Goal: Task Accomplishment & Management: Manage account settings

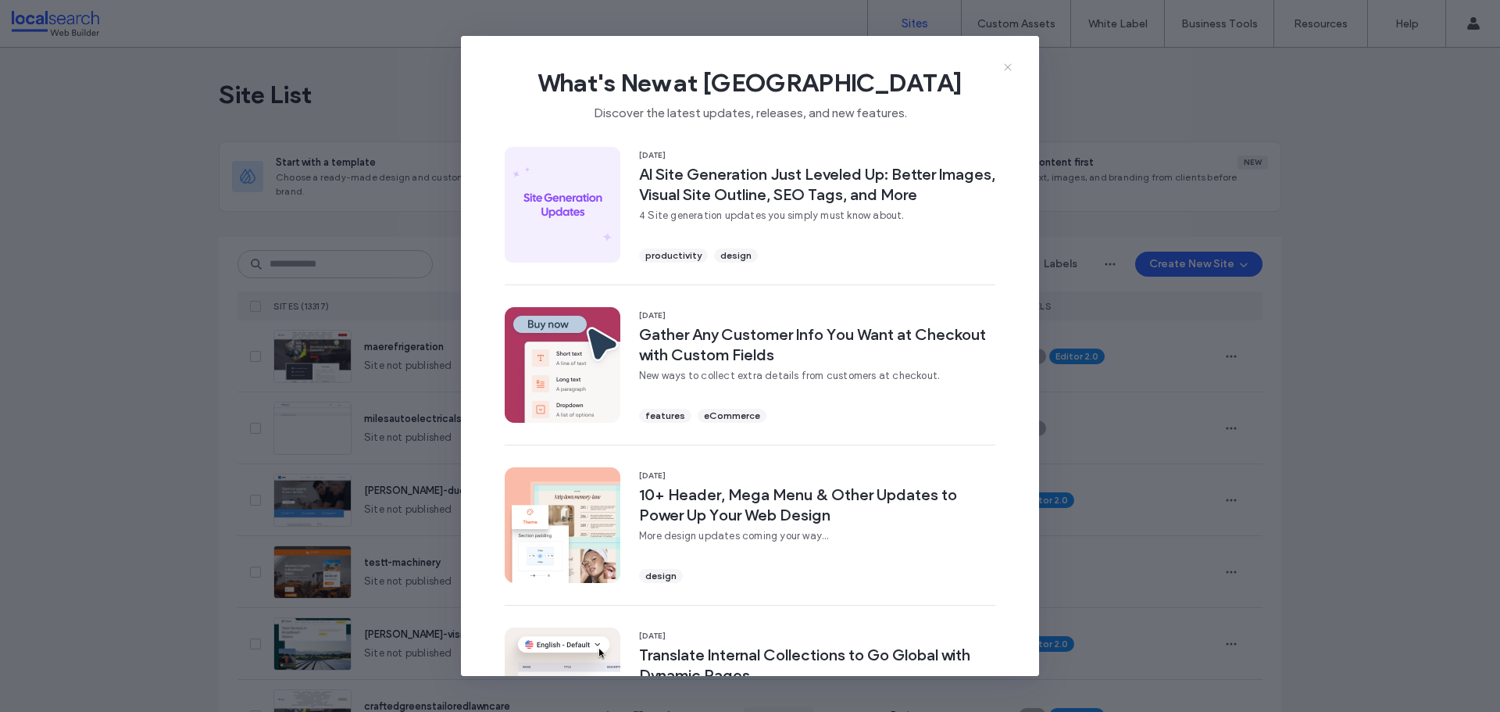
click at [1004, 64] on use at bounding box center [1007, 66] width 7 height 7
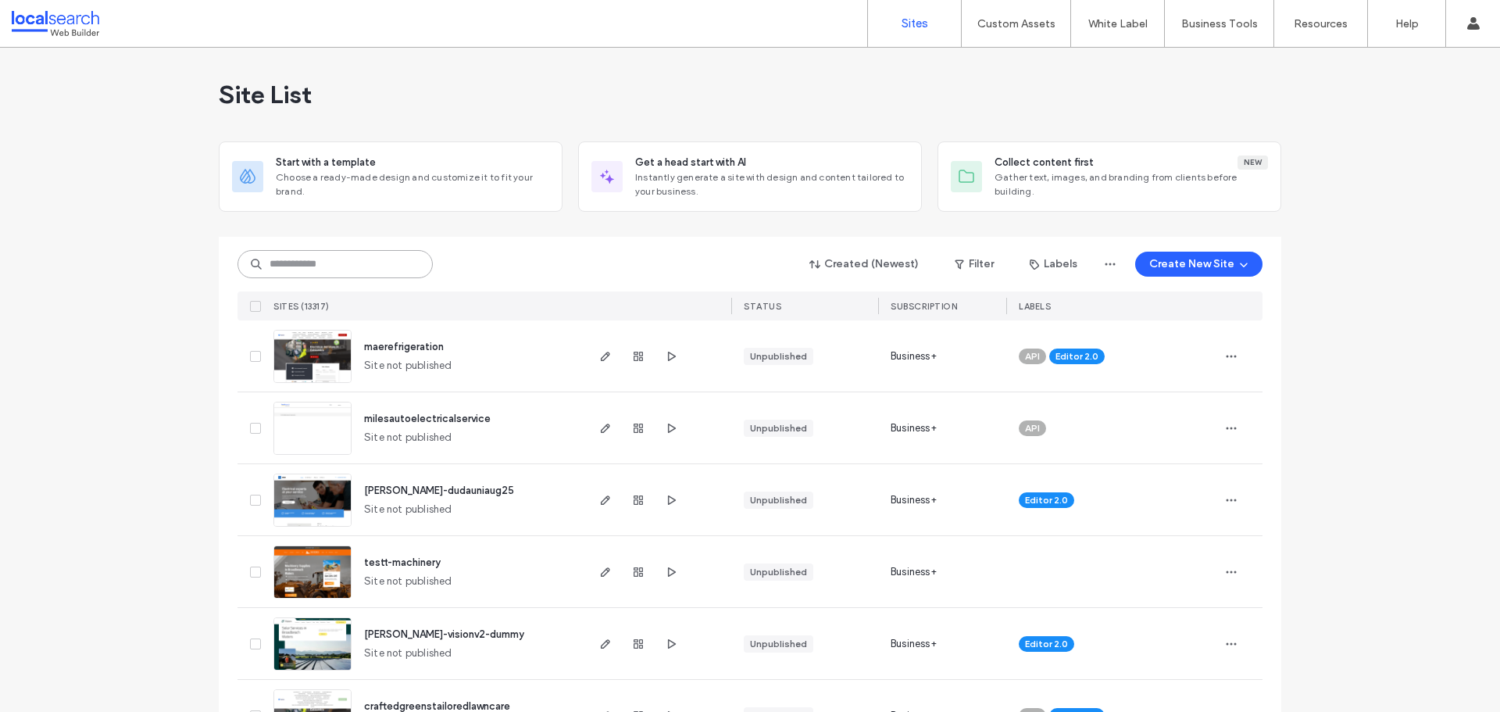
click at [323, 264] on input at bounding box center [334, 264] width 195 height 28
paste input "********"
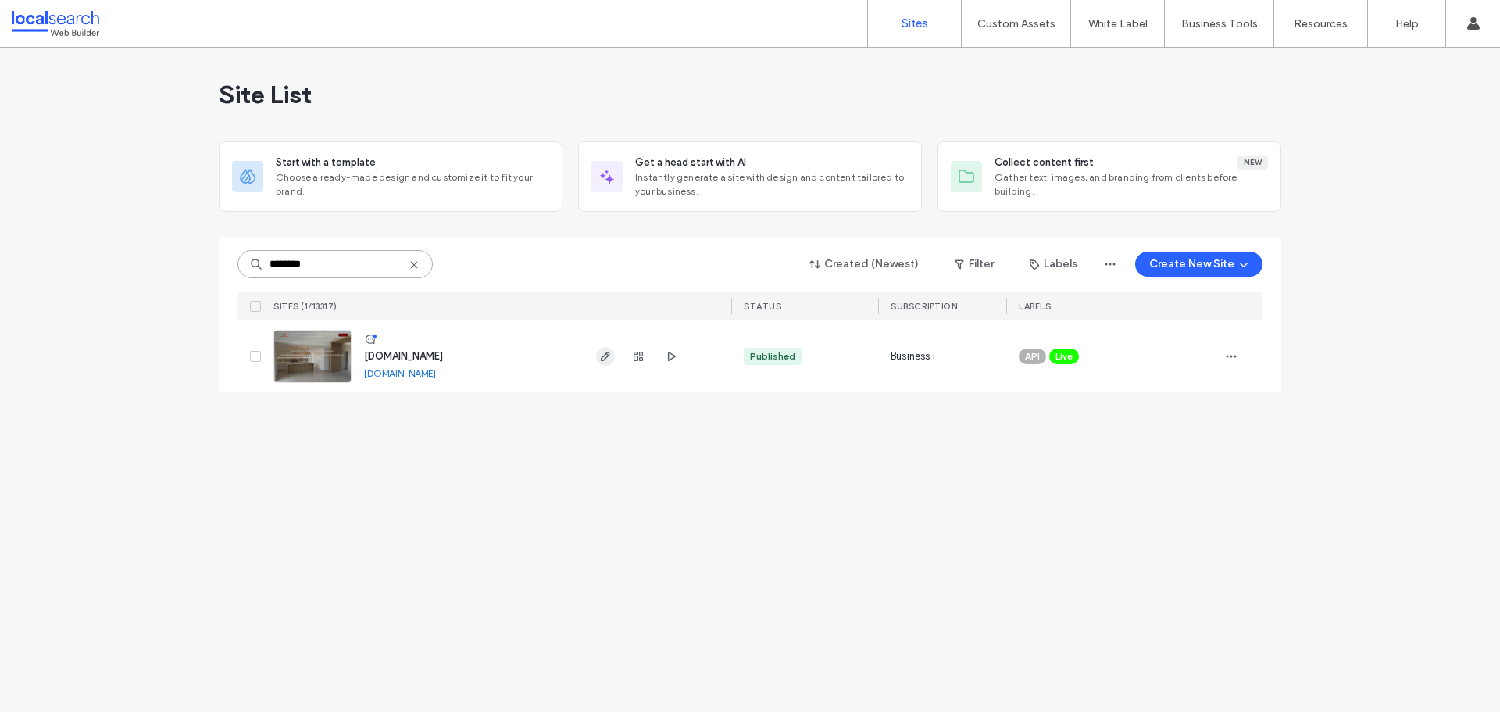
type input "********"
click at [601, 361] on icon "button" at bounding box center [605, 356] width 12 height 12
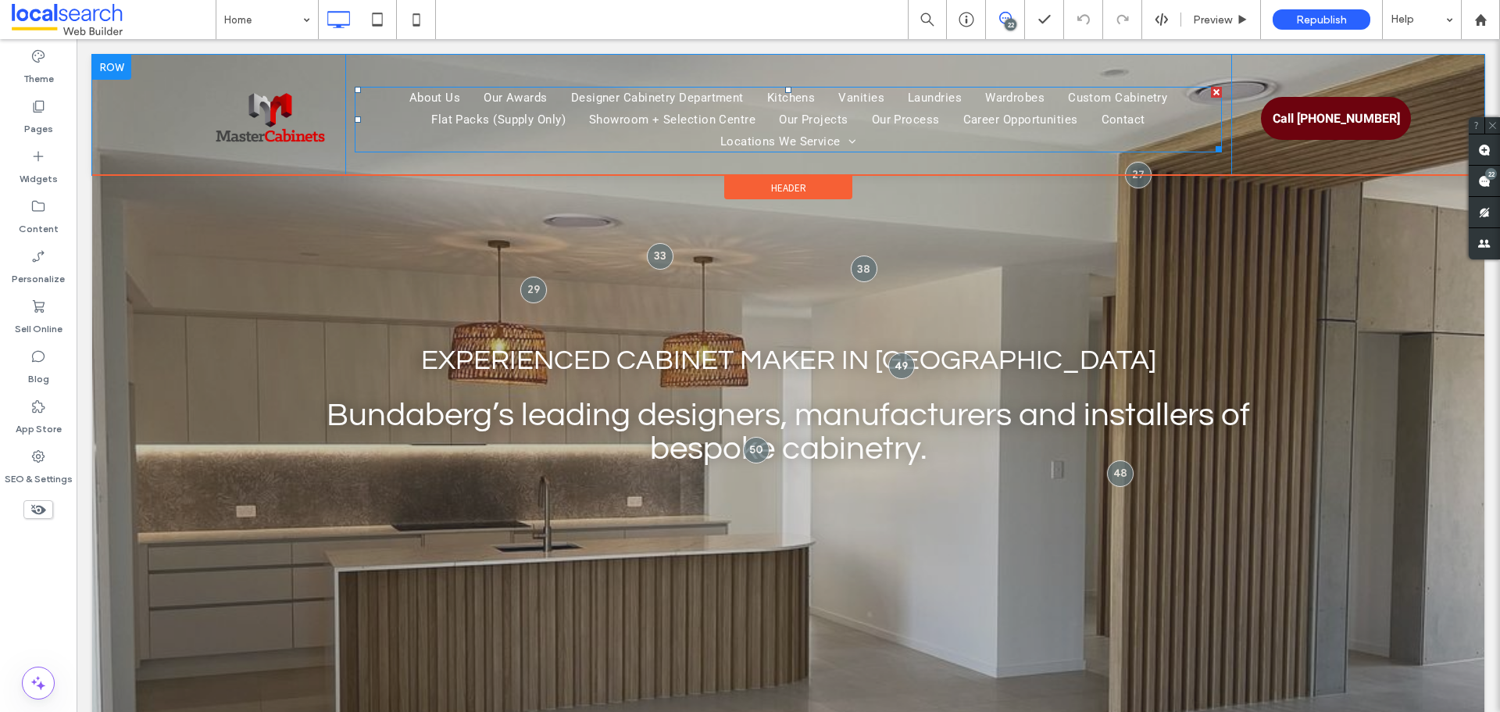
click at [952, 132] on ul "About Us Our Awards Designer Cabinetry Department Kitchens Vanities Laundries W…" at bounding box center [788, 120] width 866 height 66
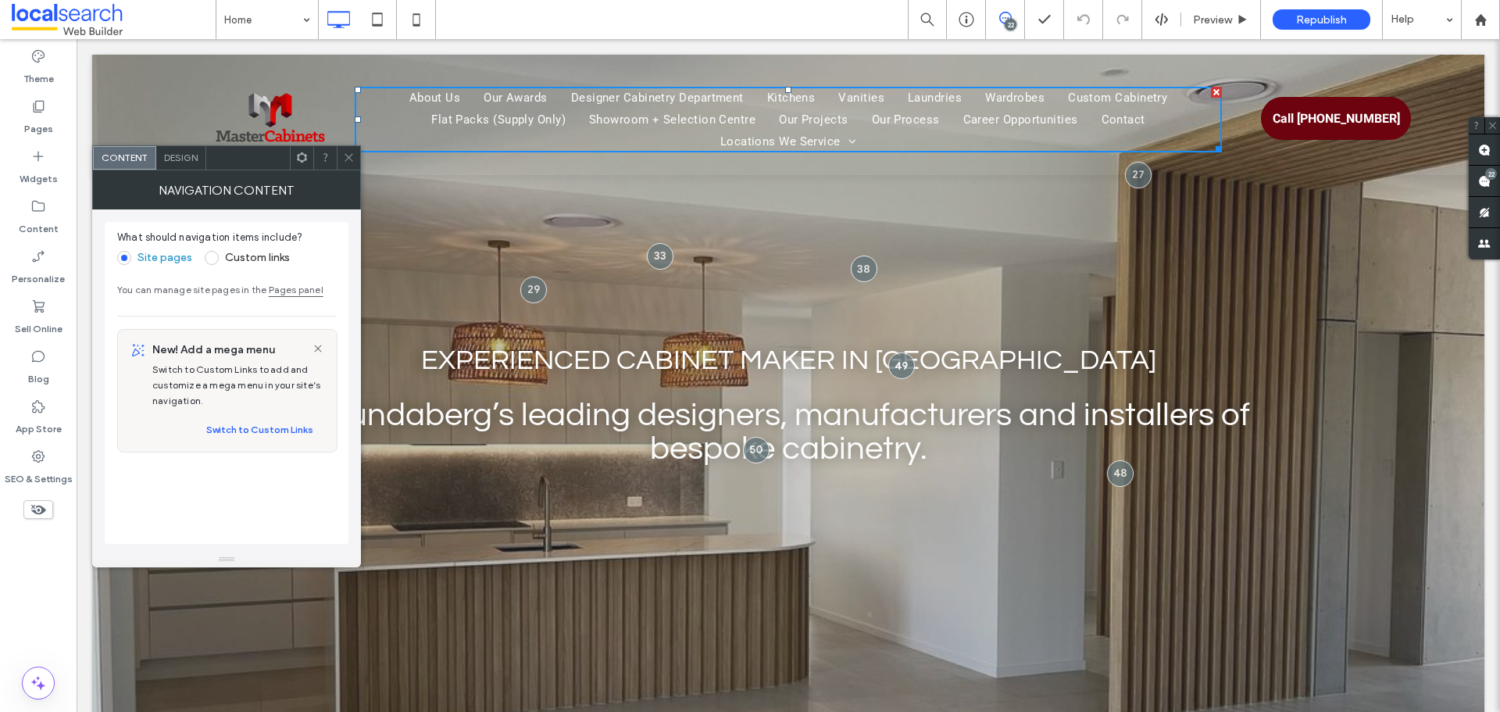
click at [351, 158] on icon at bounding box center [349, 158] width 12 height 12
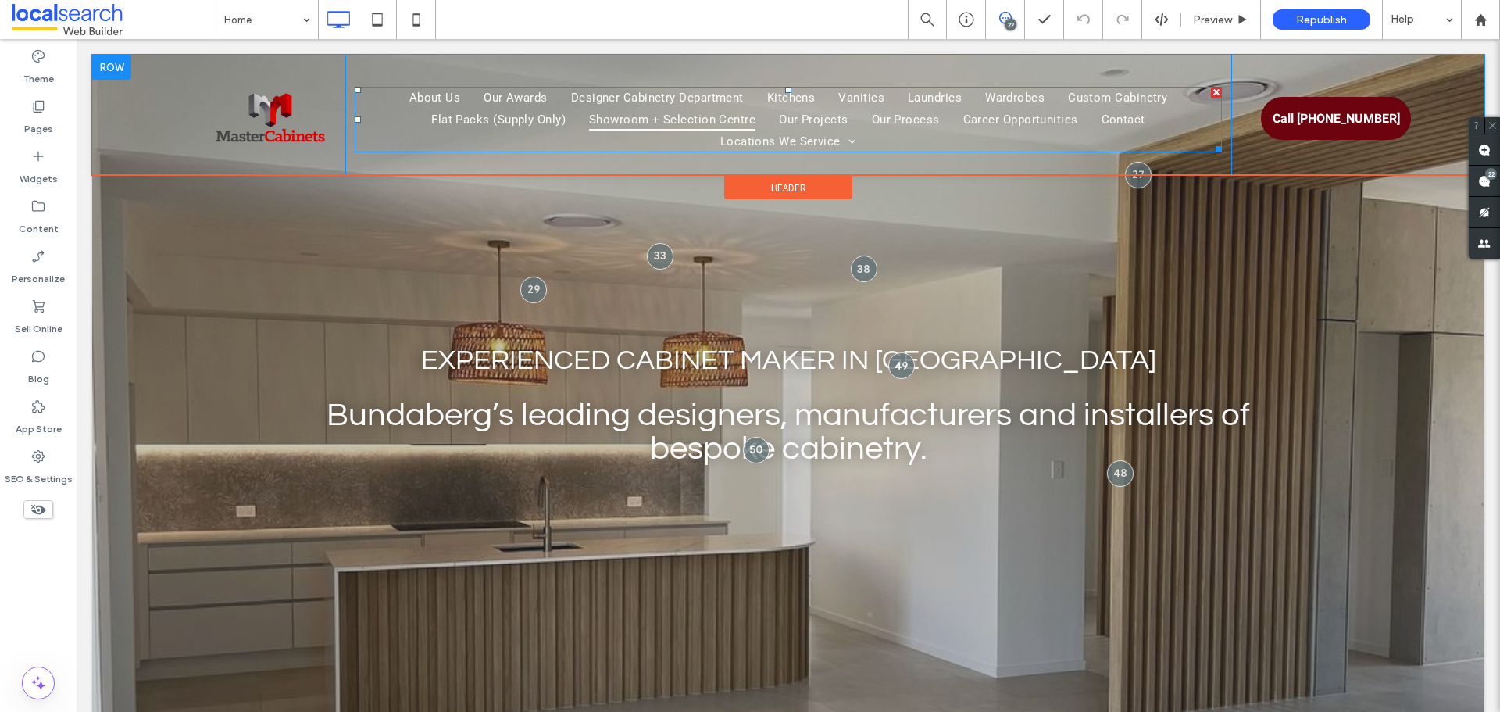
click at [719, 115] on span "Showroom + Selection Centre" at bounding box center [672, 120] width 166 height 22
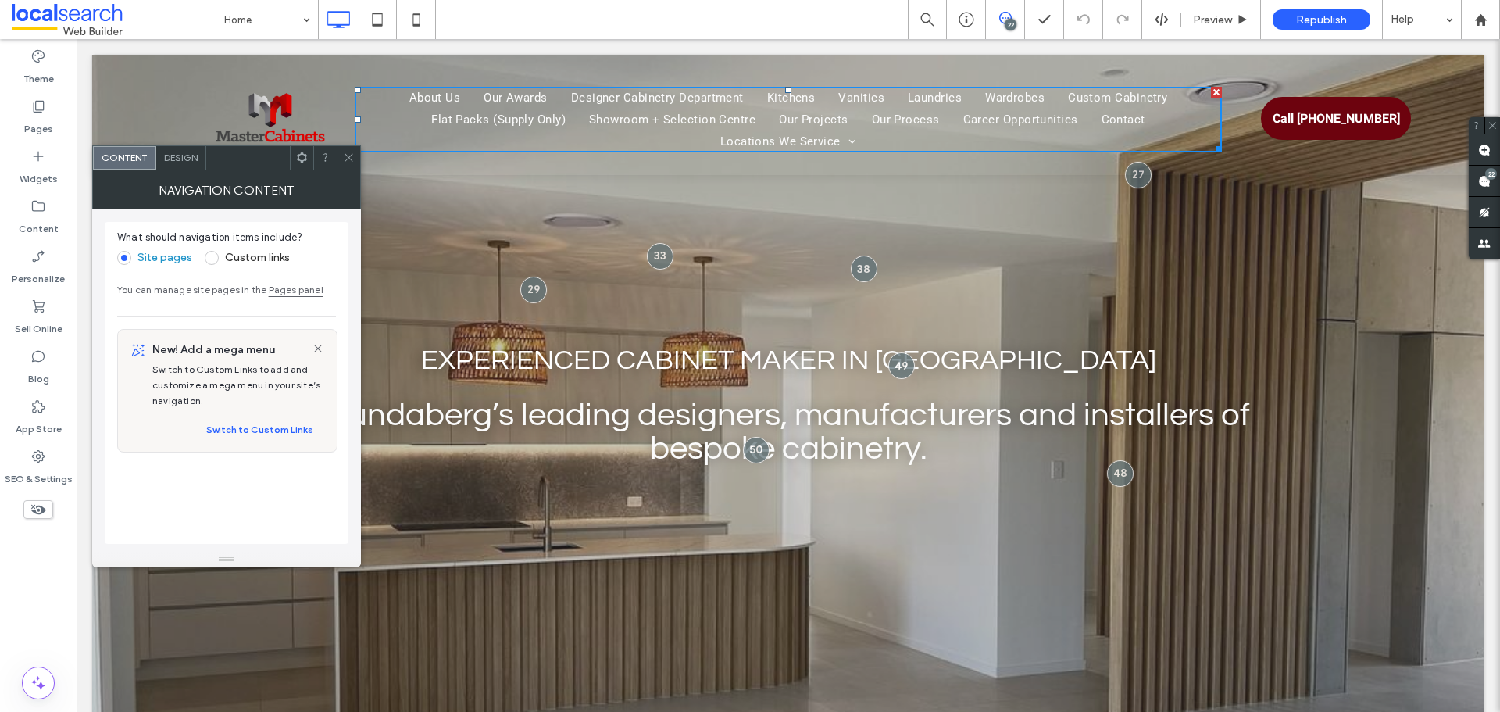
click at [180, 159] on span "Design" at bounding box center [181, 158] width 34 height 12
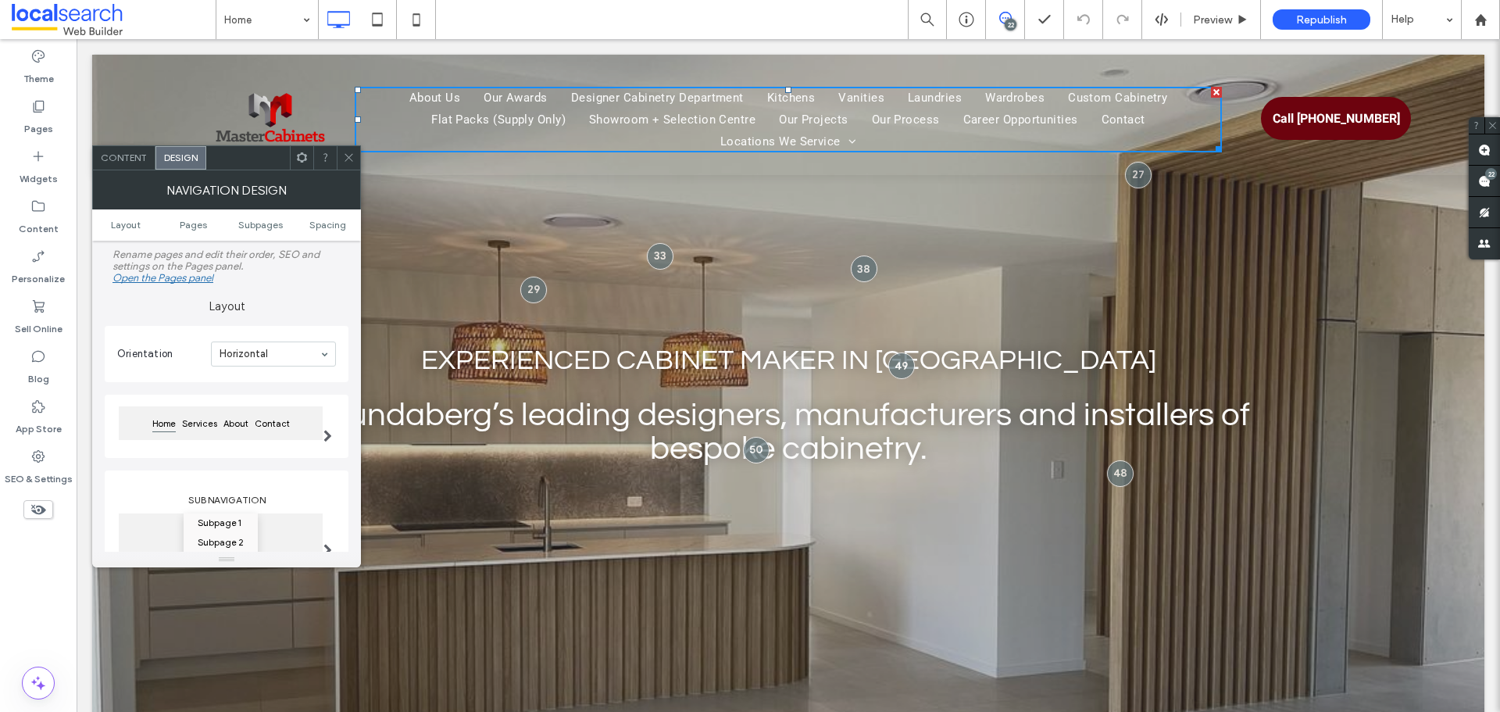
click at [134, 162] on span "Content" at bounding box center [124, 158] width 46 height 12
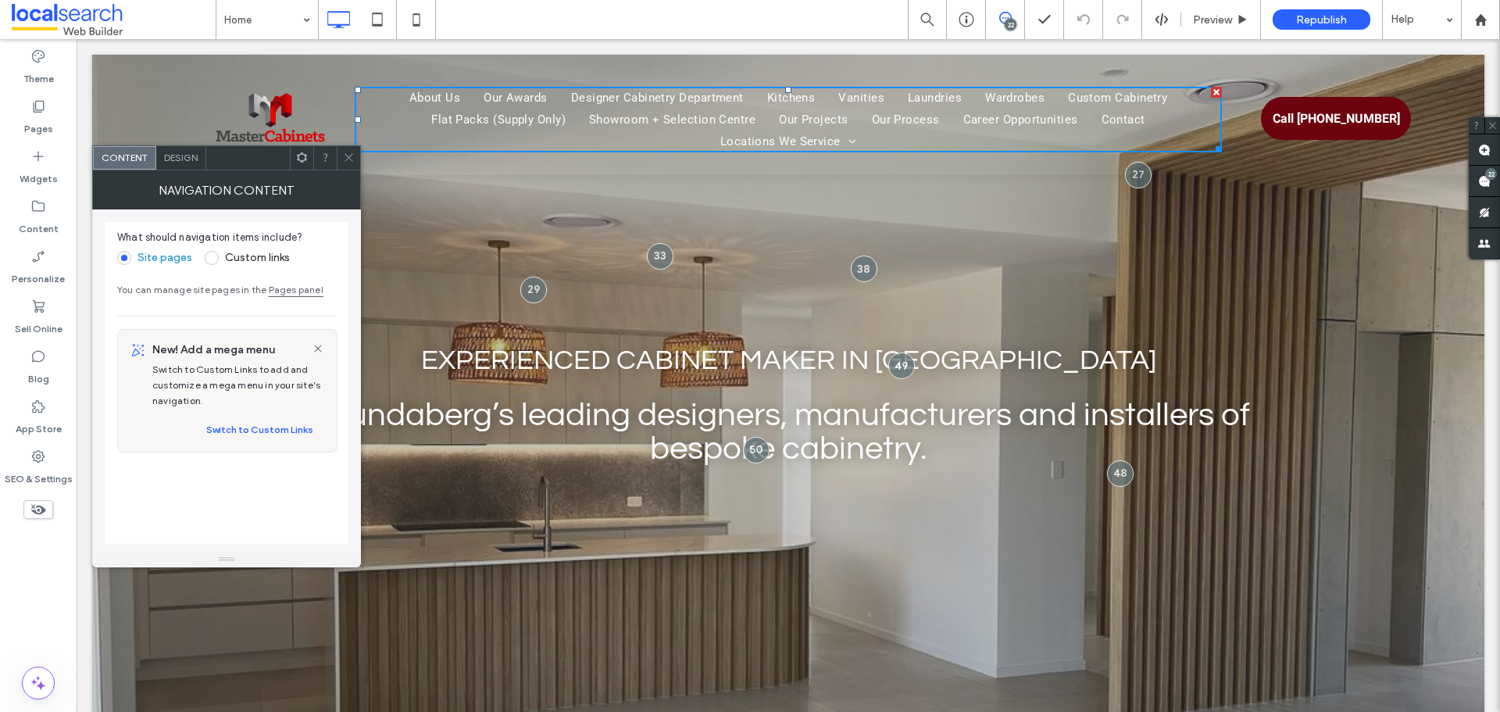
click at [346, 154] on icon at bounding box center [349, 158] width 12 height 12
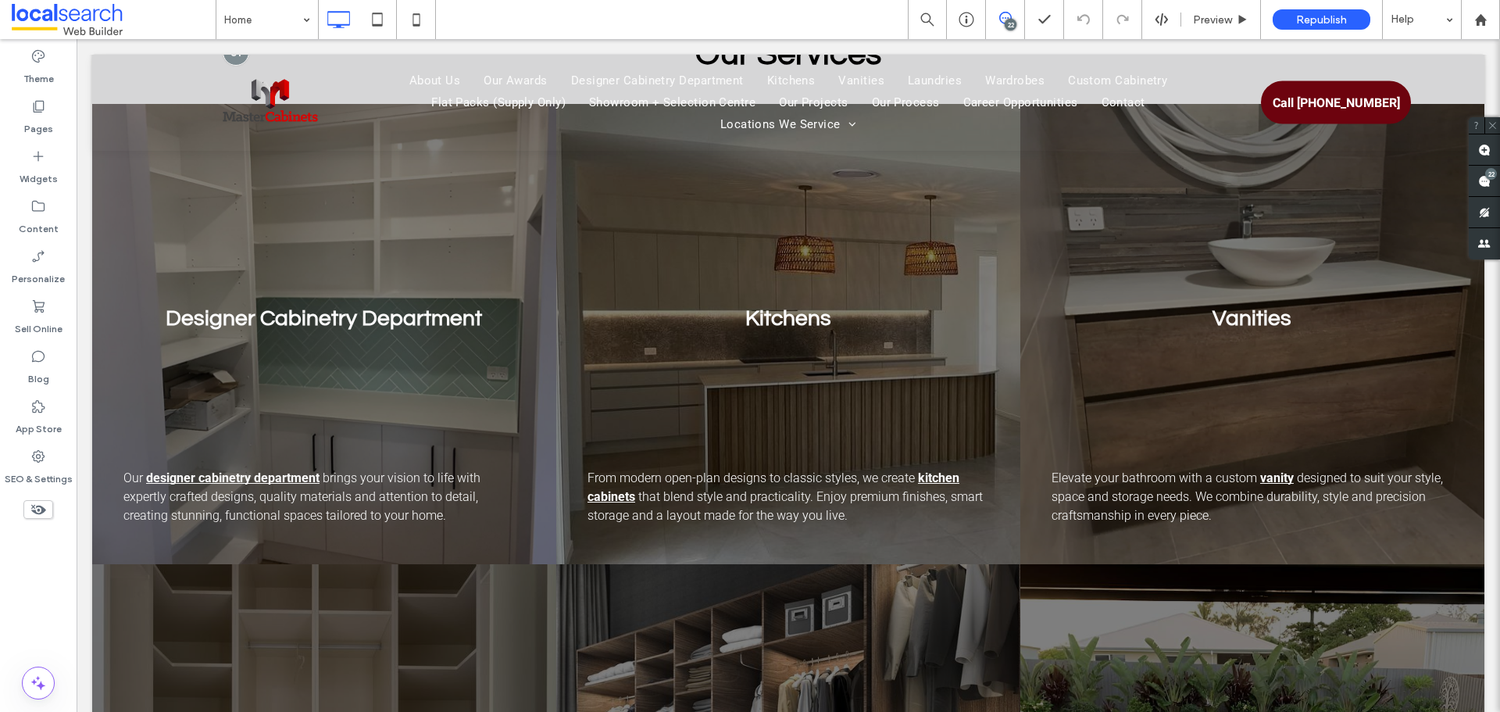
scroll to position [1093, 0]
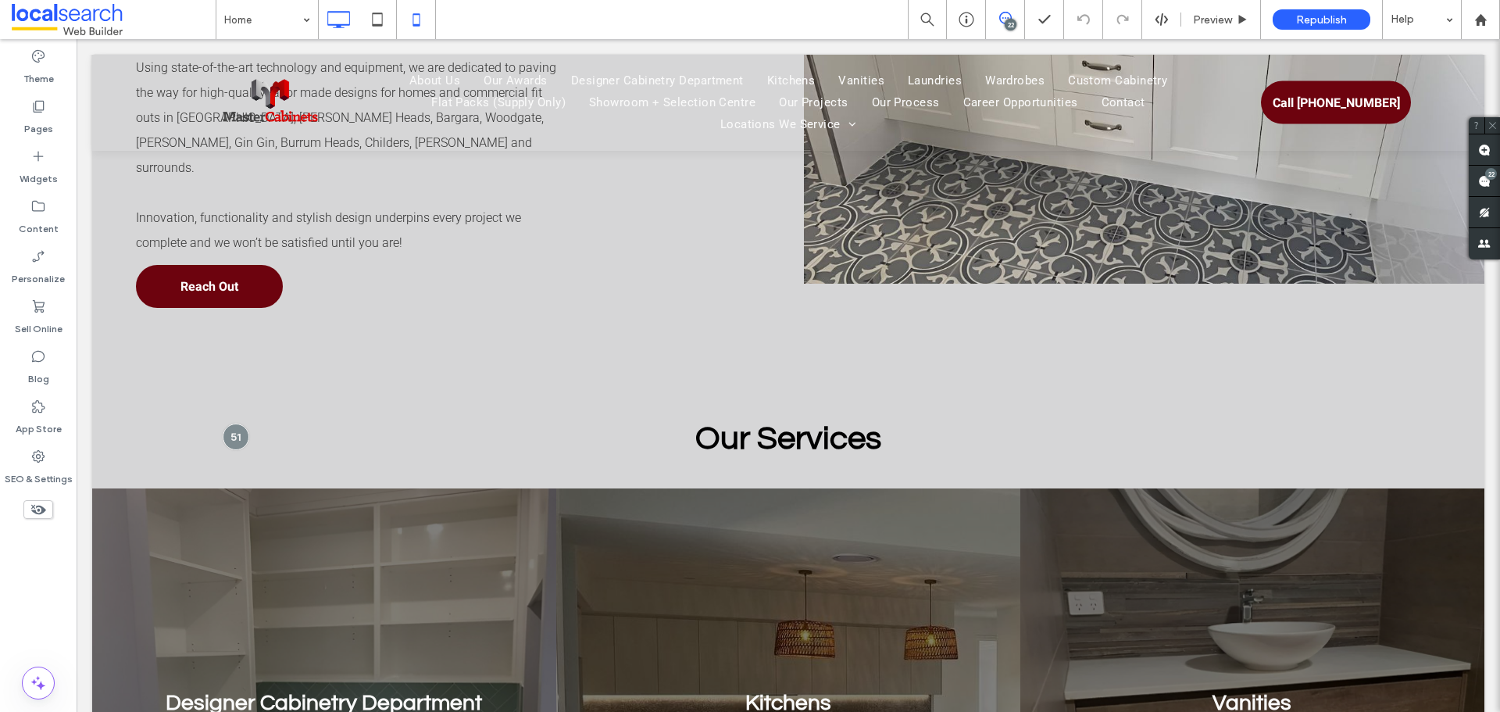
drag, startPoint x: 447, startPoint y: 20, endPoint x: 418, endPoint y: 17, distance: 29.1
click at [446, 20] on div "Home 22 Preview Republish Help" at bounding box center [858, 19] width 1284 height 39
click at [414, 17] on icon at bounding box center [416, 19] width 31 height 31
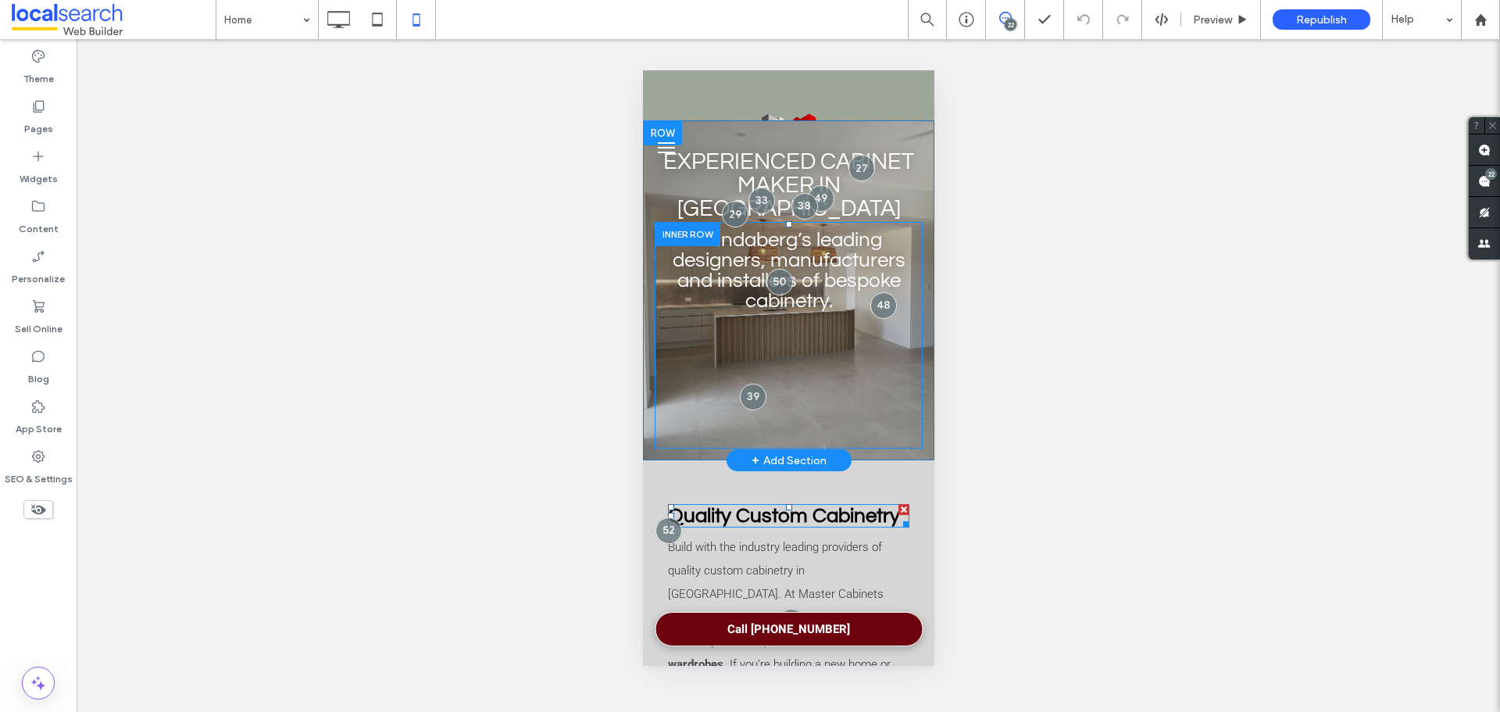
scroll to position [0, 0]
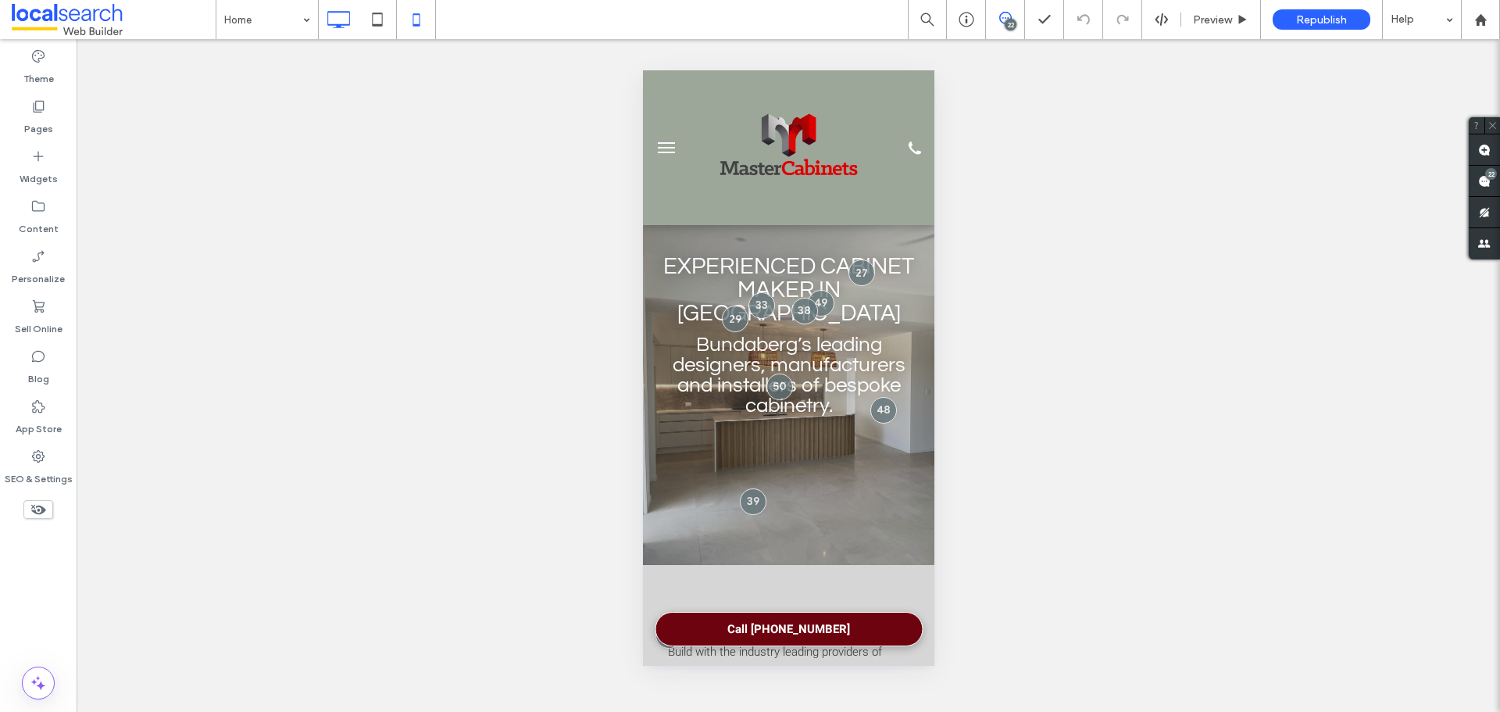
click at [327, 18] on icon at bounding box center [338, 19] width 31 height 31
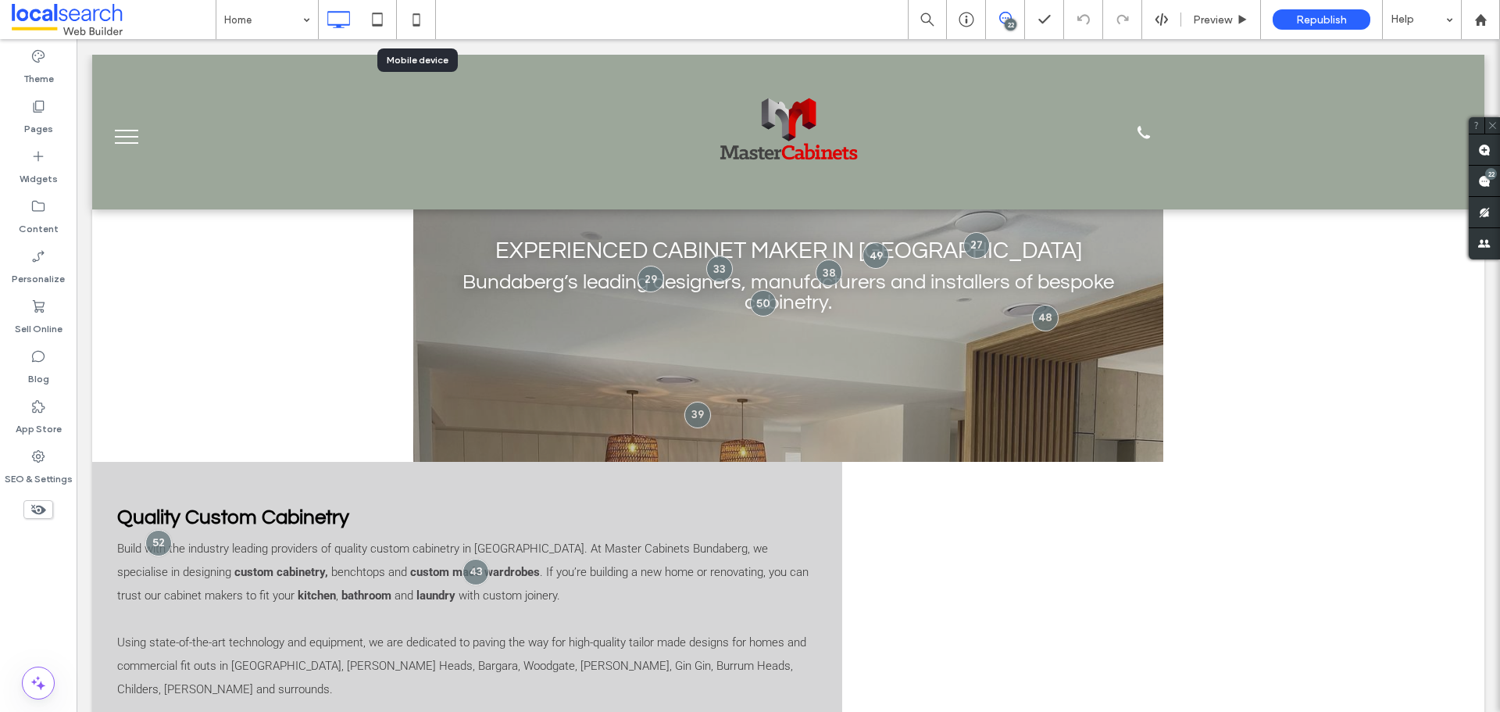
click at [420, 23] on icon at bounding box center [416, 19] width 31 height 31
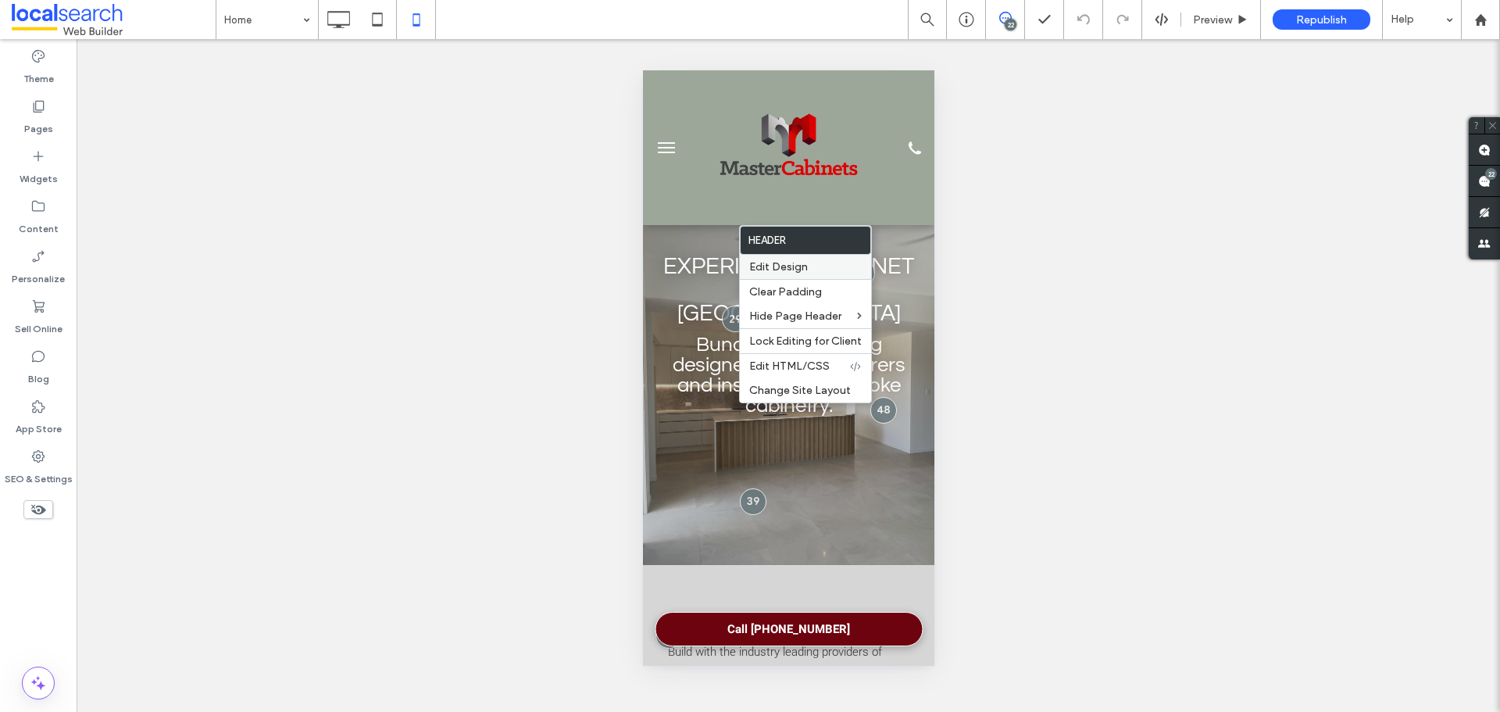
click at [808, 265] on label "Edit Design" at bounding box center [805, 266] width 112 height 13
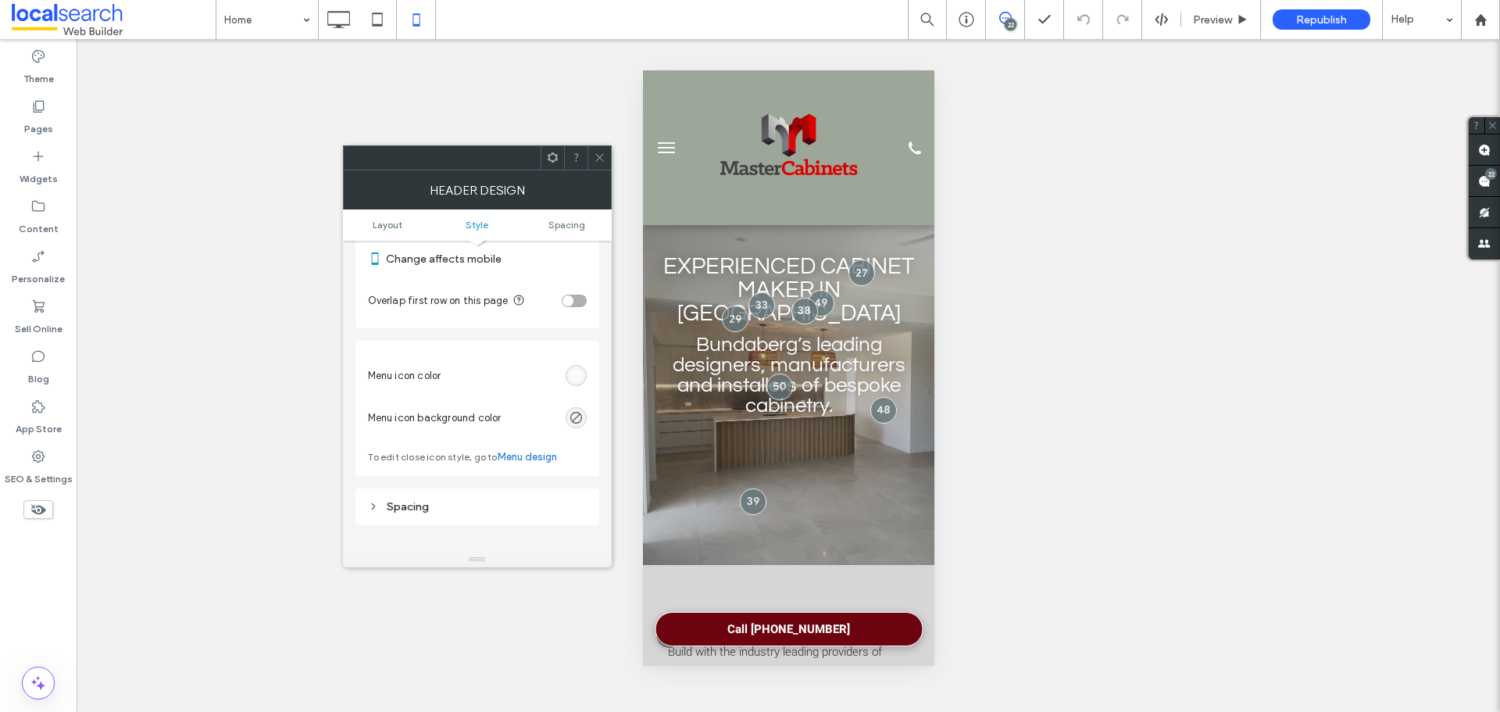
scroll to position [625, 0]
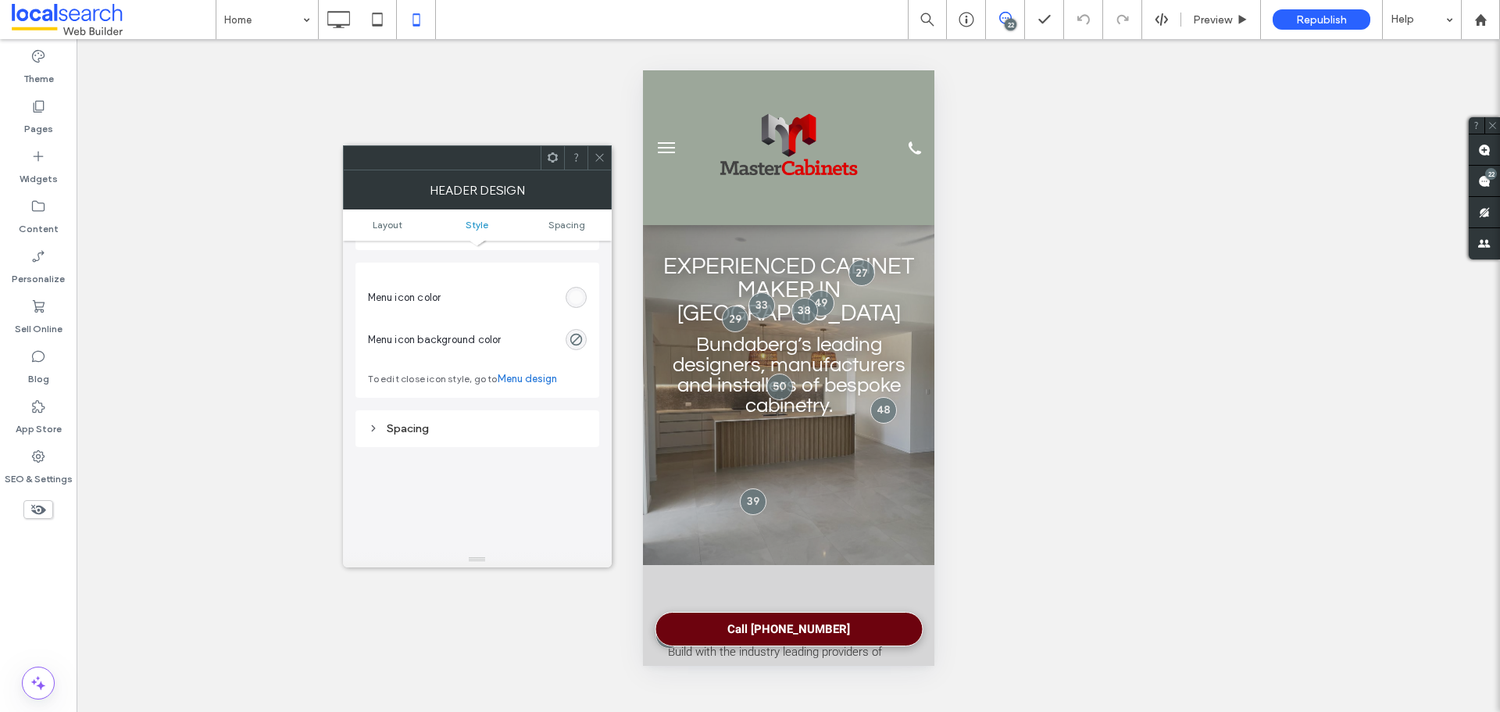
click at [476, 441] on div "Spacing" at bounding box center [477, 428] width 244 height 37
click at [484, 433] on div "Spacing" at bounding box center [477, 428] width 219 height 13
click at [489, 425] on div "Spacing" at bounding box center [477, 428] width 219 height 13
click at [686, 200] on div at bounding box center [666, 147] width 48 height 139
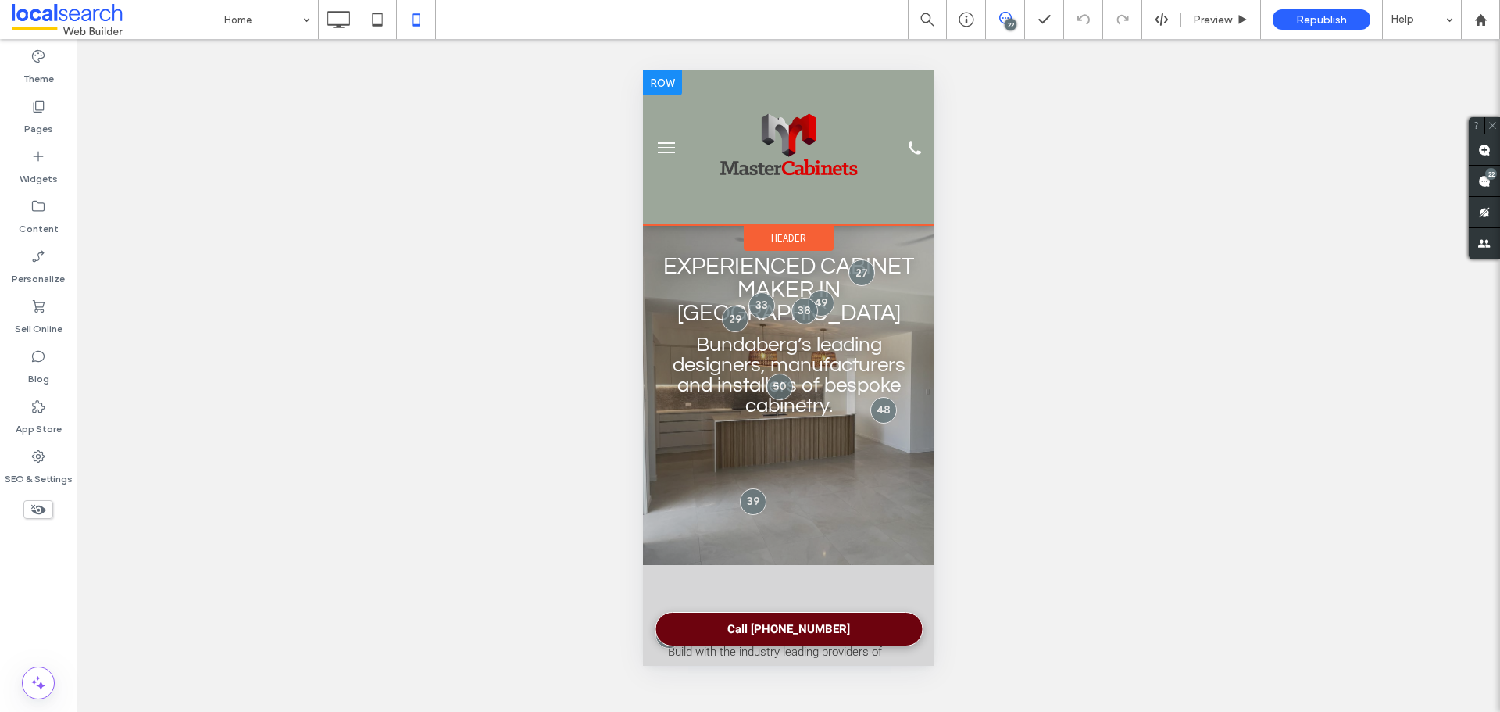
click at [671, 90] on div at bounding box center [661, 82] width 39 height 25
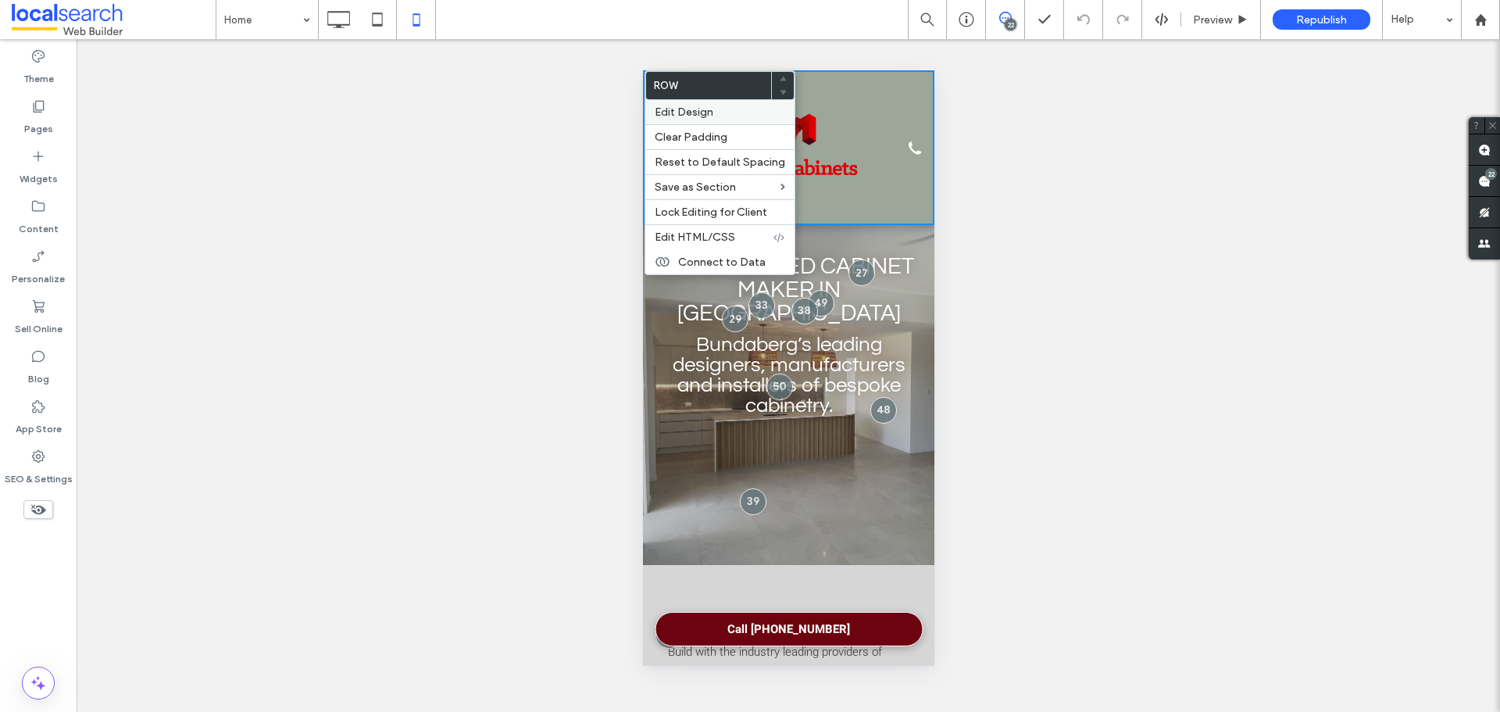
click at [689, 116] on span "Edit Design" at bounding box center [684, 111] width 59 height 13
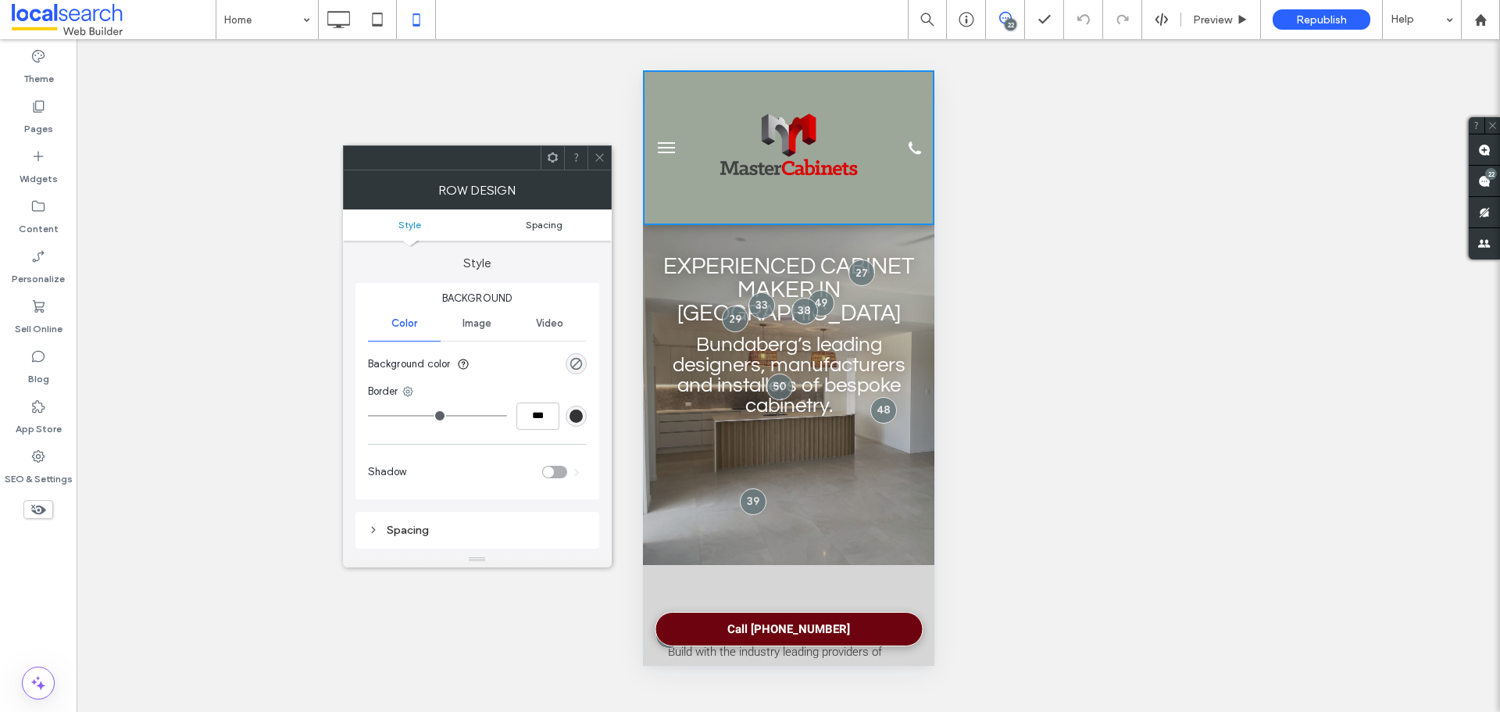
click at [558, 227] on span "Spacing" at bounding box center [544, 225] width 37 height 12
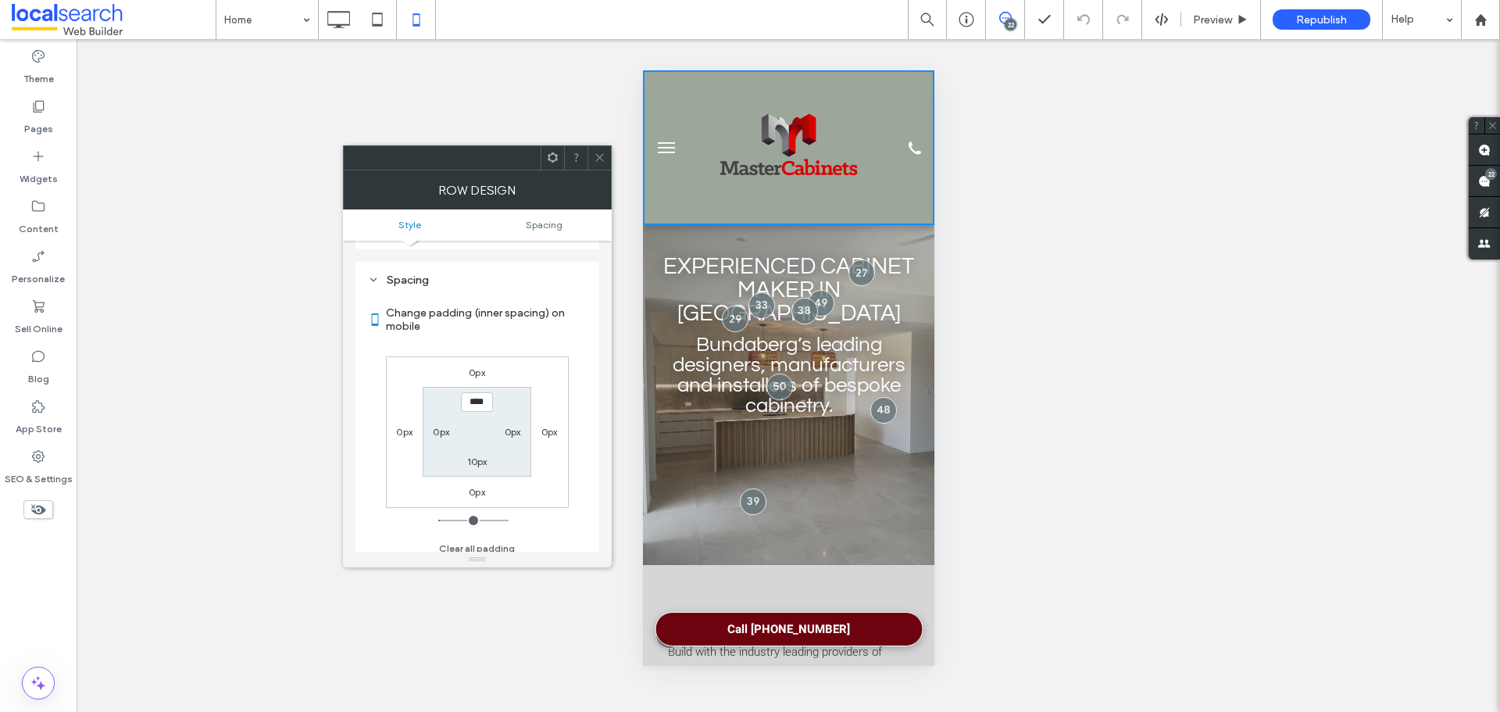
scroll to position [259, 0]
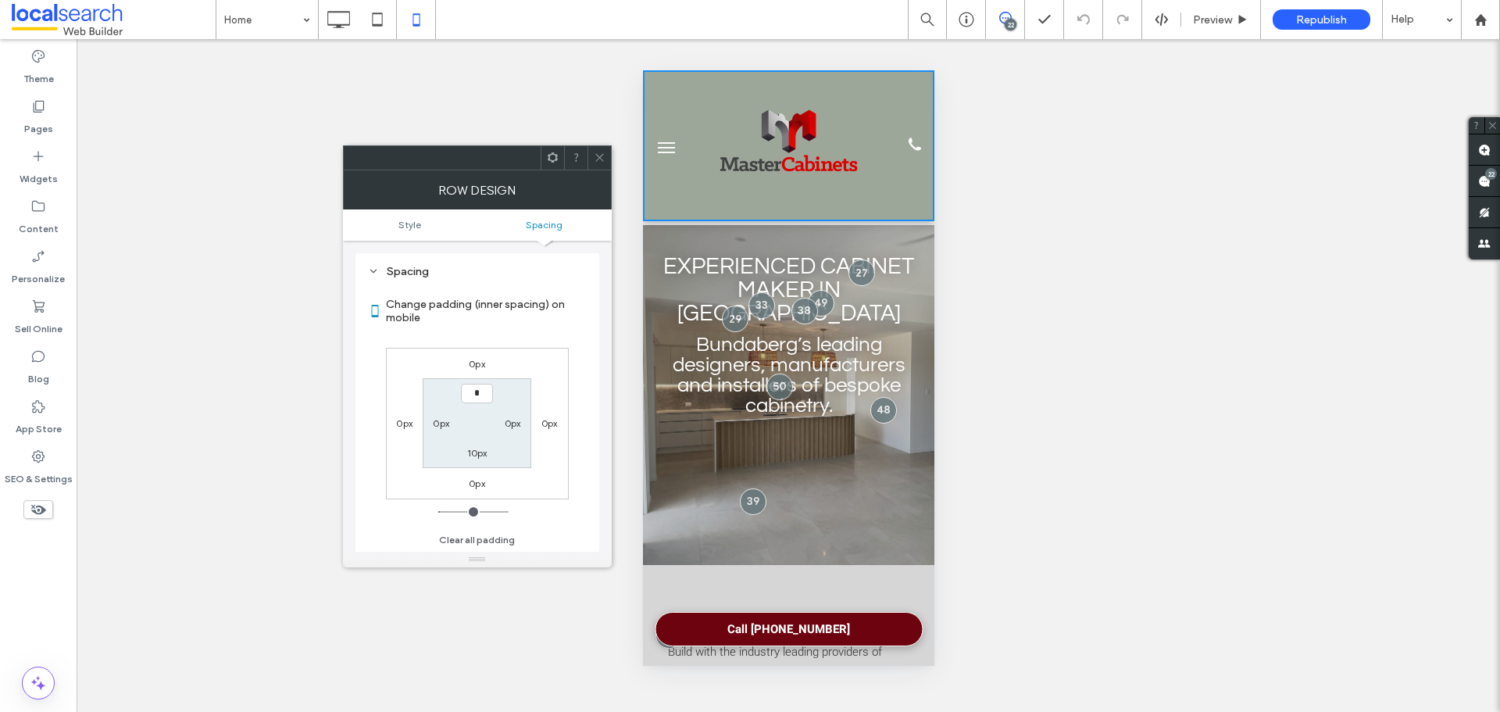
type input "***"
type input "*"
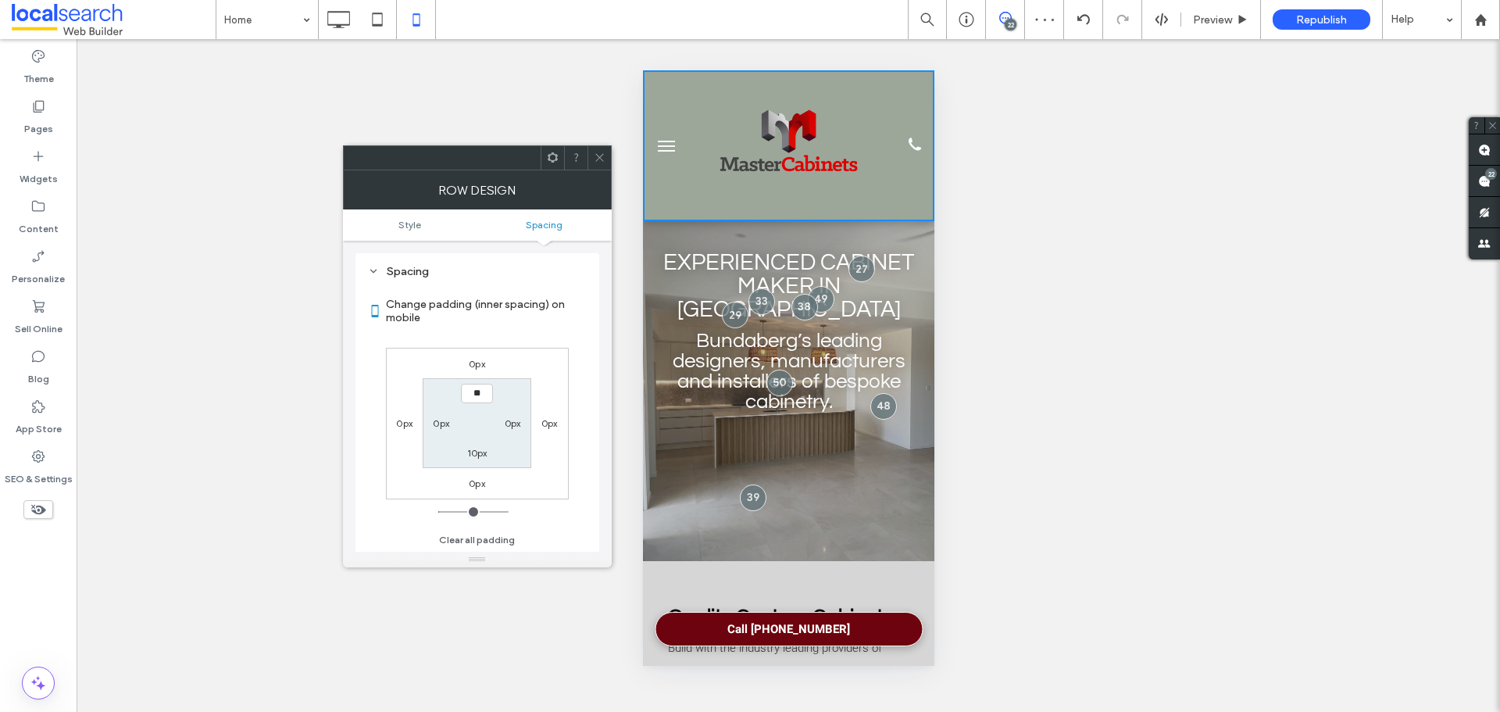
type input "****"
type input "**"
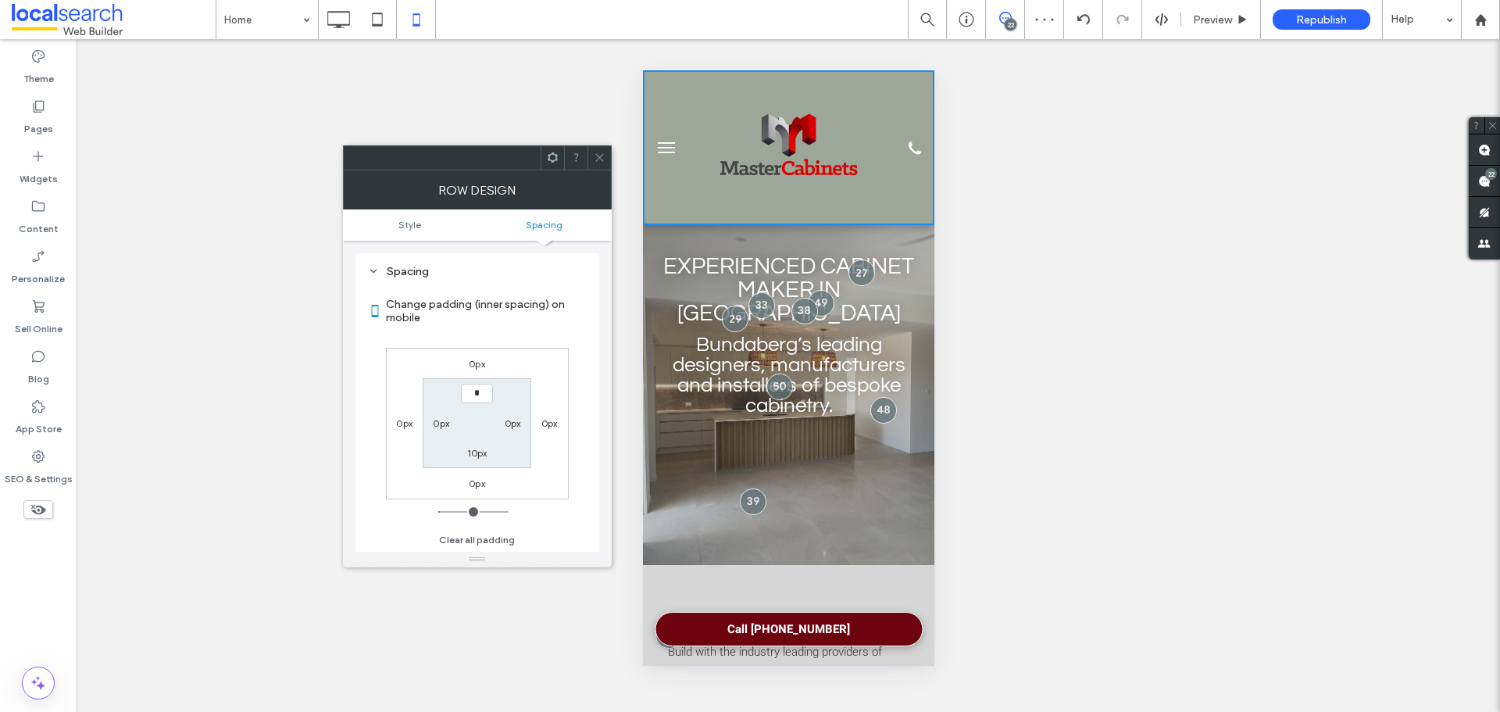
type input "***"
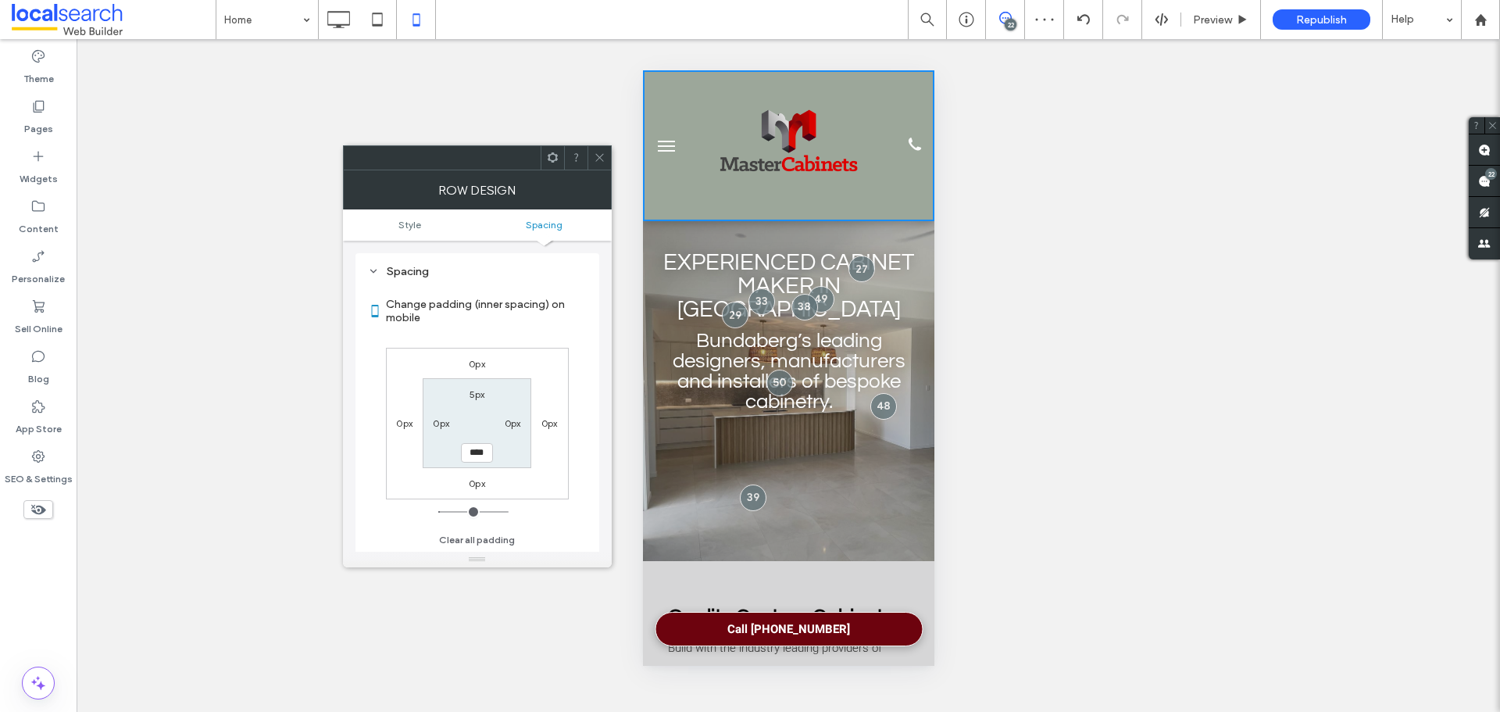
type input "**"
type input "*"
type input "***"
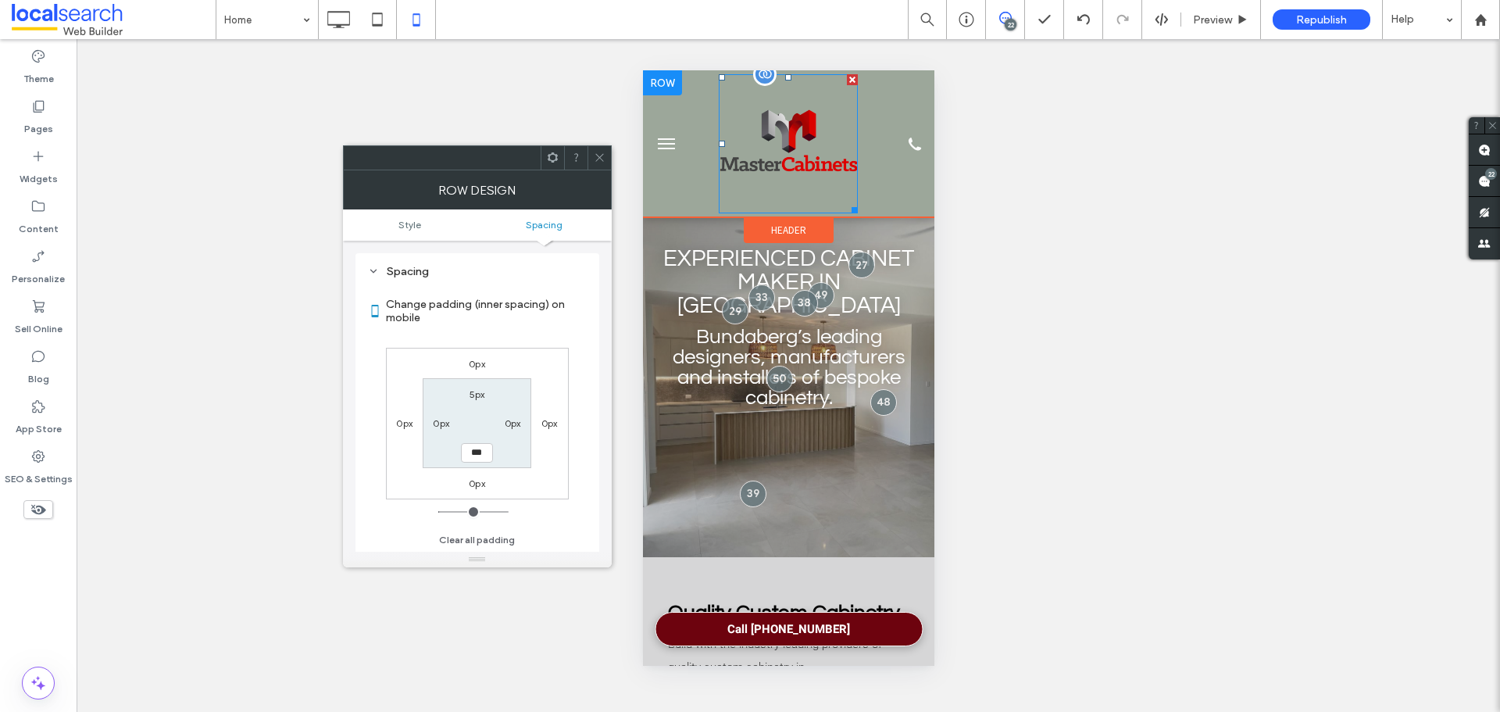
click at [783, 184] on img at bounding box center [787, 143] width 139 height 139
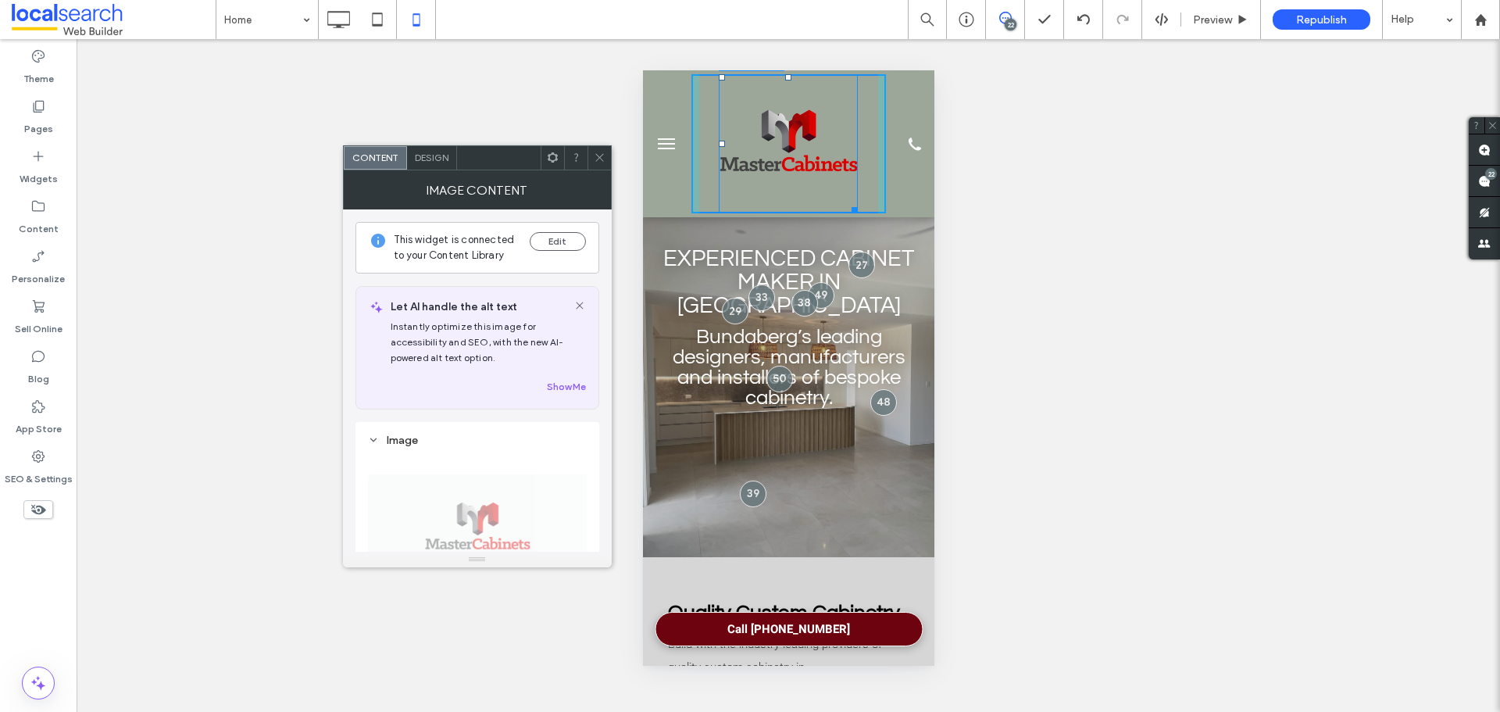
drag, startPoint x: 846, startPoint y: 205, endPoint x: 821, endPoint y: 173, distance: 40.6
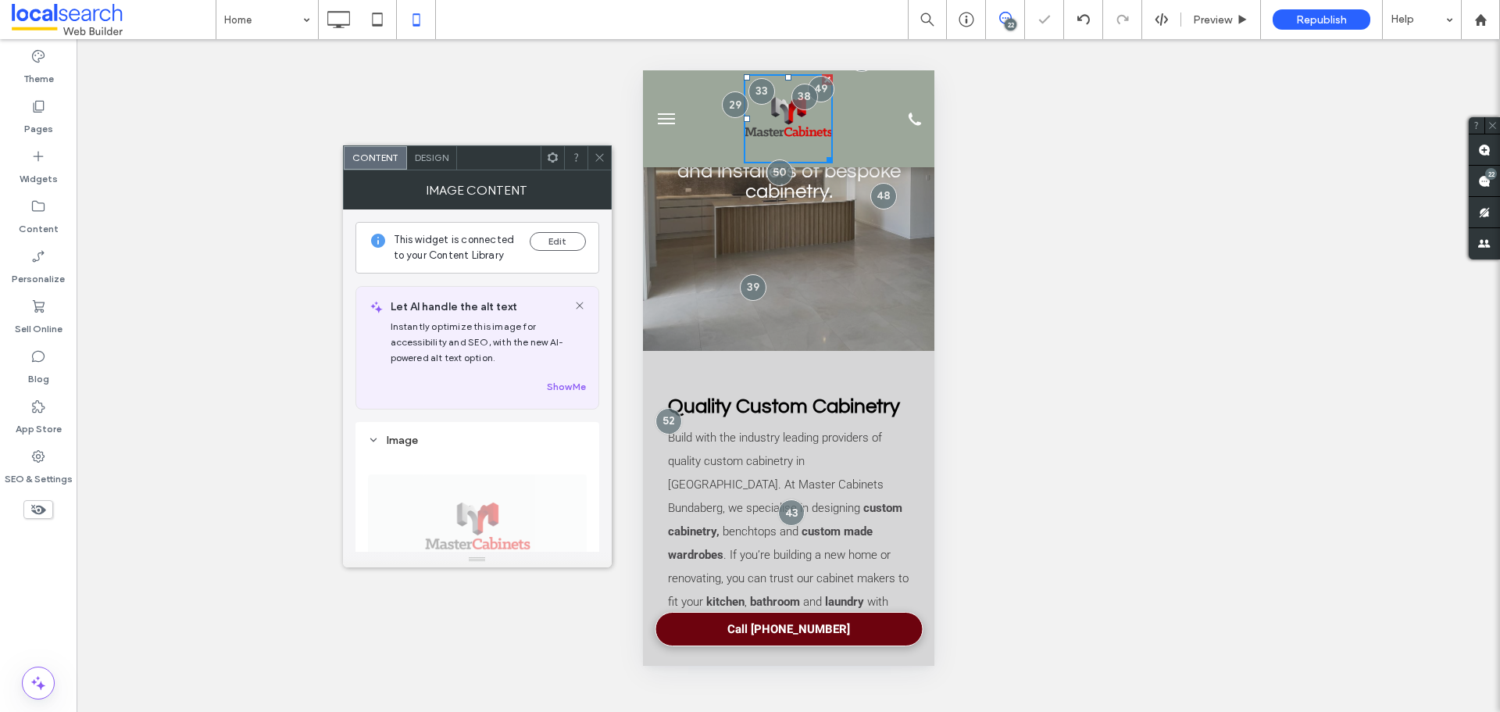
scroll to position [0, 0]
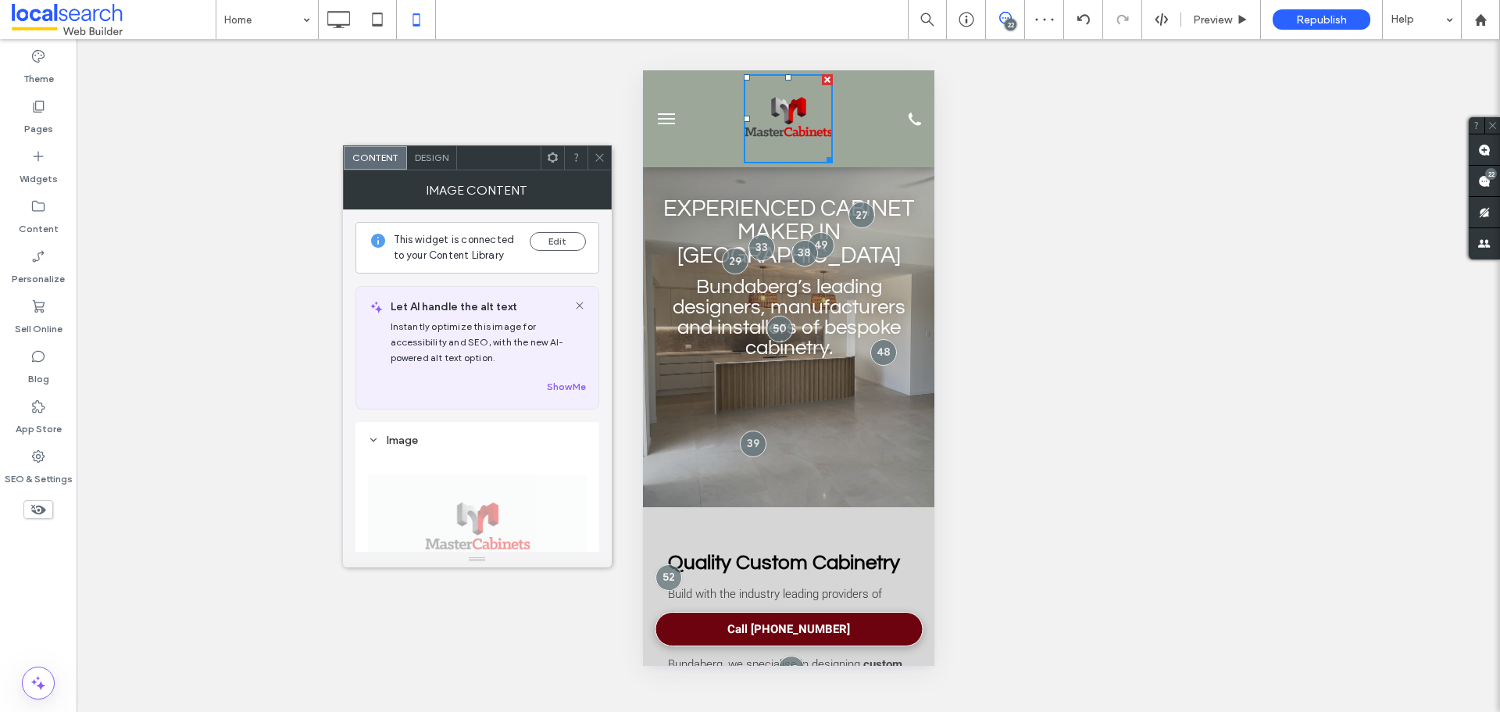
click at [438, 154] on span "Design" at bounding box center [432, 158] width 34 height 12
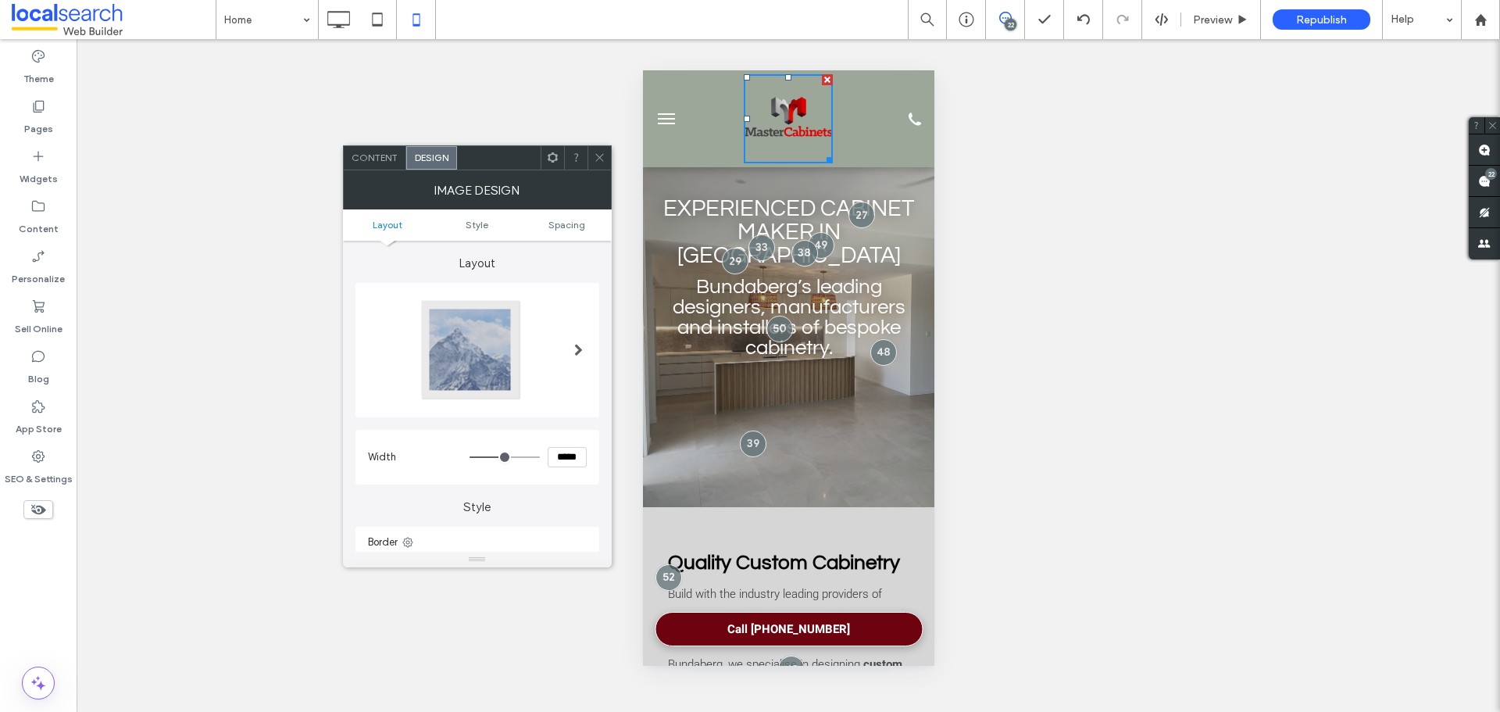
click at [391, 162] on span "Content" at bounding box center [374, 158] width 46 height 12
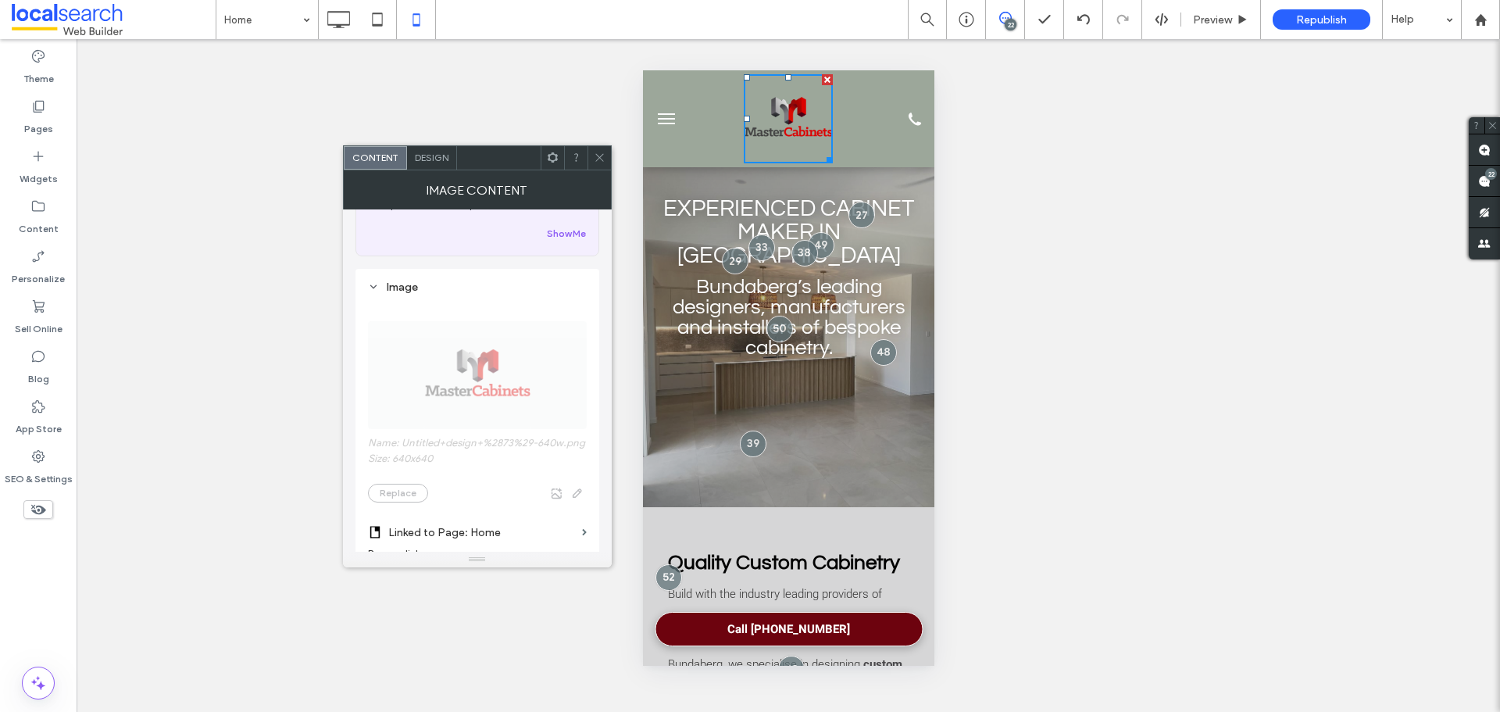
scroll to position [391, 0]
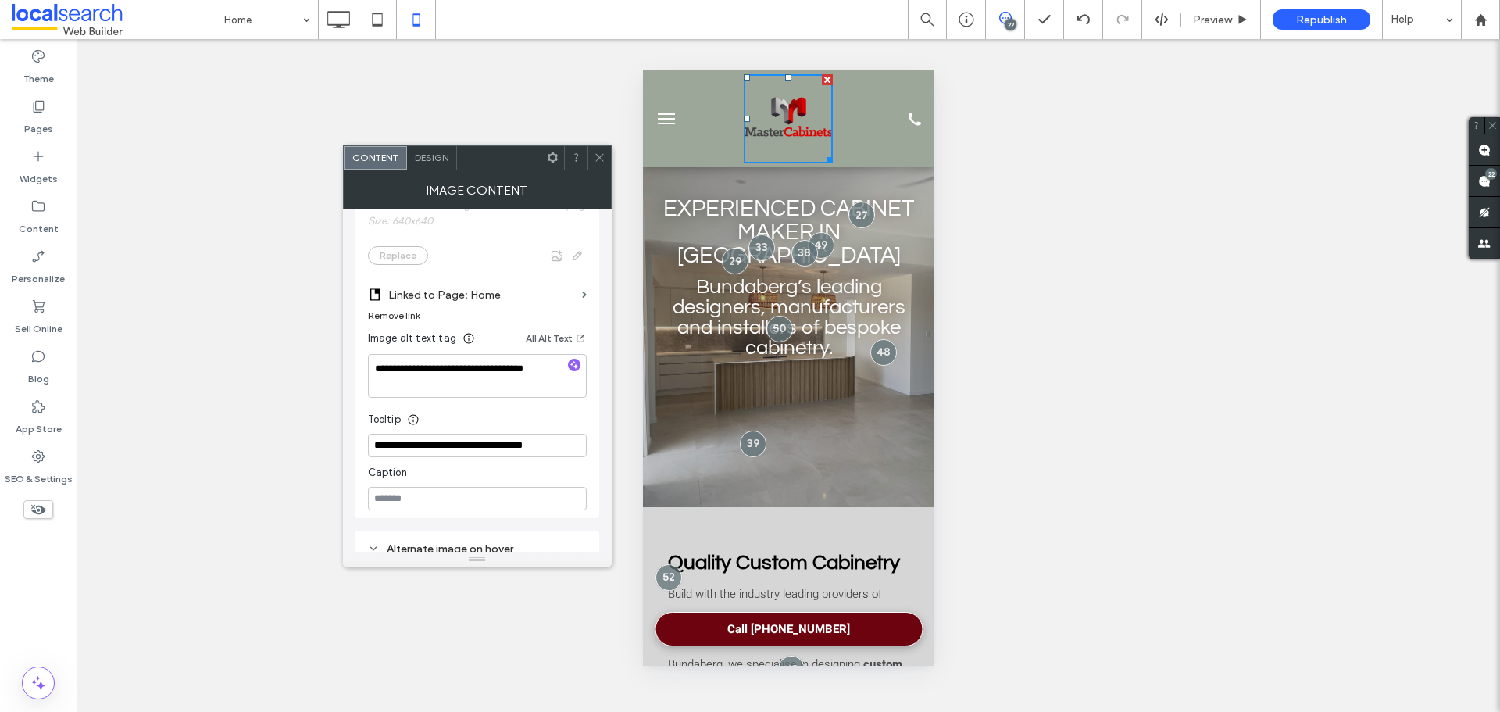
click at [432, 156] on span "Design" at bounding box center [432, 158] width 34 height 12
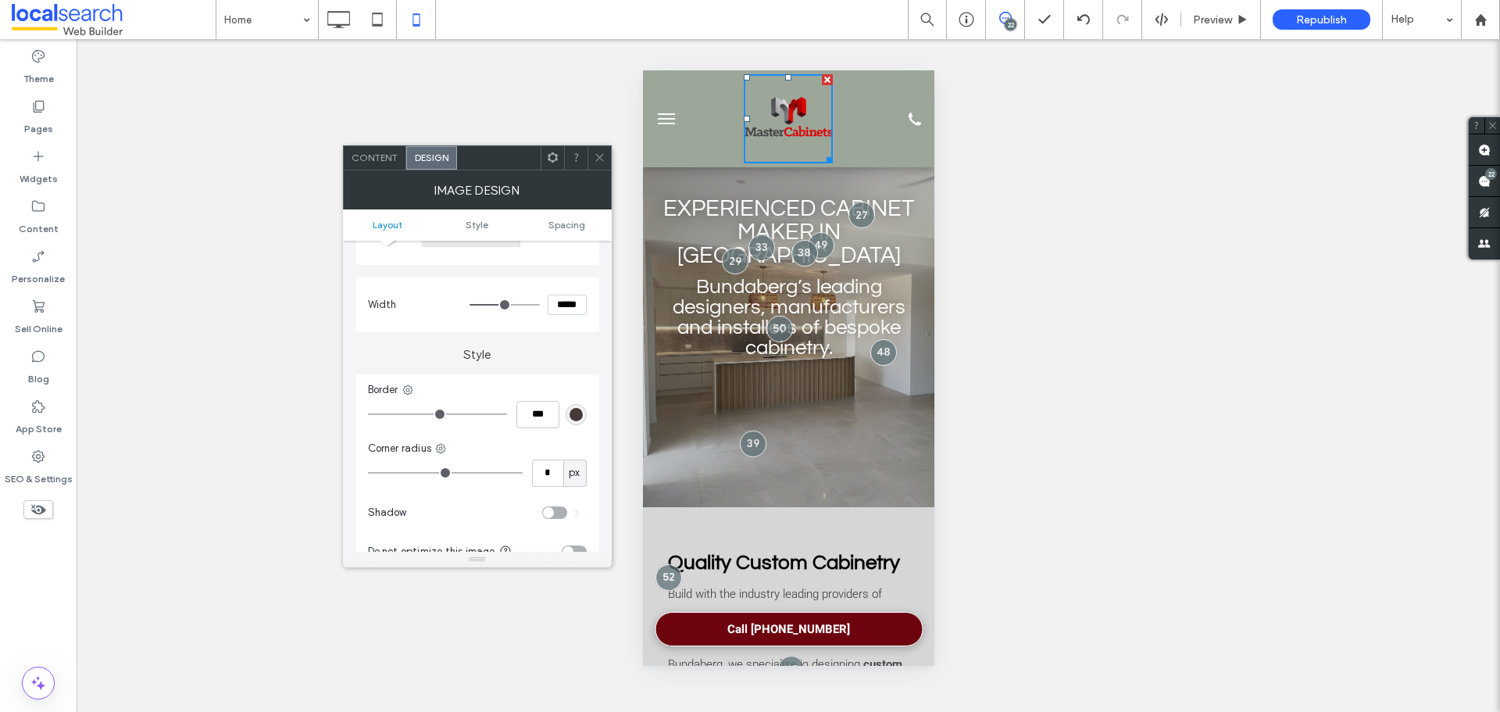
scroll to position [0, 0]
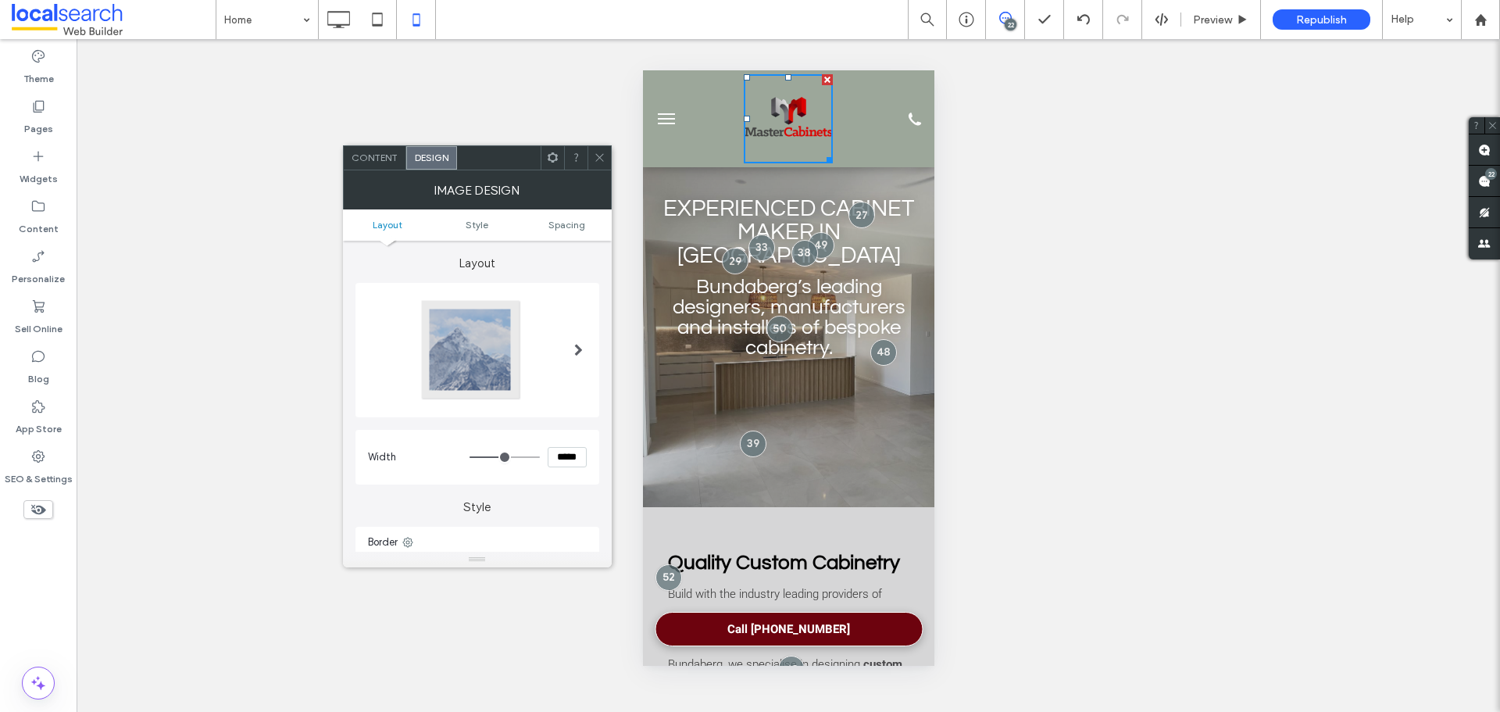
click at [596, 159] on icon at bounding box center [600, 158] width 12 height 12
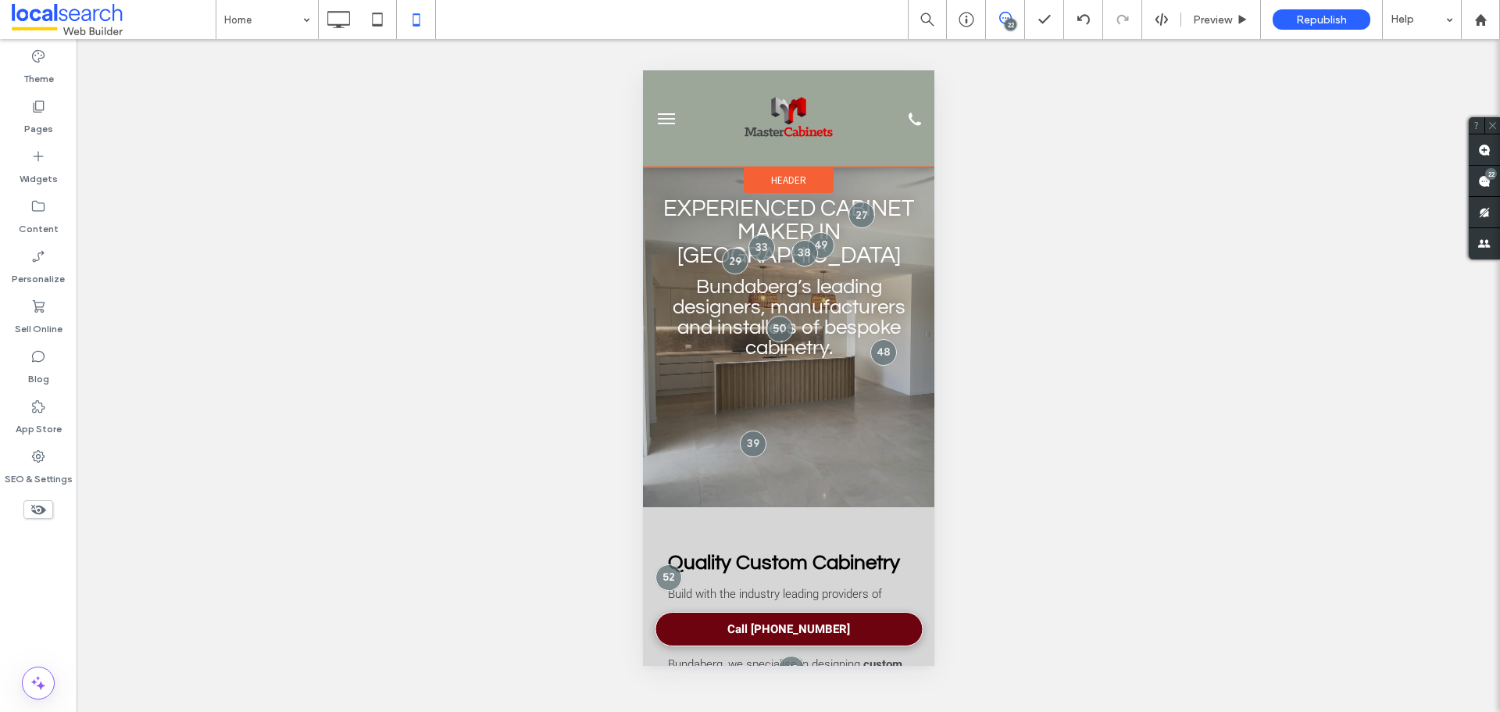
click at [778, 186] on span "Header" at bounding box center [787, 179] width 35 height 13
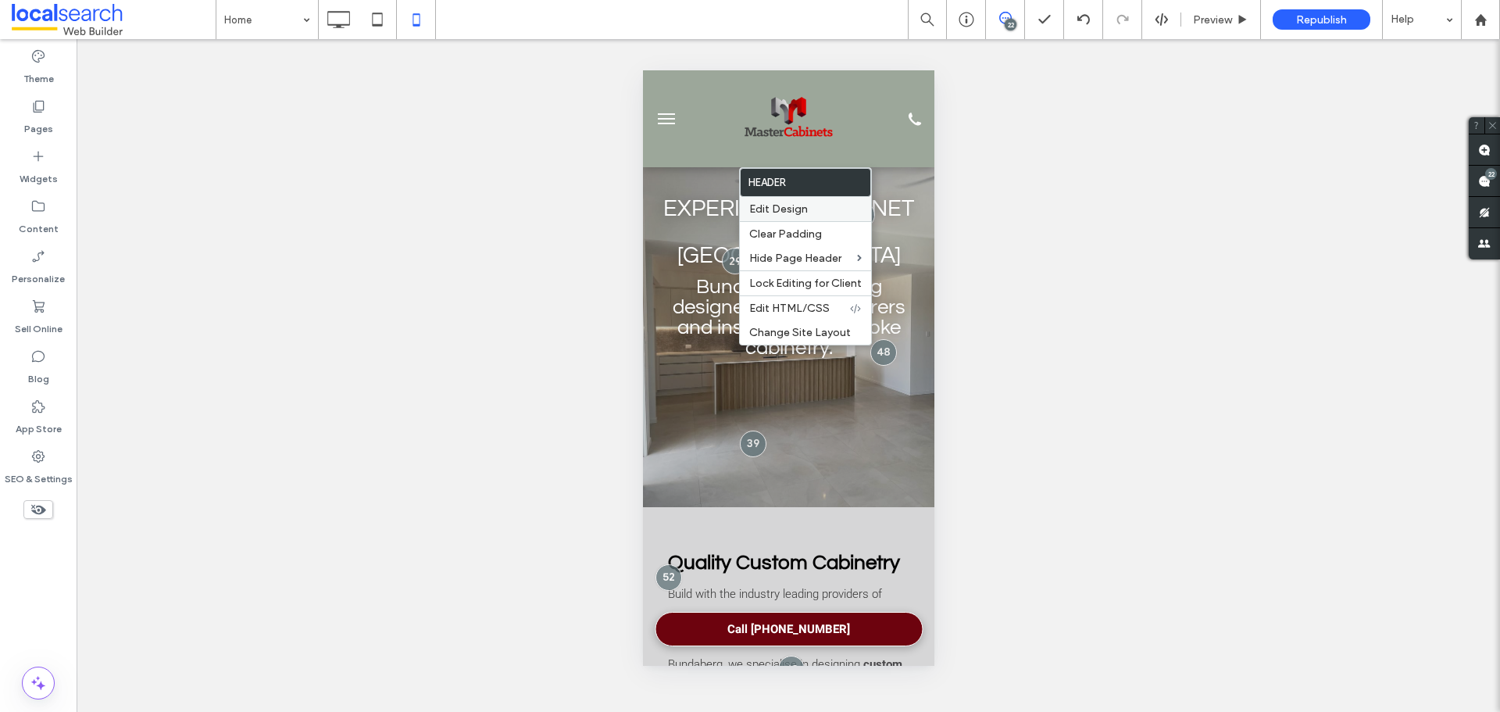
click at [804, 212] on span "Edit Design" at bounding box center [778, 208] width 59 height 13
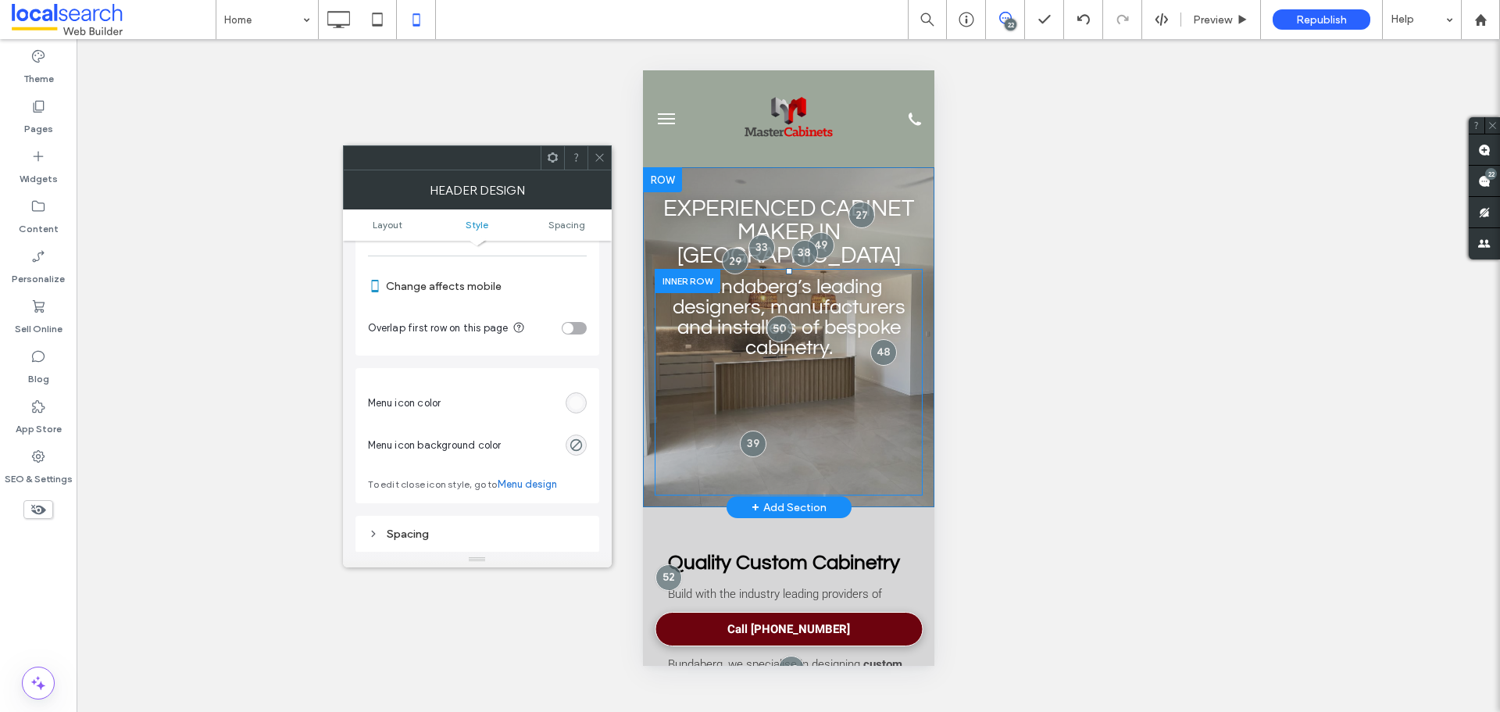
scroll to position [547, 0]
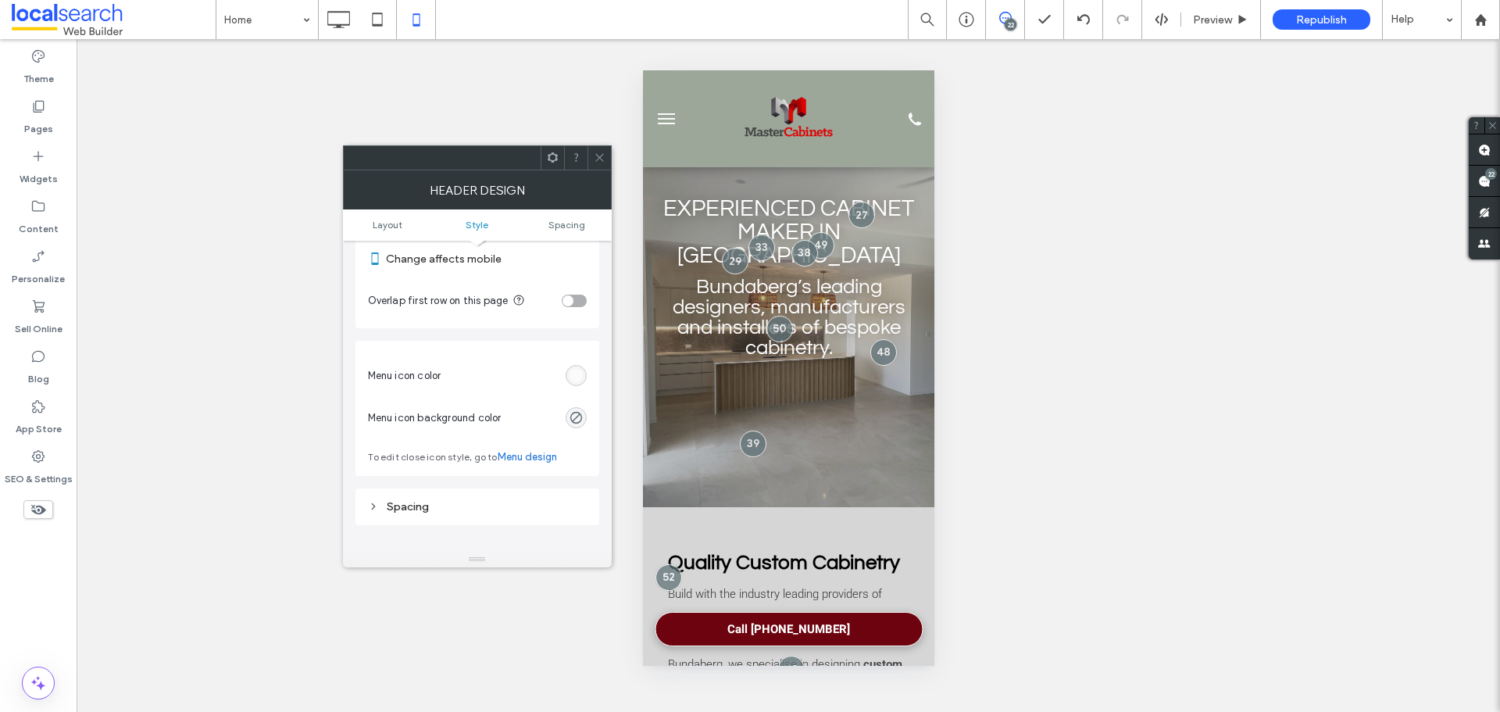
click at [530, 458] on link "Menu design" at bounding box center [527, 457] width 59 height 16
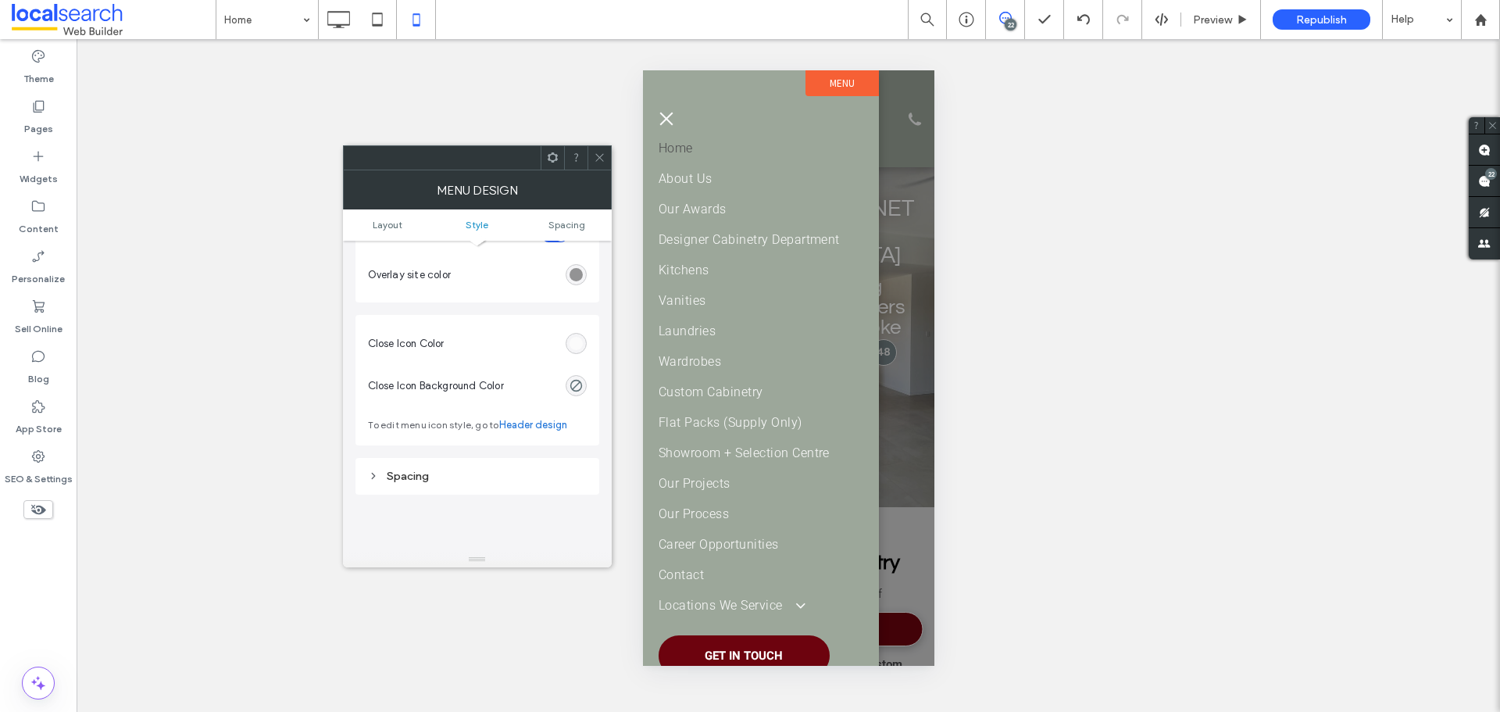
scroll to position [469, 0]
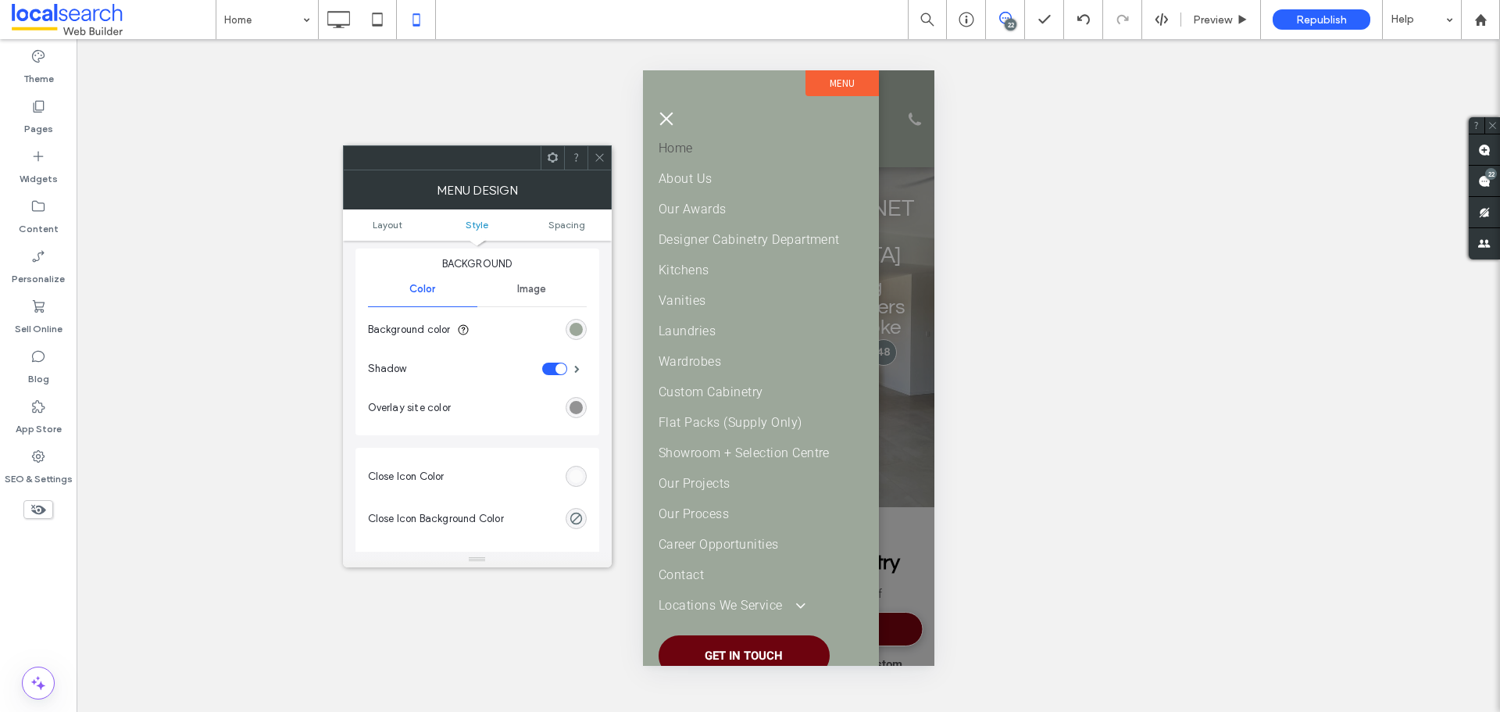
click at [601, 159] on icon at bounding box center [600, 158] width 12 height 12
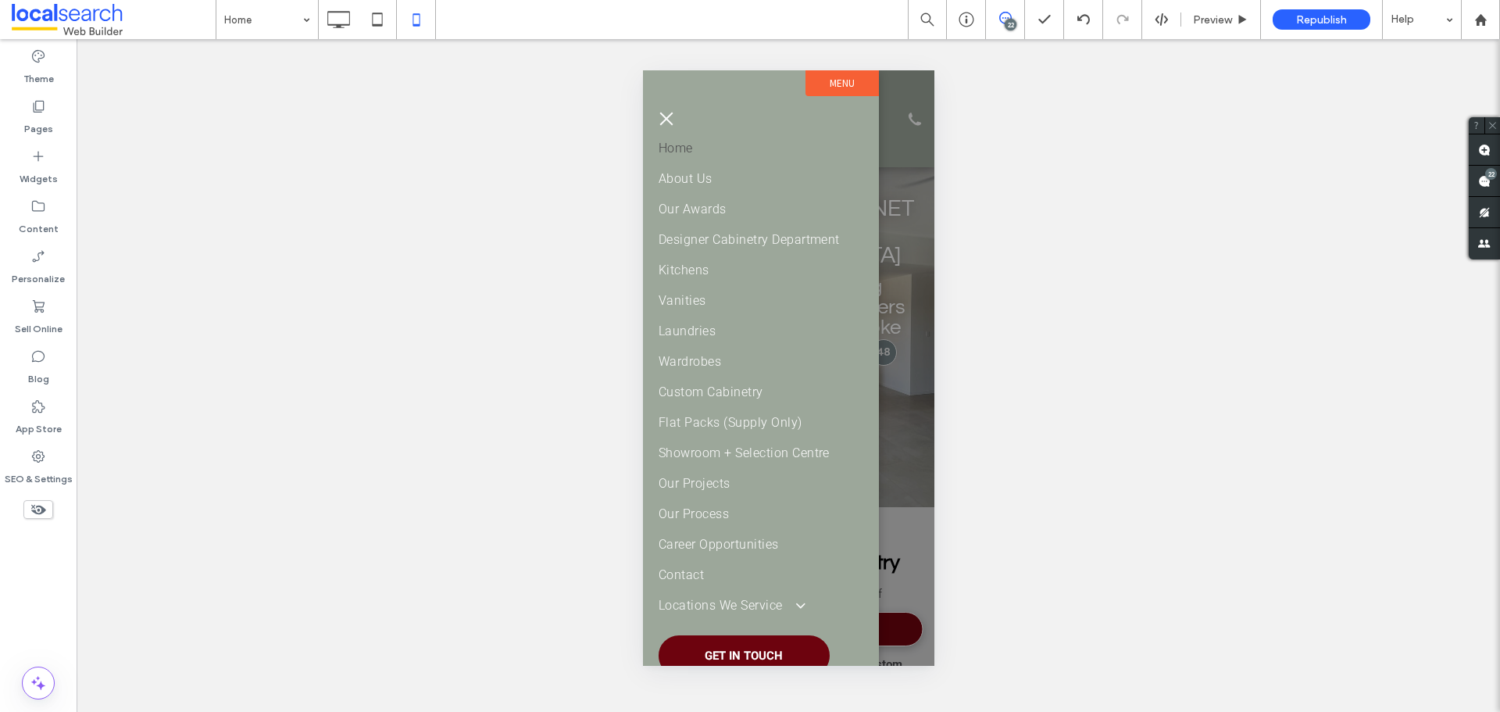
click at [662, 123] on button "menu" at bounding box center [665, 118] width 31 height 31
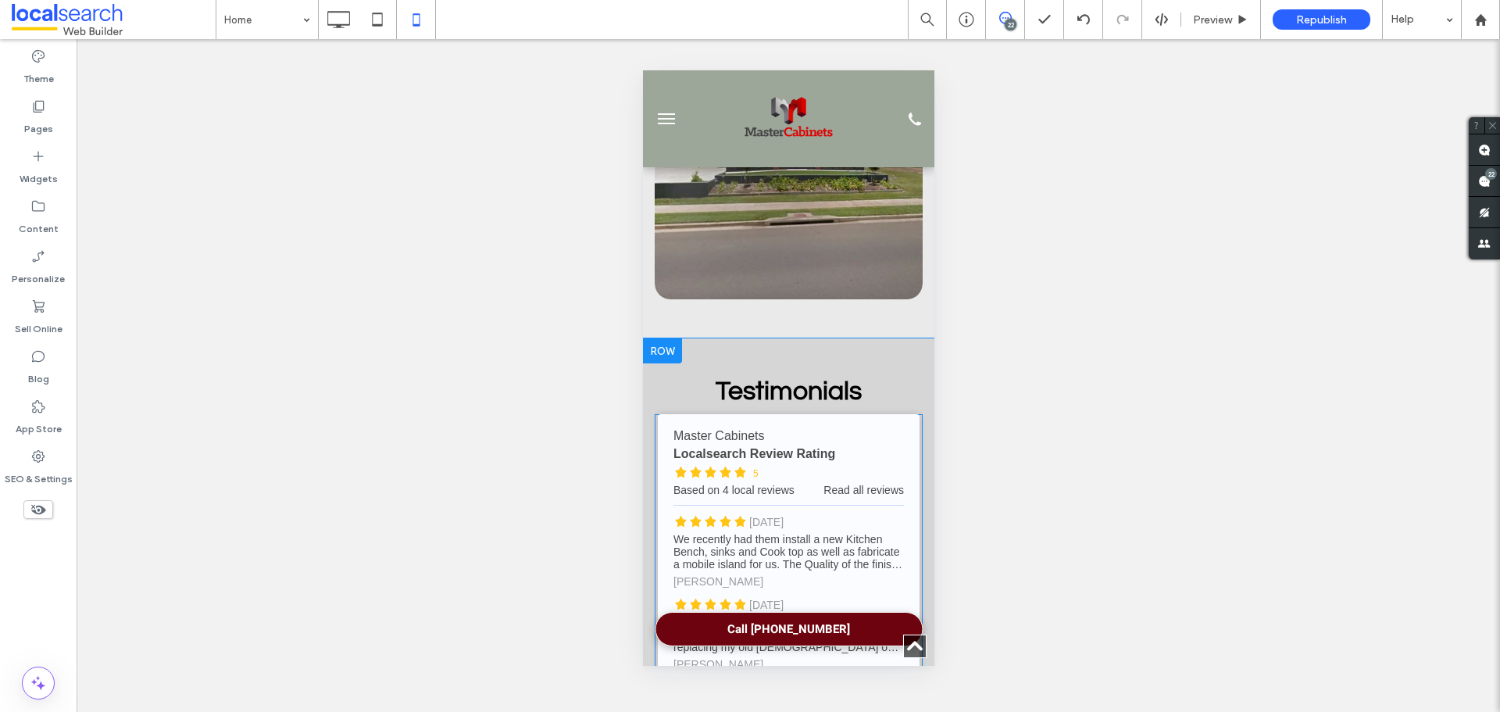
scroll to position [2343, 0]
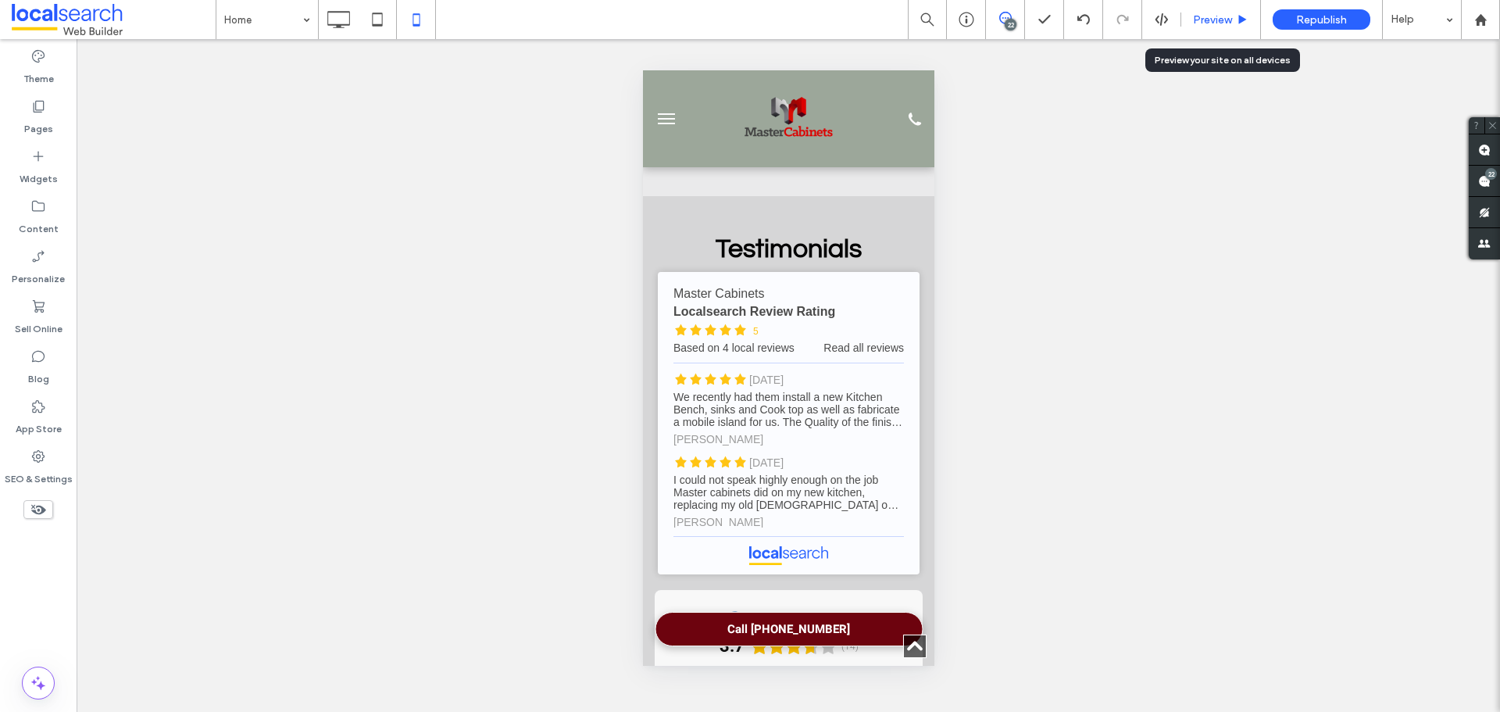
click at [1206, 30] on div "Preview" at bounding box center [1221, 19] width 80 height 39
click at [1207, 20] on span "Preview" at bounding box center [1212, 19] width 39 height 13
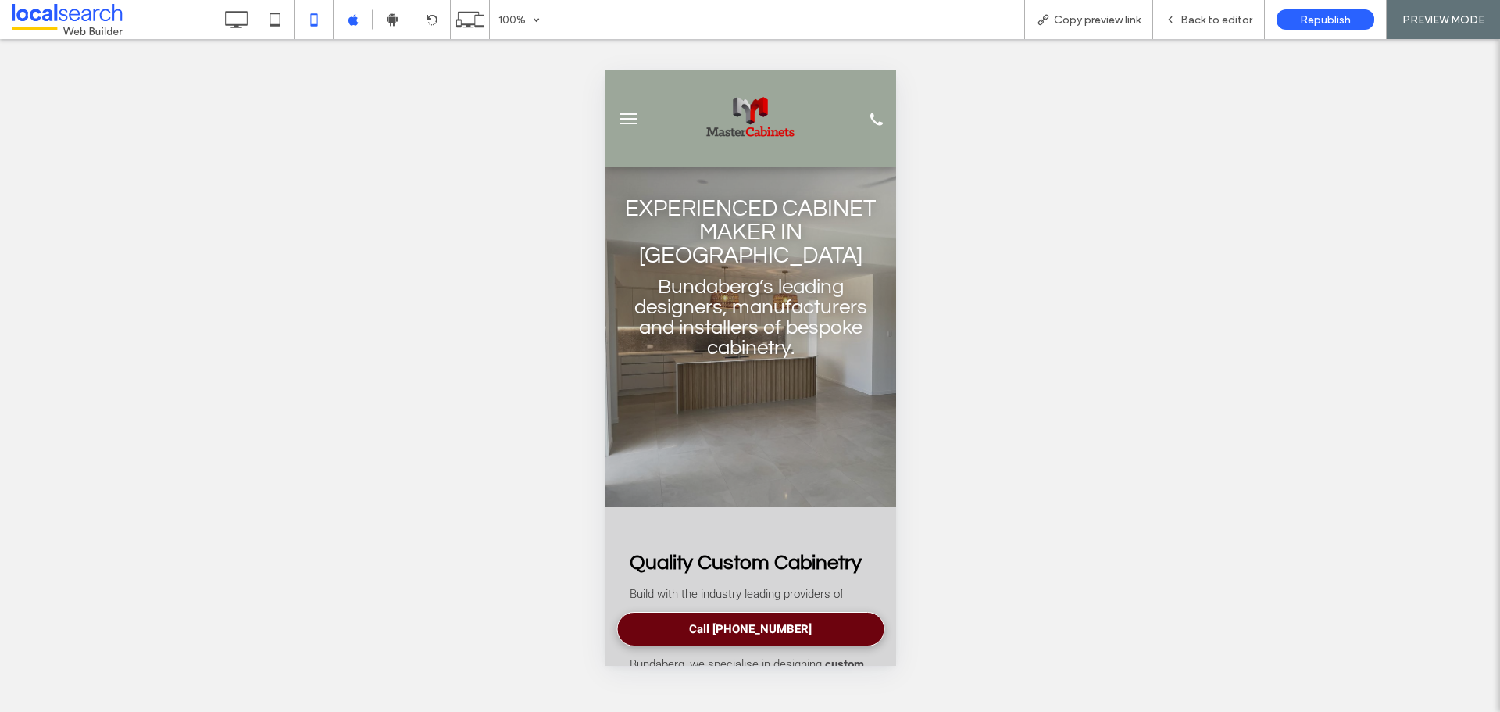
click at [740, 109] on img at bounding box center [749, 118] width 89 height 89
click at [1203, 28] on div "Back to editor" at bounding box center [1209, 19] width 112 height 39
click at [1224, 16] on span "Back to editor" at bounding box center [1216, 19] width 72 height 13
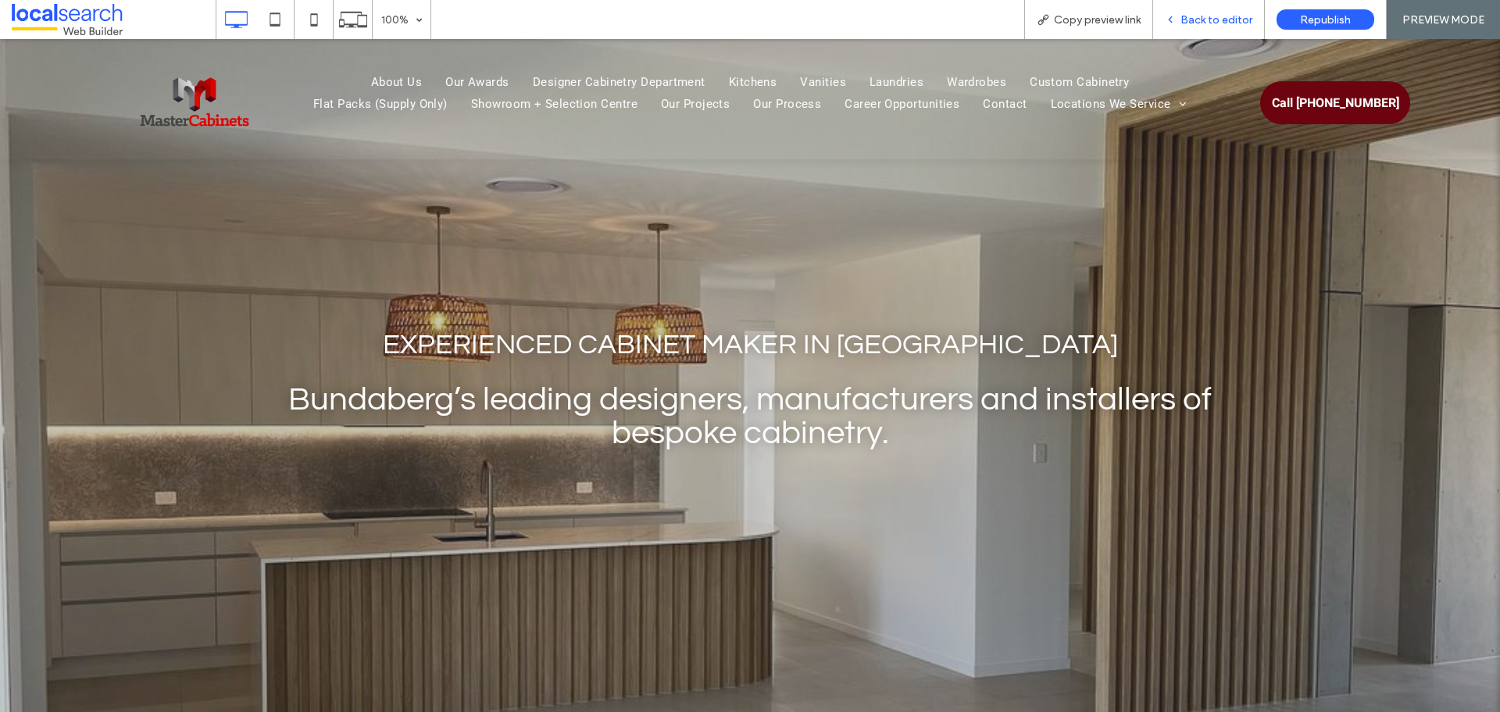
drag, startPoint x: 1006, startPoint y: 41, endPoint x: 1190, endPoint y: 23, distance: 185.1
click at [1190, 23] on span "Back to editor" at bounding box center [1216, 19] width 72 height 13
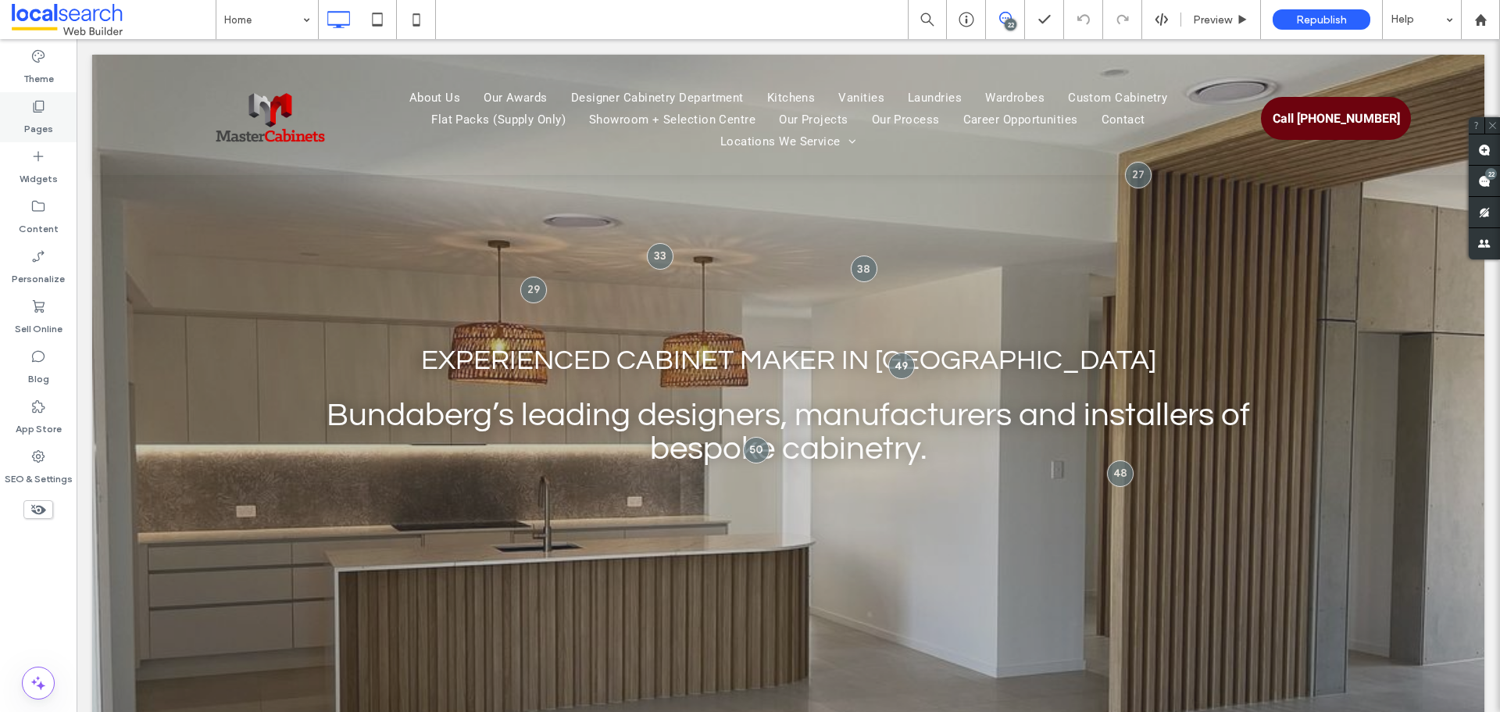
click at [45, 116] on label "Pages" at bounding box center [38, 125] width 29 height 22
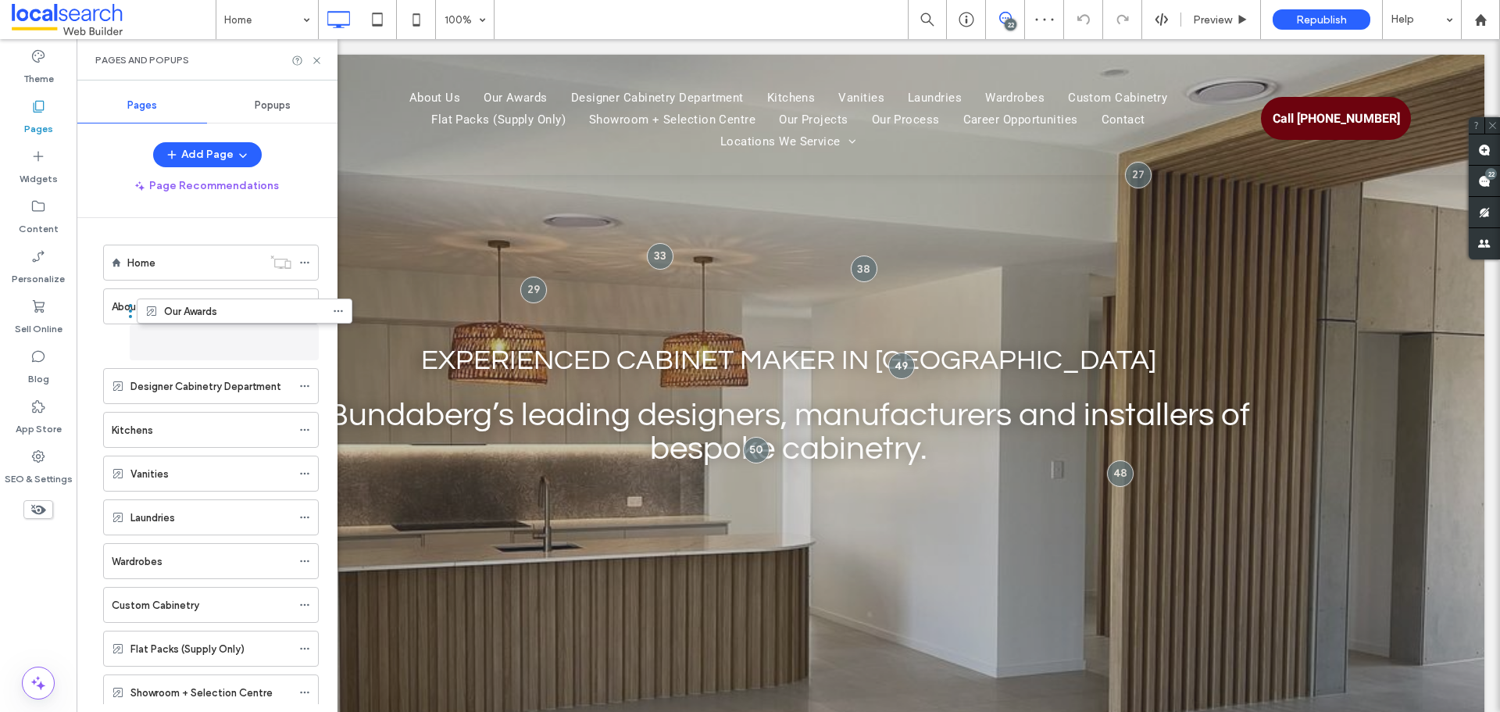
drag, startPoint x: 95, startPoint y: 355, endPoint x: 129, endPoint y: 321, distance: 47.5
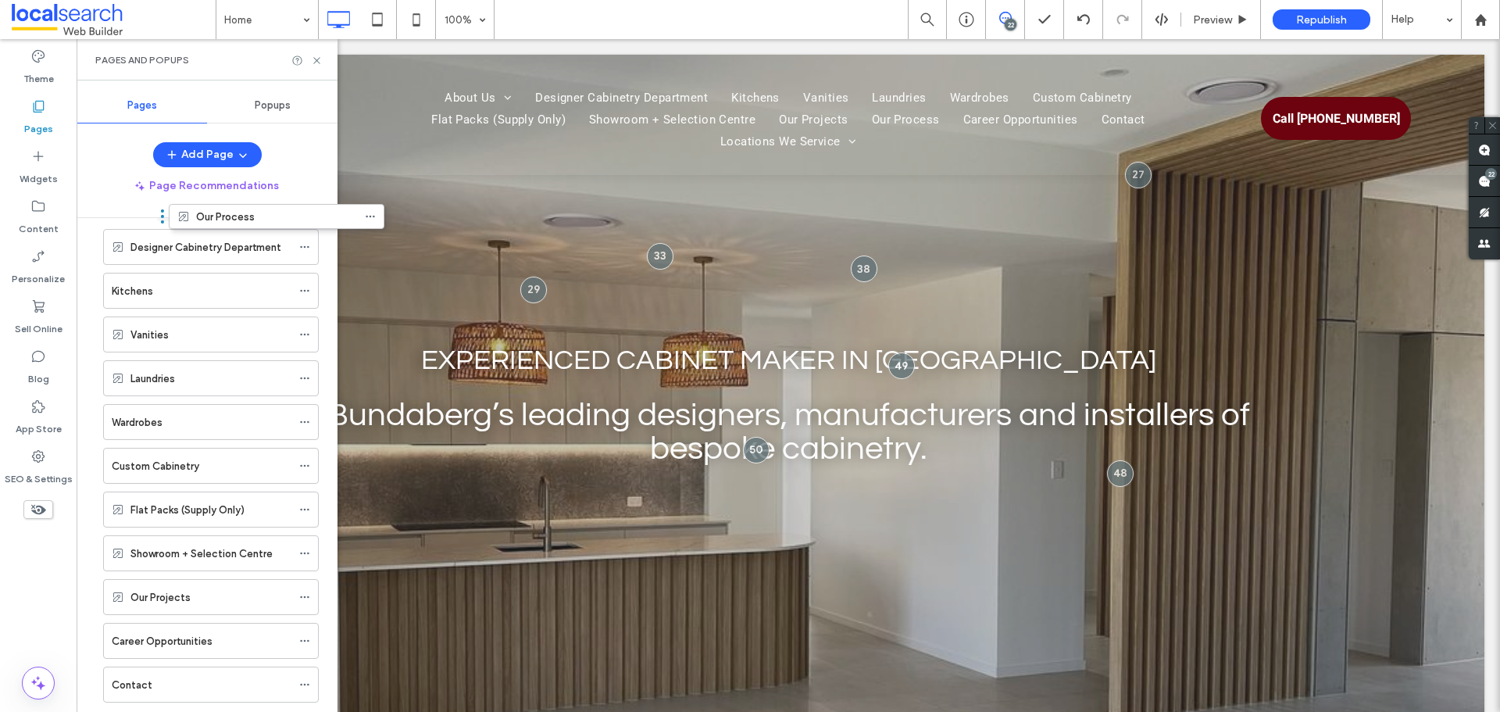
scroll to position [92, 0]
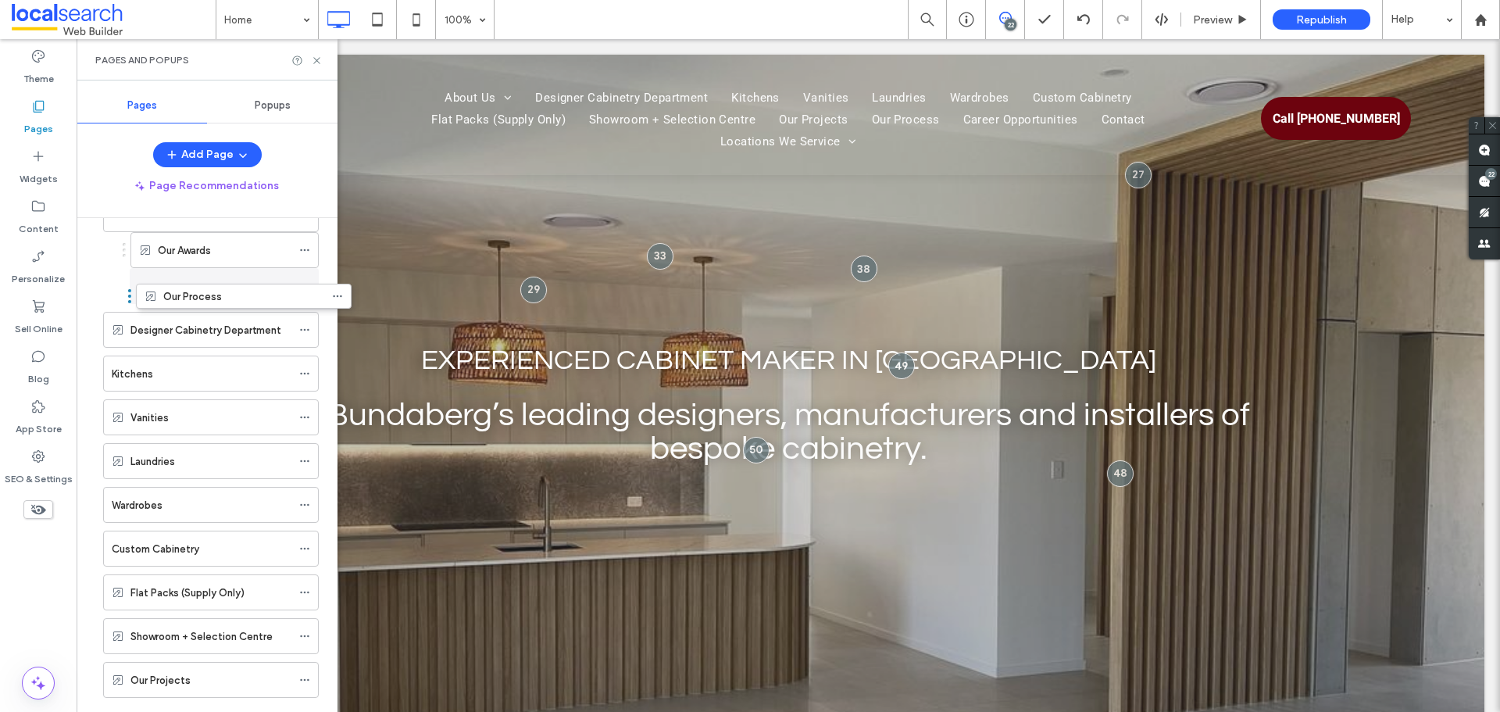
drag, startPoint x: 97, startPoint y: 594, endPoint x: 130, endPoint y: 299, distance: 296.4
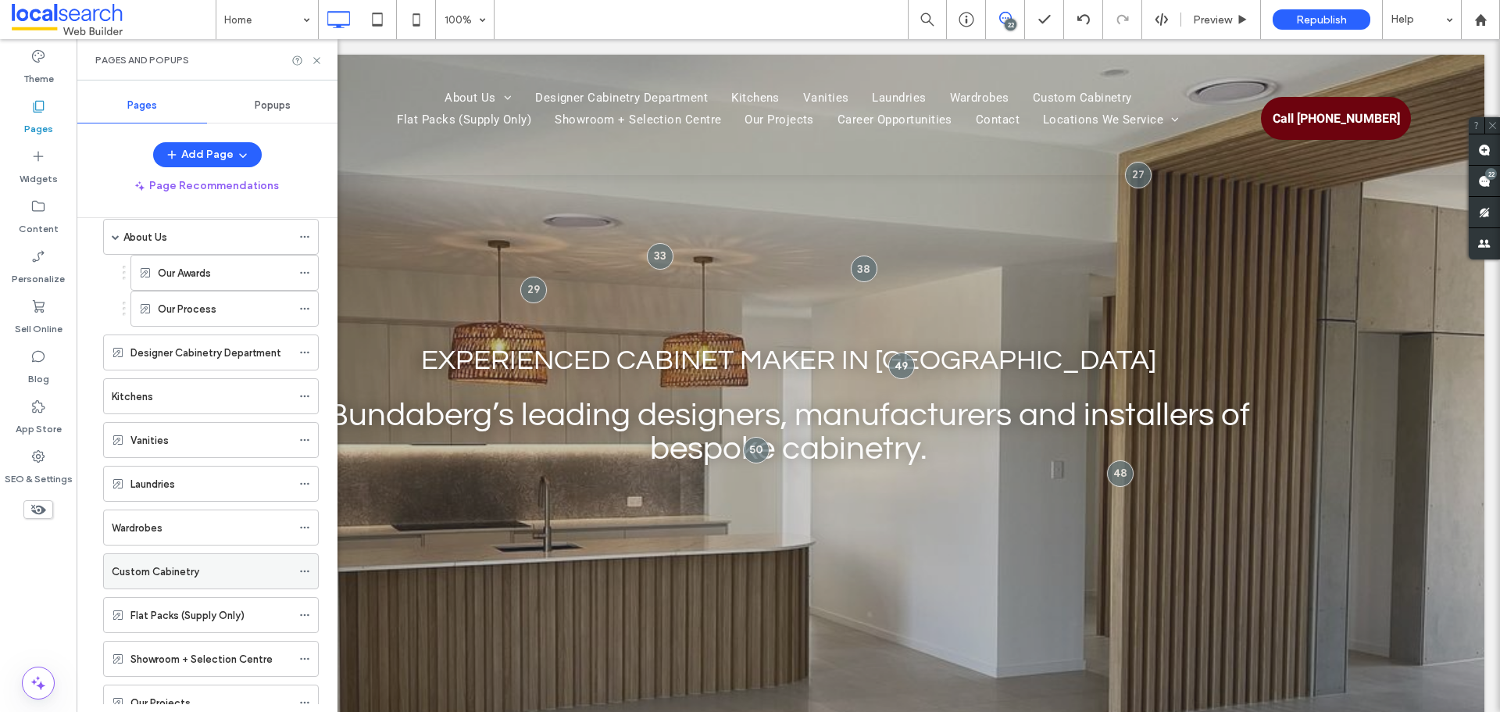
scroll to position [22, 0]
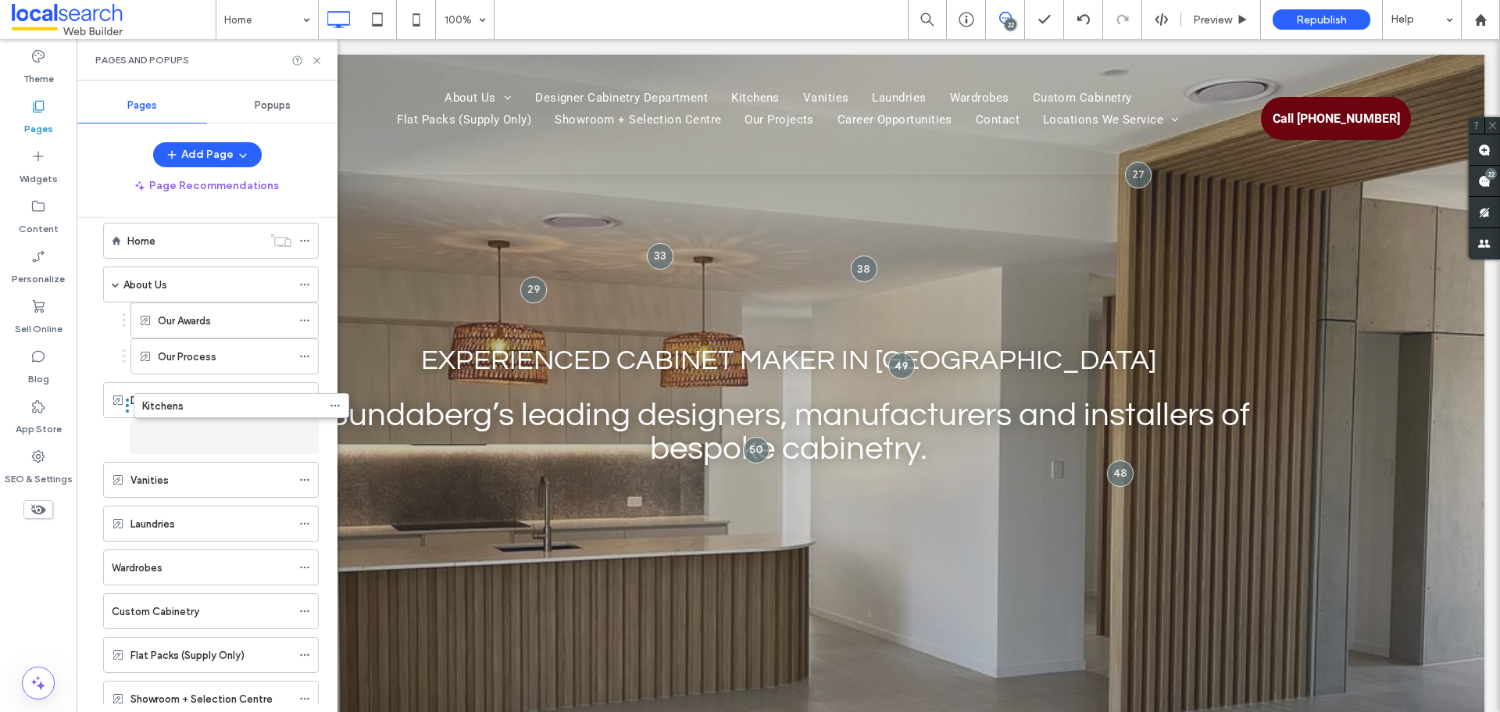
drag, startPoint x: 95, startPoint y: 443, endPoint x: 126, endPoint y: 410, distance: 44.8
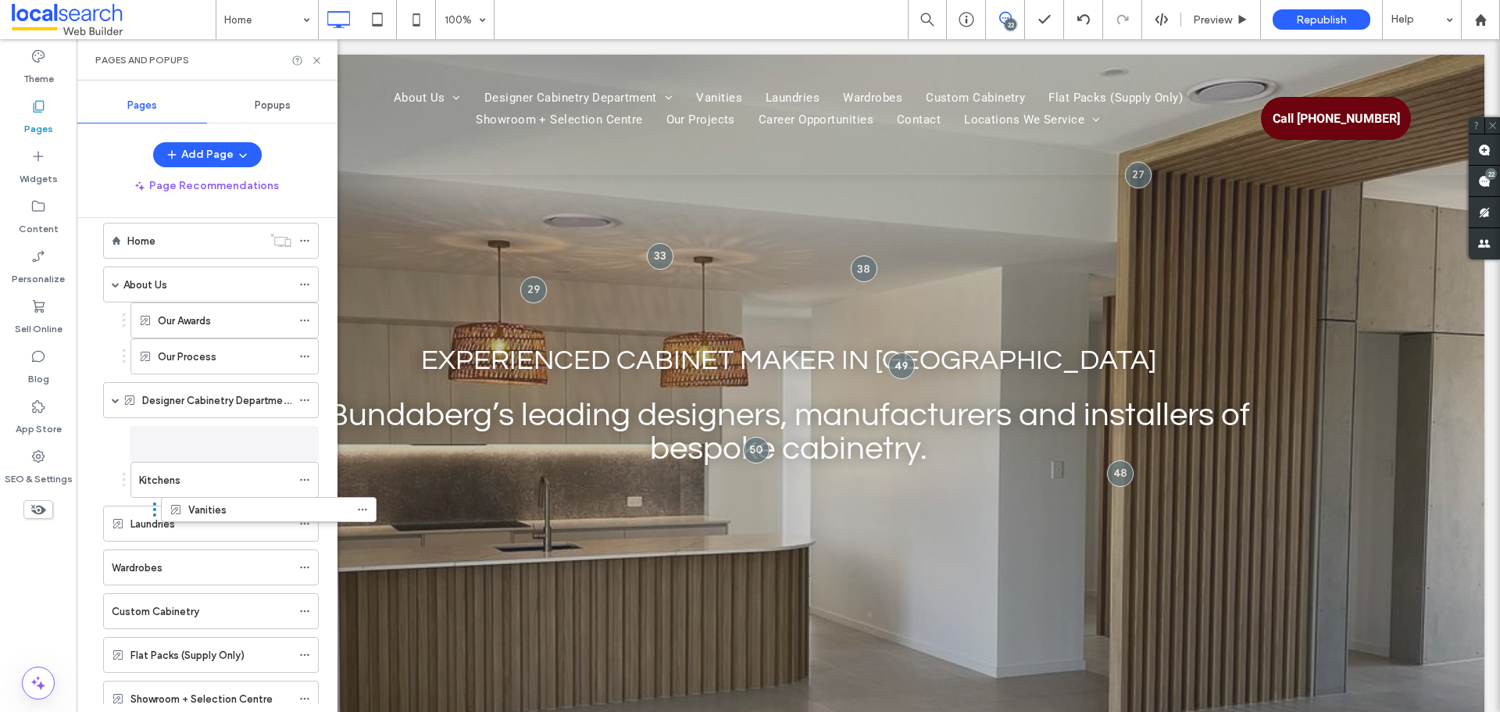
drag, startPoint x: 97, startPoint y: 480, endPoint x: 155, endPoint y: 512, distance: 66.5
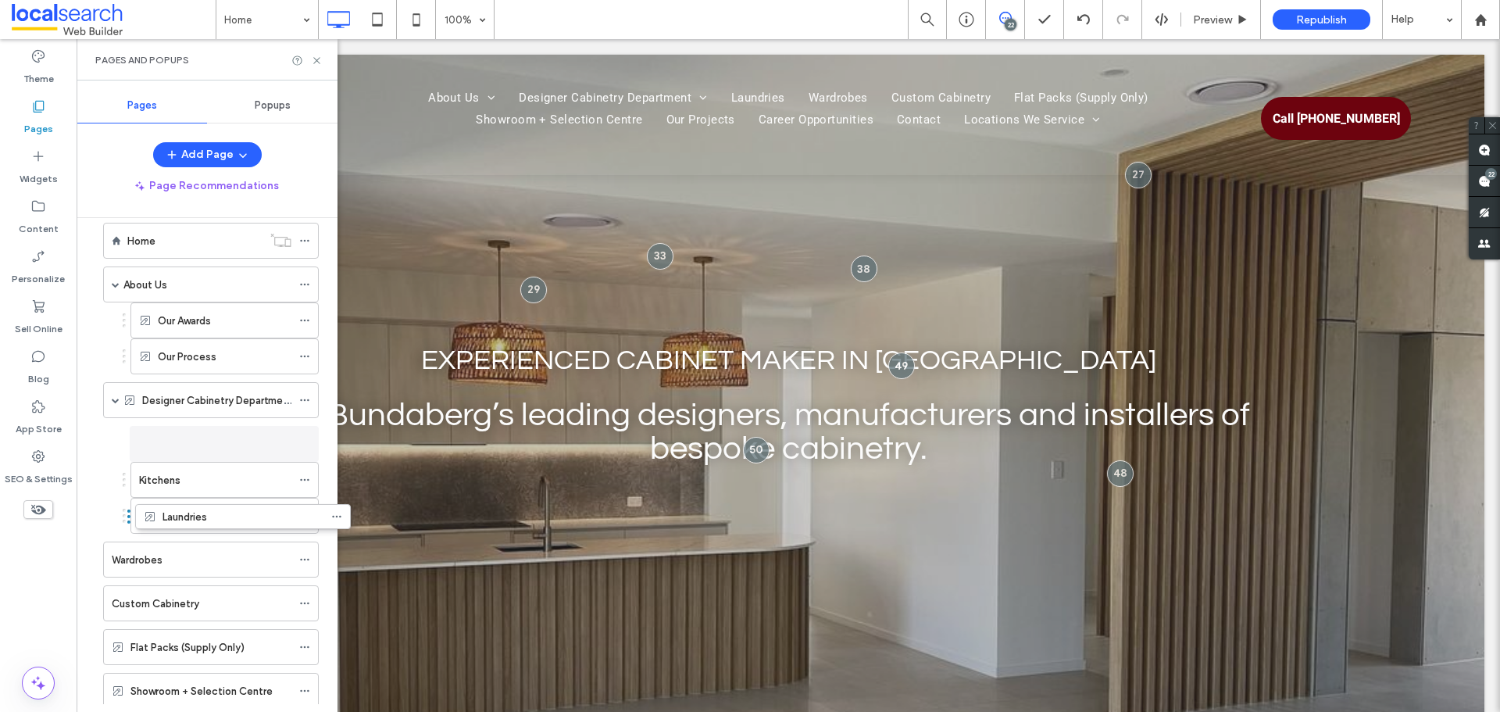
drag, startPoint x: 95, startPoint y: 514, endPoint x: 127, endPoint y: 520, distance: 32.6
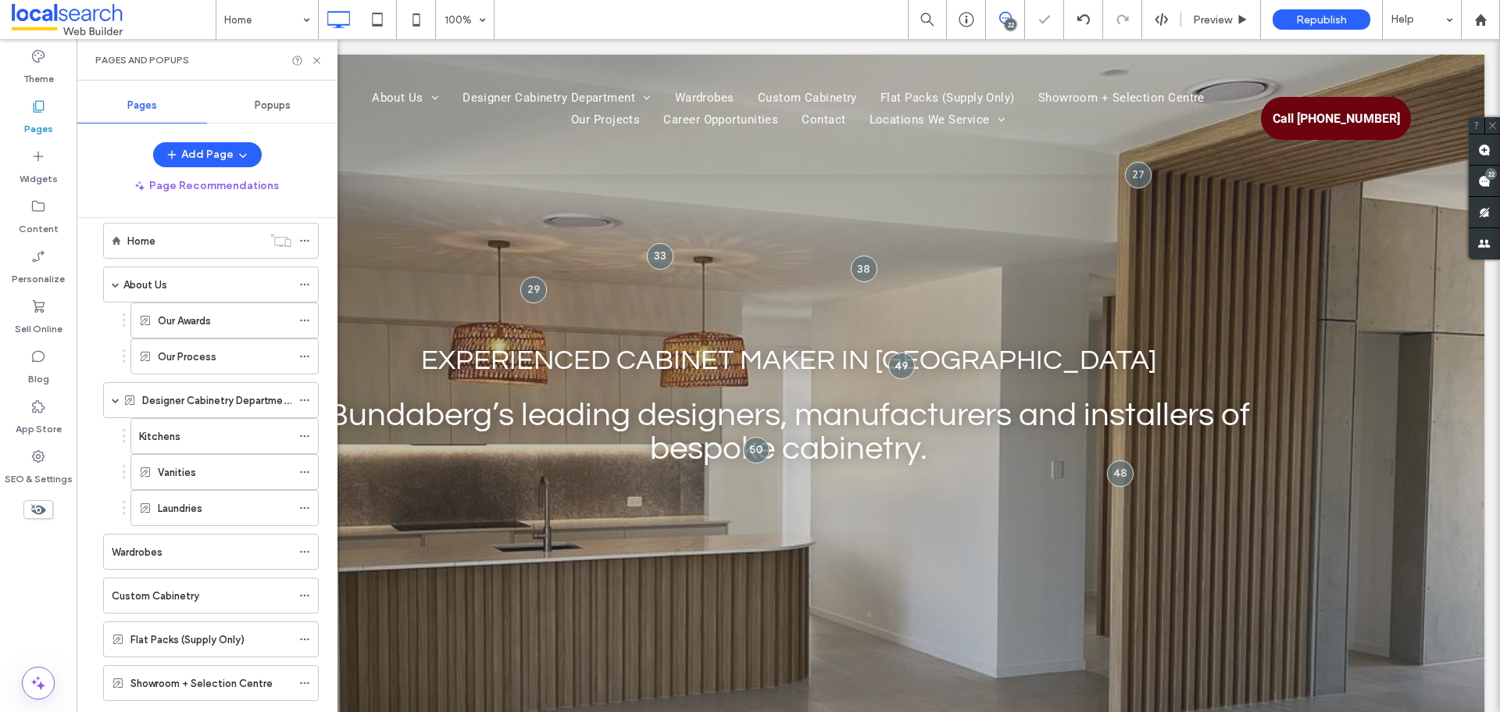
click at [95, 549] on div "Home About Us Our Awards Our Process Designer Cabinetry Department Kitchens Van…" at bounding box center [207, 461] width 261 height 486
drag, startPoint x: 97, startPoint y: 551, endPoint x: 141, endPoint y: 543, distance: 44.4
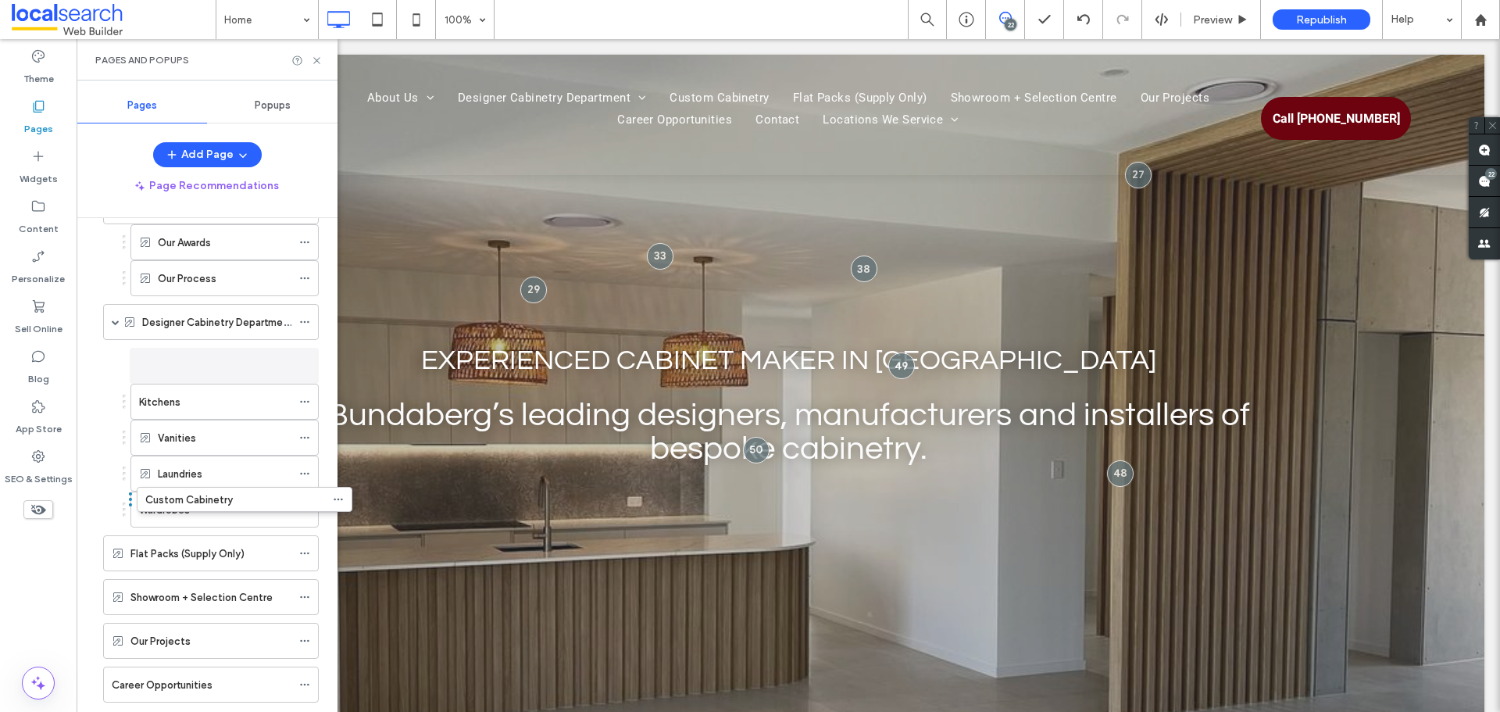
drag, startPoint x: 95, startPoint y: 508, endPoint x: 129, endPoint y: 504, distance: 33.9
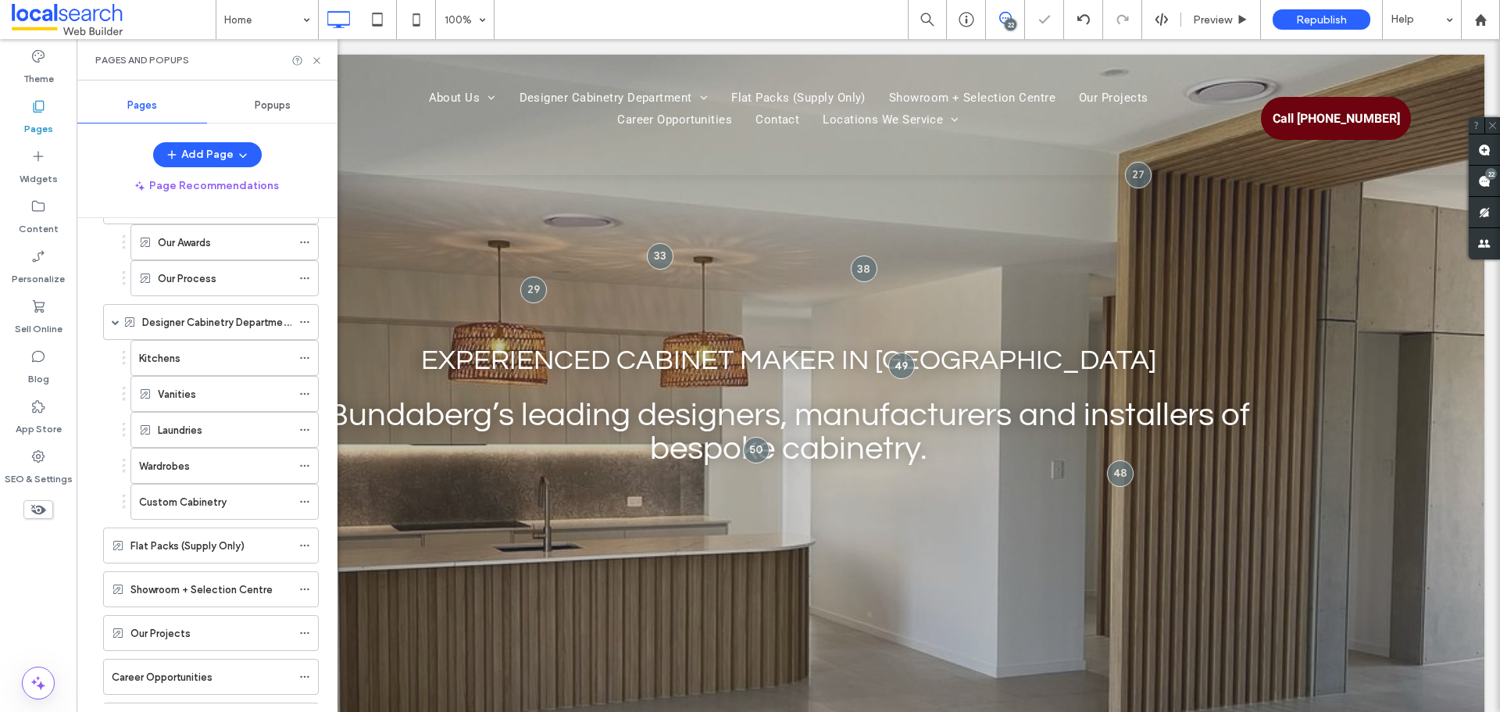
click at [94, 540] on div "Home About Us Our Awards Our Process Designer Cabinetry Department Kitchens Van…" at bounding box center [207, 461] width 261 height 486
drag, startPoint x: 95, startPoint y: 539, endPoint x: 129, endPoint y: 534, distance: 33.9
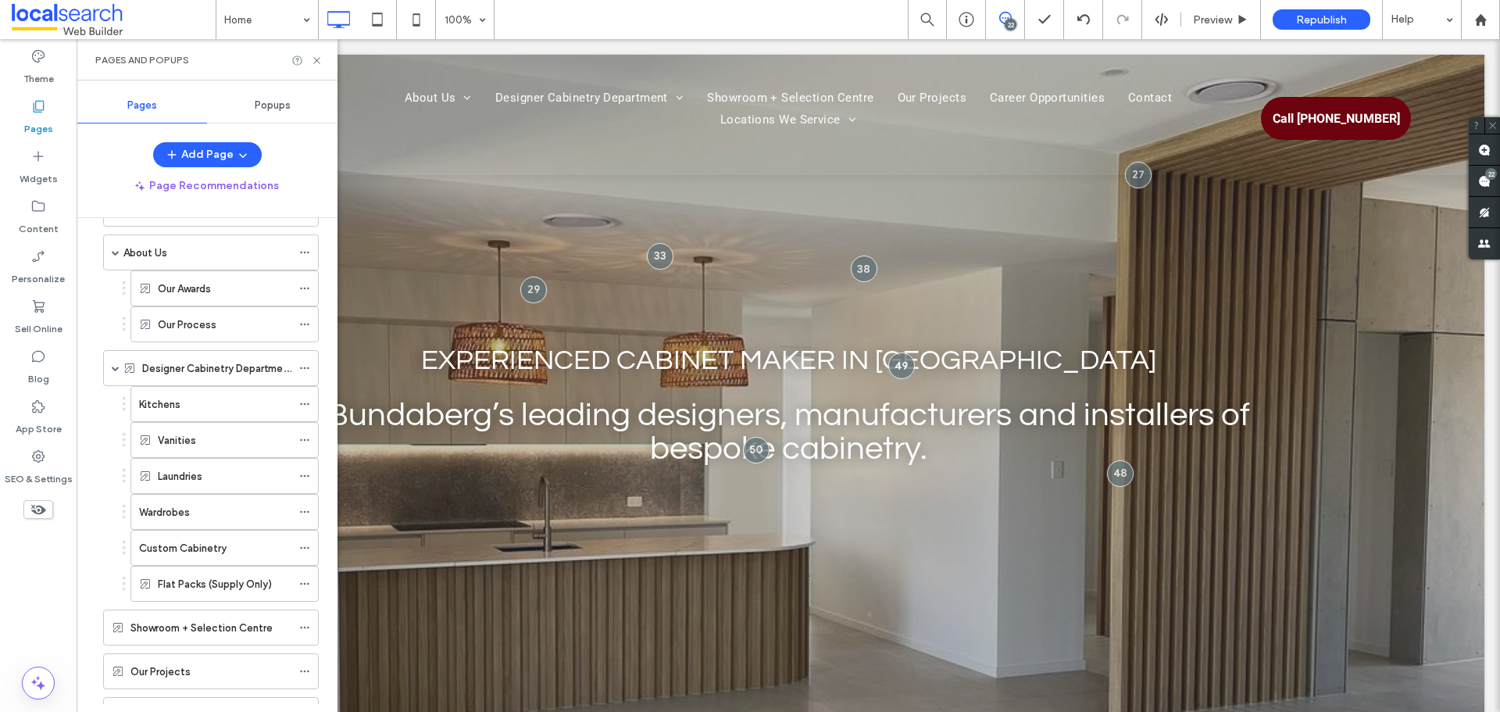
scroll to position [53, 0]
click at [117, 366] on span at bounding box center [116, 368] width 8 height 34
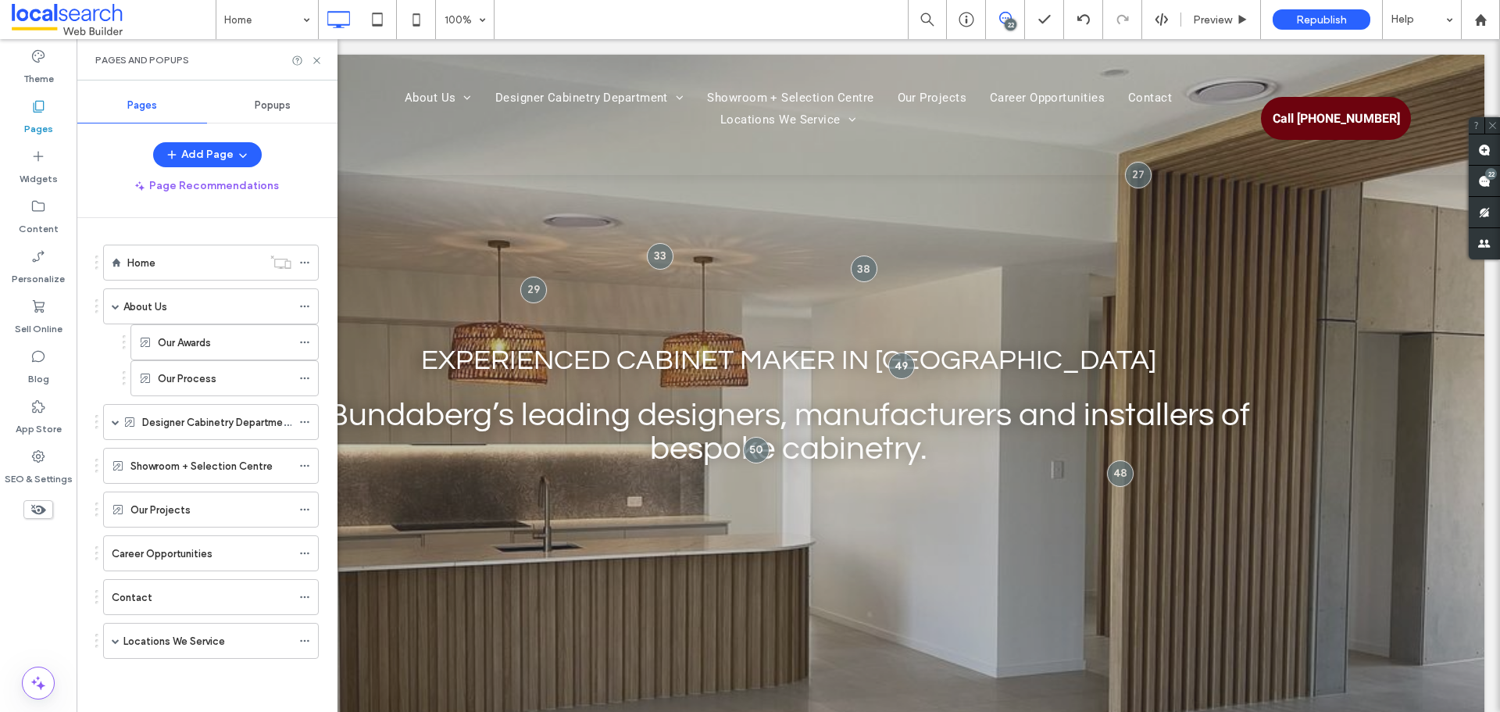
scroll to position [0, 0]
click at [116, 310] on span at bounding box center [116, 306] width 8 height 34
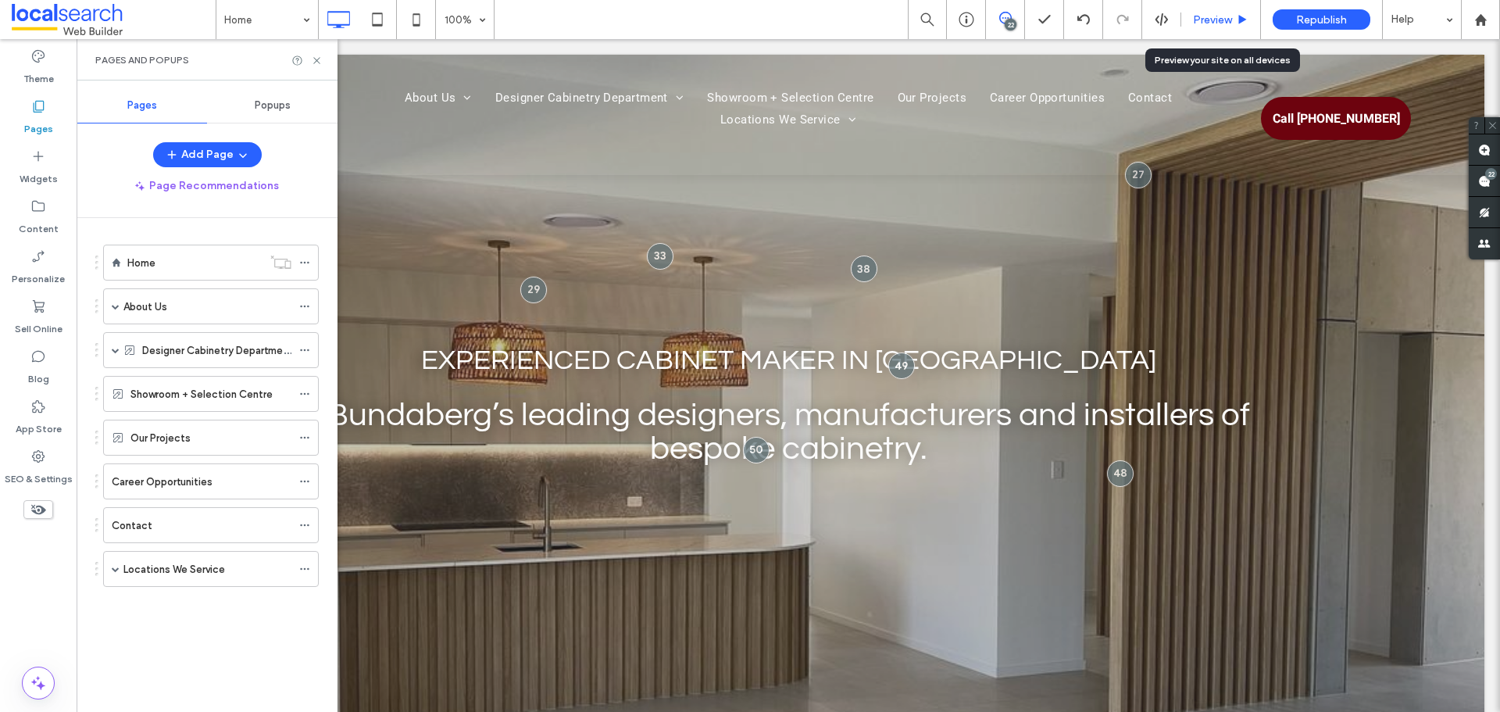
click at [1200, 19] on span "Preview" at bounding box center [1212, 19] width 39 height 13
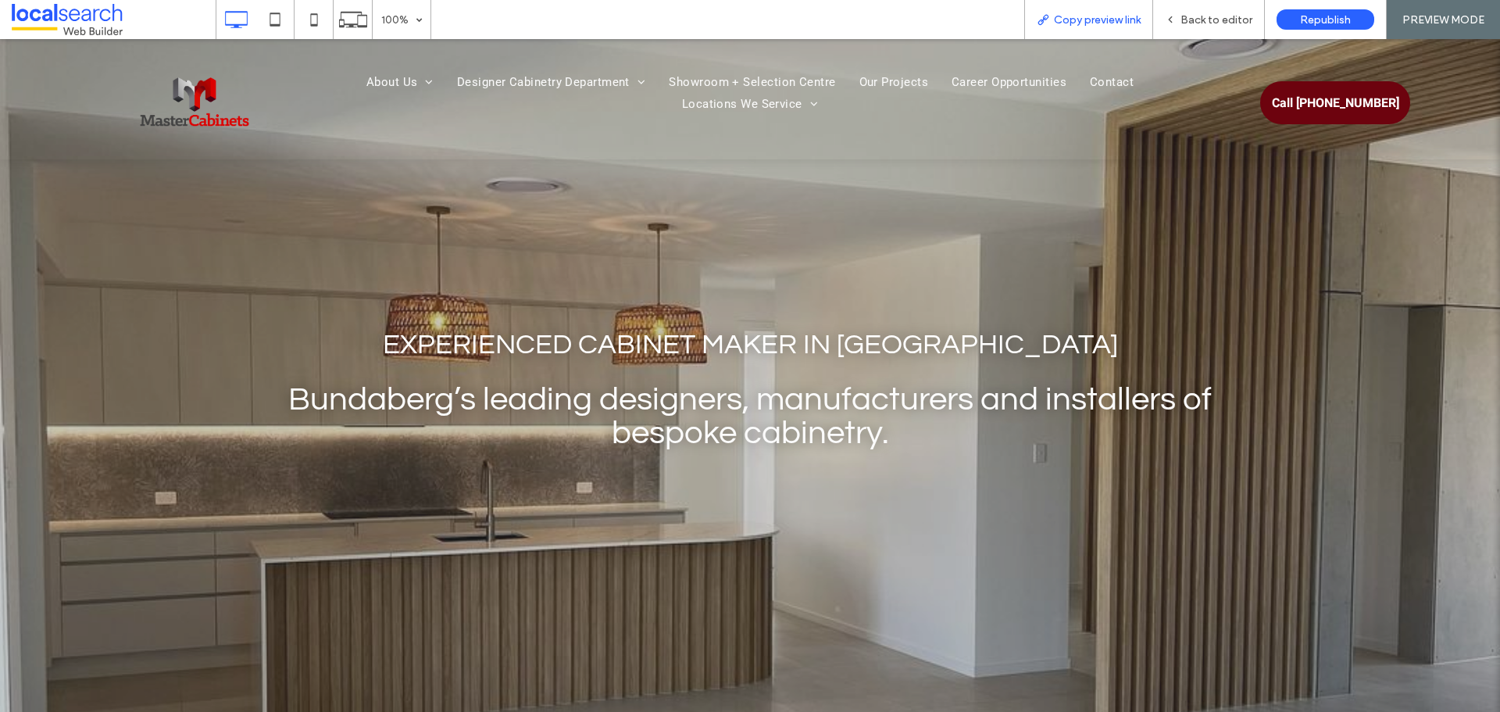
click at [1129, 17] on span "Copy preview link" at bounding box center [1097, 19] width 87 height 13
drag, startPoint x: 1225, startPoint y: 18, endPoint x: 1082, endPoint y: 3, distance: 143.7
click at [1225, 18] on span "Back to editor" at bounding box center [1216, 19] width 72 height 13
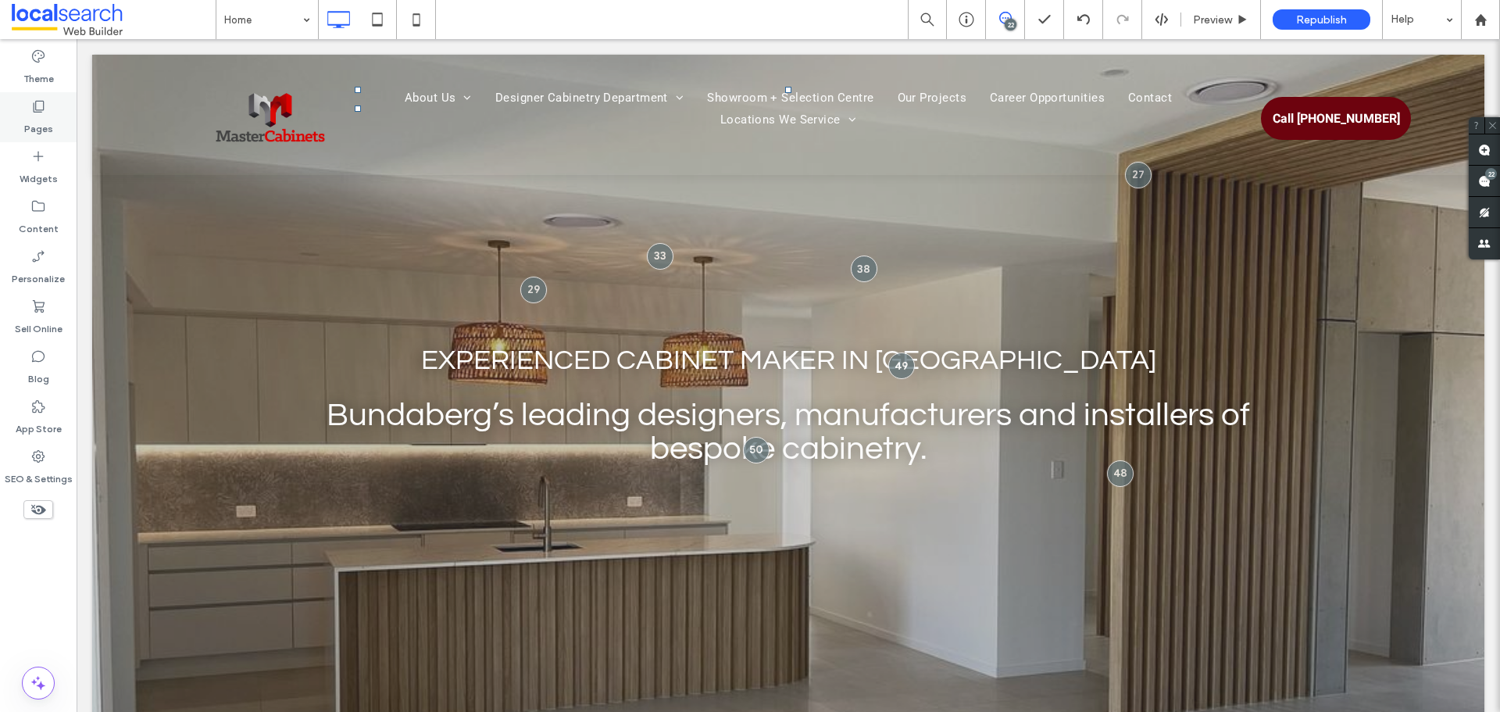
click at [30, 95] on div "Pages" at bounding box center [38, 117] width 77 height 50
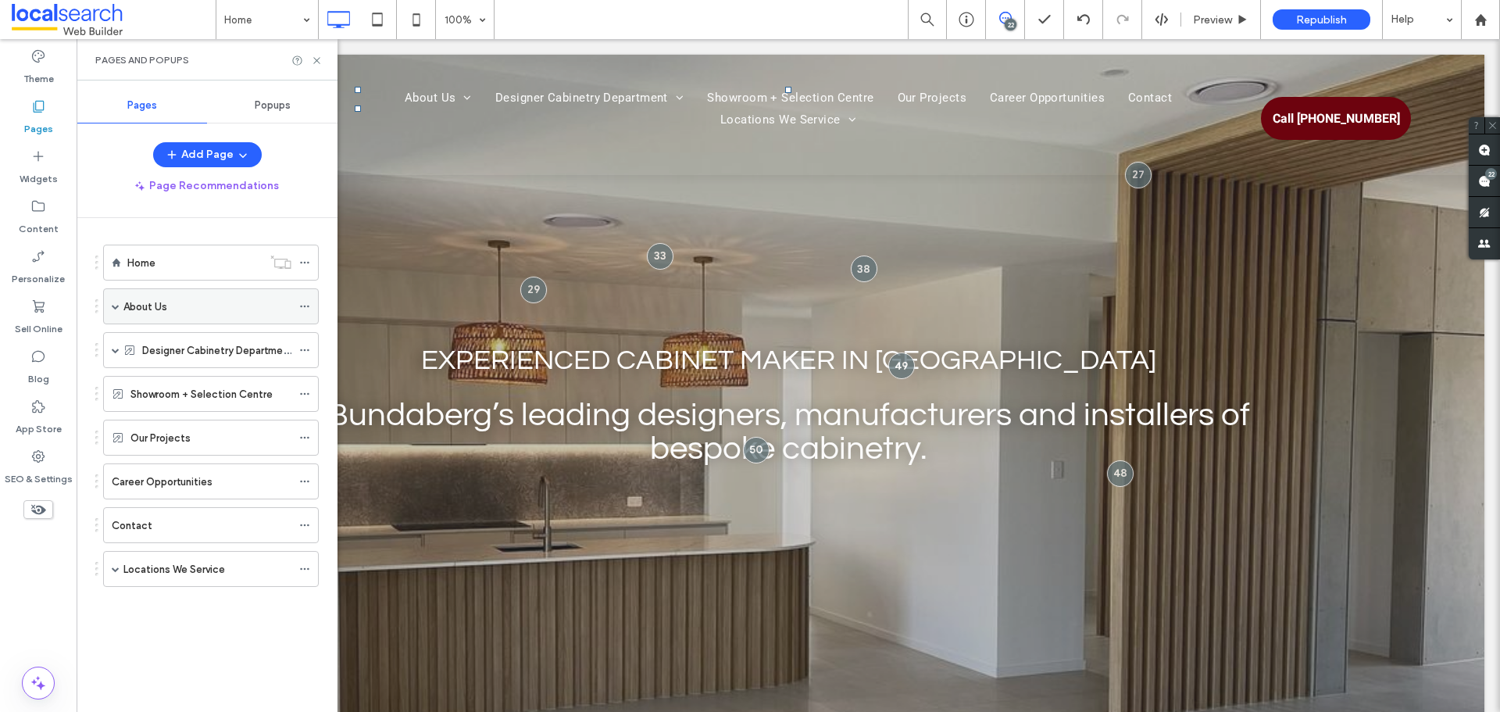
click at [306, 310] on icon at bounding box center [304, 306] width 11 height 11
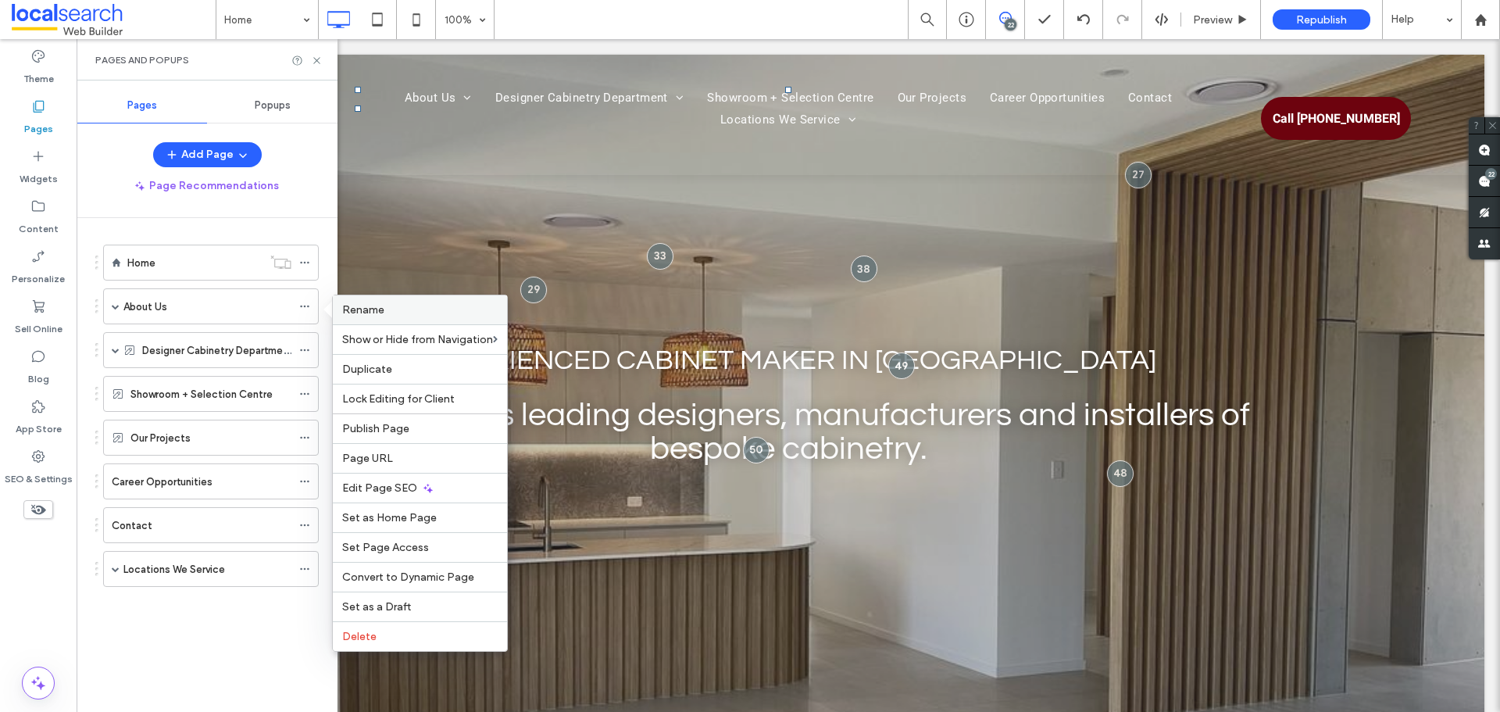
click at [352, 313] on span "Rename" at bounding box center [363, 309] width 42 height 13
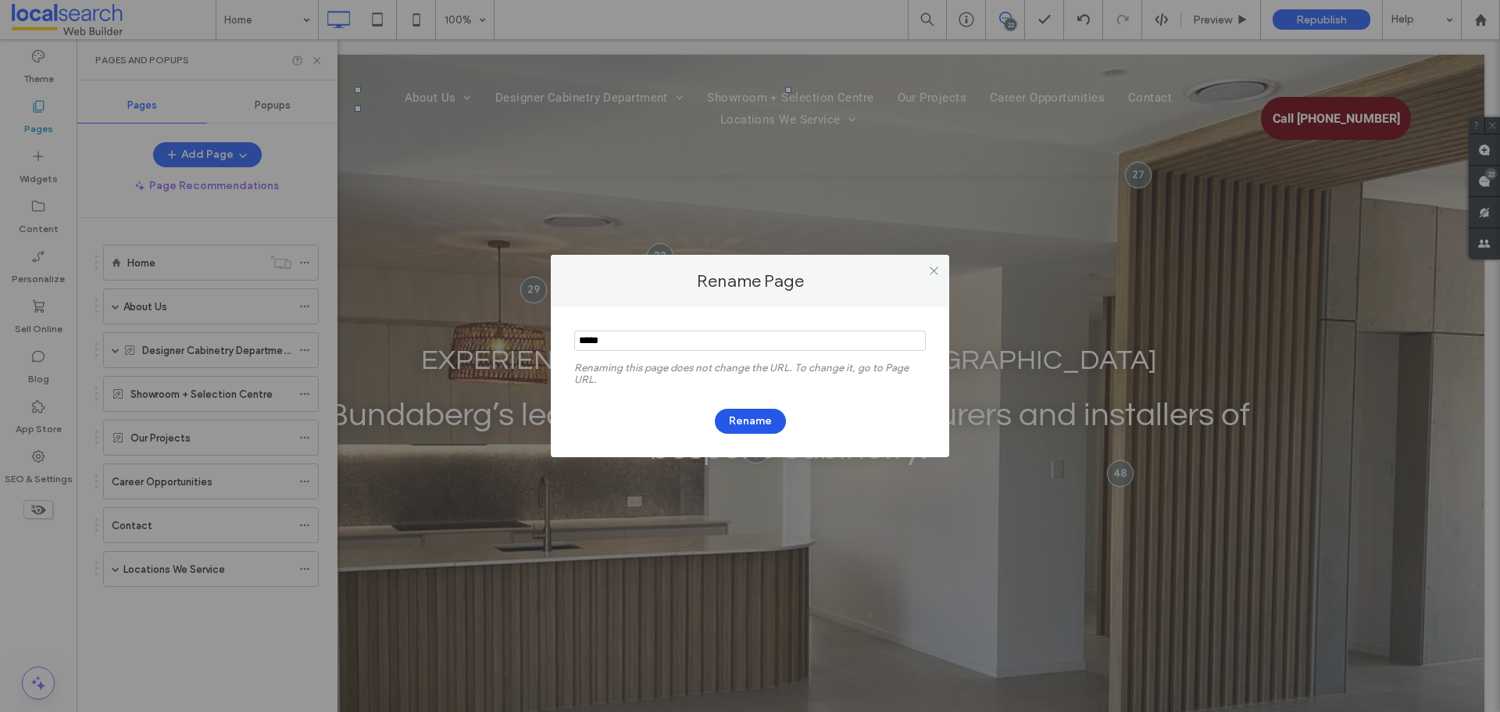
type input "*****"
click at [737, 412] on button "Rename" at bounding box center [750, 420] width 71 height 25
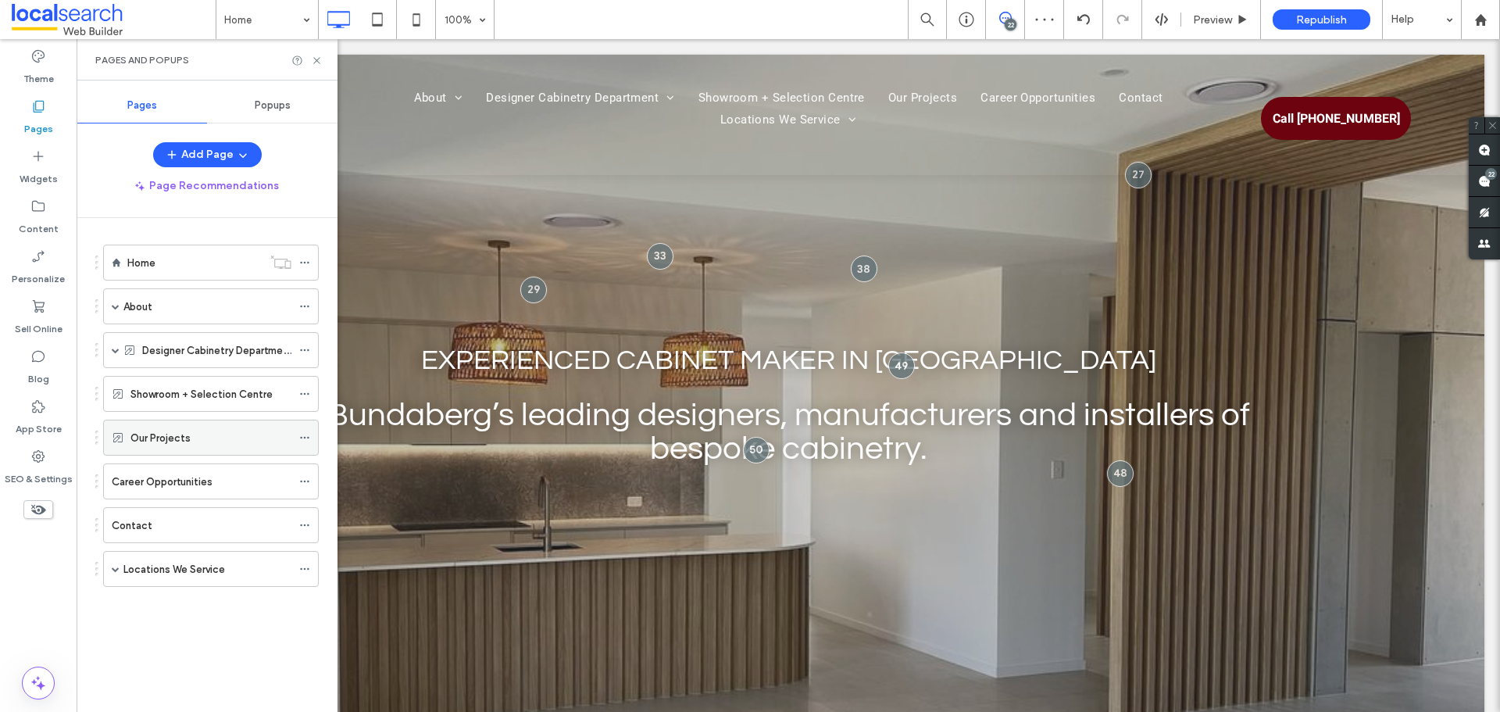
click at [304, 439] on icon at bounding box center [304, 437] width 11 height 11
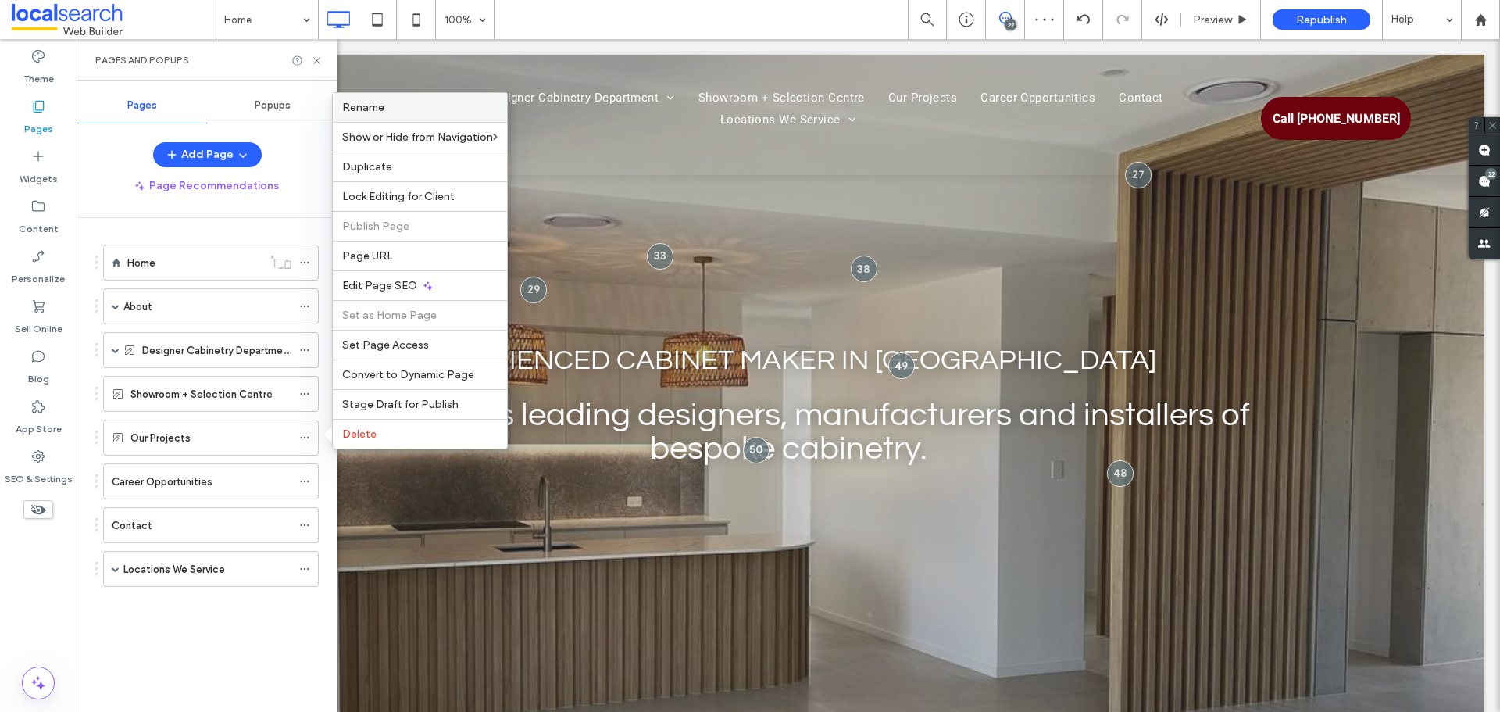
click at [400, 109] on label "Rename" at bounding box center [419, 107] width 155 height 13
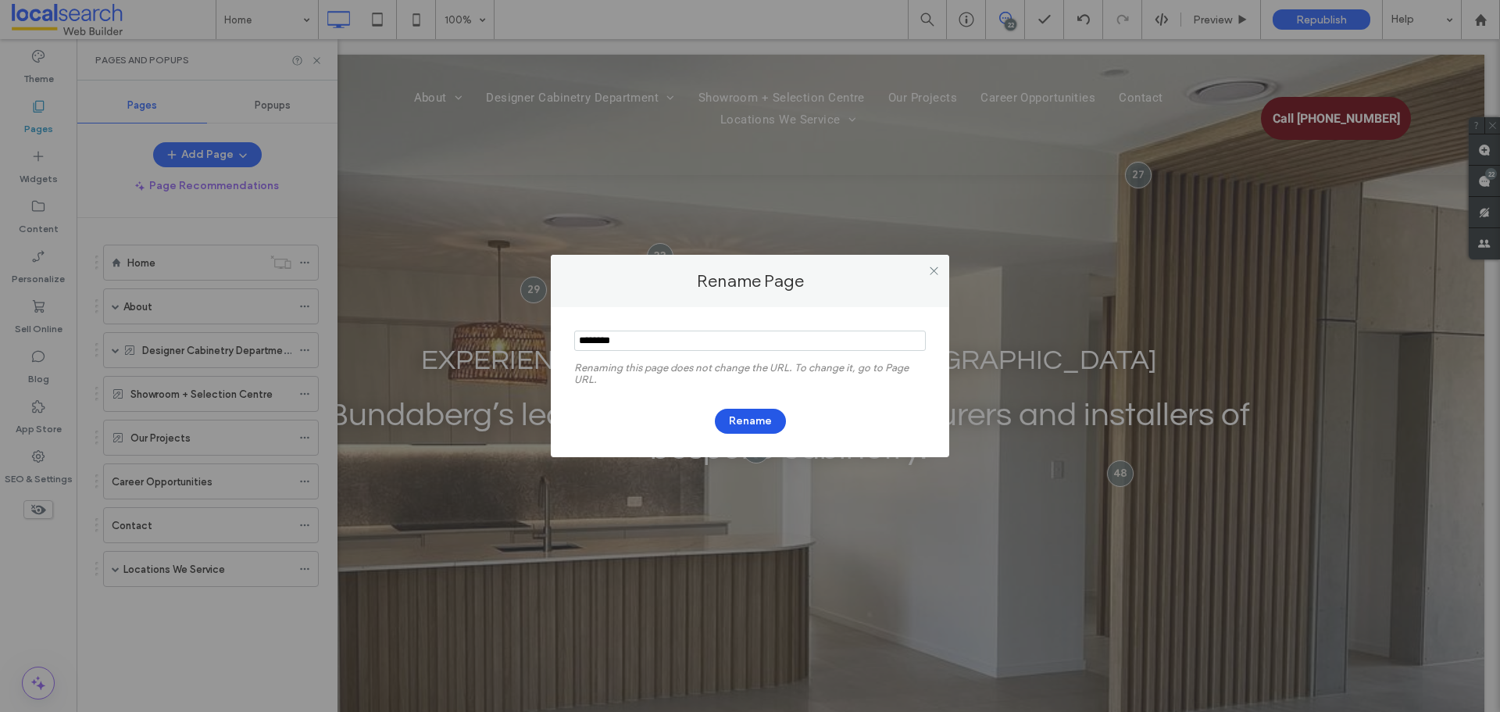
type input "********"
click at [762, 423] on button "Rename" at bounding box center [750, 420] width 71 height 25
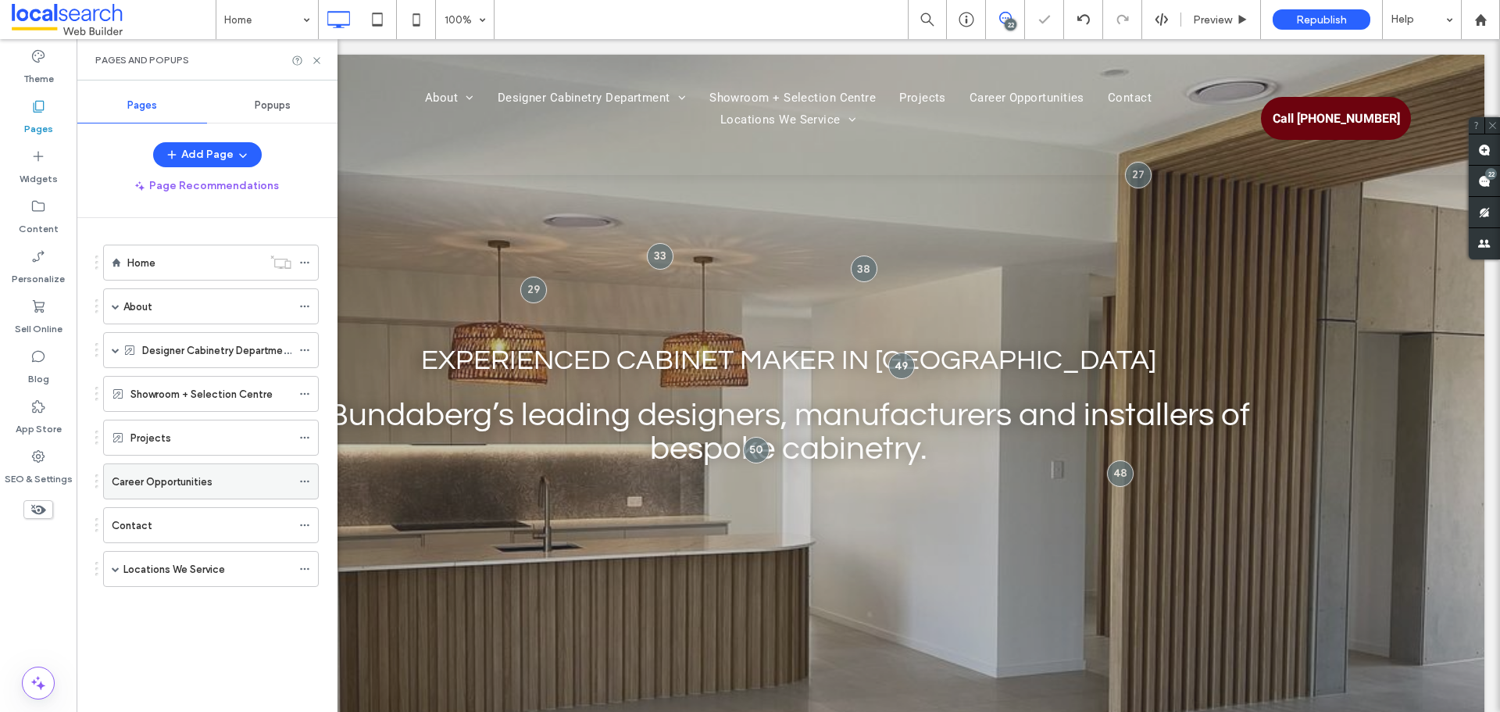
click at [303, 479] on icon at bounding box center [304, 481] width 11 height 11
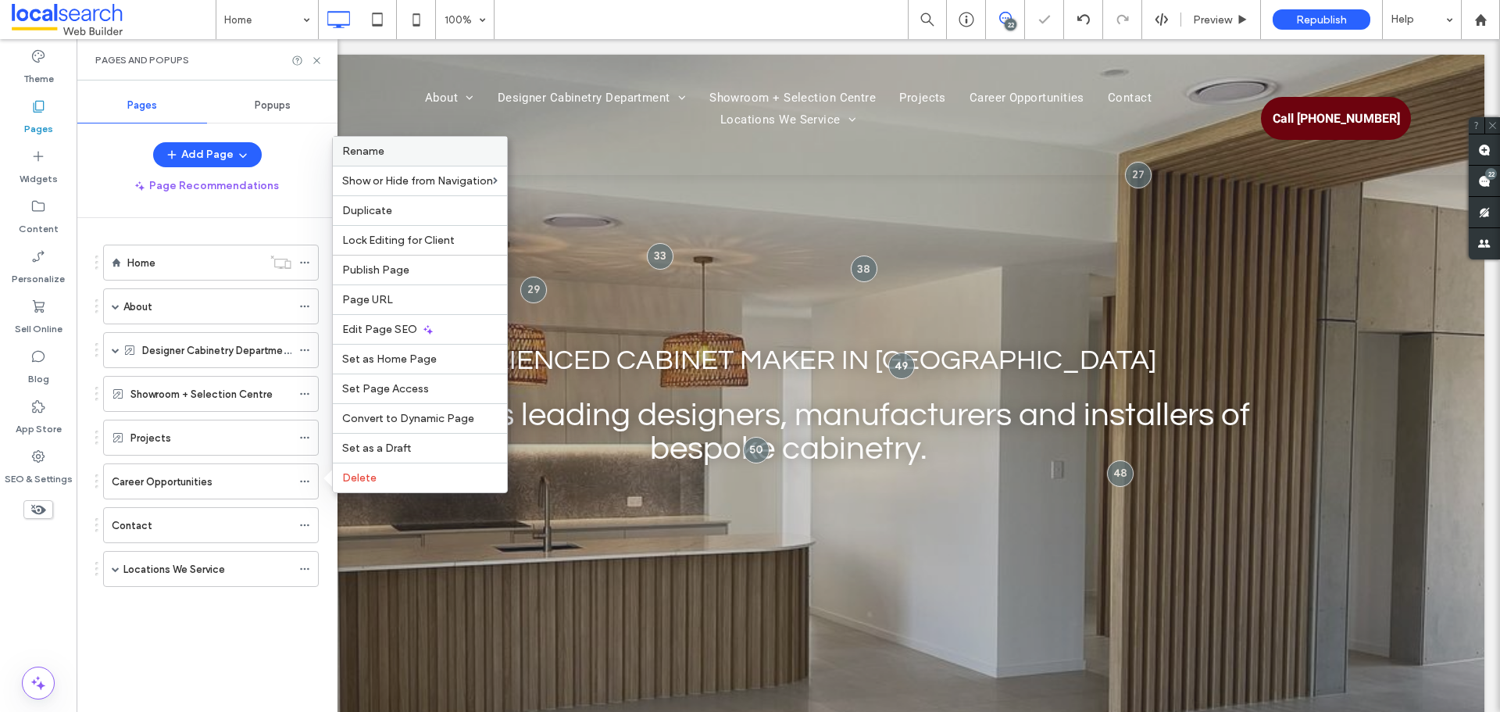
click at [429, 152] on label "Rename" at bounding box center [419, 150] width 155 height 13
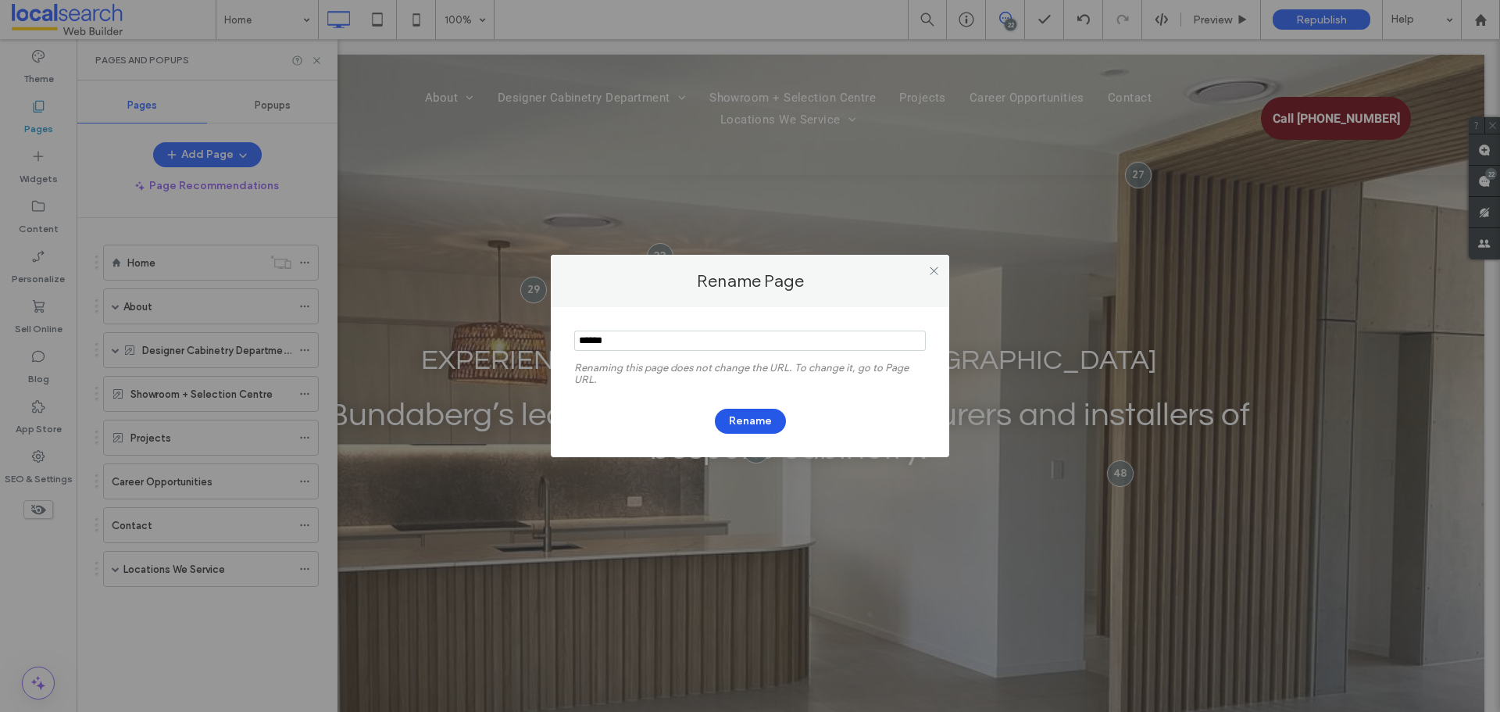
type input "******"
click at [760, 414] on button "Rename" at bounding box center [750, 420] width 71 height 25
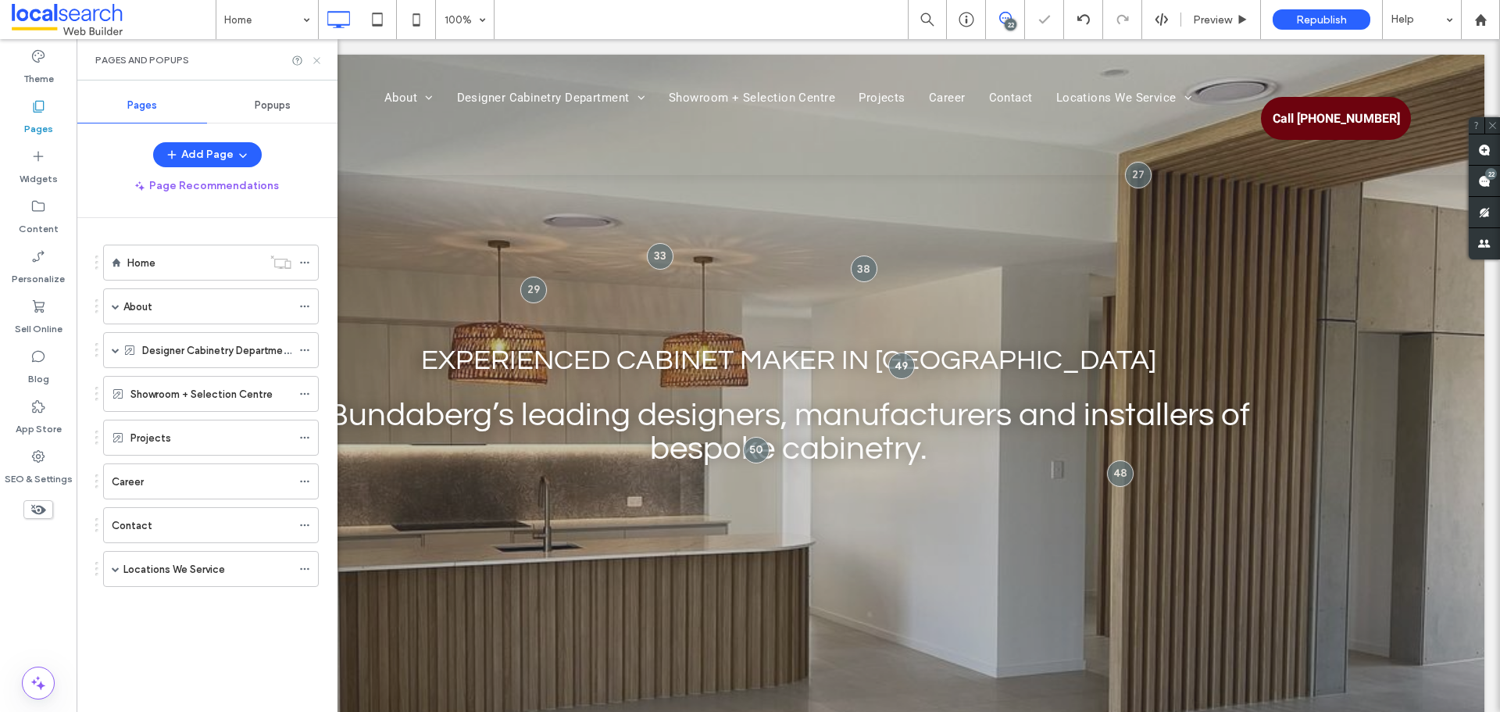
click at [315, 60] on icon at bounding box center [317, 61] width 12 height 12
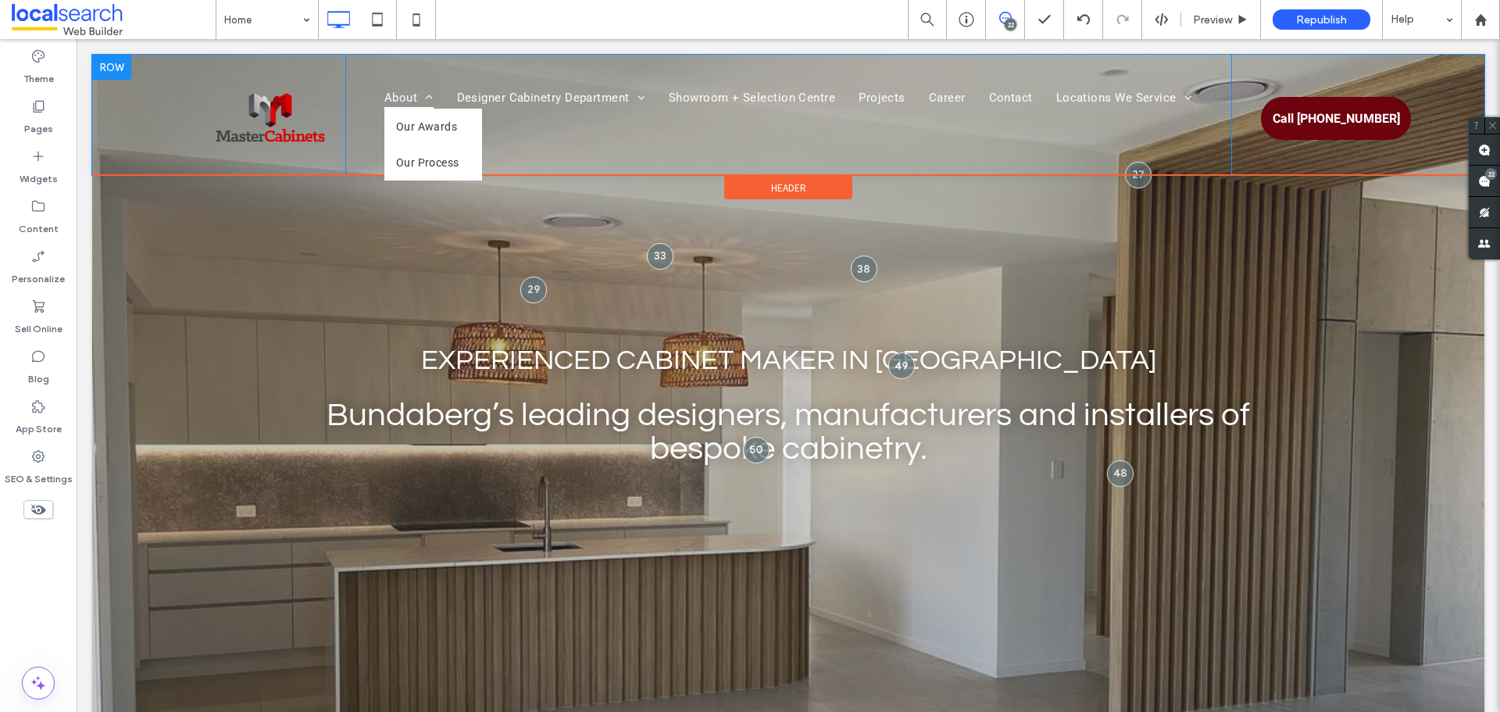
click at [373, 93] on link "About" at bounding box center [409, 98] width 73 height 22
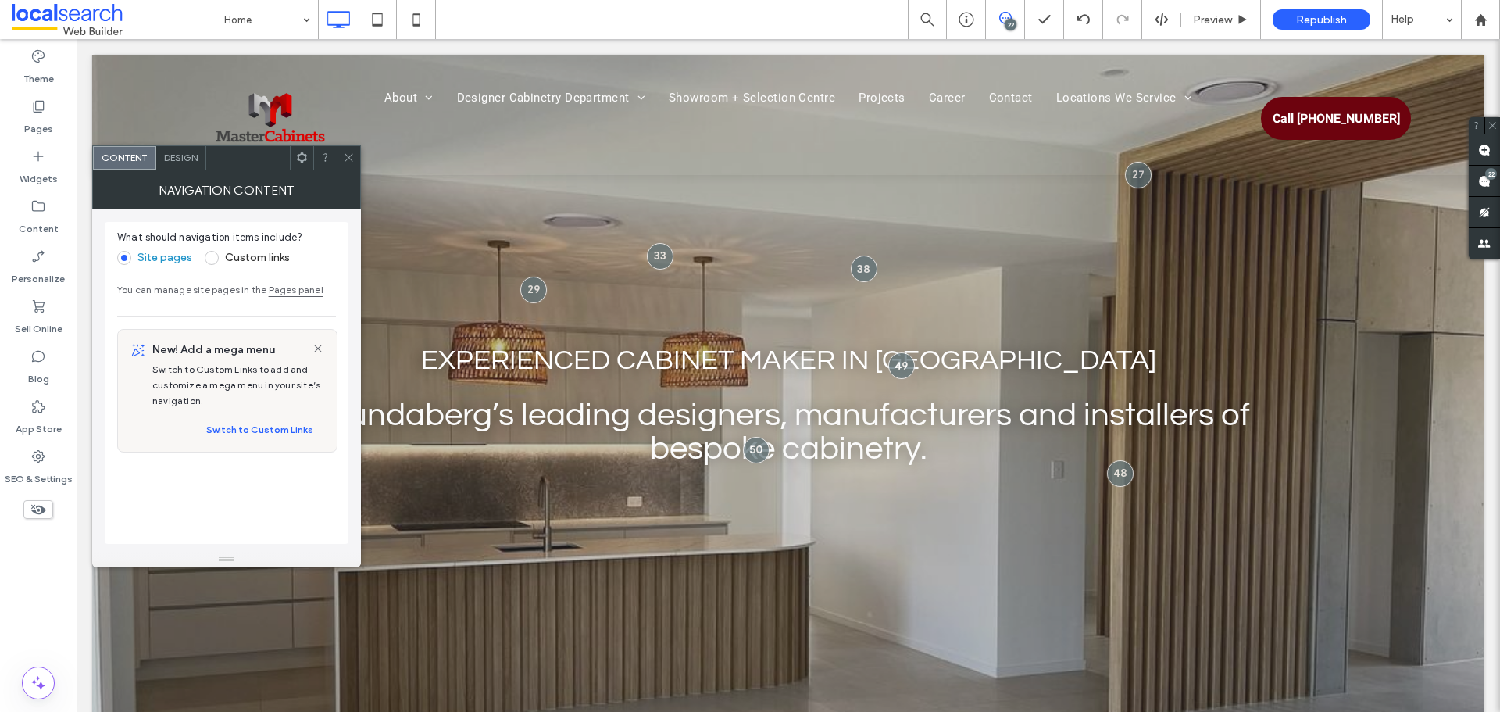
click at [182, 150] on div "Design" at bounding box center [181, 157] width 50 height 23
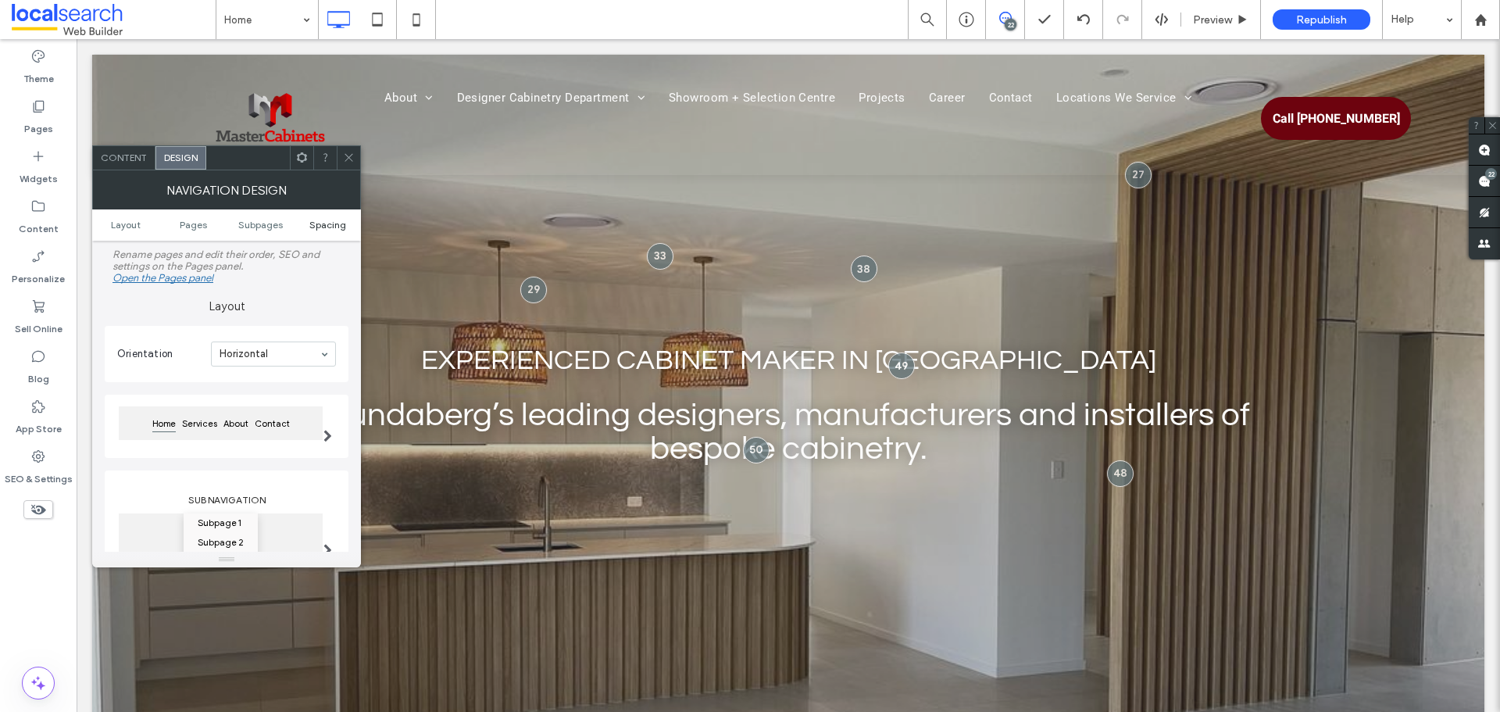
click at [318, 227] on span "Spacing" at bounding box center [327, 225] width 37 height 12
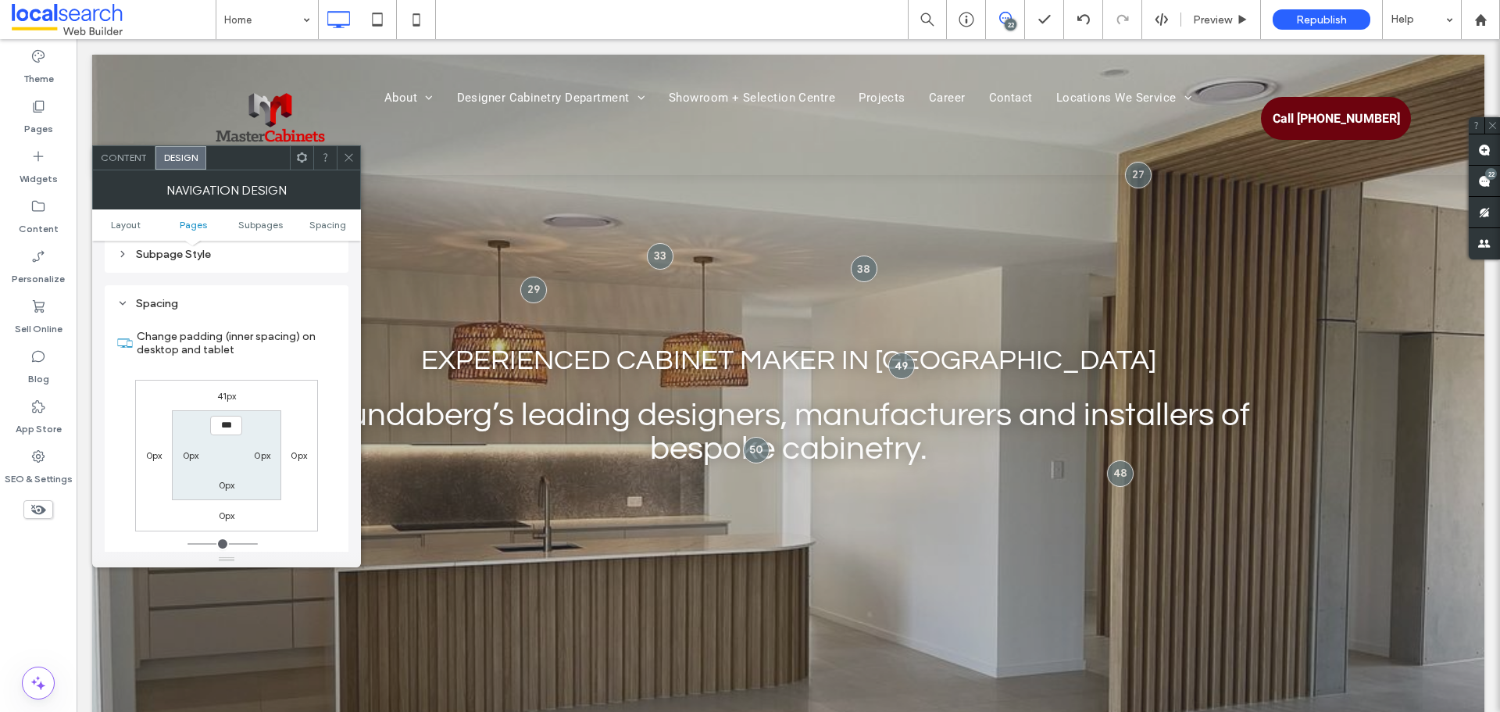
scroll to position [576, 0]
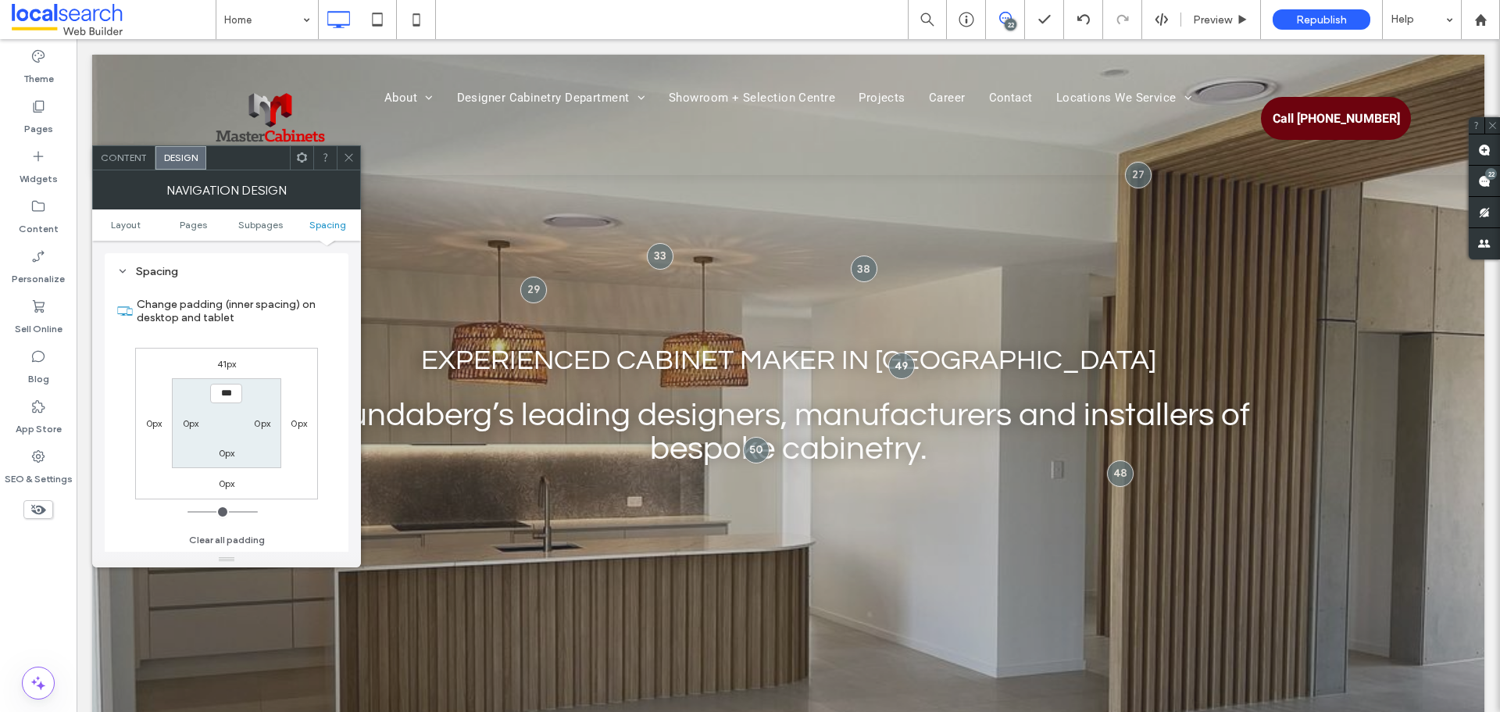
click at [345, 158] on icon at bounding box center [349, 158] width 12 height 12
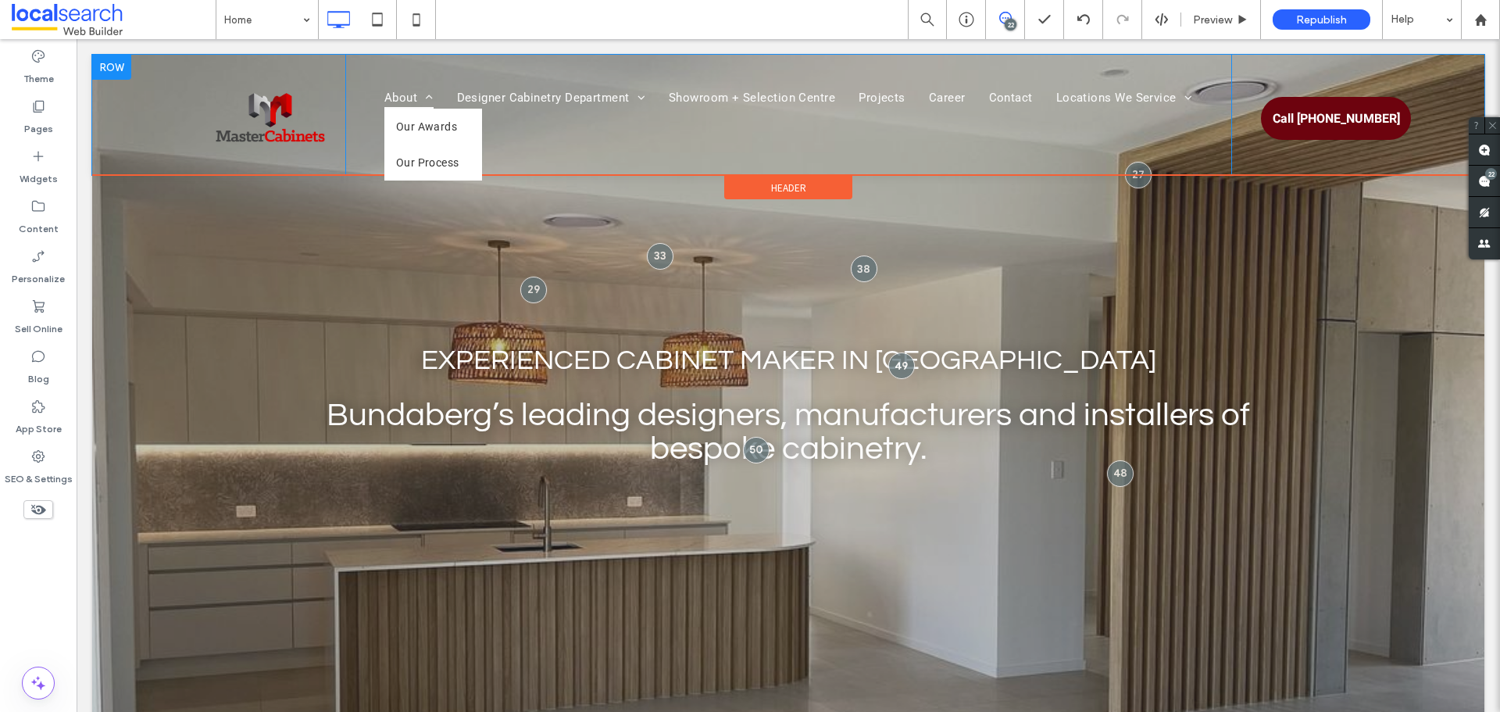
click at [437, 96] on link "About" at bounding box center [409, 98] width 73 height 22
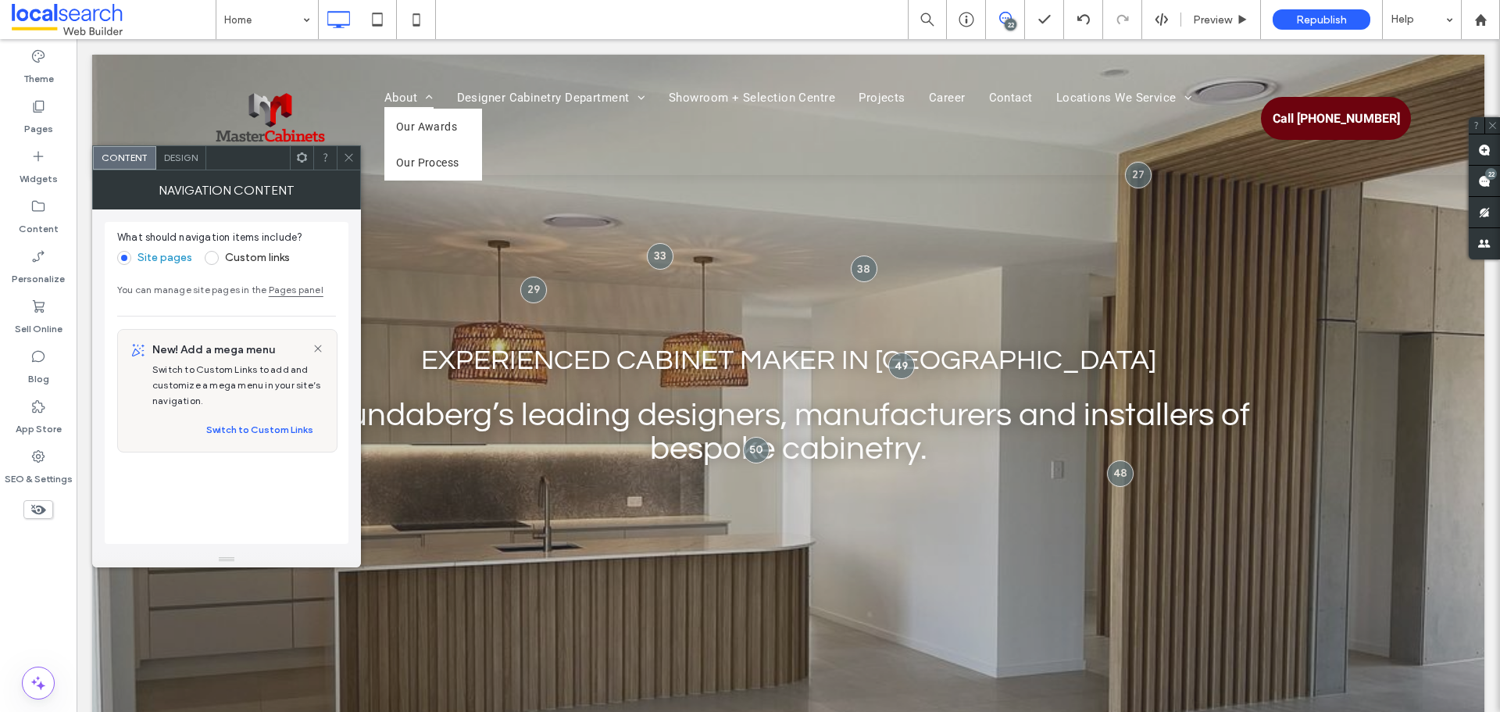
click at [394, 98] on span "About" at bounding box center [408, 98] width 49 height 22
click at [176, 162] on span "Design" at bounding box center [181, 158] width 34 height 12
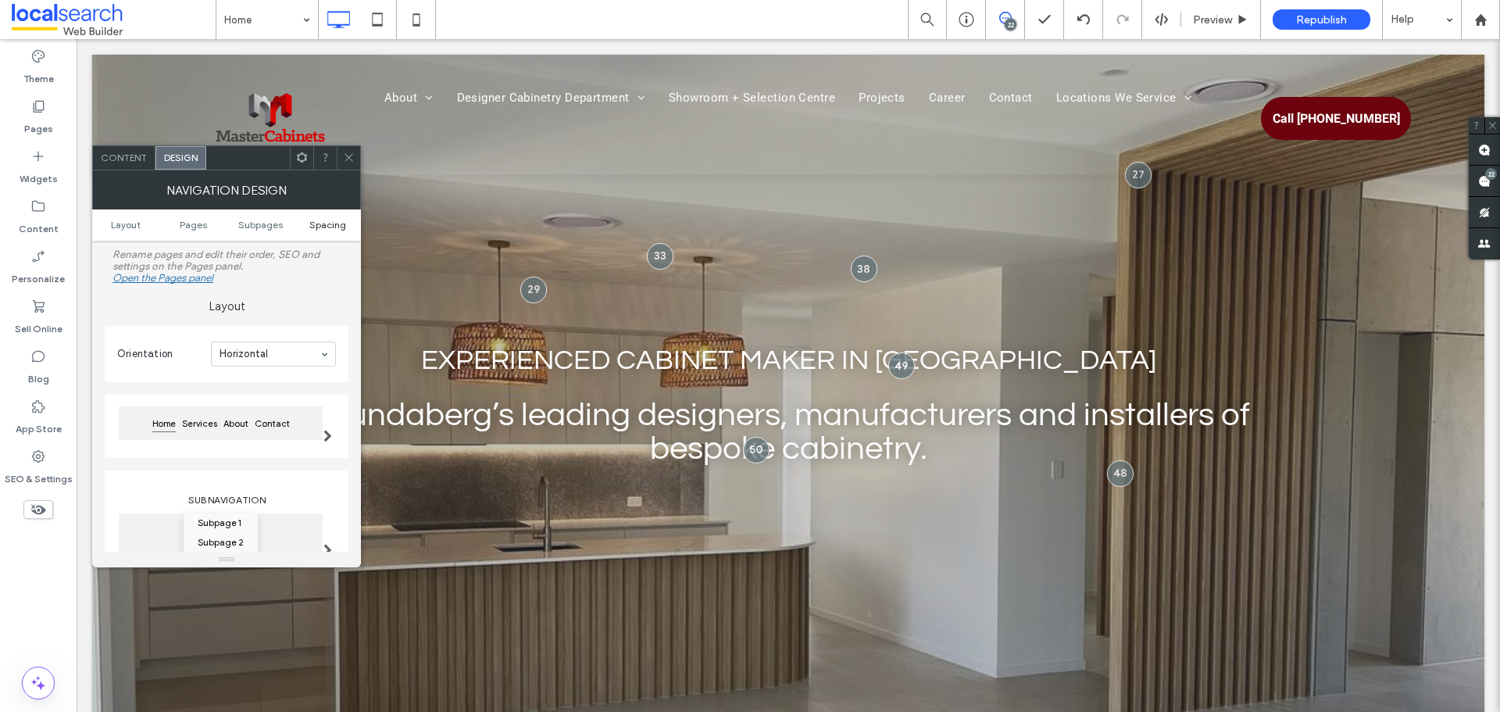
click at [332, 221] on span "Spacing" at bounding box center [327, 225] width 37 height 12
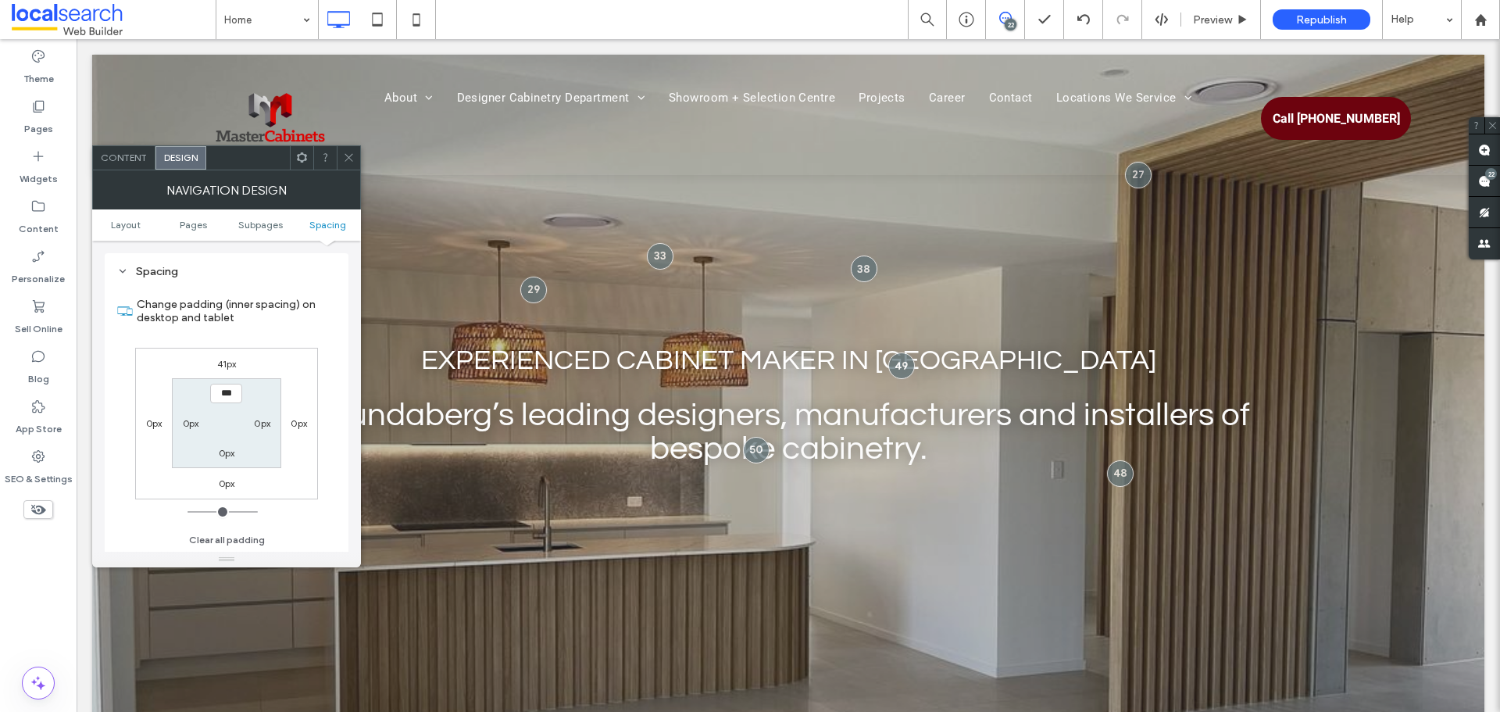
click at [345, 167] on span at bounding box center [349, 157] width 12 height 23
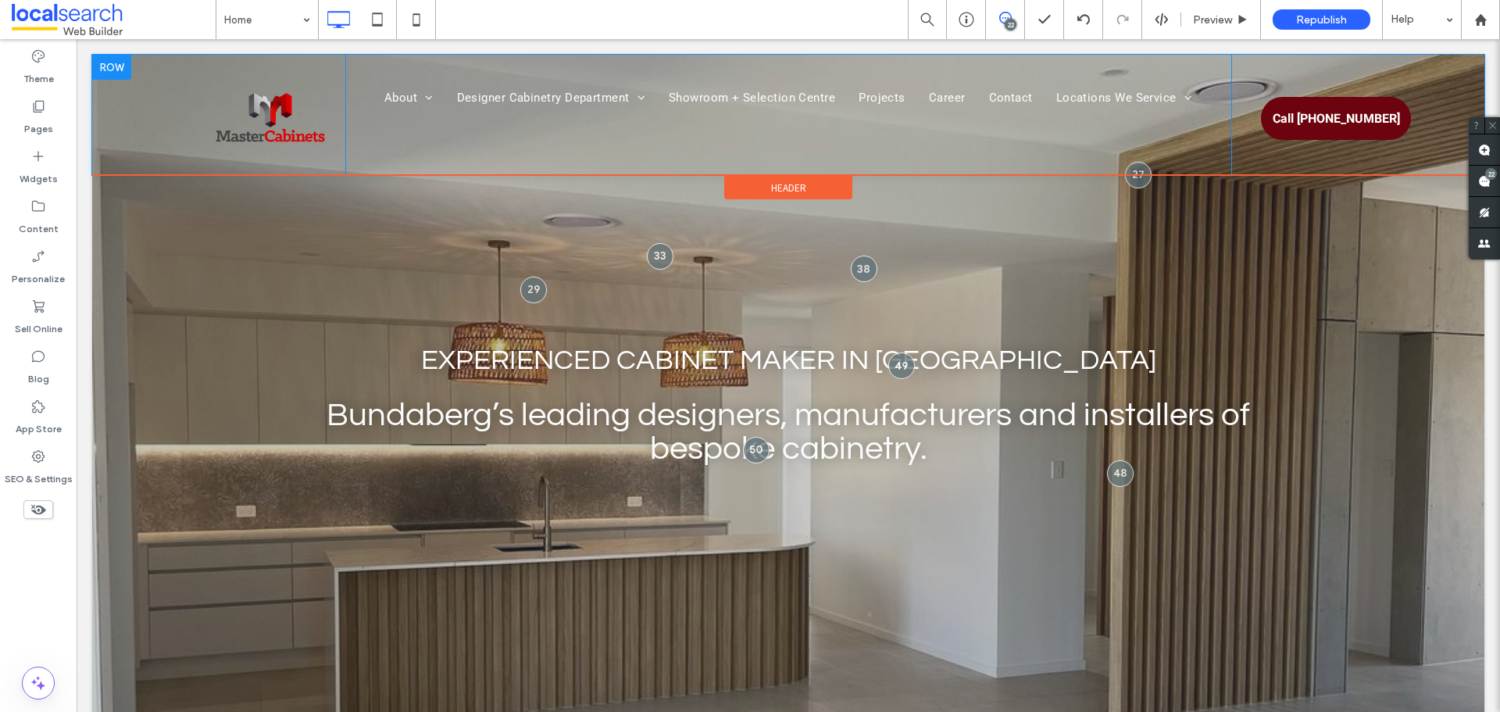
click at [419, 116] on div "About Our Awards Our Process Designer Cabinetry Department Kitchens Vanities La…" at bounding box center [788, 115] width 886 height 120
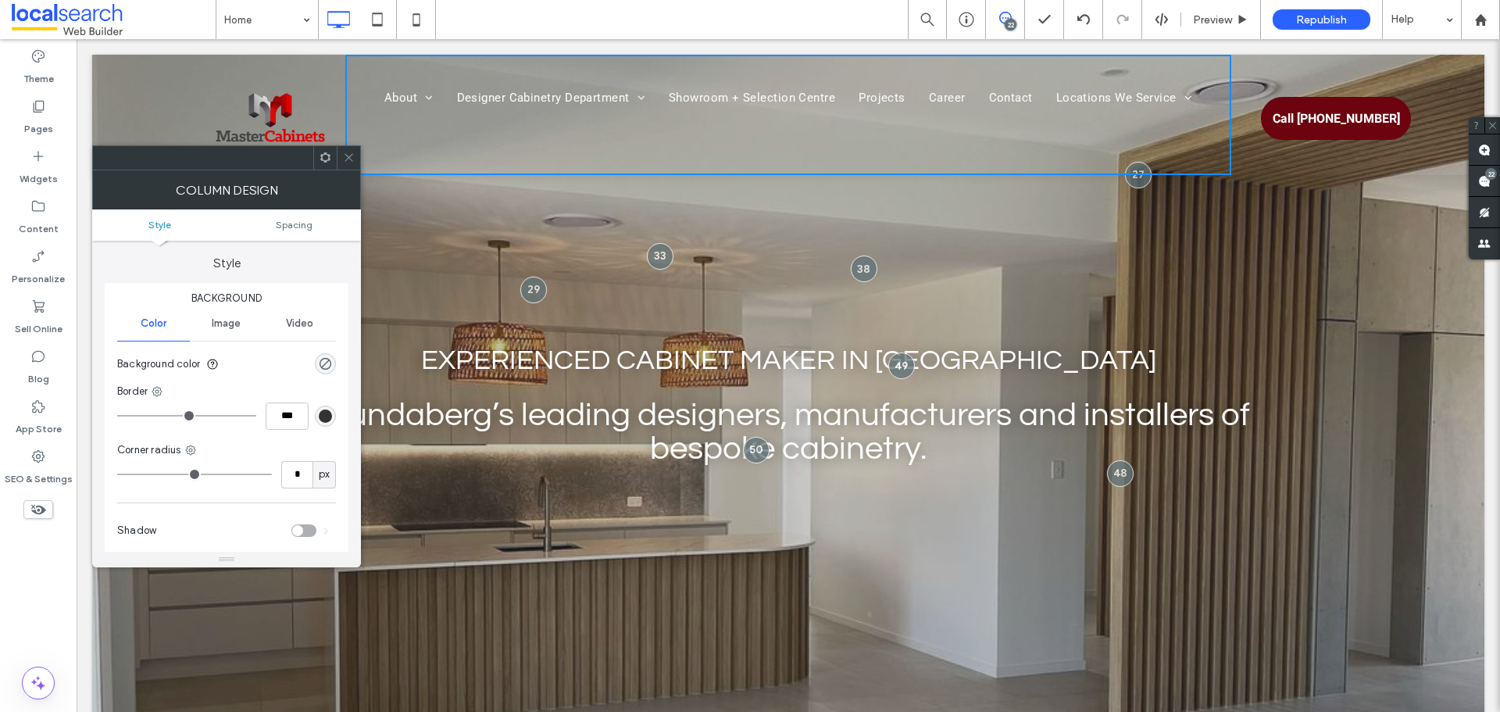
click at [294, 215] on ul "Style Spacing" at bounding box center [226, 224] width 269 height 31
click at [295, 224] on span "Spacing" at bounding box center [294, 225] width 37 height 12
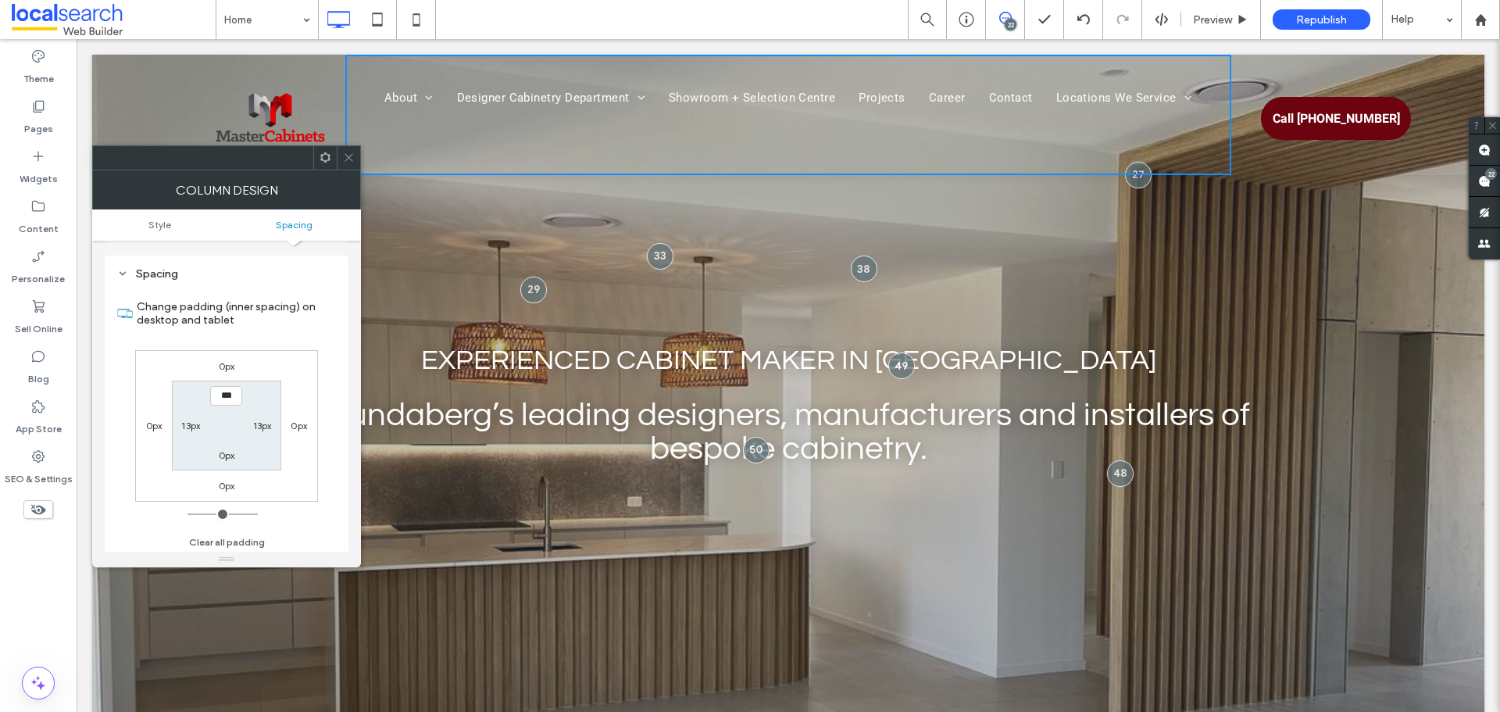
scroll to position [317, 0]
click at [187, 422] on label "13px" at bounding box center [190, 423] width 19 height 12
type input "**"
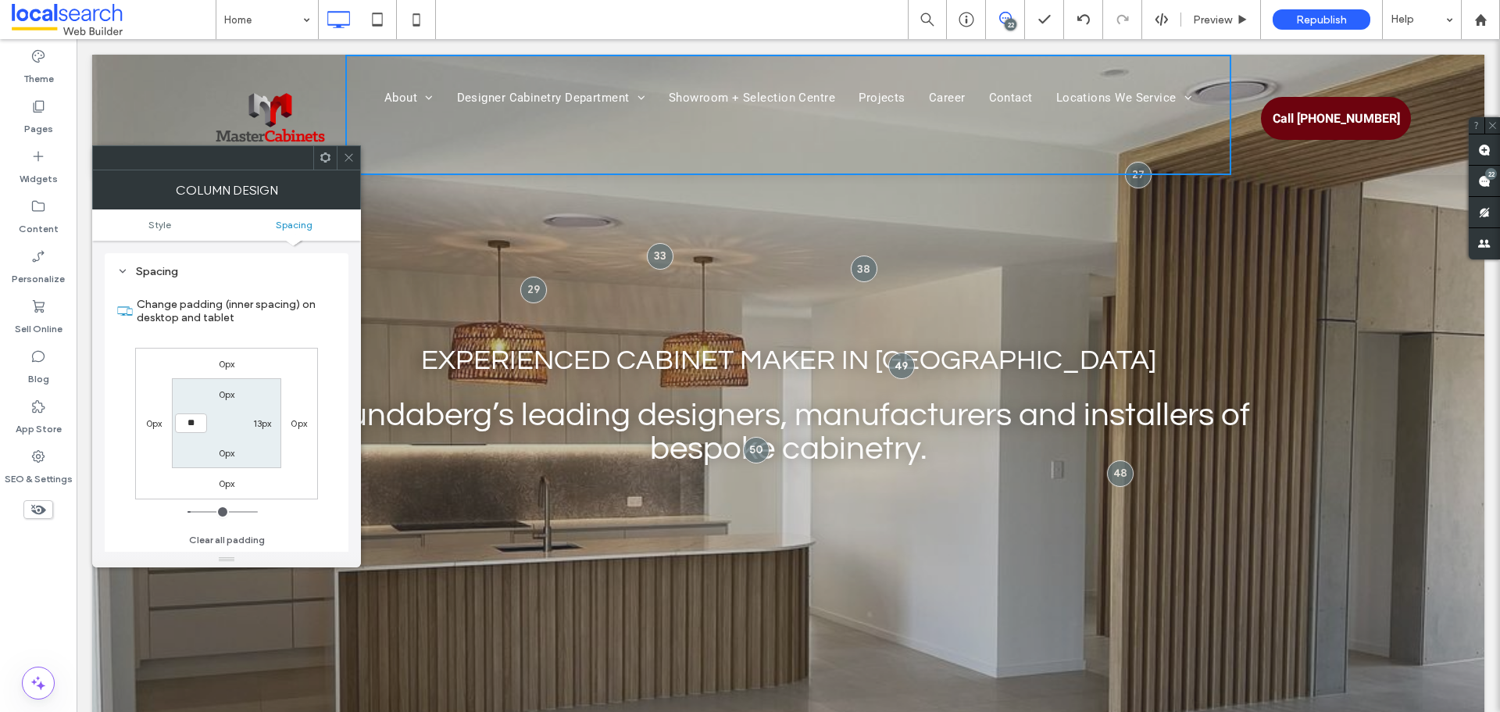
type input "****"
type input "**"
type input "****"
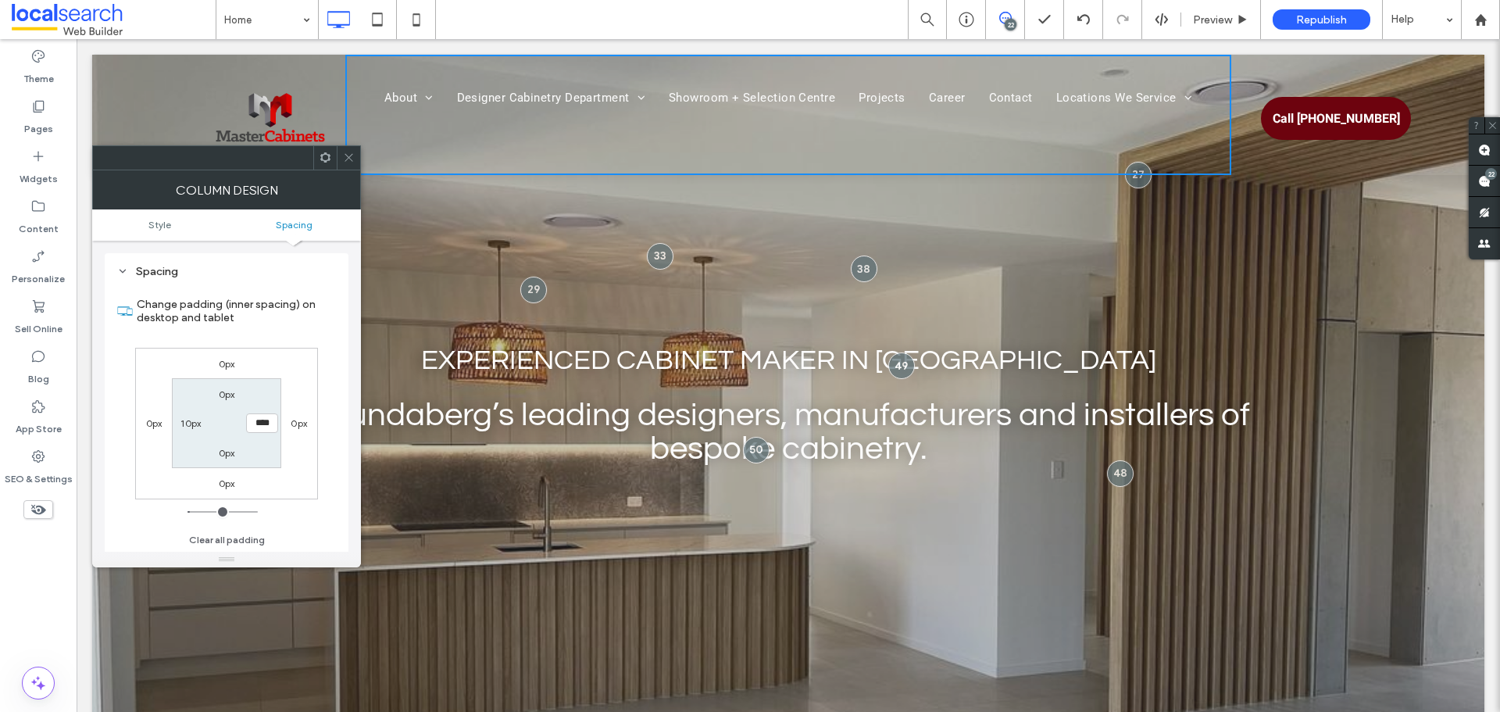
click at [345, 105] on div "About Our Awards Our Process Designer Cabinetry Department Kitchens Vanities La…" at bounding box center [788, 115] width 886 height 120
click at [348, 148] on span at bounding box center [349, 157] width 12 height 23
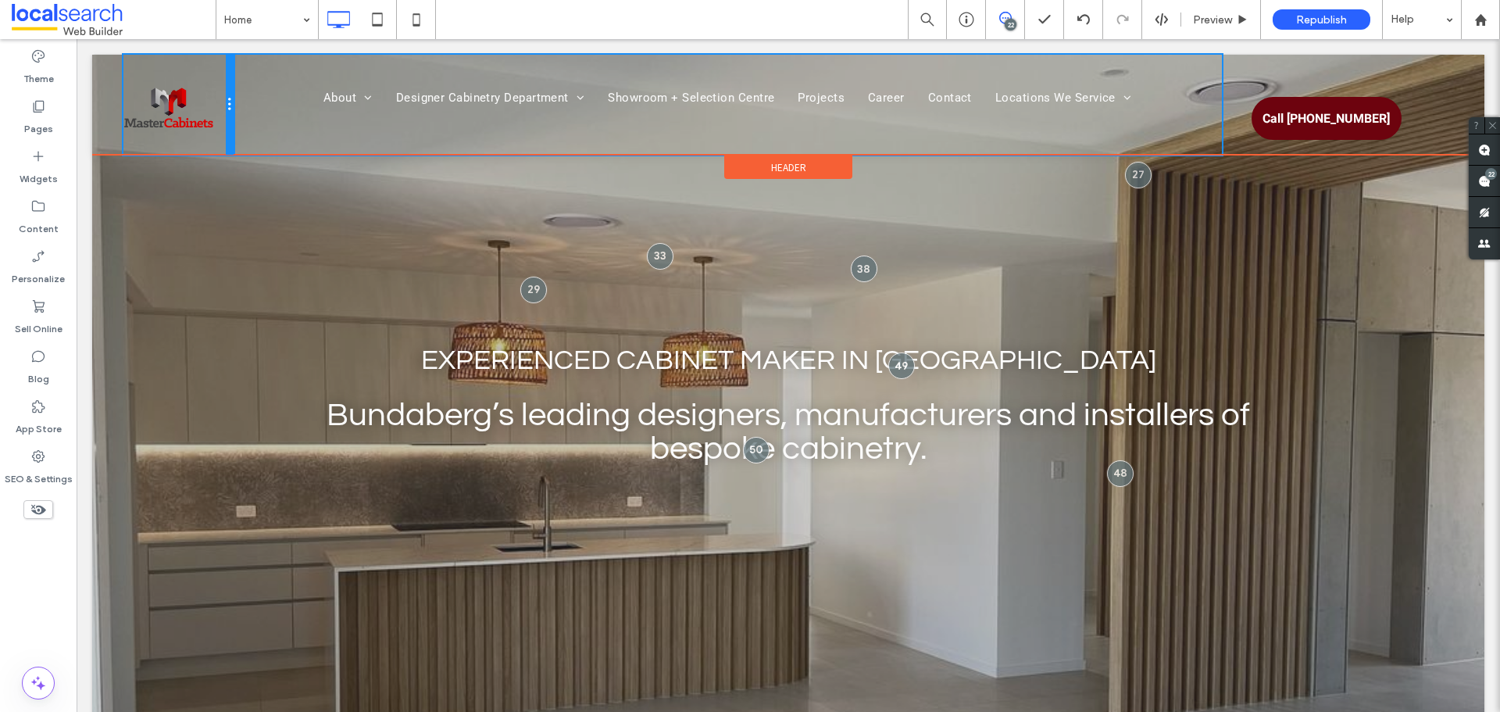
drag, startPoint x: 341, startPoint y: 109, endPoint x: 275, endPoint y: 106, distance: 65.6
click at [275, 106] on div "Click To Paste About Our Awards Our Process Designer Cabinetry Department Kitch…" at bounding box center [787, 105] width 1329 height 100
drag, startPoint x: 227, startPoint y: 104, endPoint x: 250, endPoint y: 105, distance: 23.4
click at [250, 105] on div "Click To Paste About Our Awards Our Process Designer Cabinetry Department Kitch…" at bounding box center [787, 105] width 1329 height 100
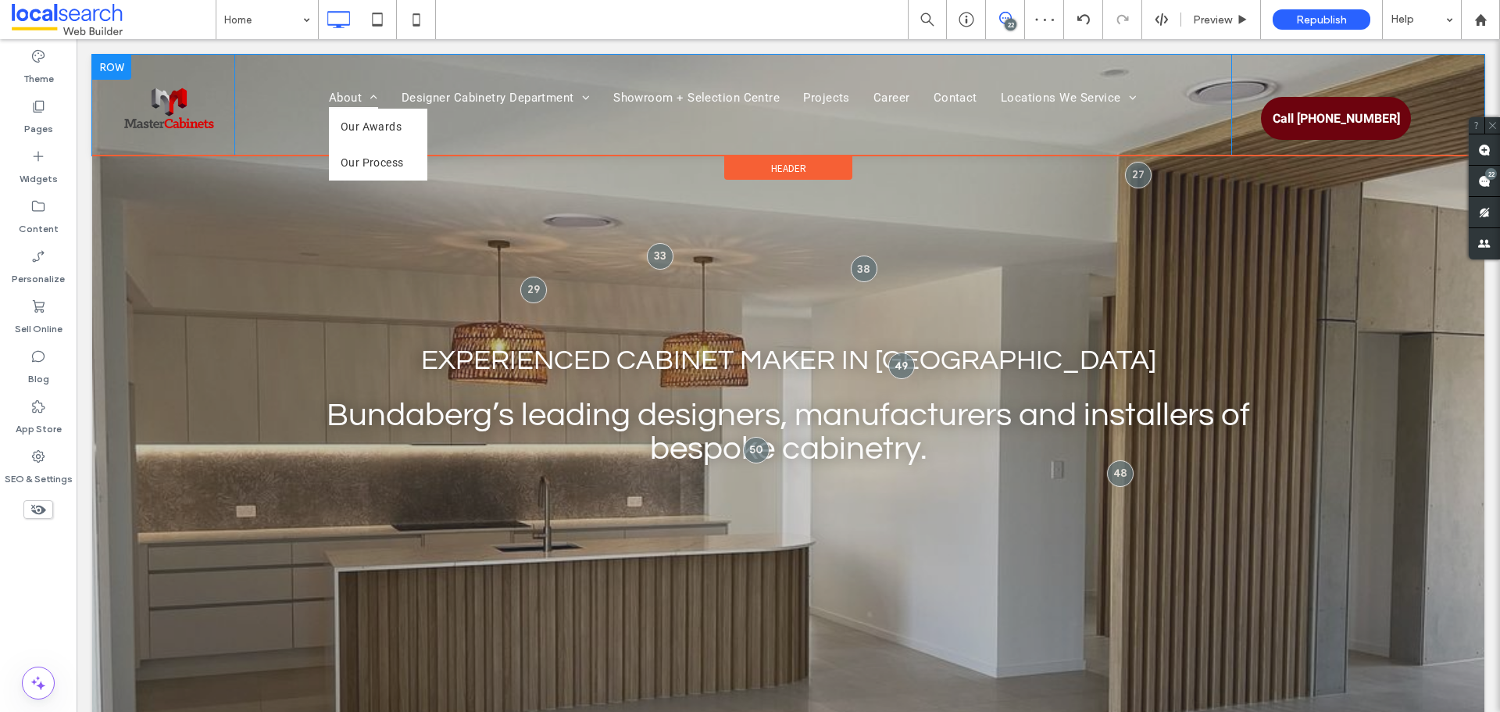
click at [329, 96] on span "About" at bounding box center [353, 98] width 49 height 22
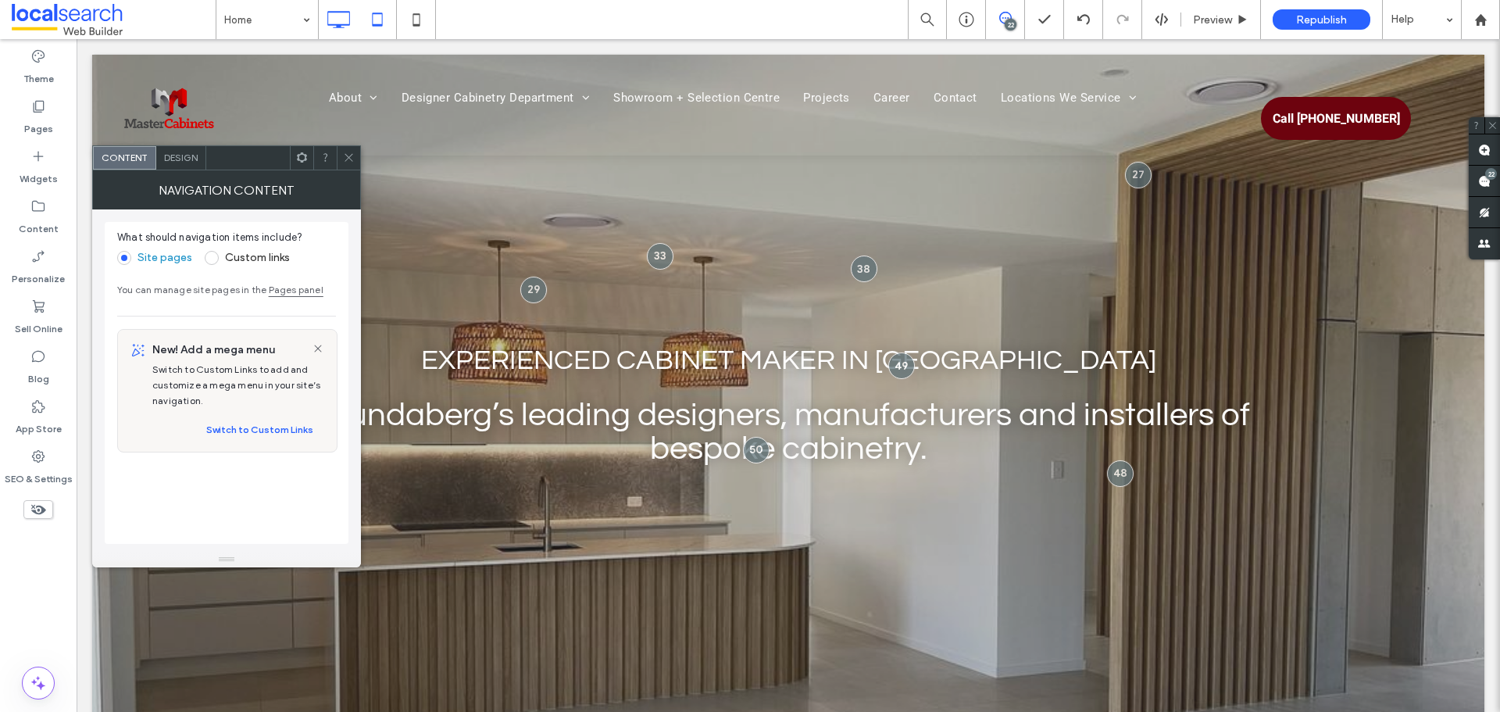
drag, startPoint x: 279, startPoint y: 79, endPoint x: 376, endPoint y: 24, distance: 111.9
click at [351, 162] on span at bounding box center [349, 157] width 12 height 23
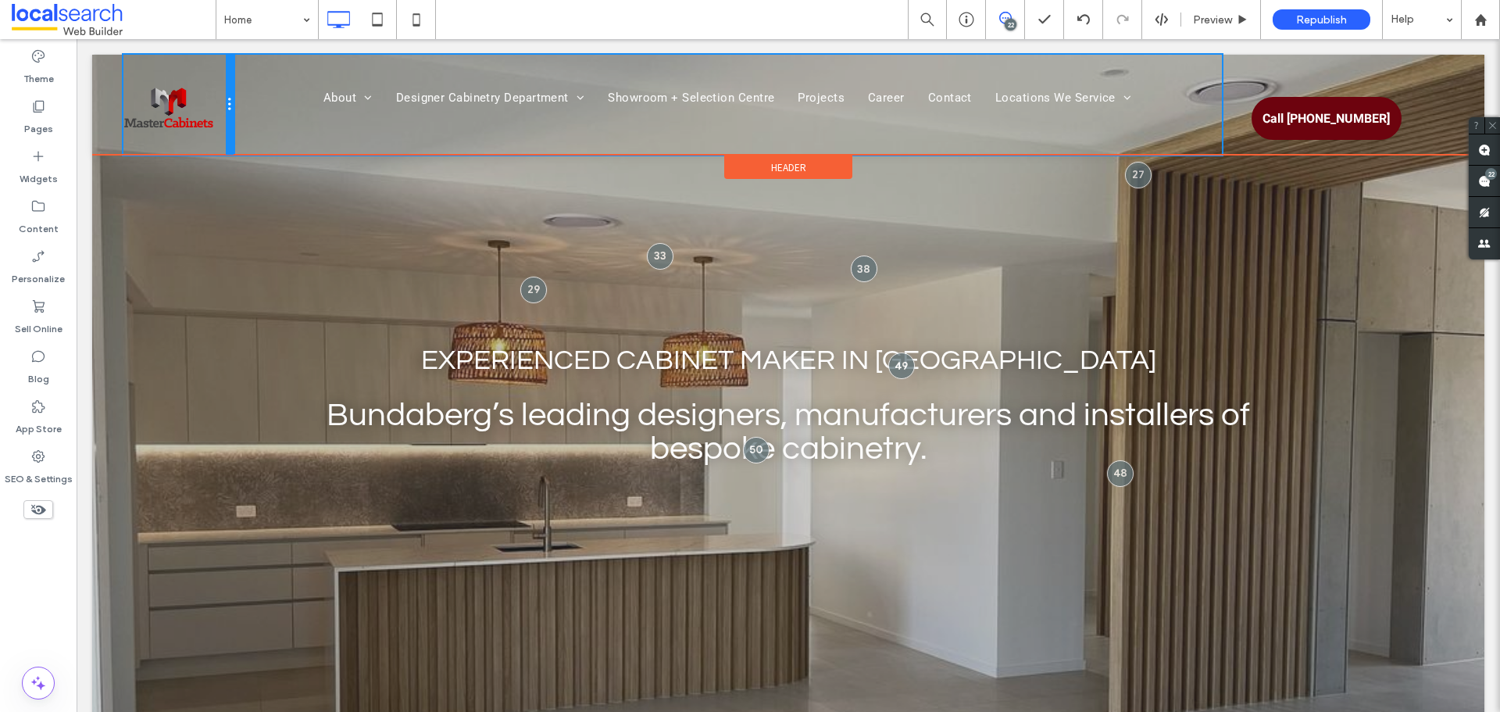
drag, startPoint x: 230, startPoint y: 104, endPoint x: 273, endPoint y: 89, distance: 45.4
click at [273, 89] on div "Click To Paste About Our Awards Our Process Designer Cabinetry Department Kitch…" at bounding box center [787, 105] width 1329 height 100
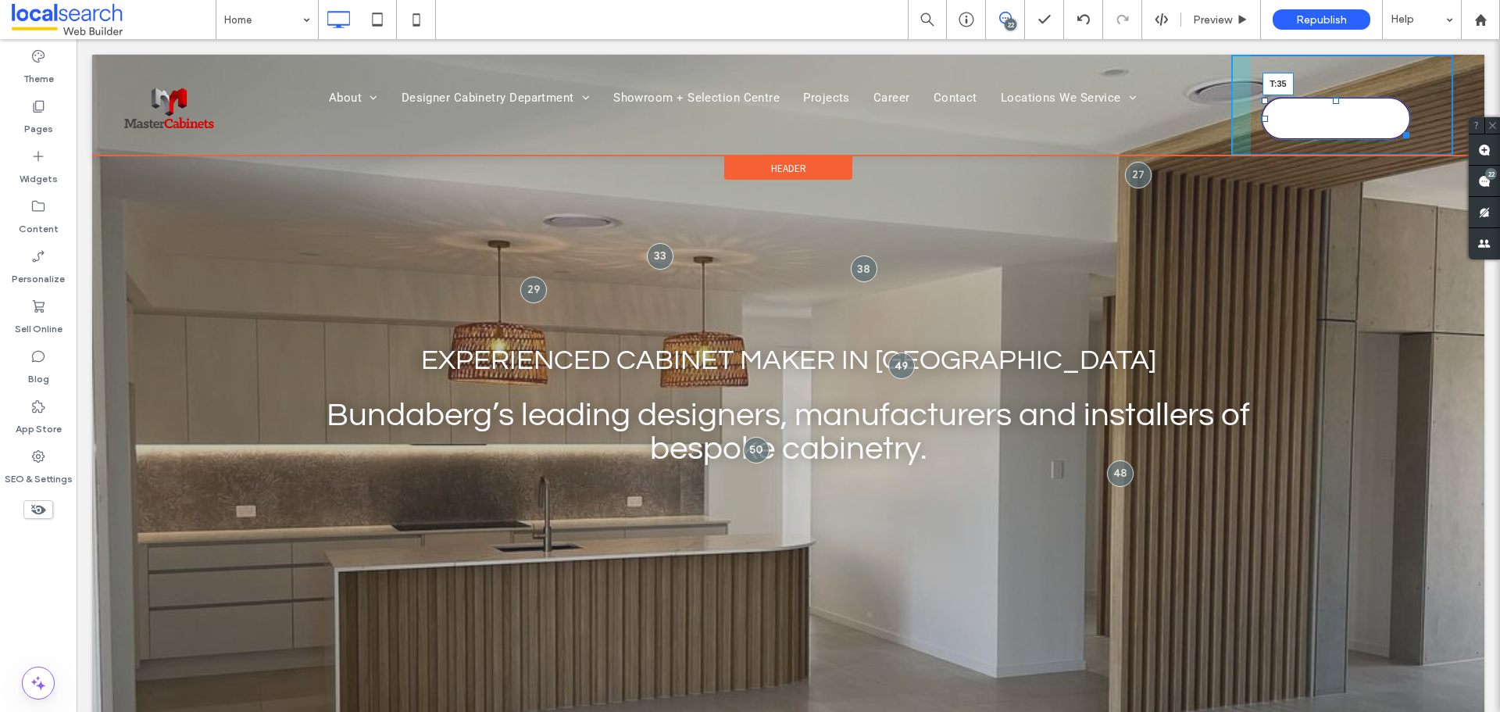
drag, startPoint x: 1323, startPoint y: 99, endPoint x: 1317, endPoint y: 84, distance: 16.1
click at [1317, 84] on div "Call (07) 4153 4744 T:35 Click To Paste" at bounding box center [1342, 105] width 222 height 101
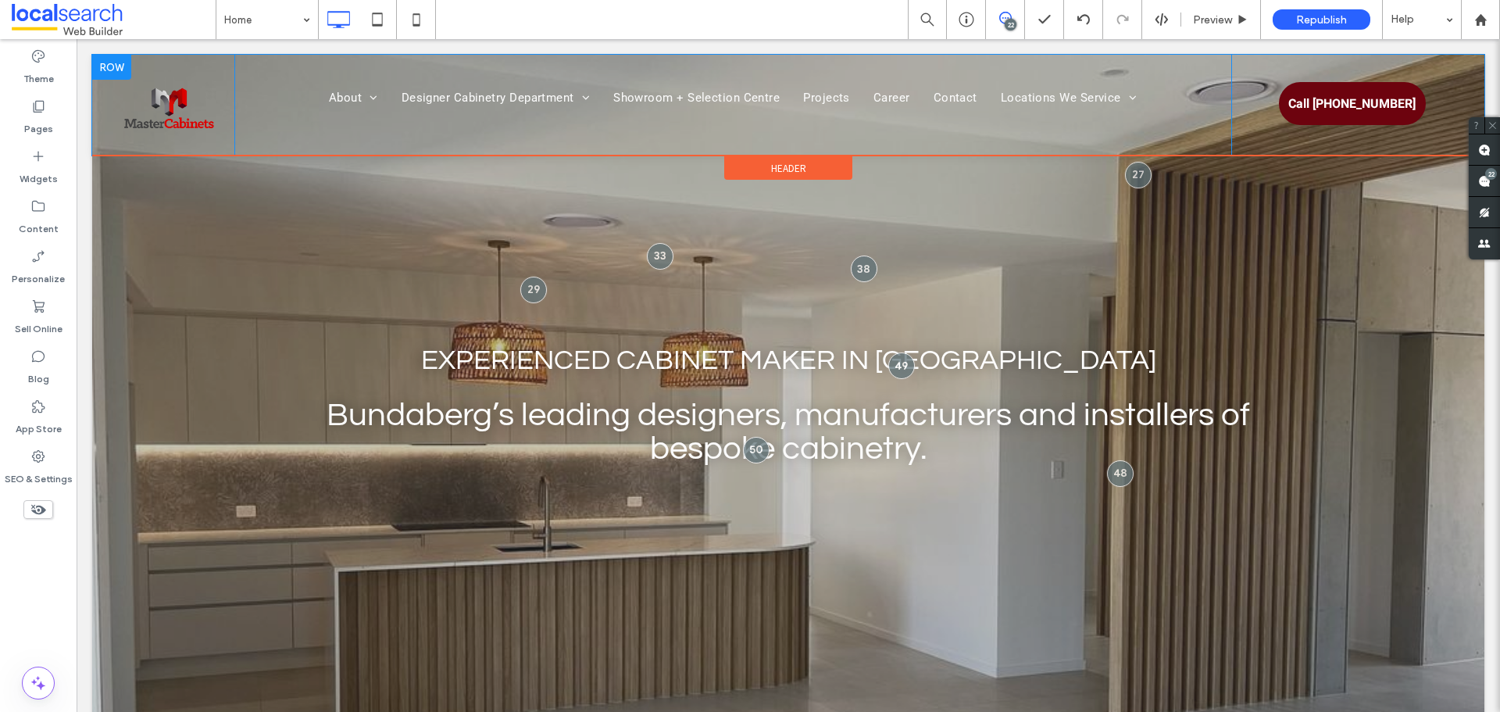
click at [276, 84] on div "About Our Awards Our Process Designer Cabinetry Department Kitchens Vanities La…" at bounding box center [732, 105] width 997 height 101
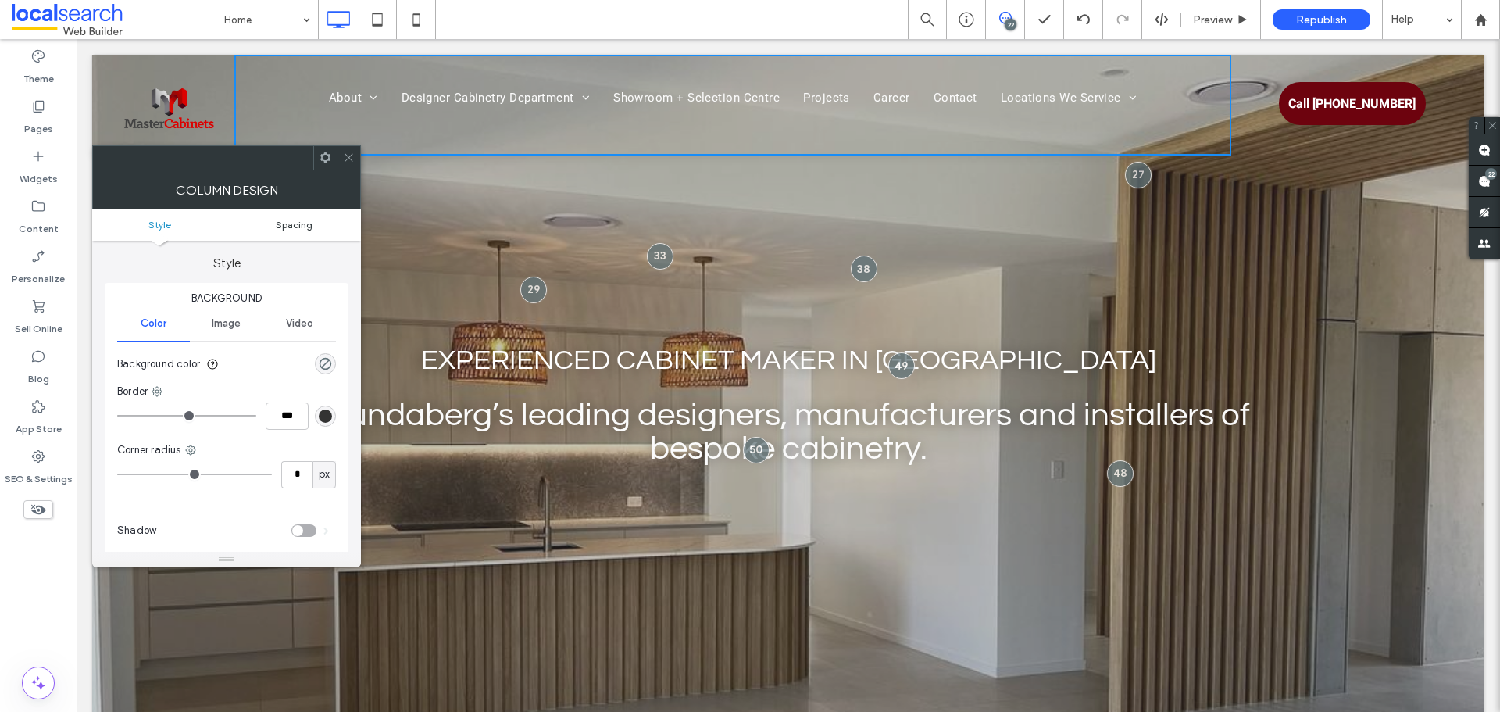
click at [295, 227] on span "Spacing" at bounding box center [294, 225] width 37 height 12
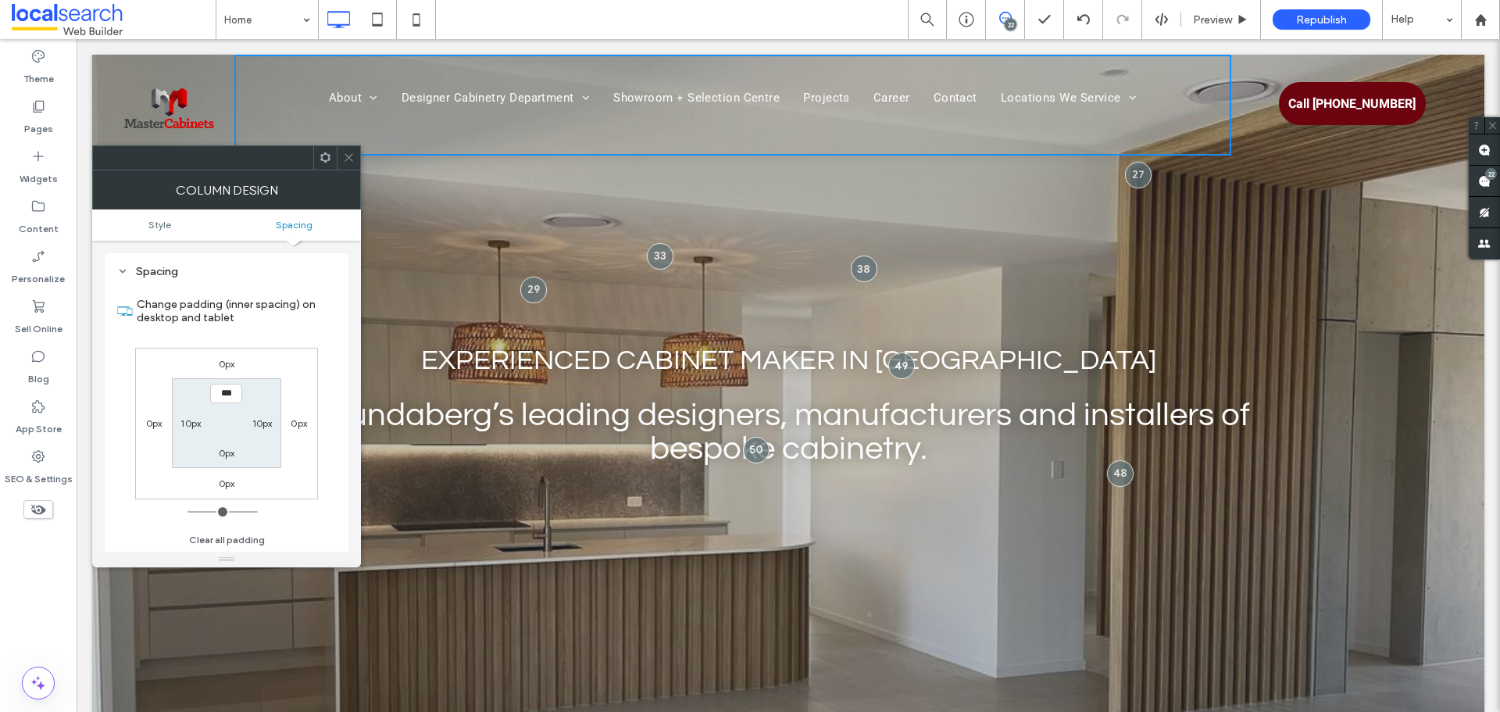
click at [185, 426] on label "10px" at bounding box center [190, 423] width 20 height 12
type input "**"
type input "*"
type input "***"
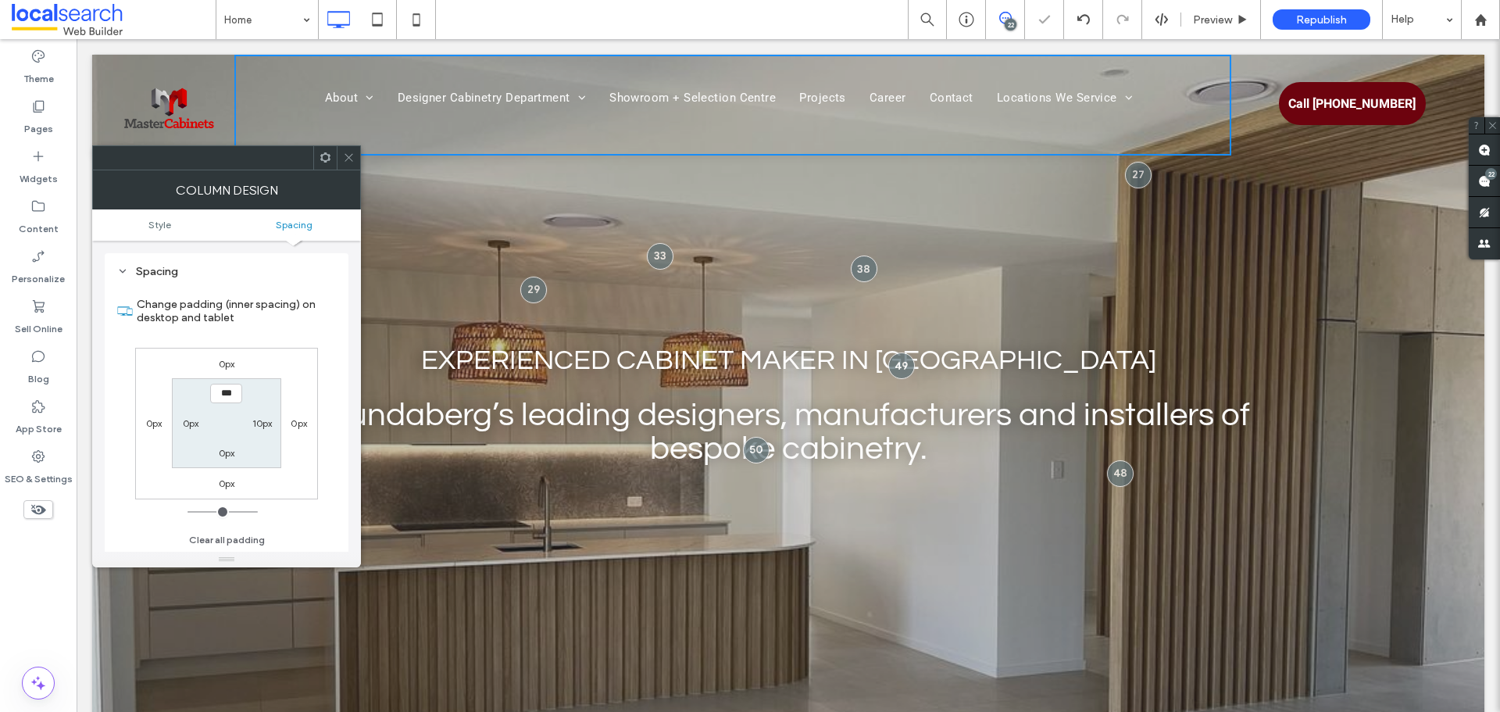
type input "**"
type input "*"
type input "***"
click at [344, 153] on icon at bounding box center [349, 158] width 12 height 12
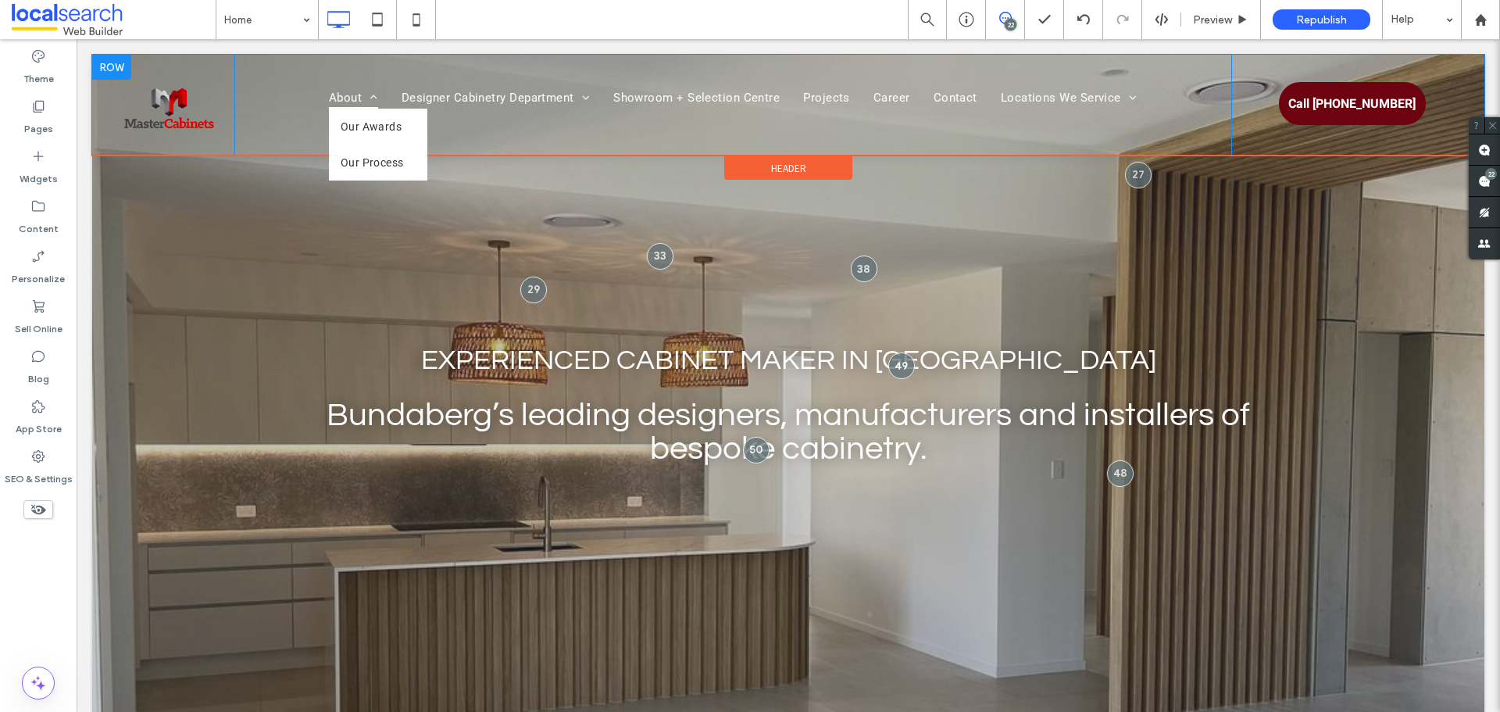
click at [369, 91] on span at bounding box center [370, 97] width 16 height 12
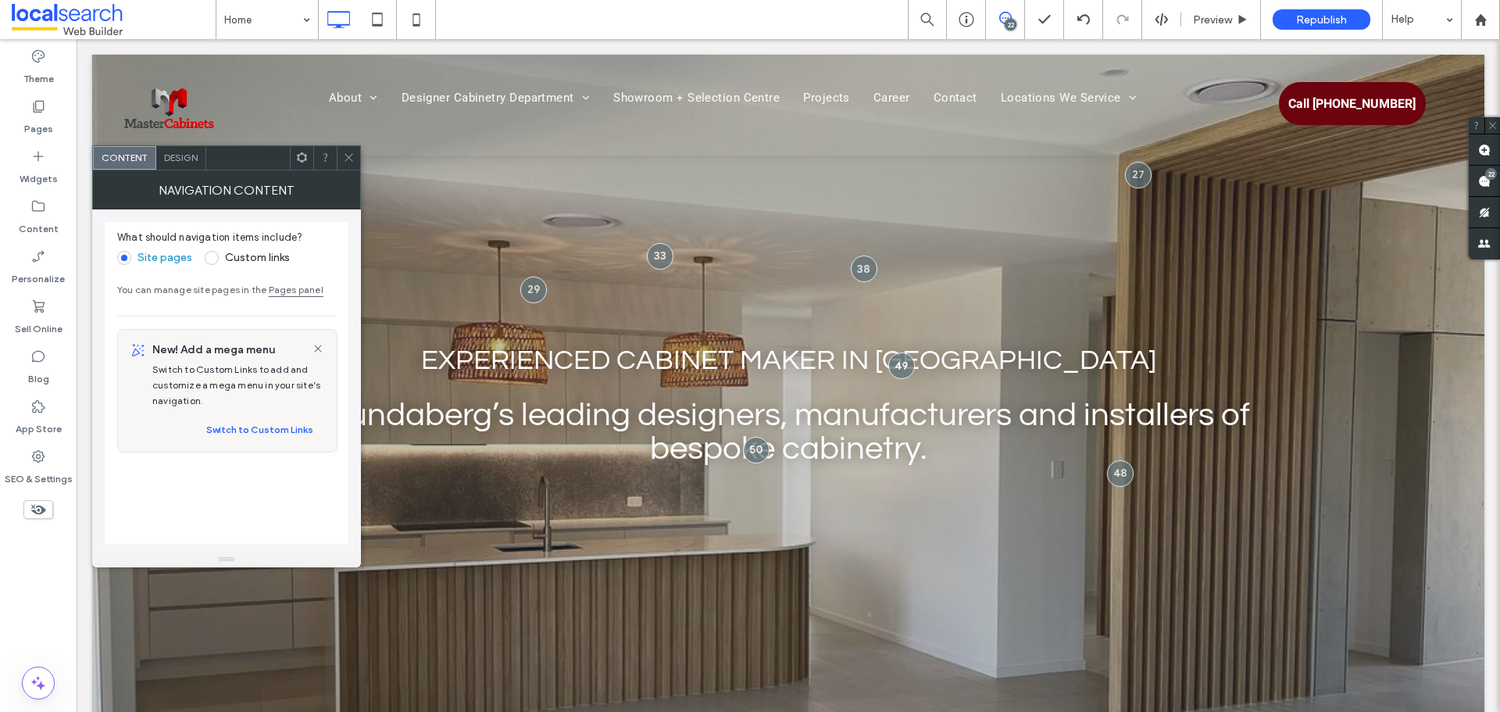
click at [183, 154] on span "Design" at bounding box center [181, 158] width 34 height 12
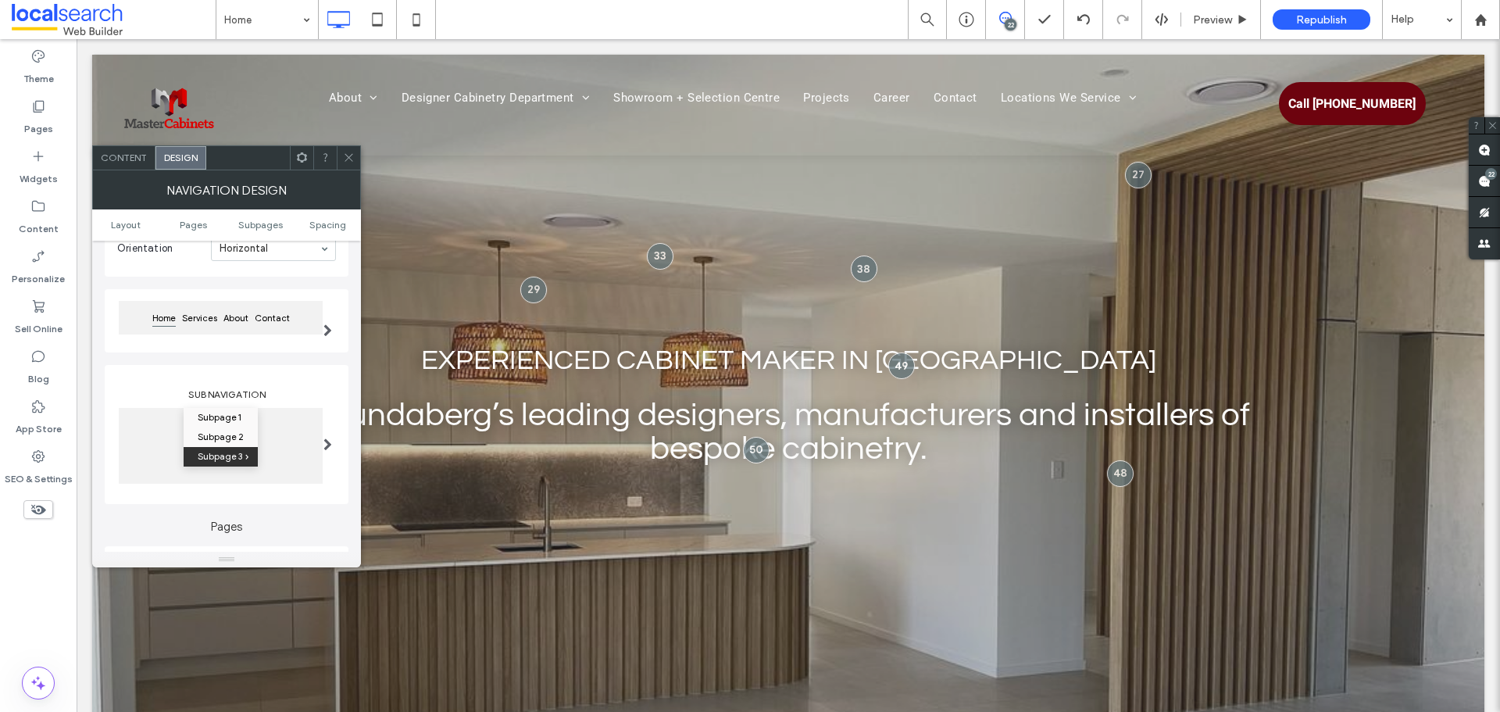
scroll to position [312, 0]
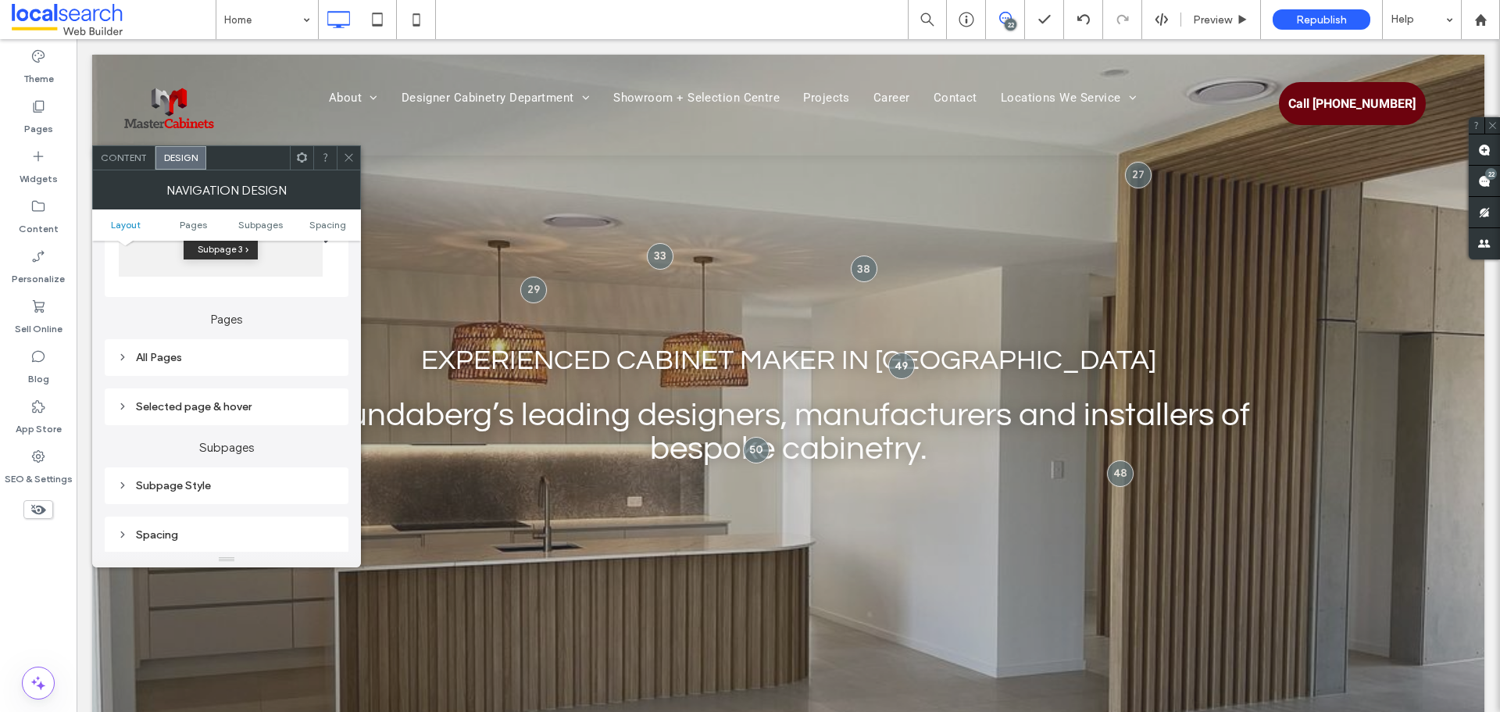
drag, startPoint x: 227, startPoint y: 356, endPoint x: 229, endPoint y: 365, distance: 8.9
click at [226, 356] on div "All Pages" at bounding box center [226, 357] width 219 height 13
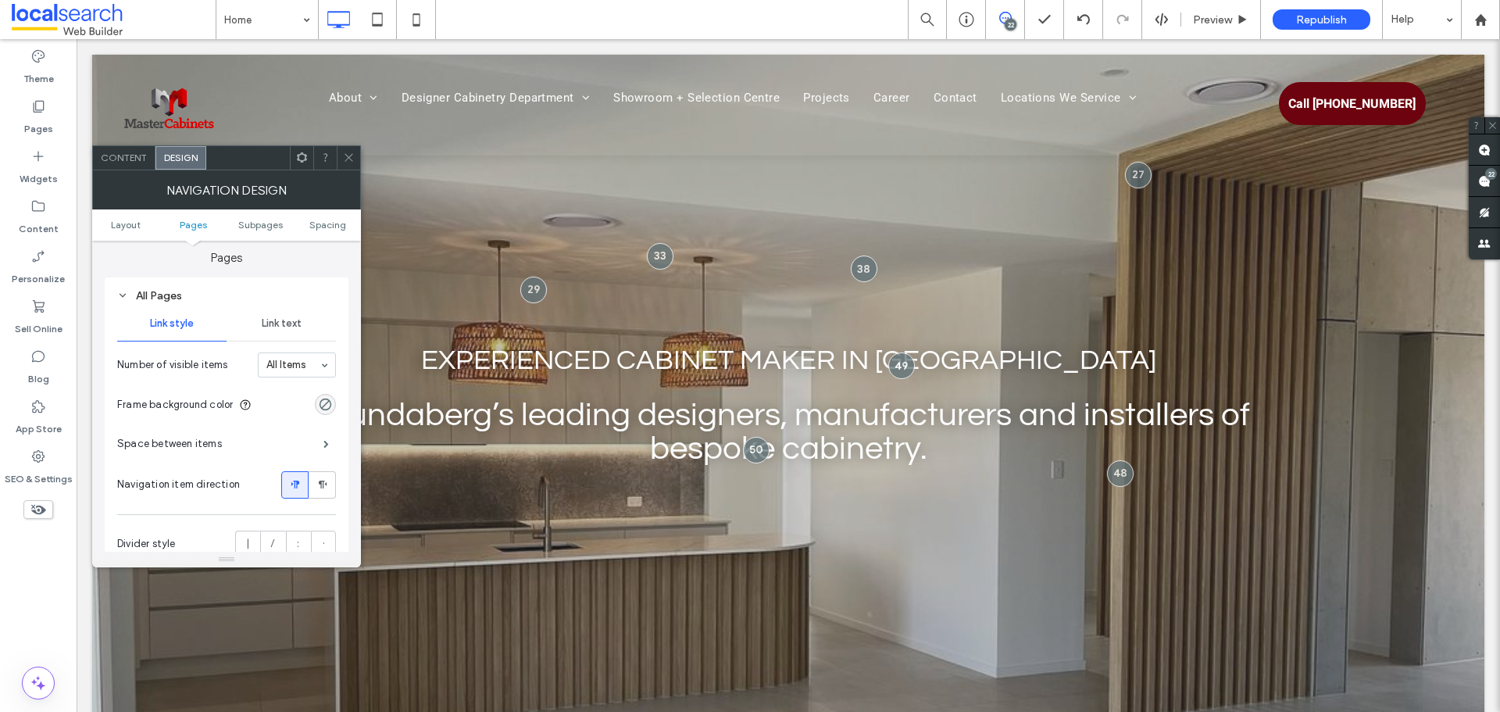
scroll to position [391, 0]
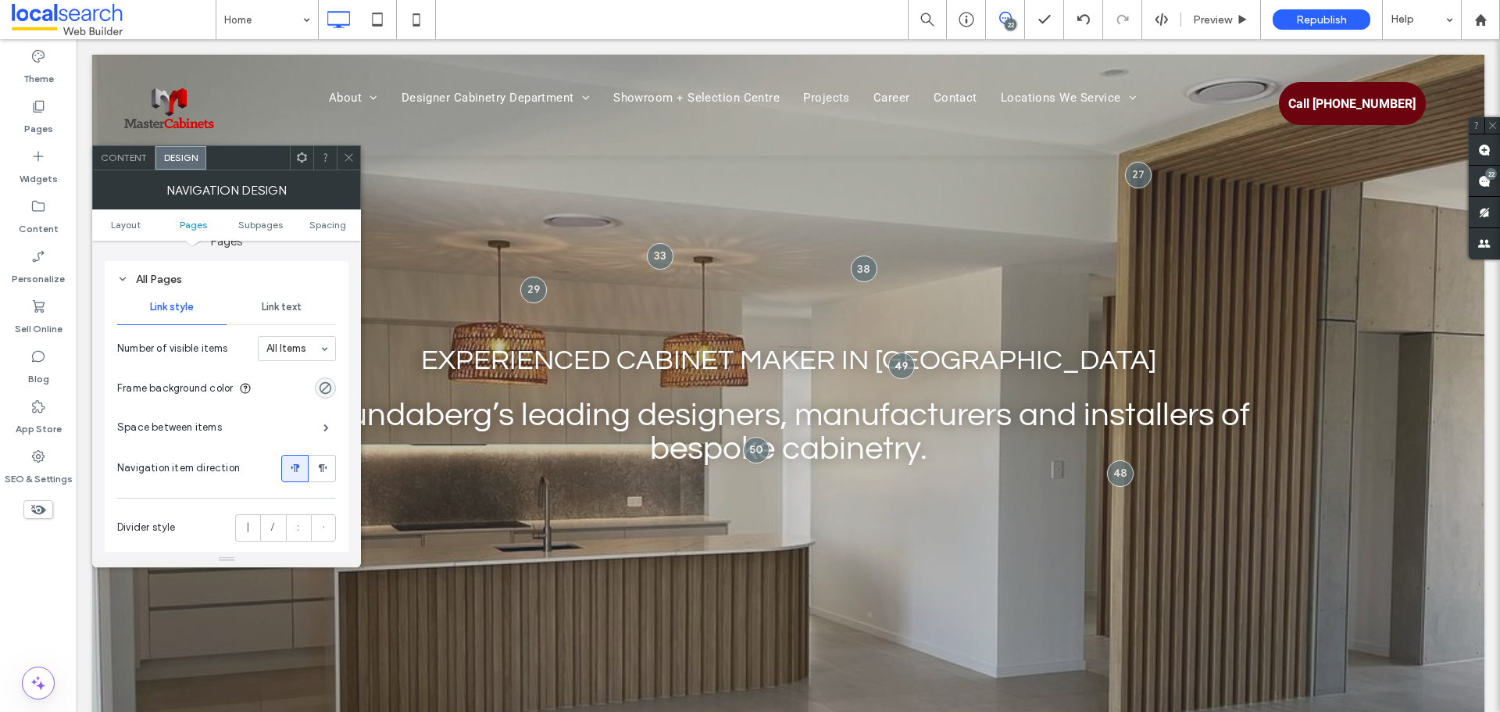
drag, startPoint x: 279, startPoint y: 423, endPoint x: 293, endPoint y: 425, distance: 14.3
click at [283, 421] on div "Space between items" at bounding box center [226, 427] width 219 height 39
click at [315, 437] on div "Space between items" at bounding box center [226, 427] width 219 height 39
click at [323, 429] on span at bounding box center [325, 427] width 5 height 8
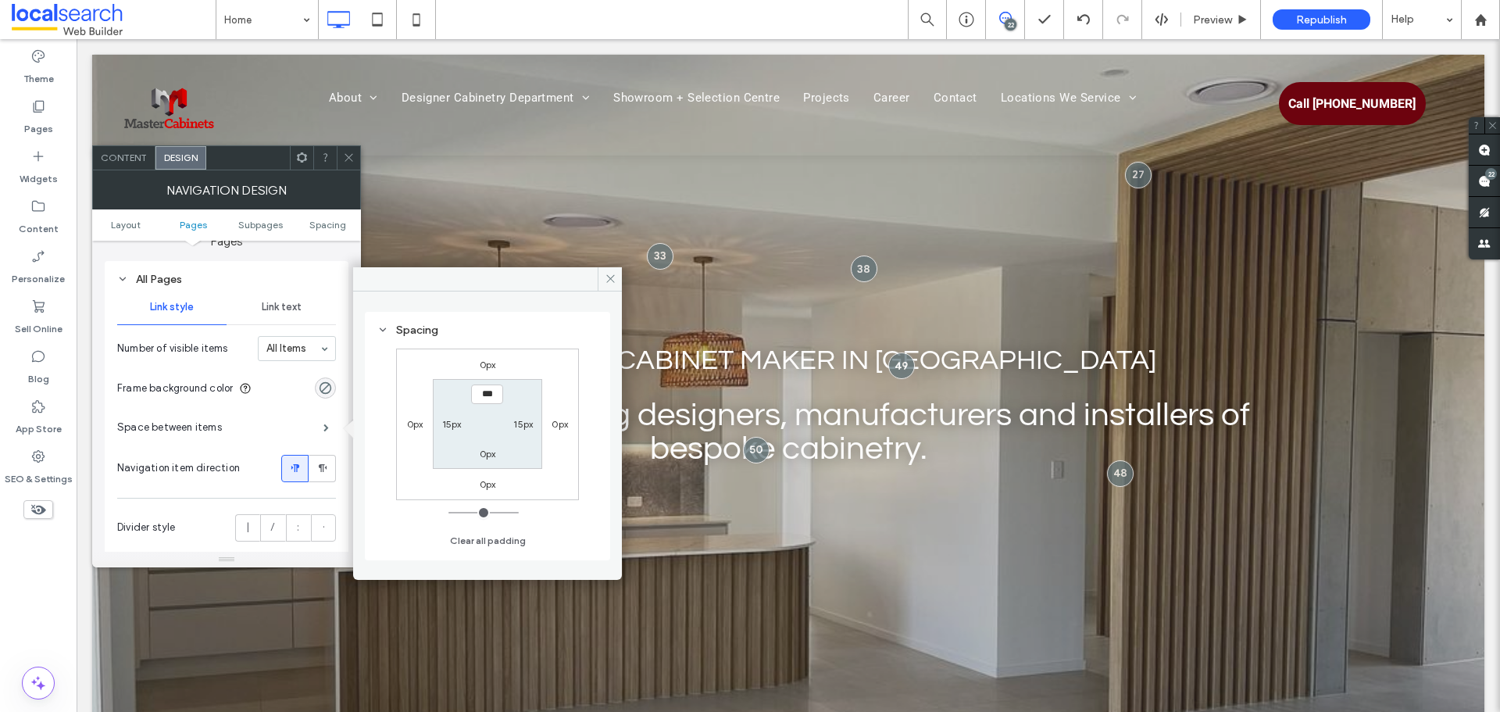
click at [453, 419] on label "15px" at bounding box center [452, 424] width 20 height 12
type input "**"
type input "*"
type input "***"
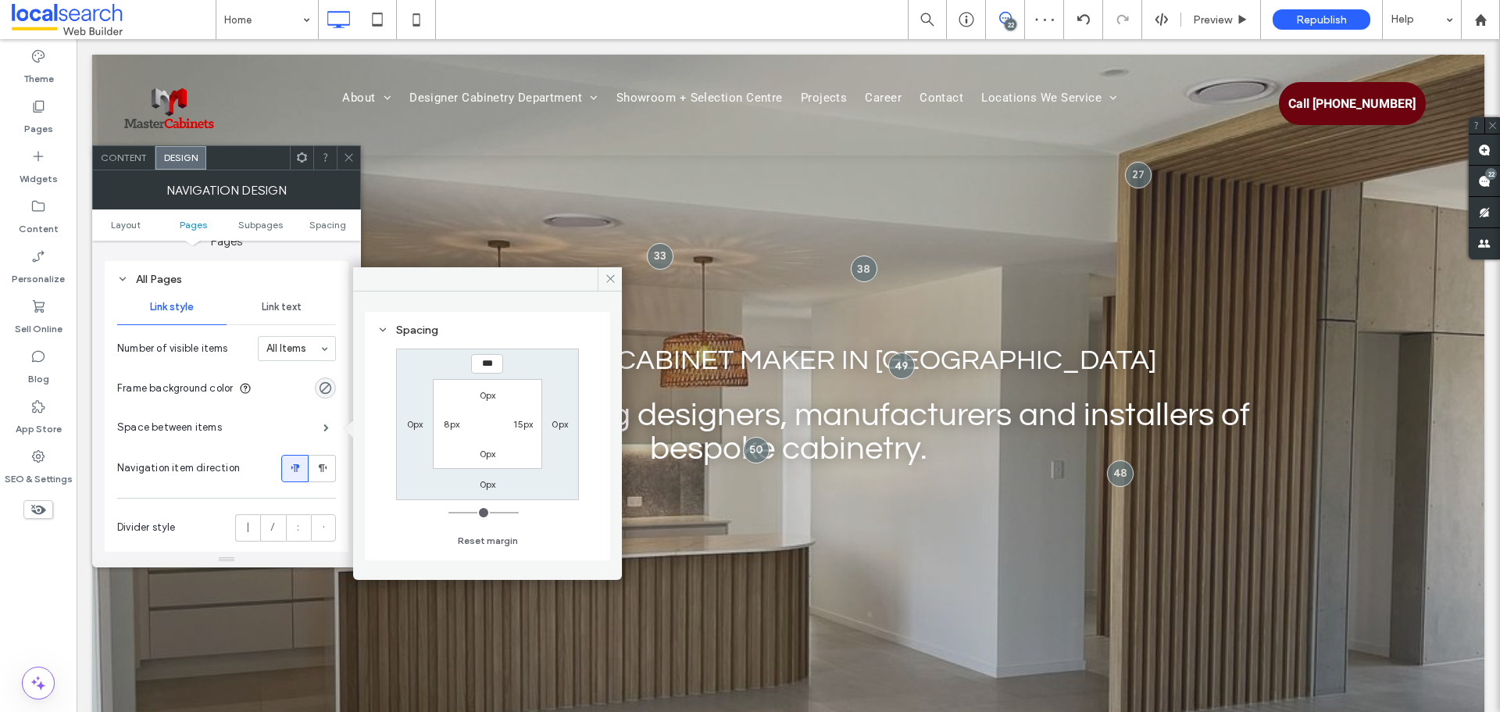
type input "*"
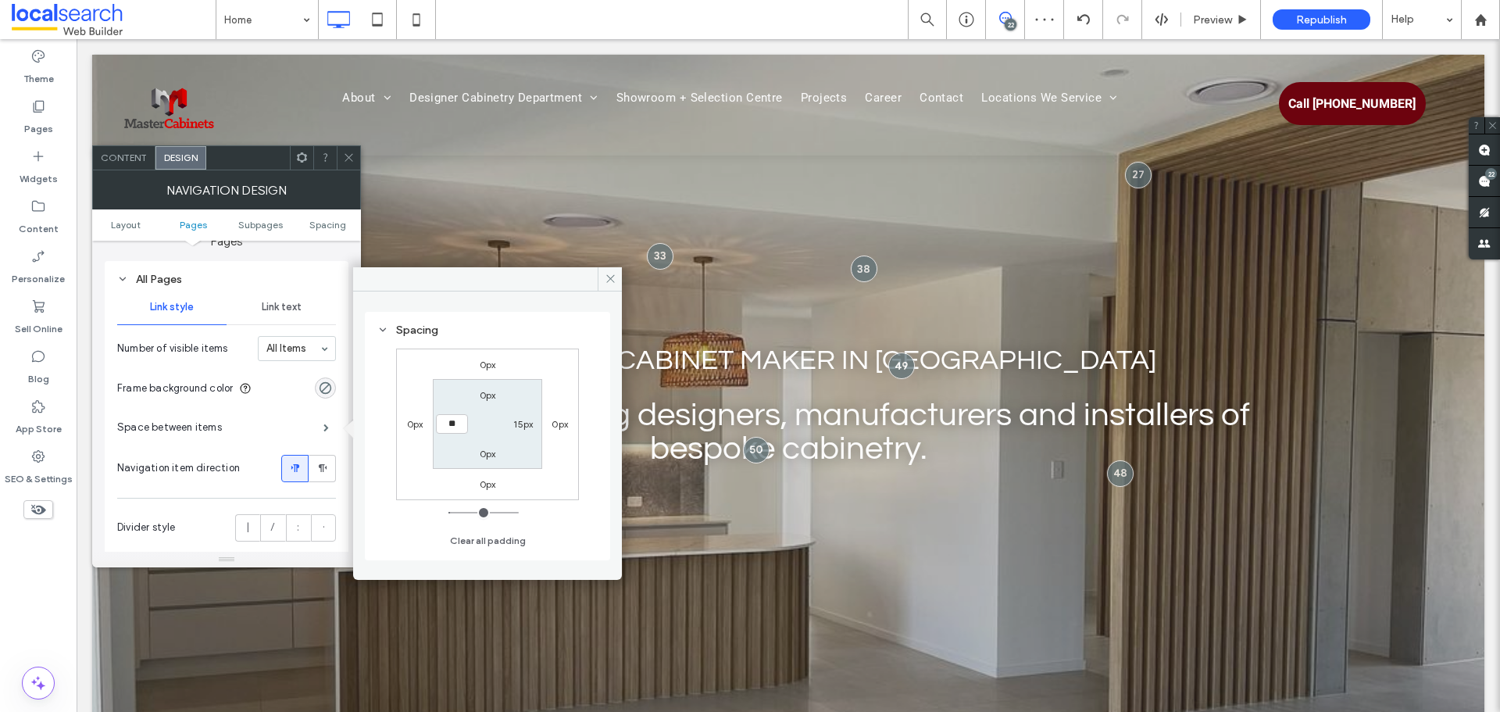
type input "**"
type input "****"
type input "**"
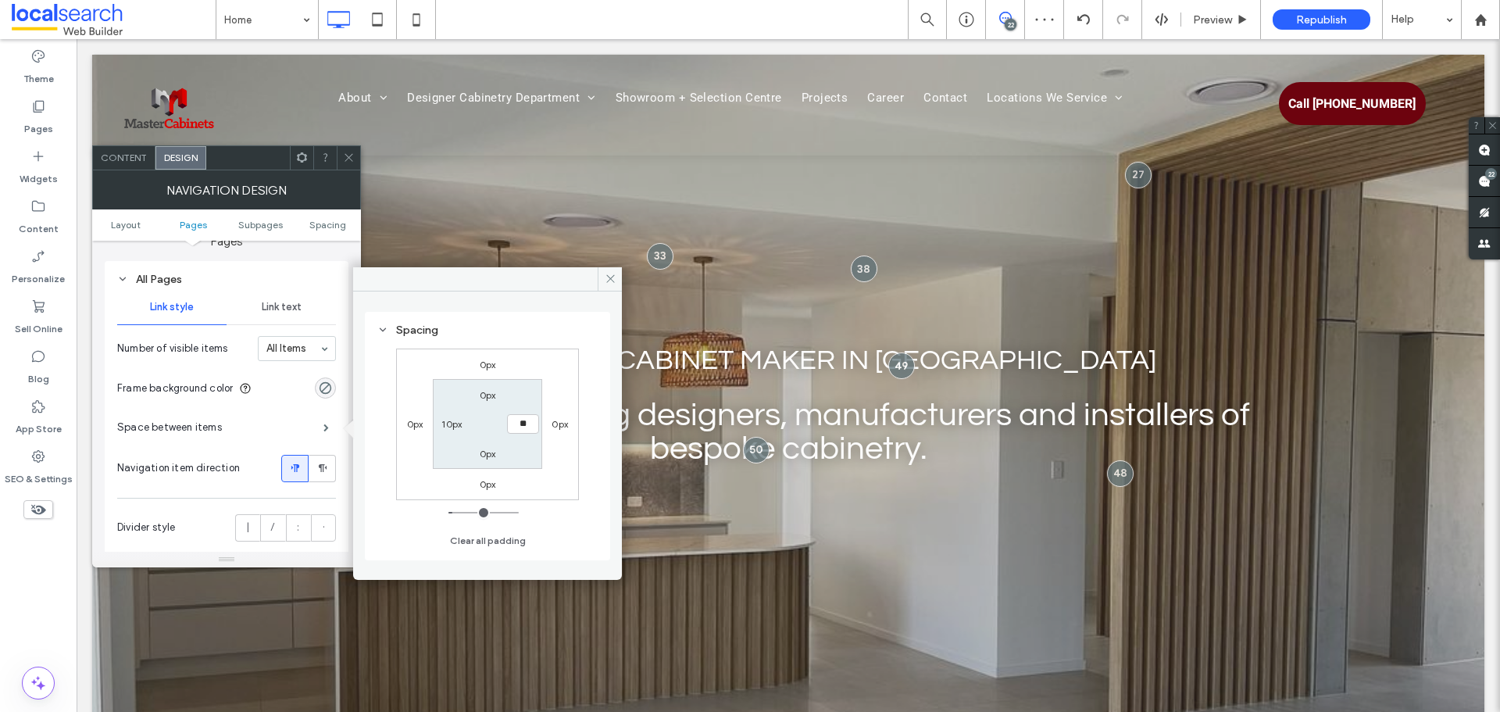
type input "**"
type input "****"
click at [356, 156] on div at bounding box center [348, 157] width 23 height 23
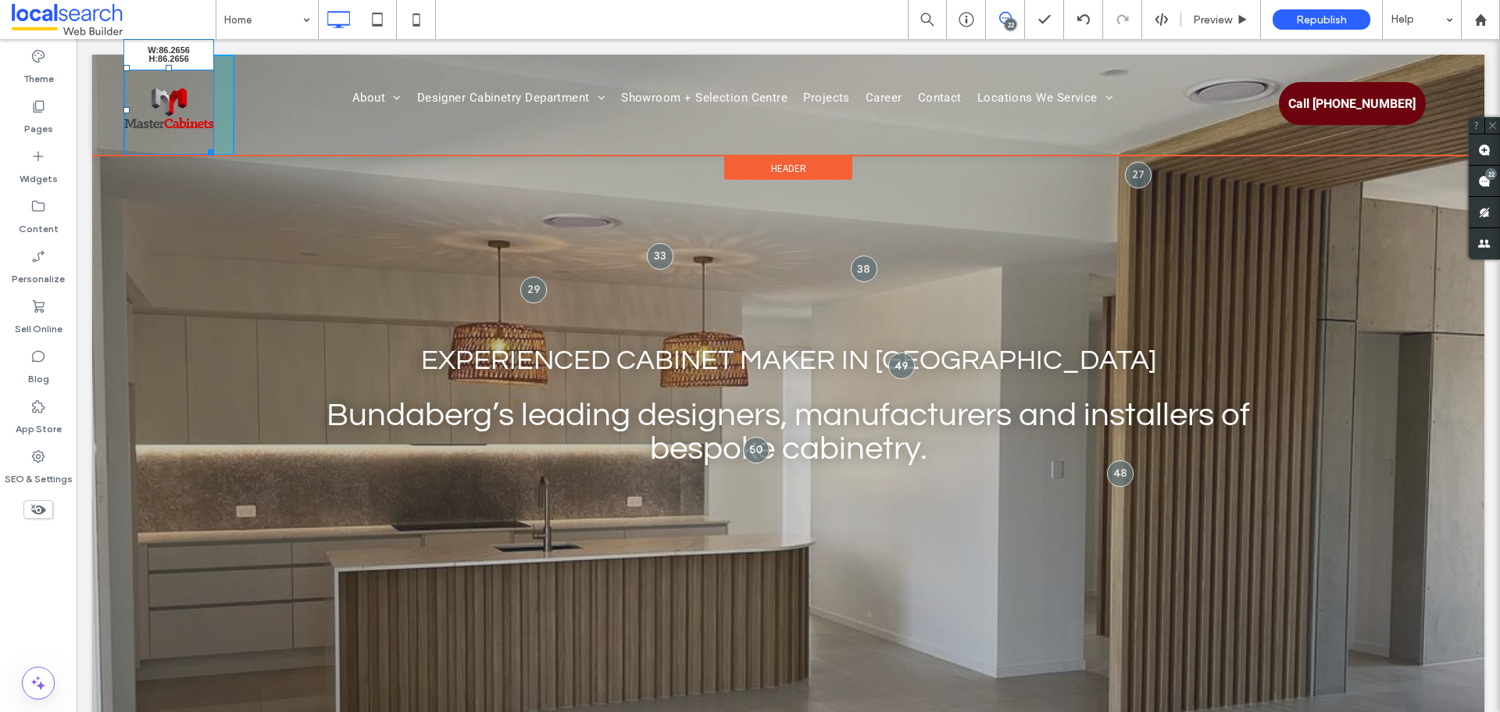
drag, startPoint x: 209, startPoint y: 148, endPoint x: 244, endPoint y: 126, distance: 41.4
click at [244, 126] on div "W:86.2656 H:86.2656 Click To Paste About Our Awards Our Process Designer Cabine…" at bounding box center [787, 105] width 1329 height 101
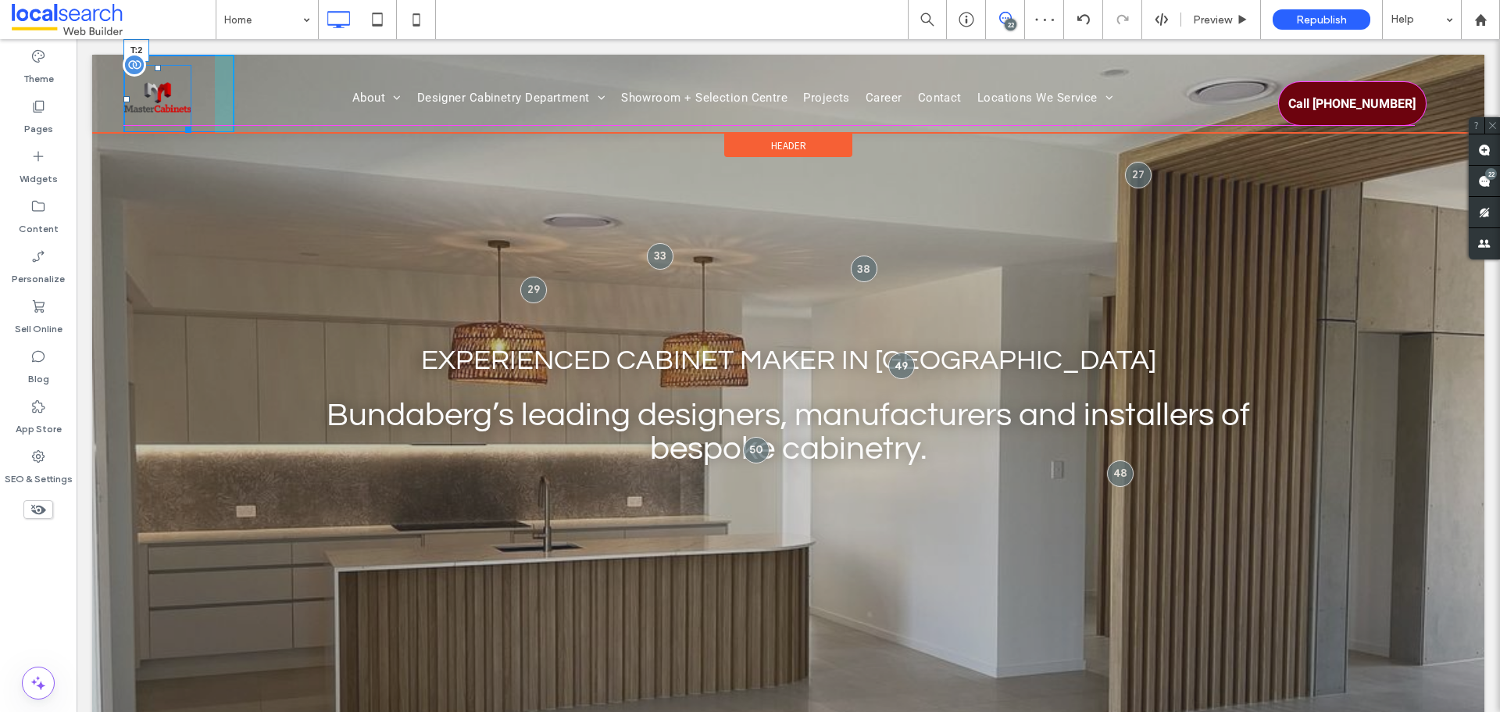
drag, startPoint x: 159, startPoint y: 68, endPoint x: 159, endPoint y: 59, distance: 9.4
click at [159, 65] on div at bounding box center [158, 68] width 6 height 6
drag, startPoint x: 187, startPoint y: 118, endPoint x: 247, endPoint y: 142, distance: 64.8
click at [247, 133] on div "W:115.266 H:115 Click To Paste About Our Awards Our Process Designer Cabinetry …" at bounding box center [787, 94] width 1329 height 78
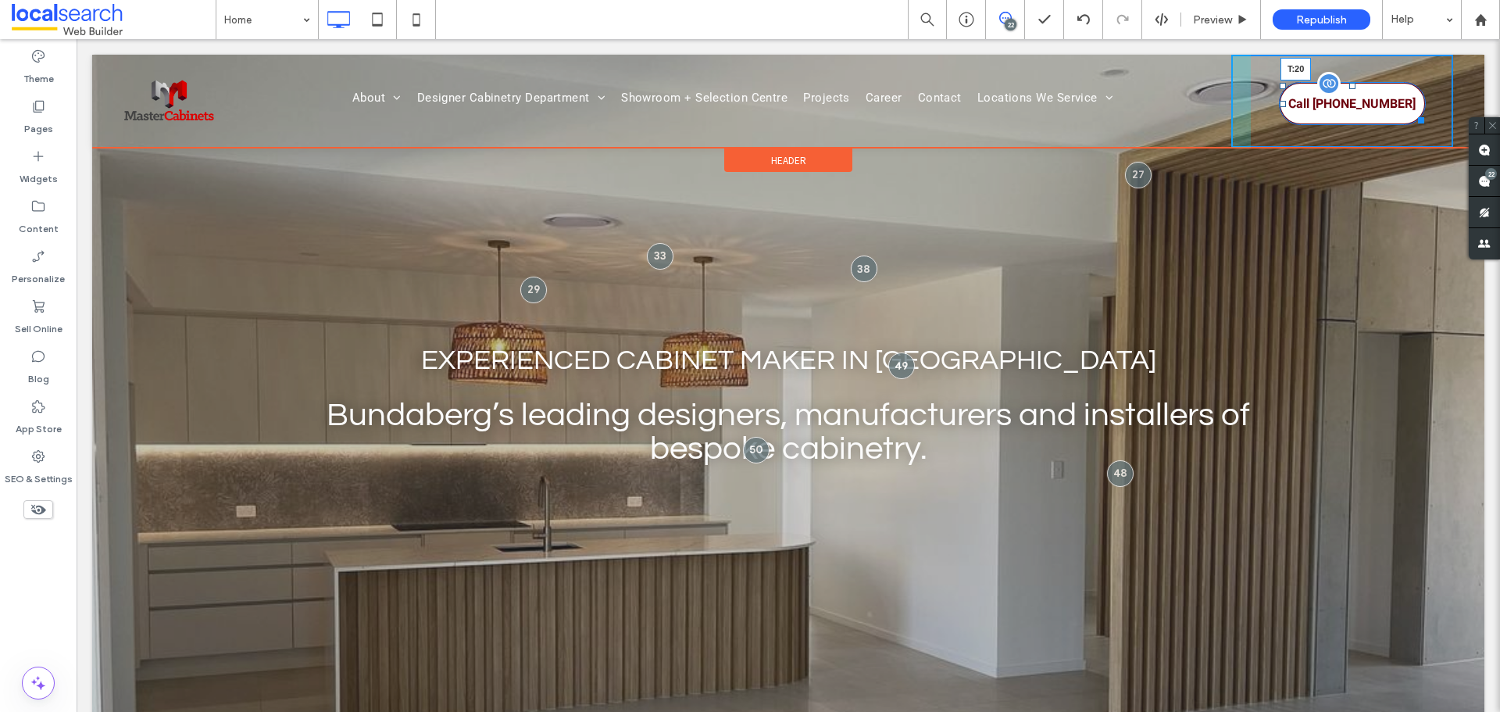
drag, startPoint x: 1340, startPoint y: 85, endPoint x: 1339, endPoint y: 73, distance: 11.7
click at [1349, 83] on div at bounding box center [1352, 86] width 6 height 6
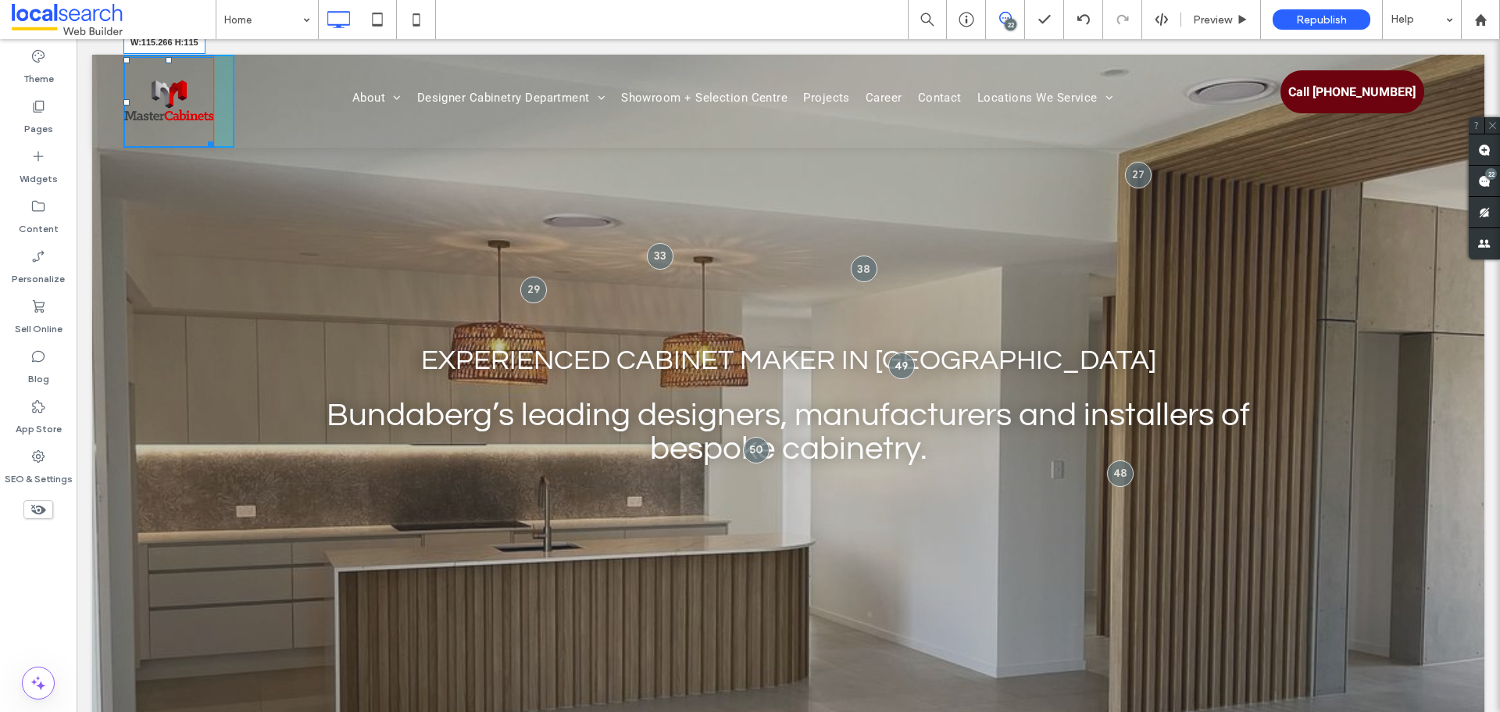
drag, startPoint x: 209, startPoint y: 141, endPoint x: 229, endPoint y: 149, distance: 21.3
drag, startPoint x: 206, startPoint y: 144, endPoint x: 219, endPoint y: 155, distance: 16.6
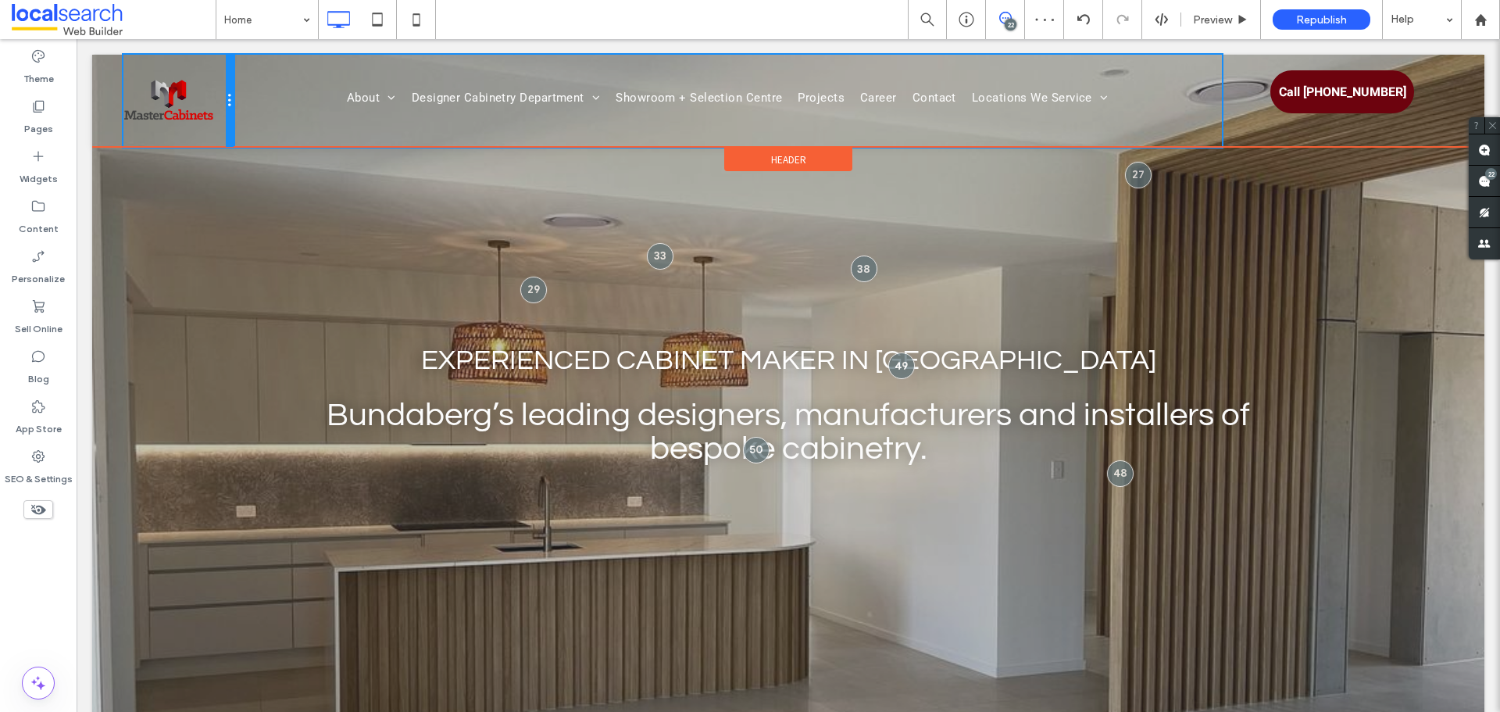
drag, startPoint x: 230, startPoint y: 109, endPoint x: 255, endPoint y: 118, distance: 27.2
click at [255, 118] on div "Click To Paste About Our Awards Our Process Designer Cabinetry Department Kitch…" at bounding box center [787, 101] width 1329 height 92
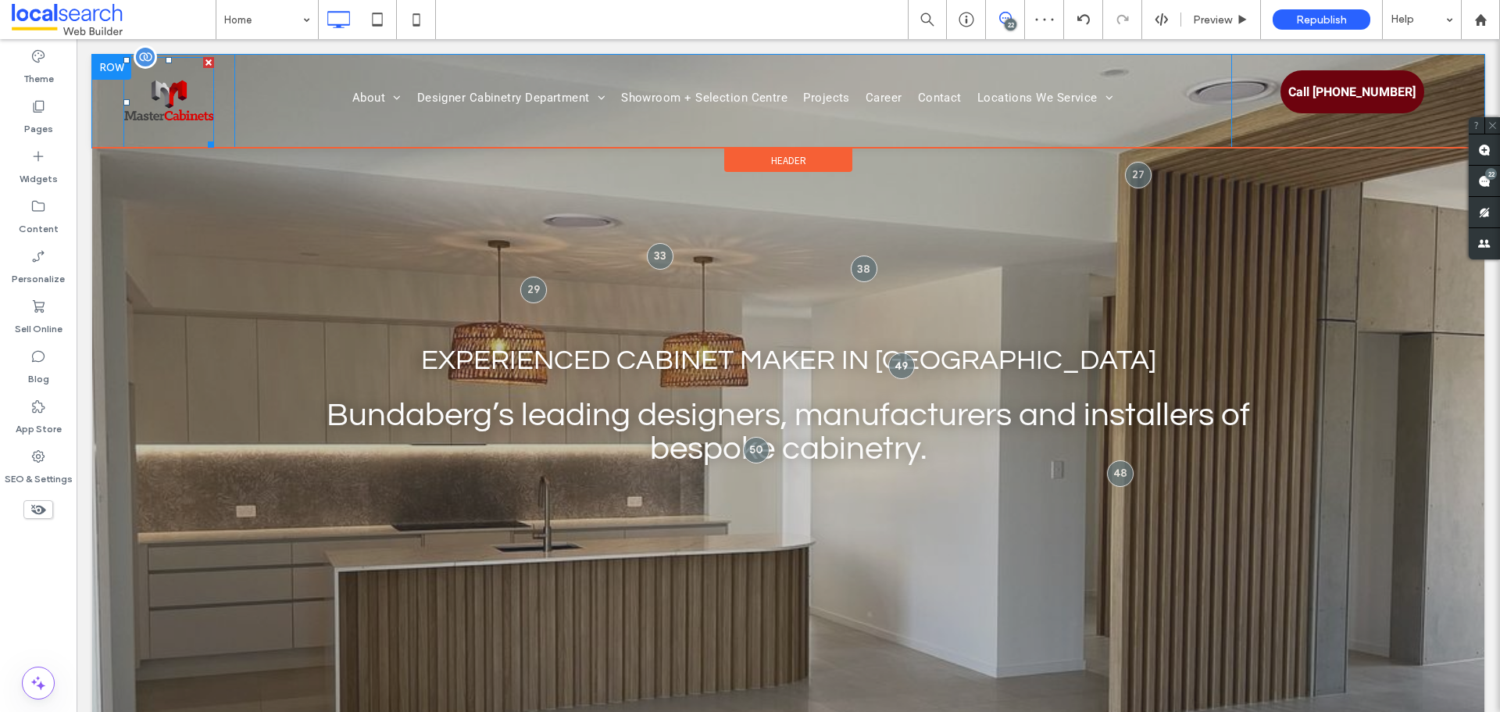
click at [180, 116] on img at bounding box center [168, 102] width 91 height 91
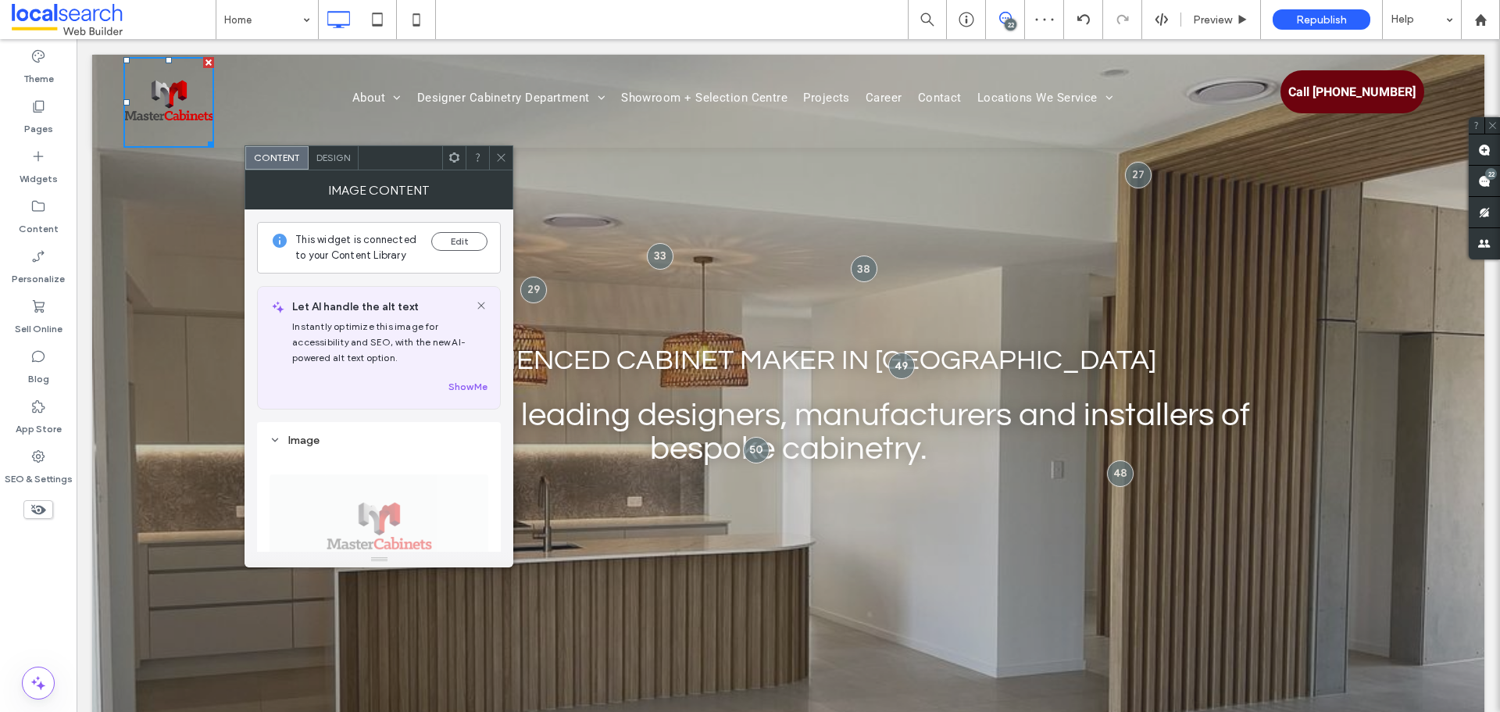
click at [322, 159] on span "Design" at bounding box center [333, 158] width 34 height 12
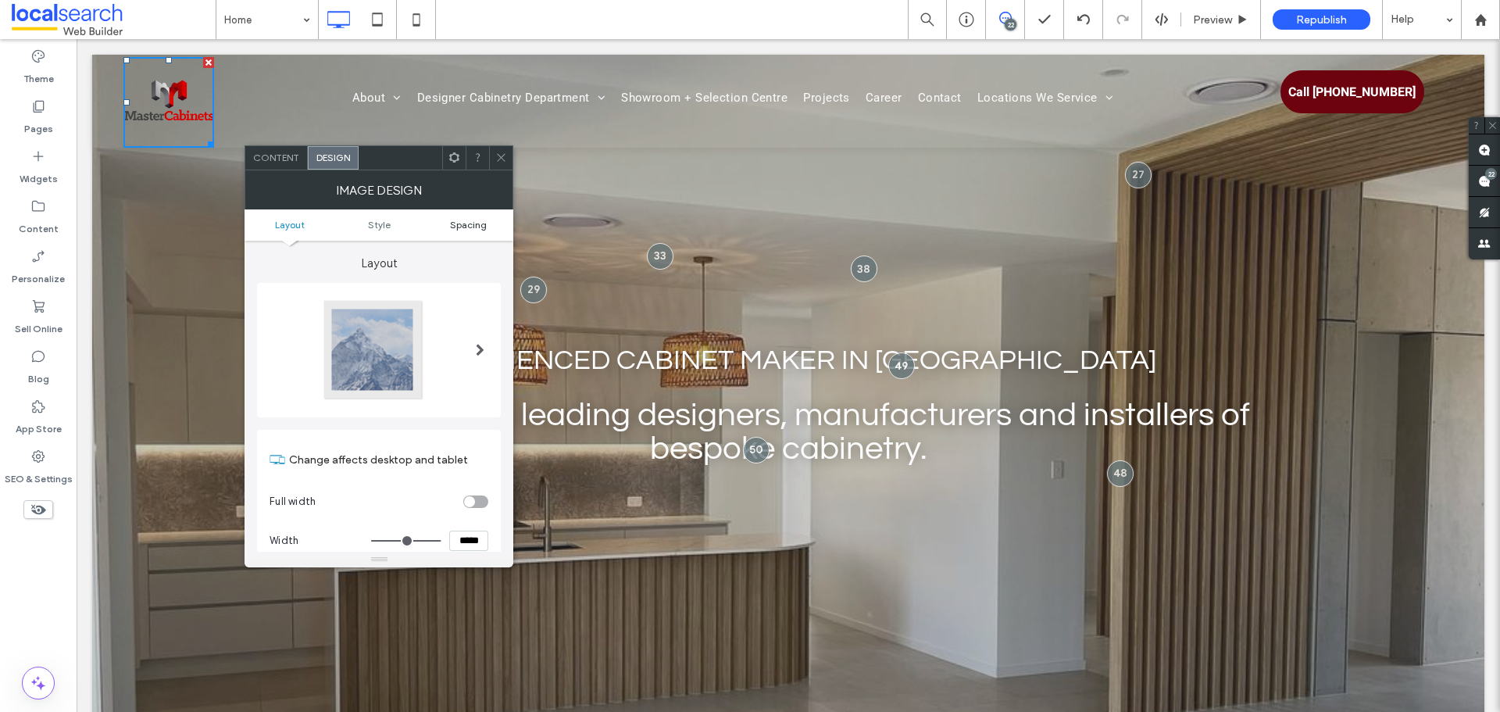
click at [464, 219] on span "Spacing" at bounding box center [468, 225] width 37 height 12
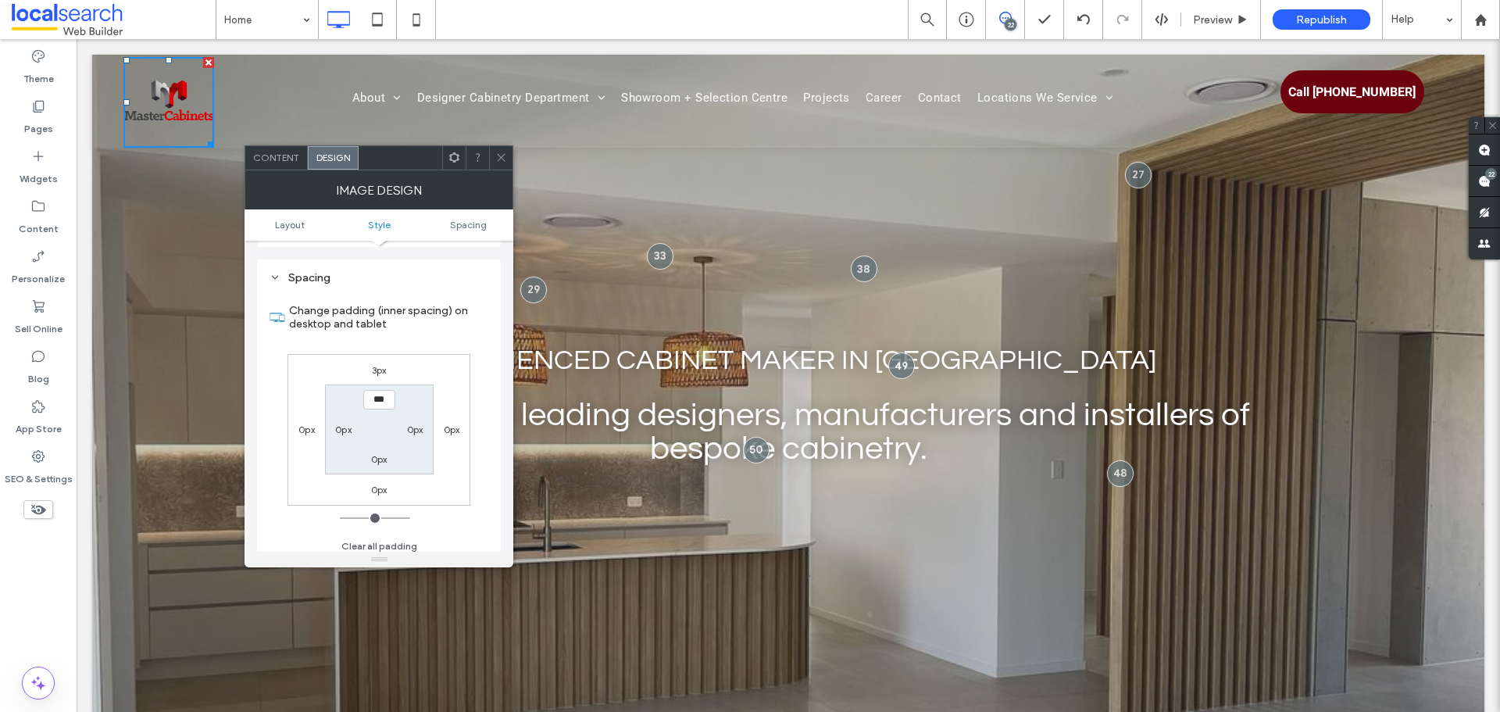
scroll to position [737, 0]
click at [305, 230] on ul "Layout Style Spacing" at bounding box center [378, 224] width 269 height 31
click at [297, 225] on span "Layout" at bounding box center [290, 225] width 30 height 12
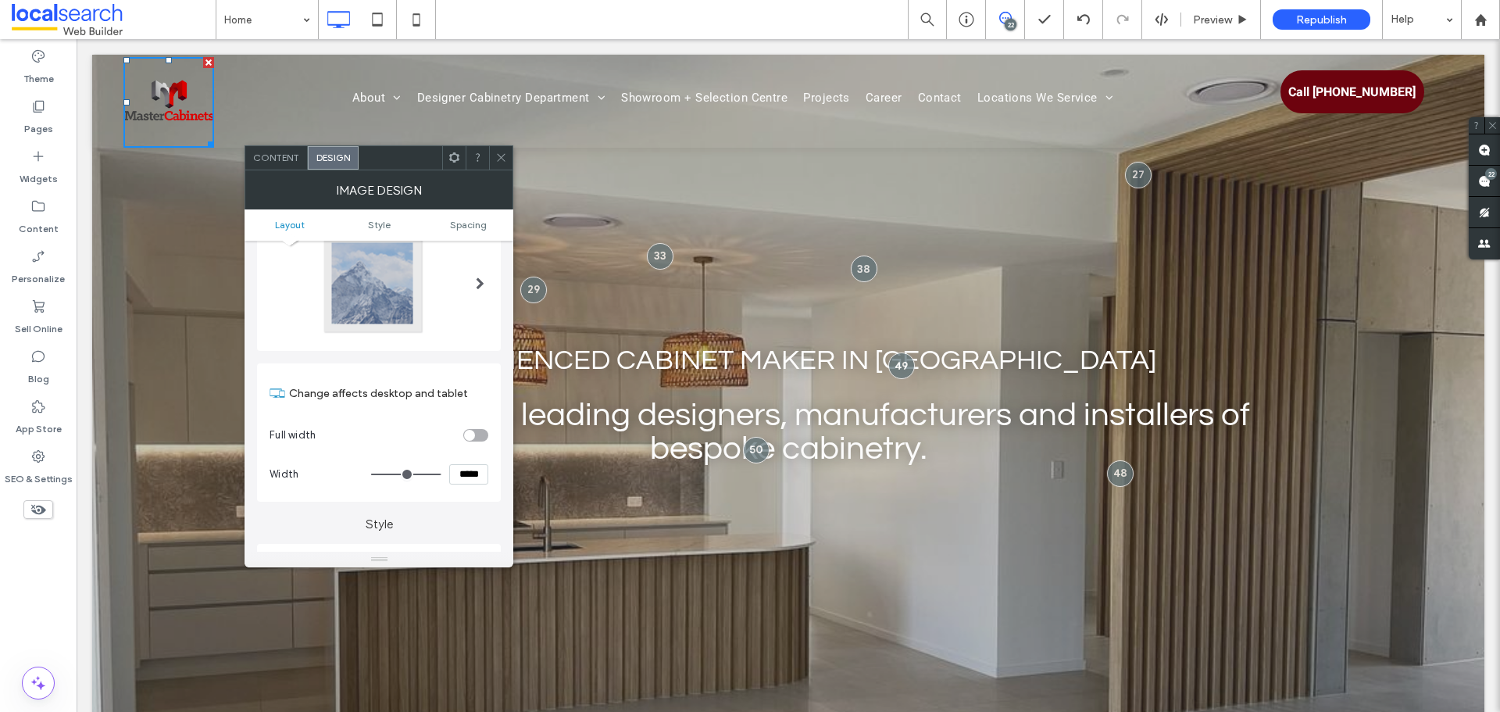
scroll to position [156, 0]
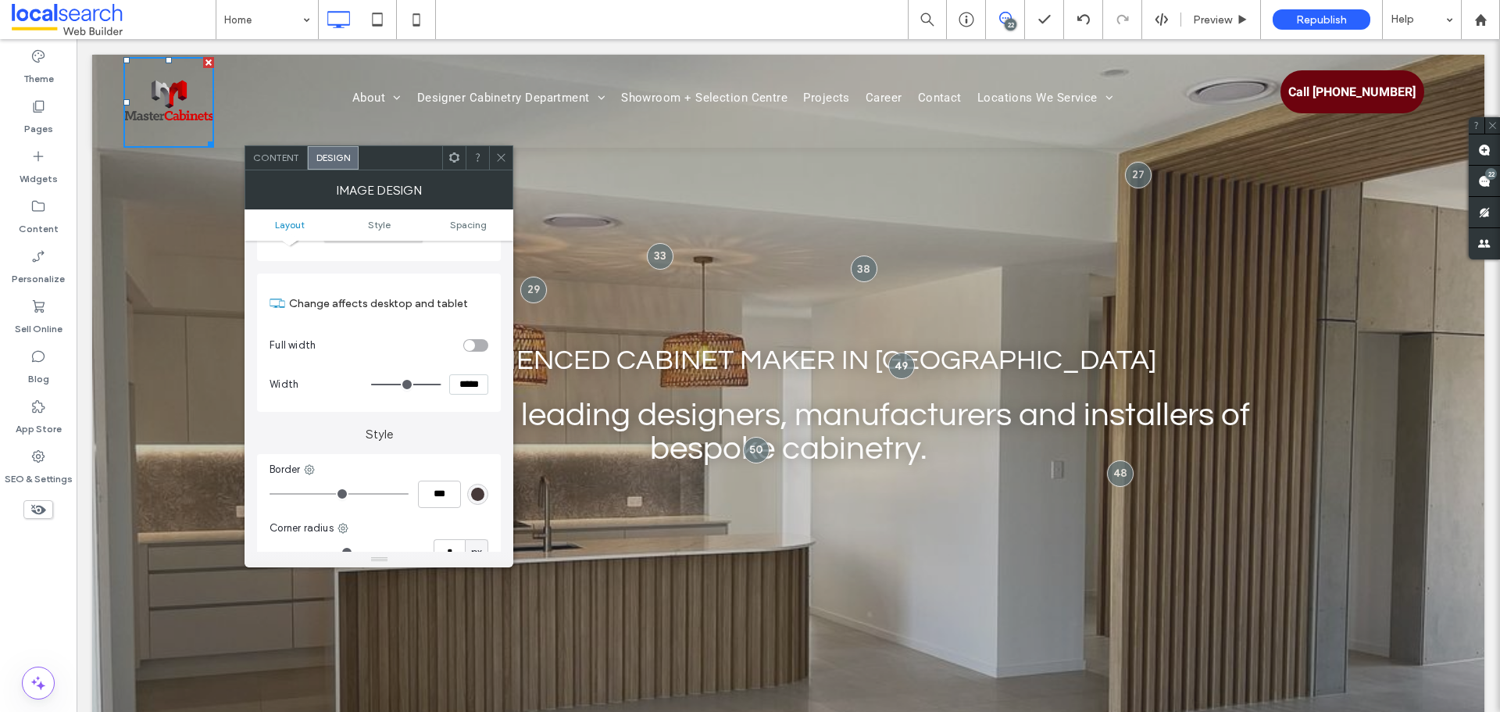
type input "***"
type input "*****"
type input "***"
type input "*****"
type input "***"
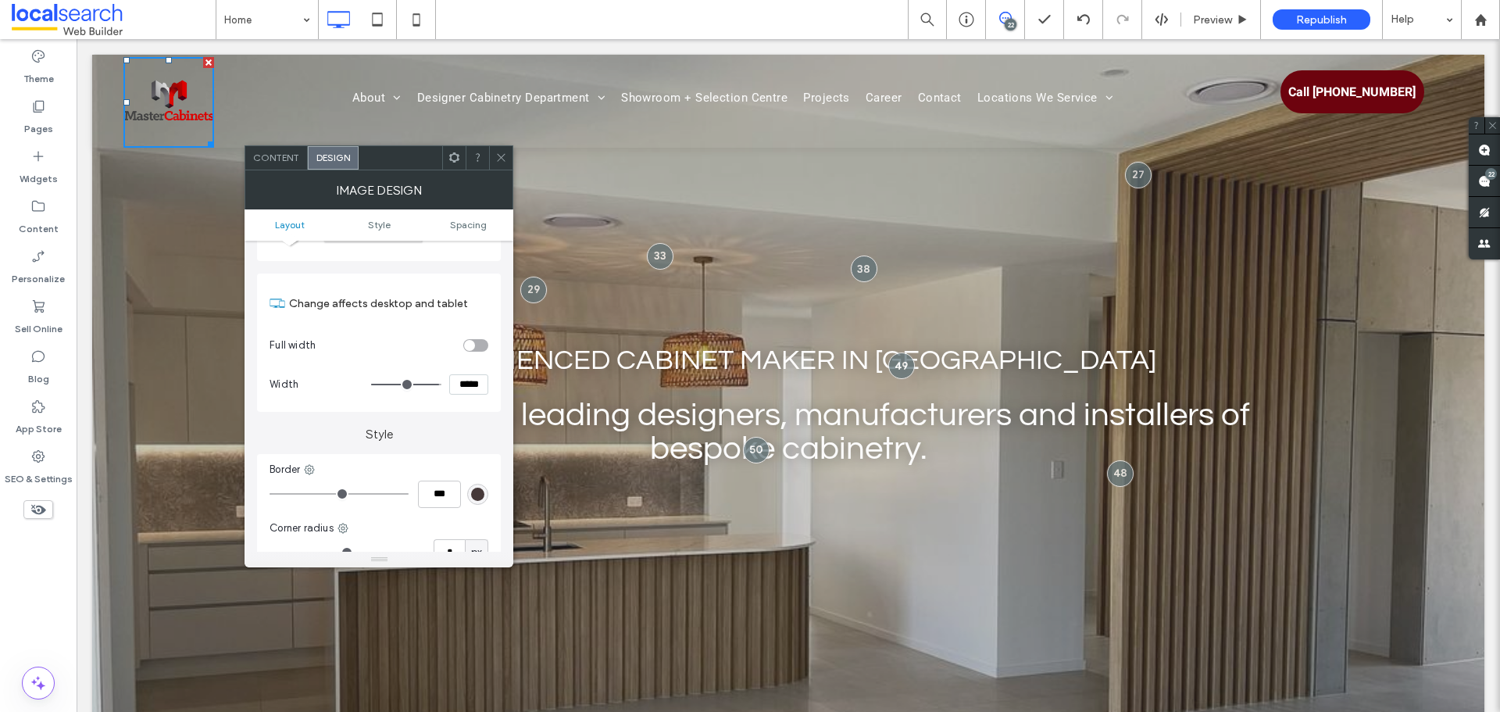
type input "*****"
type input "***"
type input "*****"
type input "***"
type input "*****"
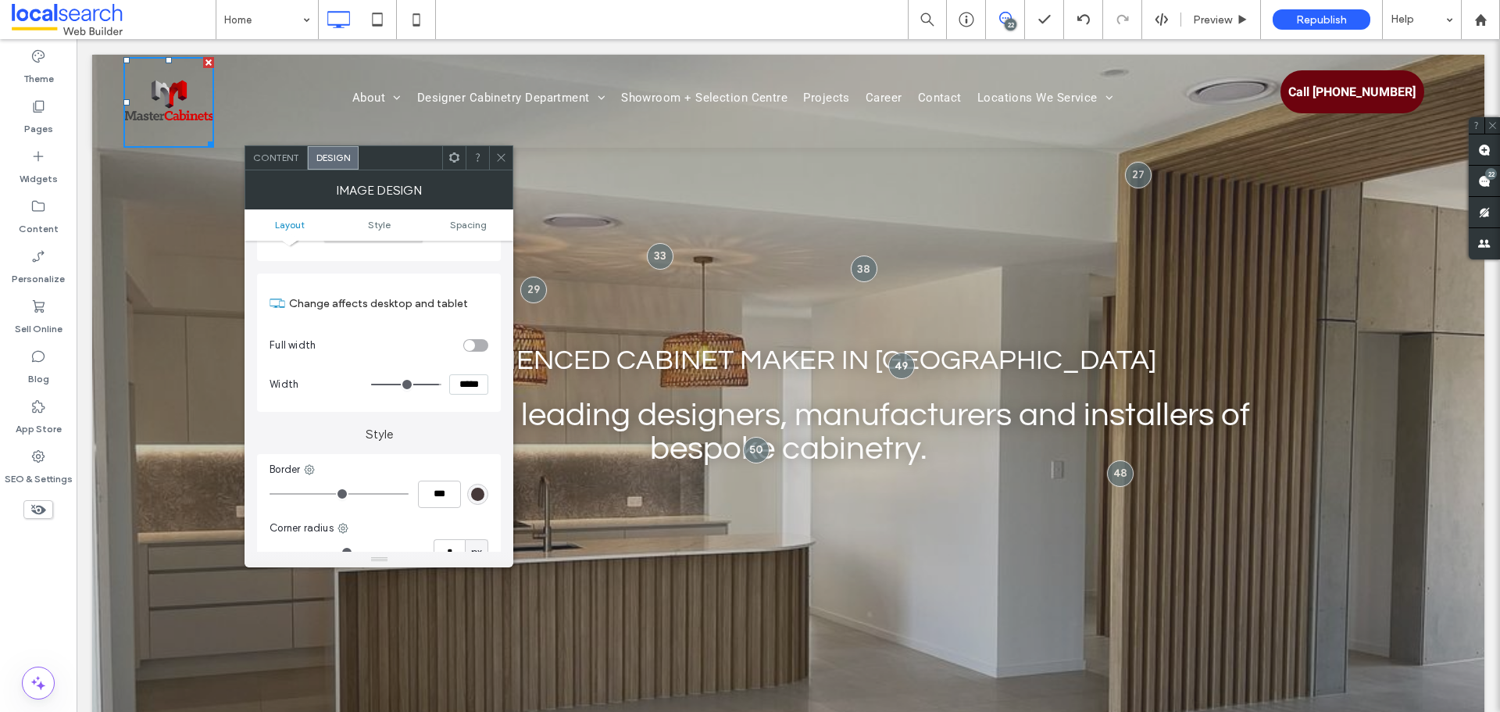
type input "***"
type input "*****"
type input "**"
type input "****"
type input "**"
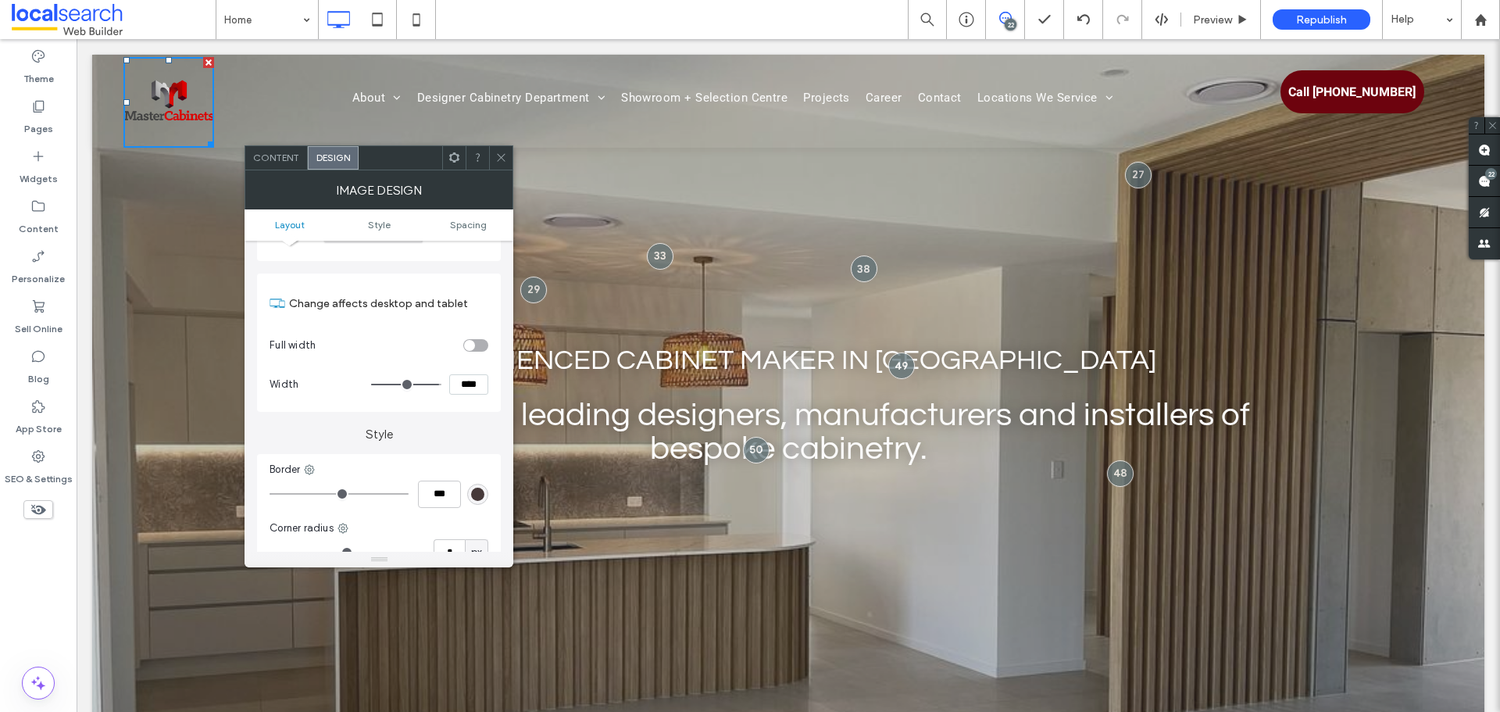
type input "****"
drag, startPoint x: 433, startPoint y: 385, endPoint x: 422, endPoint y: 383, distance: 11.8
type input "**"
click at [422, 383] on input "range" at bounding box center [406, 384] width 70 height 2
type input "****"
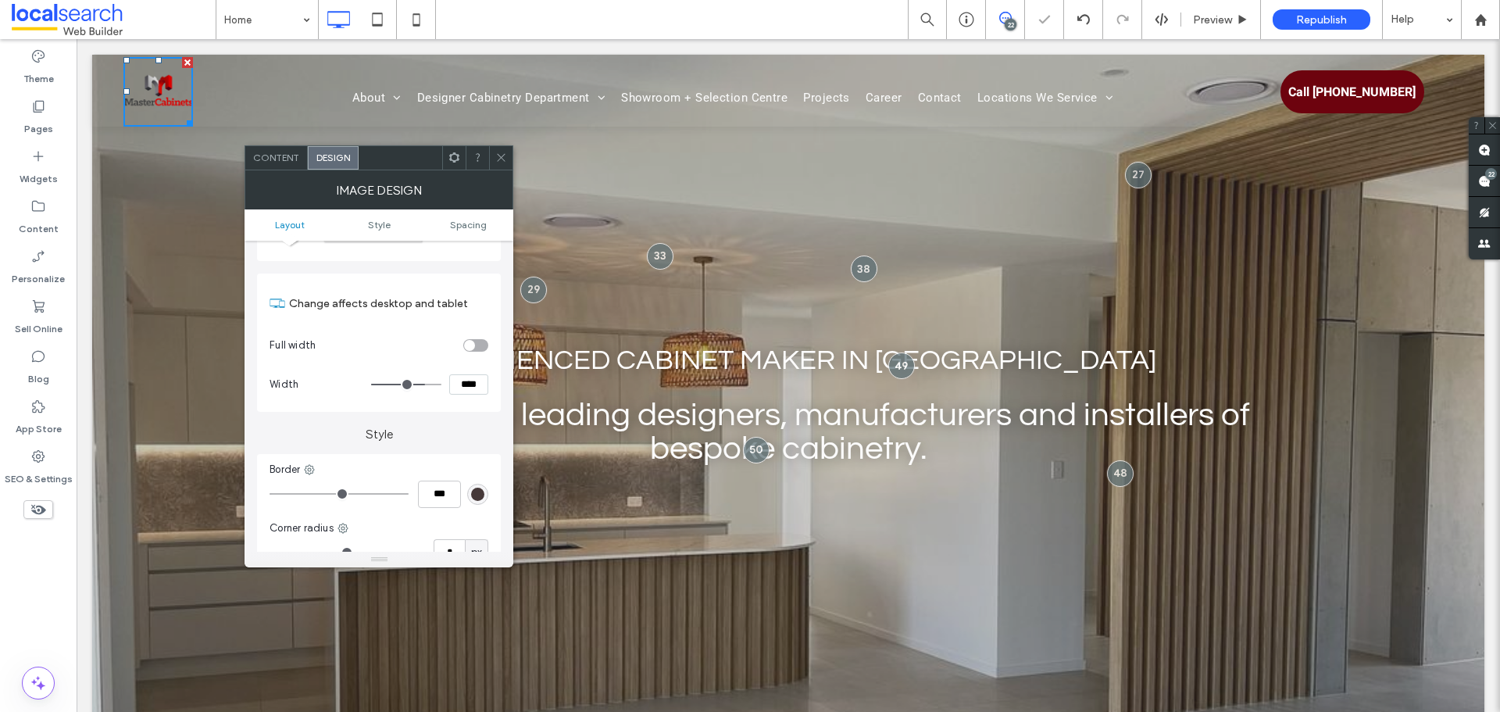
type input "**"
type input "****"
type input "***"
type input "*****"
drag, startPoint x: 422, startPoint y: 383, endPoint x: 519, endPoint y: 353, distance: 101.5
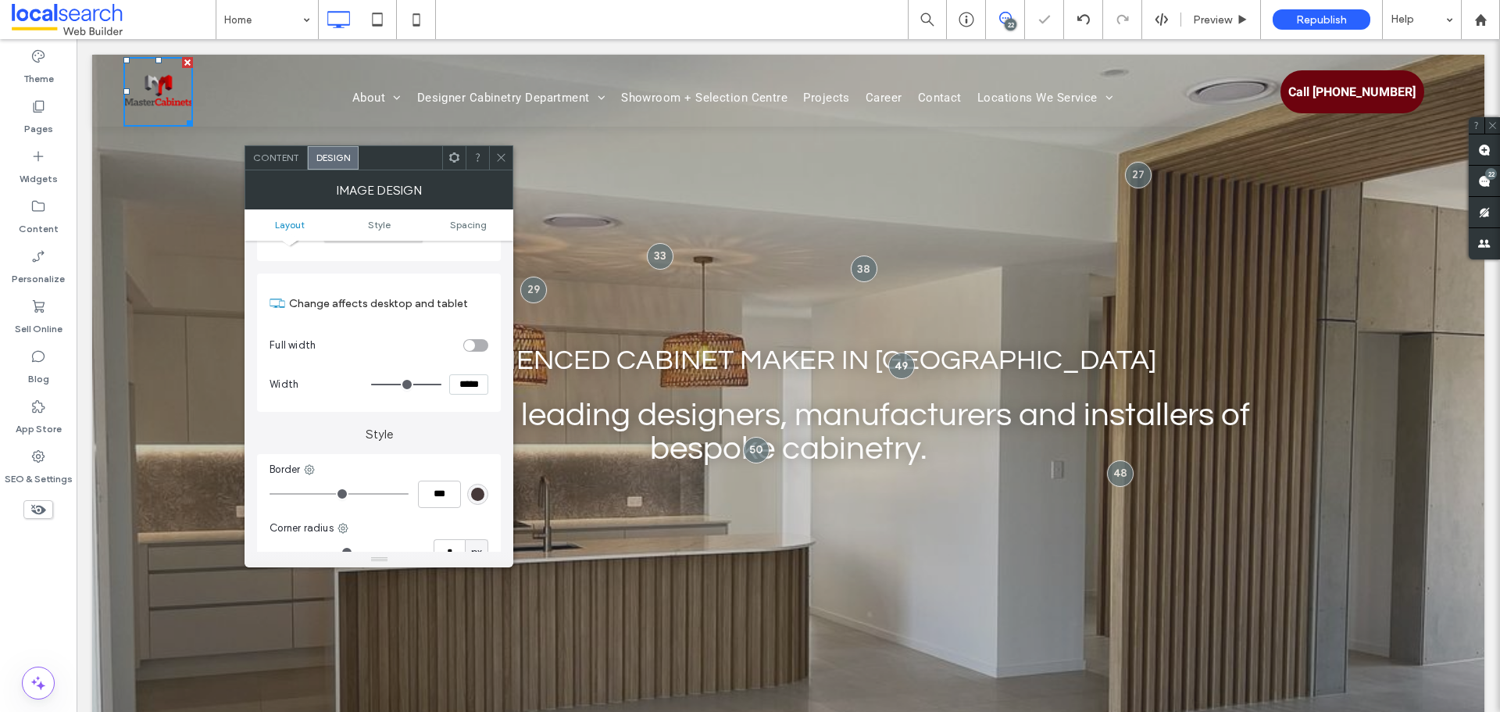
type input "***"
click at [441, 385] on input "range" at bounding box center [406, 384] width 70 height 2
click at [476, 342] on div "toggle" at bounding box center [475, 345] width 25 height 12
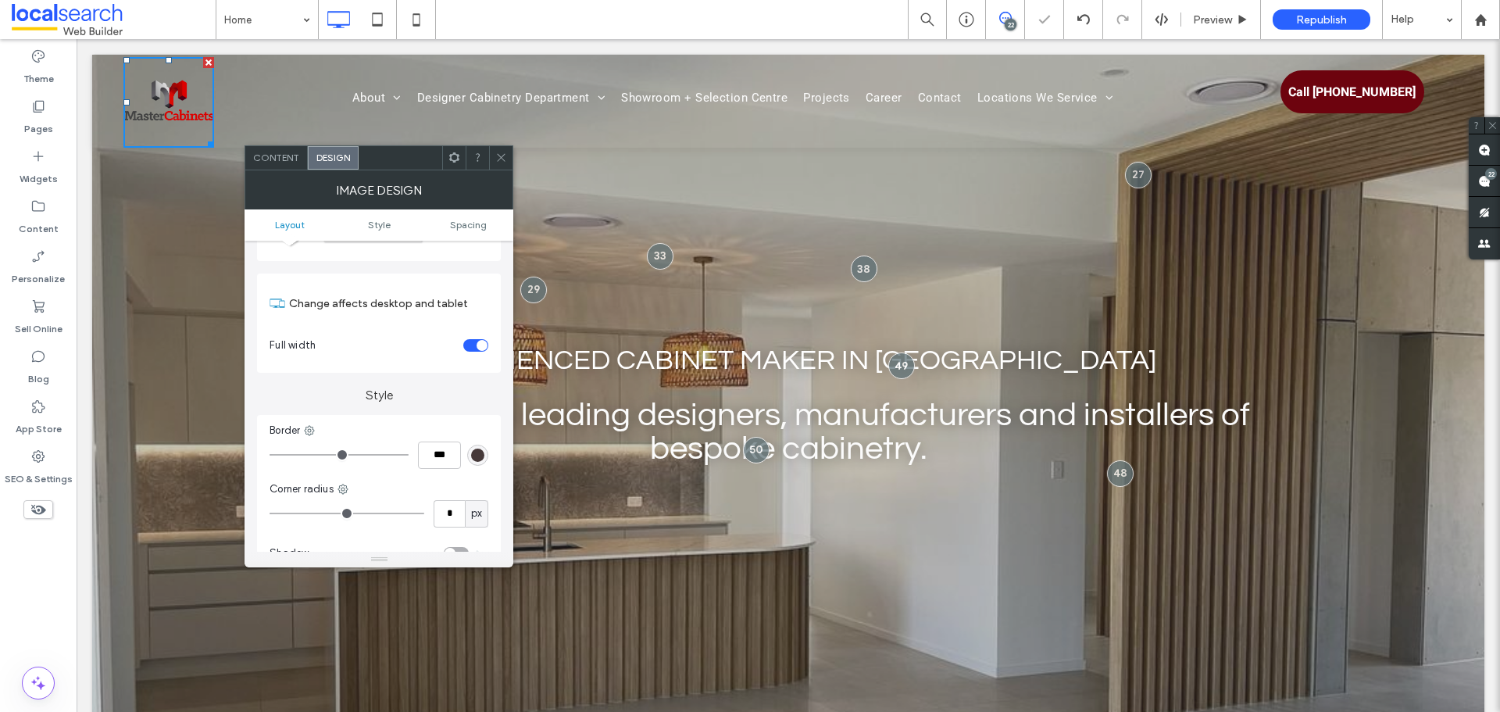
click at [476, 344] on div "toggle" at bounding box center [481, 345] width 11 height 11
type input "***"
type input "*****"
type input "***"
type input "*****"
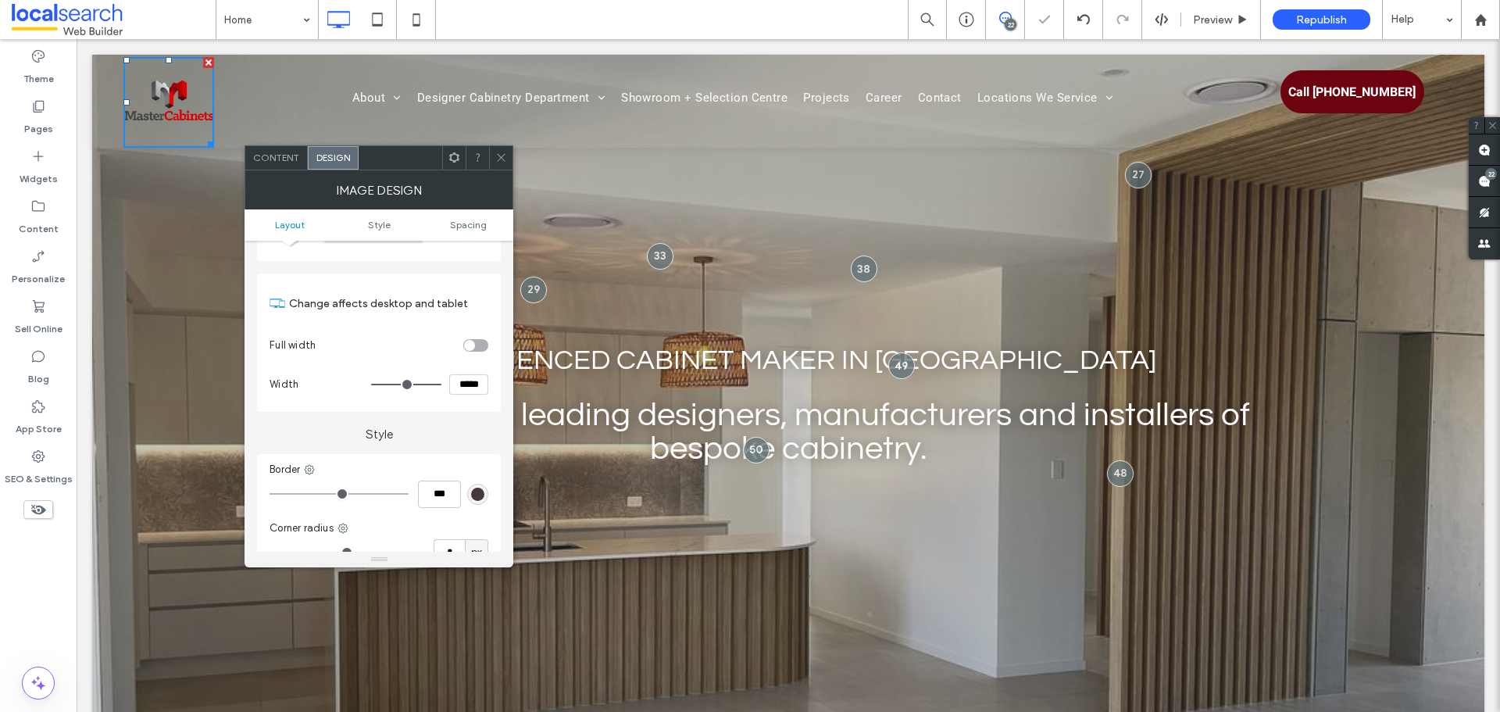
click at [441, 385] on input "range" at bounding box center [406, 384] width 70 height 2
click at [476, 348] on div "toggle" at bounding box center [475, 345] width 25 height 12
click at [475, 348] on div "toggle" at bounding box center [475, 345] width 25 height 12
click at [505, 168] on span at bounding box center [501, 157] width 12 height 23
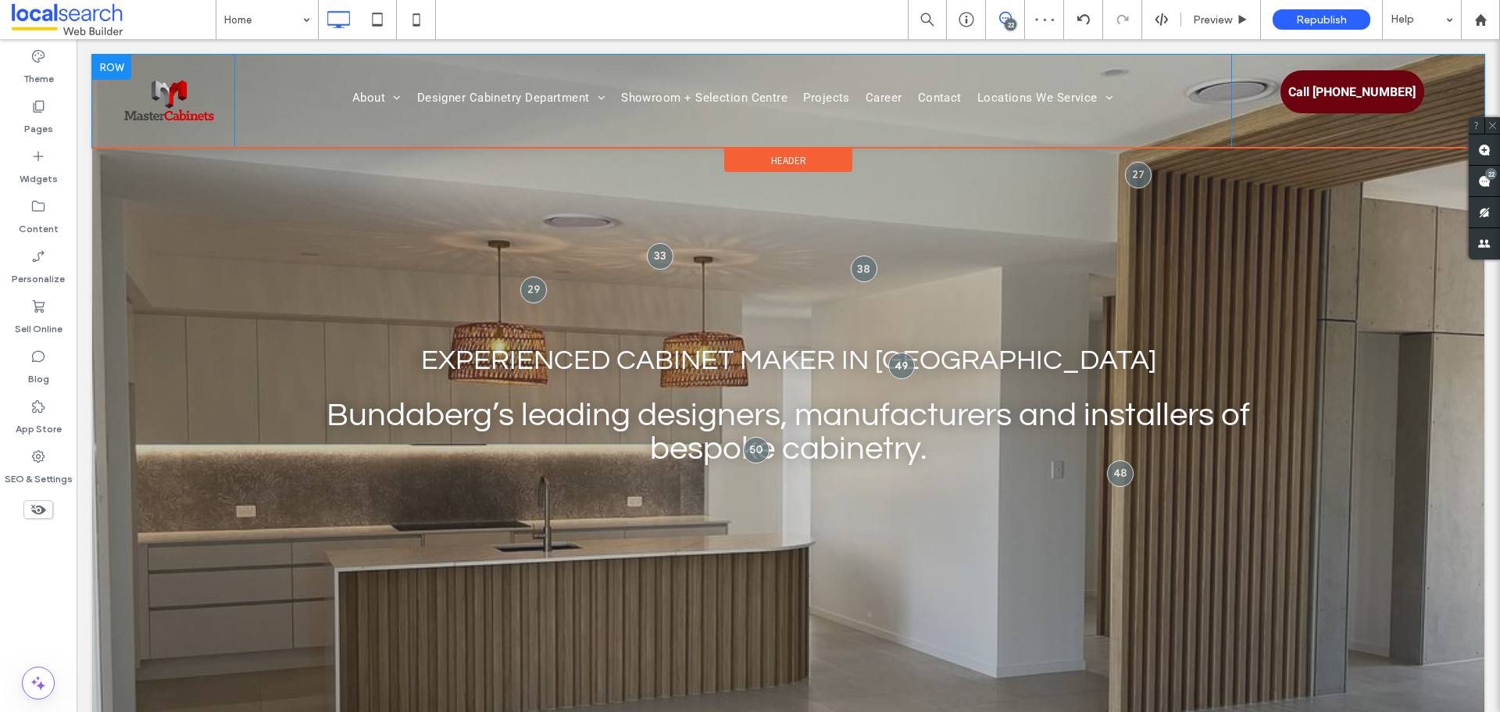
click at [216, 116] on div "Click To Paste" at bounding box center [178, 101] width 111 height 93
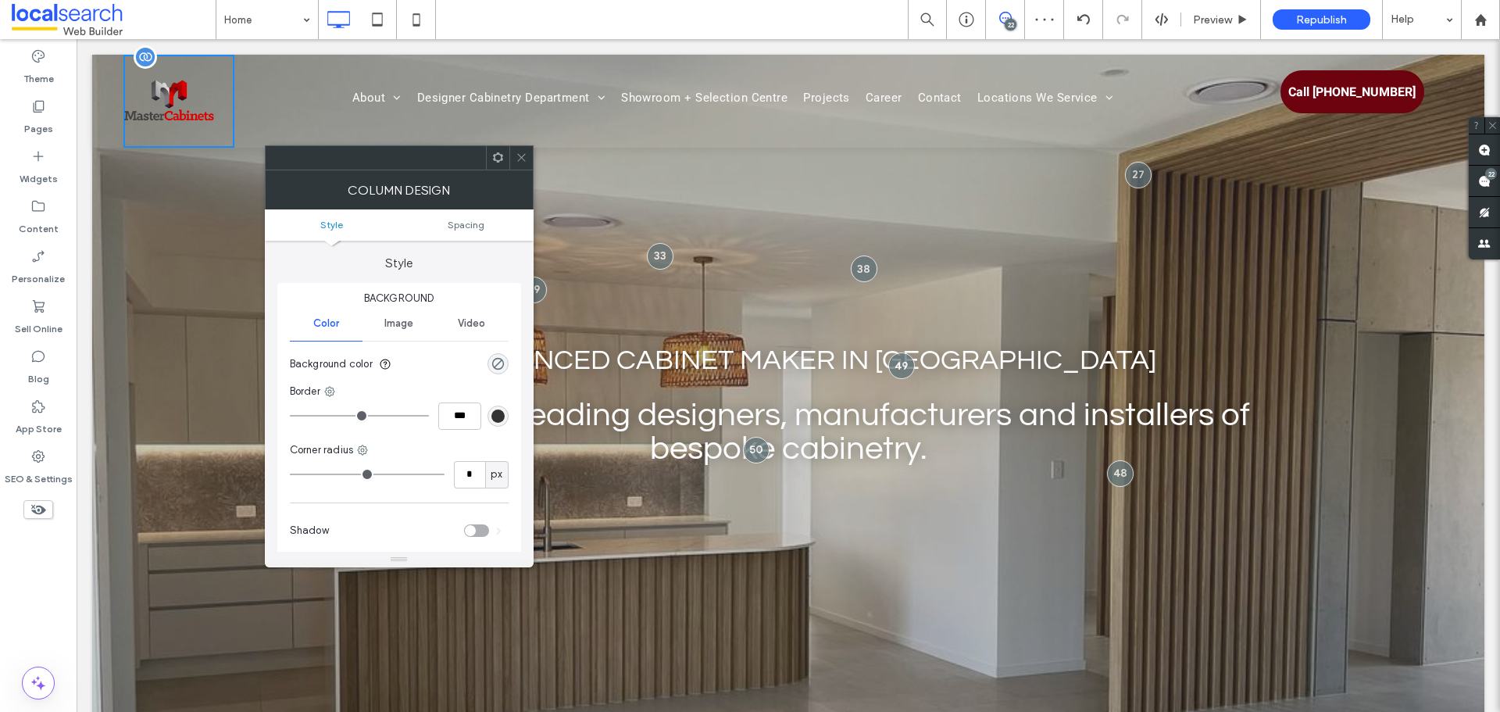
click at [178, 110] on img at bounding box center [168, 102] width 91 height 91
click at [524, 153] on icon at bounding box center [521, 158] width 12 height 12
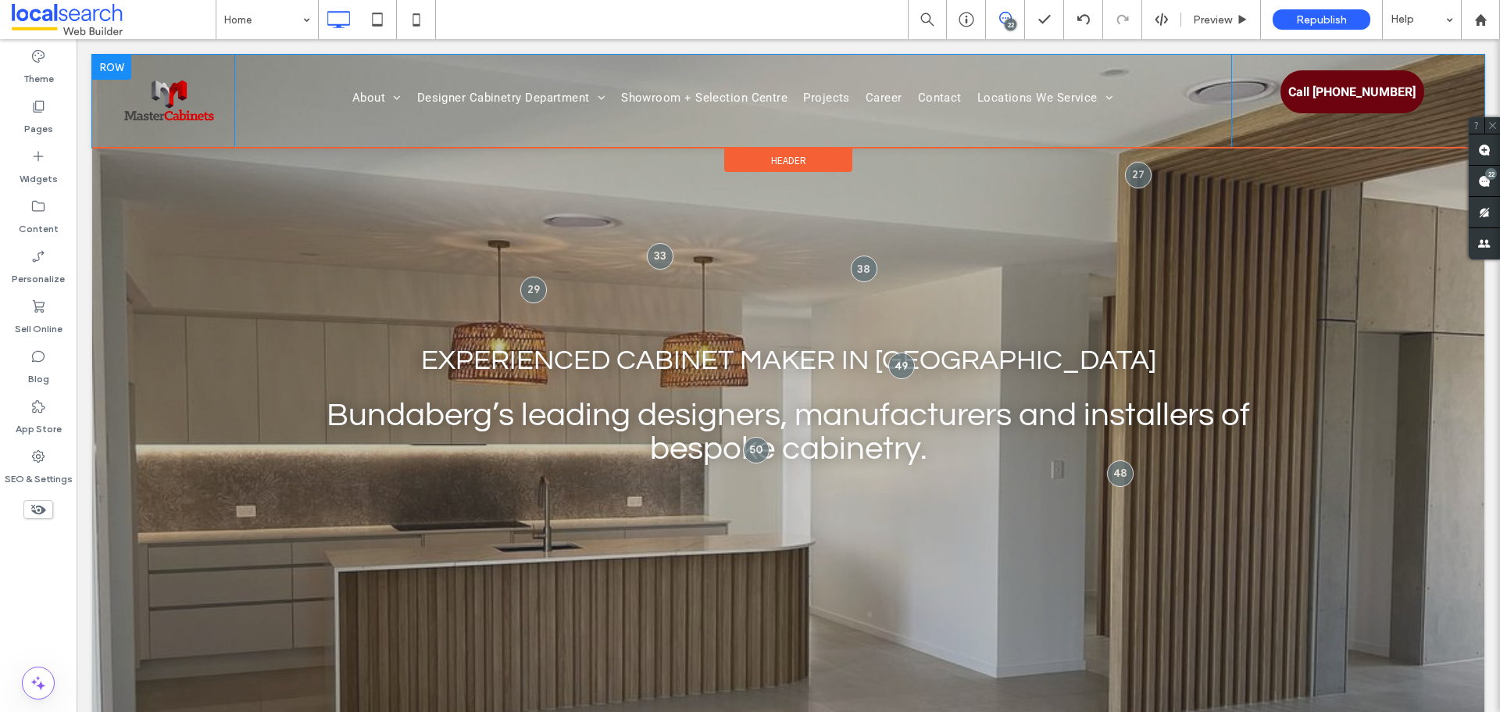
click at [113, 102] on div "Click To Paste About Our Awards Our Process Designer Cabinetry Department Kitch…" at bounding box center [788, 101] width 1392 height 93
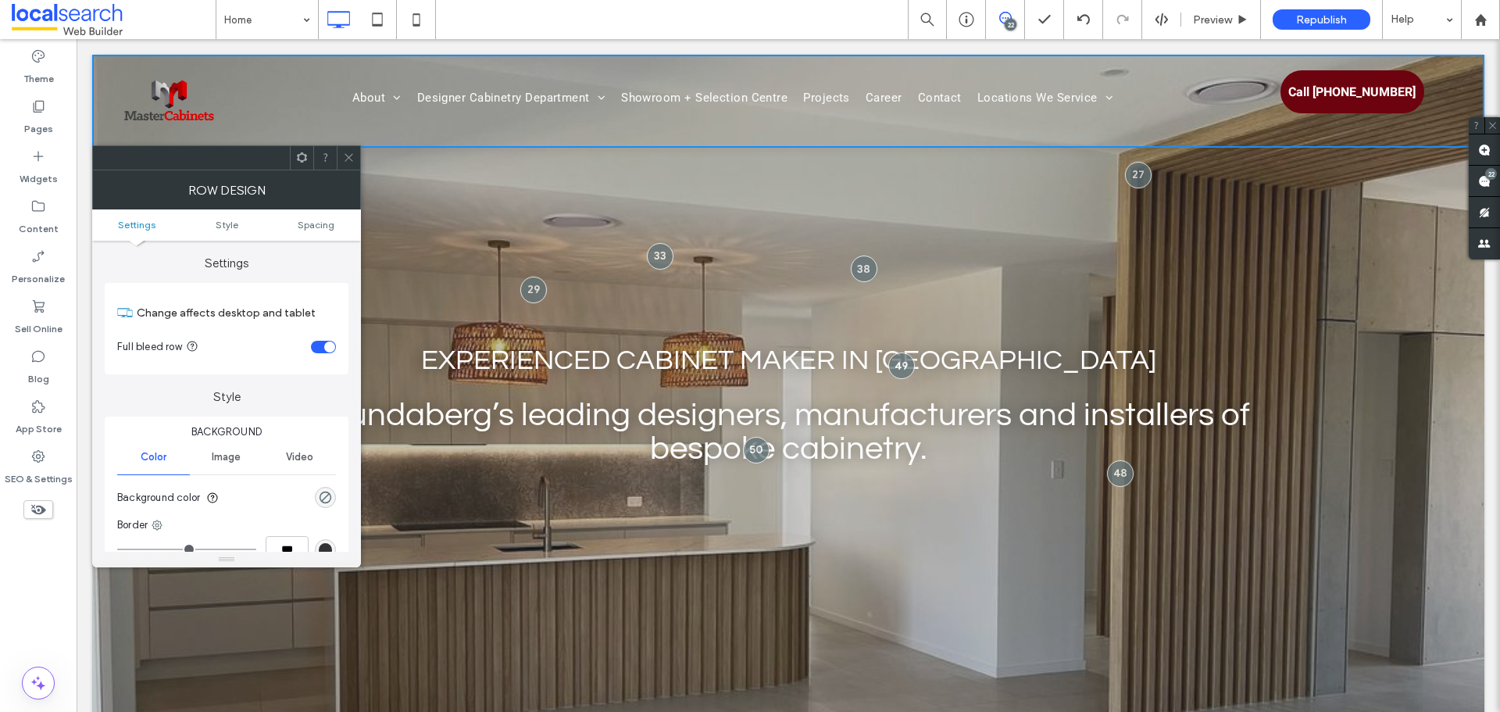
click at [327, 241] on label "Settings" at bounding box center [227, 256] width 244 height 30
click at [234, 77] on div "About Our Awards Our Process Designer Cabinetry Department Kitchens Vanities La…" at bounding box center [732, 101] width 997 height 93
drag, startPoint x: 343, startPoint y: 154, endPoint x: 234, endPoint y: 98, distance: 123.0
click at [343, 154] on icon at bounding box center [349, 158] width 12 height 12
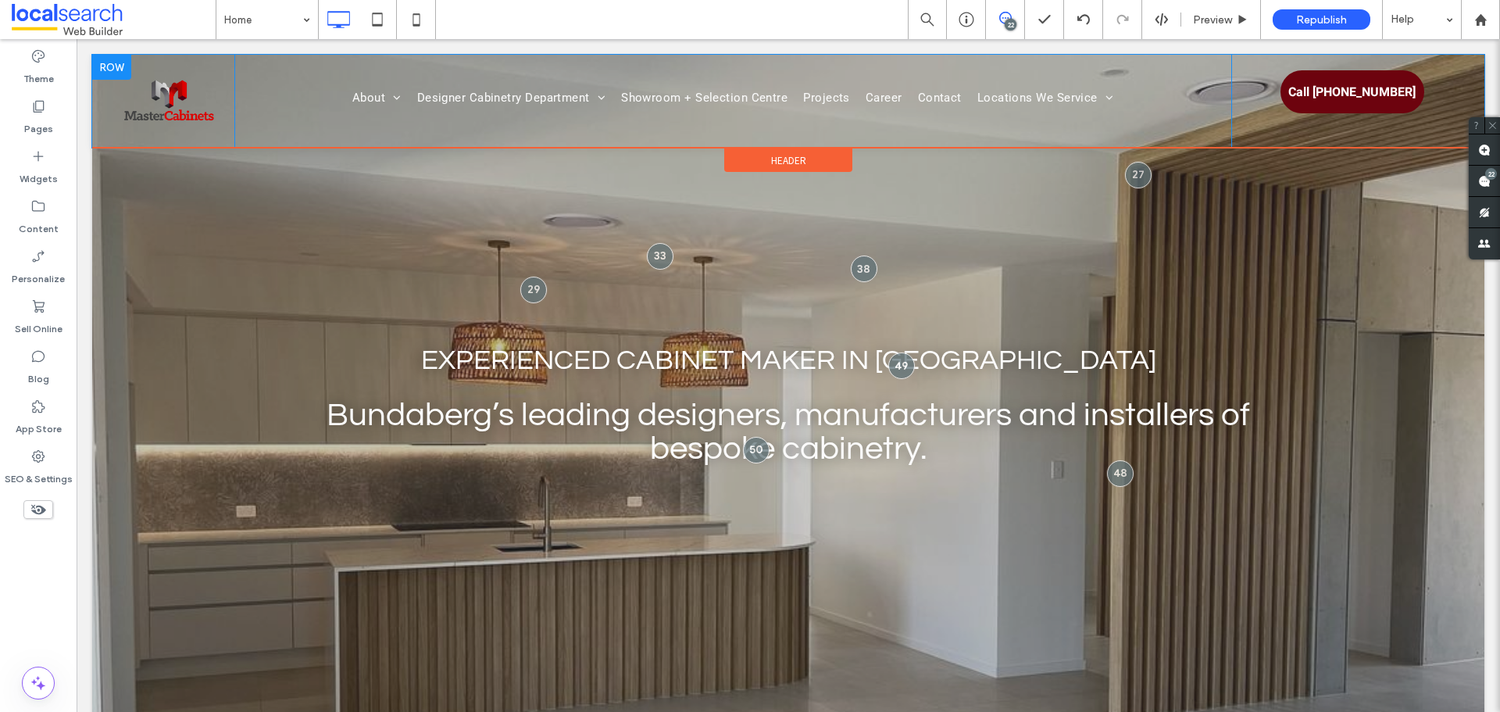
click at [223, 86] on div "Click To Paste" at bounding box center [178, 101] width 111 height 93
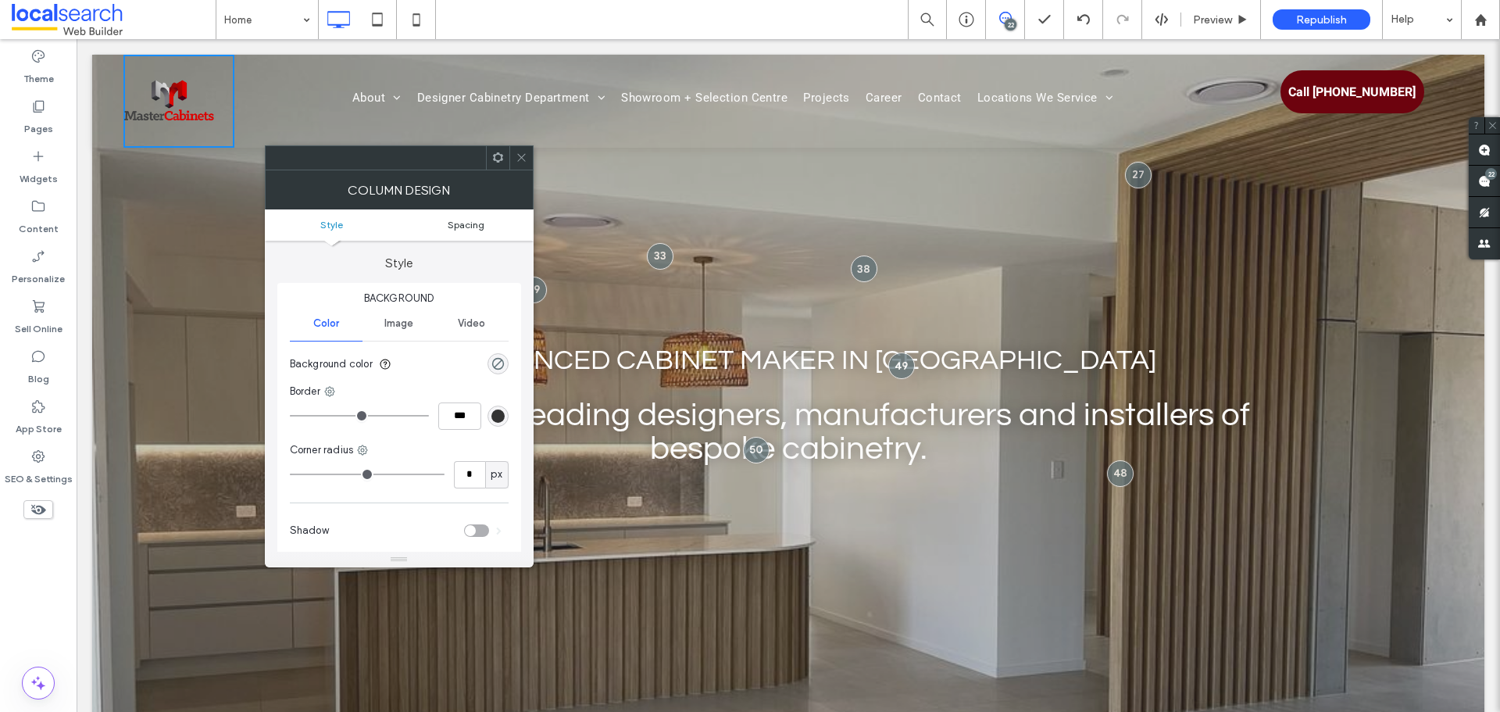
click at [488, 227] on link "Spacing" at bounding box center [466, 225] width 134 height 12
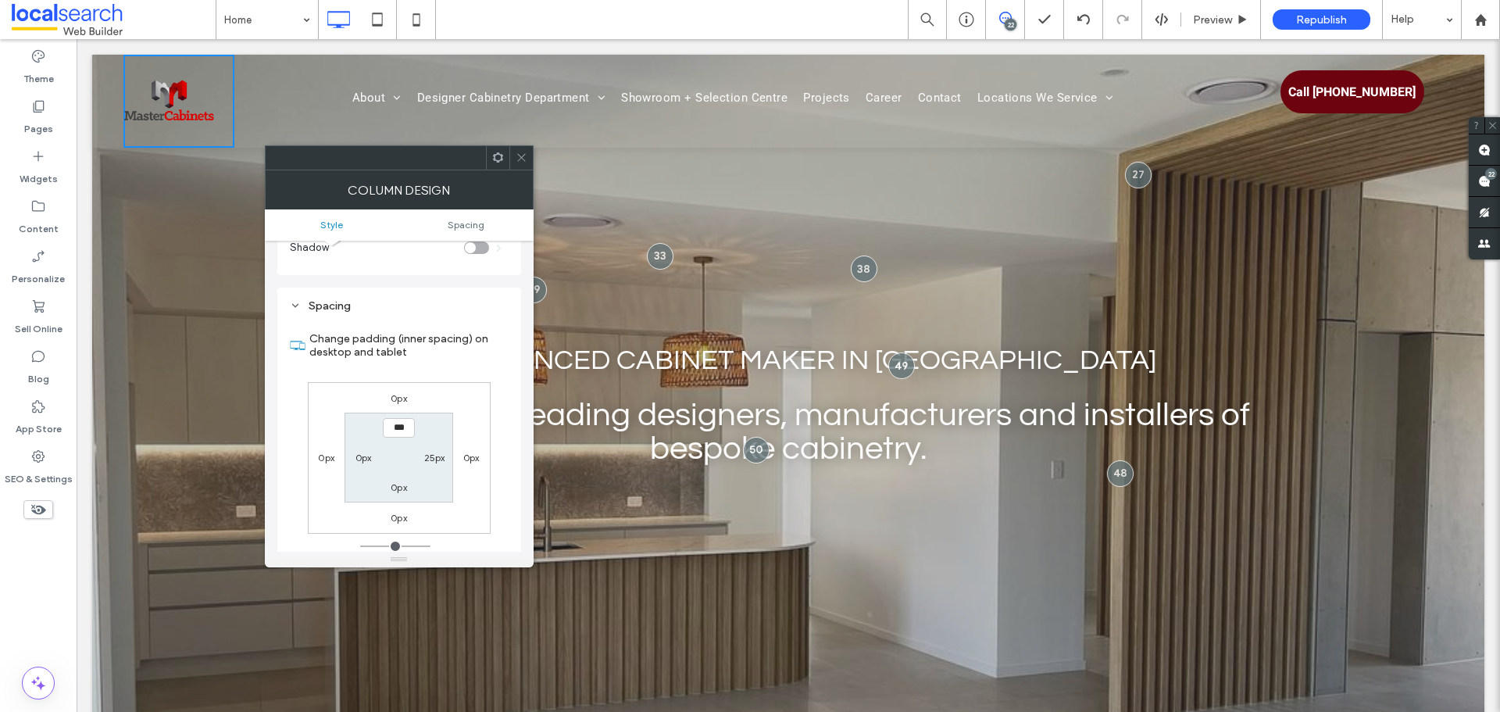
scroll to position [317, 0]
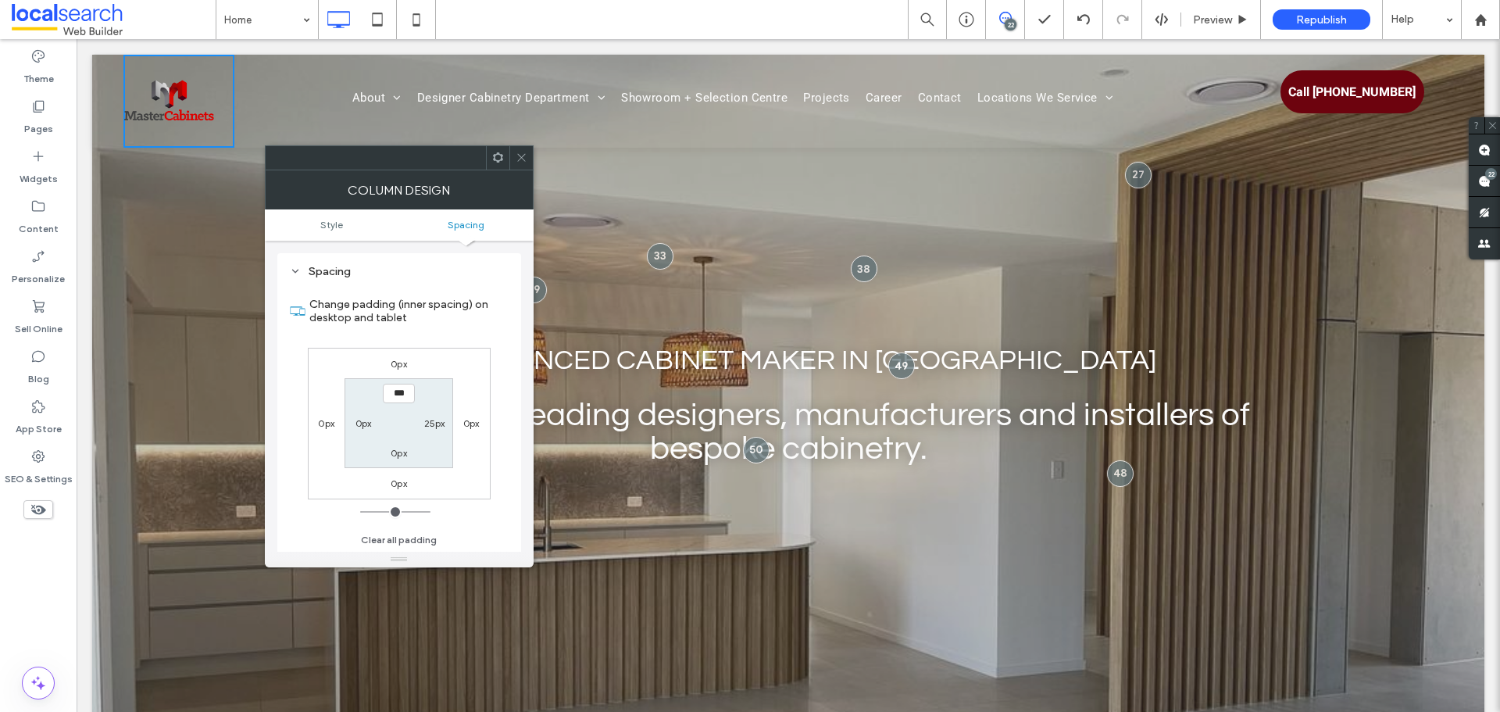
click at [434, 423] on label "25px" at bounding box center [434, 423] width 21 height 12
type input "**"
type input "*****"
type input "***"
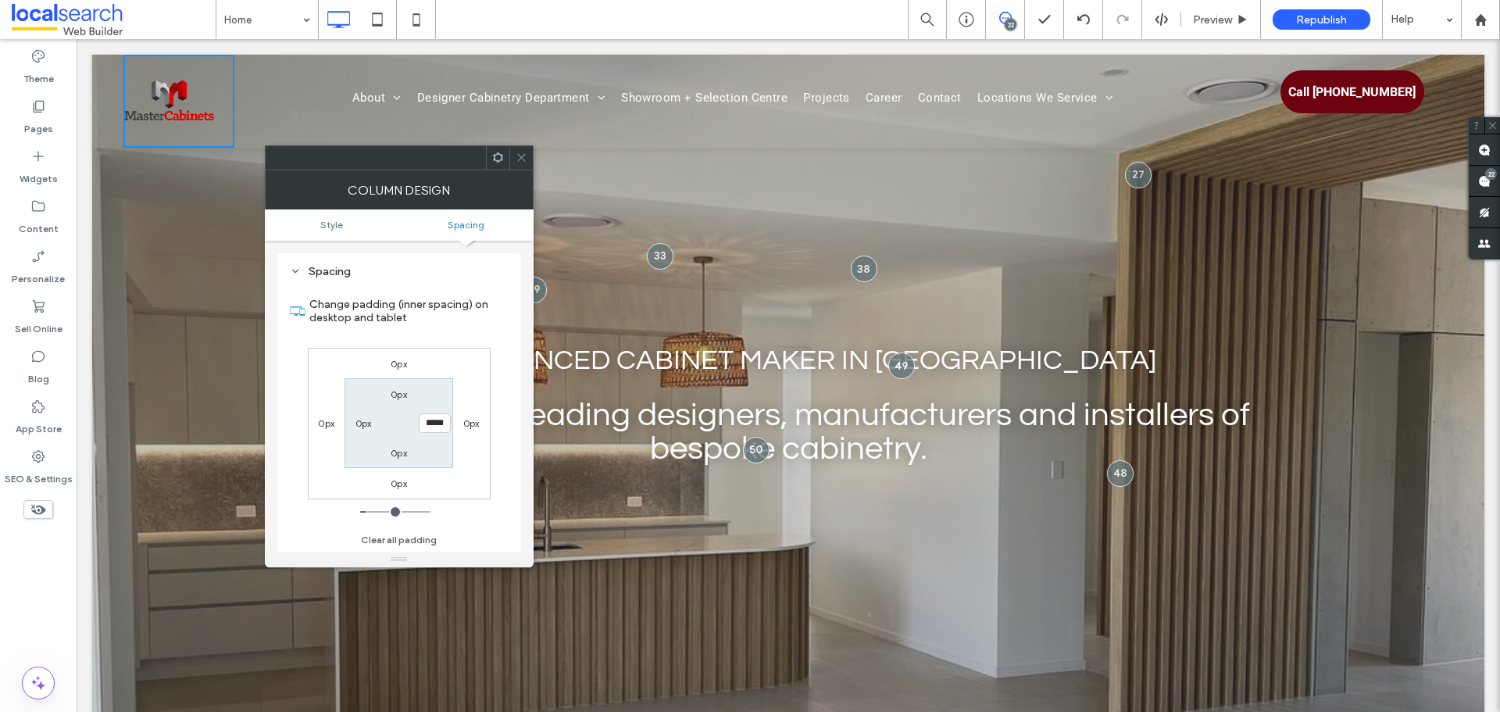
type input "*****"
type input "*"
type input "***"
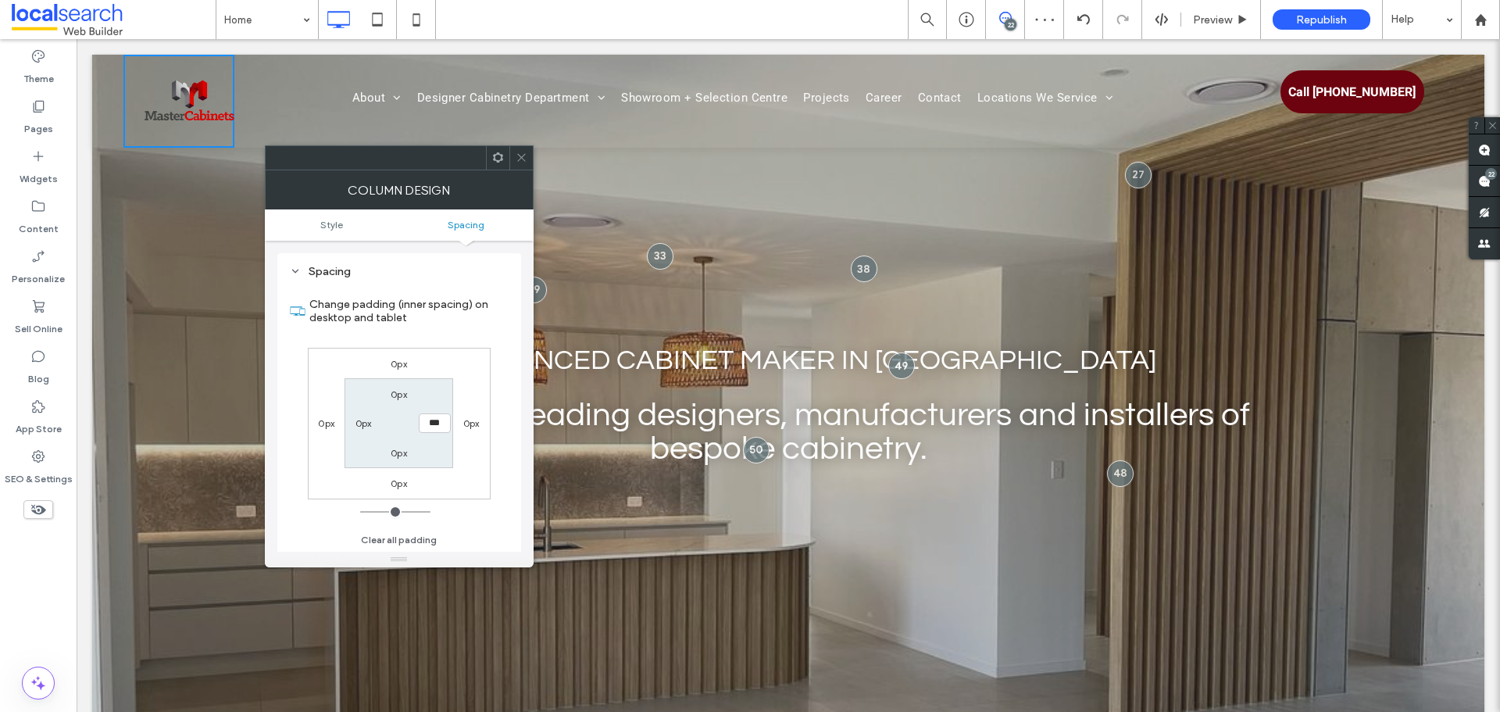
drag, startPoint x: 524, startPoint y: 165, endPoint x: 347, endPoint y: 102, distance: 188.2
click at [524, 165] on span at bounding box center [521, 157] width 12 height 23
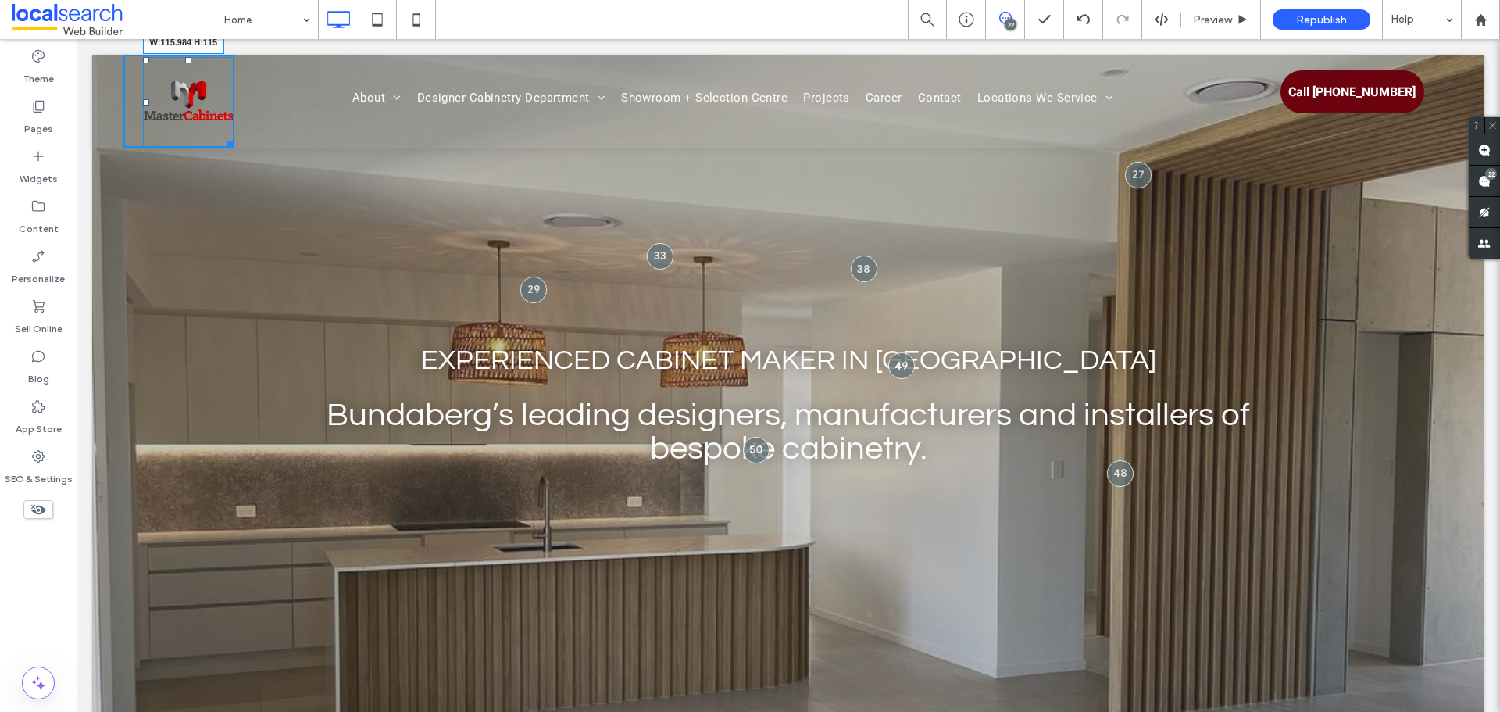
drag, startPoint x: 226, startPoint y: 143, endPoint x: 328, endPoint y: 187, distance: 111.3
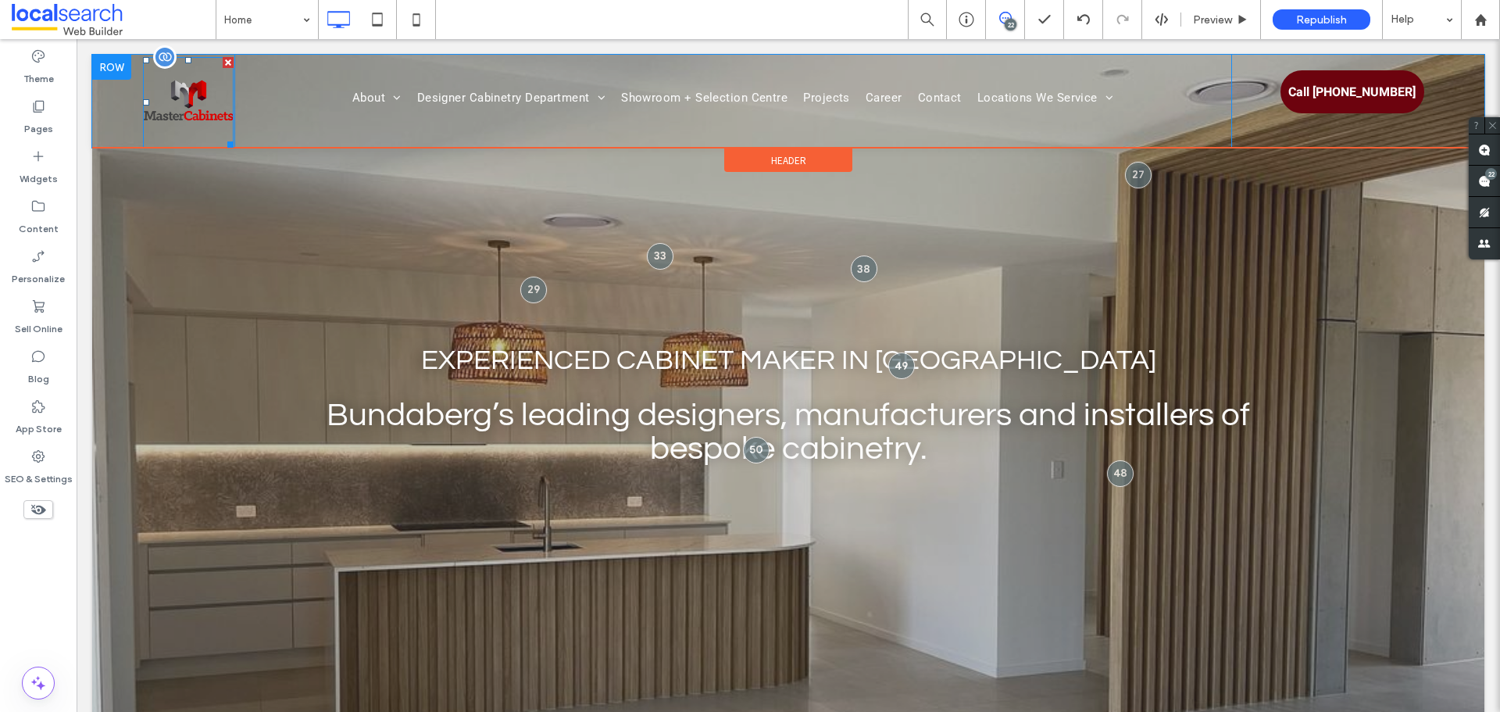
click at [223, 94] on img at bounding box center [188, 102] width 91 height 91
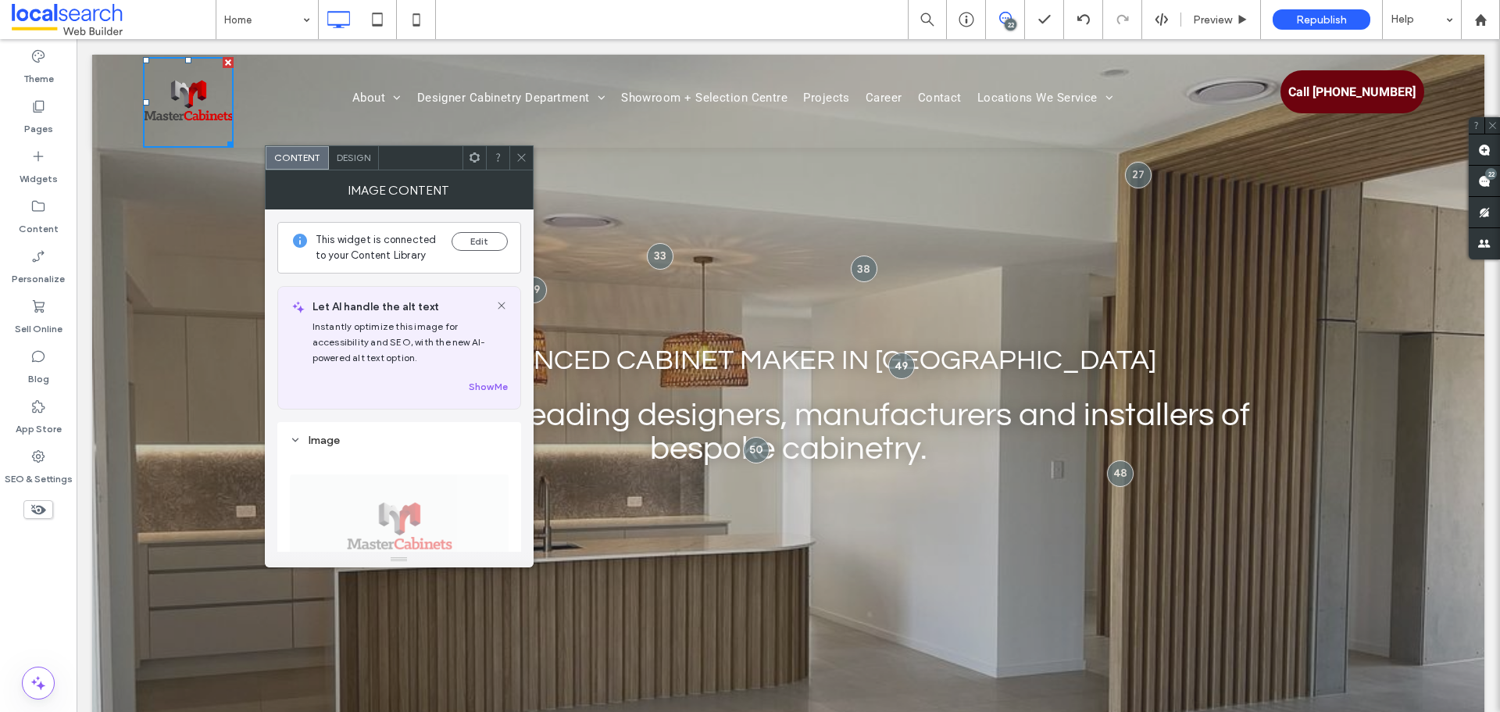
click at [531, 155] on div at bounding box center [520, 157] width 23 height 23
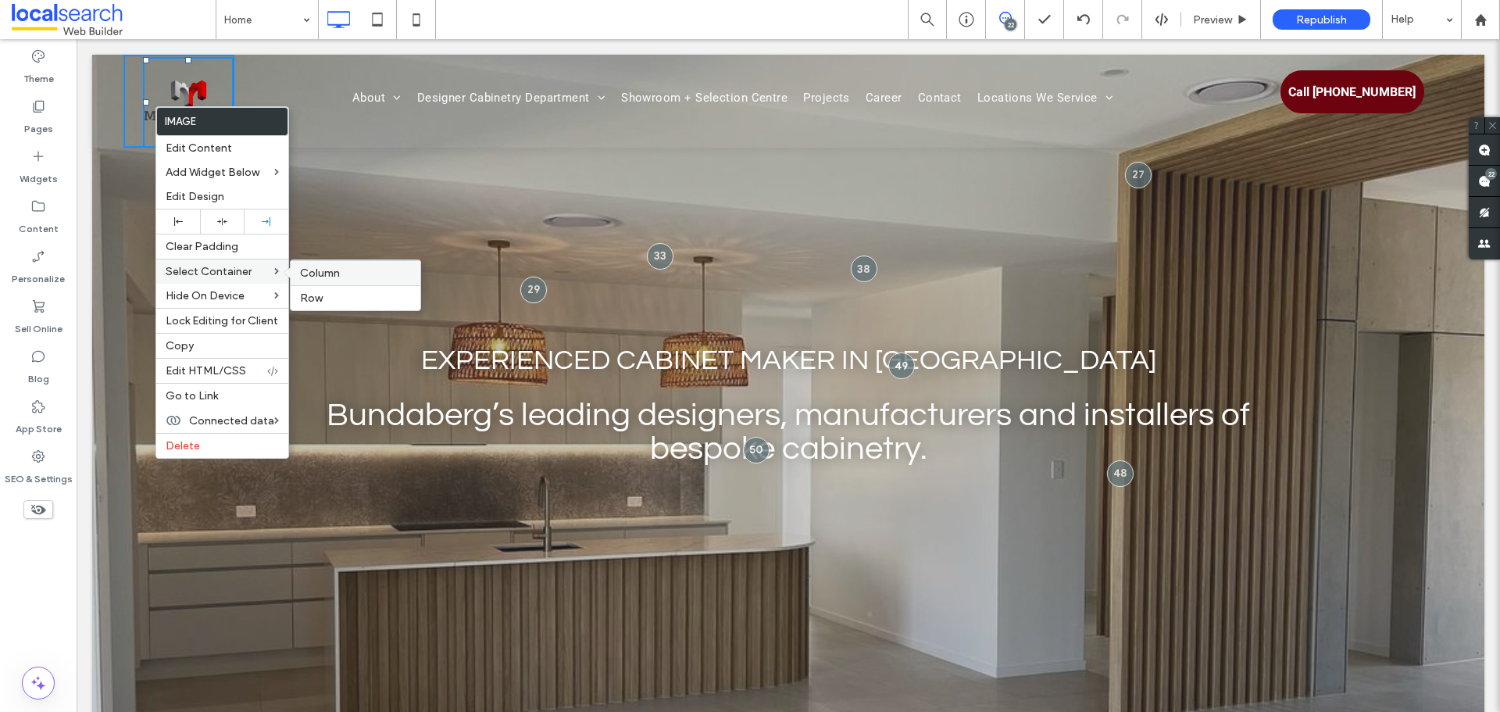
click at [345, 273] on label "Column" at bounding box center [355, 272] width 111 height 13
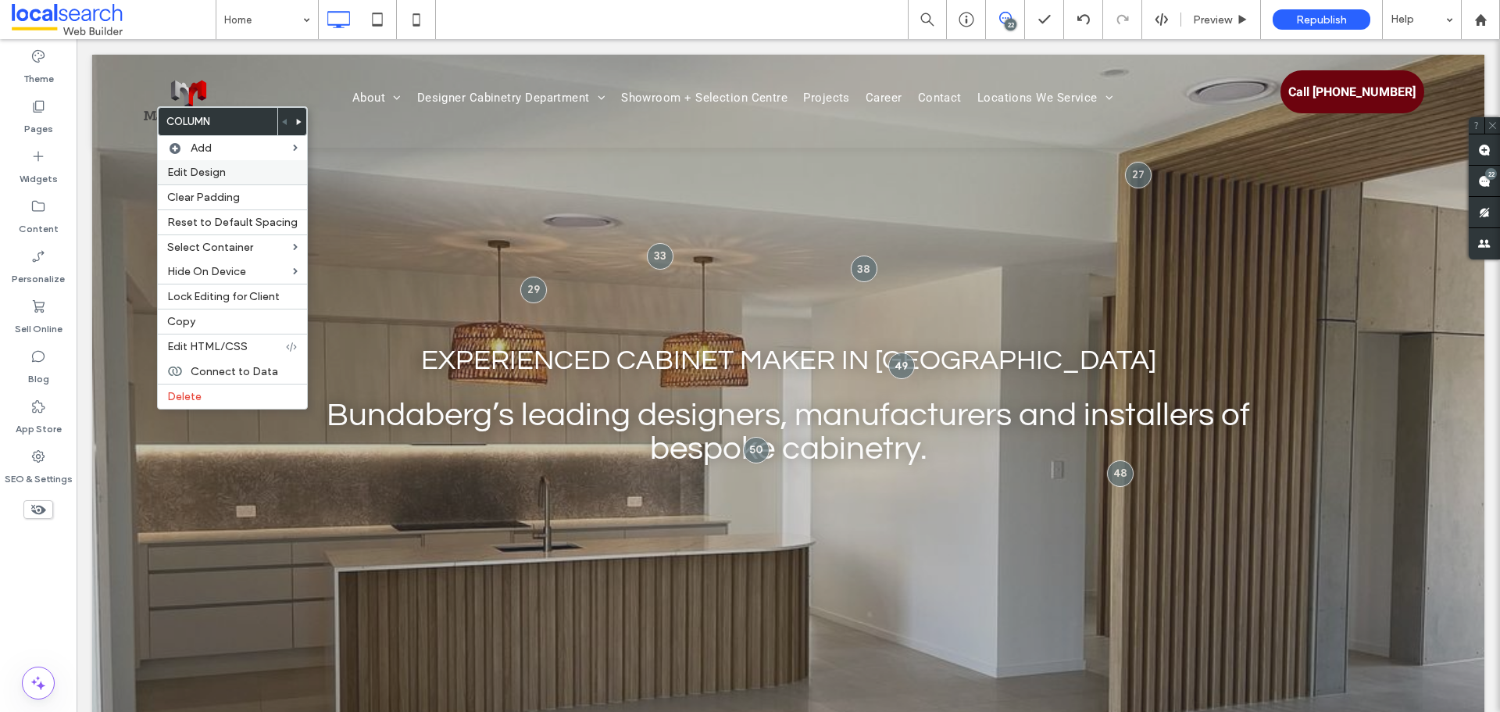
click at [259, 172] on label "Edit Design" at bounding box center [232, 172] width 130 height 13
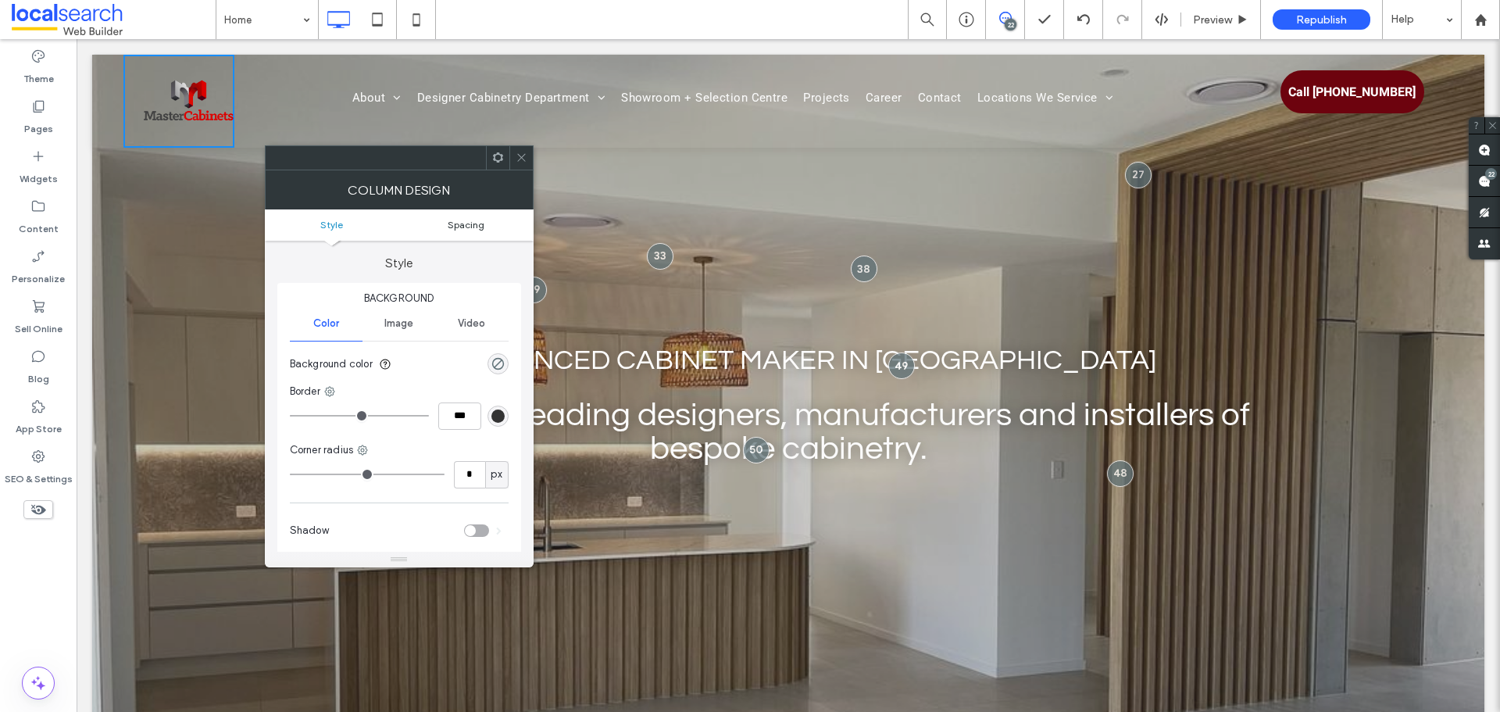
click at [471, 220] on span "Spacing" at bounding box center [466, 225] width 37 height 12
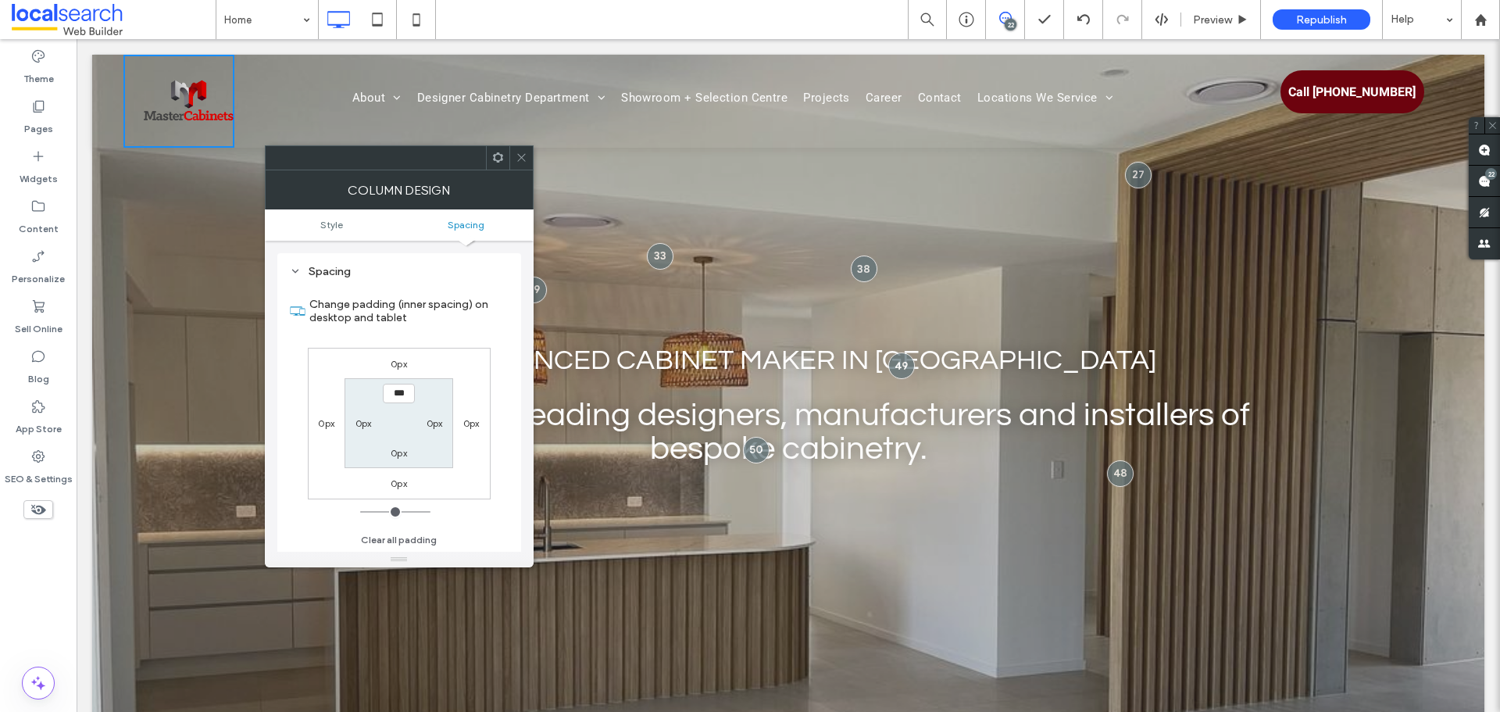
scroll to position [317, 0]
click at [427, 426] on label "0px" at bounding box center [434, 423] width 16 height 12
type input "**"
type input "****"
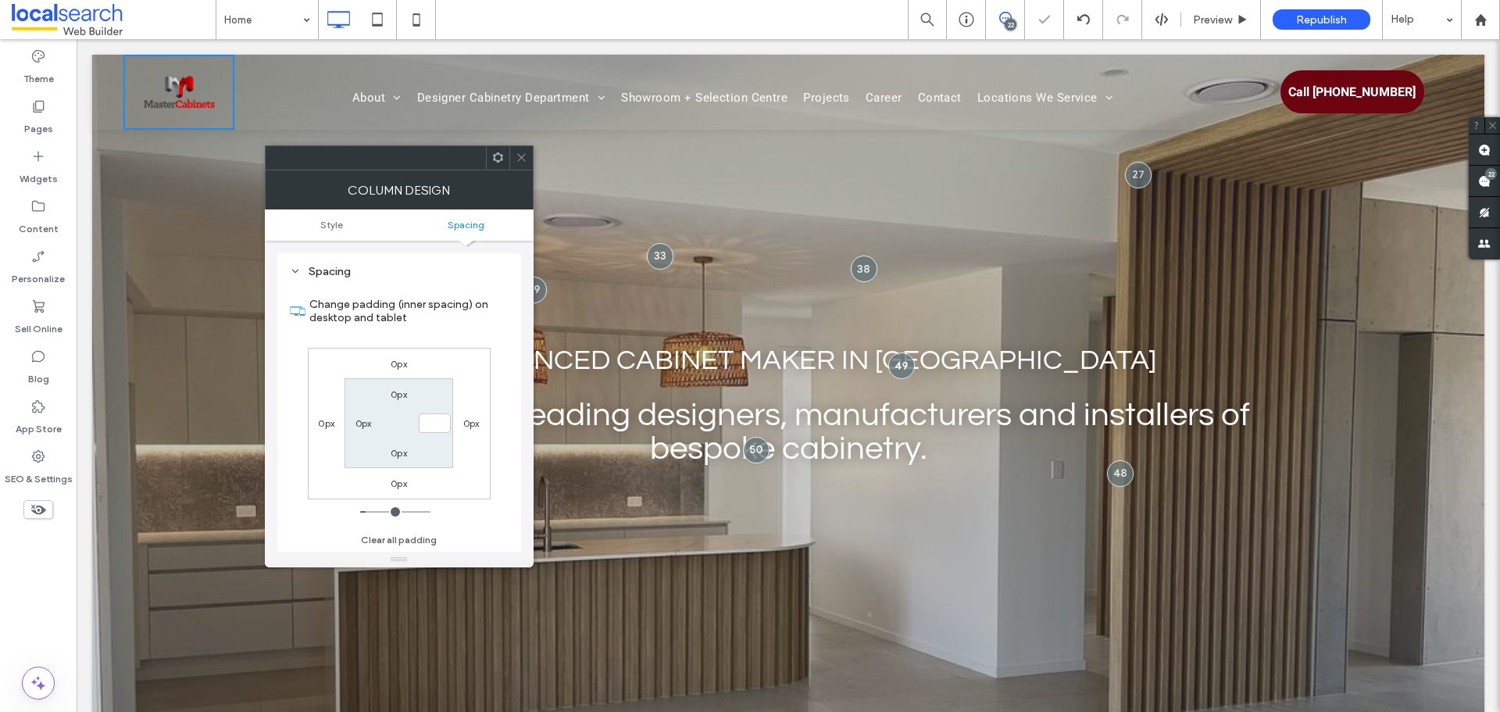
type input "*"
type input "**"
click at [440, 423] on input "****" at bounding box center [435, 423] width 32 height 20
type input "**"
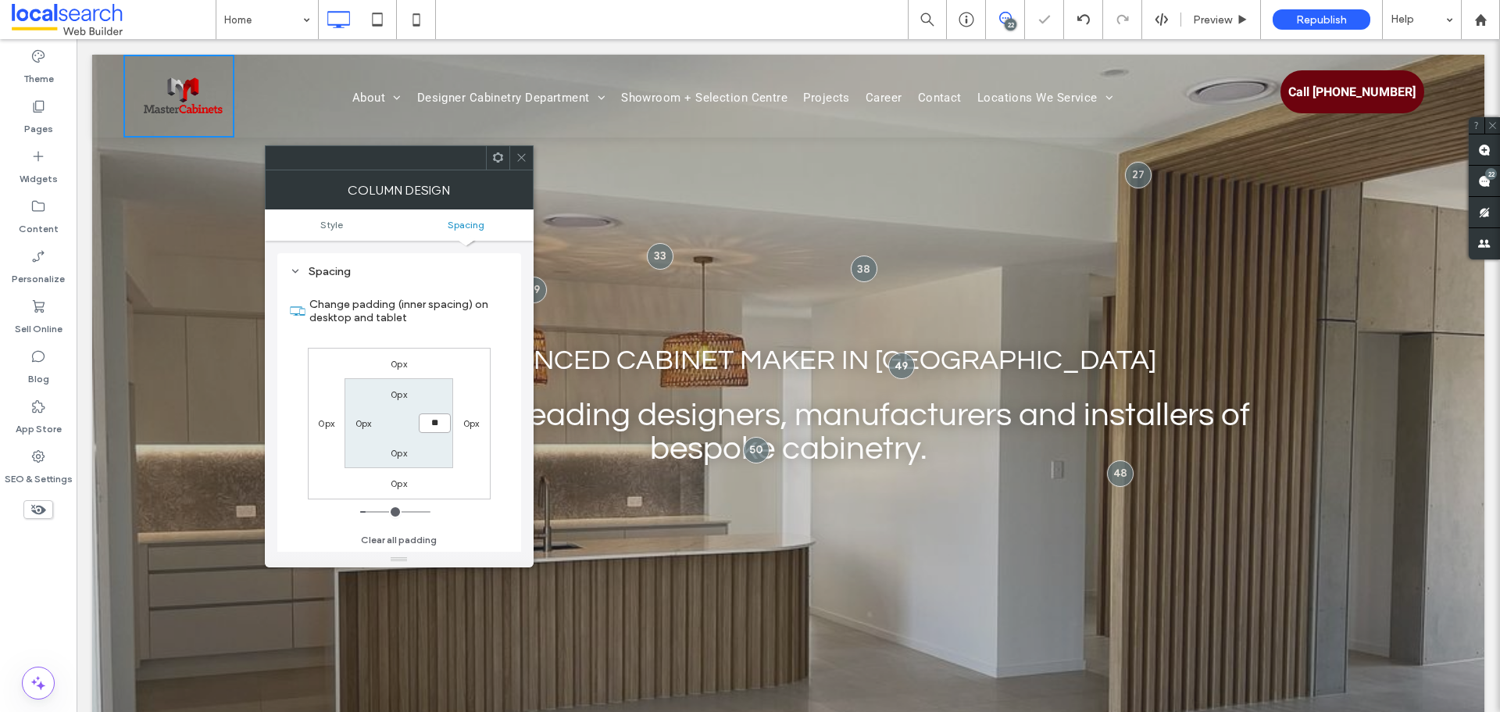
type input "**"
type input "****"
click at [523, 155] on icon at bounding box center [521, 158] width 12 height 12
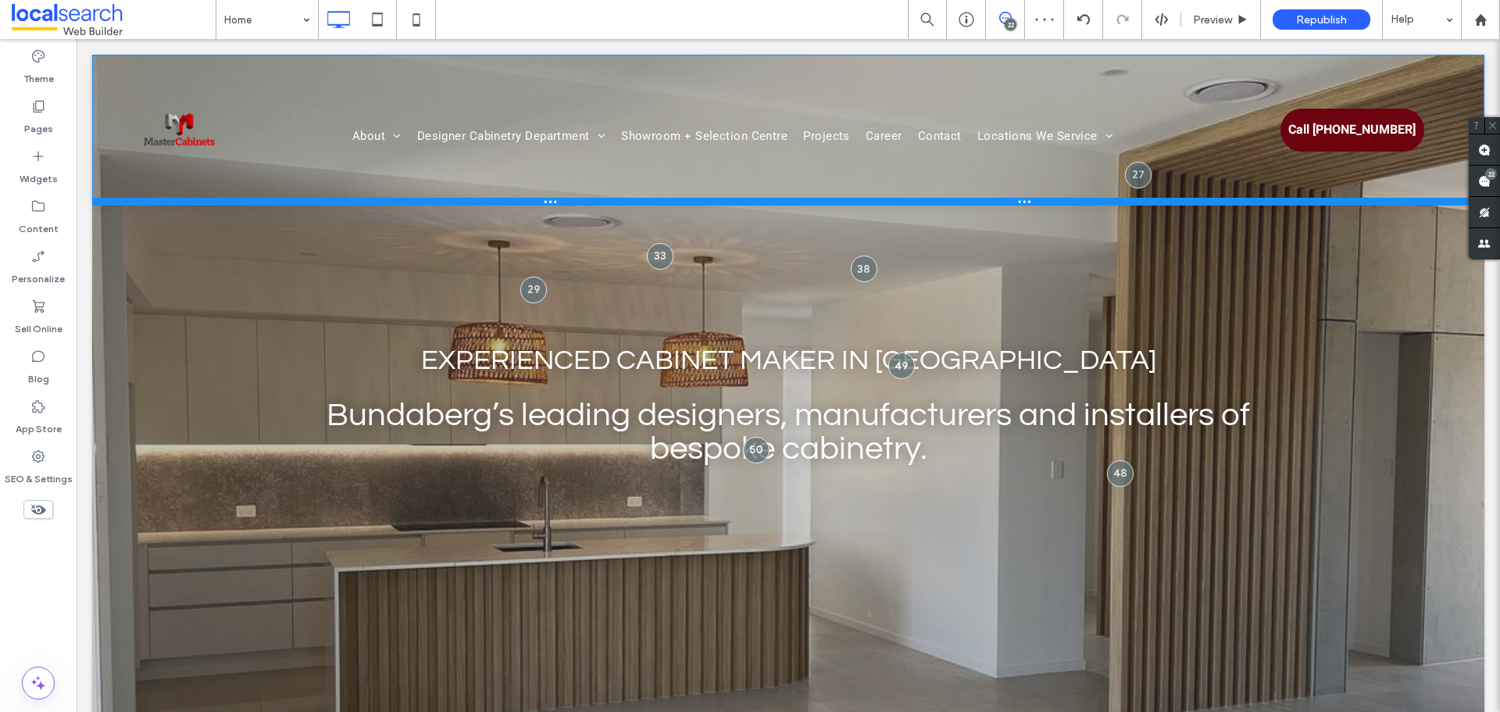
drag, startPoint x: 266, startPoint y: 127, endPoint x: 266, endPoint y: 202, distance: 75.8
click at [266, 202] on div at bounding box center [788, 202] width 1392 height 8
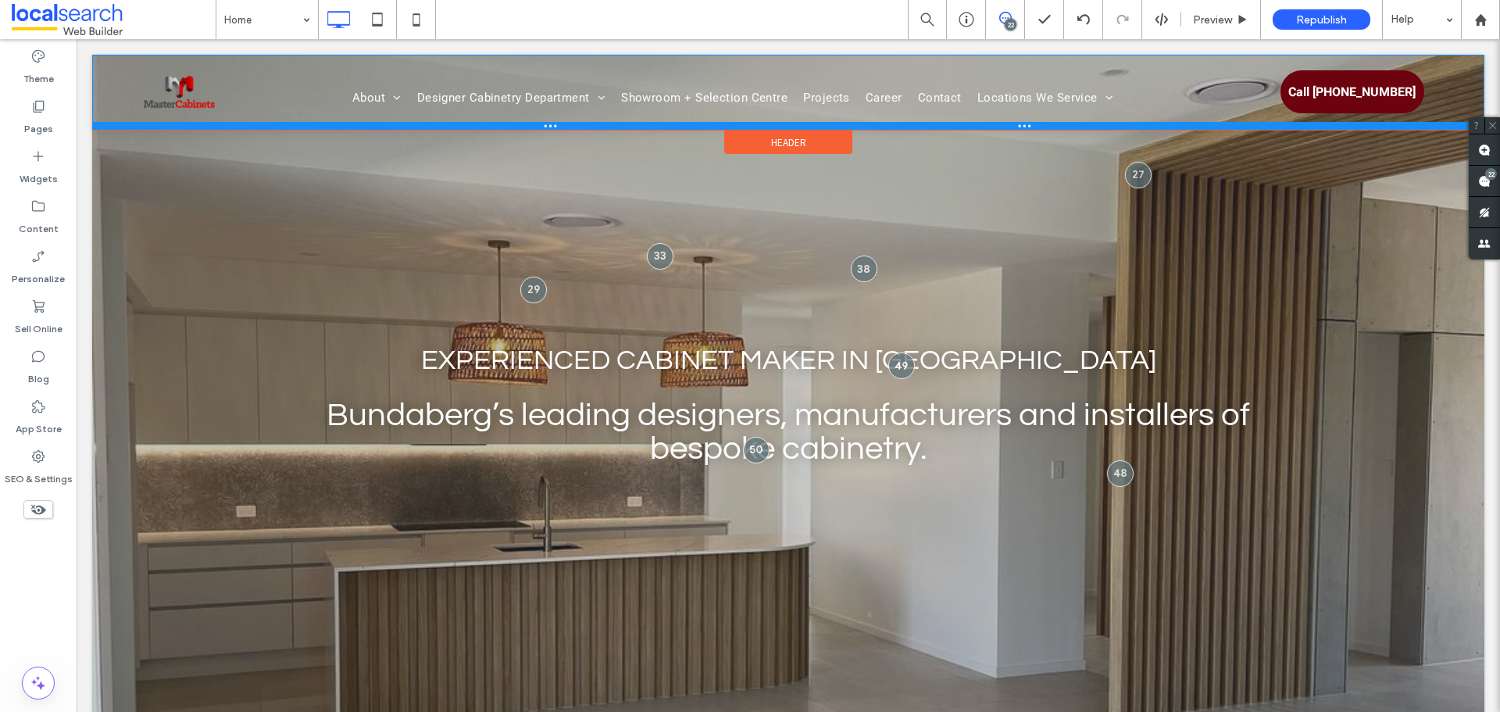
drag, startPoint x: 281, startPoint y: 199, endPoint x: 312, endPoint y: 58, distance: 144.6
click at [312, 58] on div "Click To Paste About Our Awards Our Process Designer Cabinetry Department Kitch…" at bounding box center [788, 92] width 1392 height 75
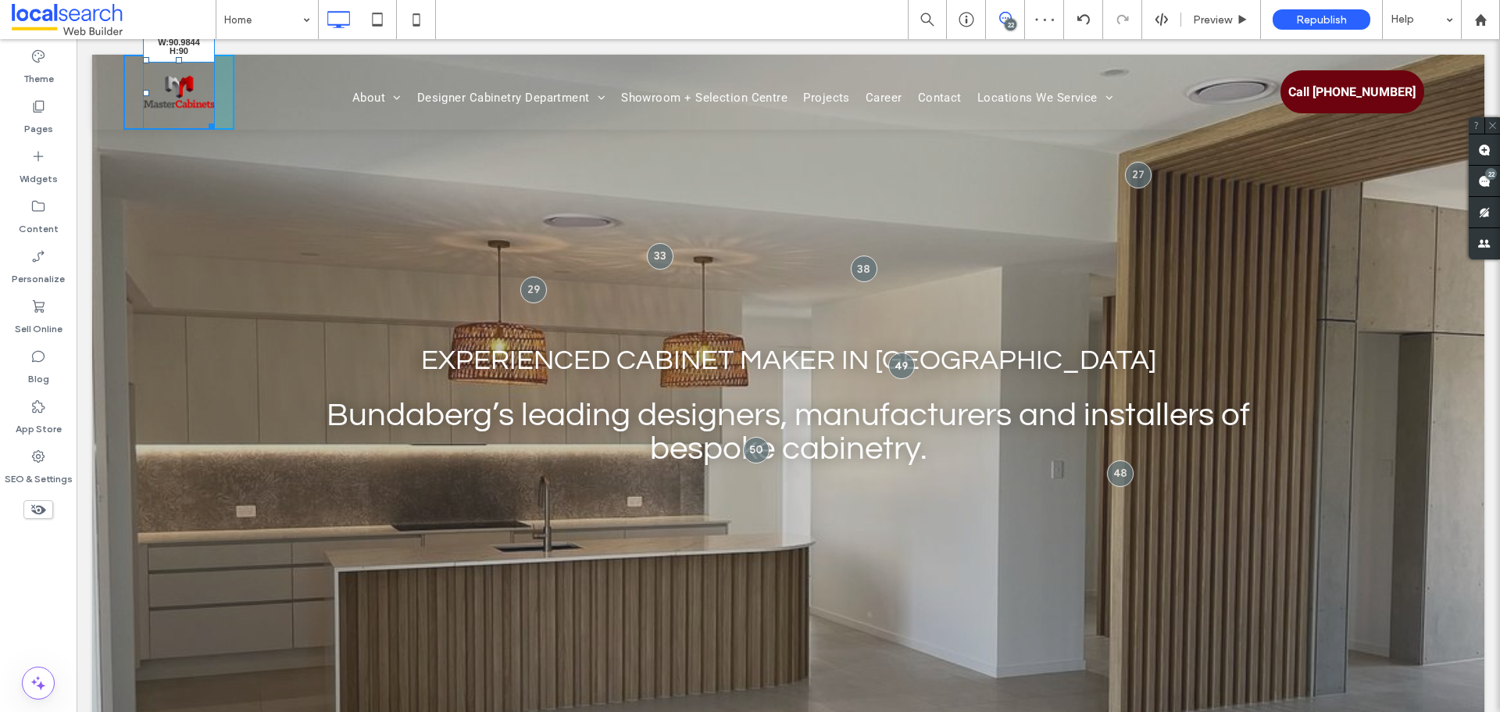
drag, startPoint x: 213, startPoint y: 122, endPoint x: 259, endPoint y: 150, distance: 53.3
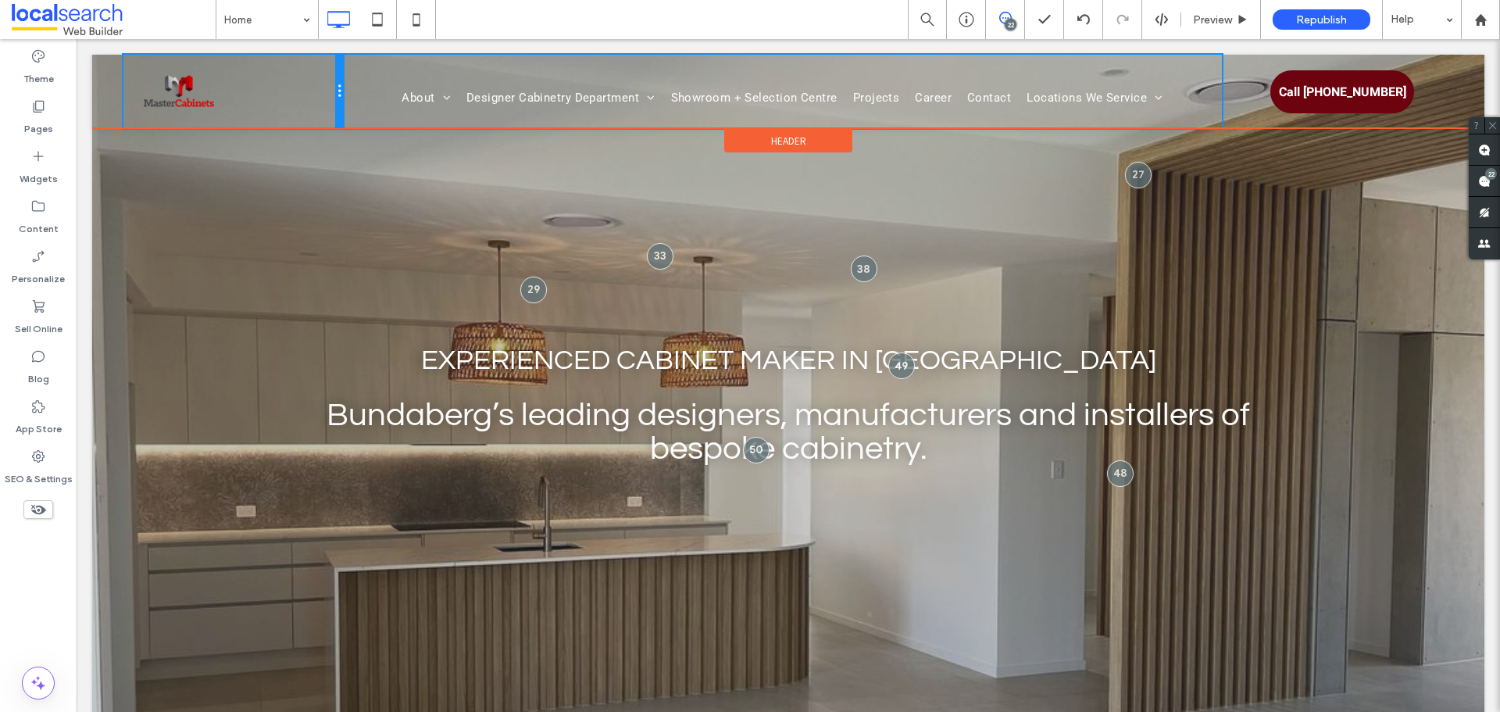
drag, startPoint x: 230, startPoint y: 103, endPoint x: 301, endPoint y: 112, distance: 71.6
click at [301, 112] on div "Click To Paste" at bounding box center [232, 91] width 219 height 73
drag, startPoint x: 341, startPoint y: 98, endPoint x: 285, endPoint y: 98, distance: 56.2
click at [285, 98] on div "Click To Paste About Our Awards Our Process Designer Cabinetry Department Kitch…" at bounding box center [787, 91] width 1329 height 73
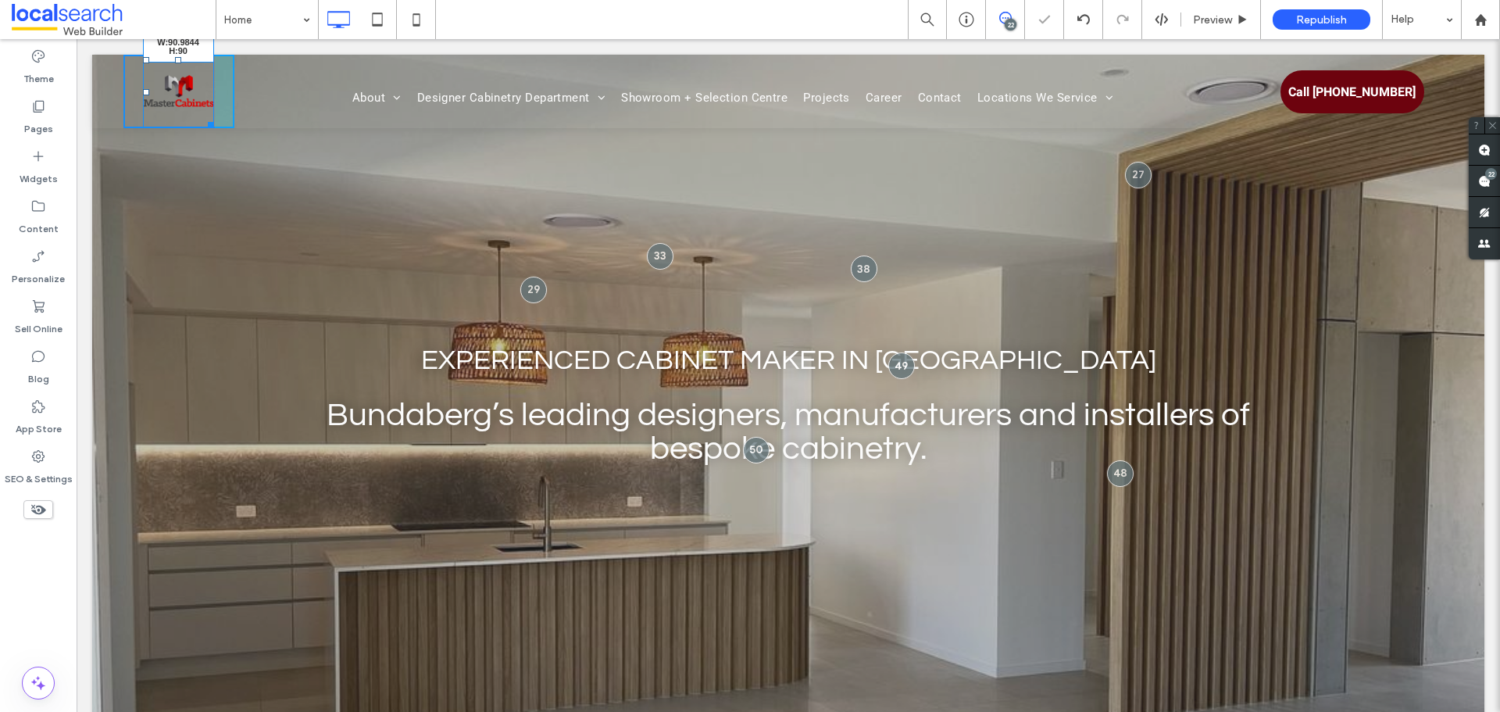
drag, startPoint x: 236, startPoint y: 135, endPoint x: 261, endPoint y: 148, distance: 27.9
click at [234, 111] on div "About Our Awards Our Process Designer Cabinetry Department Kitchens Vanities [G…" at bounding box center [732, 91] width 997 height 73
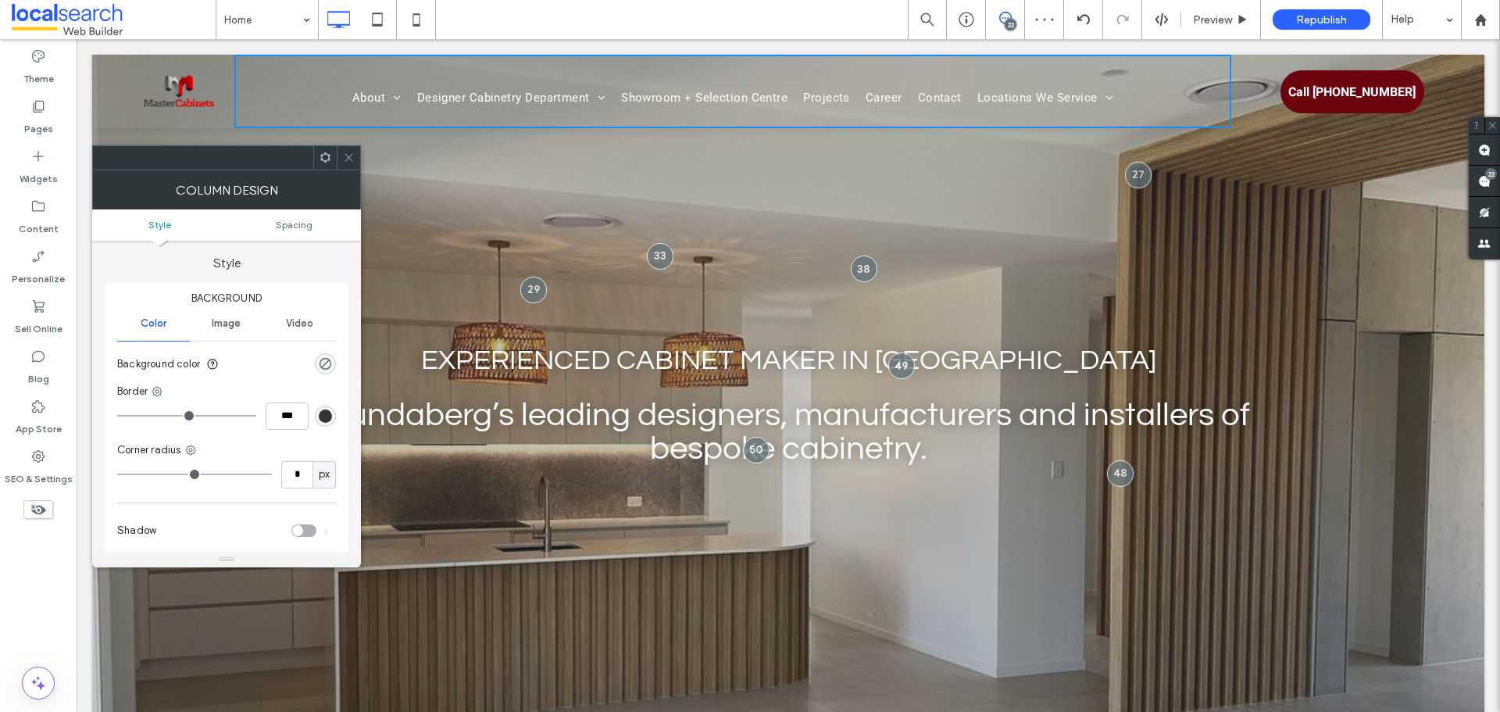
click at [223, 105] on div "Click To Paste" at bounding box center [178, 91] width 111 height 73
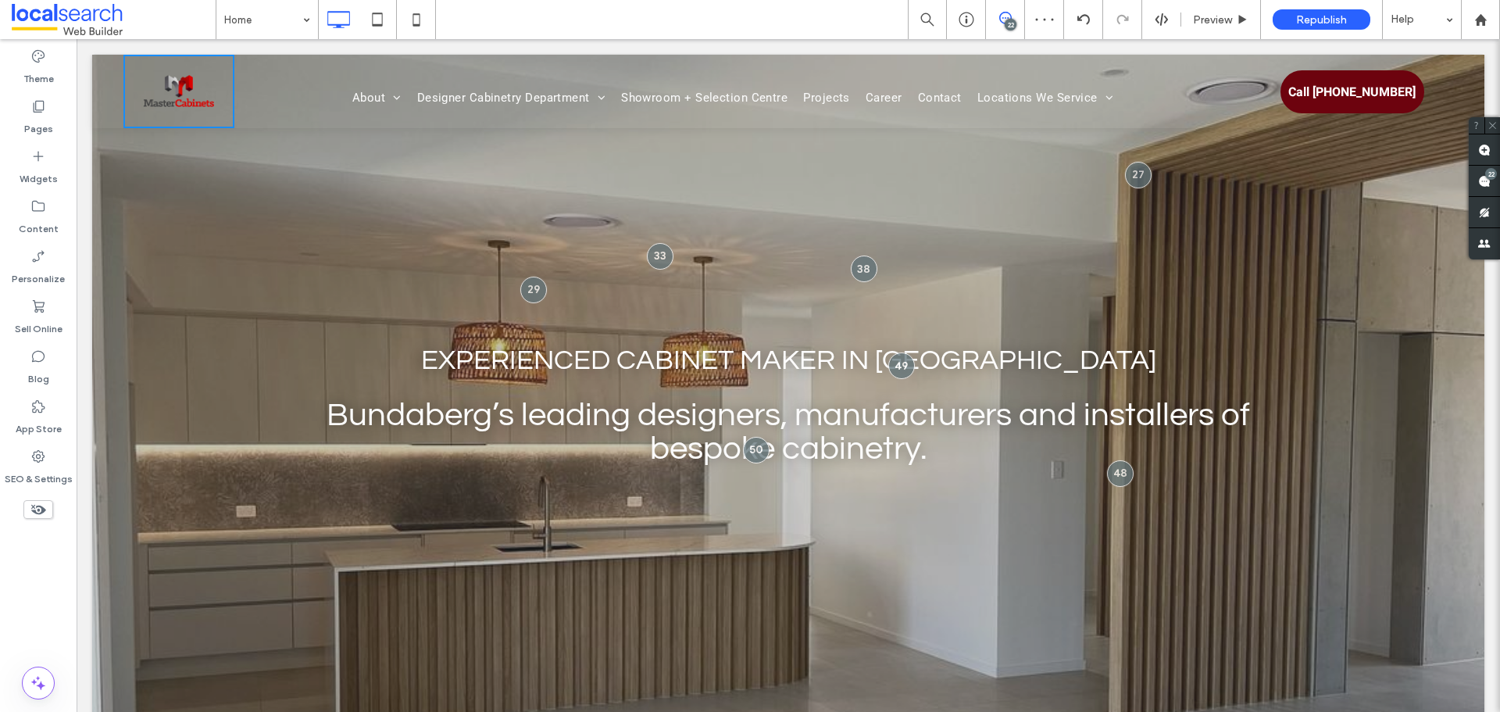
click at [350, 152] on div "Experienced Cabinet Maker in Bundaberg Click To Paste Bundaberg’s leading desig…" at bounding box center [788, 480] width 1392 height 851
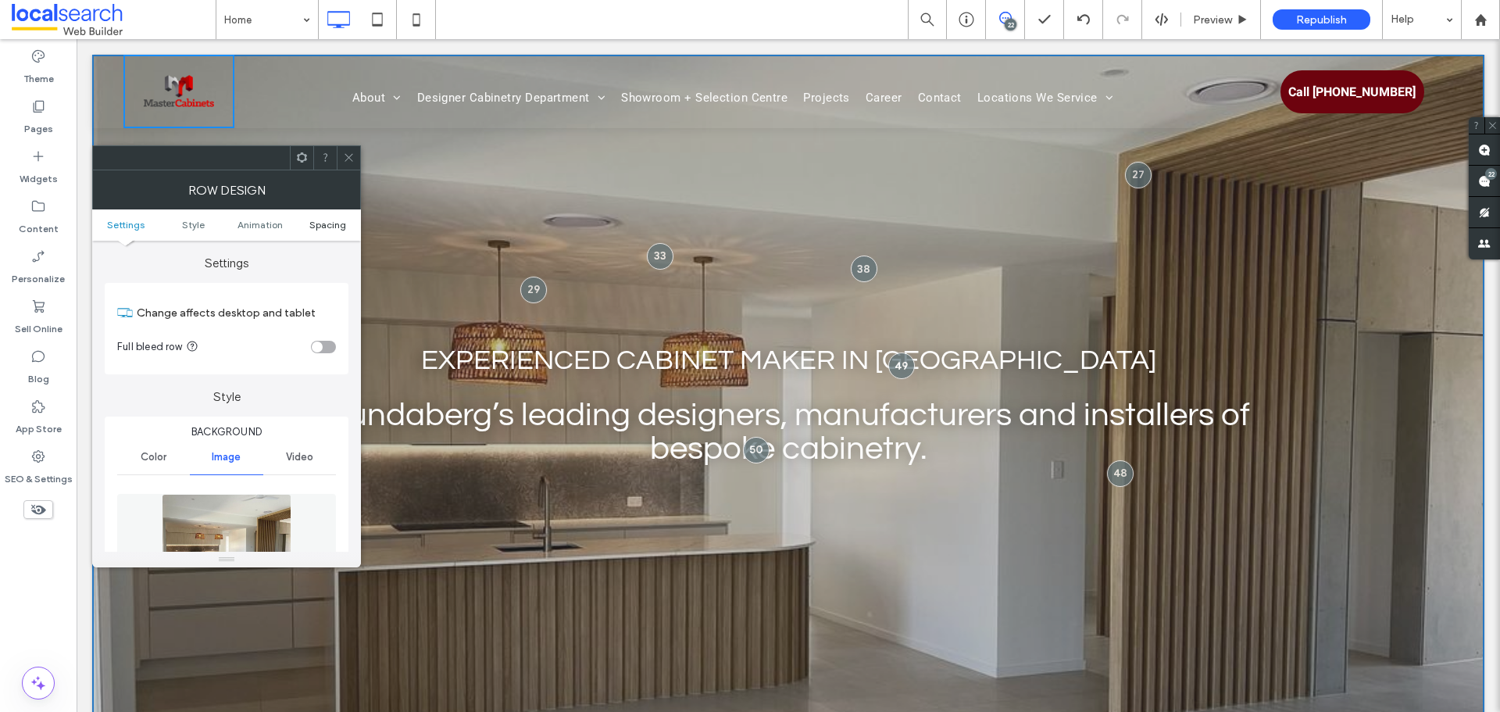
click at [331, 223] on span "Spacing" at bounding box center [327, 225] width 37 height 12
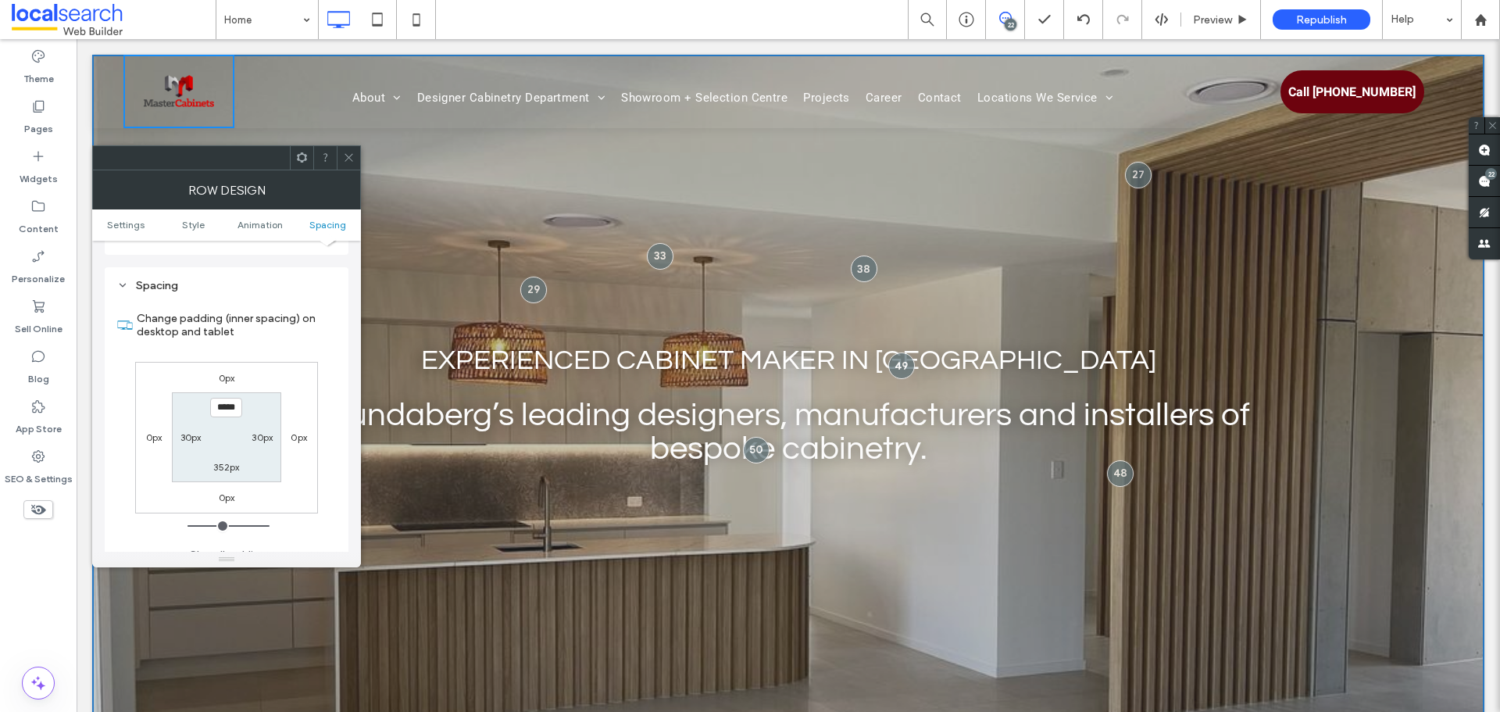
scroll to position [1040, 0]
type input "***"
click at [345, 153] on icon at bounding box center [349, 158] width 12 height 12
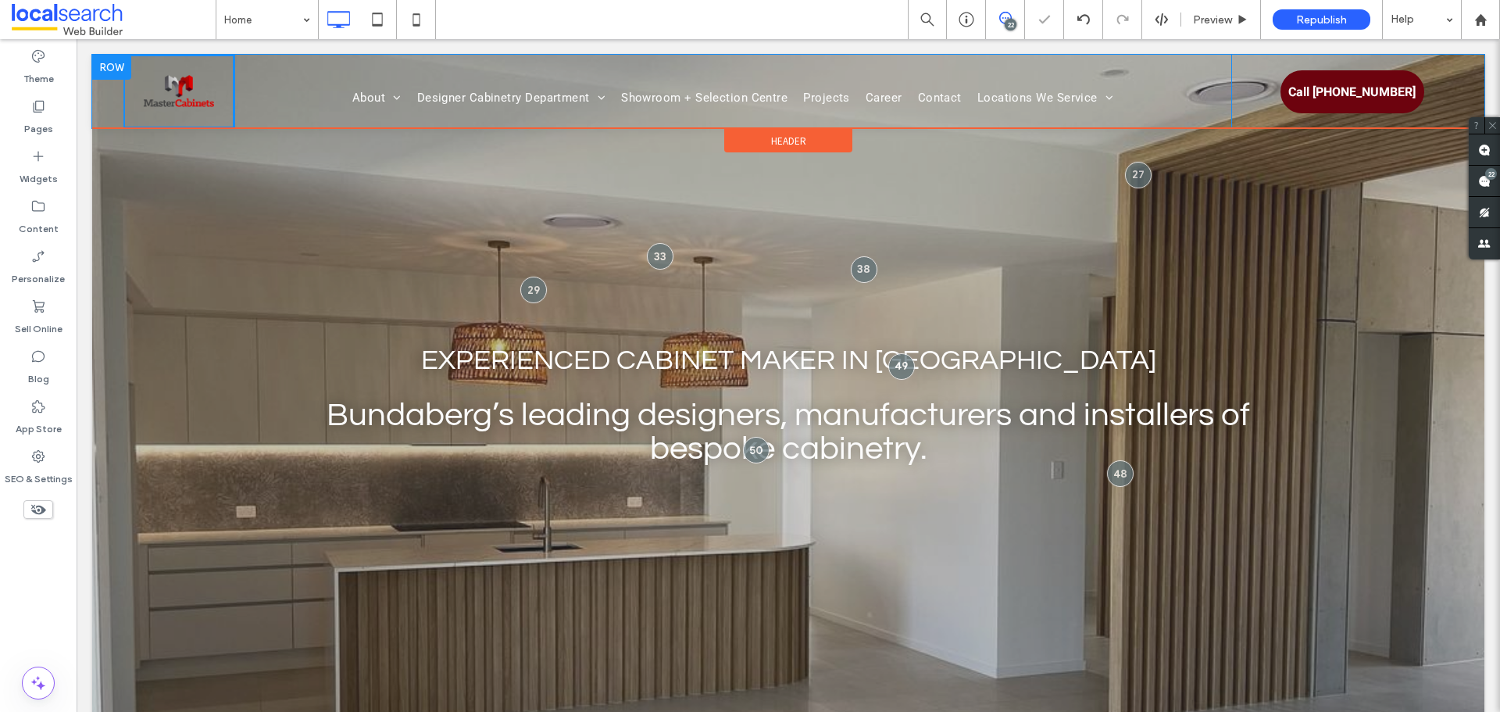
click at [225, 102] on div "Click To Paste" at bounding box center [178, 91] width 111 height 73
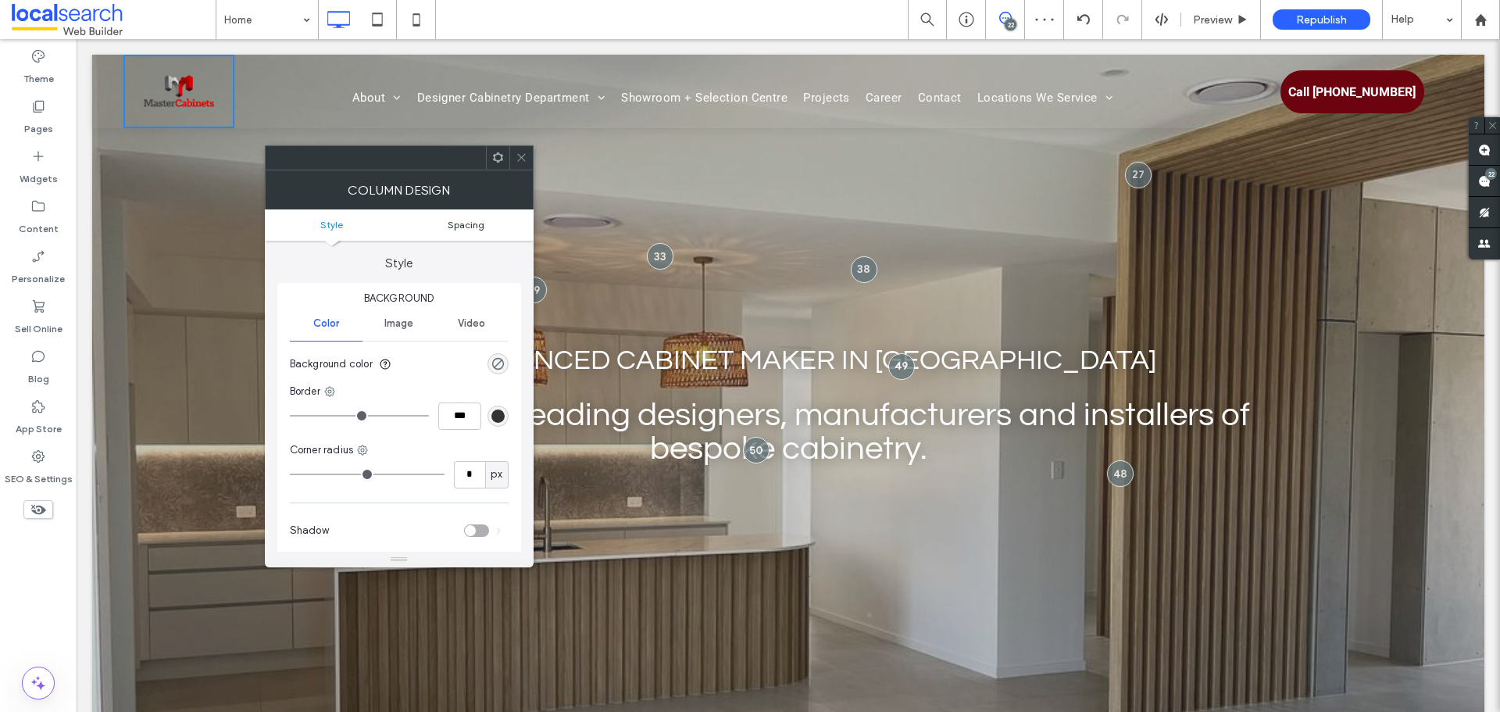
drag, startPoint x: 469, startPoint y: 213, endPoint x: 473, endPoint y: 229, distance: 16.1
click at [469, 218] on ul "Style Spacing" at bounding box center [399, 224] width 269 height 31
click at [473, 229] on span "Spacing" at bounding box center [466, 225] width 37 height 12
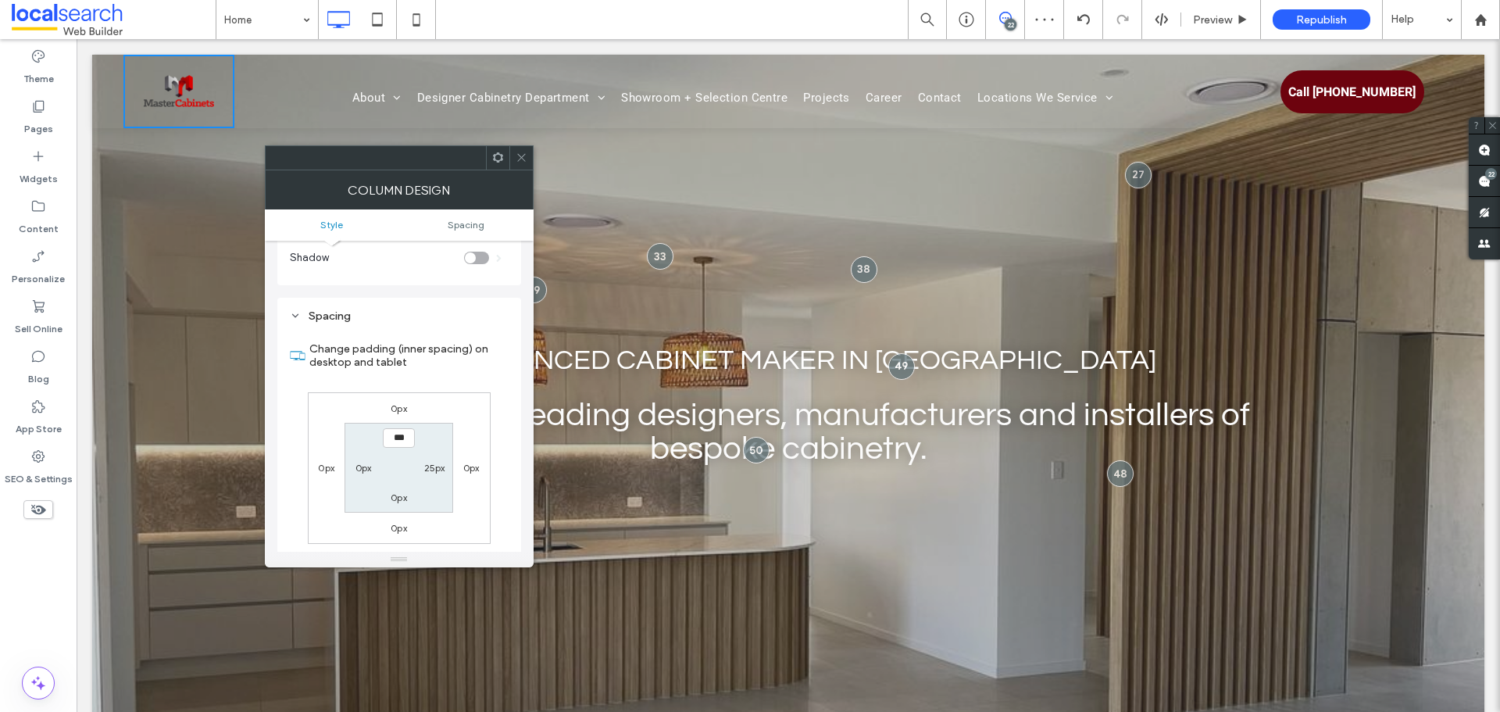
scroll to position [317, 0]
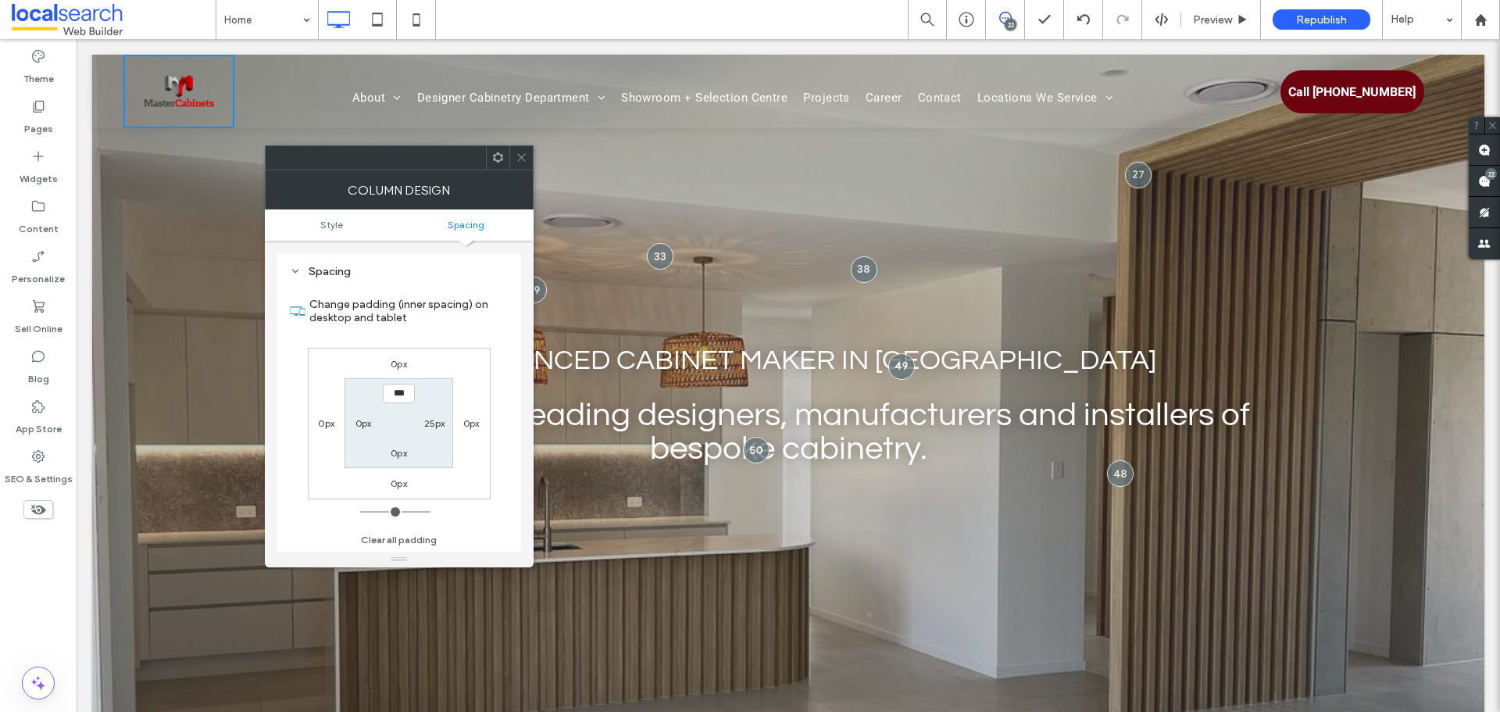
click at [397, 455] on label "0px" at bounding box center [399, 453] width 16 height 12
click at [360, 424] on label "0px" at bounding box center [363, 423] width 16 height 12
type input "**"
type input "*"
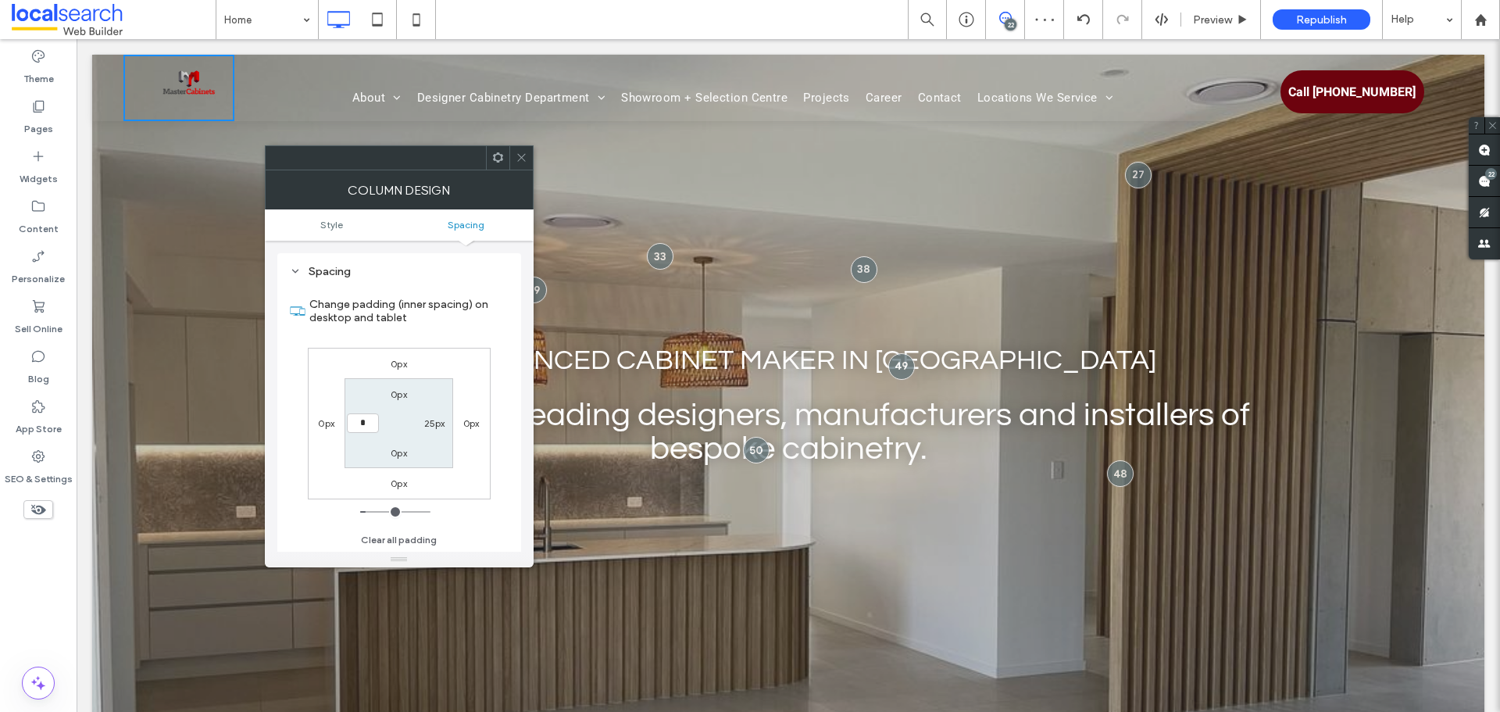
type input "*"
type input "***"
click at [517, 160] on icon at bounding box center [521, 158] width 12 height 12
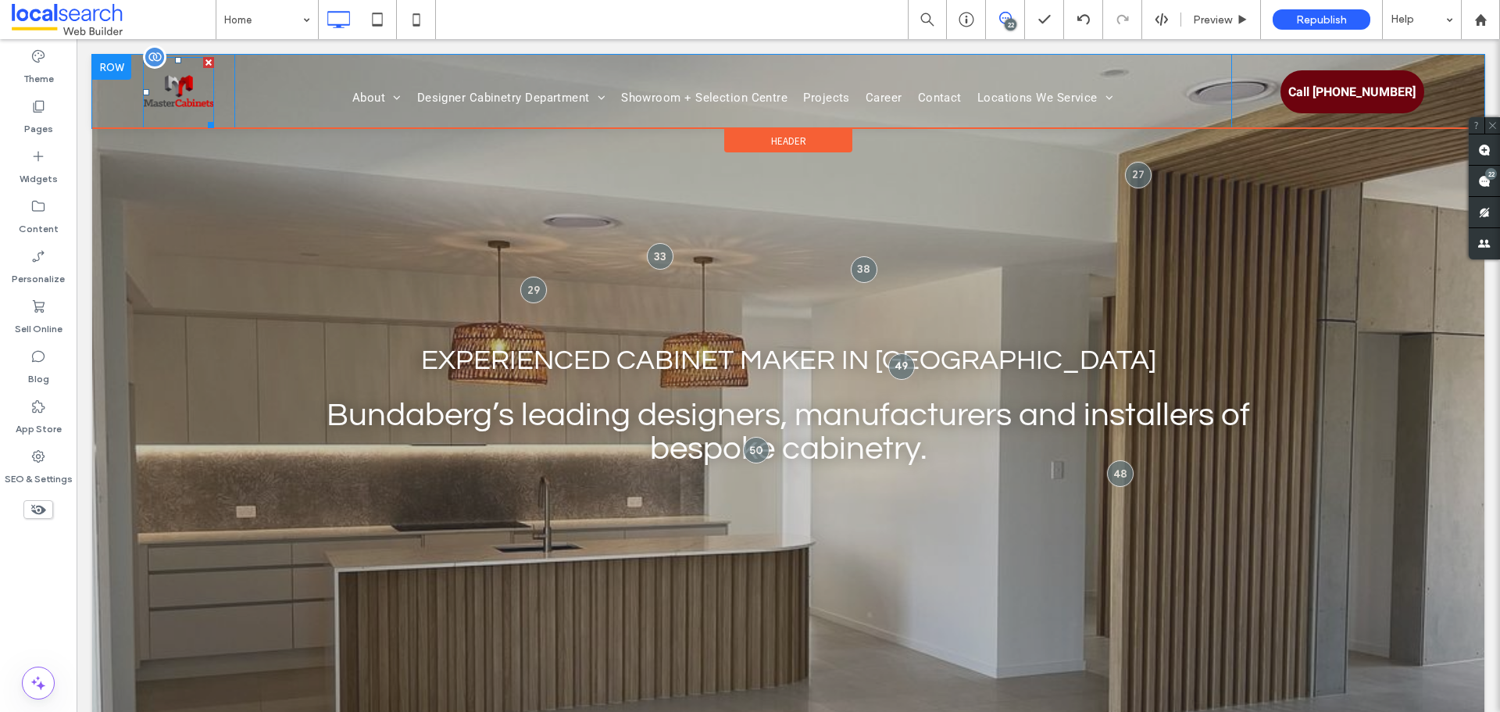
click at [205, 106] on img at bounding box center [178, 92] width 71 height 71
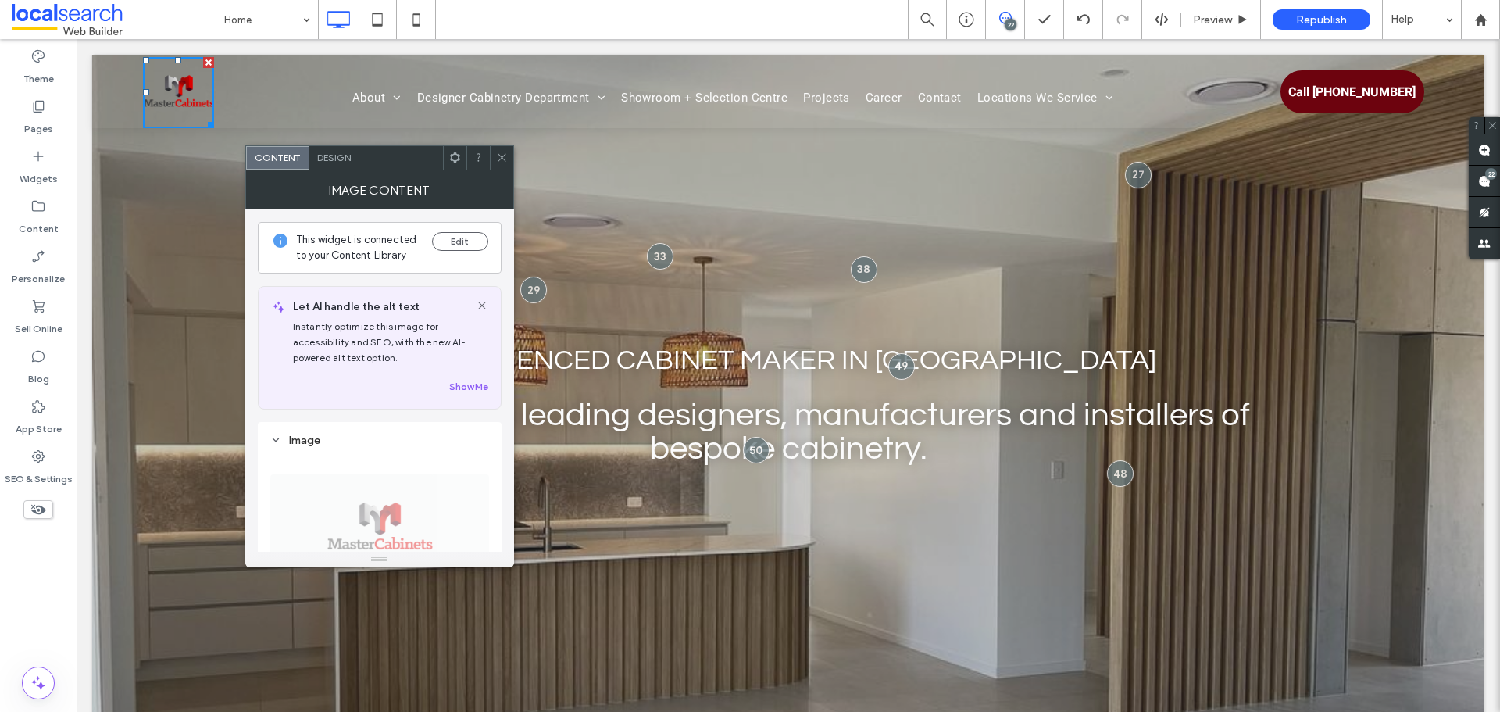
click at [342, 155] on span "Design" at bounding box center [334, 158] width 34 height 12
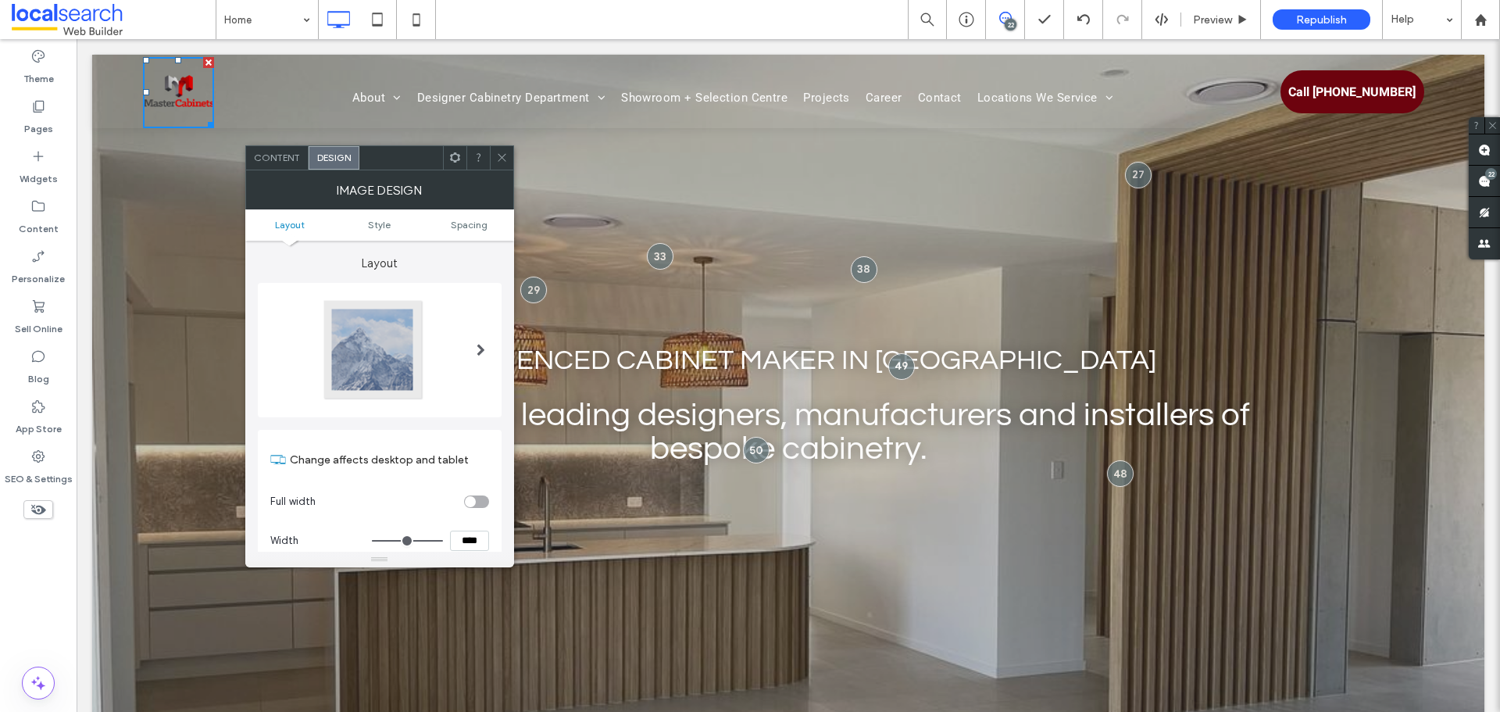
click at [429, 540] on input "range" at bounding box center [407, 541] width 70 height 2
type input "**"
type input "****"
type input "**"
click at [401, 540] on input "range" at bounding box center [407, 541] width 70 height 2
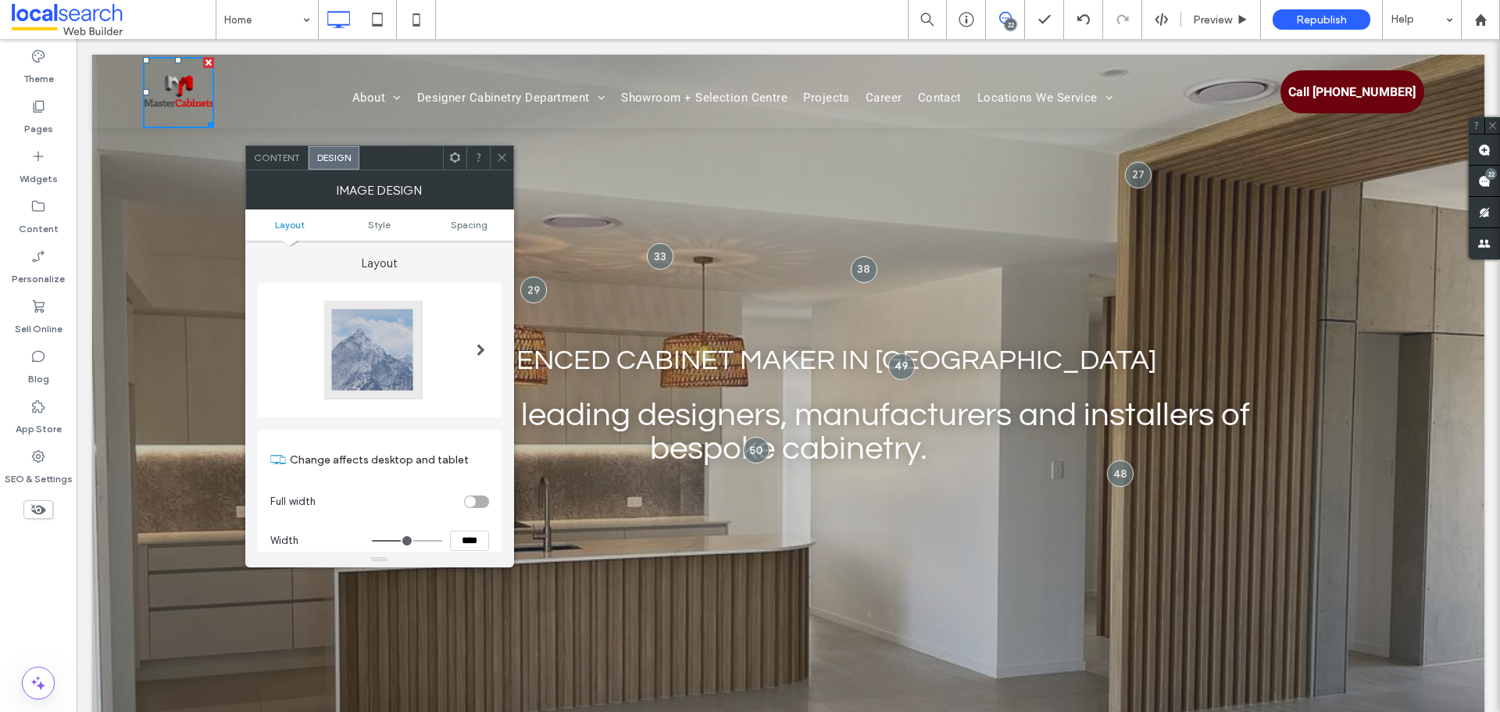
type input "****"
type input "**"
type input "****"
type input "**"
type input "****"
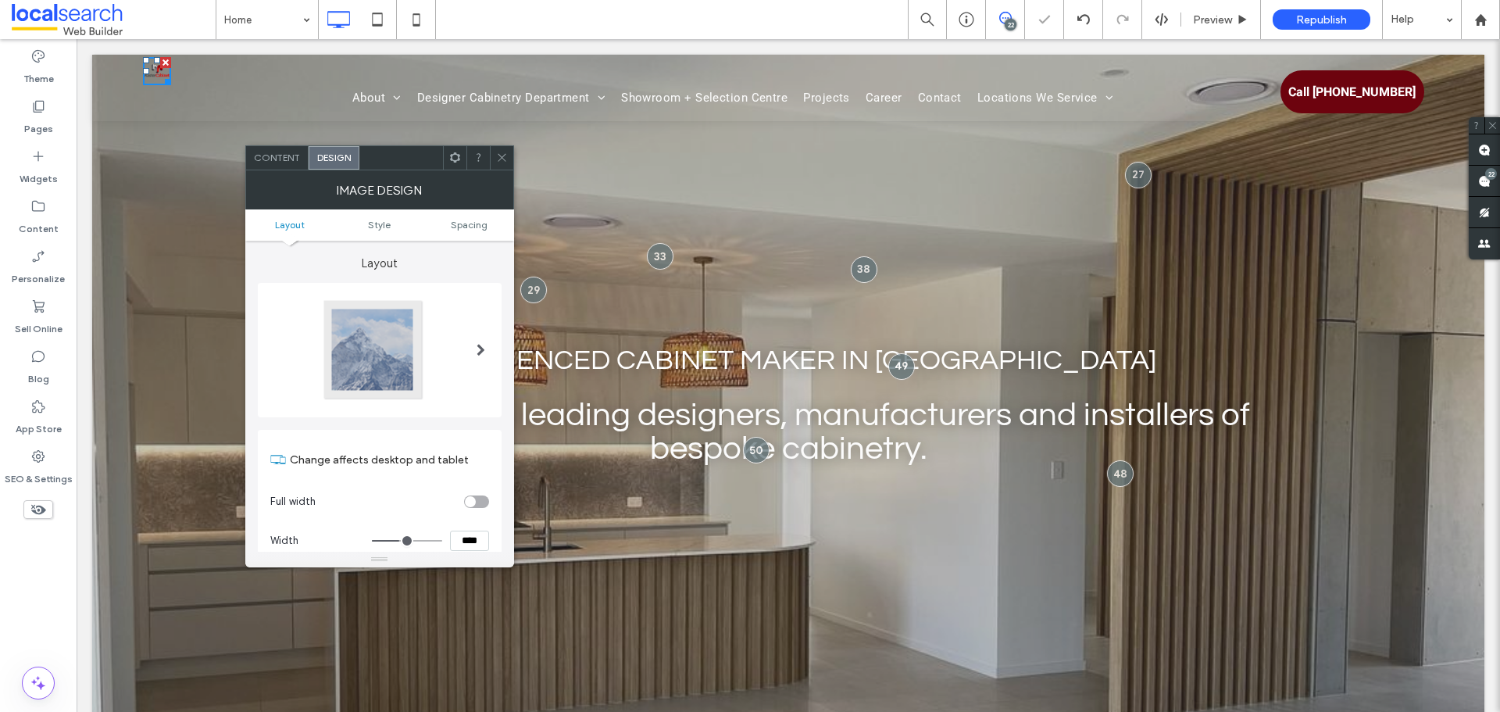
type input "**"
type input "****"
type input "**"
type input "****"
drag, startPoint x: 441, startPoint y: 539, endPoint x: 526, endPoint y: 540, distance: 84.4
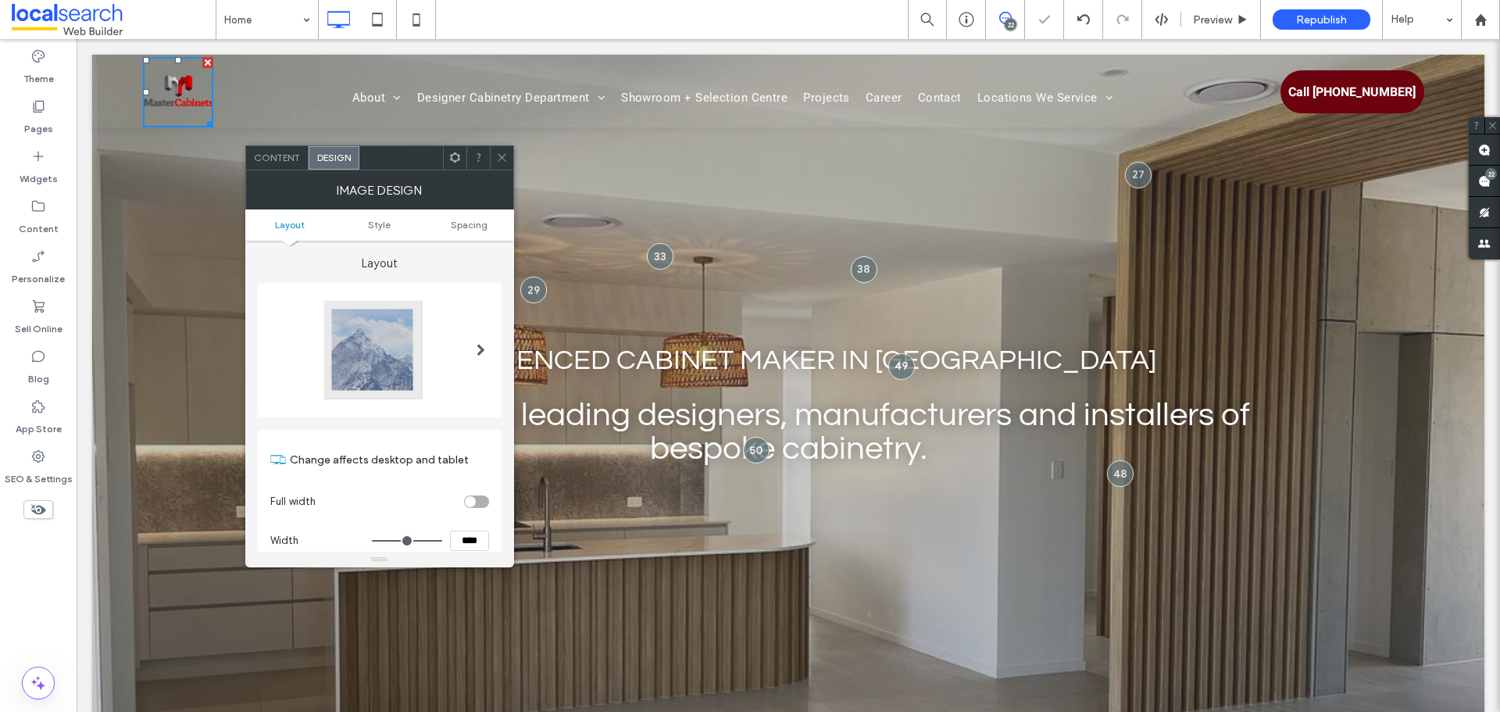
type input "**"
click at [442, 540] on input "range" at bounding box center [407, 541] width 70 height 2
drag, startPoint x: 504, startPoint y: 155, endPoint x: 317, endPoint y: 97, distance: 195.6
click at [504, 155] on use at bounding box center [502, 158] width 8 height 8
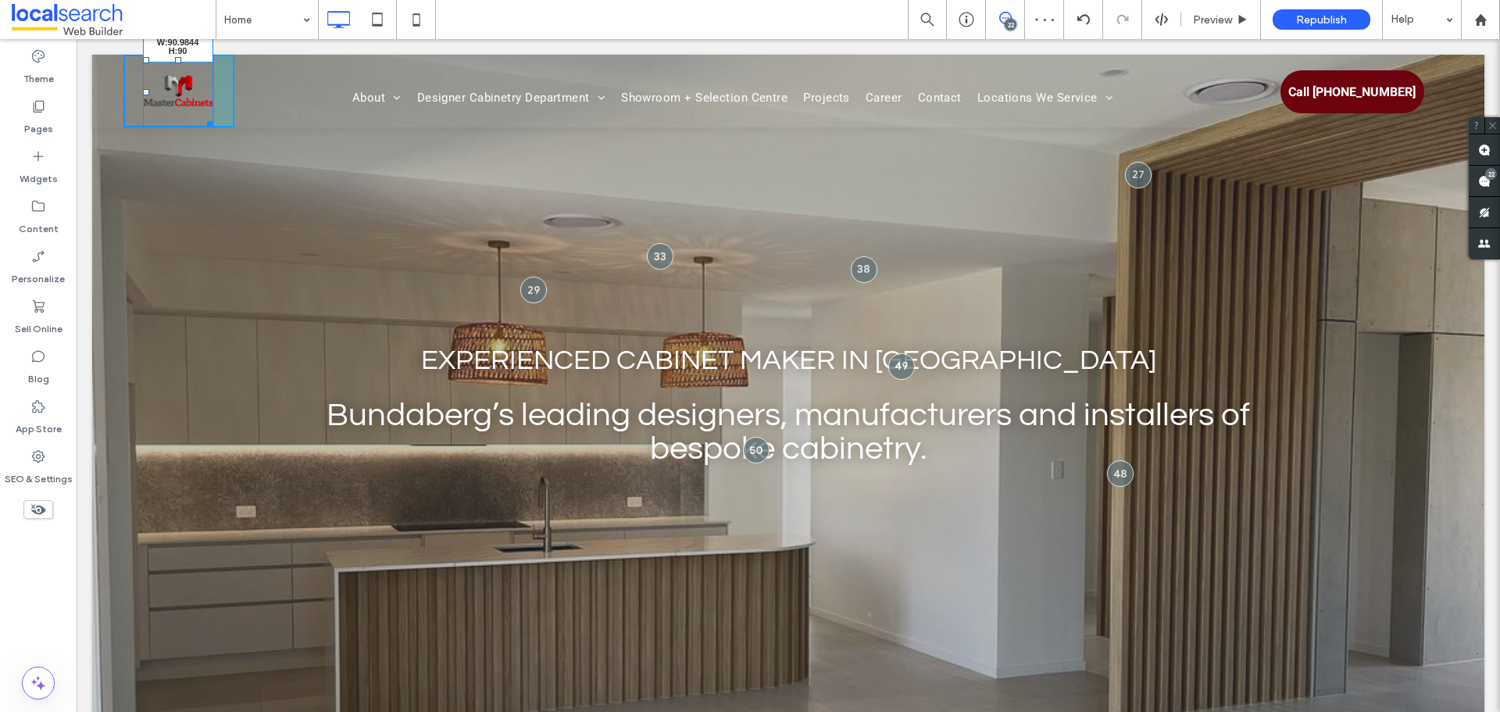
drag, startPoint x: 209, startPoint y: 123, endPoint x: 261, endPoint y: 143, distance: 56.1
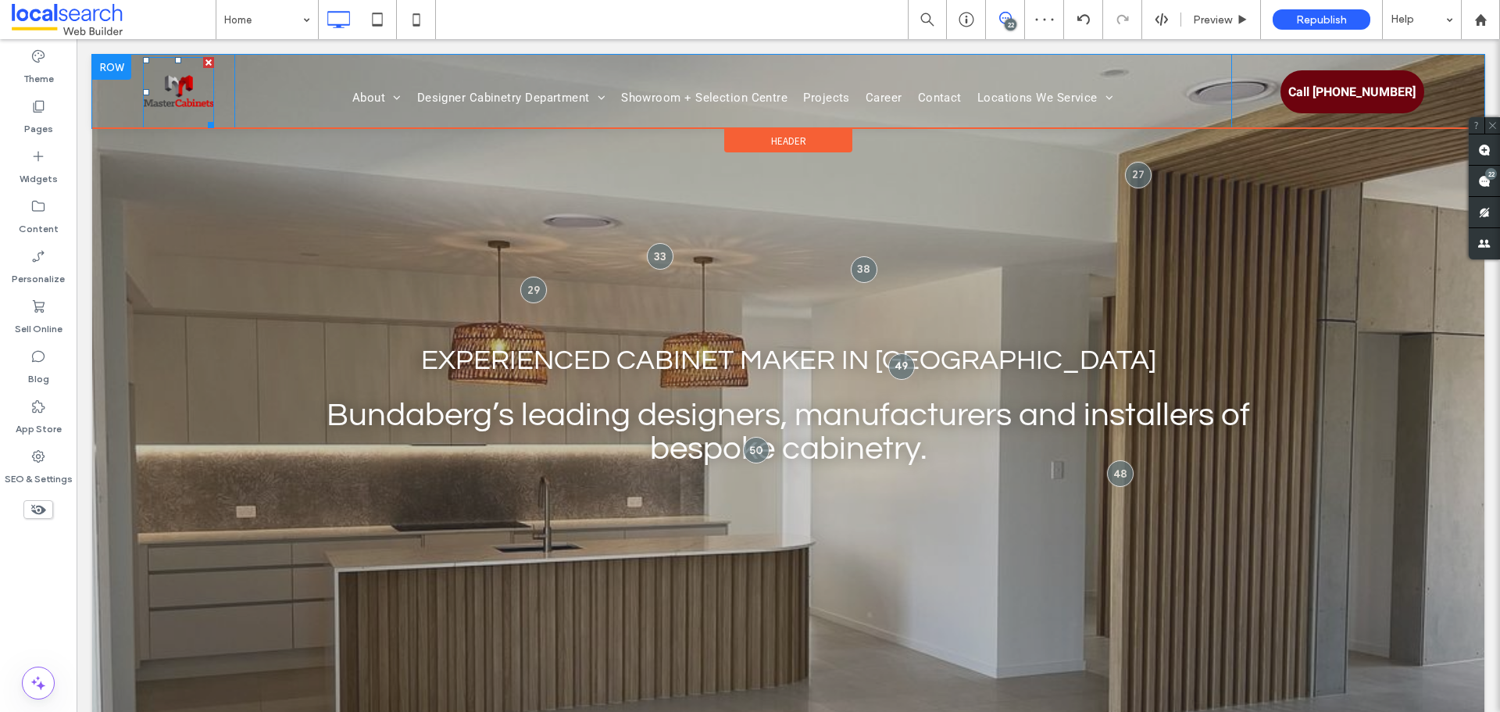
click at [223, 112] on div "Click To Paste" at bounding box center [178, 91] width 111 height 73
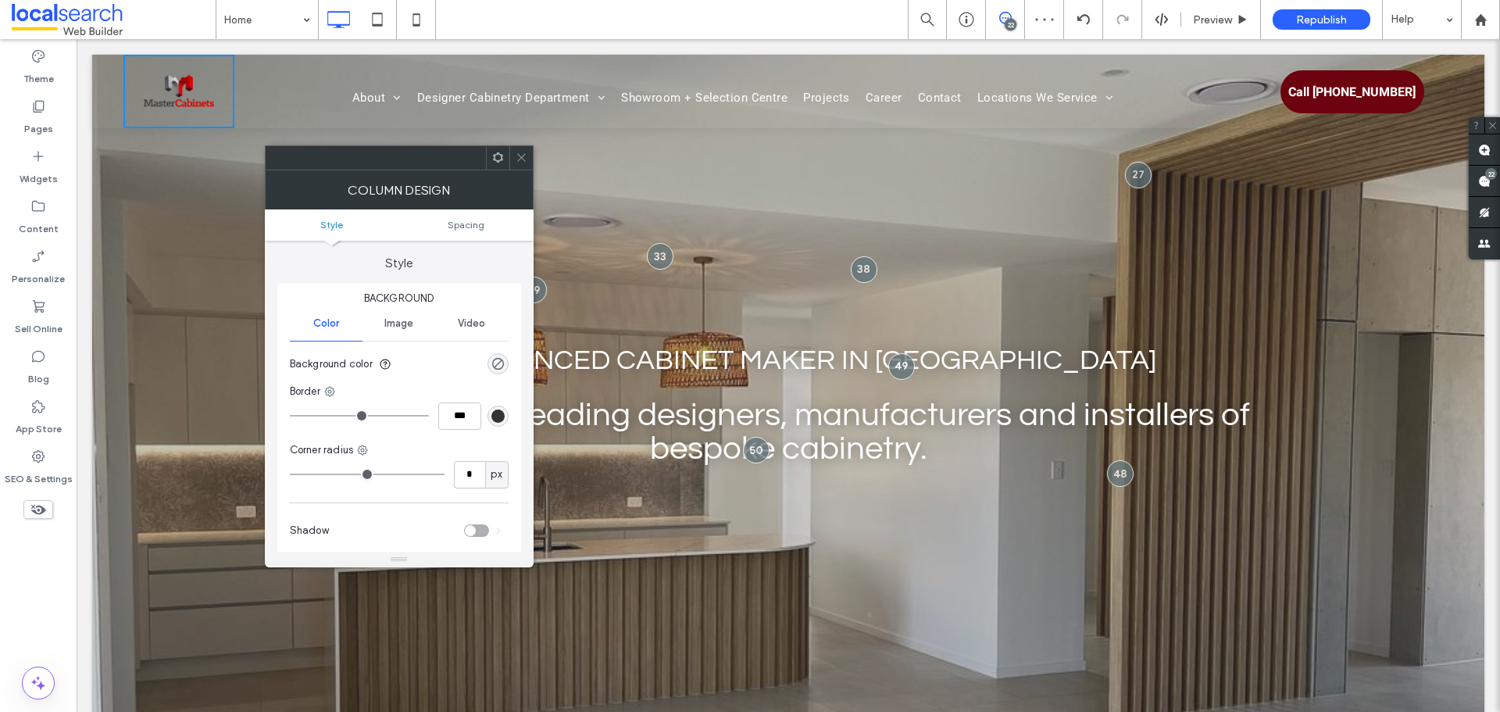
click at [475, 232] on ul "Style Spacing" at bounding box center [399, 224] width 269 height 31
click at [468, 227] on span "Spacing" at bounding box center [466, 225] width 37 height 12
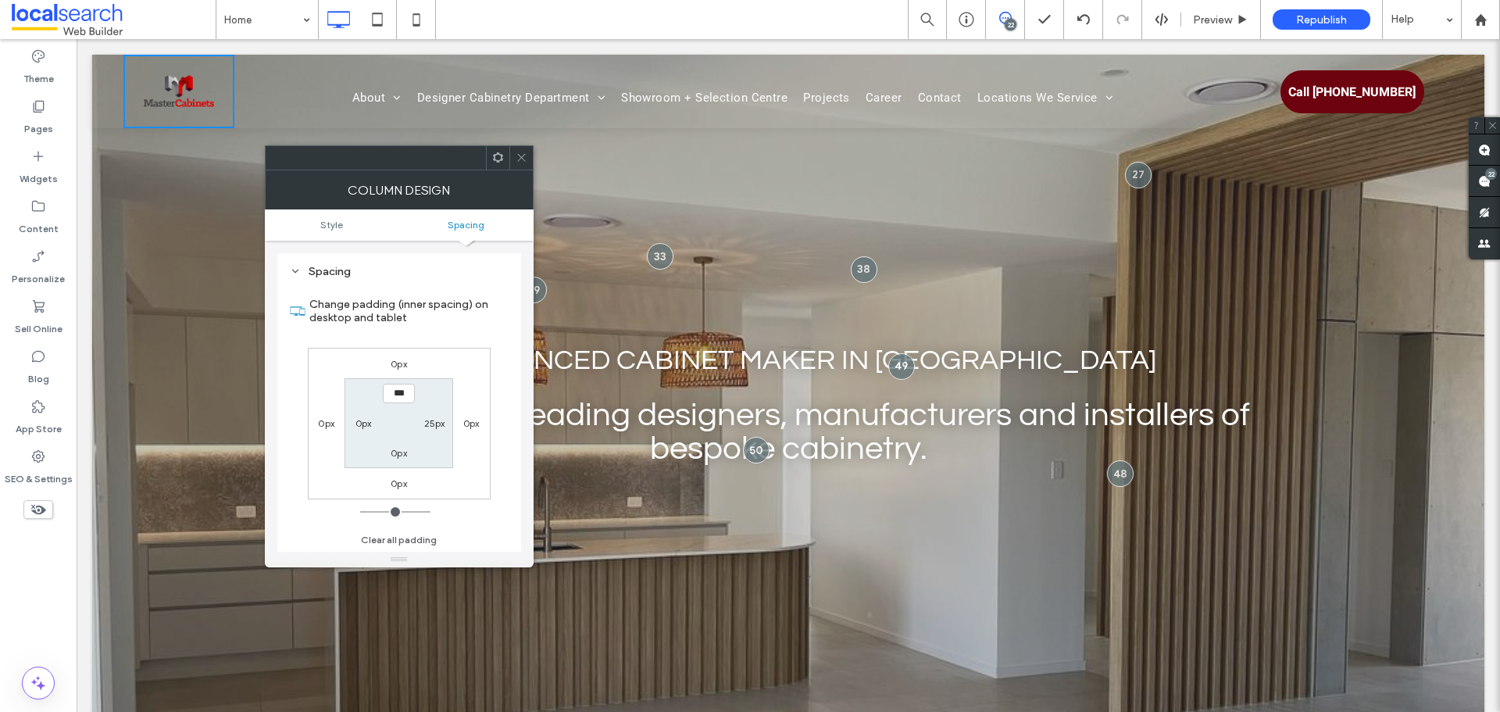
click at [433, 430] on div "25px" at bounding box center [434, 423] width 21 height 16
drag, startPoint x: 434, startPoint y: 423, endPoint x: 435, endPoint y: 433, distance: 11.0
click at [435, 425] on label "25px" at bounding box center [434, 423] width 21 height 12
type input "**"
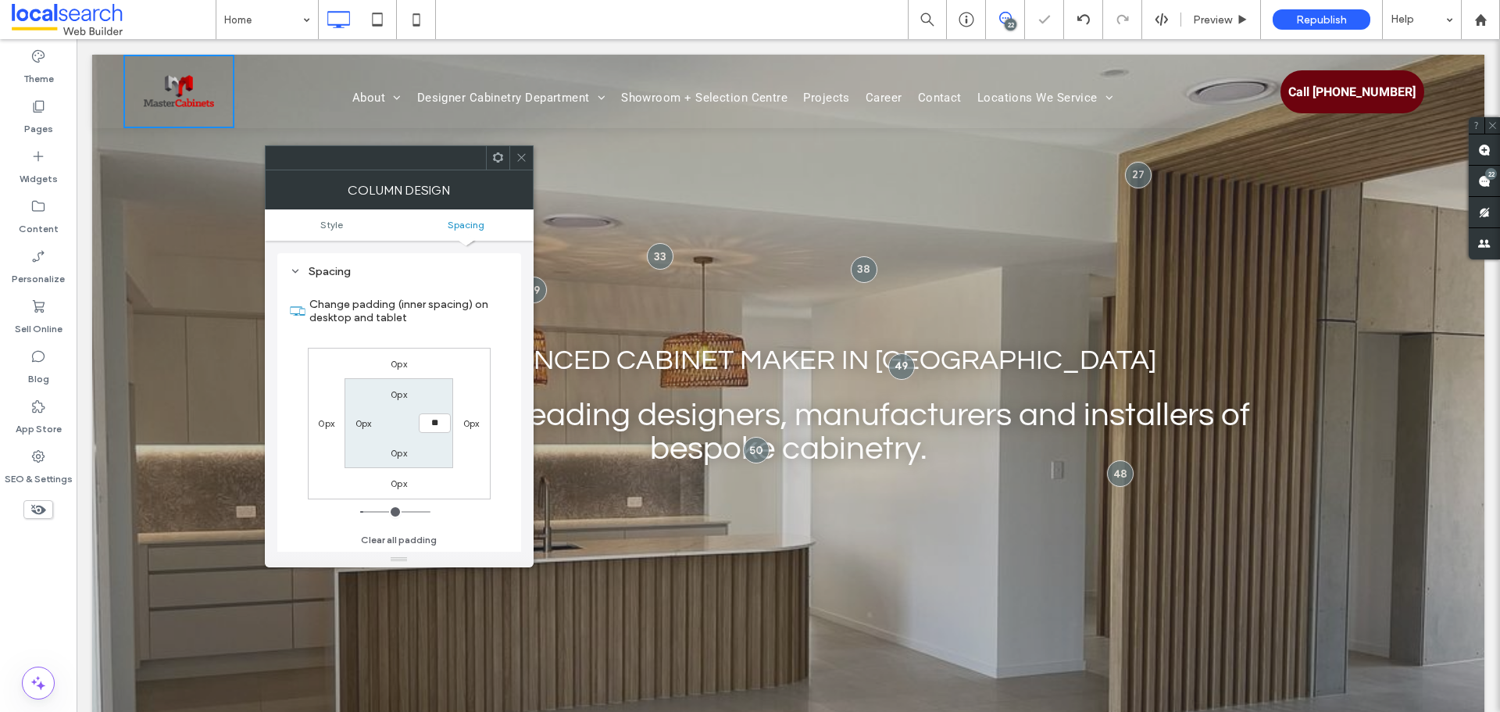
type input "**"
type input "*"
type input "**"
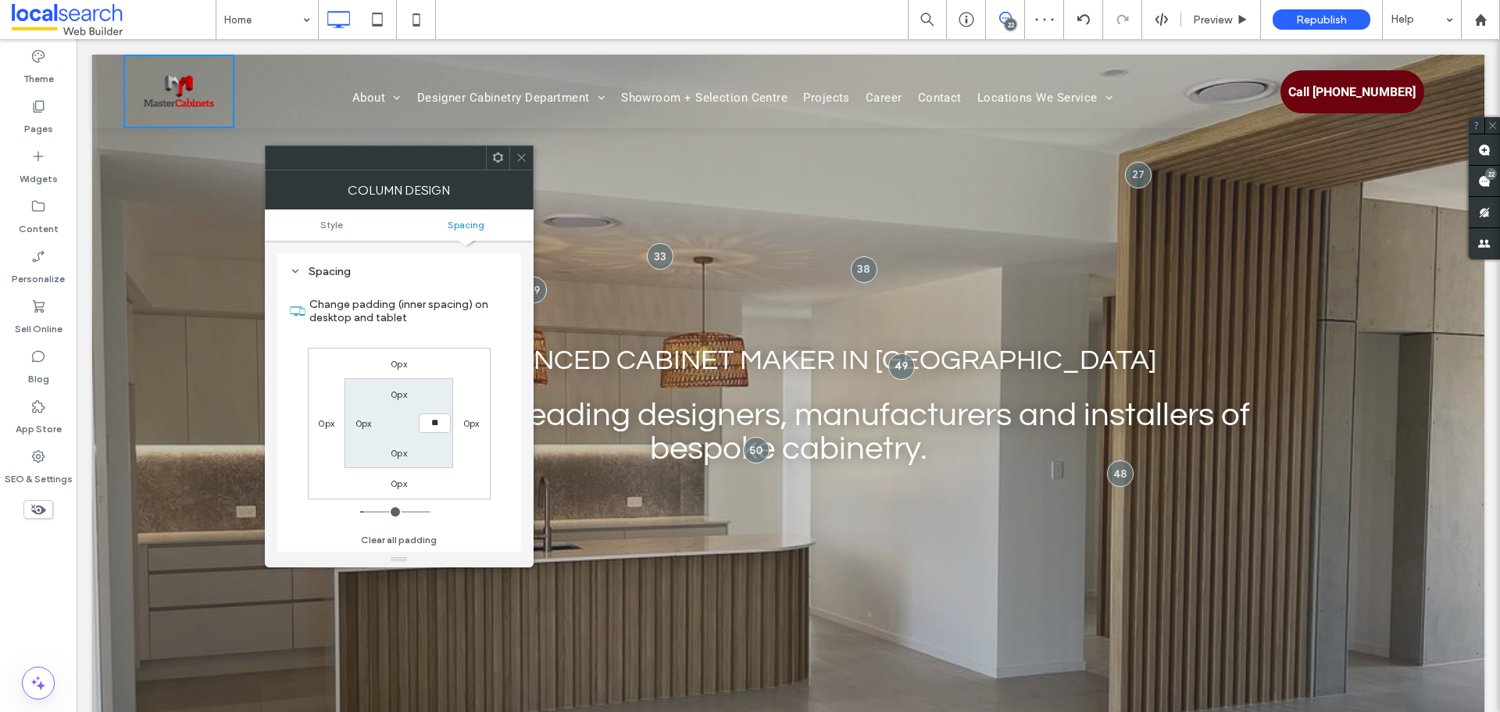
type input "****"
drag, startPoint x: 518, startPoint y: 159, endPoint x: 426, endPoint y: 159, distance: 91.4
click at [520, 159] on icon at bounding box center [521, 158] width 12 height 12
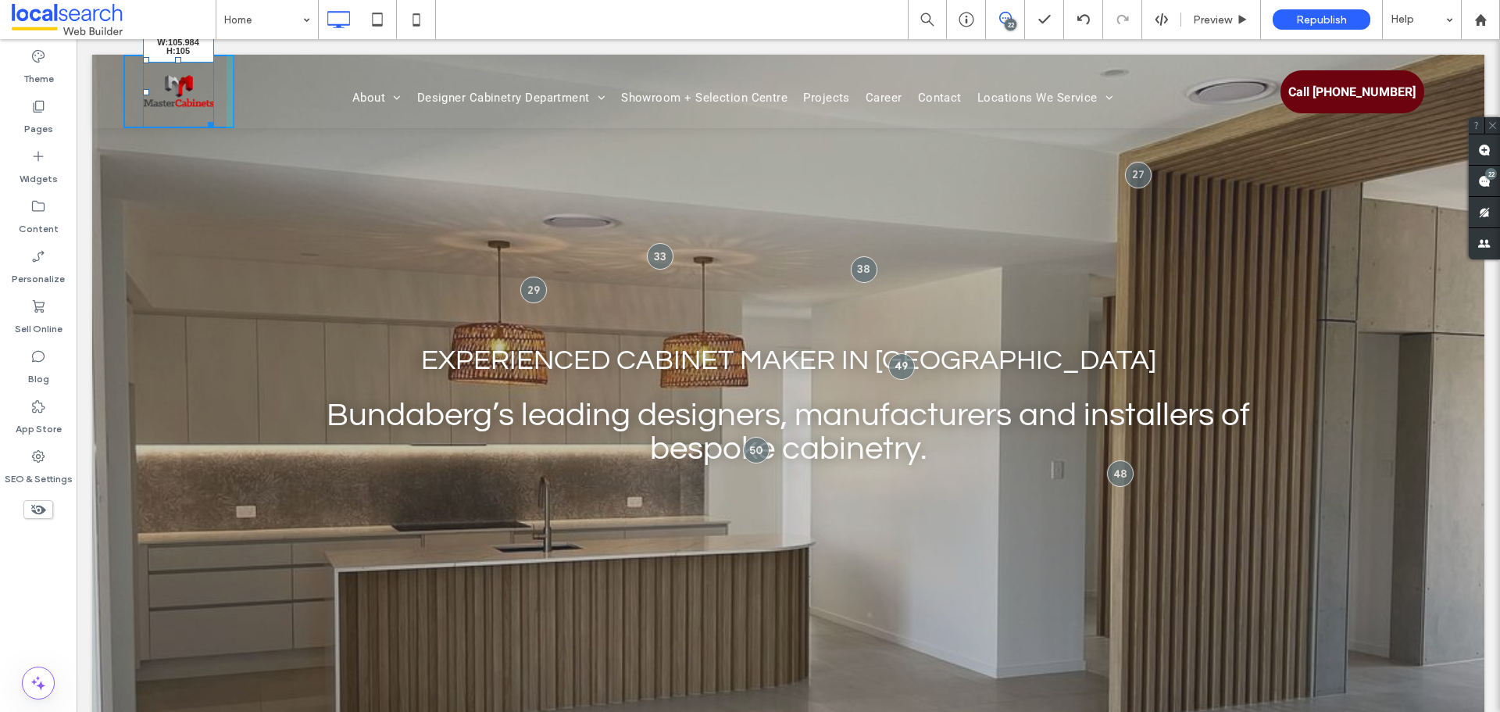
drag, startPoint x: 209, startPoint y: 120, endPoint x: 511, endPoint y: 345, distance: 377.2
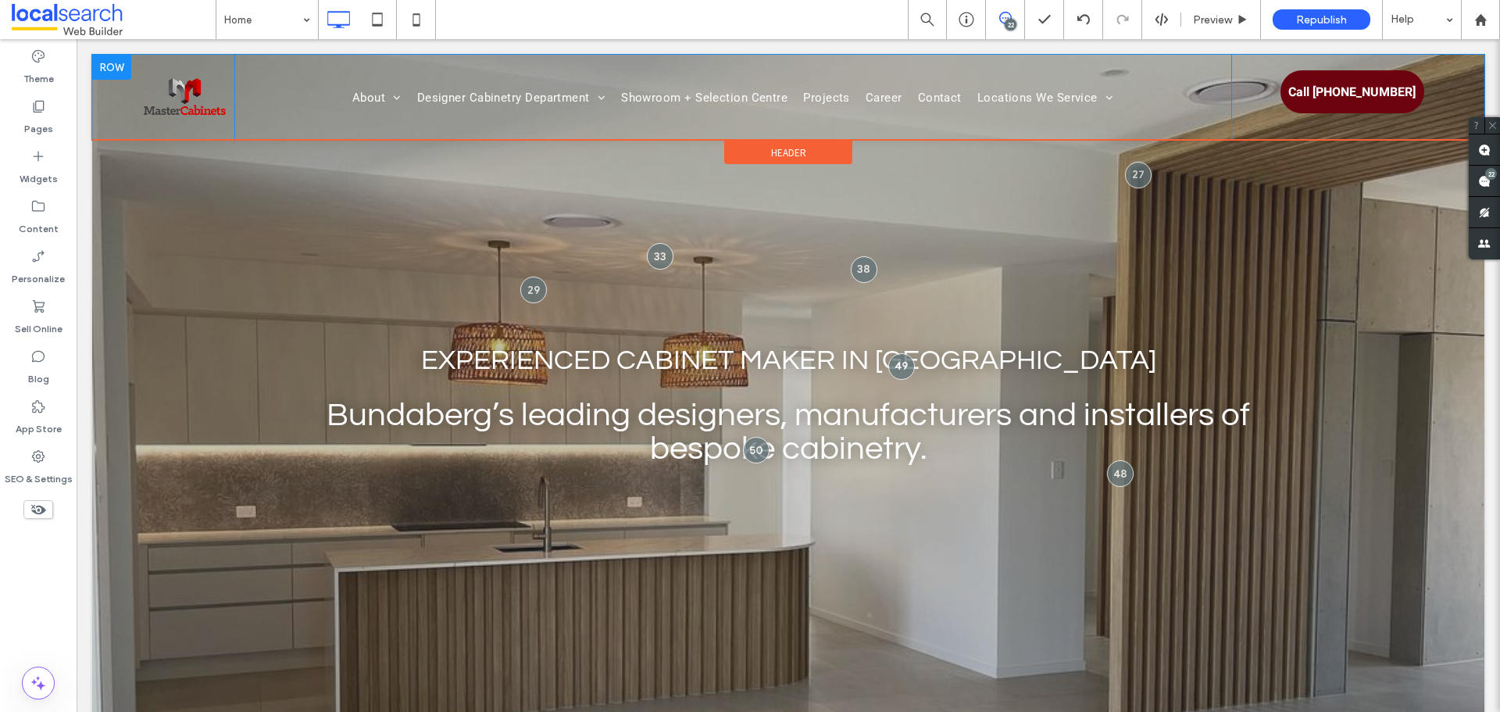
click at [137, 109] on div "Click To Paste" at bounding box center [178, 97] width 111 height 85
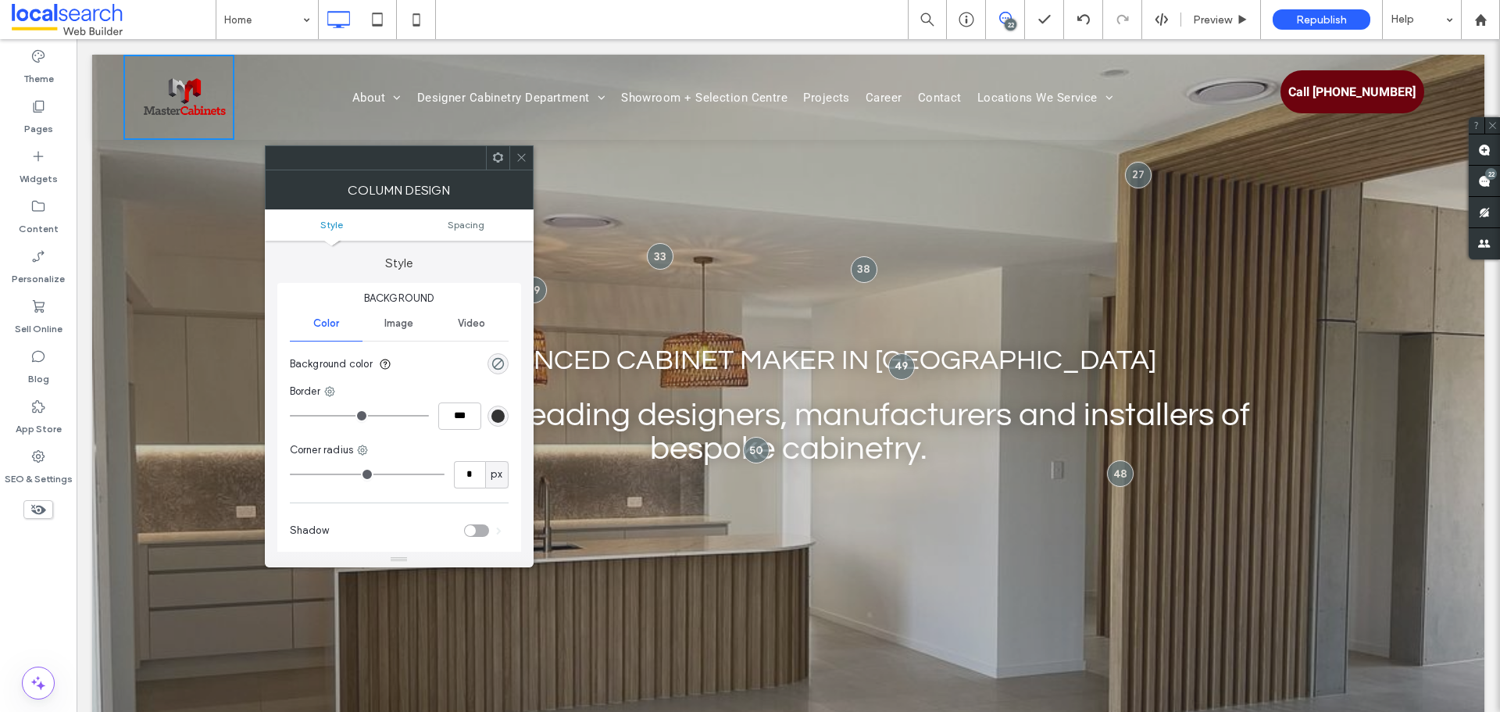
click at [116, 98] on div "Click To Paste About Our Awards Our Process Designer Cabinetry Department Kitch…" at bounding box center [788, 97] width 1392 height 85
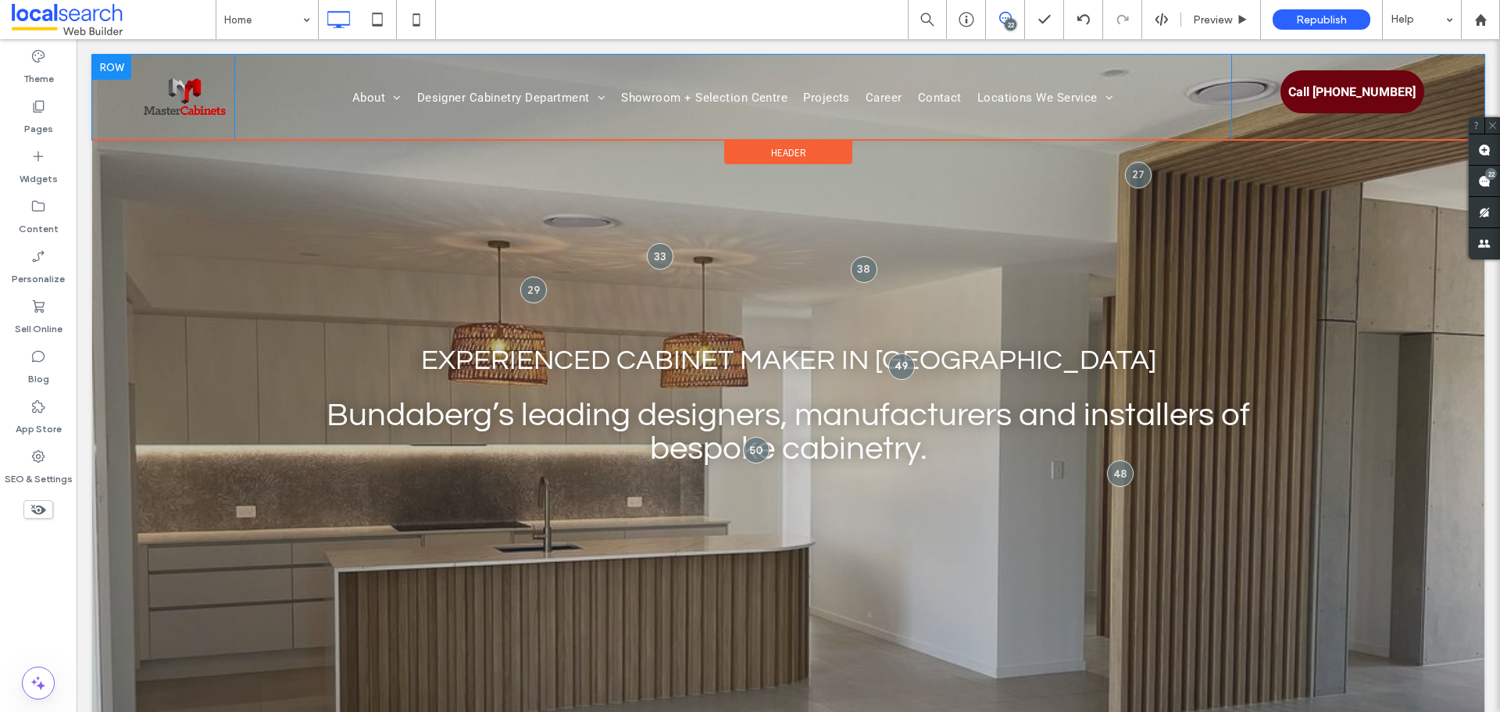
click at [133, 100] on div "Click To Paste" at bounding box center [178, 97] width 111 height 85
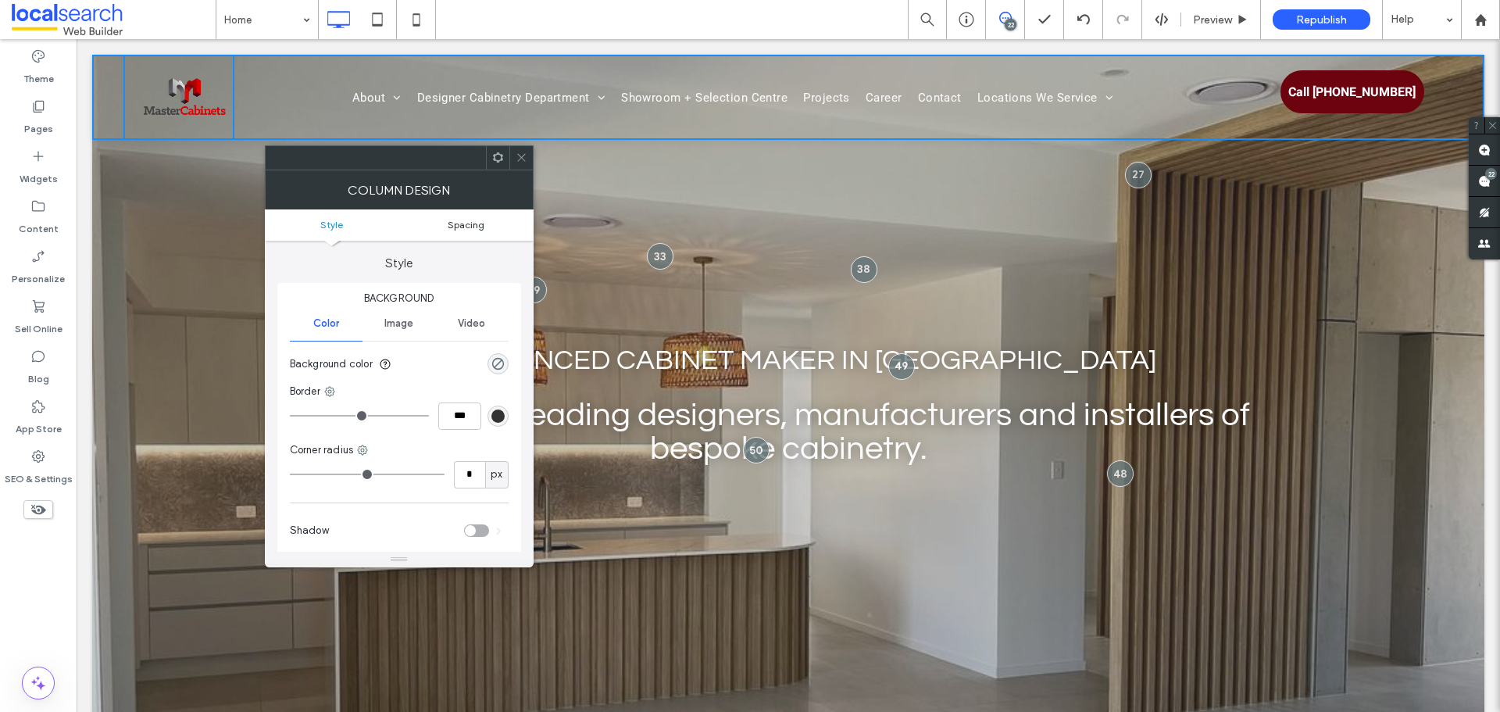
click at [473, 222] on span "Spacing" at bounding box center [466, 225] width 37 height 12
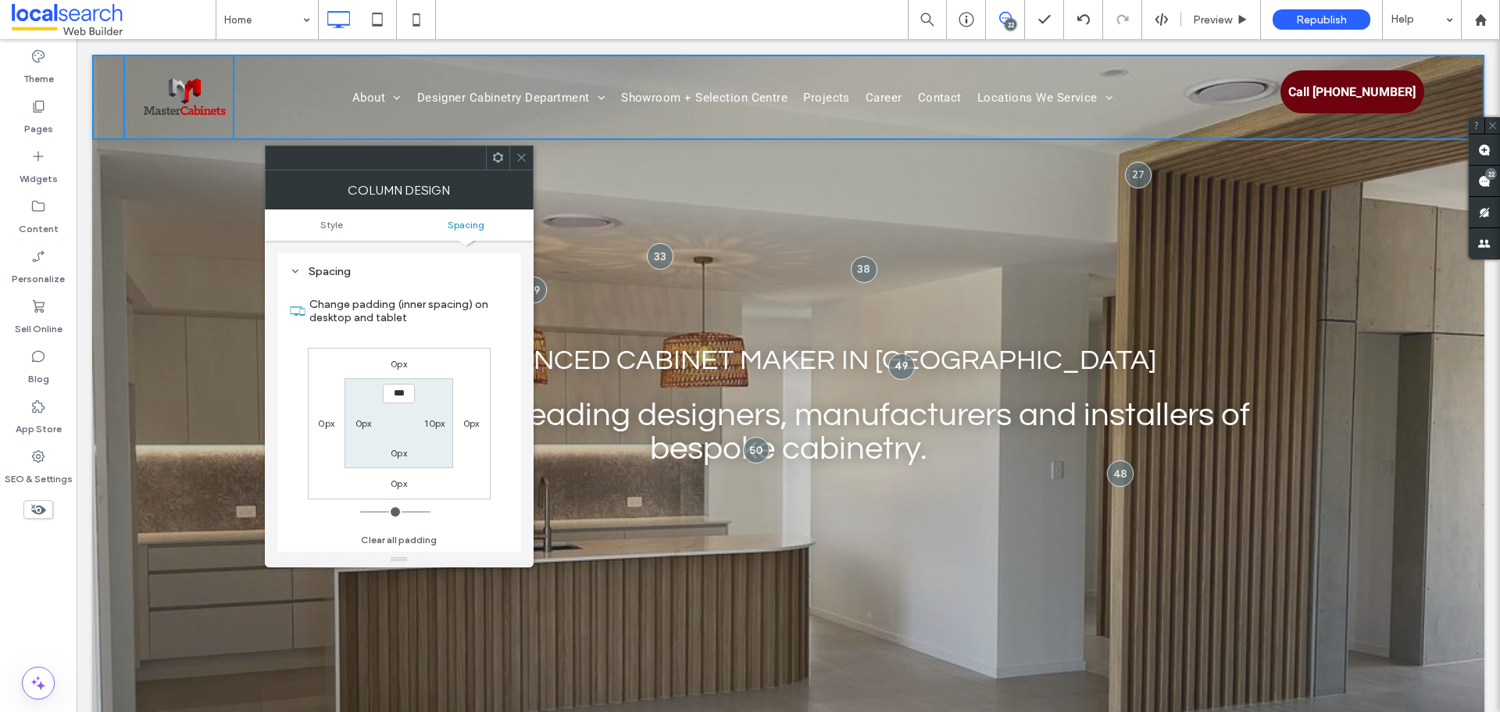
click at [524, 152] on icon at bounding box center [521, 158] width 12 height 12
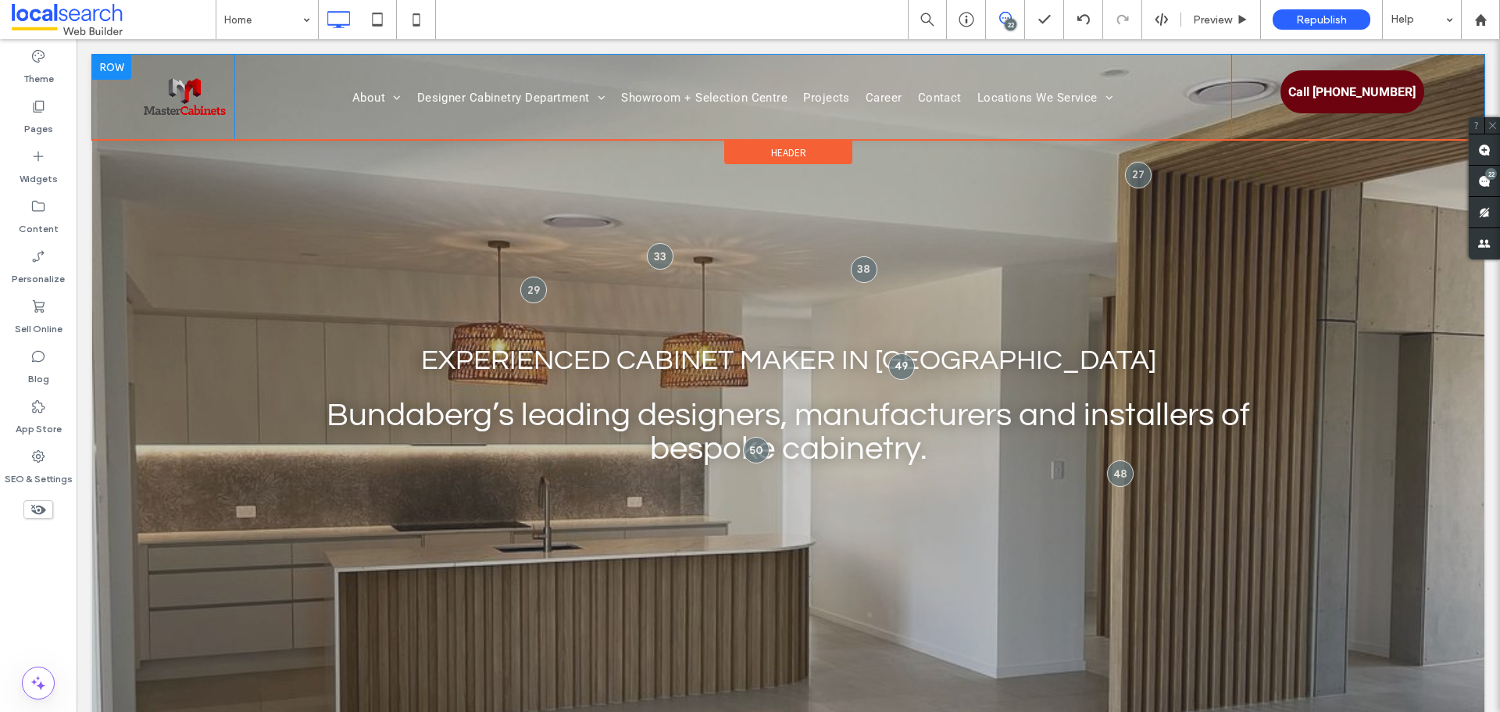
click at [102, 93] on div "Click To Paste About Our Awards Our Process Designer Cabinetry Department Kitch…" at bounding box center [788, 97] width 1392 height 85
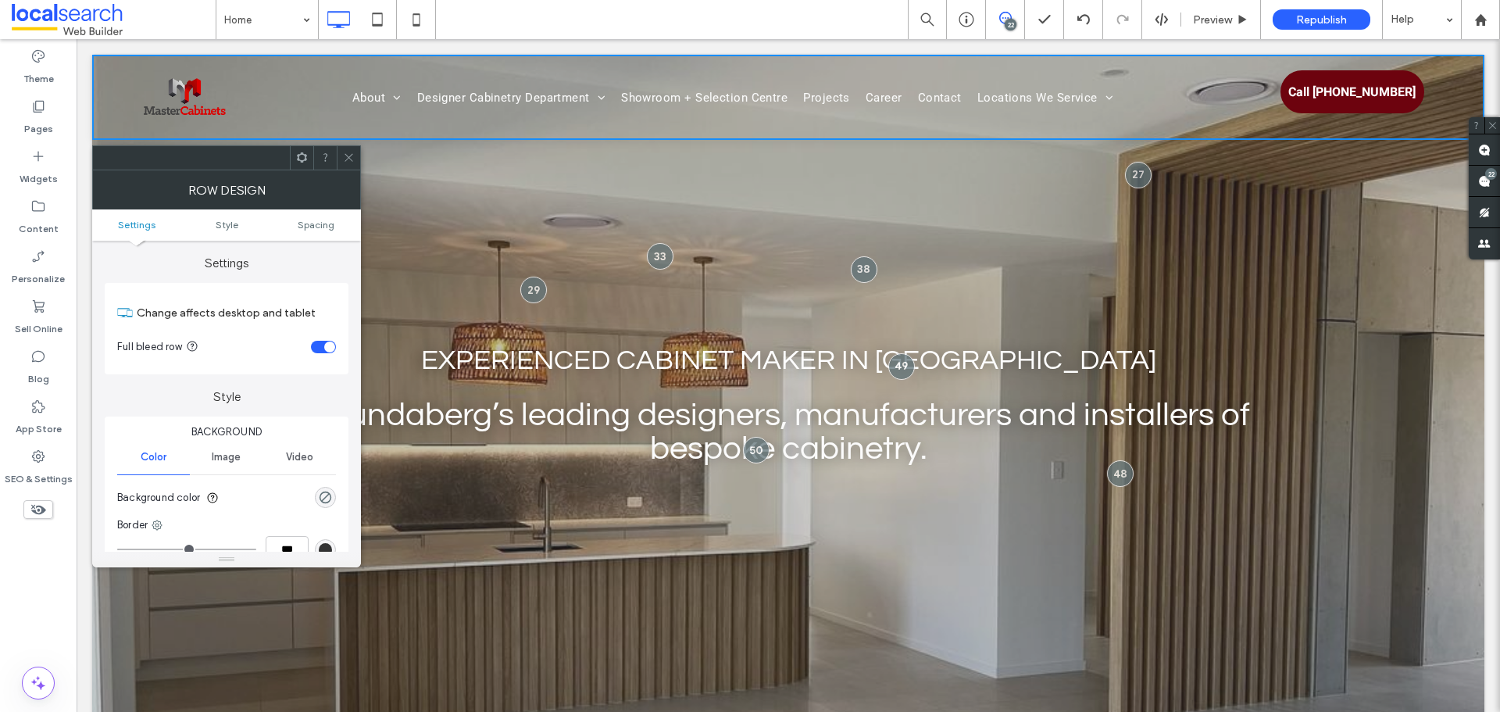
click at [328, 234] on ul "Settings Style Spacing" at bounding box center [226, 224] width 269 height 31
click at [320, 221] on span "Spacing" at bounding box center [316, 225] width 37 height 12
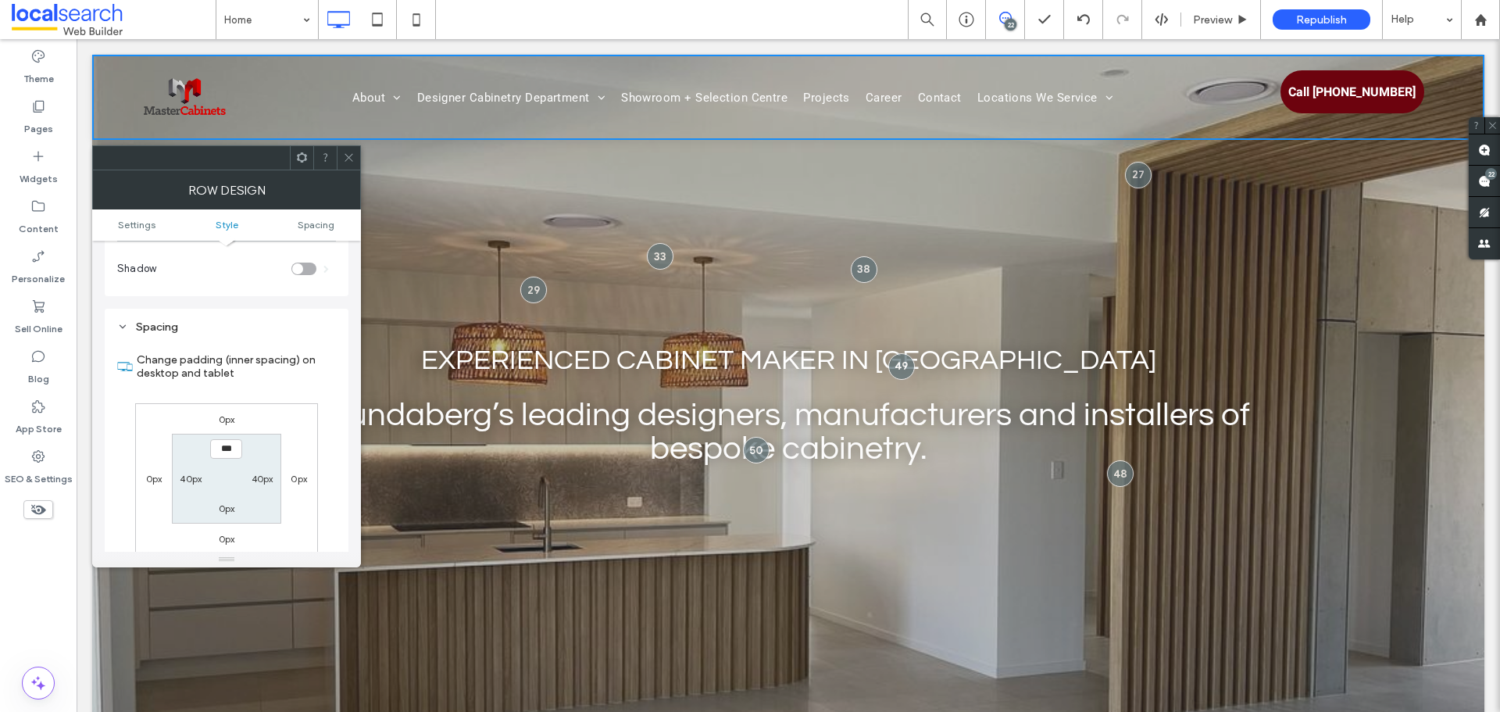
scroll to position [392, 0]
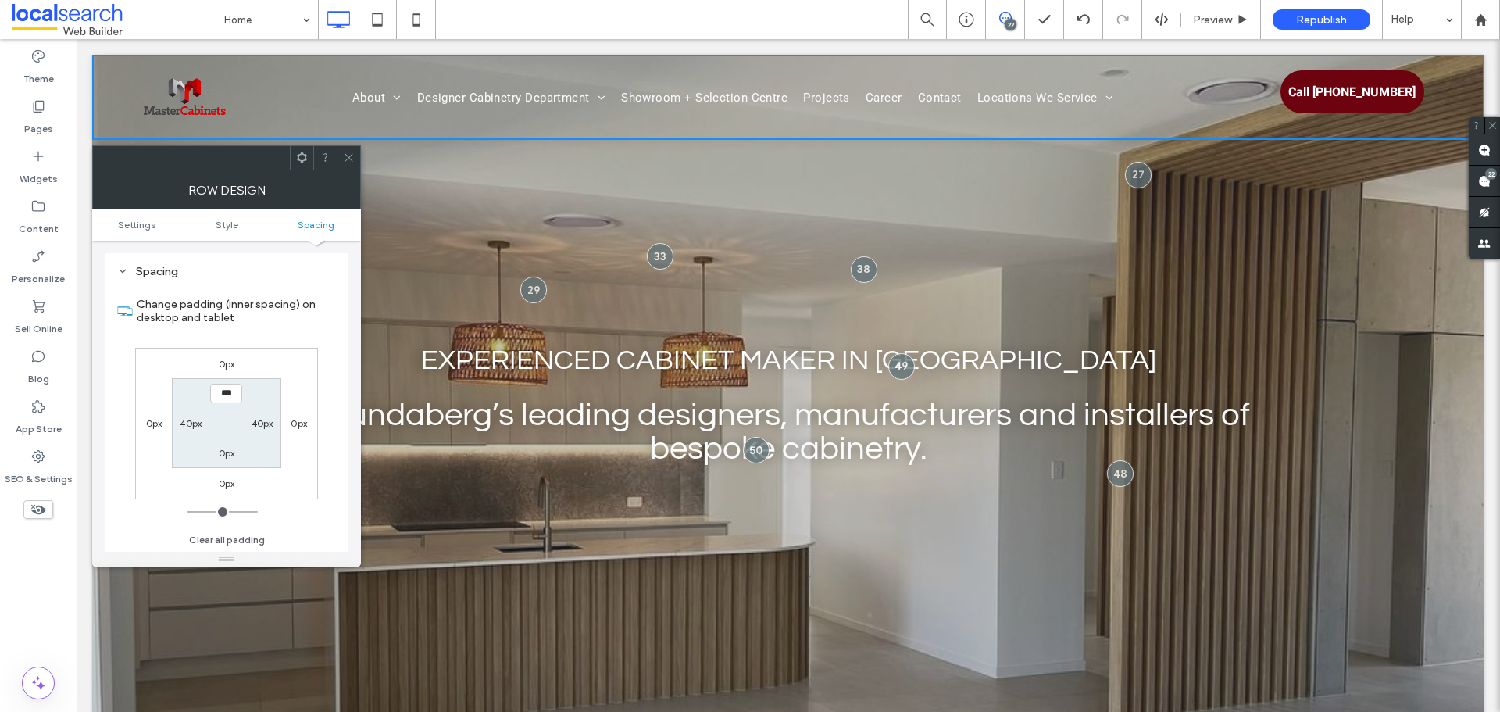
click at [183, 426] on label "40px" at bounding box center [191, 423] width 22 height 12
type input "**"
click at [347, 166] on span at bounding box center [349, 157] width 12 height 23
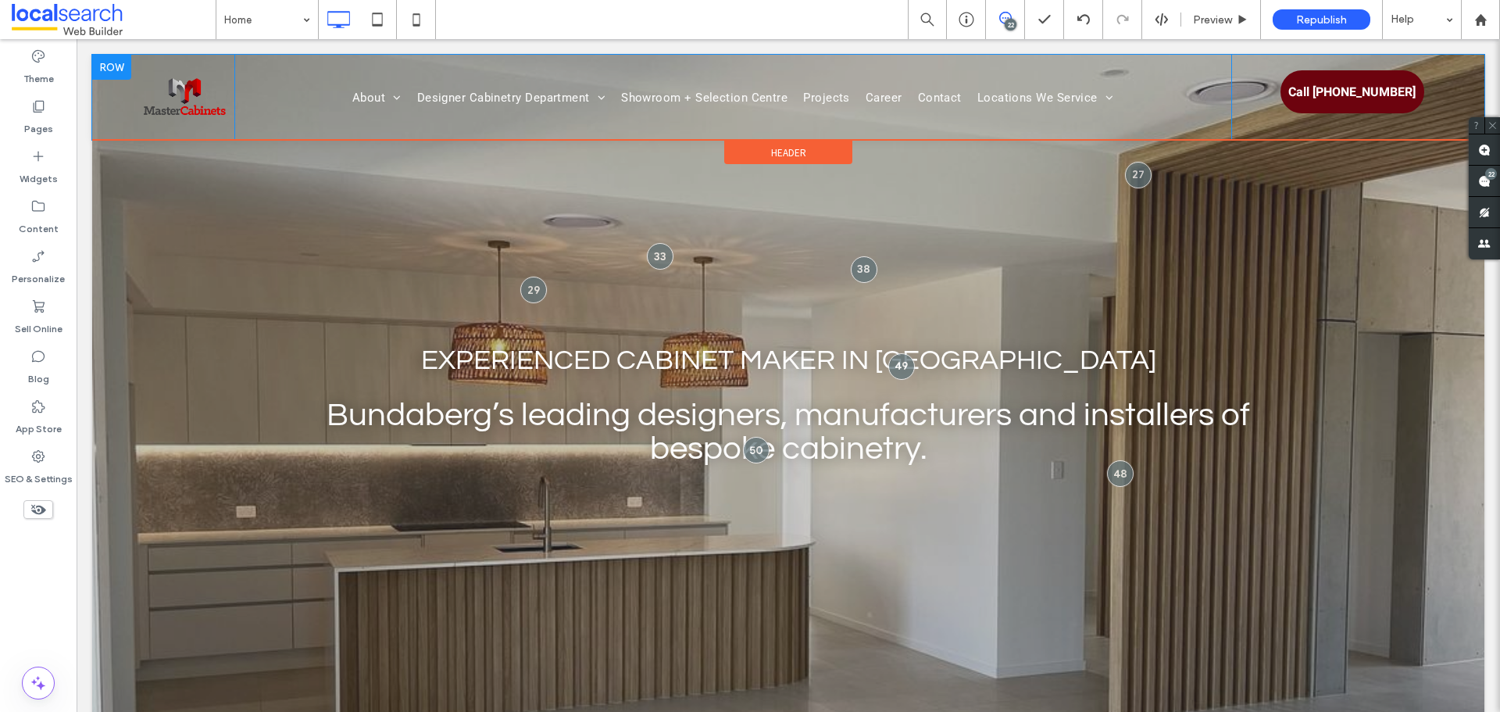
click at [137, 98] on div "Click To Paste" at bounding box center [178, 97] width 111 height 85
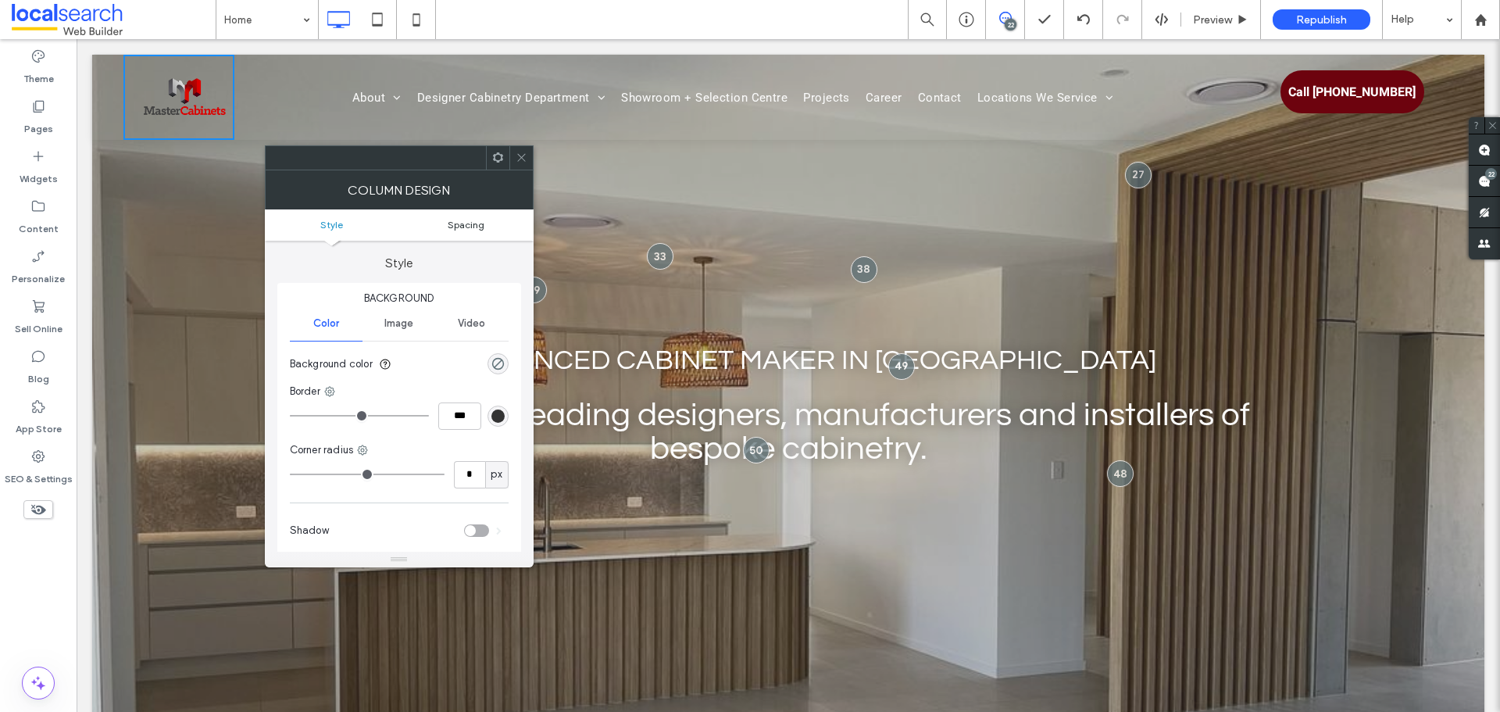
click at [484, 226] on link "Spacing" at bounding box center [466, 225] width 134 height 12
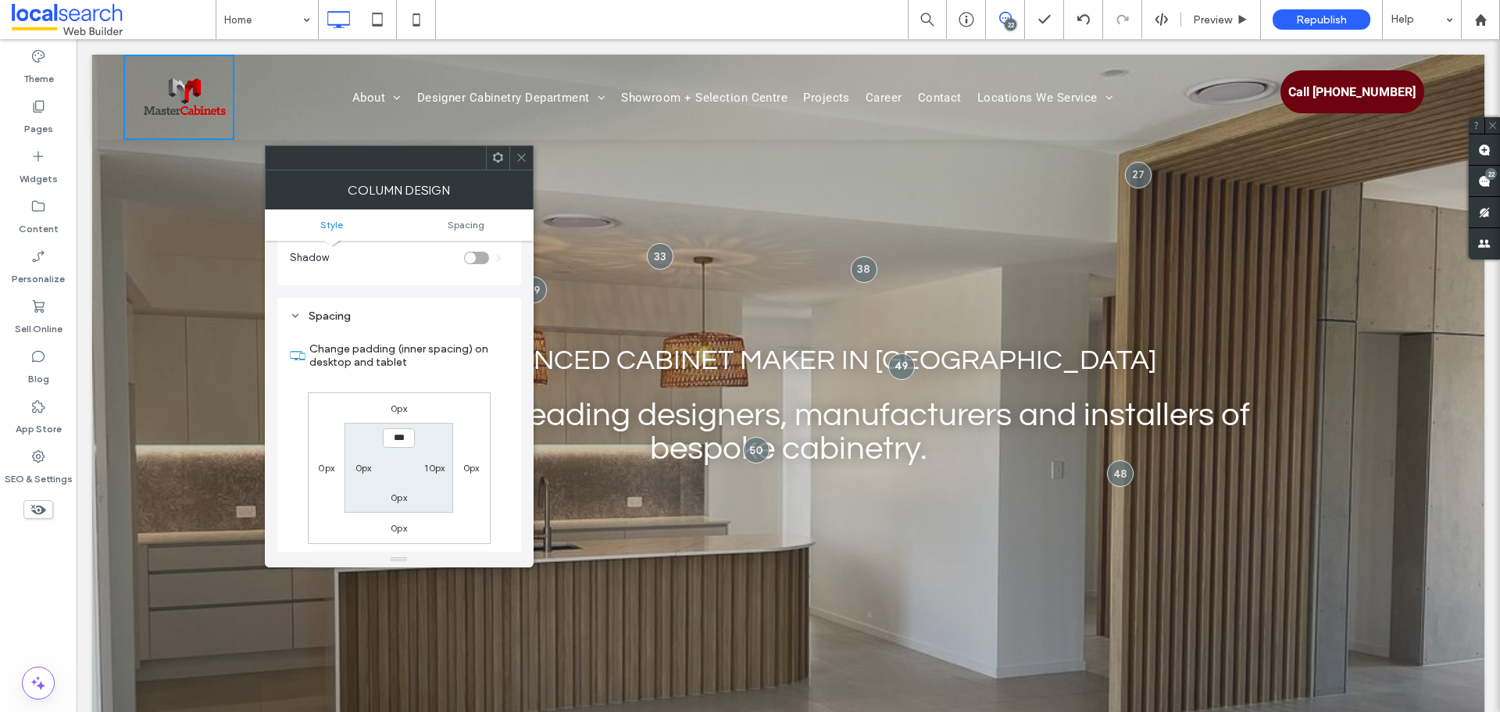
scroll to position [317, 0]
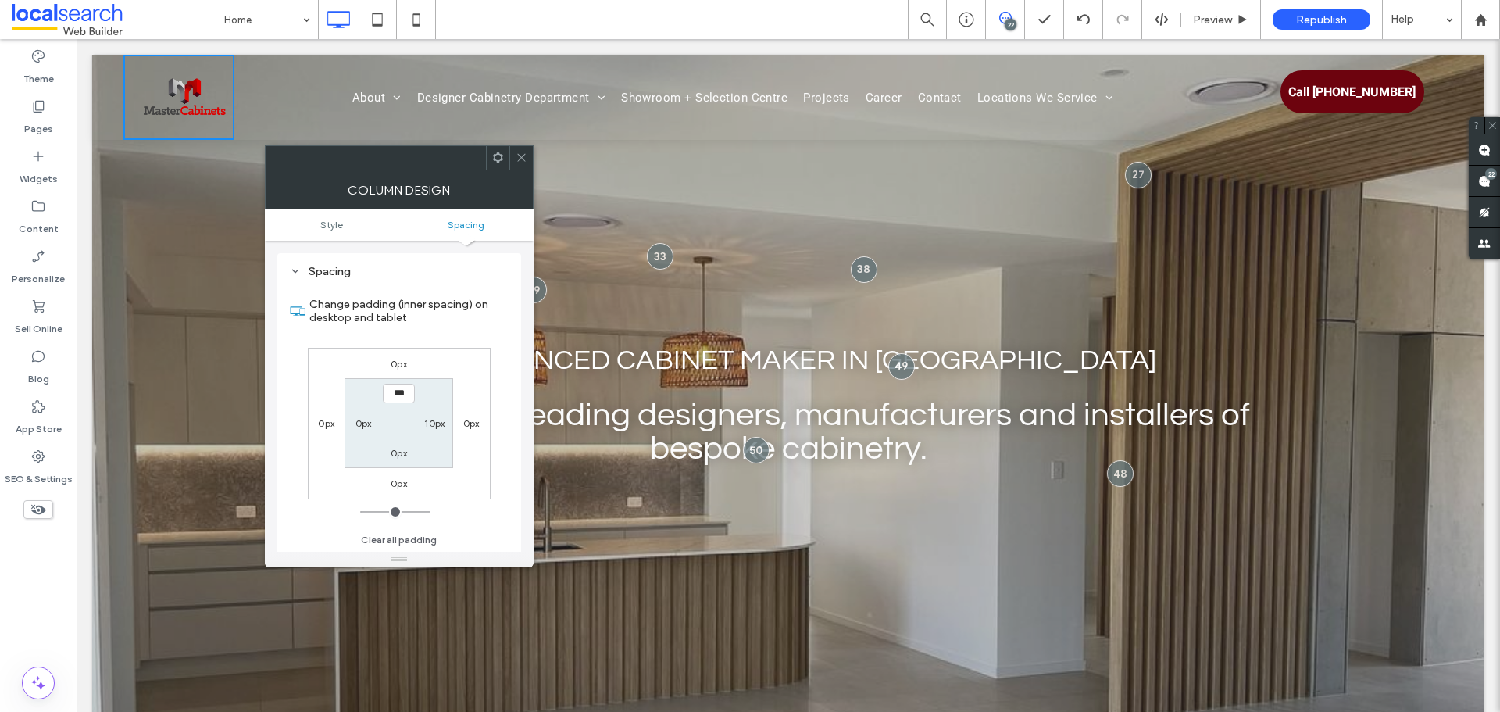
click at [433, 428] on label "10px" at bounding box center [434, 423] width 20 height 12
type input "**"
type input "*"
type input "***"
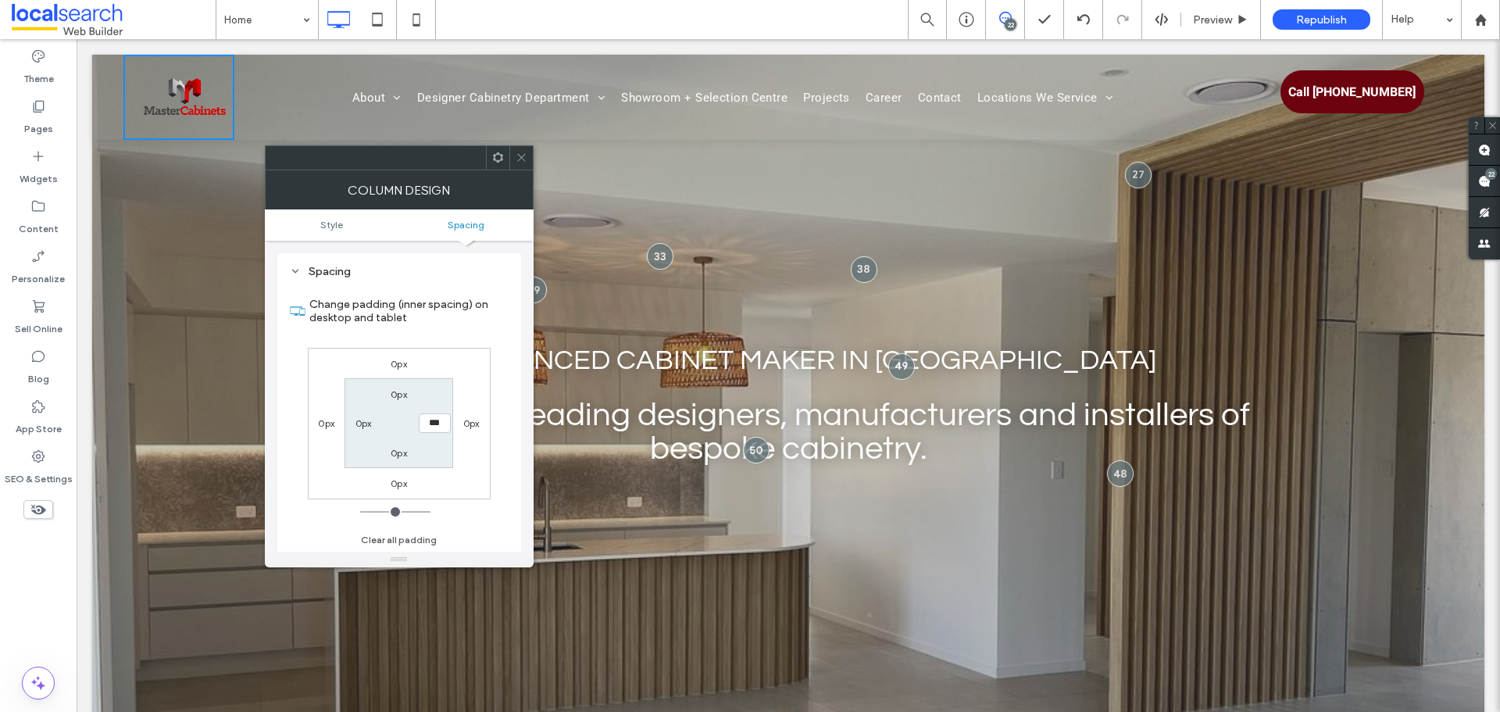
click at [517, 158] on icon at bounding box center [521, 158] width 12 height 12
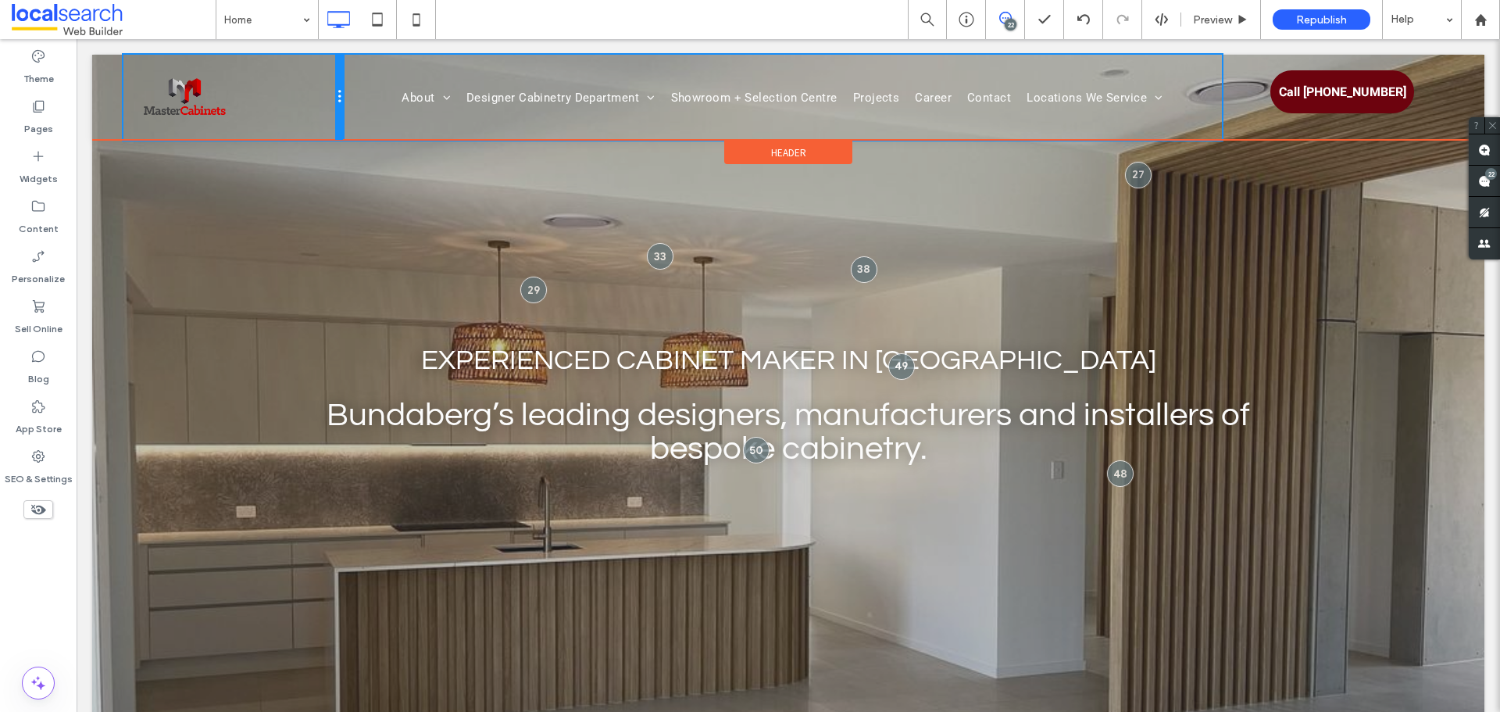
drag, startPoint x: 231, startPoint y: 87, endPoint x: 308, endPoint y: 91, distance: 76.6
click at [308, 91] on div "Click To Paste" at bounding box center [232, 97] width 219 height 85
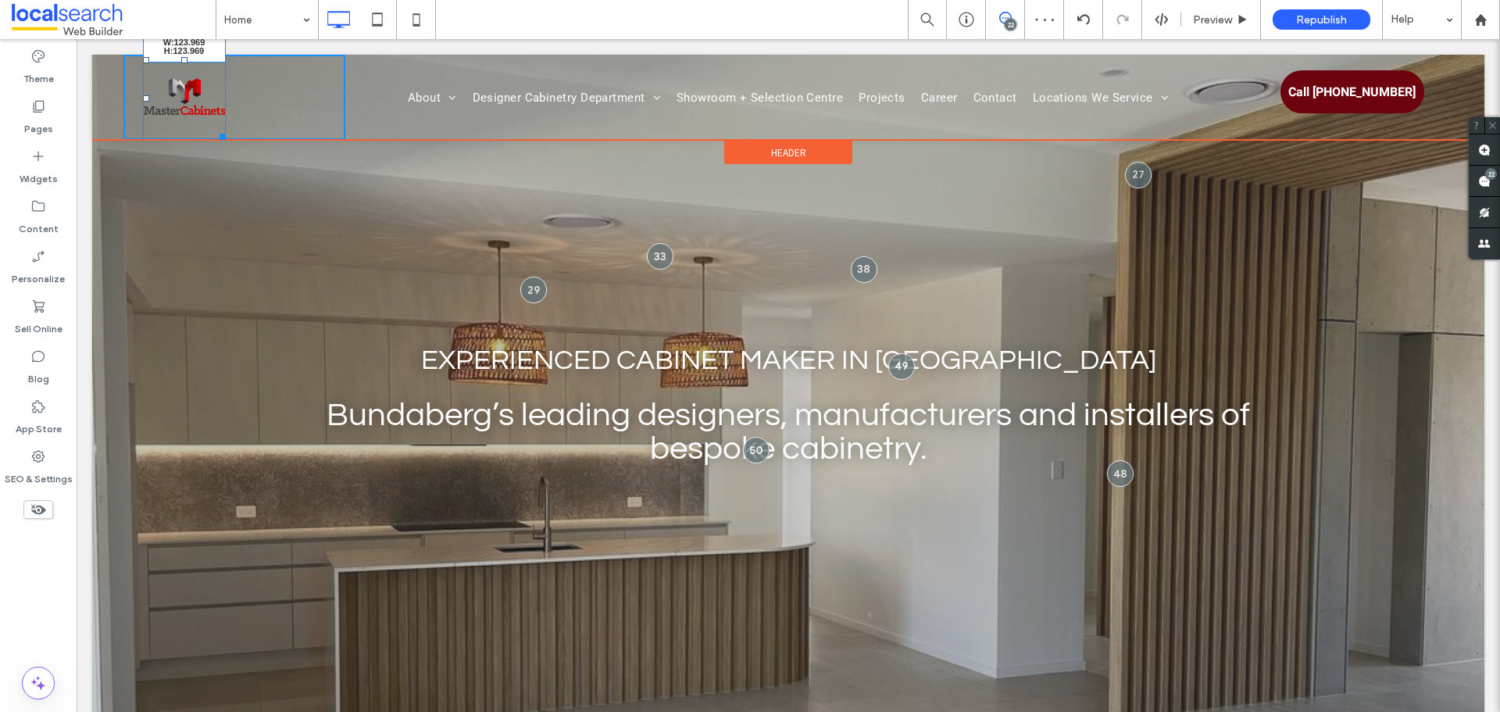
drag, startPoint x: 222, startPoint y: 129, endPoint x: 259, endPoint y: 143, distance: 40.0
click at [259, 140] on div "W:123.969 H:123.969 Click To Paste" at bounding box center [234, 97] width 222 height 85
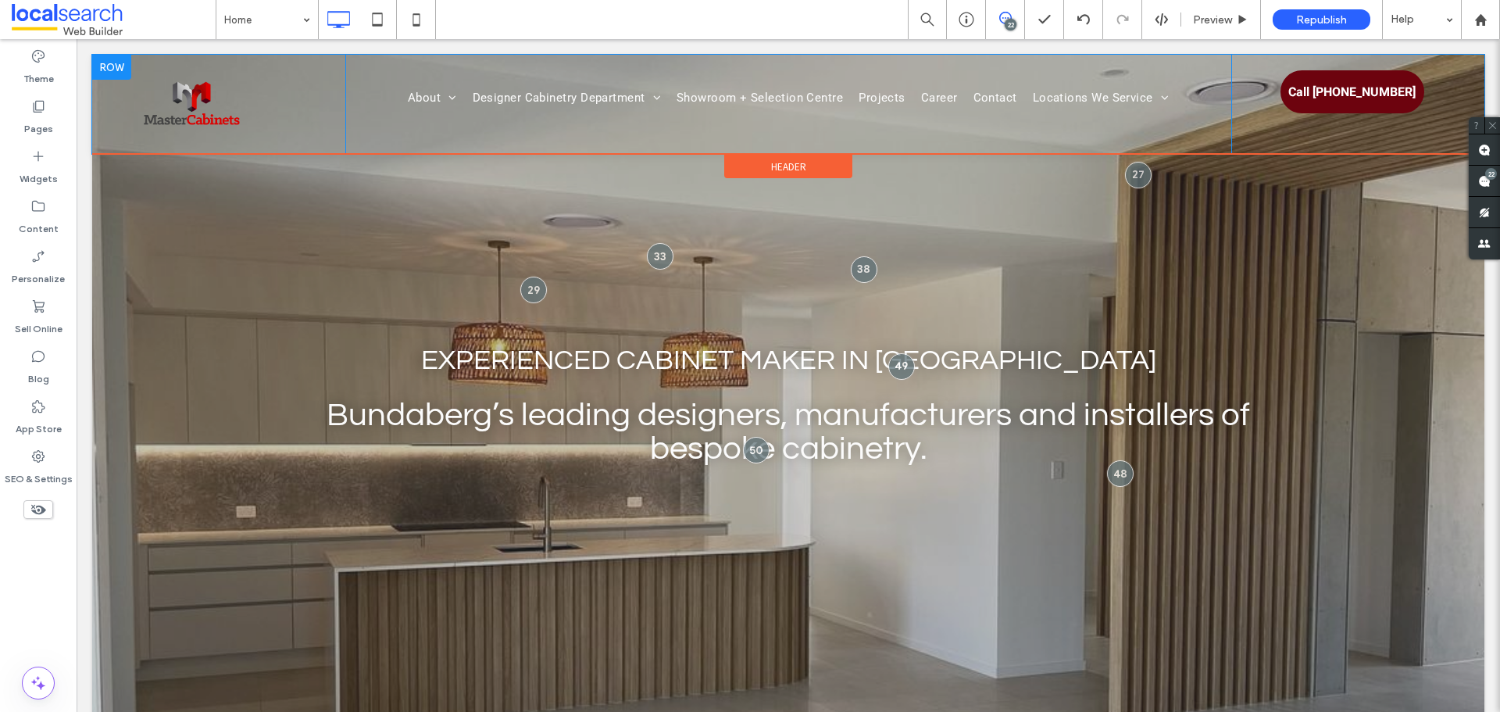
click at [371, 105] on nav "About Our Awards Our Process Designer Cabinetry Department Kitchens Vanities [G…" at bounding box center [788, 98] width 886 height 22
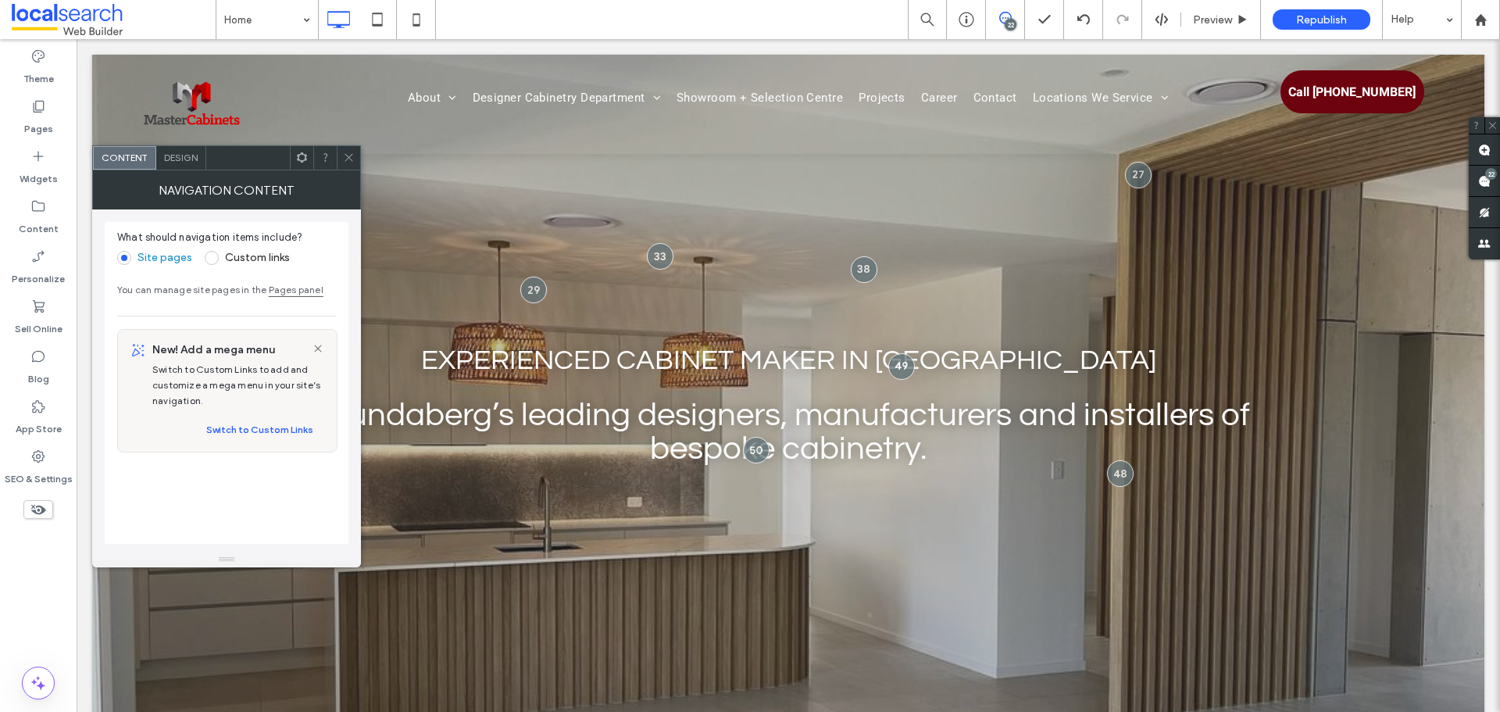
drag, startPoint x: 349, startPoint y: 153, endPoint x: 230, endPoint y: 81, distance: 139.4
click at [349, 153] on icon at bounding box center [349, 158] width 12 height 12
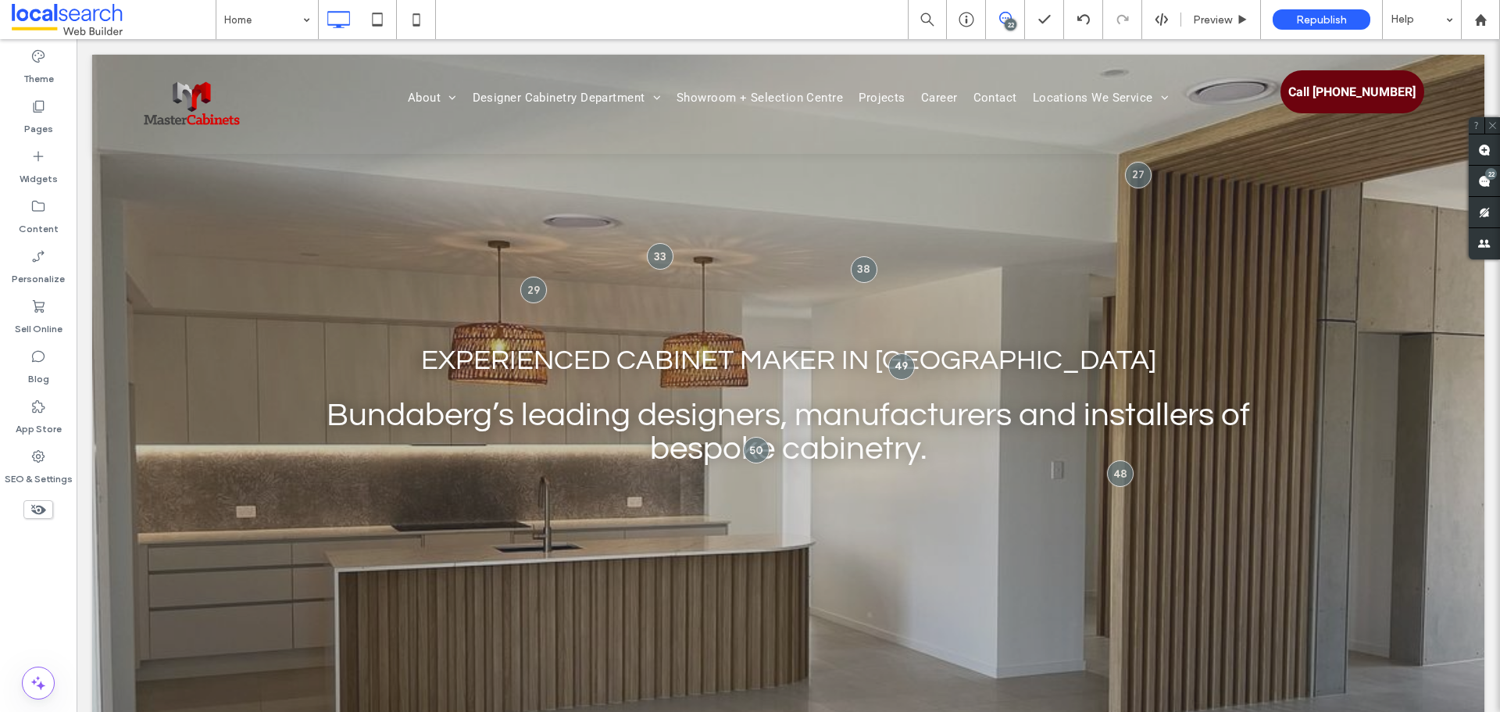
click at [298, 114] on div "Click To Paste" at bounding box center [234, 104] width 222 height 99
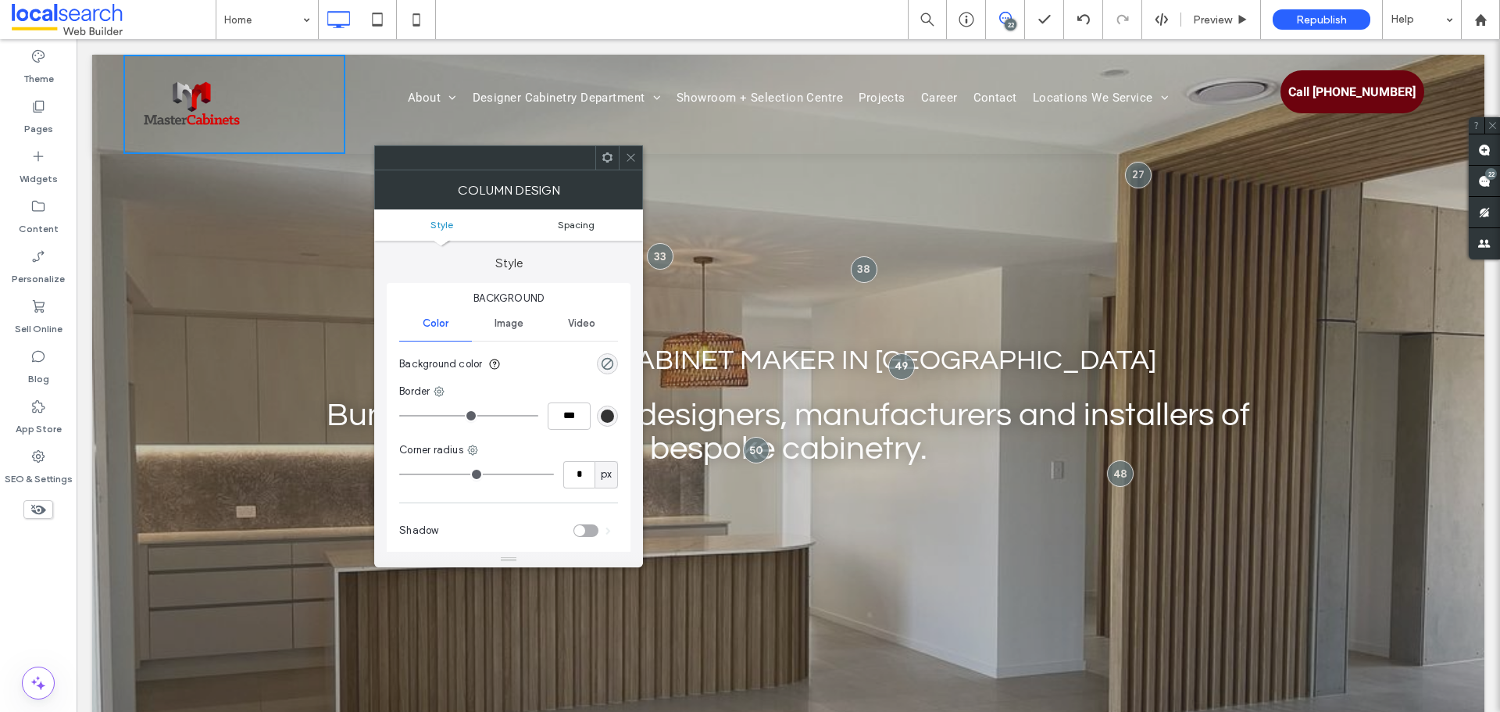
click at [597, 225] on link "Spacing" at bounding box center [575, 225] width 134 height 12
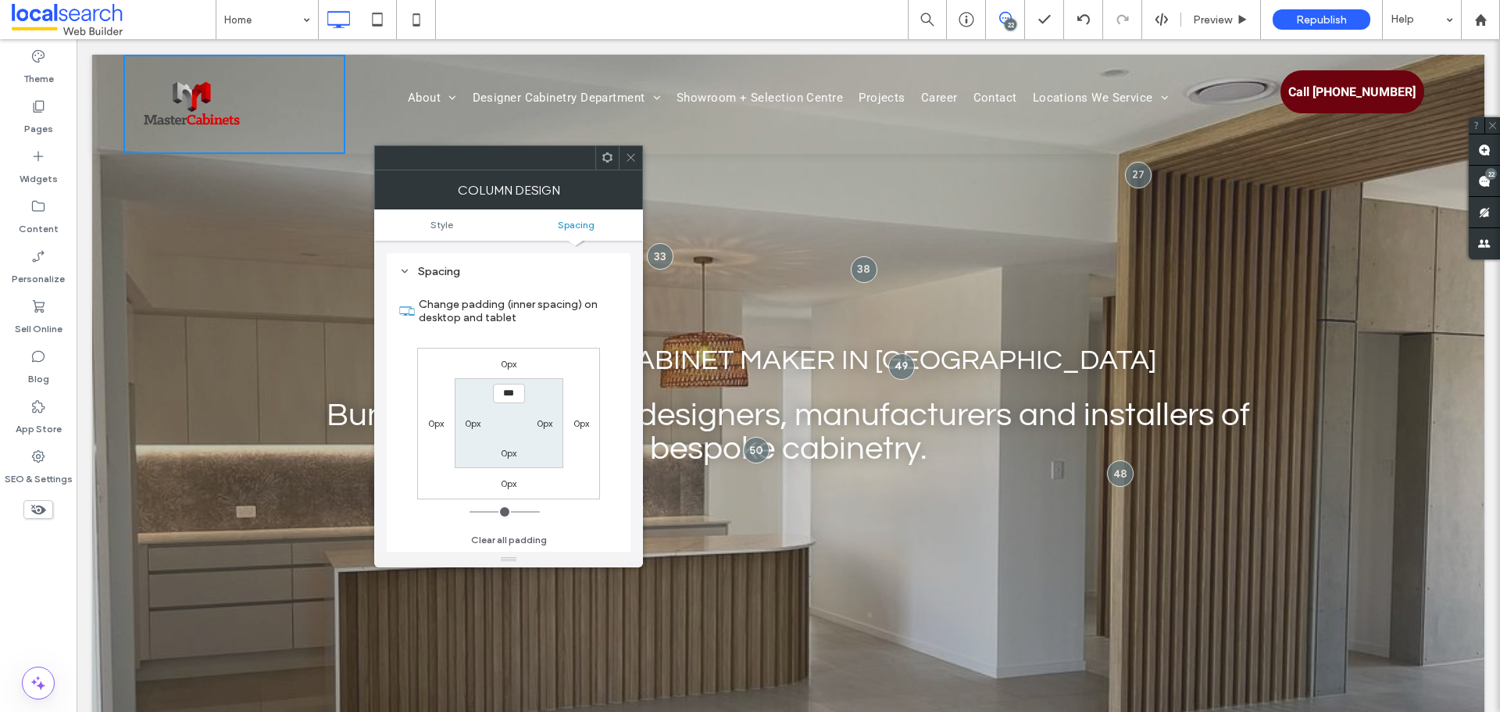
click at [638, 159] on div at bounding box center [630, 157] width 23 height 23
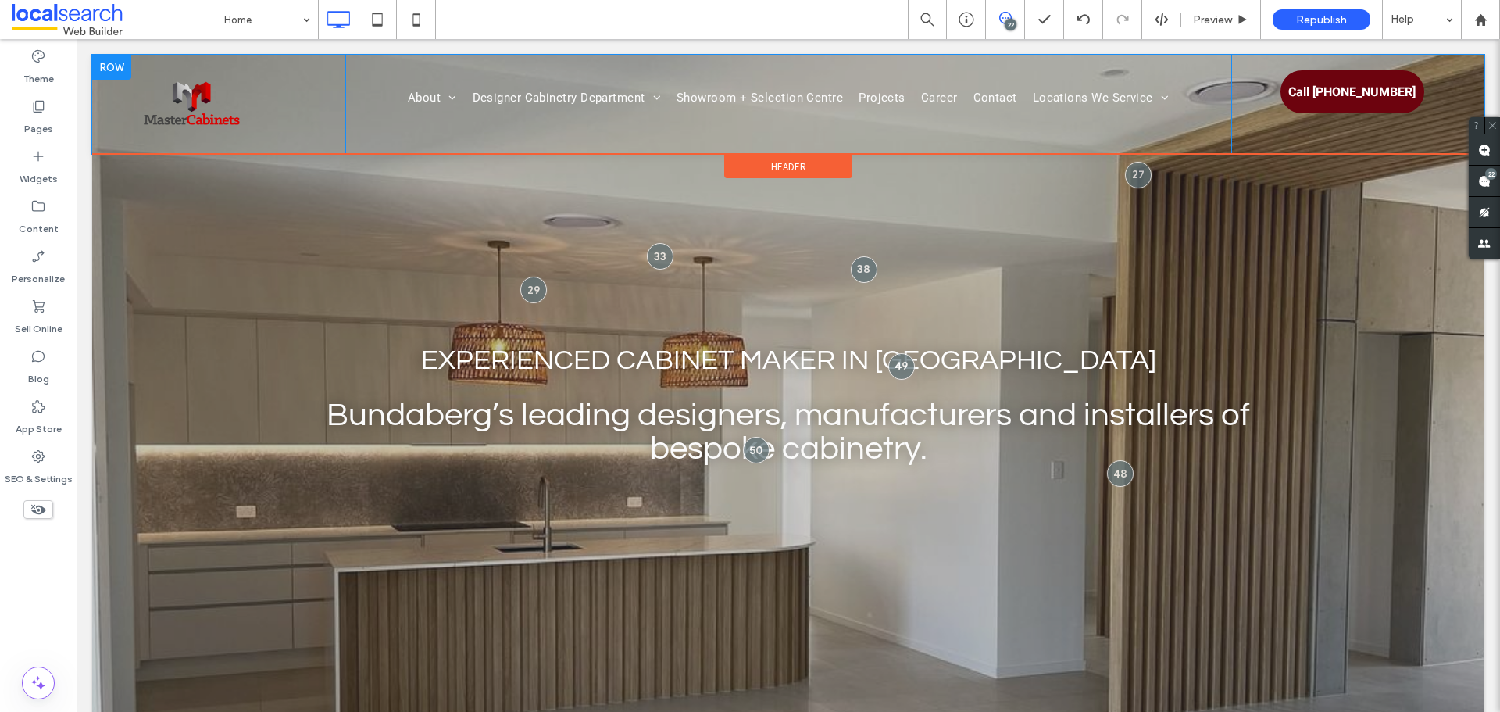
click at [370, 82] on div "About Our Awards Our Process Designer Cabinetry Department Kitchens Vanities La…" at bounding box center [788, 104] width 886 height 99
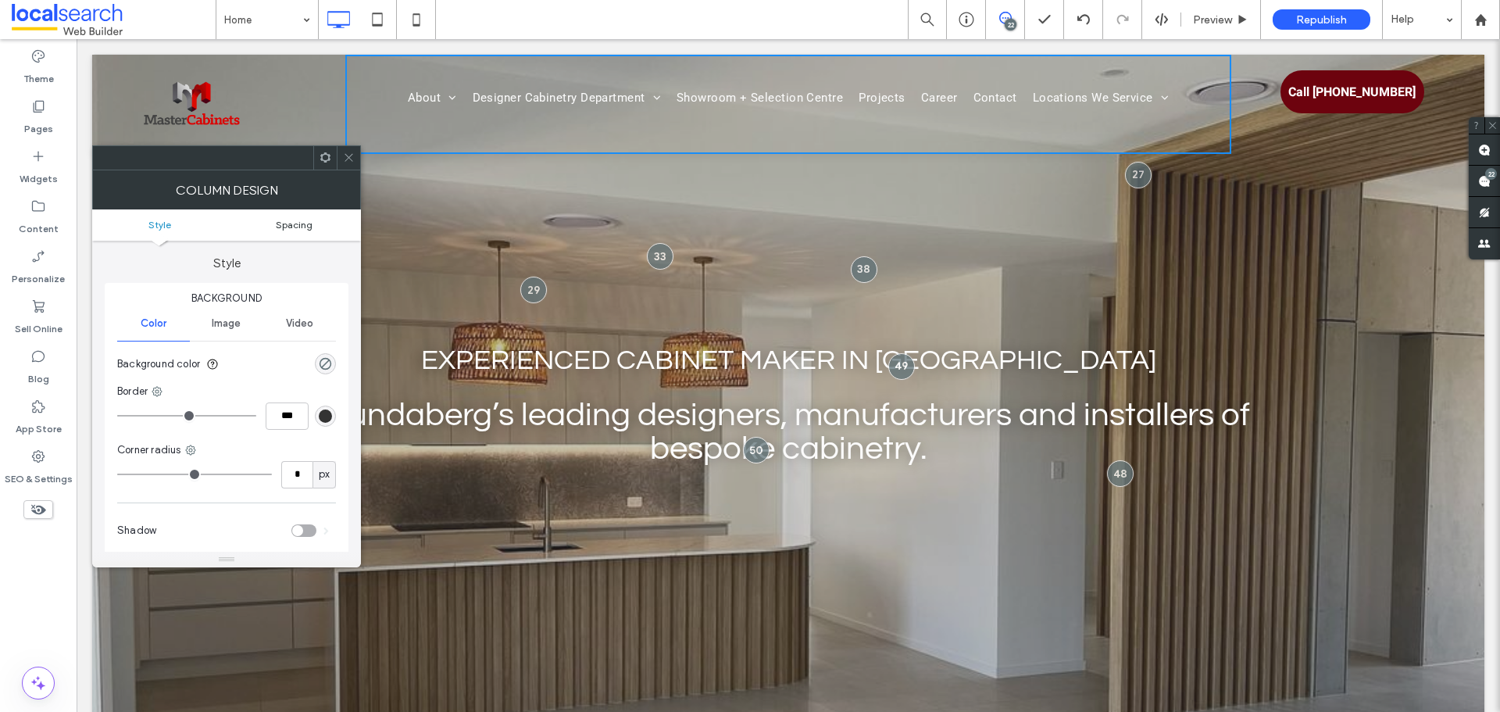
click at [306, 225] on span "Spacing" at bounding box center [294, 225] width 37 height 12
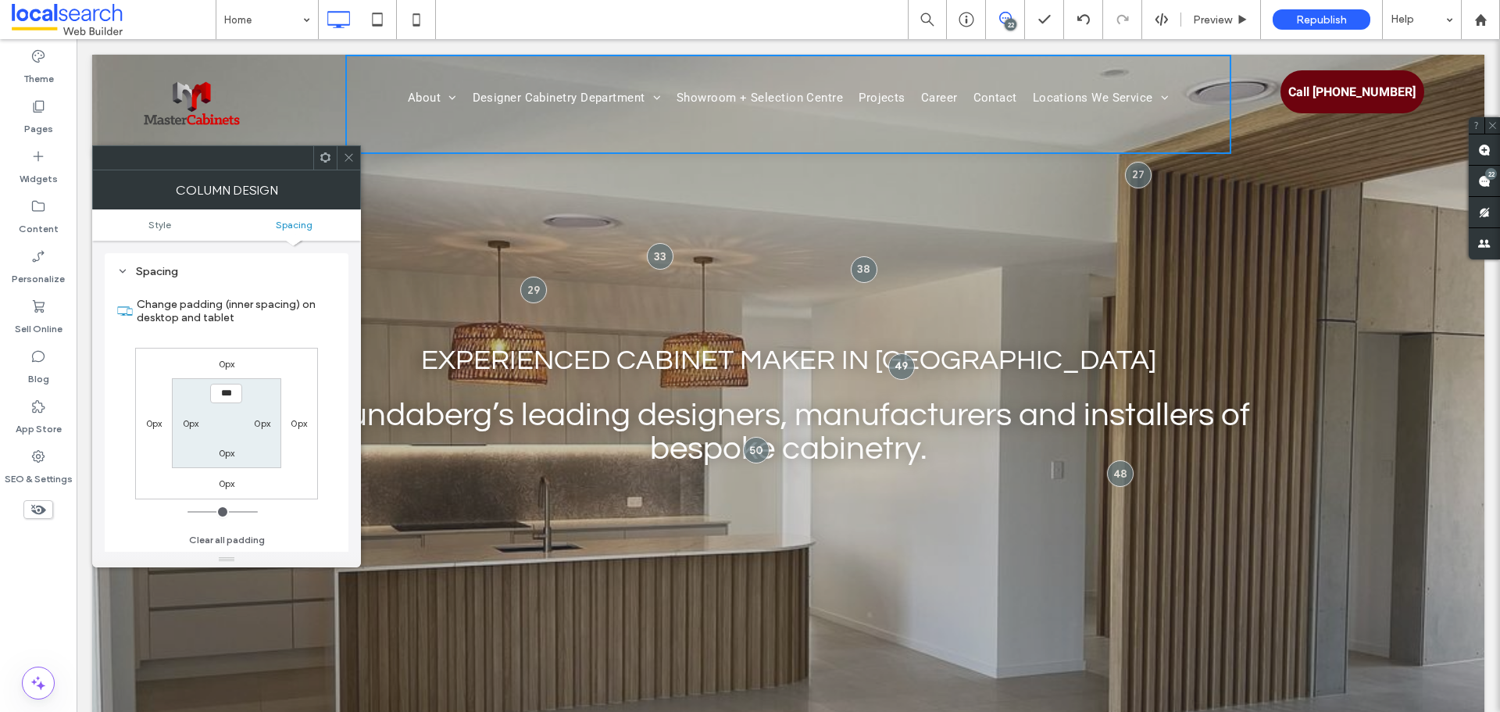
click at [343, 156] on icon at bounding box center [349, 158] width 12 height 12
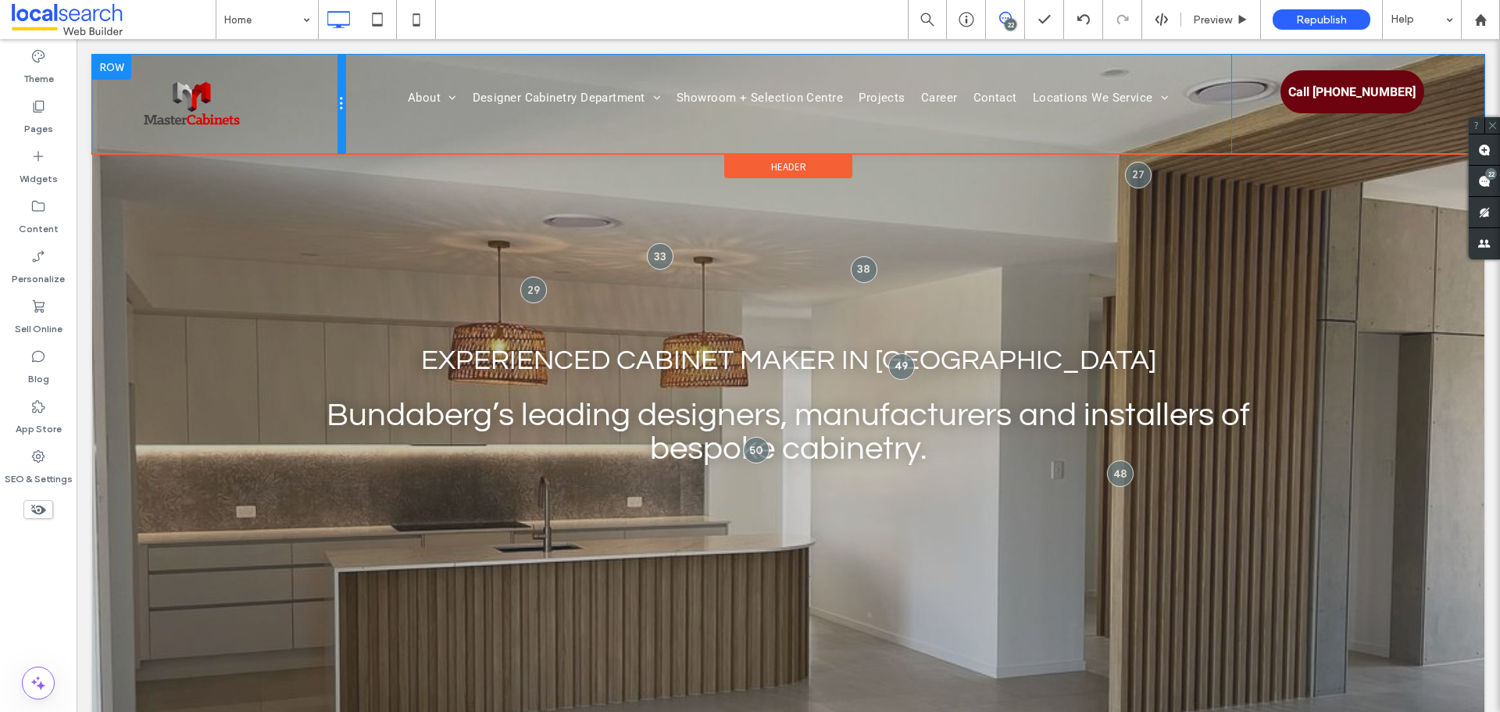
click at [337, 109] on div at bounding box center [341, 104] width 8 height 99
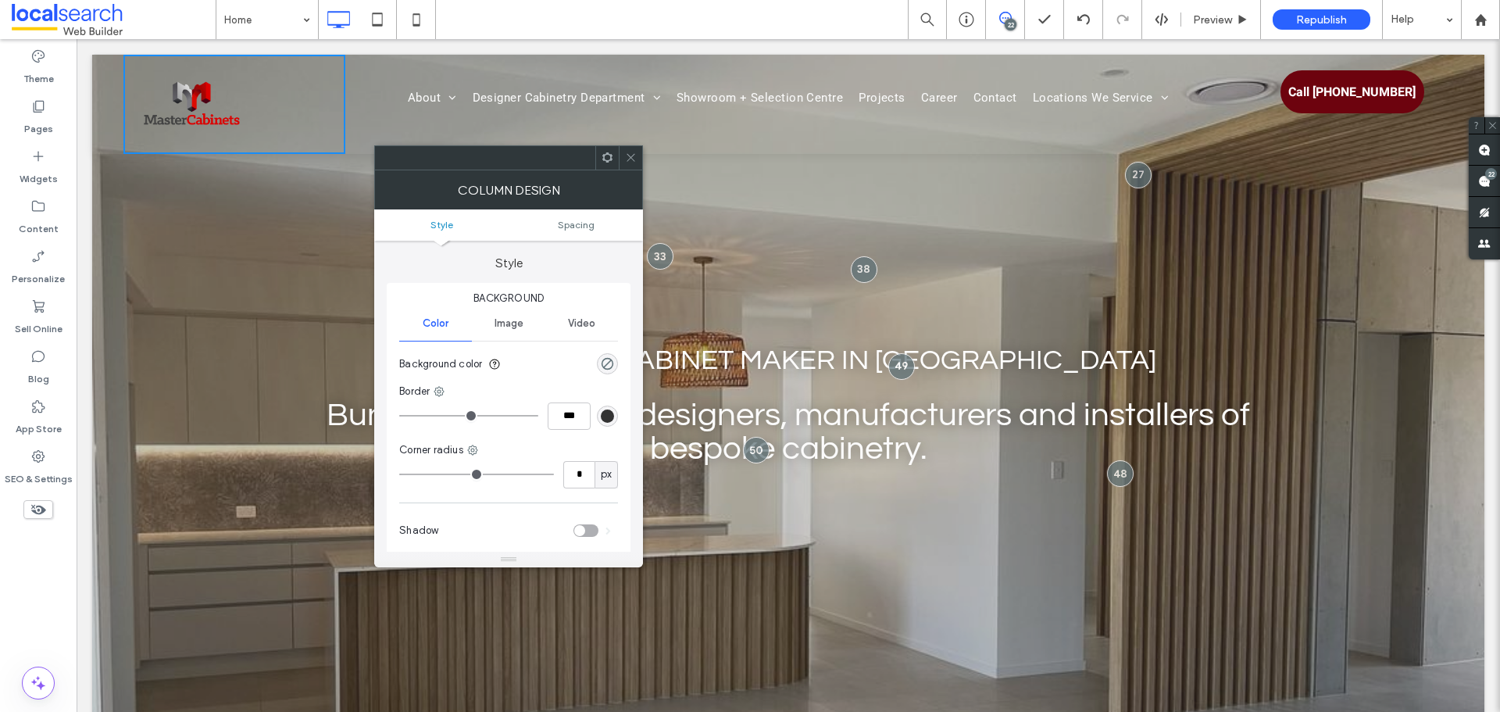
click at [122, 97] on div "Click To Paste About Our Awards Our Process Designer Cabinetry Department Kitch…" at bounding box center [788, 104] width 1392 height 99
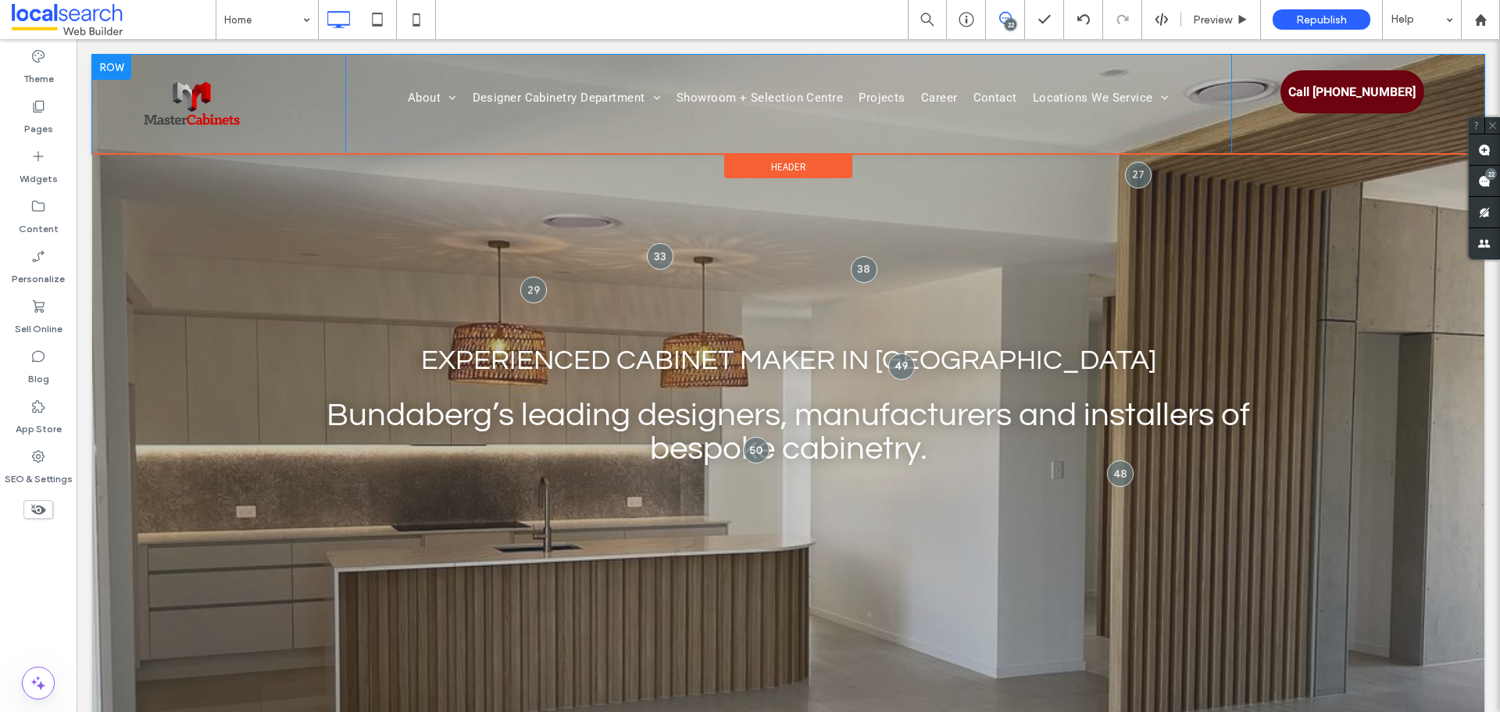
click at [299, 109] on div "Click To Paste" at bounding box center [234, 104] width 222 height 99
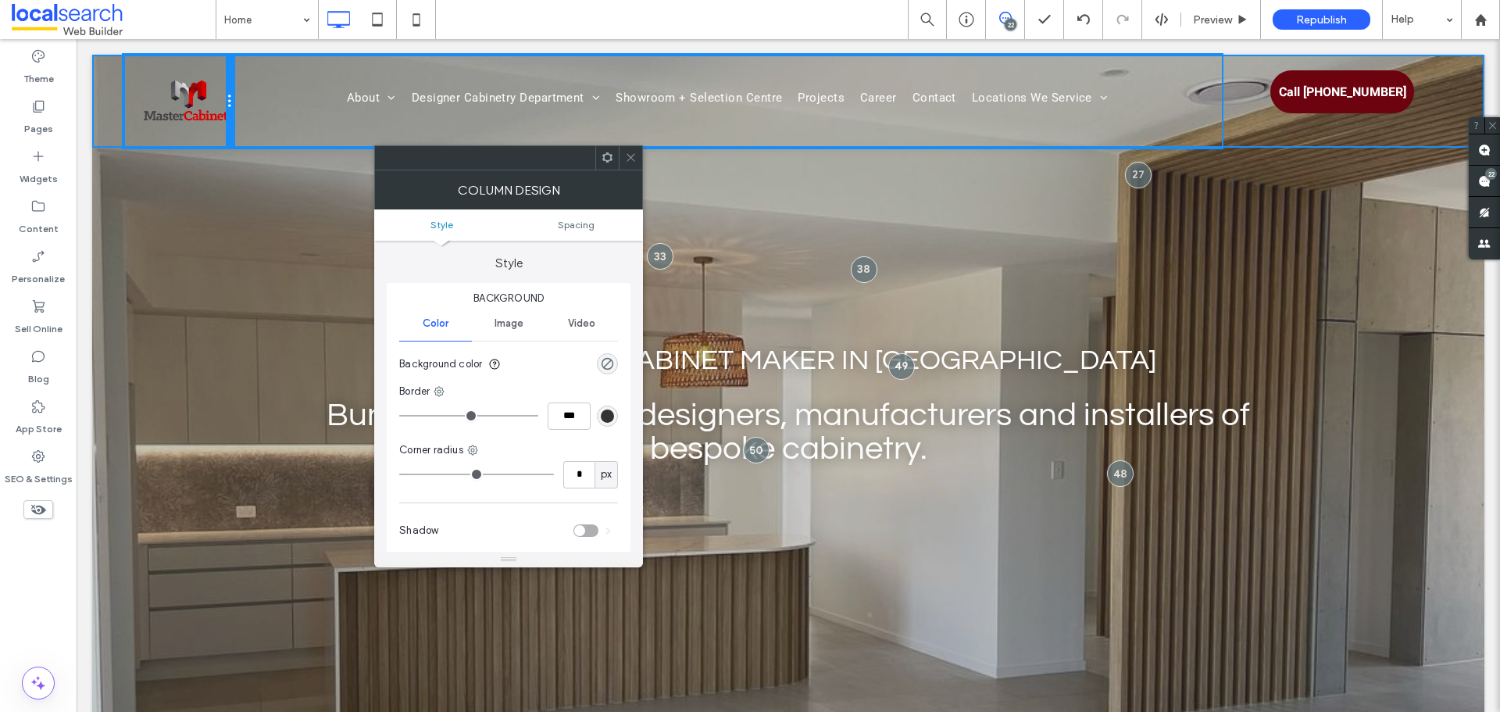
drag, startPoint x: 341, startPoint y: 107, endPoint x: 274, endPoint y: 110, distance: 67.2
click at [274, 110] on div "Click To Paste About Our Awards Our Process Designer Cabinetry Department Kitch…" at bounding box center [787, 101] width 1329 height 93
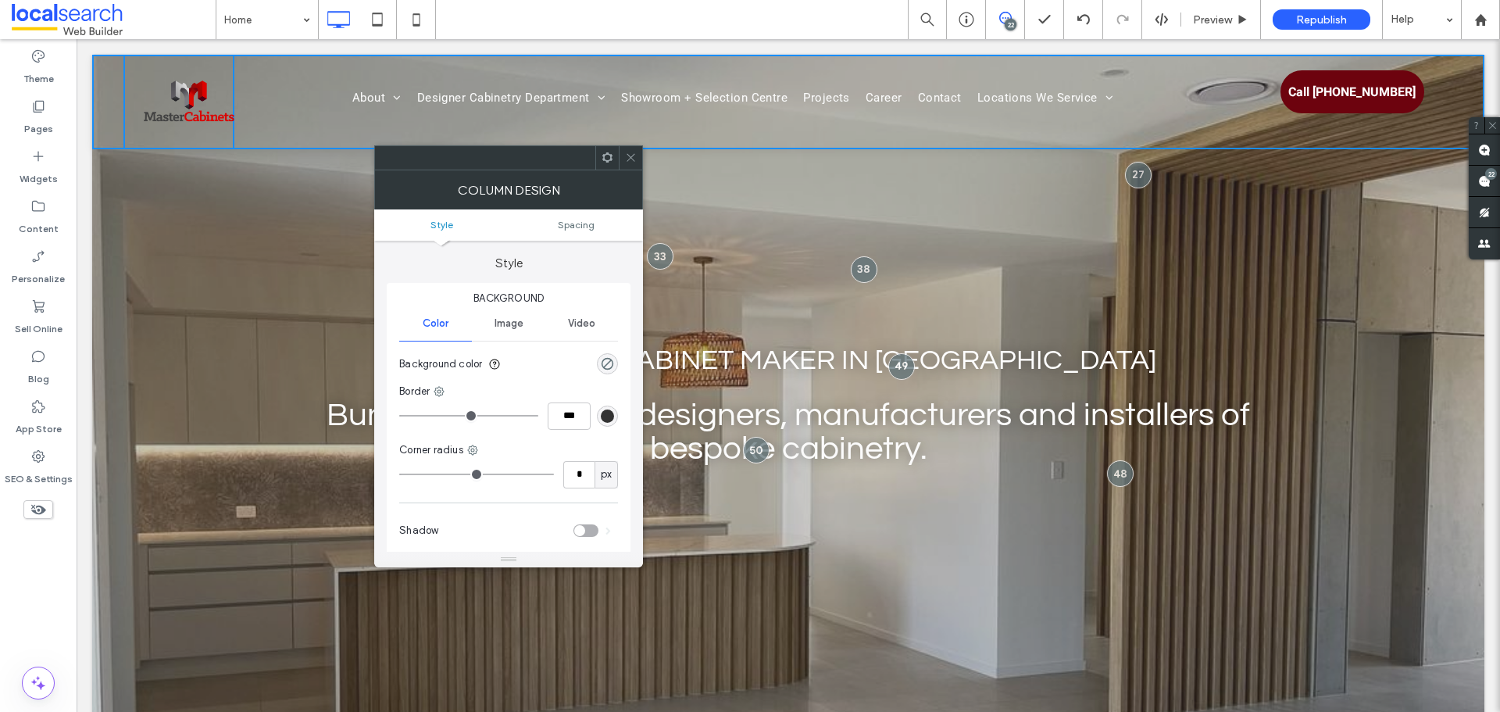
drag, startPoint x: 637, startPoint y: 157, endPoint x: 540, endPoint y: 146, distance: 96.7
click at [634, 155] on icon at bounding box center [631, 158] width 12 height 12
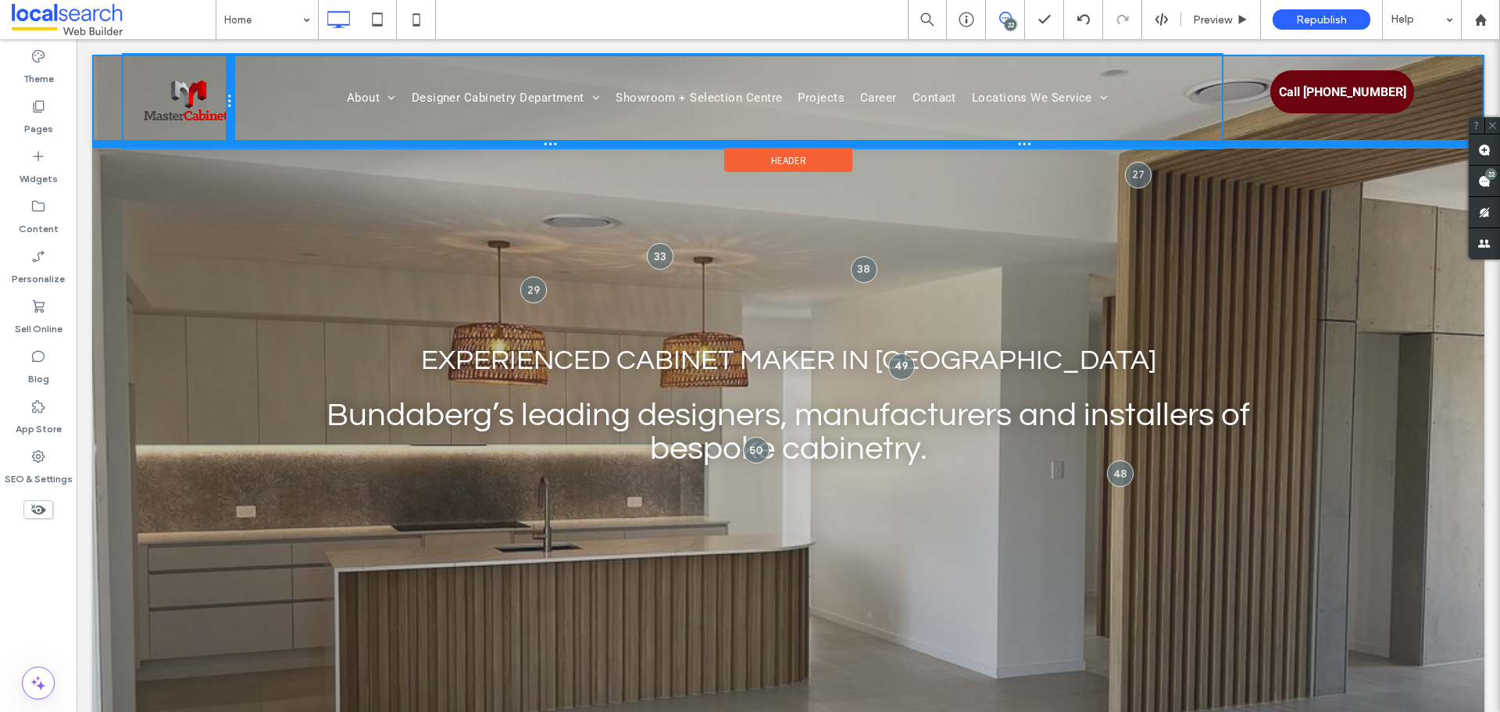
drag, startPoint x: 229, startPoint y: 138, endPoint x: 266, endPoint y: 146, distance: 37.5
click at [266, 146] on div "Click To Paste About Our Awards Our Process Designer Cabinetry Department Kitch…" at bounding box center [788, 101] width 1392 height 93
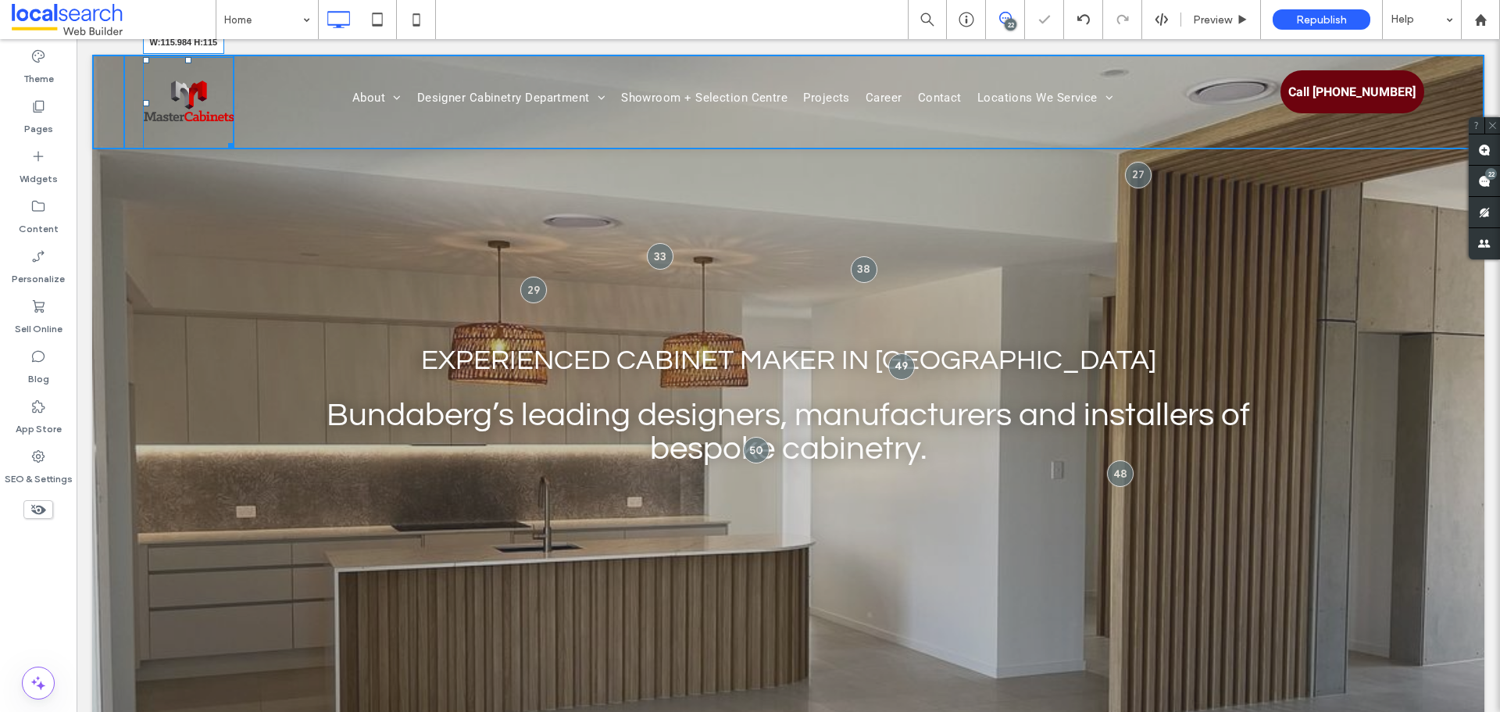
drag, startPoint x: 228, startPoint y: 140, endPoint x: 275, endPoint y: 175, distance: 58.6
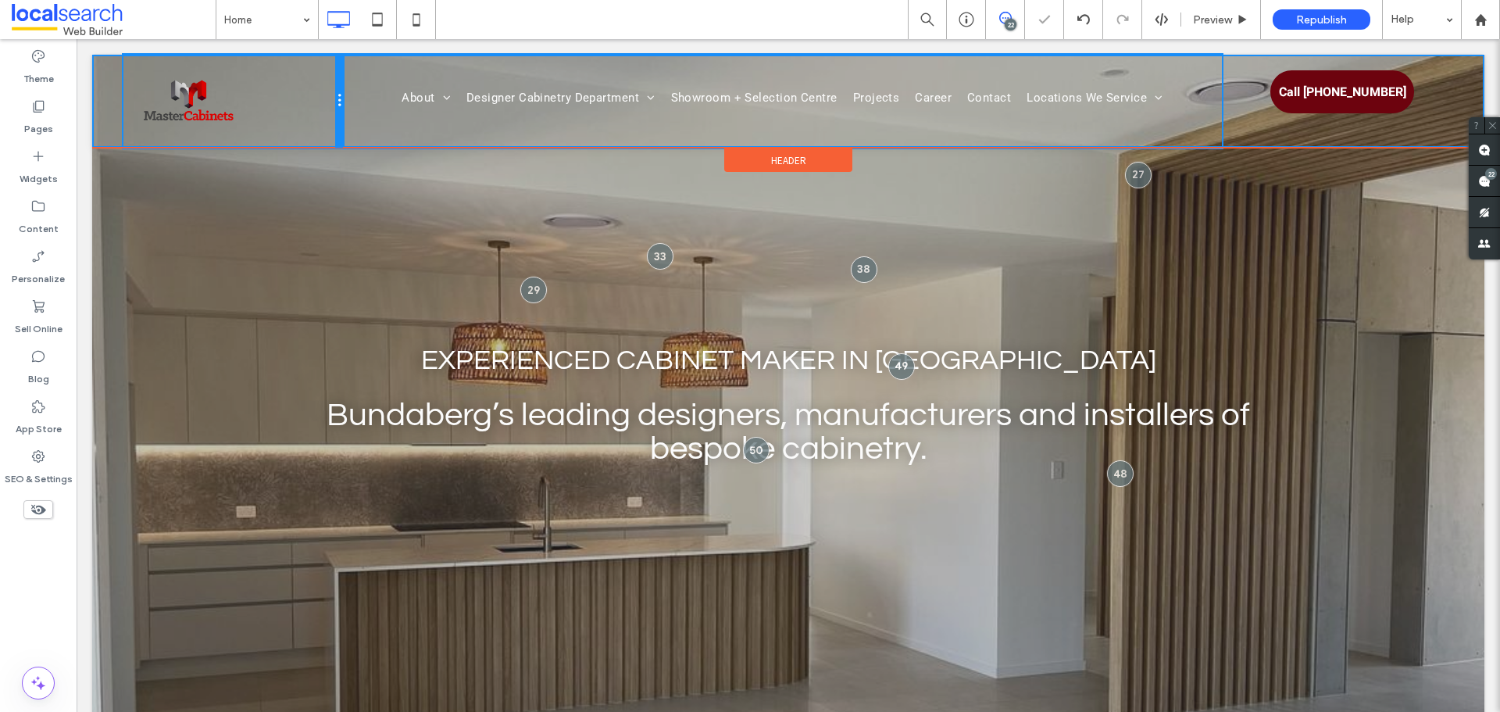
drag, startPoint x: 230, startPoint y: 111, endPoint x: 360, endPoint y: 173, distance: 143.6
click at [290, 120] on div "Click To Paste" at bounding box center [232, 101] width 219 height 93
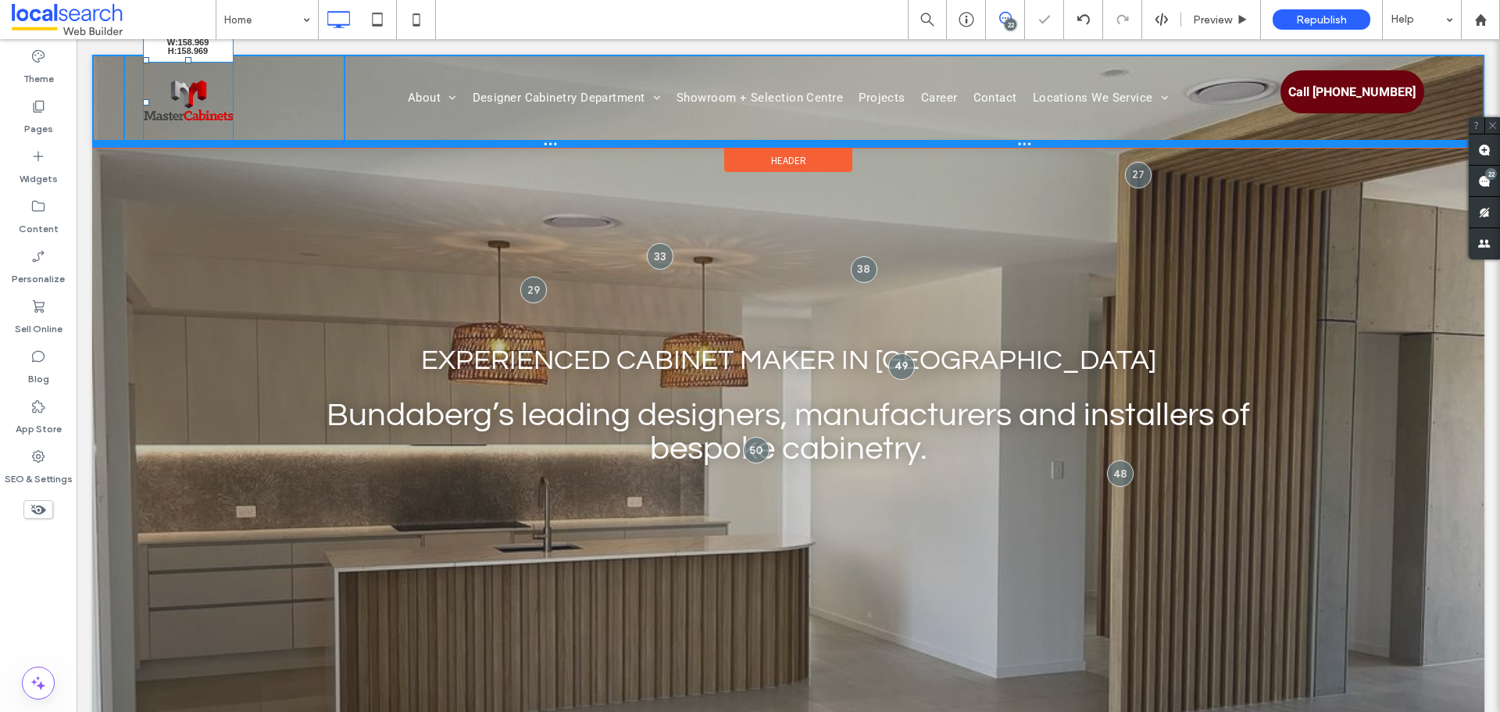
drag, startPoint x: 227, startPoint y: 143, endPoint x: 291, endPoint y: 177, distance: 71.6
click at [291, 148] on div "W:158.969 H:158.969 Click To Paste About Our Awards Our Process Designer Cabine…" at bounding box center [788, 101] width 1392 height 93
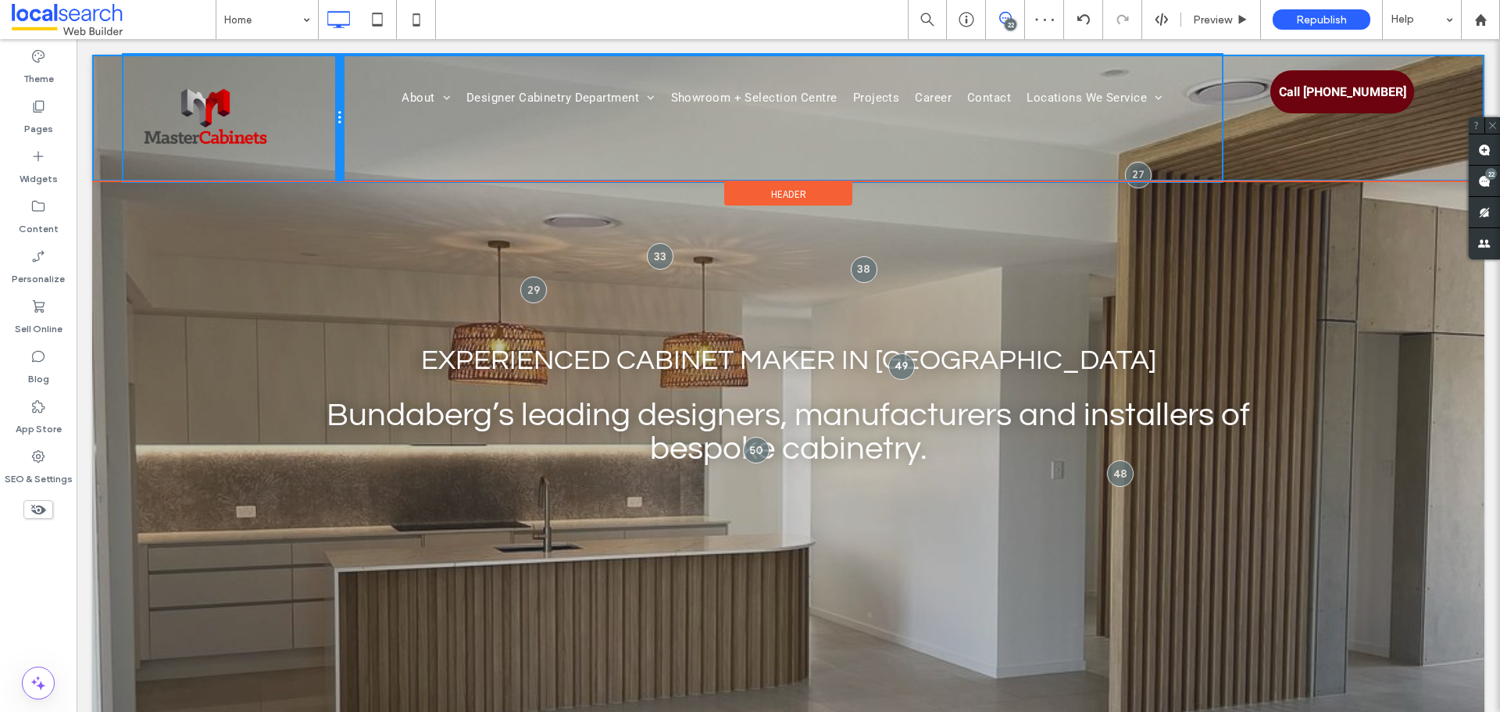
drag, startPoint x: 341, startPoint y: 130, endPoint x: 449, endPoint y: 187, distance: 122.3
click at [373, 148] on div "Click To Paste About Our Awards Our Process Designer Cabinetry Department Kitch…" at bounding box center [787, 118] width 1329 height 127
drag, startPoint x: 342, startPoint y: 114, endPoint x: 301, endPoint y: 120, distance: 41.0
click at [301, 120] on div "Click To Paste" at bounding box center [232, 118] width 219 height 127
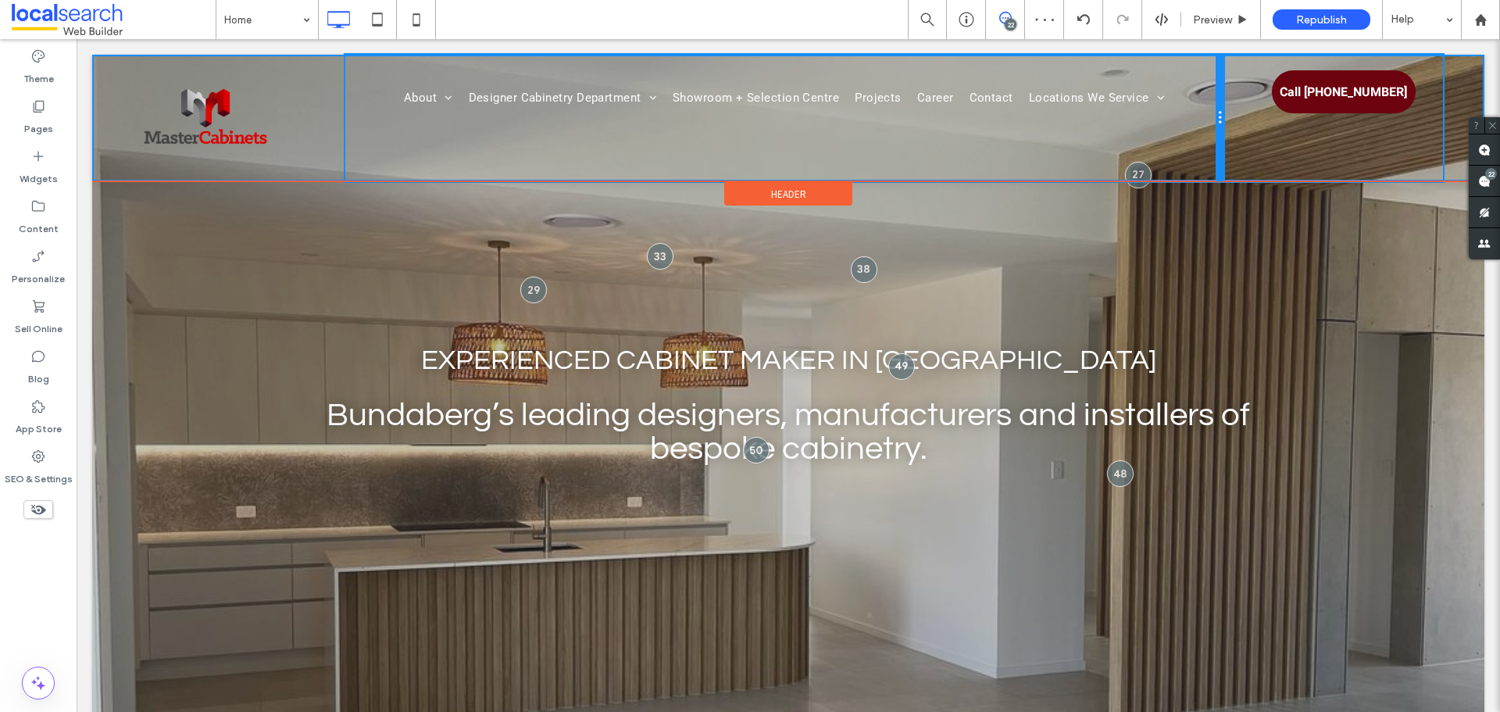
drag, startPoint x: 1219, startPoint y: 109, endPoint x: 1243, endPoint y: 169, distance: 64.5
click at [1235, 109] on div "Click To Paste About Our Awards Our Process Designer Cabinetry Department Kitch…" at bounding box center [787, 118] width 1329 height 127
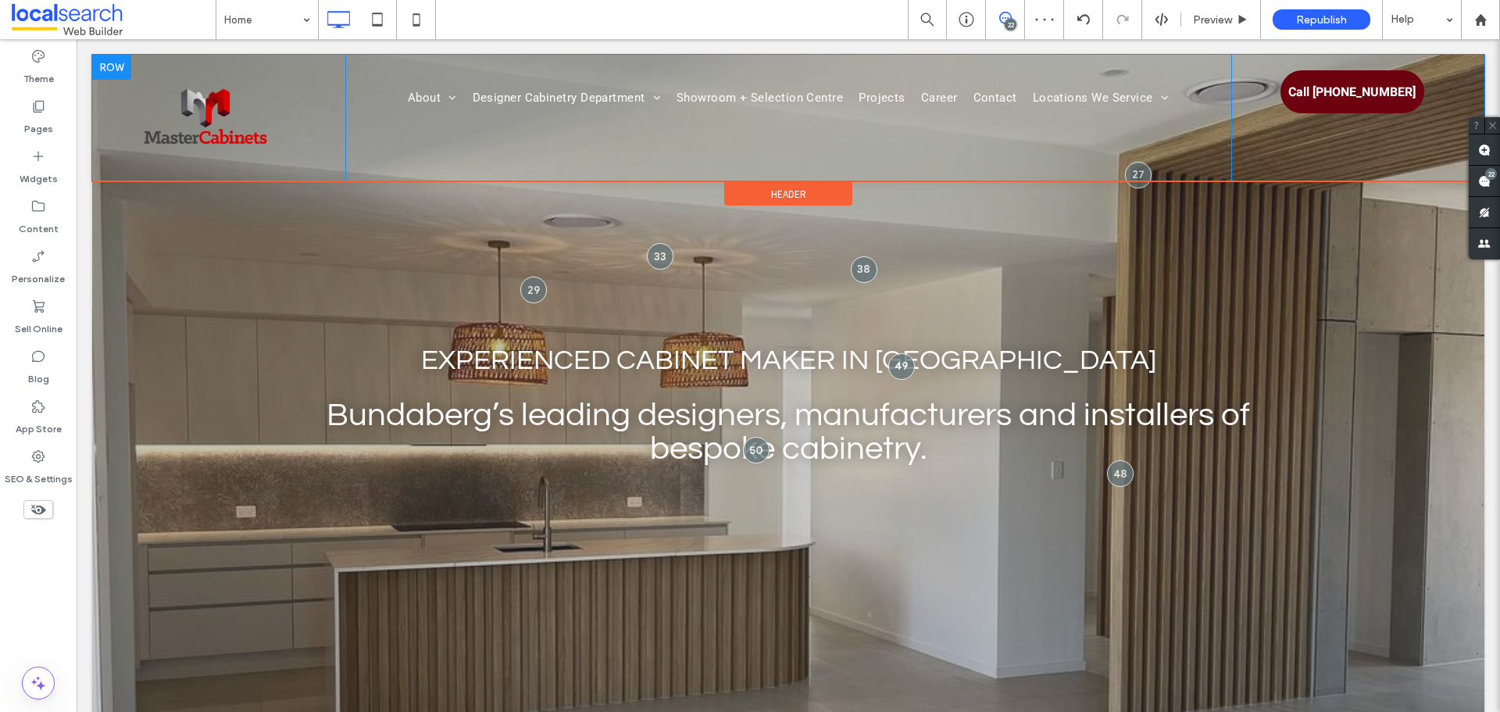
click at [448, 157] on div "About Our Awards Our Process Designer Cabinetry Department Kitchens Vanities La…" at bounding box center [788, 118] width 886 height 127
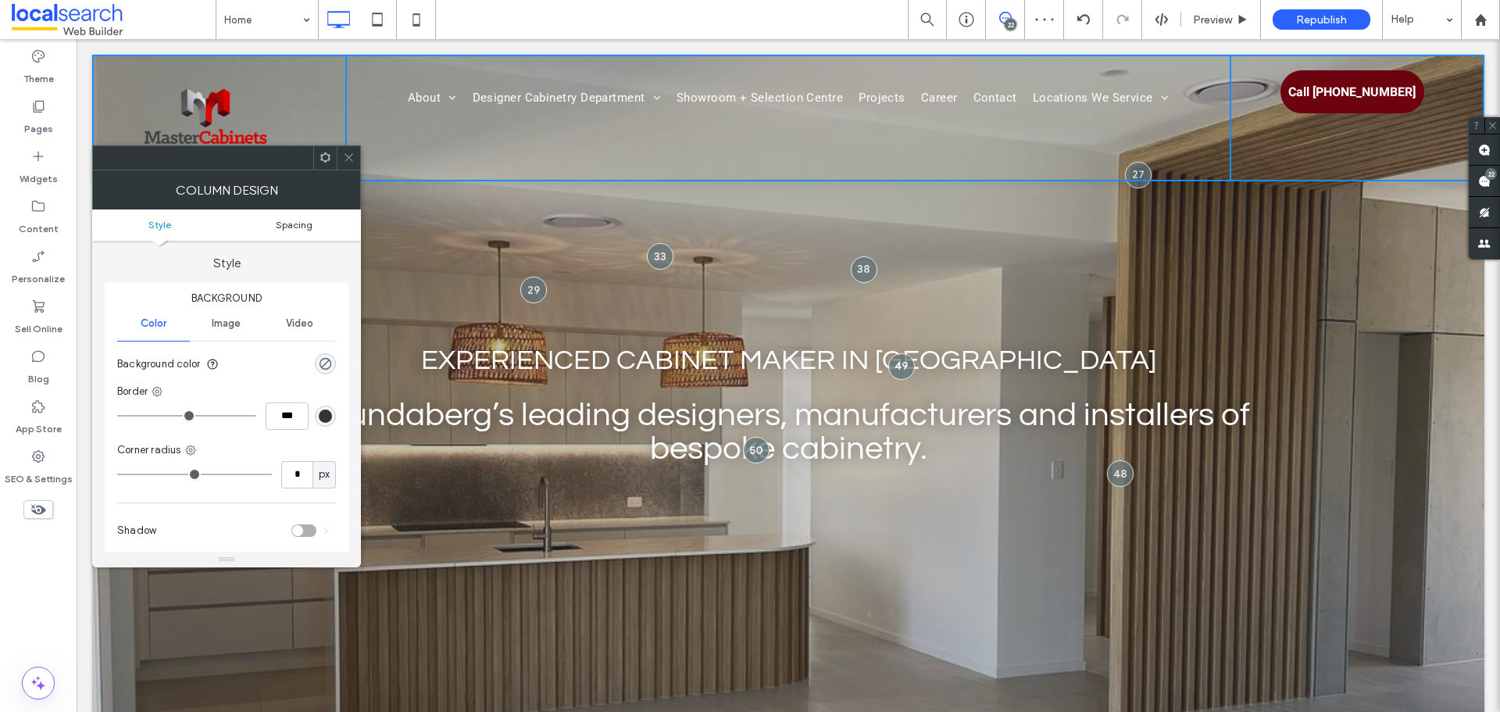
click at [297, 219] on span "Spacing" at bounding box center [294, 225] width 37 height 12
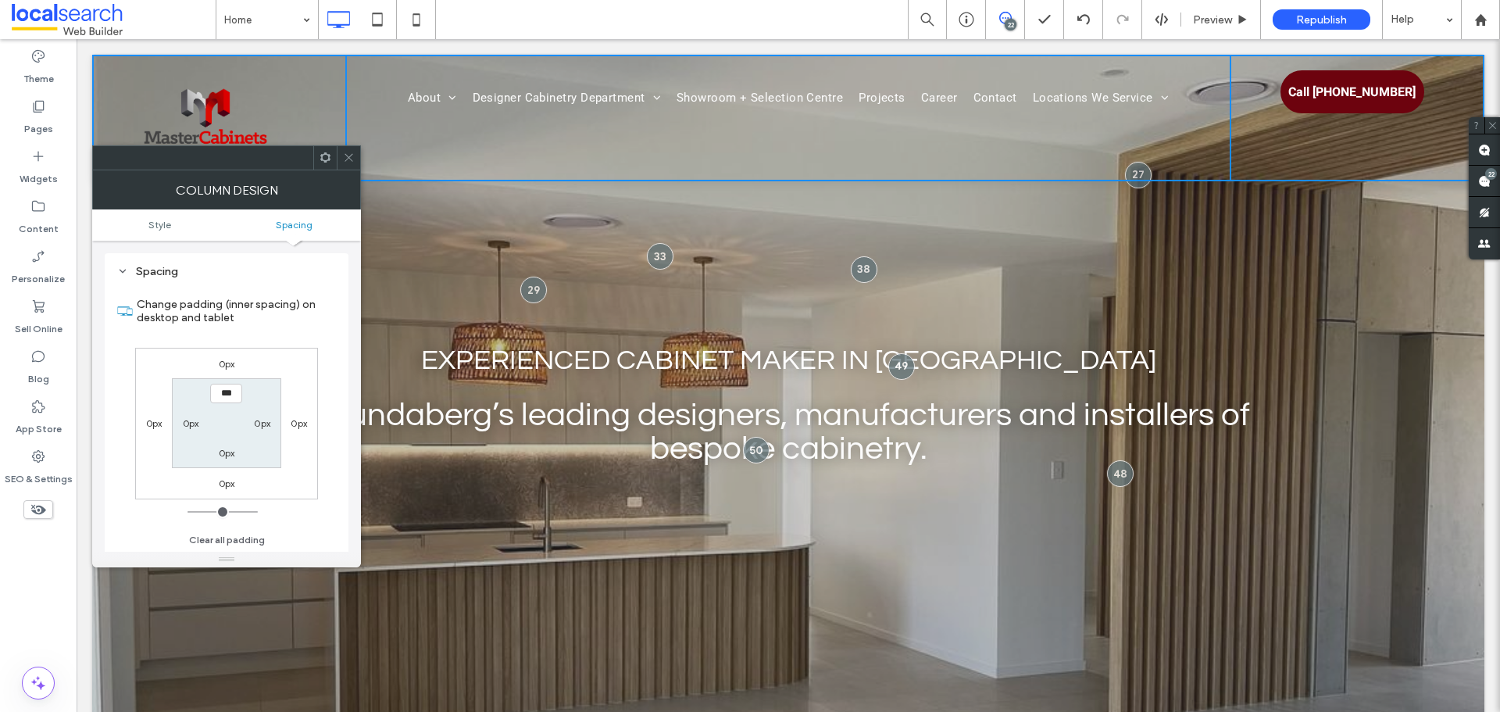
click at [354, 157] on icon at bounding box center [349, 158] width 12 height 12
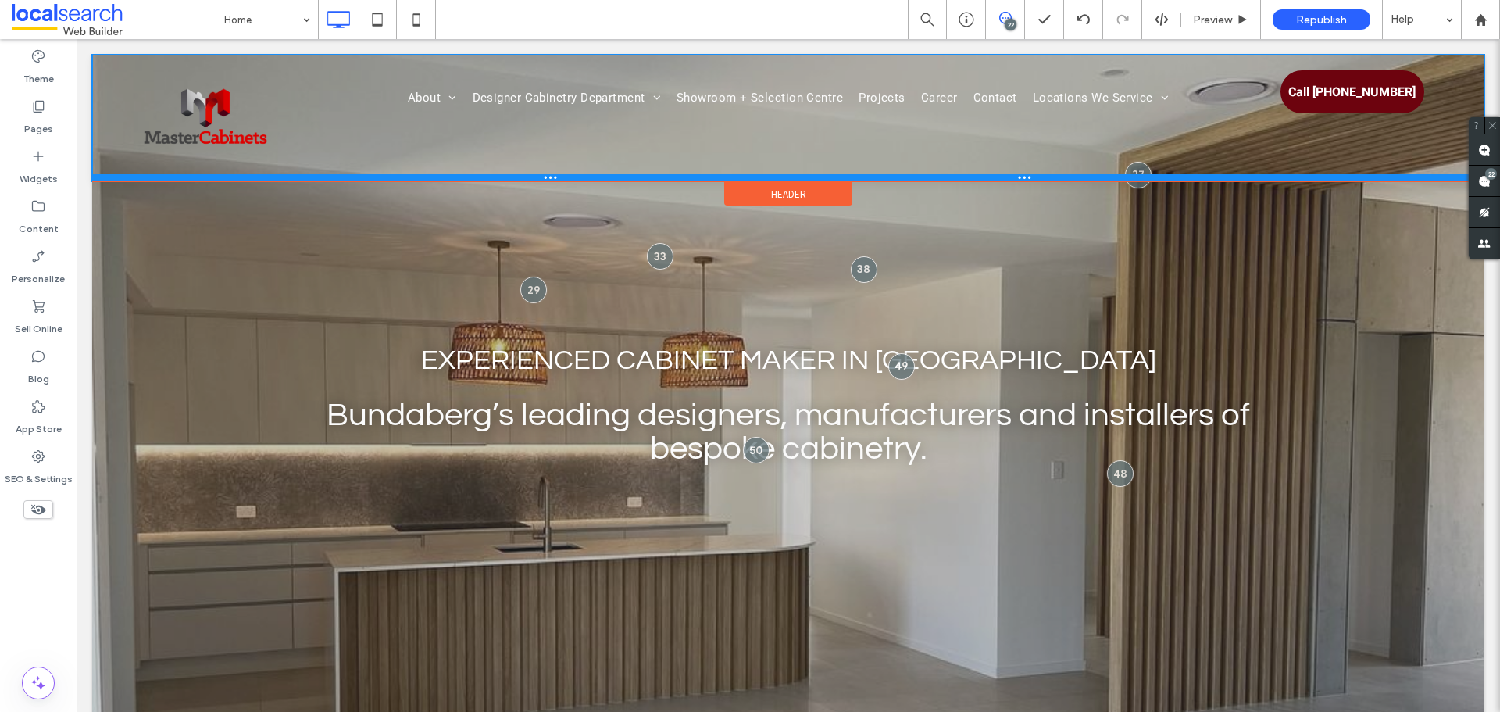
drag, startPoint x: 337, startPoint y: 180, endPoint x: 353, endPoint y: 137, distance: 45.0
click at [353, 137] on div "Click To Paste About Our Awards Our Process Designer Cabinetry Department Kitch…" at bounding box center [788, 118] width 1392 height 127
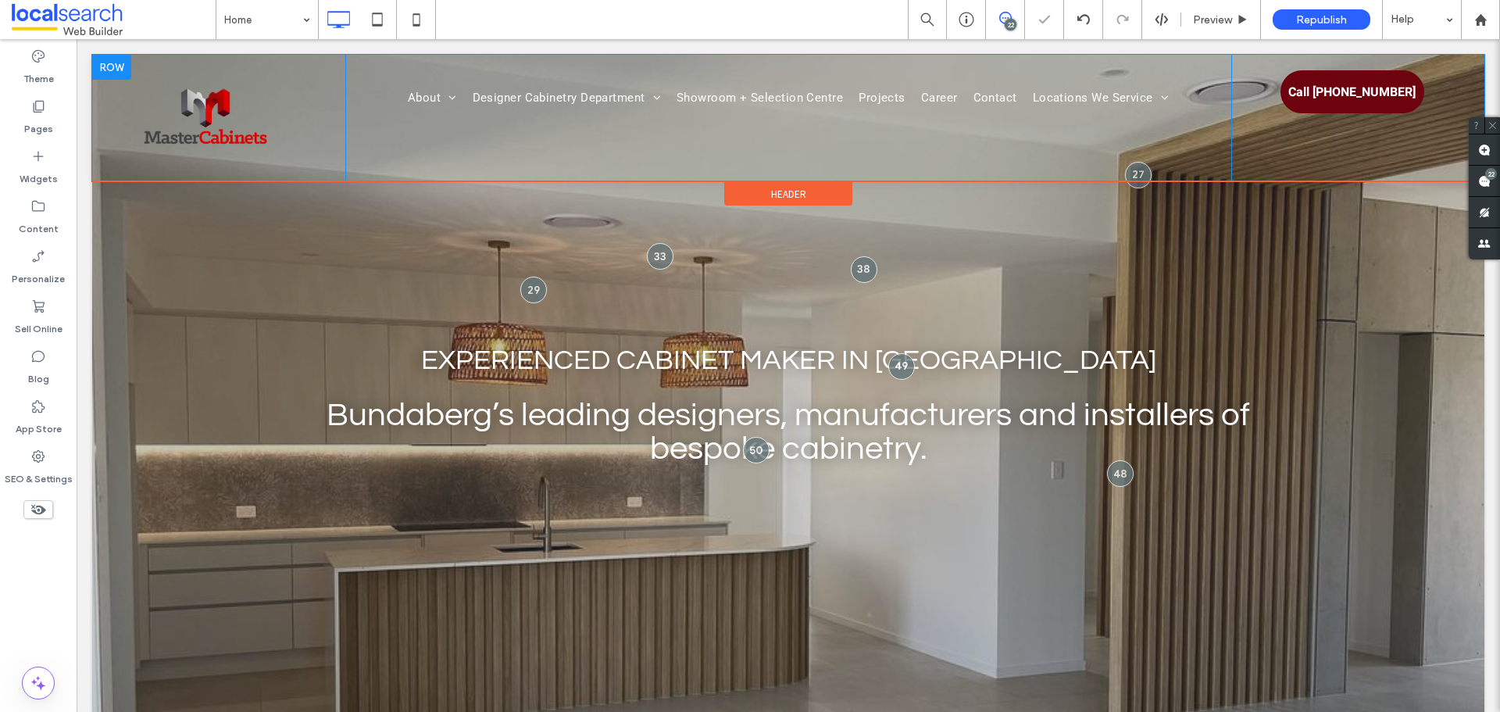
click at [286, 129] on div "Click To Paste" at bounding box center [234, 118] width 222 height 127
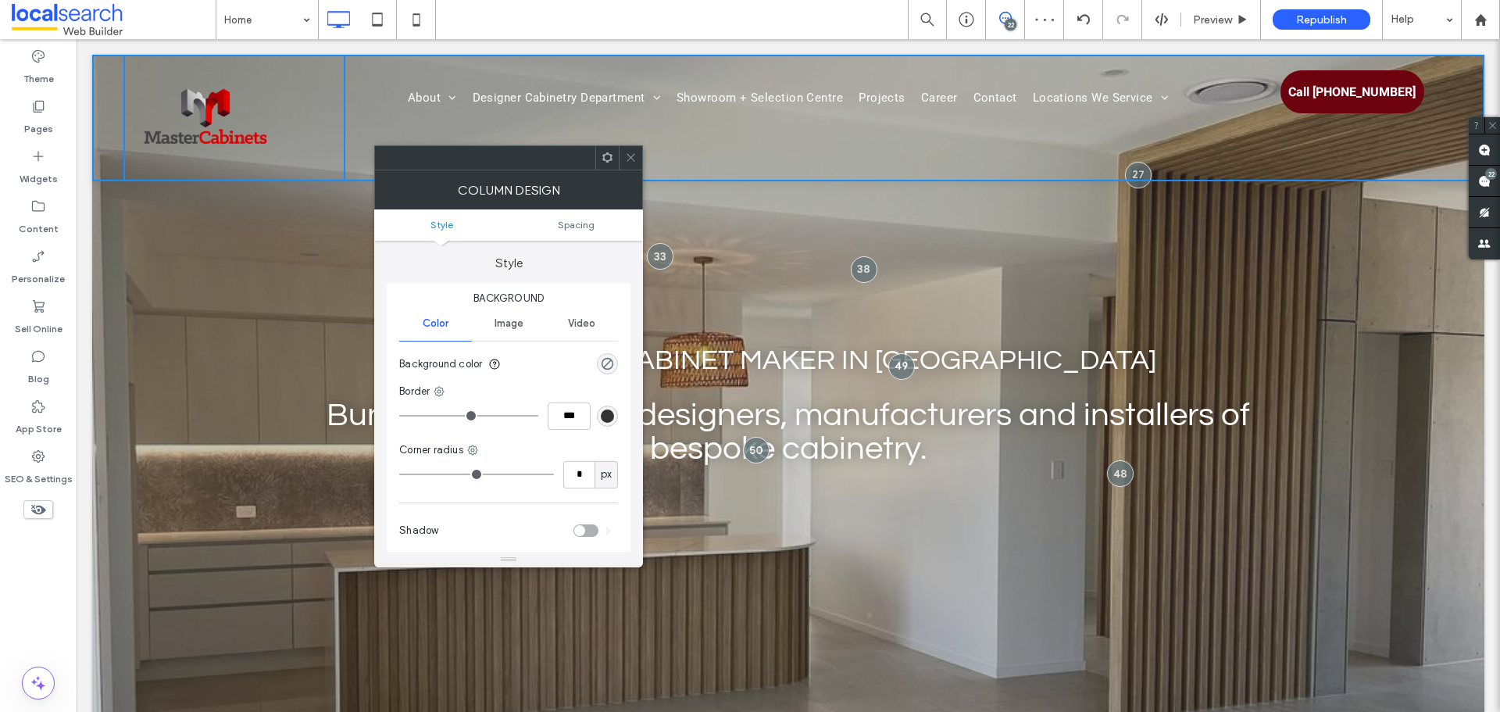
click at [586, 232] on ul "Style Spacing" at bounding box center [508, 224] width 269 height 31
click at [382, 105] on nav "About Our Awards Our Process Designer Cabinetry Department Kitchens Vanities La…" at bounding box center [788, 98] width 886 height 22
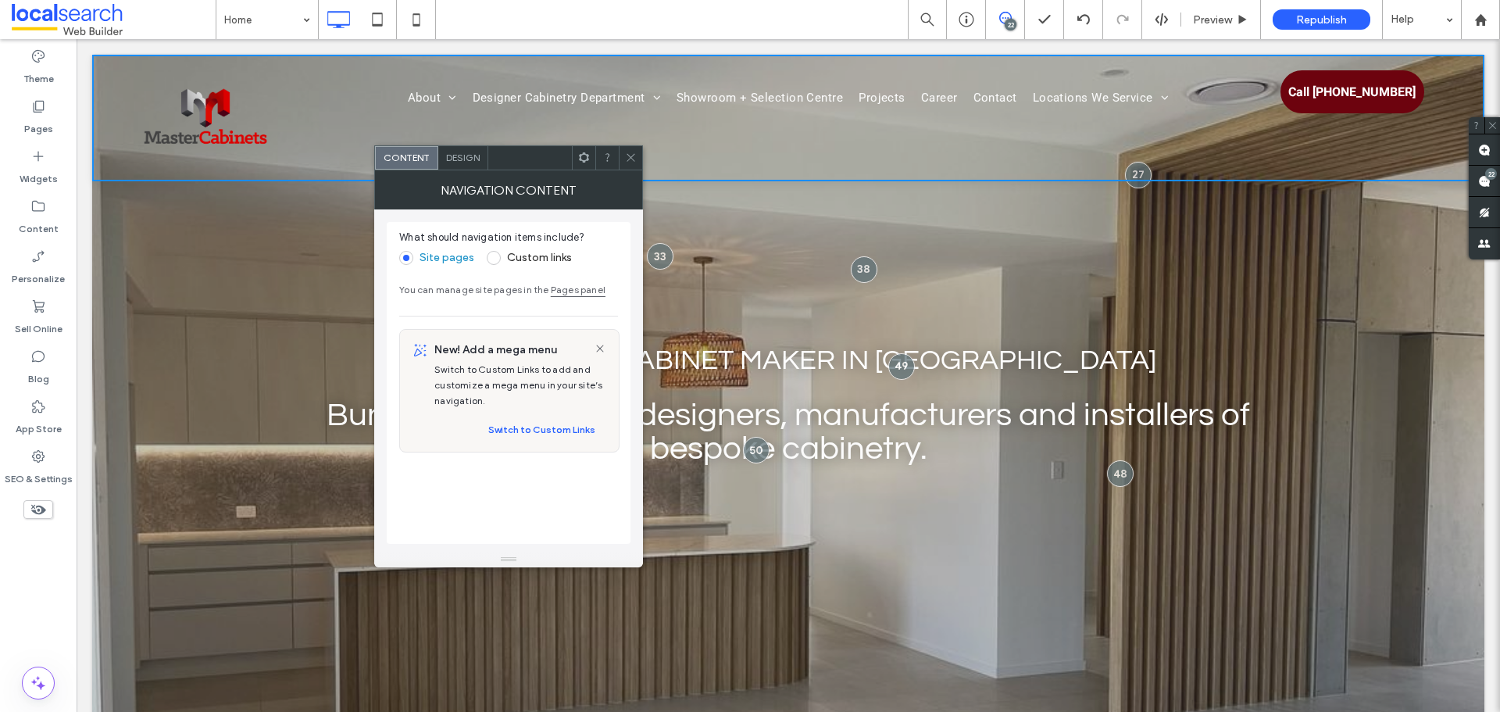
click at [387, 98] on nav "About Our Awards Our Process Designer Cabinetry Department Kitchens Vanities La…" at bounding box center [788, 98] width 886 height 22
click at [480, 160] on div "Design" at bounding box center [463, 157] width 50 height 23
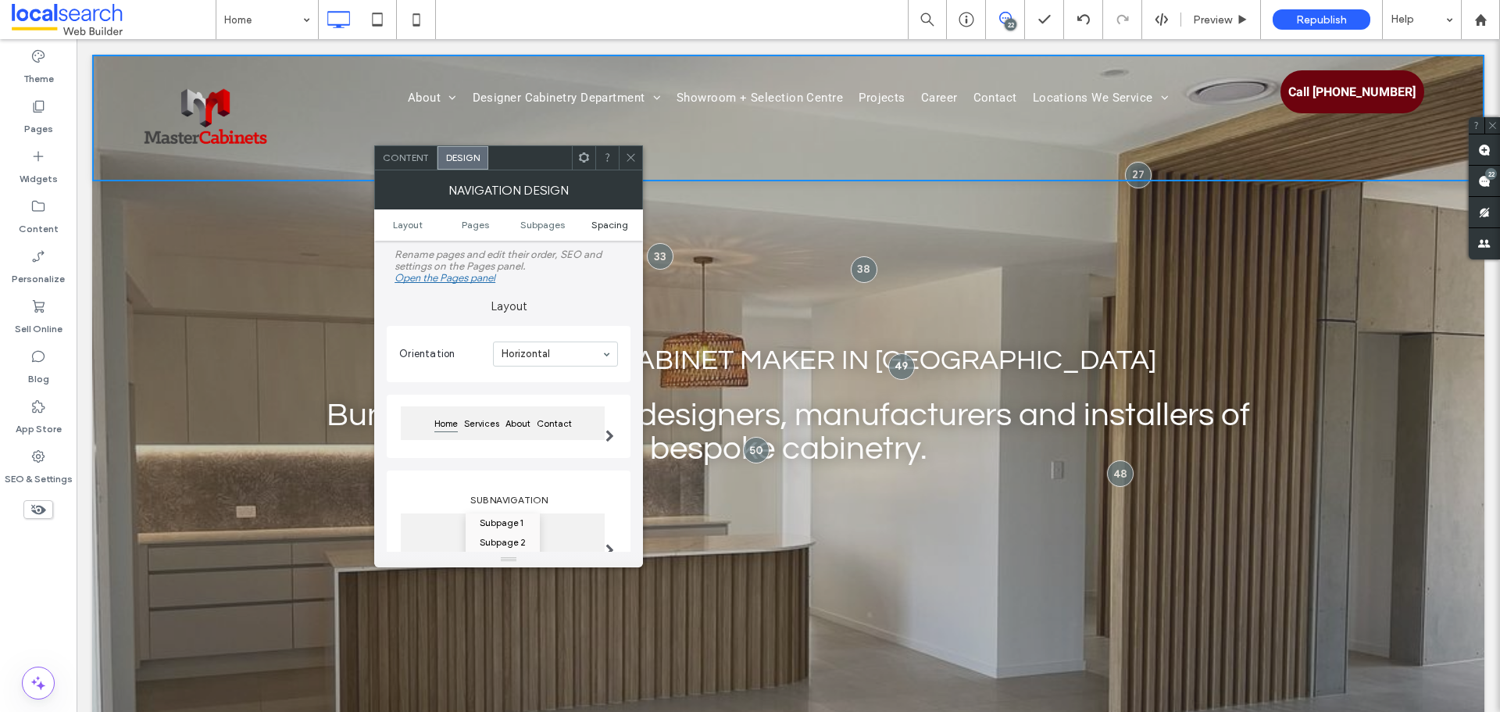
click at [610, 229] on span "Spacing" at bounding box center [609, 225] width 37 height 12
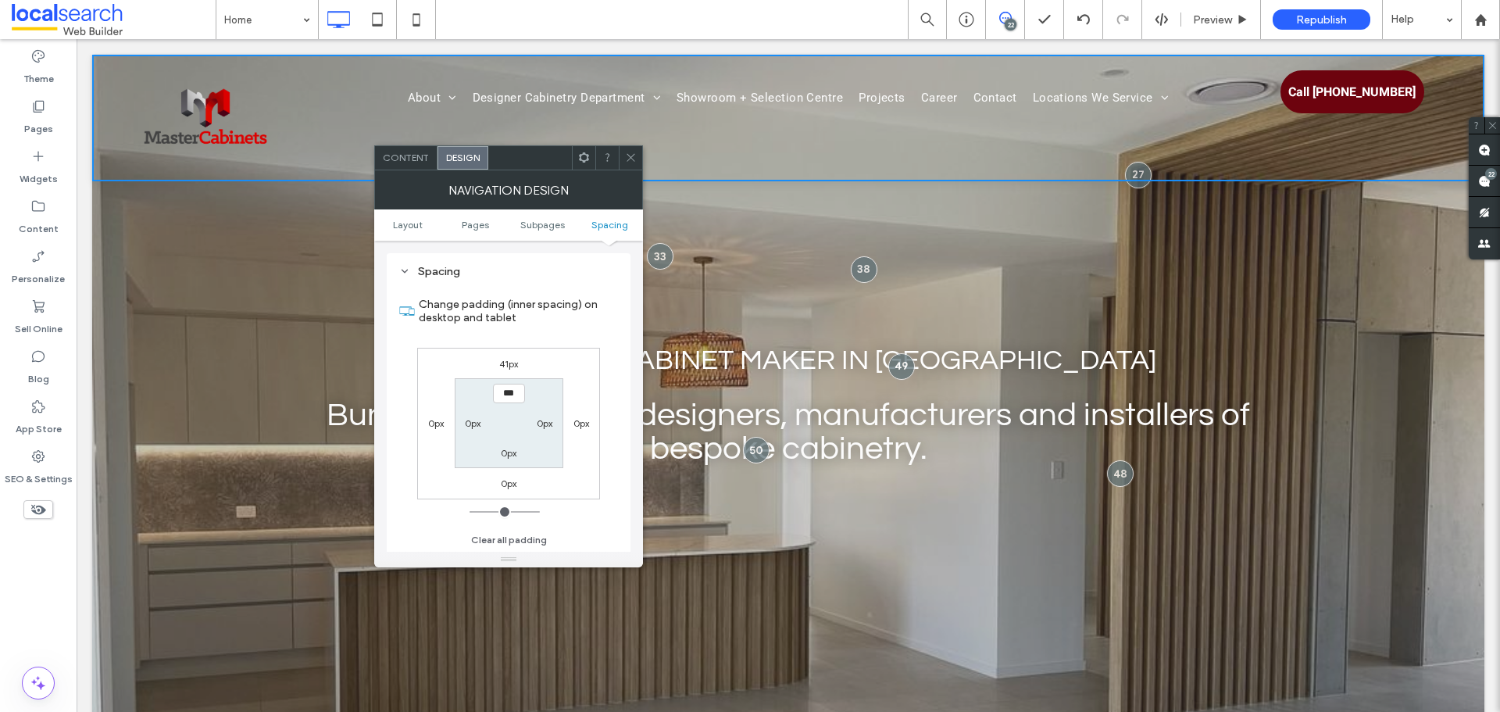
scroll to position [576, 0]
click at [549, 223] on span "Subpages" at bounding box center [542, 225] width 45 height 12
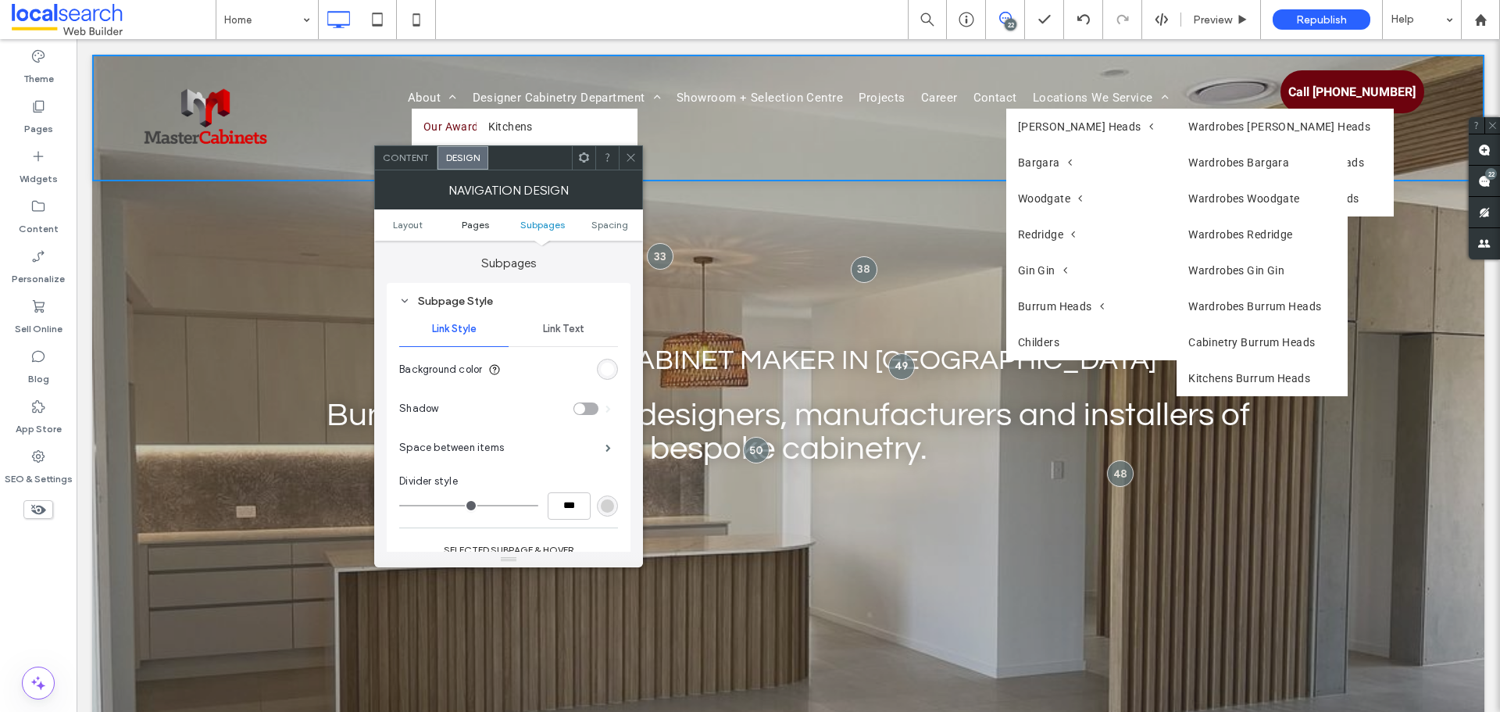
click at [476, 230] on span "Pages" at bounding box center [475, 225] width 27 height 12
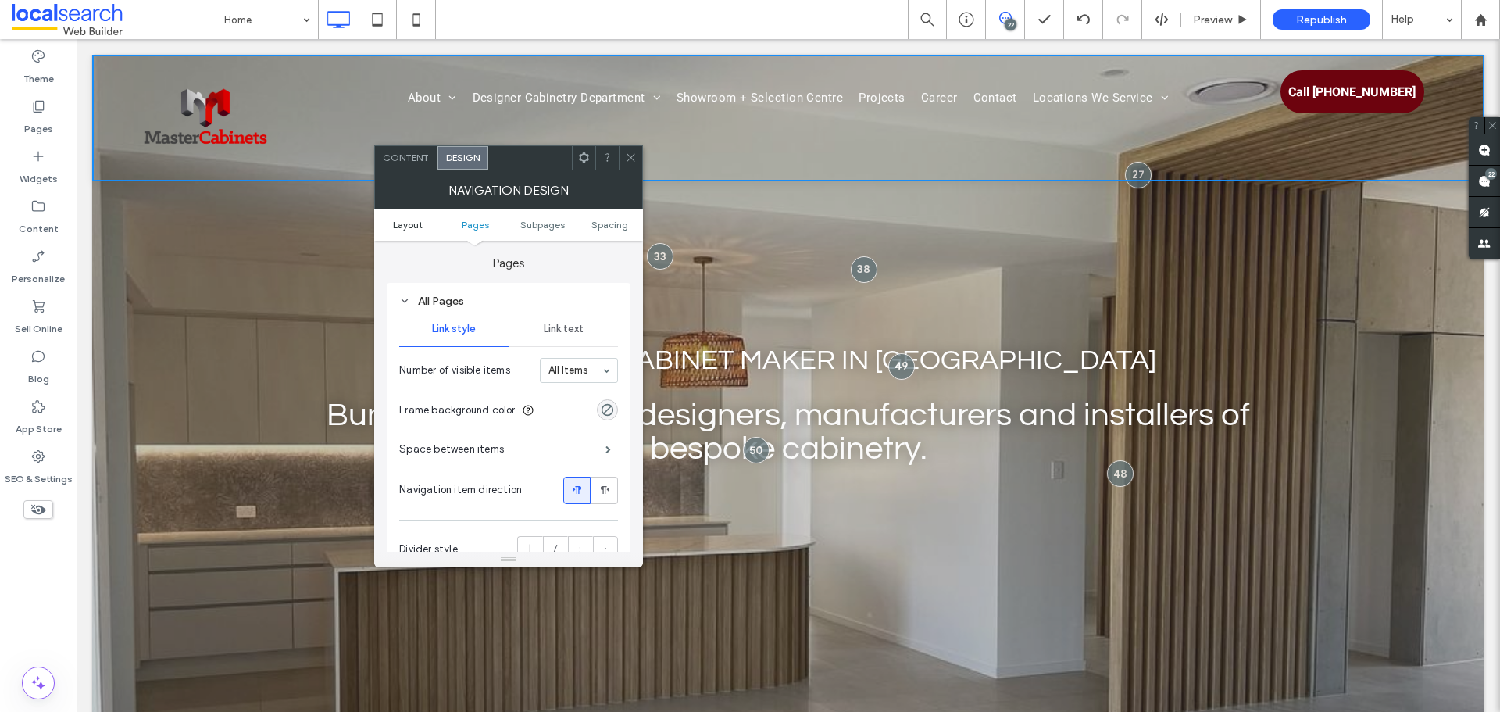
click at [415, 225] on span "Layout" at bounding box center [408, 225] width 30 height 12
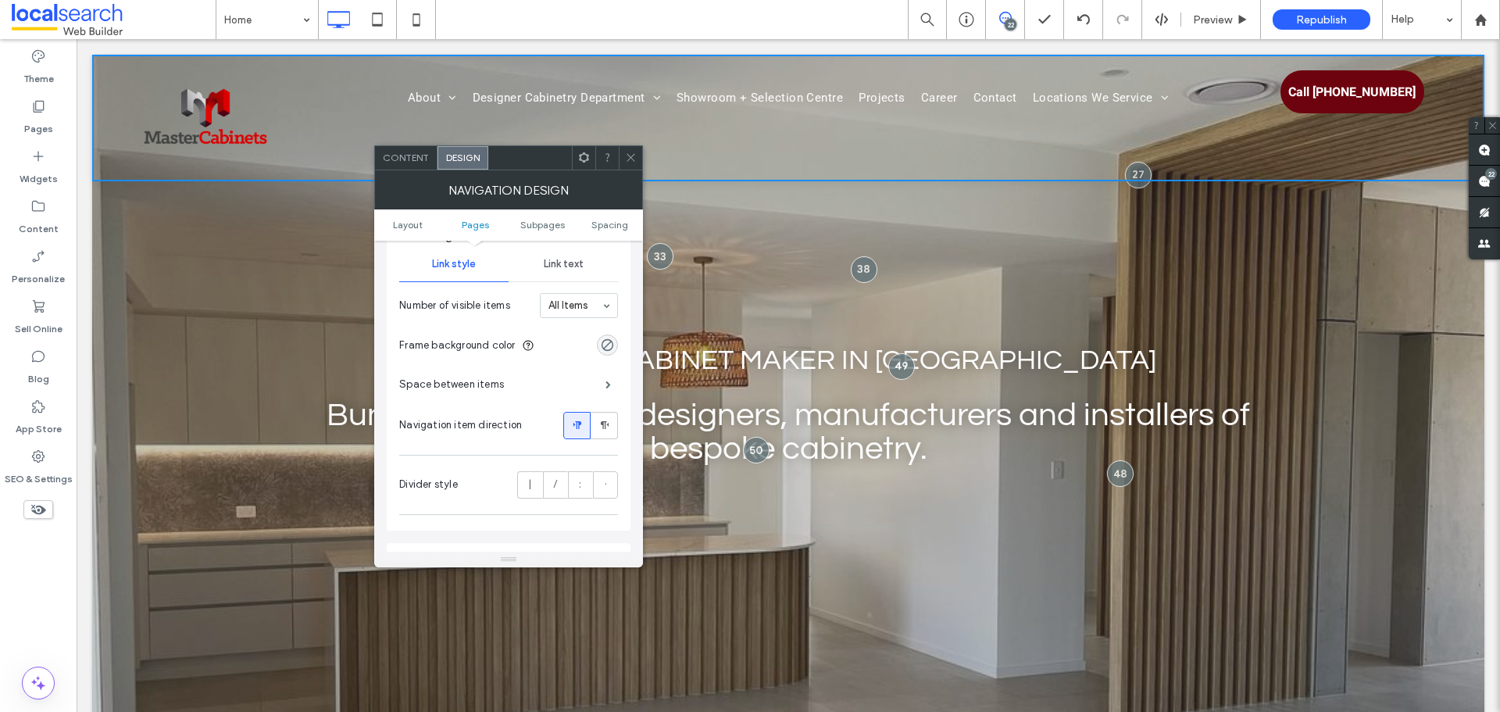
scroll to position [355, 0]
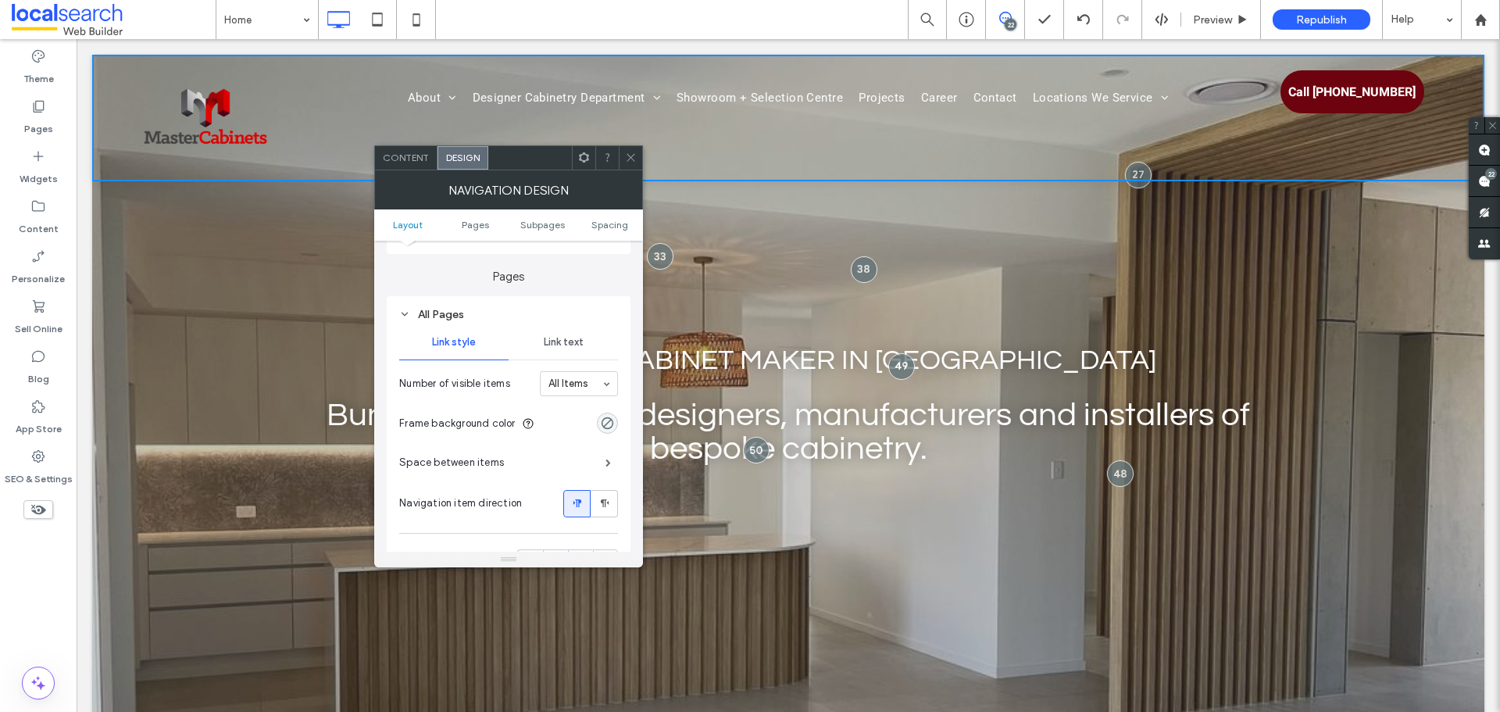
click at [448, 458] on span "Space between items" at bounding box center [451, 463] width 105 height 16
click at [555, 466] on div "Space between items" at bounding box center [508, 462] width 219 height 39
drag, startPoint x: 588, startPoint y: 469, endPoint x: 619, endPoint y: 462, distance: 31.3
click at [615, 462] on div "Space between items" at bounding box center [508, 462] width 219 height 39
click at [607, 462] on span at bounding box center [607, 462] width 5 height 8
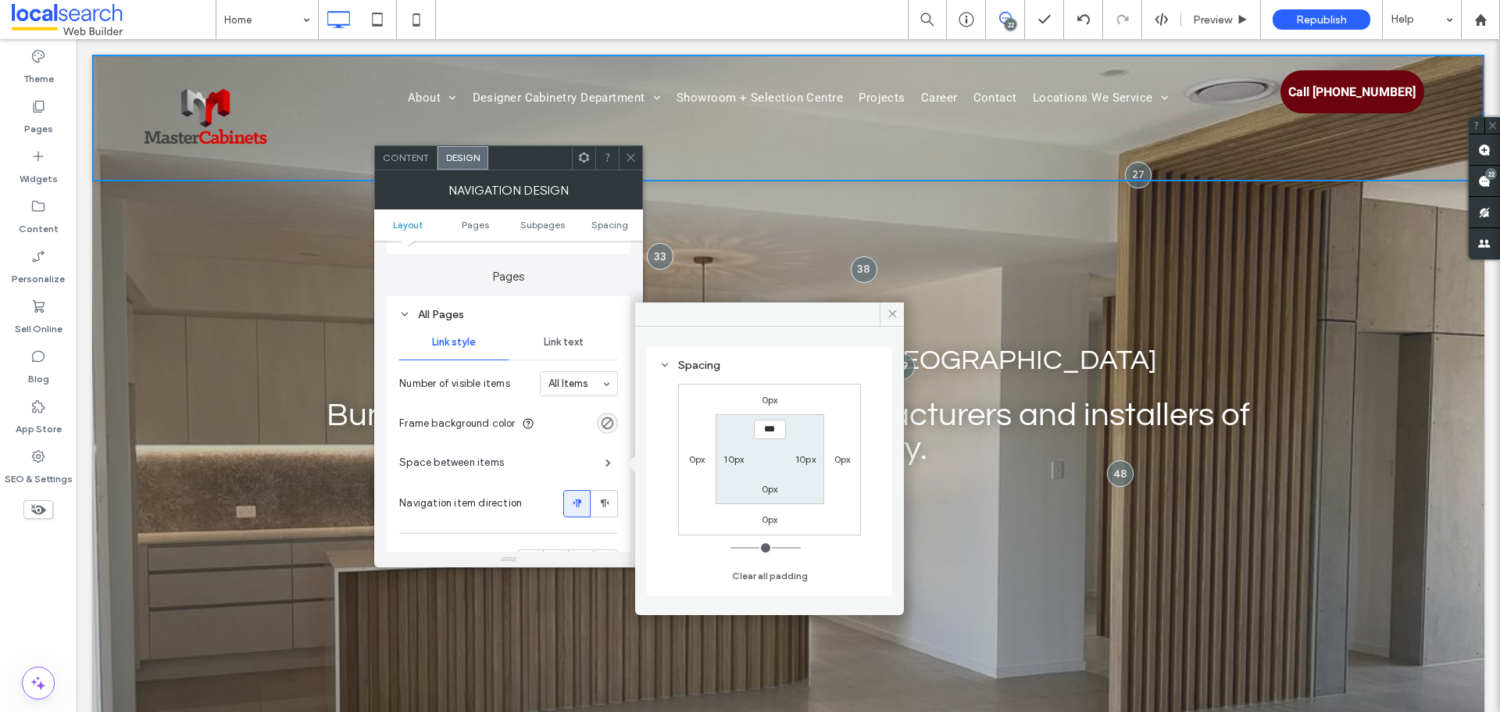
click at [743, 462] on label "10px" at bounding box center [733, 459] width 20 height 12
type input "**"
click at [738, 462] on input "****" at bounding box center [734, 459] width 32 height 20
click at [732, 456] on input "****" at bounding box center [734, 459] width 32 height 20
click at [758, 456] on section "0px 10px 0px ****" at bounding box center [769, 459] width 109 height 90
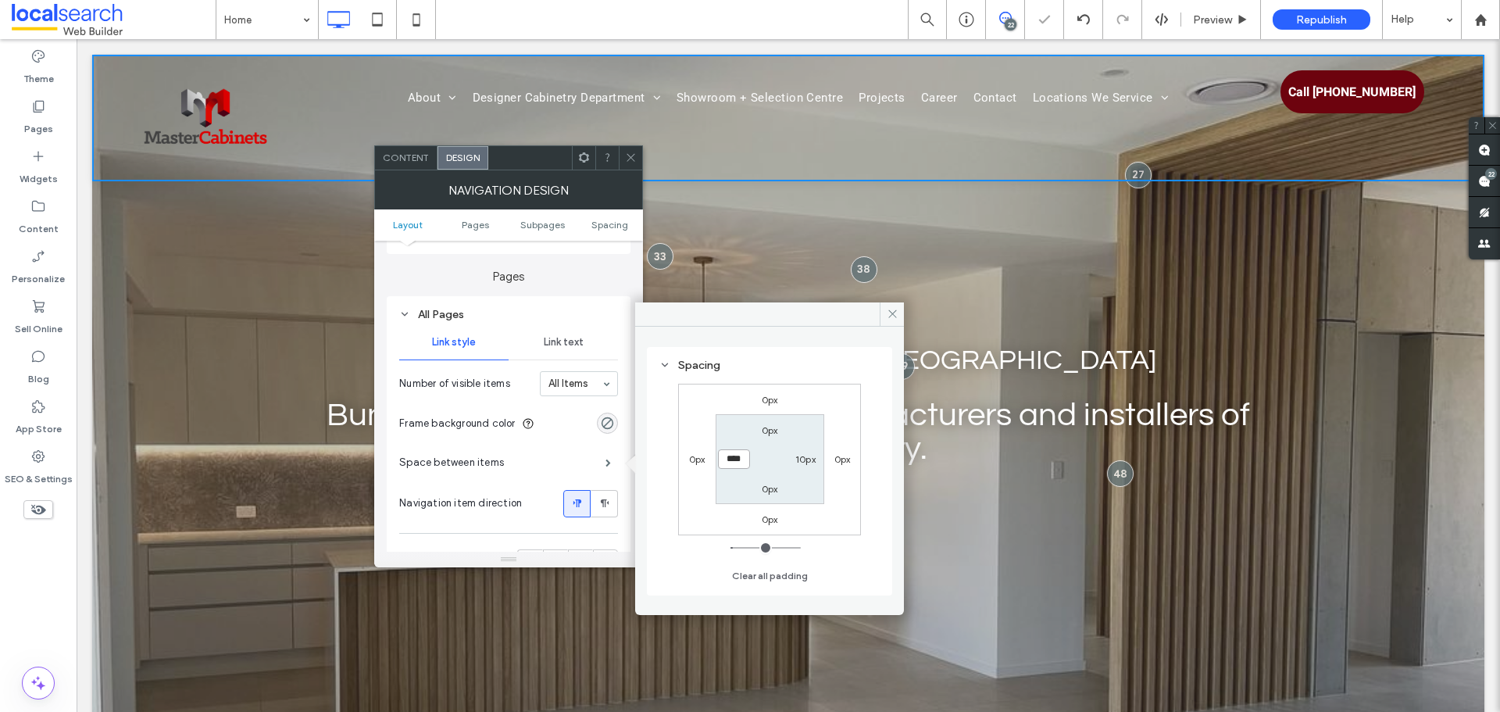
click at [735, 465] on input "****" at bounding box center [734, 459] width 32 height 20
type input "*"
type input "***"
type input "**"
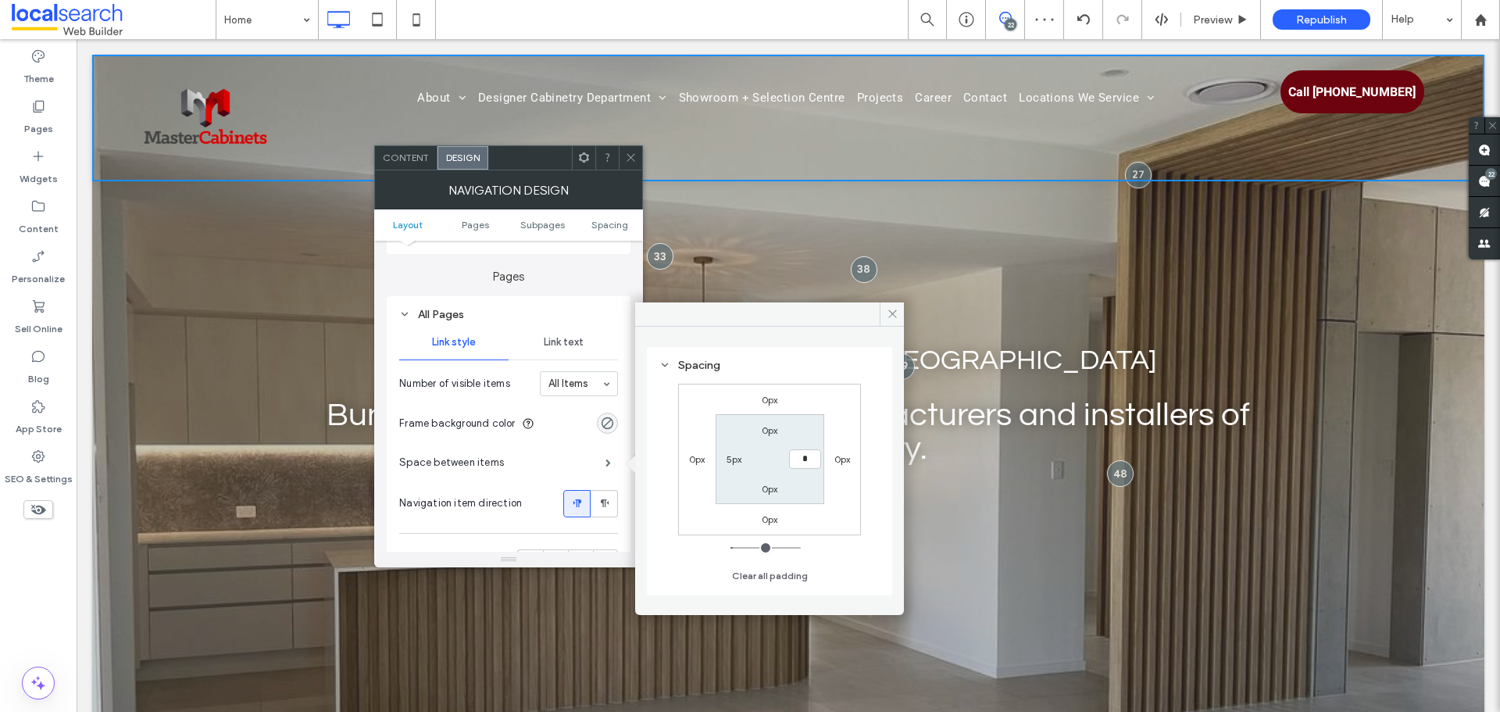
type input "*"
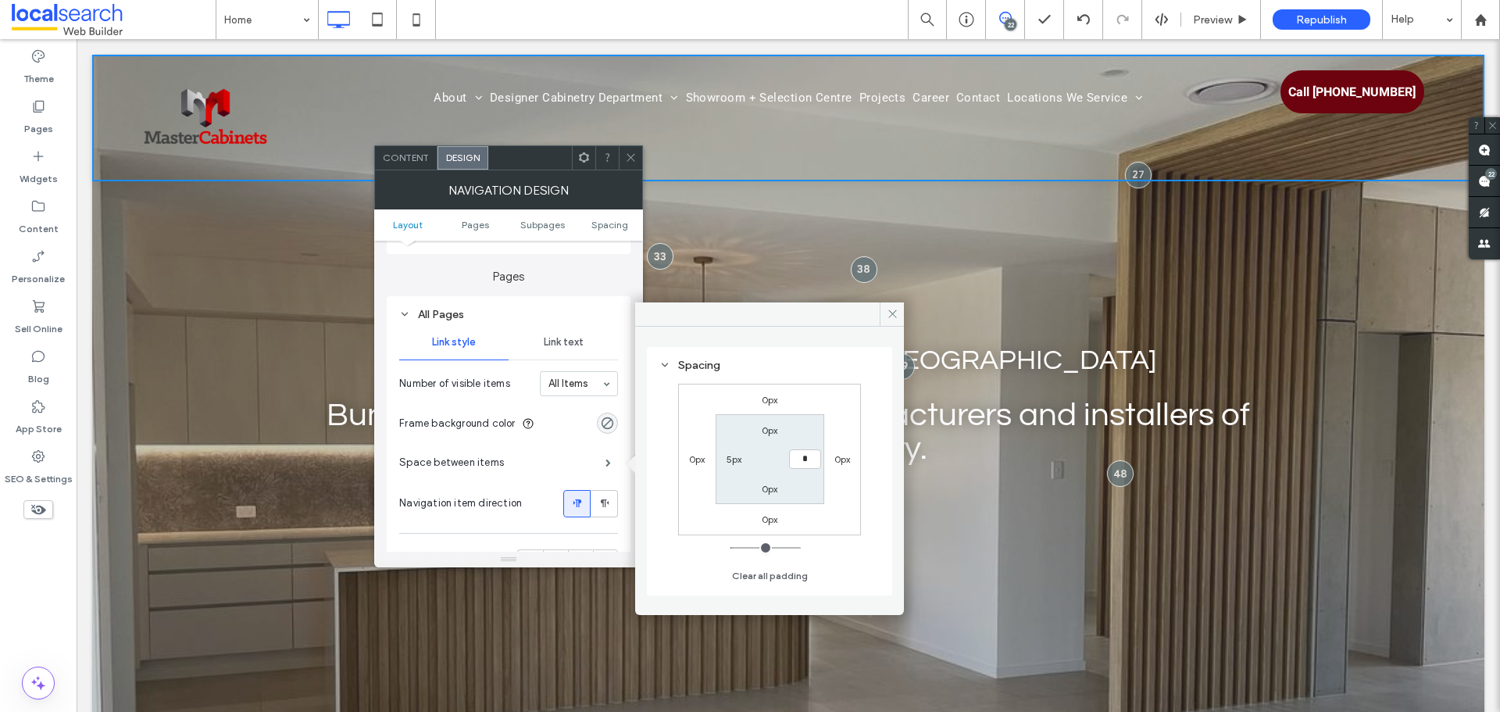
type input "*"
type input "***"
click at [631, 156] on icon at bounding box center [631, 158] width 12 height 12
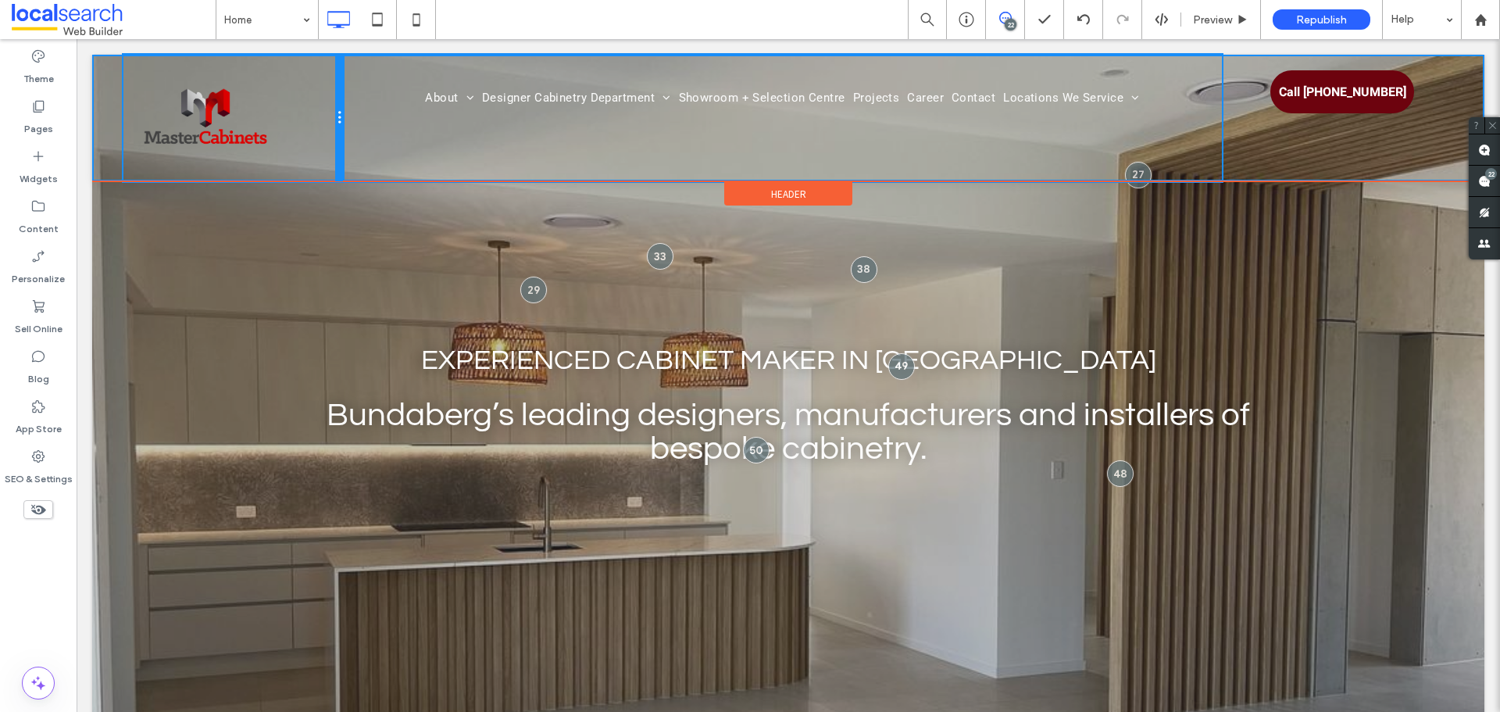
drag, startPoint x: 339, startPoint y: 167, endPoint x: 391, endPoint y: 209, distance: 66.1
click at [314, 169] on div "Click To Paste" at bounding box center [232, 118] width 219 height 127
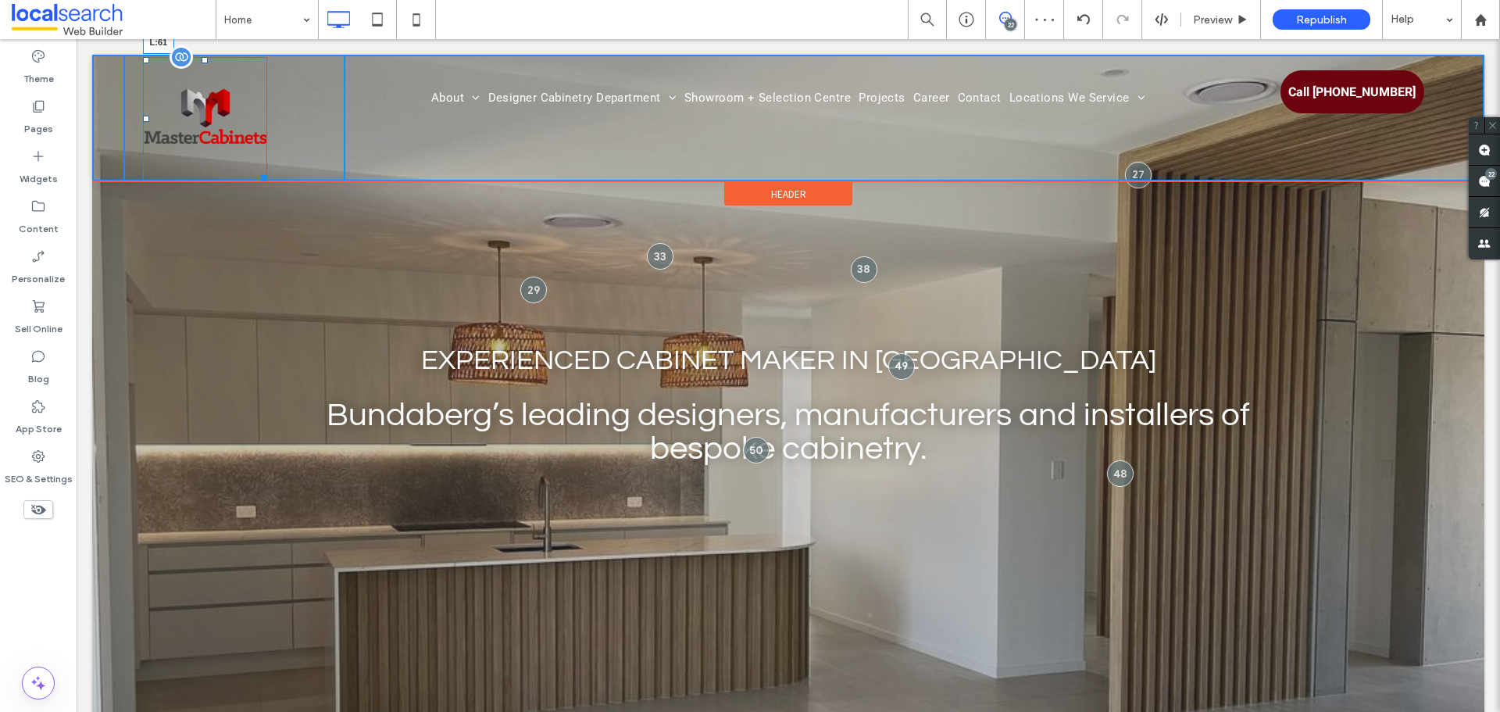
drag, startPoint x: 146, startPoint y: 116, endPoint x: 269, endPoint y: 168, distance: 134.0
click at [149, 120] on div at bounding box center [146, 119] width 6 height 6
drag, startPoint x: 290, startPoint y: 171, endPoint x: 351, endPoint y: 181, distance: 61.8
click at [284, 169] on div at bounding box center [290, 175] width 12 height 12
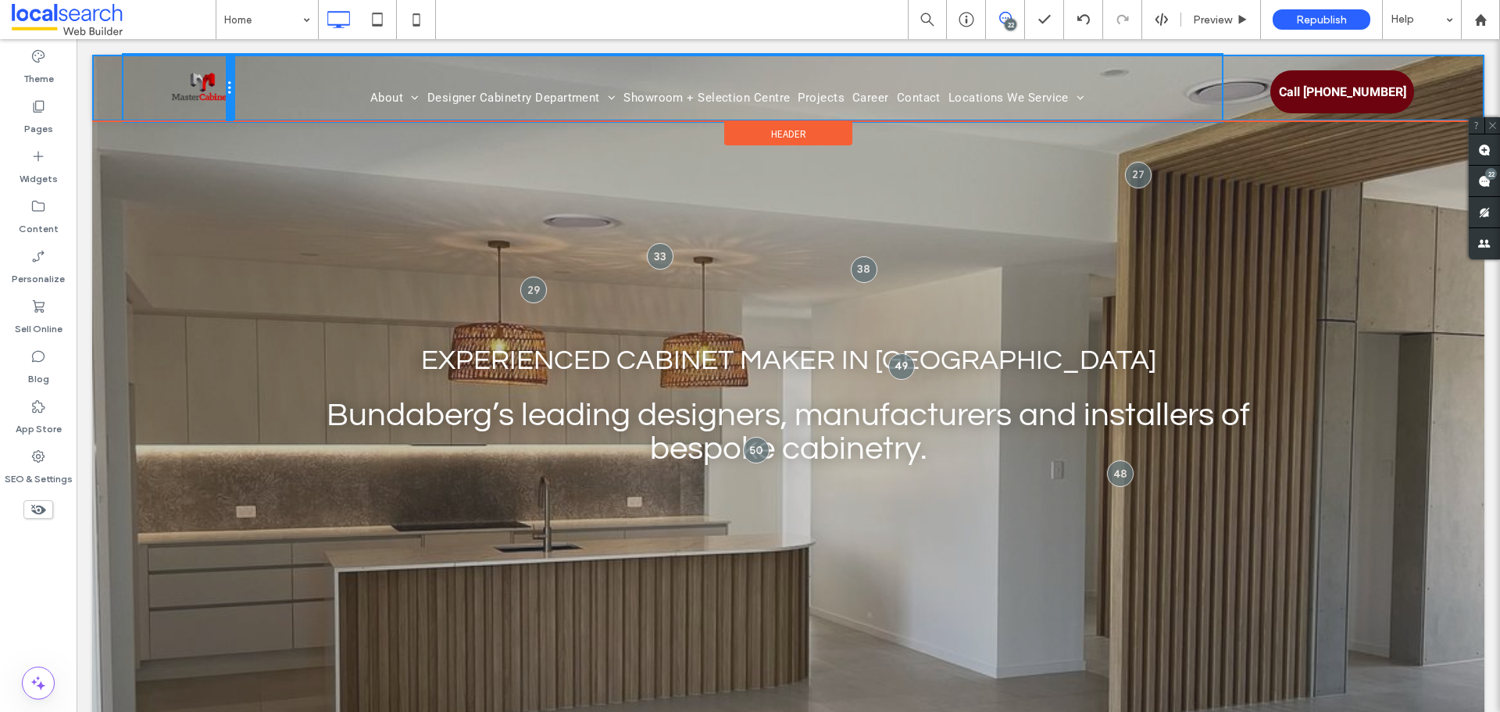
drag, startPoint x: 340, startPoint y: 114, endPoint x: 348, endPoint y: 144, distance: 30.9
click at [271, 105] on div "Click To Paste About Our Awards Our Process Designer Cabinetry Department Kitch…" at bounding box center [787, 88] width 1329 height 66
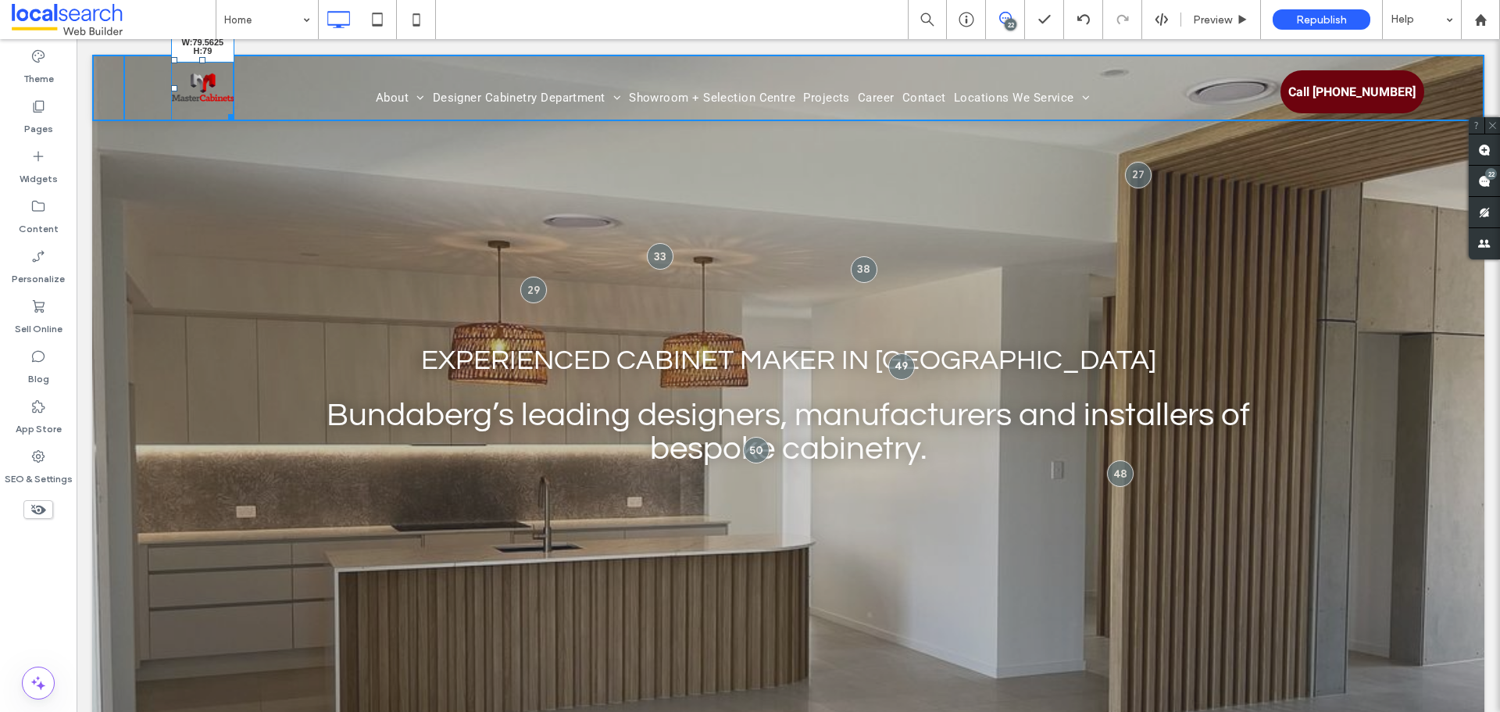
drag, startPoint x: 227, startPoint y: 116, endPoint x: 291, endPoint y: 151, distance: 73.7
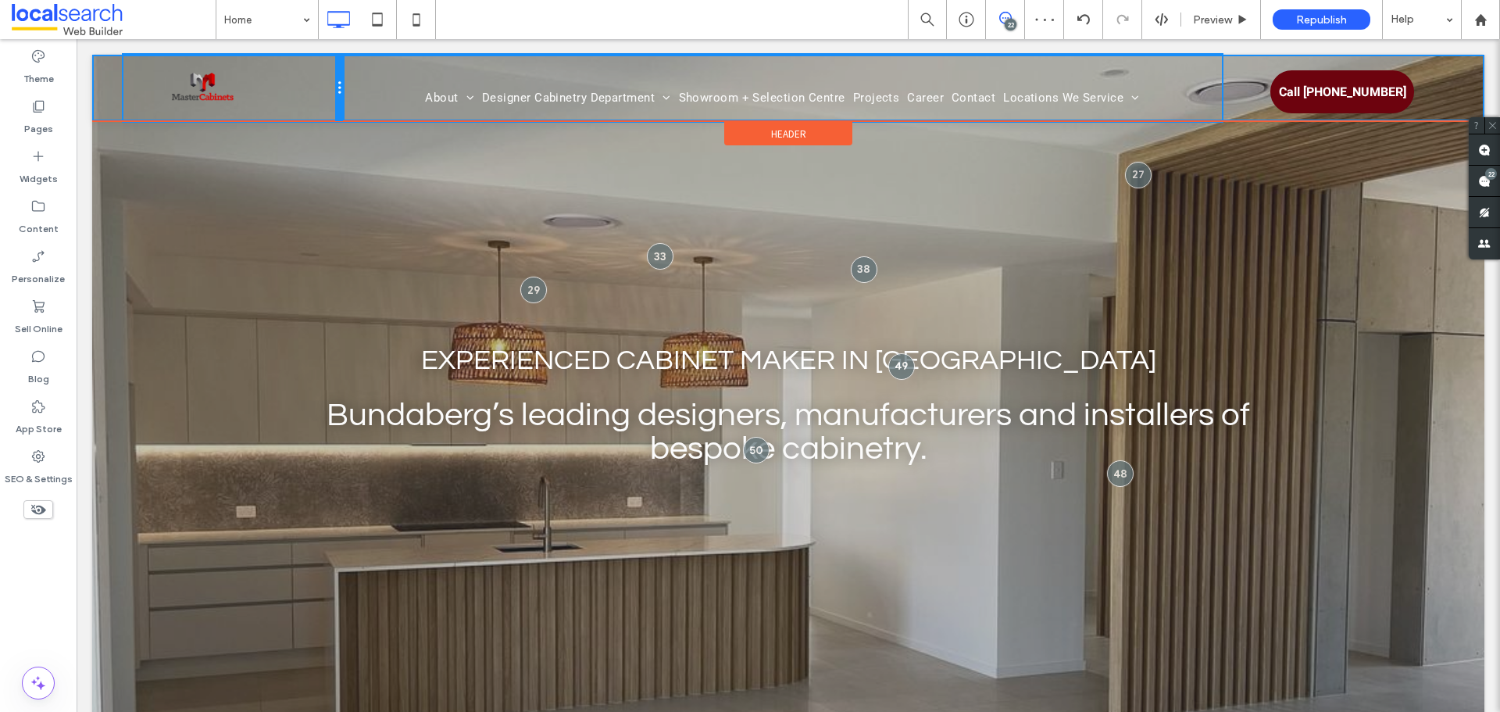
drag, startPoint x: 230, startPoint y: 84, endPoint x: 292, endPoint y: 91, distance: 62.0
click at [292, 91] on div "Click To Paste" at bounding box center [232, 88] width 219 height 66
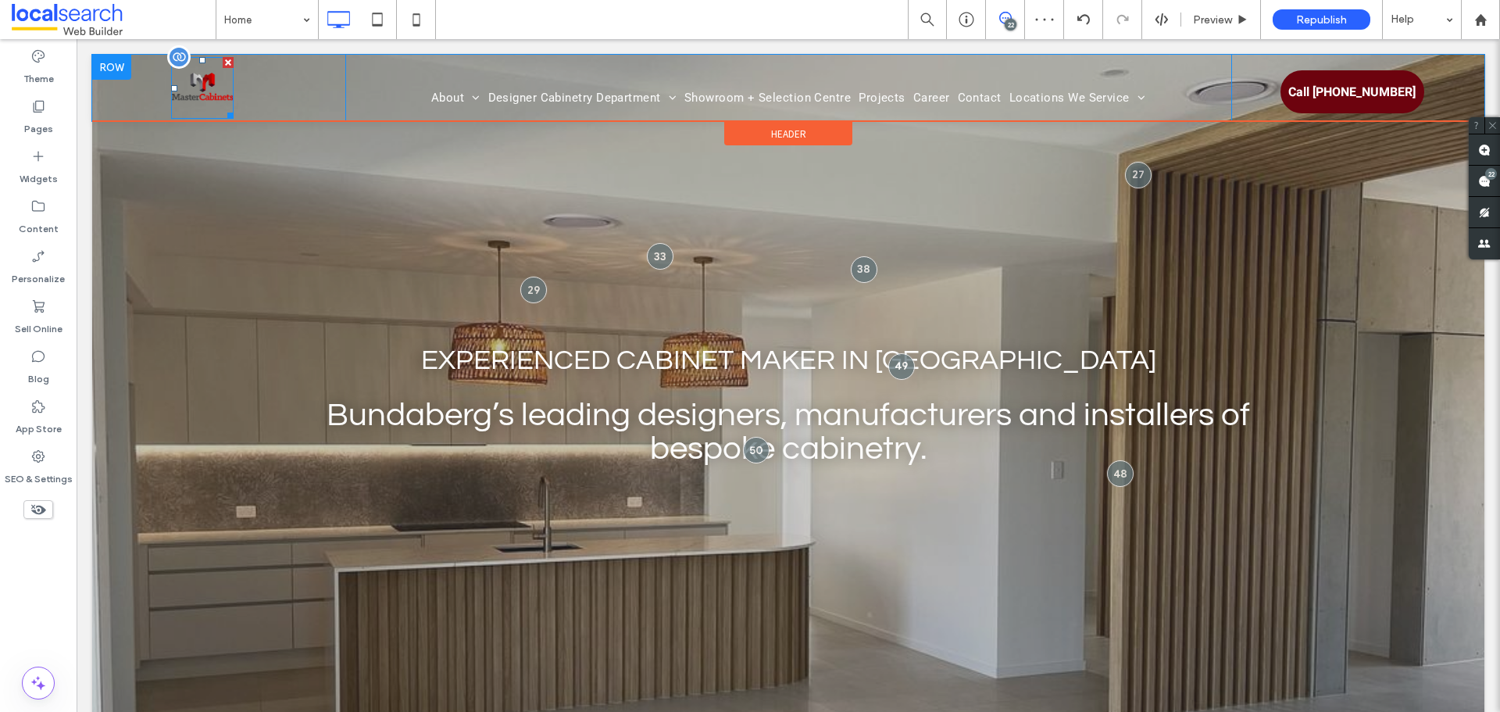
click at [216, 88] on img at bounding box center [202, 88] width 62 height 62
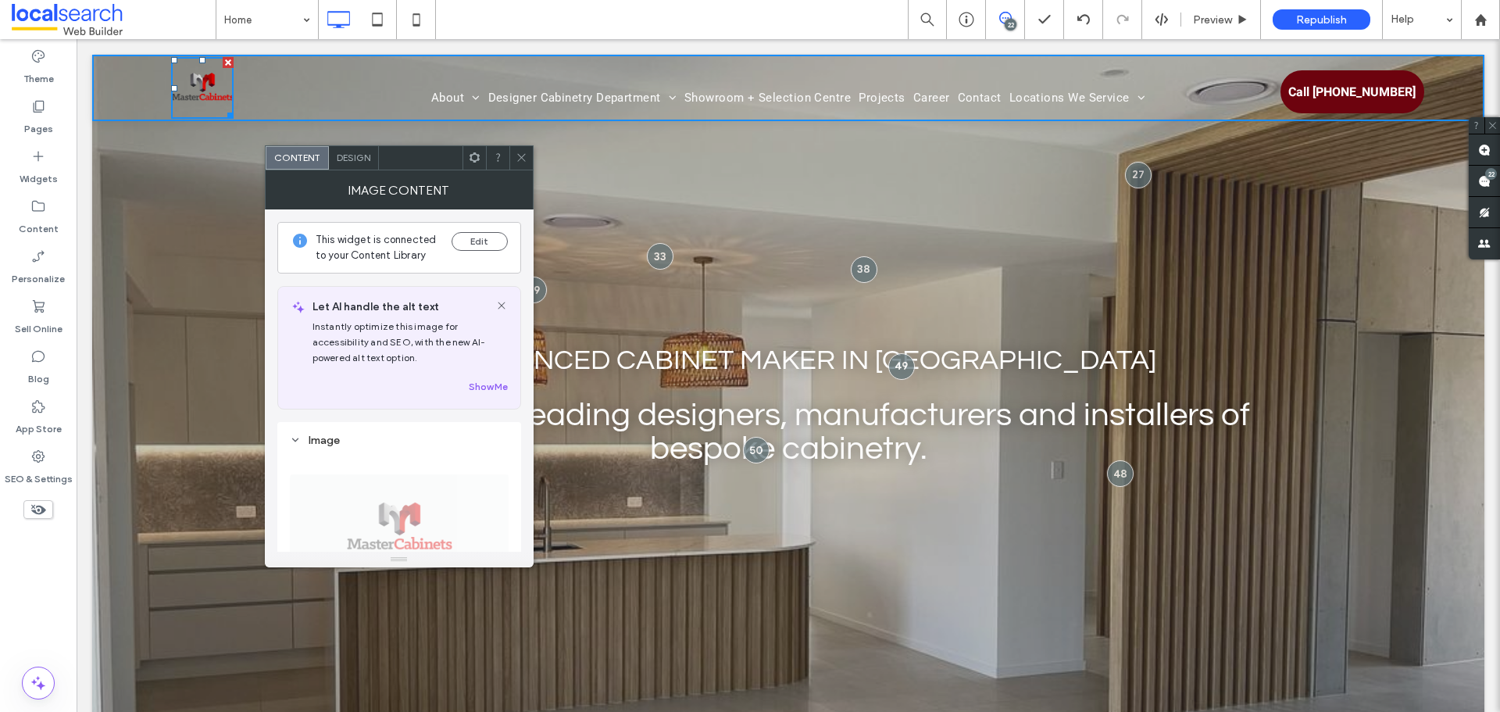
drag, startPoint x: 523, startPoint y: 159, endPoint x: 483, endPoint y: 151, distance: 40.7
click at [523, 159] on use at bounding box center [521, 158] width 8 height 8
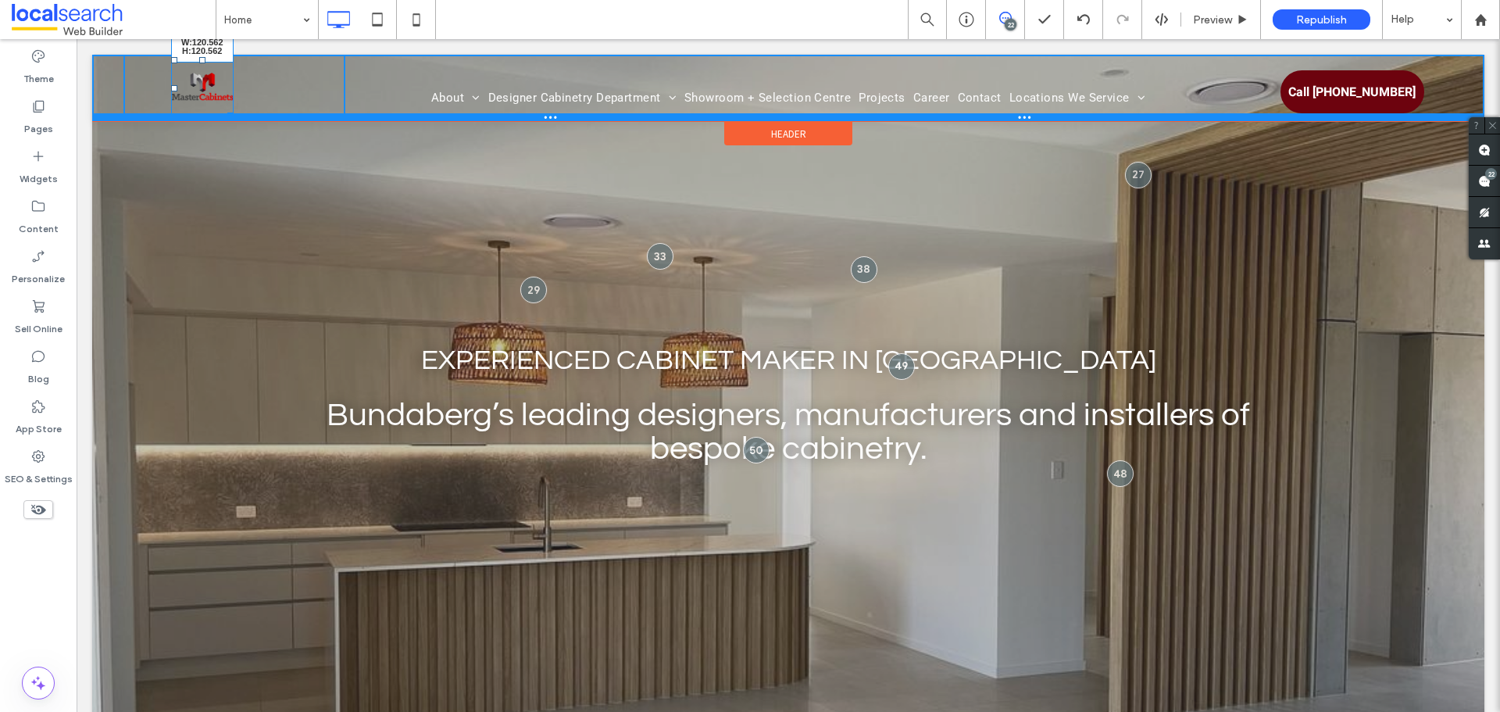
drag, startPoint x: 229, startPoint y: 116, endPoint x: 277, endPoint y: 148, distance: 58.1
click at [277, 121] on div "W:120.562 H:120.562 Click To Paste About Our Awards Our Process Designer Cabine…" at bounding box center [788, 88] width 1392 height 66
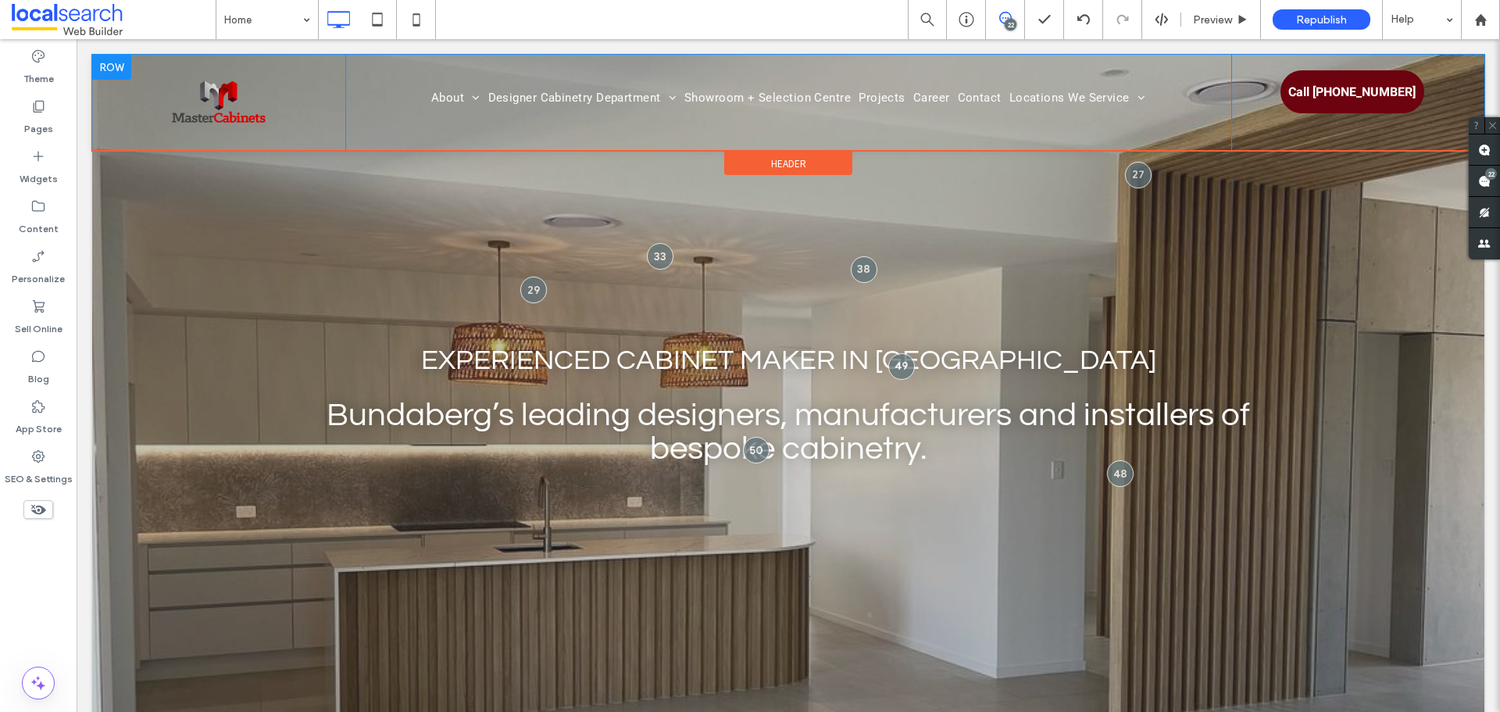
click at [398, 97] on nav "About Our Awards Our Process Designer Cabinetry Department Kitchens Vanities La…" at bounding box center [788, 98] width 886 height 22
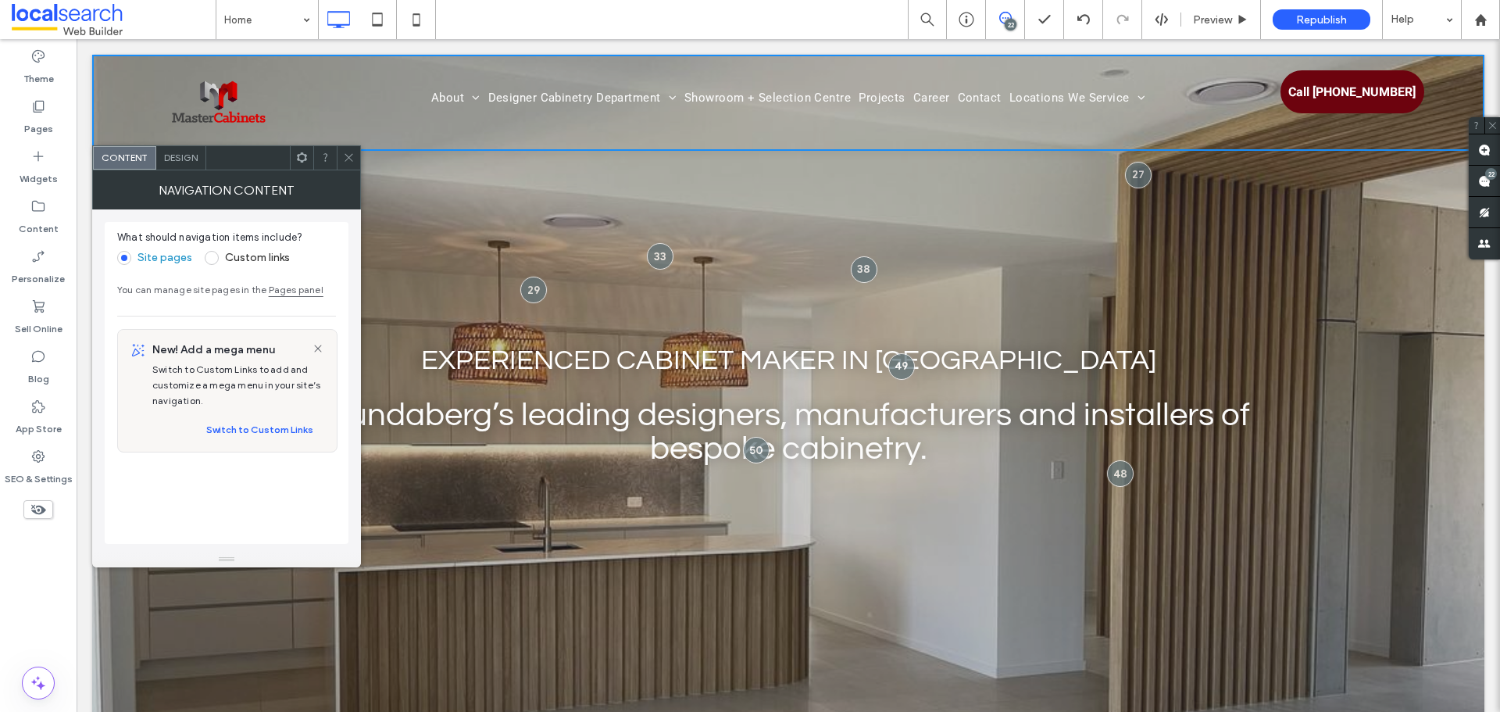
click at [366, 157] on div "Experienced Cabinet Maker in Bundaberg Click To Paste Bundaberg’s leading desig…" at bounding box center [788, 481] width 1392 height 852
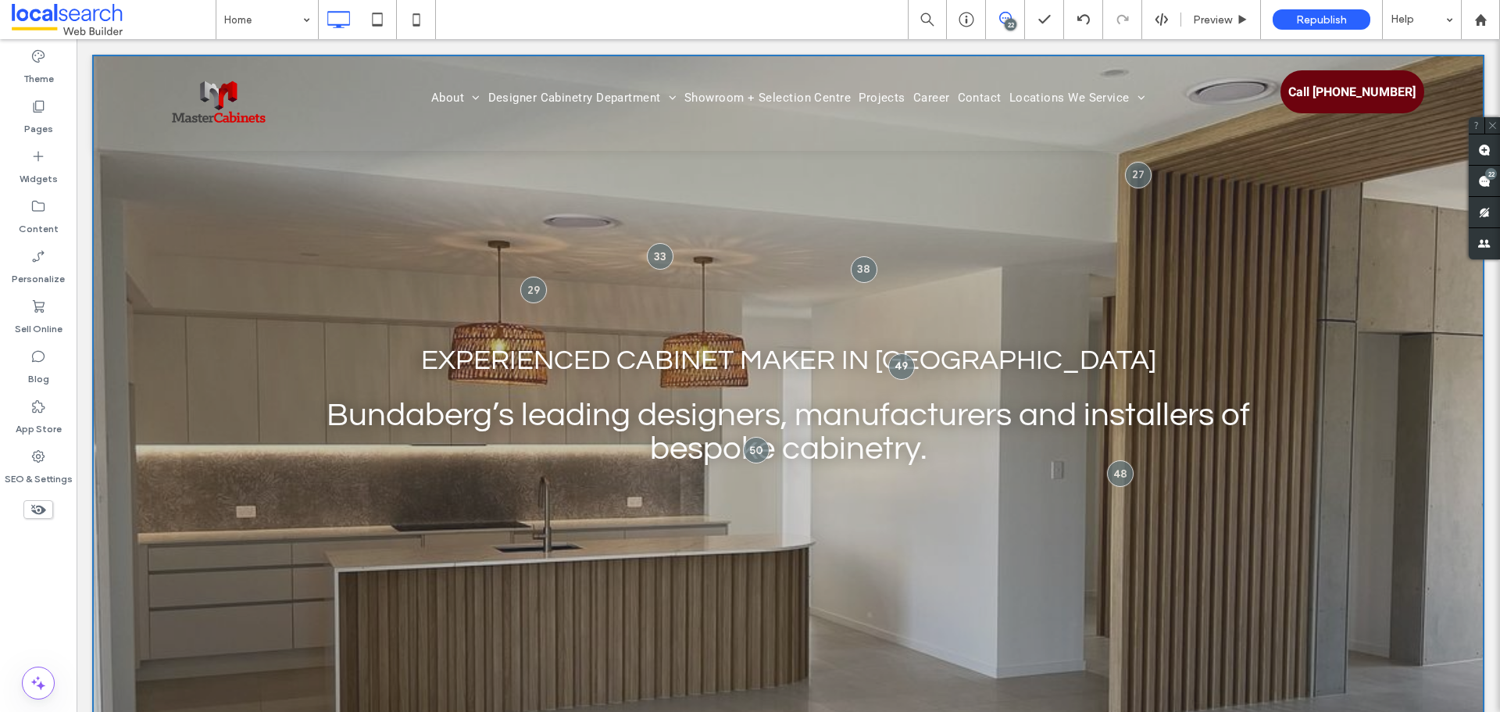
click at [419, 94] on nav "About Our Awards Our Process Designer Cabinetry Department Kitchens Vanities La…" at bounding box center [788, 98] width 886 height 22
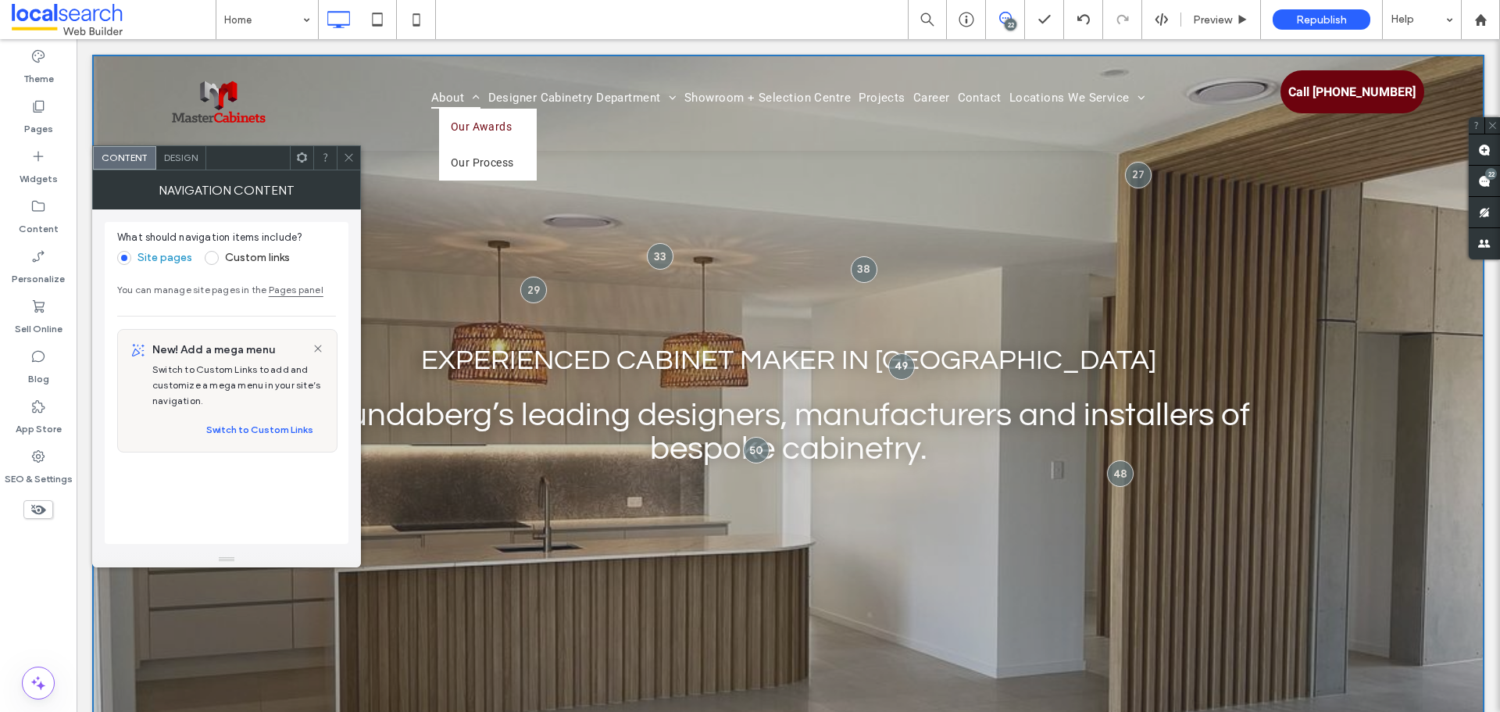
click at [455, 95] on span "About" at bounding box center [455, 98] width 49 height 22
click at [193, 160] on span "Design" at bounding box center [181, 158] width 34 height 12
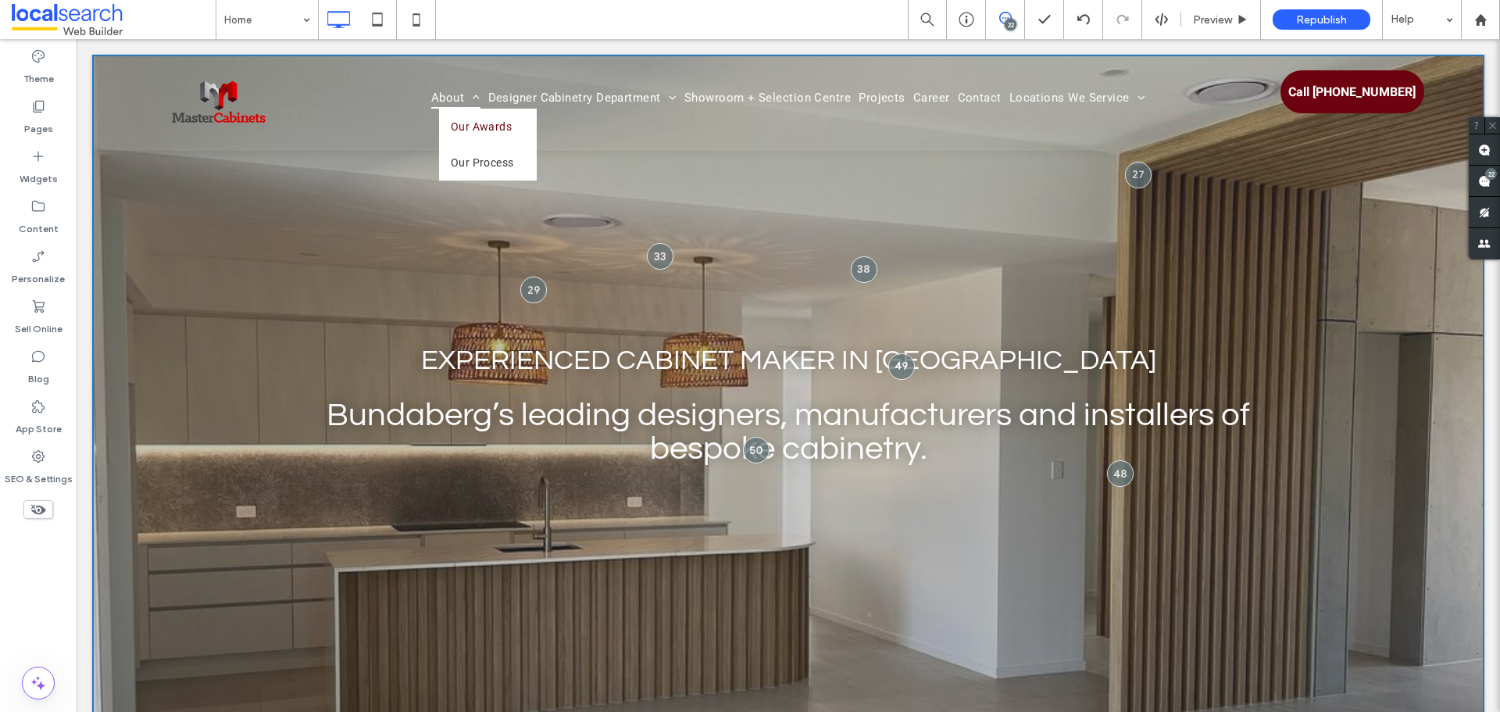
click at [473, 95] on span at bounding box center [472, 97] width 16 height 12
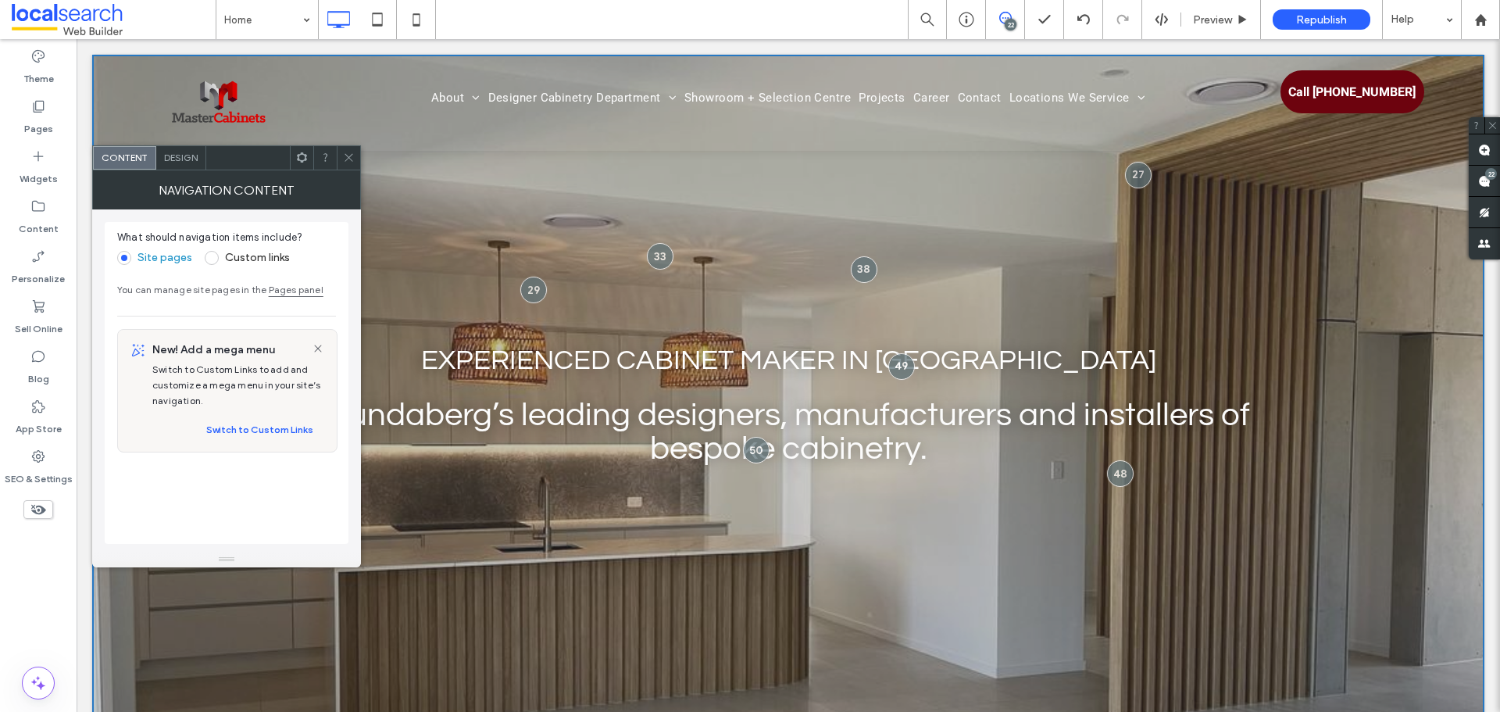
click at [185, 158] on span "Design" at bounding box center [181, 158] width 34 height 12
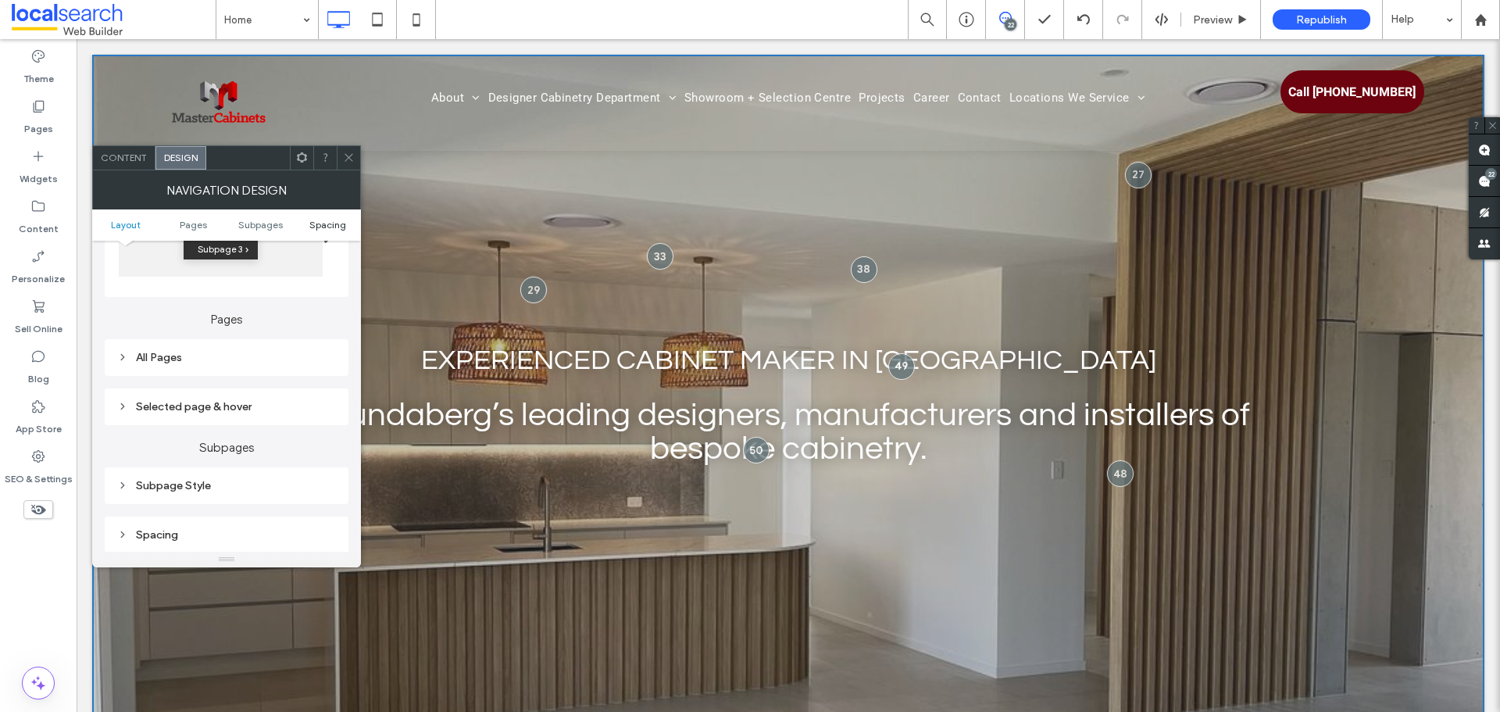
click at [324, 223] on span "Spacing" at bounding box center [327, 225] width 37 height 12
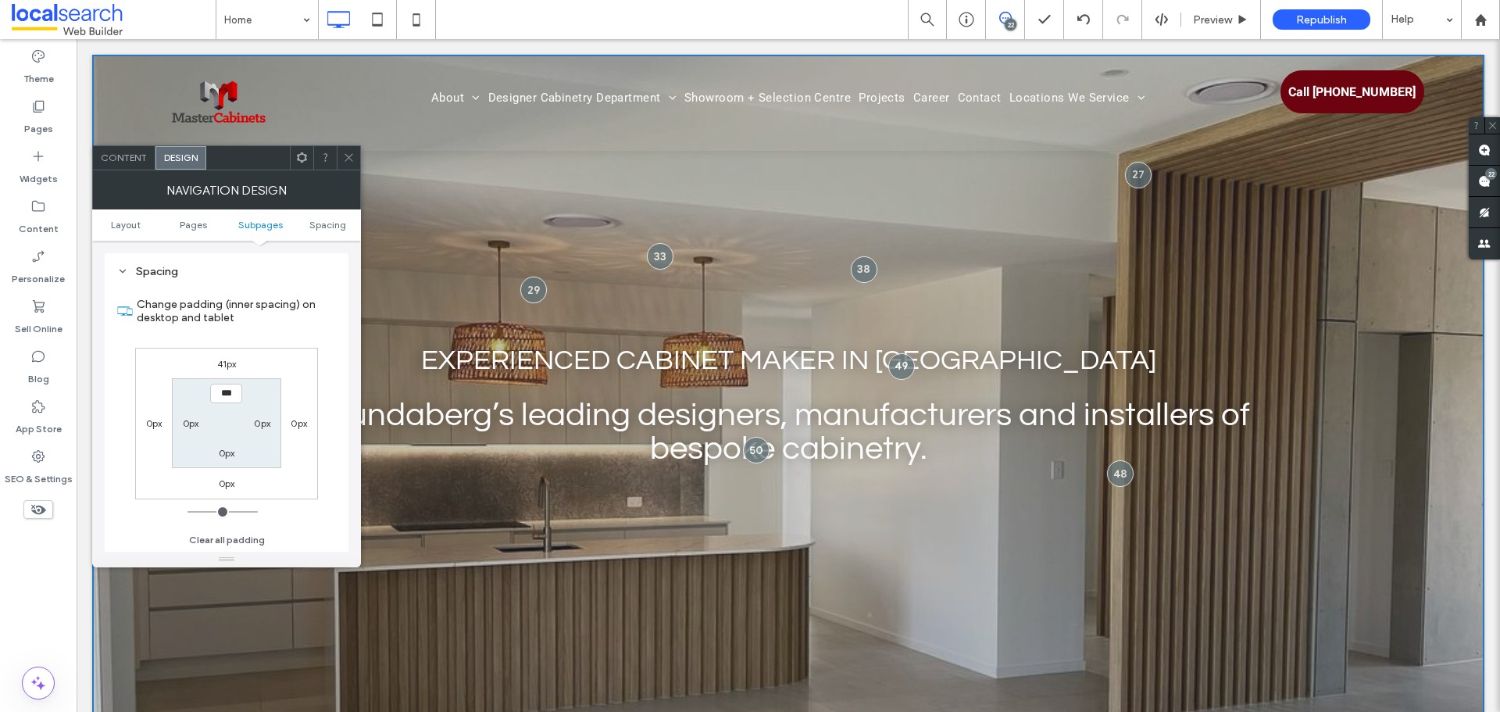
scroll to position [576, 0]
click at [152, 426] on label "0px" at bounding box center [154, 423] width 16 height 12
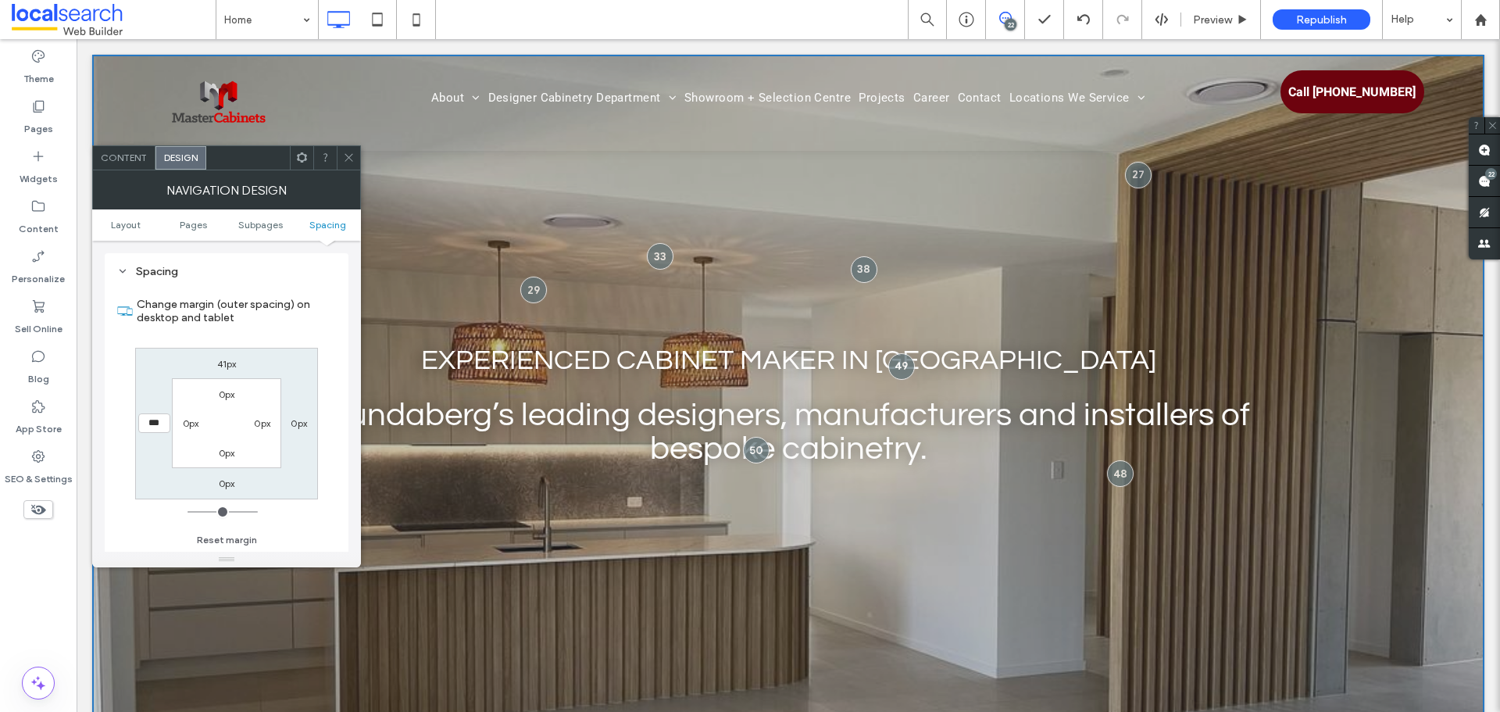
type input "***"
type input "*"
type input "*****"
click at [188, 424] on label "0px" at bounding box center [191, 423] width 16 height 12
type input "*"
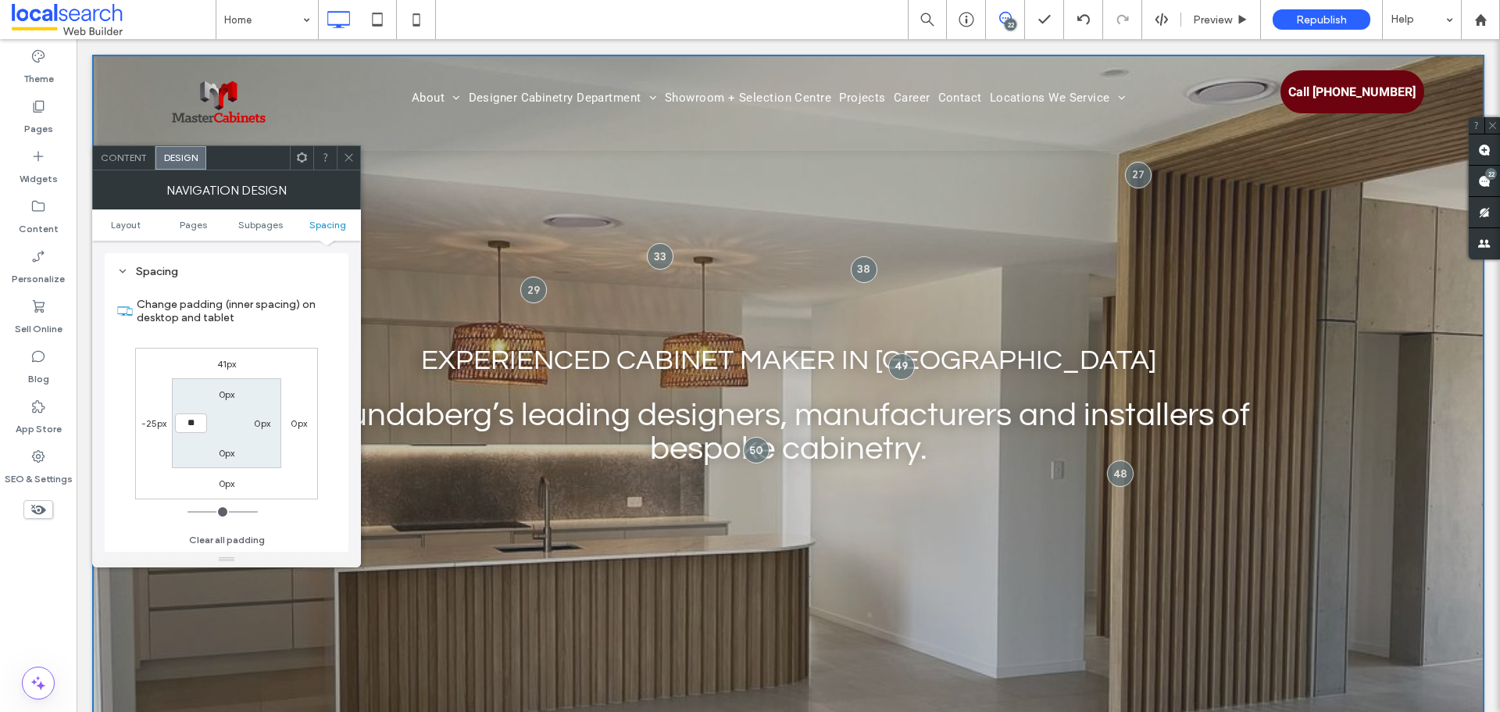
type input "**"
type input "*"
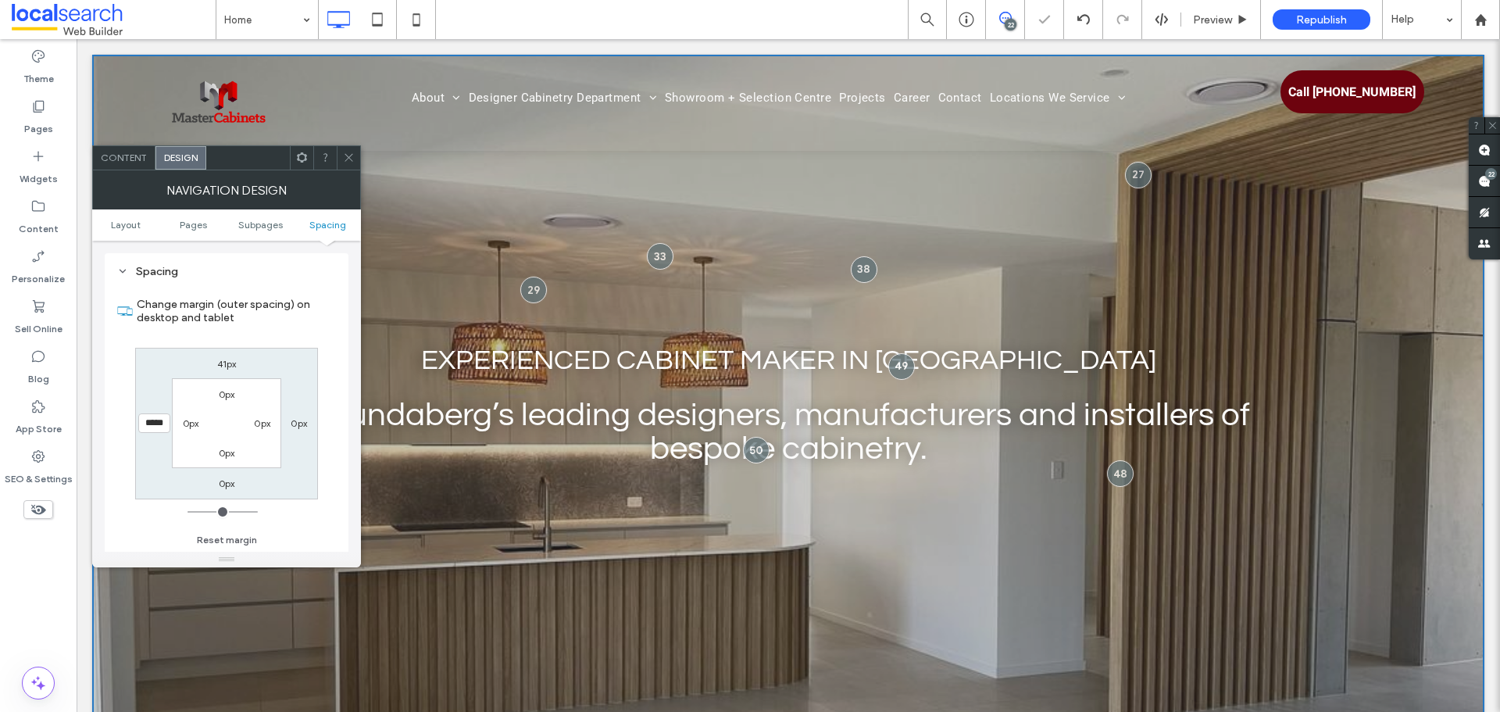
type input "*"
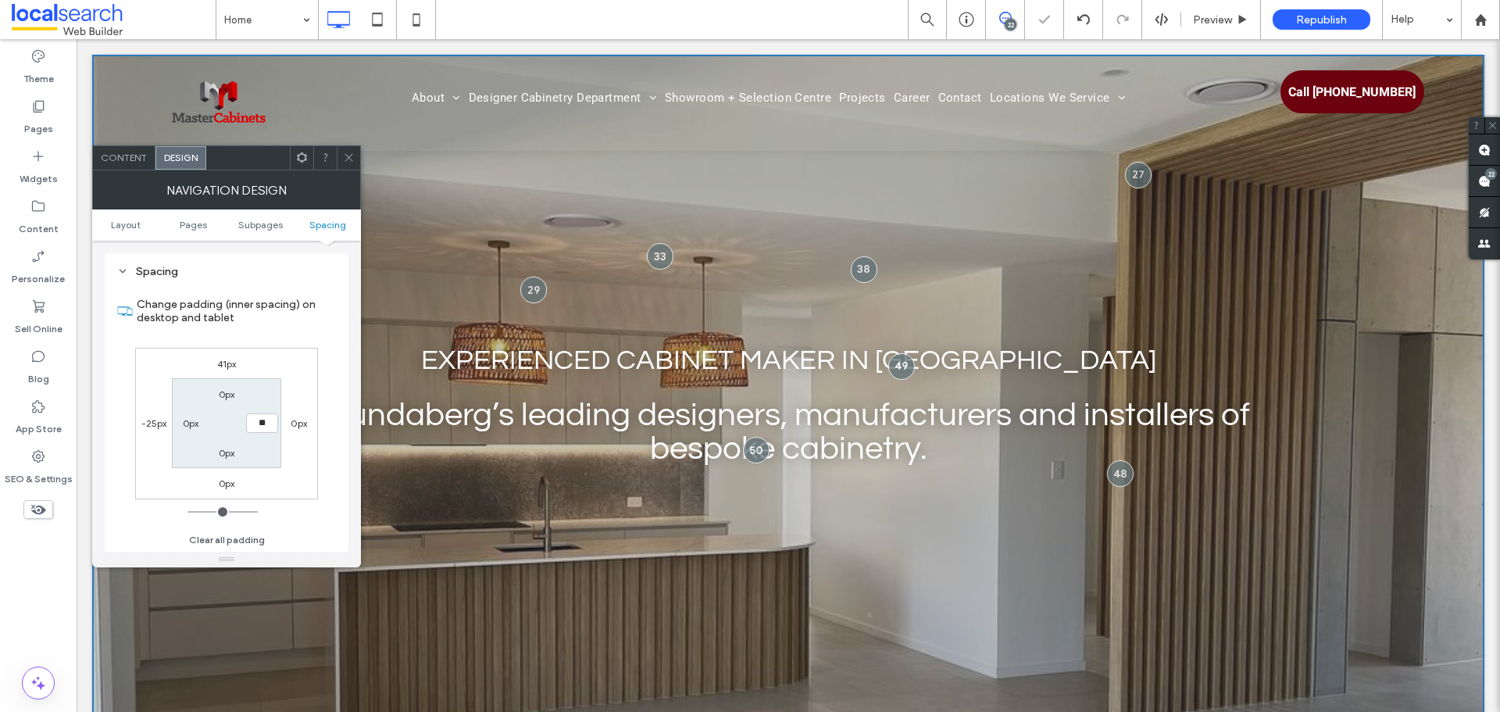
type input "**"
type input "*"
type input "***"
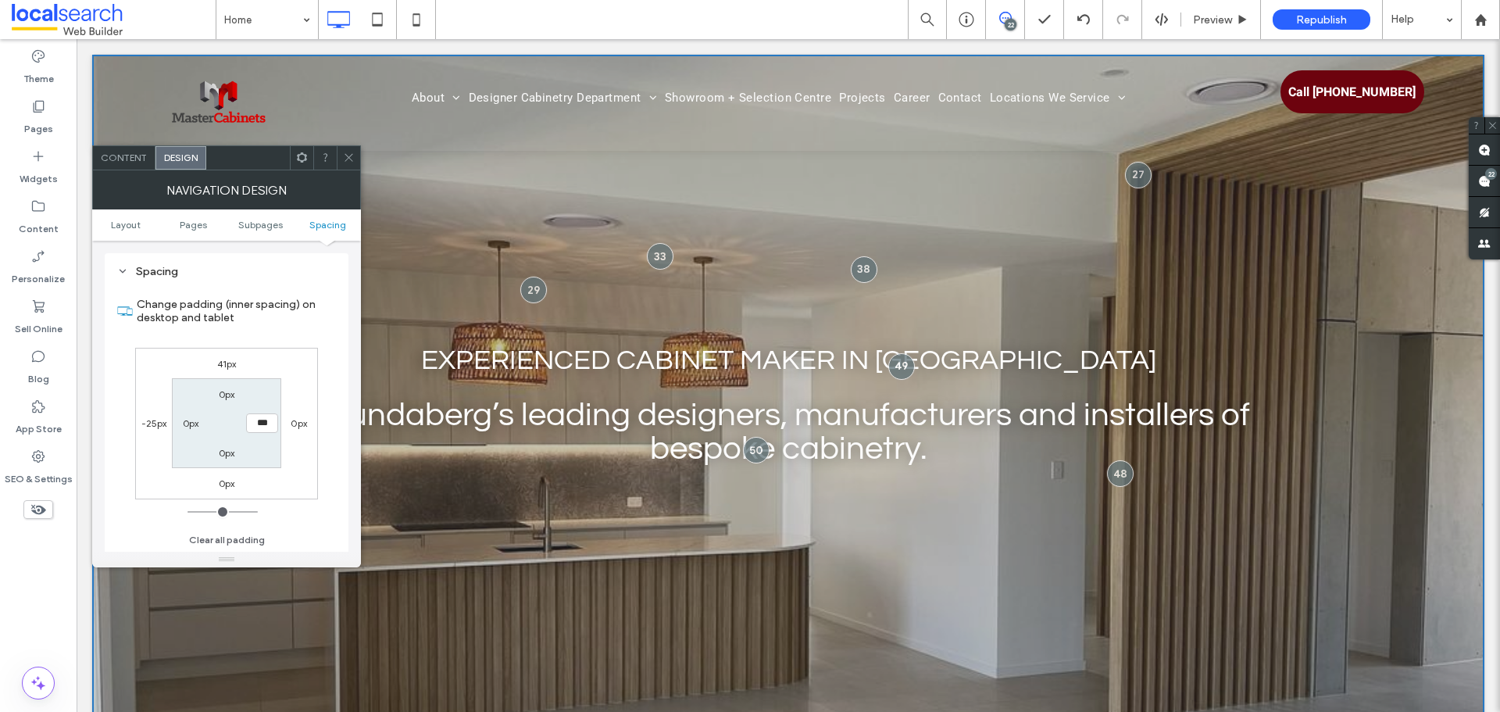
click at [161, 420] on label "-25px" at bounding box center [154, 423] width 26 height 12
type input "*"
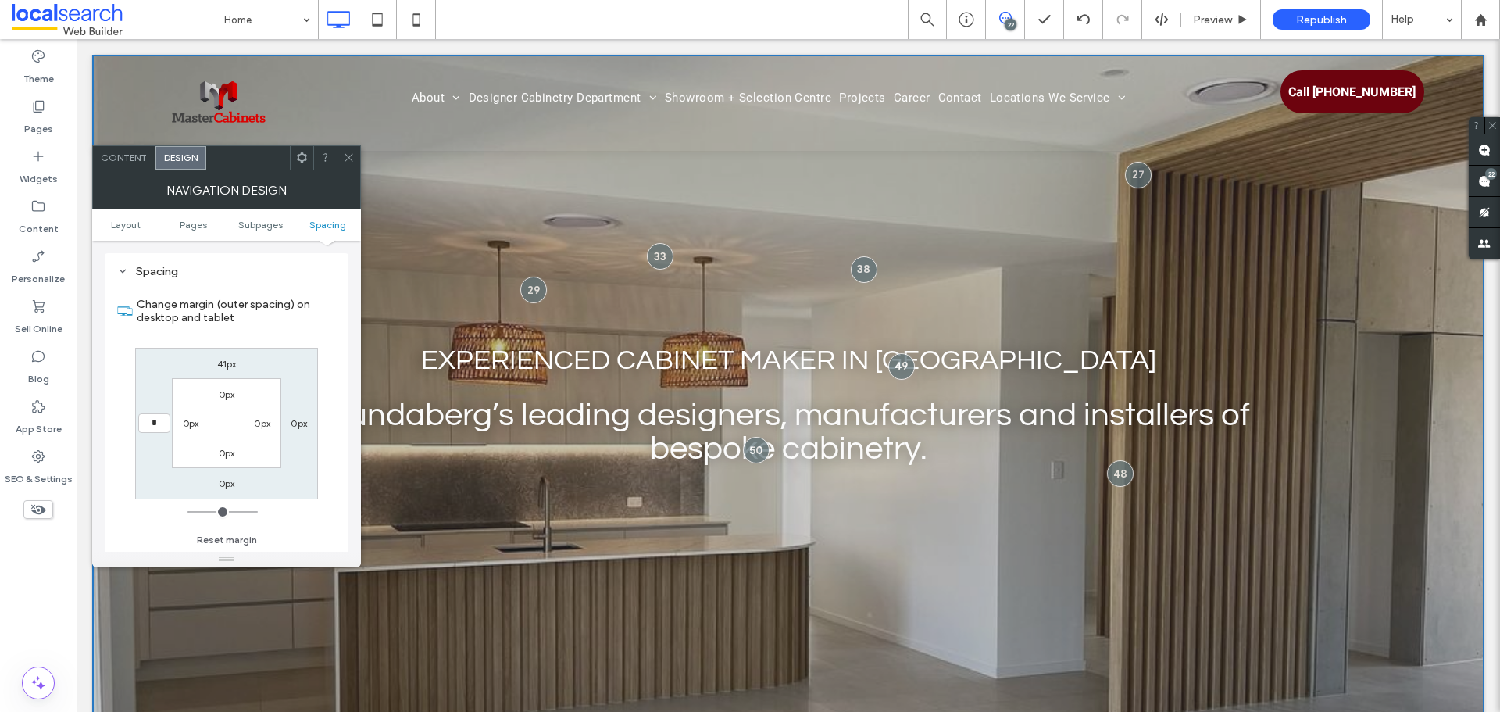
type input "*"
type input "***"
click at [351, 157] on span at bounding box center [349, 157] width 12 height 23
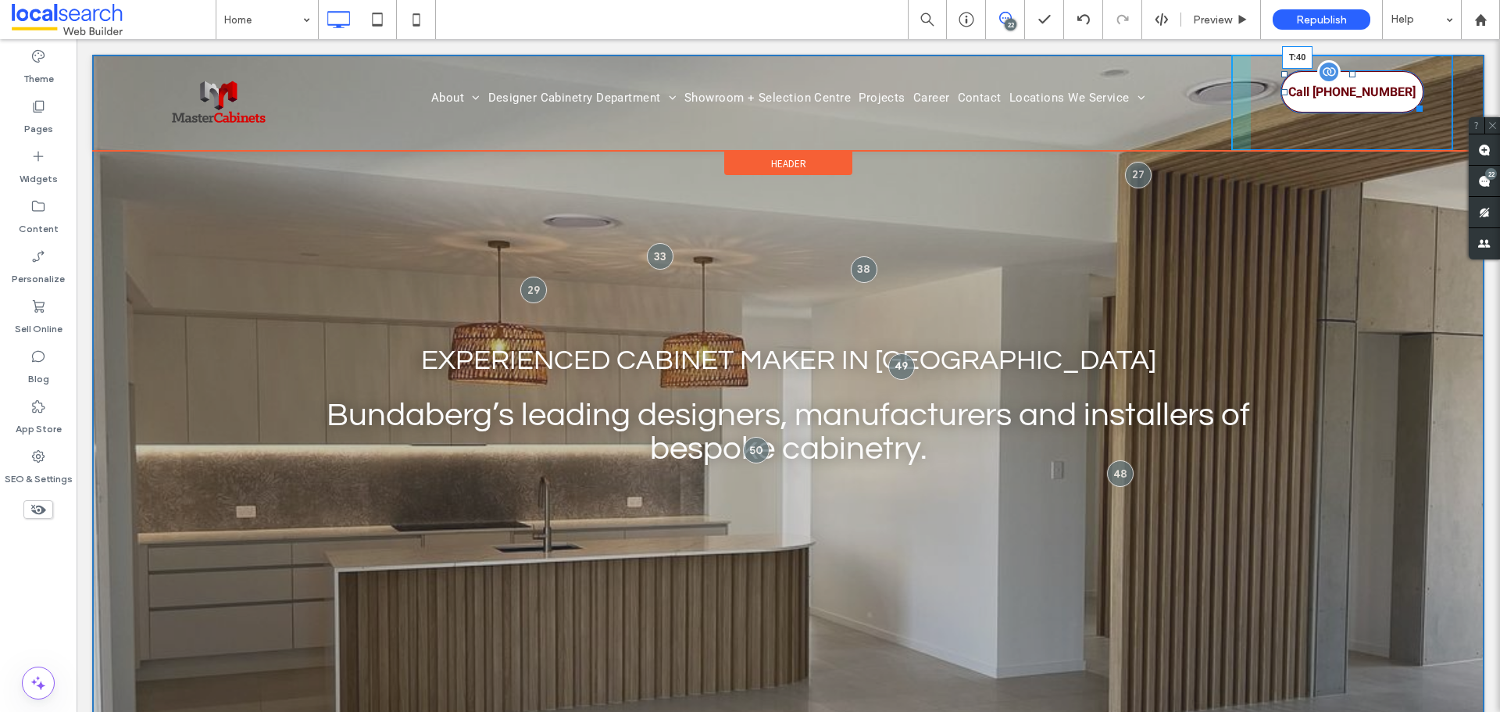
drag, startPoint x: 1343, startPoint y: 74, endPoint x: 1343, endPoint y: 90, distance: 15.6
click at [1349, 77] on div at bounding box center [1352, 74] width 6 height 6
drag, startPoint x: 1340, startPoint y: 89, endPoint x: 1383, endPoint y: 147, distance: 72.0
click at [1349, 87] on div at bounding box center [1352, 90] width 6 height 6
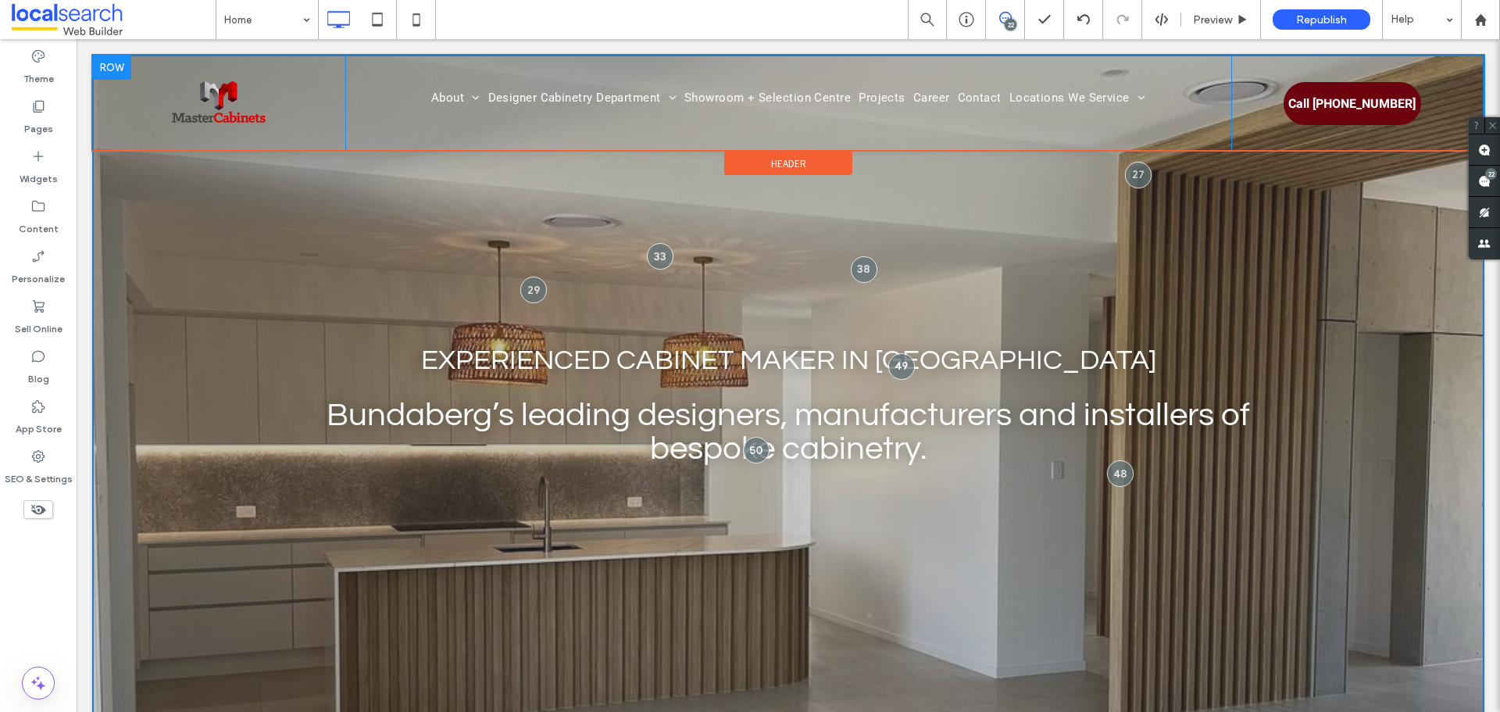
click at [381, 90] on nav "About Our Awards Our Process Designer Cabinetry Department Kitchens Vanities La…" at bounding box center [788, 98] width 886 height 22
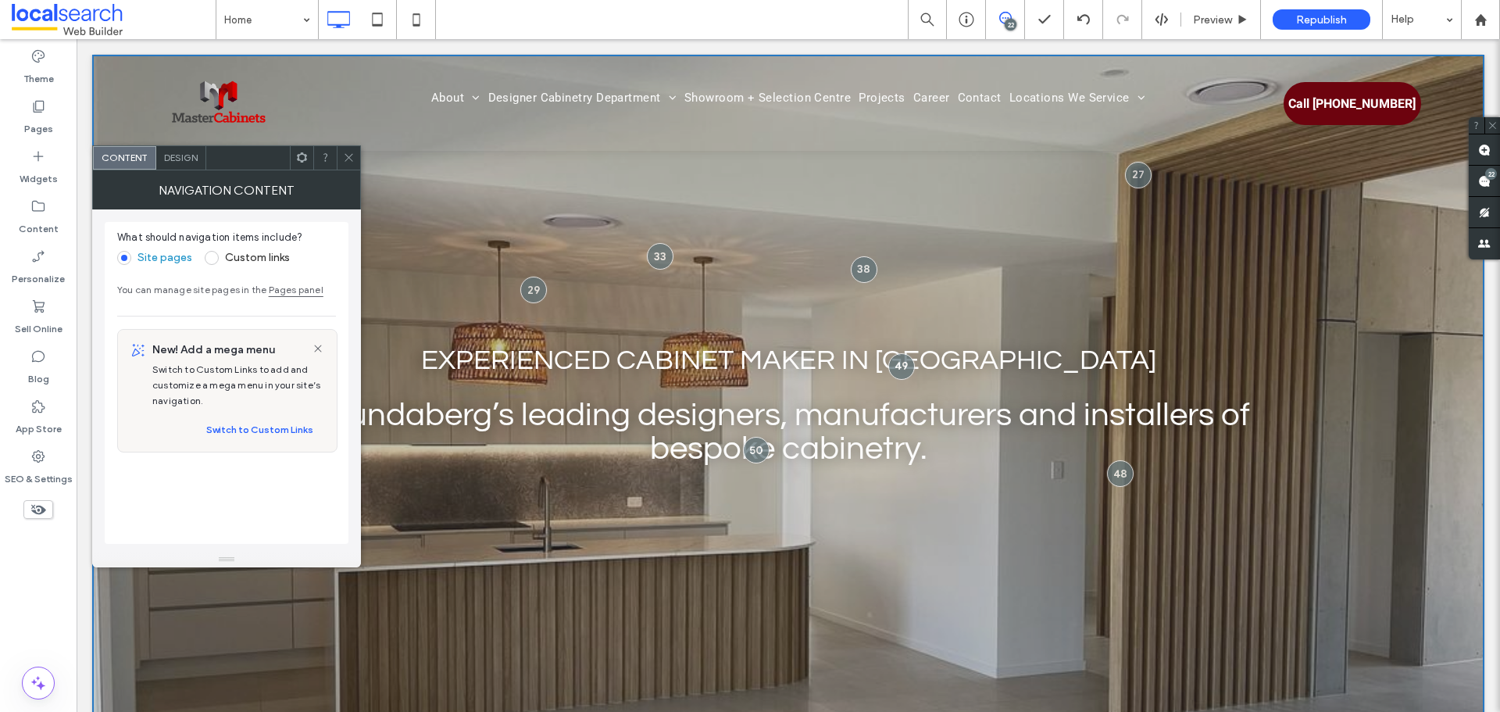
click at [180, 155] on span "Design" at bounding box center [181, 158] width 34 height 12
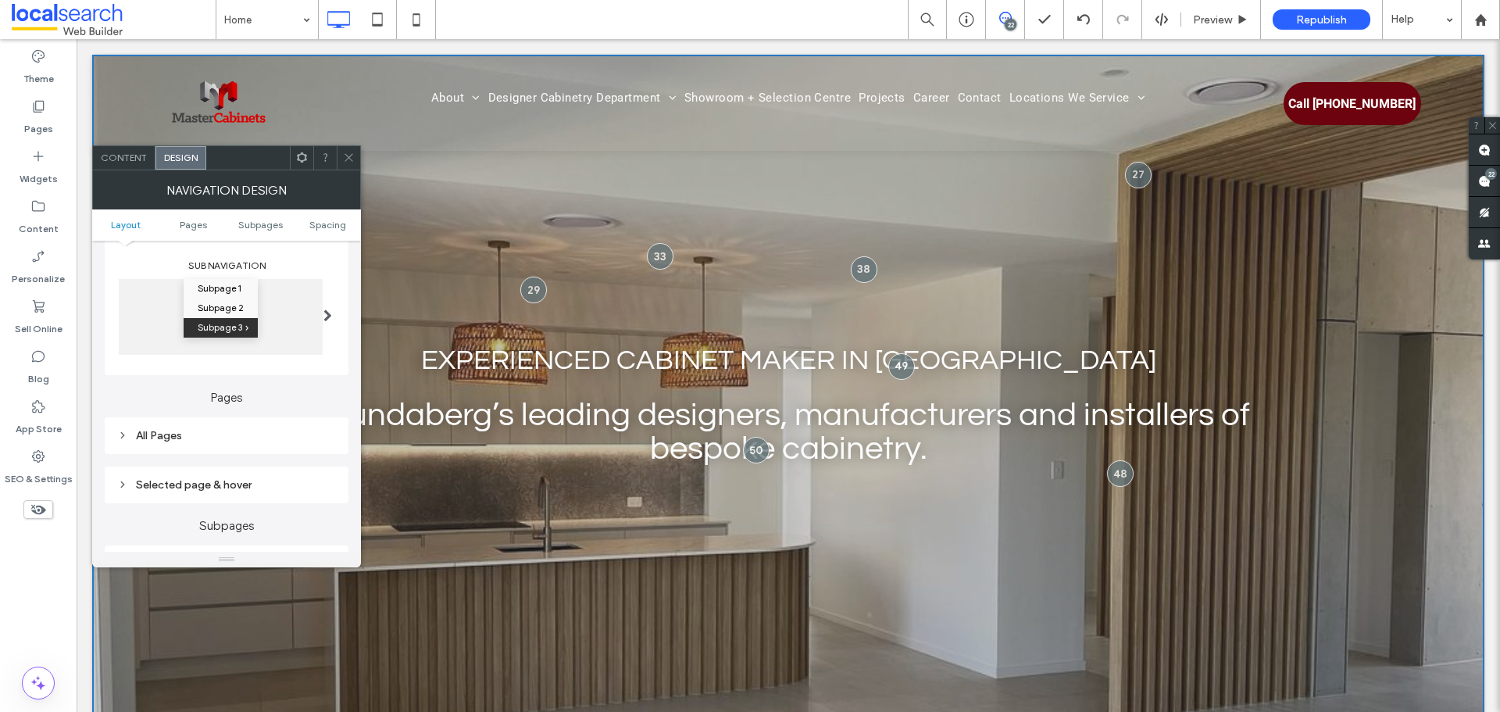
drag, startPoint x: 230, startPoint y: 425, endPoint x: 241, endPoint y: 430, distance: 12.2
click at [230, 427] on div "All Pages" at bounding box center [226, 435] width 219 height 21
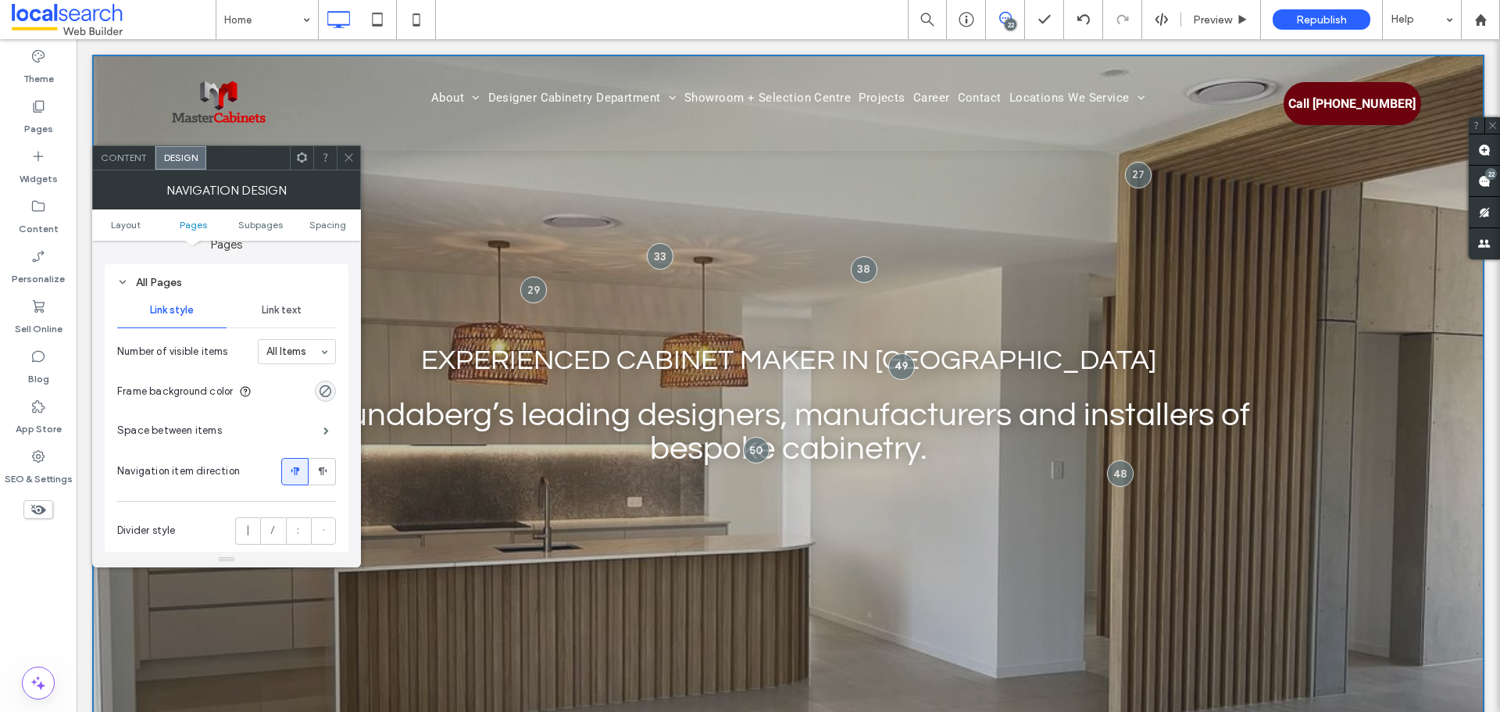
scroll to position [391, 0]
click at [289, 403] on section "Frame background color" at bounding box center [226, 388] width 219 height 39
click at [271, 428] on div "Space between items" at bounding box center [226, 427] width 219 height 39
drag, startPoint x: 291, startPoint y: 428, endPoint x: 302, endPoint y: 431, distance: 11.4
click at [291, 427] on div "Space between items" at bounding box center [226, 427] width 219 height 39
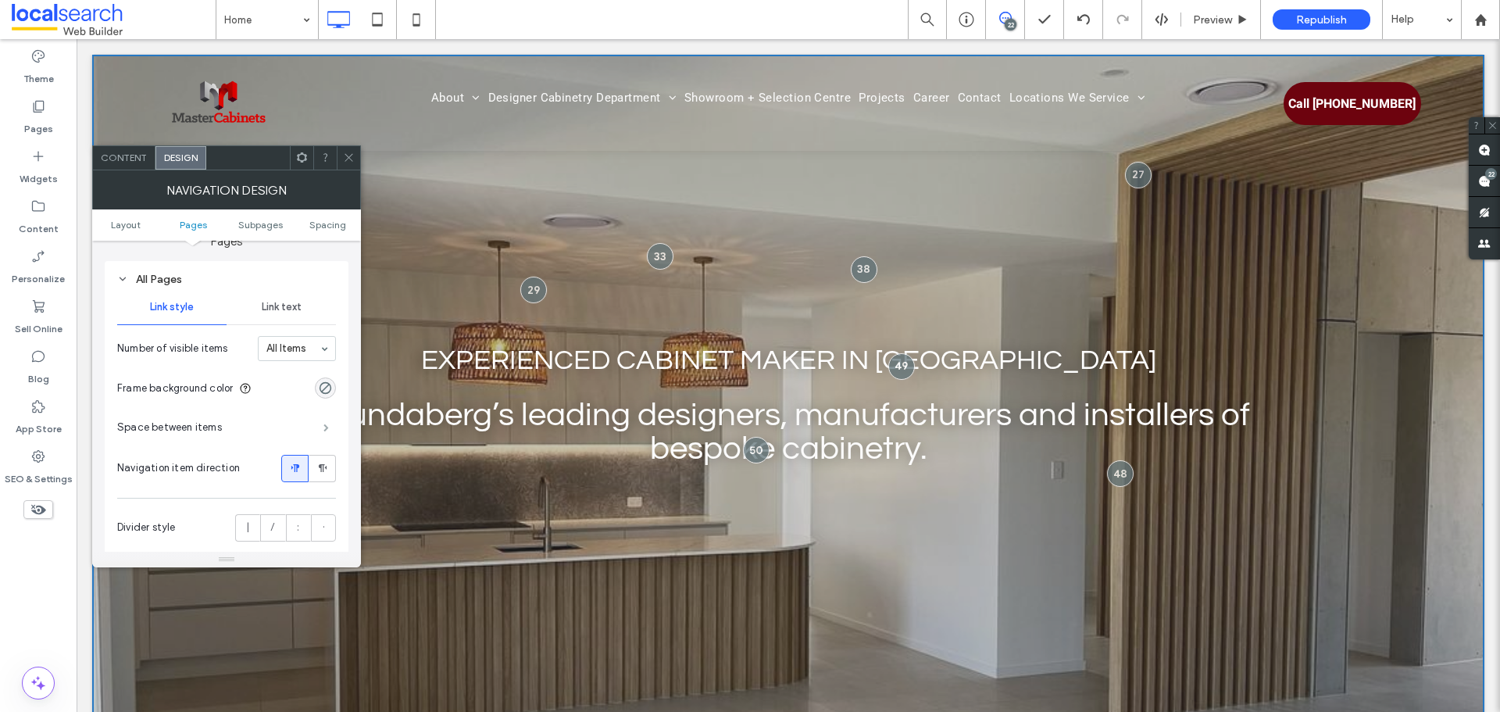
click at [324, 426] on span at bounding box center [325, 427] width 5 height 8
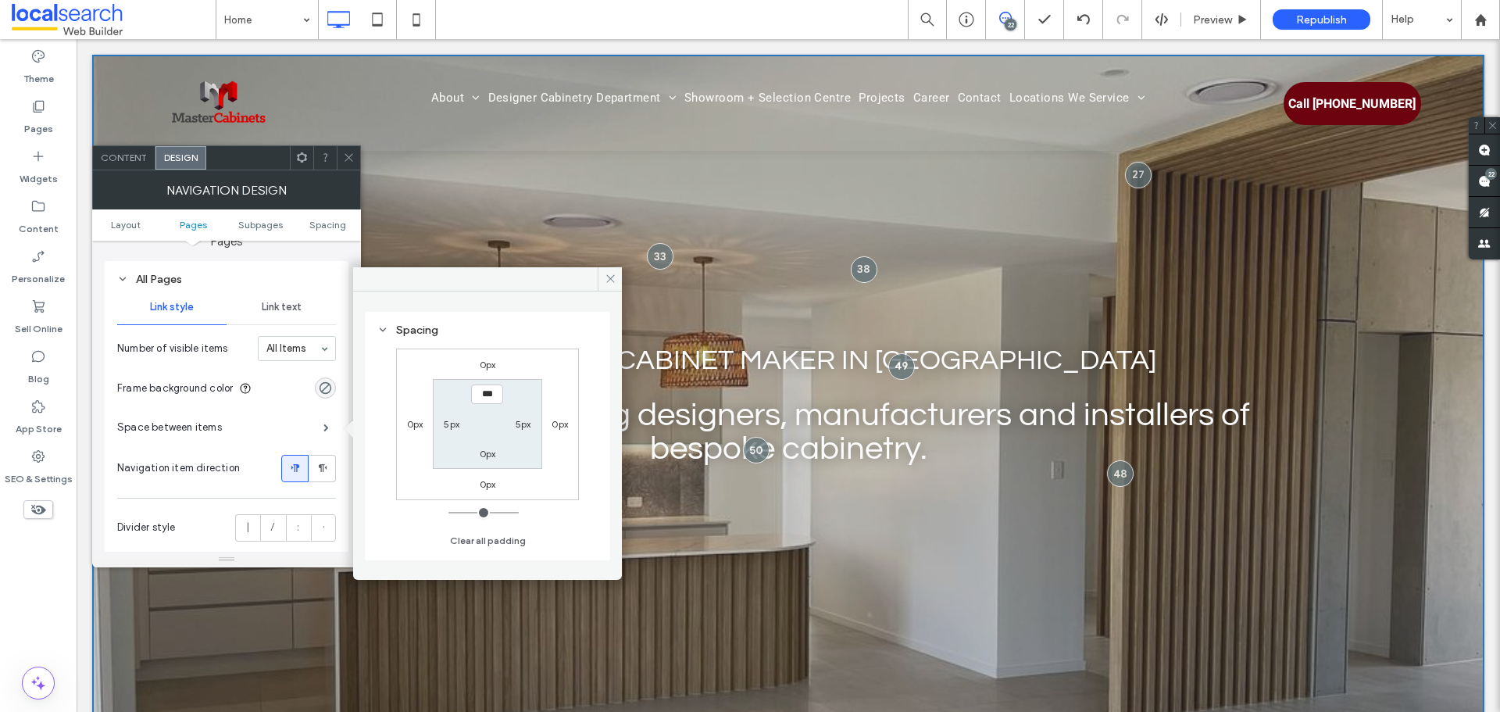
click at [448, 433] on section "*** 5px 0px 5px" at bounding box center [487, 424] width 109 height 90
click at [447, 430] on div "5px" at bounding box center [452, 424] width 16 height 16
click at [447, 423] on label "5px" at bounding box center [452, 424] width 16 height 12
type input "*"
click at [612, 275] on icon at bounding box center [611, 279] width 12 height 12
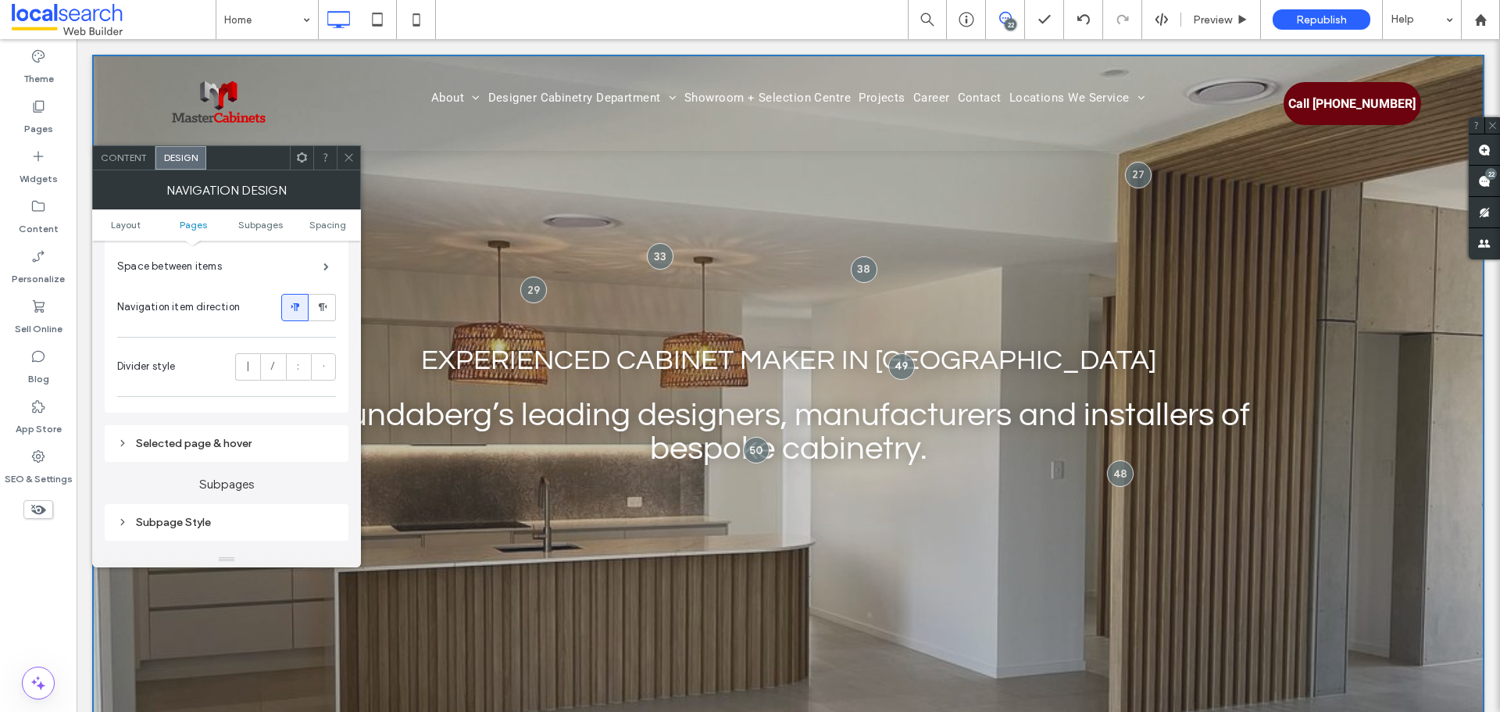
scroll to position [703, 0]
click at [206, 281] on div "Selected page & hover" at bounding box center [226, 291] width 219 height 21
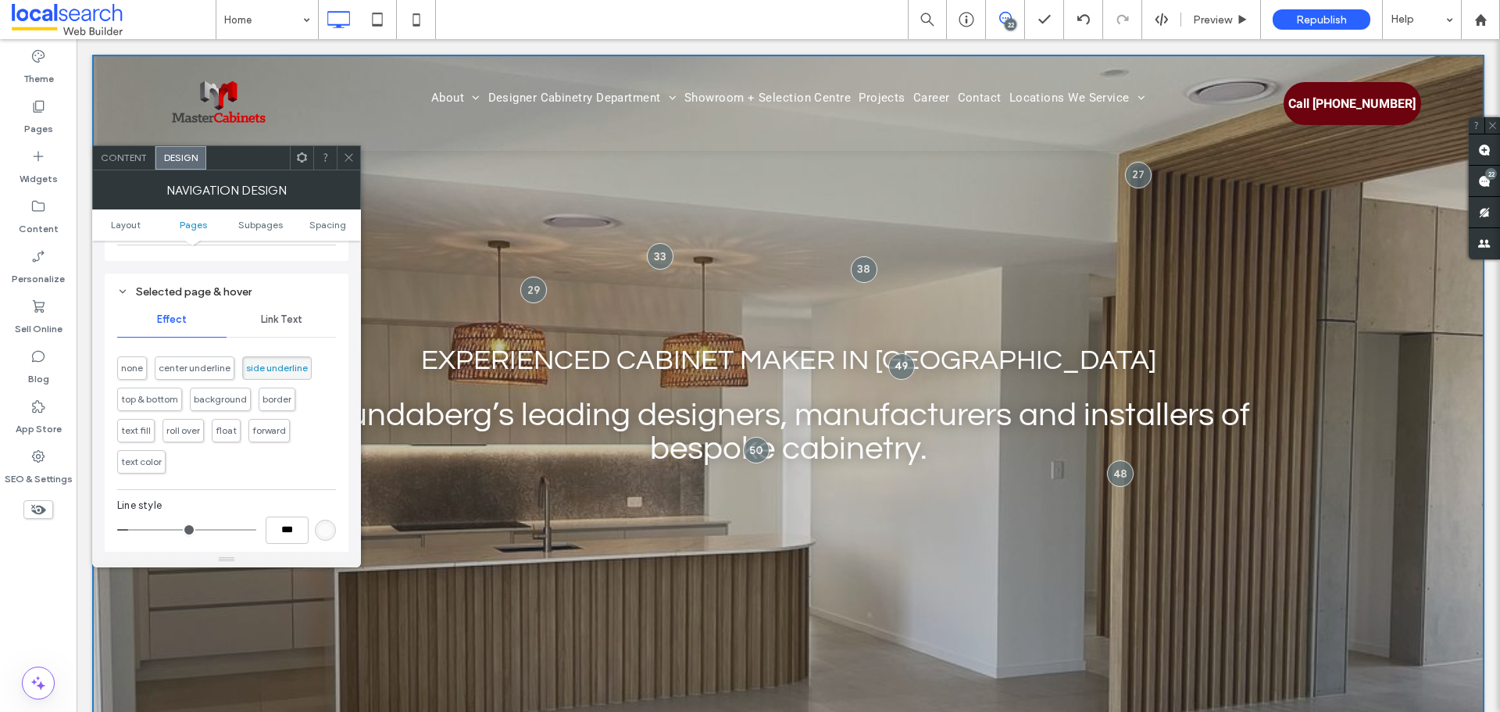
click at [208, 291] on div "Selected page & hover" at bounding box center [226, 291] width 219 height 13
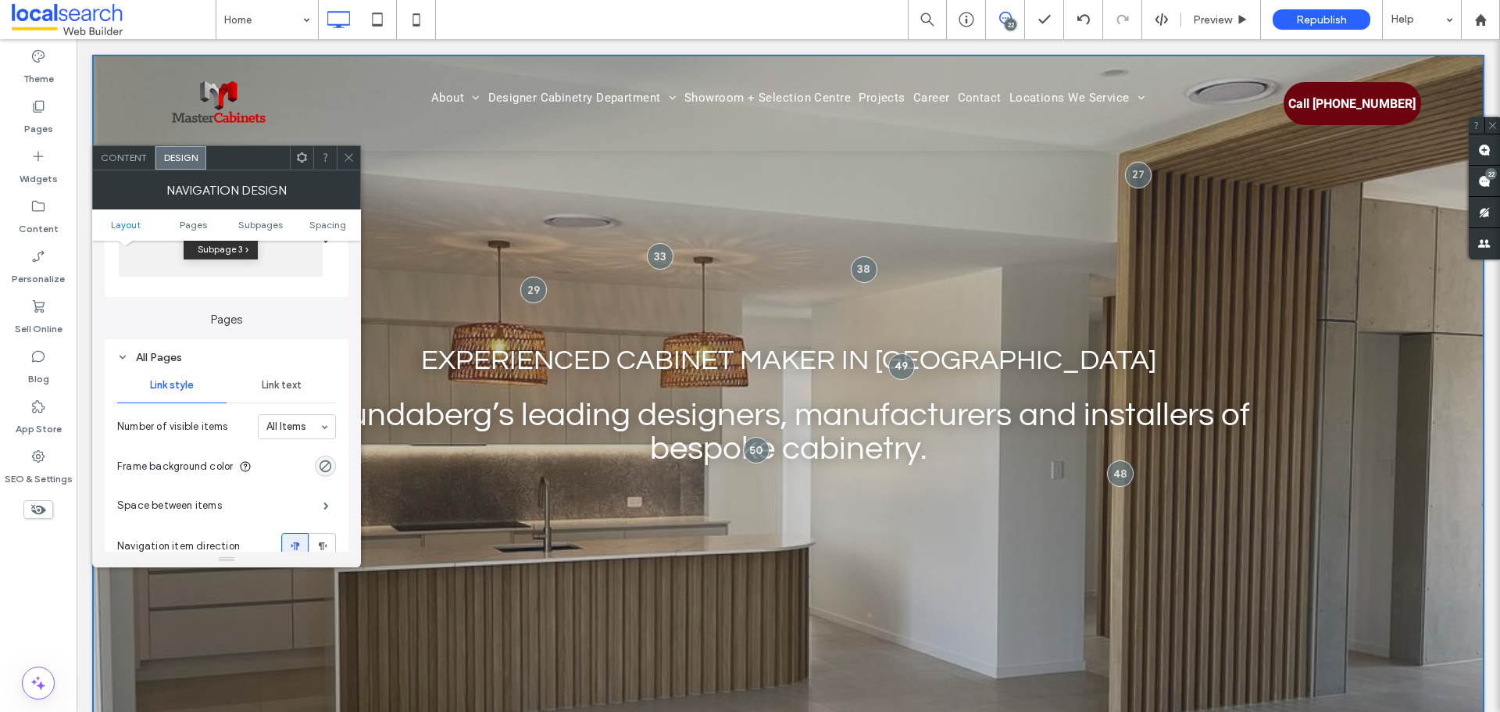
click at [292, 393] on div "Link text" at bounding box center [281, 385] width 109 height 34
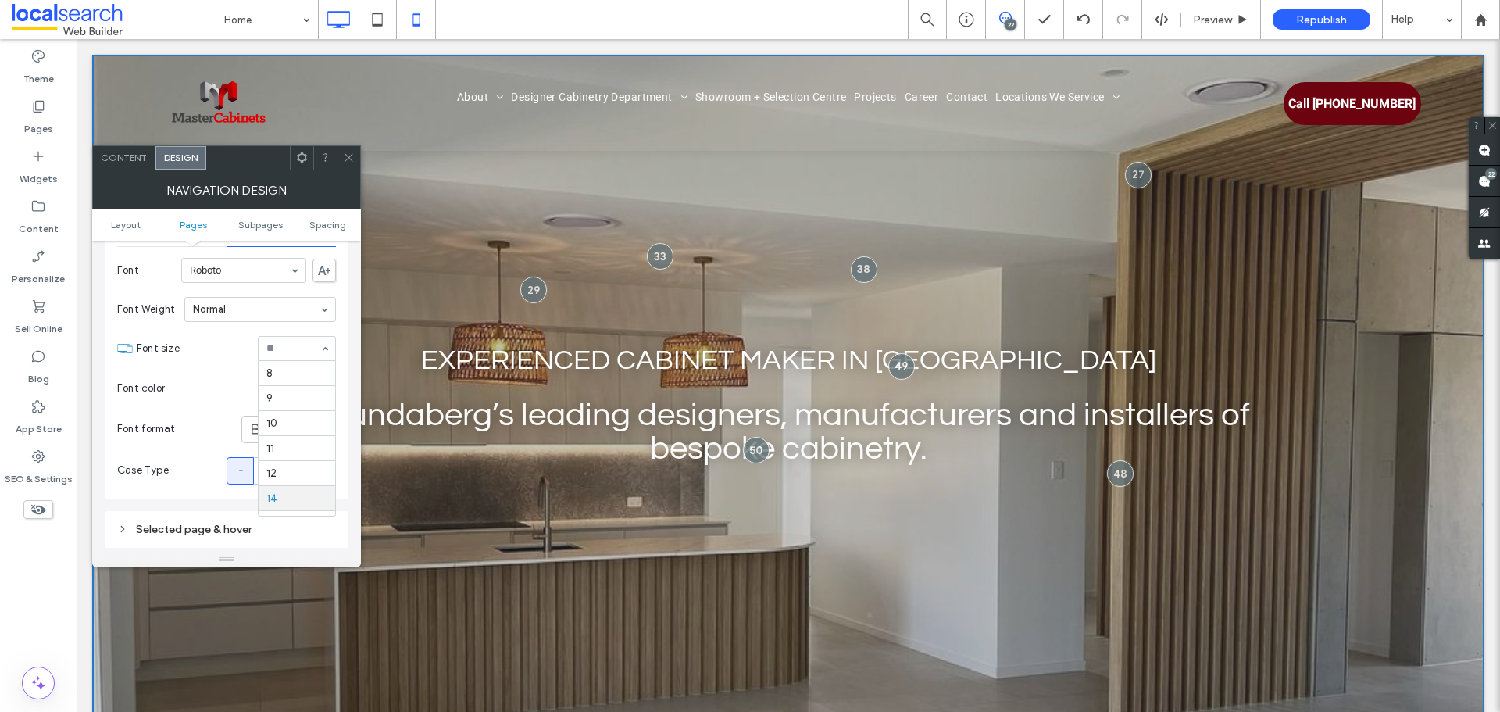
scroll to position [125, 0]
click at [347, 155] on use at bounding box center [348, 158] width 8 height 8
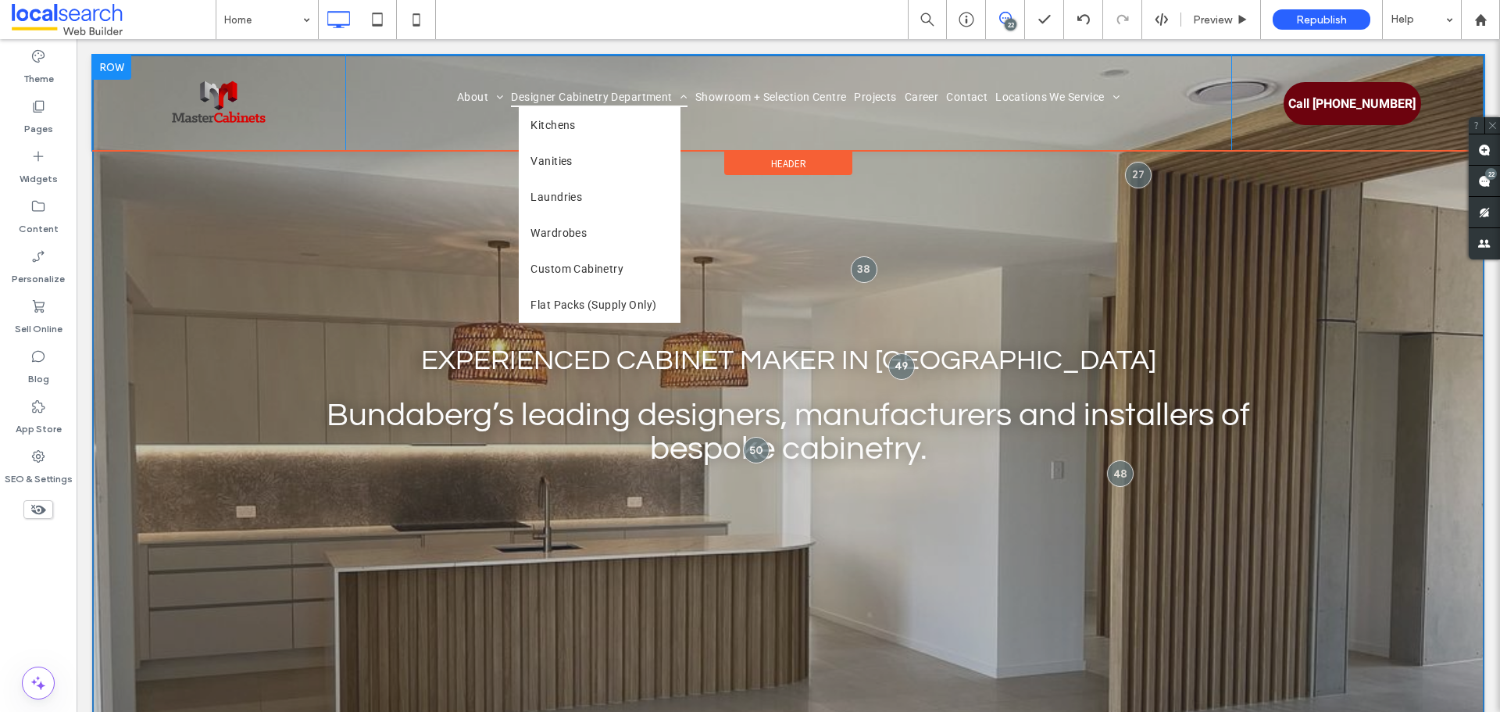
click at [511, 87] on span "Designer Cabinetry Department" at bounding box center [599, 97] width 177 height 20
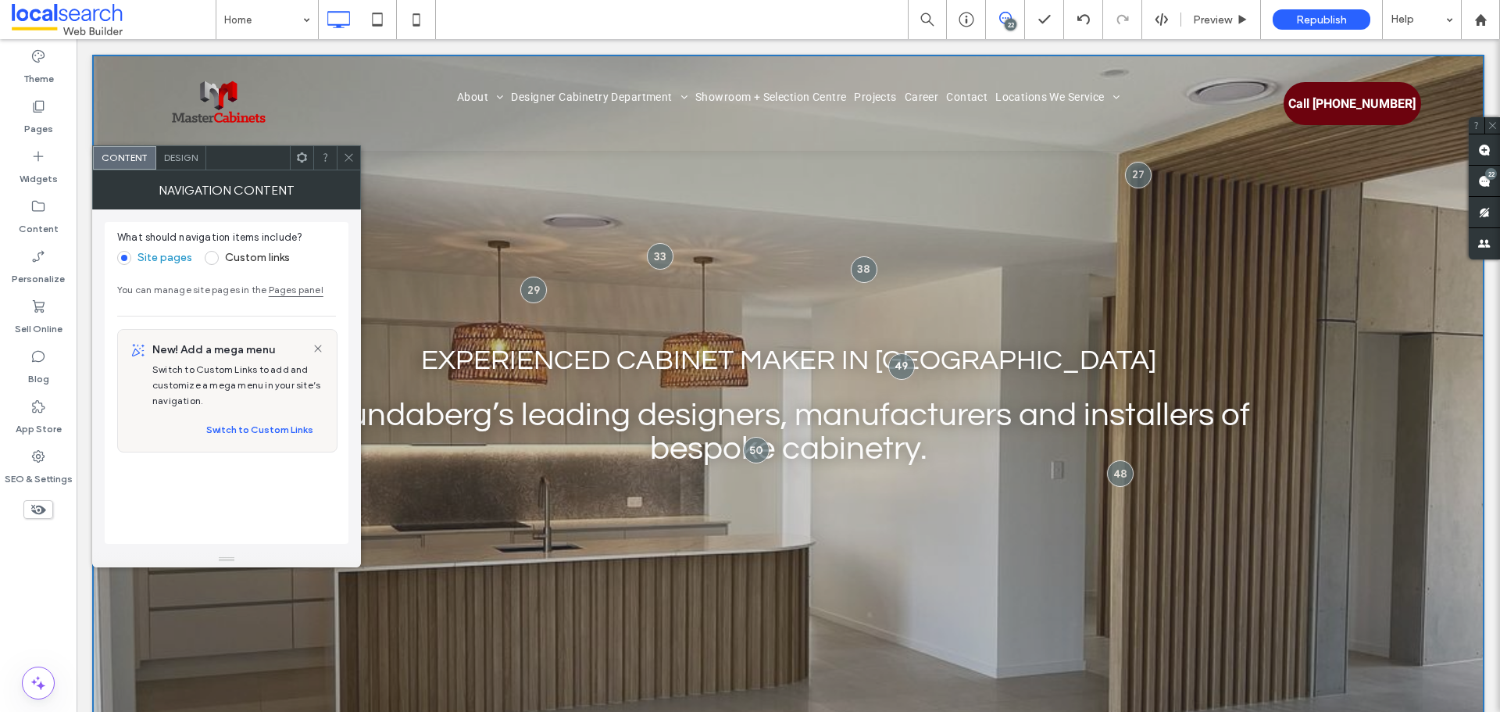
click at [191, 148] on div "Design" at bounding box center [181, 157] width 50 height 23
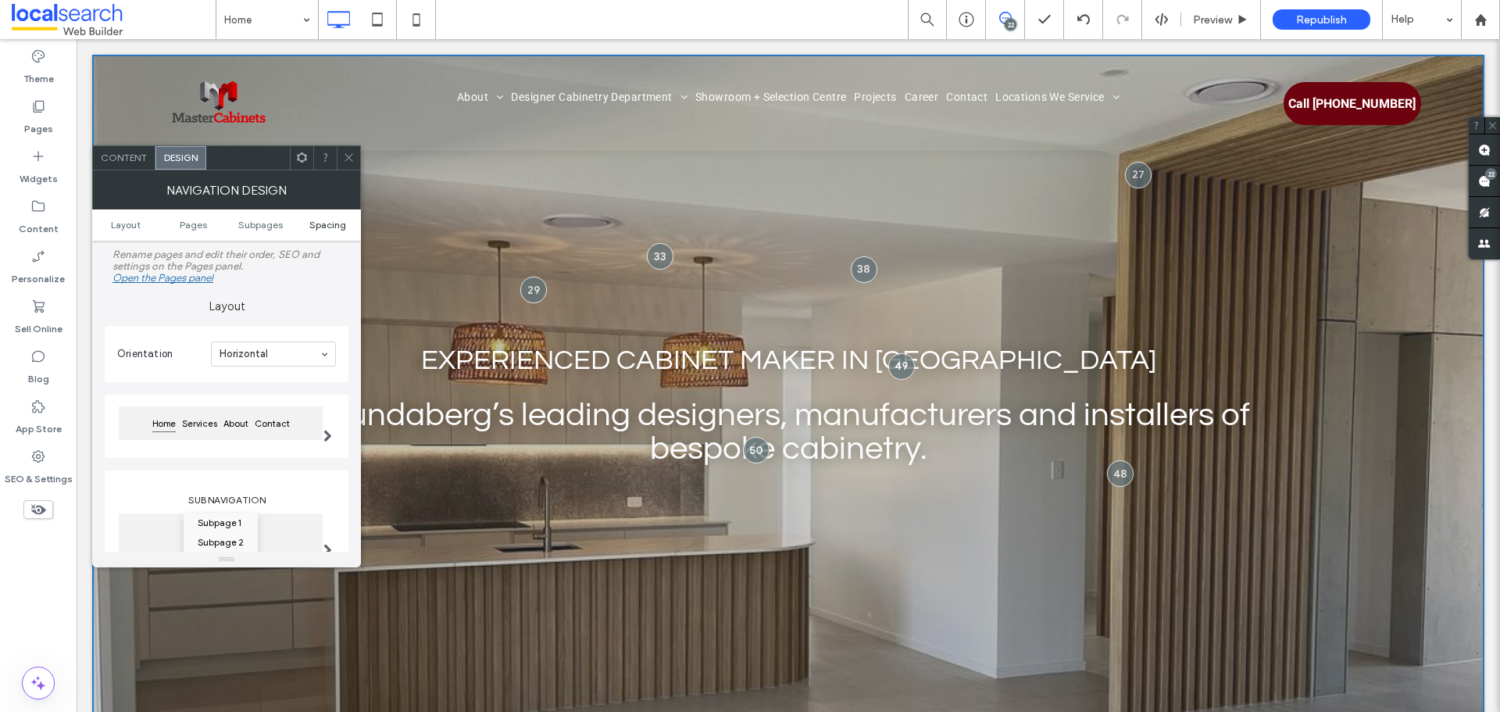
click at [327, 223] on span "Spacing" at bounding box center [327, 225] width 37 height 12
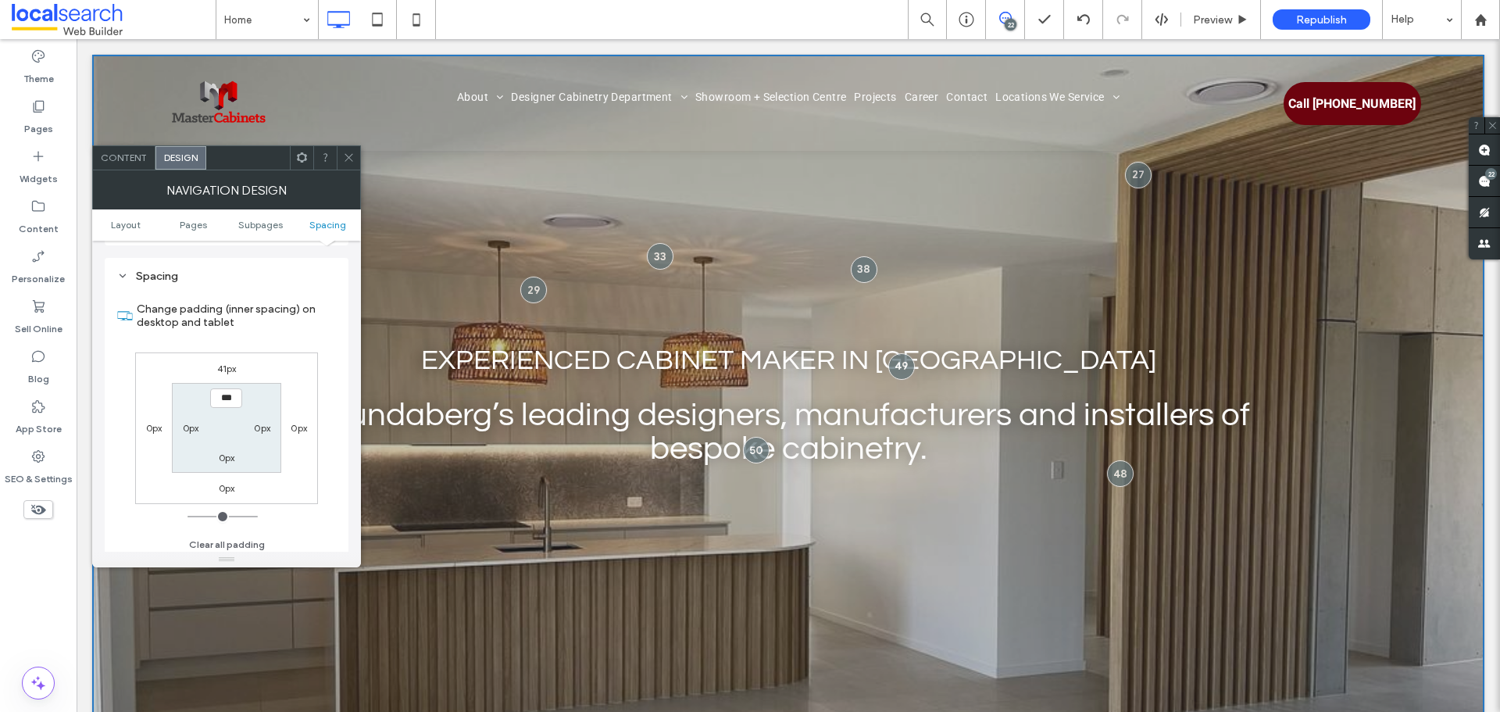
scroll to position [576, 0]
click at [123, 220] on span "Layout" at bounding box center [126, 225] width 30 height 12
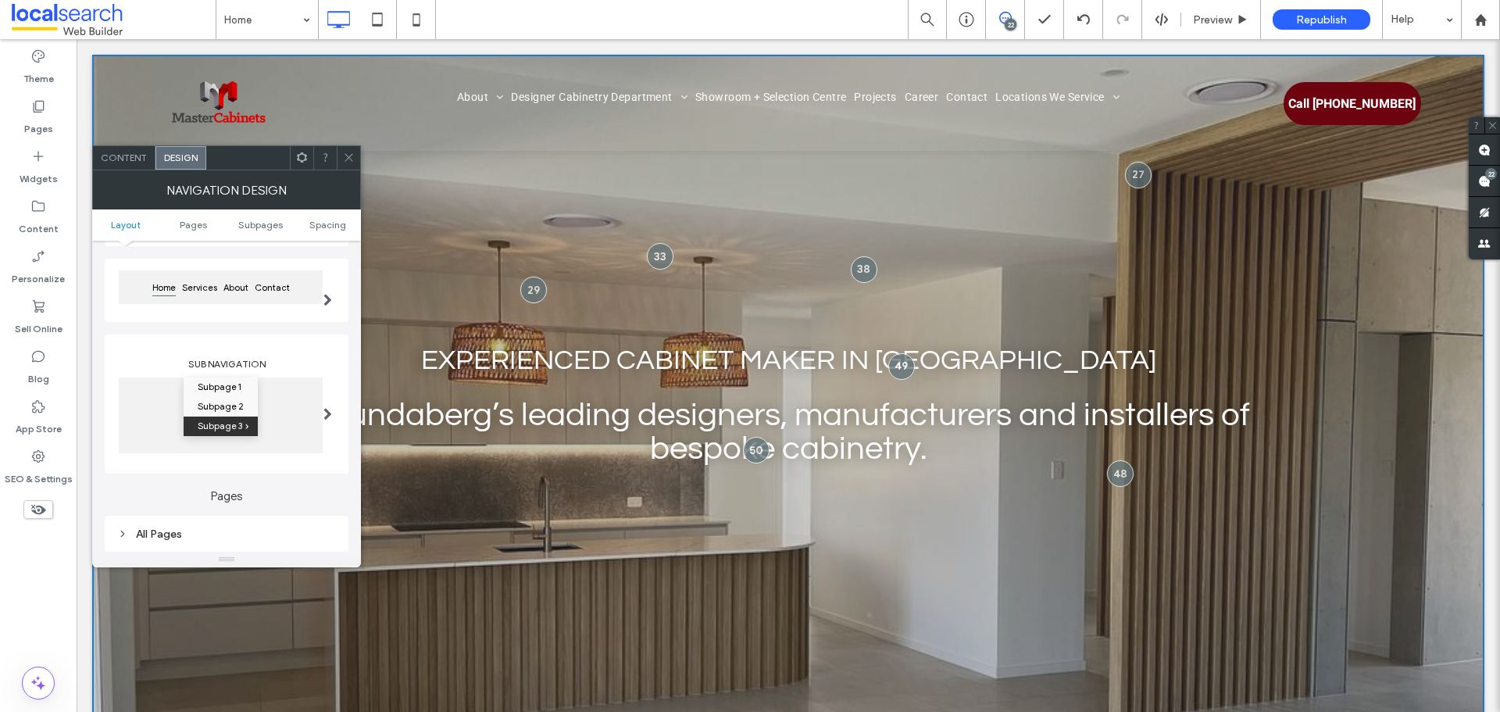
scroll to position [355, 0]
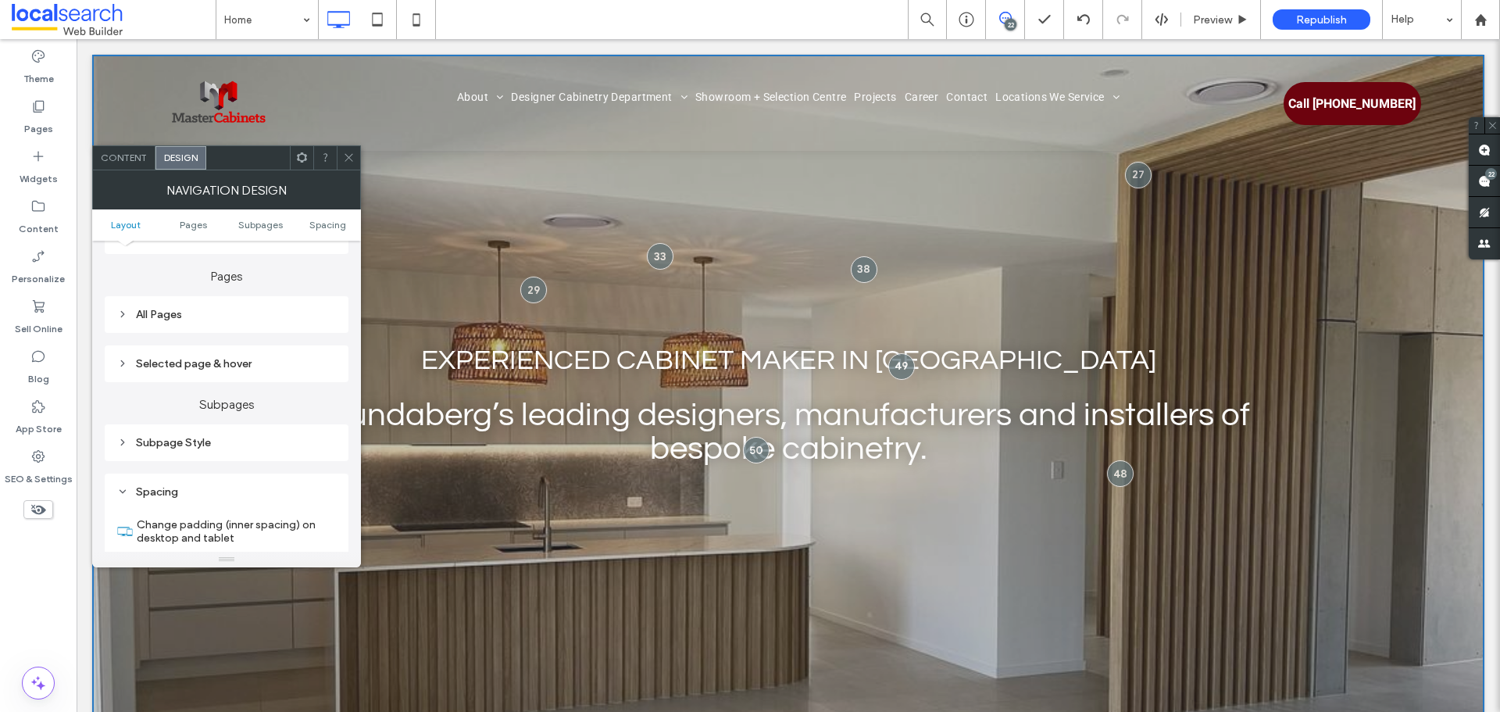
click at [215, 315] on div "All Pages" at bounding box center [226, 314] width 219 height 13
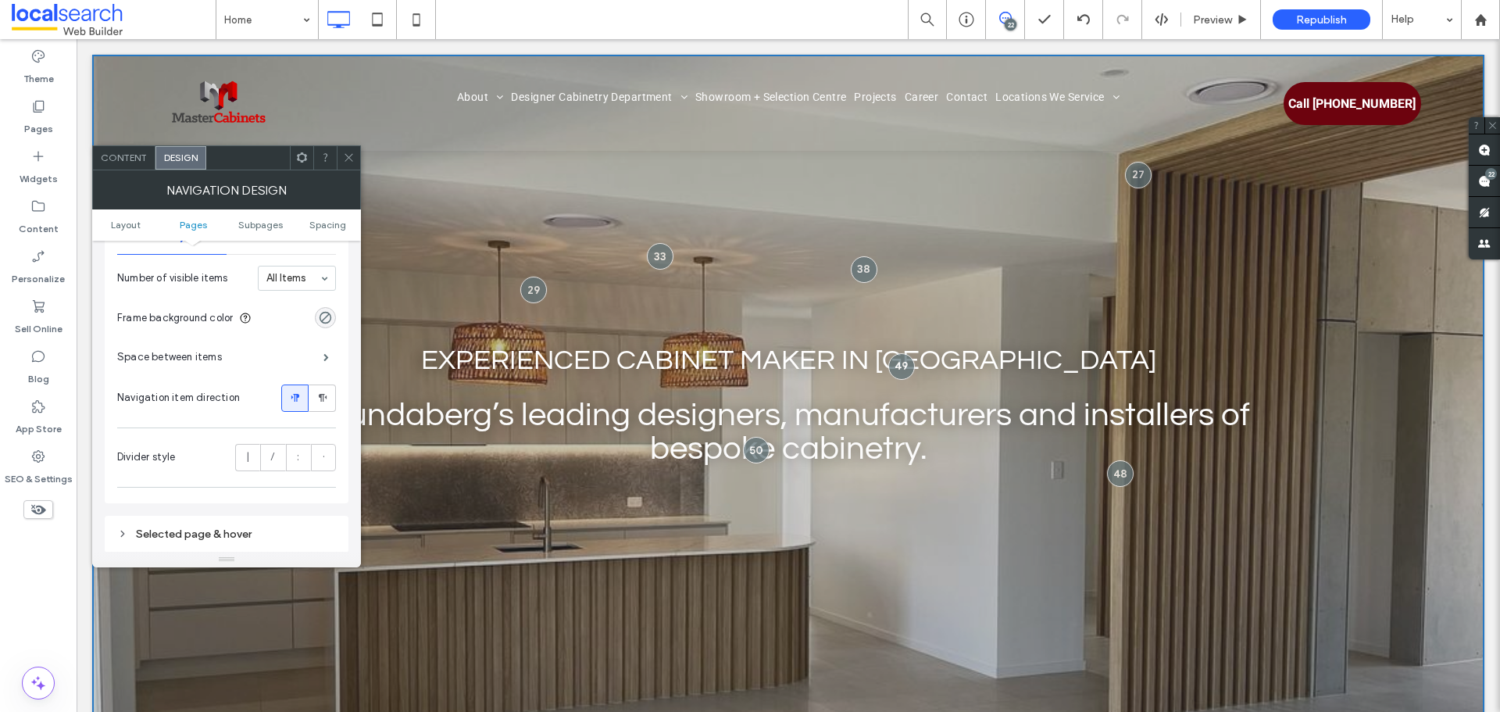
scroll to position [433, 0]
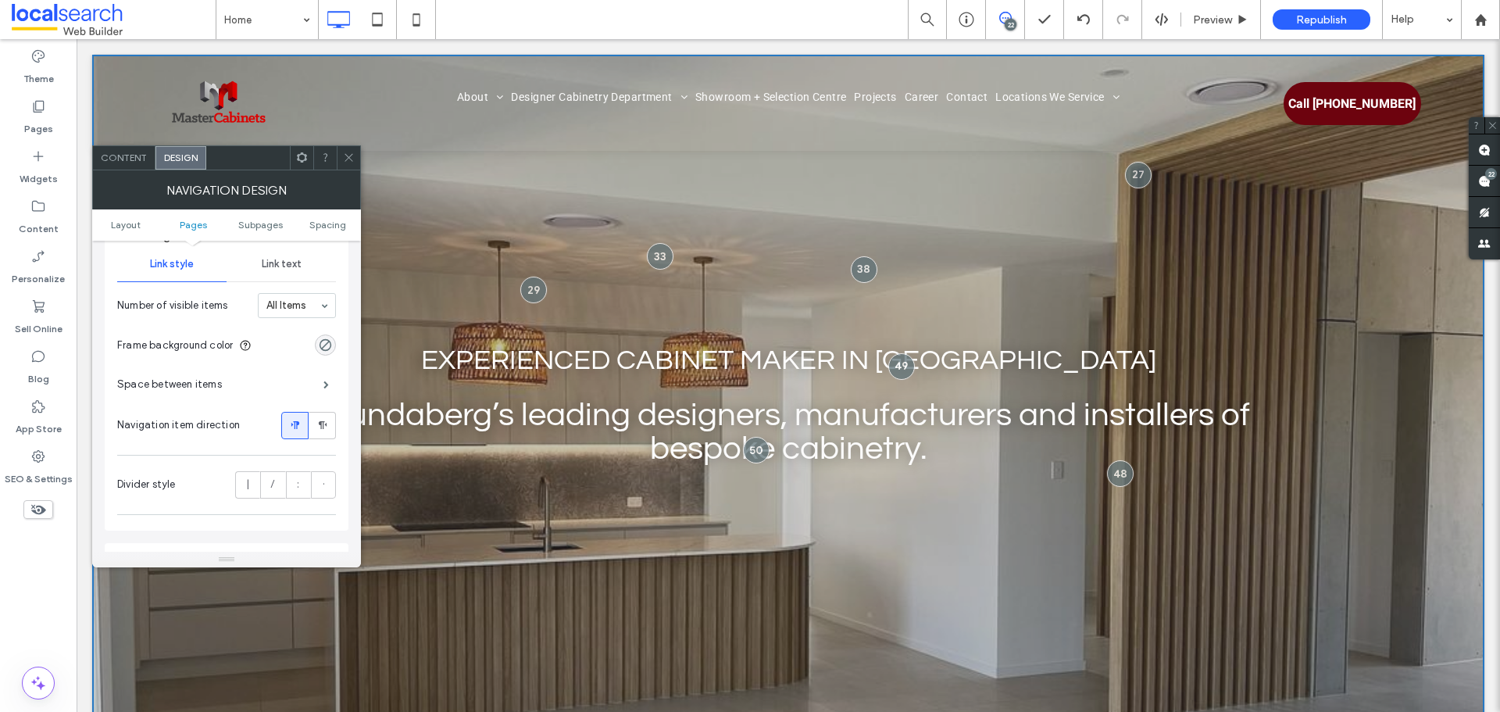
click at [238, 381] on div "Space between items" at bounding box center [226, 384] width 219 height 39
click at [287, 377] on div "Space between items" at bounding box center [226, 384] width 219 height 39
drag, startPoint x: 309, startPoint y: 392, endPoint x: 313, endPoint y: 382, distance: 10.9
click at [309, 391] on div "Space between items" at bounding box center [226, 384] width 219 height 39
click at [316, 382] on div "Space between items" at bounding box center [226, 384] width 219 height 39
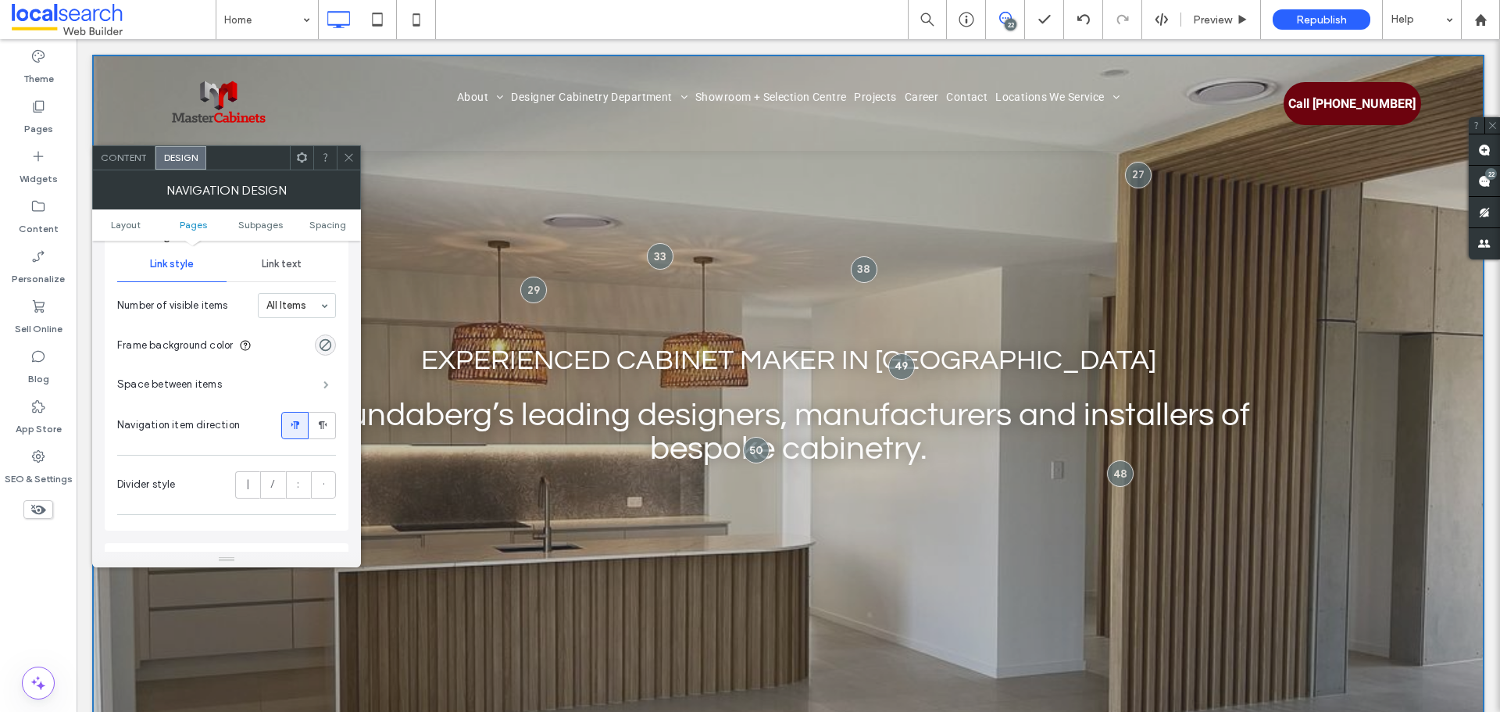
click at [329, 384] on span at bounding box center [325, 384] width 5 height 8
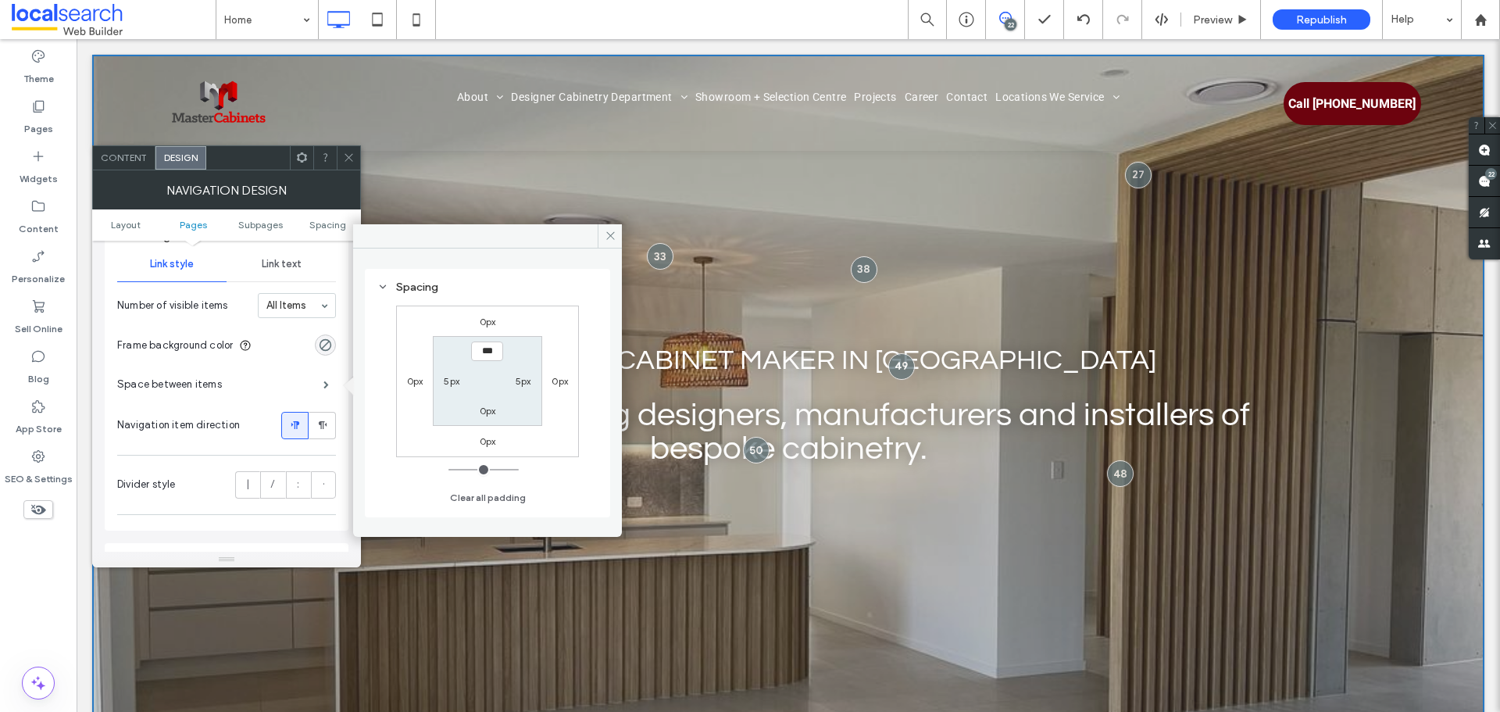
click at [457, 386] on label "5px" at bounding box center [452, 381] width 16 height 12
type input "*"
type input "***"
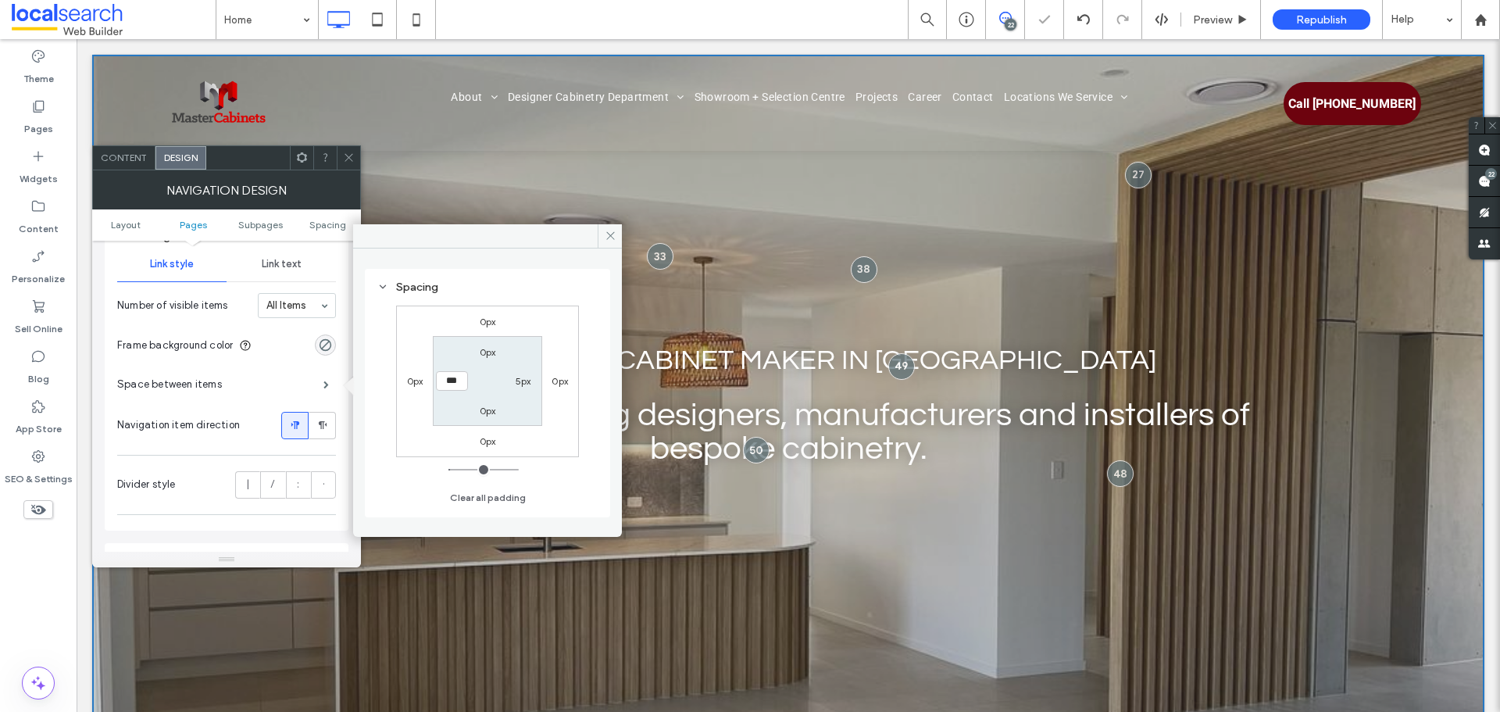
click at [526, 383] on label "5px" at bounding box center [523, 381] width 16 height 12
type input "*"
type input "***"
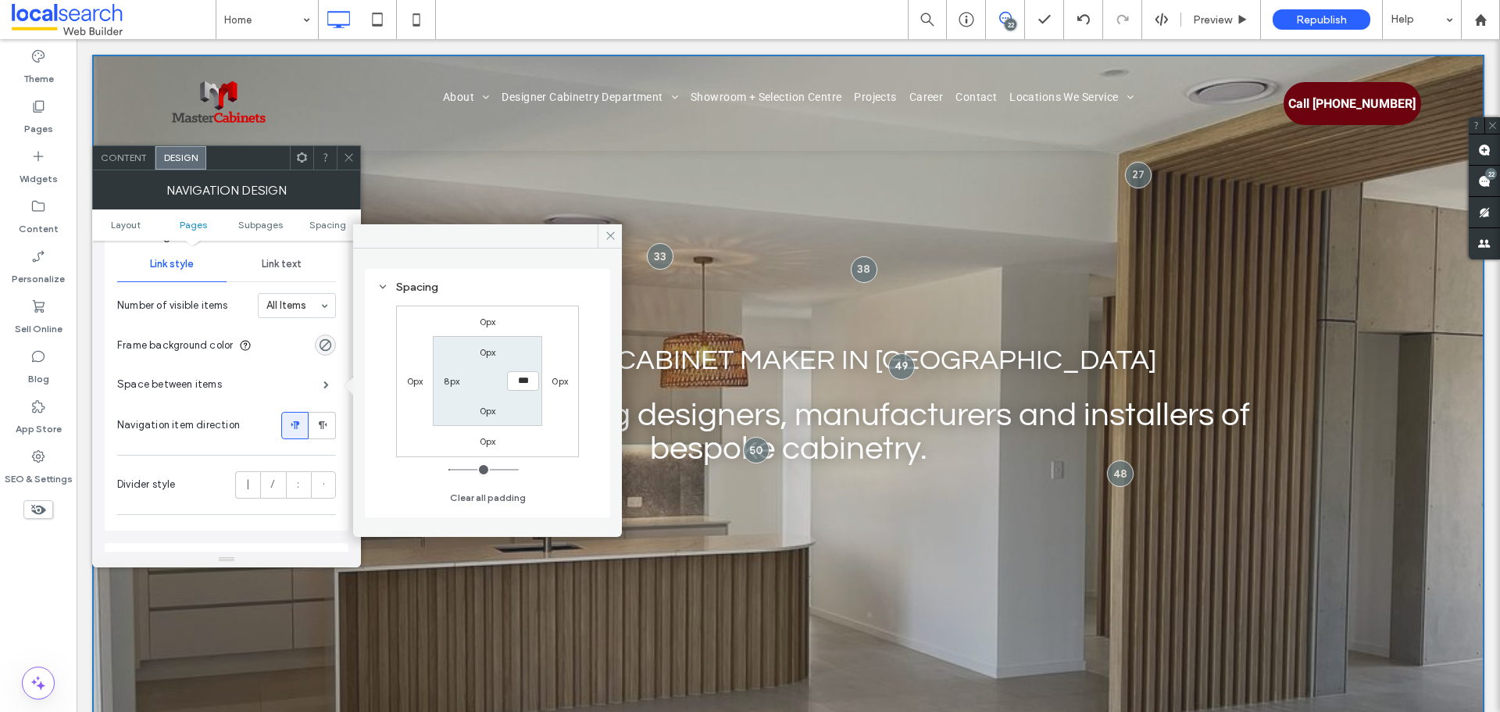
click at [455, 388] on div "8px" at bounding box center [452, 381] width 16 height 16
click at [455, 382] on label "8px" at bounding box center [452, 381] width 16 height 12
type input "*"
type input "***"
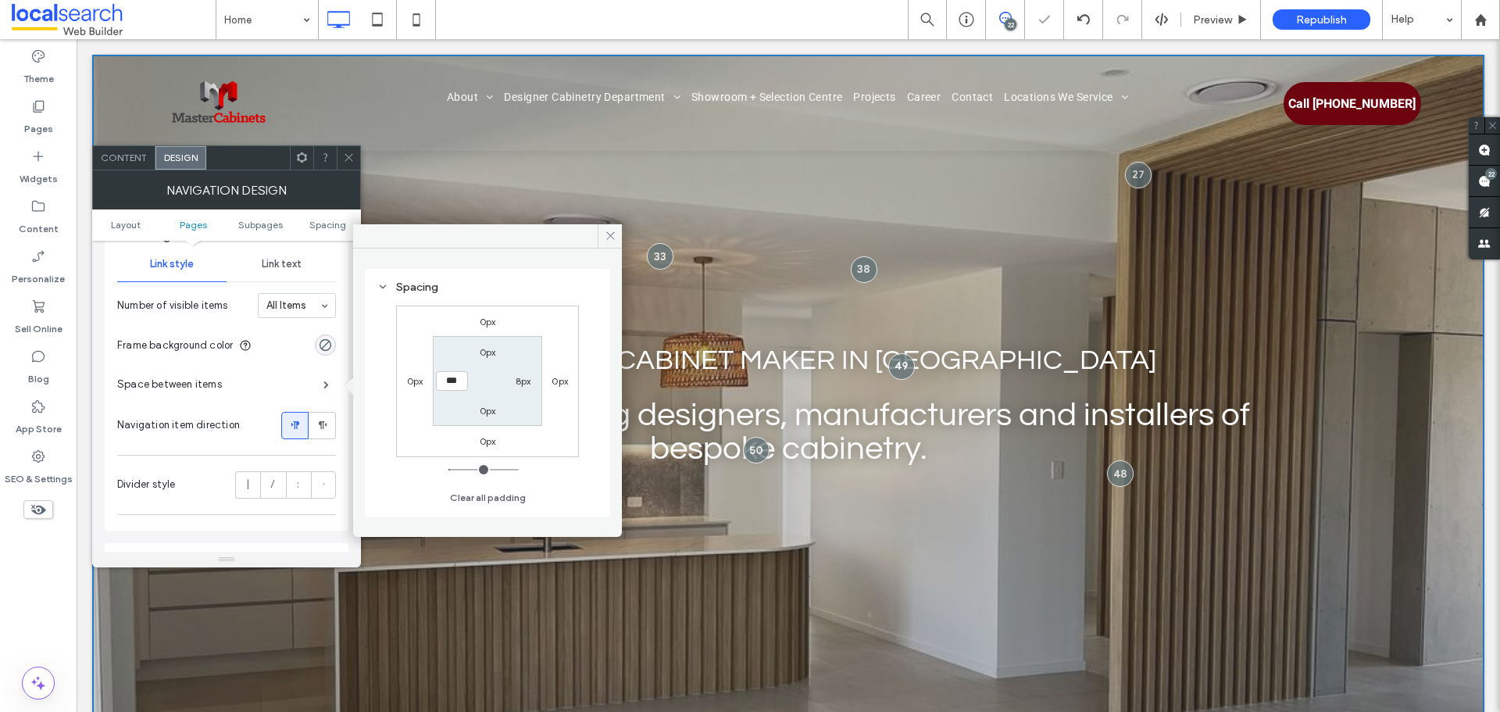
click at [518, 381] on label "8px" at bounding box center [523, 381] width 16 height 12
type input "*"
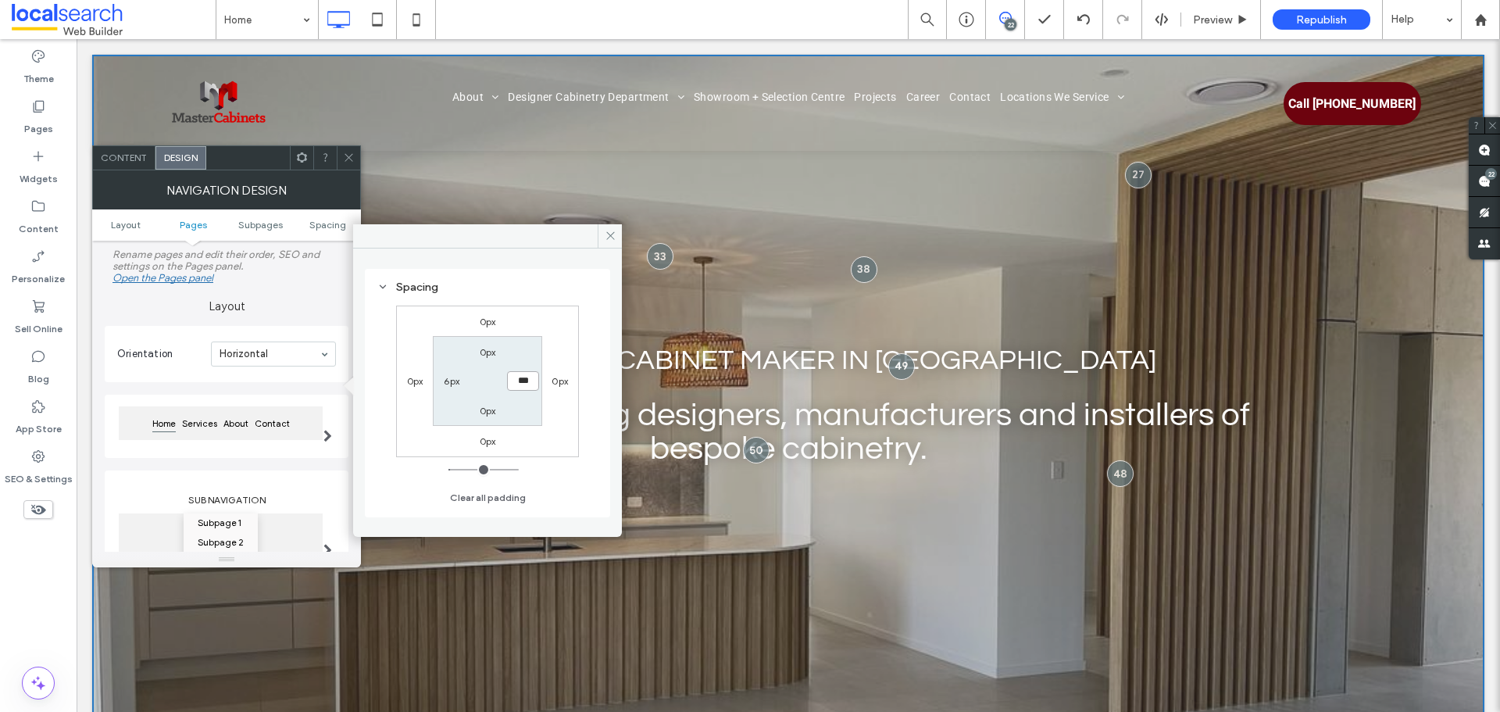
scroll to position [433, 0]
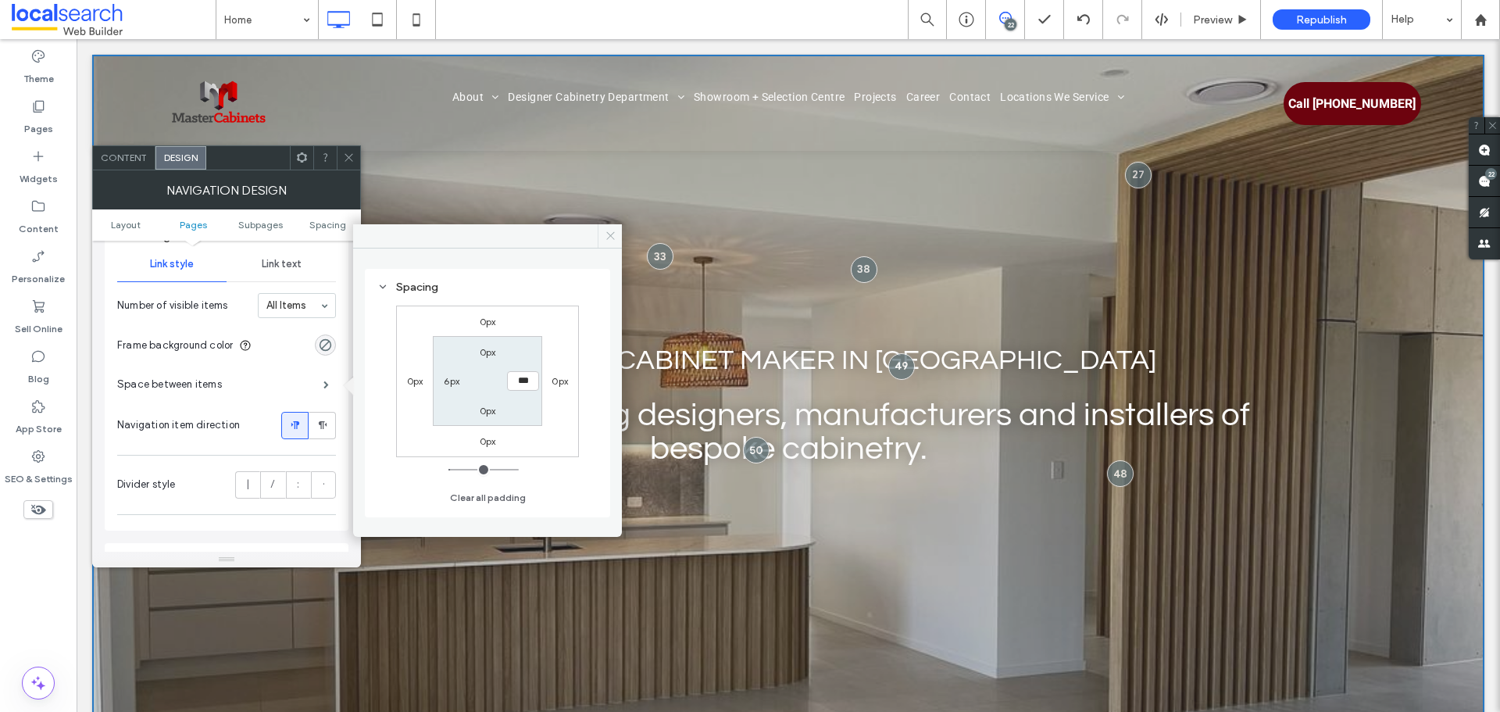
click at [608, 234] on icon at bounding box center [611, 236] width 12 height 12
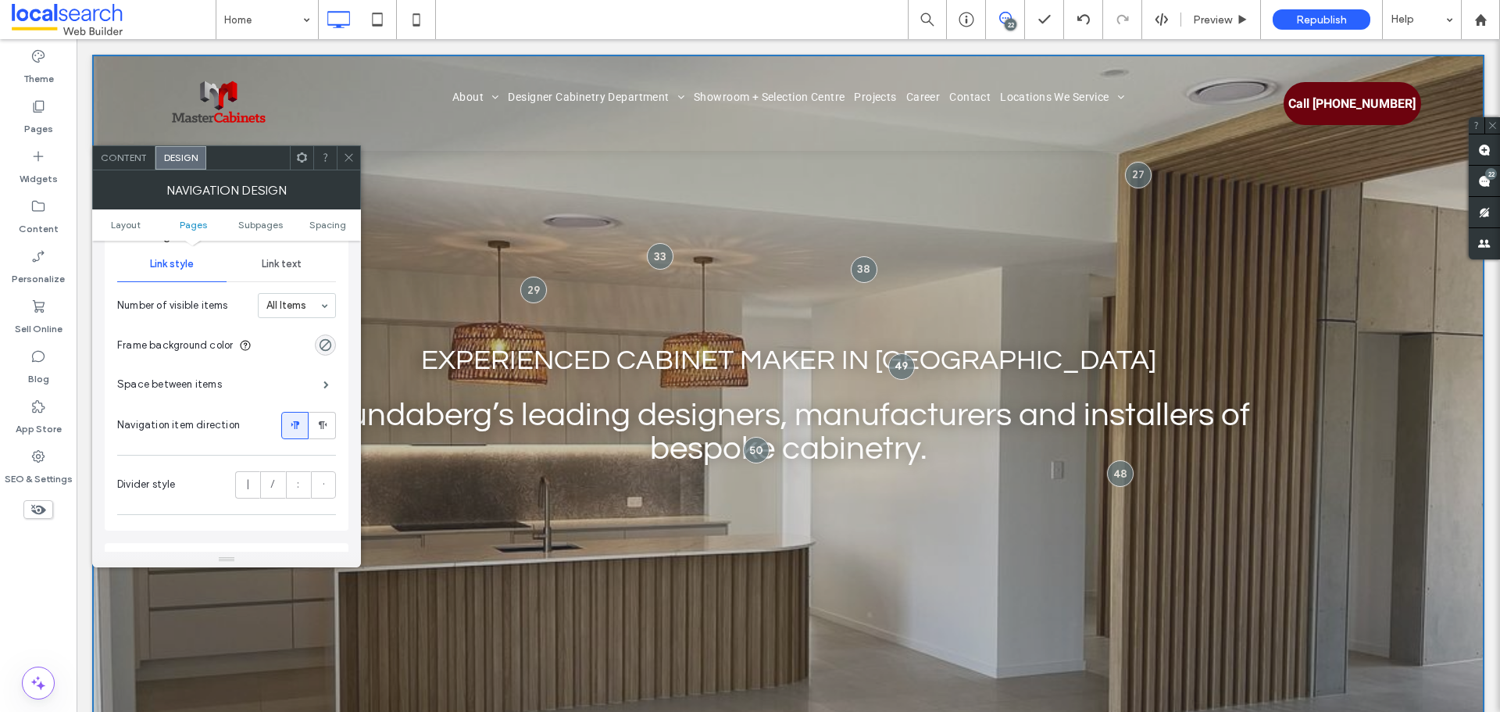
click at [341, 154] on div at bounding box center [348, 157] width 23 height 23
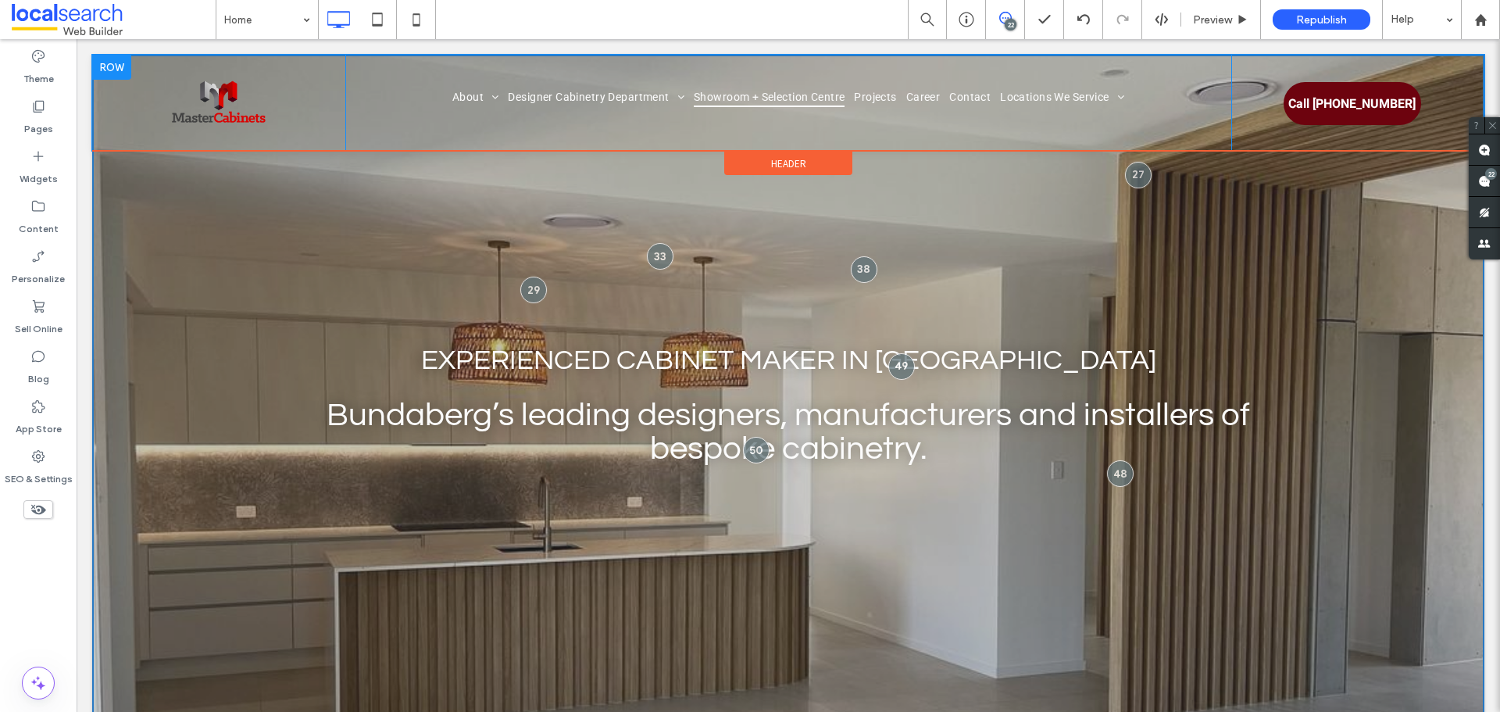
click at [777, 87] on span "Showroom + Selection Centre" at bounding box center [769, 97] width 151 height 20
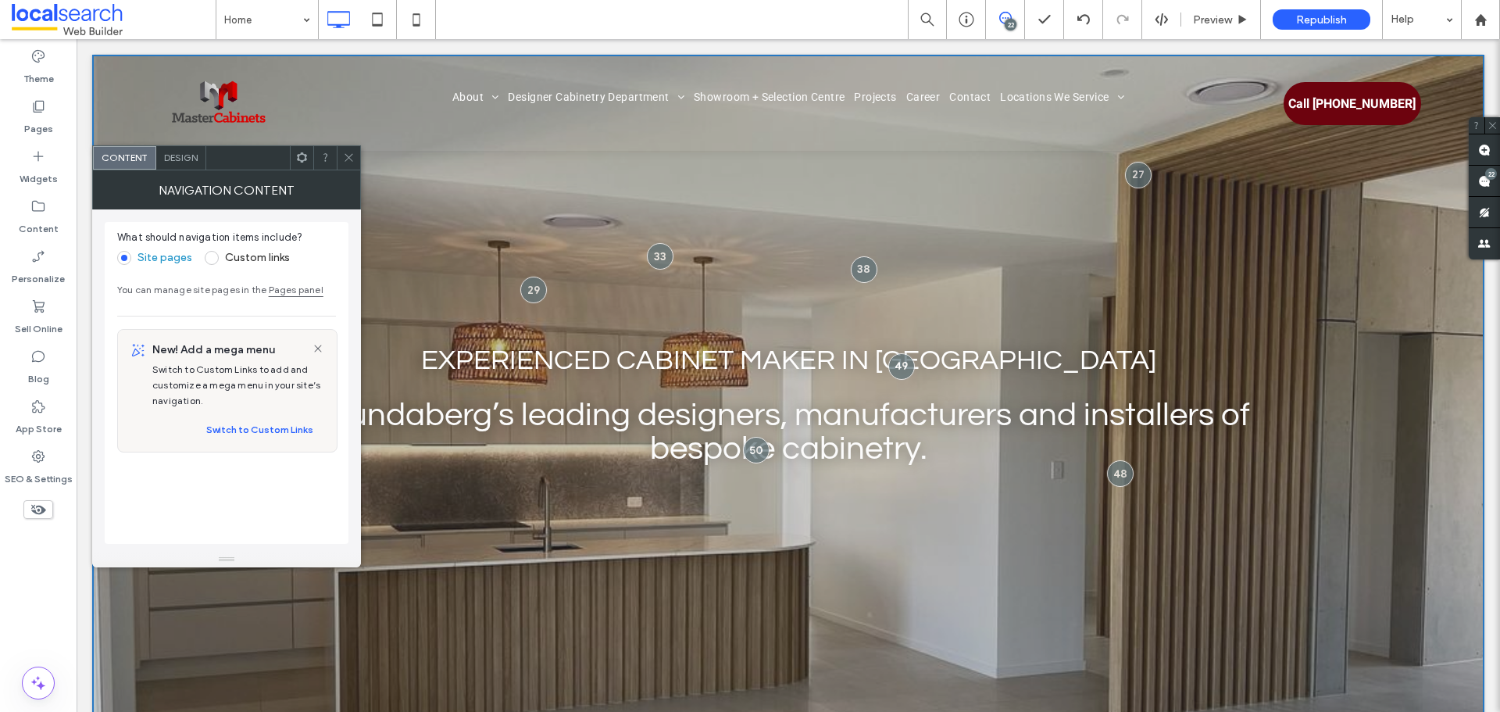
click at [349, 153] on icon at bounding box center [349, 158] width 12 height 12
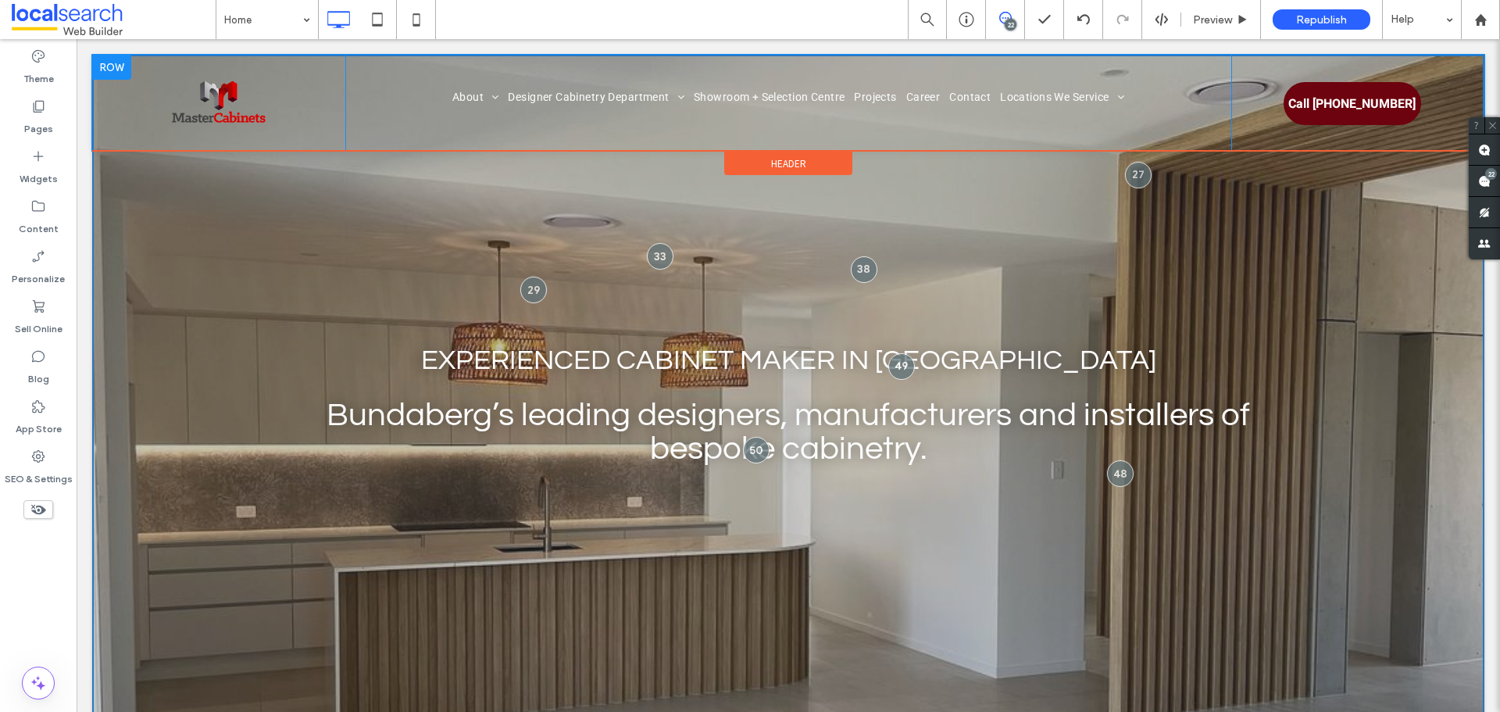
click at [637, 59] on div "About Our Awards Our Process Designer Cabinetry Department Kitchens Vanities [G…" at bounding box center [788, 103] width 886 height 96
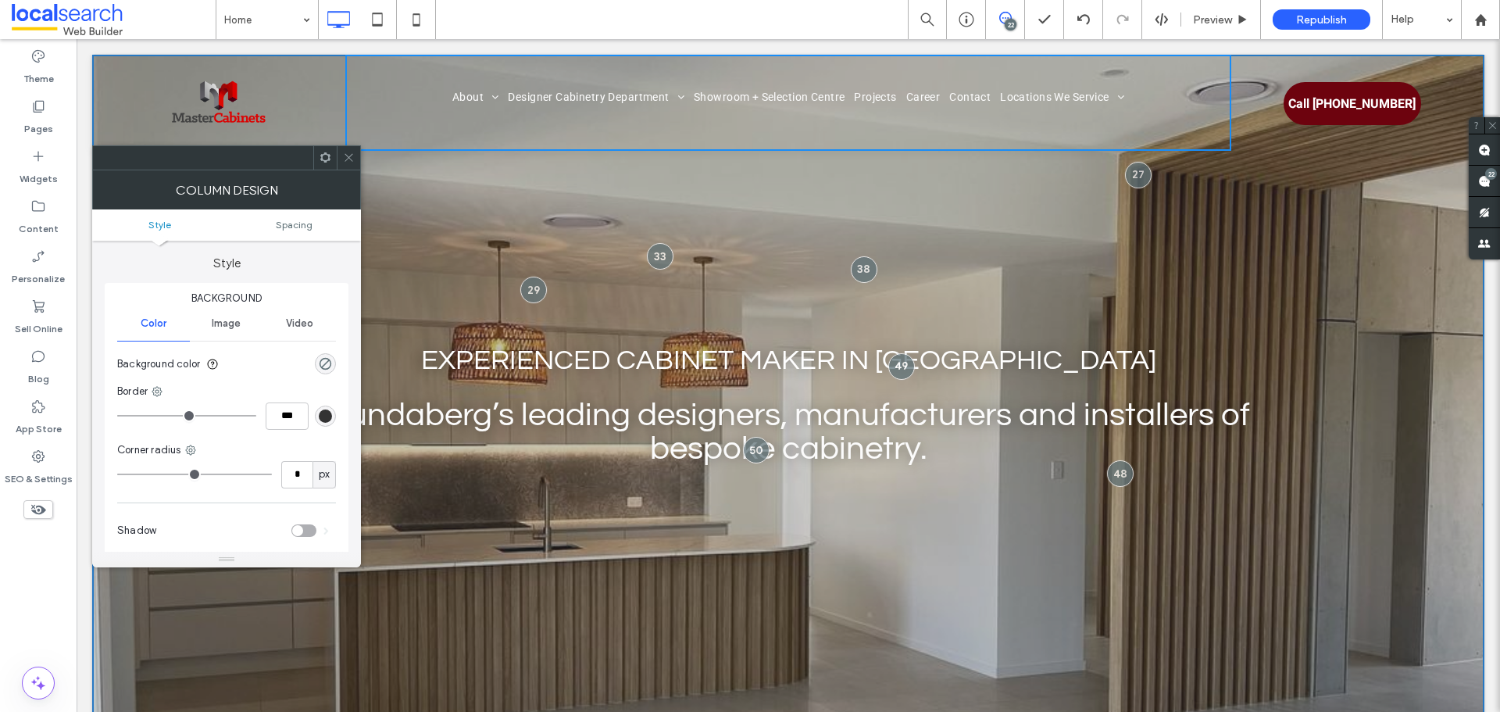
click at [458, 146] on div "About Our Awards Our Process Designer Cabinetry Department Kitchens Vanities [G…" at bounding box center [788, 103] width 886 height 96
click at [354, 155] on icon at bounding box center [349, 158] width 12 height 12
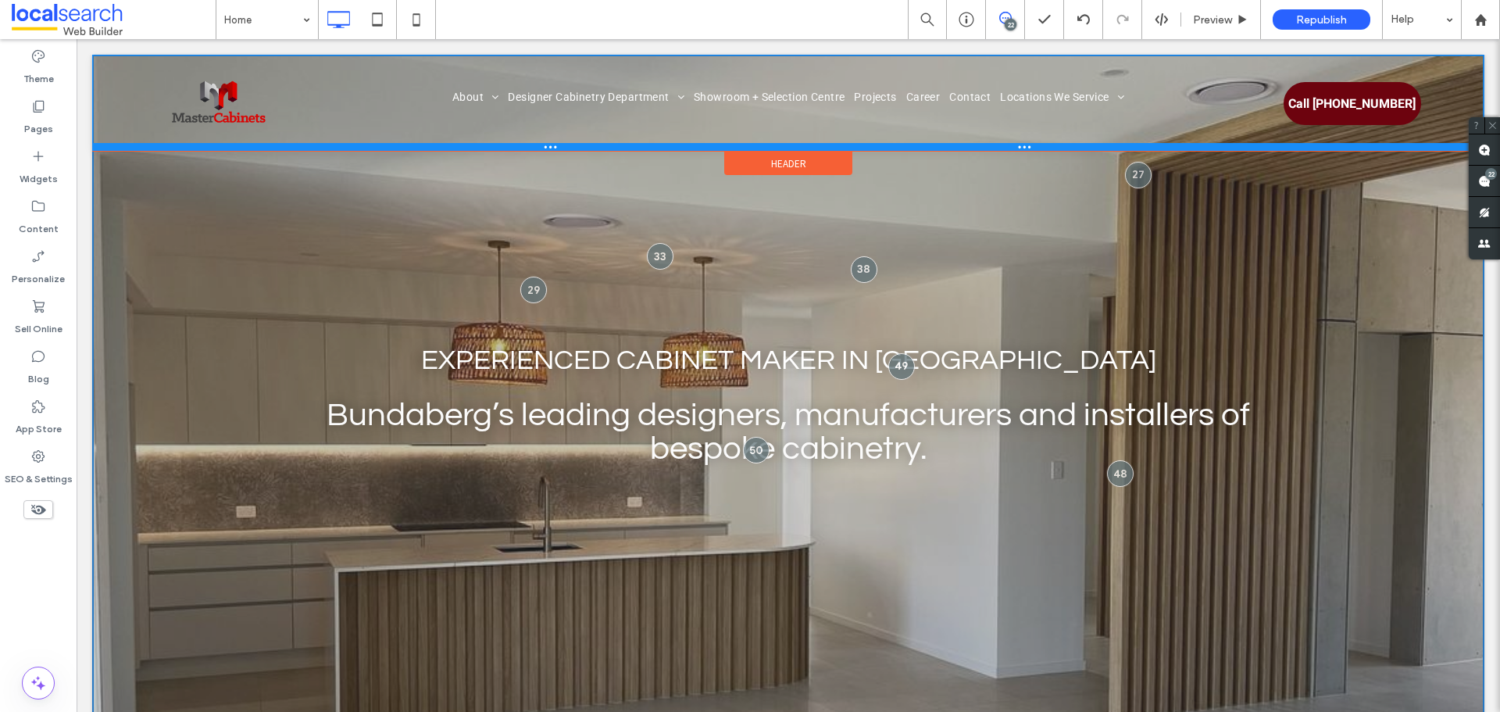
drag, startPoint x: 486, startPoint y: 149, endPoint x: 662, endPoint y: 152, distance: 175.8
click at [494, 121] on div "Click To Paste About Our Awards Our Process Designer Cabinetry Department Kitch…" at bounding box center [788, 103] width 1392 height 96
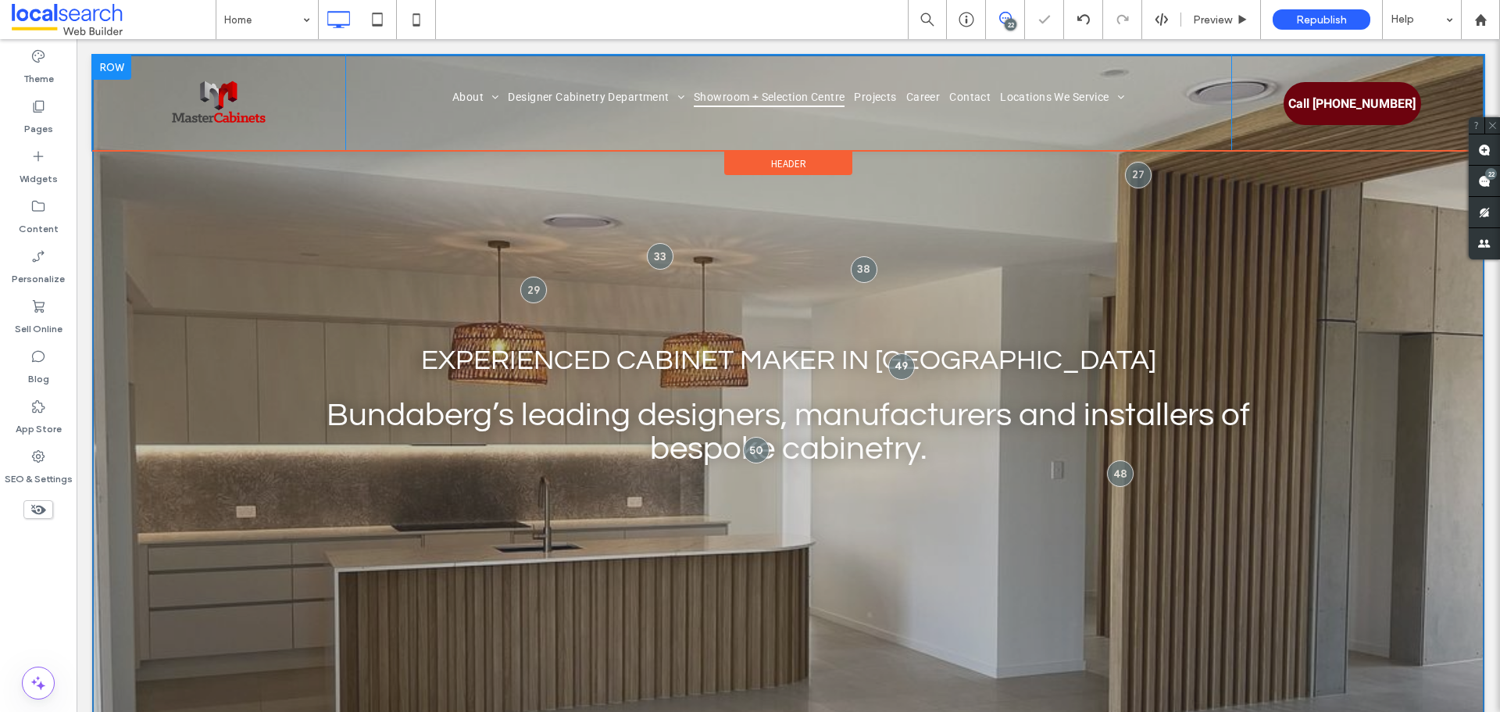
click at [748, 99] on span "Showroom + Selection Centre" at bounding box center [769, 97] width 151 height 20
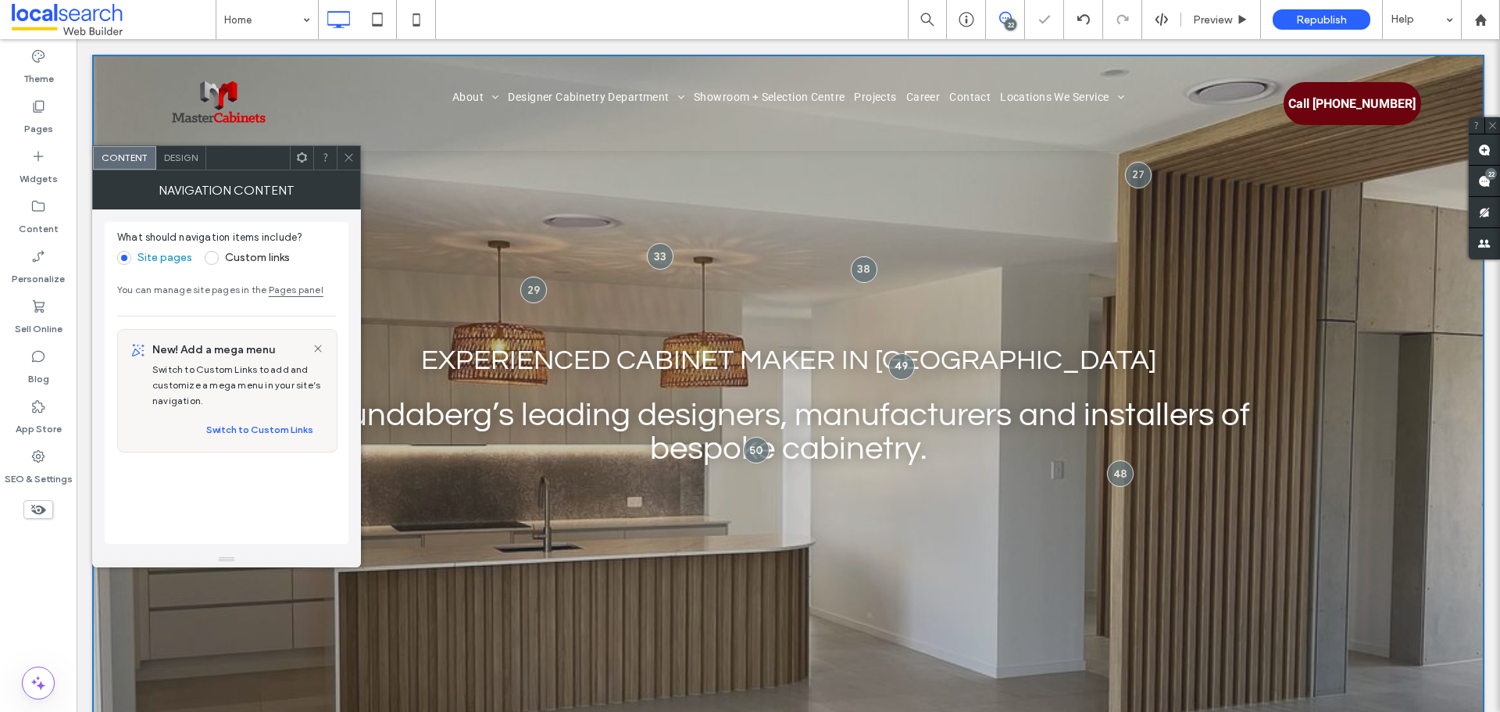
click at [180, 161] on span "Design" at bounding box center [181, 158] width 34 height 12
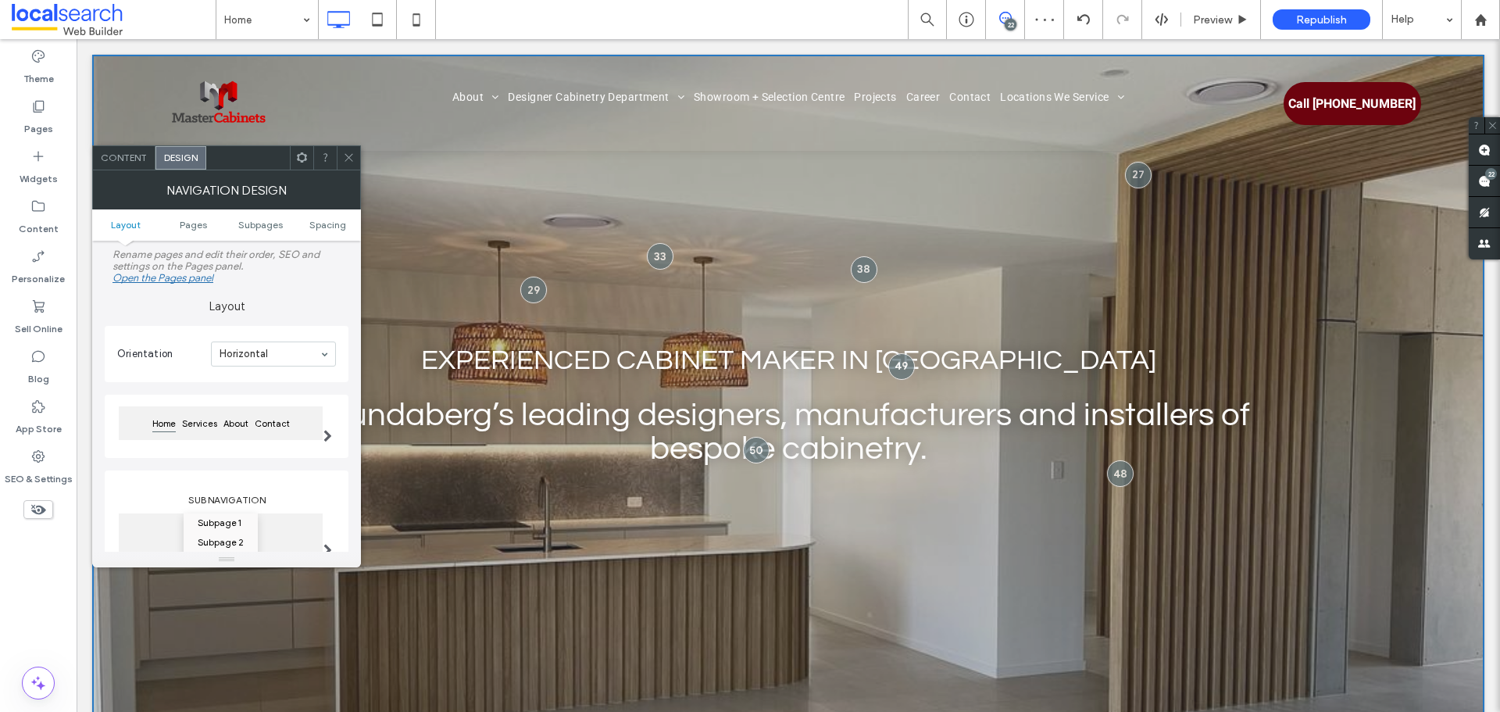
scroll to position [234, 0]
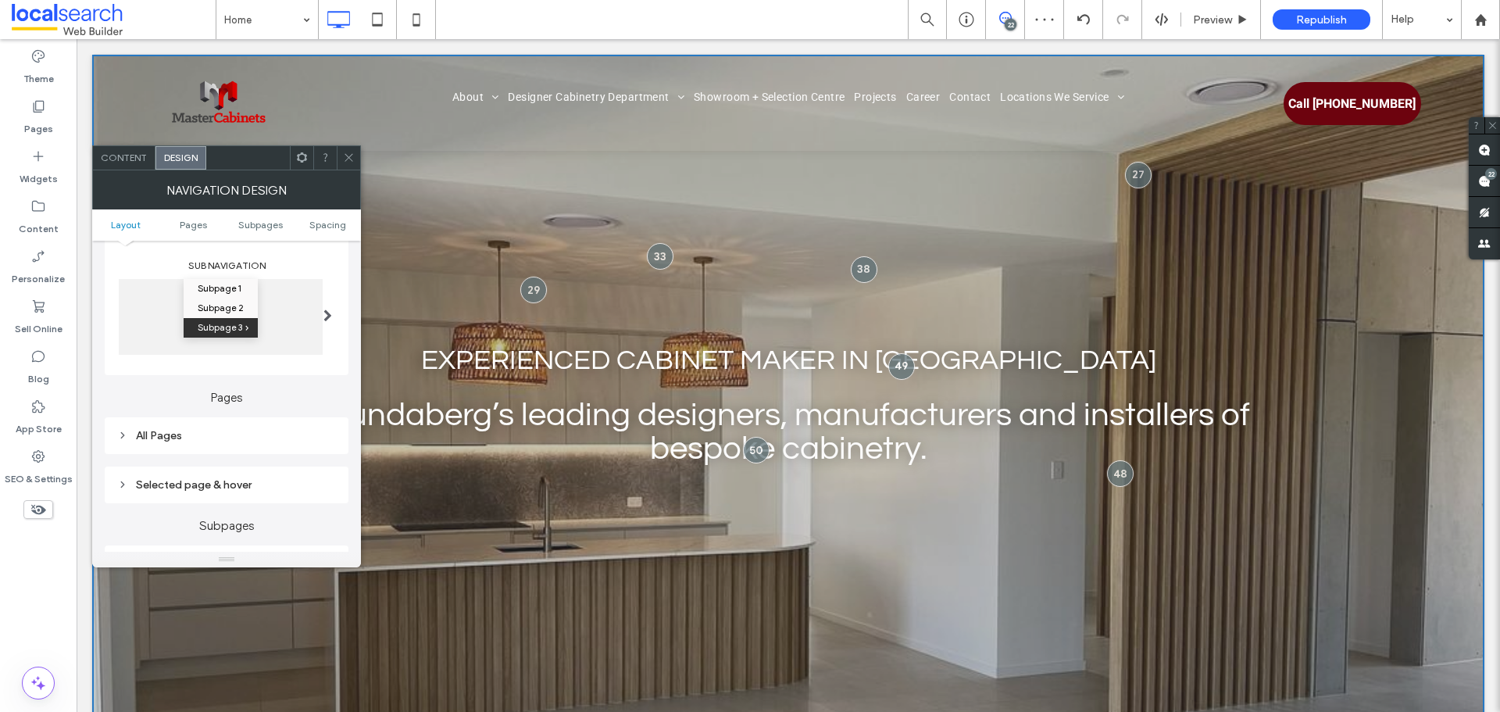
click at [220, 433] on div "All Pages" at bounding box center [226, 435] width 219 height 13
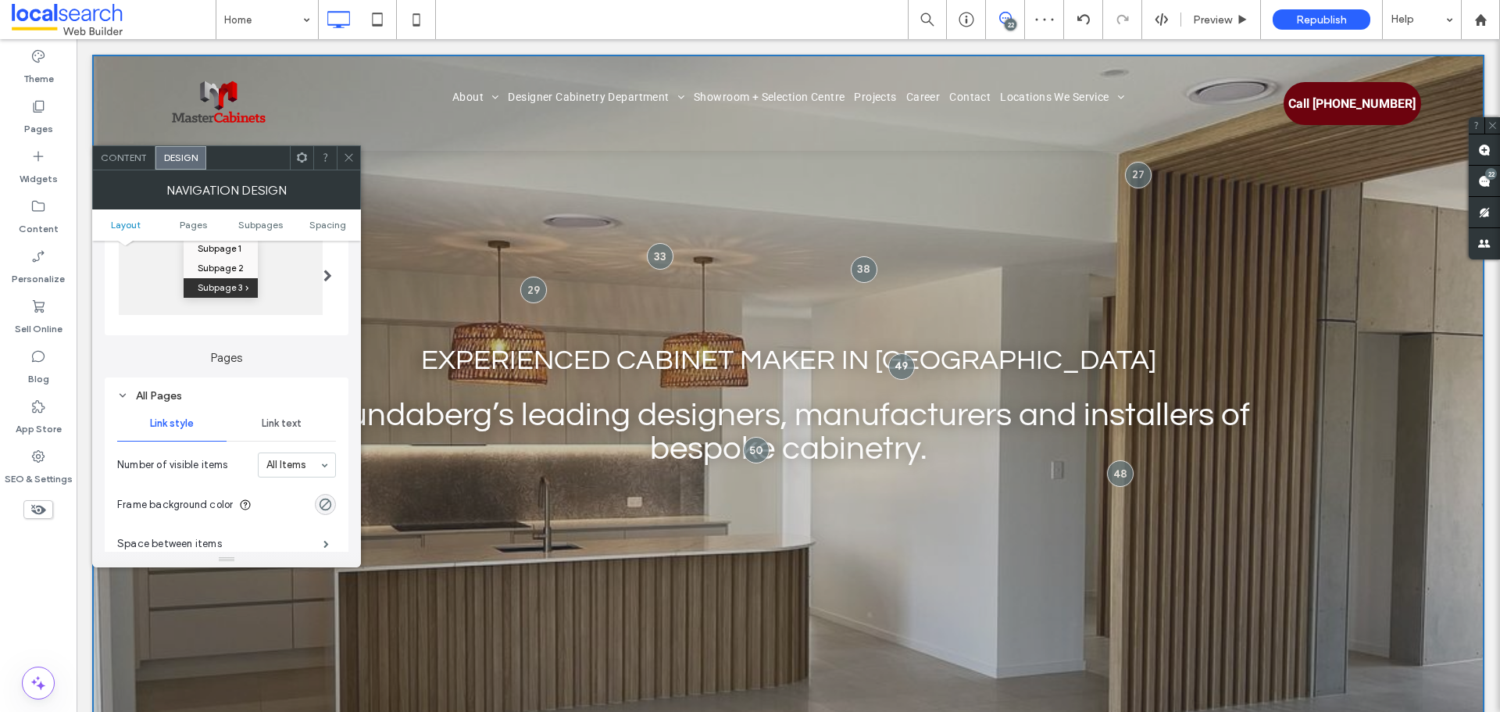
scroll to position [312, 0]
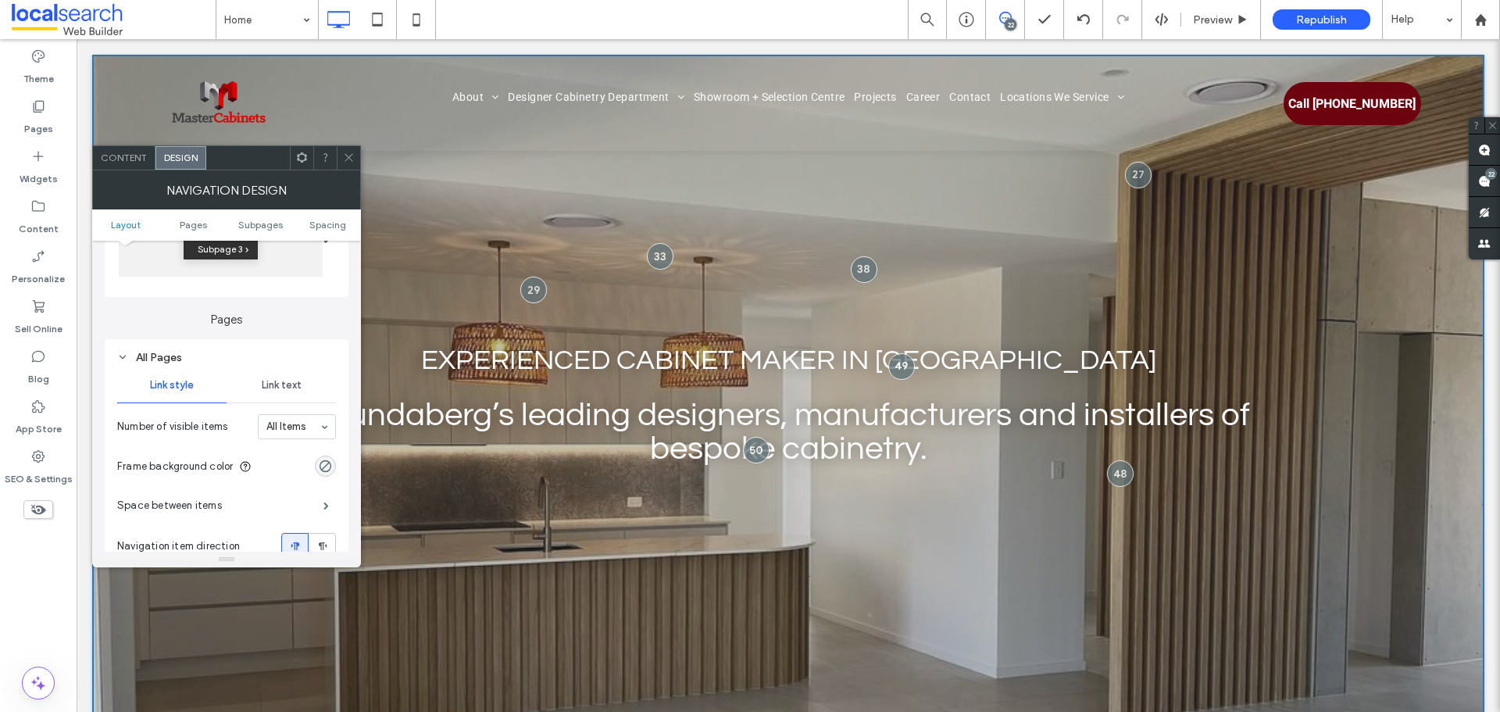
click at [327, 212] on ul "Layout Pages Subpages Spacing" at bounding box center [226, 224] width 269 height 31
click at [327, 215] on ul "Layout Pages Subpages Spacing" at bounding box center [226, 224] width 269 height 31
click at [329, 227] on span "Spacing" at bounding box center [327, 225] width 37 height 12
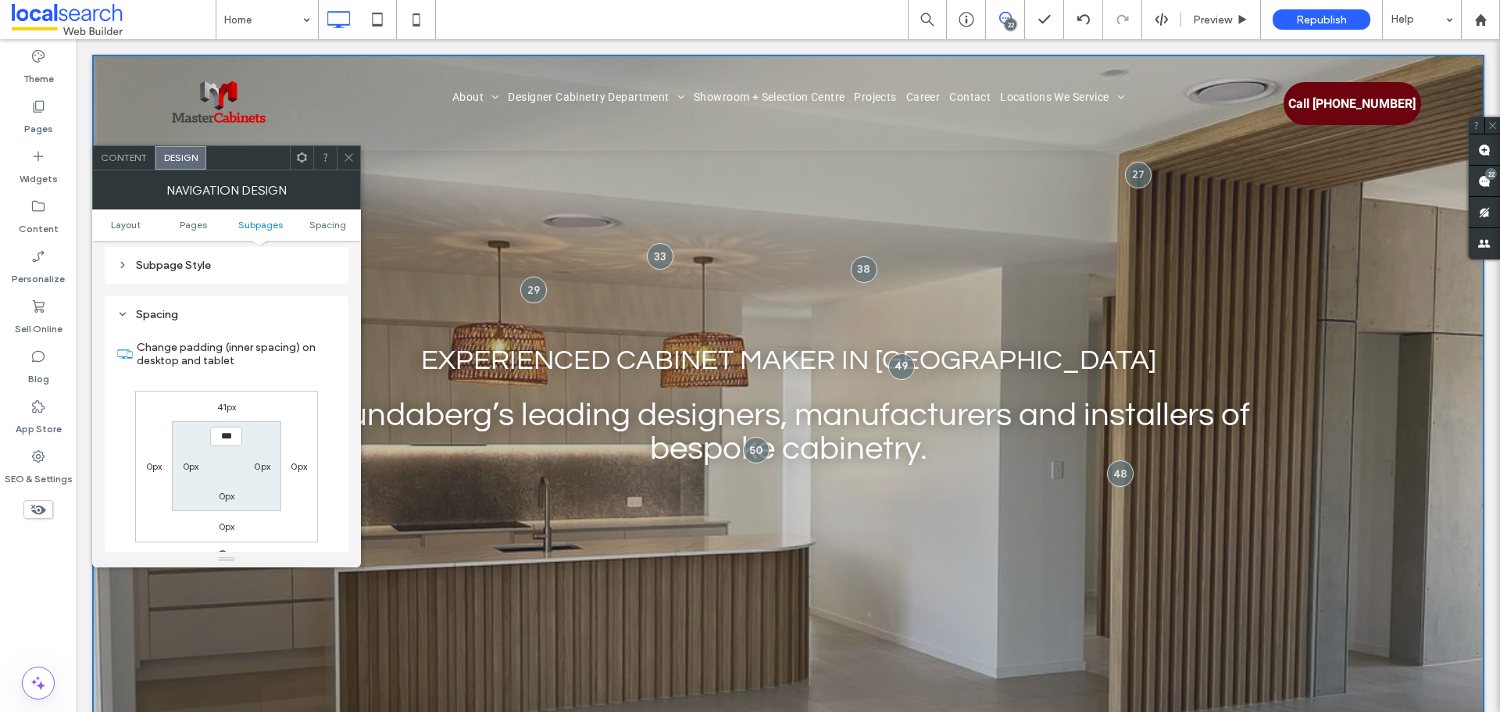
scroll to position [851, 0]
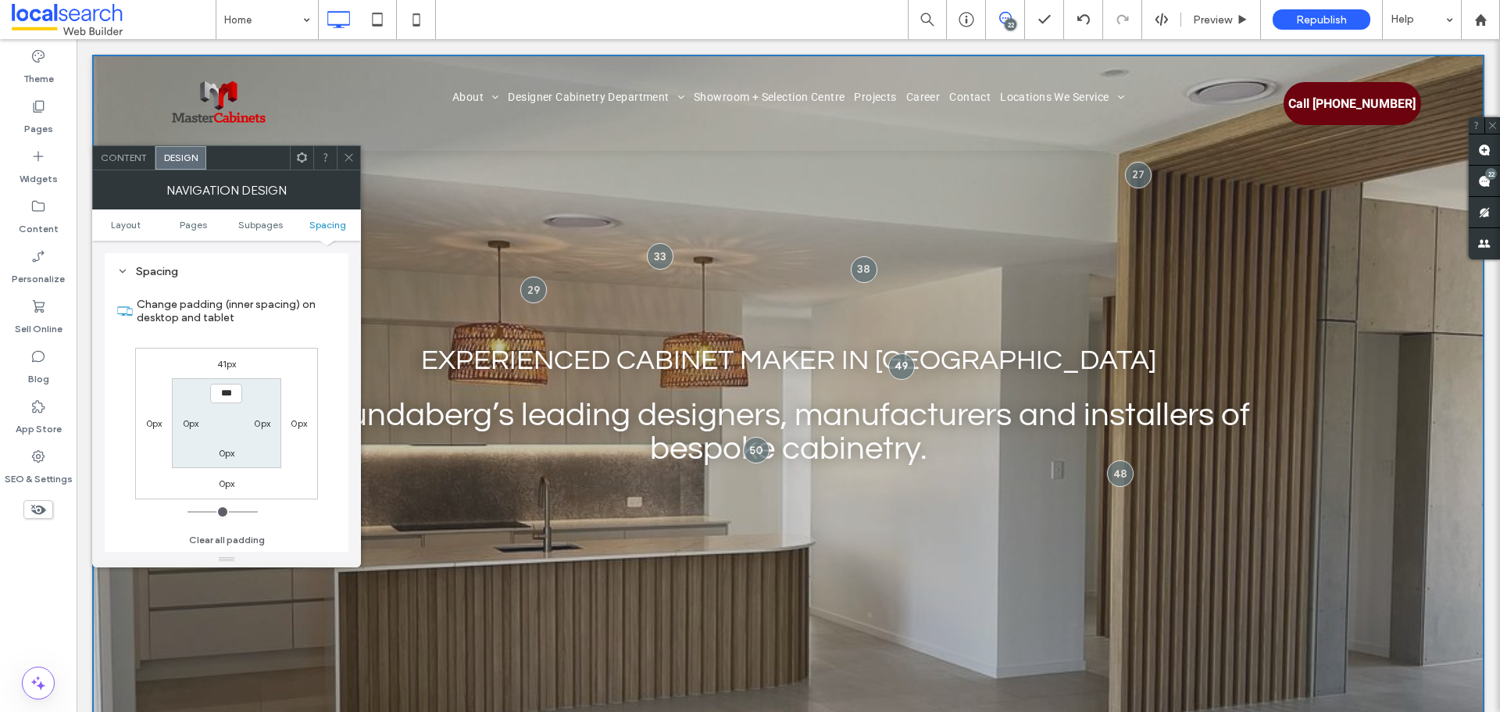
click at [222, 360] on label "41px" at bounding box center [227, 364] width 20 height 12
type input "**"
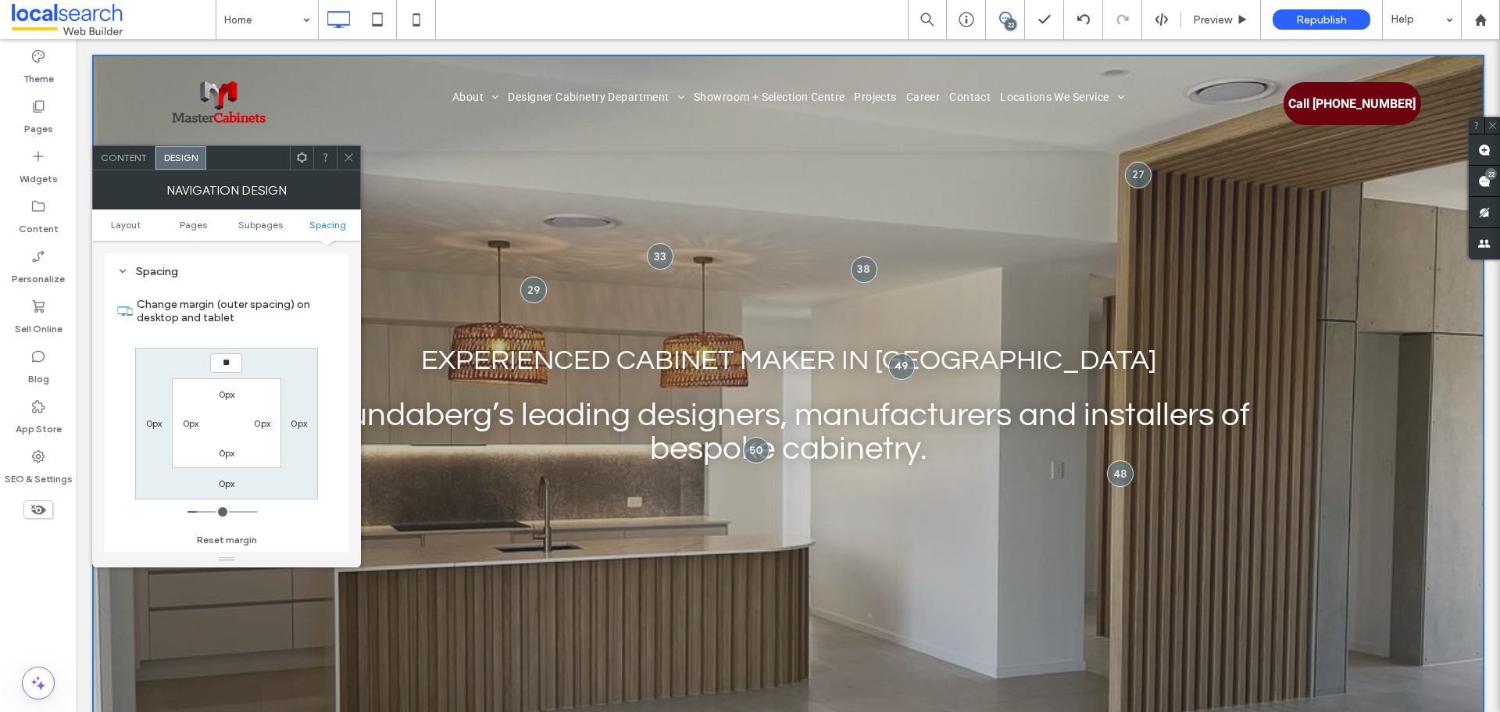
type input "**"
type input "*"
type input "**"
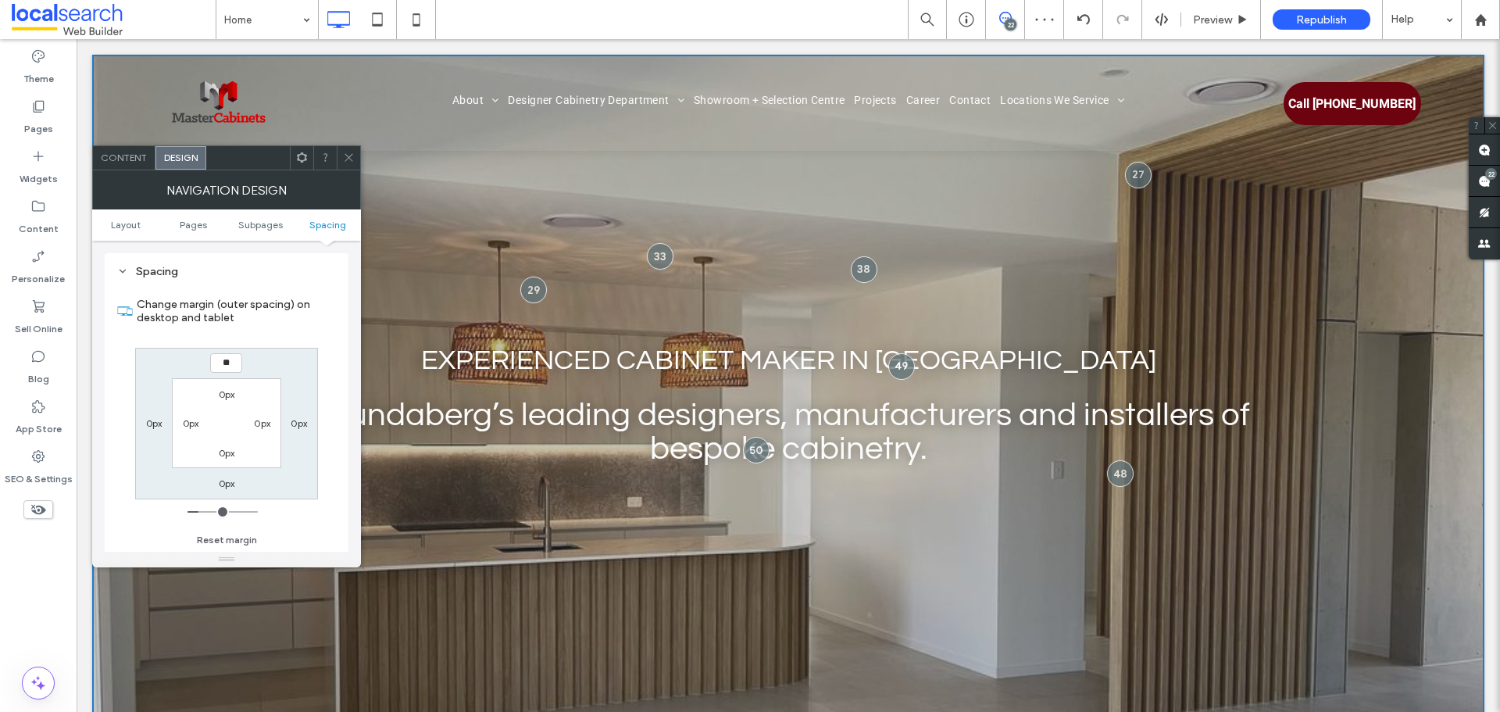
type input "****"
drag, startPoint x: 424, startPoint y: 23, endPoint x: 652, endPoint y: 105, distance: 242.4
click at [423, 23] on icon at bounding box center [416, 19] width 31 height 31
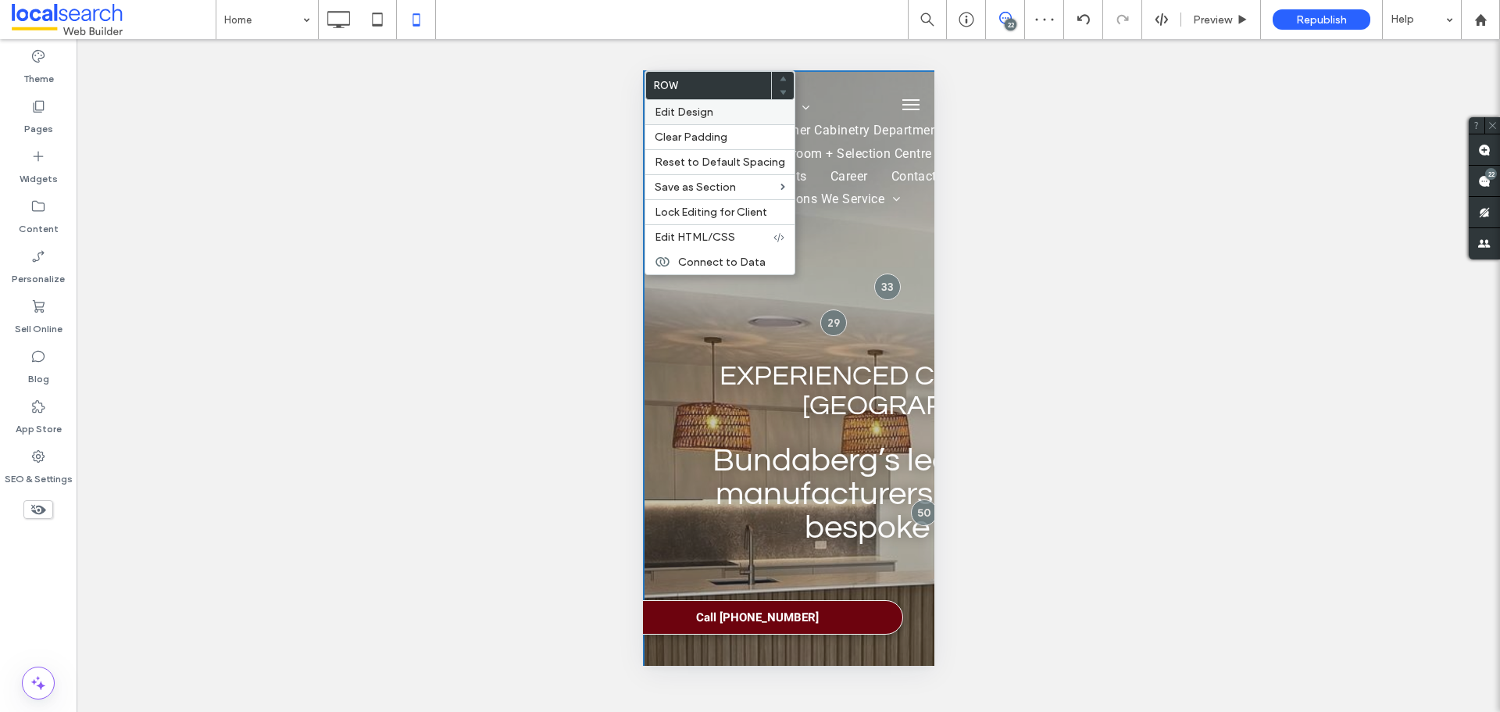
click at [731, 116] on label "Edit Design" at bounding box center [720, 111] width 130 height 13
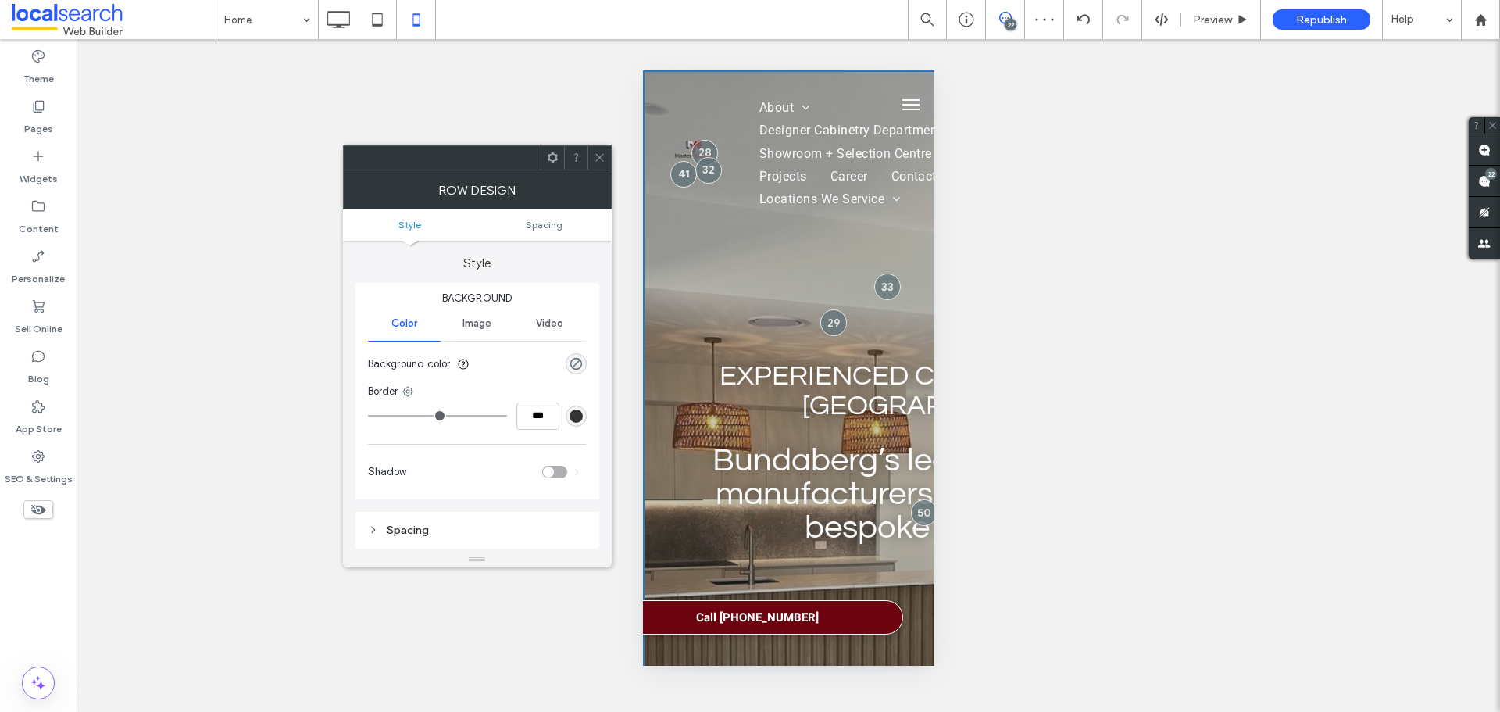
click at [537, 218] on ul "Style Spacing" at bounding box center [477, 224] width 269 height 31
click at [543, 223] on span "Spacing" at bounding box center [544, 225] width 37 height 12
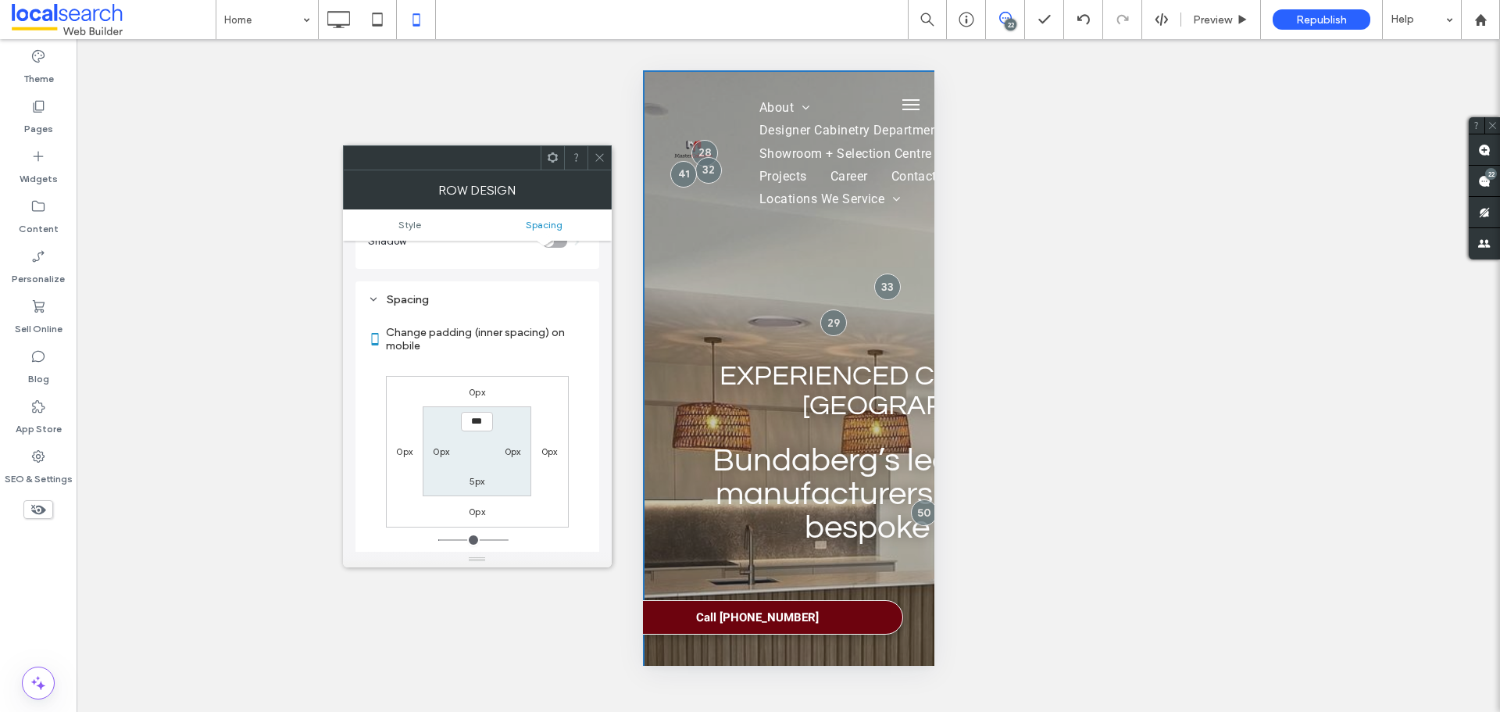
scroll to position [259, 0]
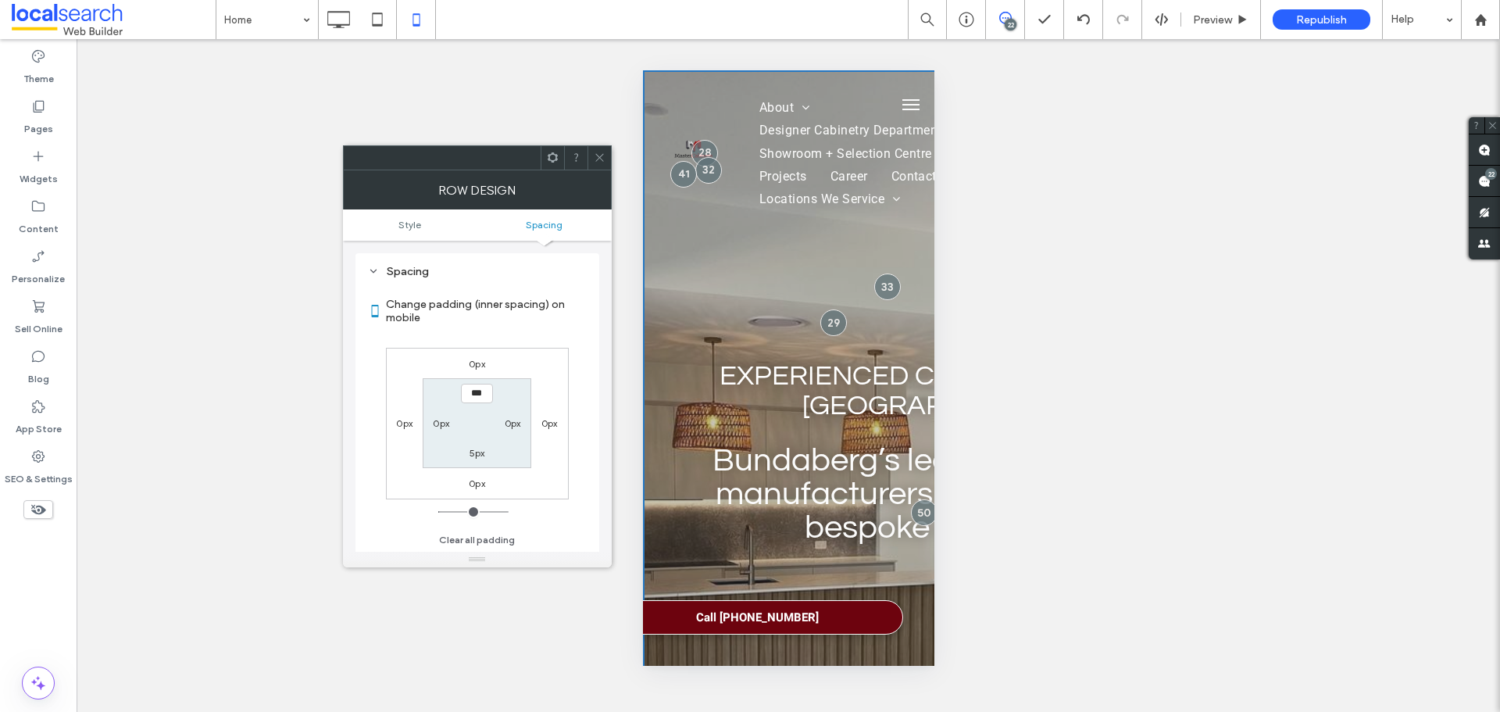
click at [605, 161] on div at bounding box center [598, 157] width 23 height 23
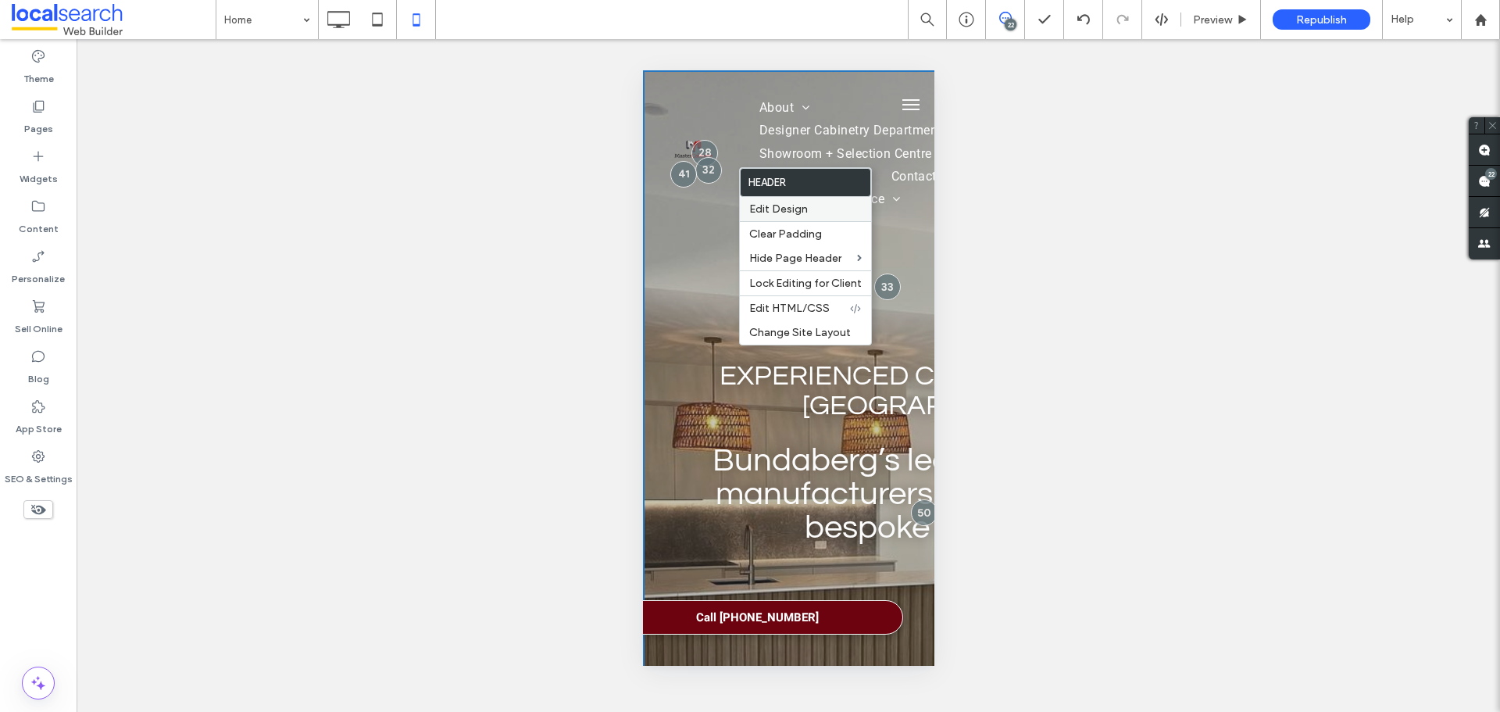
click at [789, 211] on span "Edit Design" at bounding box center [778, 208] width 59 height 13
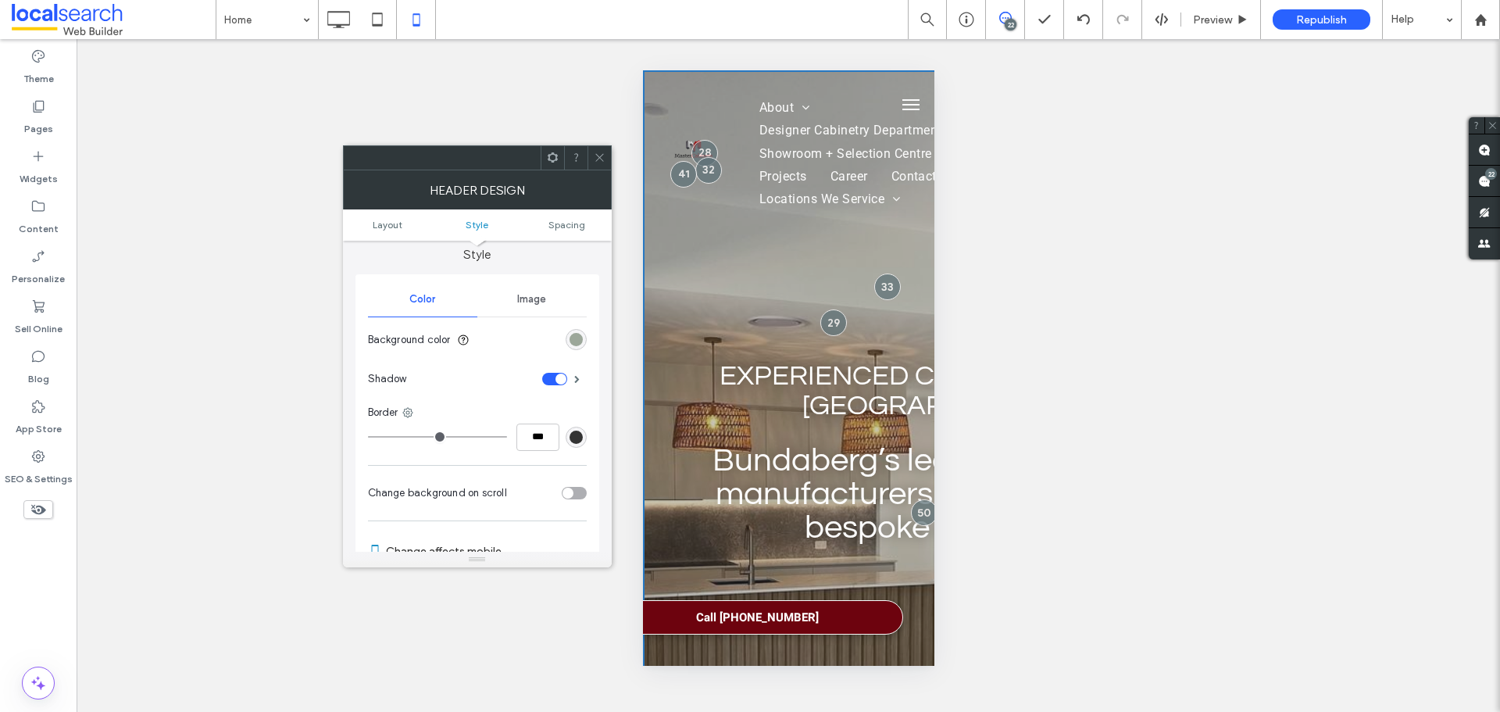
scroll to position [312, 0]
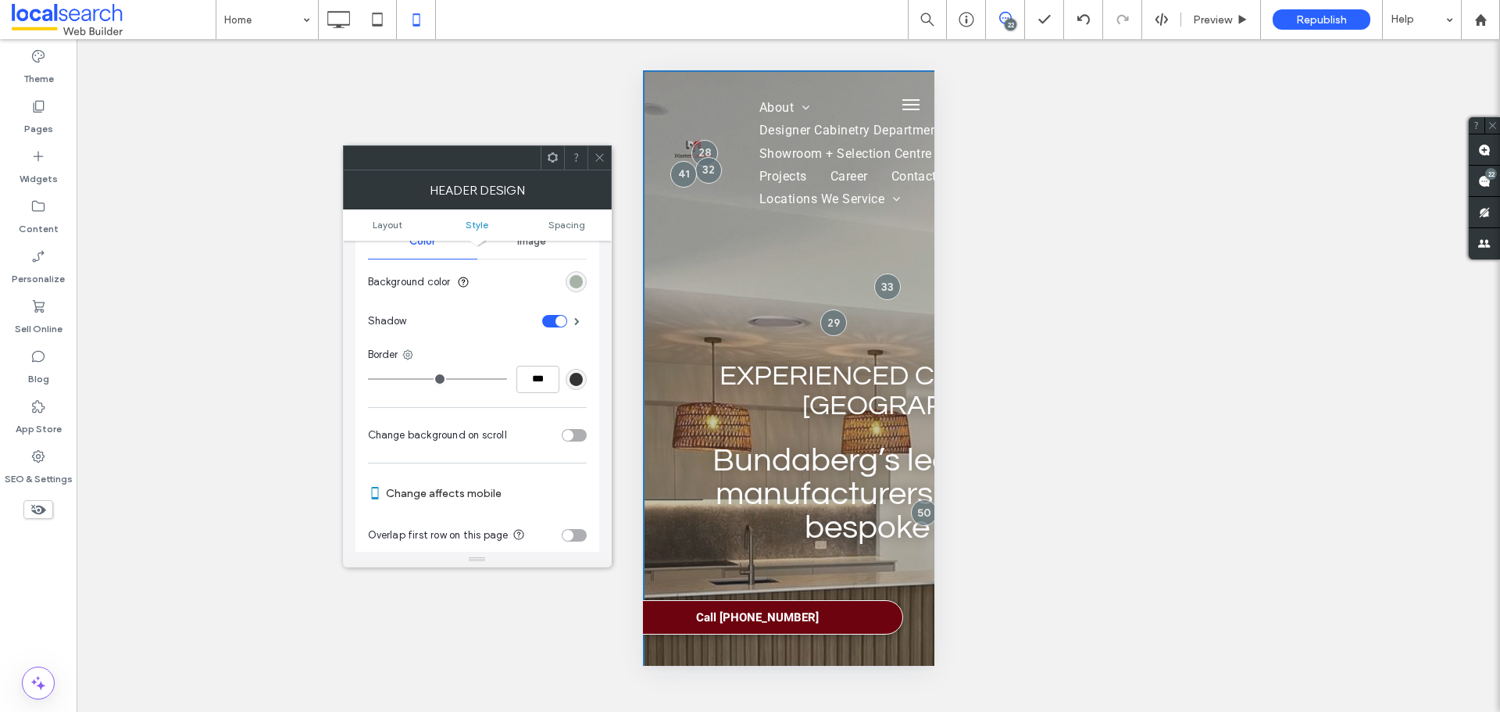
click at [579, 280] on div "rgb(156, 167, 154)" at bounding box center [575, 281] width 13 height 13
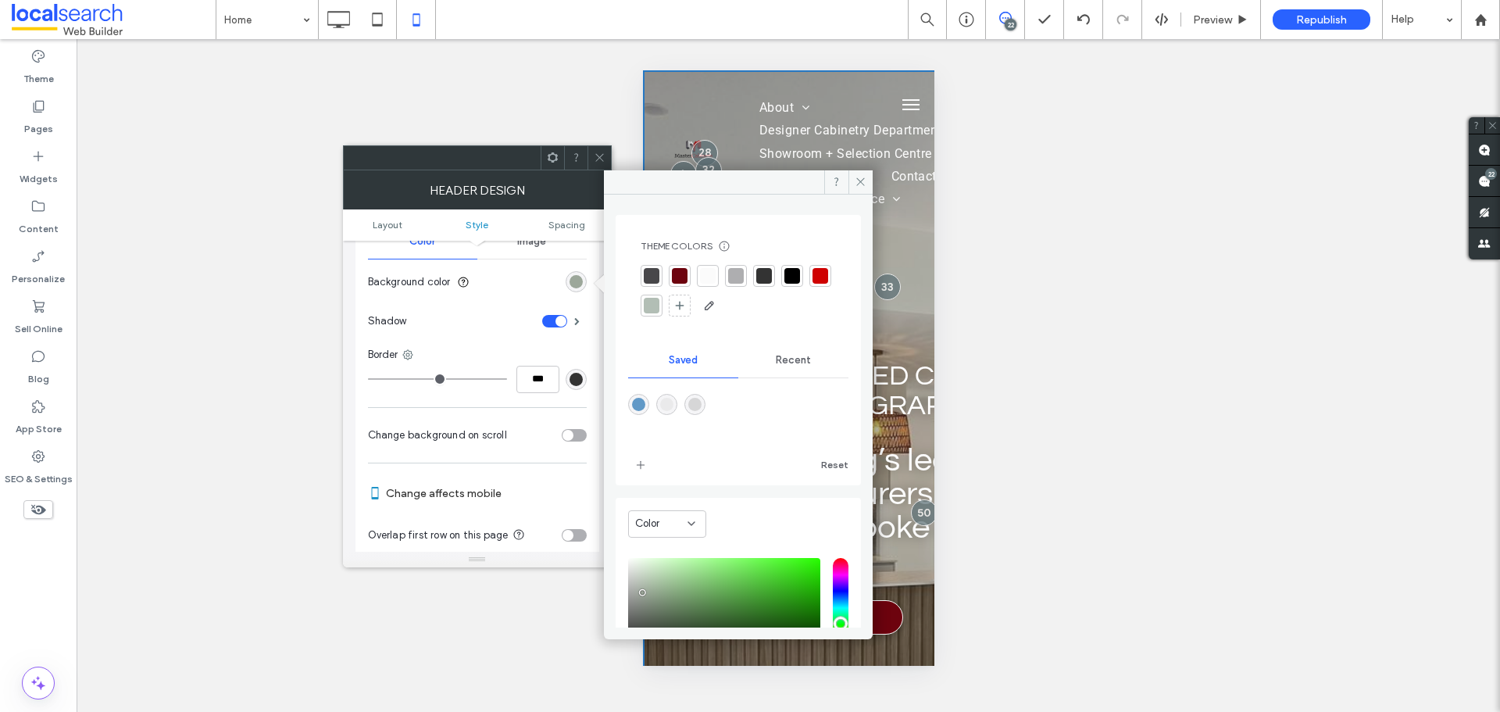
click at [781, 359] on span "Recent" at bounding box center [793, 360] width 35 height 12
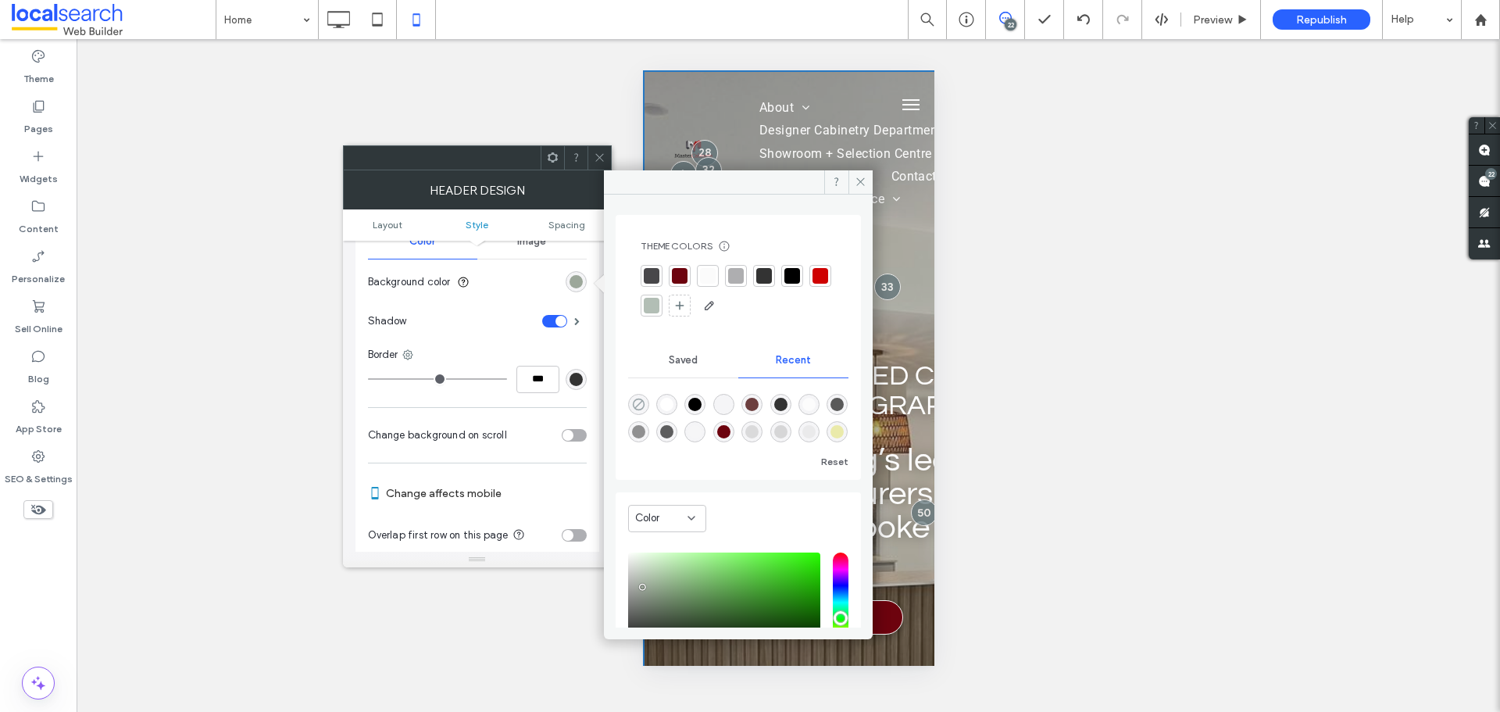
click at [640, 398] on use "rgba(0, 0, 0, 0)" at bounding box center [638, 404] width 12 height 12
type input "*******"
type input "*"
type input "**"
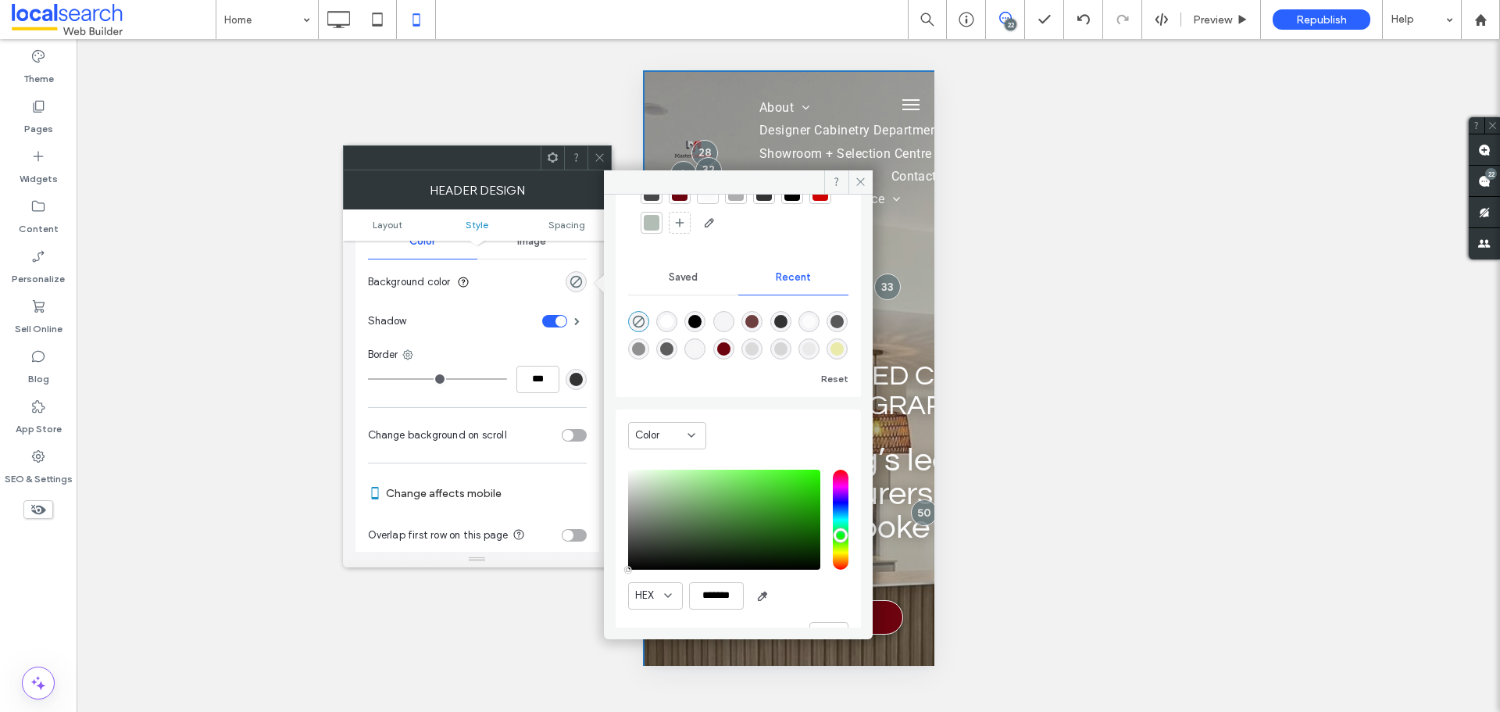
scroll to position [0, 0]
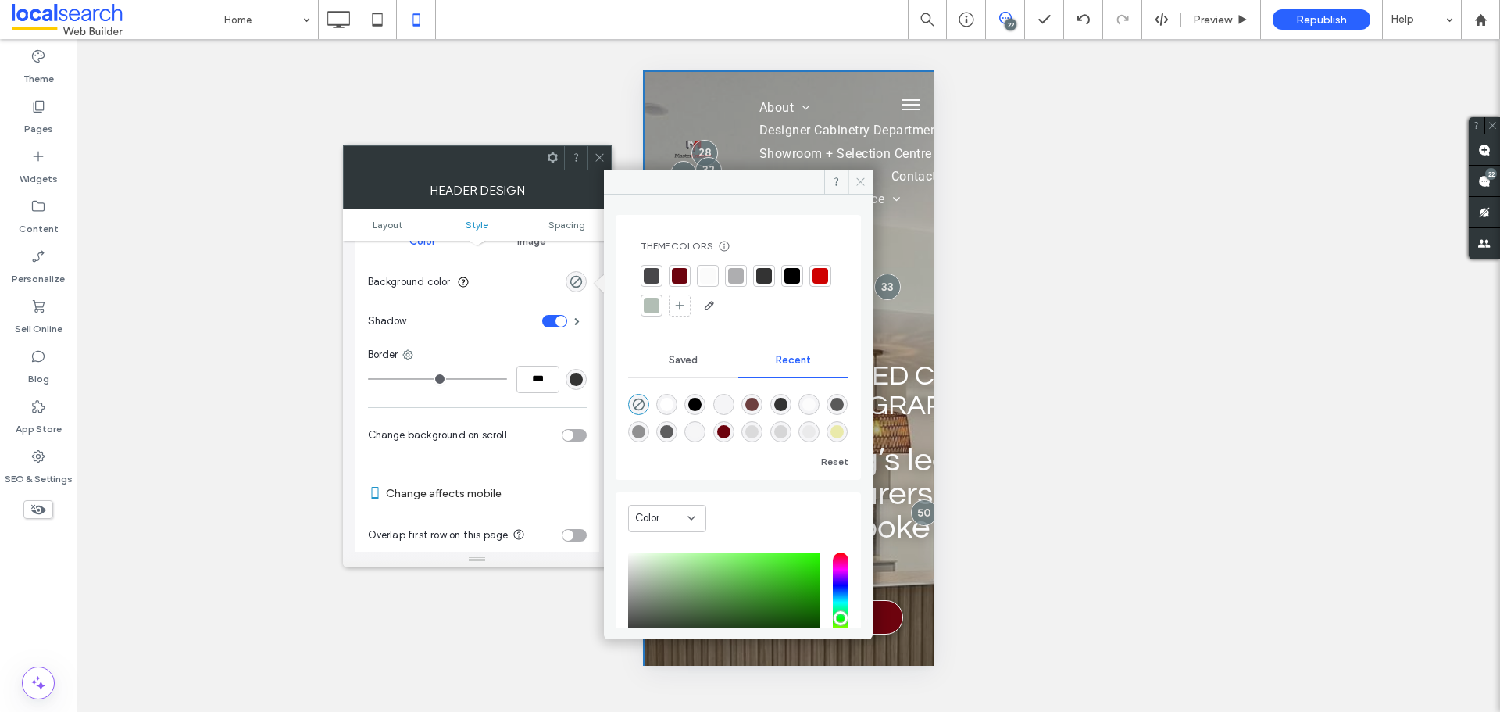
click at [858, 181] on icon at bounding box center [860, 182] width 12 height 12
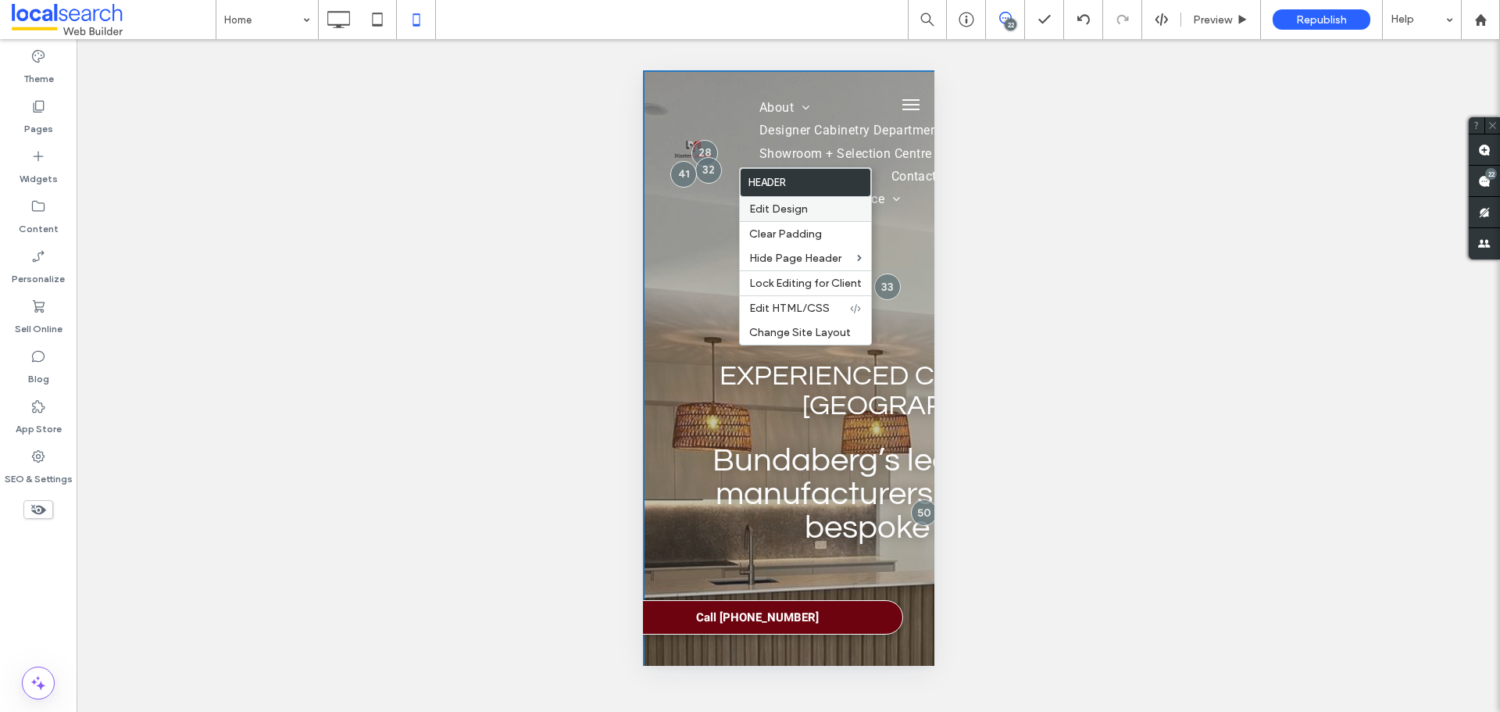
click at [790, 203] on span "Edit Design" at bounding box center [778, 208] width 59 height 13
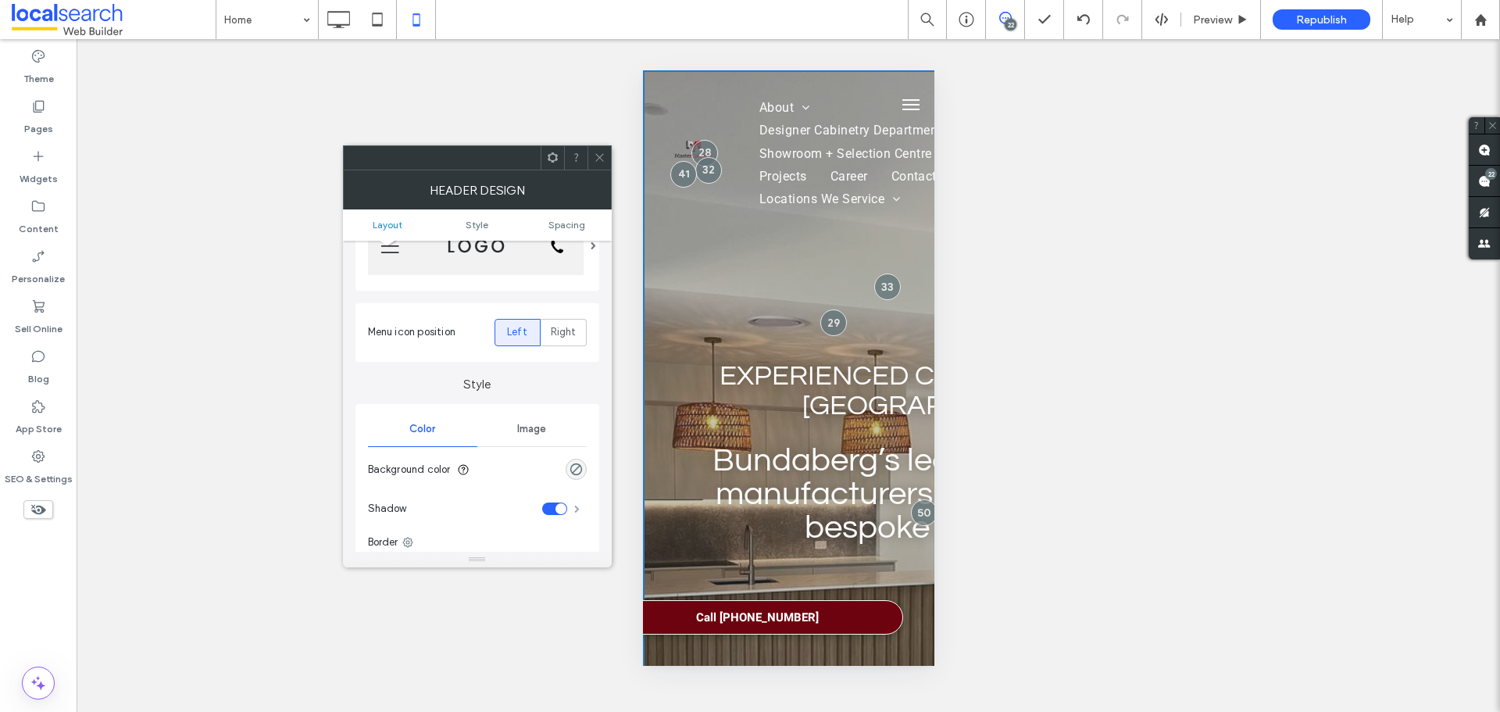
scroll to position [312, 0]
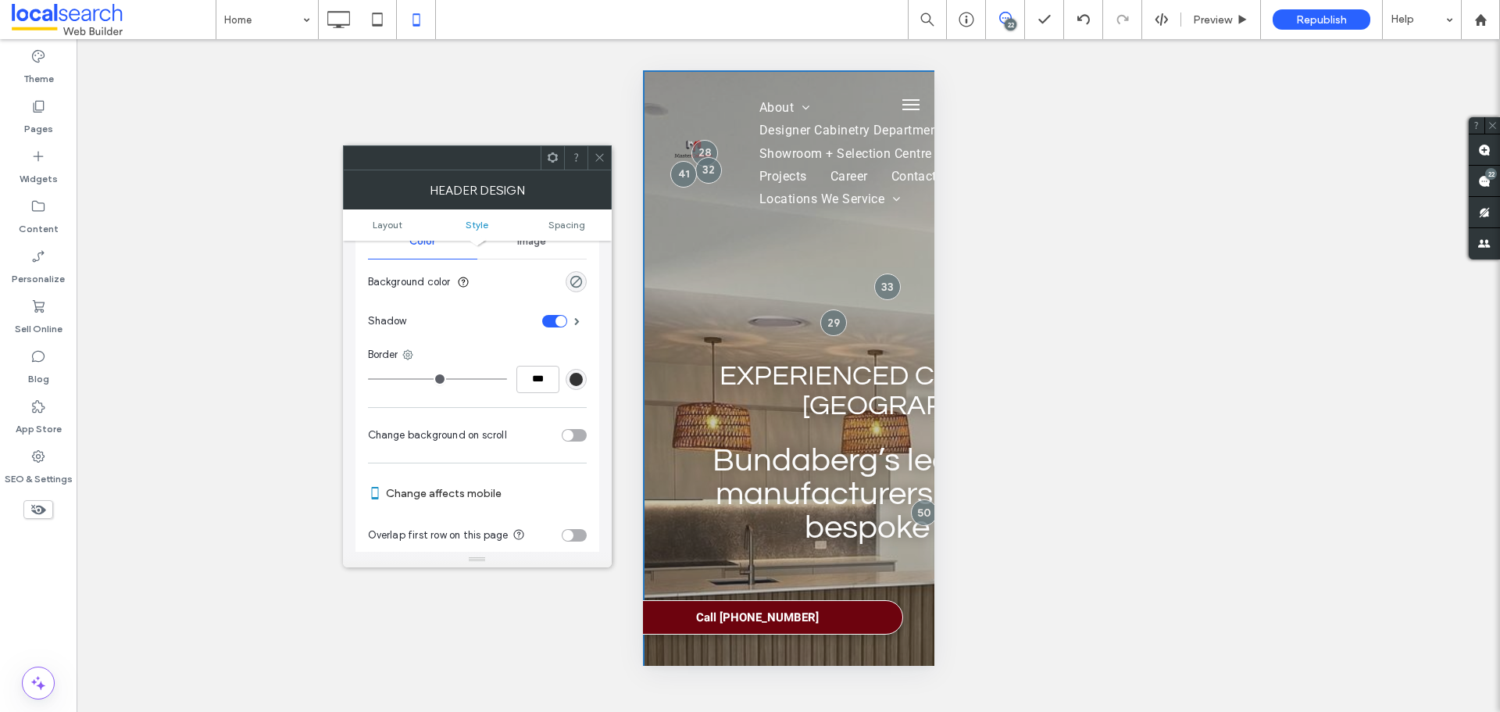
click at [603, 158] on icon at bounding box center [600, 158] width 12 height 12
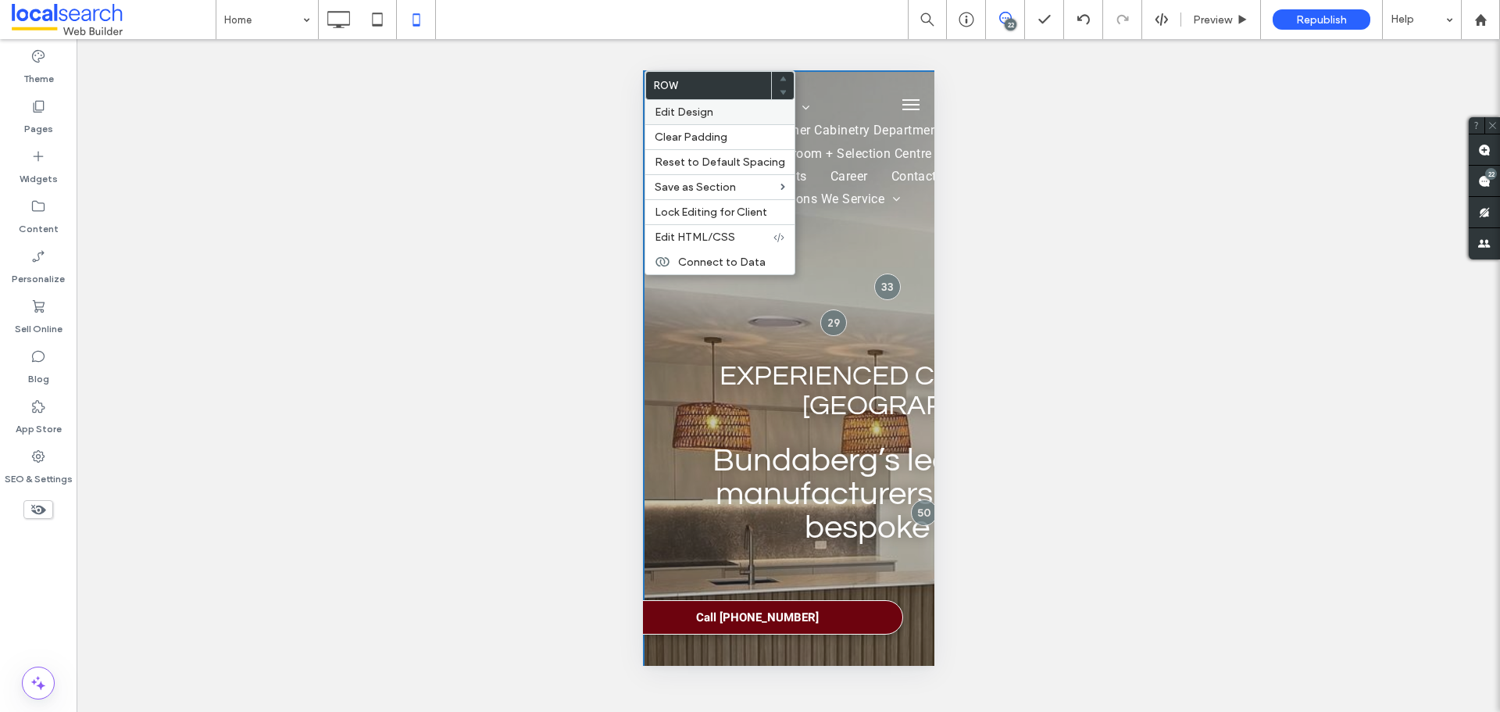
click at [705, 111] on span "Edit Design" at bounding box center [684, 111] width 59 height 13
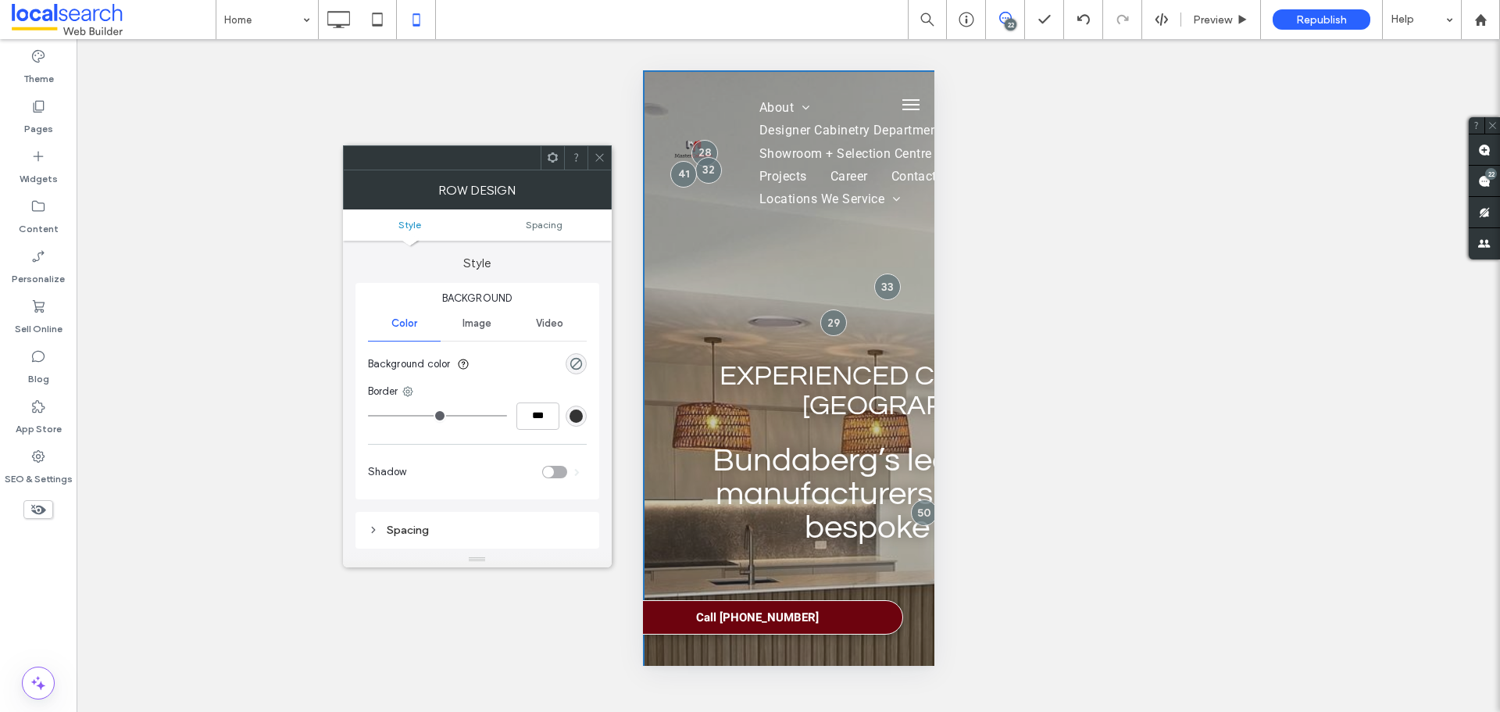
click at [600, 159] on icon at bounding box center [600, 158] width 12 height 12
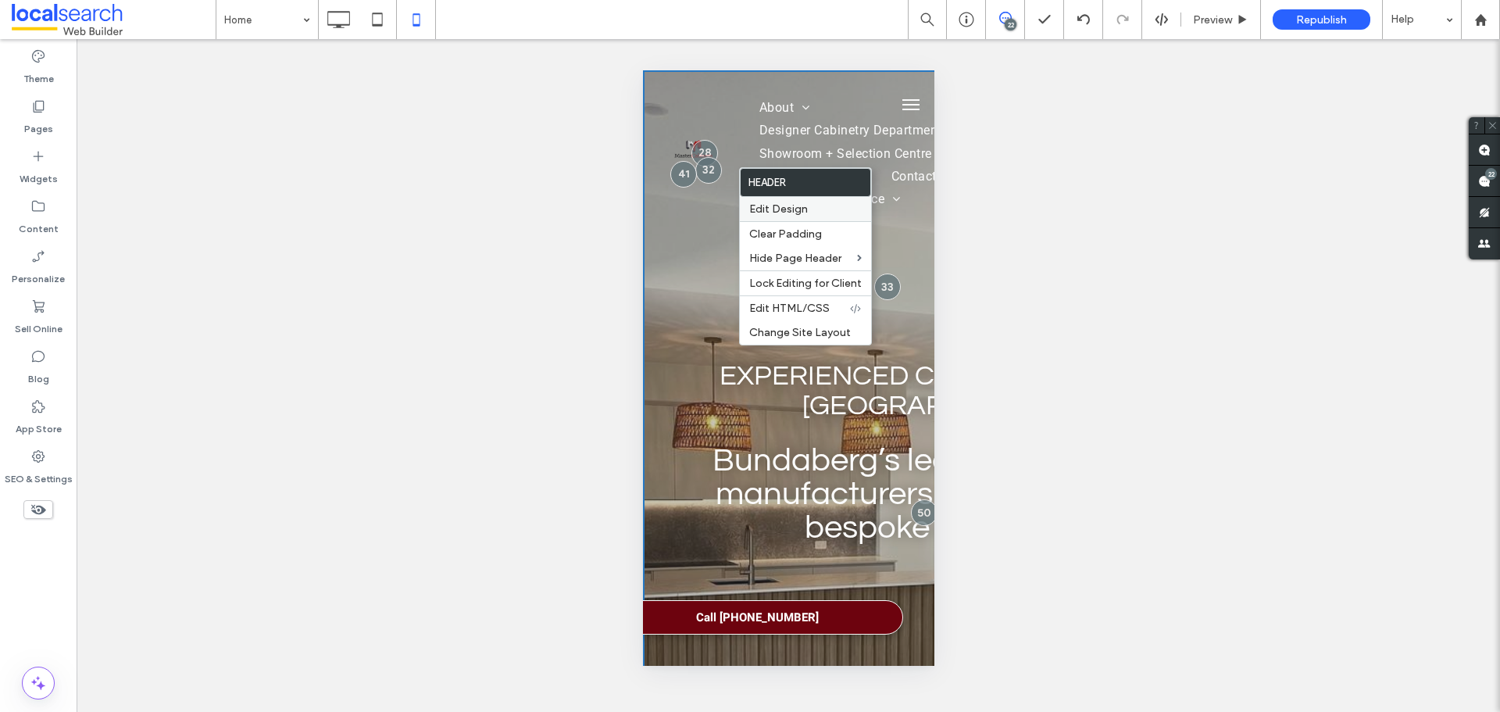
click at [783, 203] on span "Edit Design" at bounding box center [778, 208] width 59 height 13
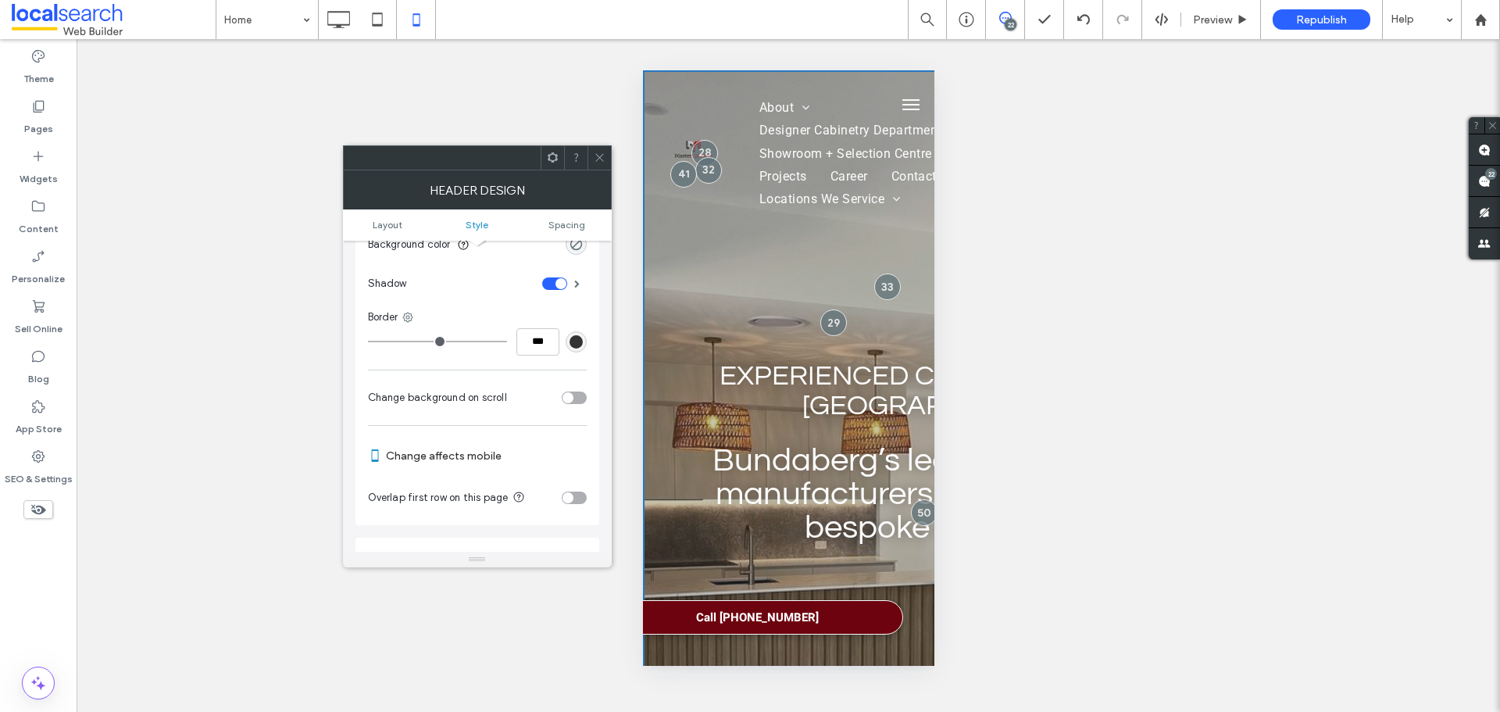
scroll to position [234, 0]
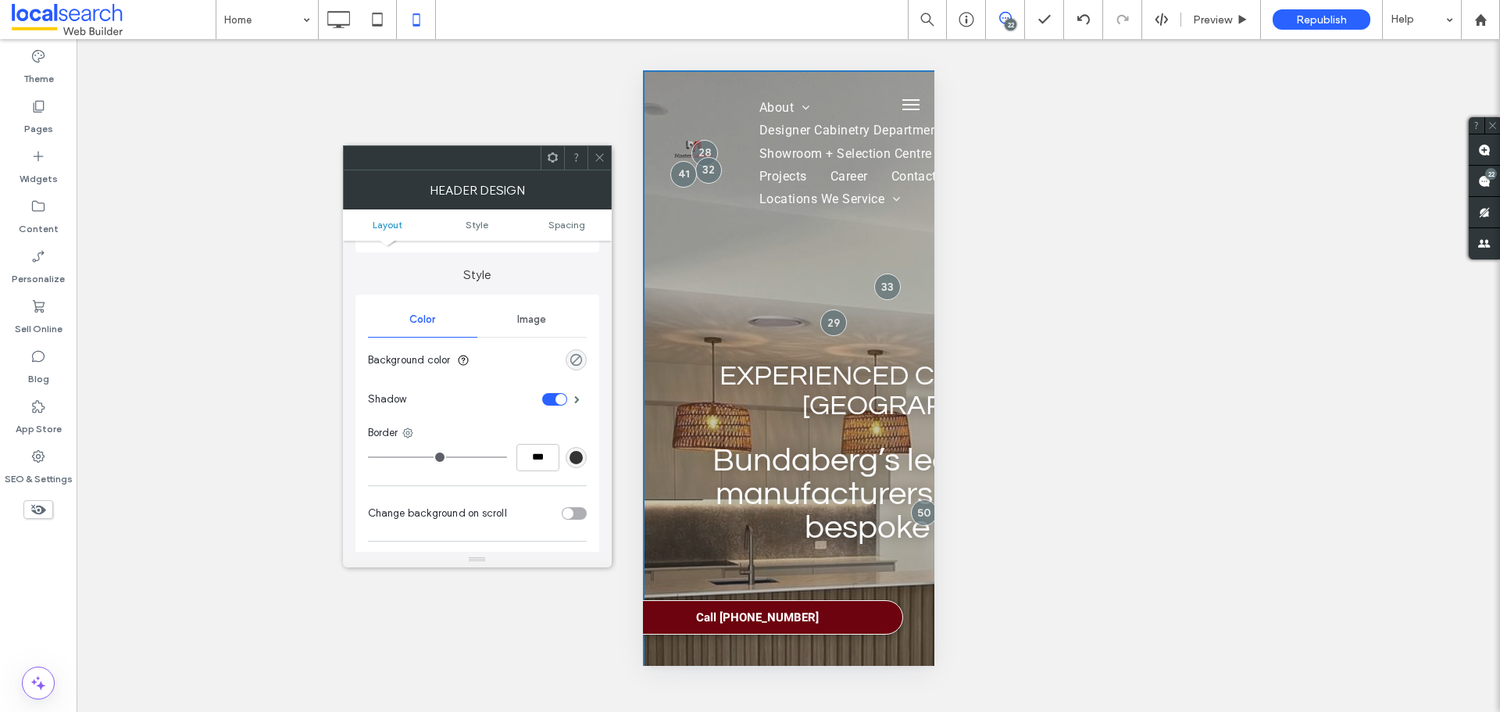
click at [581, 355] on div "rgba(0, 0, 0, 0)" at bounding box center [575, 359] width 13 height 13
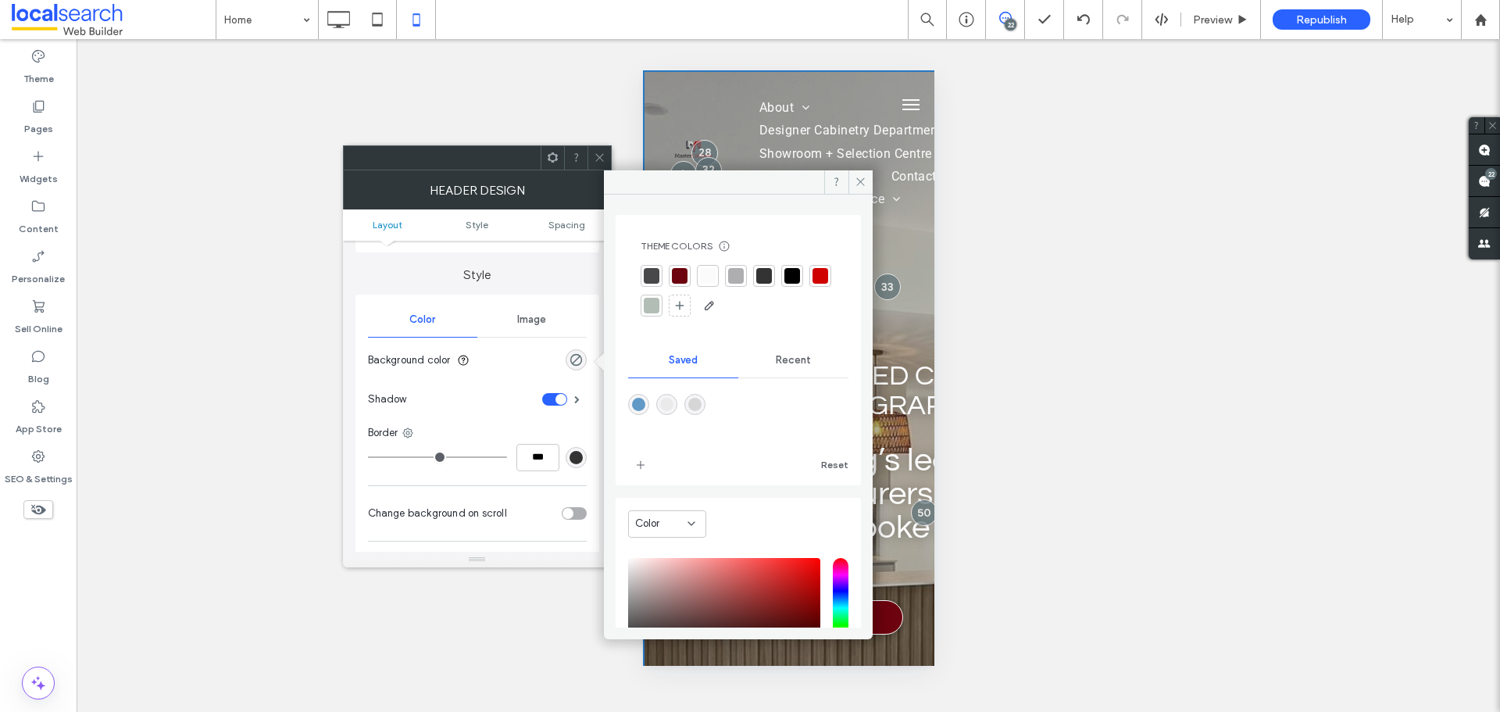
click at [651, 269] on div at bounding box center [652, 276] width 16 height 16
click at [659, 309] on div at bounding box center [652, 308] width 16 height 16
click at [860, 185] on icon at bounding box center [860, 182] width 12 height 12
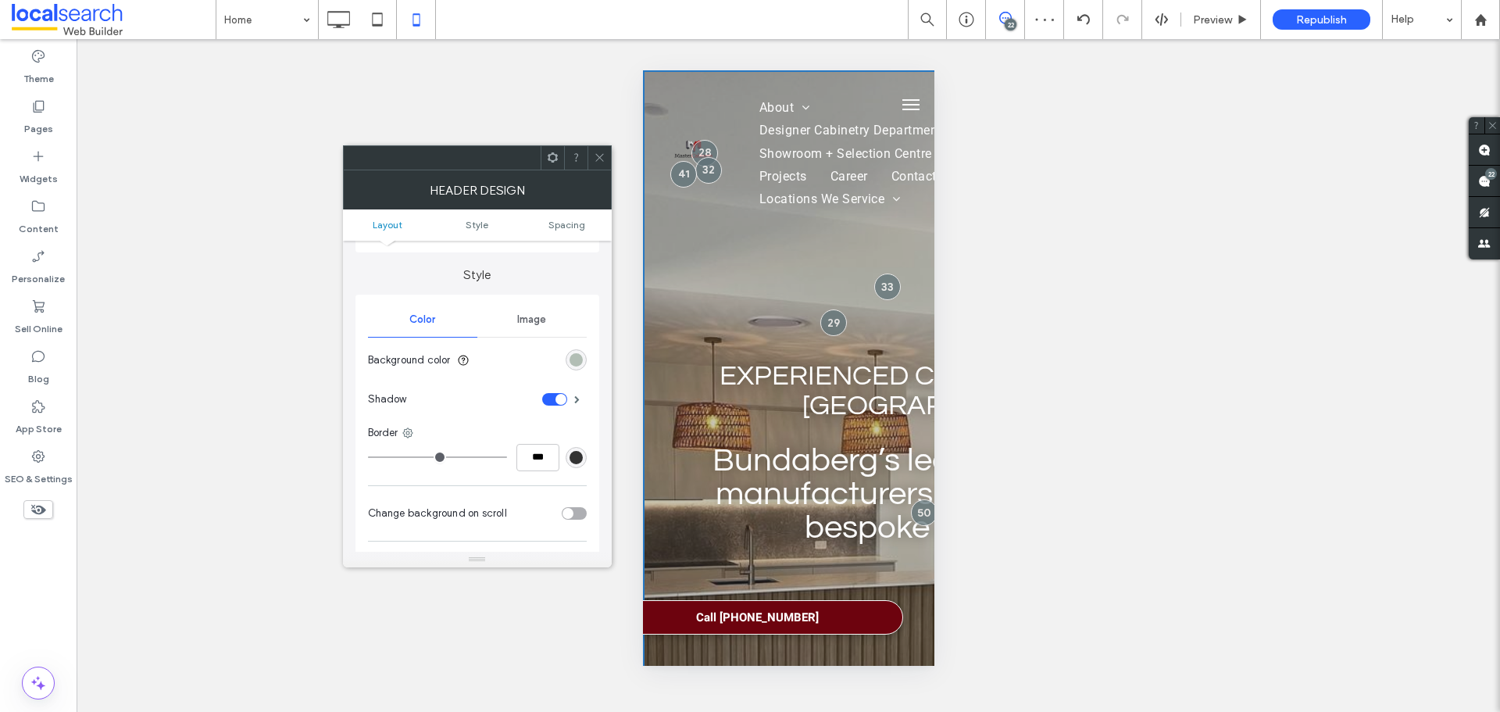
click at [605, 157] on div at bounding box center [598, 157] width 23 height 23
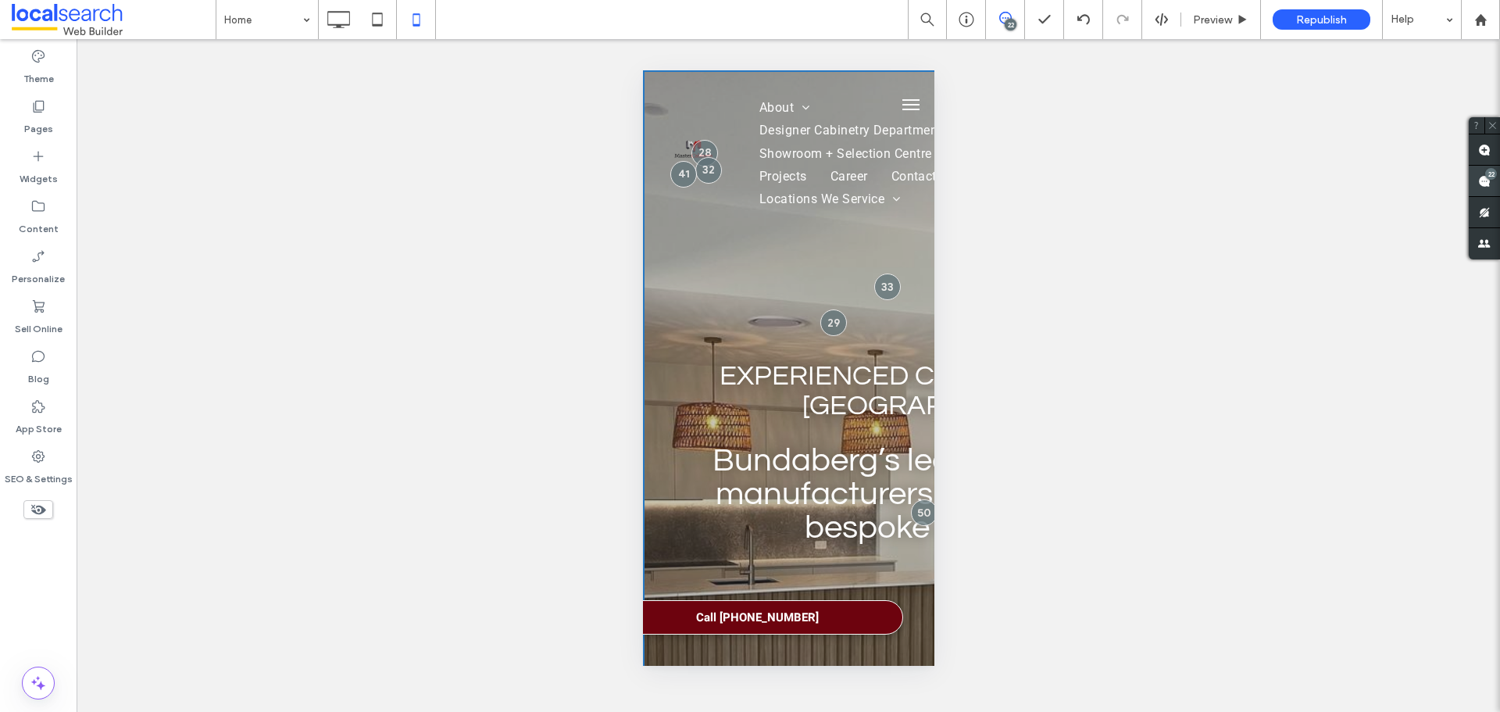
click at [1485, 175] on div "22" at bounding box center [1491, 174] width 12 height 12
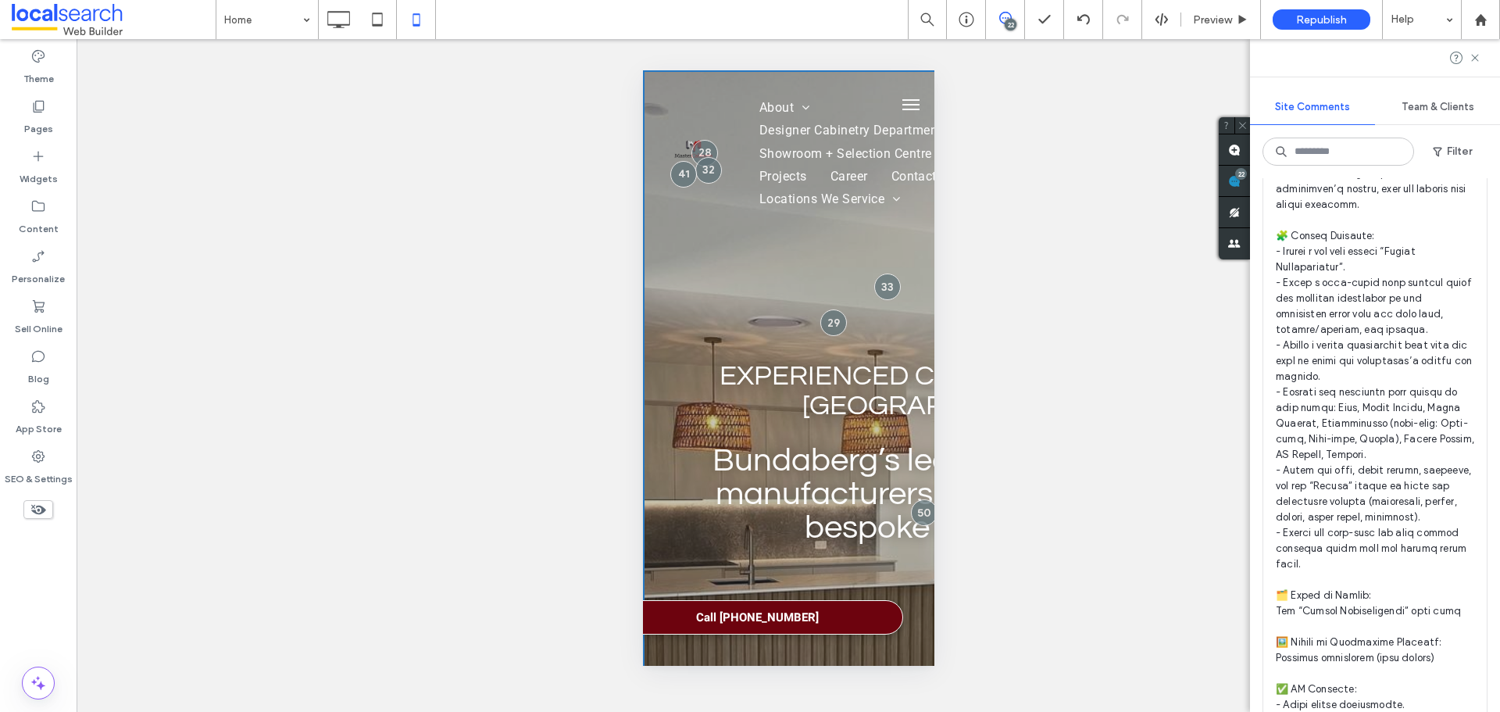
scroll to position [5936, 0]
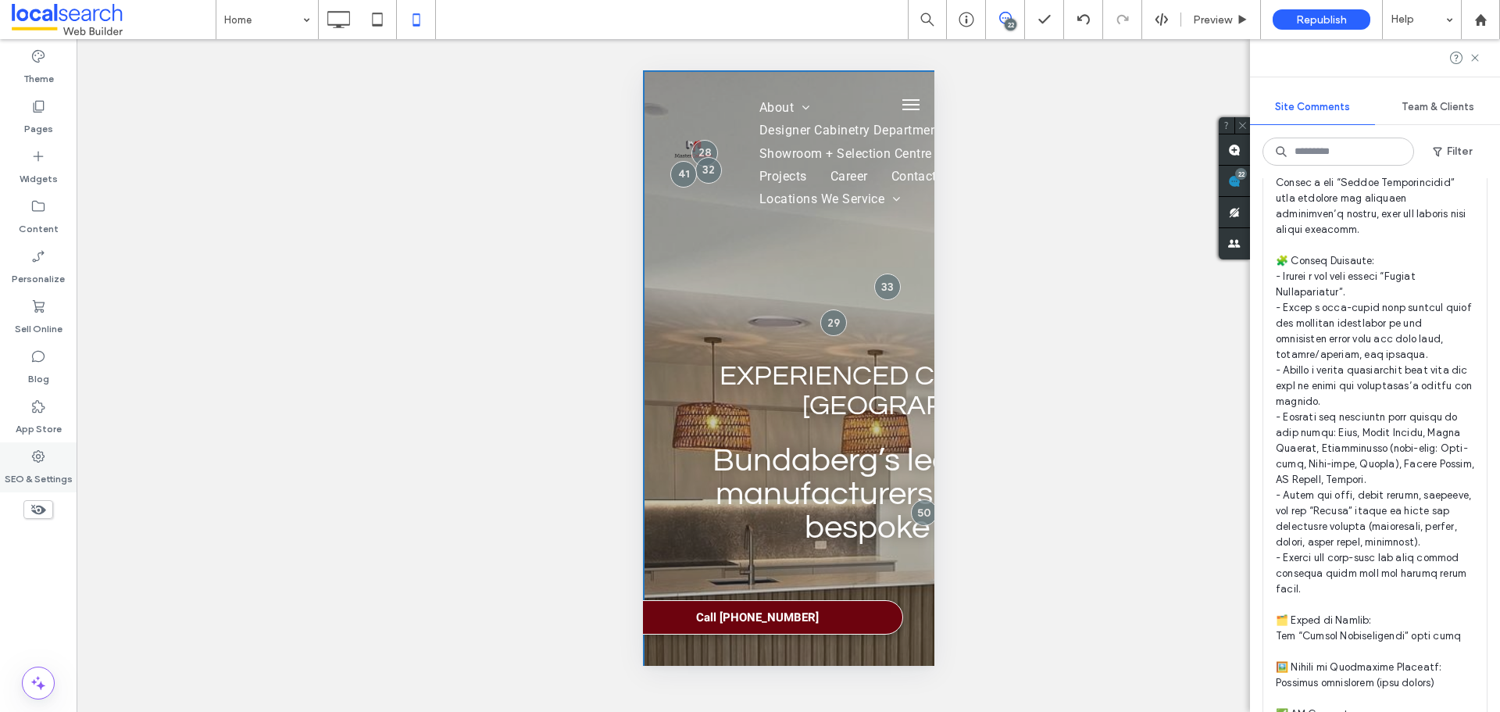
click at [48, 442] on div "SEO & Settings" at bounding box center [38, 467] width 77 height 50
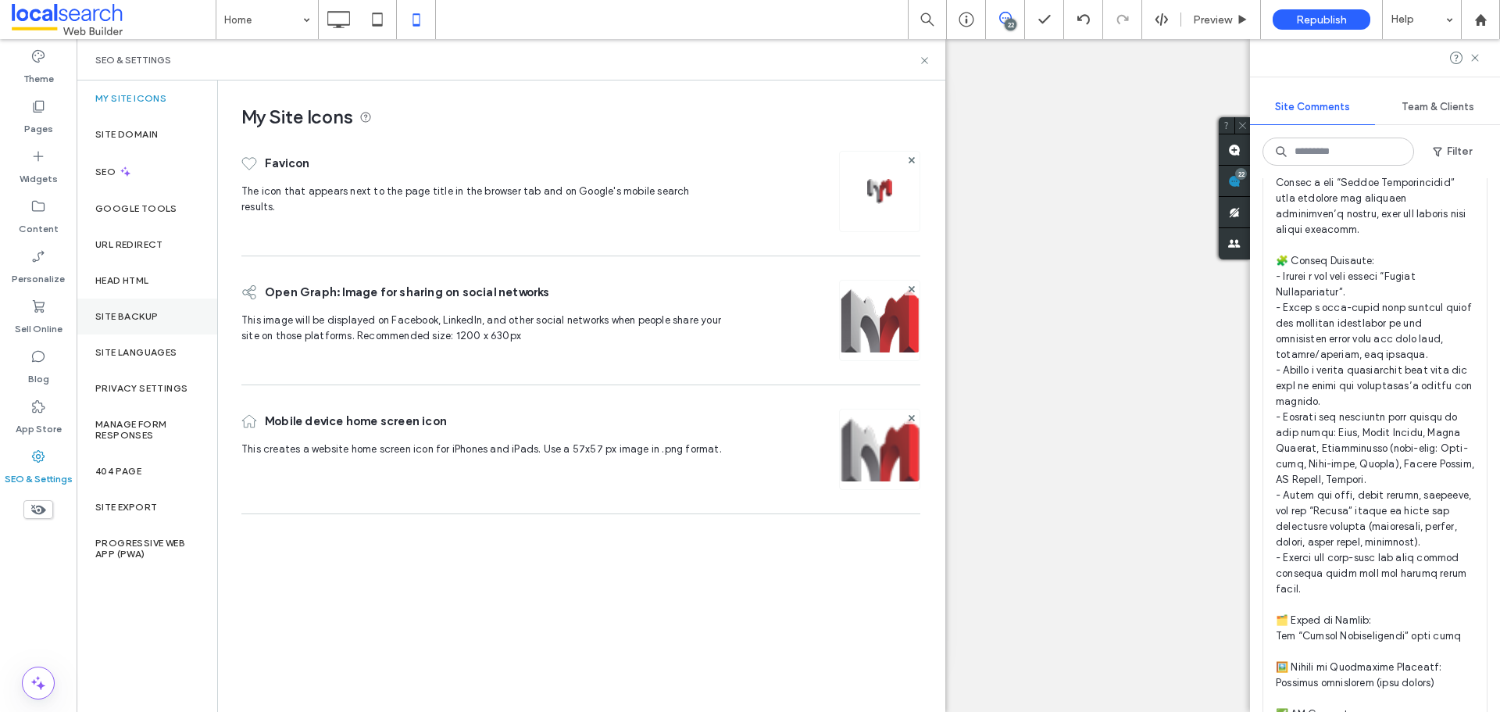
click at [162, 306] on div "Site Backup" at bounding box center [147, 316] width 141 height 36
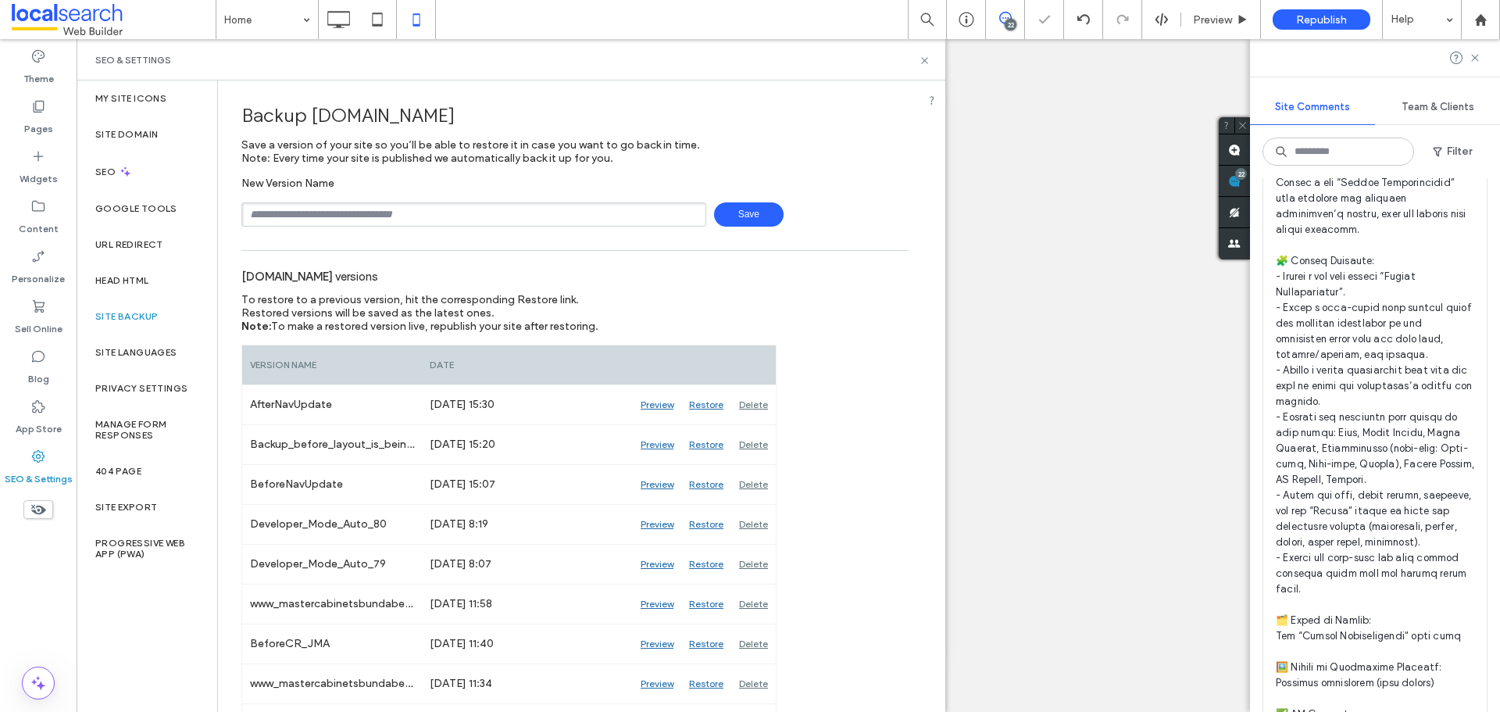
click at [419, 219] on input "text" at bounding box center [473, 214] width 465 height 24
type input "**********"
click at [746, 209] on span "Save" at bounding box center [749, 214] width 70 height 24
click at [927, 61] on icon at bounding box center [925, 61] width 12 height 12
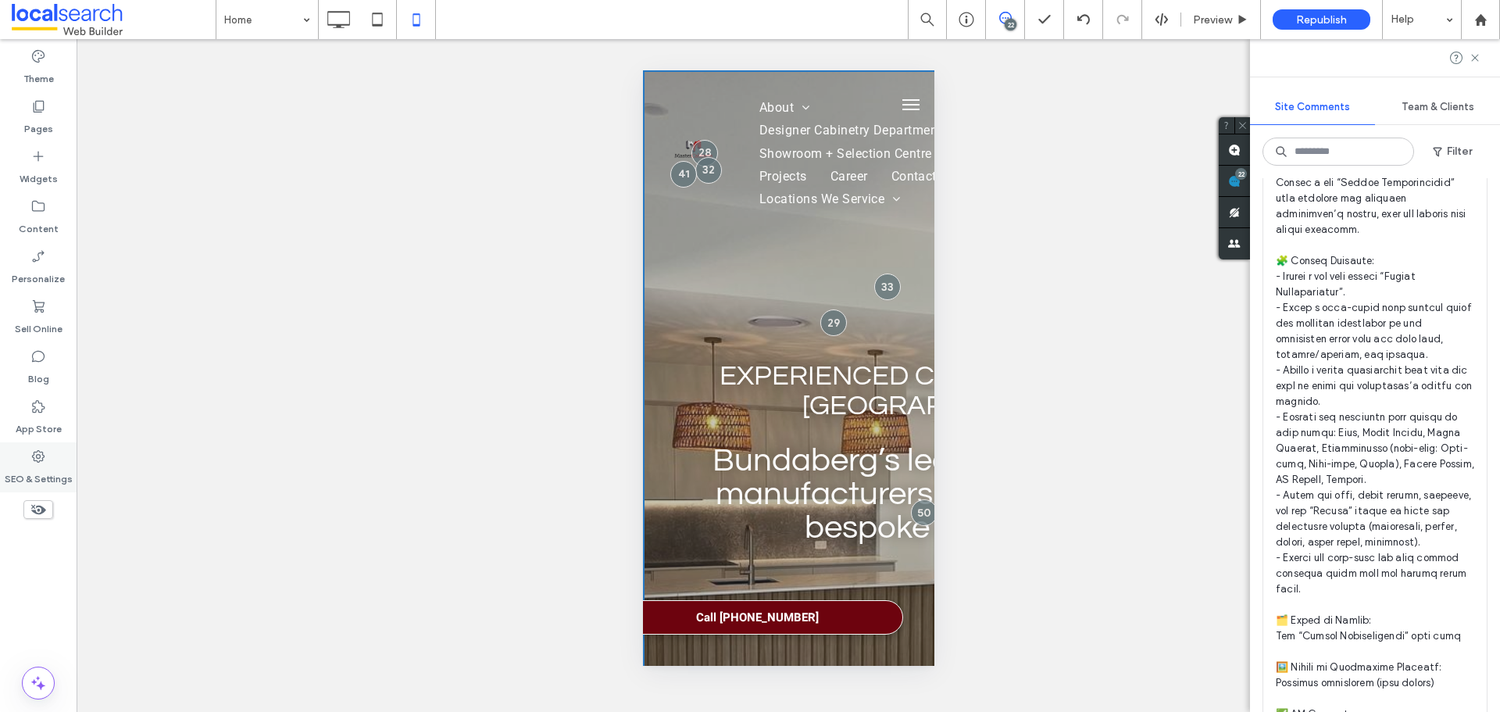
click at [17, 487] on div "SEO & Settings" at bounding box center [38, 467] width 77 height 50
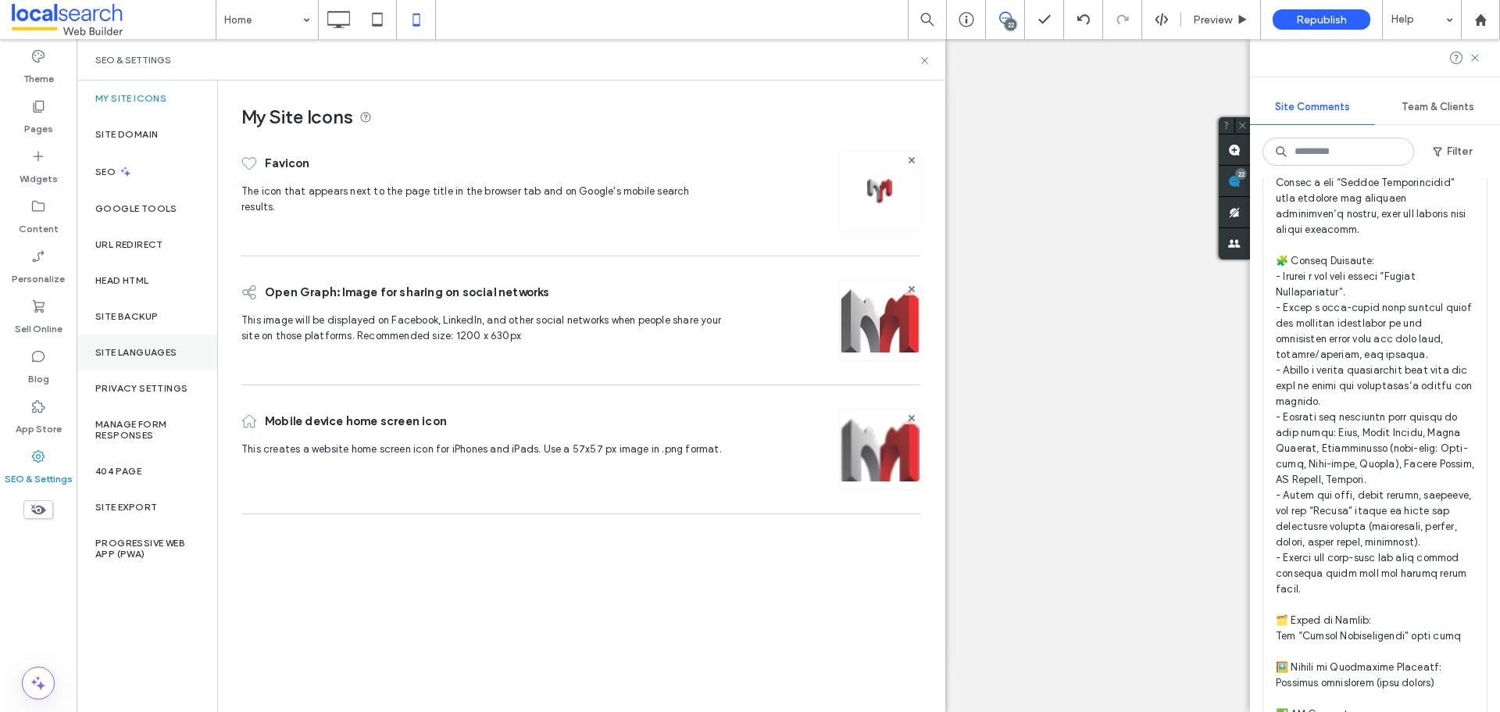
click at [142, 347] on label "Site Languages" at bounding box center [136, 352] width 82 height 11
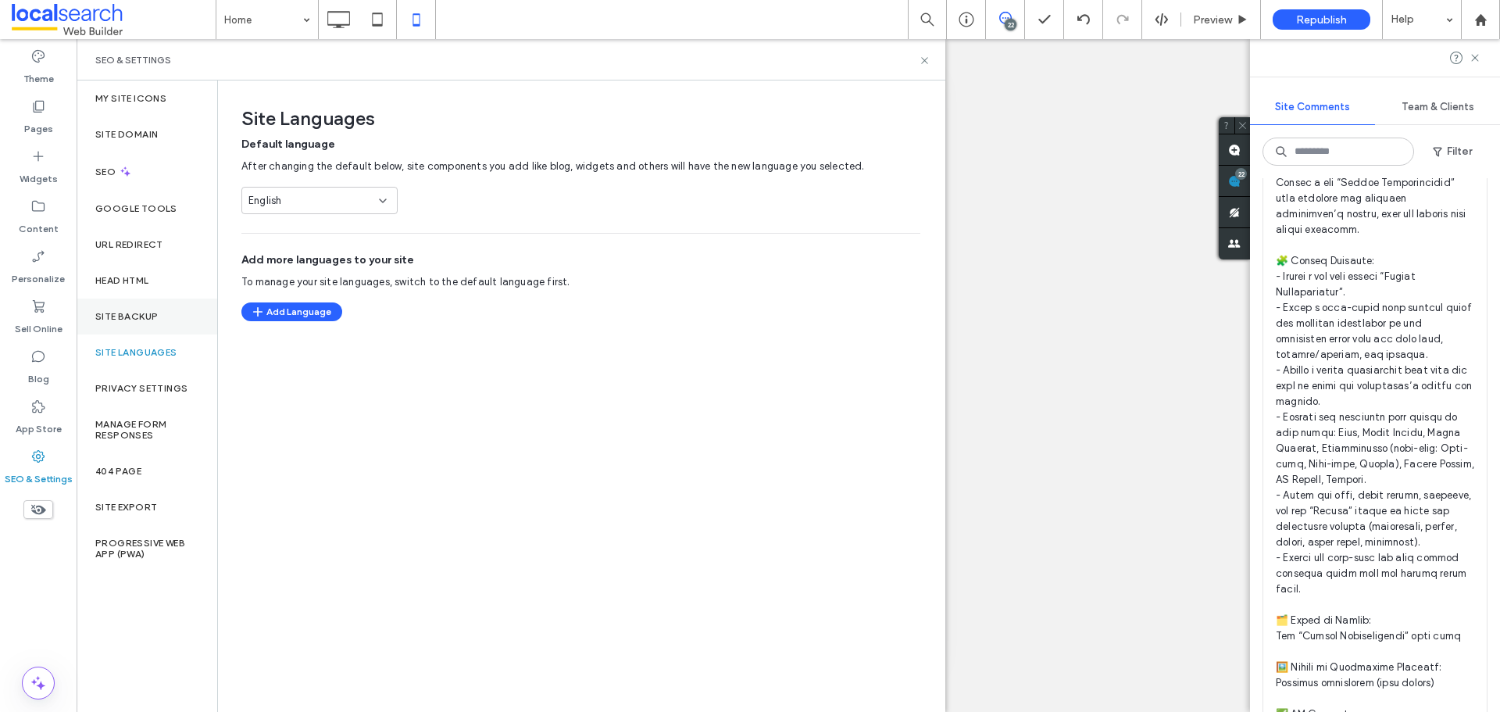
click at [141, 315] on label "Site Backup" at bounding box center [126, 316] width 62 height 11
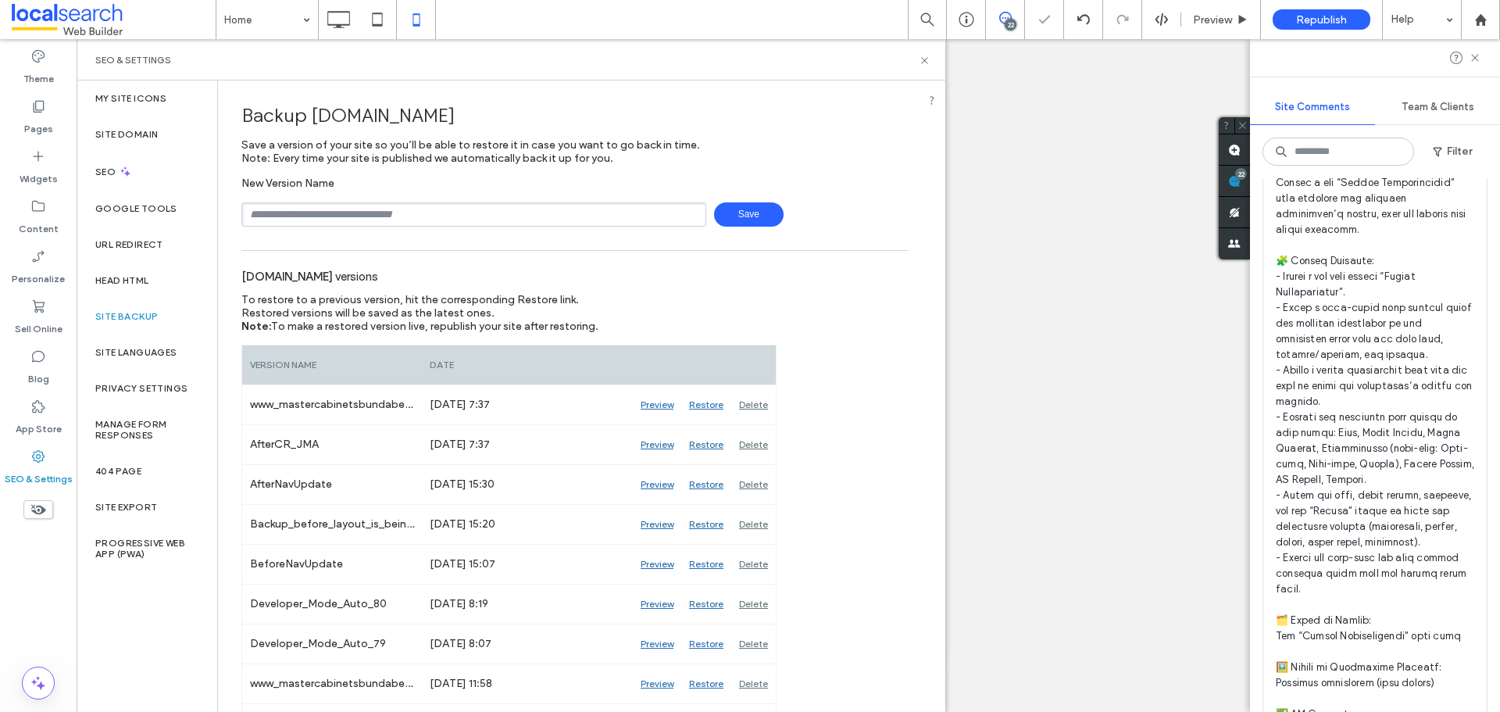
click at [923, 59] on icon at bounding box center [925, 61] width 12 height 12
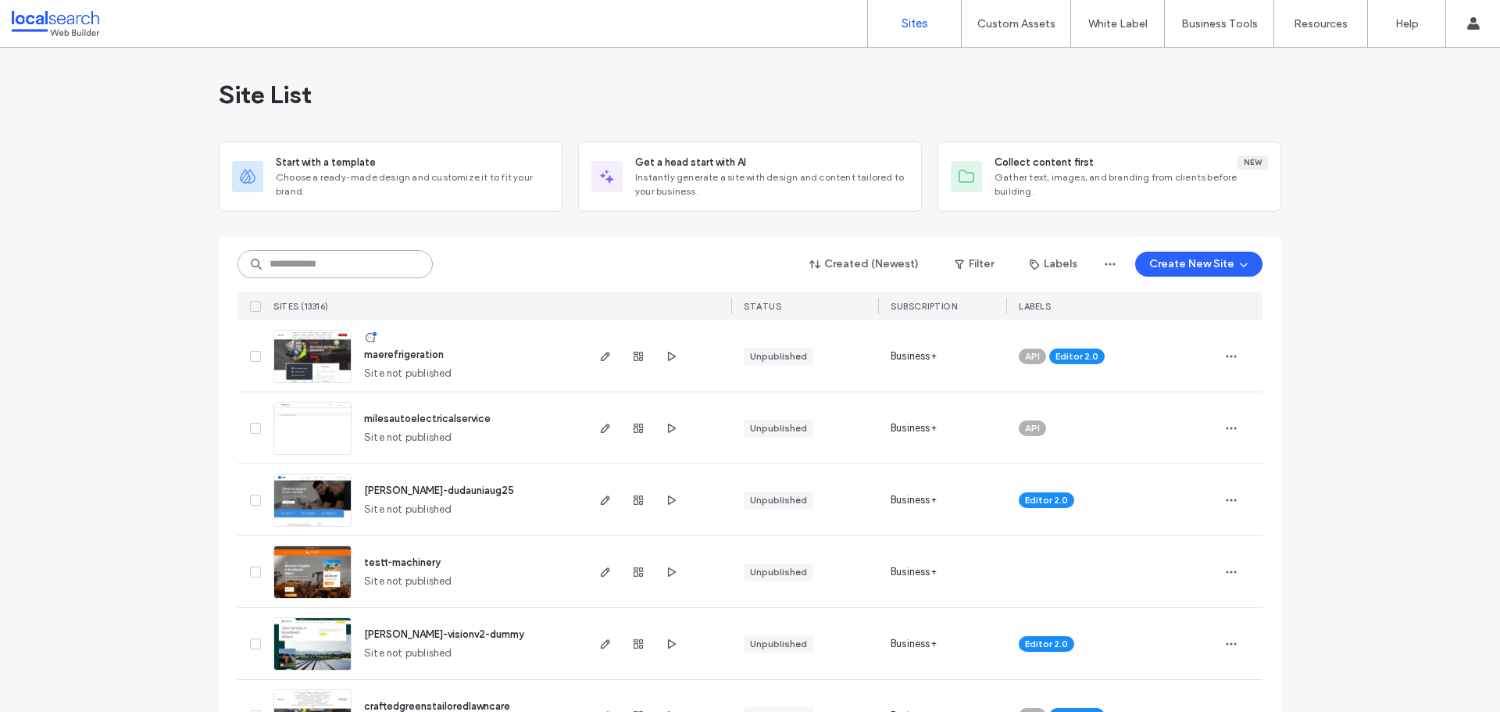
drag, startPoint x: 384, startPoint y: 255, endPoint x: 393, endPoint y: 260, distance: 10.2
click at [384, 255] on input at bounding box center [334, 264] width 195 height 28
paste input "********"
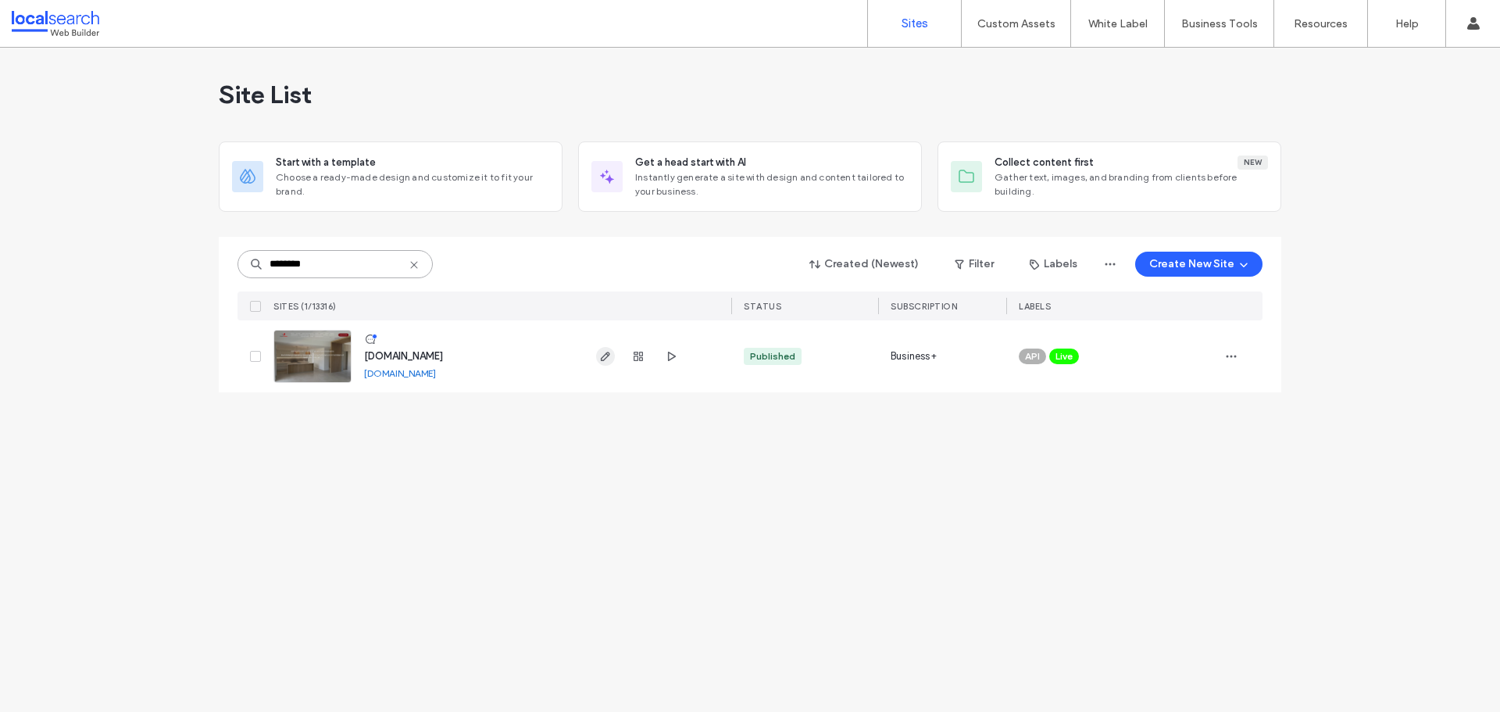
type input "********"
click at [603, 355] on icon "button" at bounding box center [605, 356] width 12 height 12
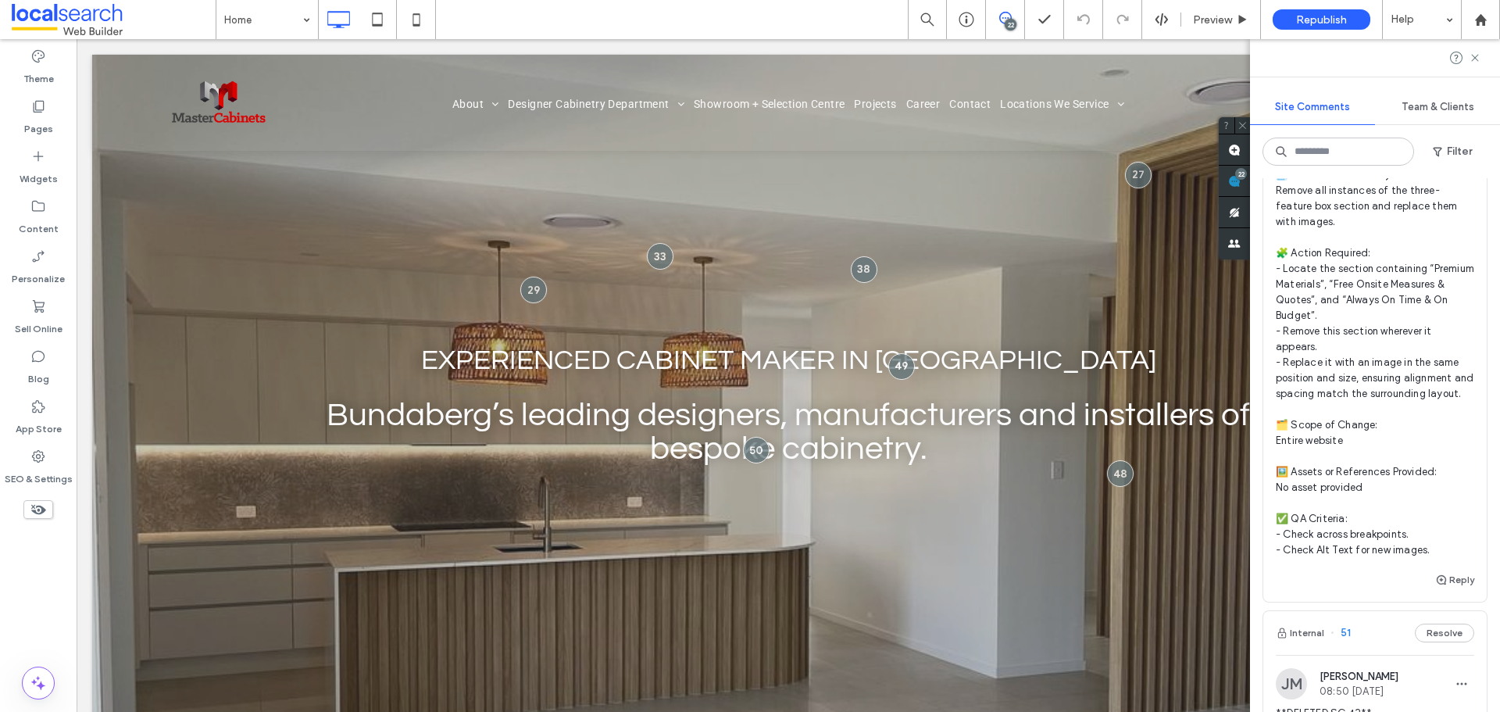
scroll to position [156, 0]
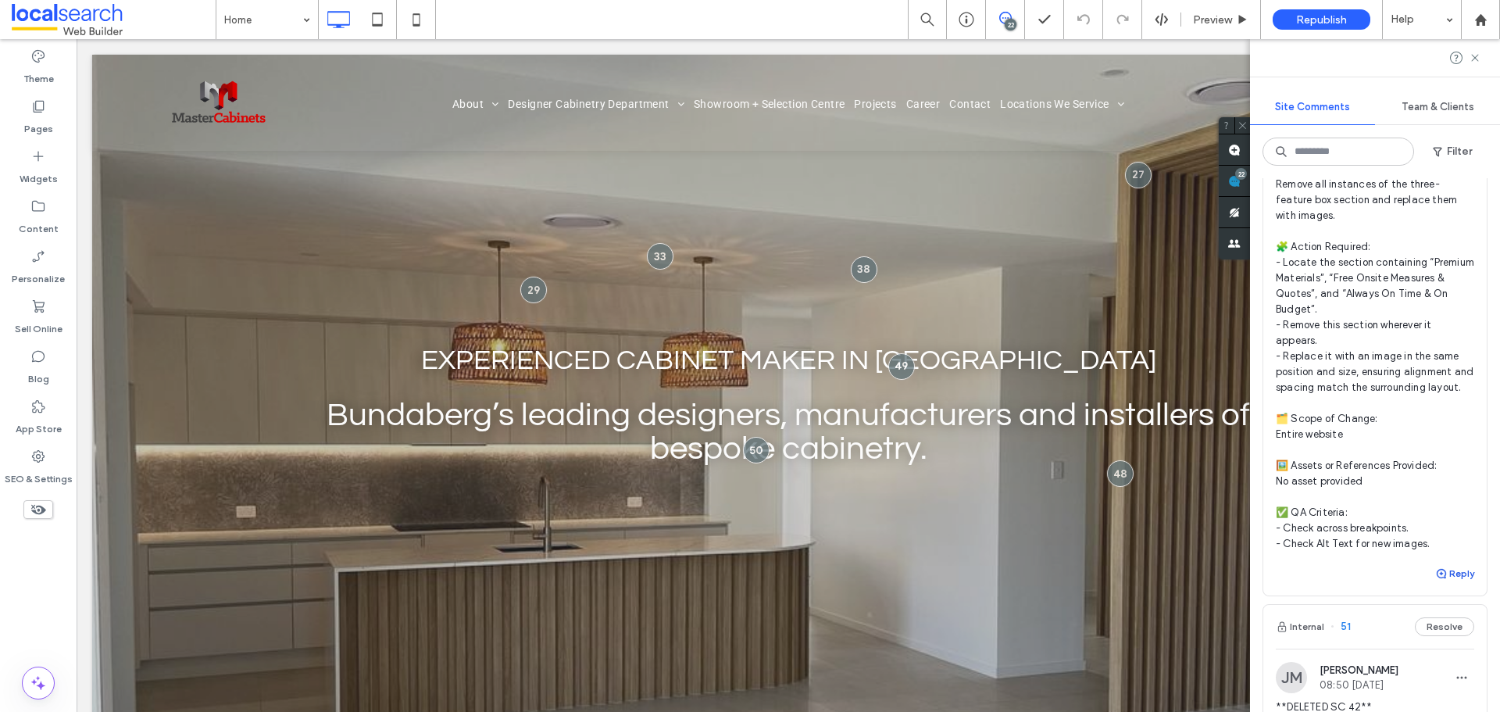
click at [1446, 583] on button "Reply" at bounding box center [1454, 573] width 39 height 19
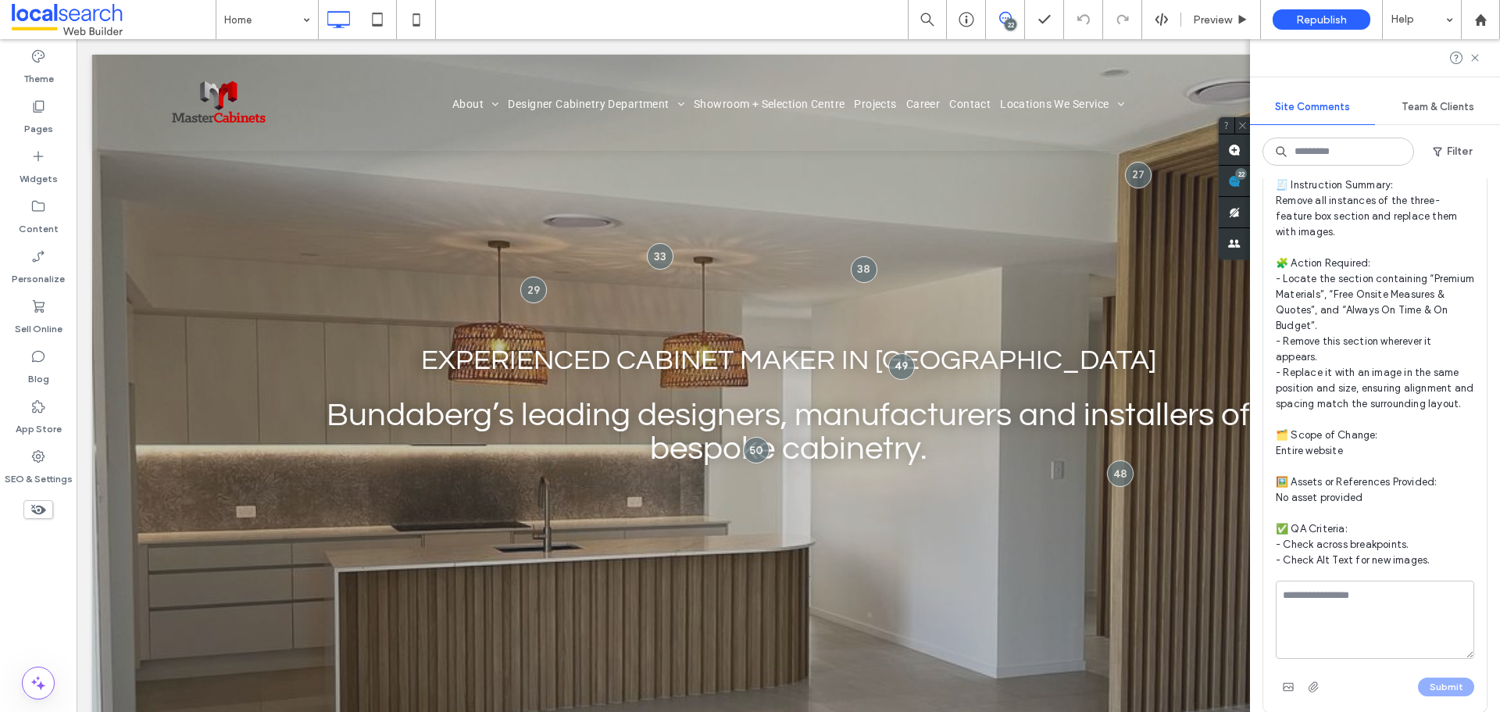
scroll to position [312, 0]
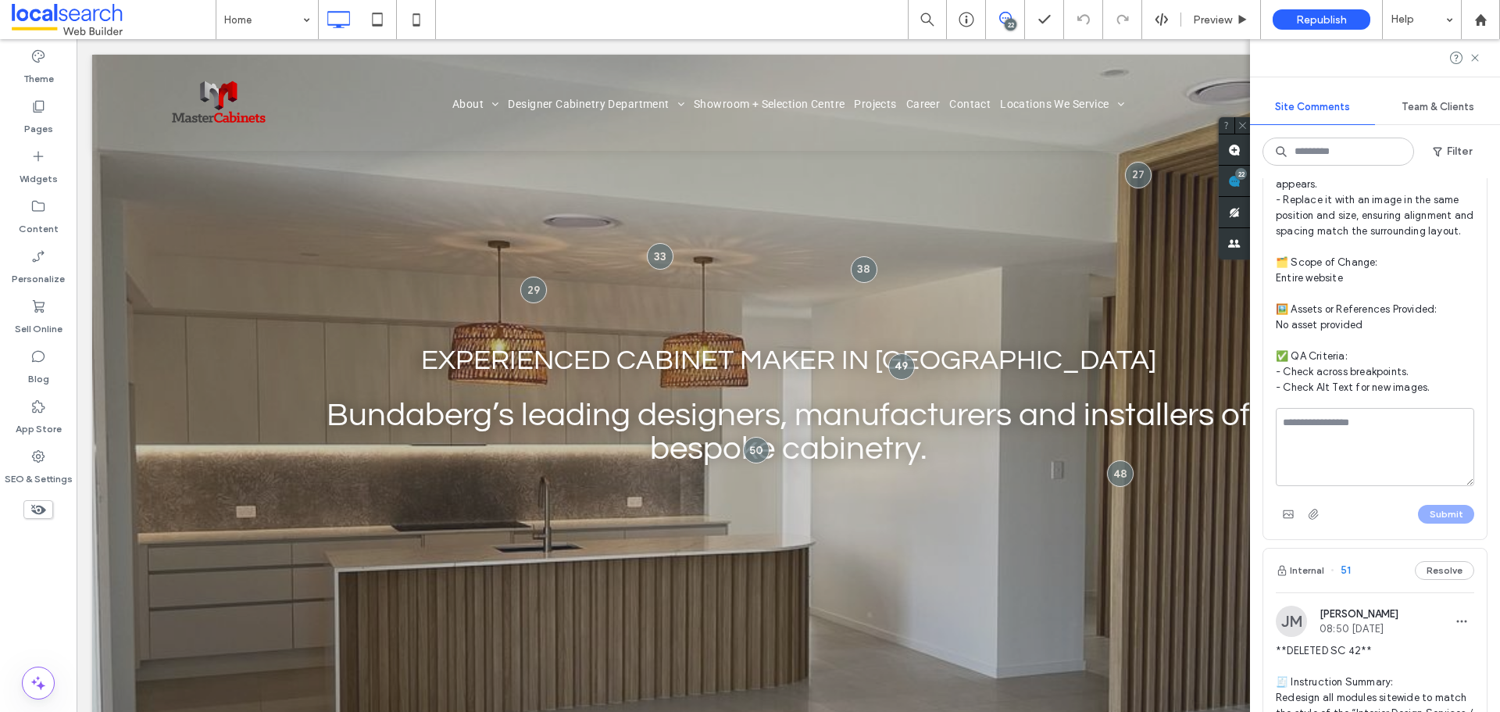
click at [1326, 483] on textarea at bounding box center [1374, 447] width 198 height 78
type textarea "**********"
click at [1418, 523] on button "Submit" at bounding box center [1446, 514] width 56 height 19
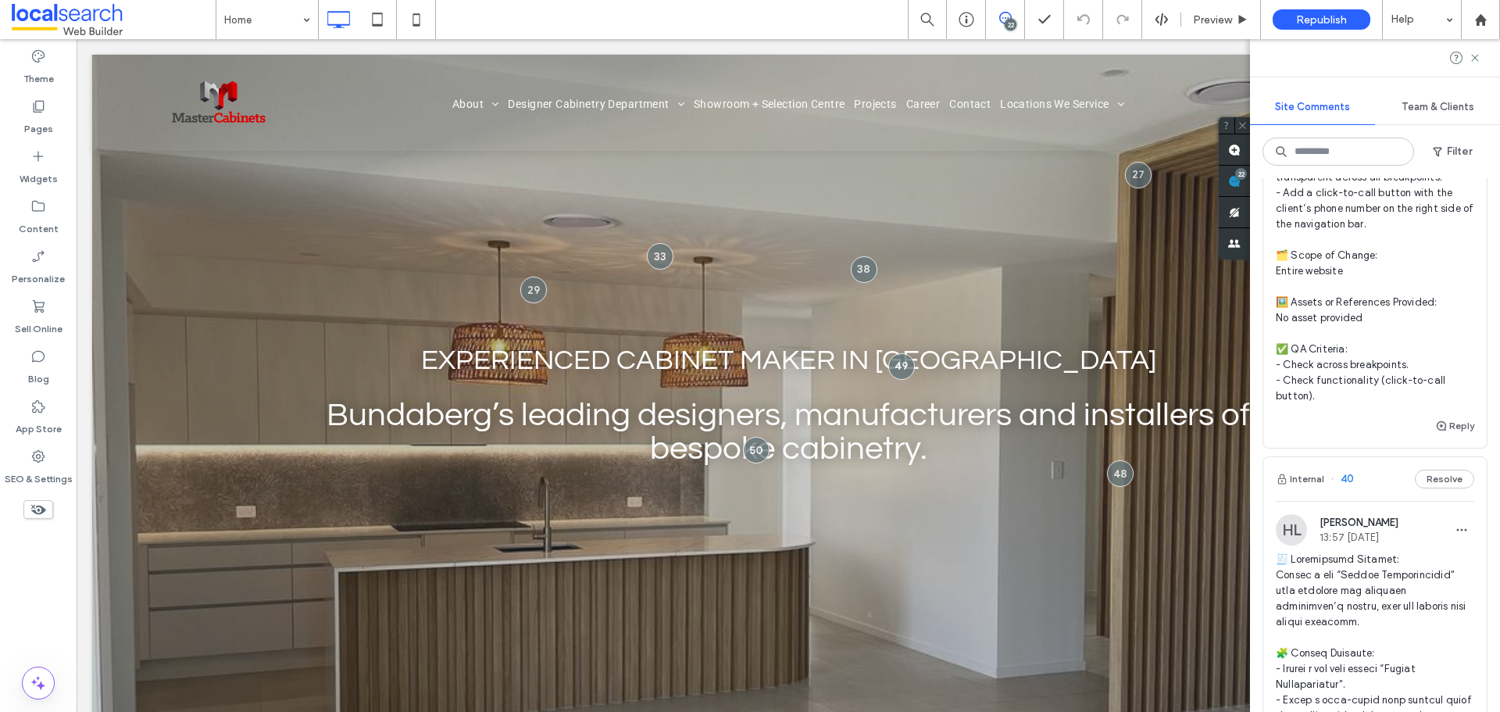
scroll to position [5624, 0]
click at [1437, 434] on button "Reply" at bounding box center [1454, 425] width 39 height 19
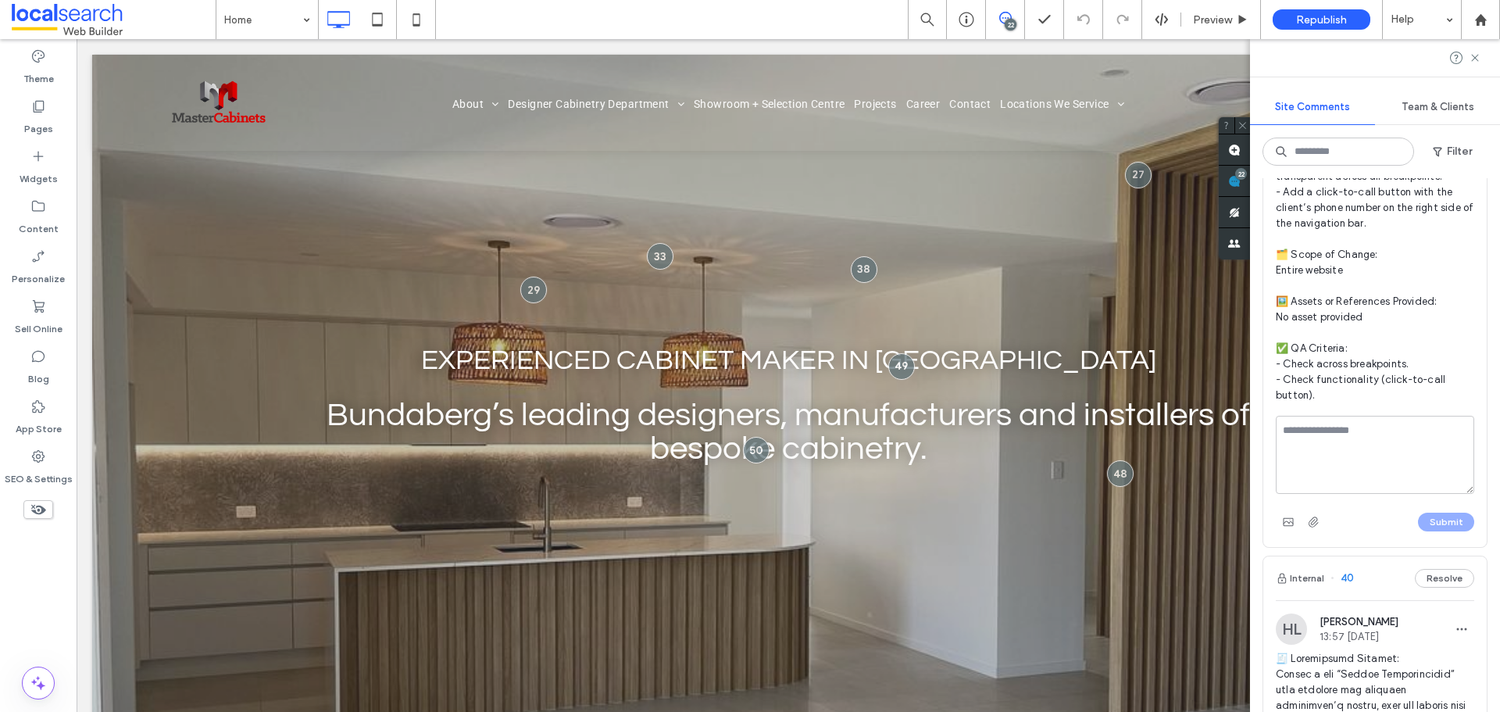
click at [1379, 494] on textarea at bounding box center [1374, 455] width 198 height 78
type textarea "**********"
click at [1434, 531] on button "Submit" at bounding box center [1446, 521] width 56 height 19
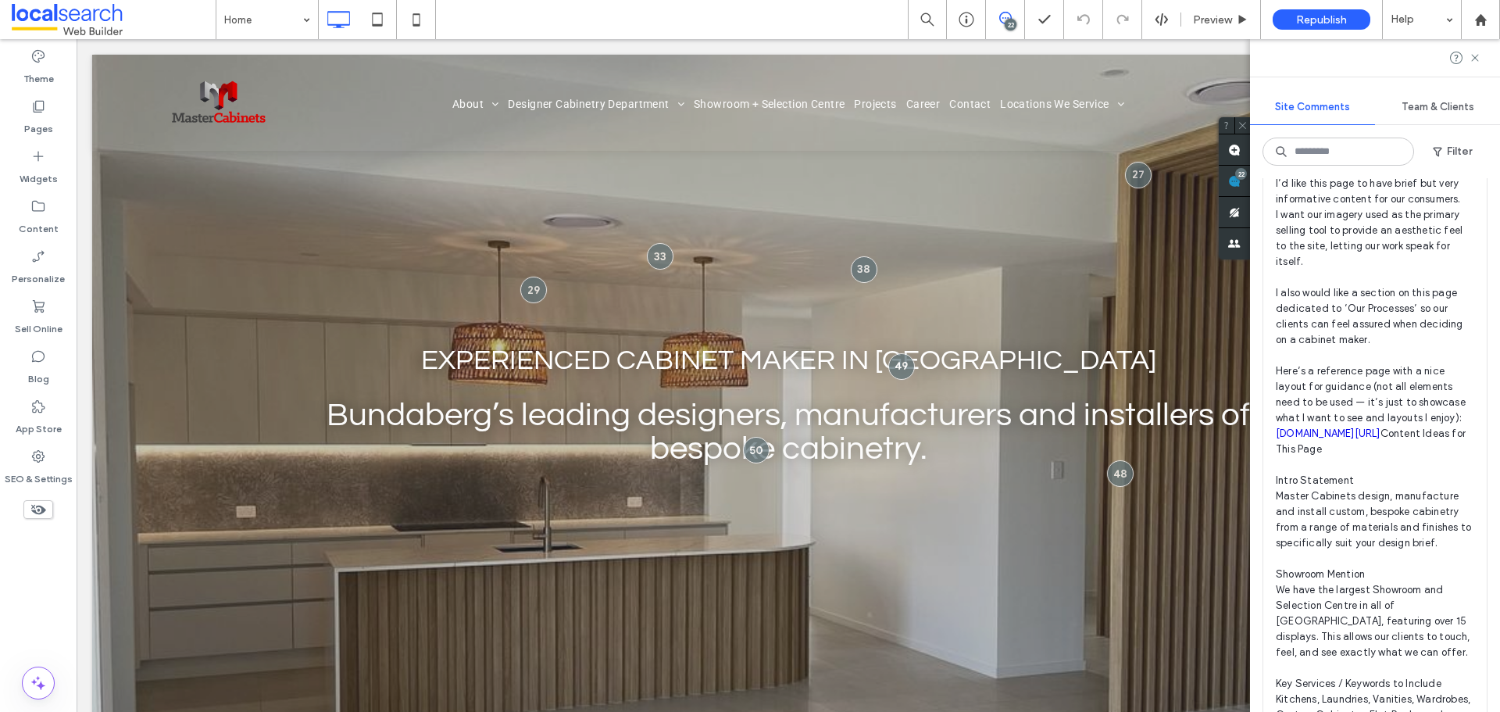
scroll to position [8748, 0]
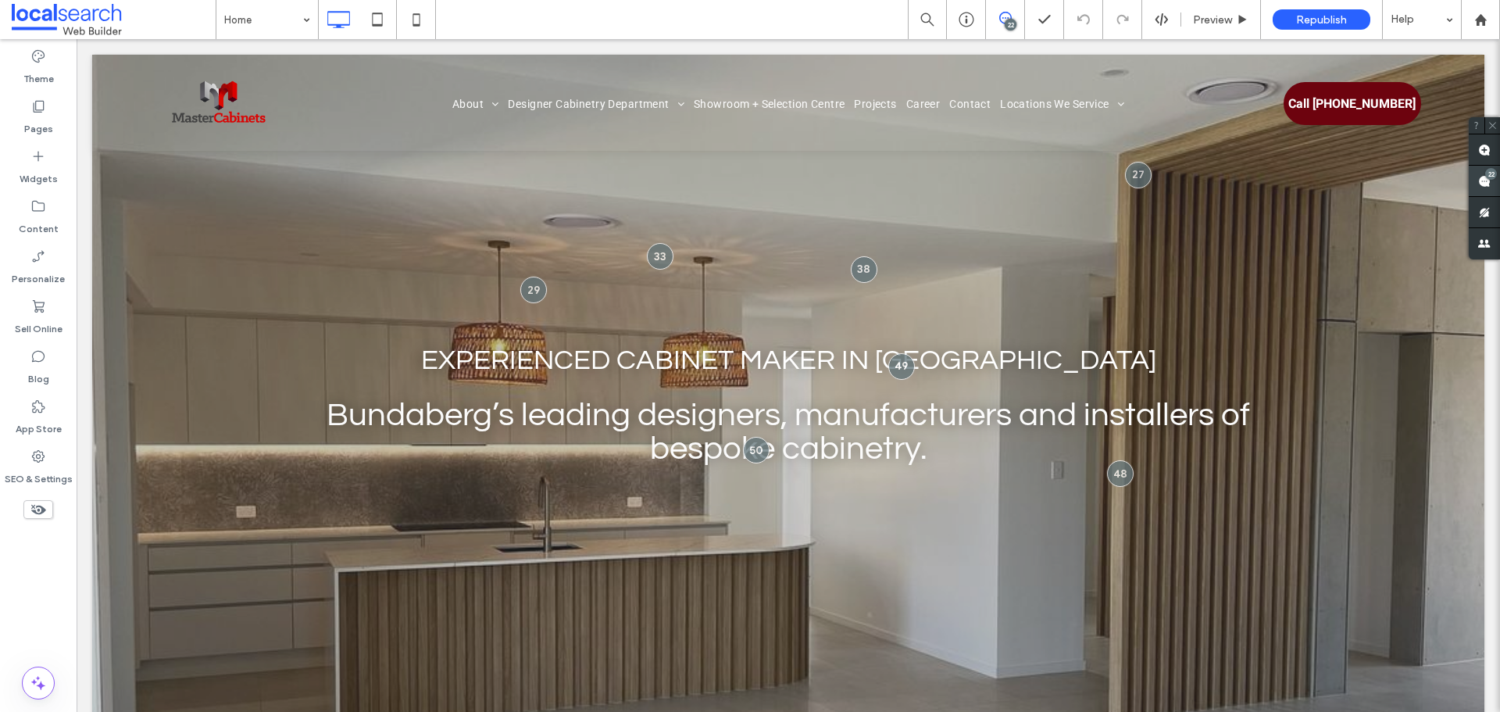
drag, startPoint x: 1390, startPoint y: 140, endPoint x: 1487, endPoint y: 184, distance: 106.3
click at [1487, 184] on use at bounding box center [1484, 181] width 12 height 12
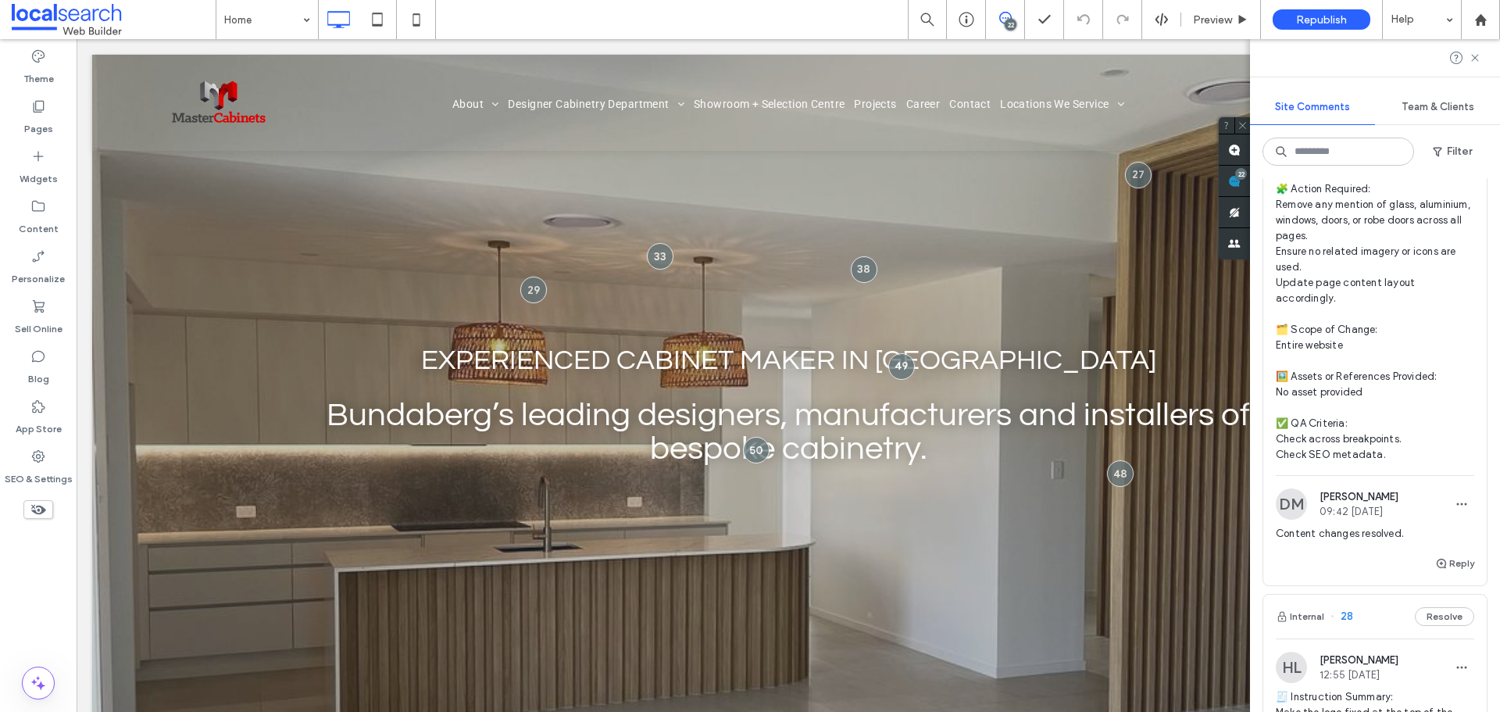
scroll to position [14406, 0]
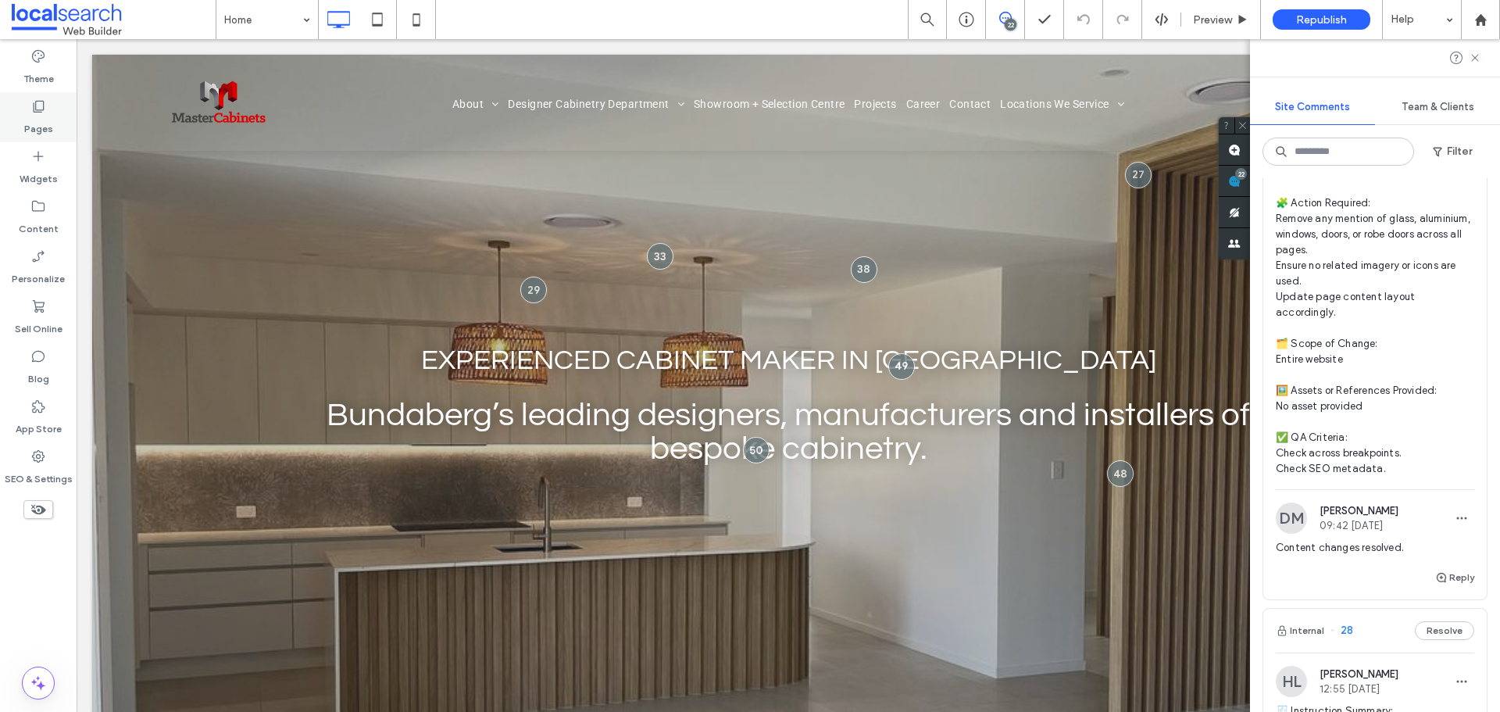
click at [48, 127] on label "Pages" at bounding box center [38, 125] width 29 height 22
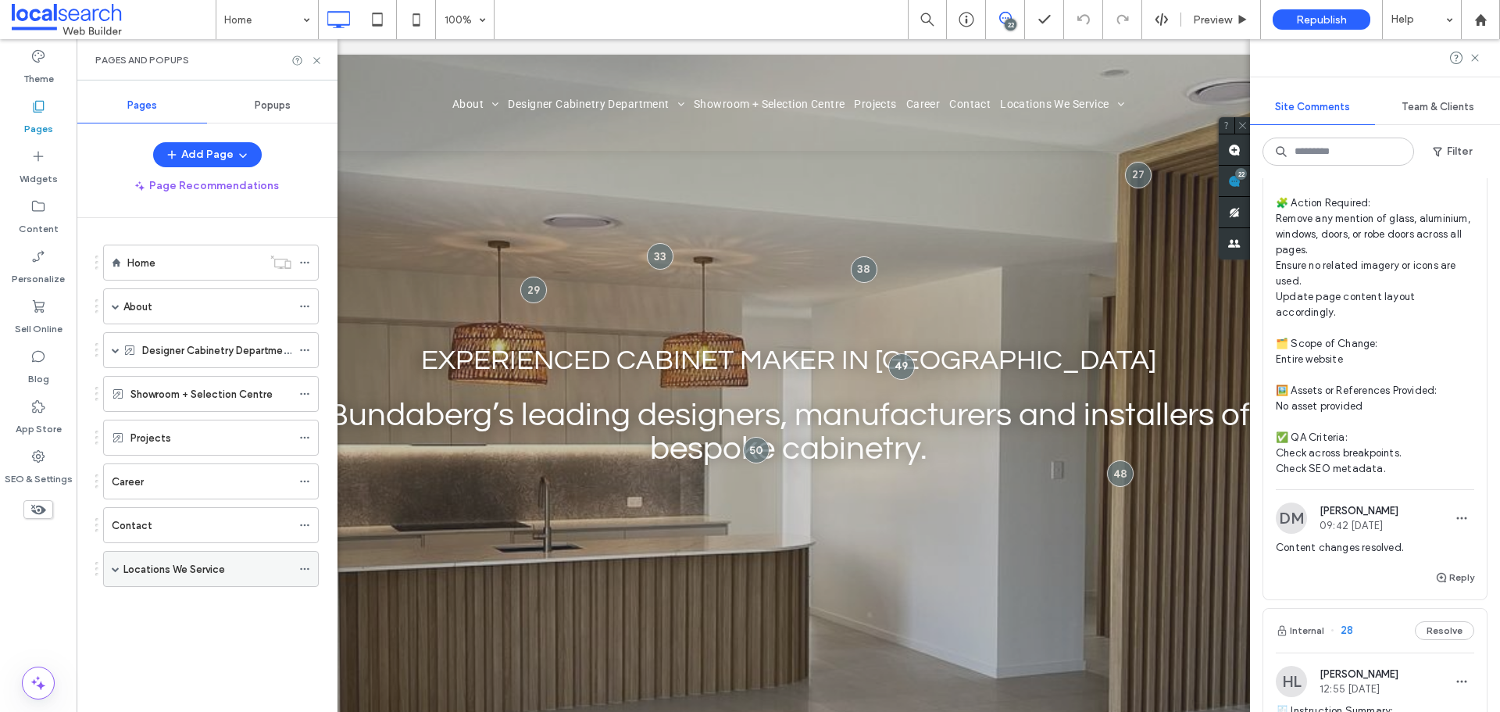
click at [309, 569] on use at bounding box center [304, 569] width 9 height 2
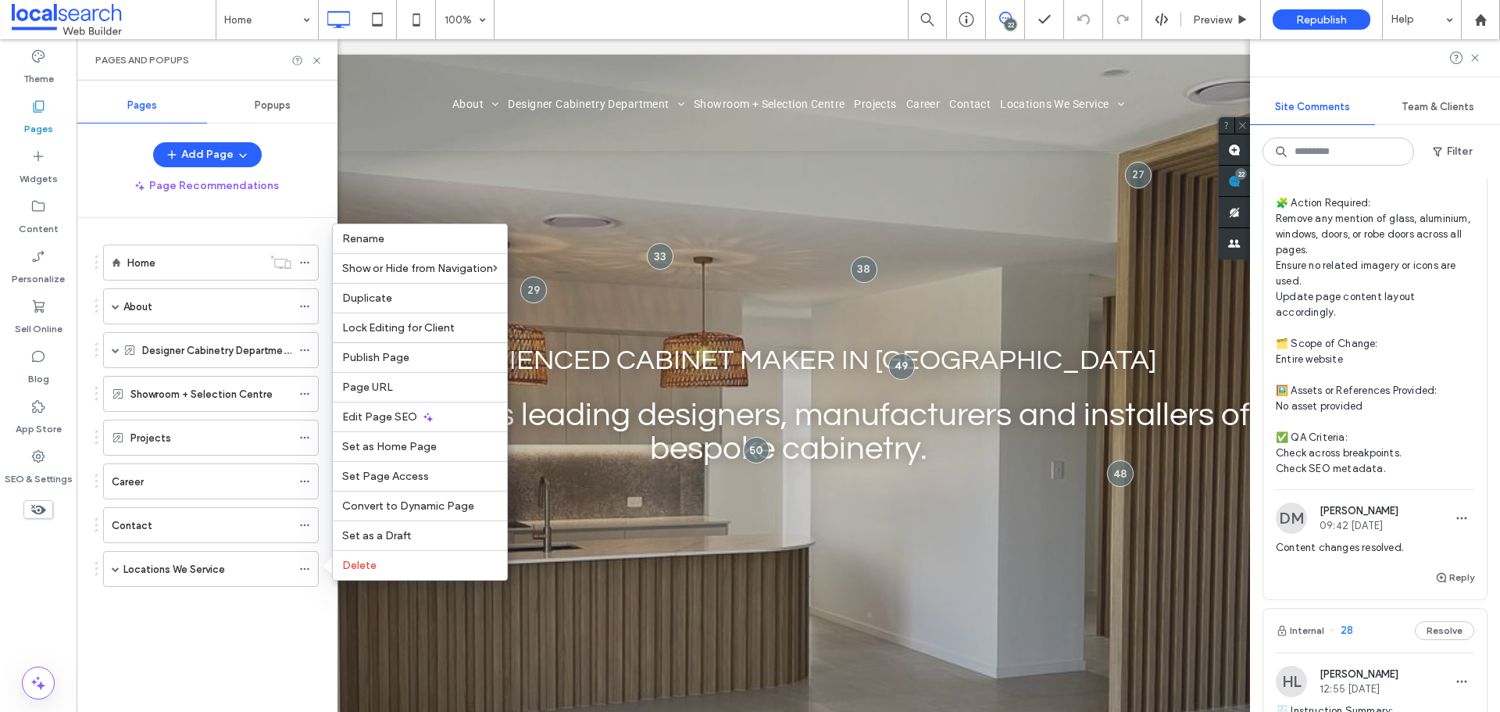
click at [234, 630] on div "Home About Our Awards Our Process Designer Cabinetry Department Kitchens Vaniti…" at bounding box center [216, 461] width 242 height 486
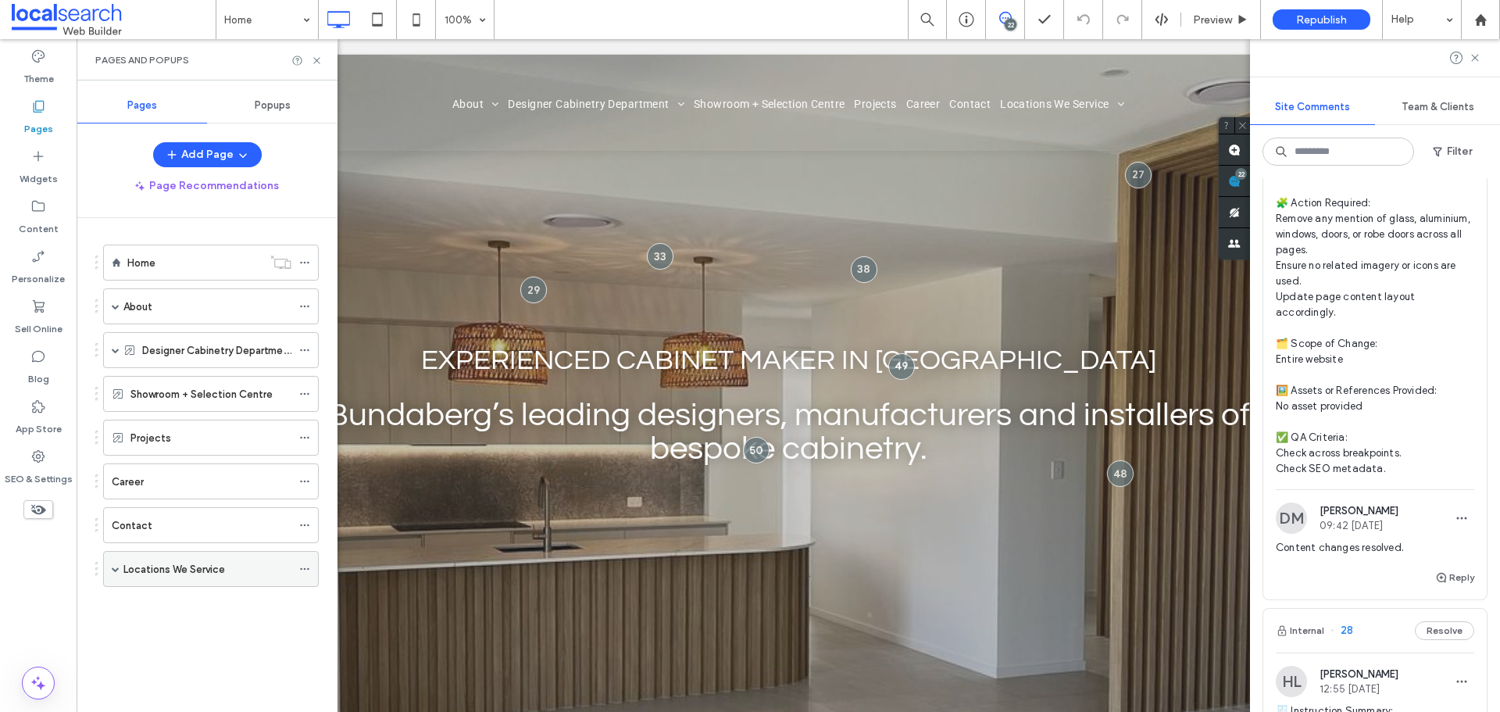
click at [115, 573] on span at bounding box center [116, 568] width 8 height 34
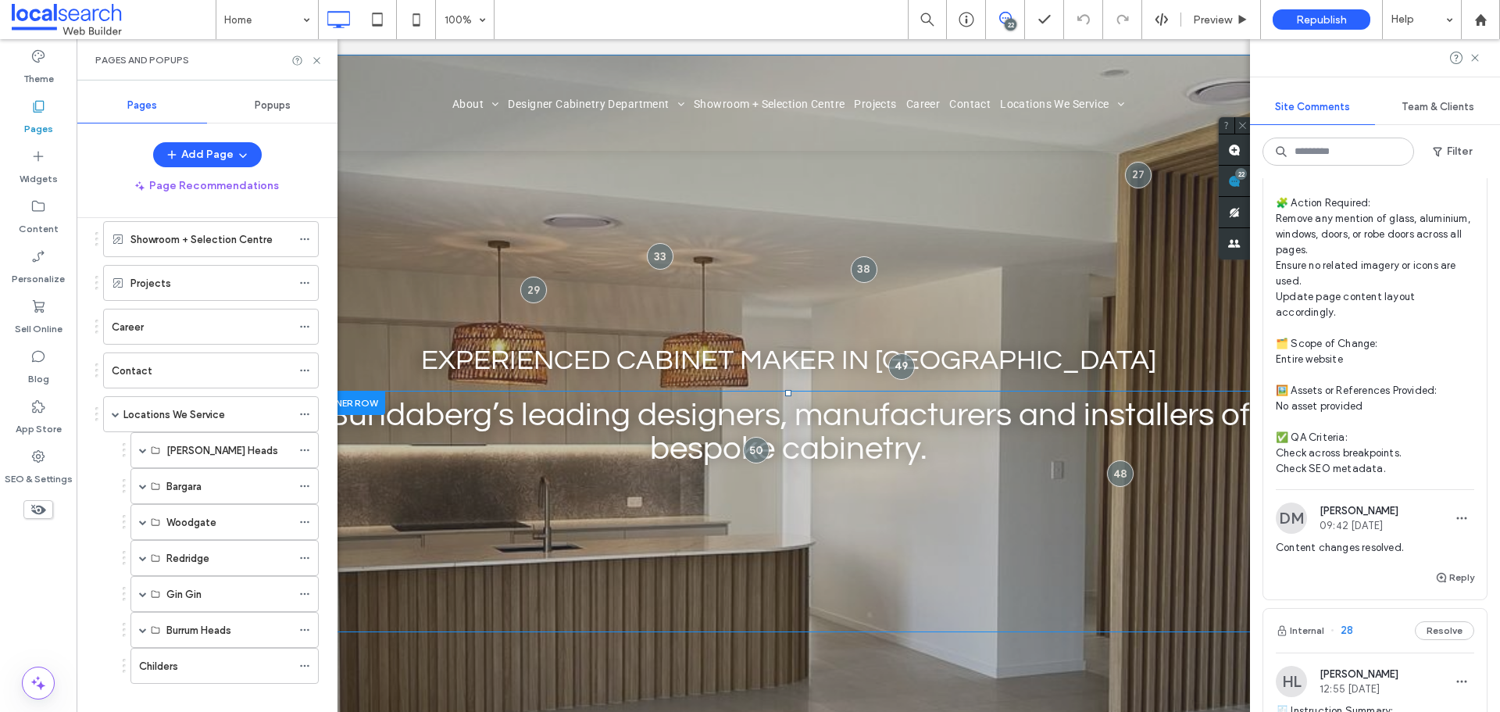
scroll to position [156, 0]
drag, startPoint x: 307, startPoint y: 446, endPoint x: 313, endPoint y: 466, distance: 21.2
click at [306, 447] on icon at bounding box center [304, 448] width 11 height 11
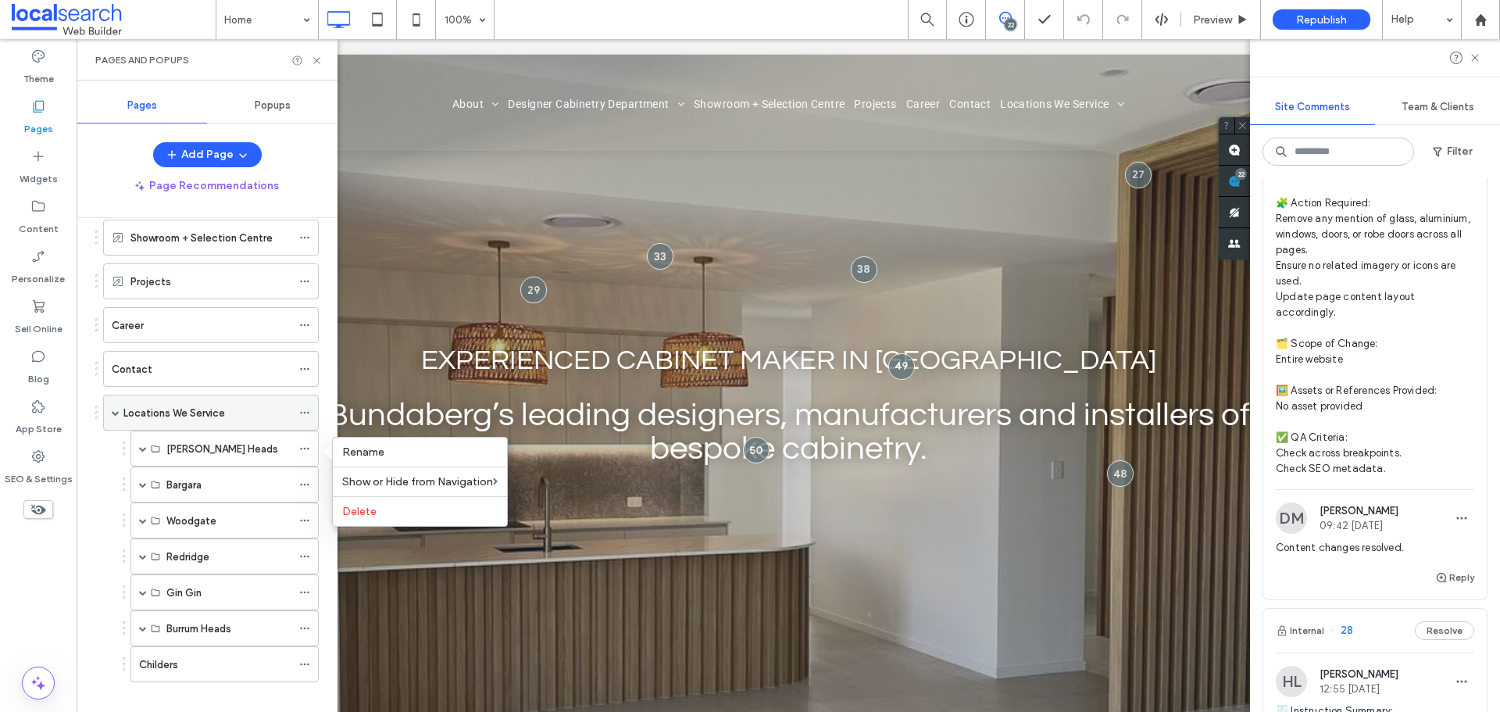
click at [312, 409] on div at bounding box center [308, 412] width 19 height 23
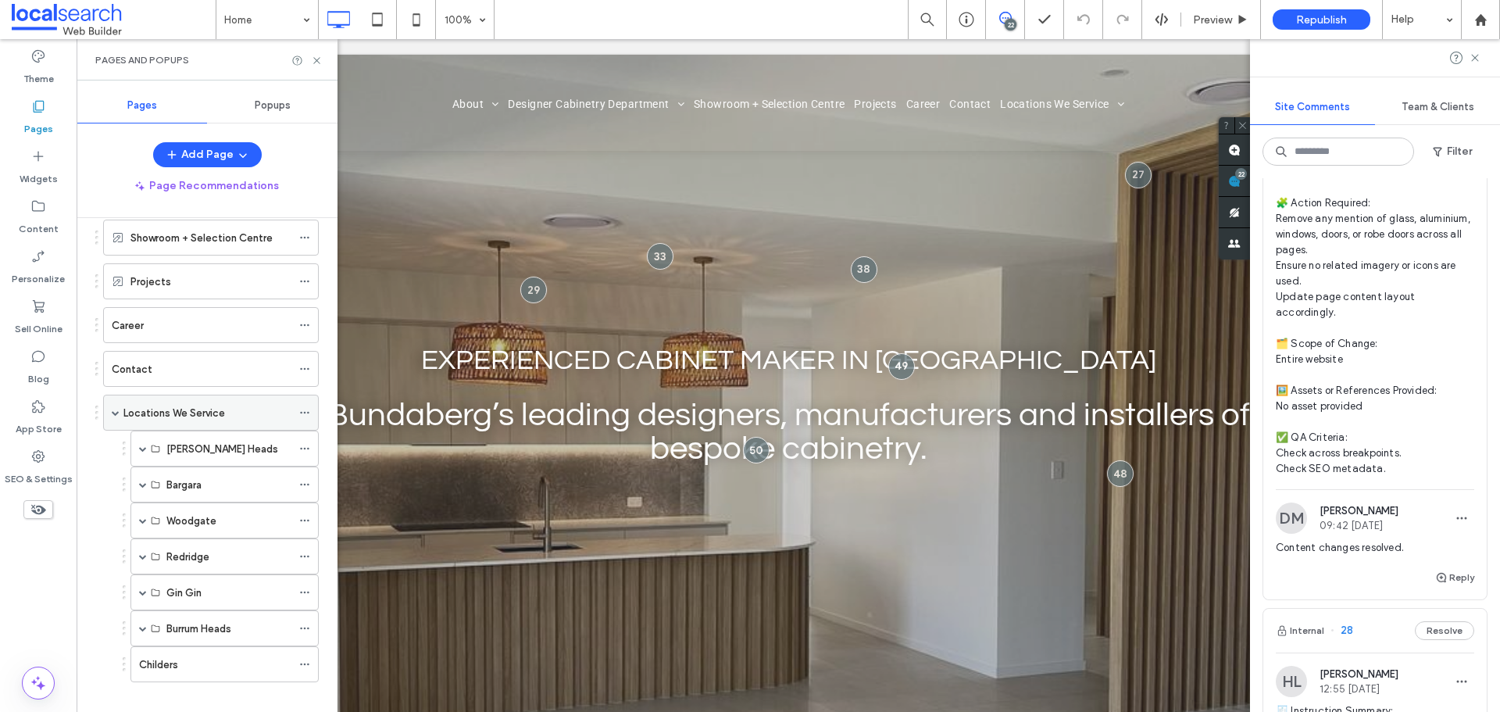
click at [307, 412] on icon at bounding box center [304, 412] width 11 height 11
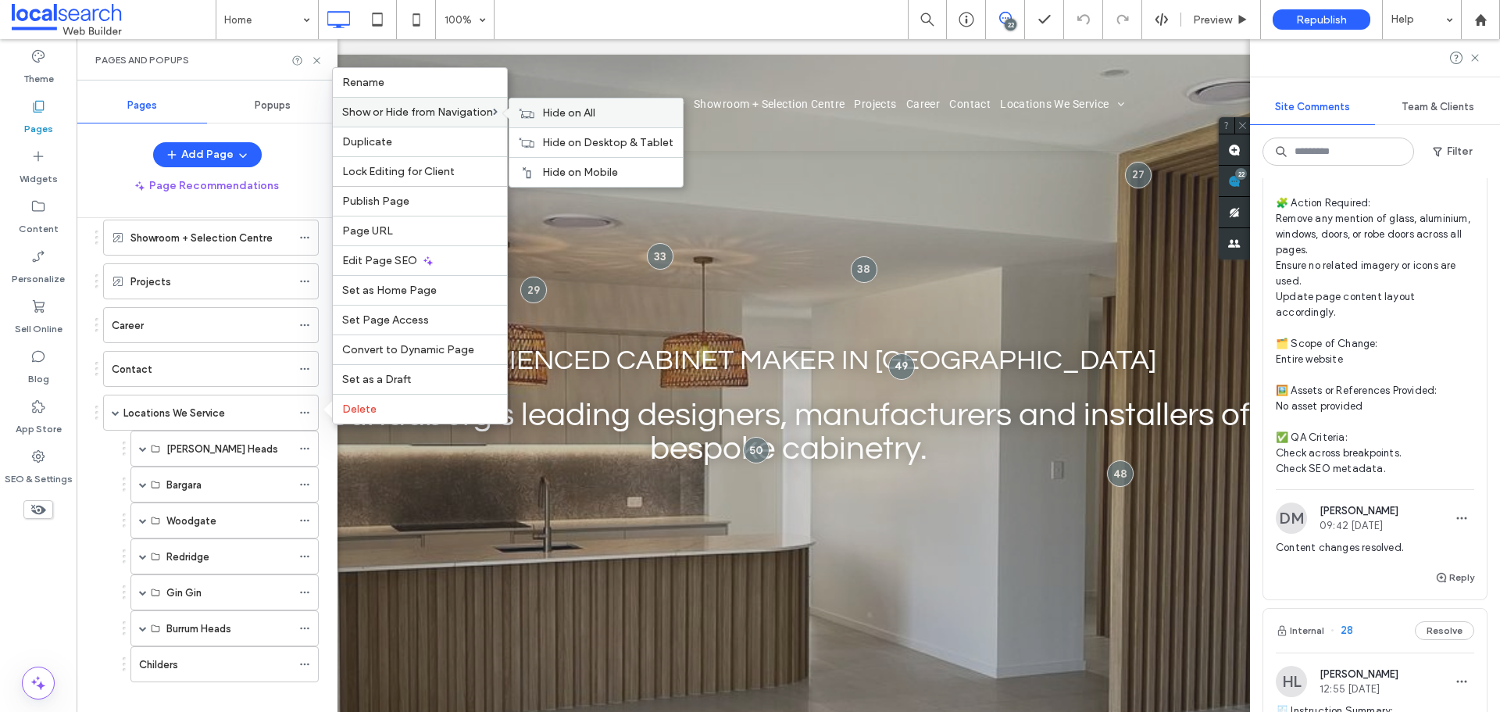
click at [595, 112] on span "Hide on All" at bounding box center [568, 112] width 53 height 13
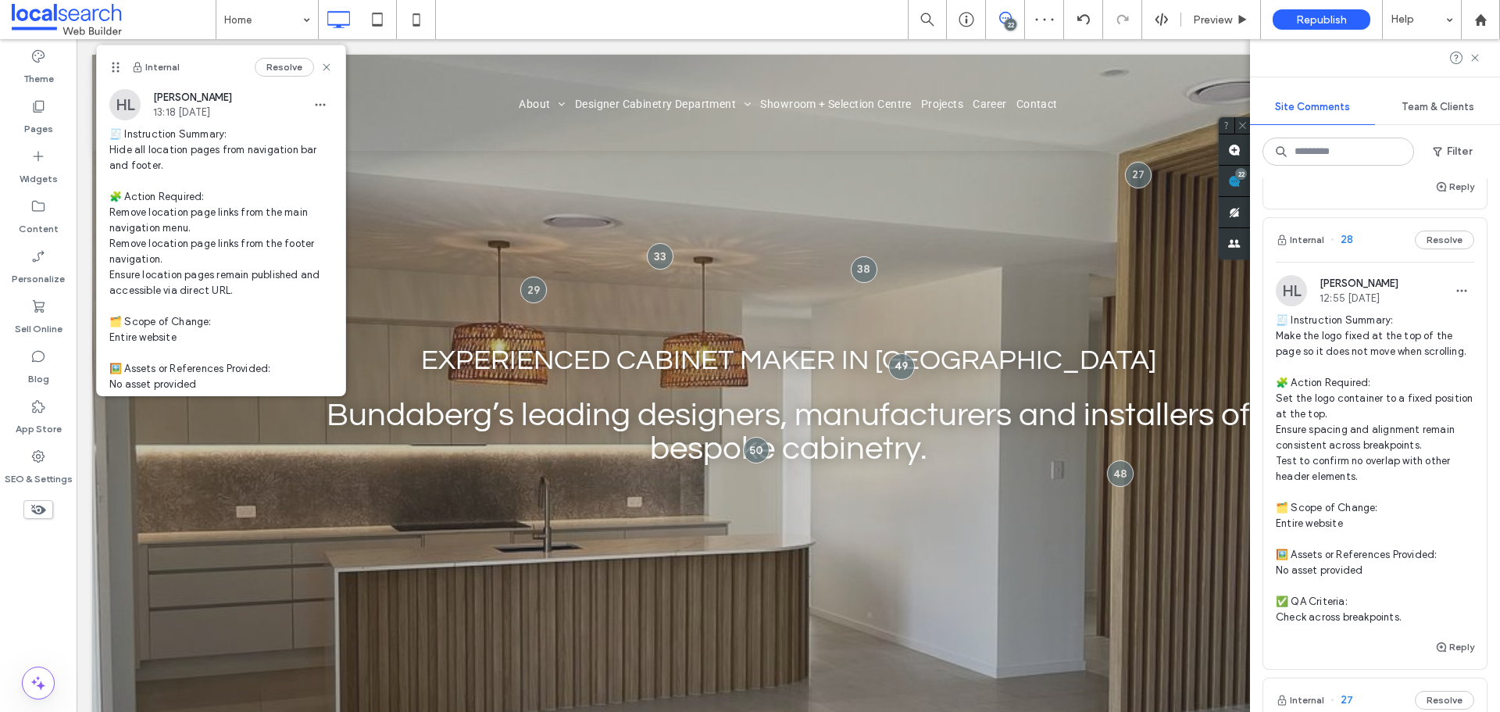
scroll to position [14718, 0]
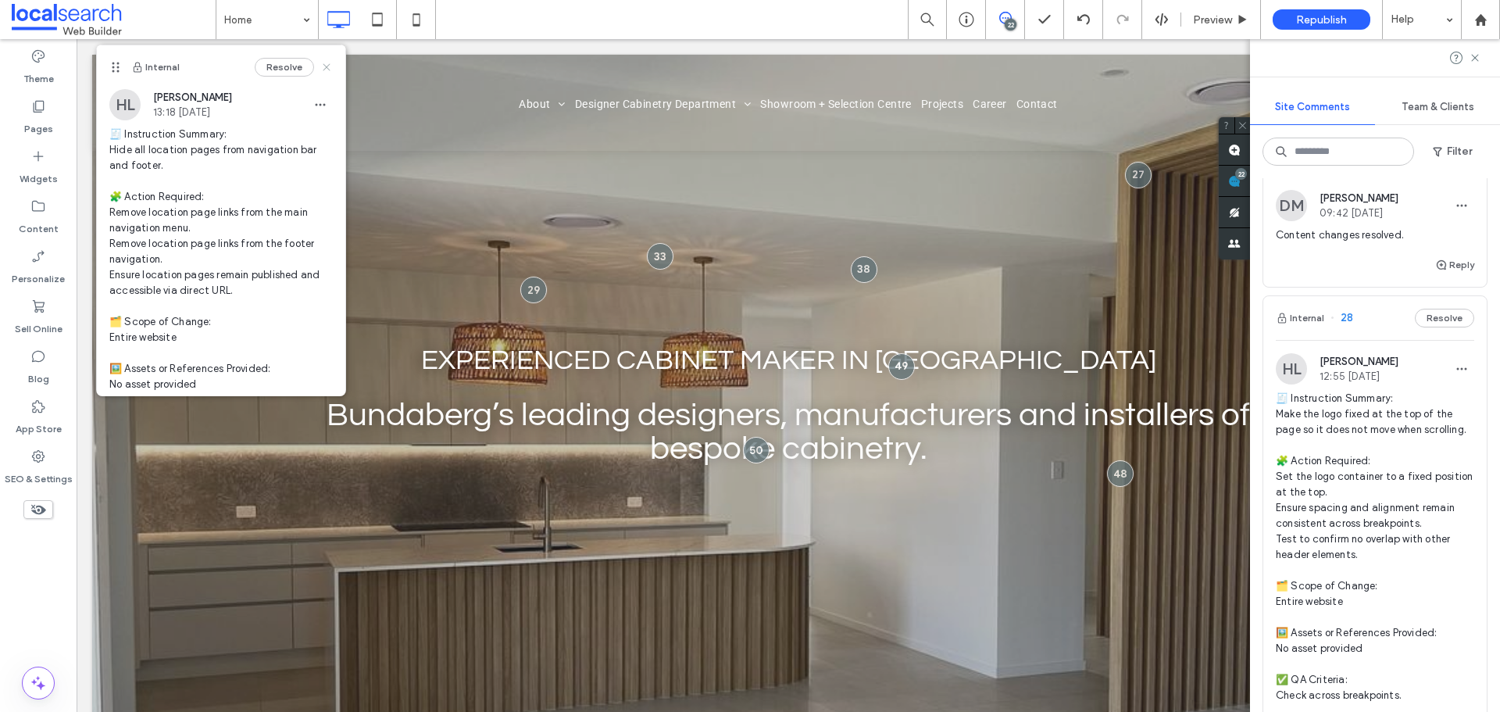
click at [323, 66] on use at bounding box center [326, 66] width 7 height 7
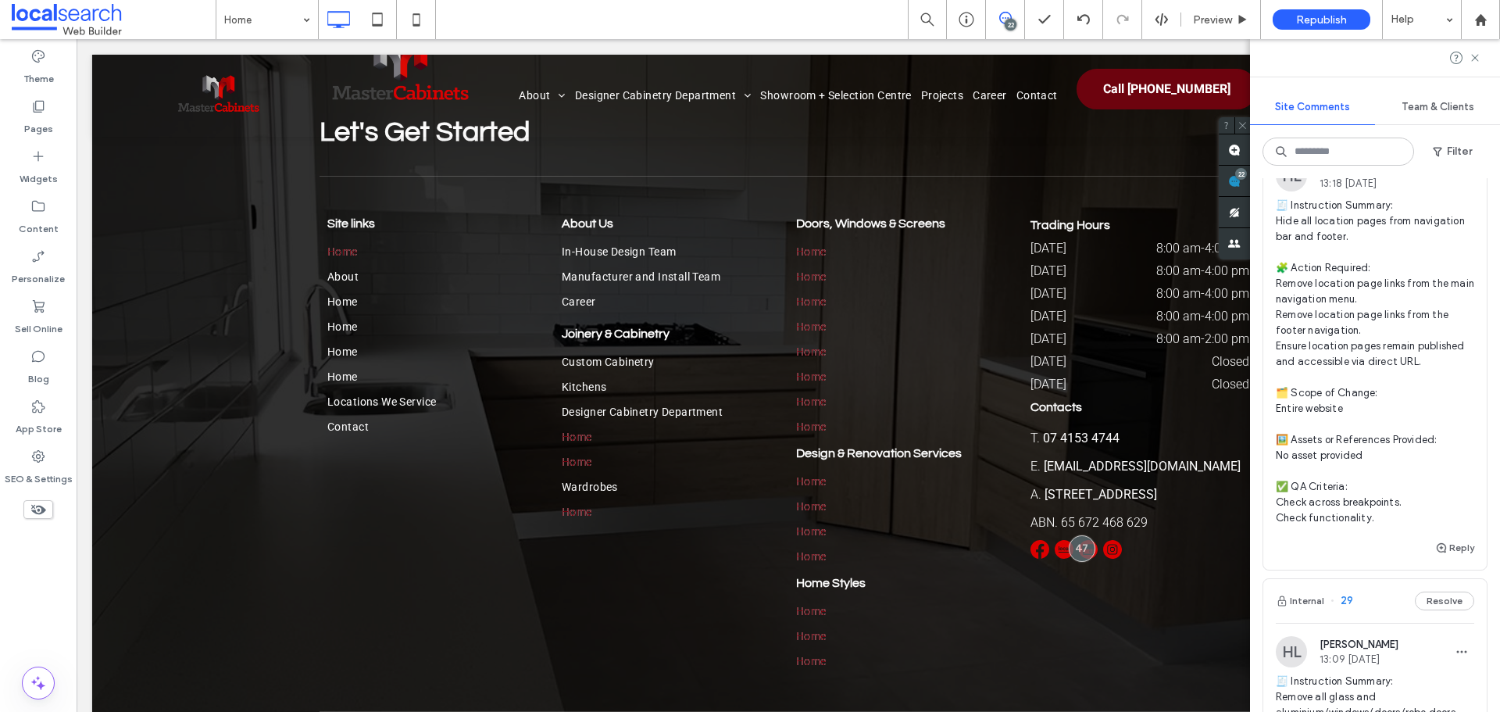
scroll to position [14087, 0]
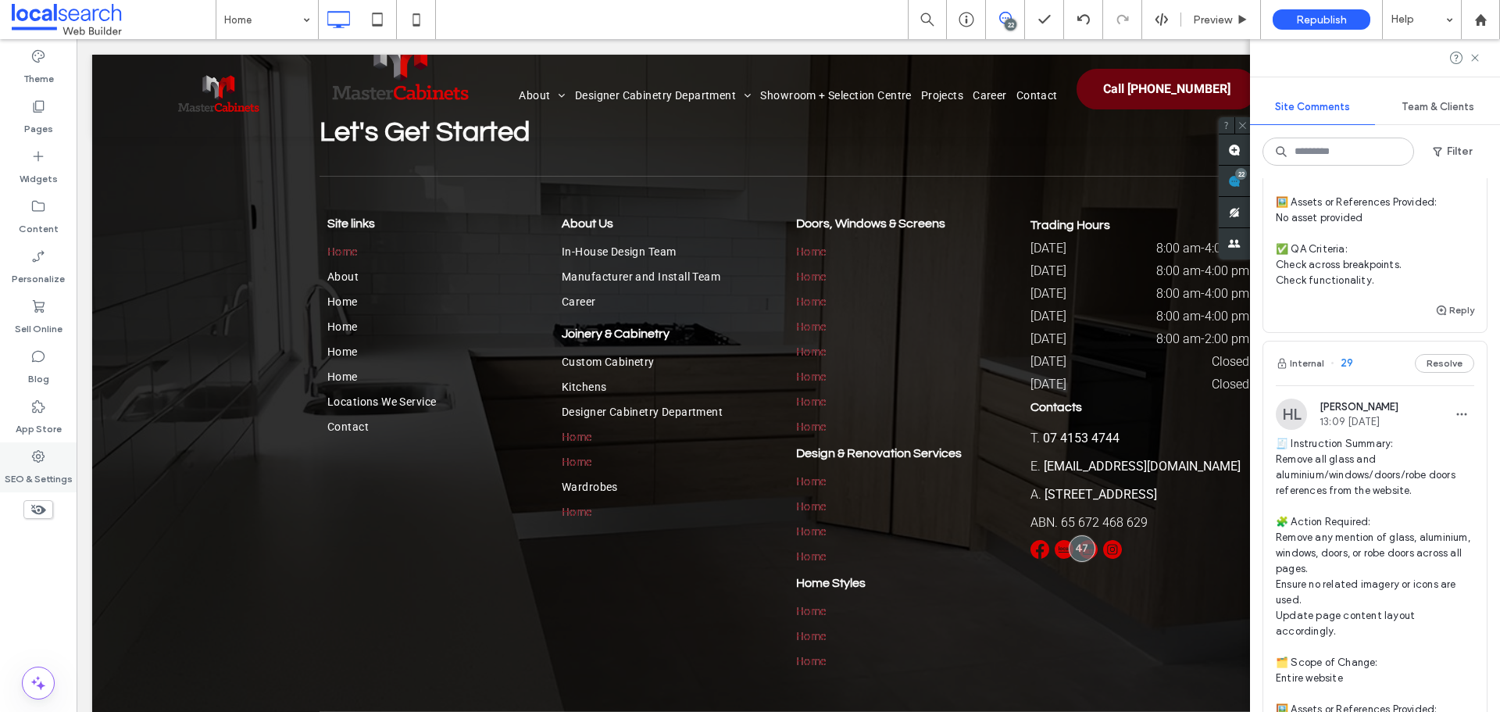
click at [35, 462] on icon at bounding box center [38, 456] width 16 height 16
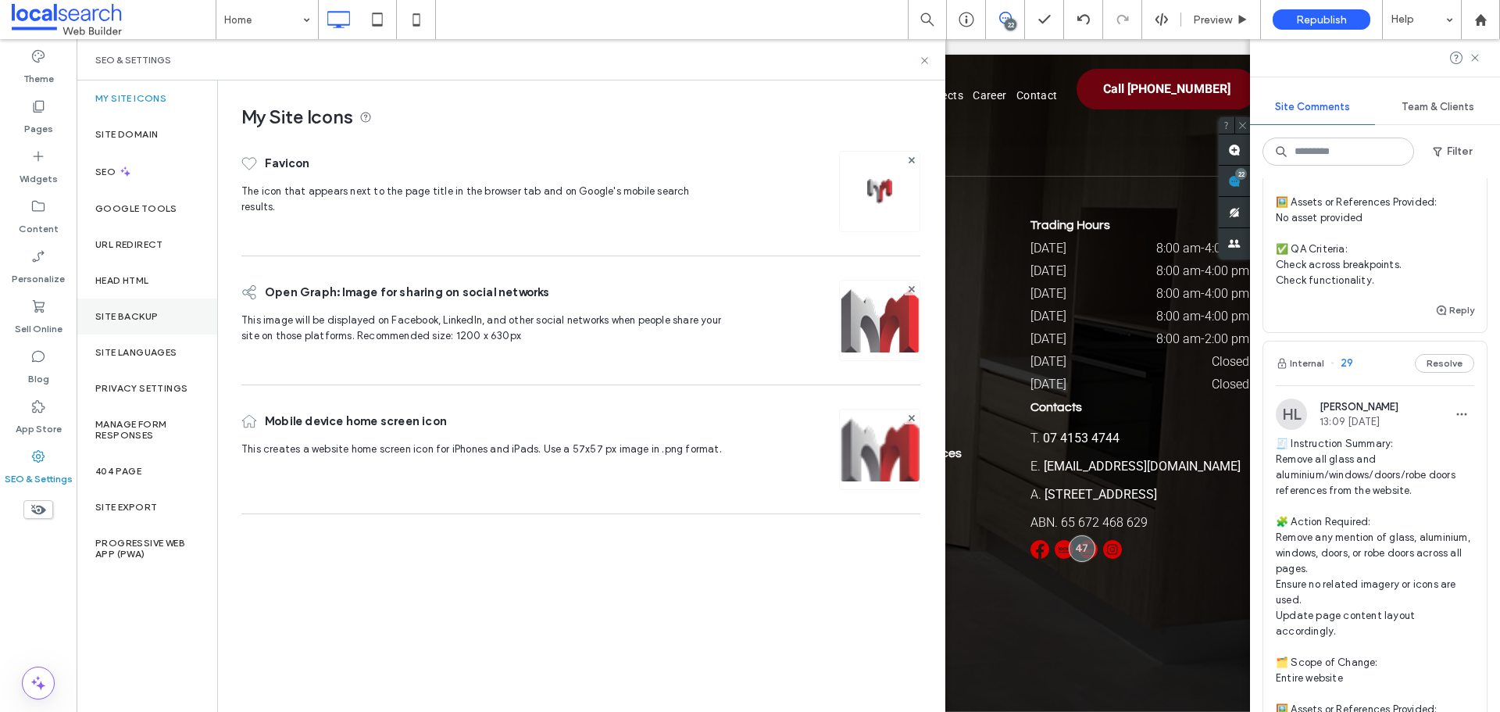
click at [166, 311] on div "Site Backup" at bounding box center [147, 316] width 141 height 36
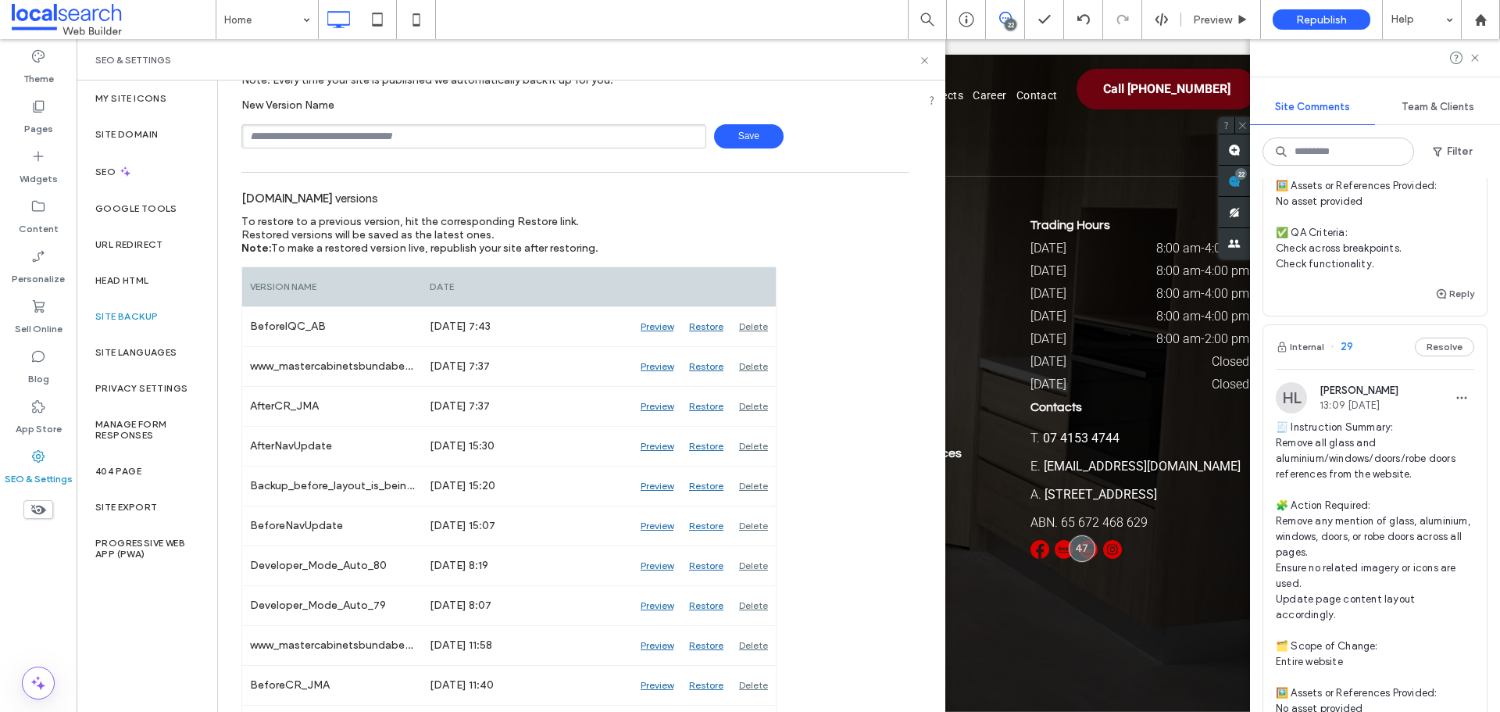
scroll to position [14165, 0]
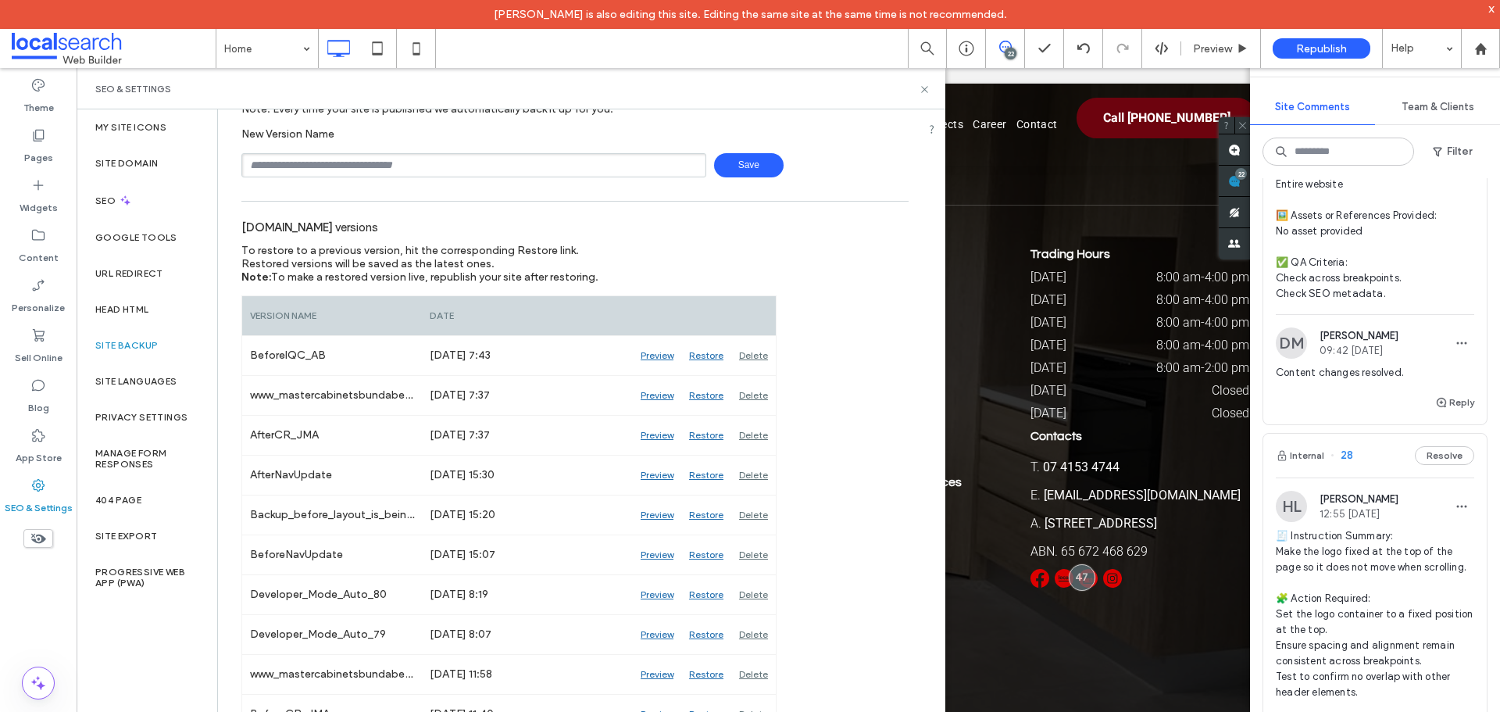
scroll to position [14790, 0]
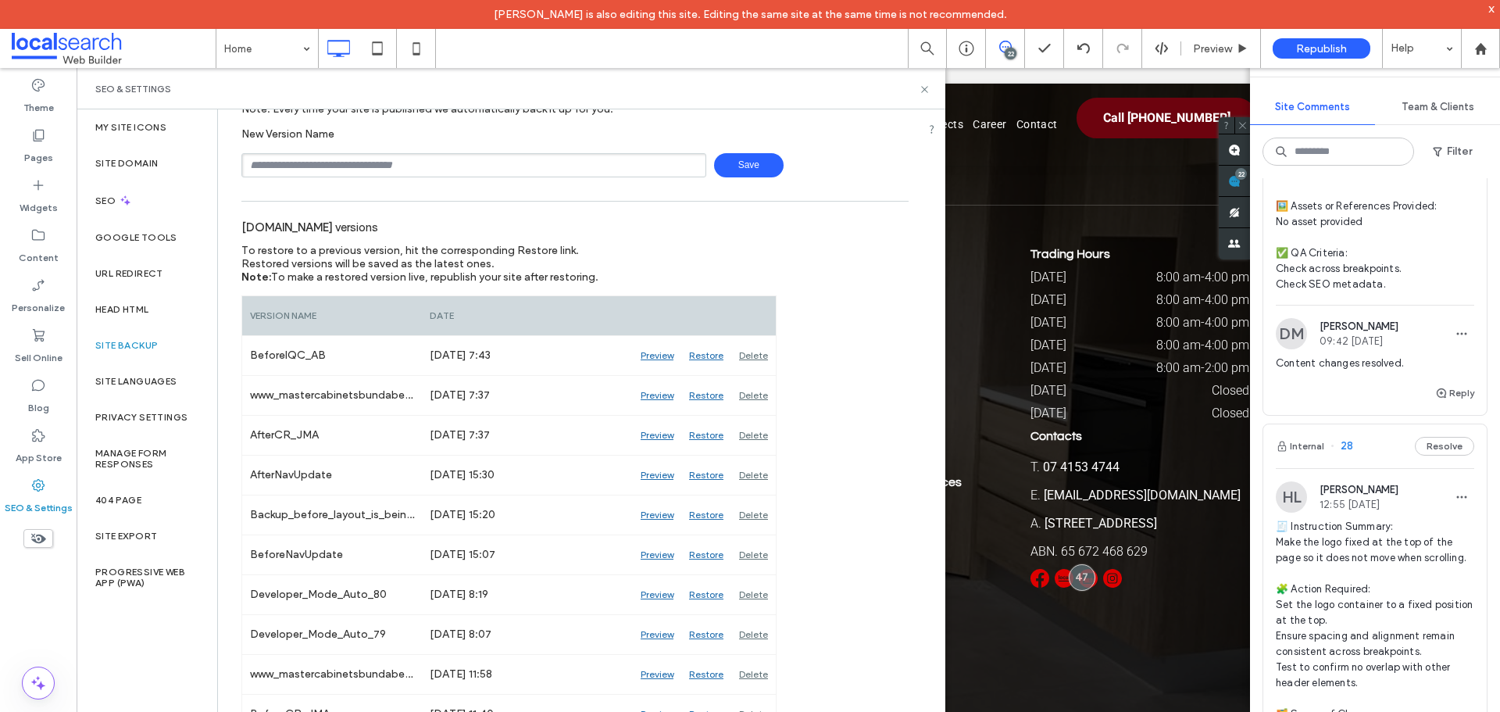
type textarea "*"
type textarea "**********"
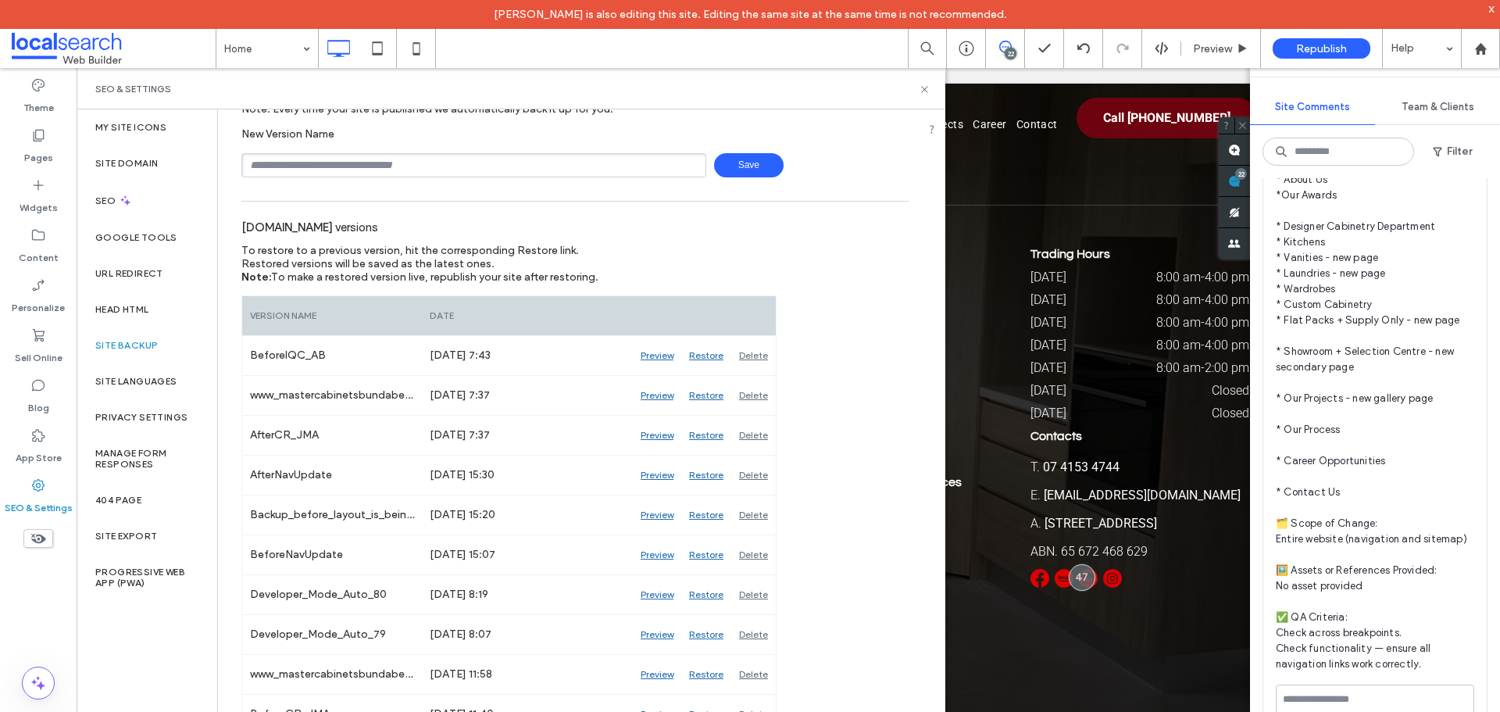
scroll to position [13150, 0]
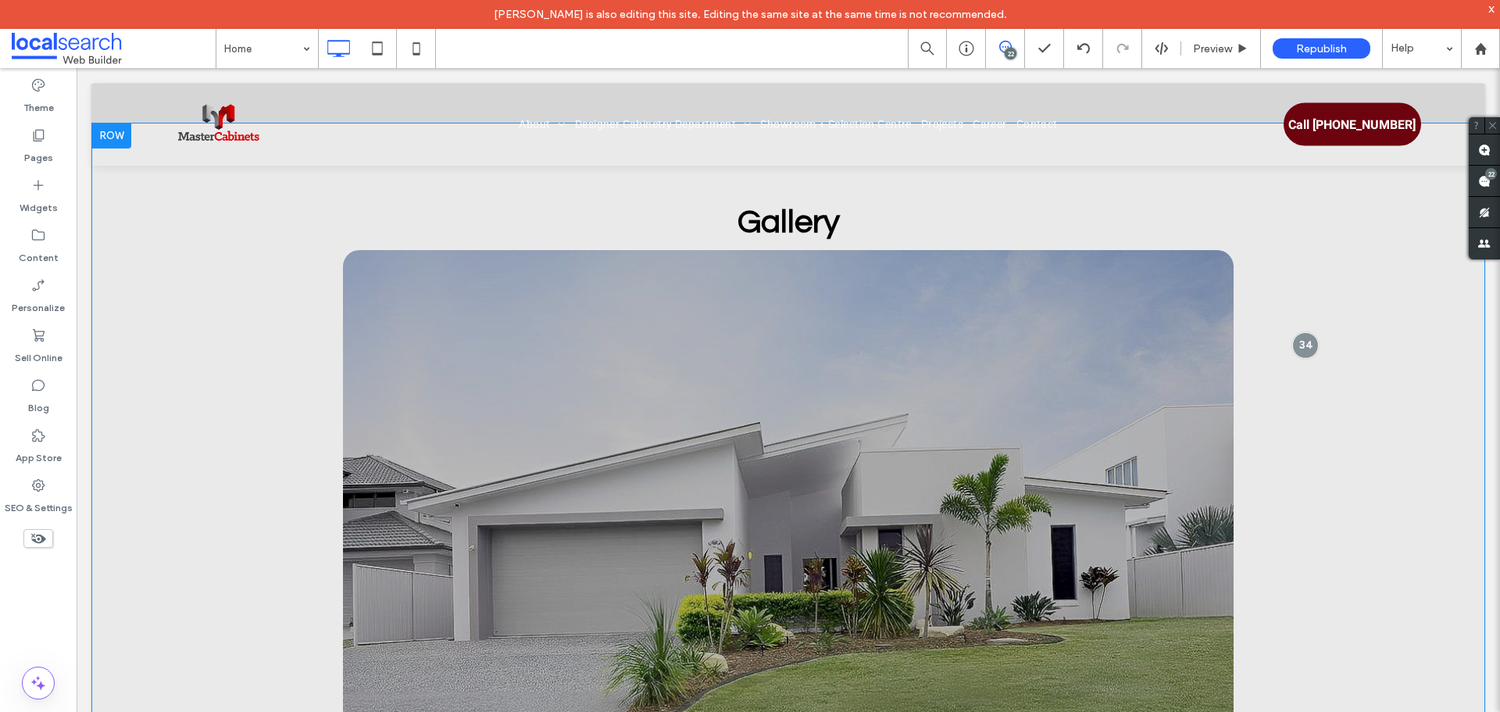
scroll to position [4587, 0]
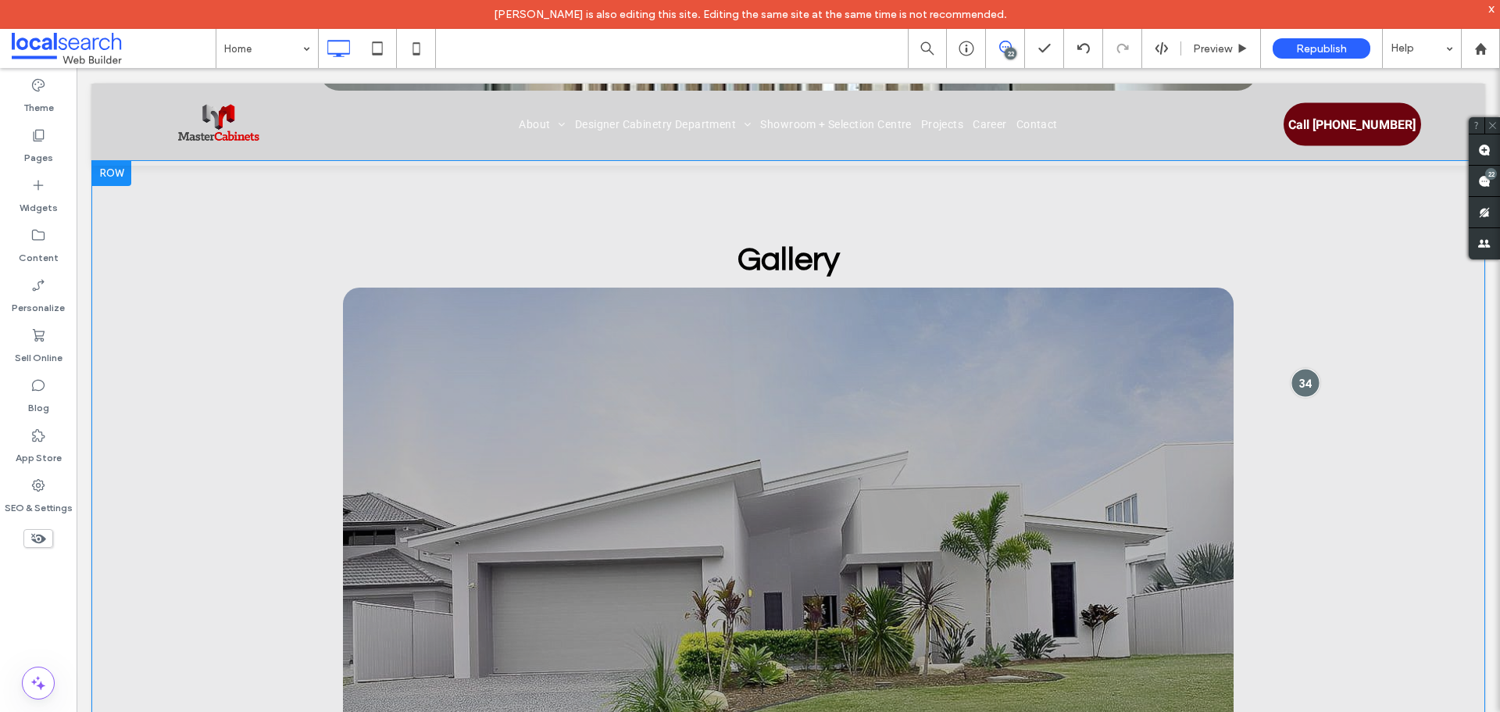
click at [1292, 368] on div at bounding box center [1304, 382] width 29 height 29
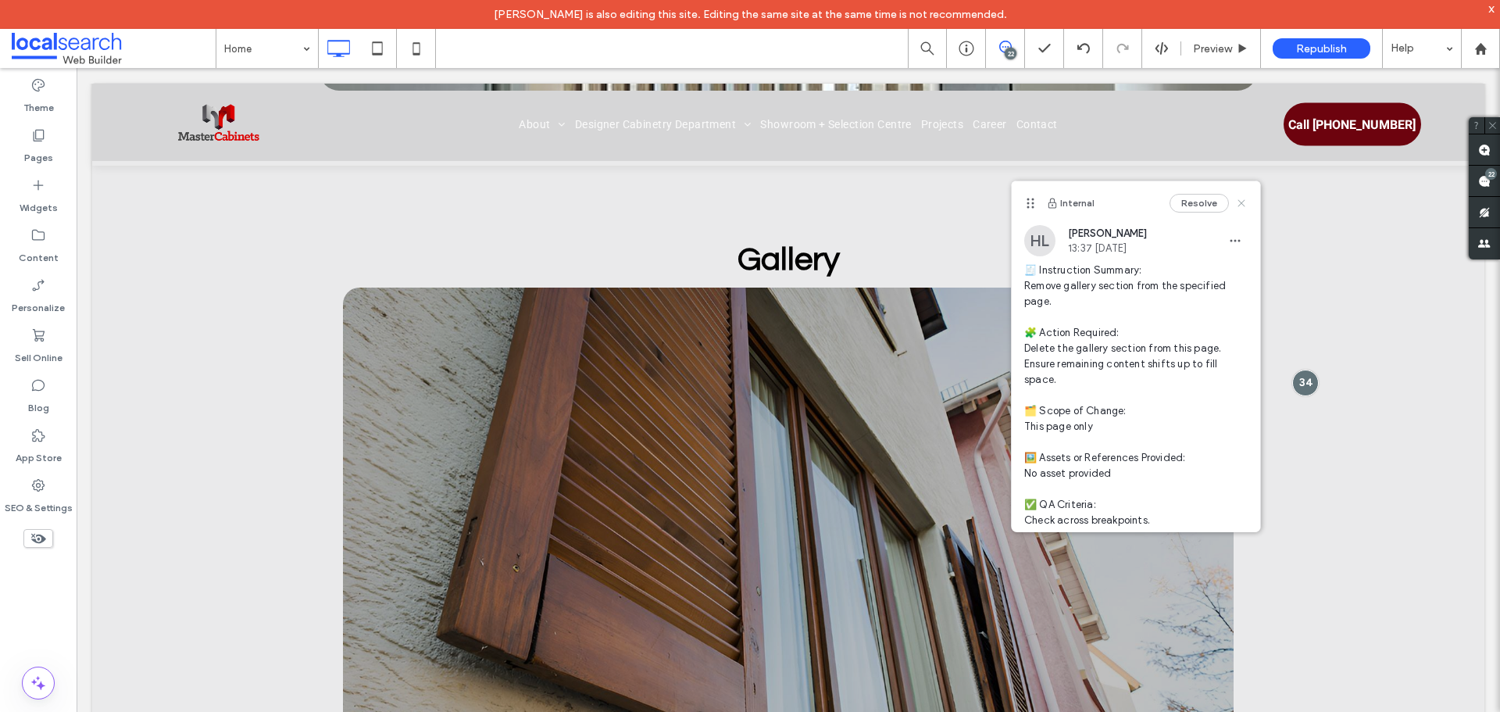
click at [1237, 205] on use at bounding box center [1240, 202] width 7 height 7
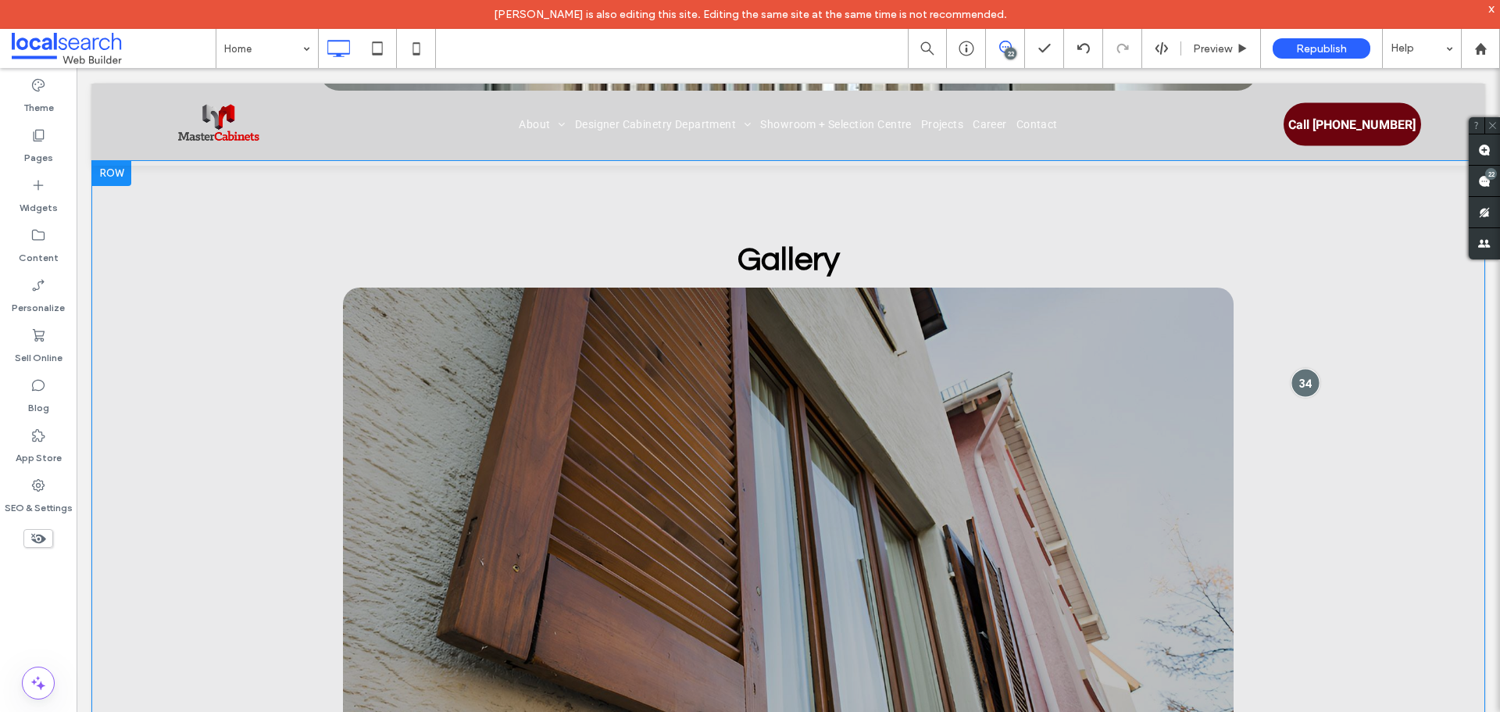
click at [1302, 368] on div at bounding box center [1304, 382] width 29 height 29
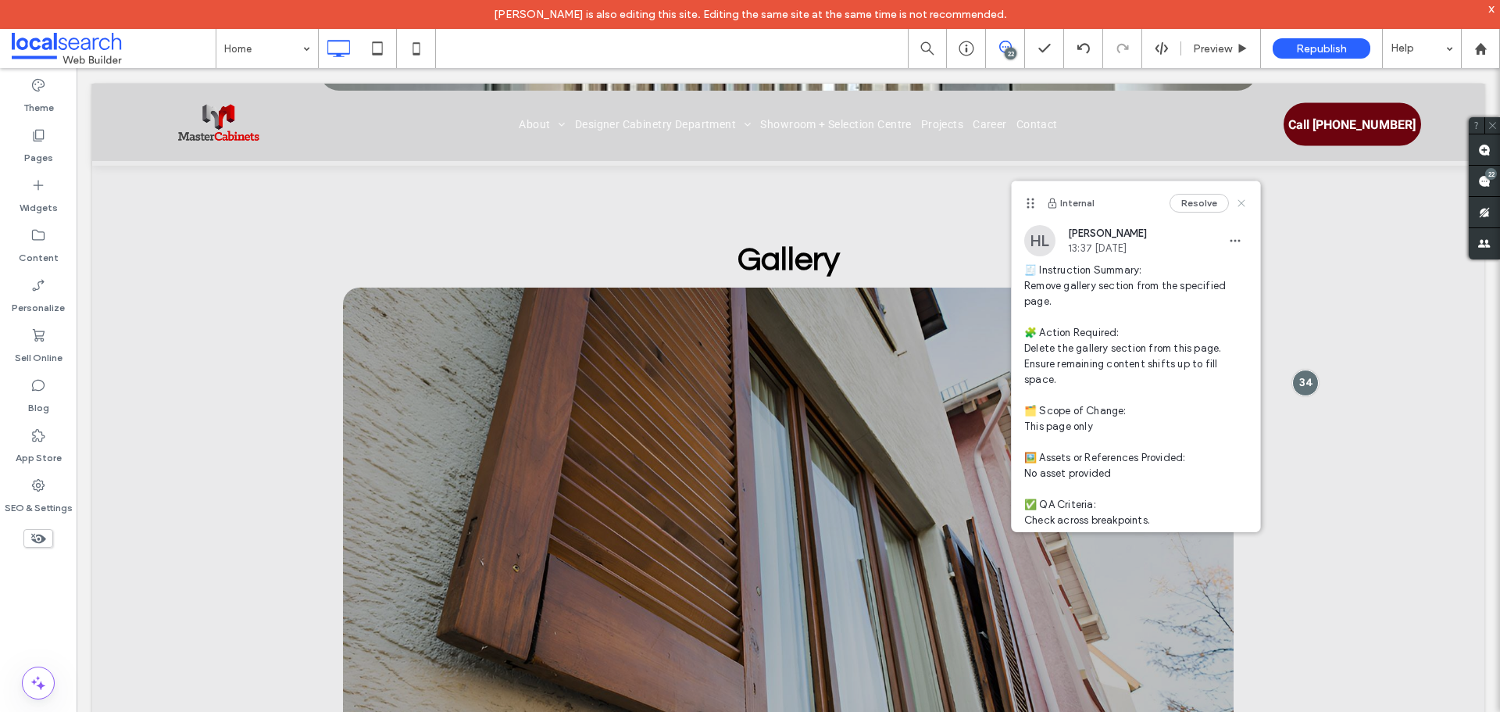
click at [1235, 203] on icon at bounding box center [1241, 203] width 12 height 12
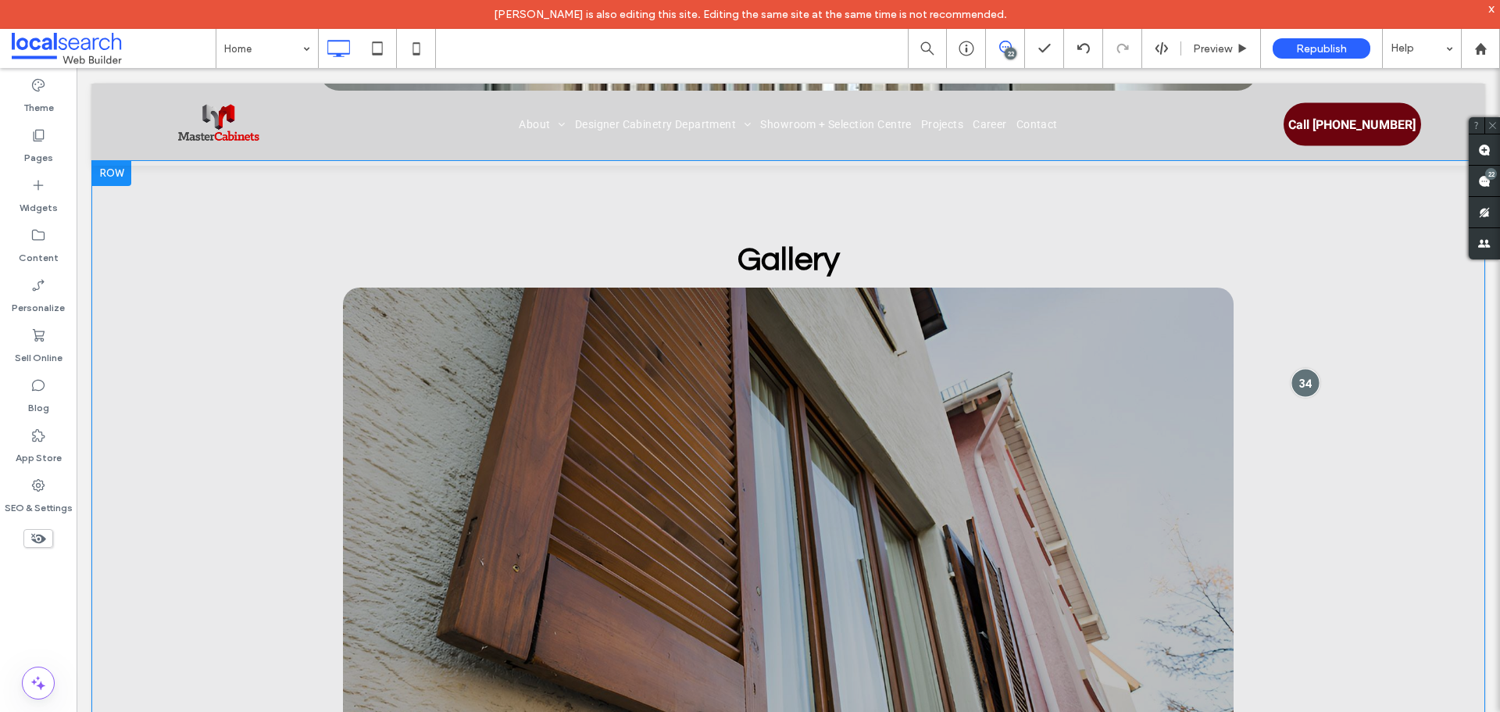
click at [1290, 368] on div at bounding box center [1304, 382] width 29 height 29
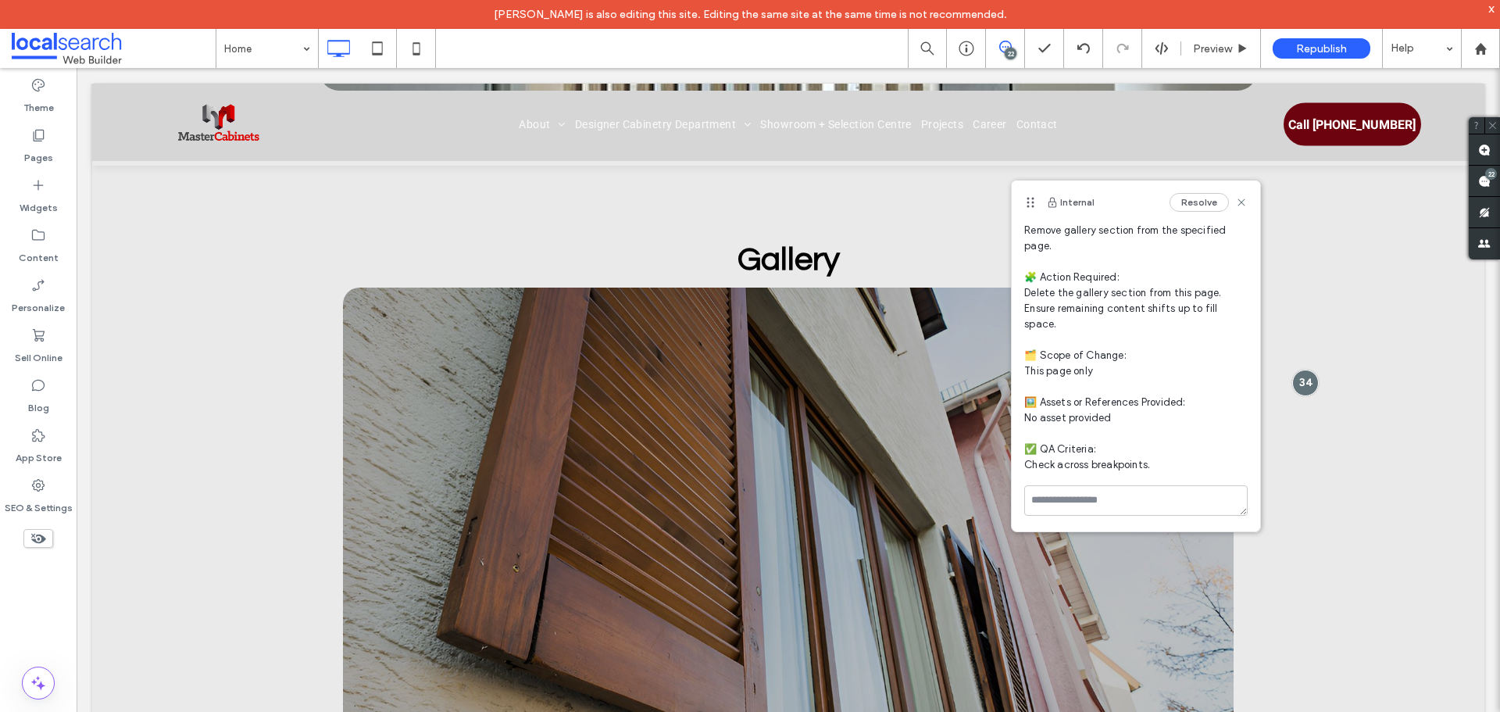
scroll to position [0, 0]
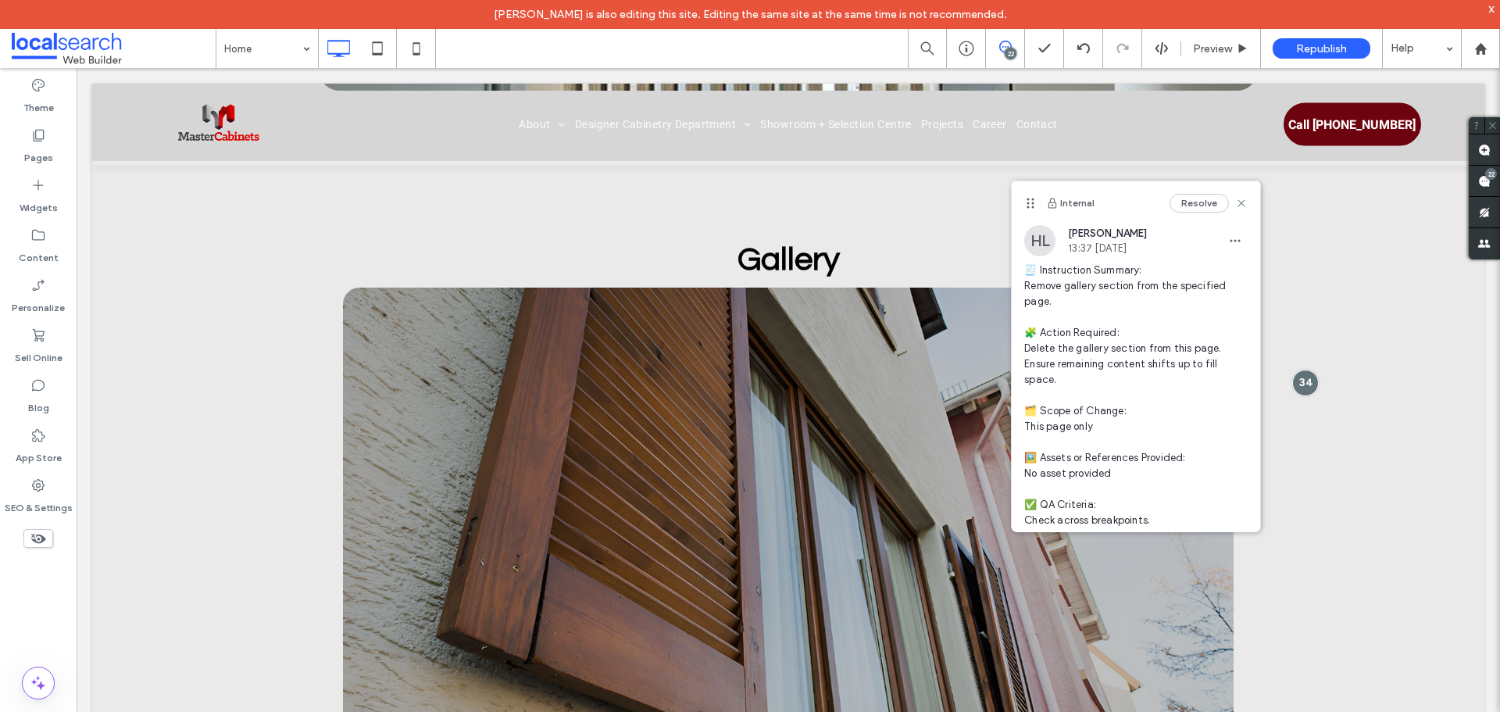
click at [1168, 351] on span "🧾 Instruction Summary: Remove gallery section from the specified page. 🧩 Action…" at bounding box center [1135, 395] width 223 height 266
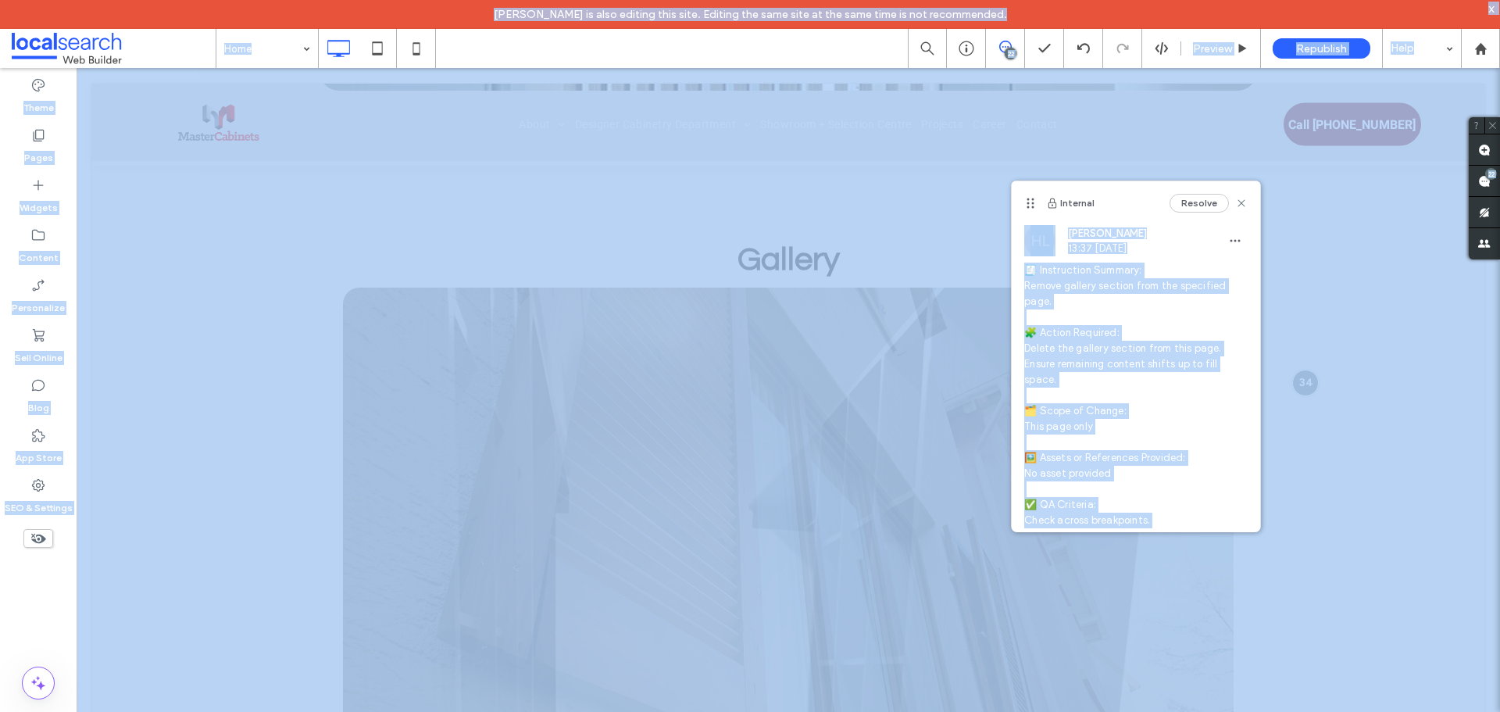
copy body "Anna Balili is also editing this site. Editing the same site at the same time i…"
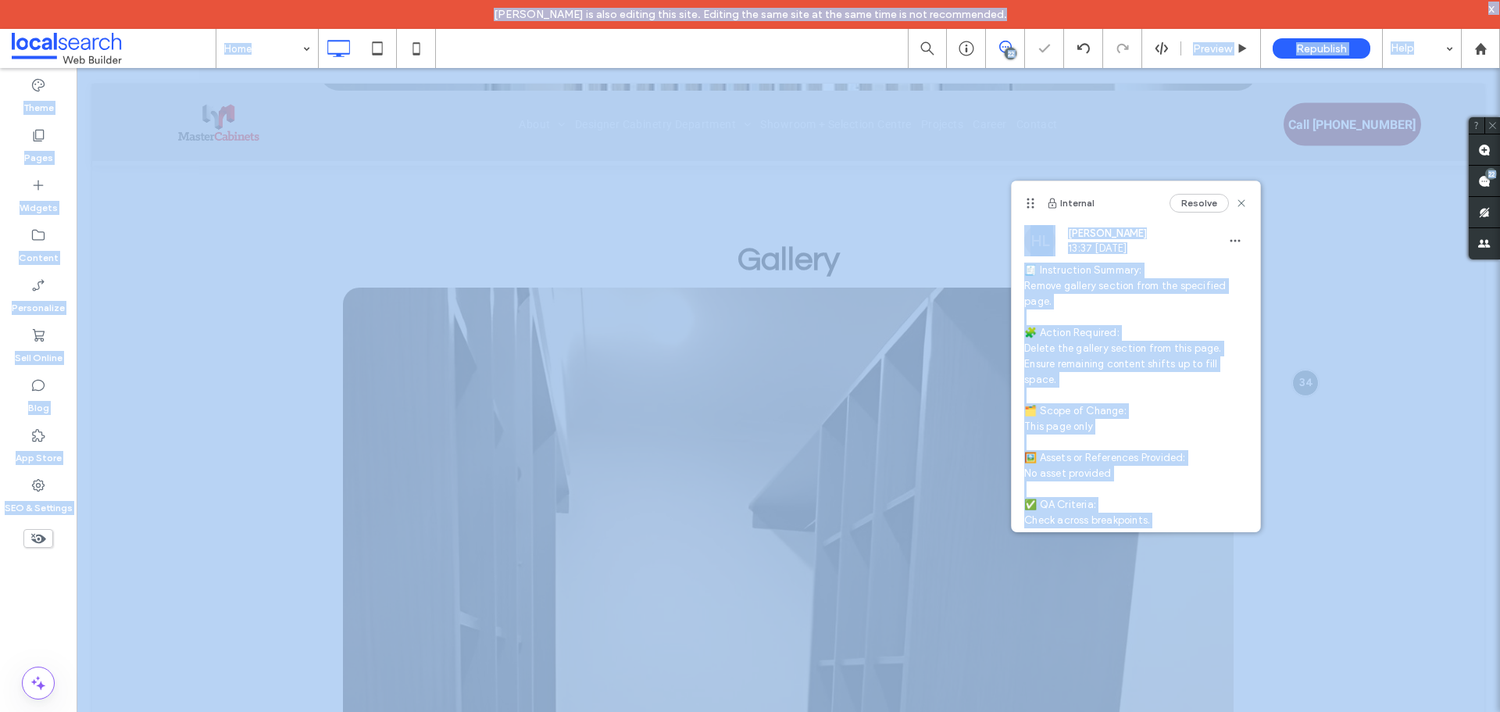
drag, startPoint x: 1174, startPoint y: 363, endPoint x: 1166, endPoint y: 361, distance: 8.2
click at [1173, 363] on span "🧾 Instruction Summary: Remove gallery section from the specified page. 🧩 Action…" at bounding box center [1135, 395] width 223 height 266
drag, startPoint x: 1228, startPoint y: 202, endPoint x: 1170, endPoint y: 237, distance: 67.6
click at [1238, 202] on use at bounding box center [1241, 203] width 7 height 7
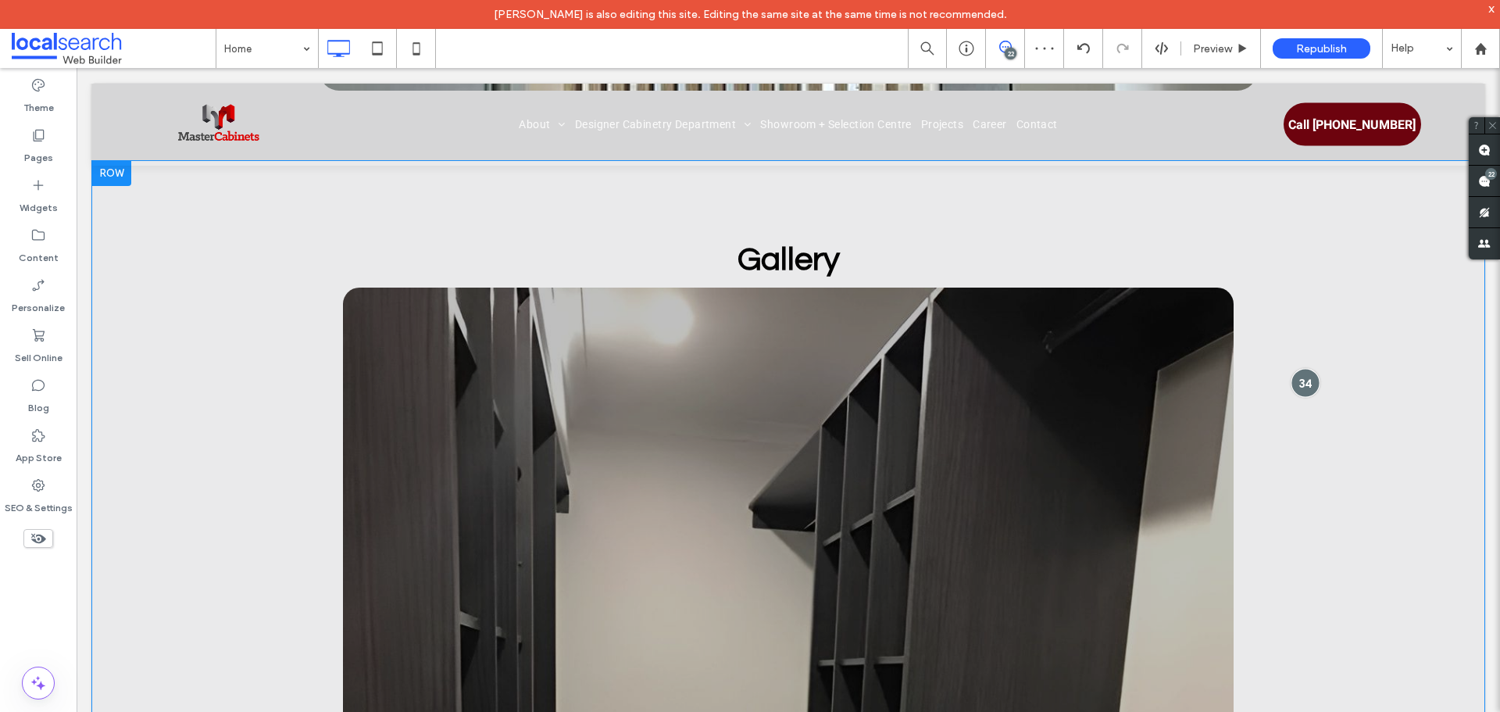
click at [1295, 368] on div at bounding box center [1304, 382] width 29 height 29
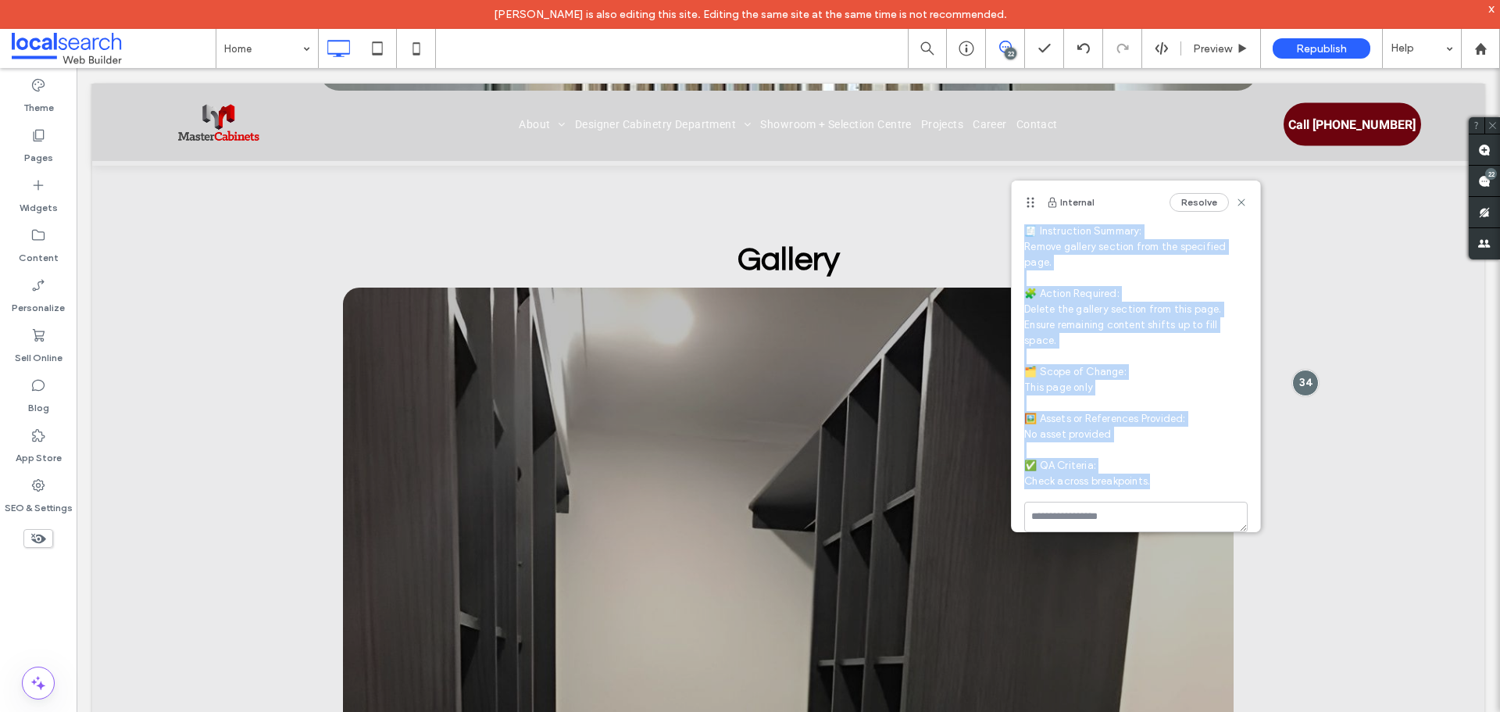
scroll to position [55, 0]
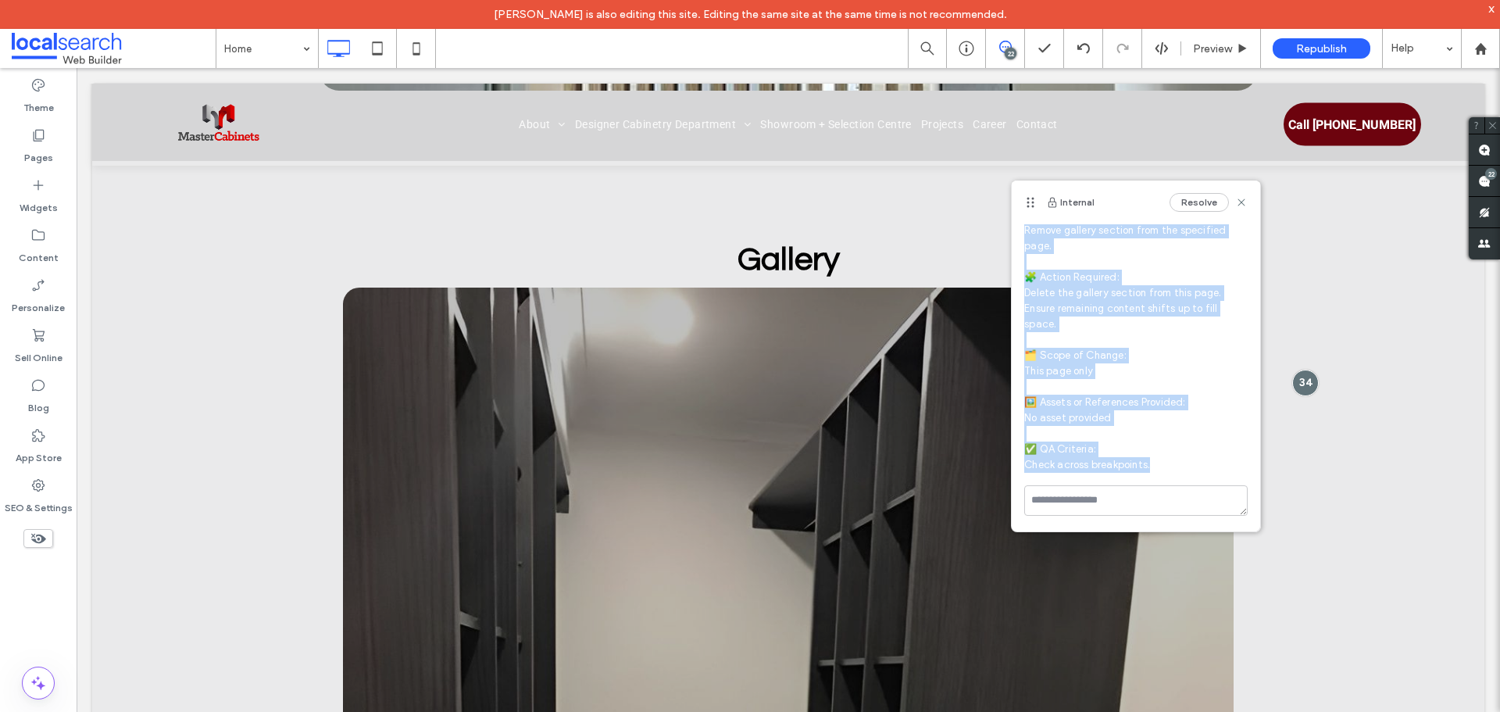
copy span "🧾 Instruction Summary: Remove gallery section from the specified page. 🧩 Action…"
drag, startPoint x: 1024, startPoint y: 268, endPoint x: 1178, endPoint y: 461, distance: 246.8
click at [1178, 461] on span "🧾 Instruction Summary: Remove gallery section from the specified page. 🧩 Action…" at bounding box center [1135, 340] width 223 height 266
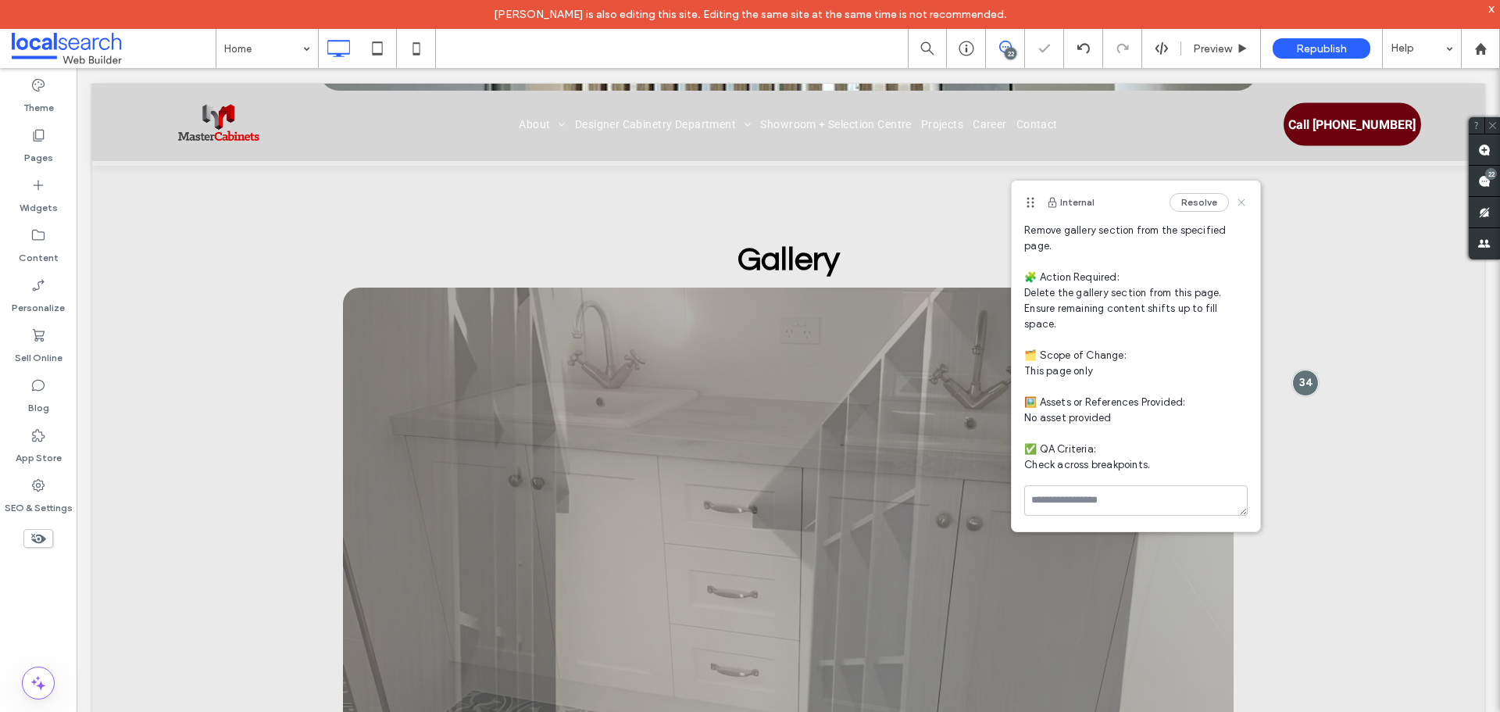
click at [1238, 200] on use at bounding box center [1241, 202] width 7 height 7
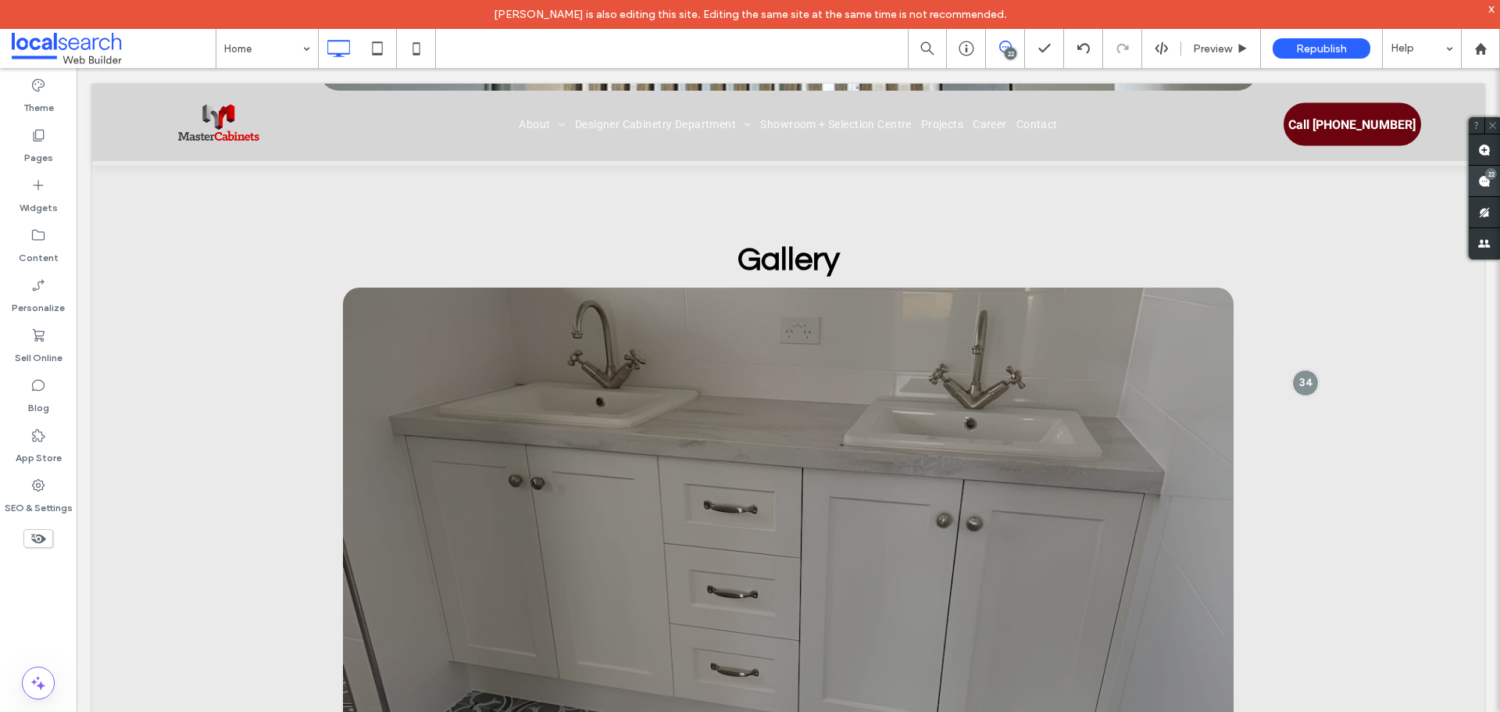
click at [1494, 192] on span at bounding box center [1483, 181] width 31 height 30
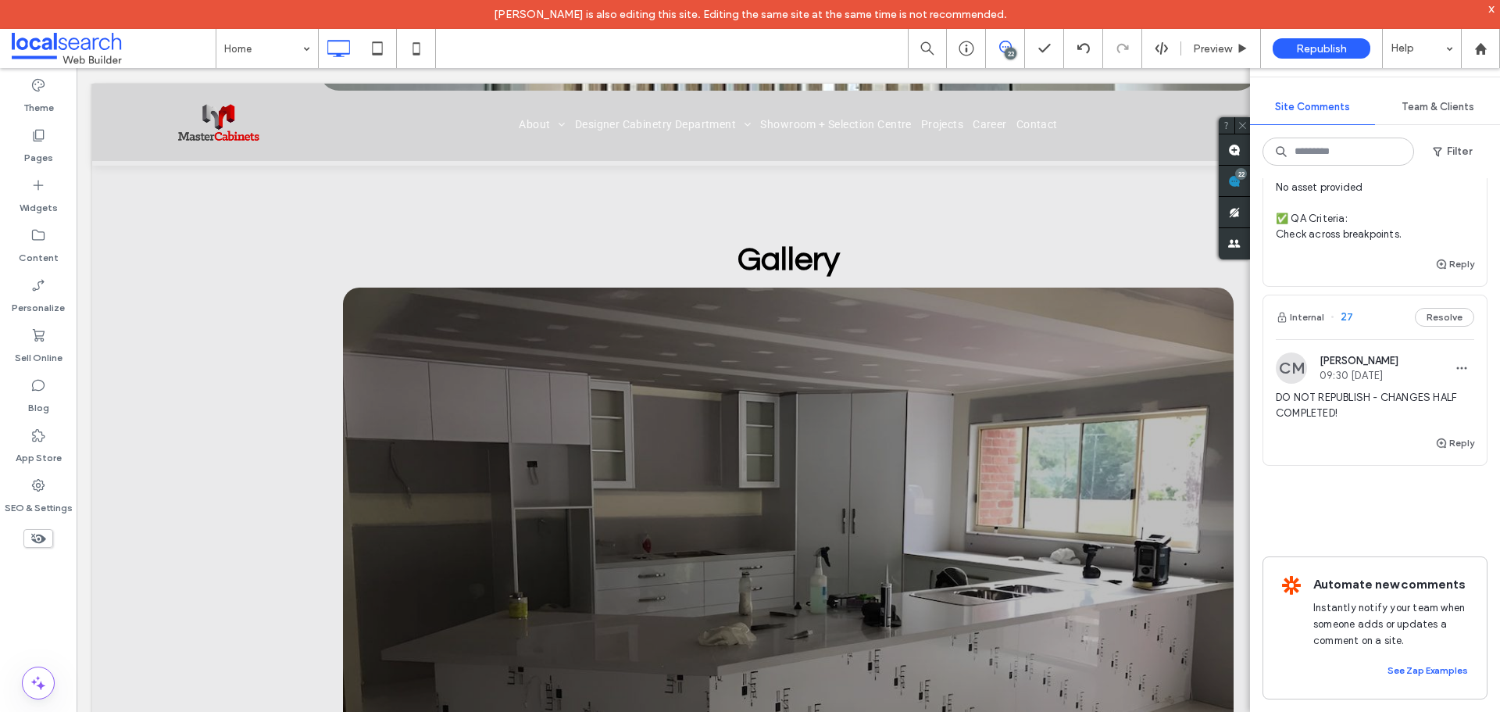
scroll to position [15615, 0]
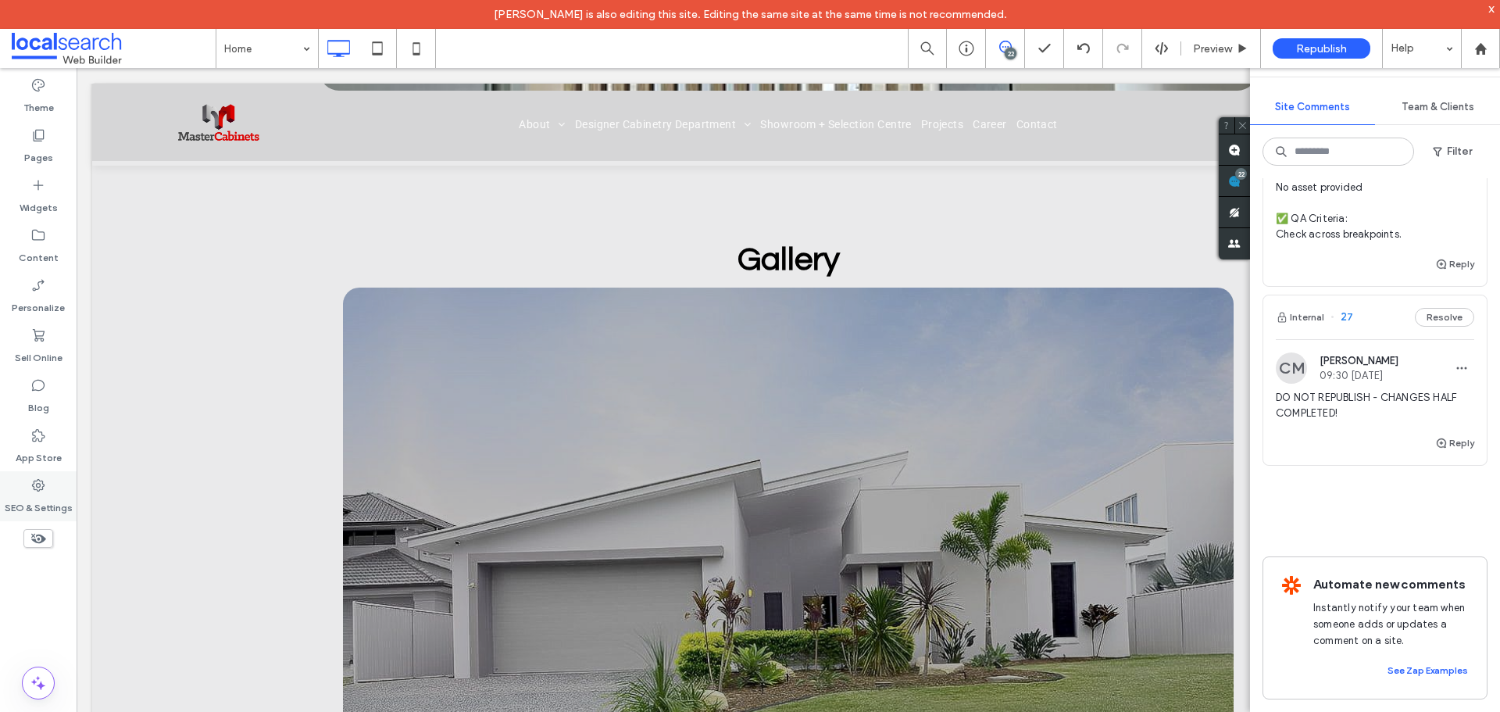
drag, startPoint x: 25, startPoint y: 501, endPoint x: 60, endPoint y: 494, distance: 36.0
click at [25, 501] on label "SEO & Settings" at bounding box center [39, 504] width 68 height 22
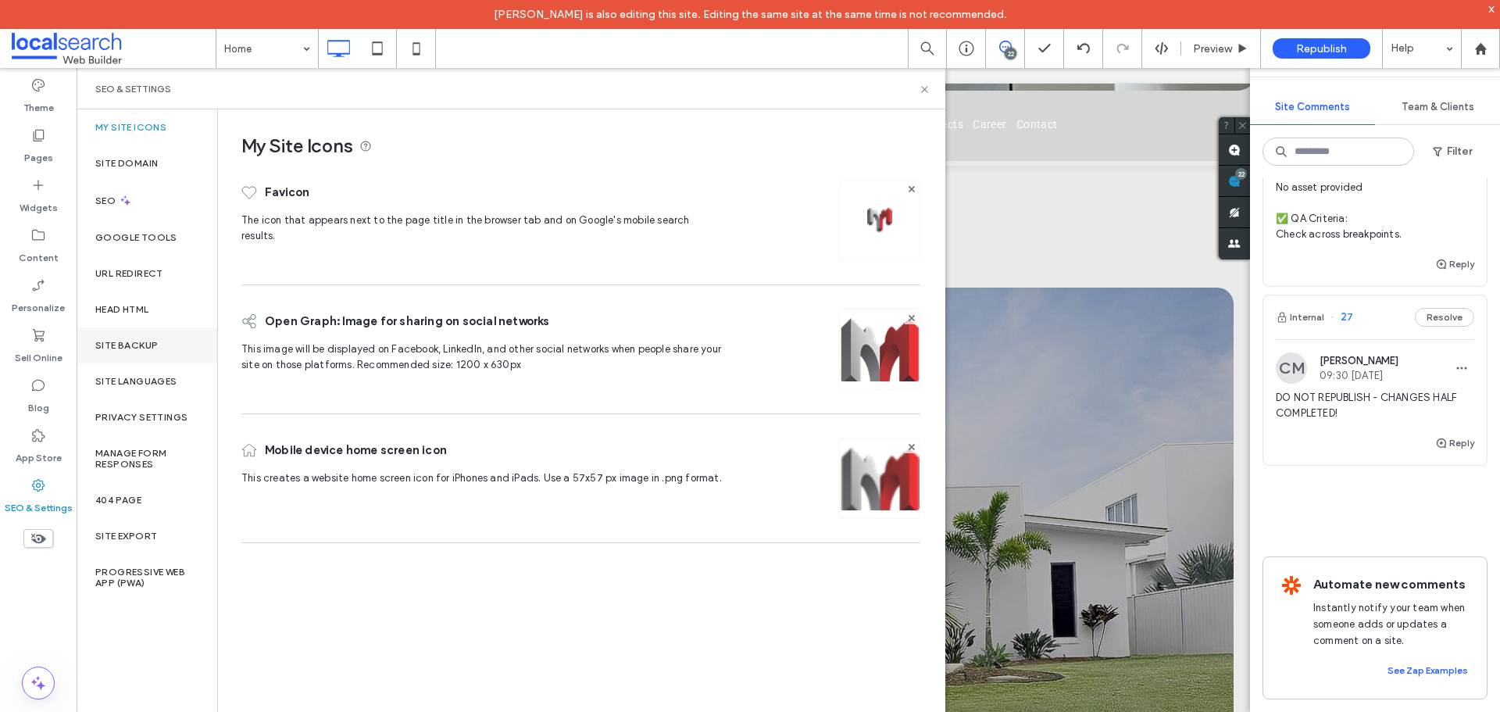
click at [162, 331] on div "Site Backup" at bounding box center [147, 345] width 141 height 36
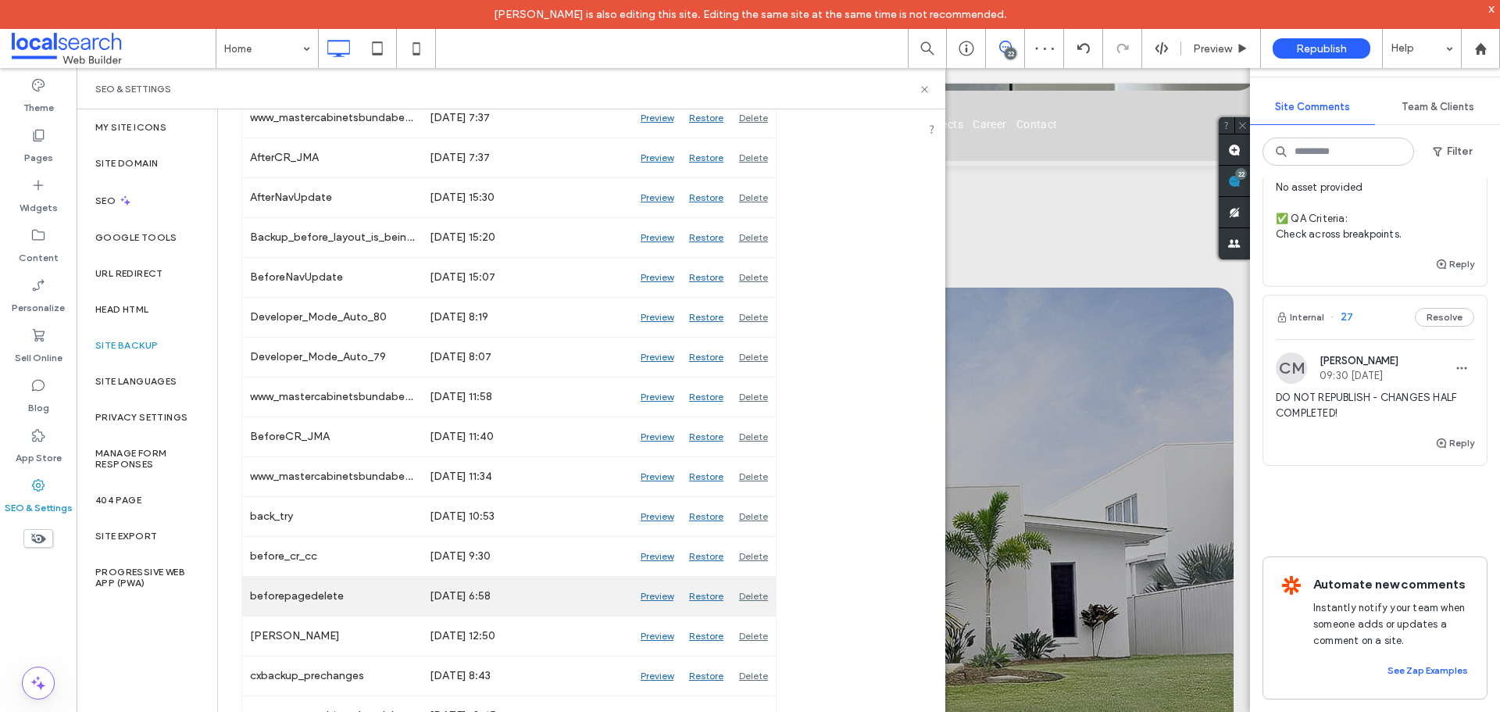
scroll to position [391, 0]
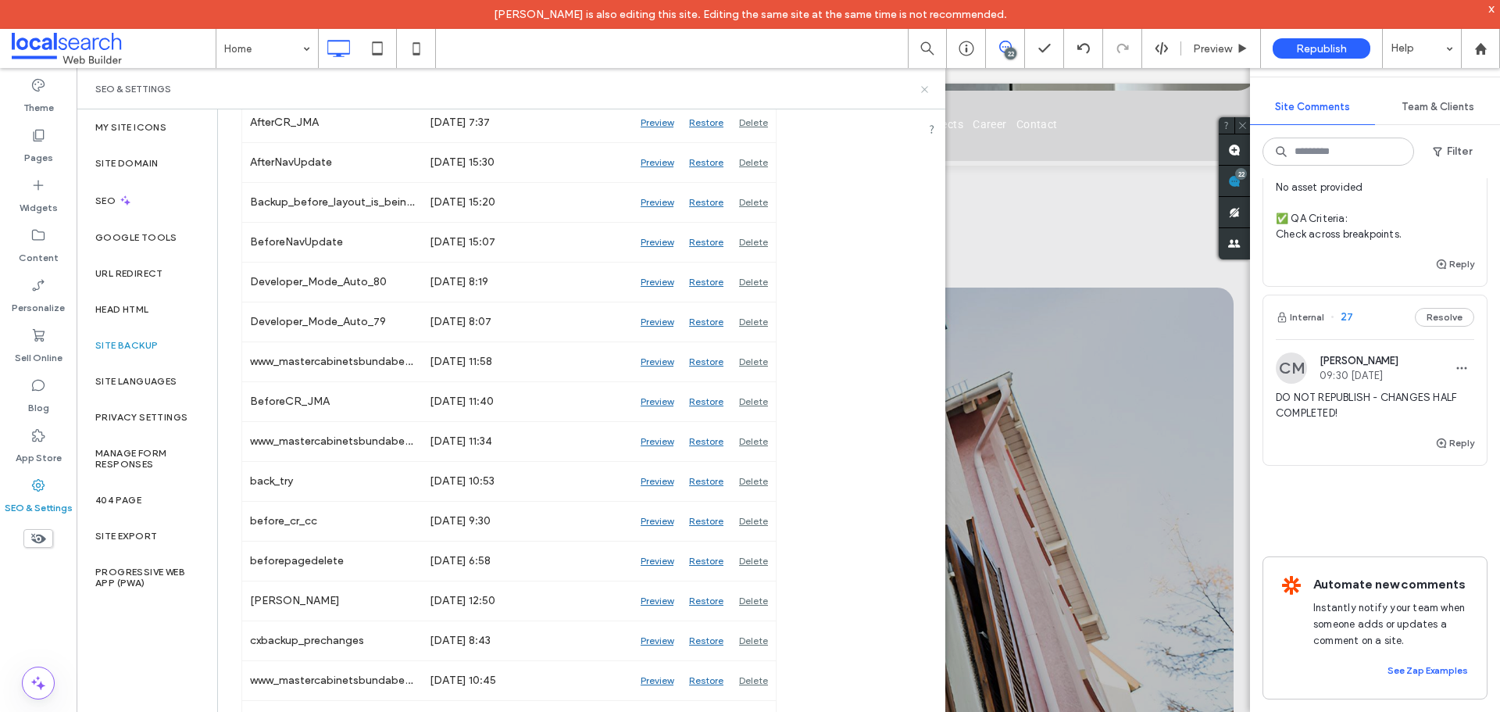
click at [924, 87] on icon at bounding box center [925, 90] width 12 height 12
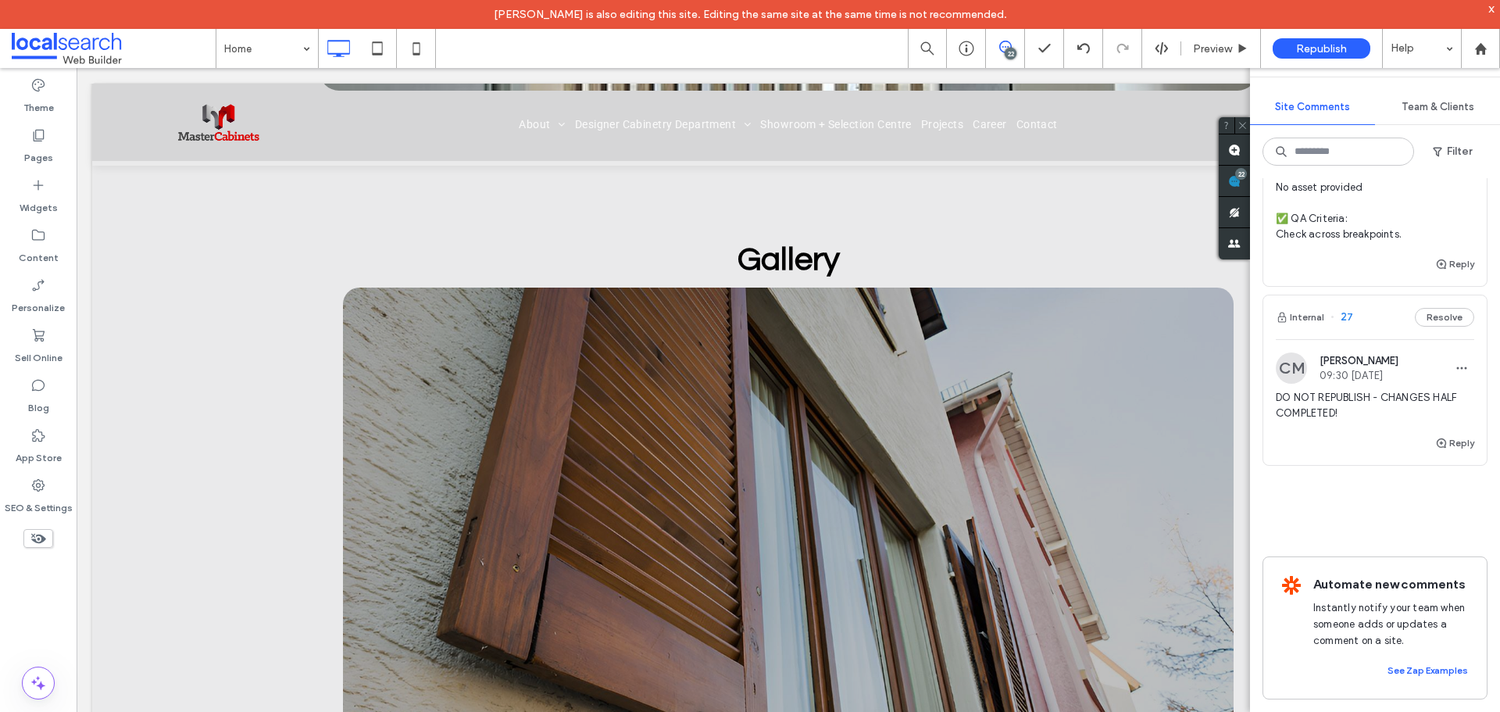
drag, startPoint x: 1454, startPoint y: 670, endPoint x: 1437, endPoint y: 658, distance: 21.2
click at [1454, 273] on button "Reply" at bounding box center [1454, 264] width 39 height 19
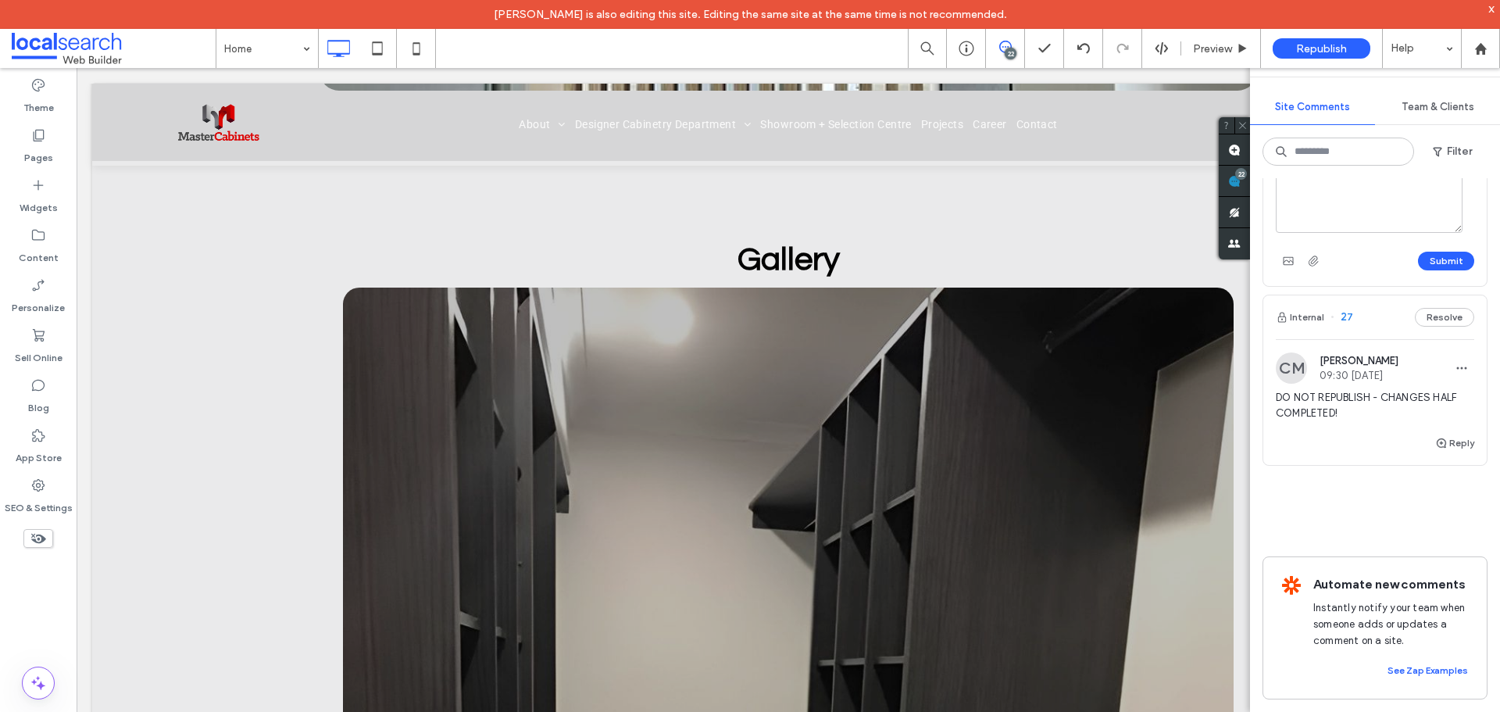
type textarea "***"
type textarea "*"
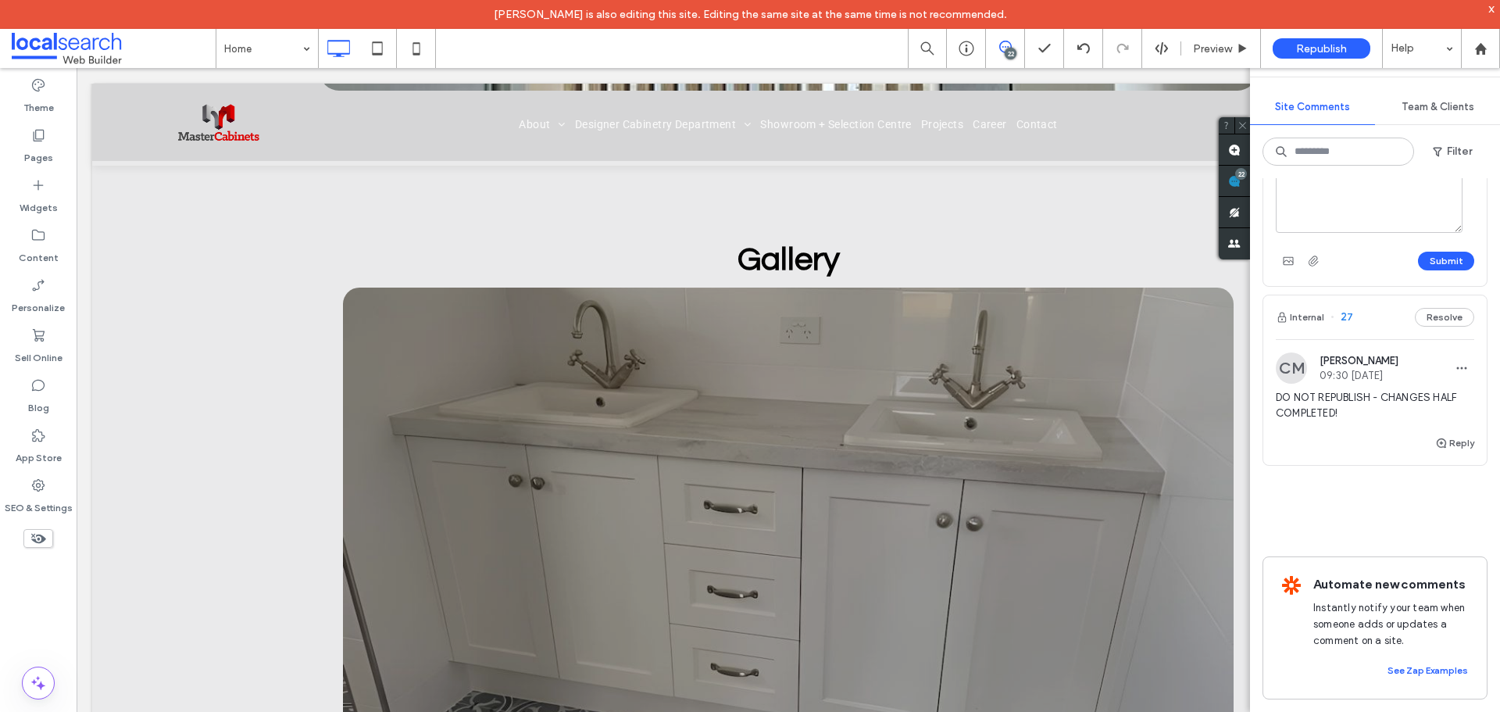
type textarea "**********"
click at [1439, 270] on button "Submit" at bounding box center [1446, 260] width 56 height 19
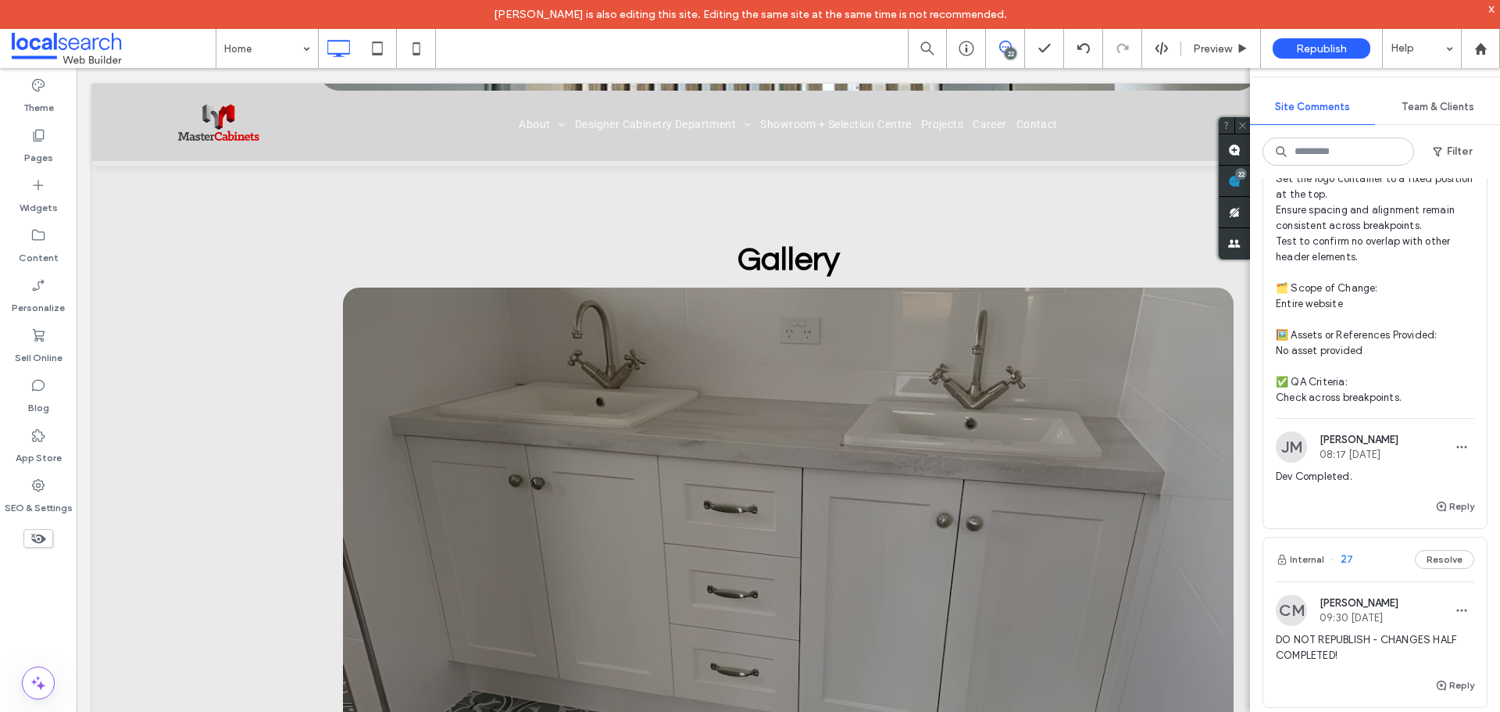
scroll to position [15068, 0]
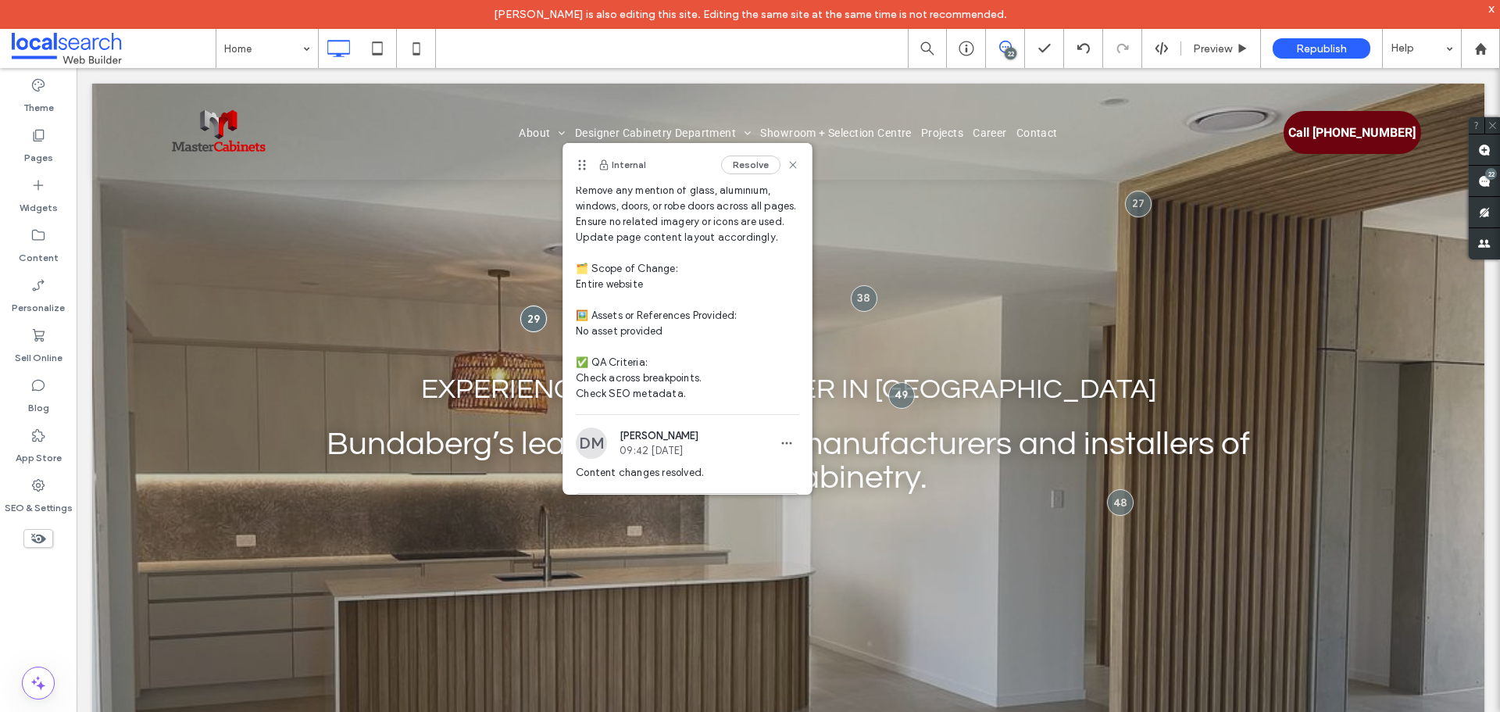
scroll to position [197, 0]
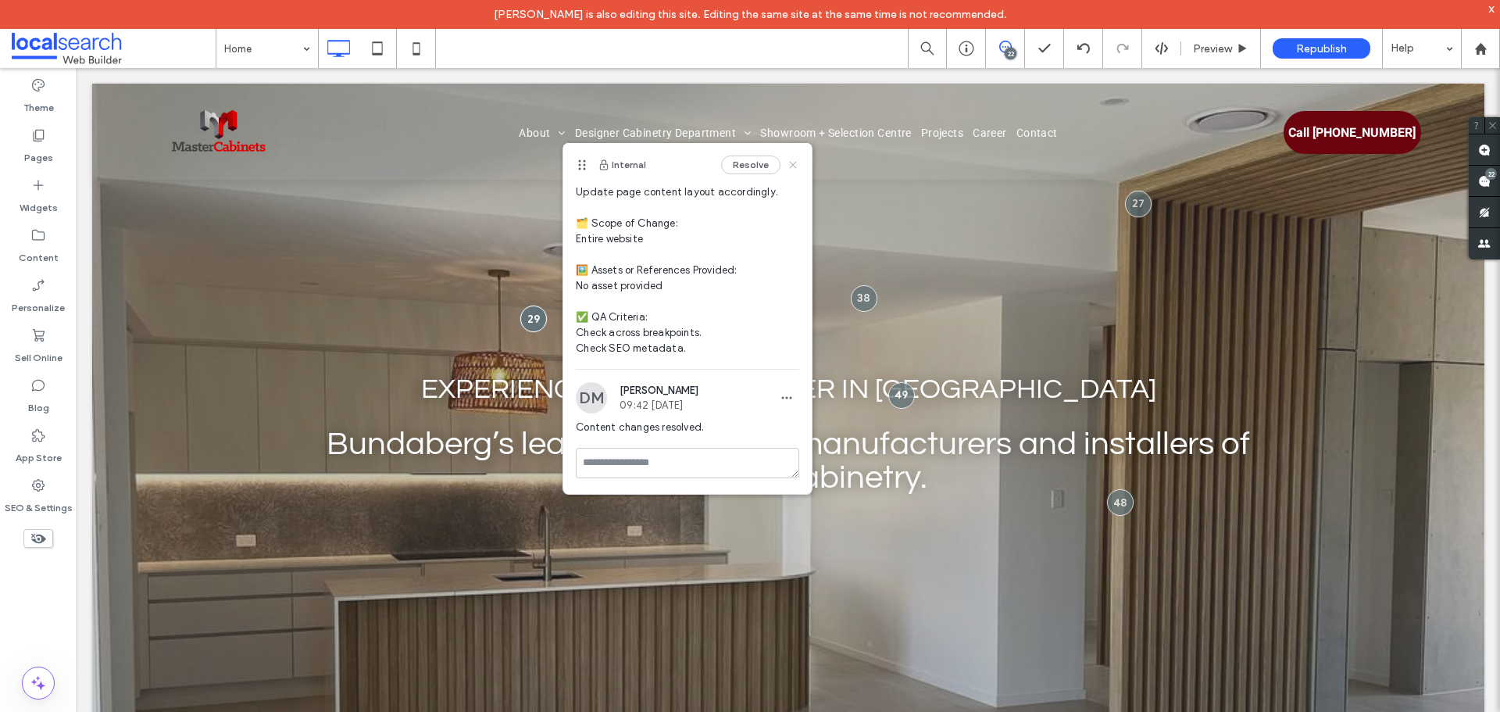
click at [787, 162] on icon at bounding box center [793, 165] width 12 height 12
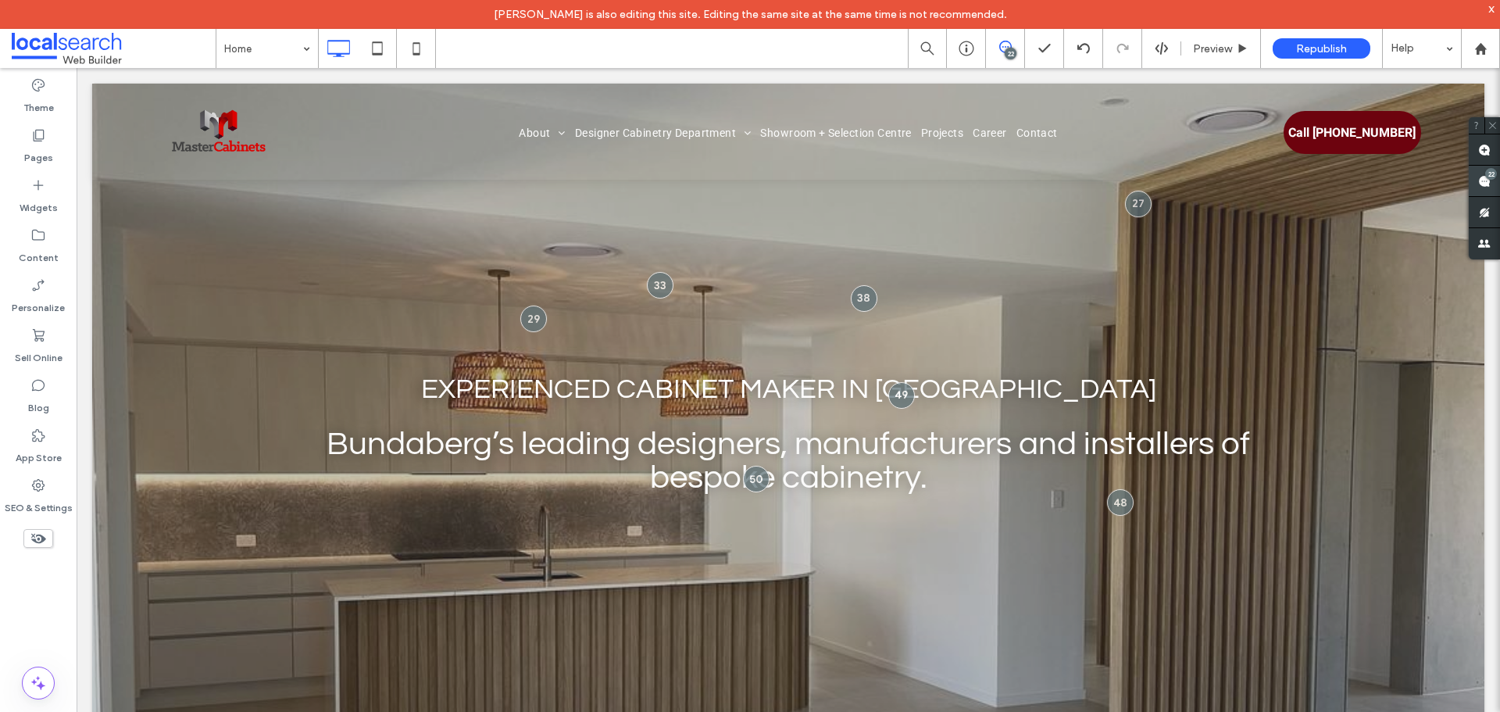
click at [1489, 180] on use at bounding box center [1484, 181] width 12 height 12
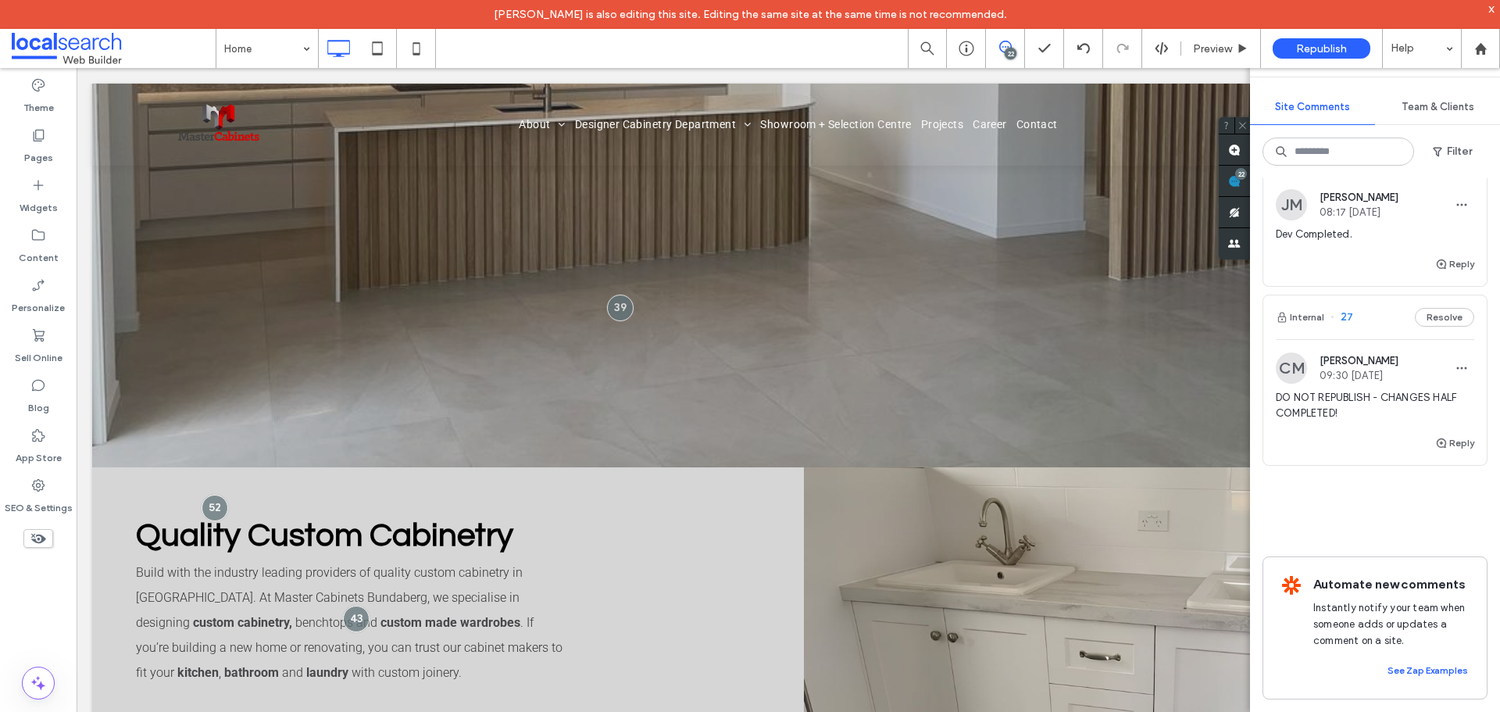
scroll to position [16041, 0]
click at [1463, 165] on div "Filter" at bounding box center [1374, 151] width 225 height 28
click at [1459, 152] on button "Filter" at bounding box center [1452, 151] width 70 height 25
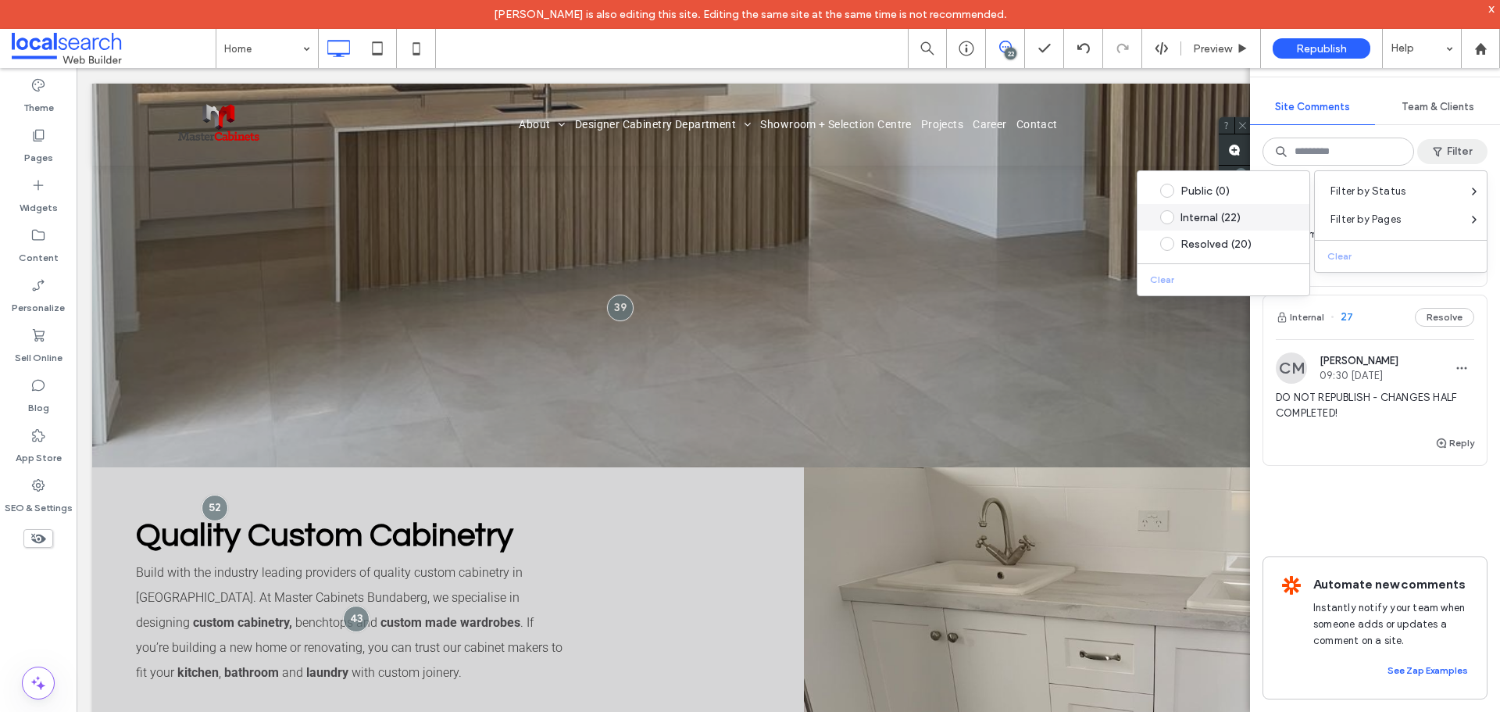
click at [1252, 215] on div "Internal (22)" at bounding box center [1235, 217] width 110 height 13
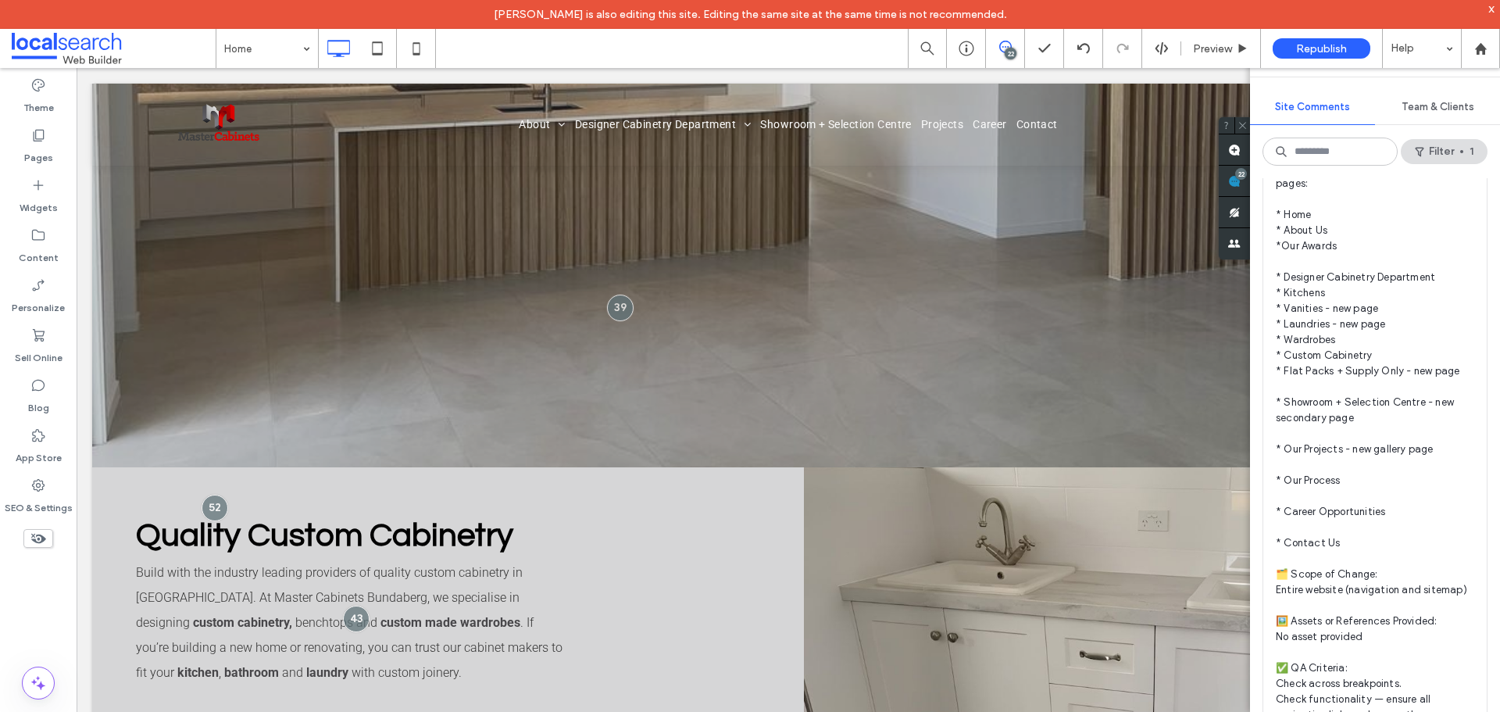
scroll to position [13307, 0]
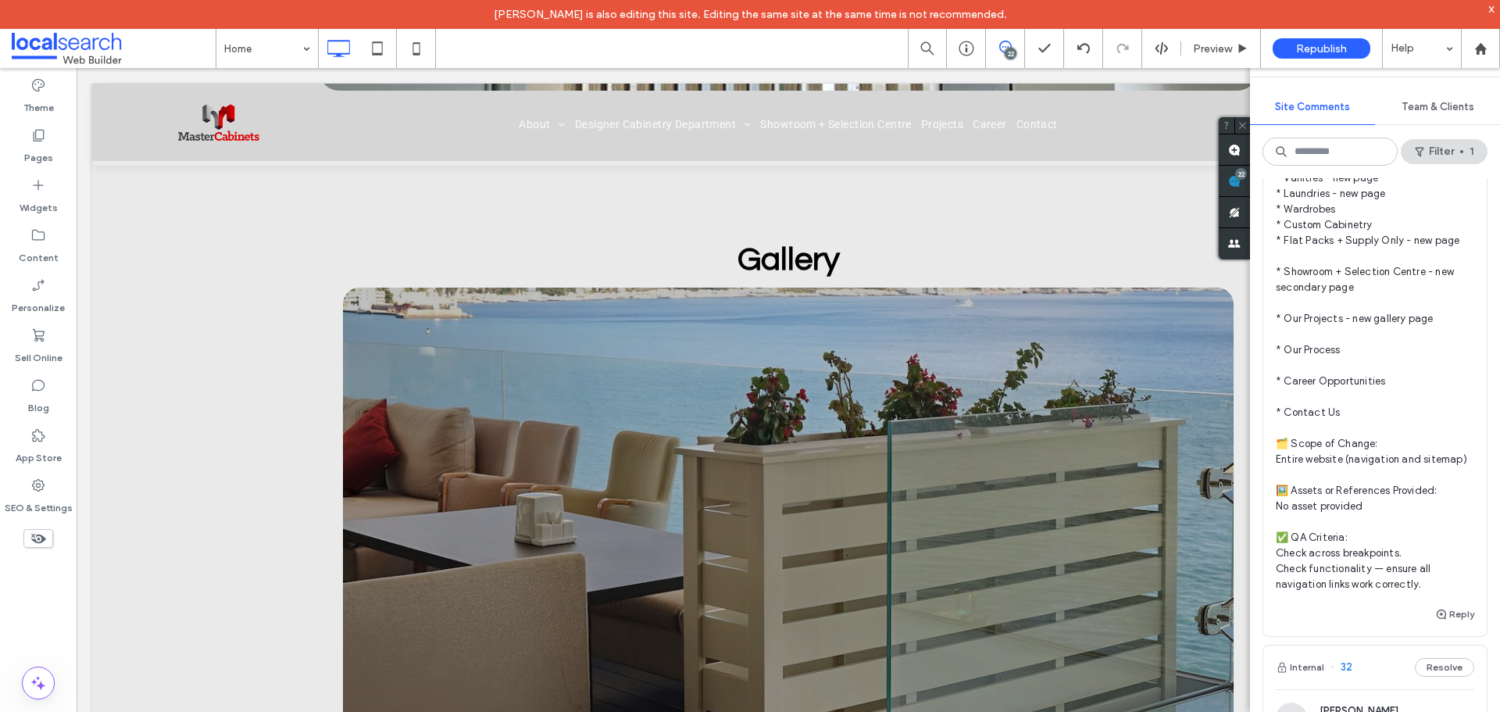
scroll to position [0, 0]
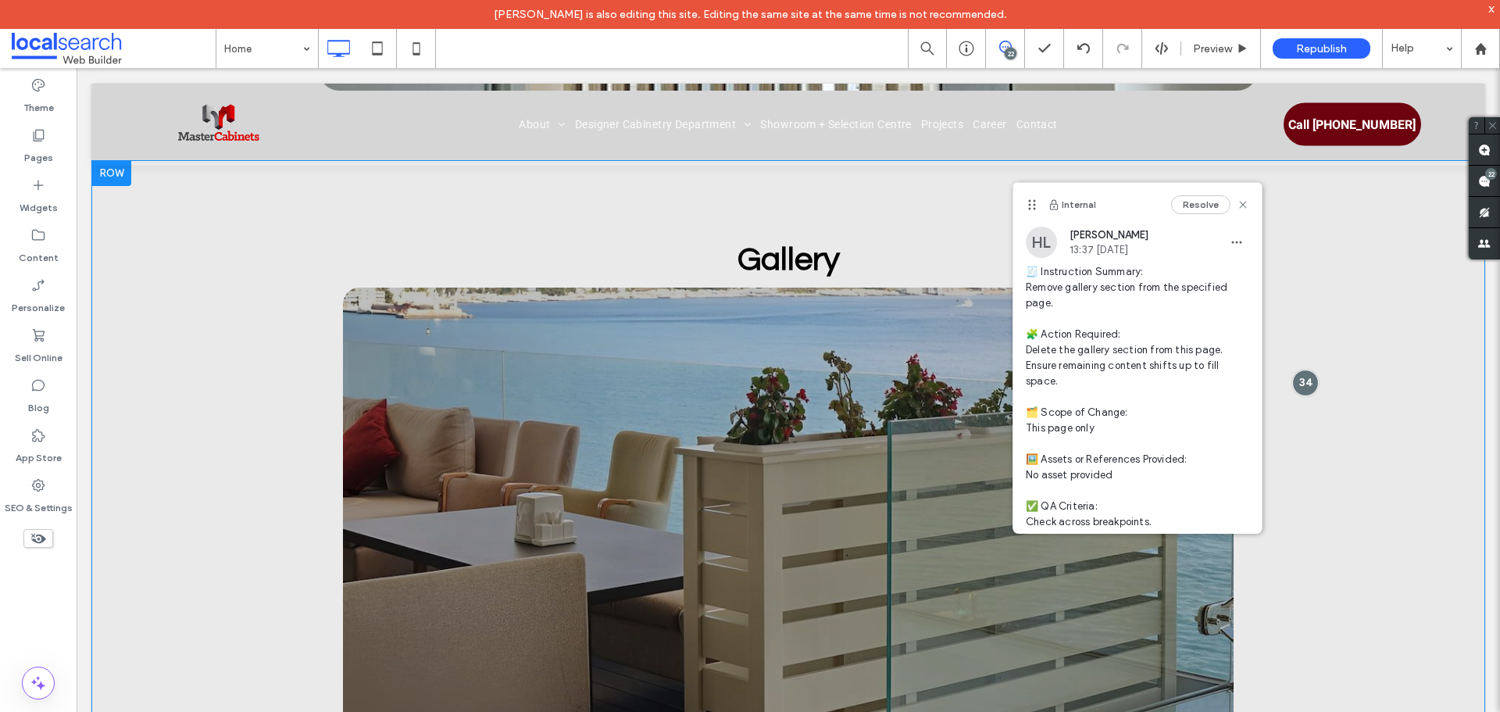
click at [162, 269] on div "Gallery Previous Next Click To Paste Click To Paste Row + Add Section" at bounding box center [788, 542] width 1392 height 763
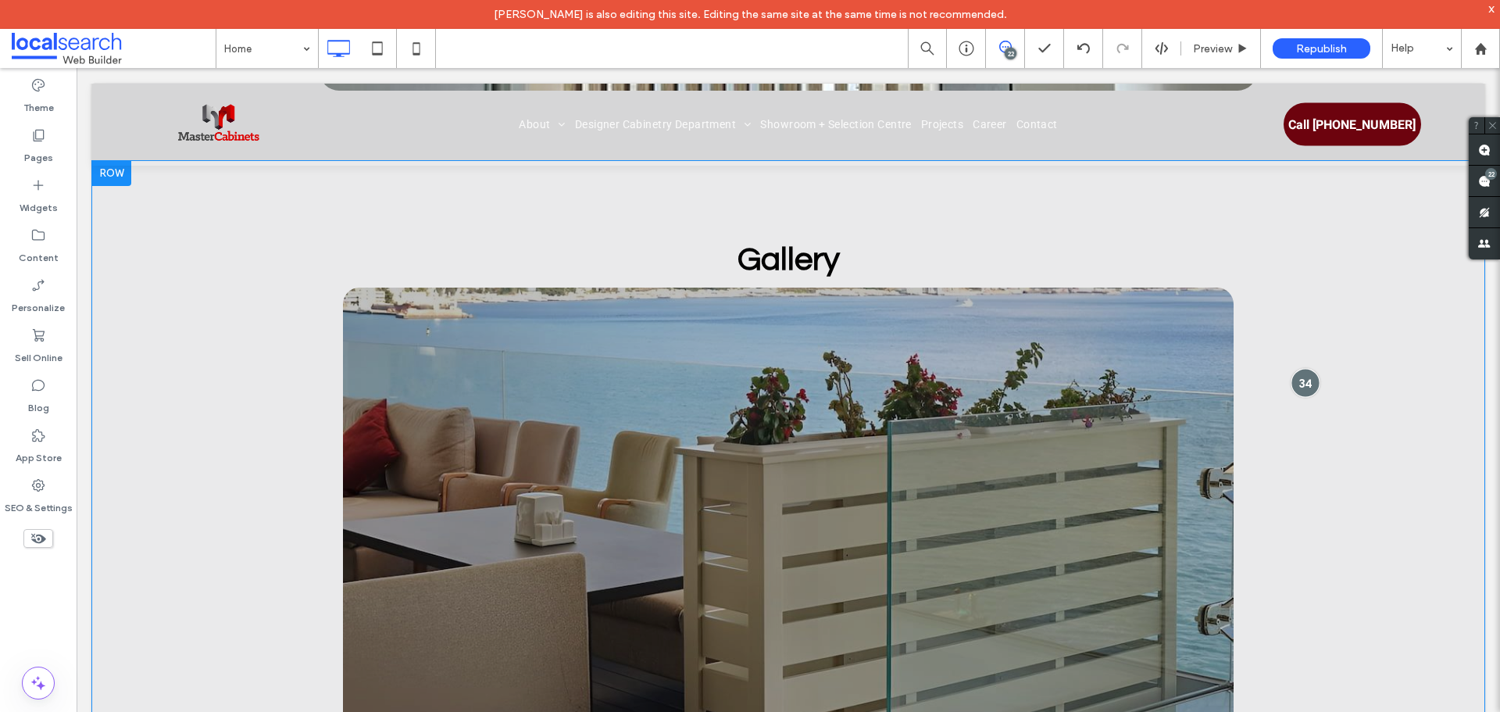
click at [1297, 368] on div at bounding box center [1304, 382] width 29 height 29
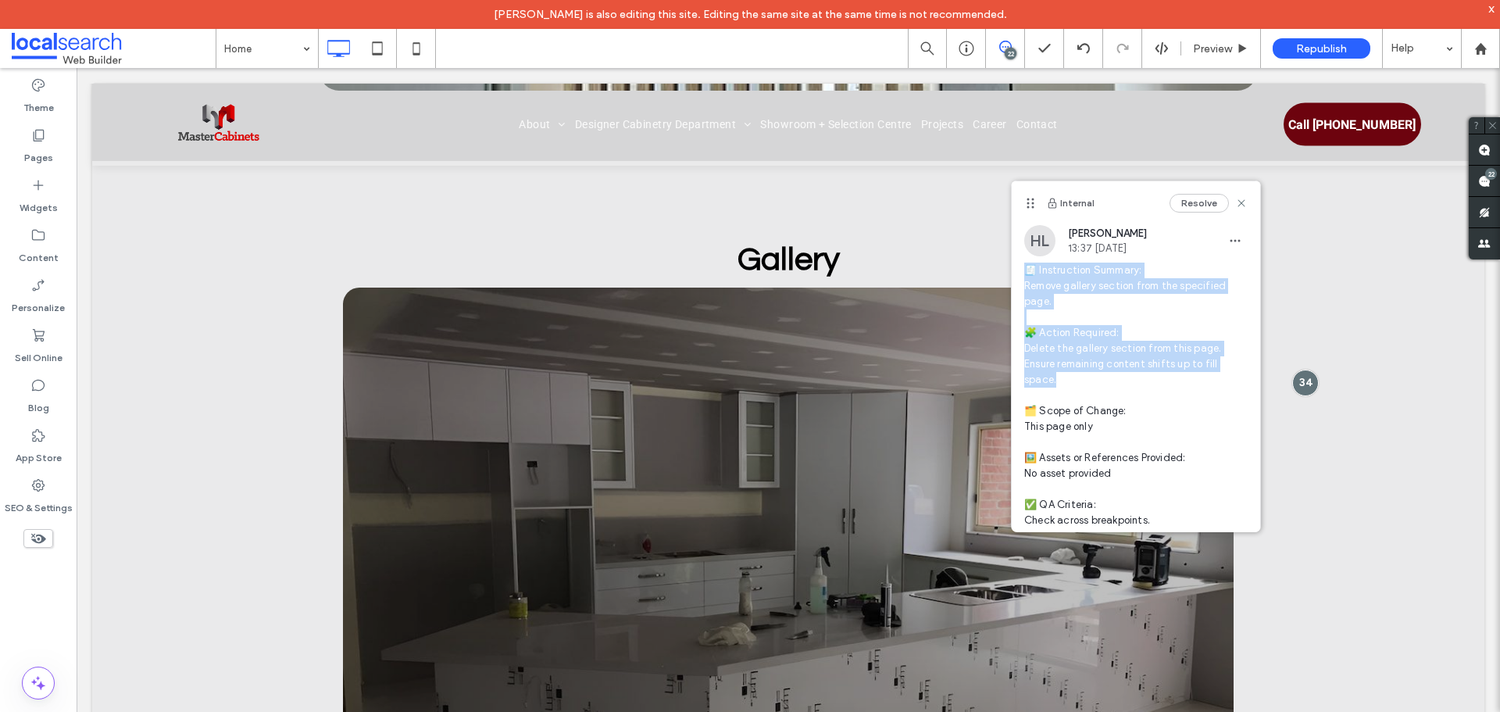
scroll to position [55, 0]
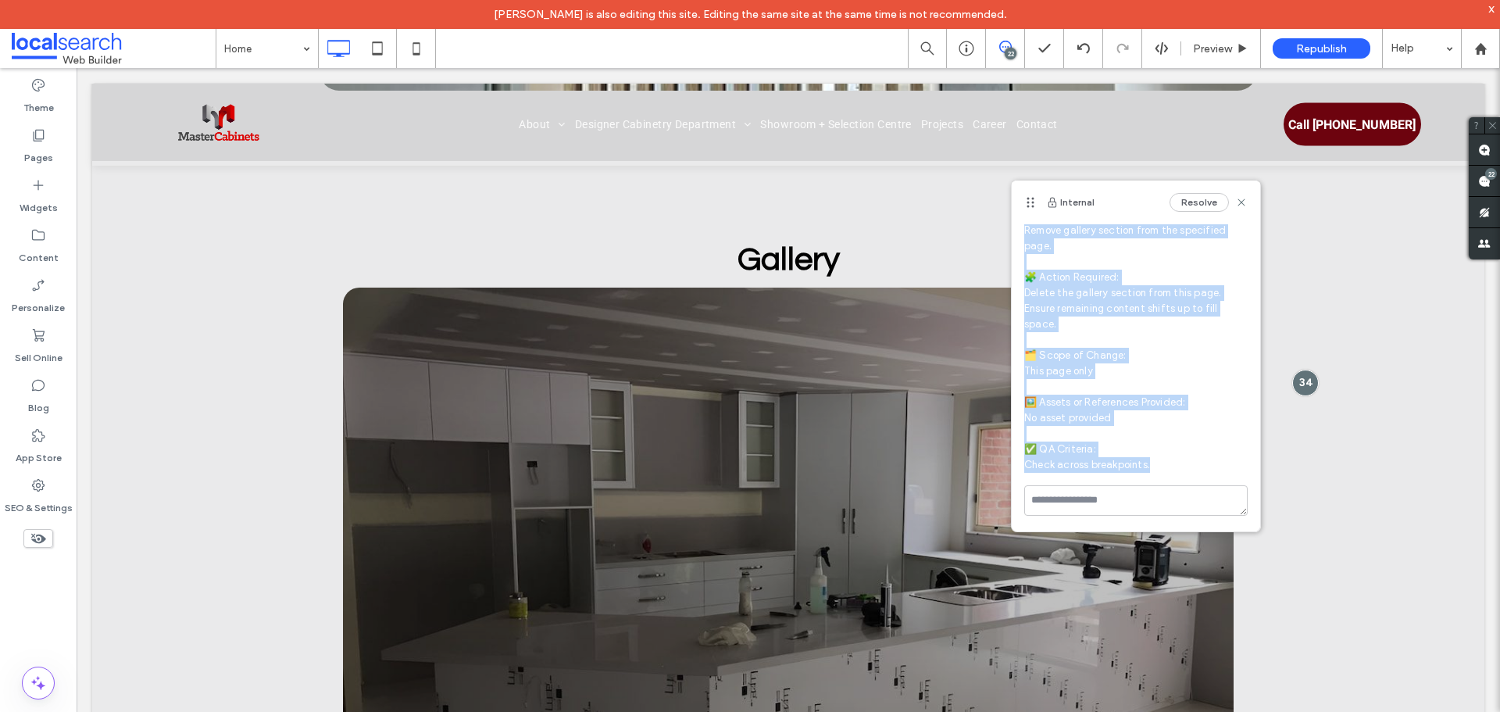
drag, startPoint x: 1024, startPoint y: 270, endPoint x: 1158, endPoint y: 464, distance: 235.3
click at [1158, 464] on div "HL Hollie Lowry 13:37 Aug 11 2025 🧾 Instruction Summary: Remove gallery section…" at bounding box center [1135, 327] width 248 height 316
copy span "🧾 Instruction Summary: Remove gallery section from the specified page. 🧩 Action…"
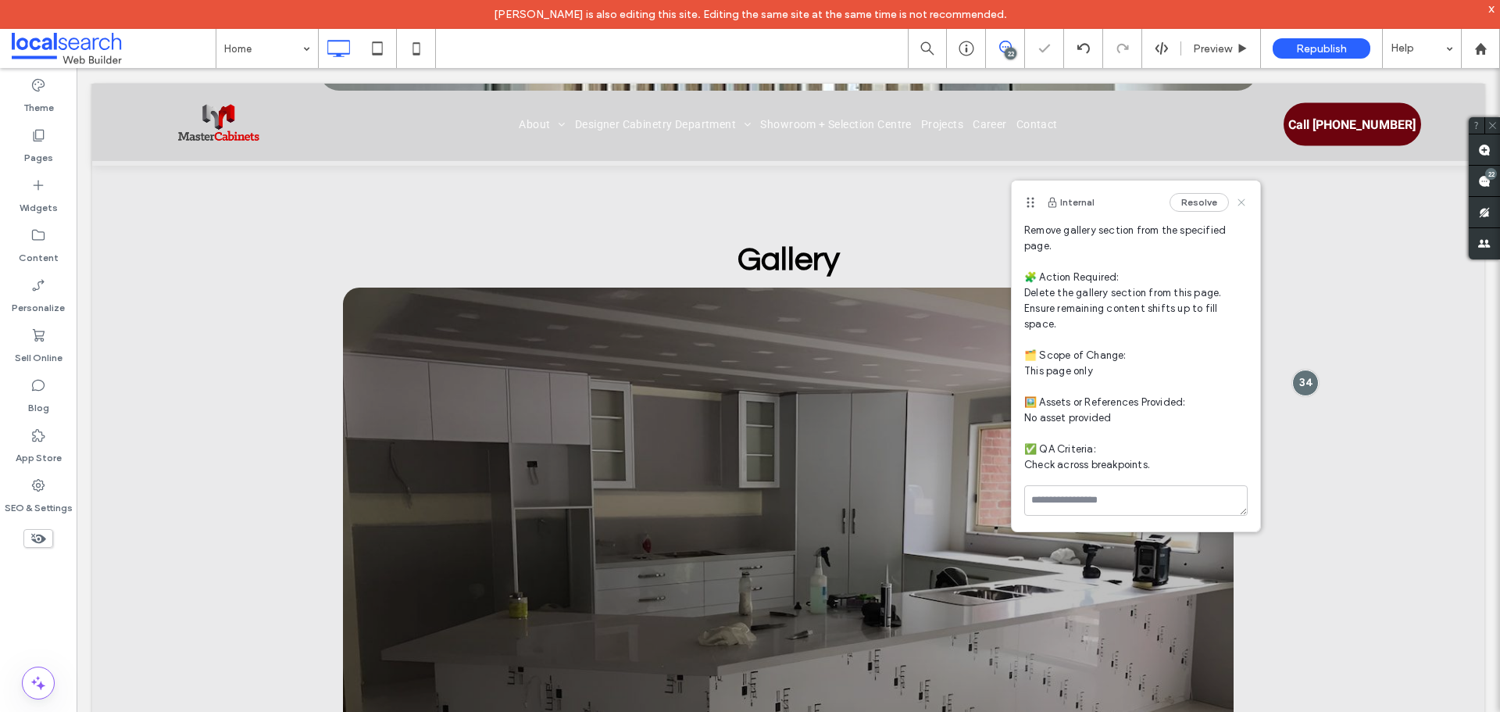
click at [1237, 204] on use at bounding box center [1240, 201] width 7 height 7
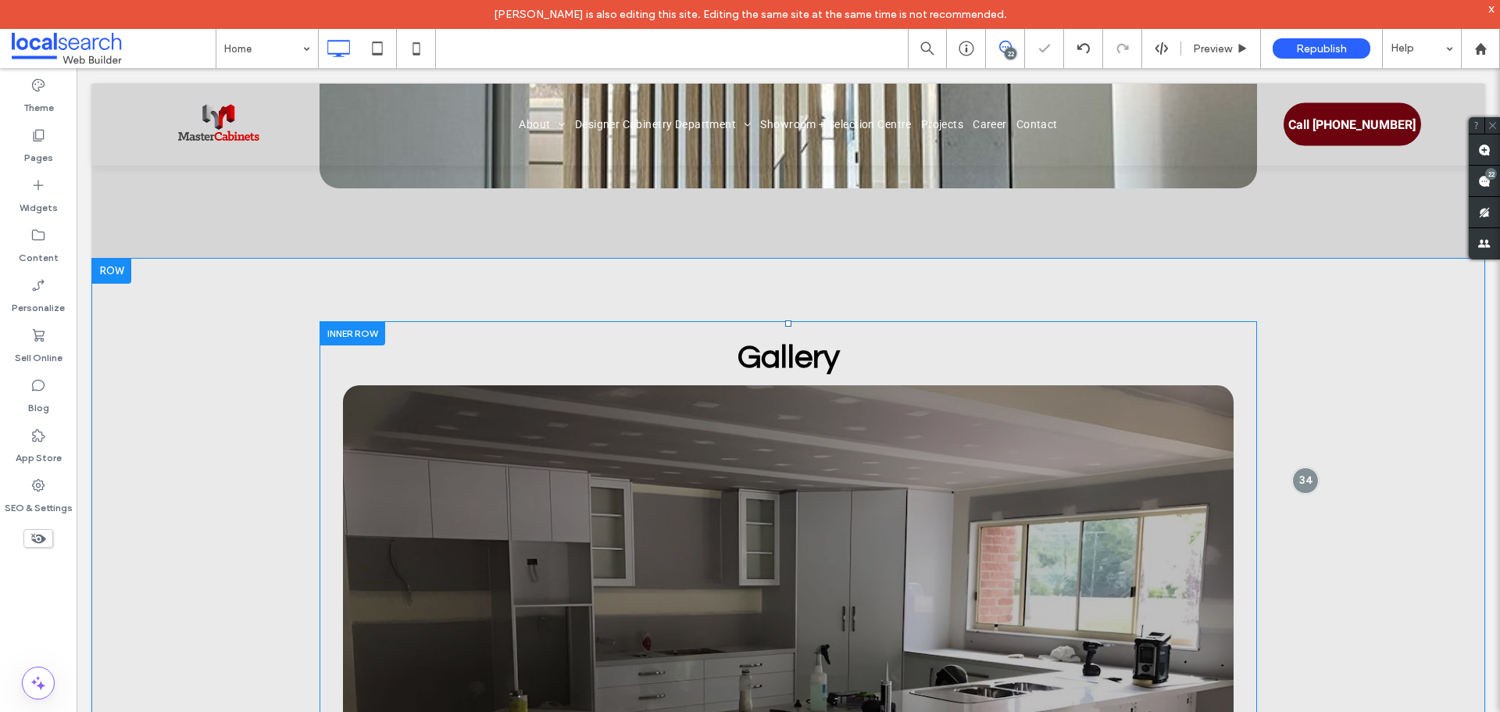
scroll to position [4353, 0]
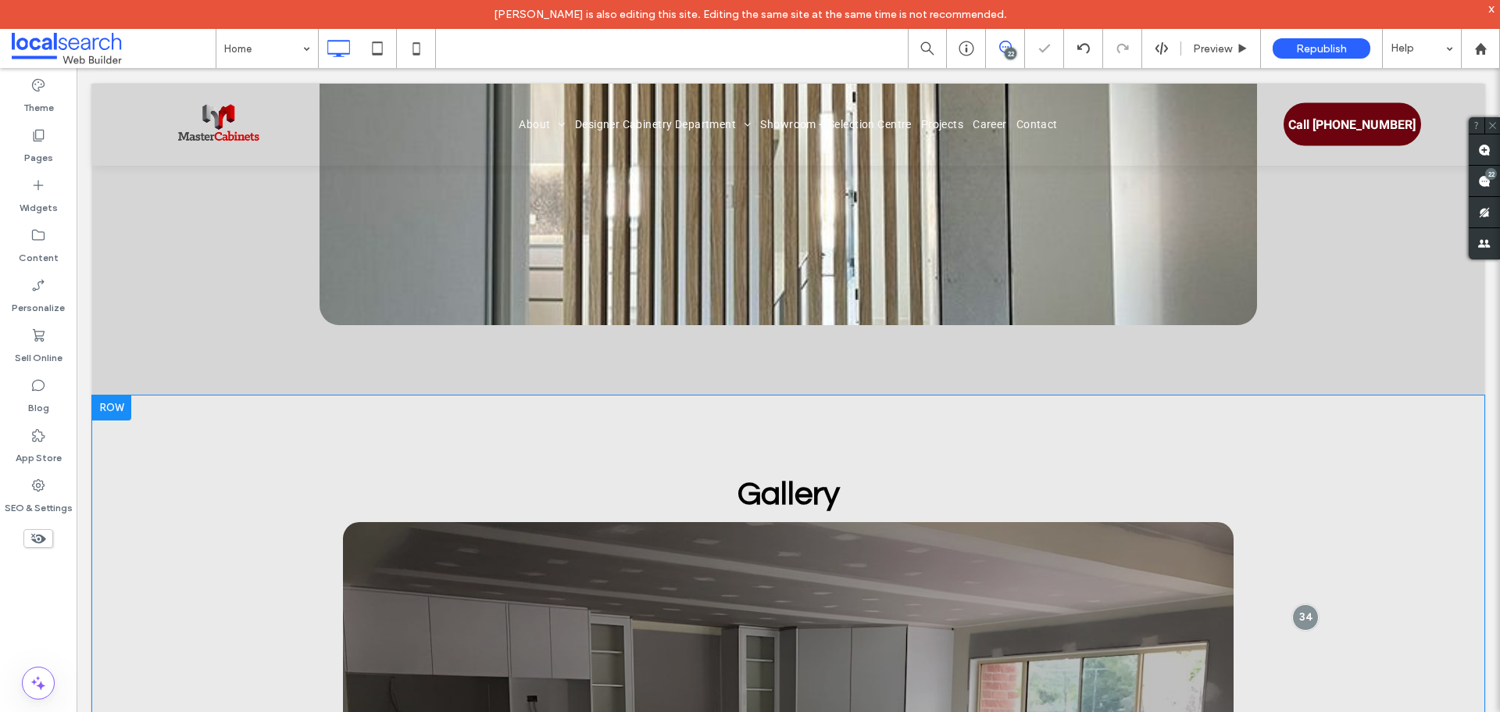
click at [130, 395] on div at bounding box center [111, 407] width 39 height 25
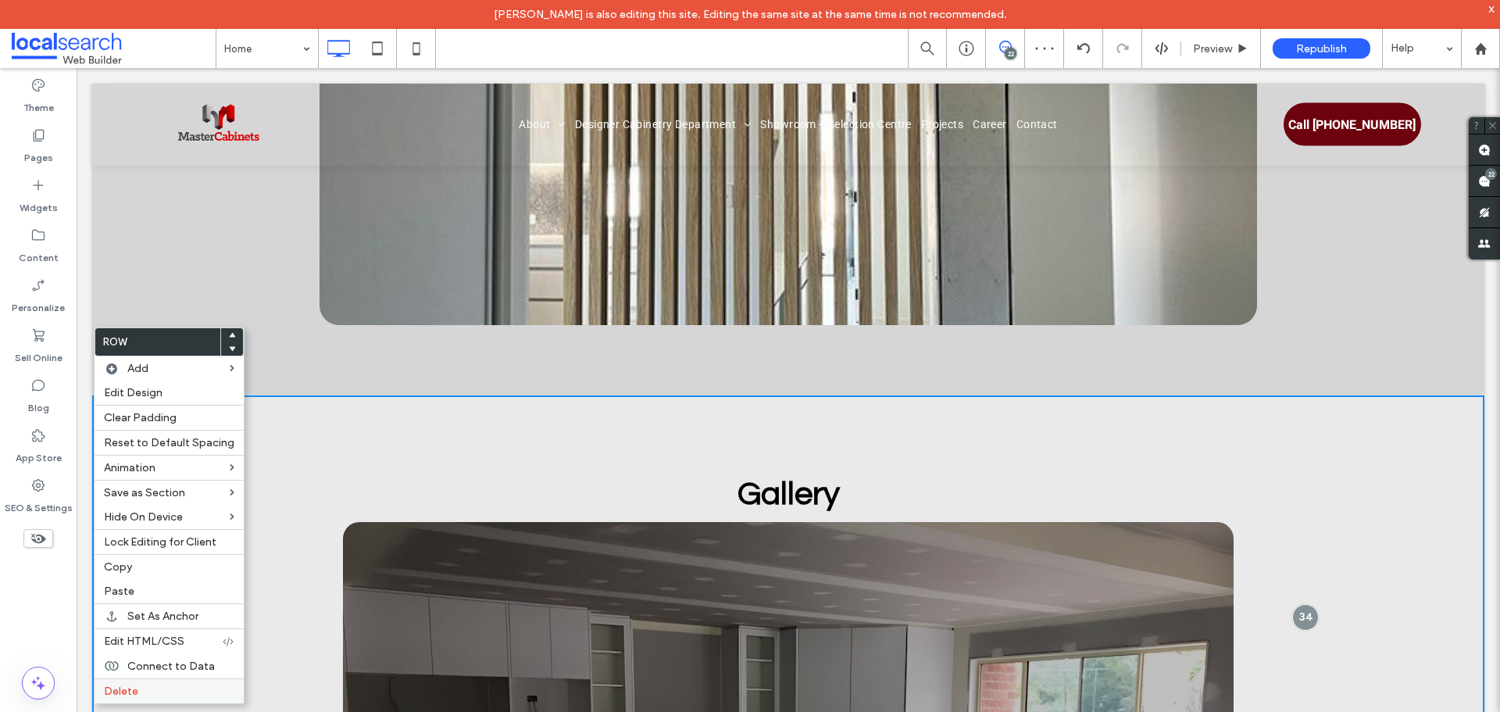
click at [151, 683] on div "Delete" at bounding box center [169, 690] width 149 height 25
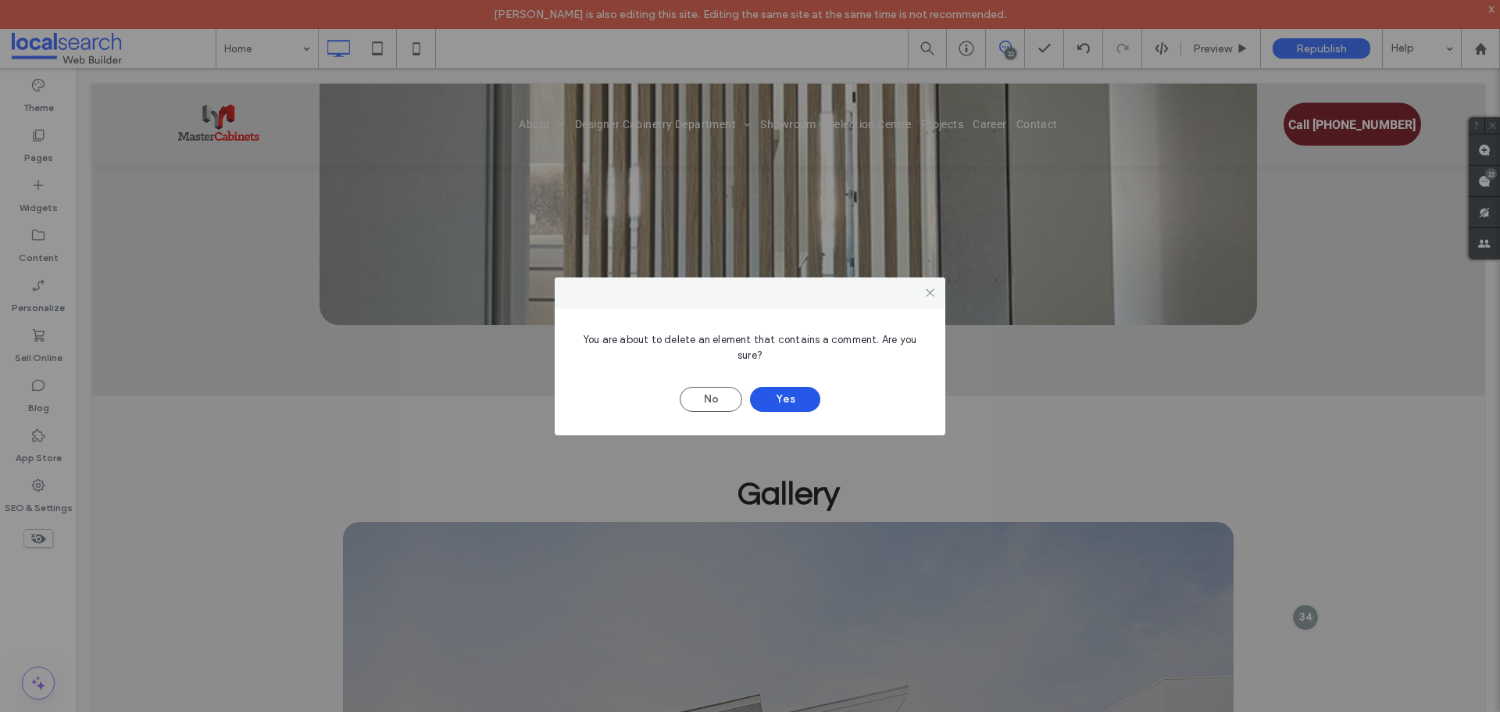
click at [790, 394] on button "Yes" at bounding box center [785, 399] width 70 height 25
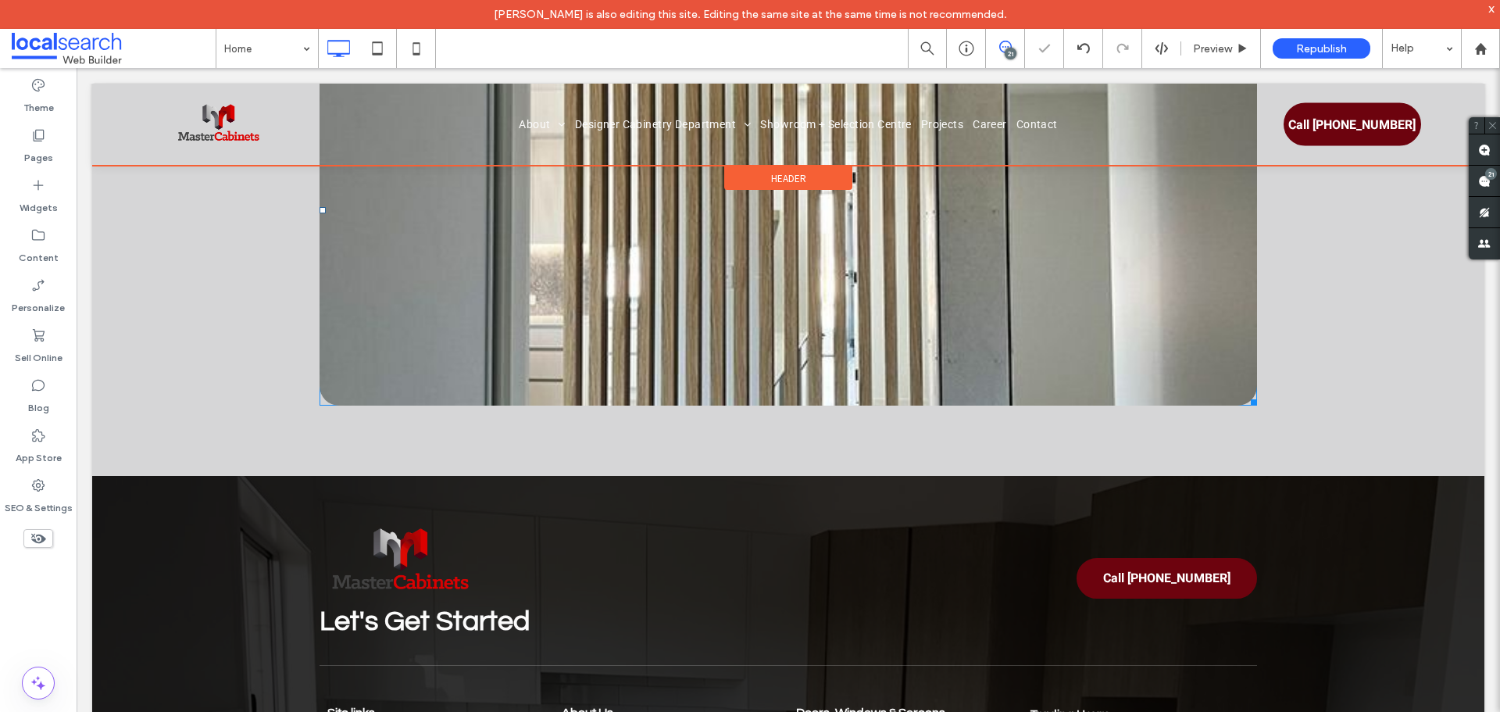
scroll to position [4197, 0]
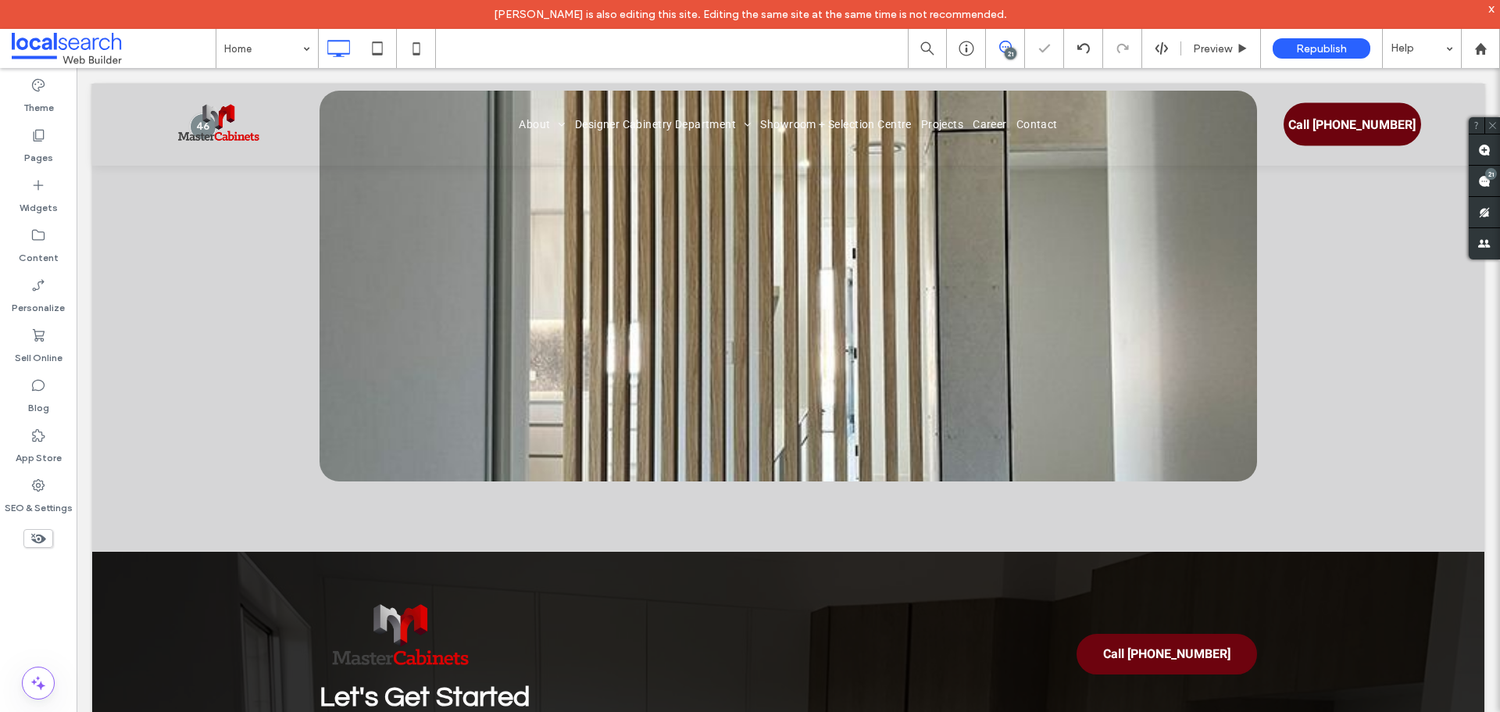
click at [1002, 44] on icon at bounding box center [1005, 47] width 12 height 12
drag, startPoint x: 1012, startPoint y: 48, endPoint x: 1017, endPoint y: 60, distance: 12.6
click at [1012, 49] on div "21" at bounding box center [1010, 54] width 12 height 12
click at [1479, 144] on use at bounding box center [1484, 150] width 12 height 12
click at [1363, 434] on div "Click To Paste Row + Add Section" at bounding box center [788, 302] width 1392 height 500
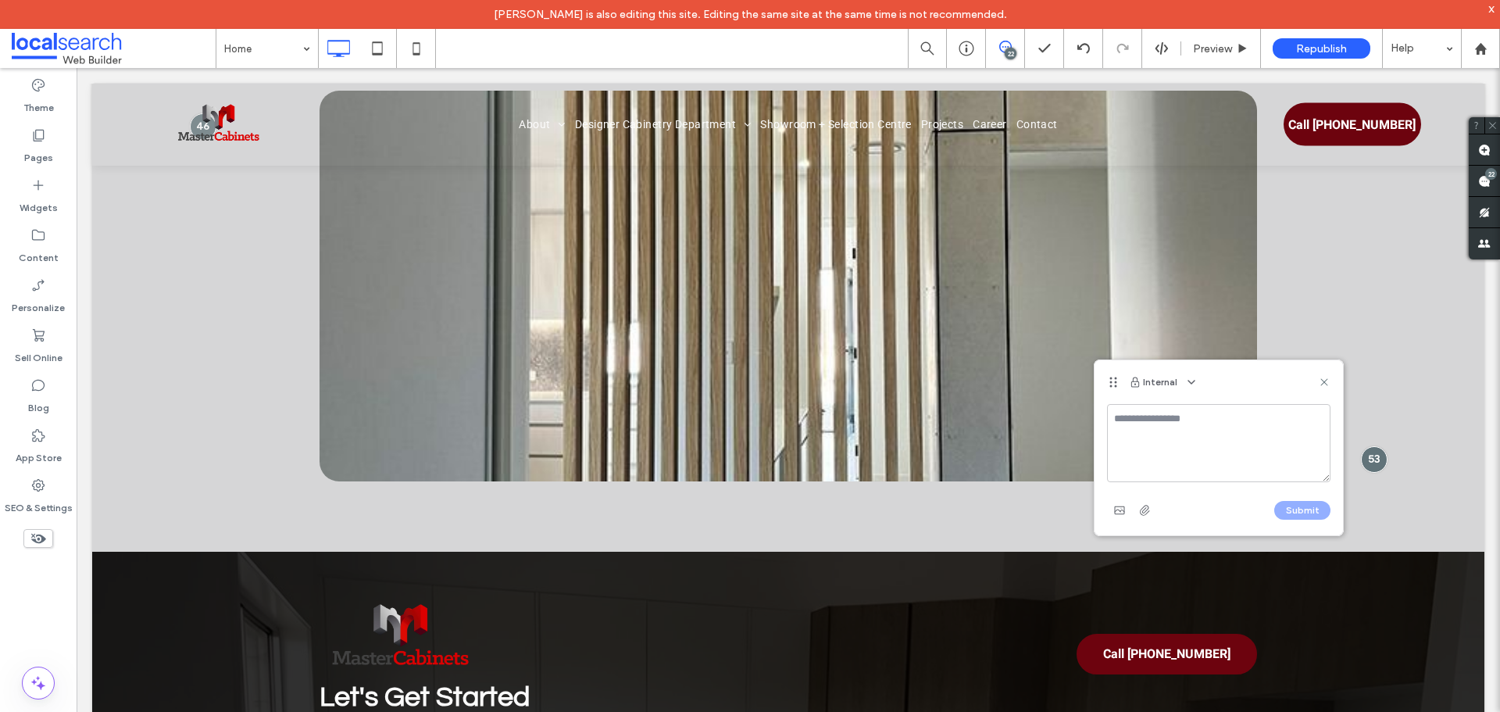
click at [1257, 435] on textarea at bounding box center [1218, 443] width 223 height 78
type textarea "**********"
click at [1307, 513] on button "Submit" at bounding box center [1302, 510] width 56 height 19
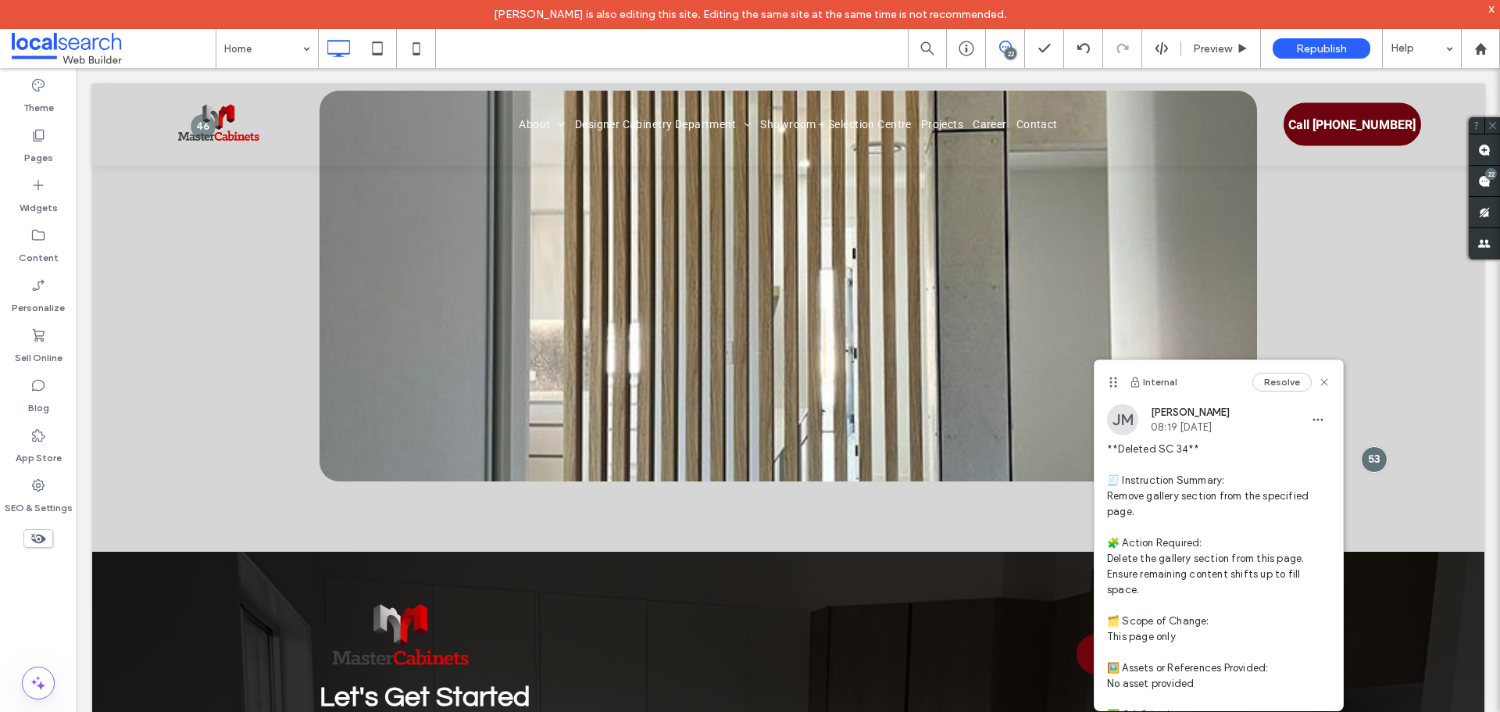
scroll to position [78, 0]
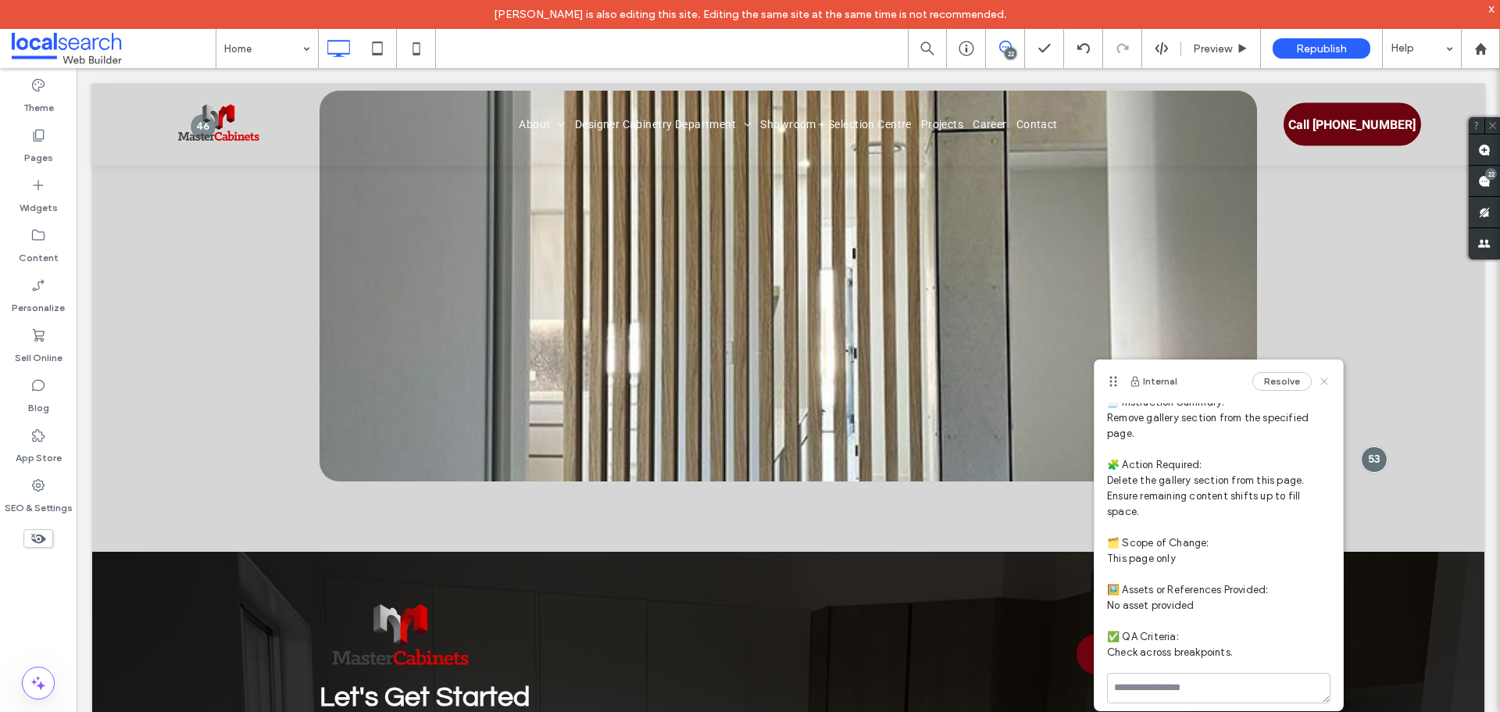
click at [1320, 379] on use at bounding box center [1323, 380] width 7 height 7
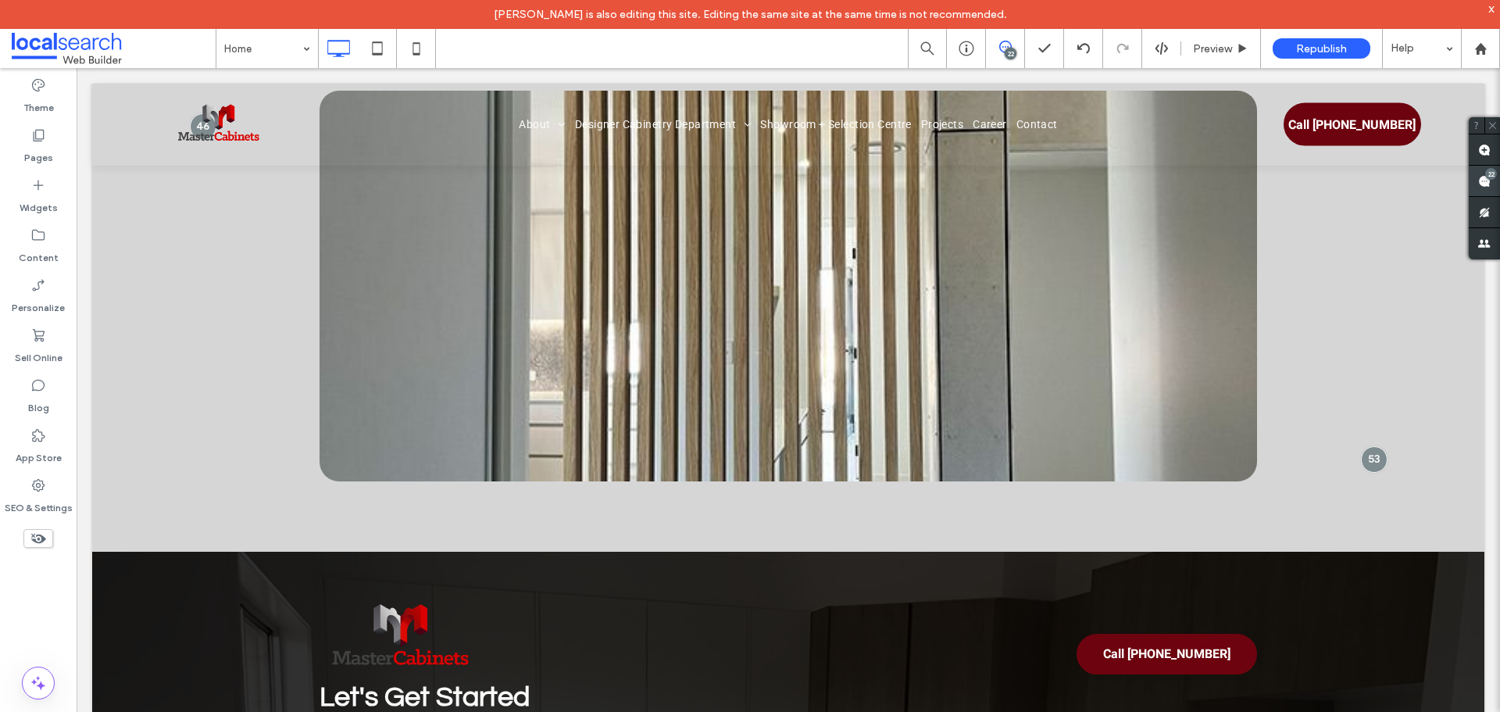
click at [1489, 176] on div "22" at bounding box center [1491, 174] width 12 height 12
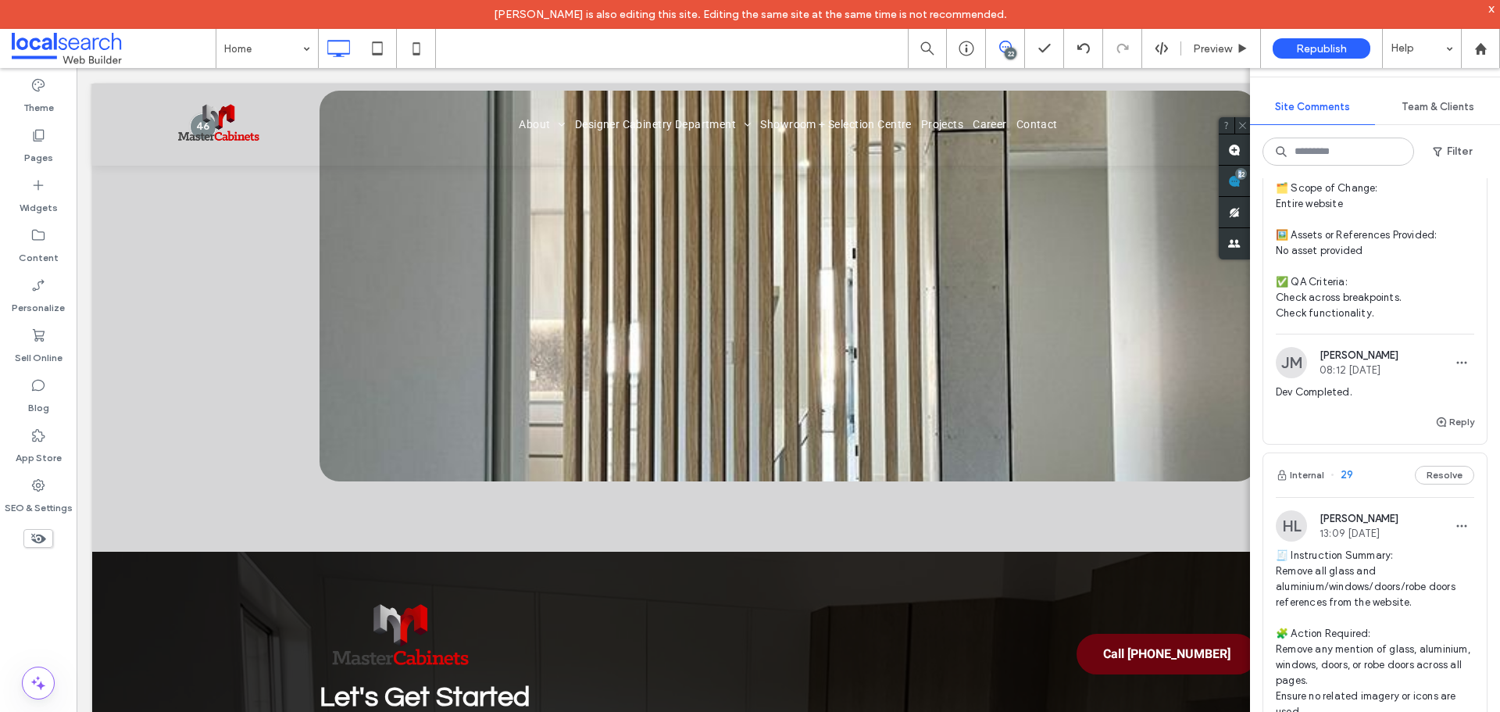
scroll to position [14089, 0]
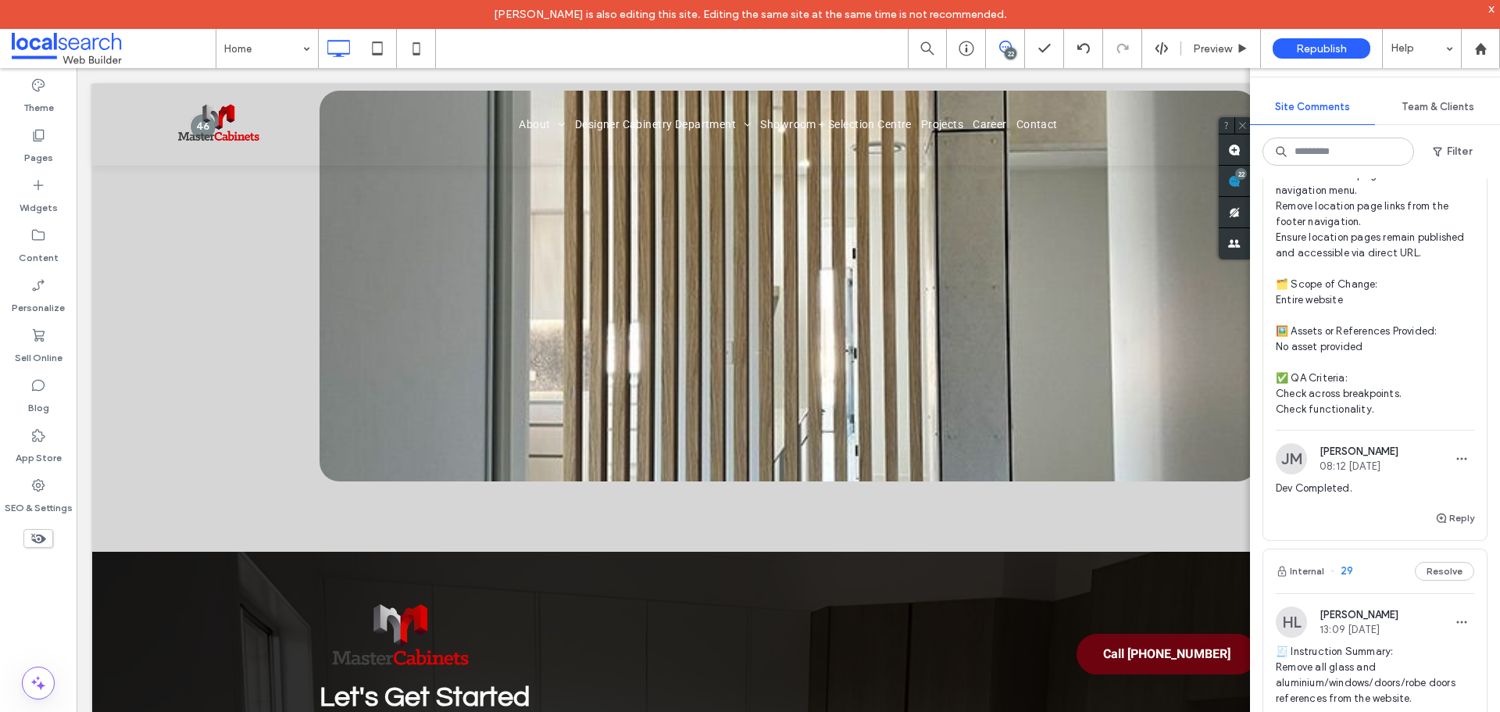
type textarea "**********"
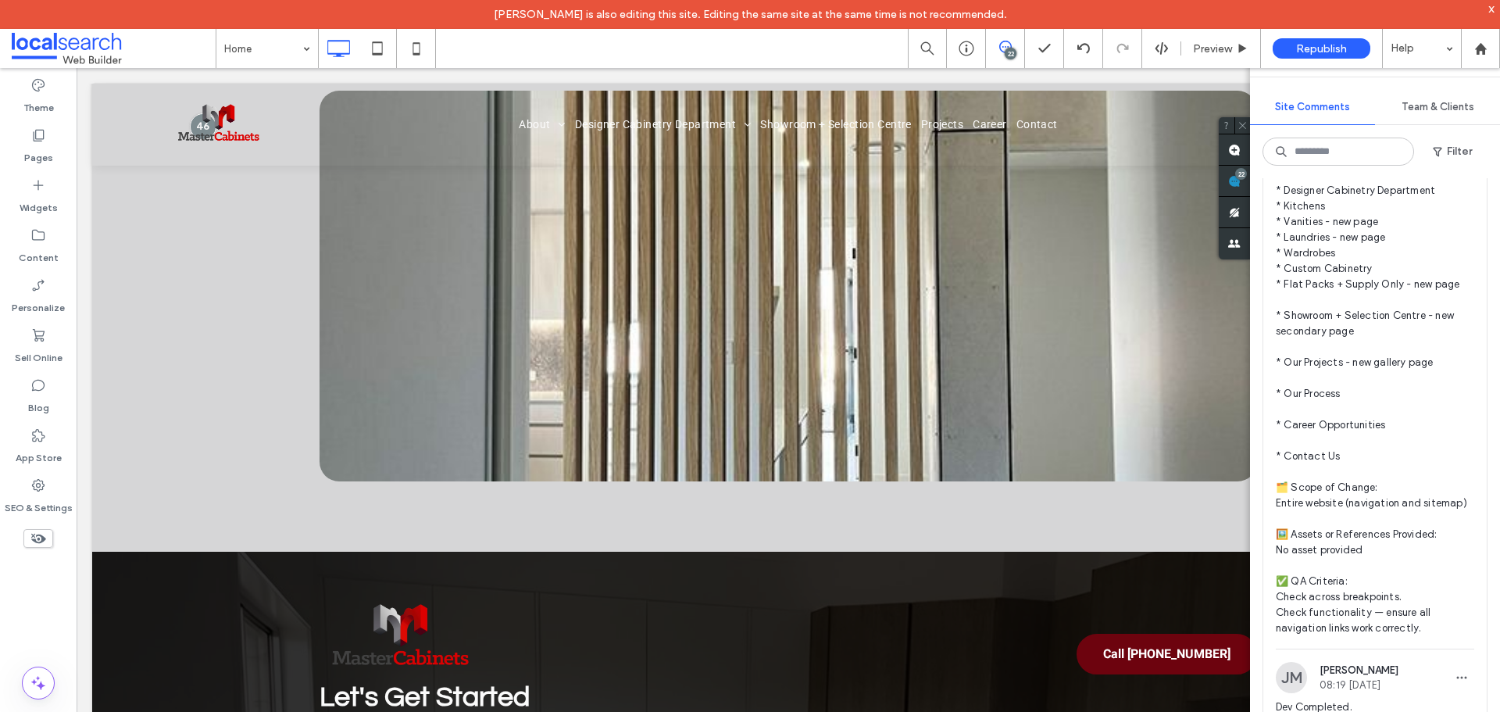
scroll to position [13152, 0]
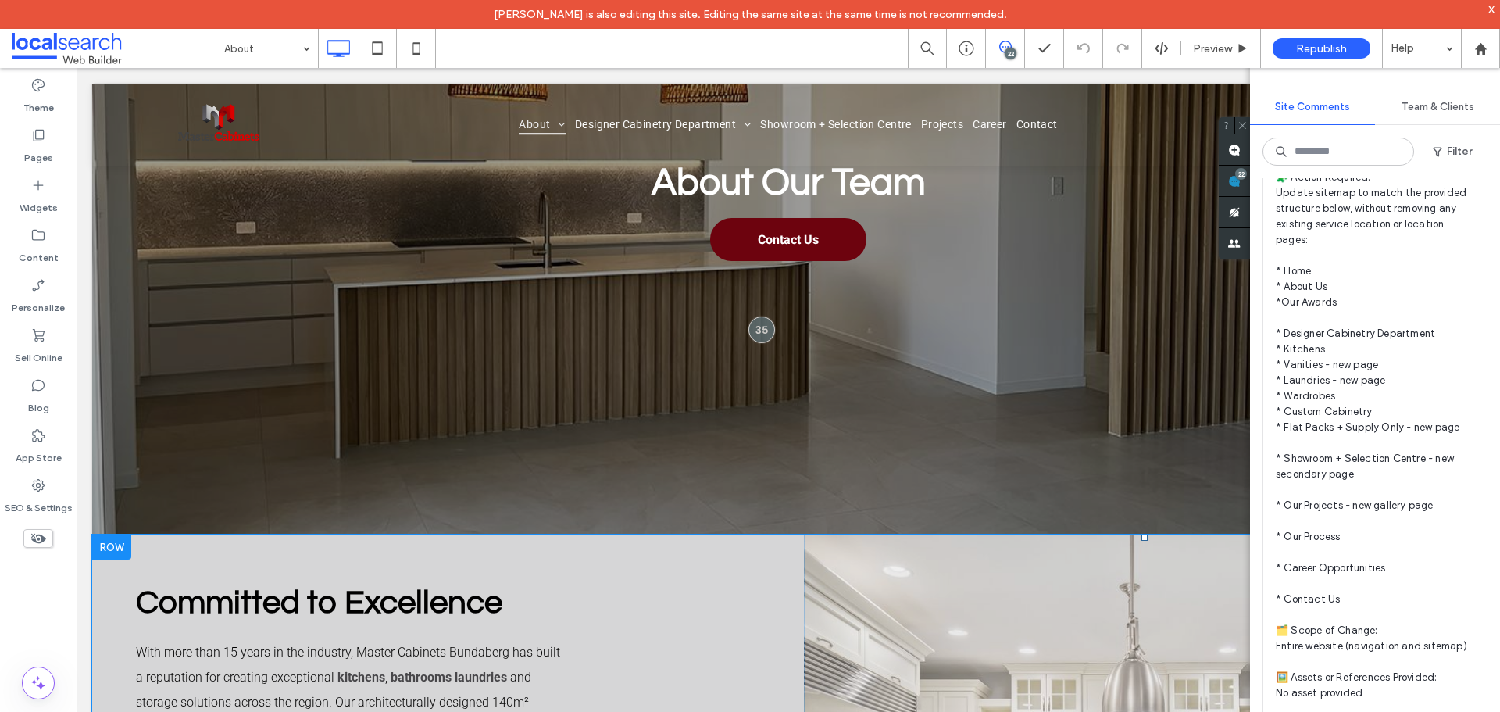
scroll to position [469, 0]
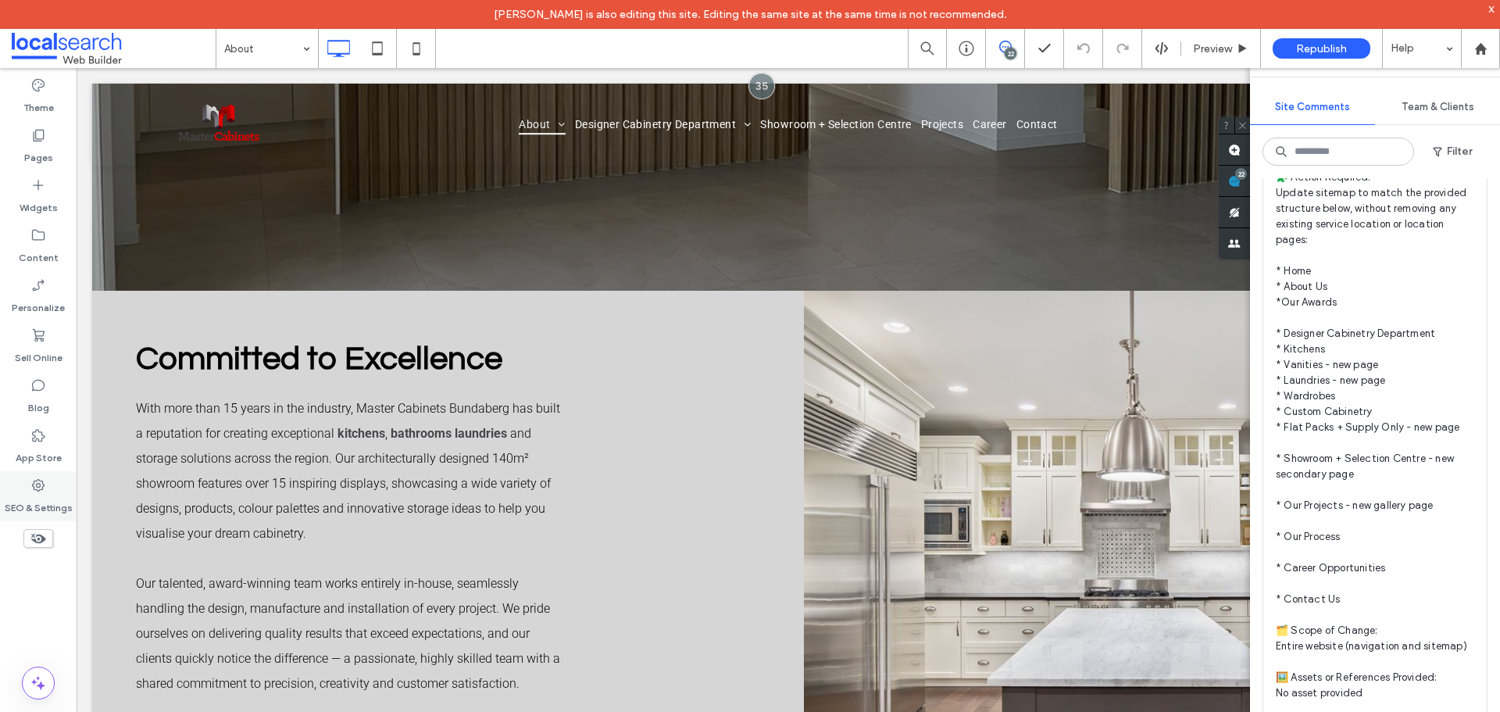
click at [48, 483] on div "SEO & Settings" at bounding box center [38, 496] width 77 height 50
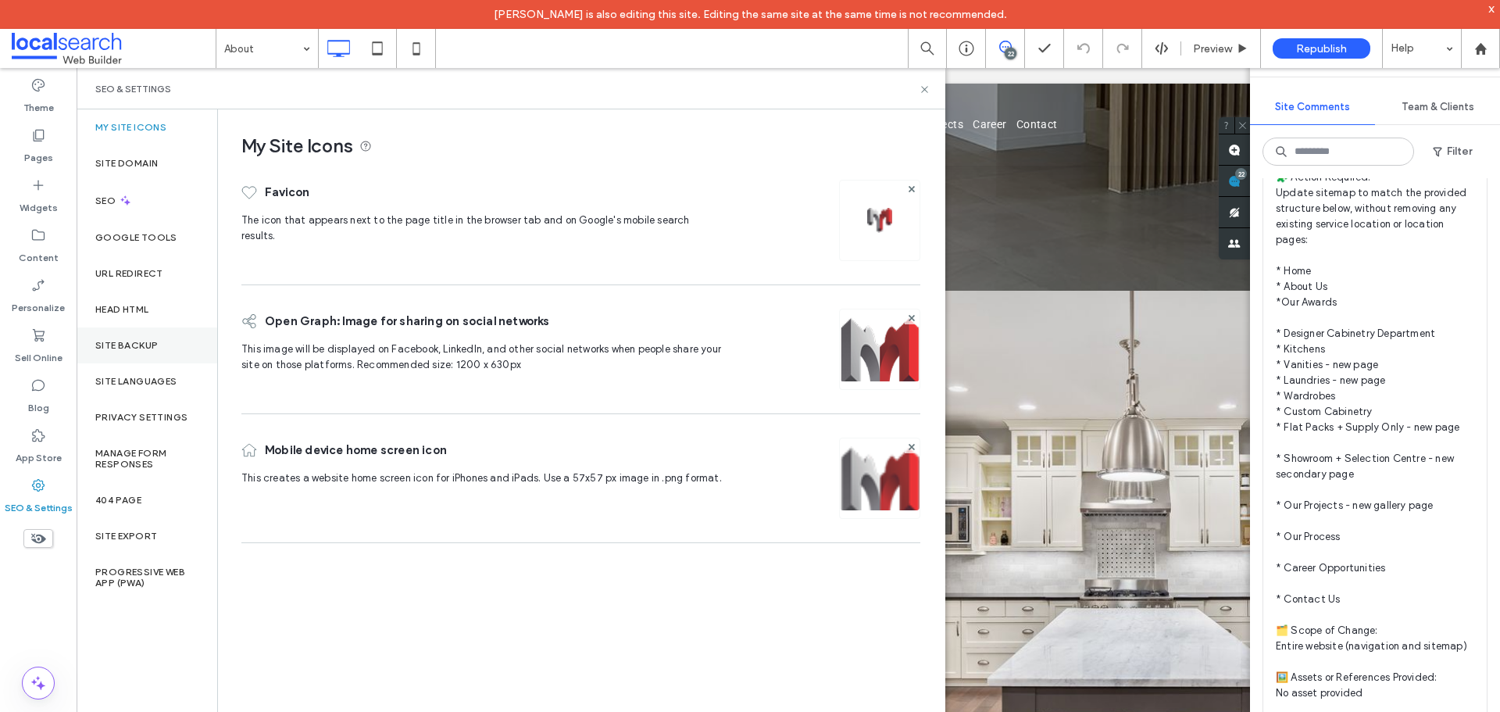
click at [156, 335] on div "Site Backup" at bounding box center [147, 345] width 141 height 36
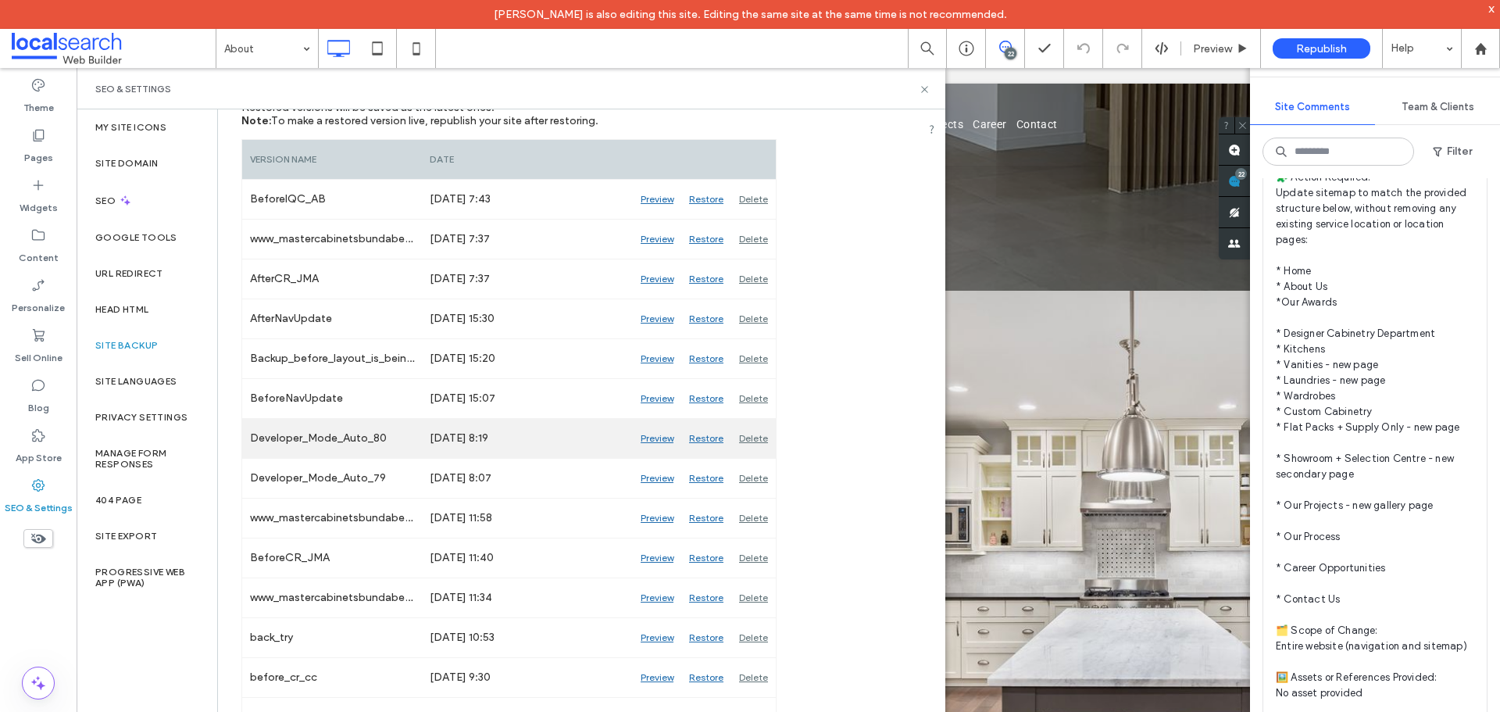
scroll to position [312, 0]
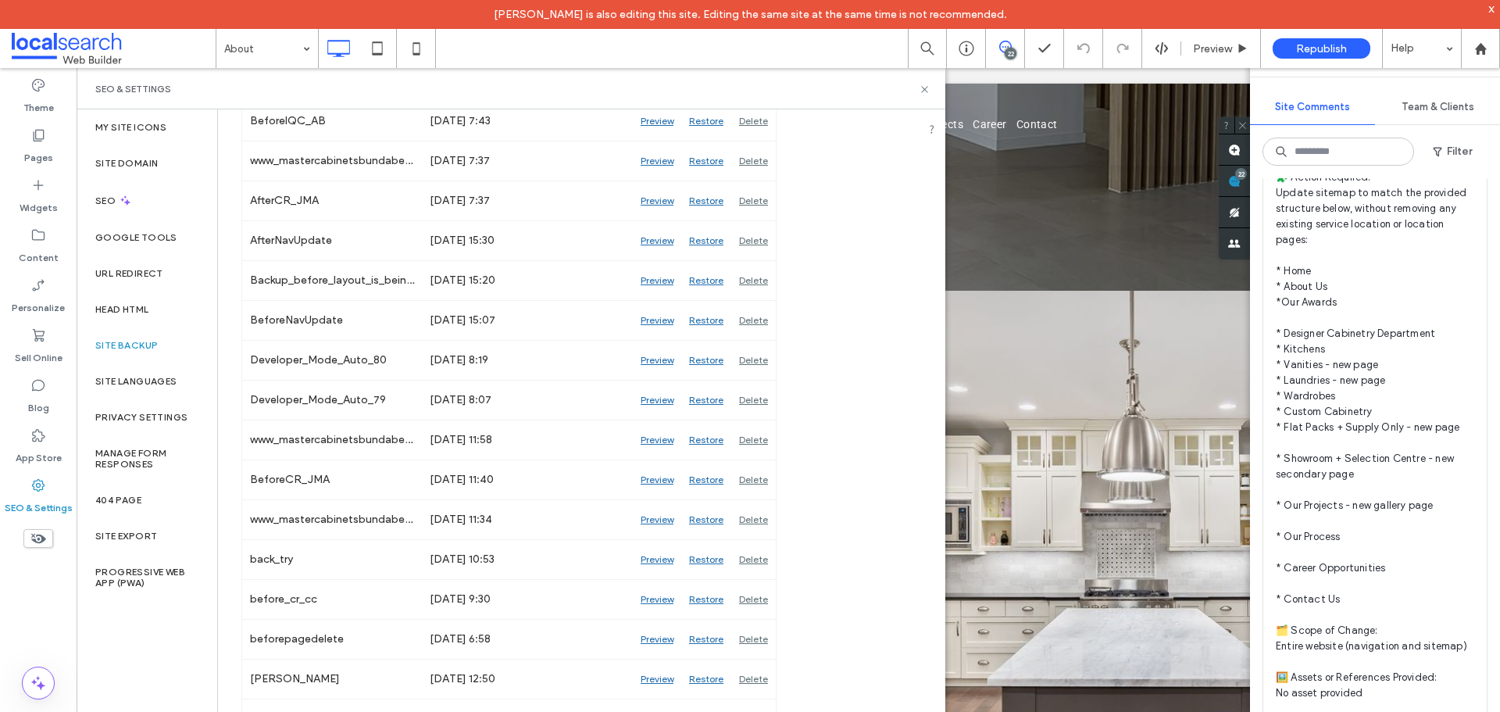
click at [914, 88] on div "SEO & Settings" at bounding box center [510, 89] width 831 height 12
click at [922, 91] on icon at bounding box center [925, 90] width 12 height 12
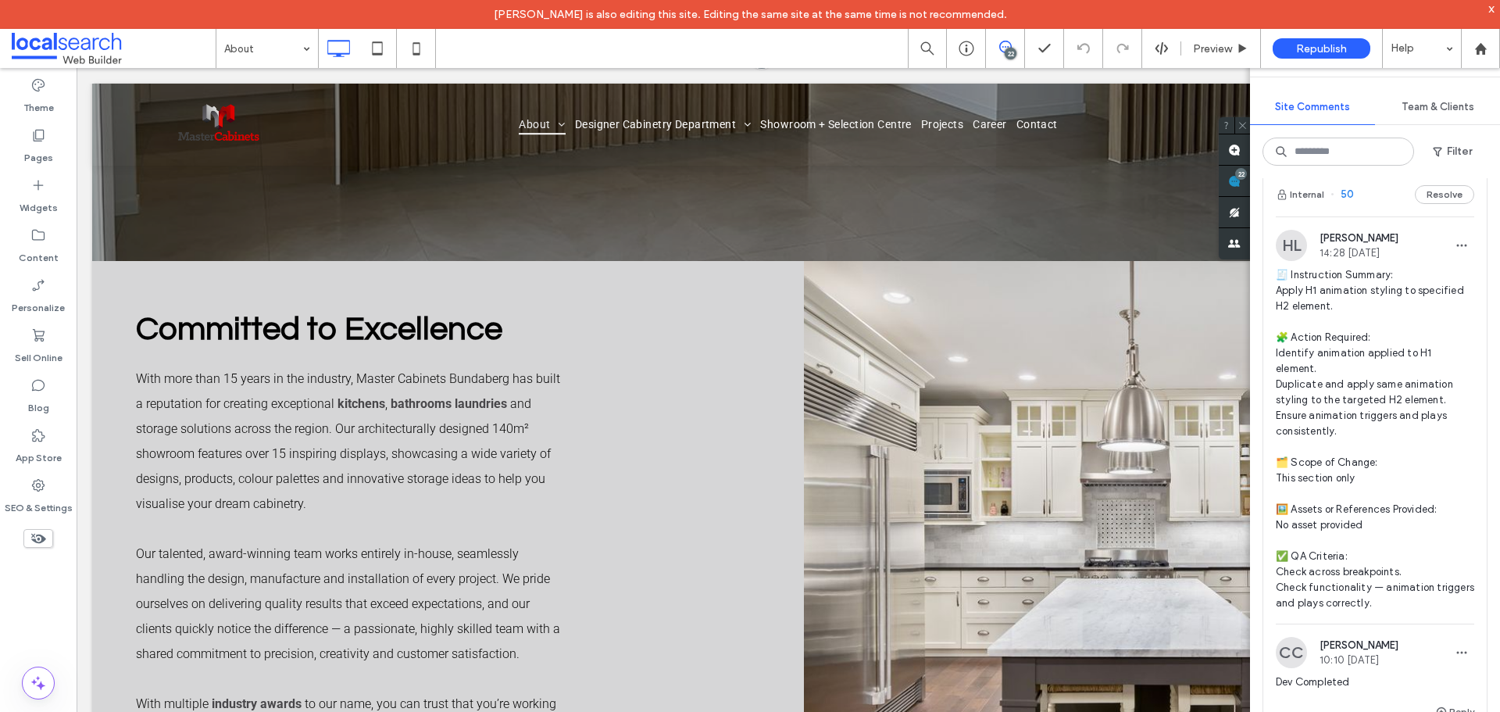
scroll to position [1953, 0]
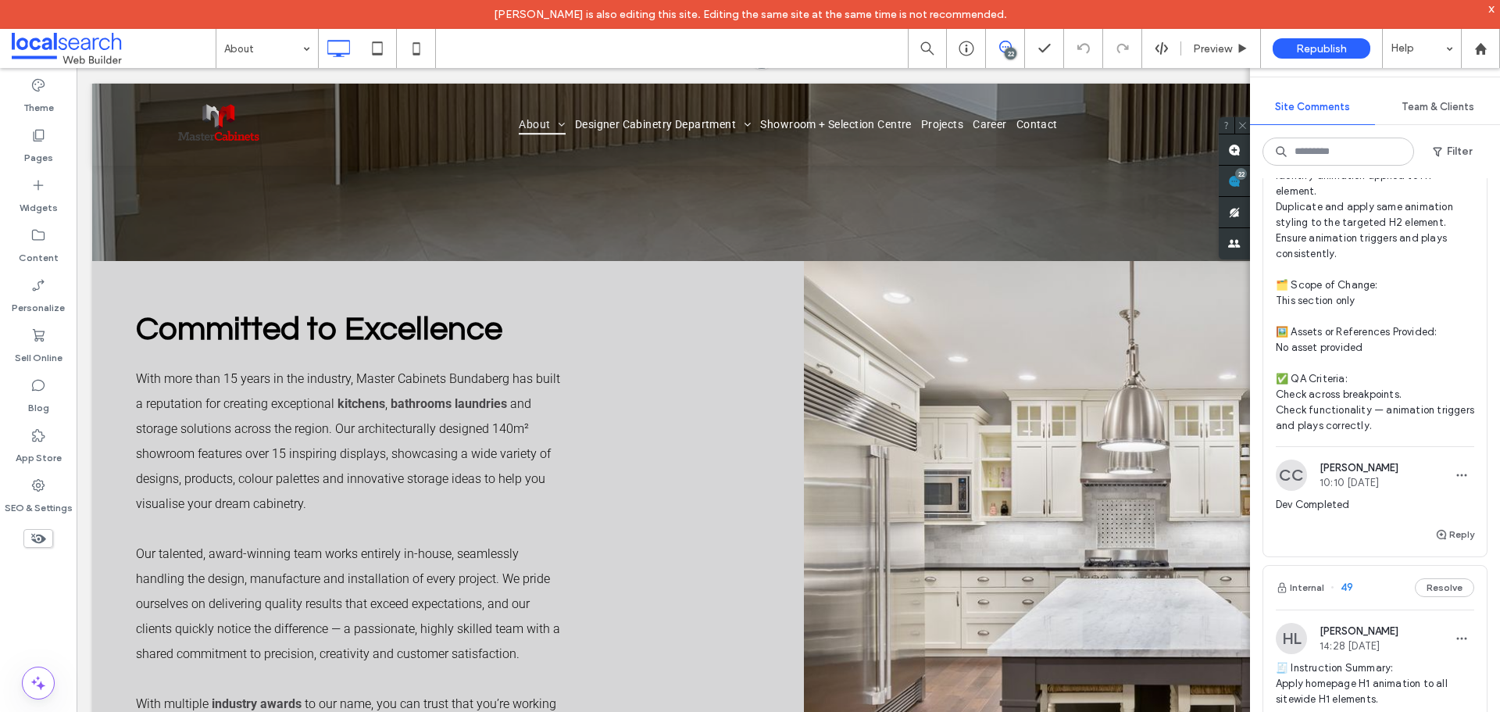
click at [1371, 366] on span "🧾 Instruction Summary: Apply H1 animation styling to specified H2 element. 🧩 Ac…" at bounding box center [1374, 262] width 198 height 344
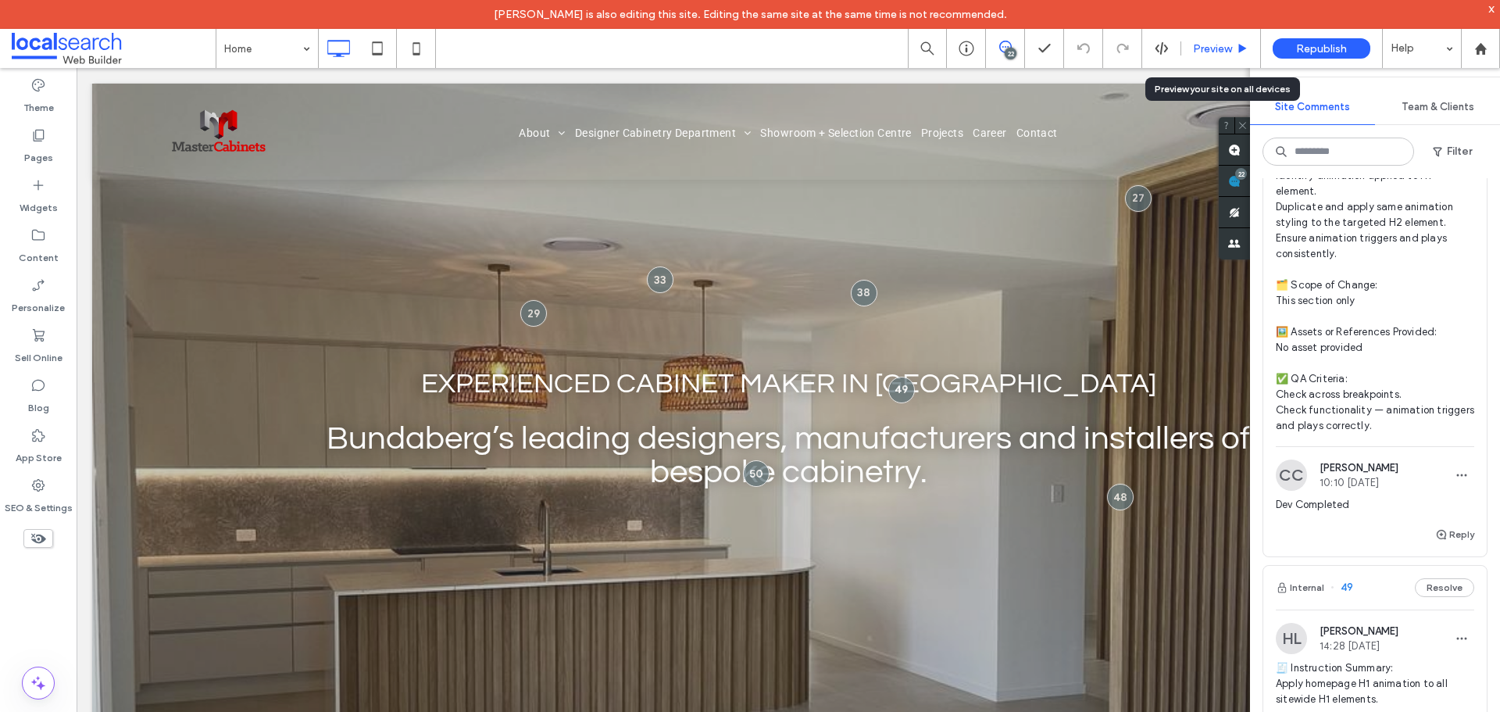
click at [1219, 37] on div "Preview" at bounding box center [1221, 48] width 80 height 39
click at [1194, 51] on span "Preview" at bounding box center [1212, 48] width 39 height 13
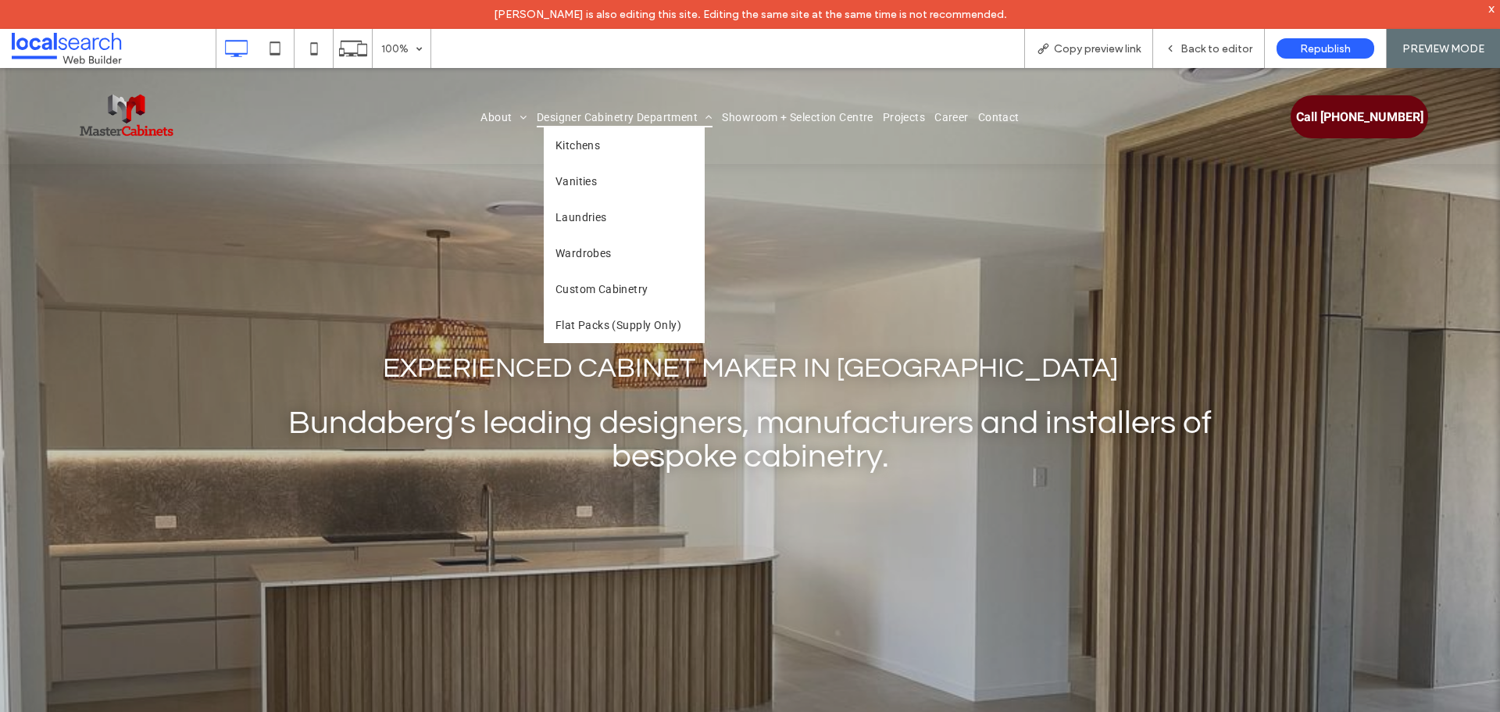
click at [555, 111] on span "Designer Cabinetry Department" at bounding box center [625, 117] width 177 height 20
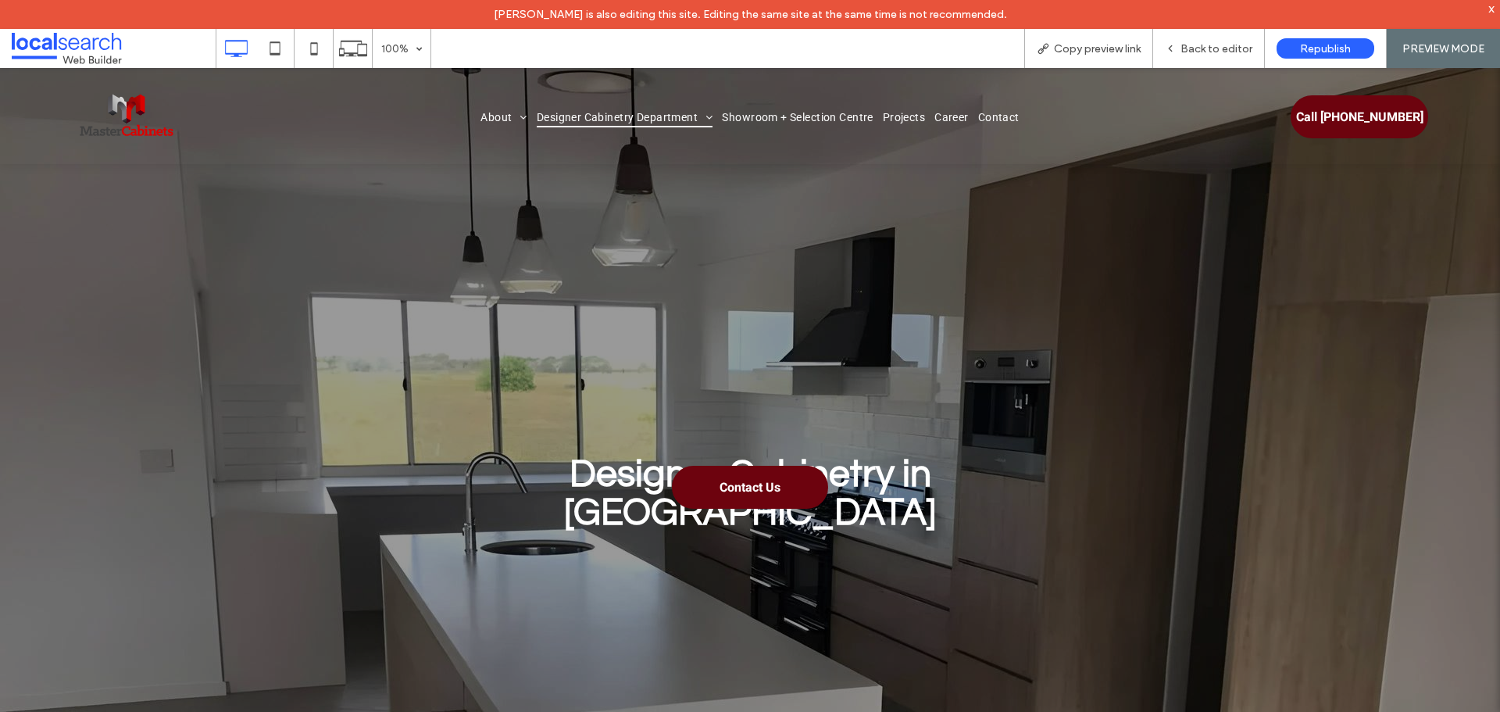
click at [145, 127] on img at bounding box center [126, 117] width 95 height 95
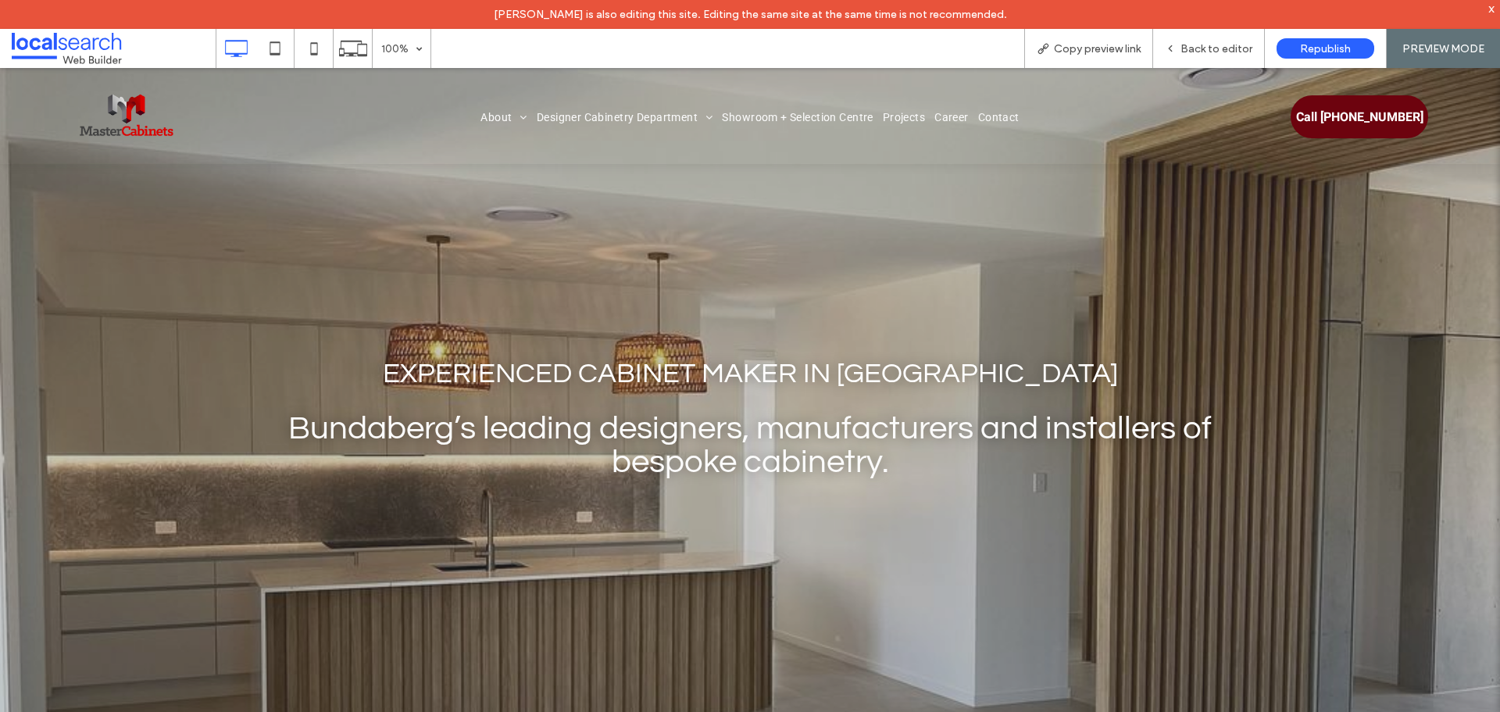
click at [602, 429] on span "Bundaberg’s leading designers, manufacturers and installers of bespoke cabinetr…" at bounding box center [749, 445] width 923 height 67
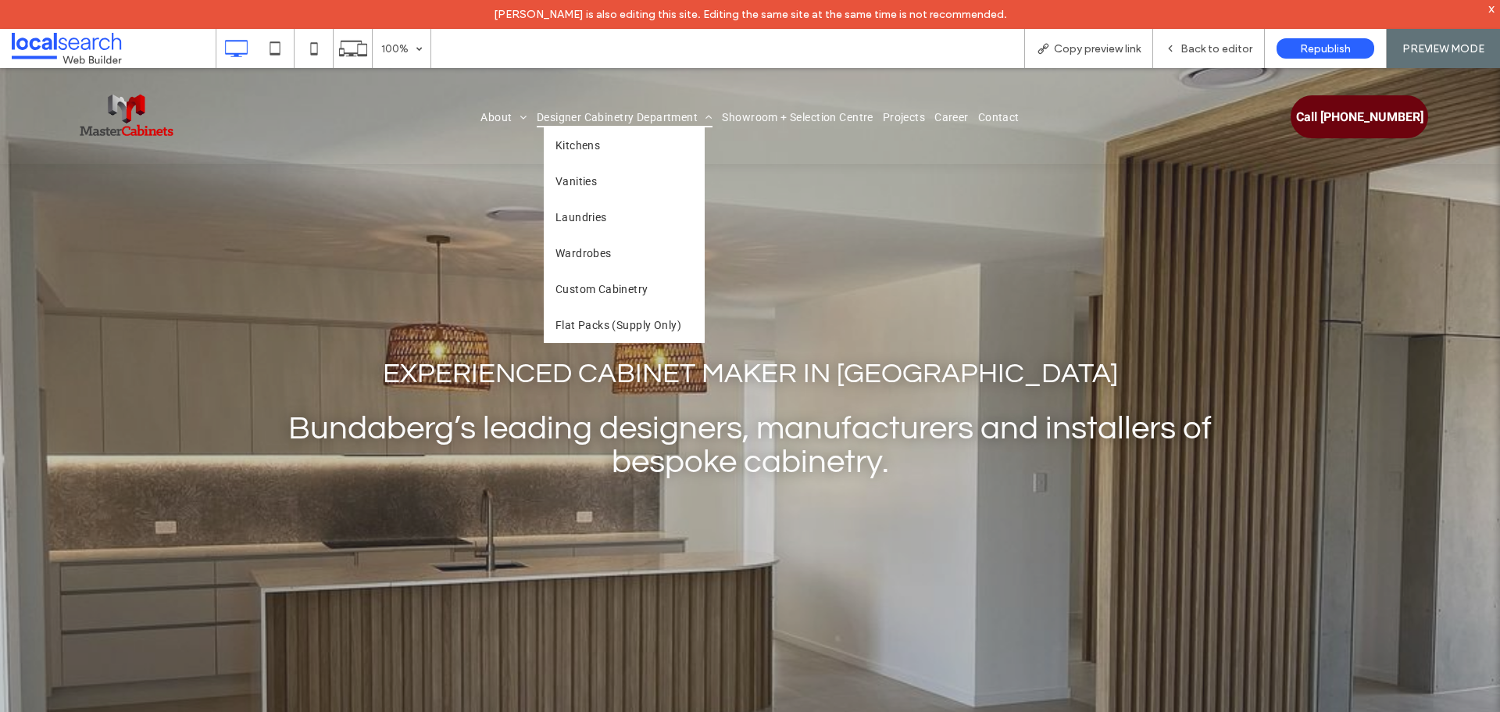
click at [566, 120] on span "Designer Cabinetry Department" at bounding box center [625, 117] width 177 height 20
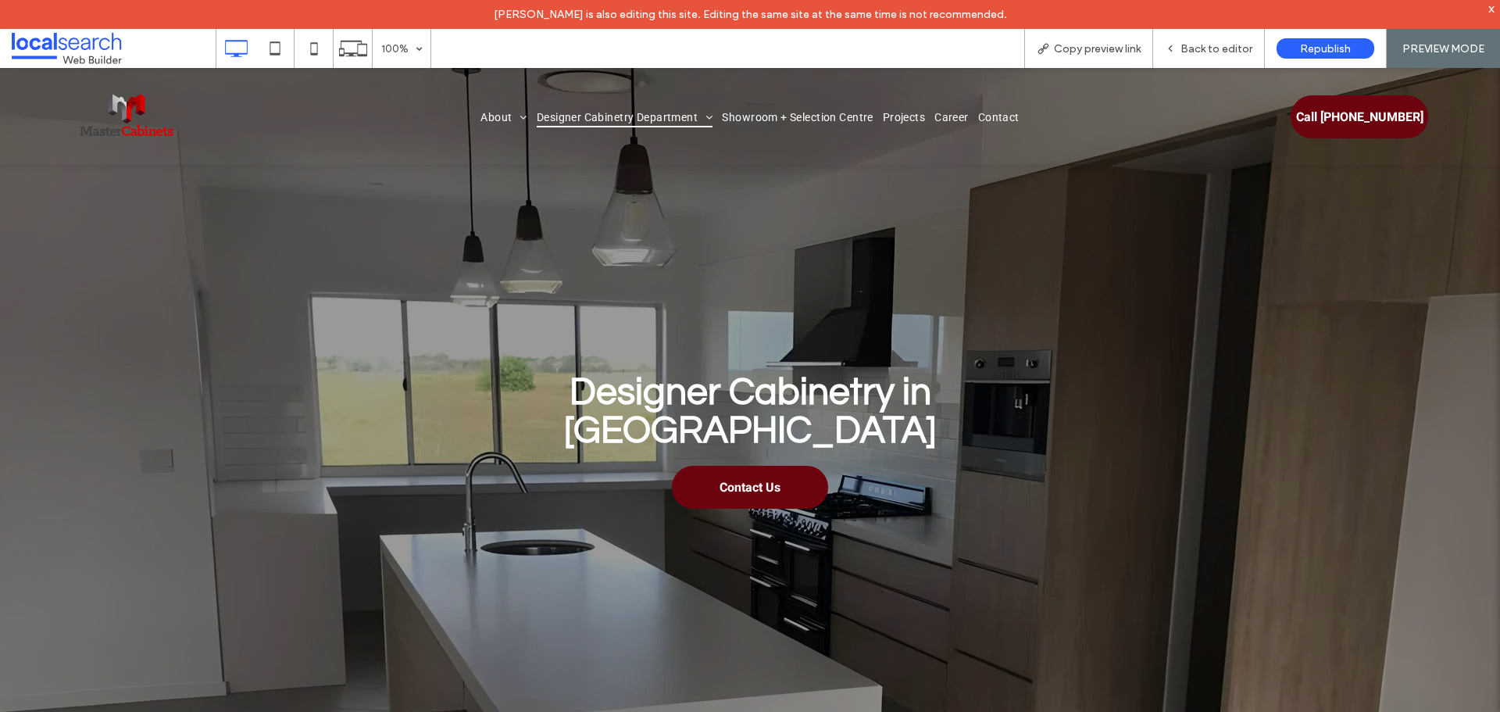
click at [139, 123] on img at bounding box center [126, 117] width 95 height 95
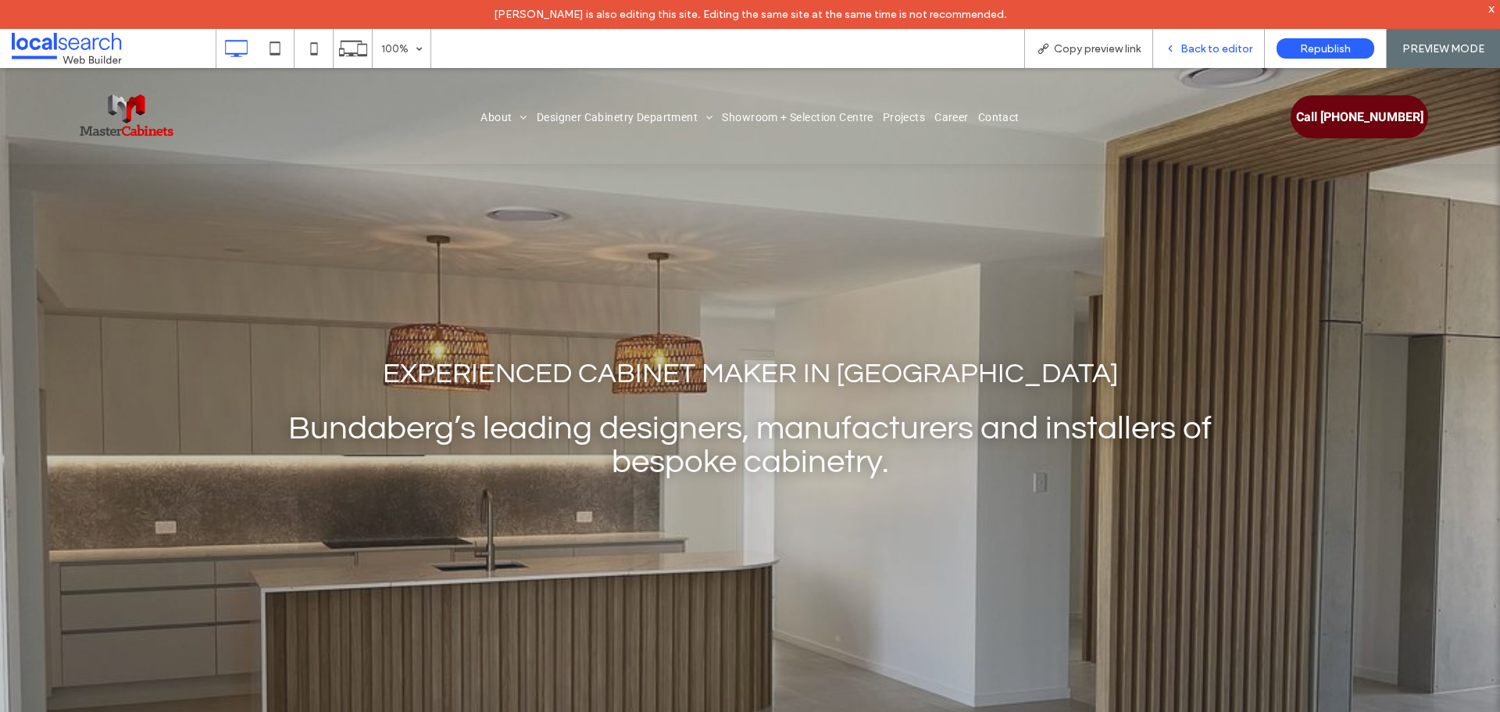
click at [1204, 48] on span "Back to editor" at bounding box center [1216, 48] width 72 height 13
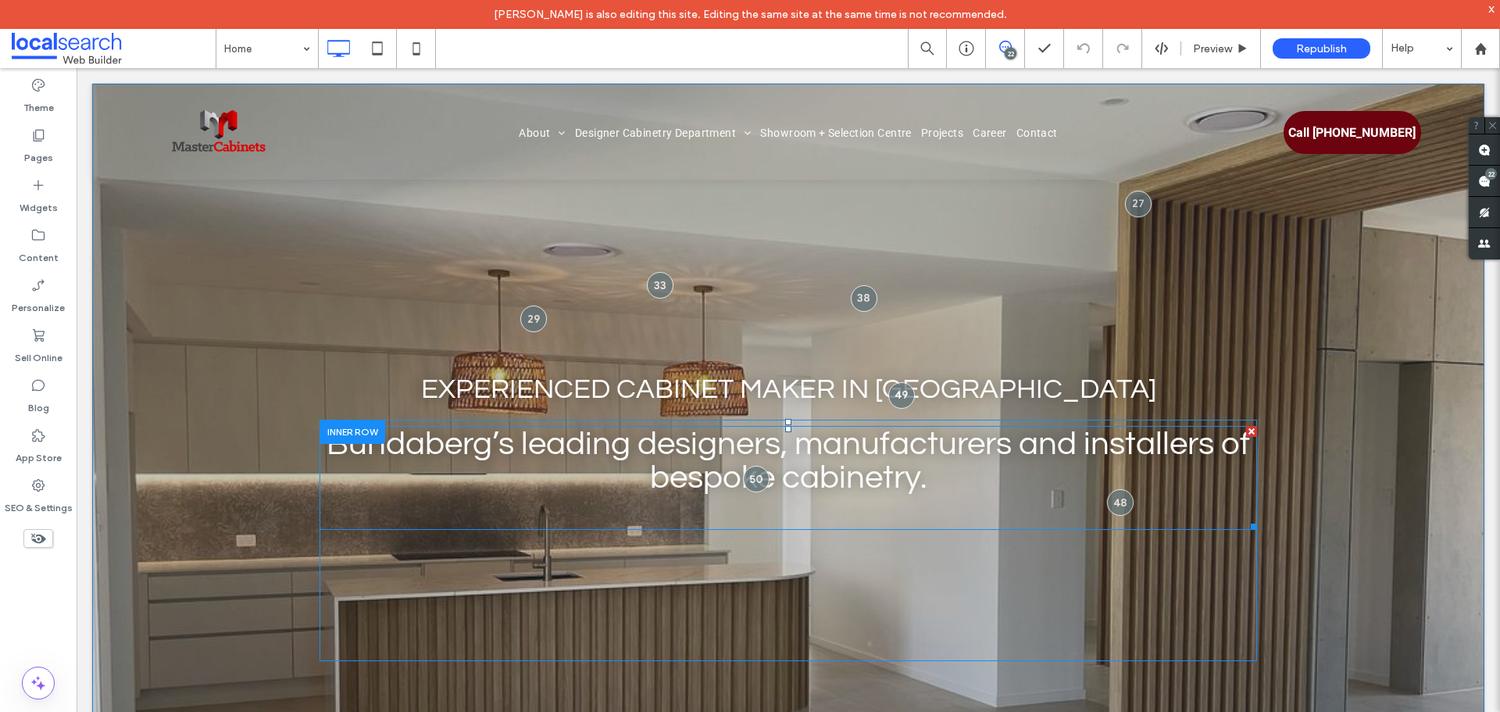
click at [635, 461] on h2 "Bundaberg’s leading designers, manufacturers and installers of bespoke cabinetr…" at bounding box center [787, 460] width 937 height 67
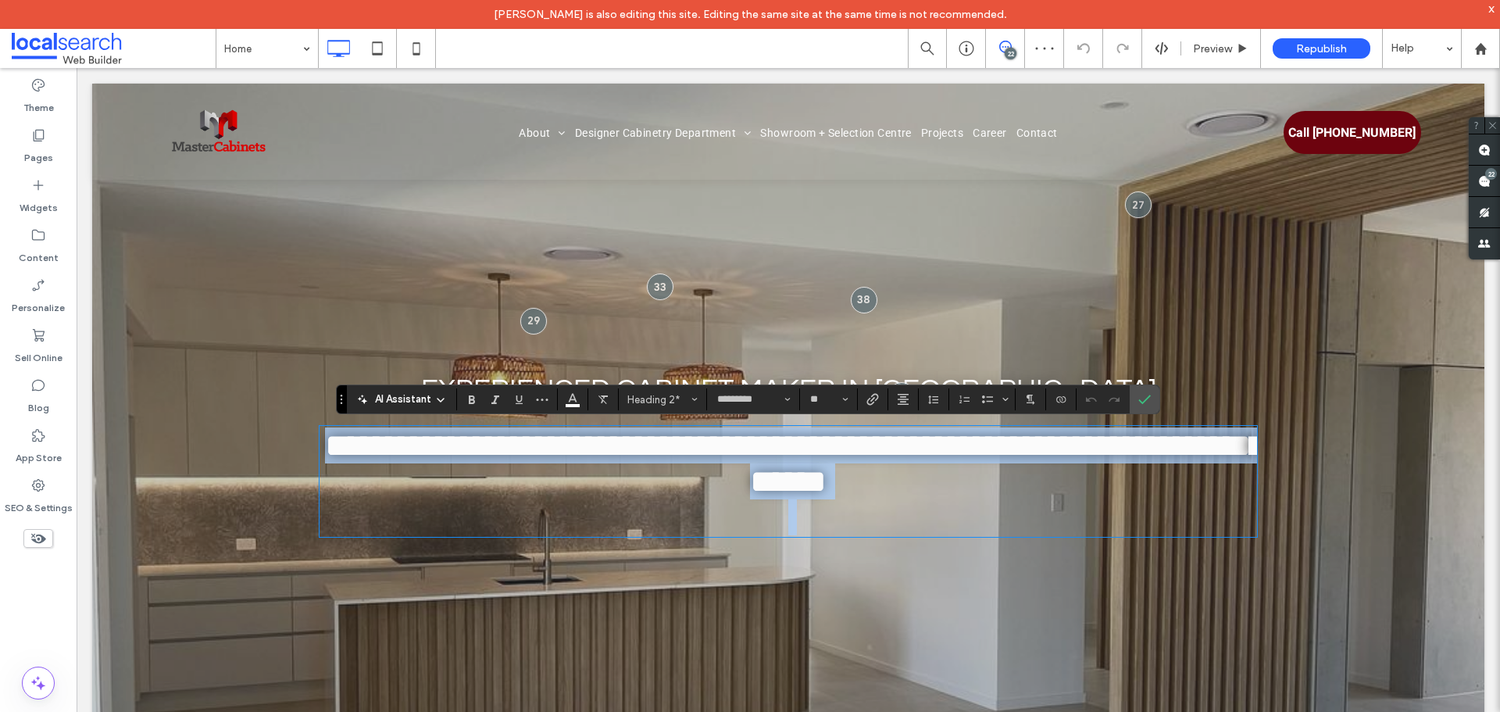
drag, startPoint x: 876, startPoint y: 480, endPoint x: 749, endPoint y: 468, distance: 127.9
click at [749, 468] on span "**********" at bounding box center [794, 463] width 939 height 69
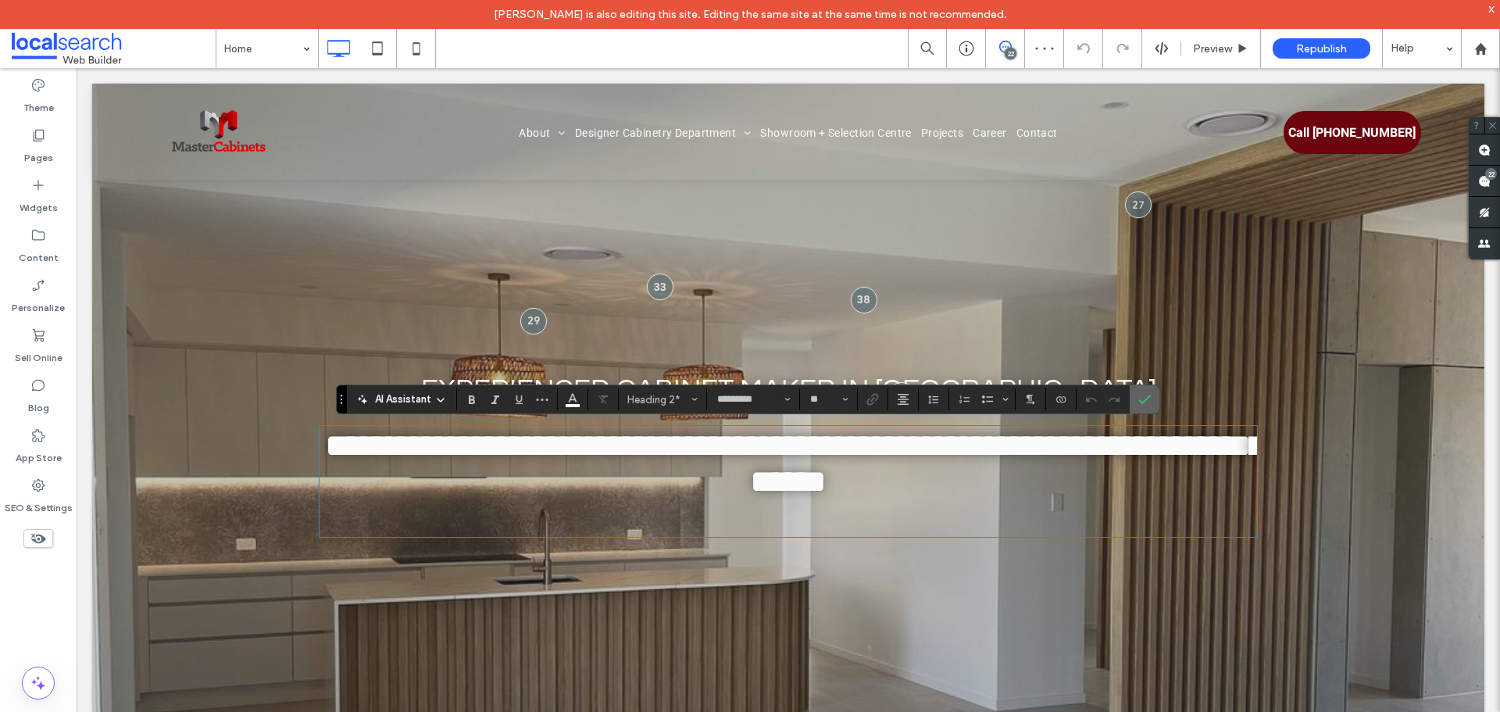
drag, startPoint x: 1147, startPoint y: 402, endPoint x: 1062, endPoint y: 355, distance: 96.9
click at [1147, 402] on icon "Confirm" at bounding box center [1144, 399] width 12 height 12
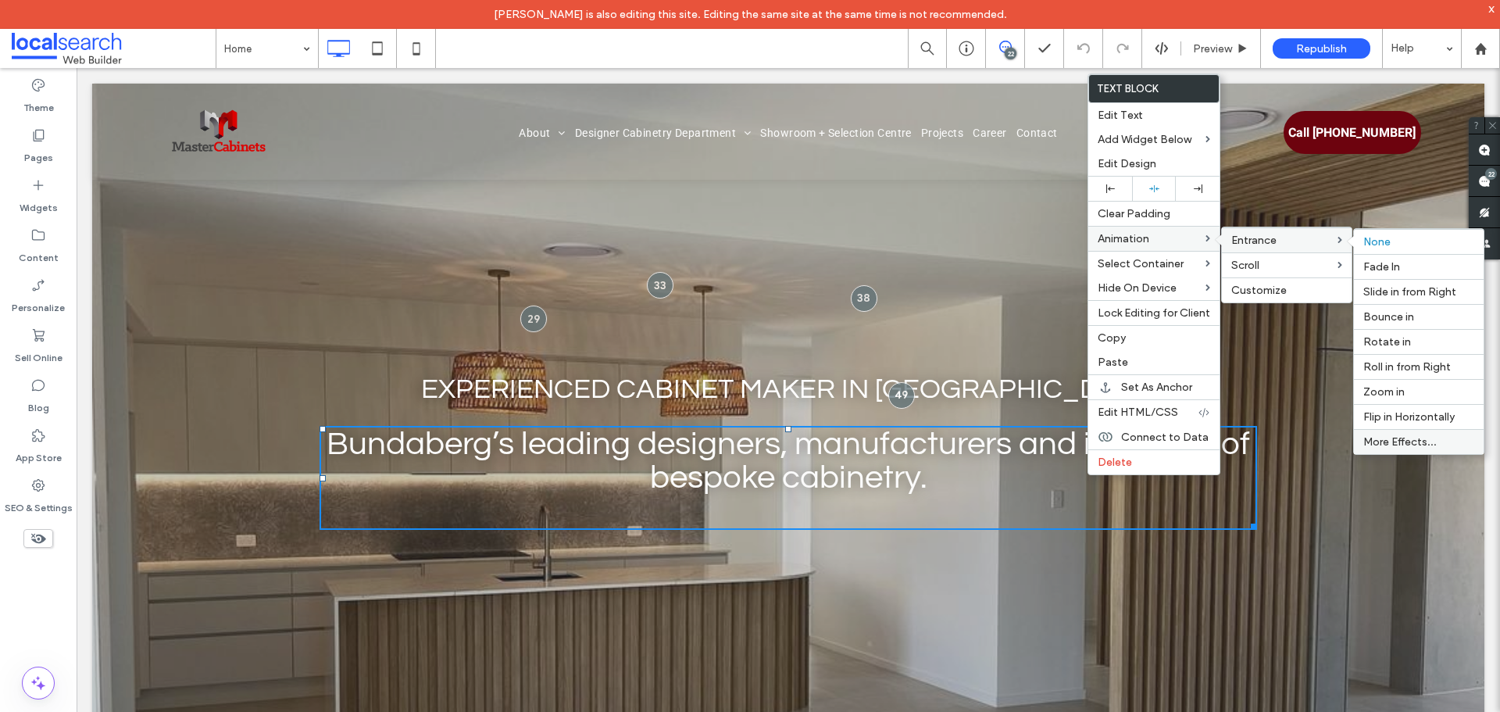
click at [1375, 435] on span "More Effects..." at bounding box center [1399, 441] width 73 height 13
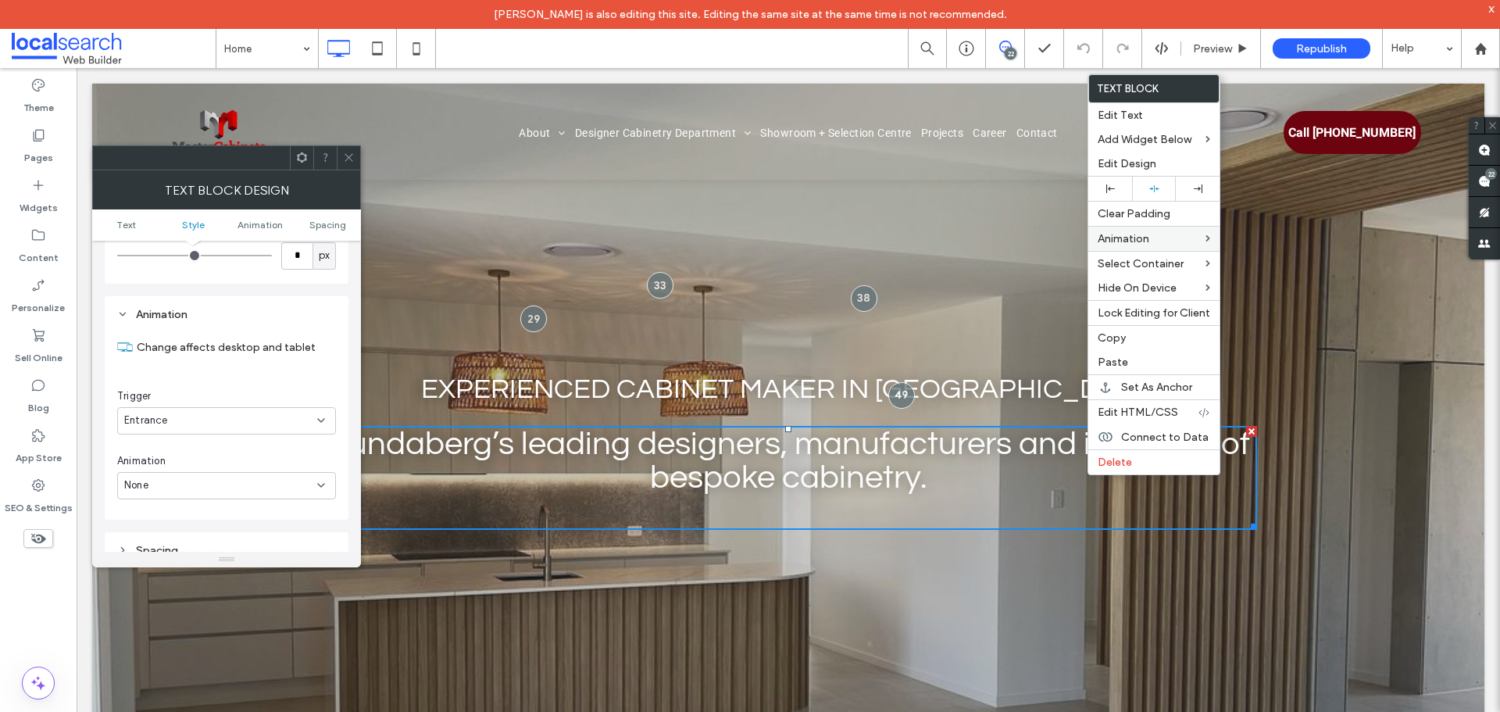
scroll to position [398, 0]
click at [359, 159] on div at bounding box center [348, 157] width 23 height 23
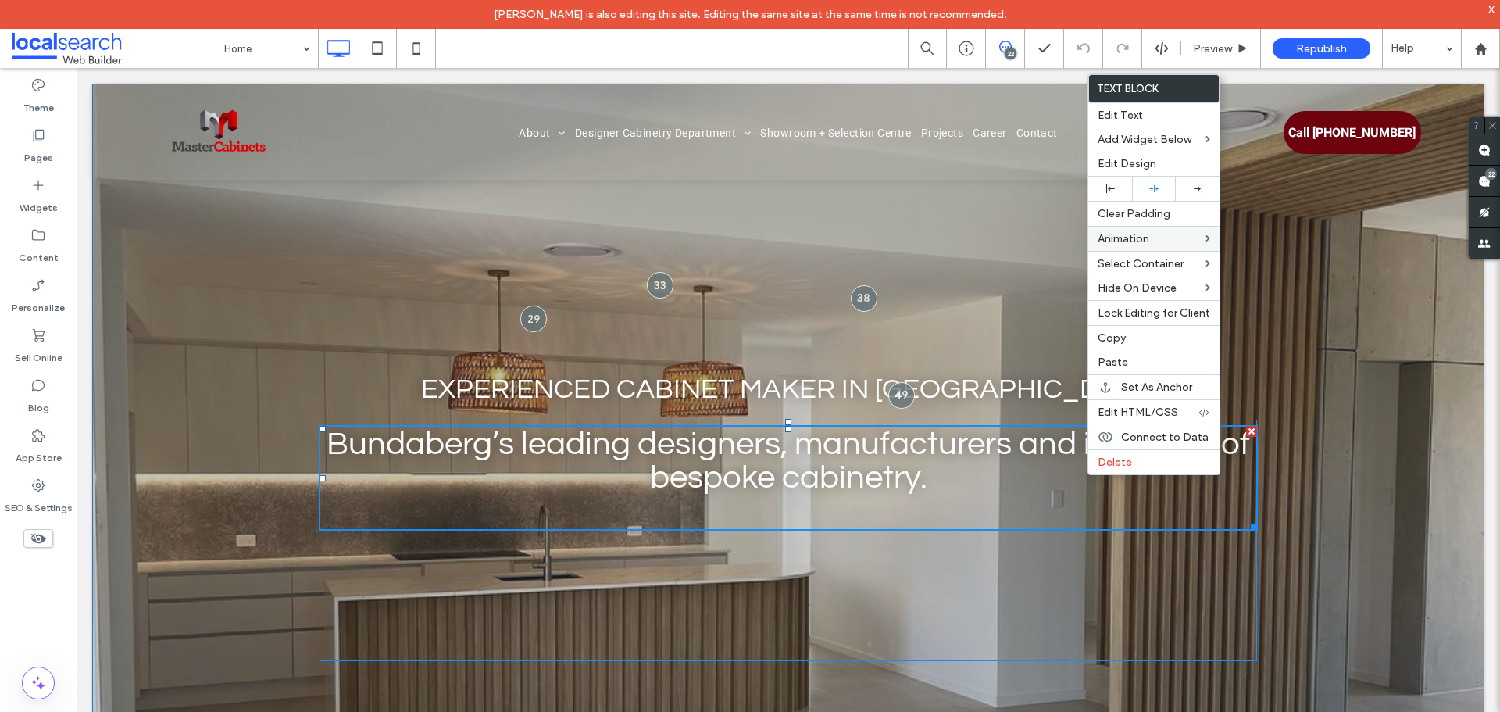
click at [804, 469] on span "Bundaberg’s leading designers, manufacturers and installers of bespoke cabinetr…" at bounding box center [787, 460] width 923 height 67
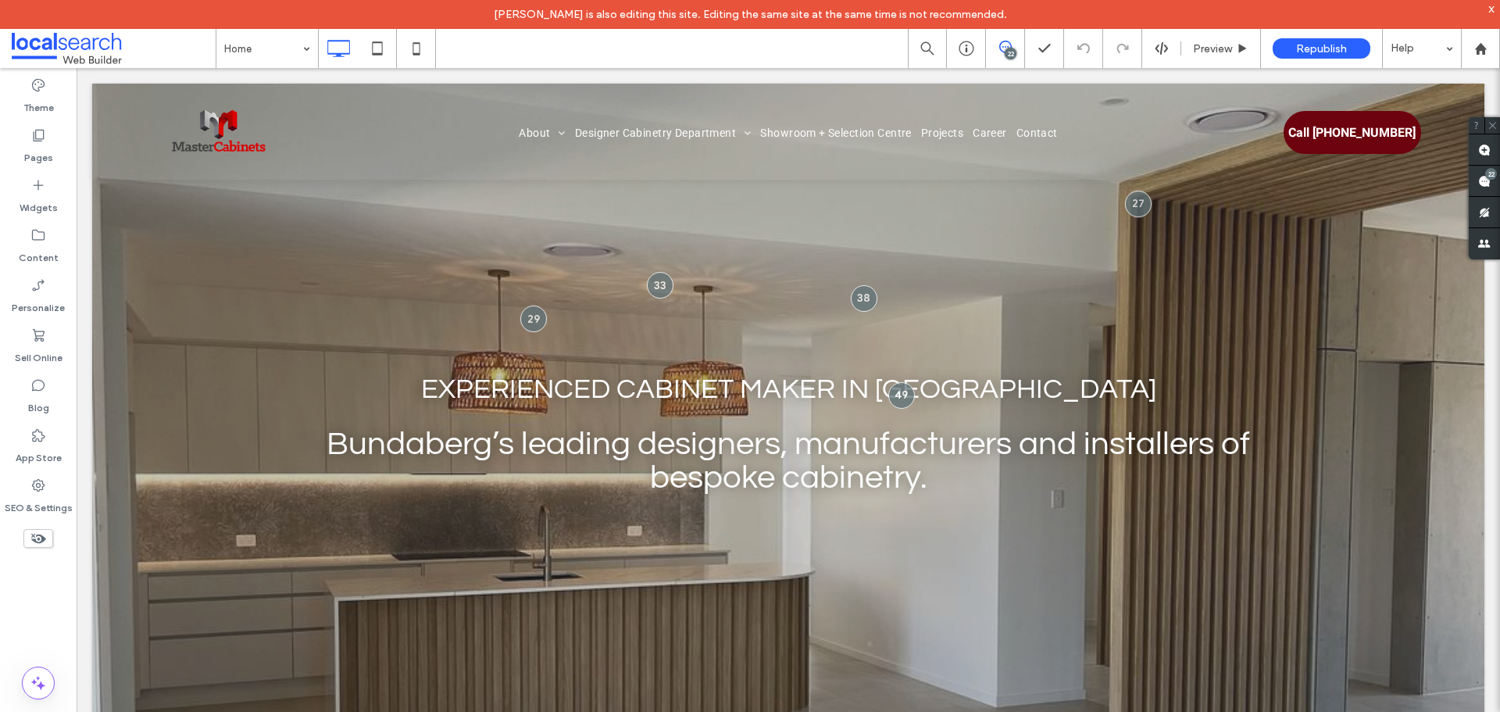
click at [1012, 52] on div "22" at bounding box center [1010, 54] width 12 height 12
click at [1008, 51] on div "22" at bounding box center [1010, 54] width 12 height 12
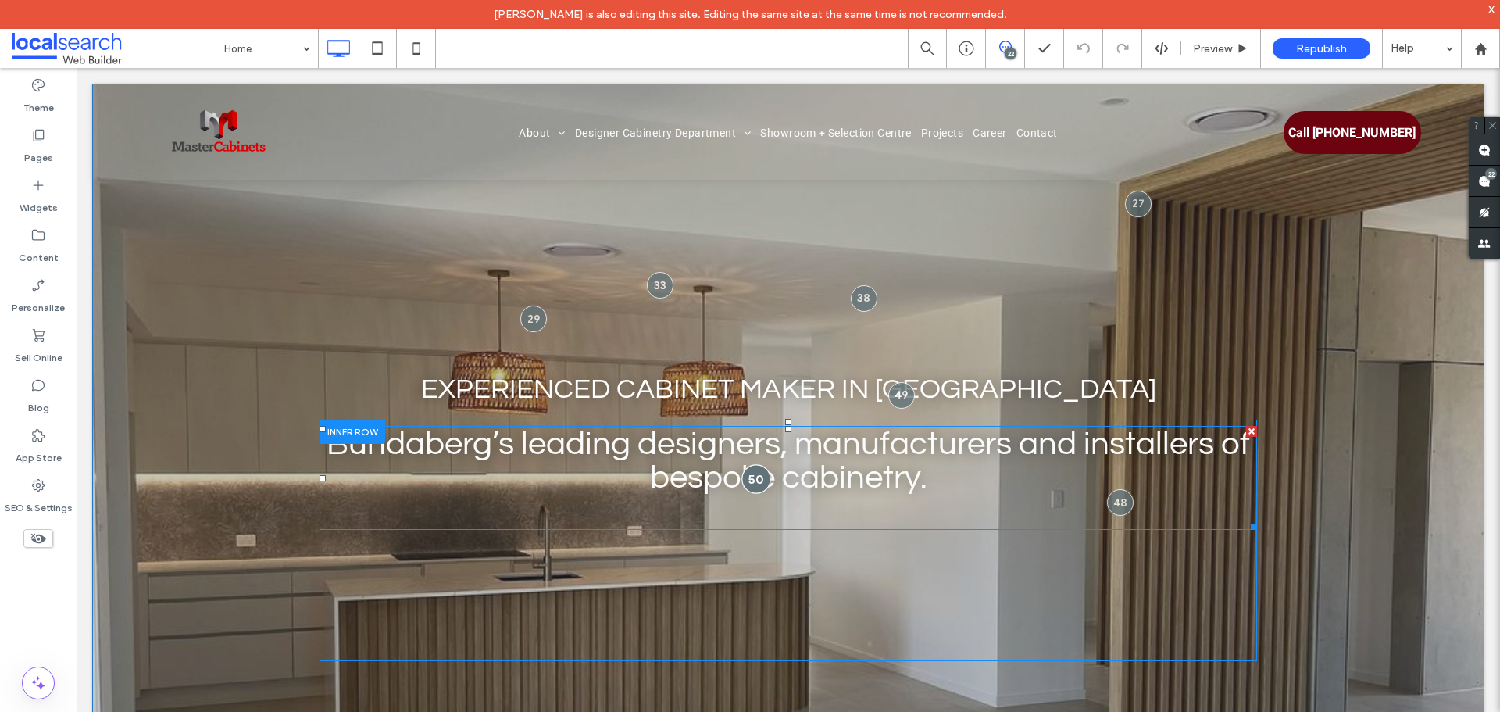
click at [748, 468] on div at bounding box center [755, 479] width 29 height 29
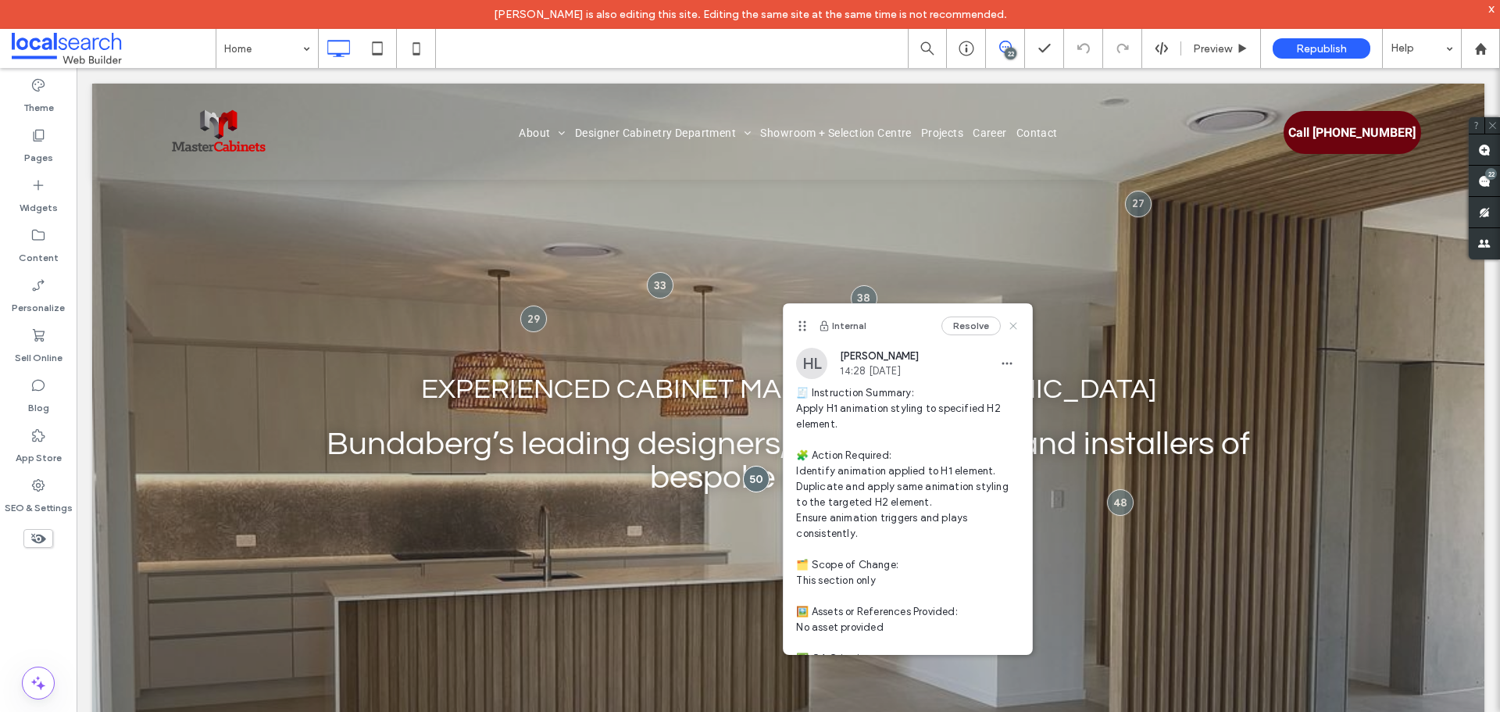
drag, startPoint x: 920, startPoint y: 262, endPoint x: 1000, endPoint y: 330, distance: 104.7
click at [1007, 330] on icon at bounding box center [1013, 325] width 12 height 12
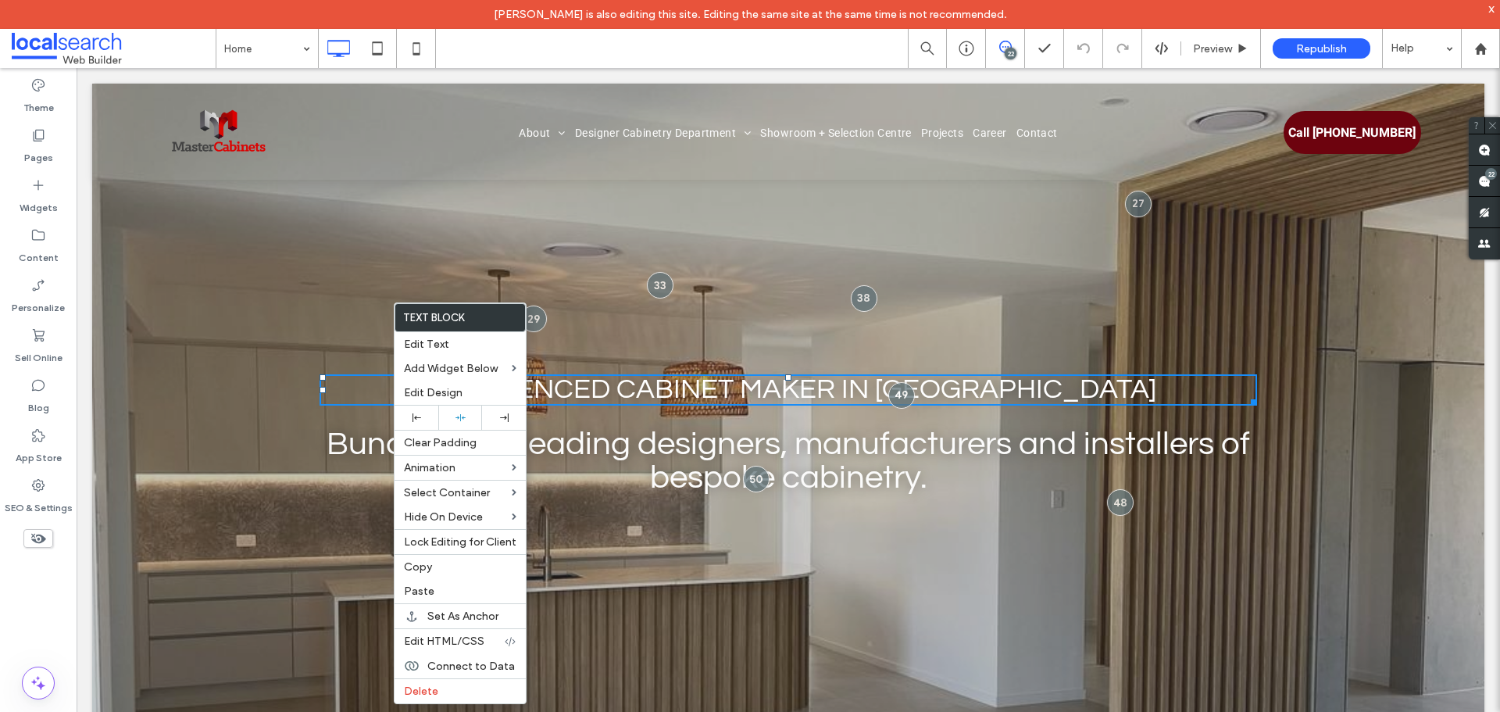
click at [615, 435] on span "Bundaberg’s leading designers, manufacturers and installers of bespoke cabinetr…" at bounding box center [787, 460] width 923 height 67
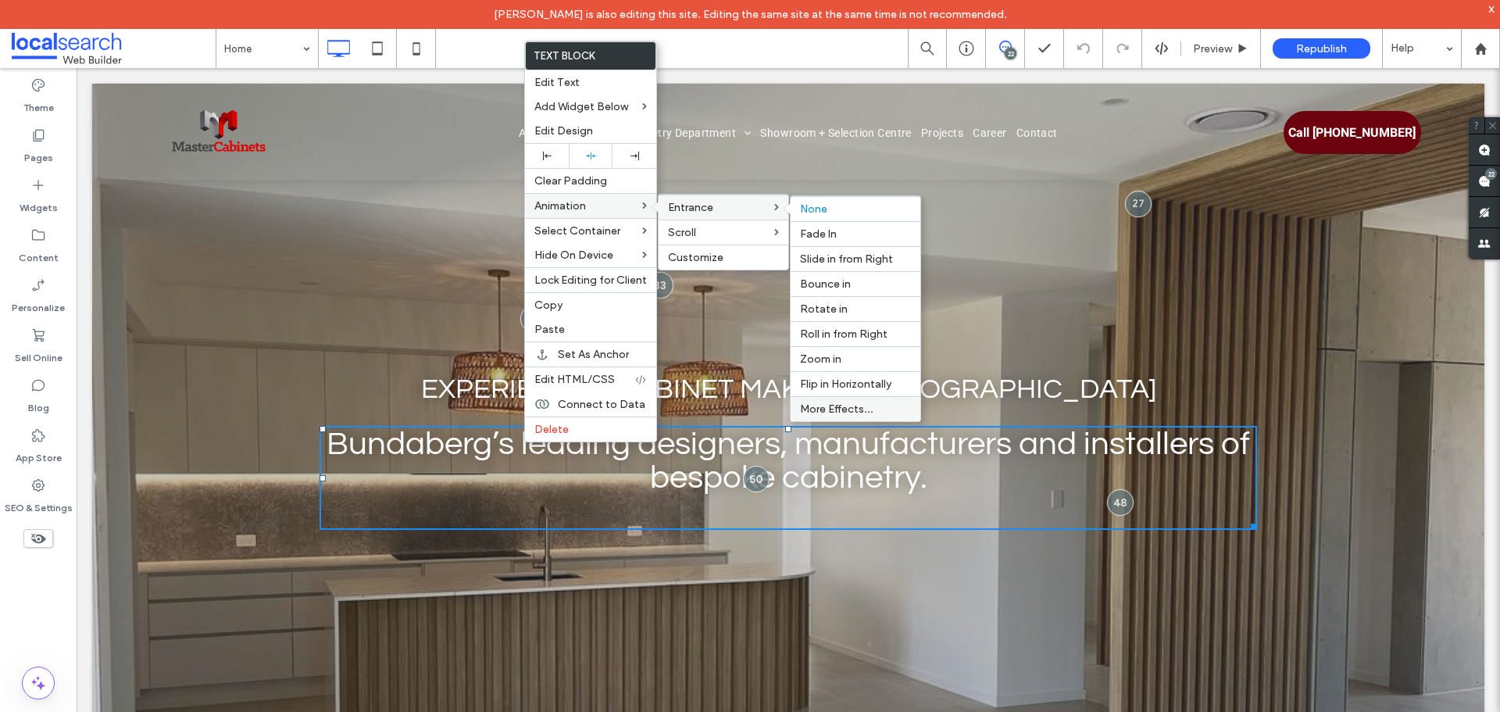
click at [825, 407] on span "More Effects..." at bounding box center [836, 408] width 73 height 13
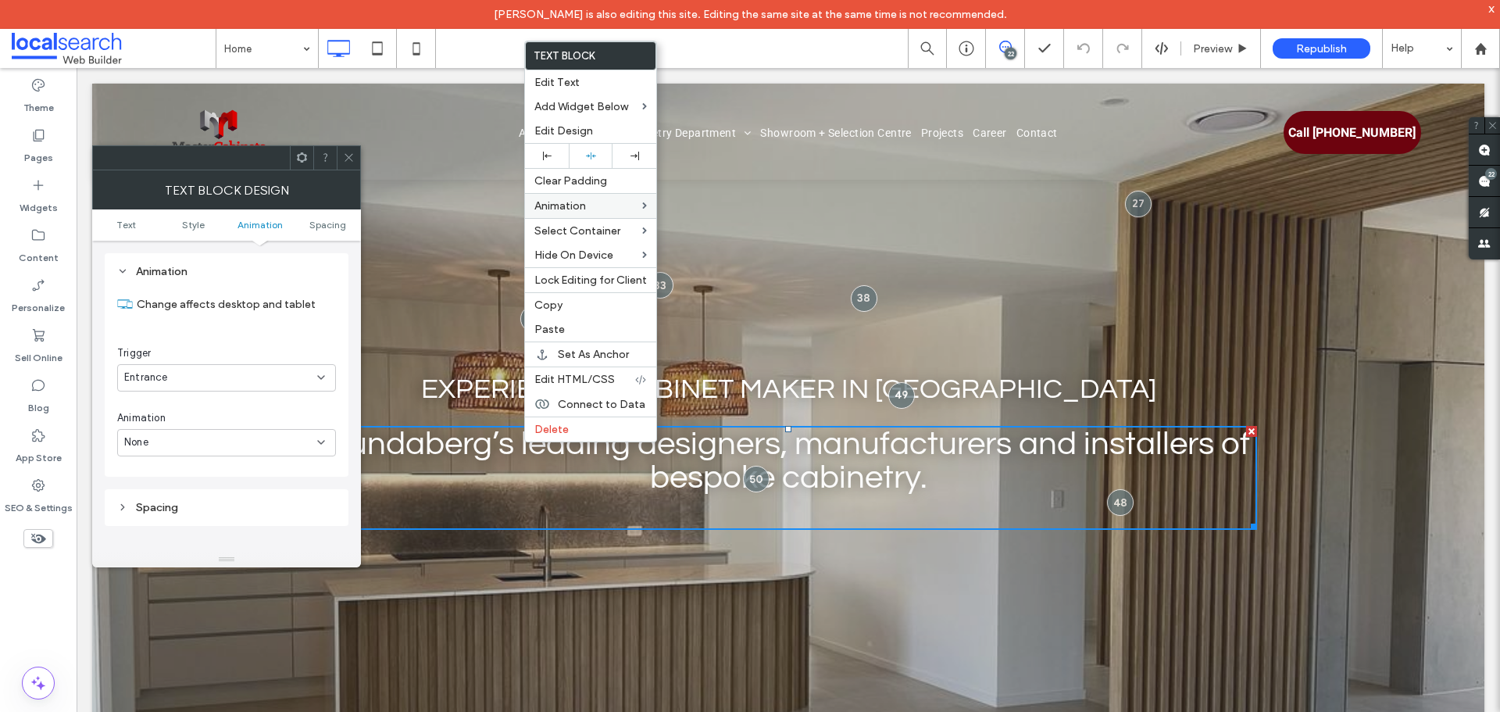
drag, startPoint x: 249, startPoint y: 440, endPoint x: 267, endPoint y: 436, distance: 18.4
click at [251, 441] on div "None" at bounding box center [220, 442] width 193 height 16
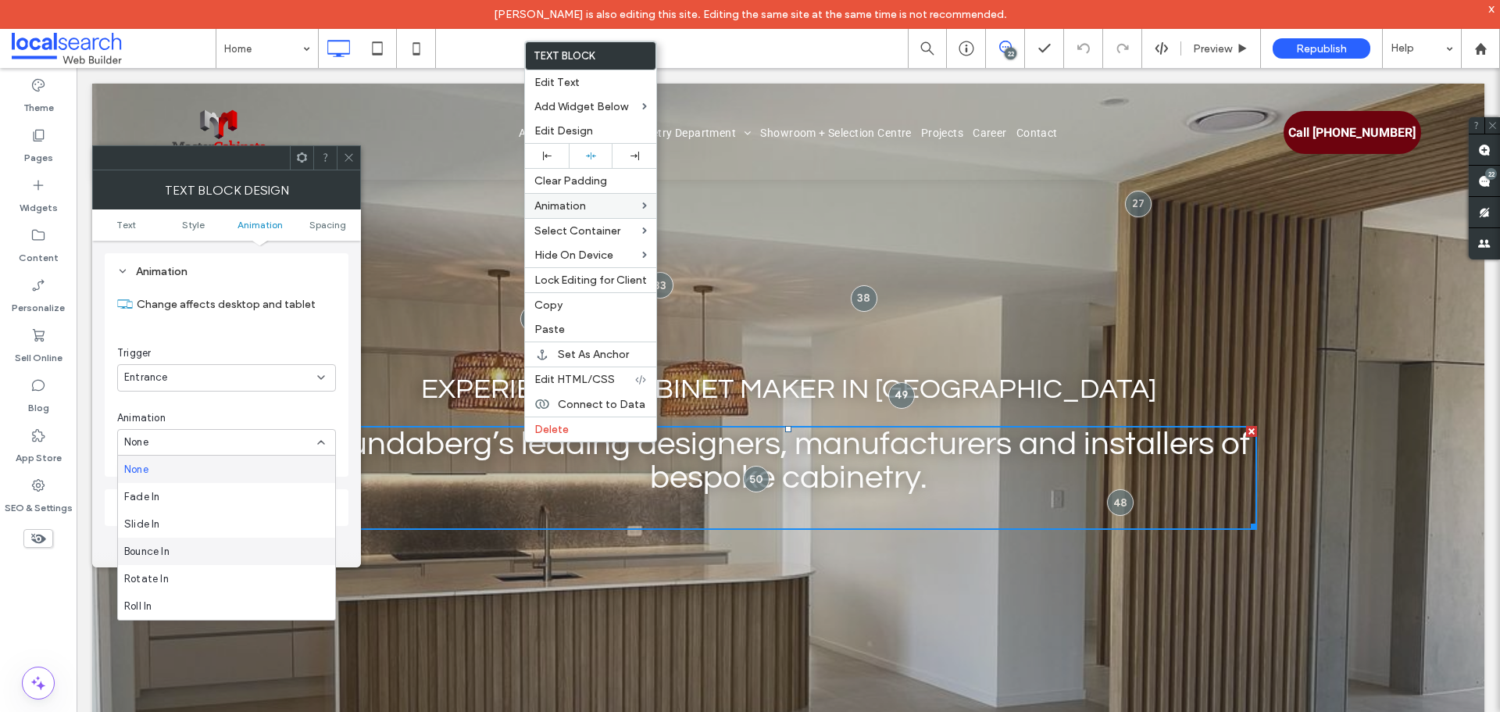
scroll to position [555, 0]
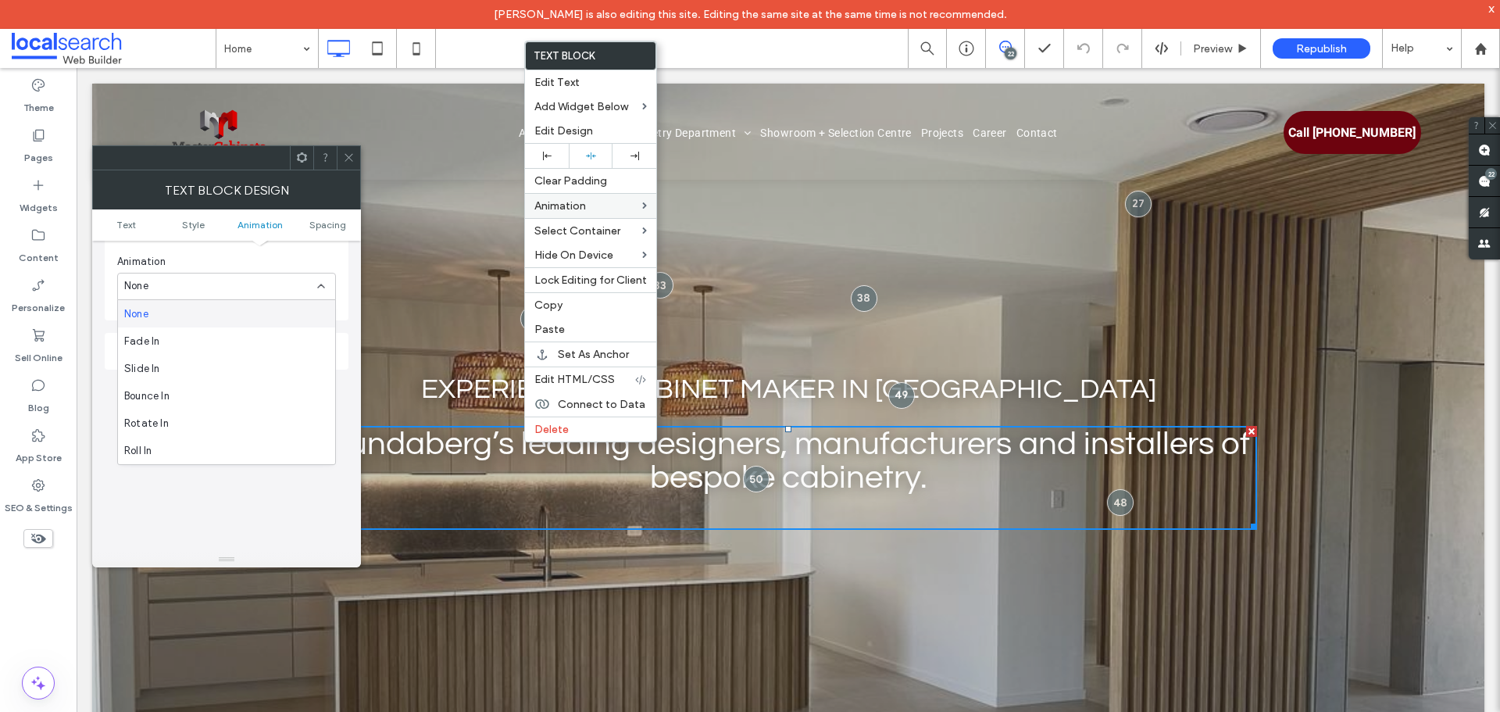
click at [304, 256] on div "Animation" at bounding box center [226, 262] width 219 height 16
click at [352, 164] on span at bounding box center [349, 157] width 12 height 23
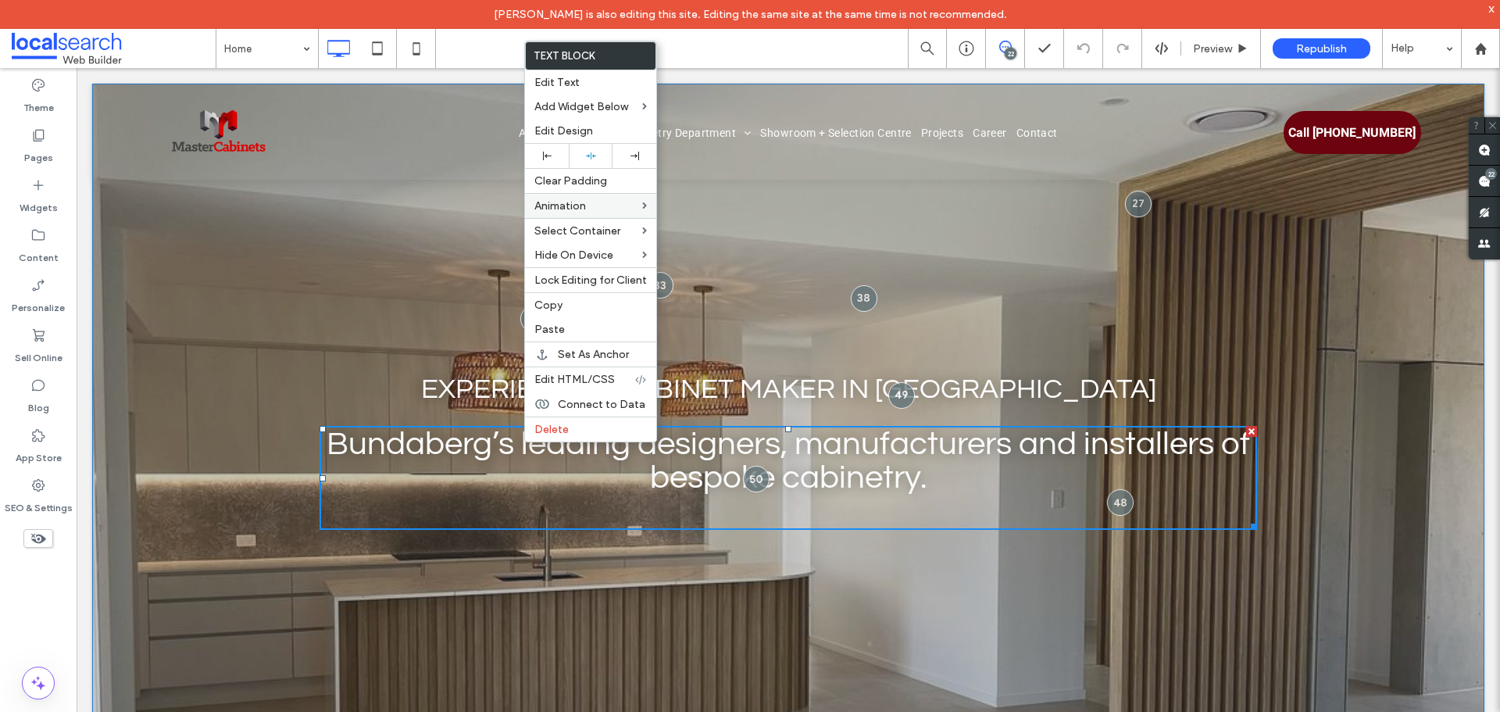
click at [239, 436] on div "Experienced Cabinet Maker in Bundaberg Click To Paste Bundaberg’s leading desig…" at bounding box center [788, 510] width 1392 height 852
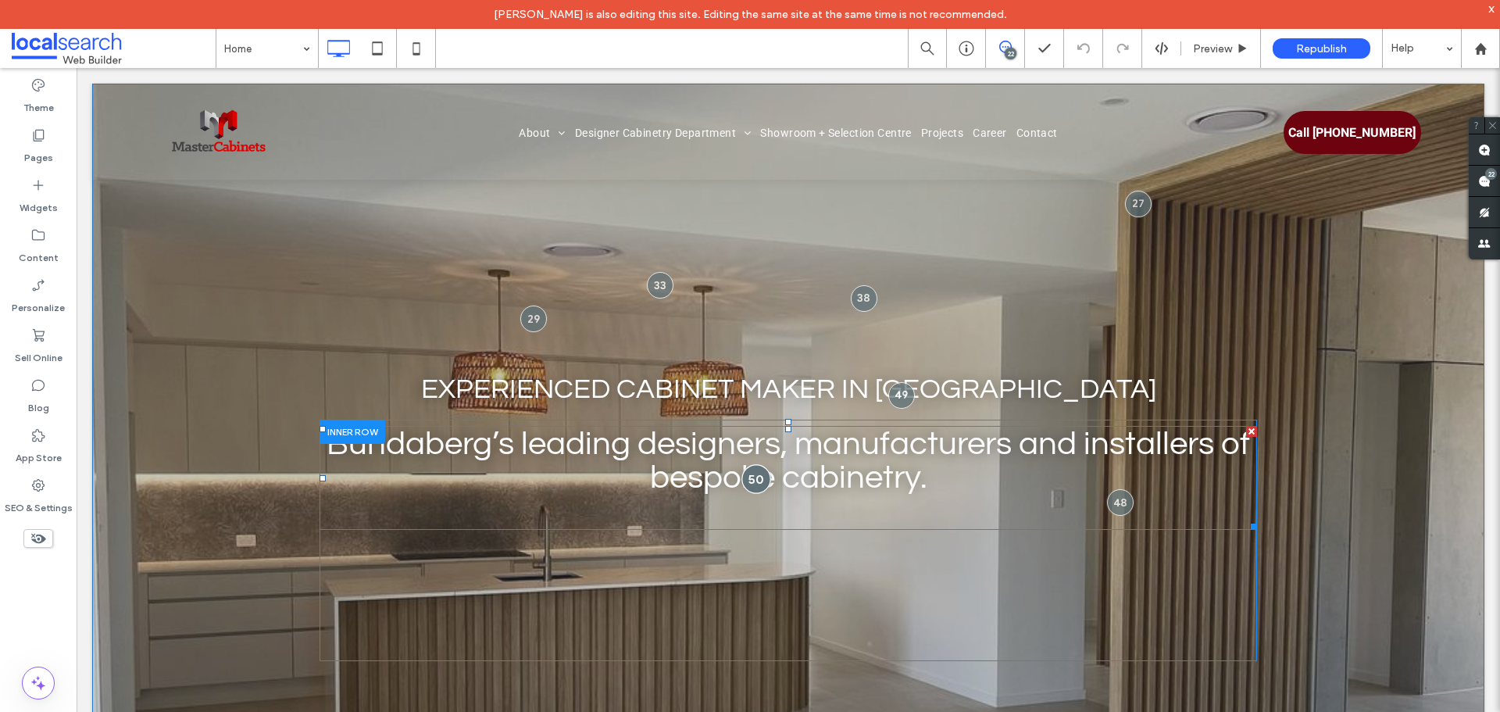
drag, startPoint x: 756, startPoint y: 477, endPoint x: 768, endPoint y: 502, distance: 27.6
click at [755, 477] on div at bounding box center [756, 479] width 27 height 27
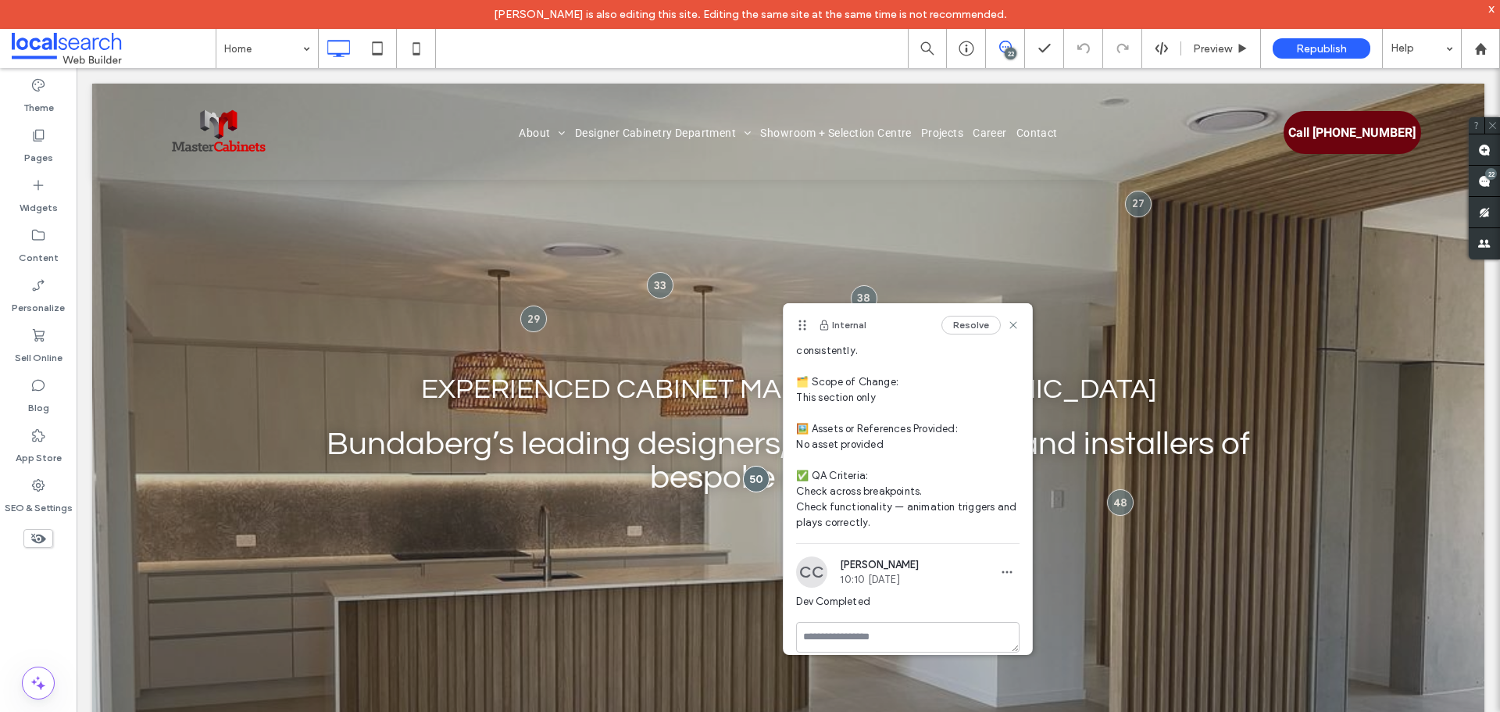
scroll to position [197, 0]
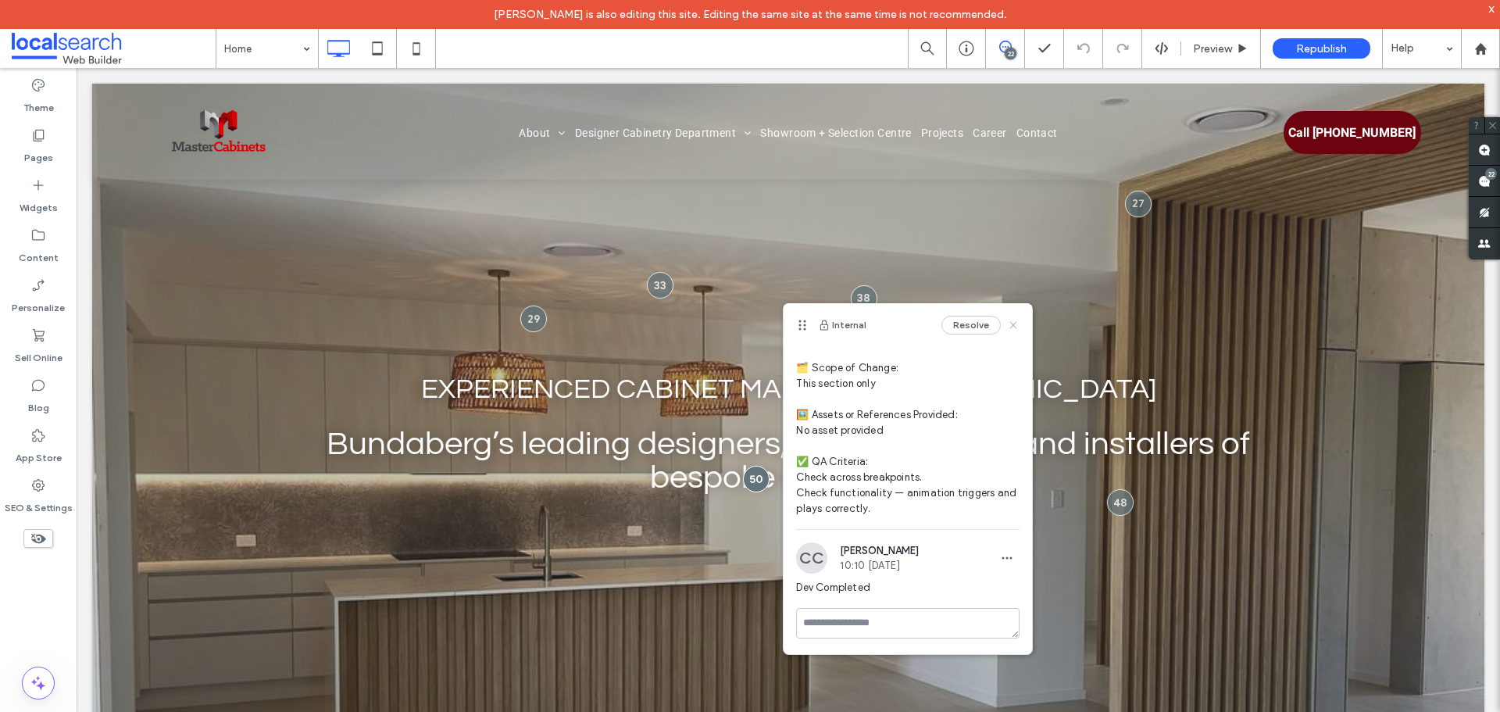
click at [1007, 326] on icon at bounding box center [1013, 325] width 12 height 12
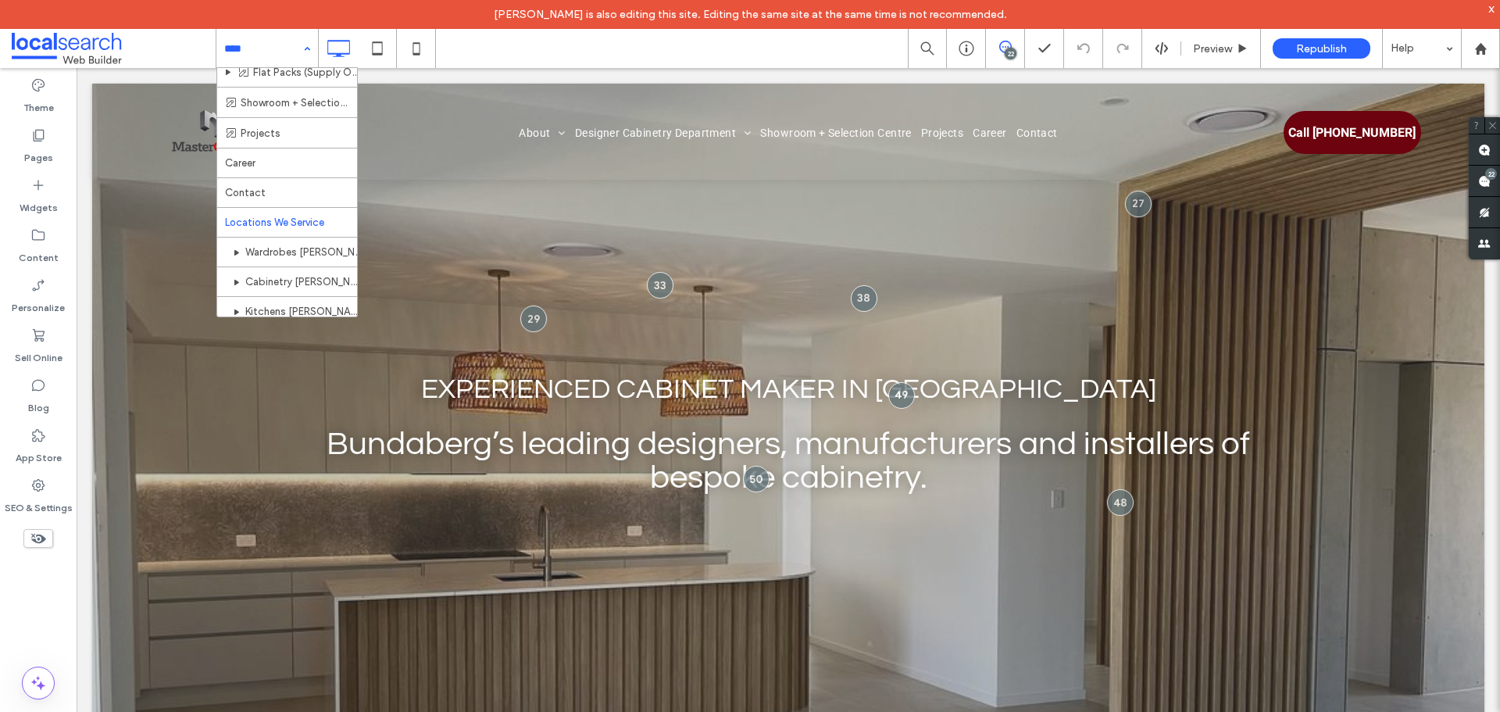
scroll to position [312, 0]
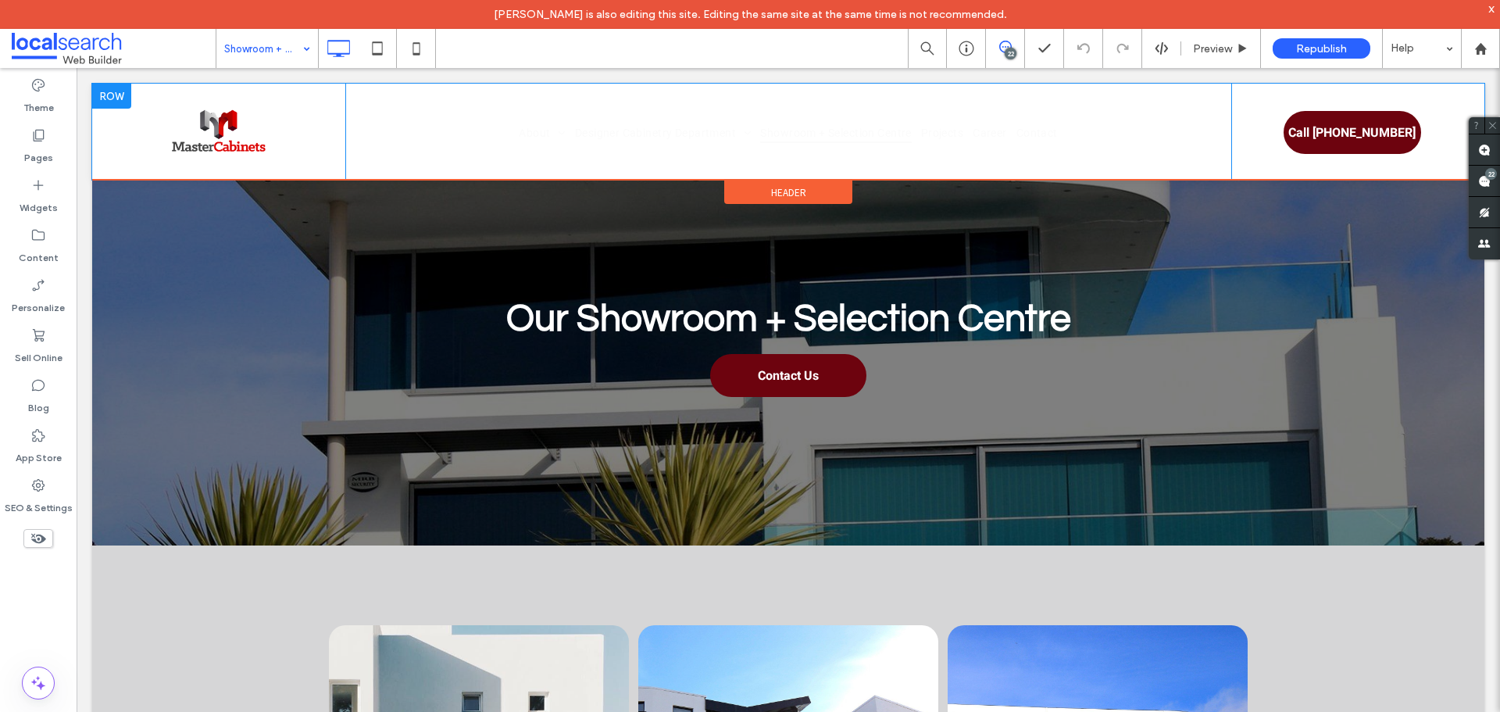
click at [106, 95] on div at bounding box center [111, 96] width 39 height 25
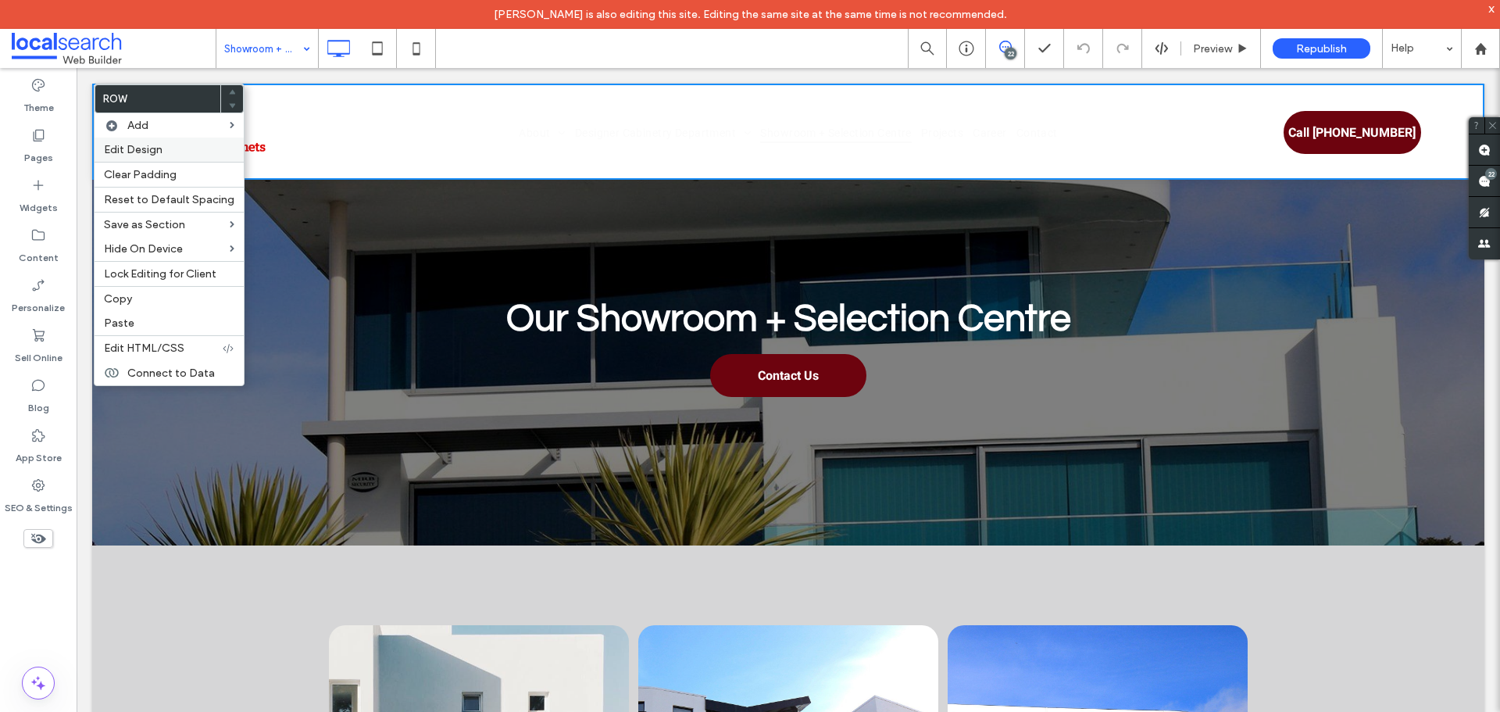
click at [168, 154] on label "Edit Design" at bounding box center [169, 149] width 130 height 13
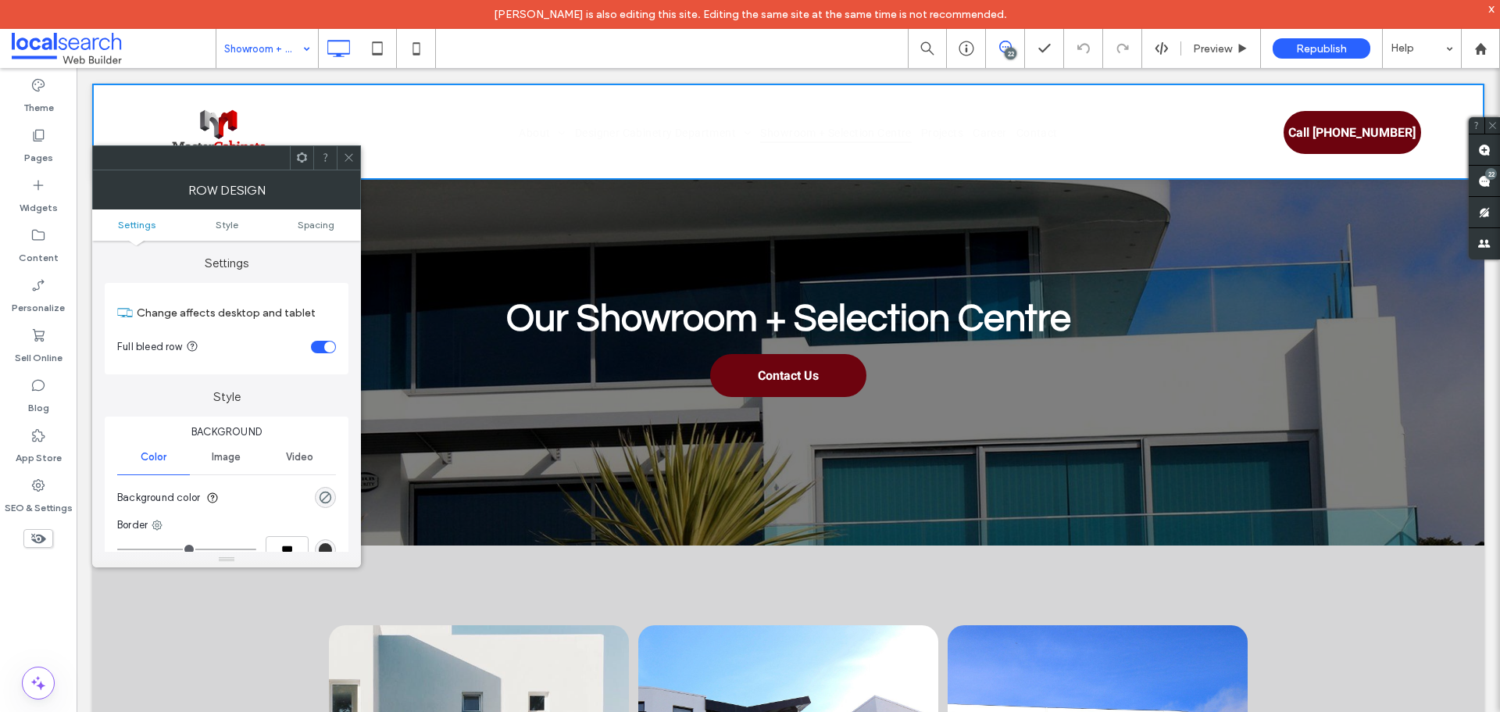
scroll to position [78, 0]
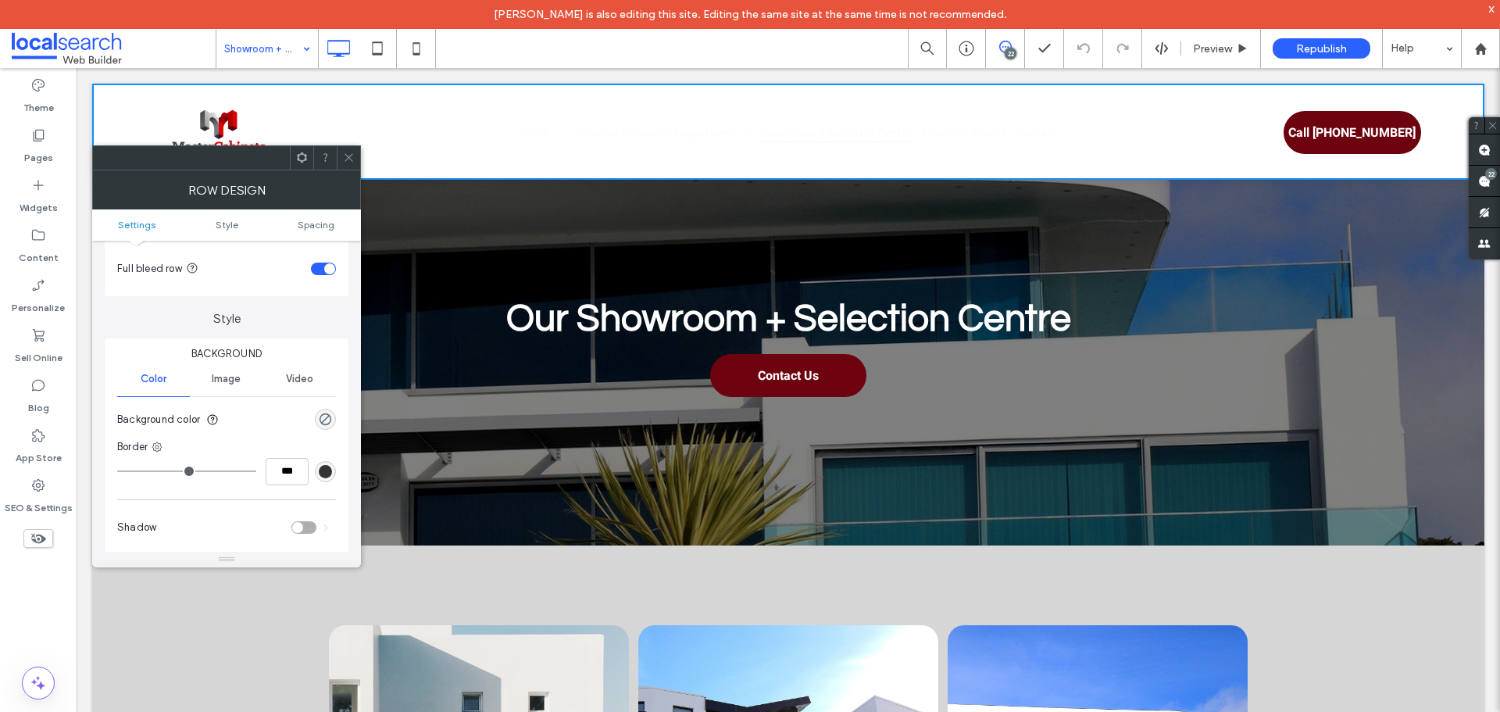
click at [348, 151] on span at bounding box center [349, 157] width 12 height 23
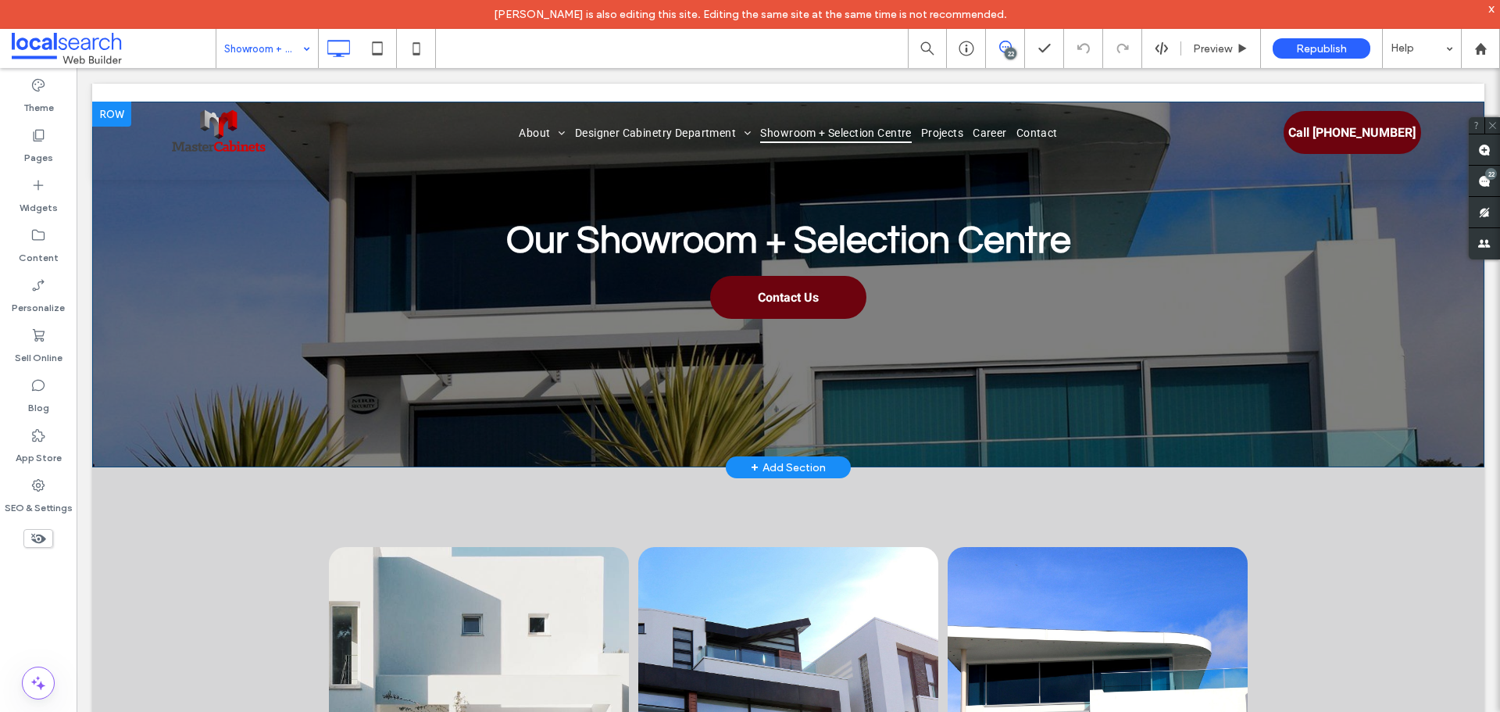
scroll to position [0, 0]
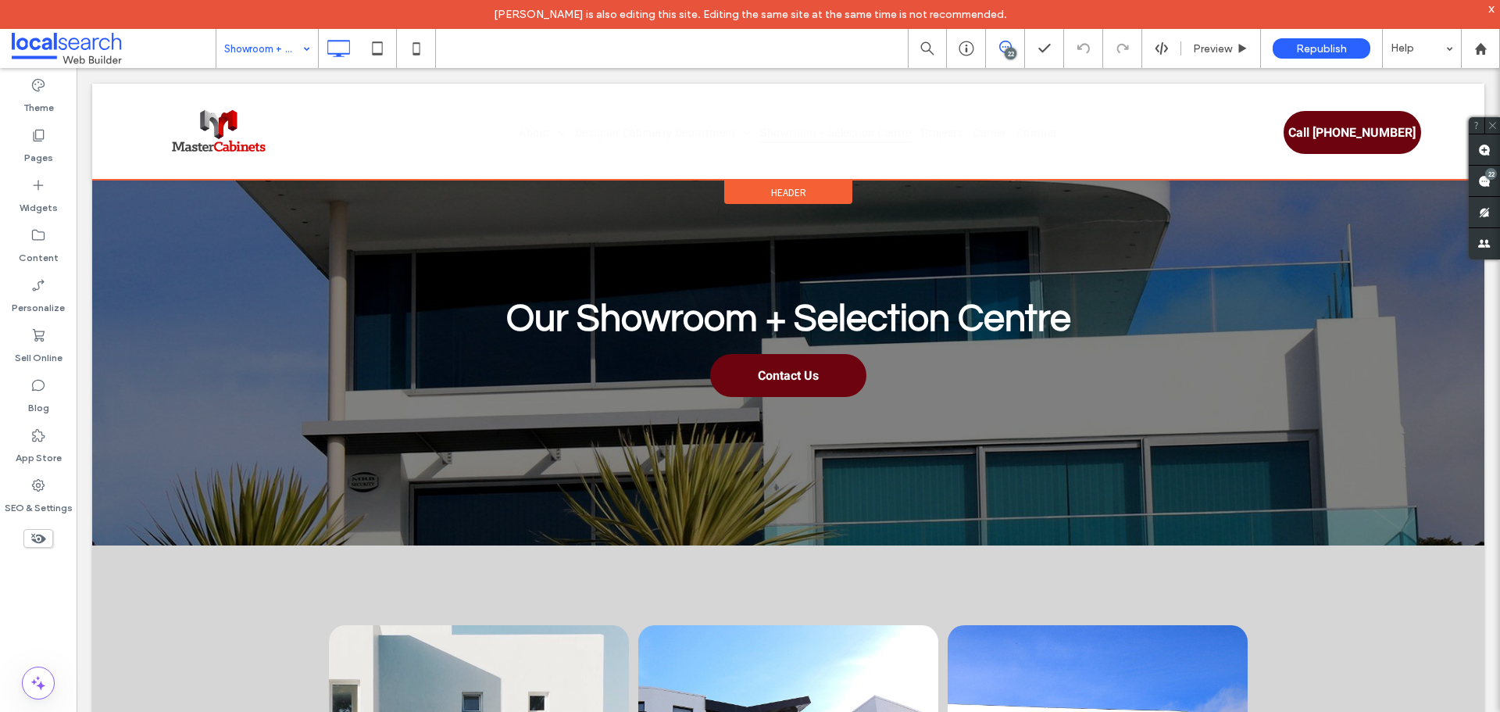
click at [773, 192] on span "Header" at bounding box center [788, 192] width 35 height 13
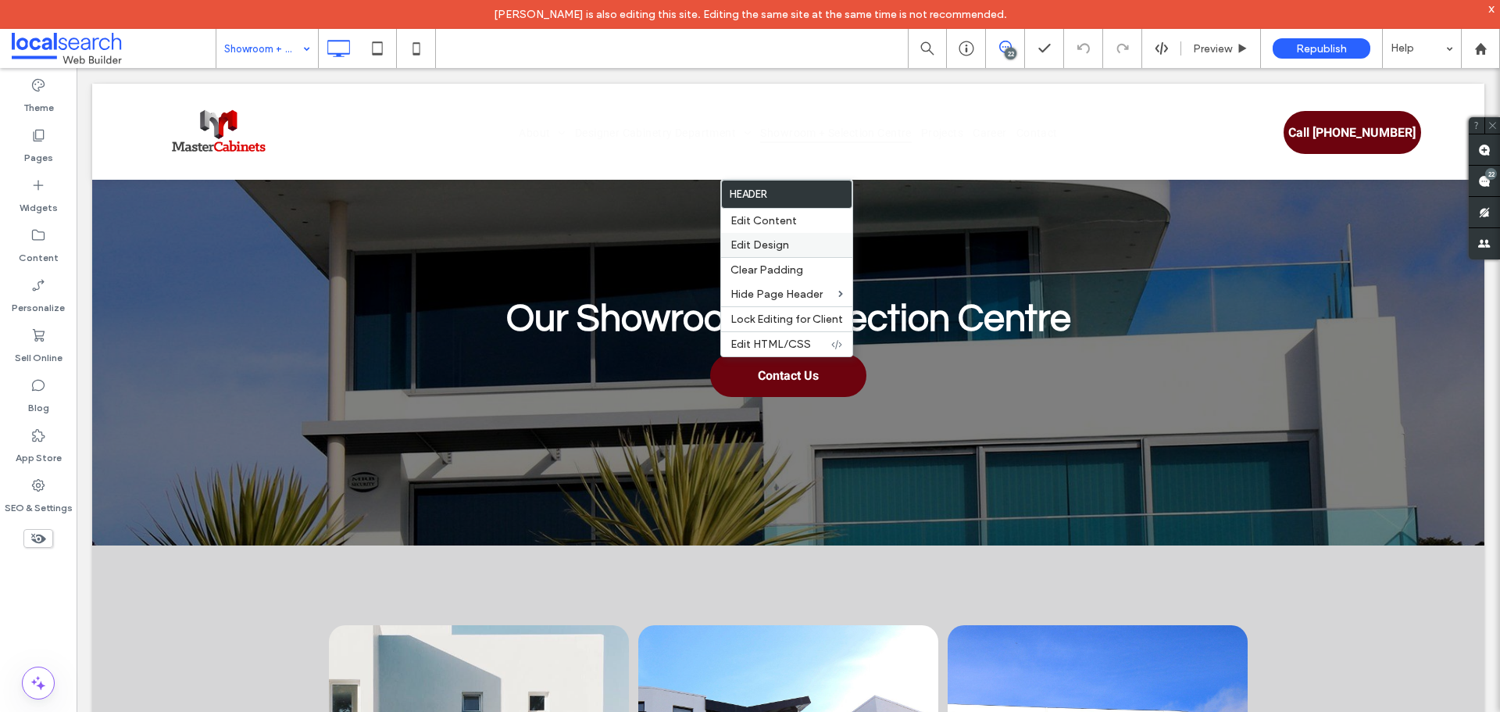
drag, startPoint x: 761, startPoint y: 217, endPoint x: 830, endPoint y: 240, distance: 73.1
click at [762, 217] on span "Edit Content" at bounding box center [763, 220] width 66 height 13
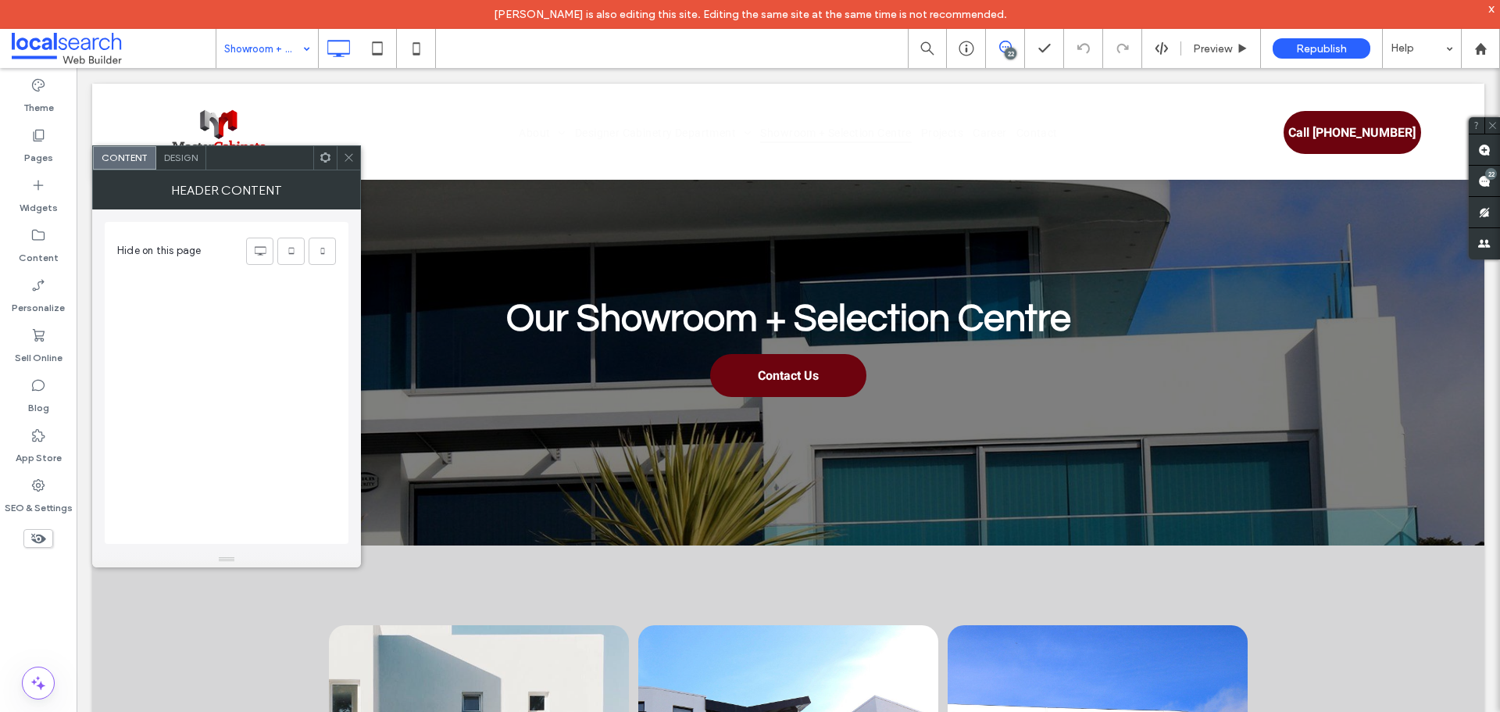
drag, startPoint x: 358, startPoint y: 160, endPoint x: 868, endPoint y: 89, distance: 515.0
click at [358, 160] on div at bounding box center [348, 157] width 23 height 23
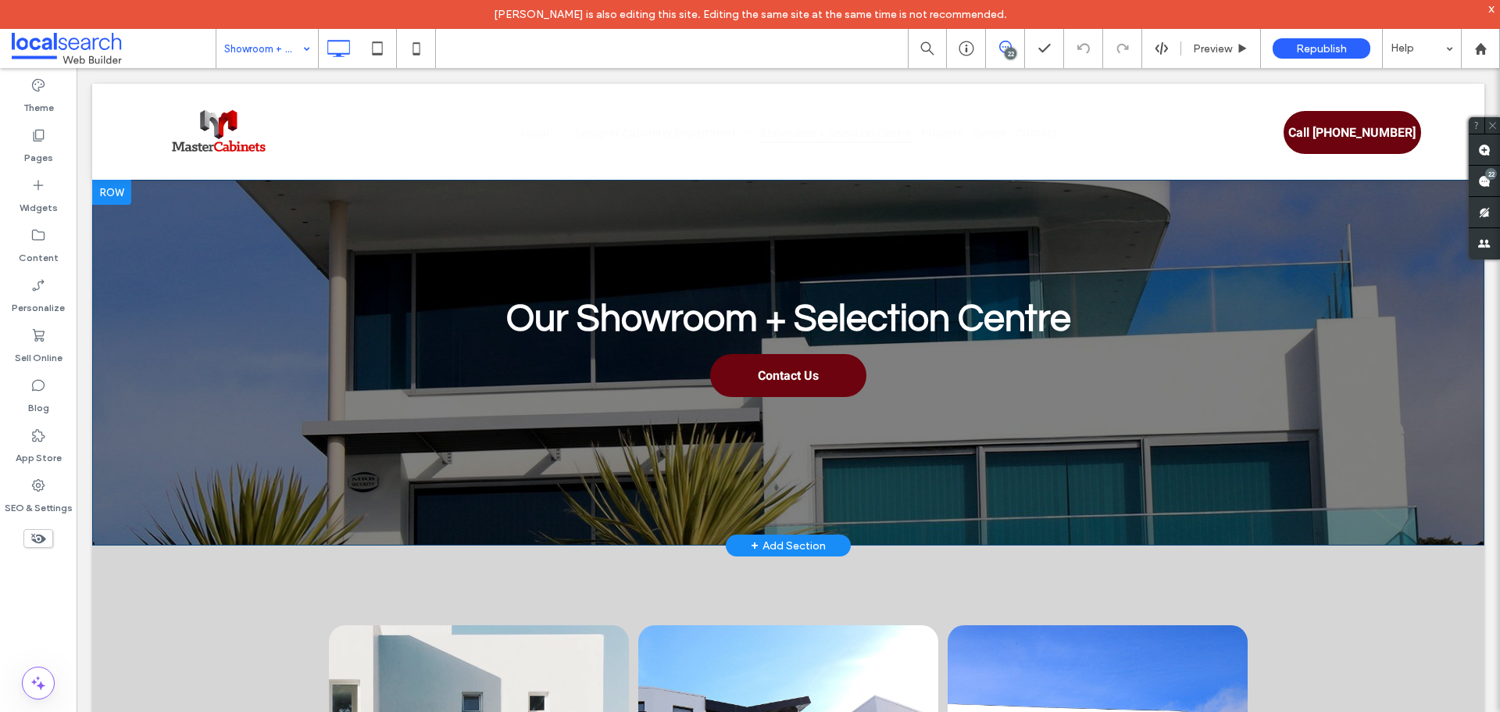
click at [784, 195] on div "Our Showroom + Selection Centre Click To Paste Contact Us Click To Paste Click …" at bounding box center [788, 363] width 1392 height 366
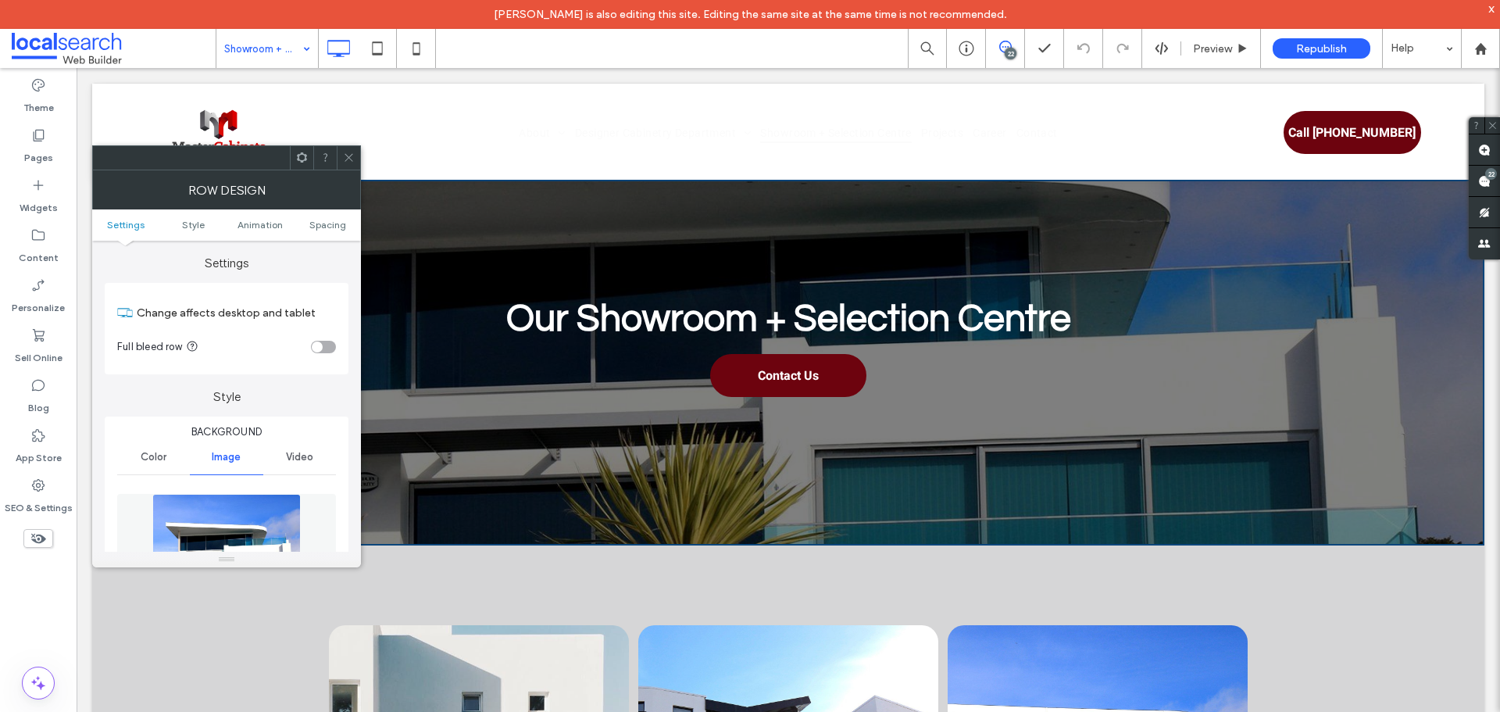
drag, startPoint x: 291, startPoint y: 86, endPoint x: 356, endPoint y: 152, distance: 93.3
click at [352, 151] on span at bounding box center [349, 157] width 12 height 23
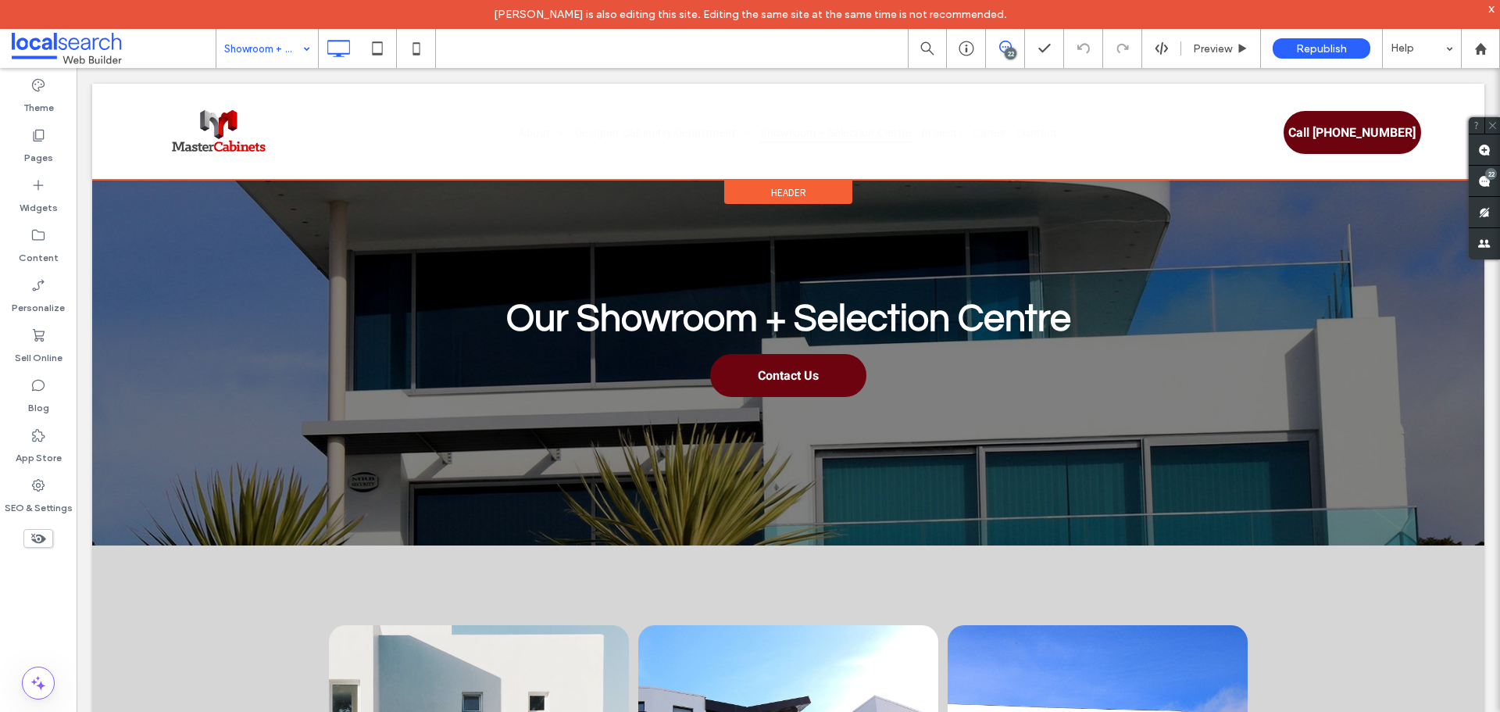
click at [787, 197] on span "Header" at bounding box center [788, 192] width 35 height 13
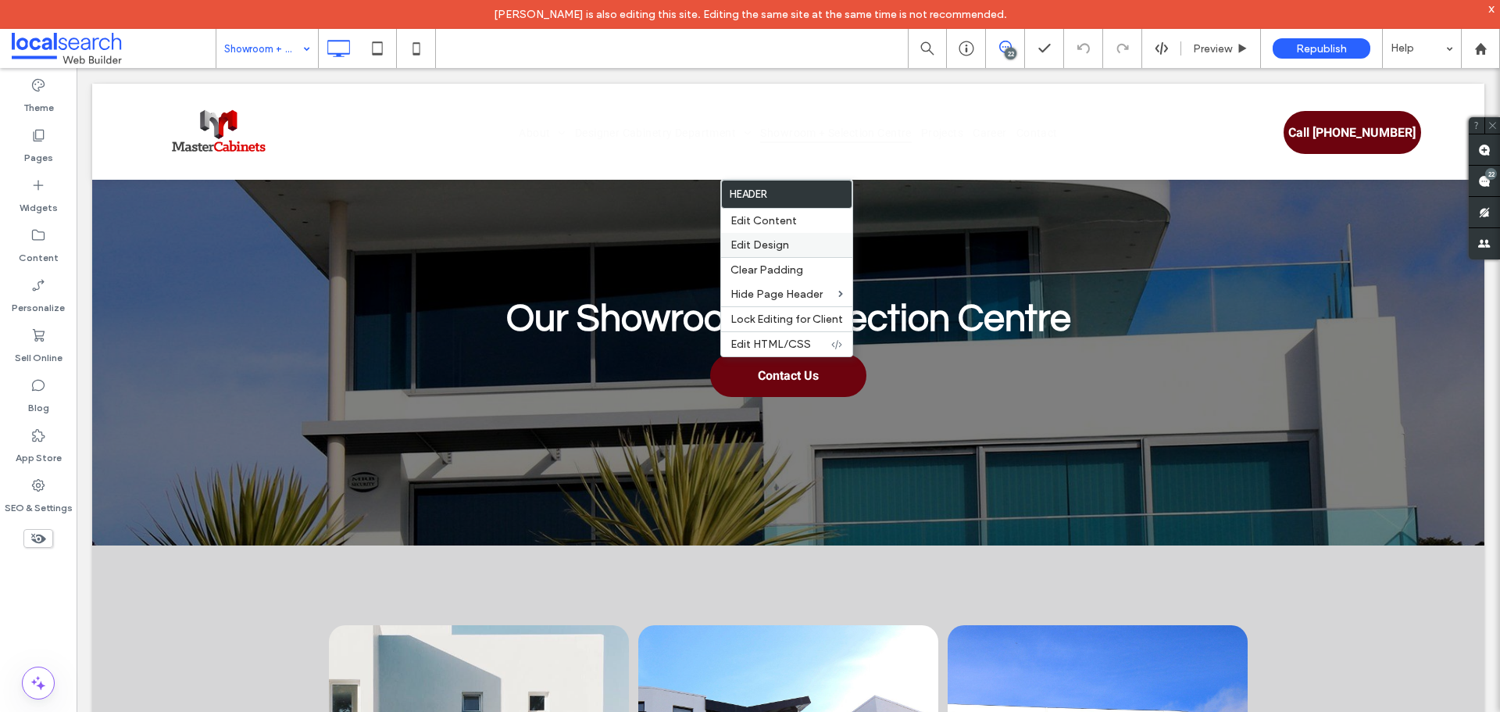
drag, startPoint x: 790, startPoint y: 176, endPoint x: 844, endPoint y: 244, distance: 86.7
click at [797, 244] on label "Edit Design" at bounding box center [786, 244] width 112 height 13
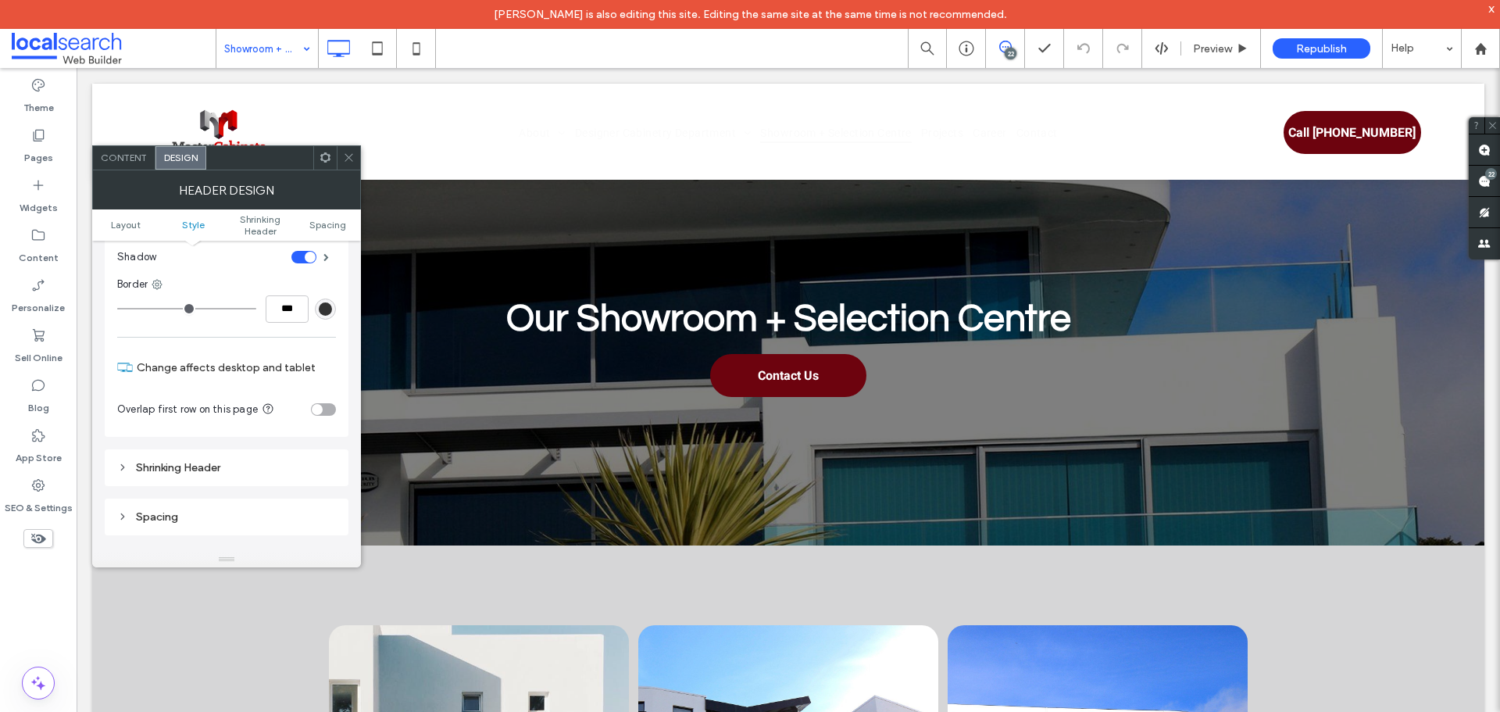
scroll to position [312, 0]
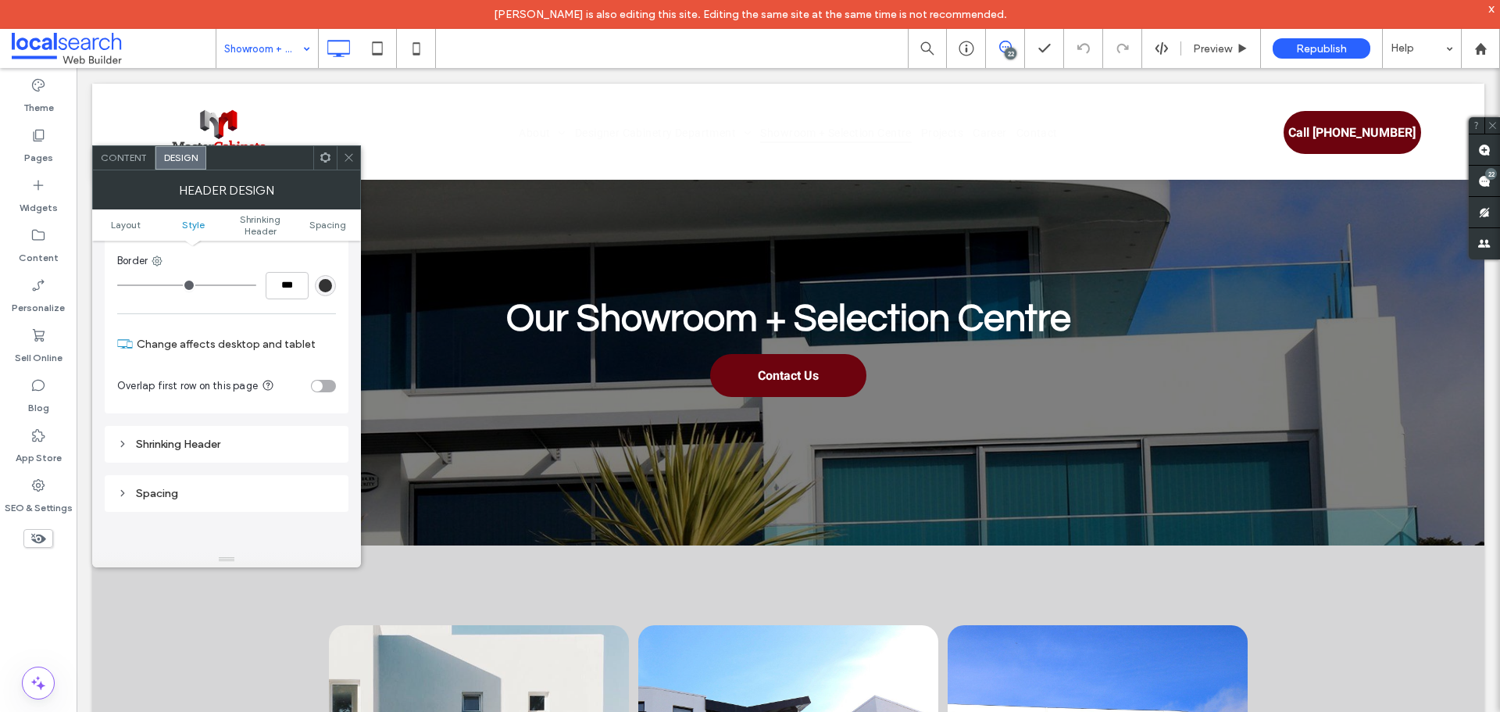
click at [285, 444] on div "Shrinking Header" at bounding box center [226, 443] width 219 height 13
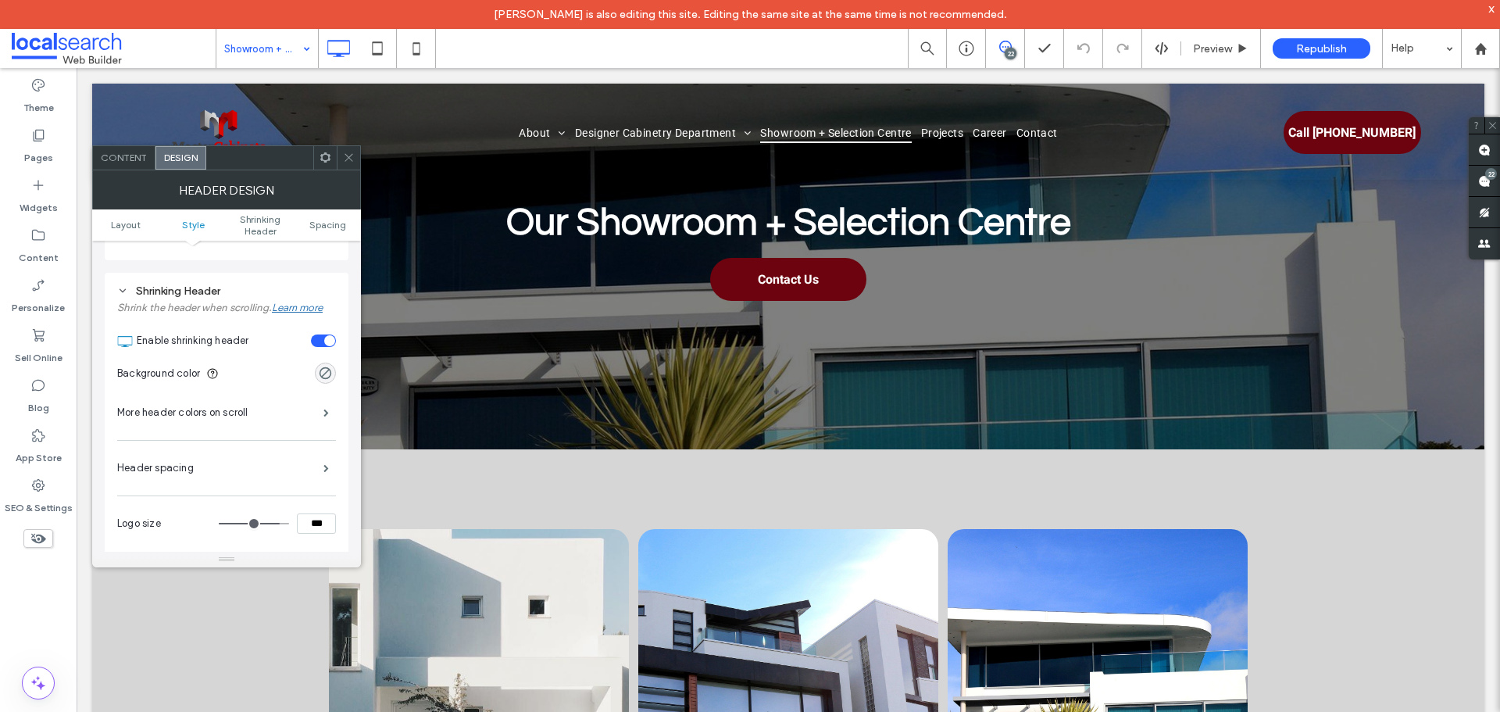
scroll to position [469, 0]
click at [323, 407] on span at bounding box center [325, 409] width 5 height 8
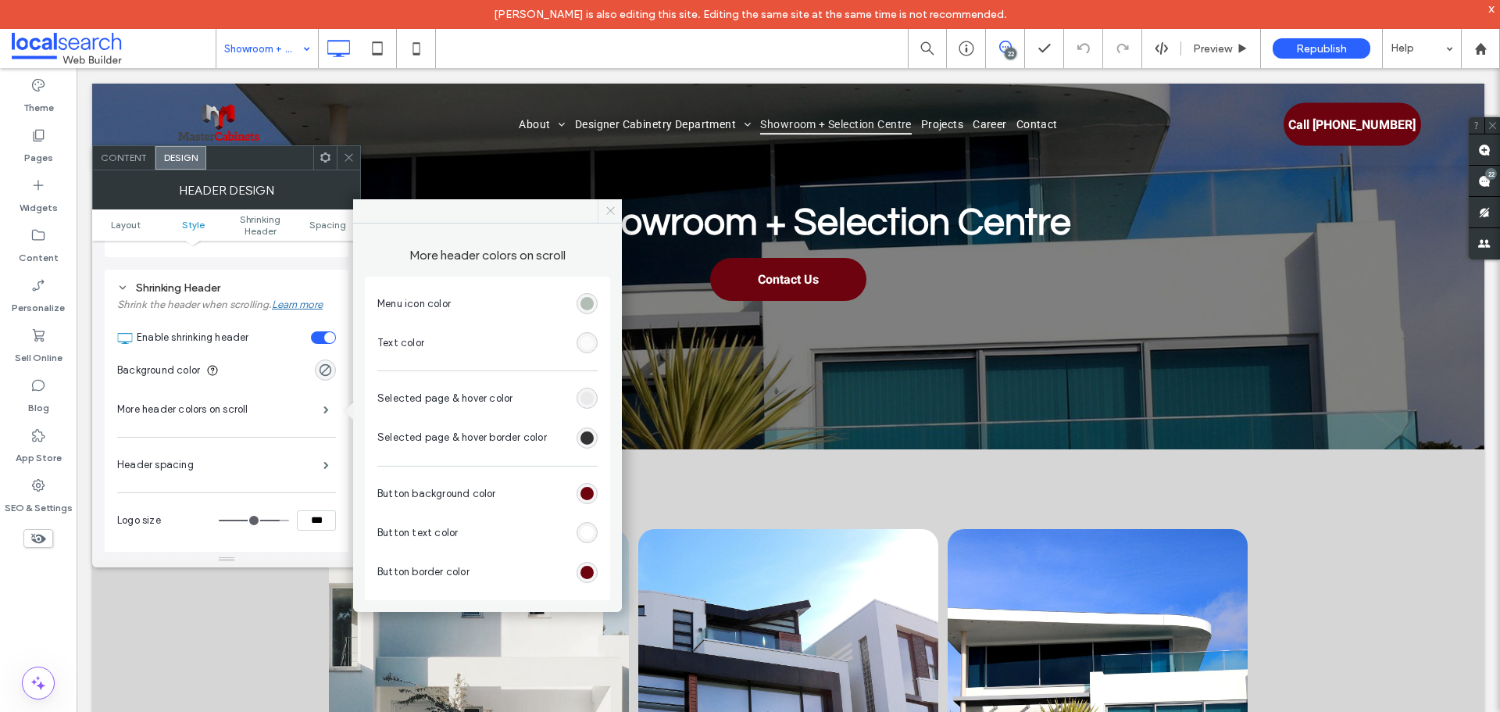
click at [607, 213] on icon at bounding box center [611, 211] width 12 height 12
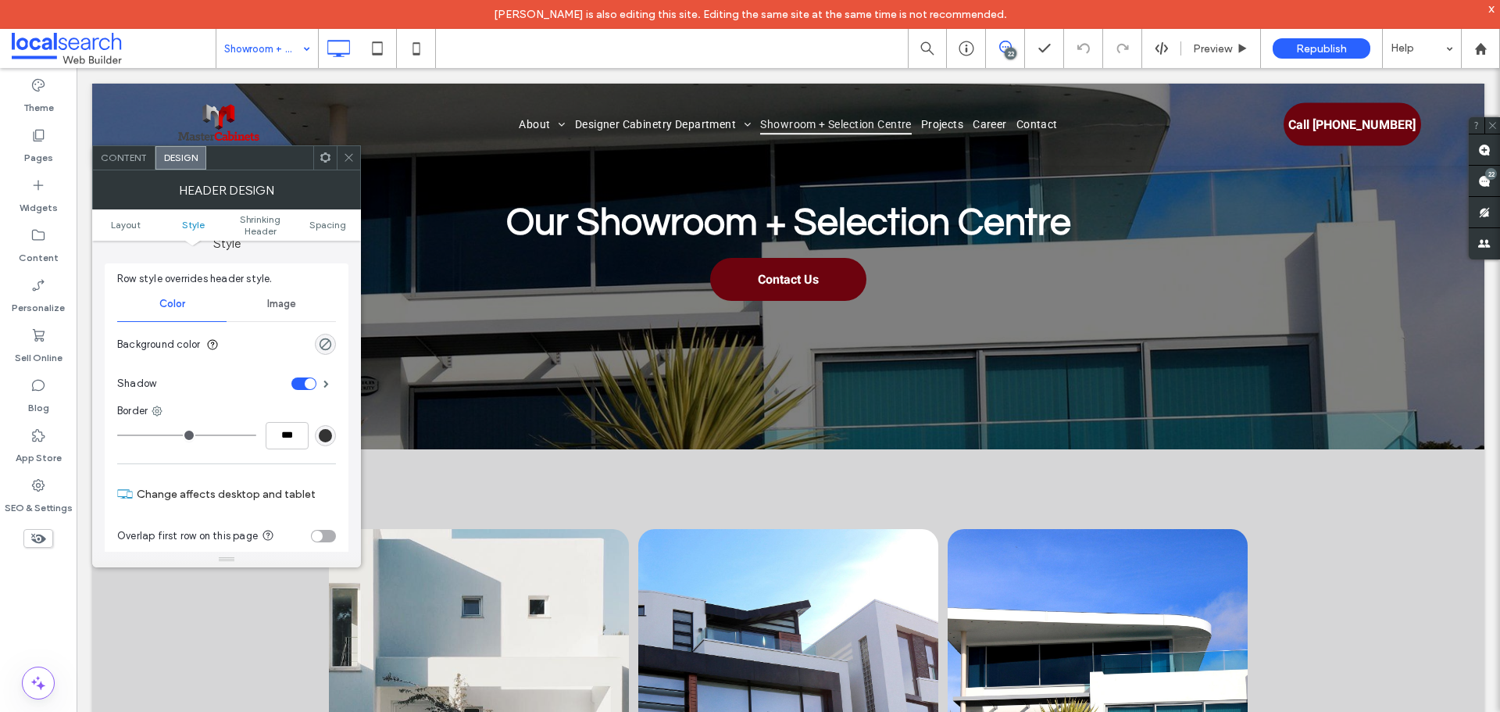
scroll to position [156, 0]
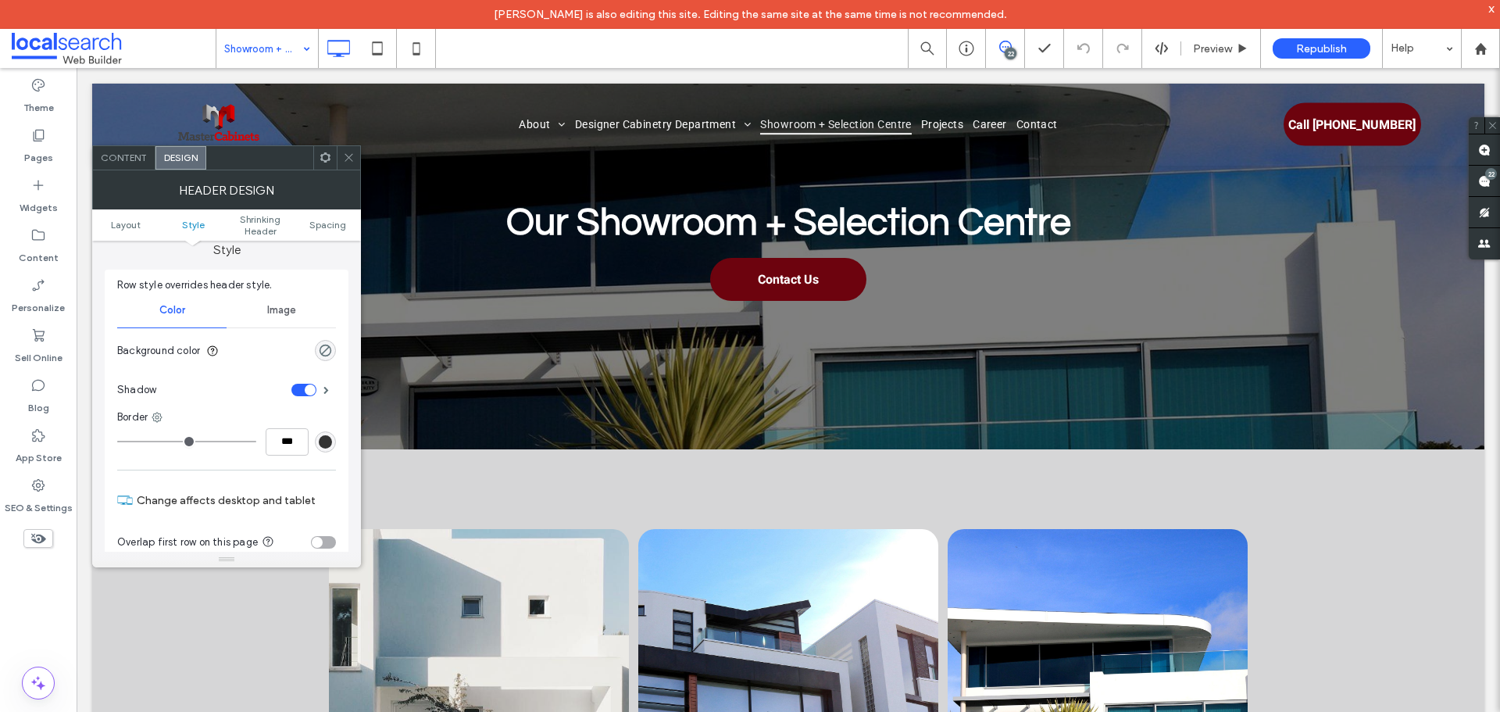
click at [352, 171] on div "Header Design" at bounding box center [226, 189] width 269 height 39
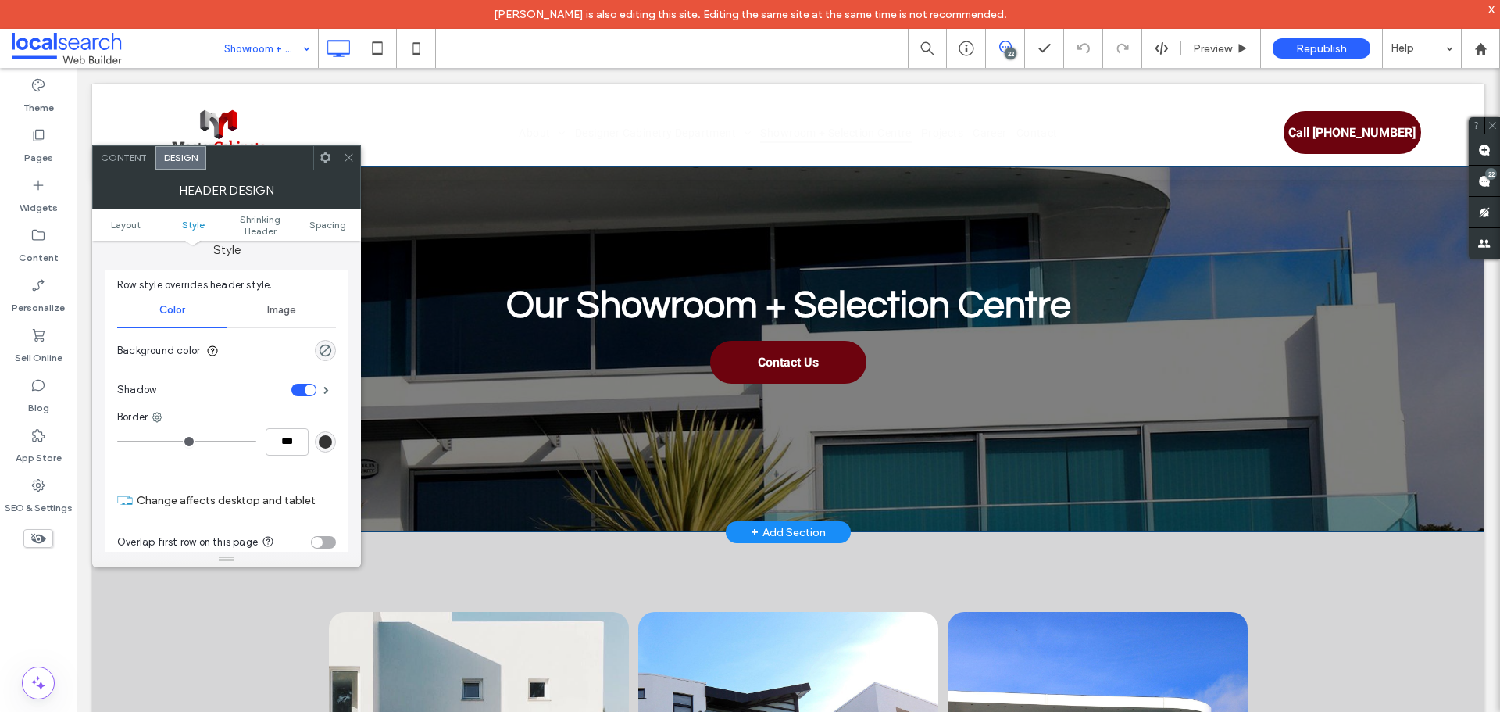
scroll to position [0, 0]
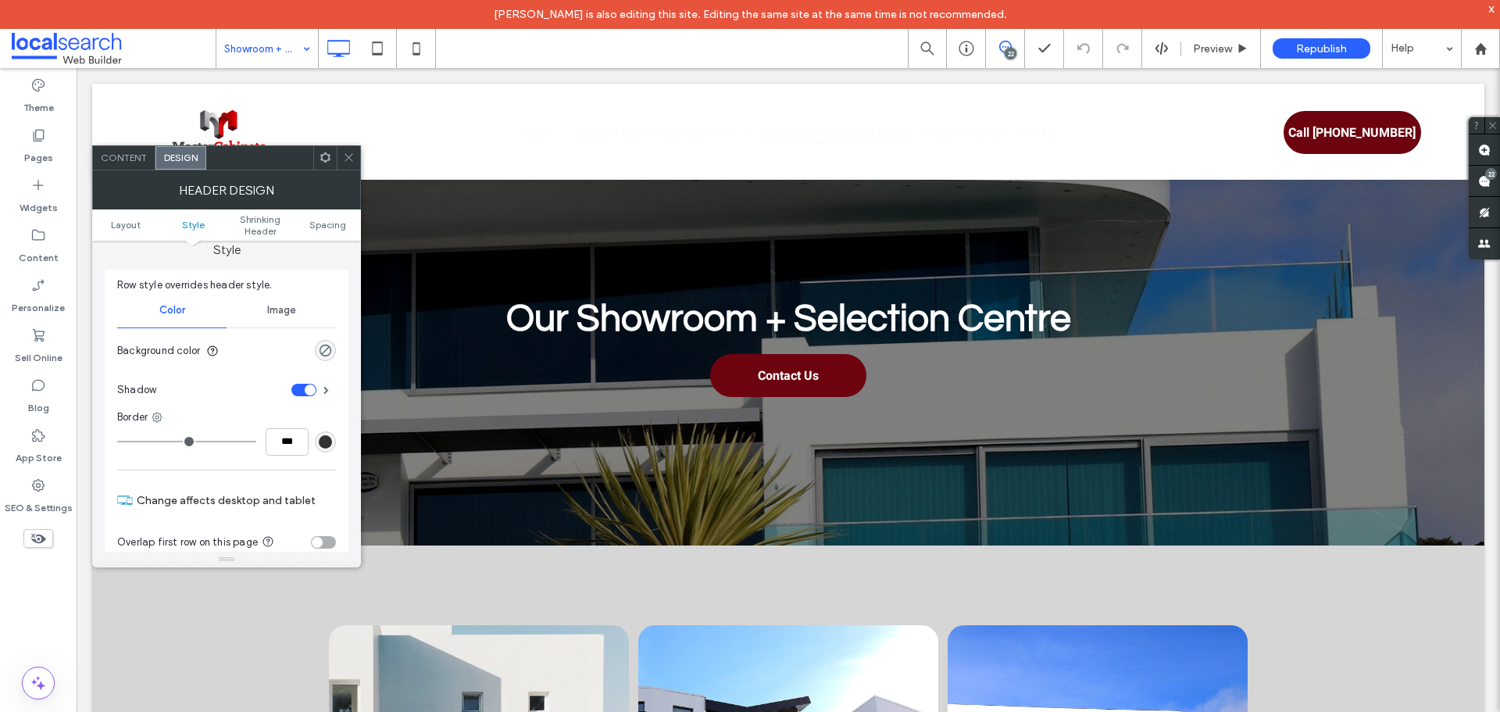
drag, startPoint x: 354, startPoint y: 156, endPoint x: 340, endPoint y: 161, distance: 14.8
click at [354, 156] on icon at bounding box center [349, 158] width 12 height 12
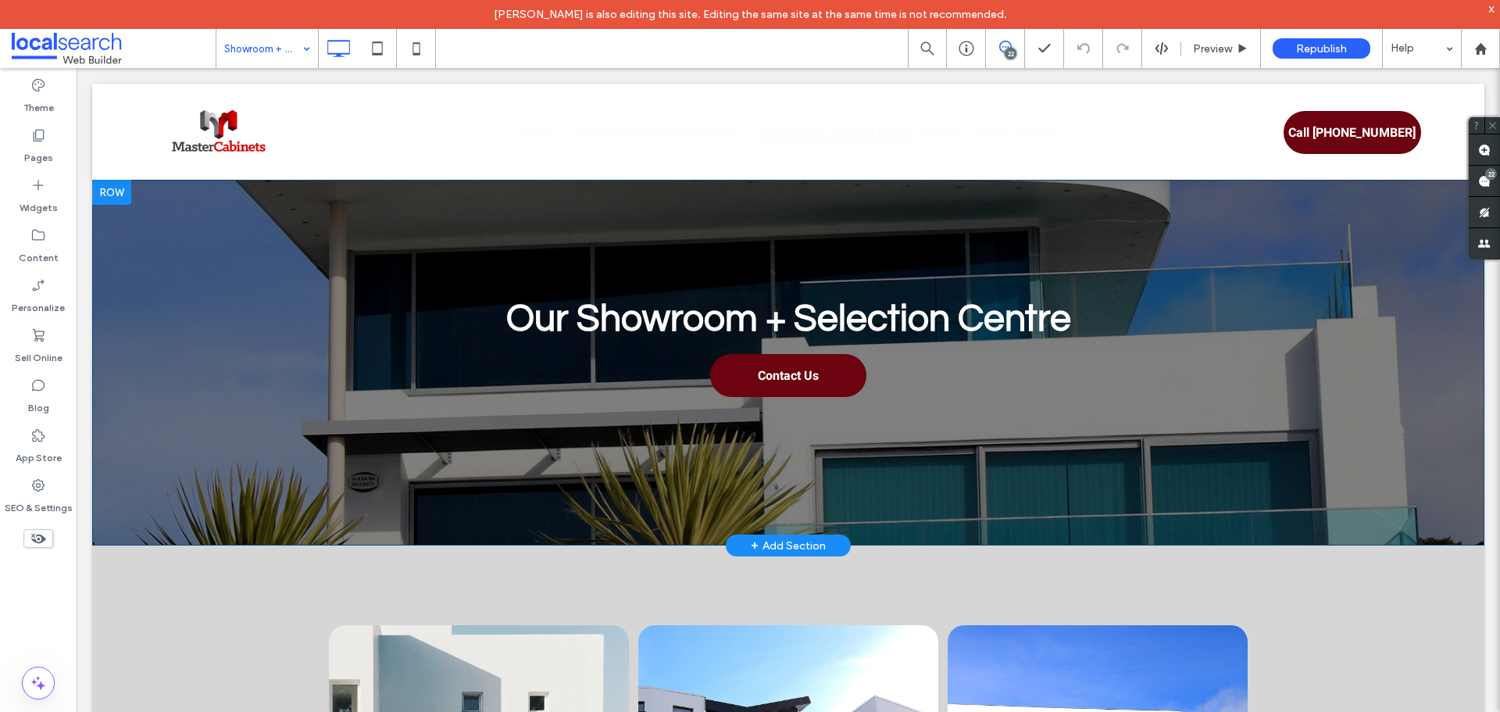
click at [111, 196] on div at bounding box center [111, 192] width 39 height 25
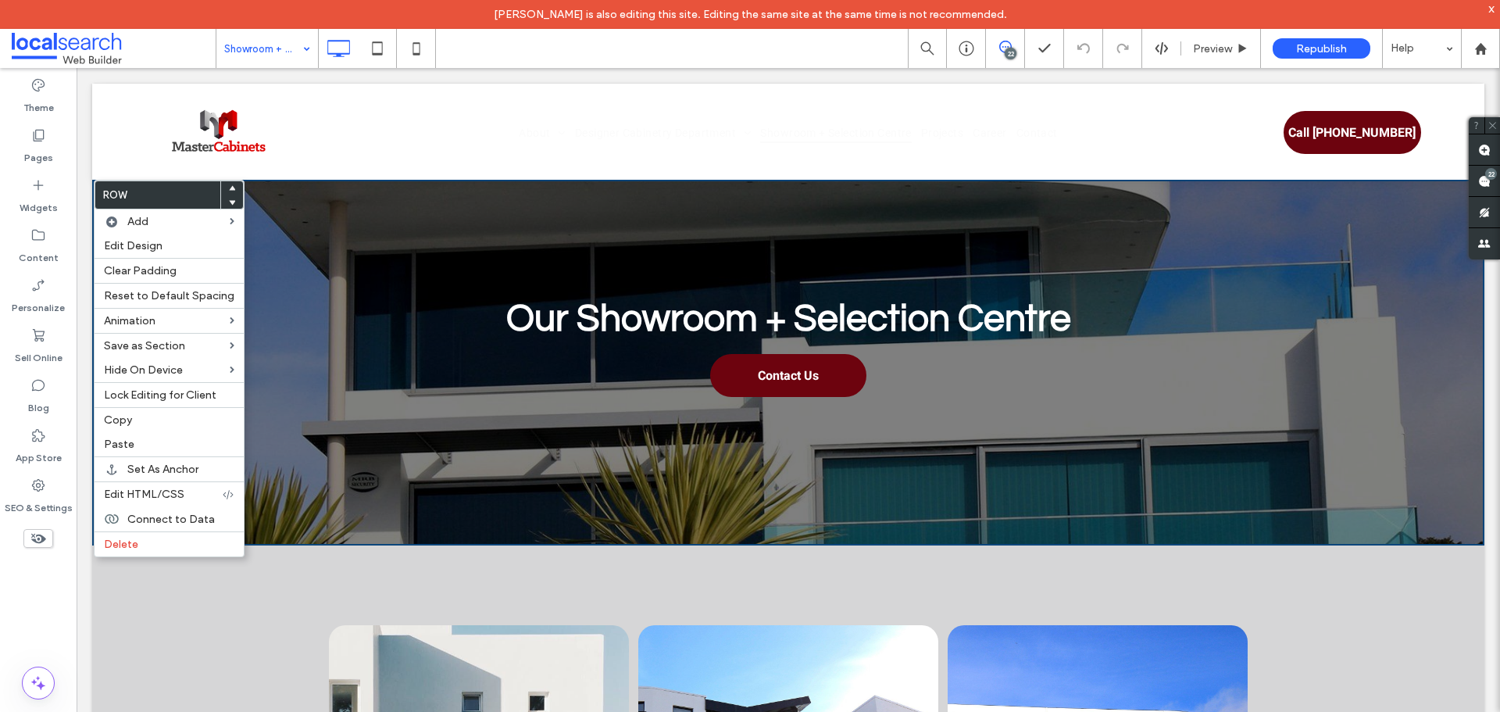
click at [316, 241] on div "Our Showroom + Selection Centre Click To Paste Contact Us Click To Paste Click …" at bounding box center [788, 363] width 1392 height 366
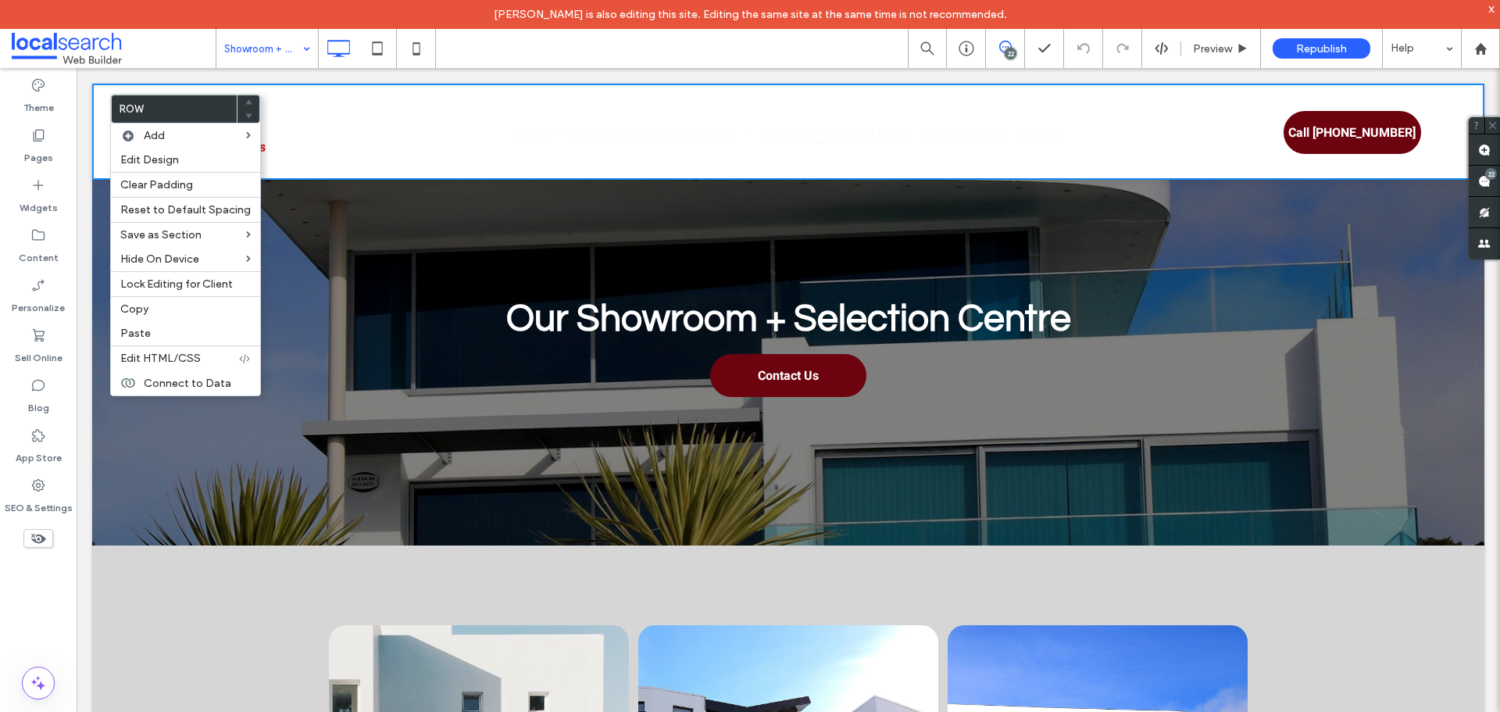
click at [310, 351] on div "Our Showroom + Selection Centre Click To Paste Contact Us Click To Paste Click …" at bounding box center [788, 363] width 1392 height 366
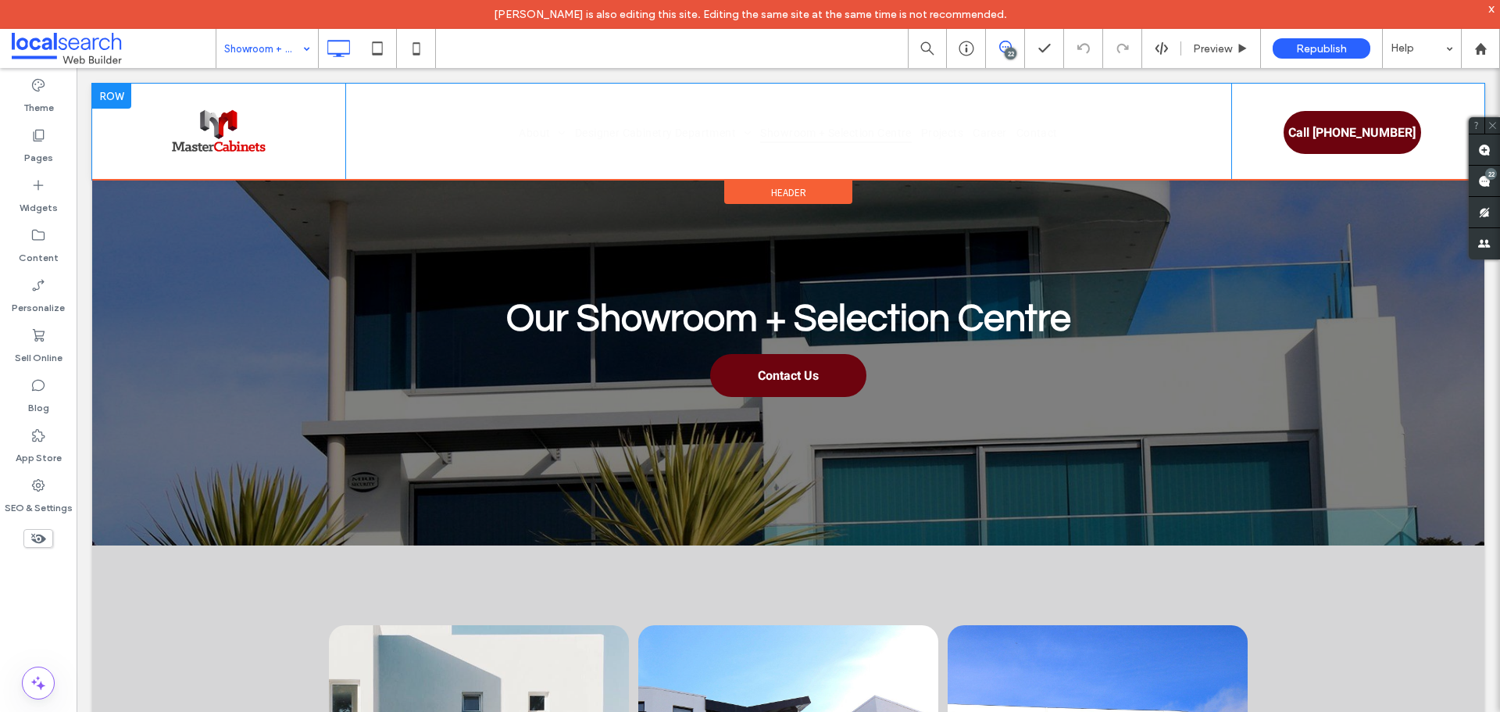
click at [137, 126] on div "Click To Paste" at bounding box center [234, 132] width 222 height 96
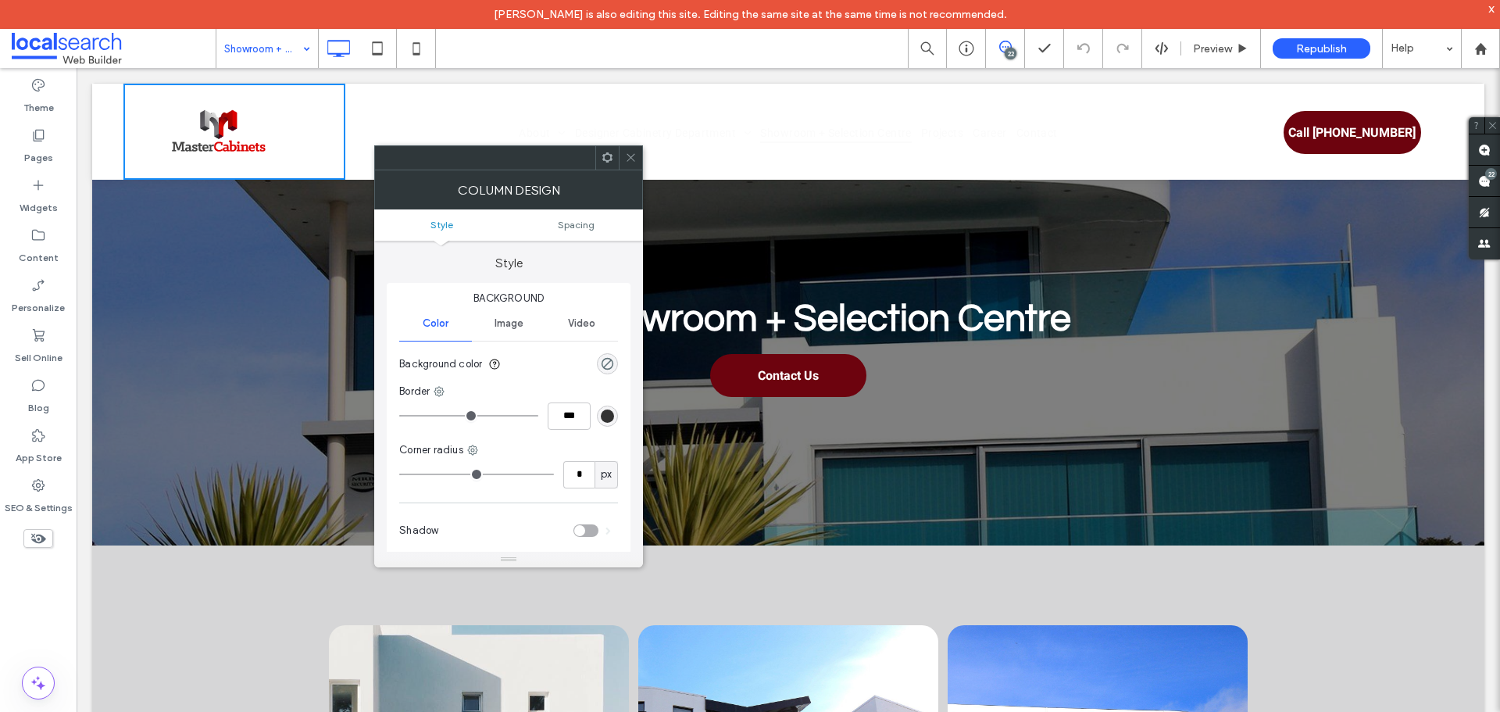
drag, startPoint x: 622, startPoint y: 152, endPoint x: 119, endPoint y: 41, distance: 515.8
click at [622, 152] on div at bounding box center [630, 157] width 23 height 23
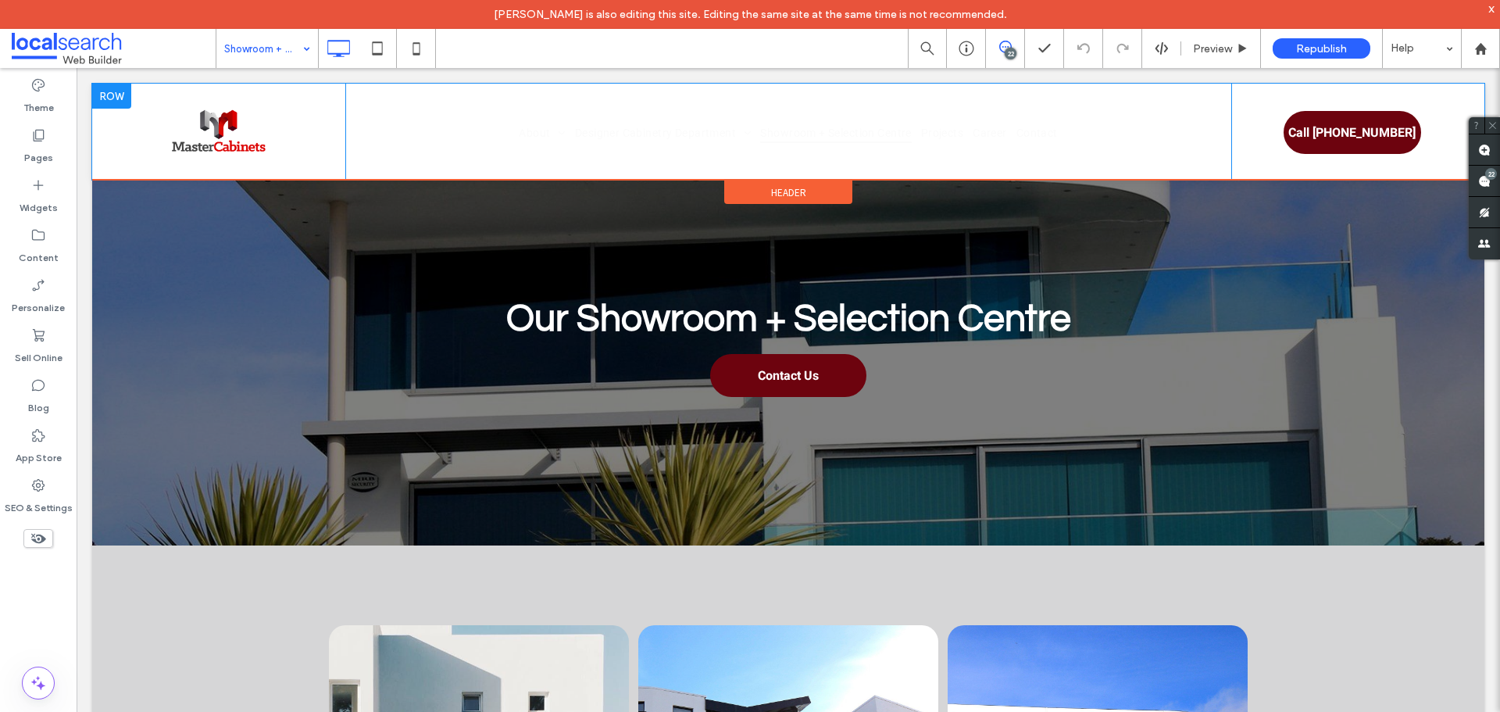
click at [111, 108] on div "Click To Paste About Our Awards Our Process Designer Cabinetry Department Kitch…" at bounding box center [788, 132] width 1392 height 96
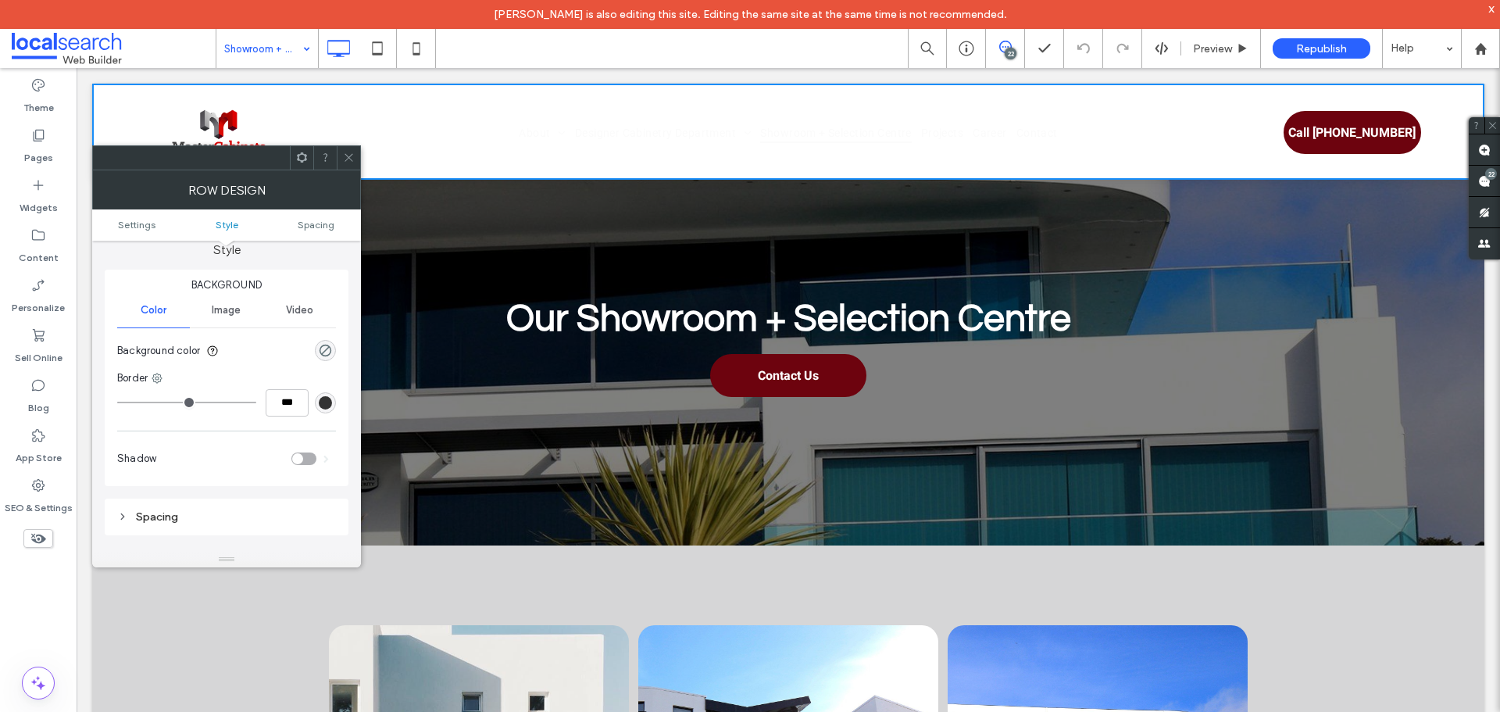
scroll to position [156, 0]
drag, startPoint x: 347, startPoint y: 163, endPoint x: 301, endPoint y: 153, distance: 47.2
click at [347, 163] on span at bounding box center [349, 157] width 12 height 23
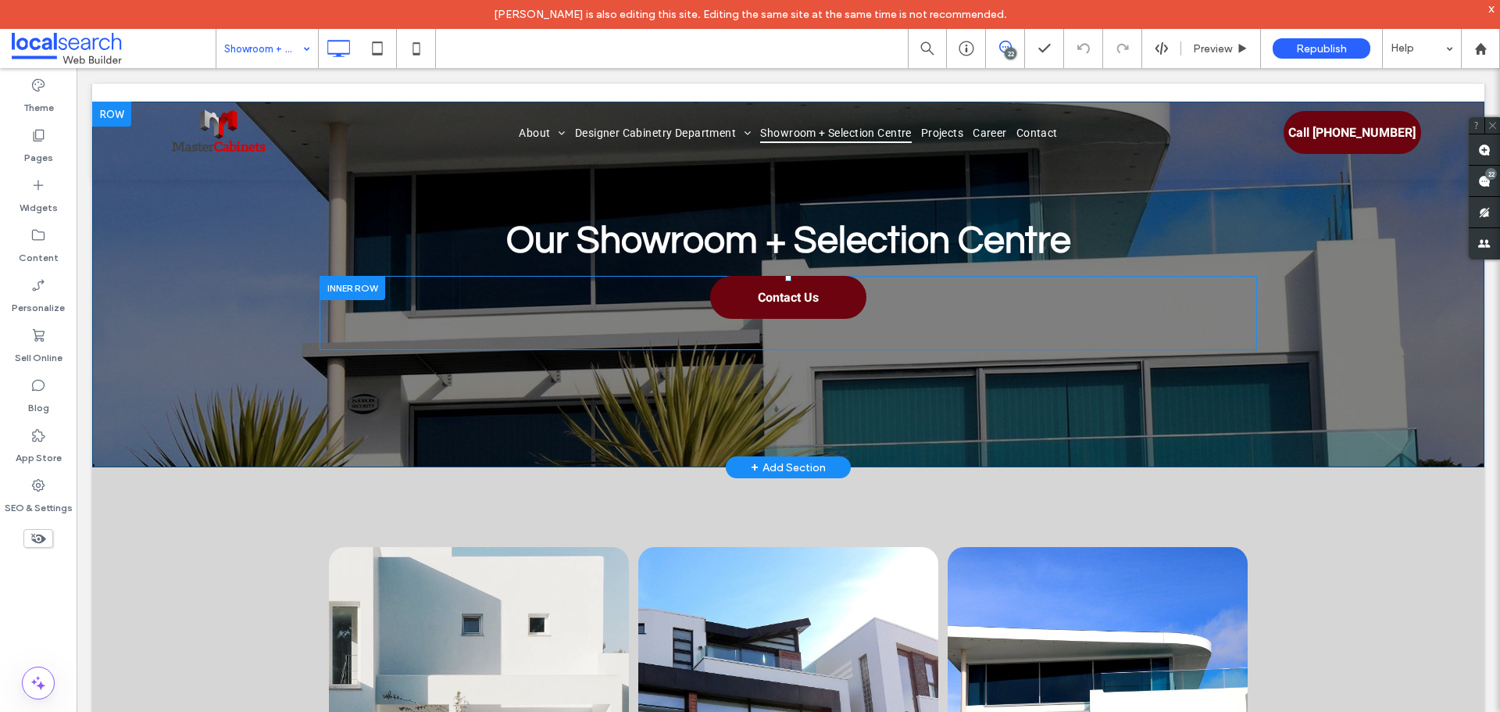
scroll to position [0, 0]
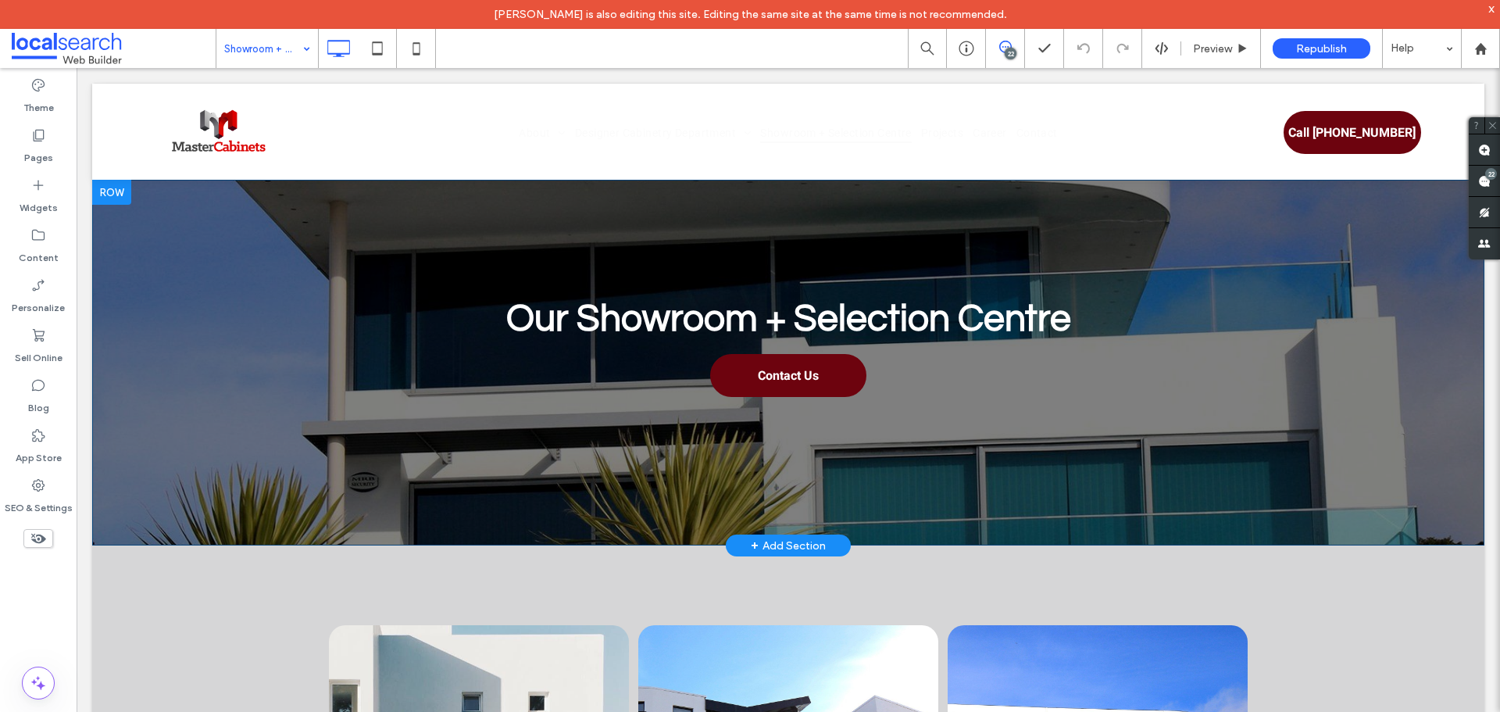
drag, startPoint x: 116, startPoint y: 196, endPoint x: 195, endPoint y: 286, distance: 120.1
click at [116, 196] on div at bounding box center [111, 192] width 39 height 25
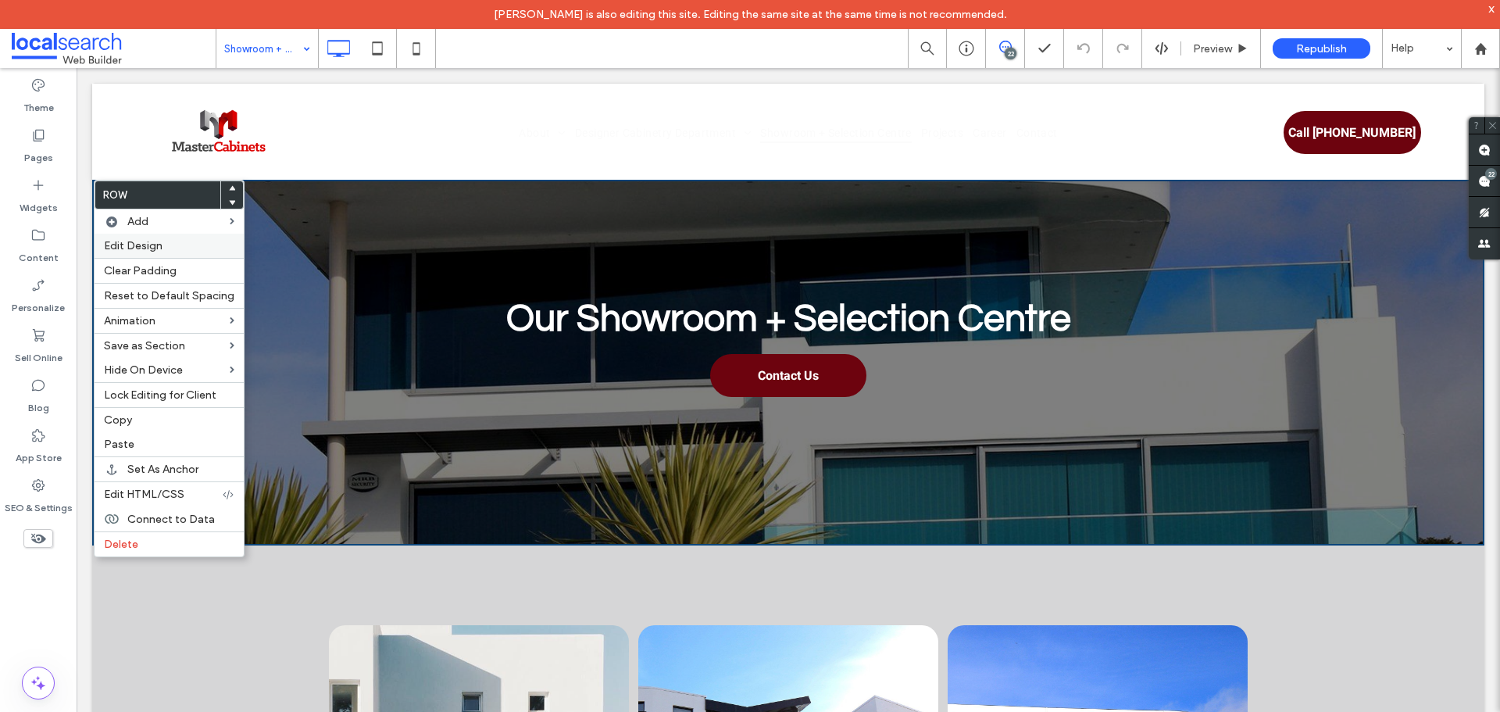
click at [184, 243] on label "Edit Design" at bounding box center [169, 245] width 130 height 13
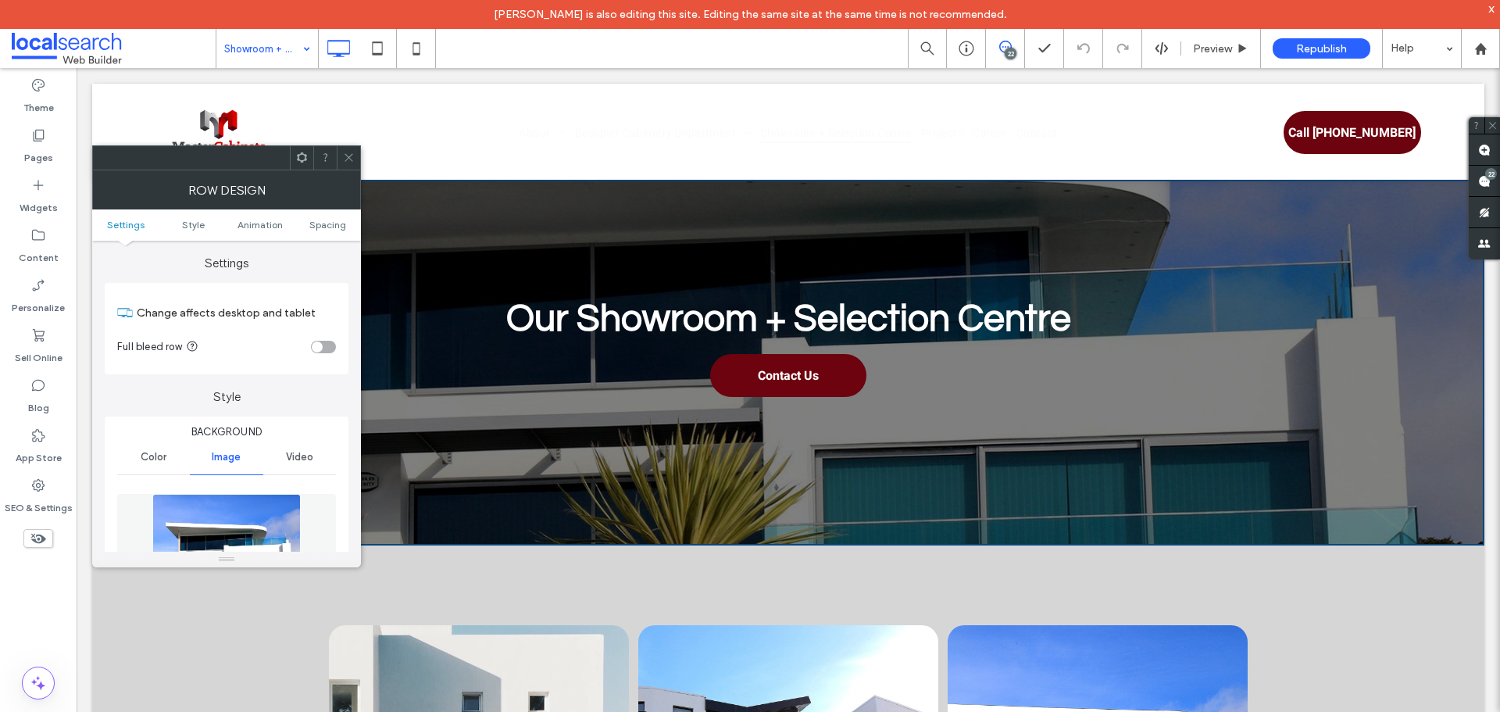
click at [343, 217] on ul "Settings Style Animation Spacing" at bounding box center [226, 224] width 269 height 31
click at [335, 223] on span "Spacing" at bounding box center [327, 225] width 37 height 12
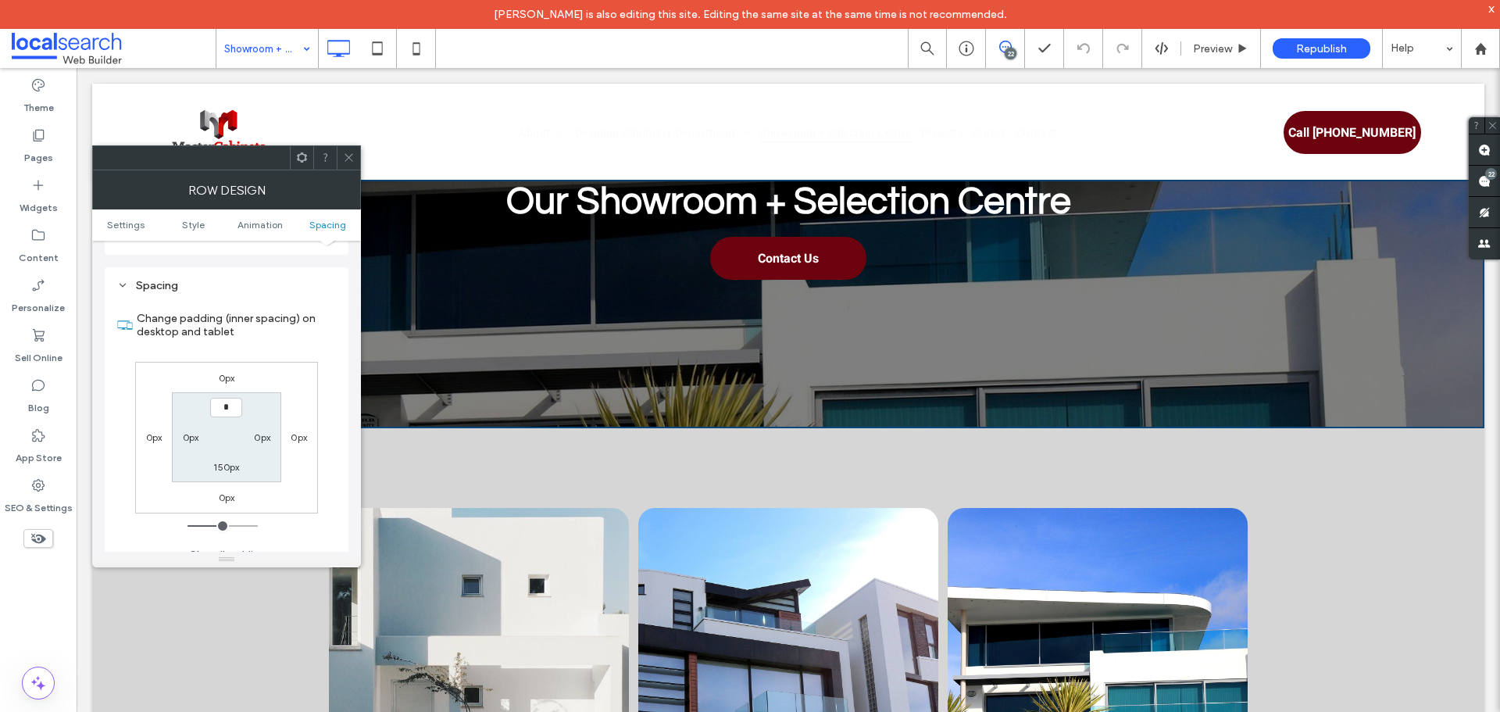
type input "***"
type input "*"
type input "*****"
type input "***"
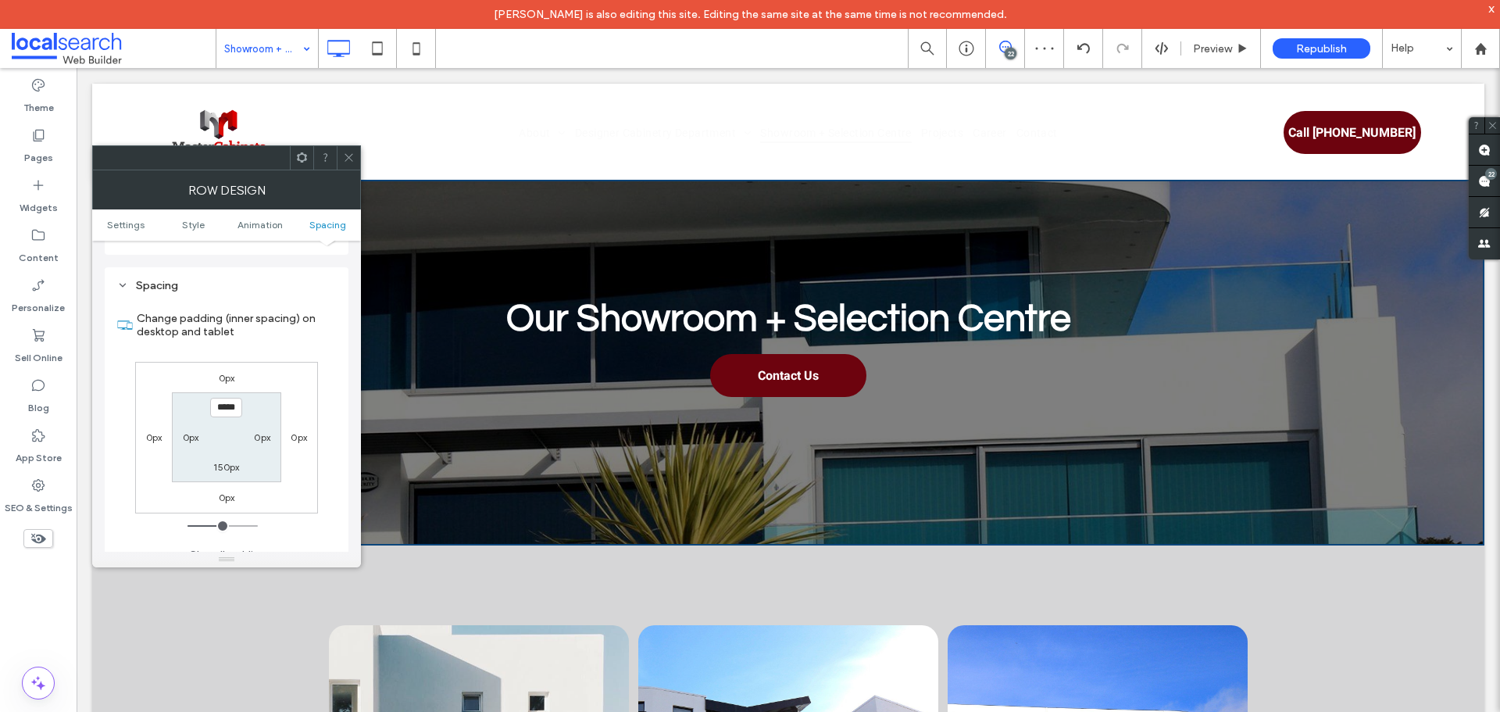
click at [355, 154] on div at bounding box center [348, 157] width 23 height 23
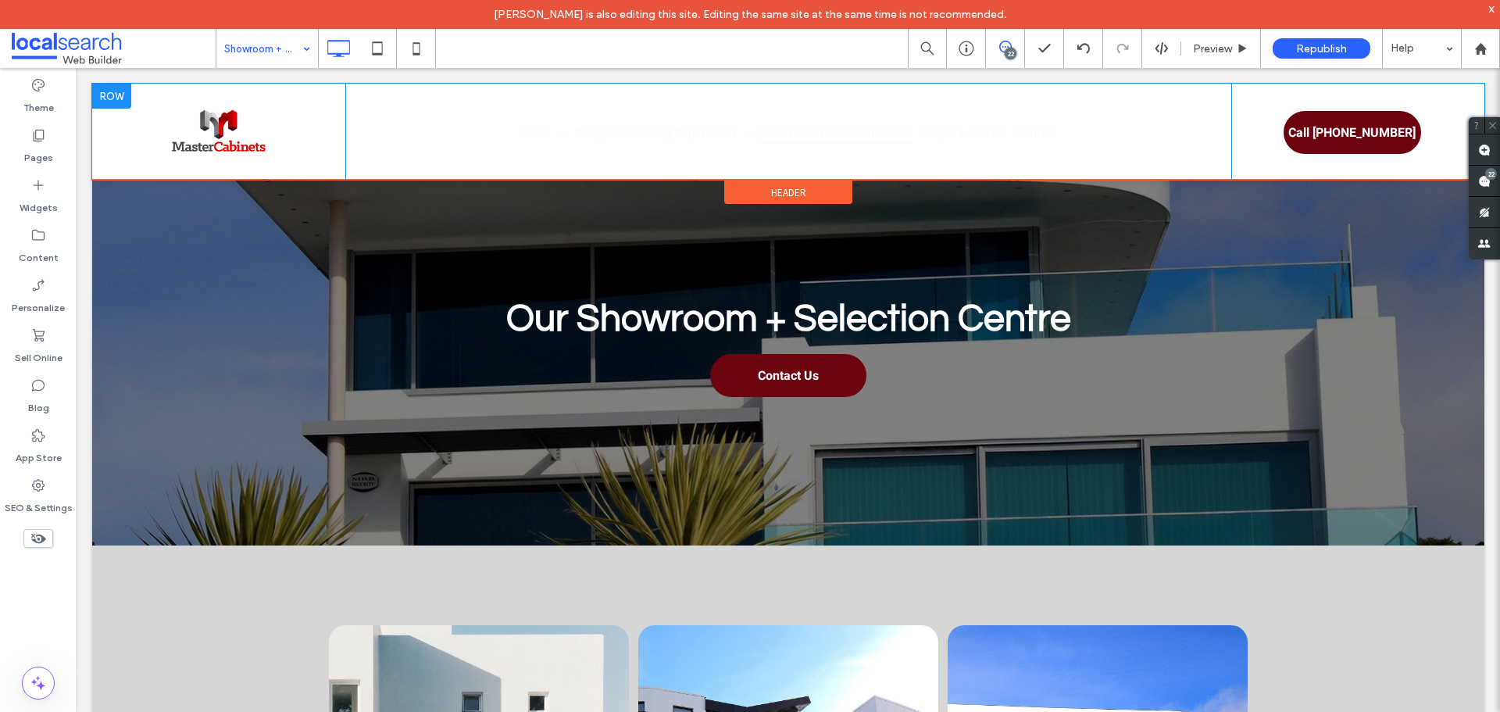
click at [127, 99] on div at bounding box center [111, 96] width 39 height 25
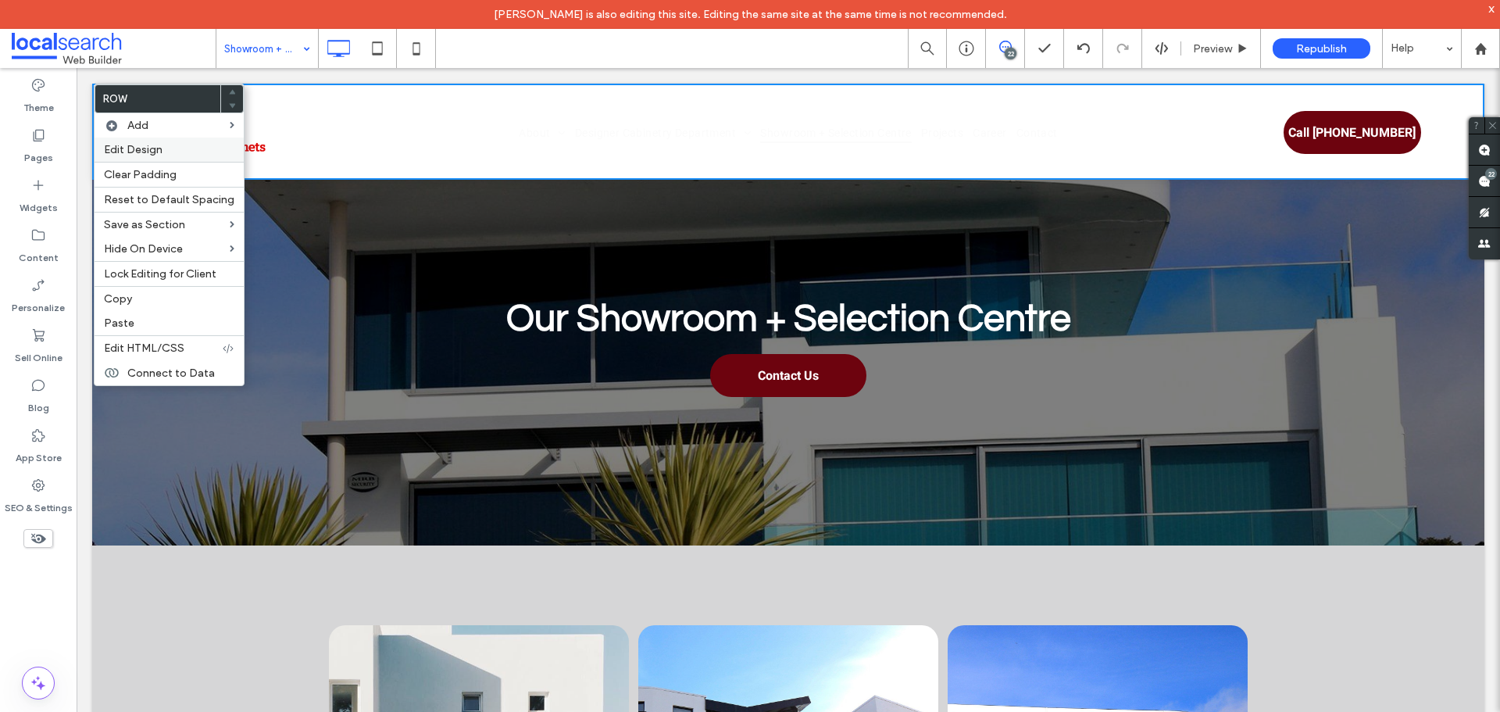
click at [163, 148] on label "Edit Design" at bounding box center [169, 149] width 130 height 13
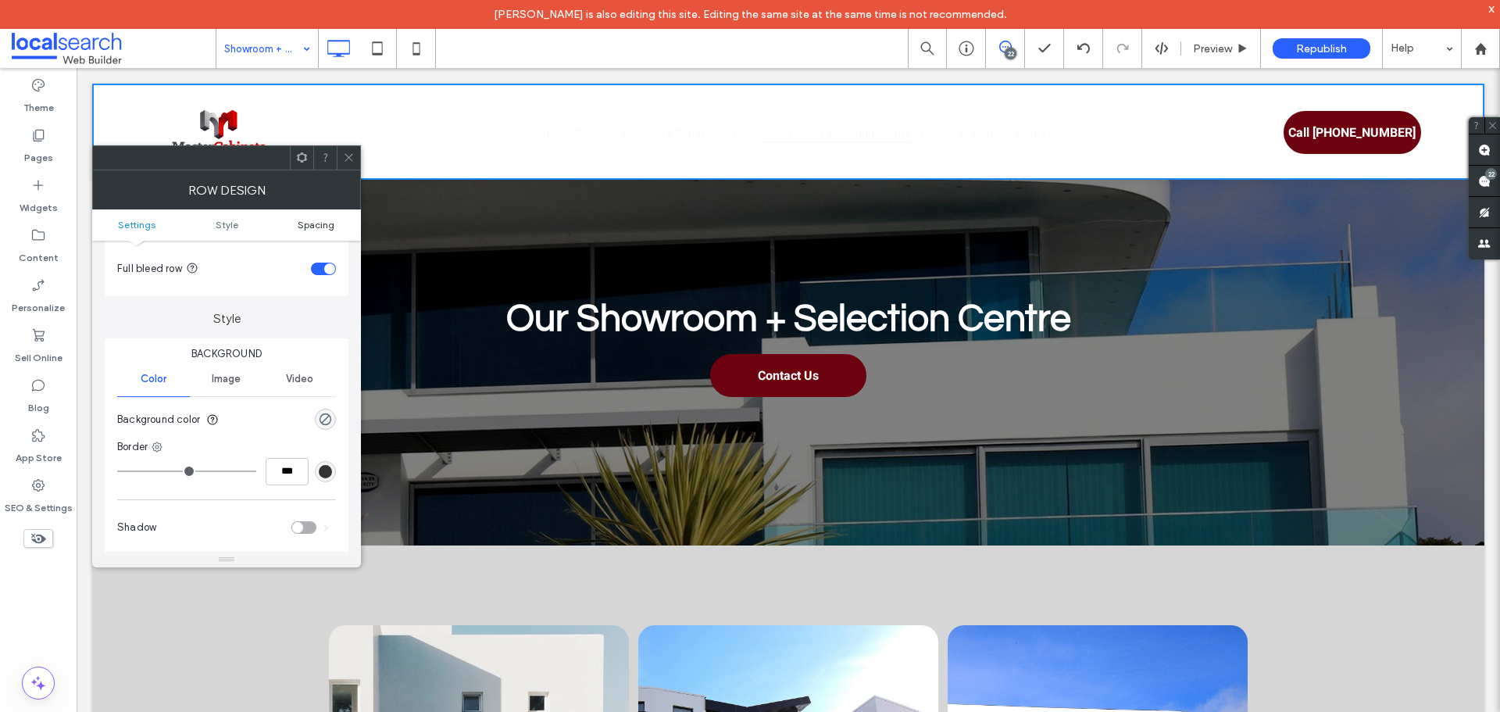
click at [307, 223] on span "Spacing" at bounding box center [316, 225] width 37 height 12
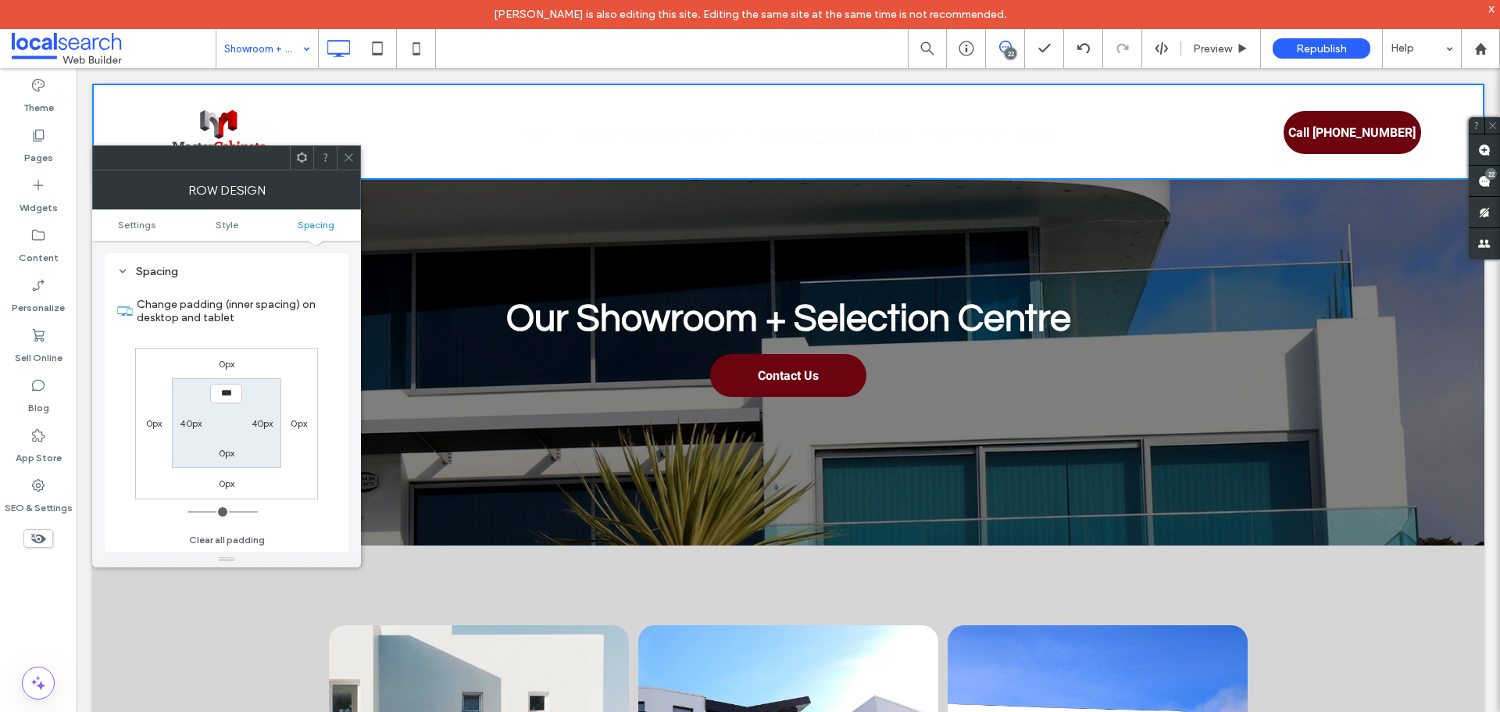
click at [350, 160] on icon at bounding box center [349, 158] width 12 height 12
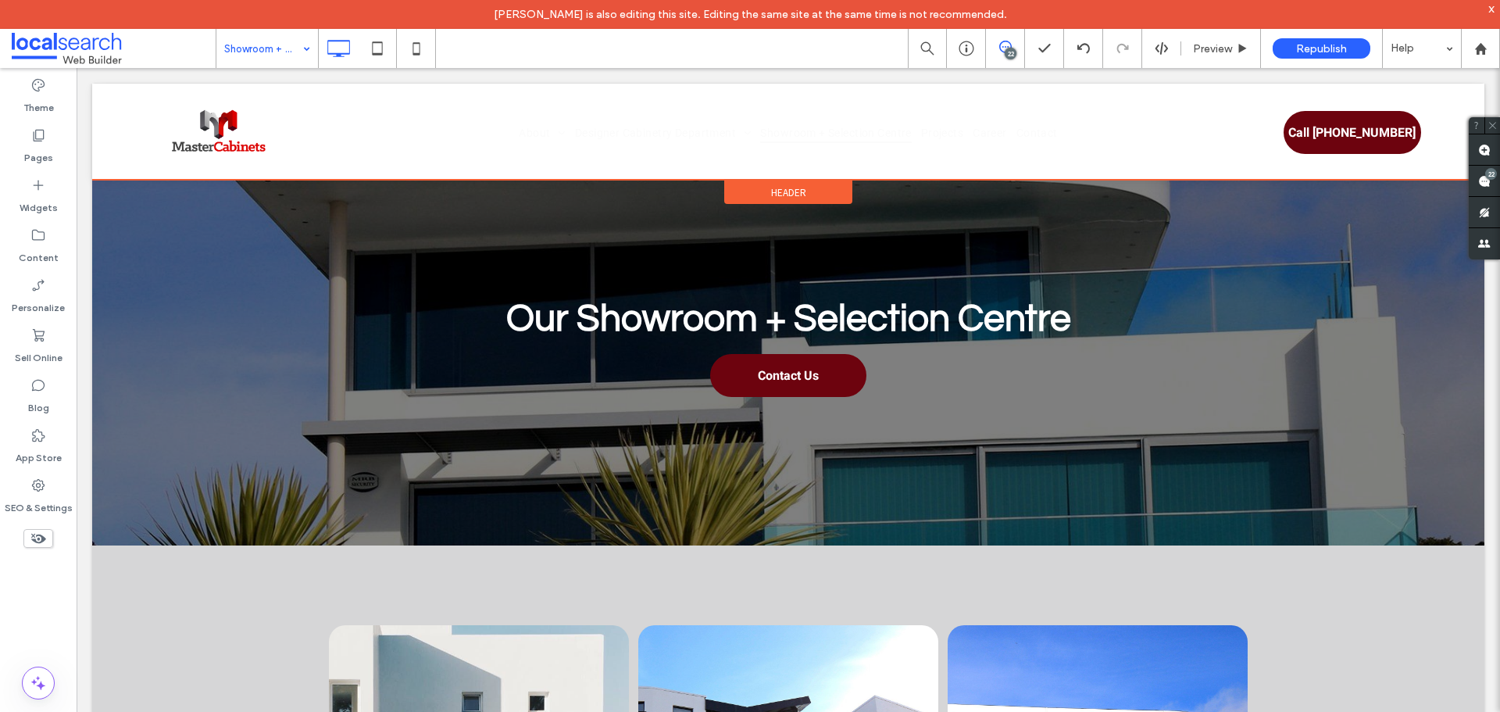
click at [794, 194] on span "Header" at bounding box center [788, 192] width 35 height 13
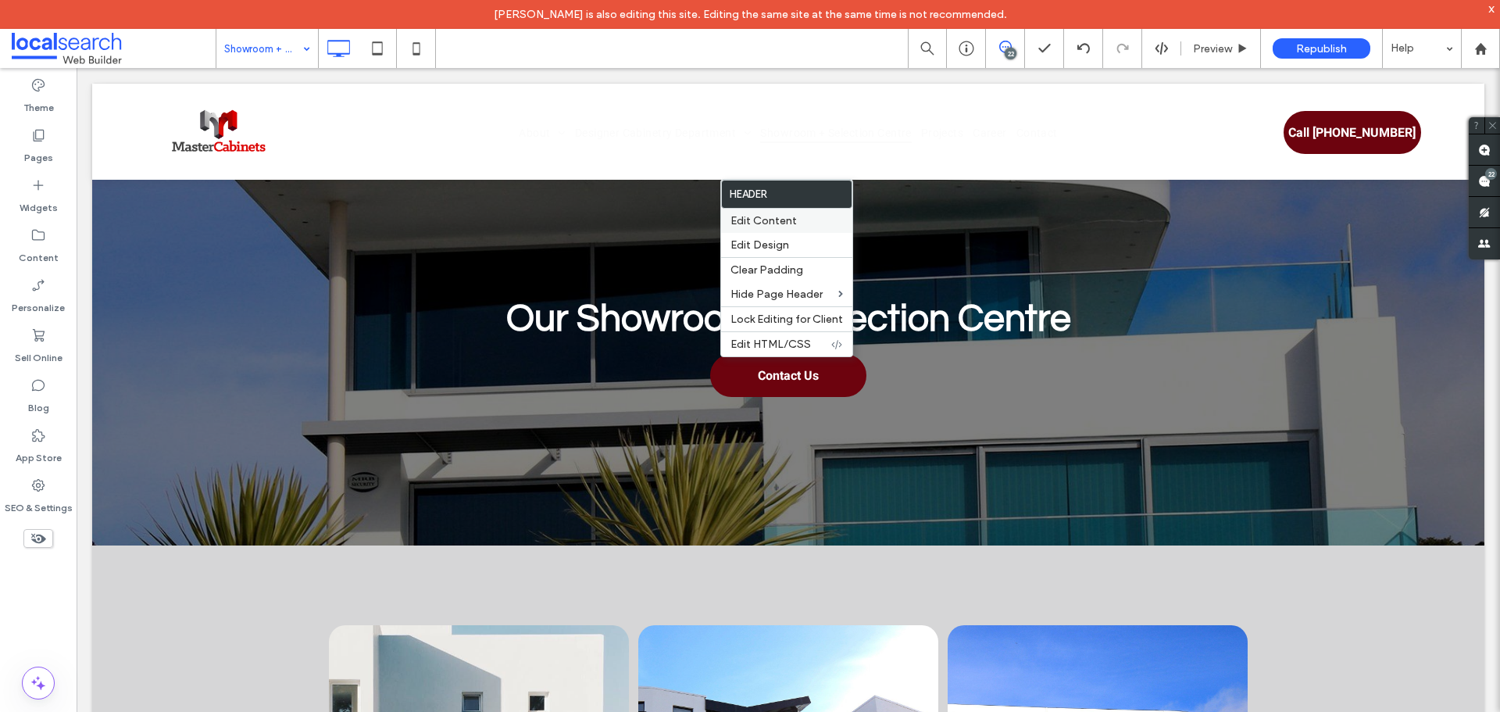
click at [812, 226] on label "Edit Content" at bounding box center [786, 220] width 112 height 13
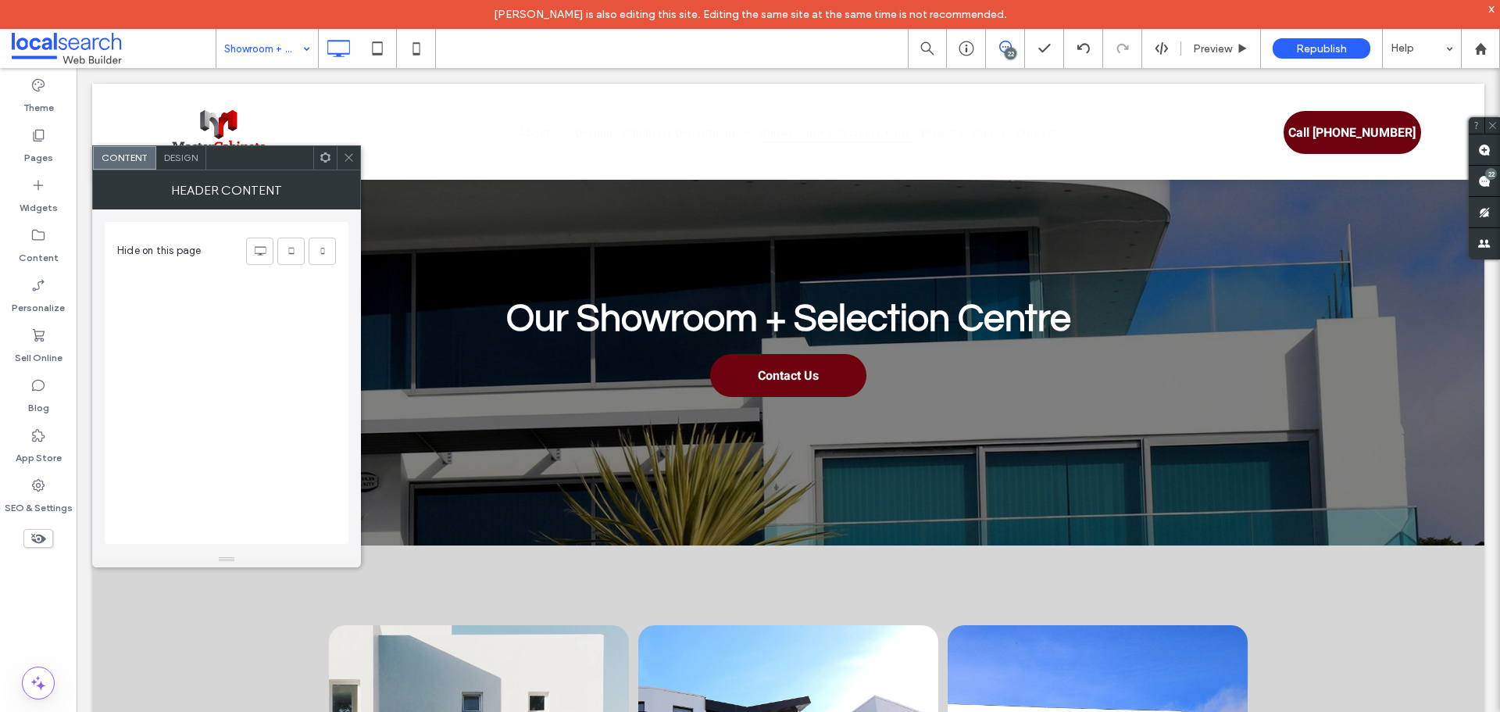
click at [349, 155] on icon at bounding box center [349, 158] width 12 height 12
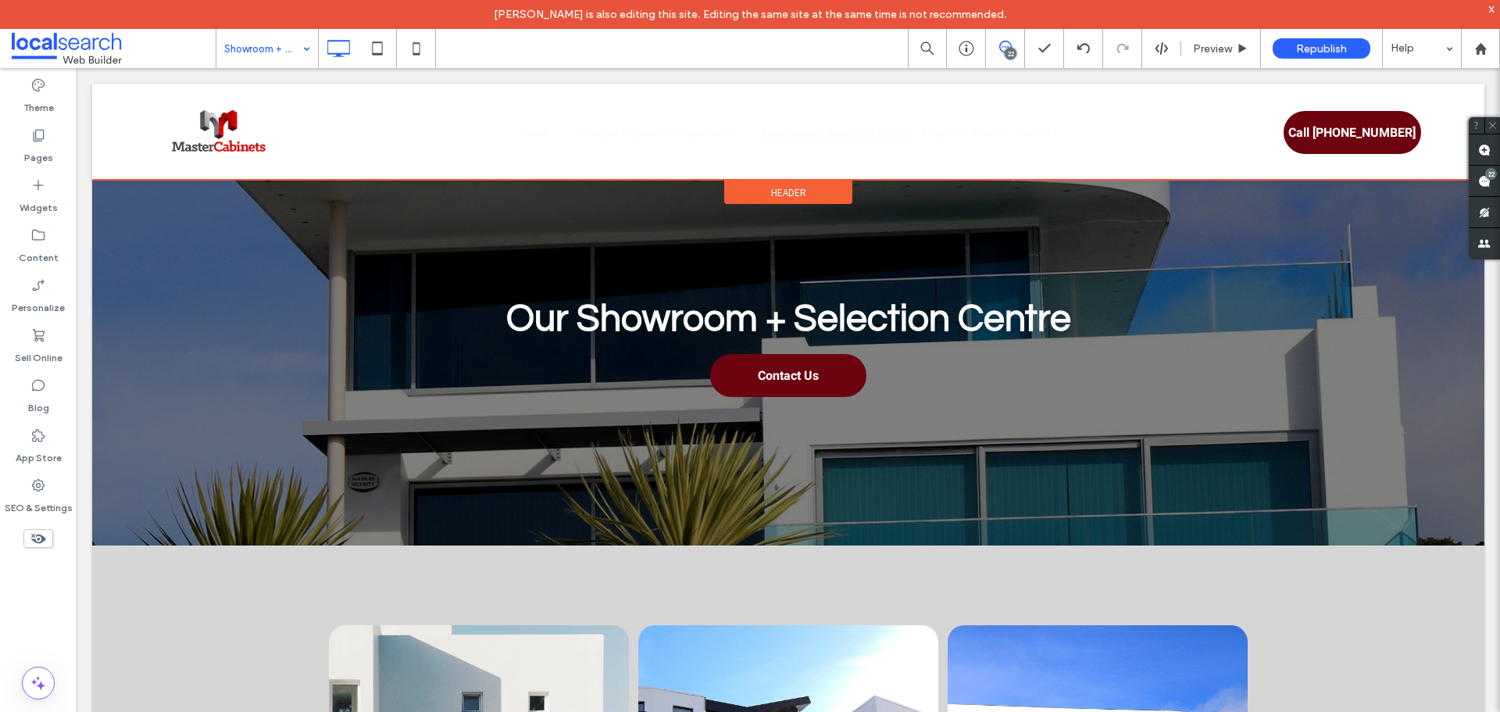
click at [771, 191] on span "Header" at bounding box center [788, 192] width 35 height 13
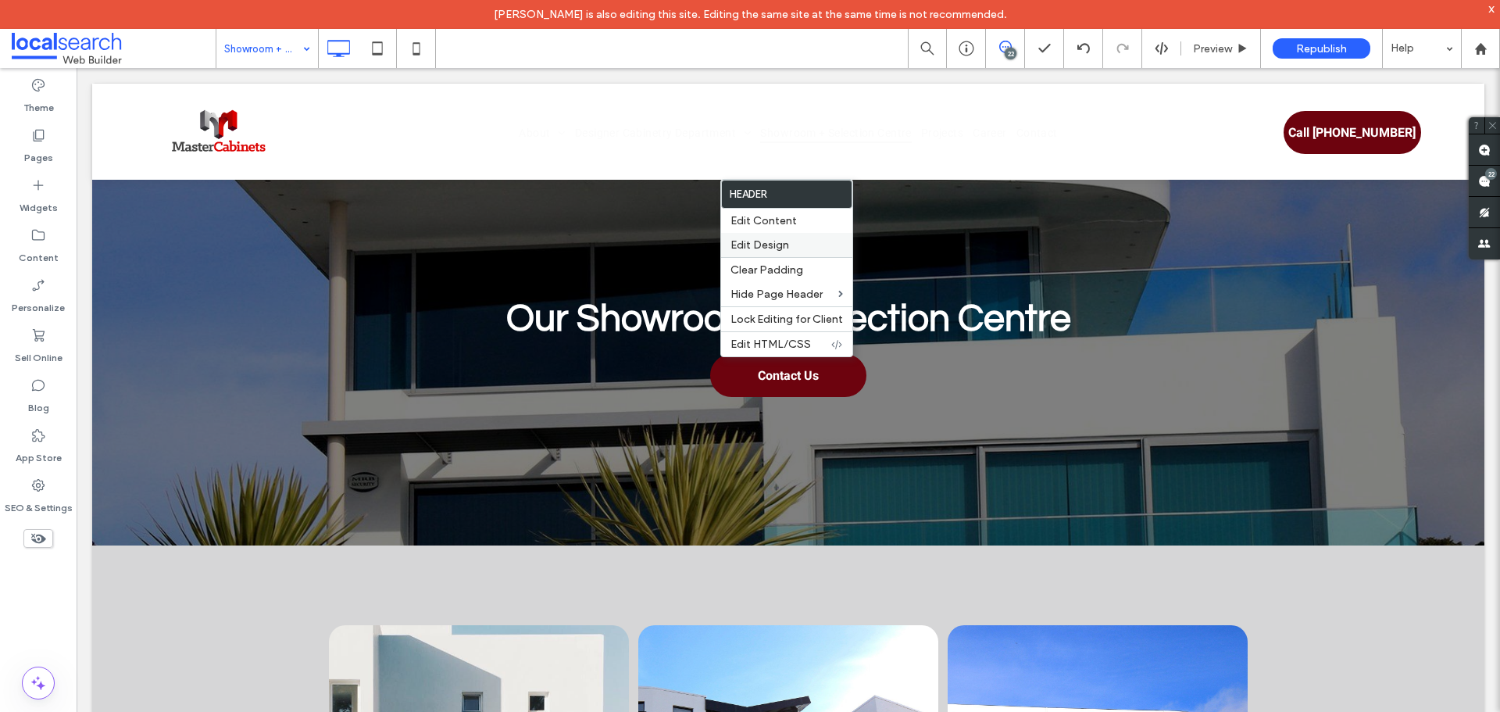
click at [789, 235] on div "Edit Design" at bounding box center [786, 245] width 131 height 24
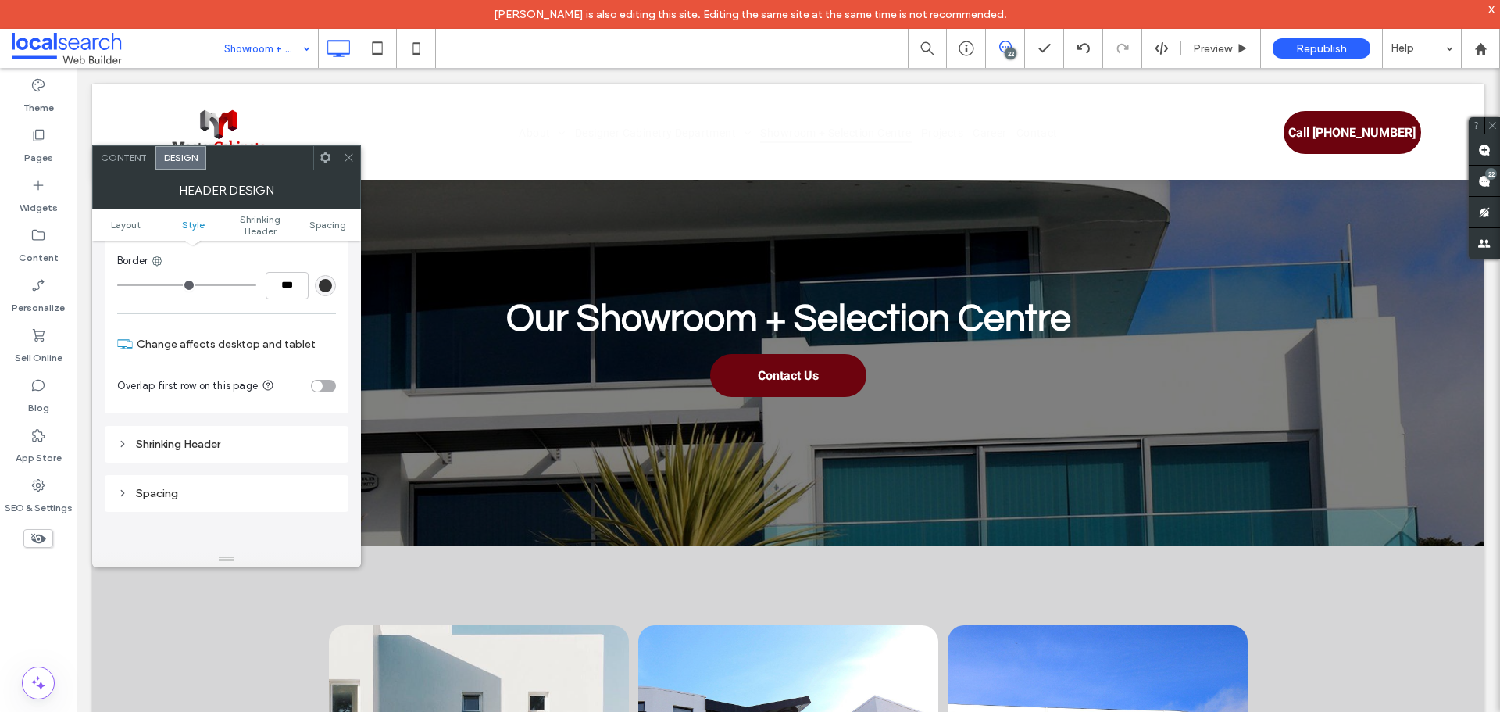
click at [231, 452] on div "Shrinking Header" at bounding box center [226, 443] width 219 height 21
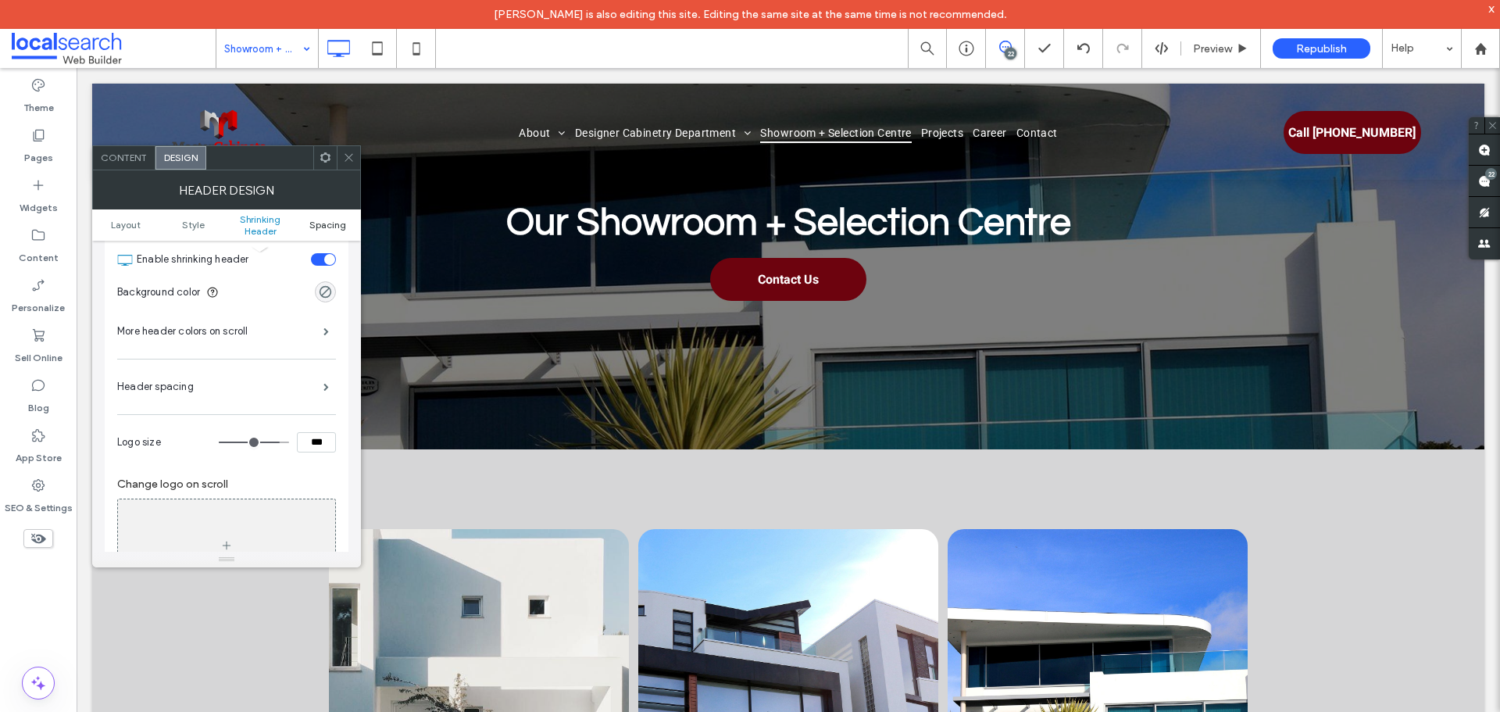
click at [329, 227] on span "Spacing" at bounding box center [327, 225] width 37 height 12
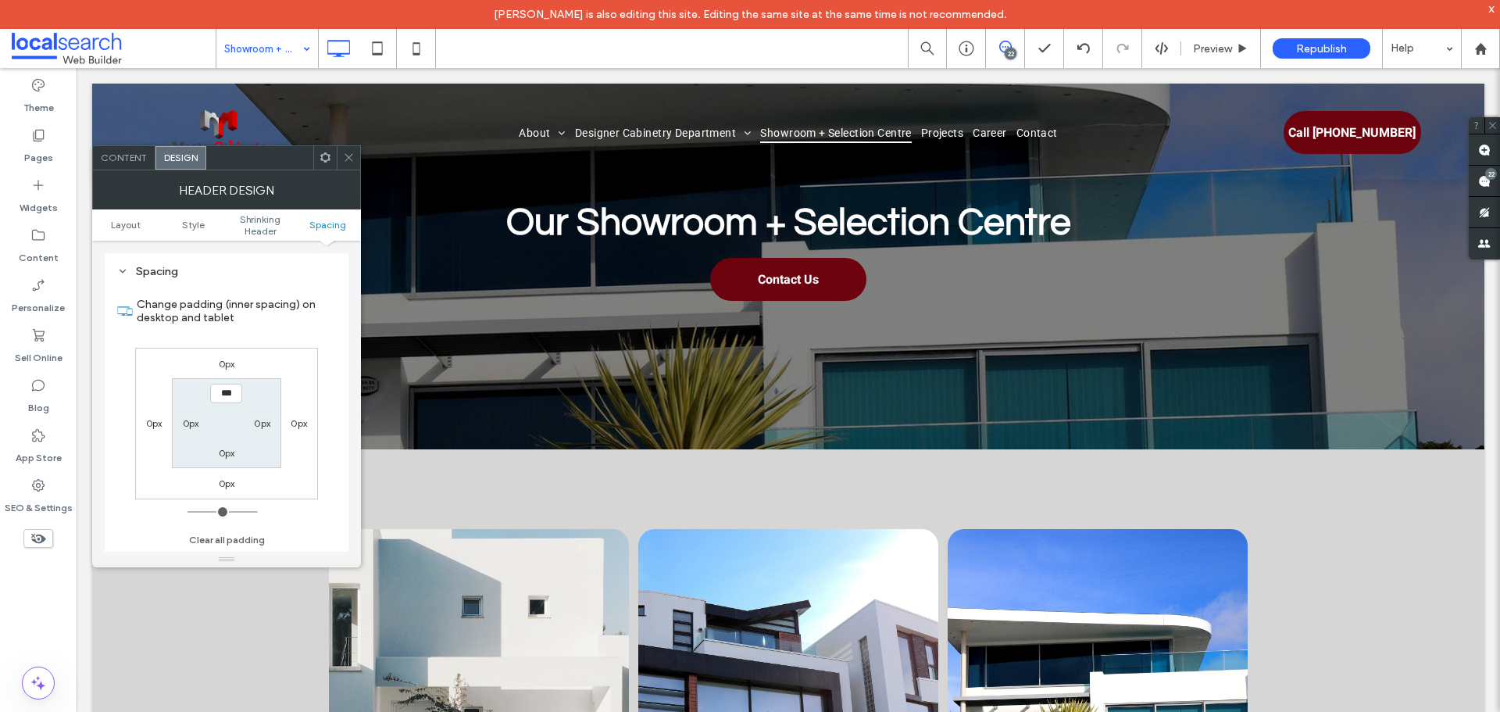
drag, startPoint x: 349, startPoint y: 159, endPoint x: 459, endPoint y: 287, distance: 168.9
click at [349, 159] on icon at bounding box center [349, 158] width 12 height 12
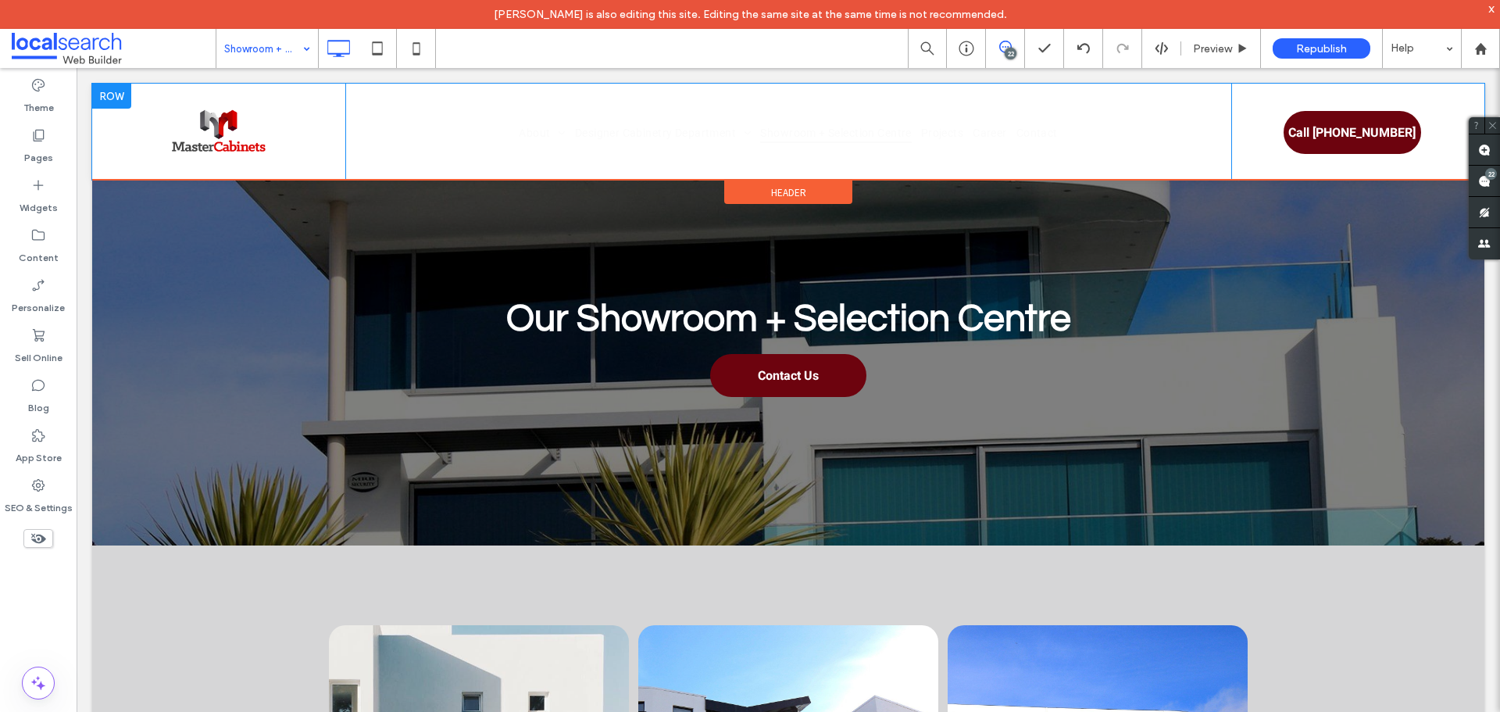
click at [113, 103] on div at bounding box center [111, 96] width 39 height 25
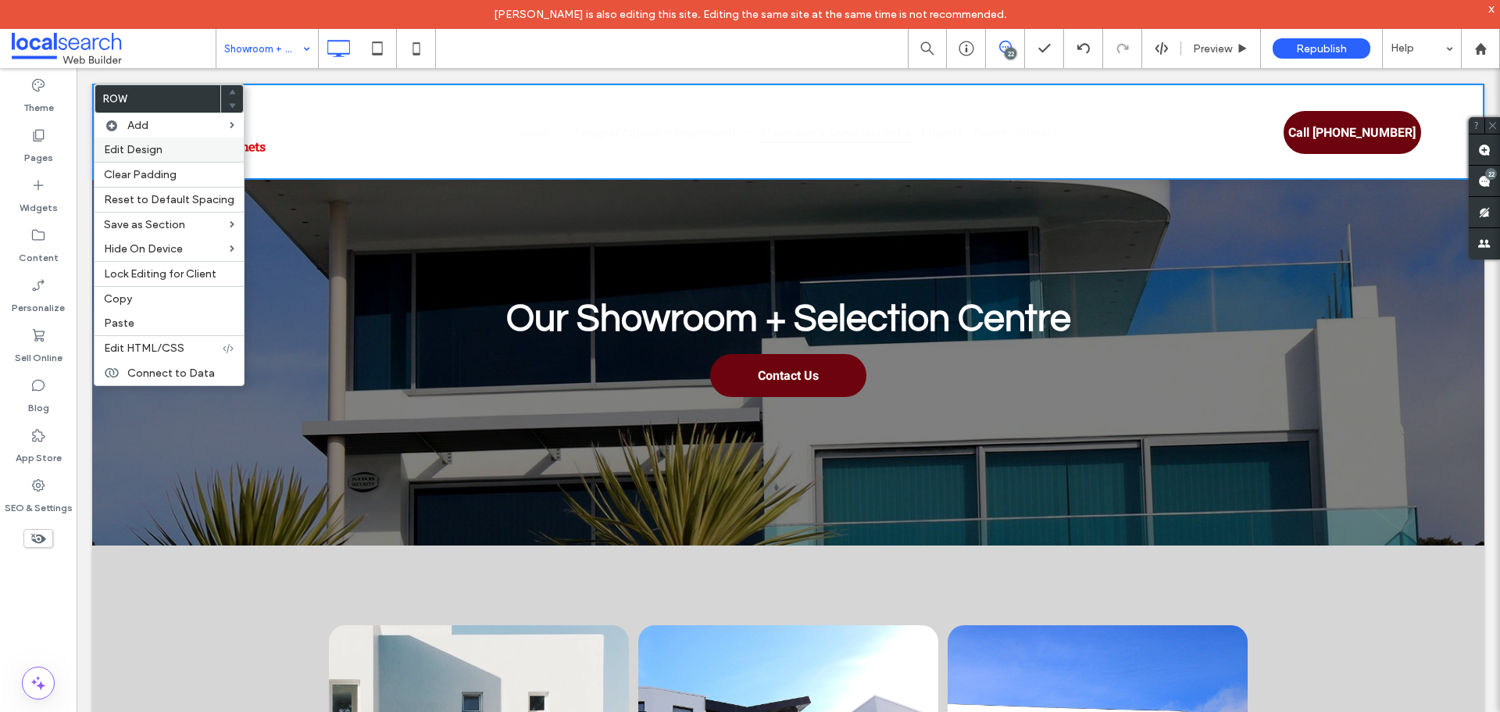
click at [184, 144] on label "Edit Design" at bounding box center [169, 149] width 130 height 13
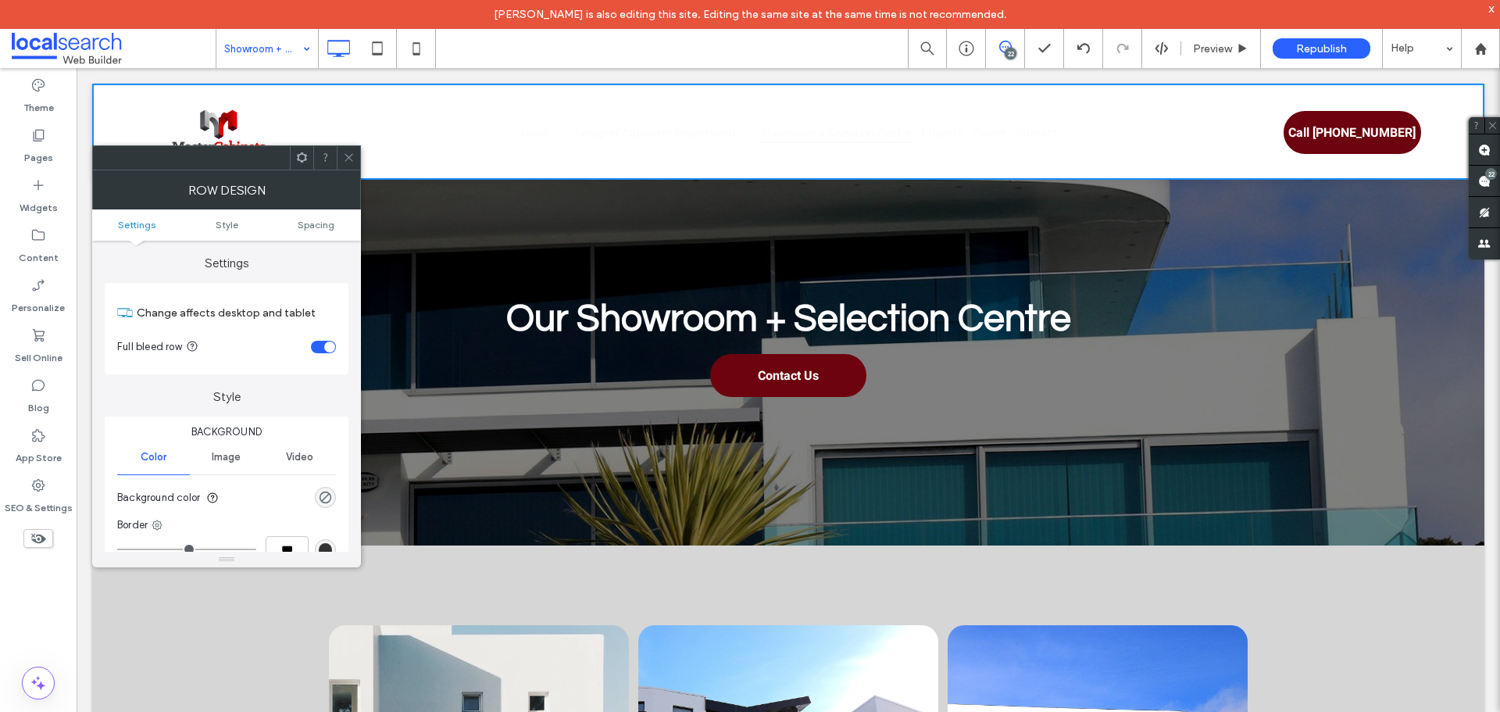
click at [340, 164] on div at bounding box center [348, 157] width 23 height 23
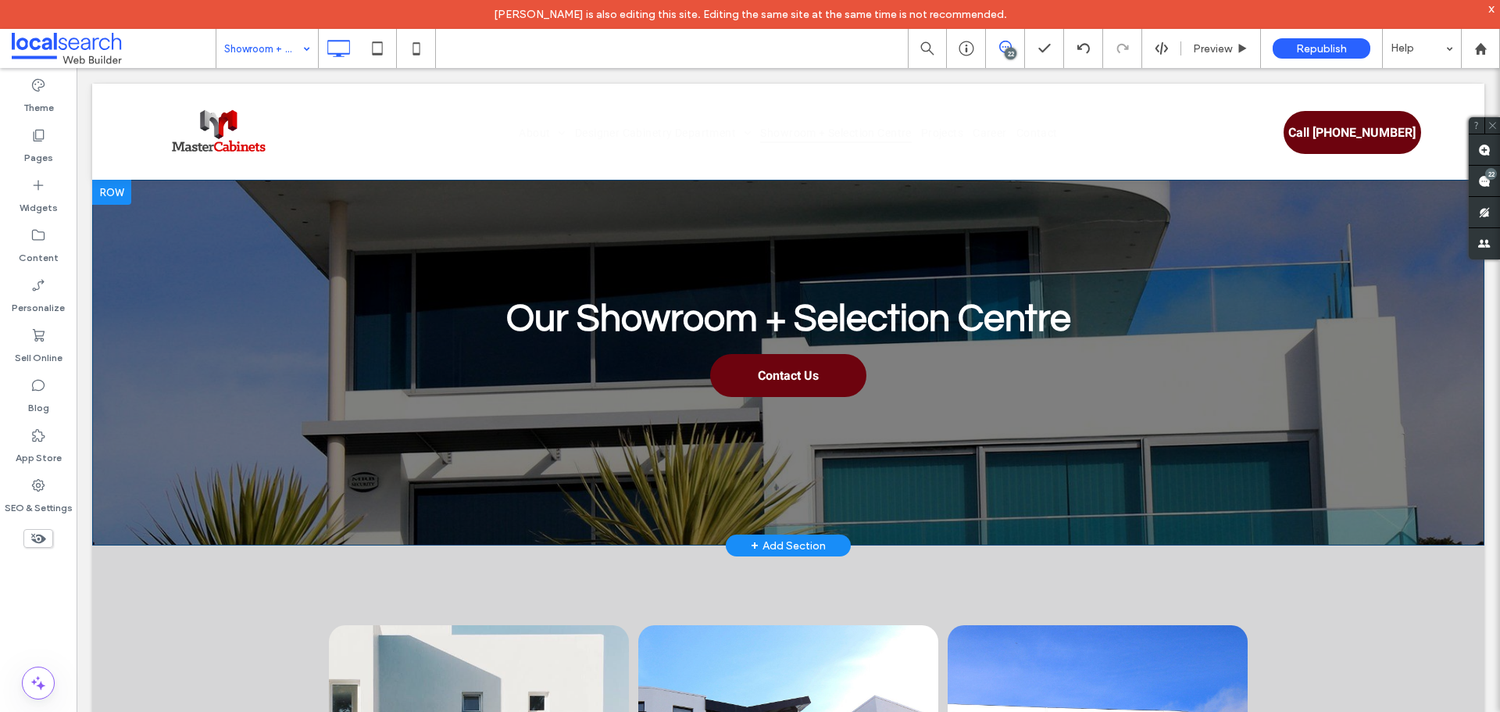
click at [113, 192] on div at bounding box center [111, 192] width 39 height 25
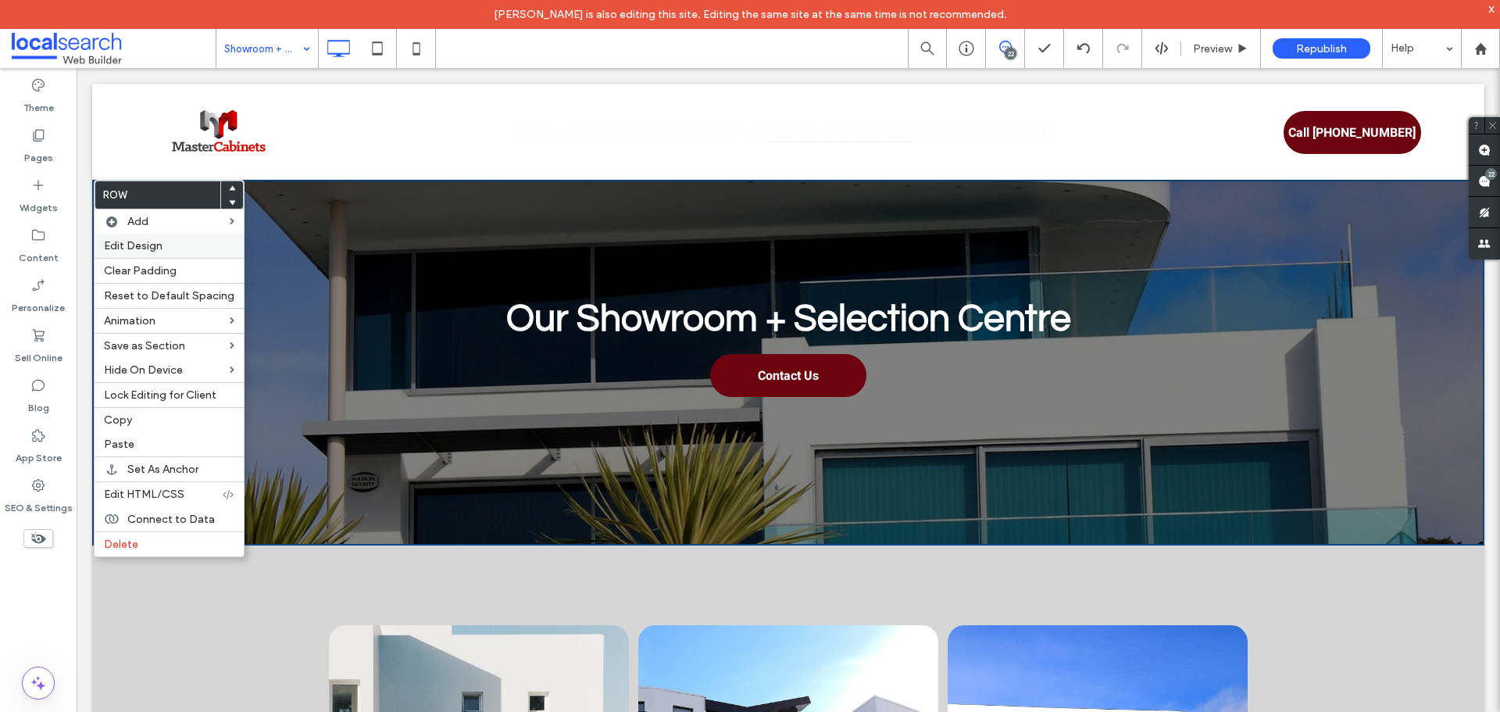
click at [195, 251] on label "Edit Design" at bounding box center [169, 245] width 130 height 13
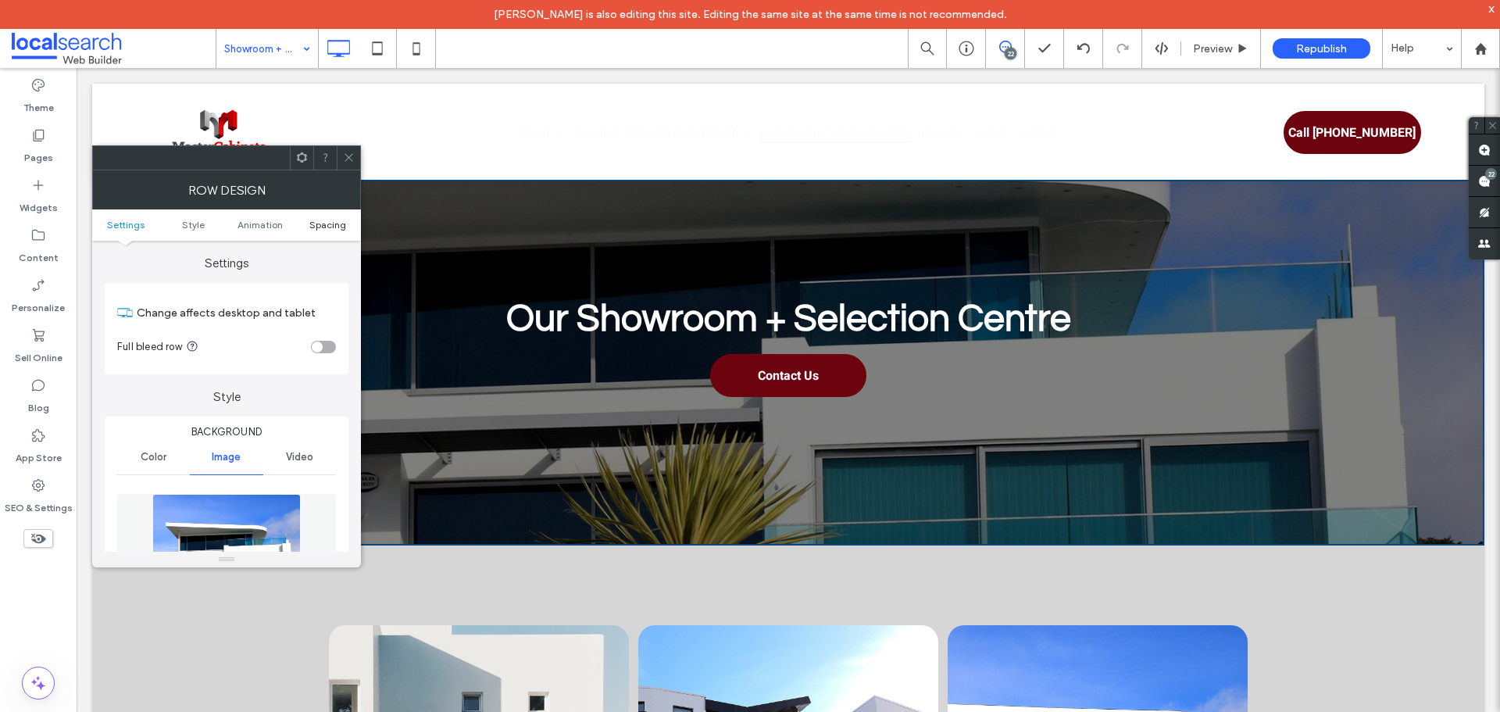
drag, startPoint x: 340, startPoint y: 227, endPoint x: 254, endPoint y: 304, distance: 115.1
click at [339, 227] on span "Spacing" at bounding box center [327, 225] width 37 height 12
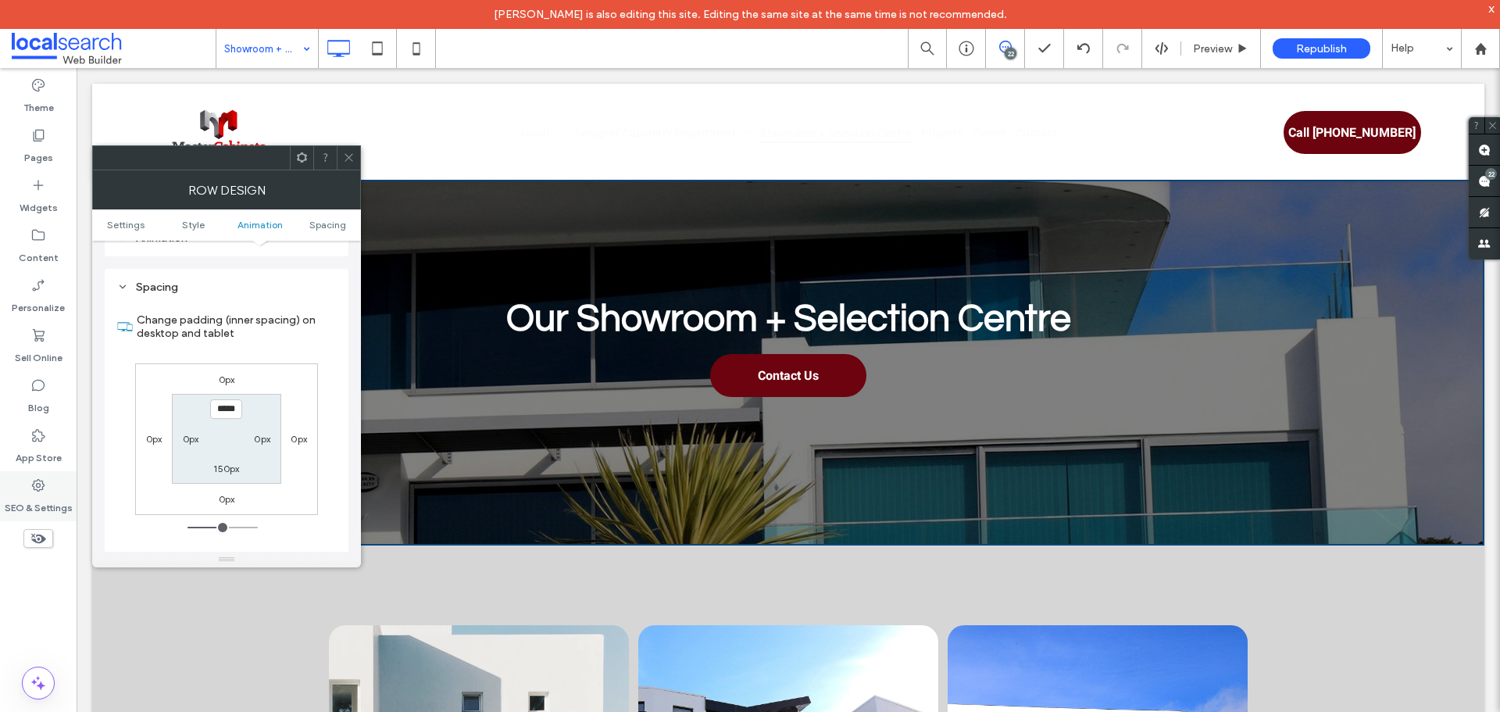
scroll to position [1016, 0]
click at [355, 157] on div at bounding box center [348, 157] width 23 height 23
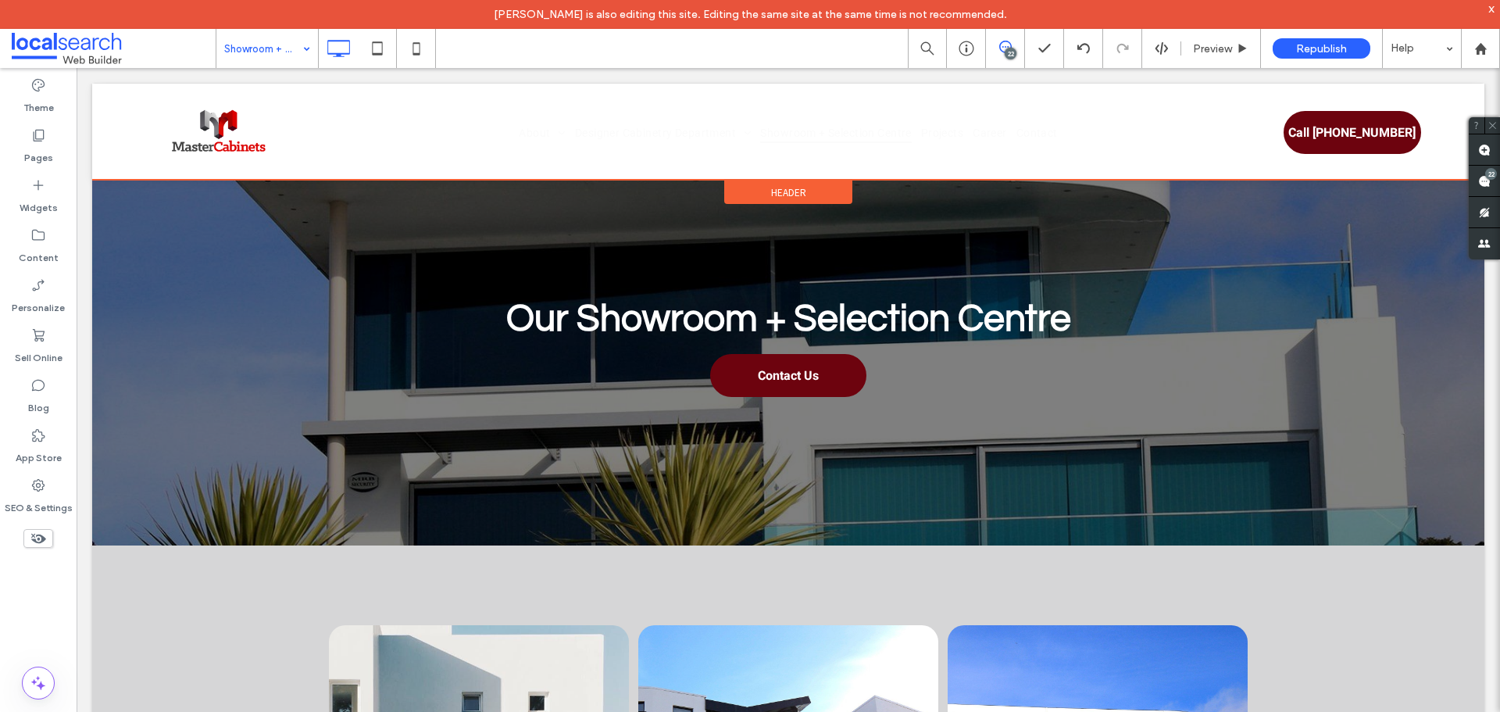
click at [807, 194] on div "Header" at bounding box center [788, 191] width 128 height 23
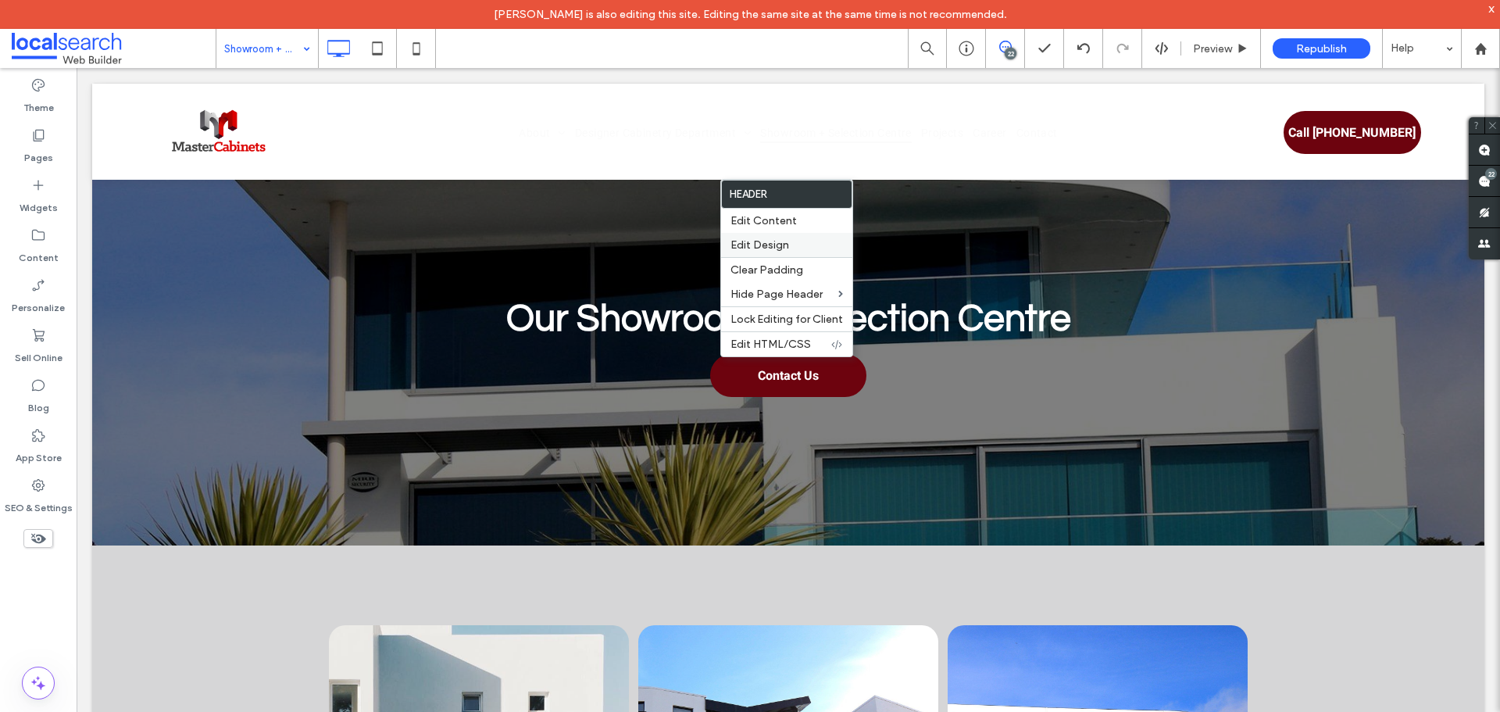
click at [777, 241] on span "Edit Design" at bounding box center [759, 244] width 59 height 13
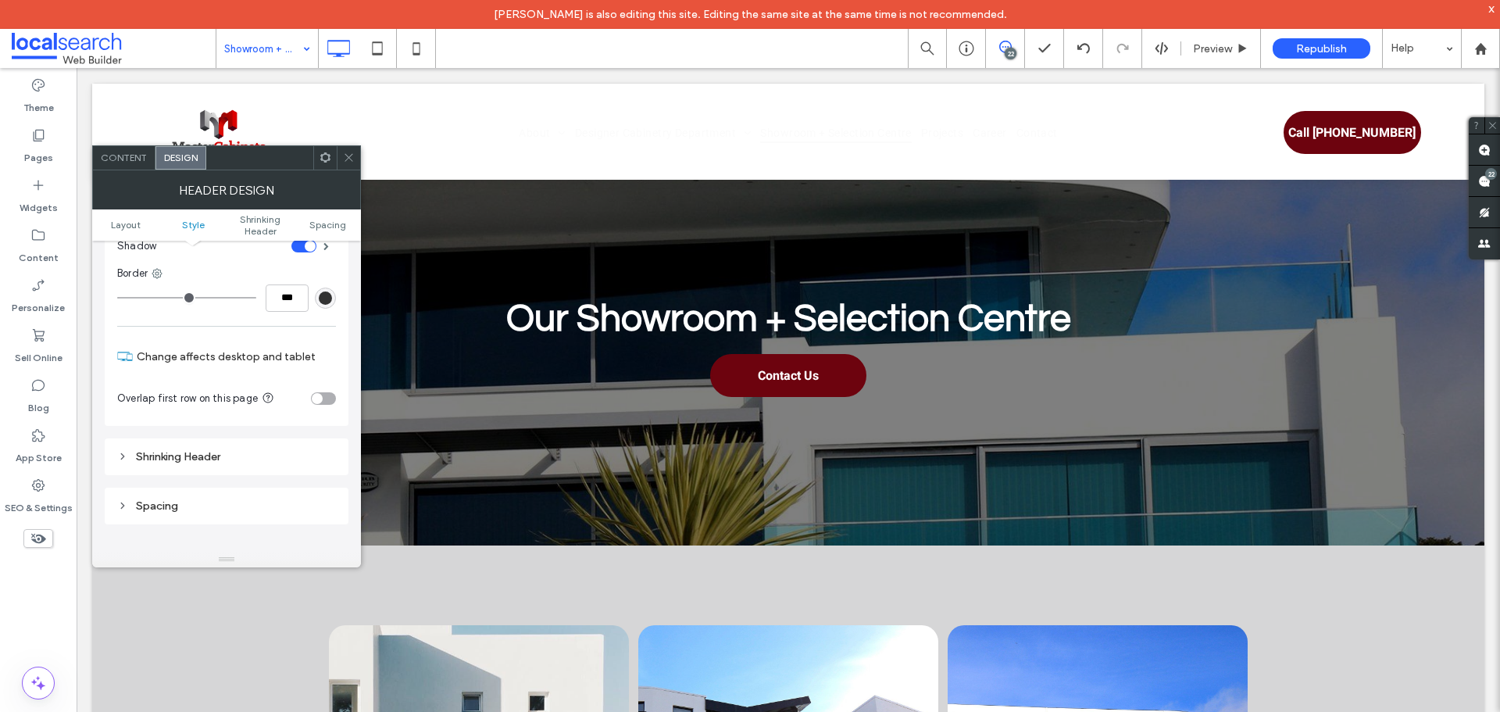
scroll to position [312, 0]
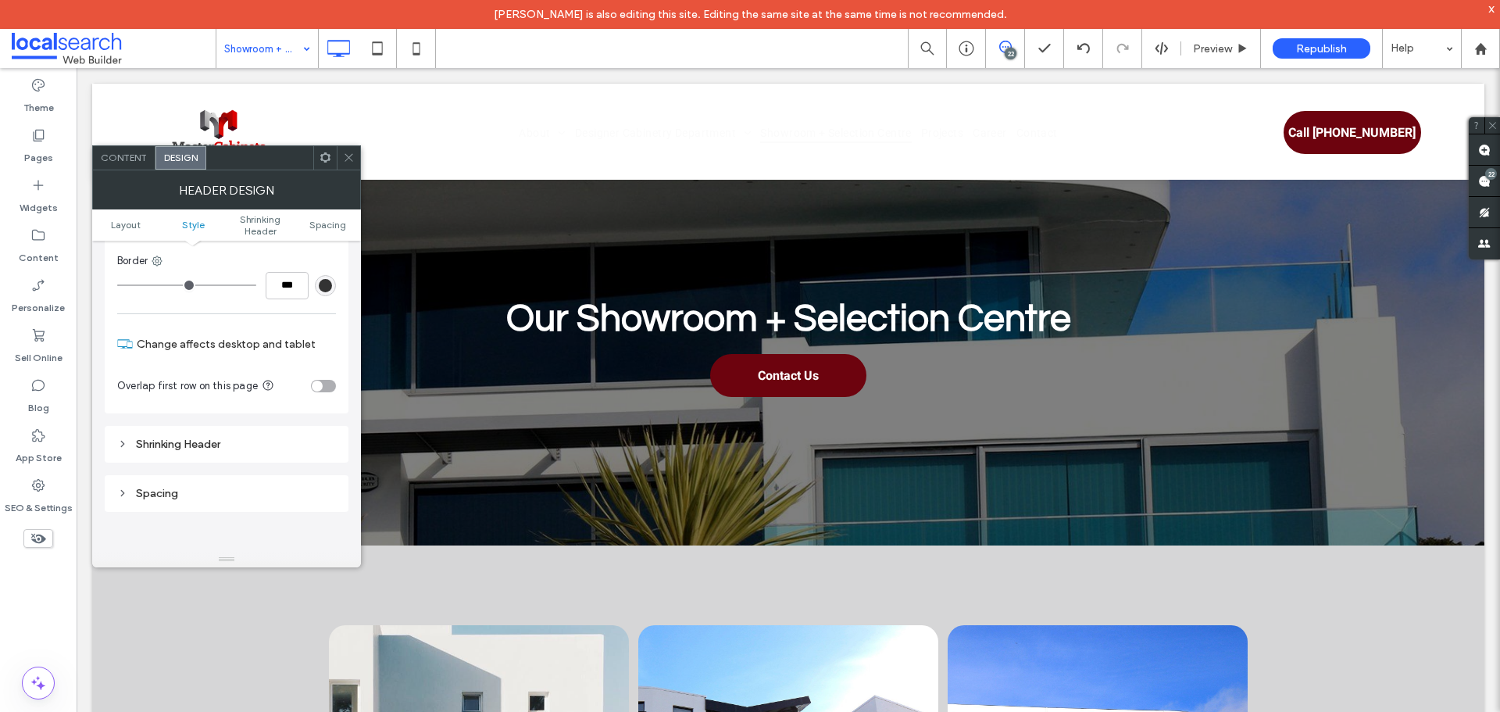
click at [250, 434] on div "Shrinking Header" at bounding box center [226, 443] width 219 height 21
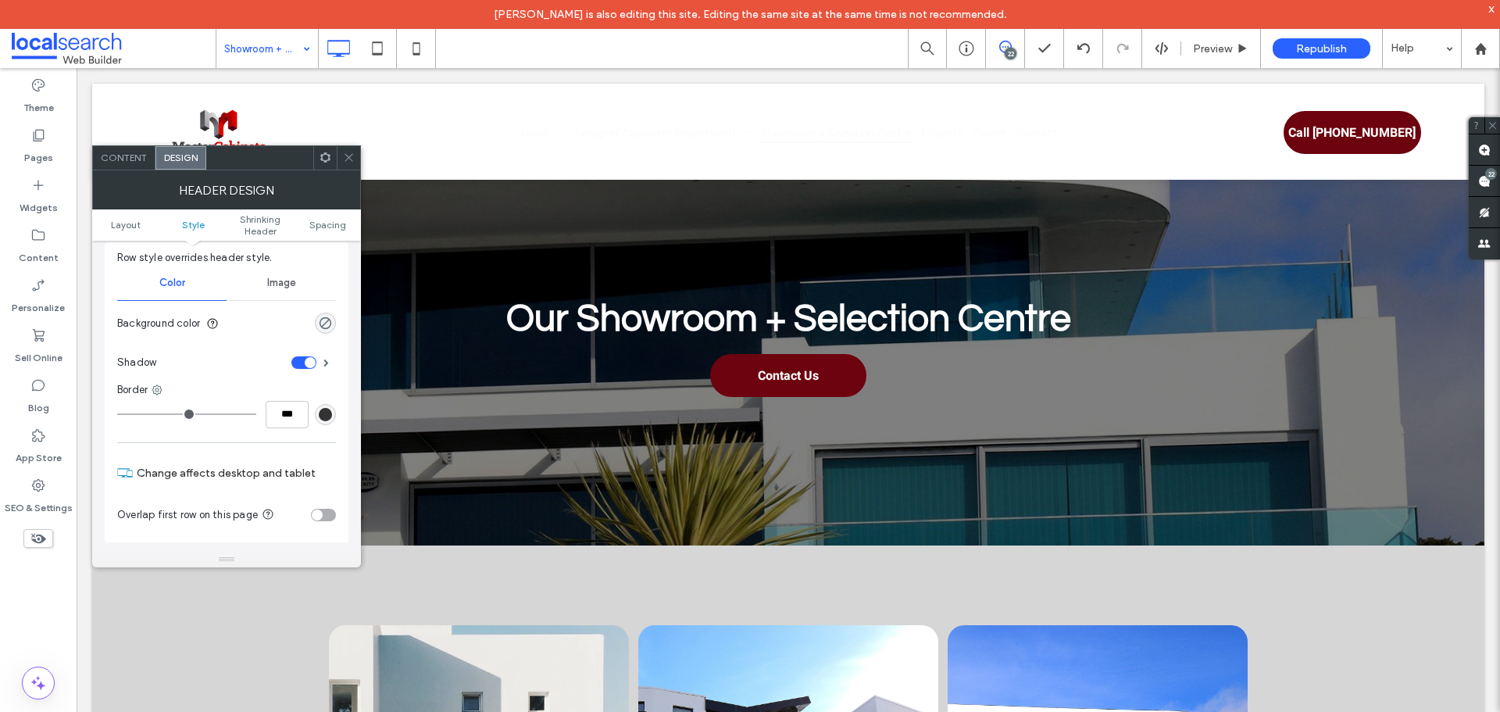
scroll to position [156, 0]
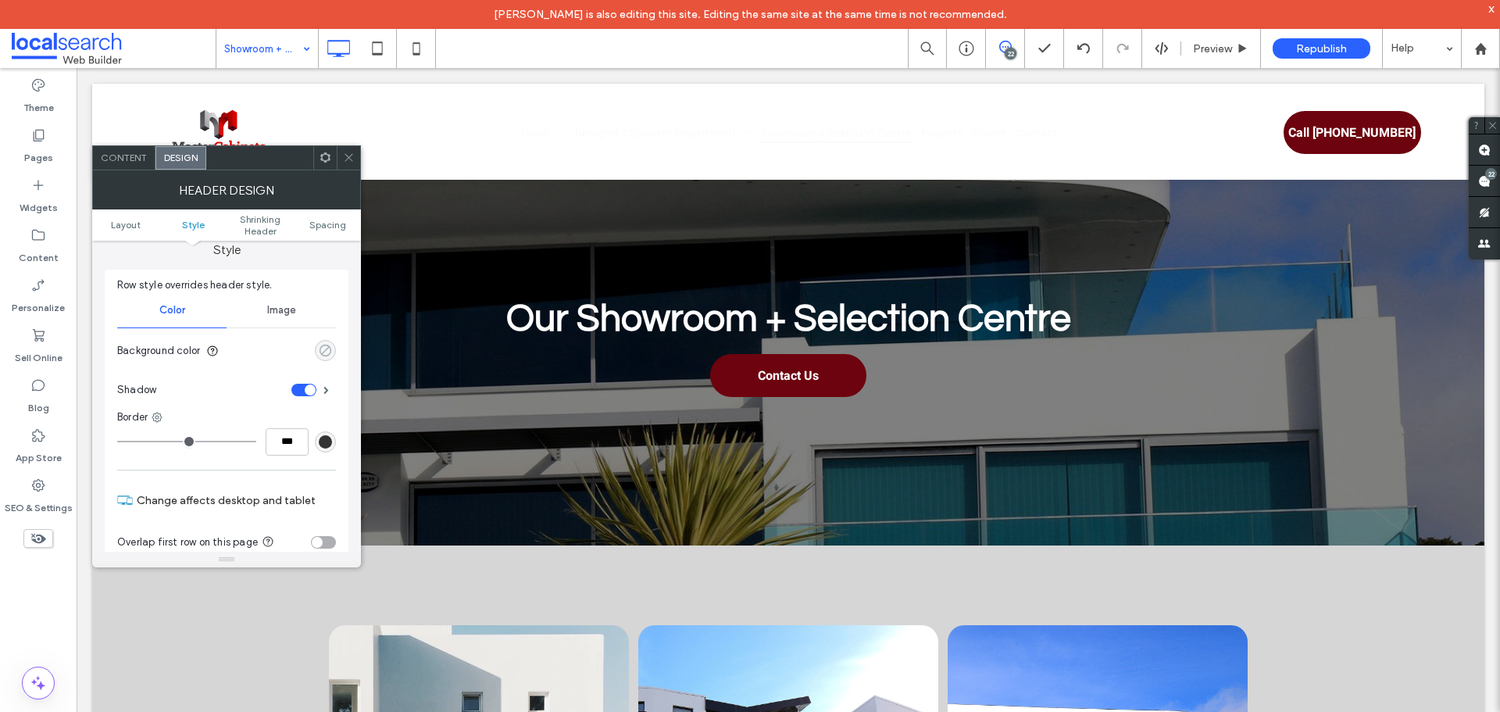
click at [323, 353] on div "rgba(0, 0, 0, 0)" at bounding box center [325, 350] width 13 height 13
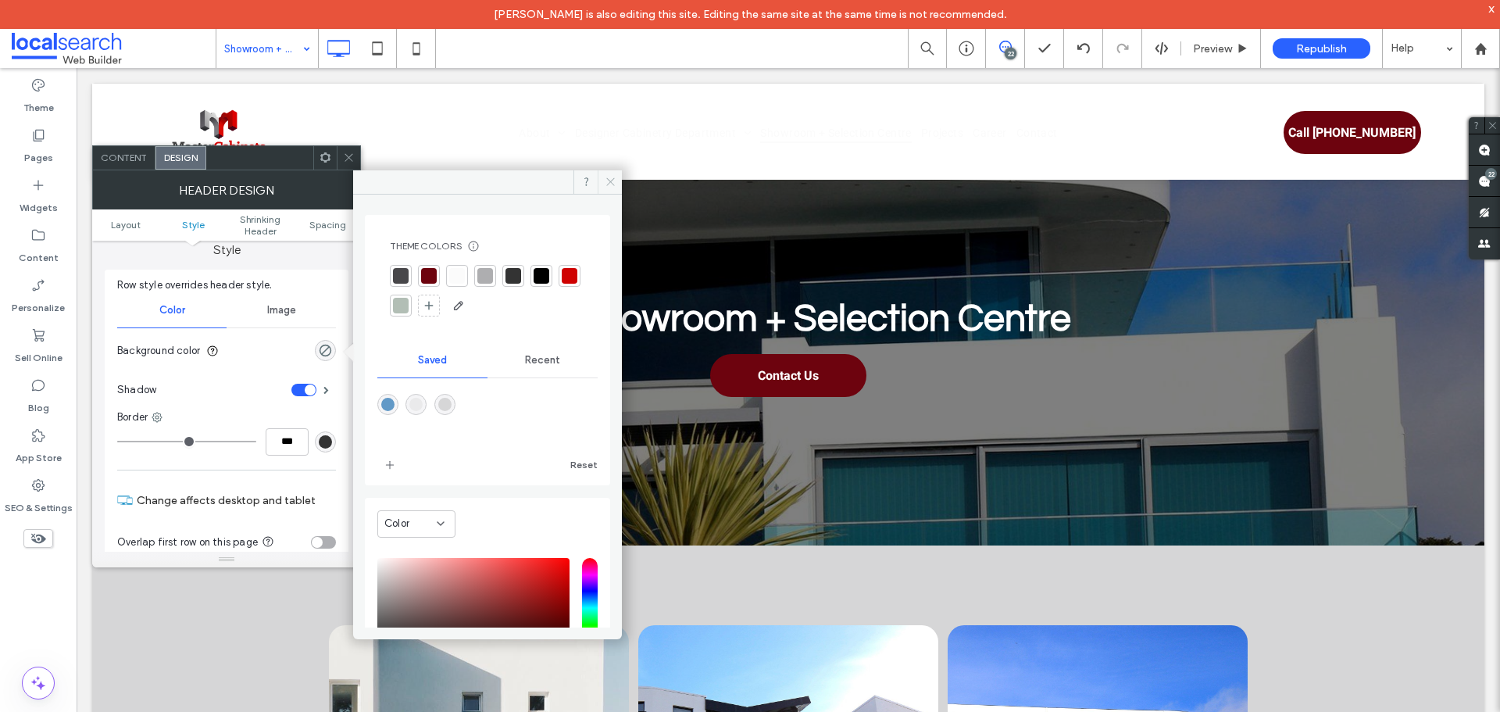
click at [613, 178] on icon at bounding box center [611, 182] width 12 height 12
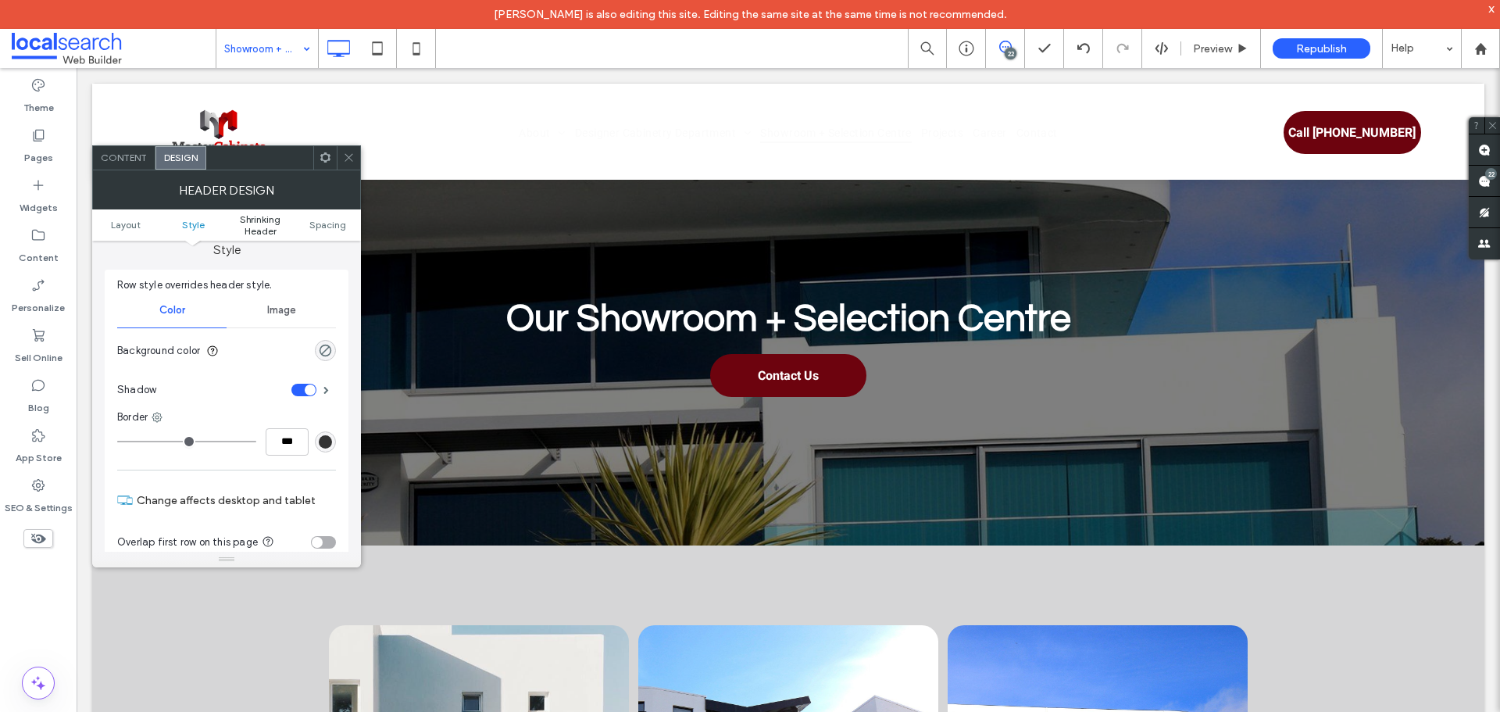
click at [251, 221] on span "Shrinking Header" at bounding box center [260, 224] width 67 height 23
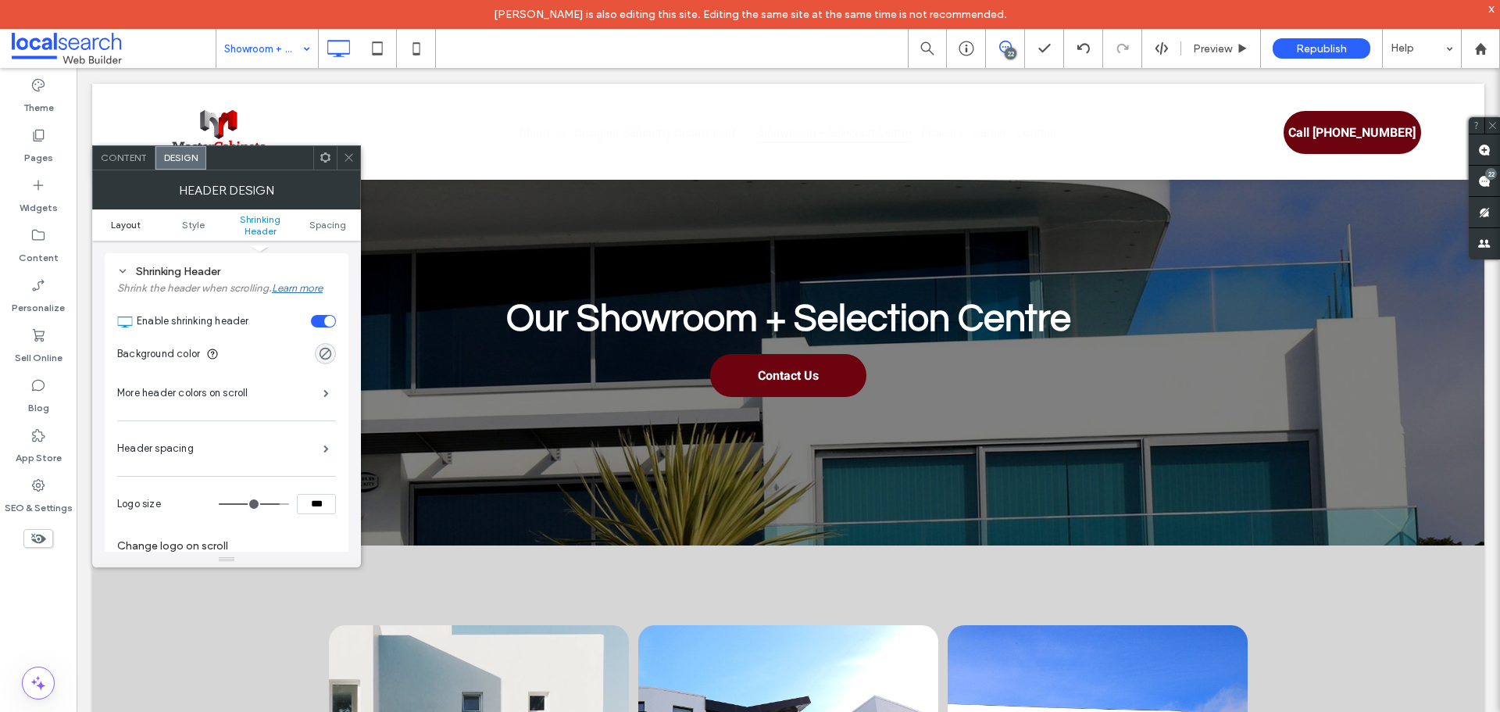
scroll to position [485, 0]
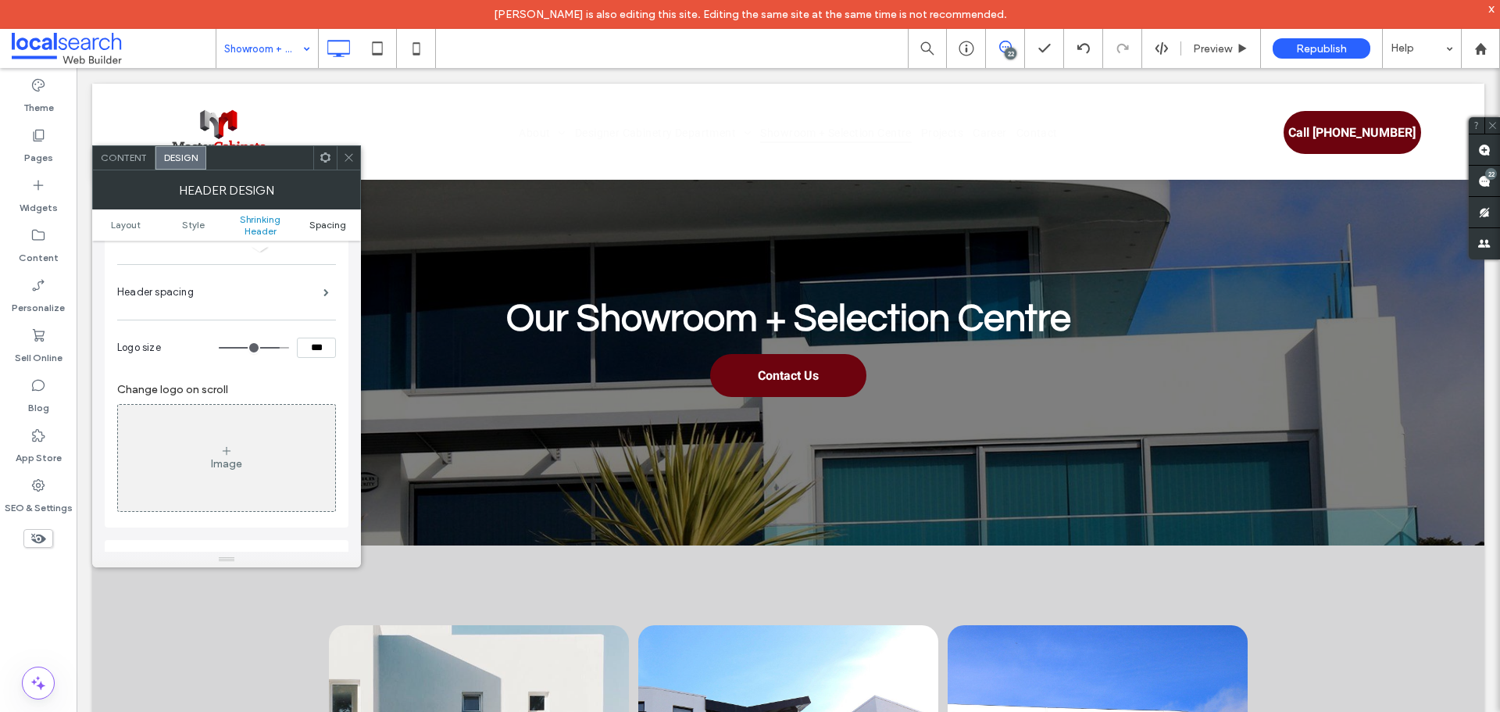
click at [330, 229] on span "Spacing" at bounding box center [327, 225] width 37 height 12
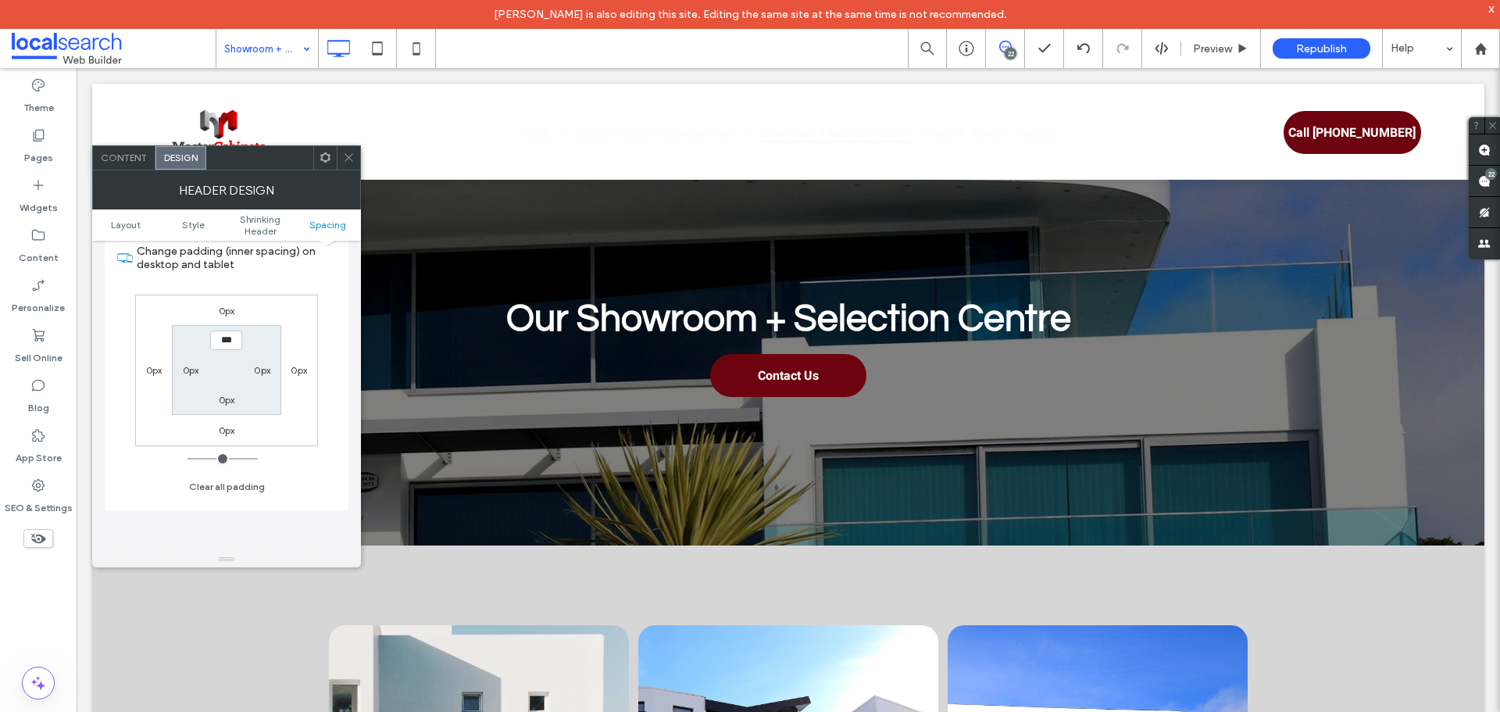
scroll to position [1006, 0]
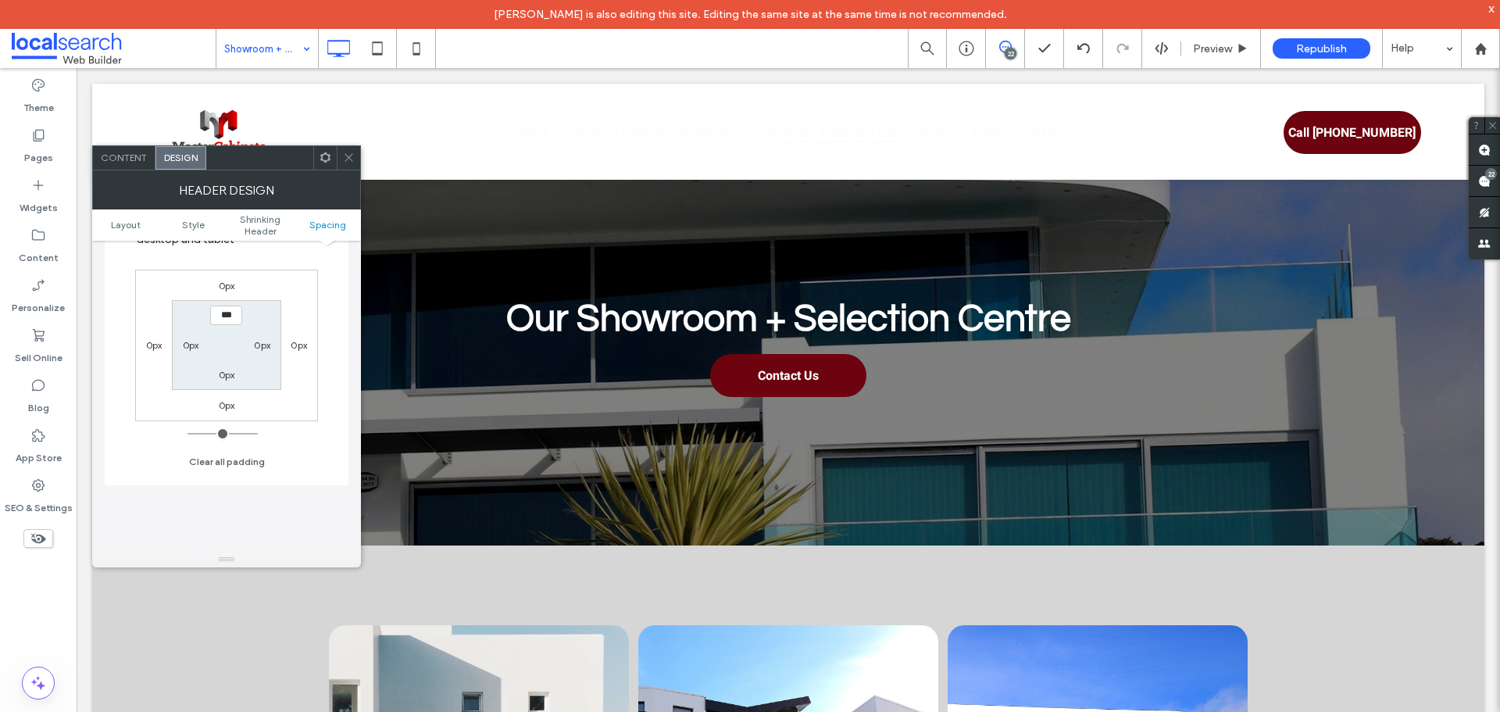
click at [353, 156] on div at bounding box center [348, 157] width 23 height 23
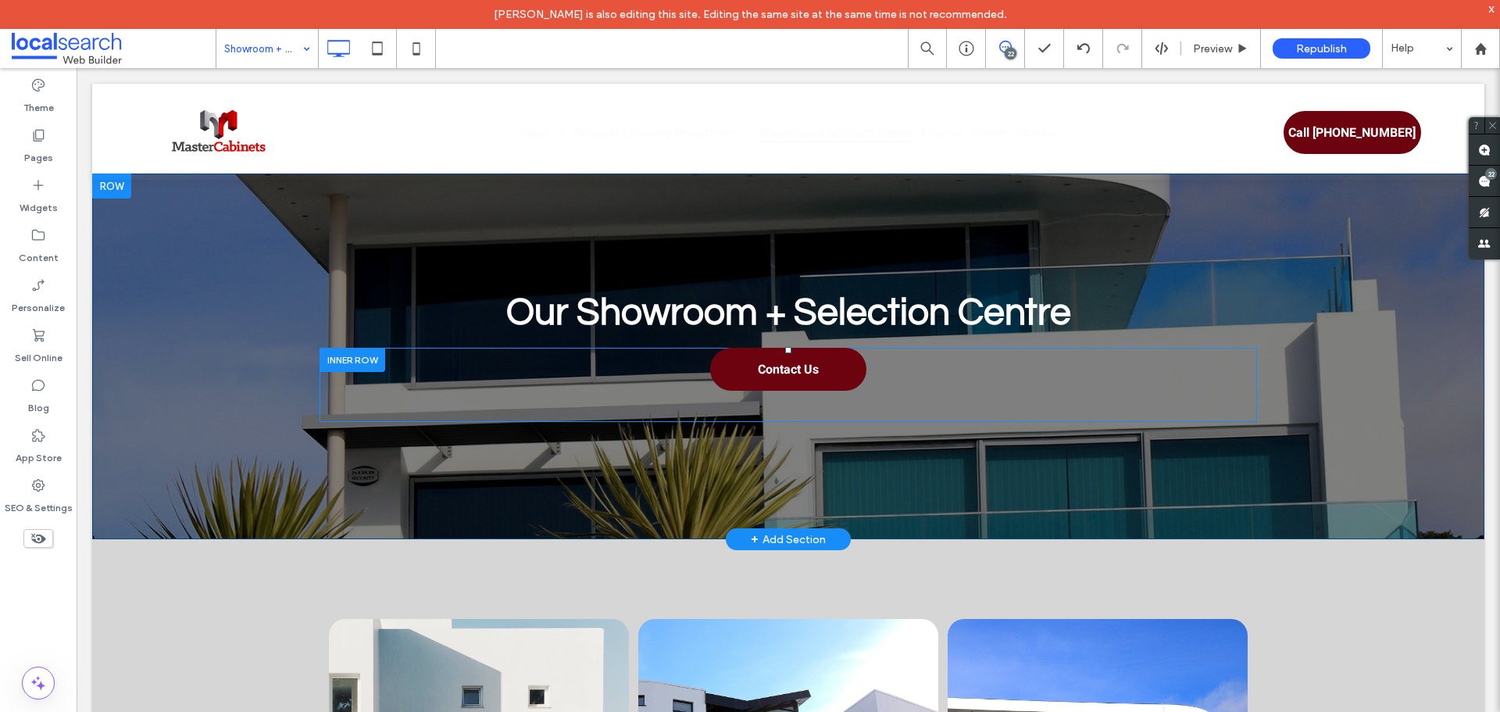
scroll to position [0, 0]
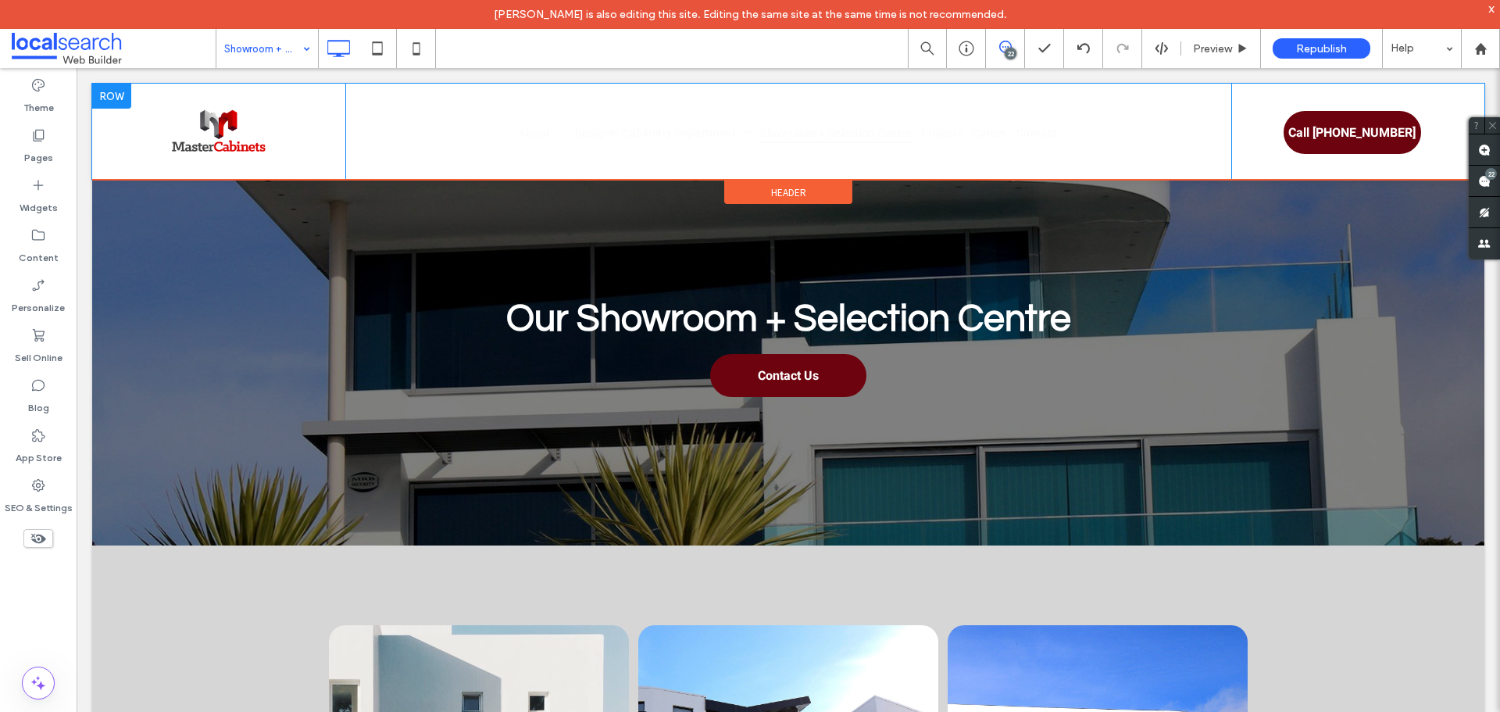
click at [119, 99] on div at bounding box center [111, 96] width 39 height 25
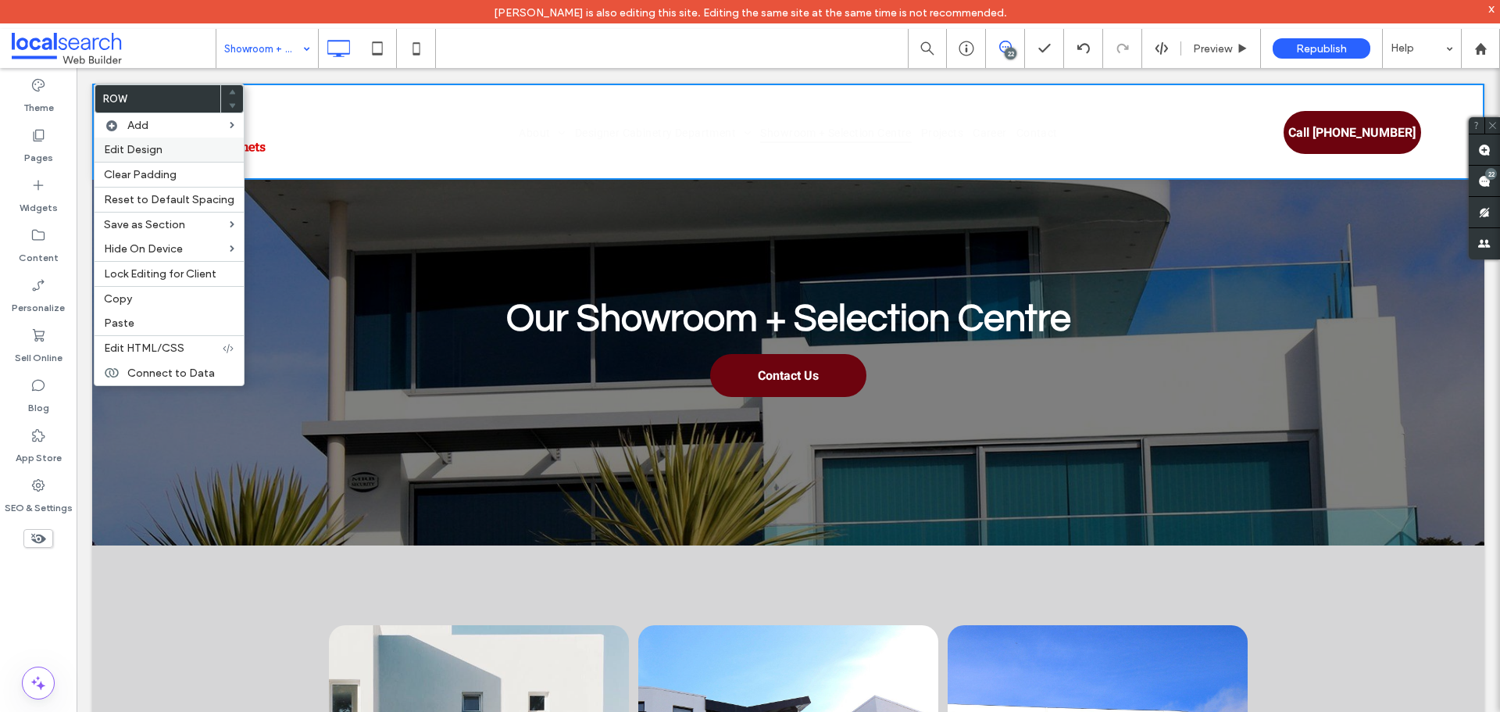
click at [165, 147] on label "Edit Design" at bounding box center [169, 149] width 130 height 13
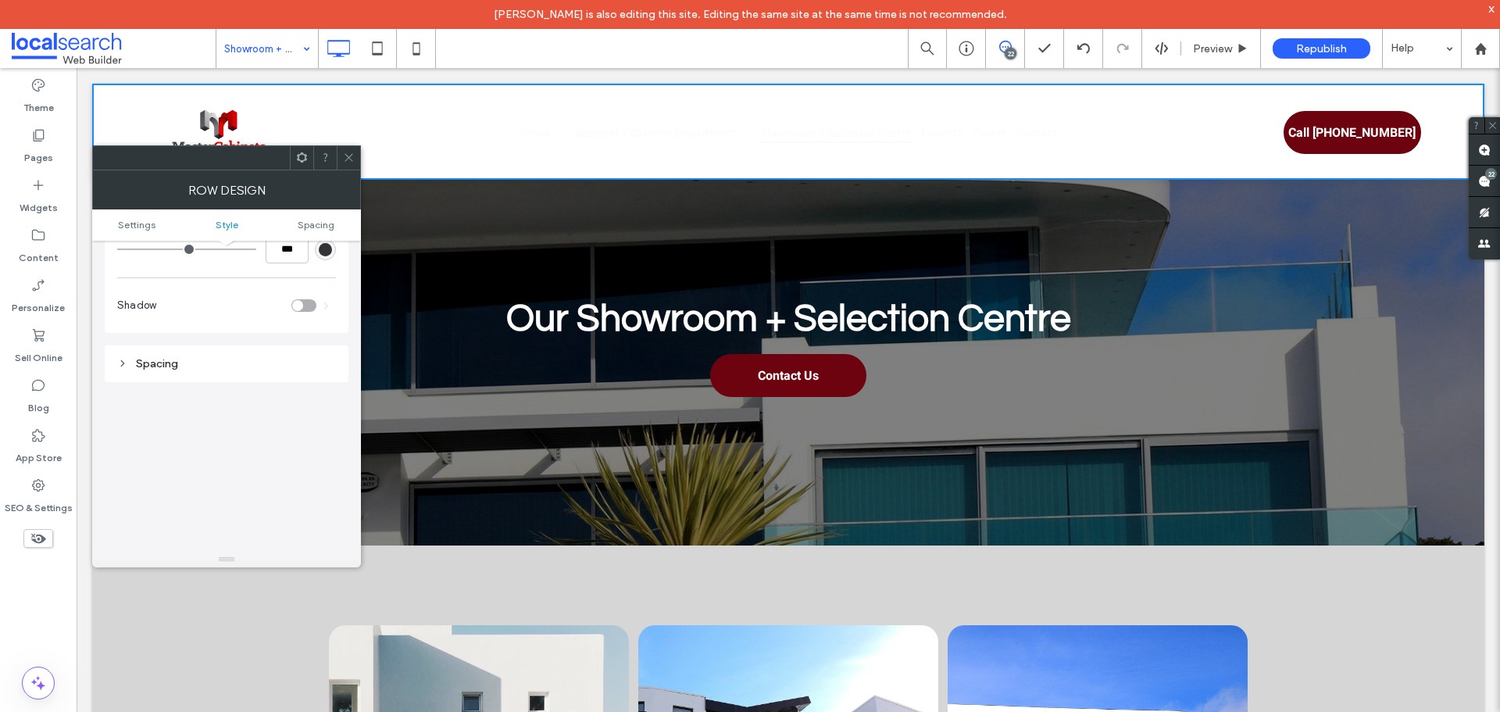
scroll to position [312, 0]
click at [319, 234] on ul "Settings Style Spacing" at bounding box center [226, 224] width 269 height 31
click at [249, 342] on div "Spacing" at bounding box center [226, 351] width 219 height 21
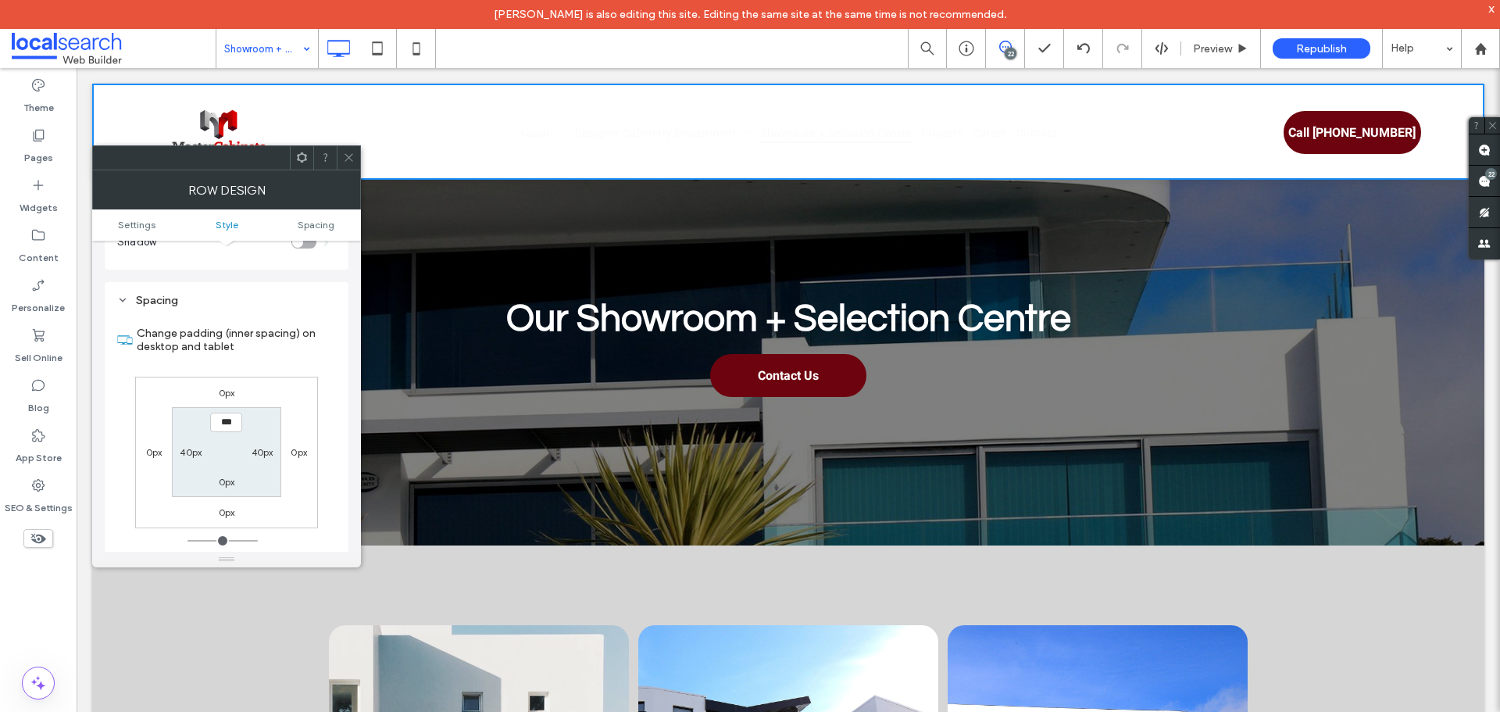
scroll to position [391, 0]
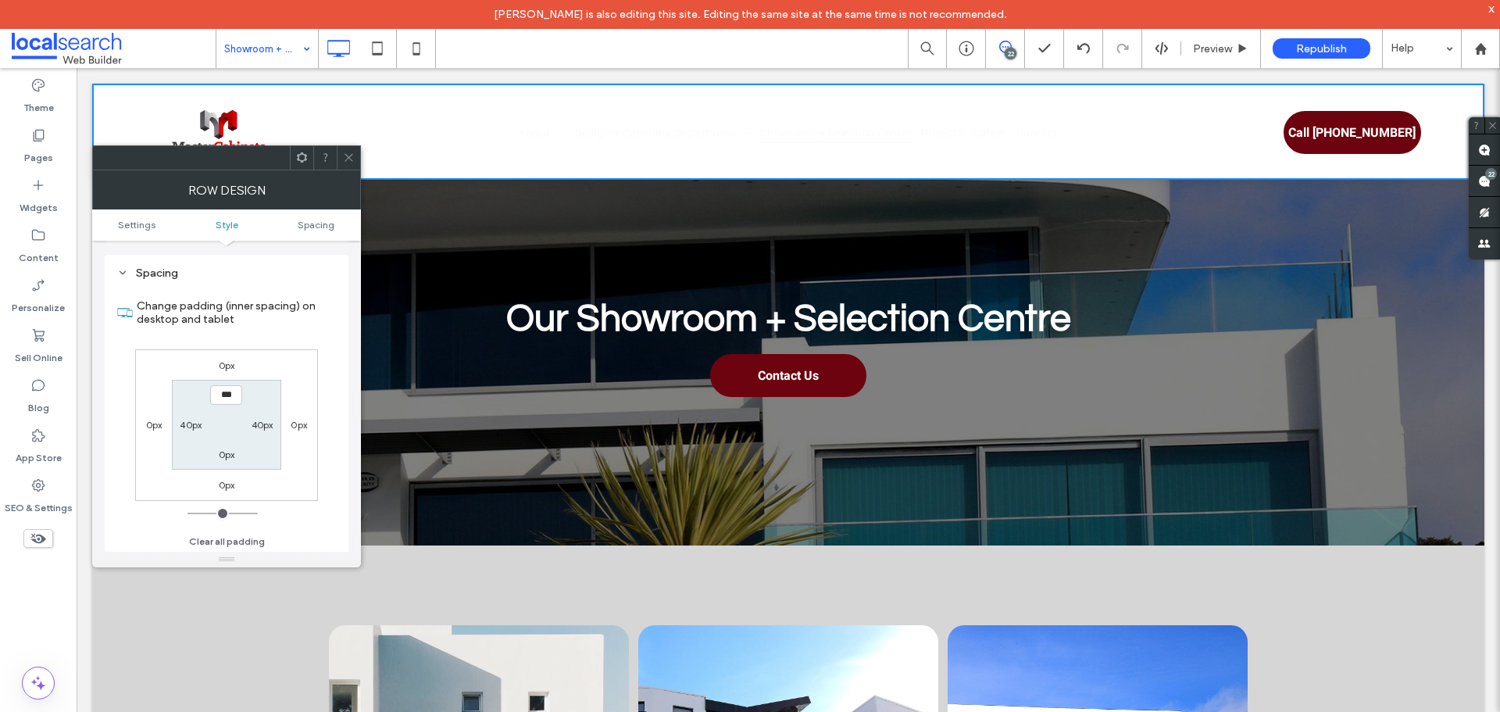
drag, startPoint x: 348, startPoint y: 160, endPoint x: 333, endPoint y: 200, distance: 42.5
click at [348, 159] on icon at bounding box center [349, 158] width 12 height 12
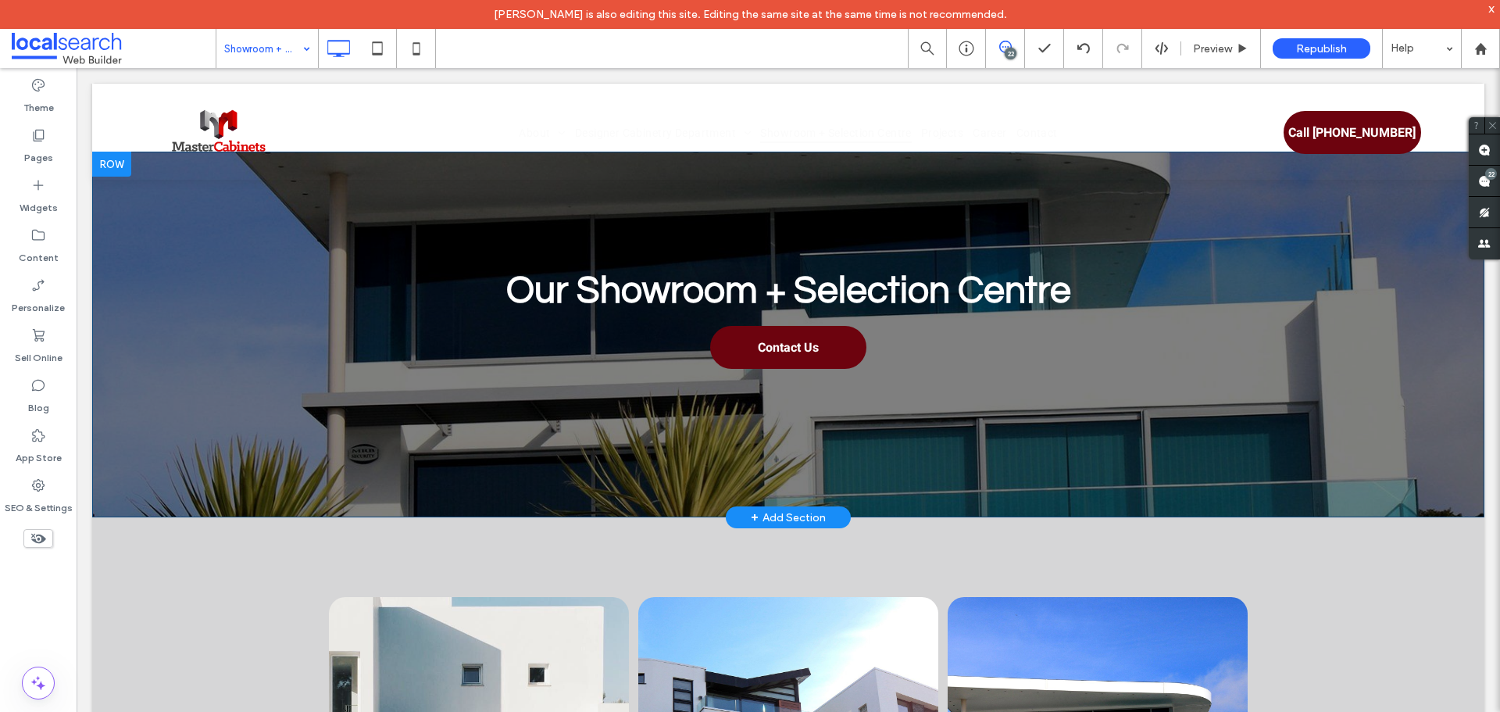
scroll to position [0, 0]
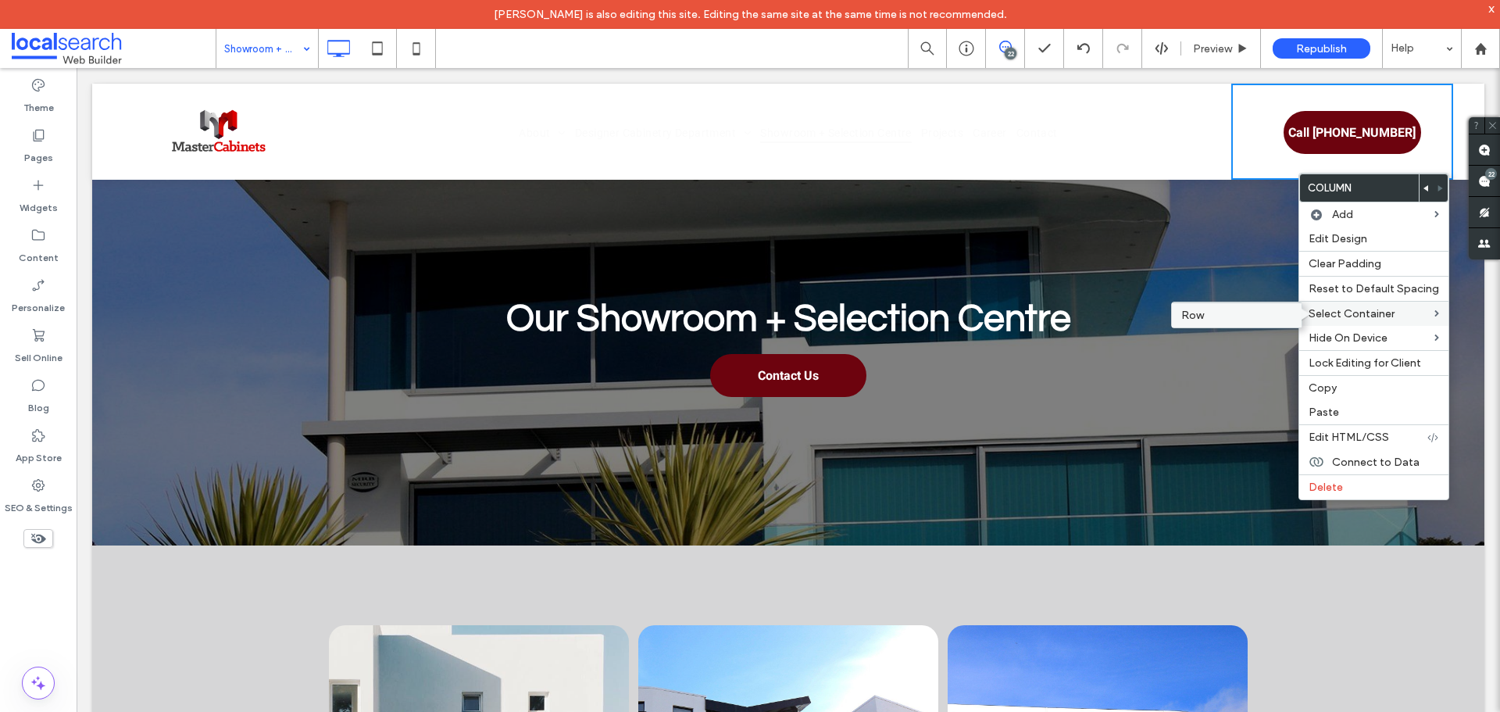
click at [1295, 317] on div "Row" at bounding box center [1237, 314] width 130 height 25
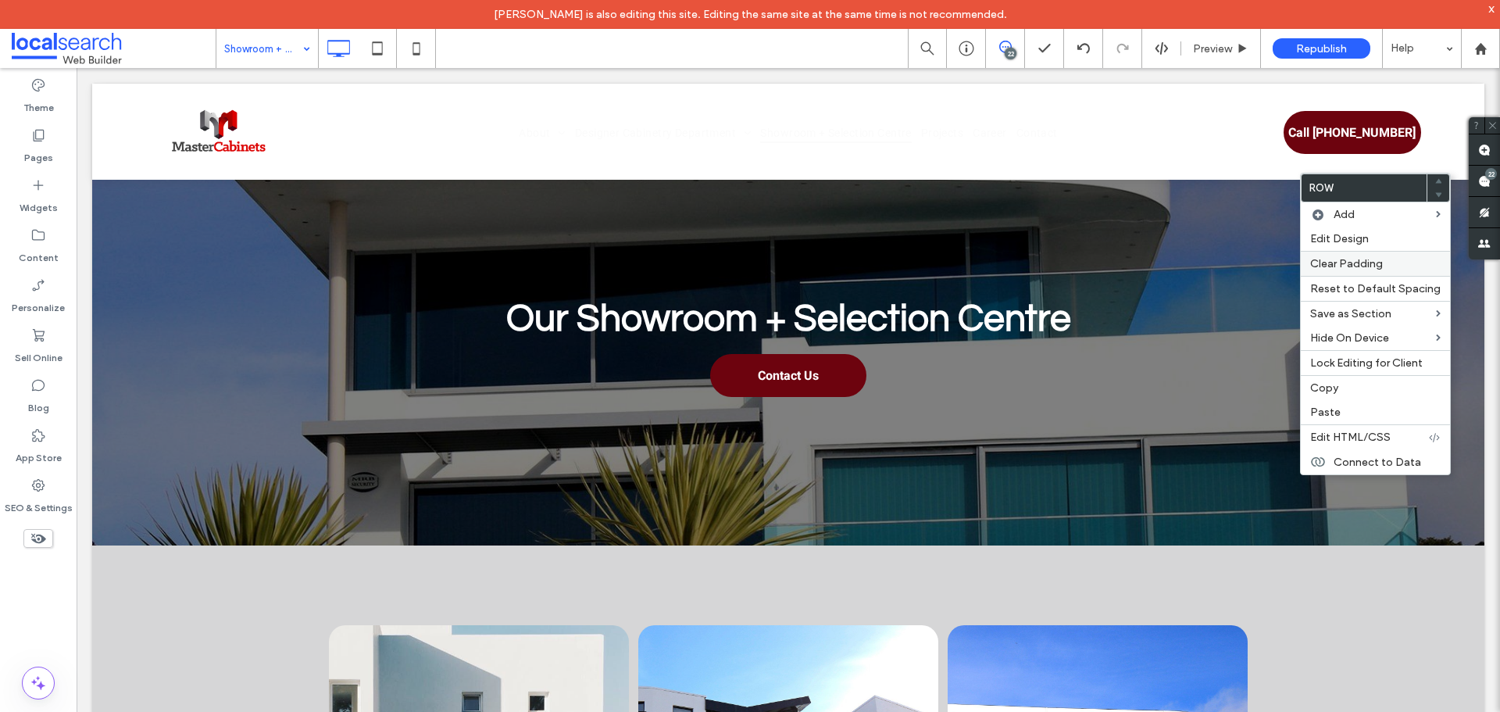
click at [1363, 244] on span "Edit Design" at bounding box center [1339, 238] width 59 height 13
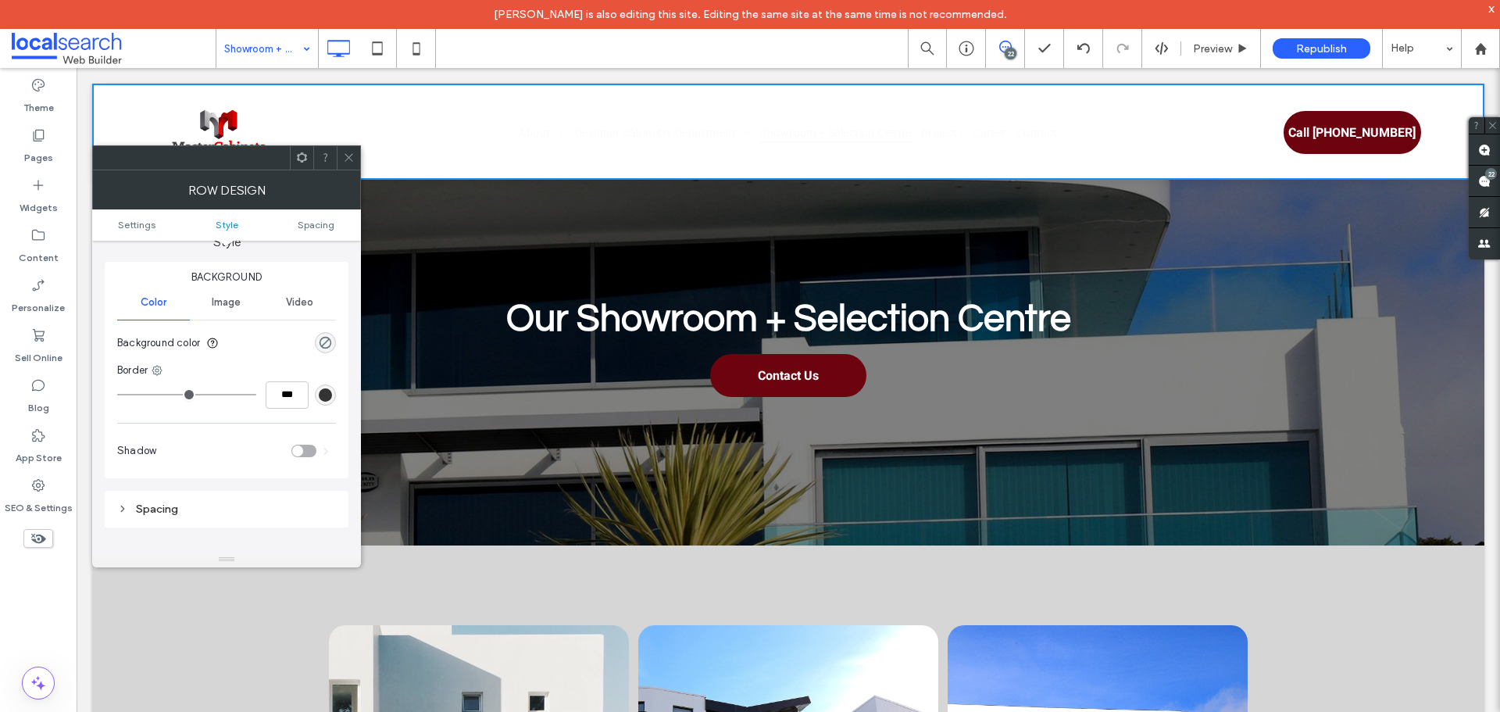
scroll to position [156, 0]
click at [257, 494] on div "Spacing" at bounding box center [227, 507] width 244 height 37
click at [252, 520] on div "Spacing" at bounding box center [227, 507] width 244 height 37
click at [214, 510] on div "Spacing" at bounding box center [226, 507] width 219 height 13
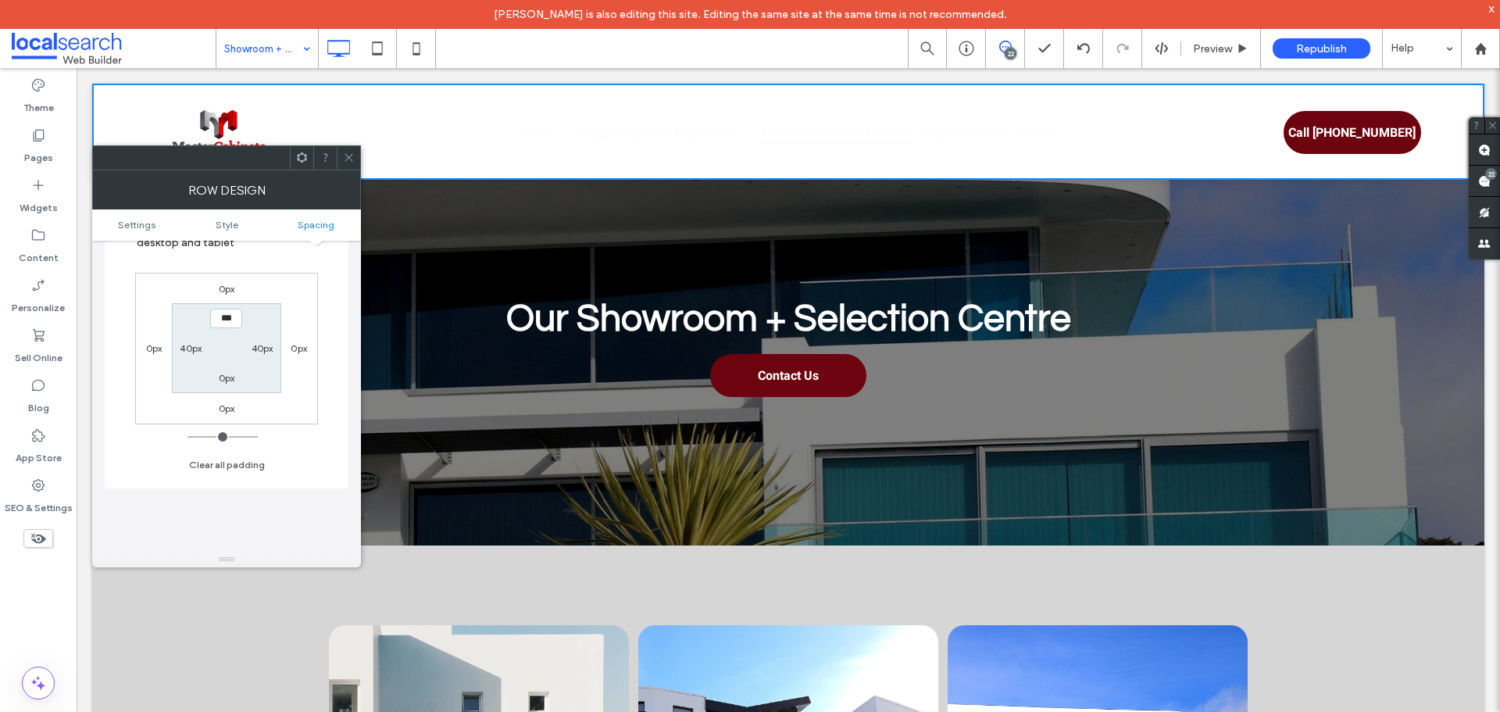
scroll to position [469, 0]
click at [343, 160] on div at bounding box center [348, 157] width 23 height 23
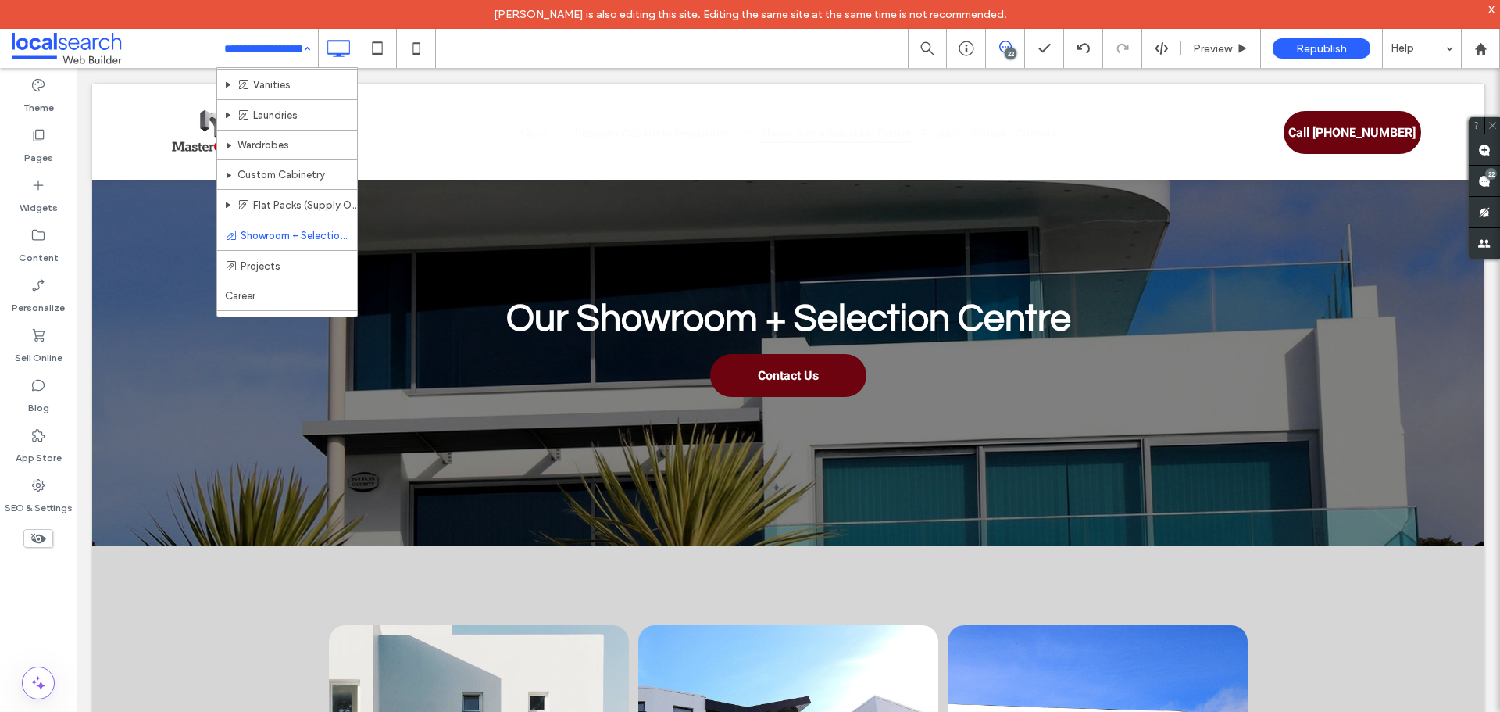
scroll to position [234, 0]
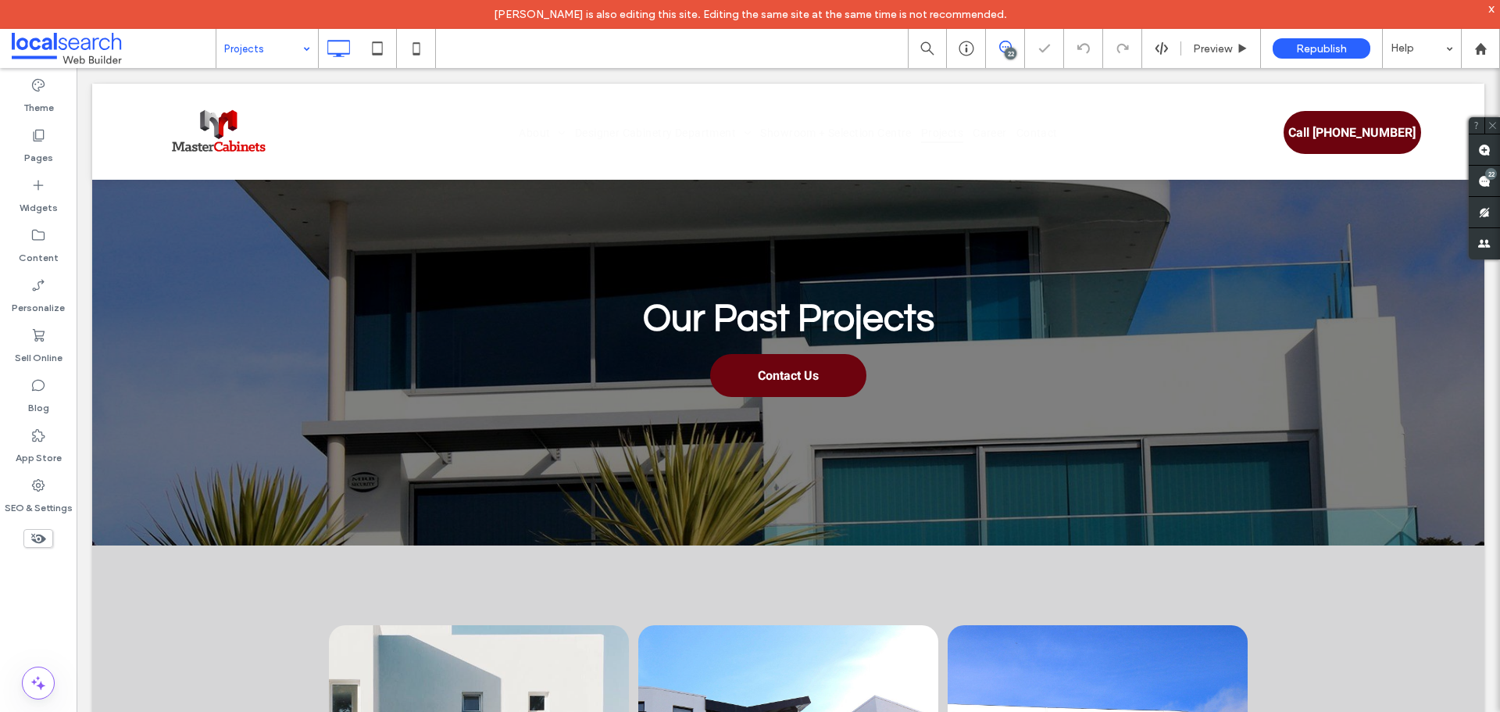
click at [284, 45] on input at bounding box center [263, 48] width 78 height 39
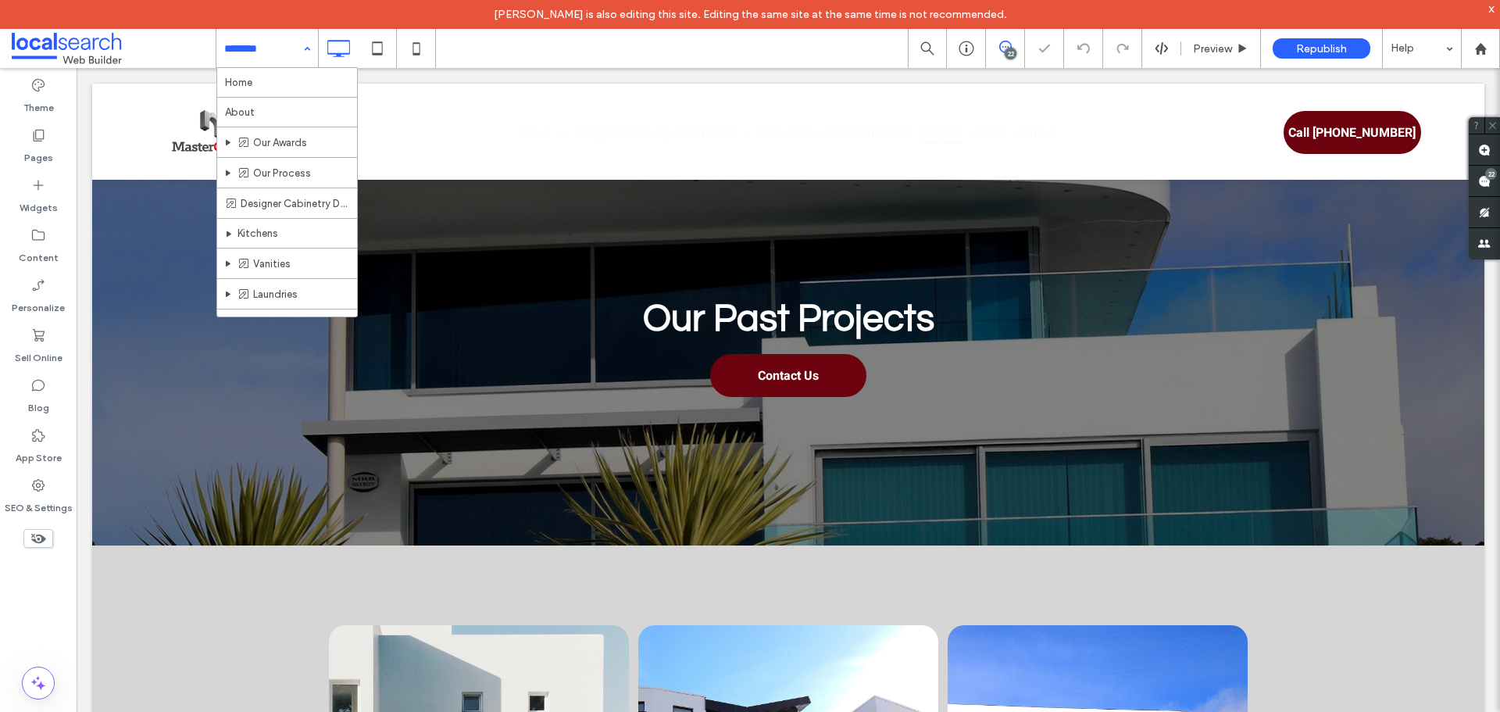
scroll to position [234, 0]
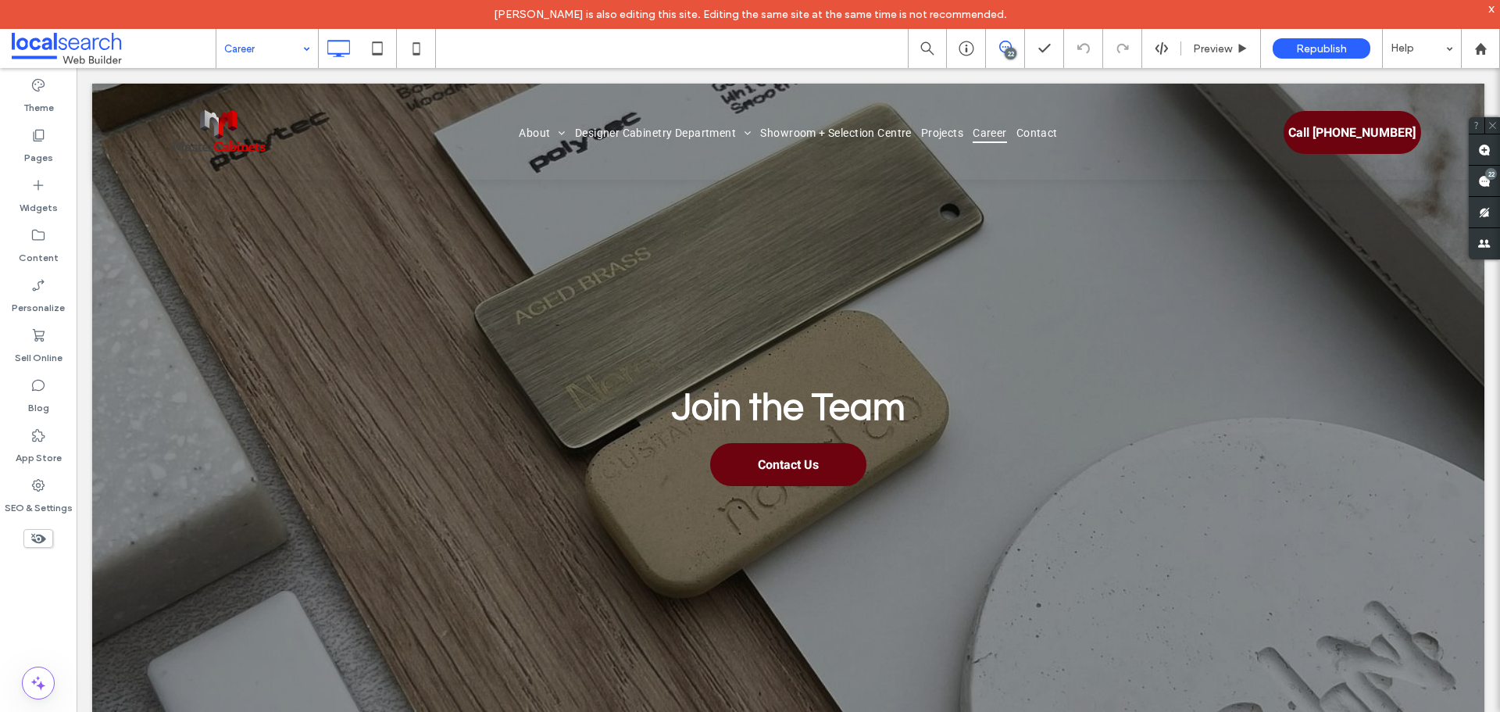
click at [301, 48] on div "Career" at bounding box center [267, 48] width 102 height 39
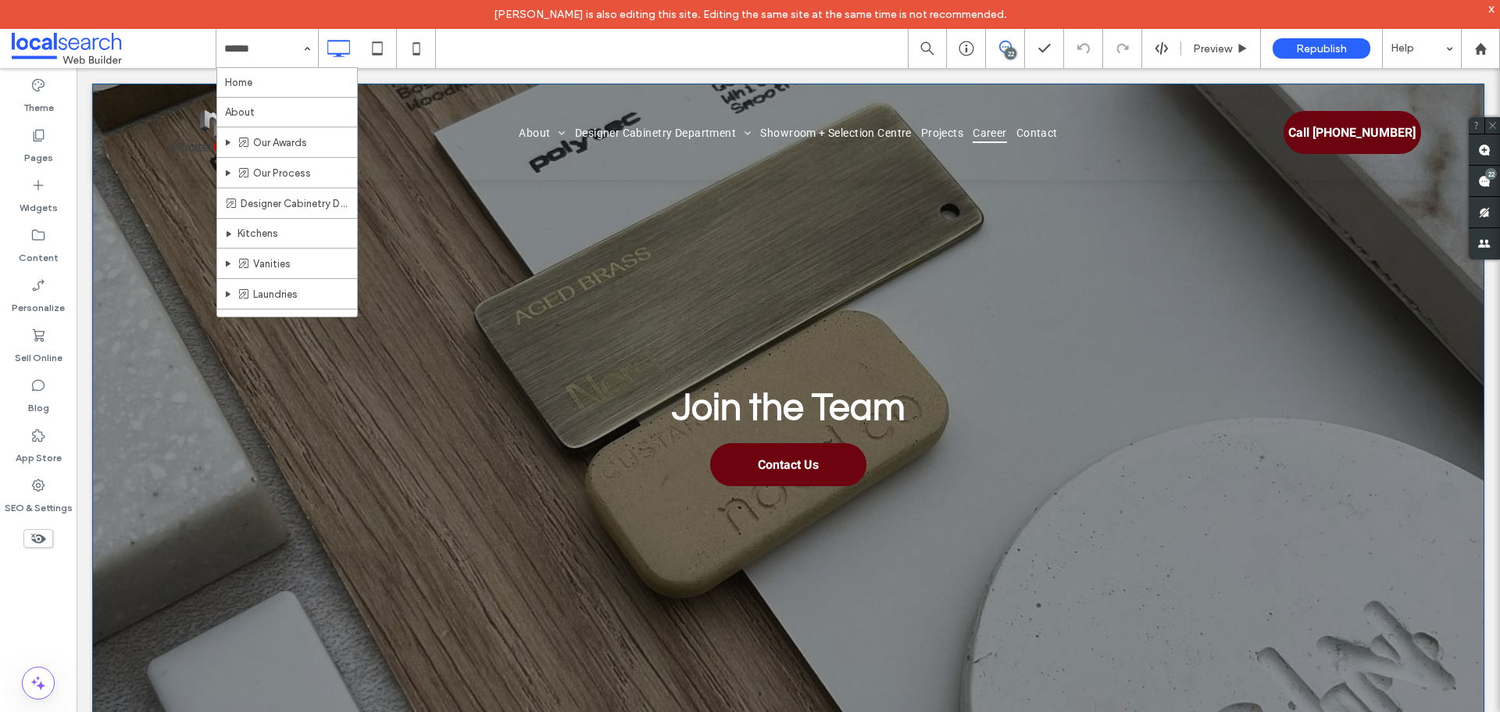
click at [176, 254] on div "Join the Team Click To Paste Contact Us Click To Paste Click To Paste Row + Add…" at bounding box center [788, 422] width 1392 height 676
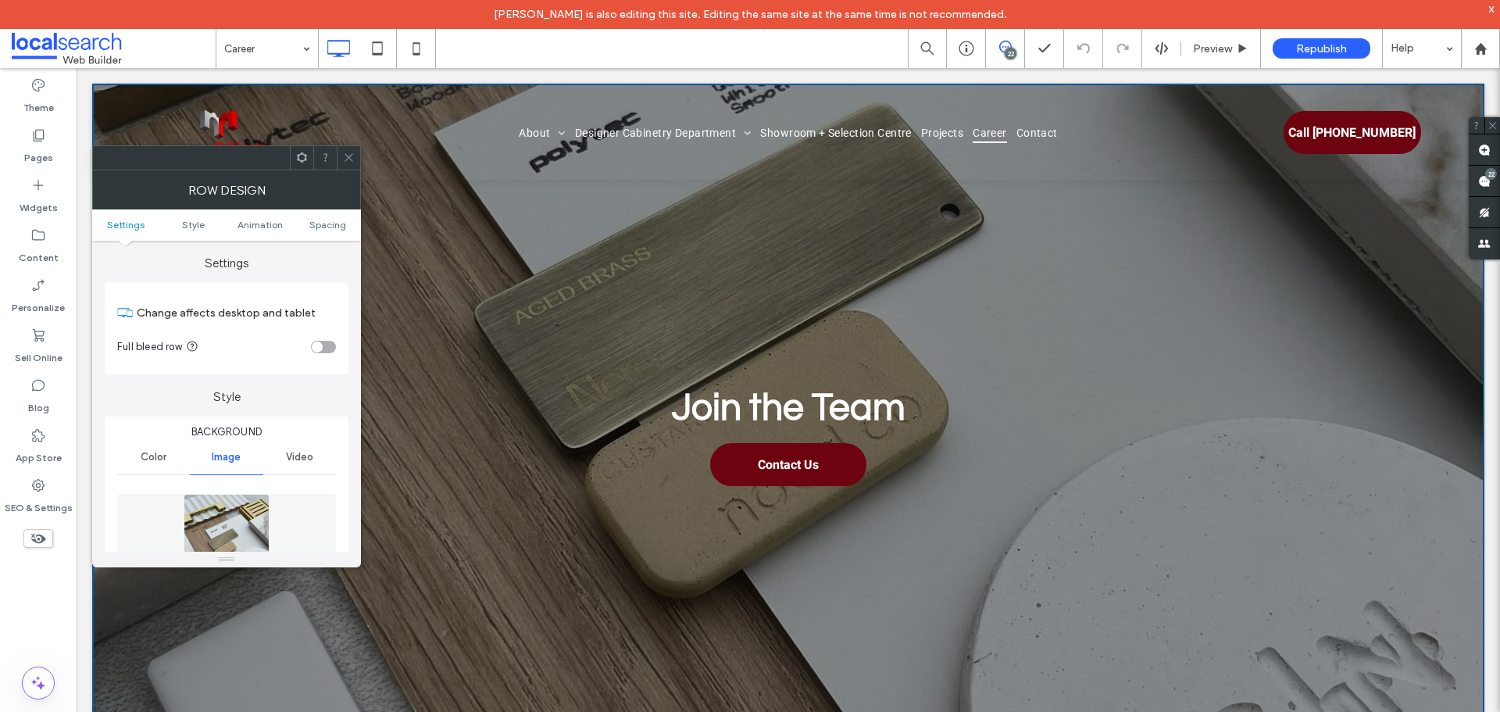
click at [347, 158] on icon at bounding box center [349, 158] width 12 height 12
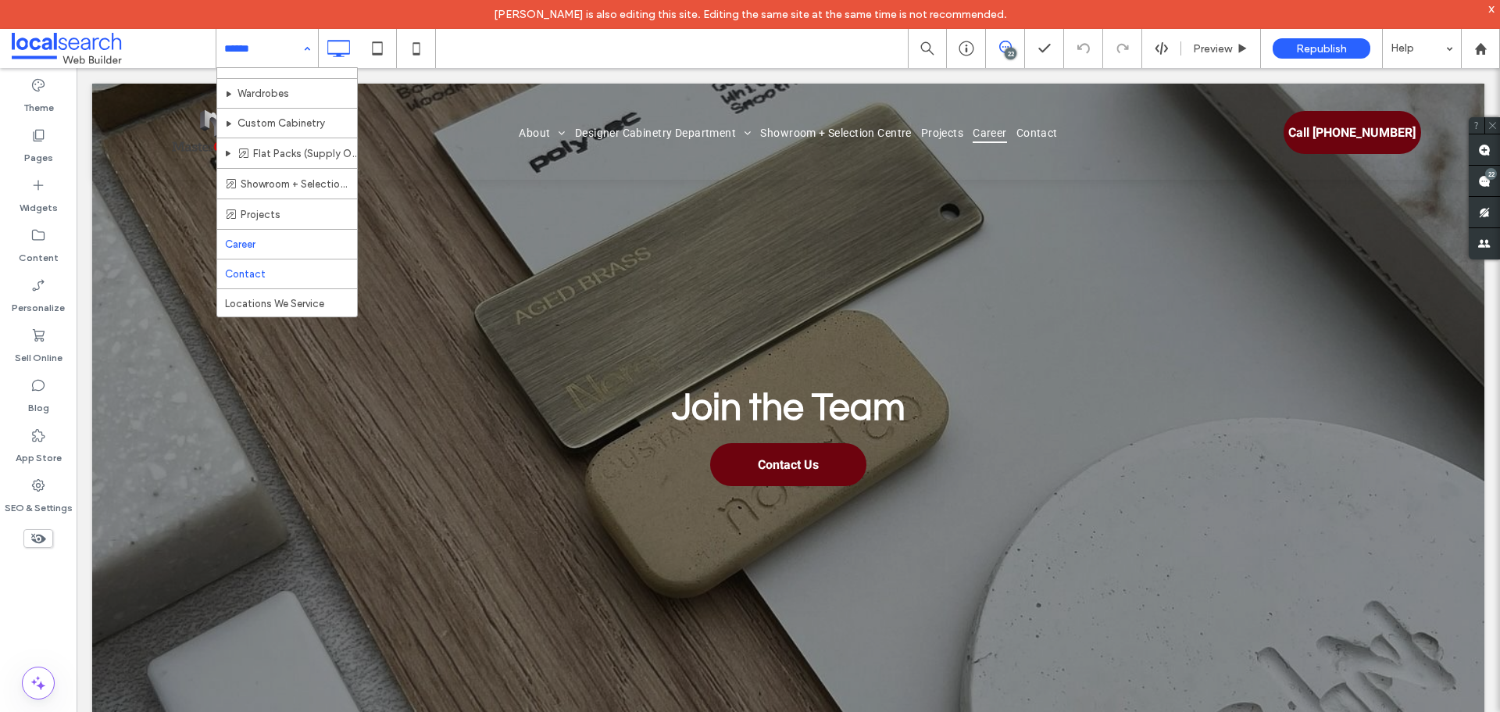
scroll to position [234, 0]
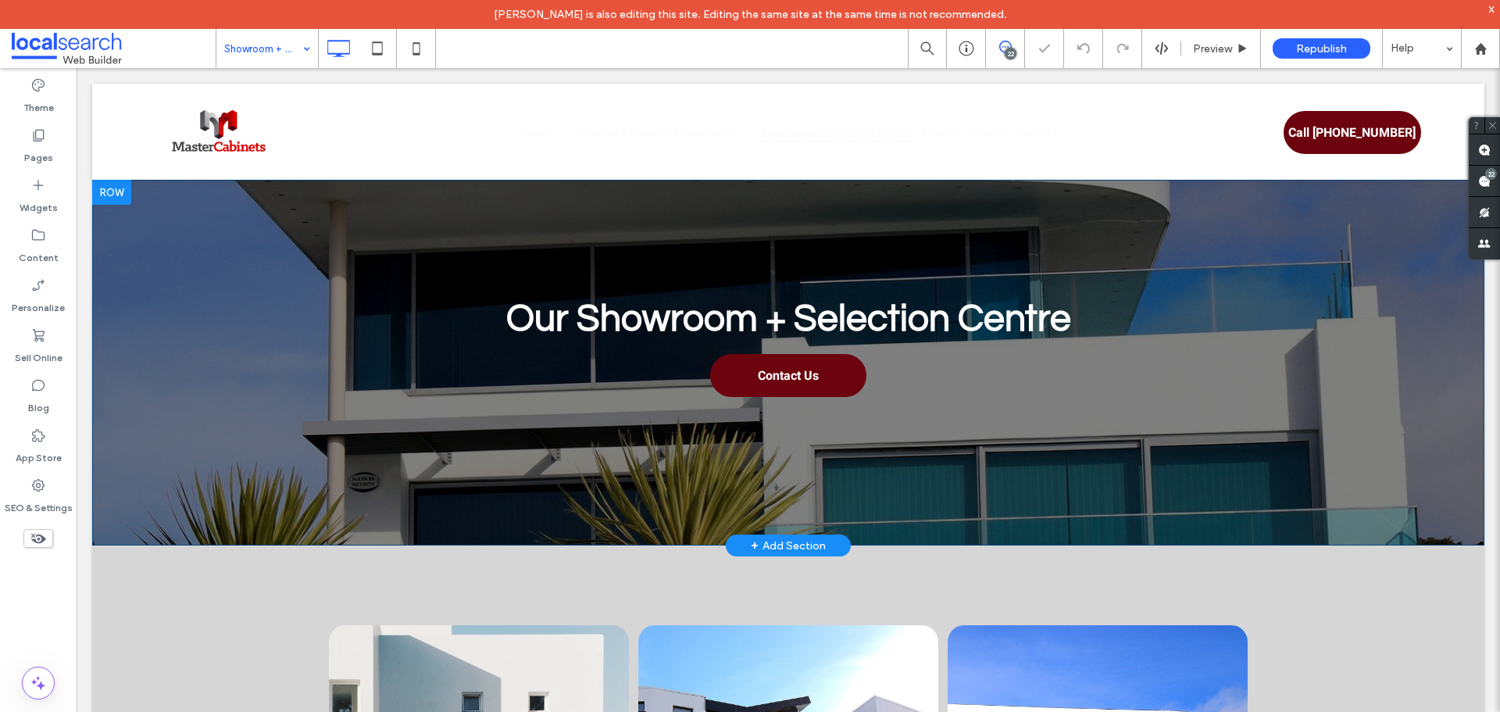
click at [212, 415] on div "Our Showroom + Selection Centre Click To Paste Contact Us Click To Paste Click …" at bounding box center [788, 363] width 1392 height 366
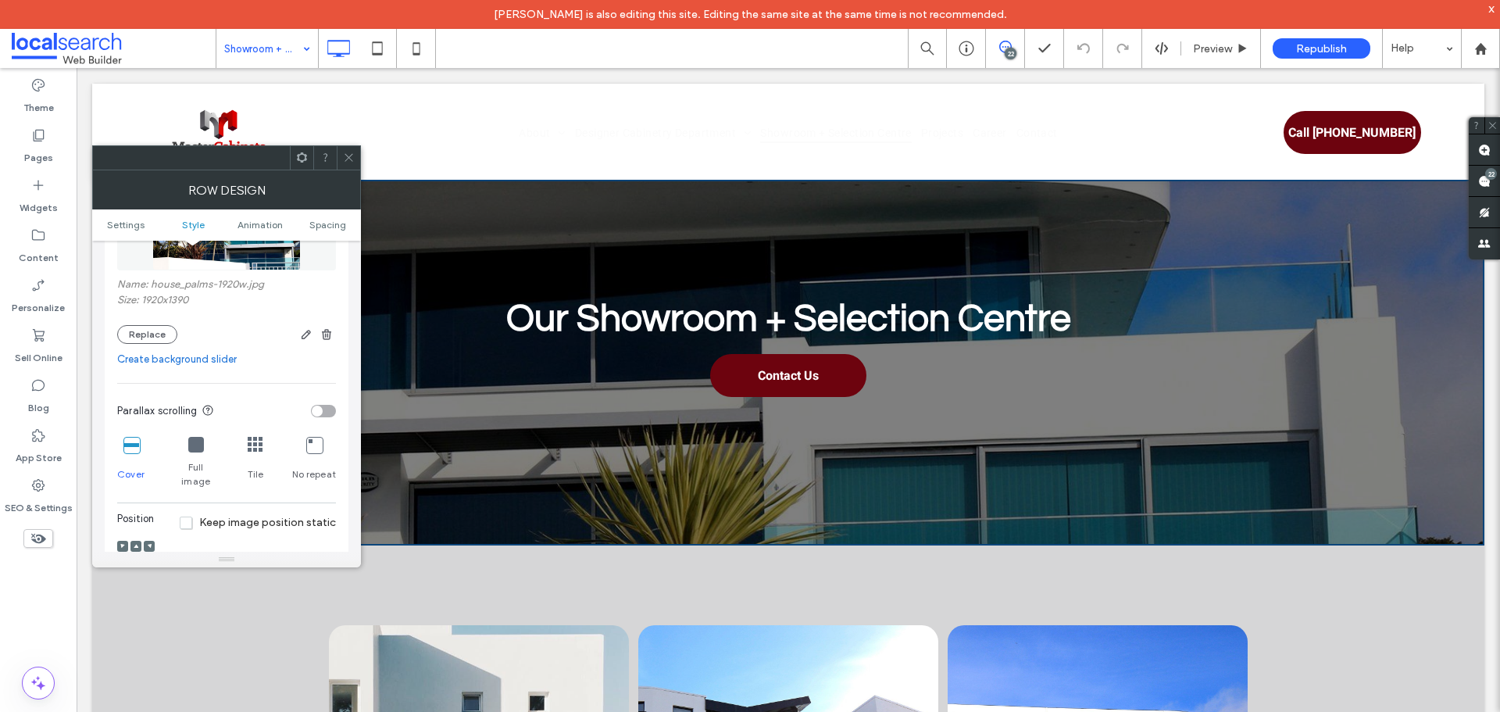
scroll to position [234, 0]
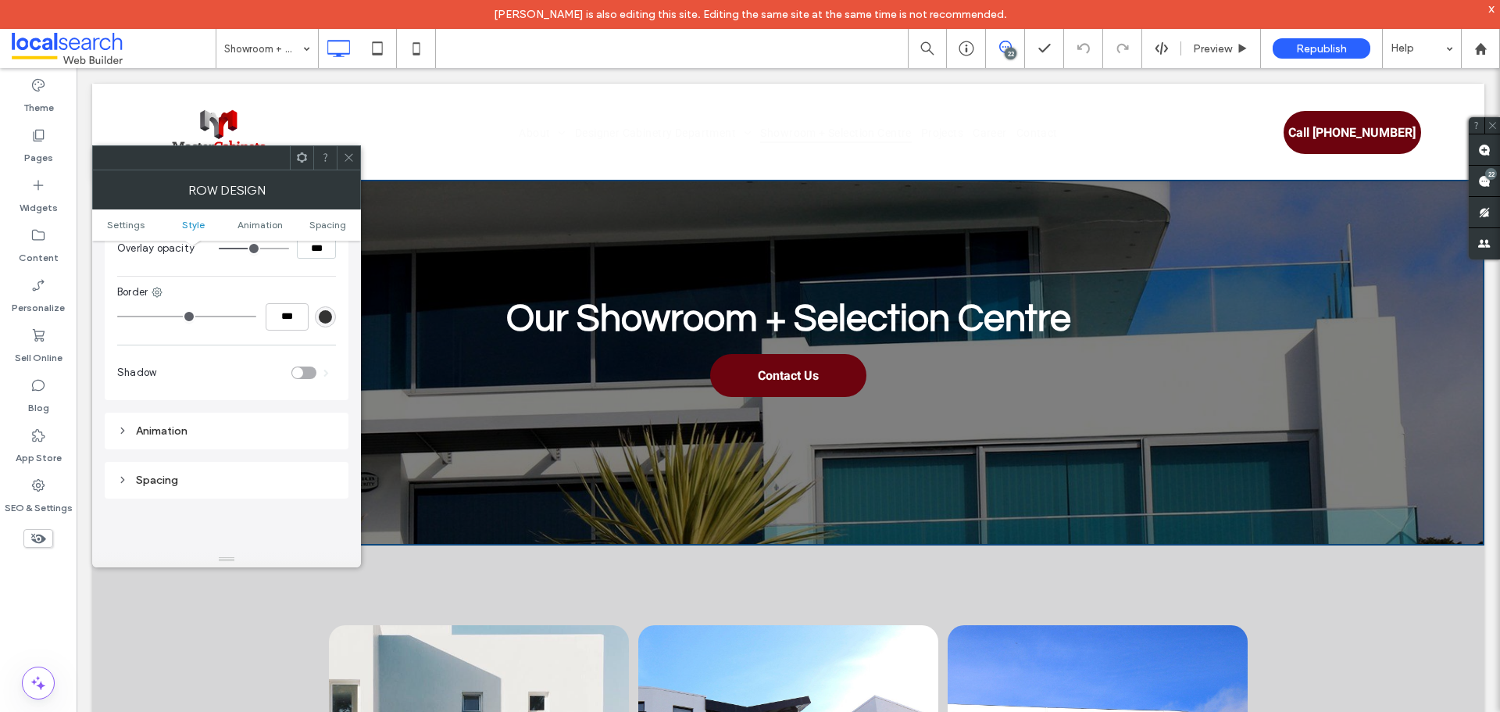
scroll to position [859, 0]
click at [327, 230] on span "Spacing" at bounding box center [327, 225] width 37 height 12
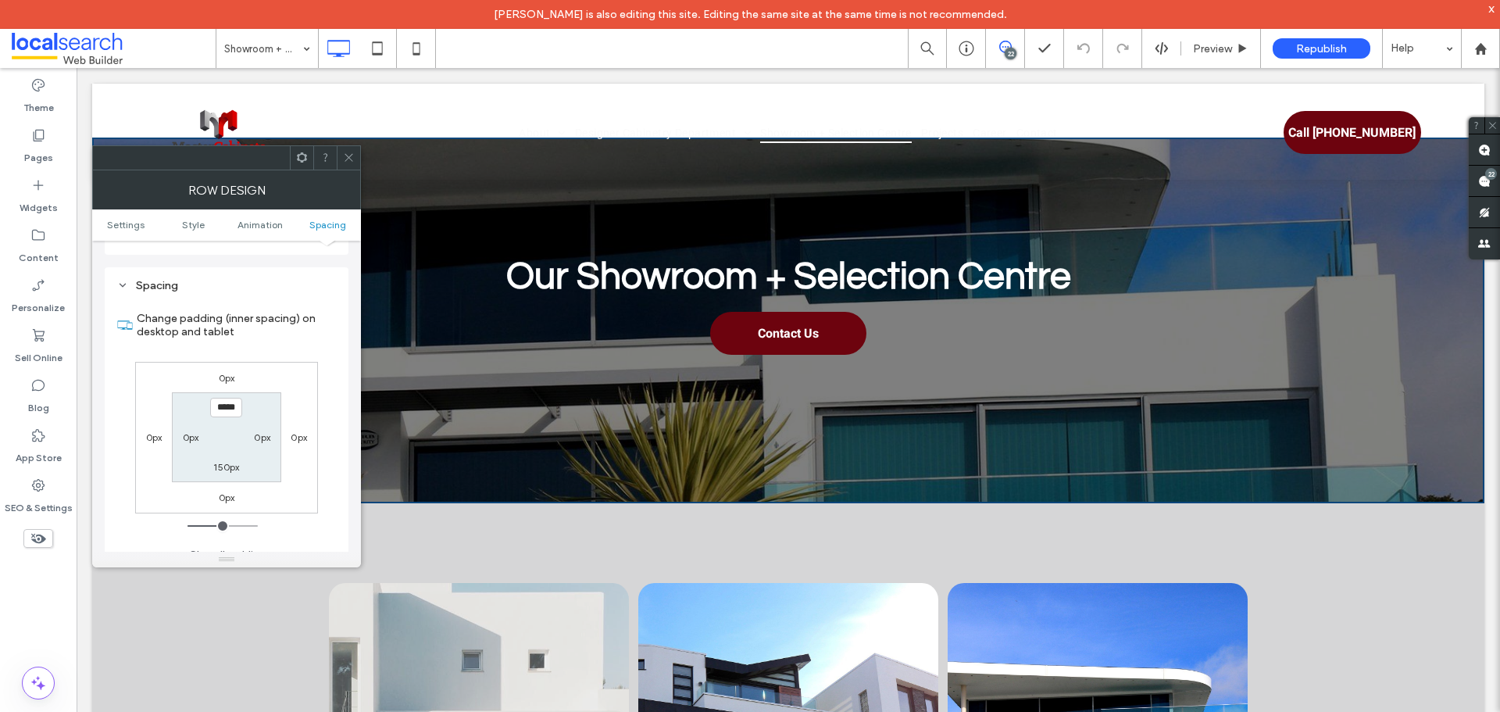
scroll to position [156, 0]
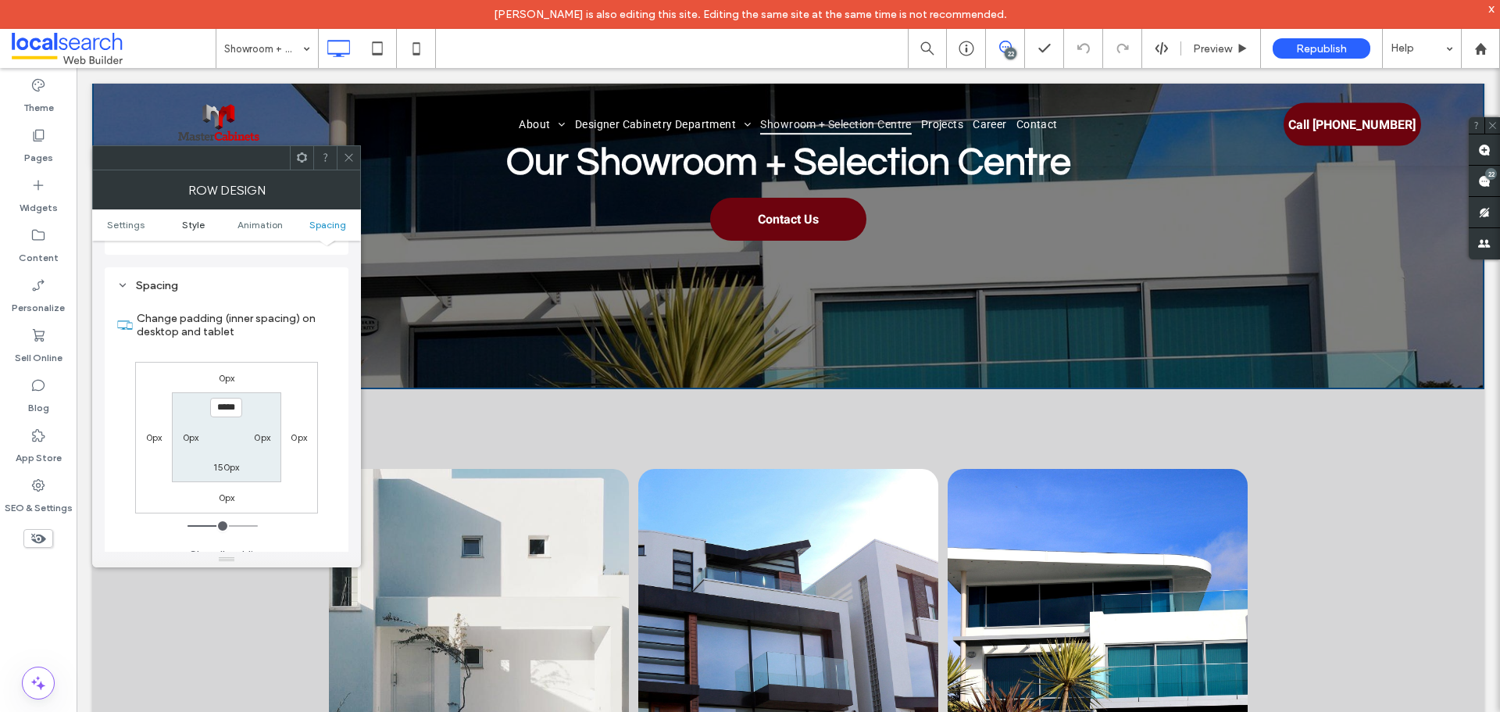
click at [202, 223] on span "Style" at bounding box center [193, 225] width 23 height 12
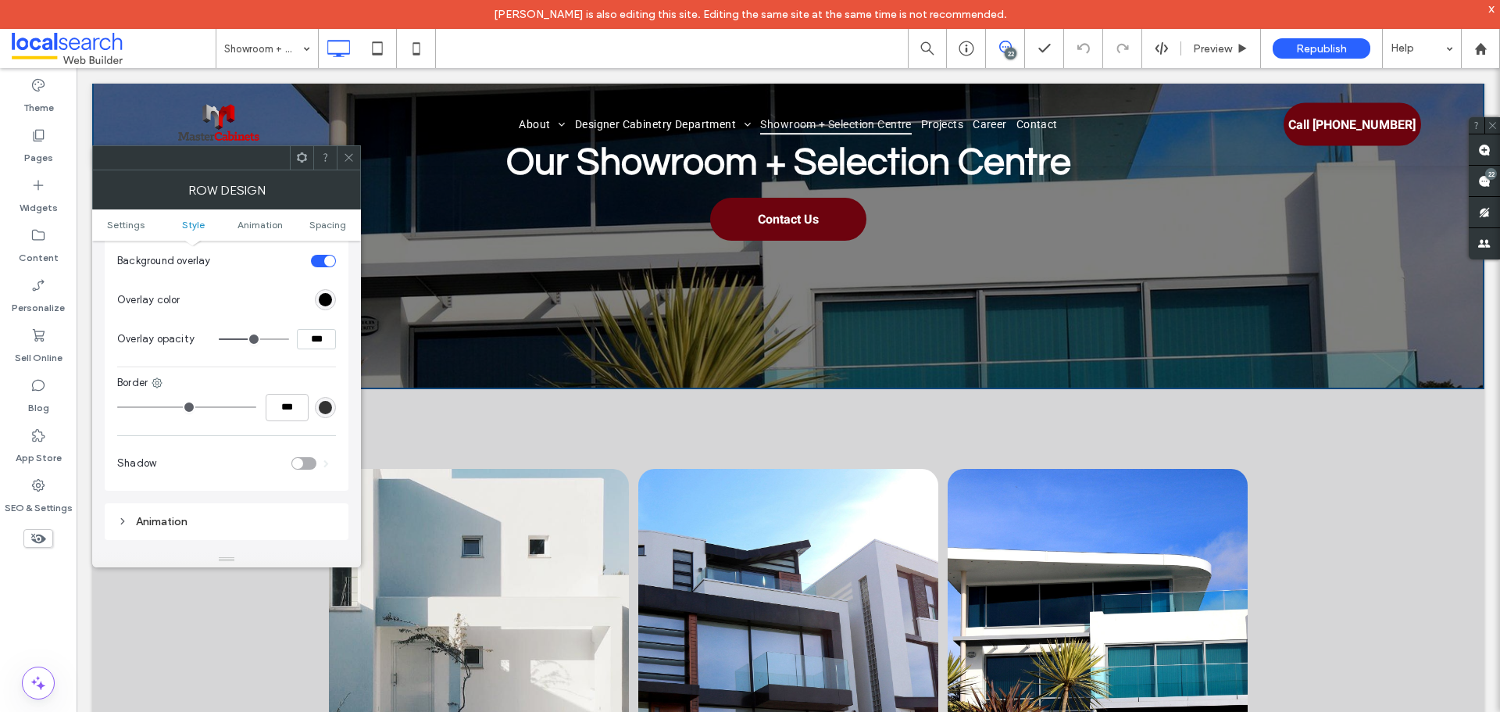
scroll to position [703, 0]
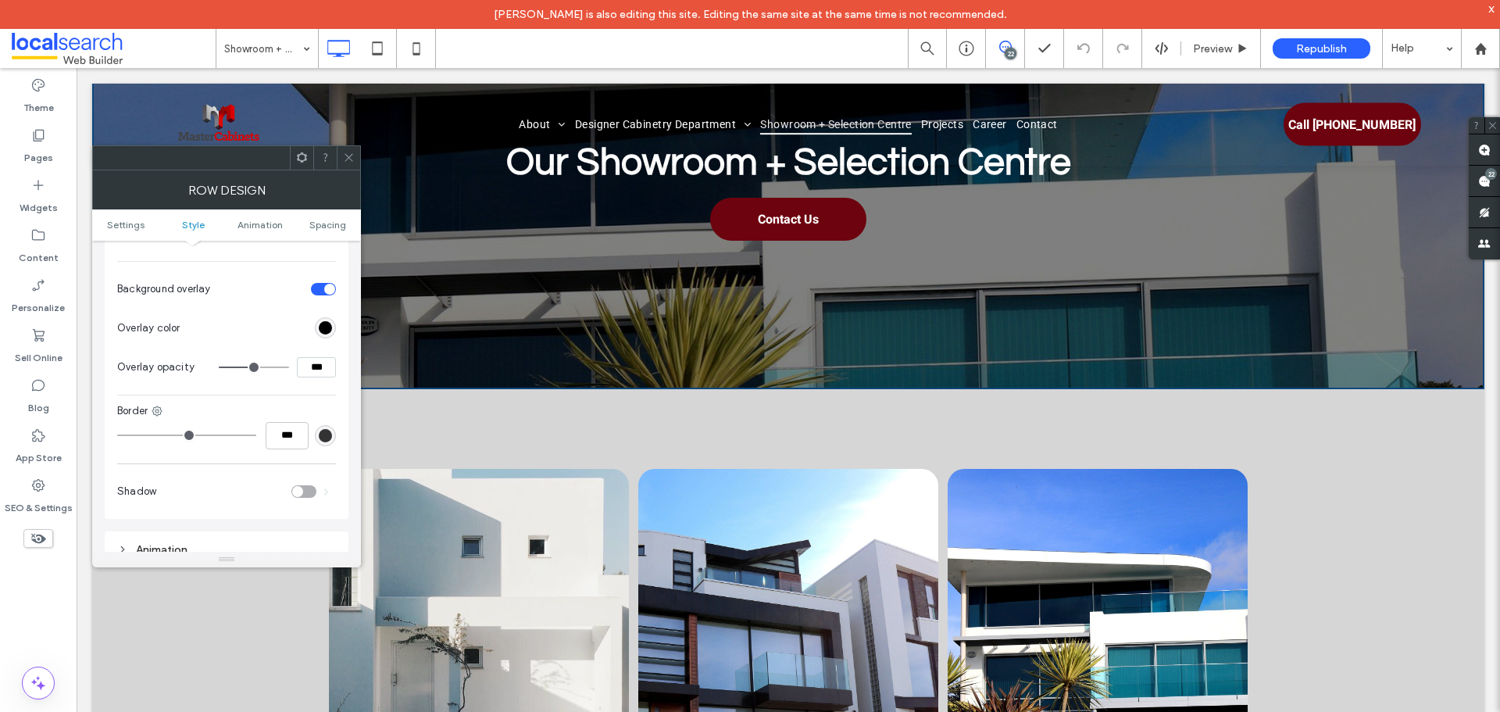
click at [250, 230] on ul "Settings Style Animation Spacing" at bounding box center [226, 224] width 269 height 31
click at [322, 219] on span "Spacing" at bounding box center [327, 225] width 37 height 12
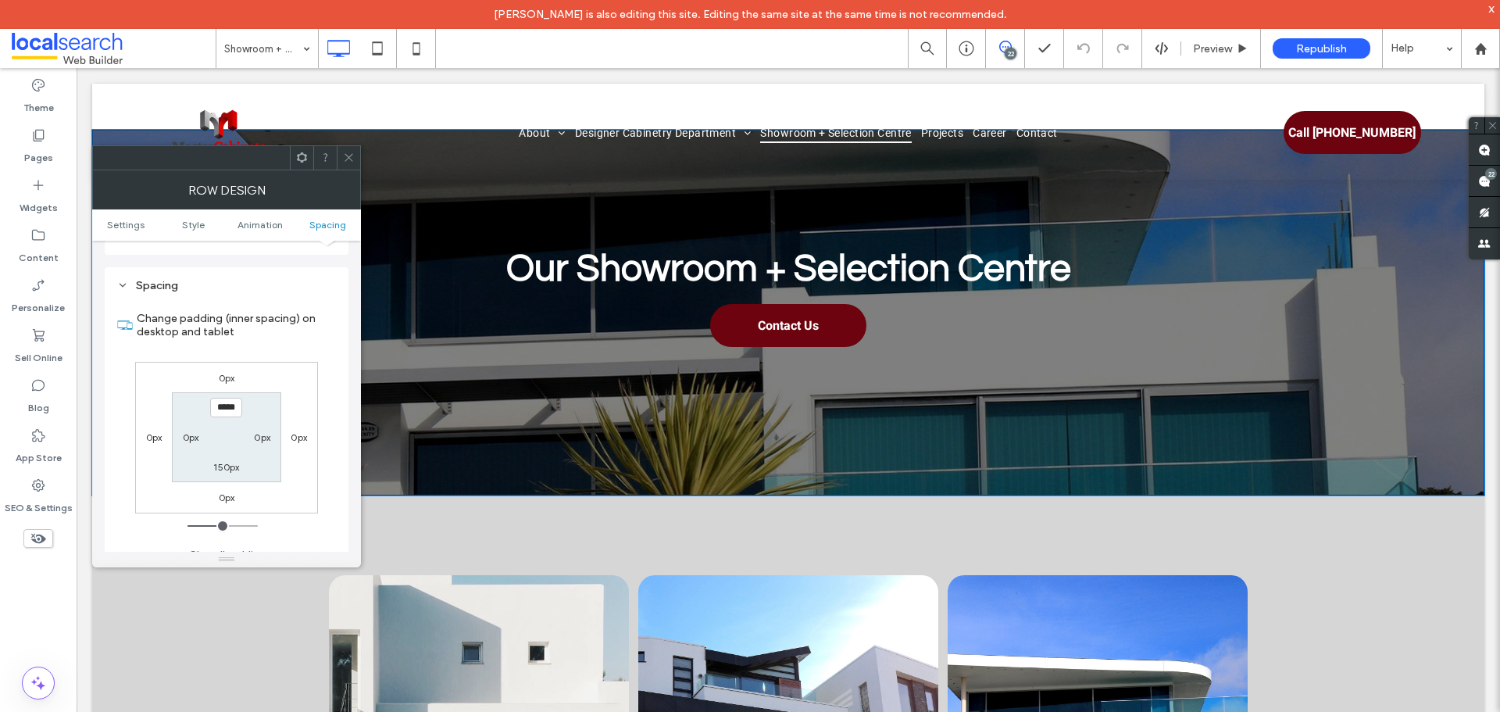
scroll to position [0, 0]
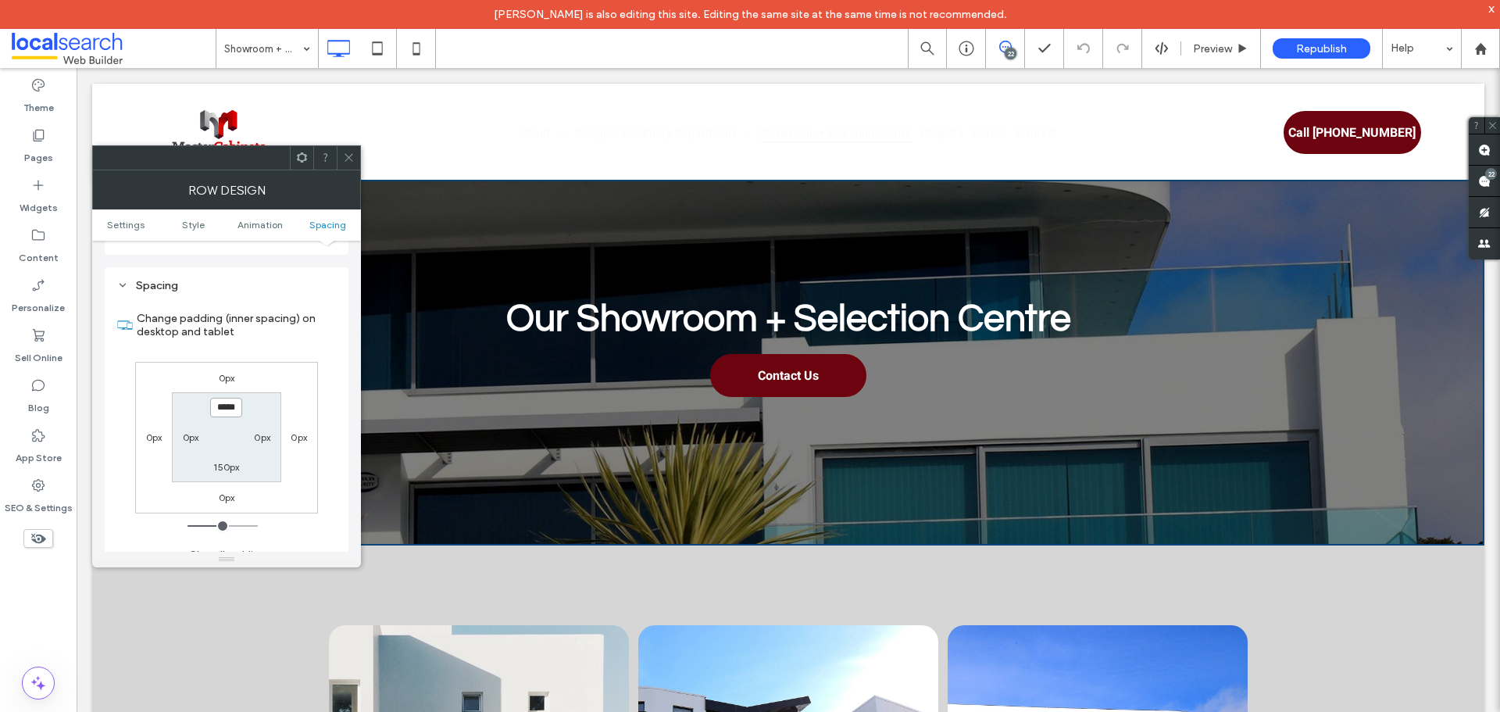
click at [233, 398] on input "*****" at bounding box center [226, 408] width 32 height 20
type input "***"
type input "*"
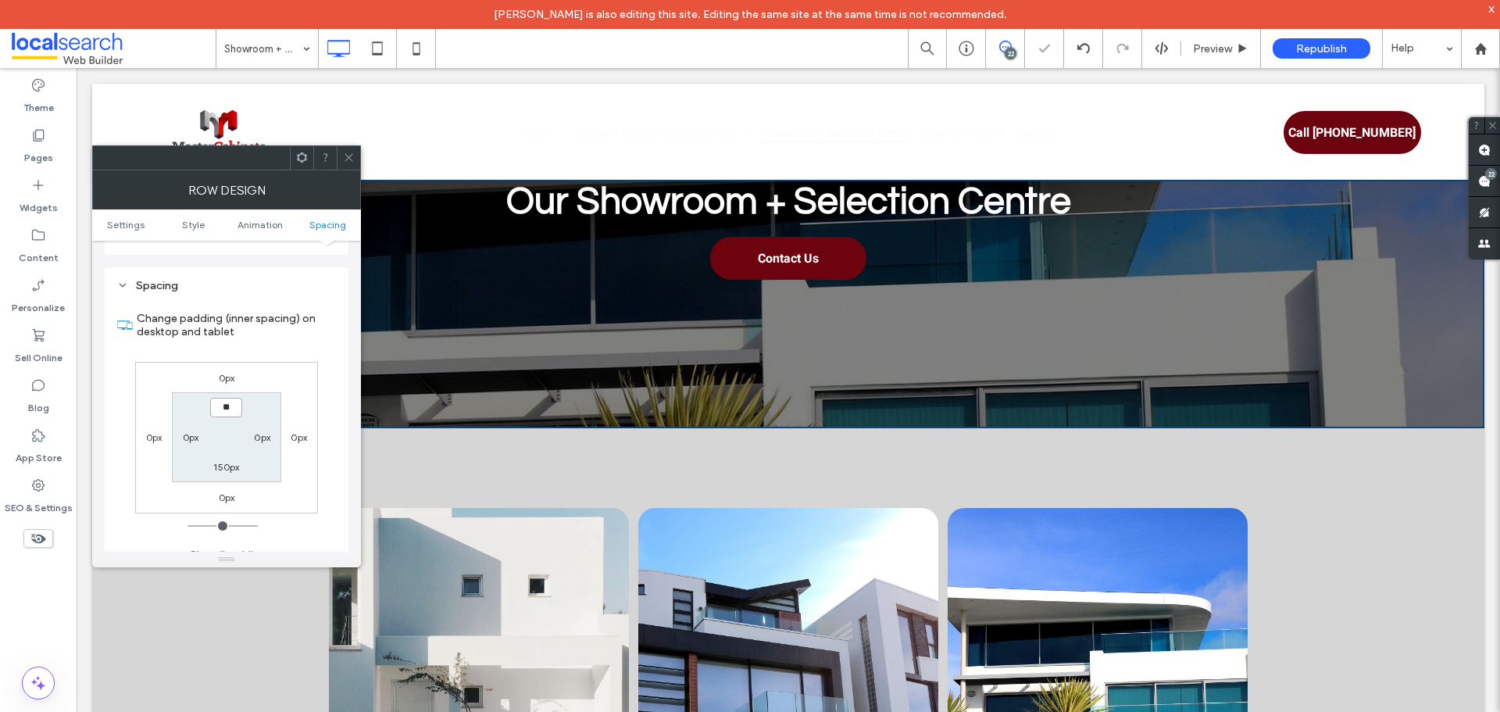
type input "*"
type input "*****"
type input "***"
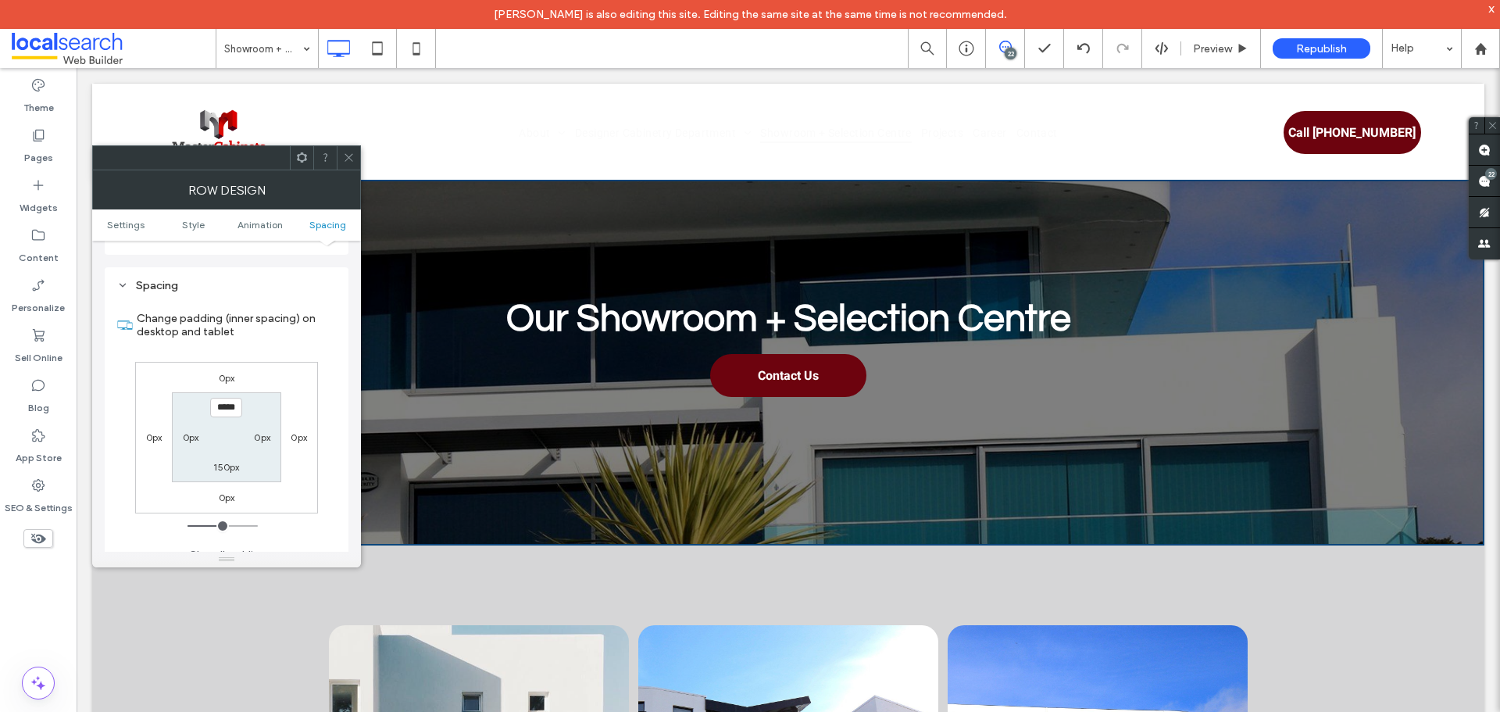
click at [360, 148] on div at bounding box center [226, 157] width 269 height 25
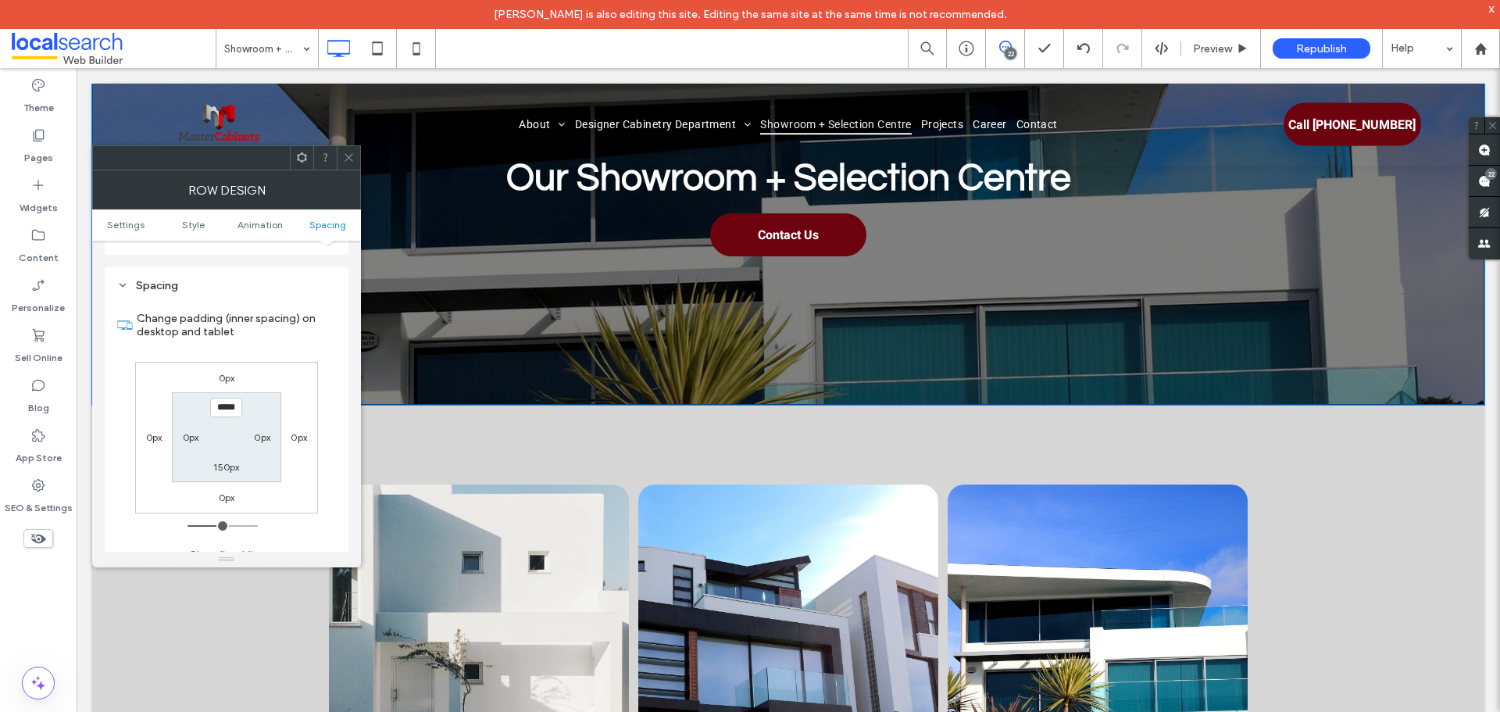
scroll to position [156, 0]
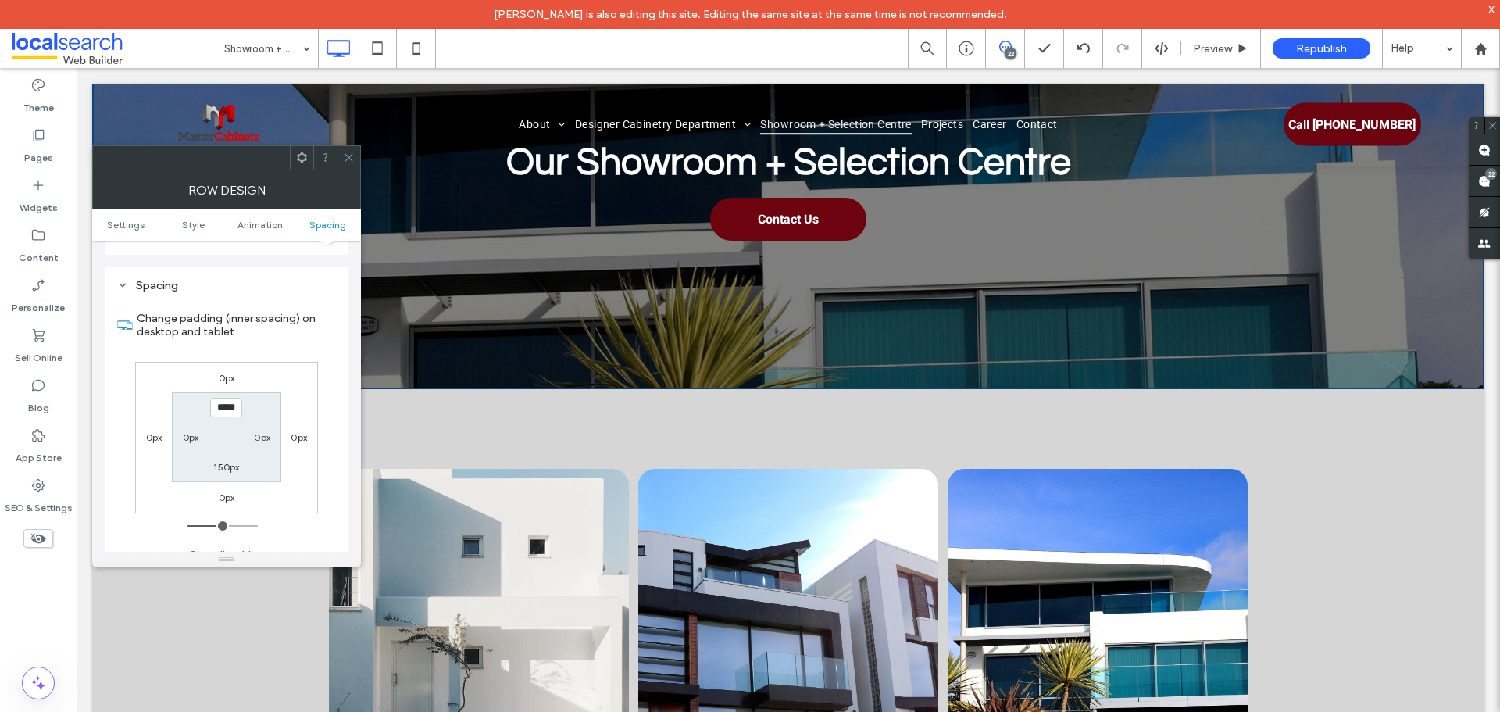
click at [351, 162] on icon at bounding box center [349, 158] width 12 height 12
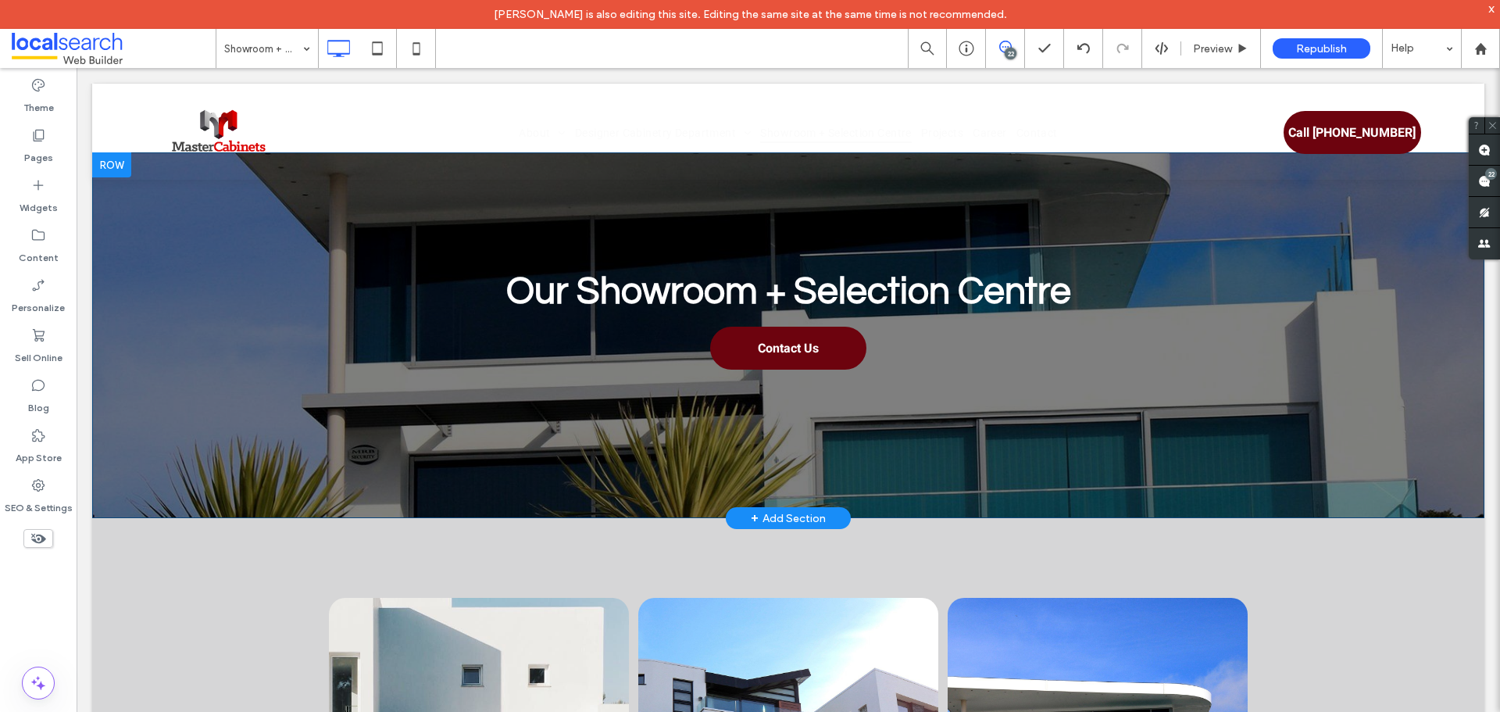
scroll to position [0, 0]
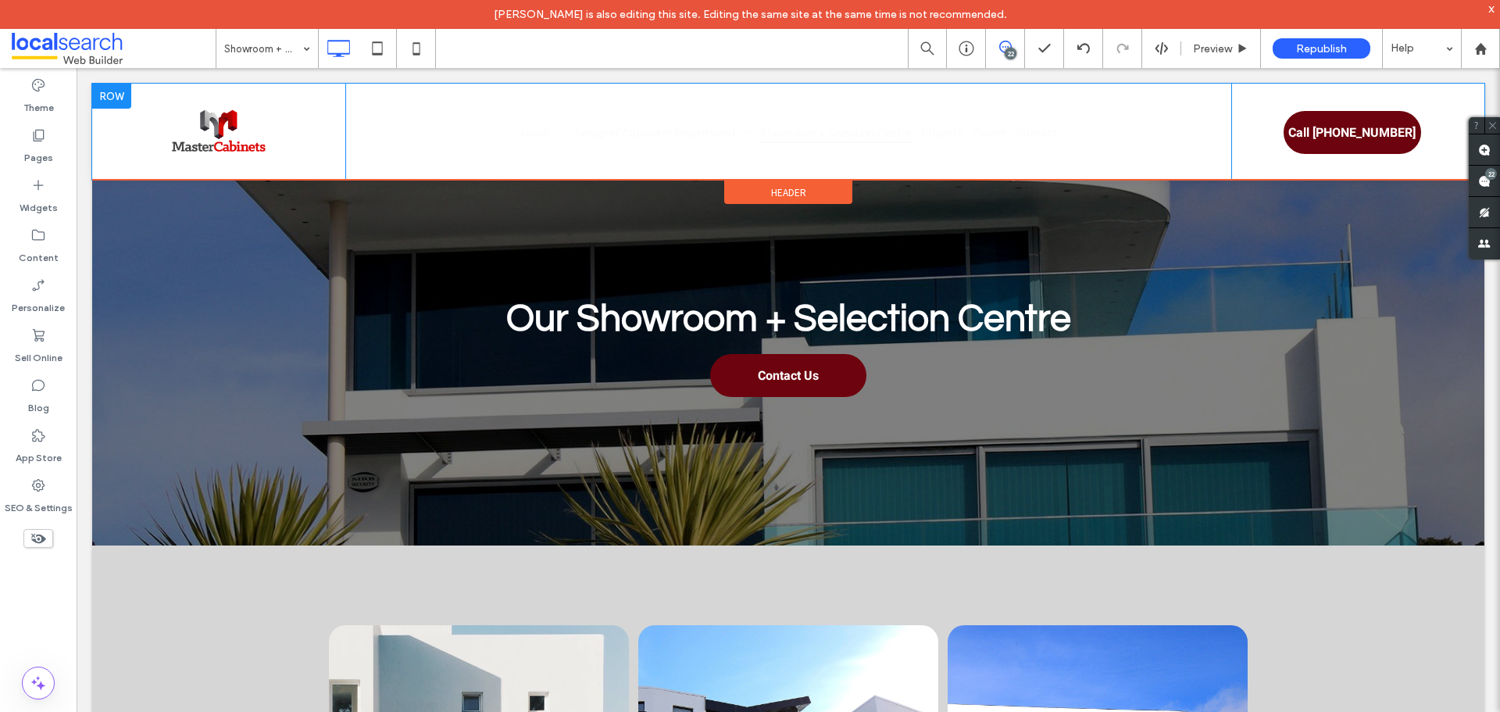
click at [1172, 149] on div "About Our Awards Our Process Designer Cabinetry Department Kitchens Vanities La…" at bounding box center [788, 132] width 886 height 96
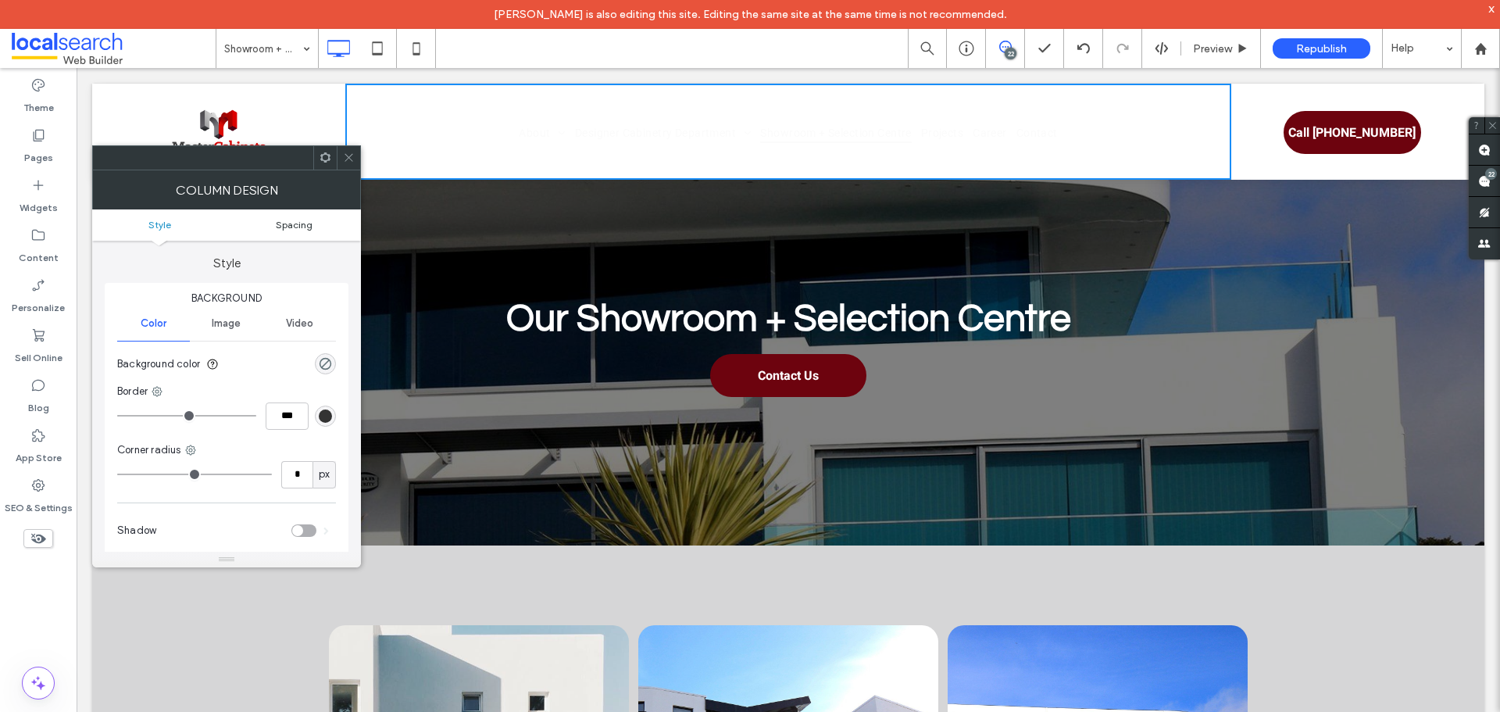
click at [290, 227] on span "Spacing" at bounding box center [294, 225] width 37 height 12
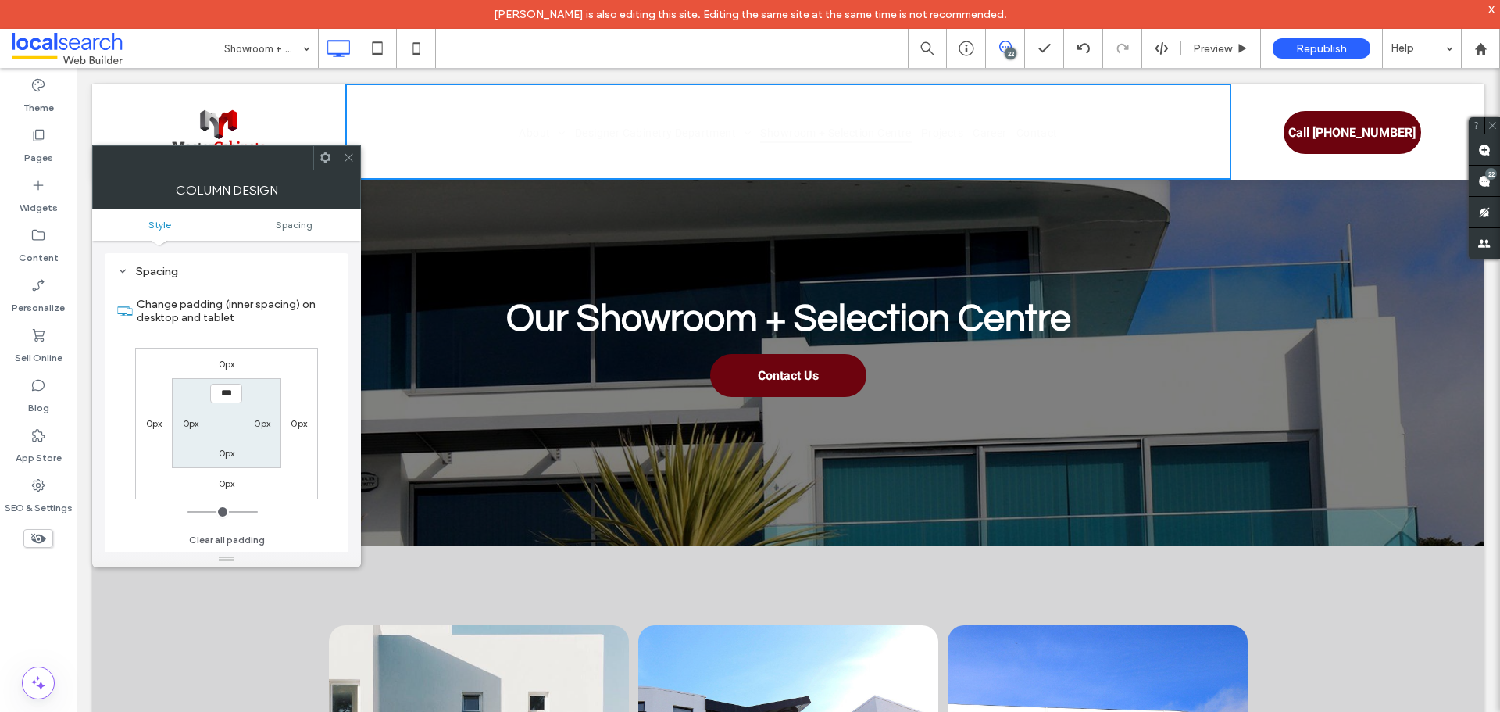
scroll to position [317, 0]
click at [351, 163] on span at bounding box center [349, 157] width 12 height 23
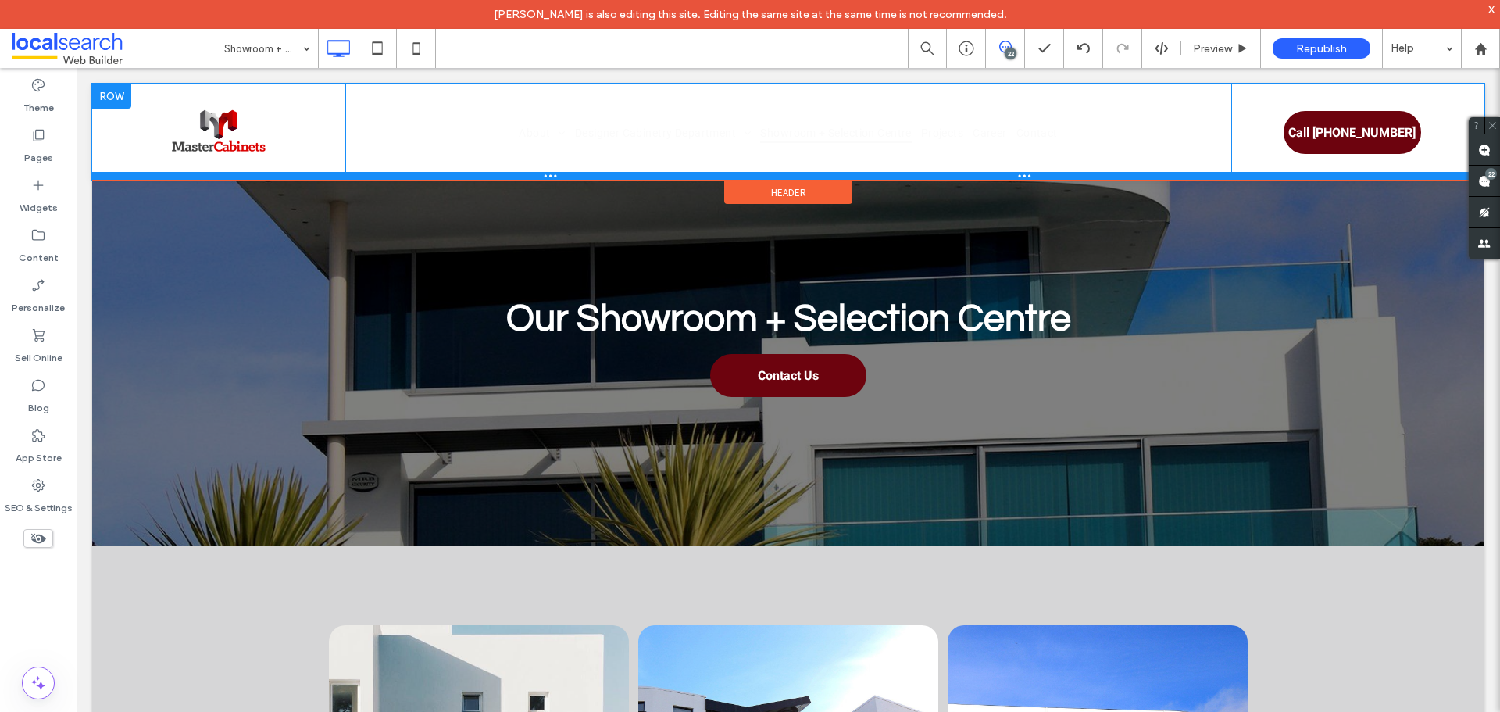
click at [1419, 177] on div at bounding box center [788, 176] width 1392 height 8
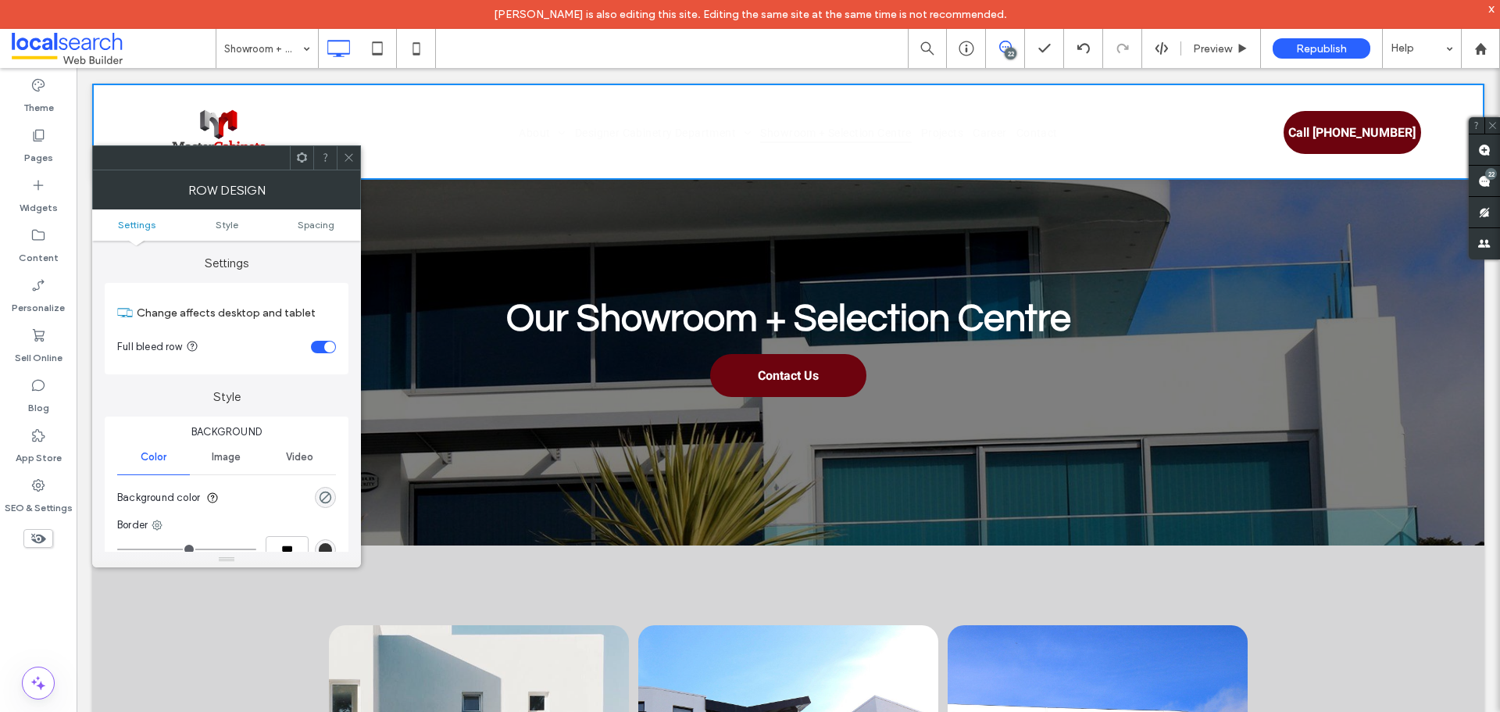
click at [319, 232] on ul "Settings Style Spacing" at bounding box center [226, 224] width 269 height 31
click at [325, 226] on span "Spacing" at bounding box center [316, 225] width 37 height 12
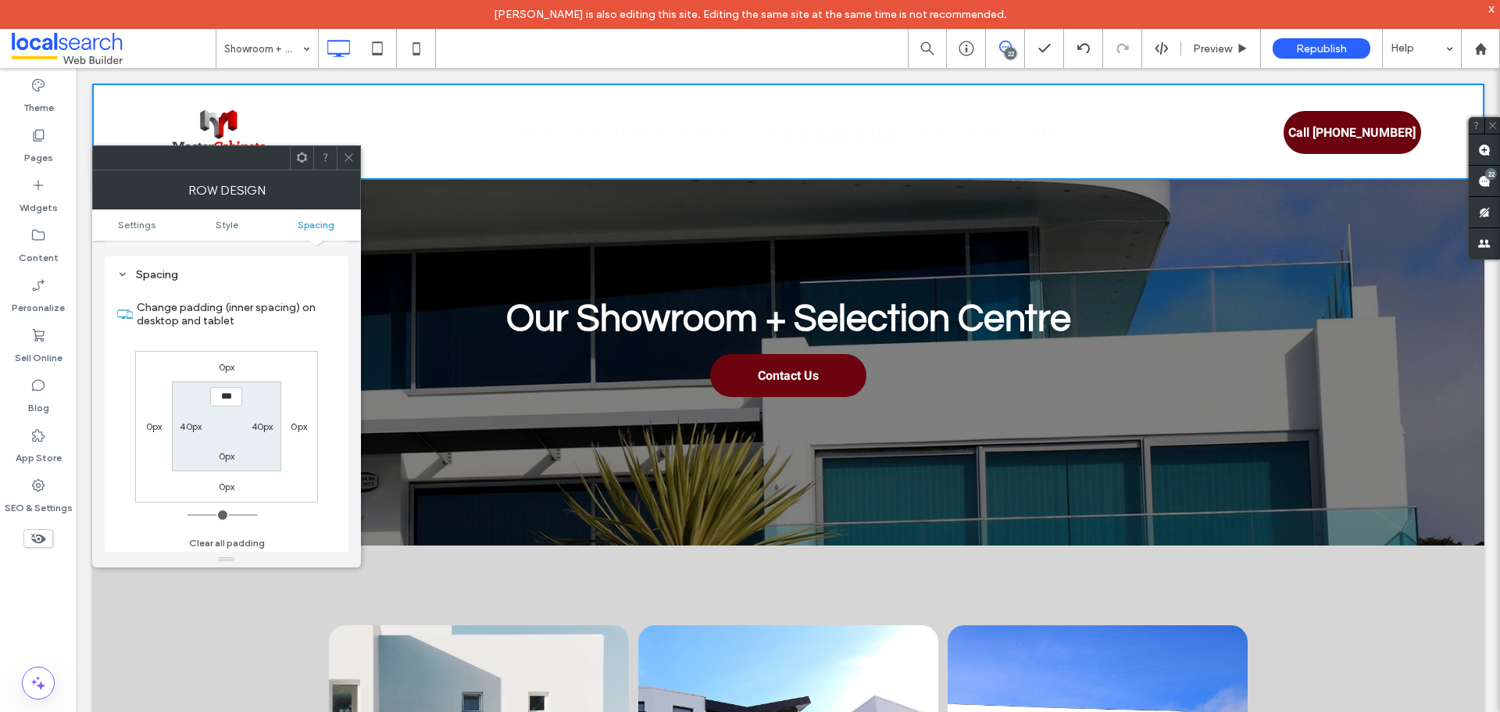
scroll to position [392, 0]
click at [355, 155] on div at bounding box center [348, 157] width 23 height 23
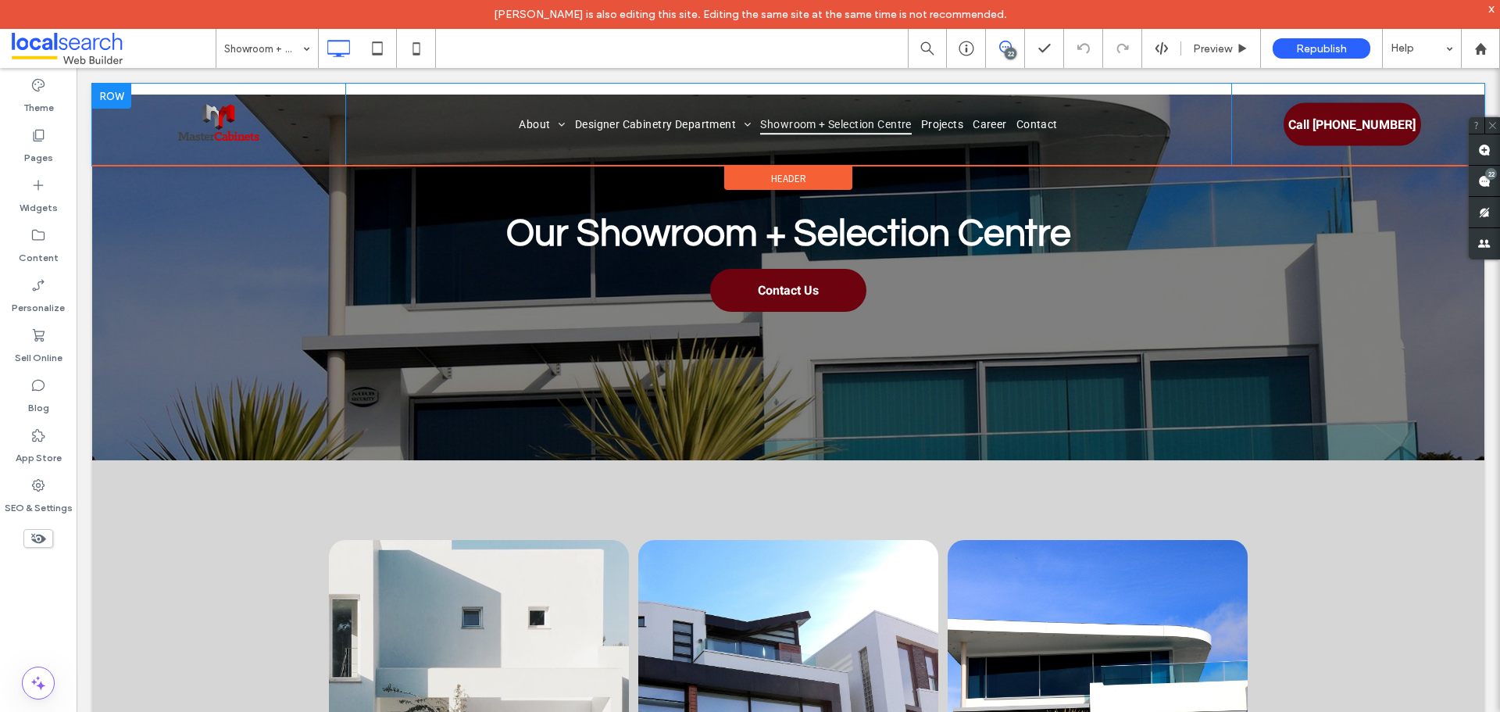
scroll to position [0, 0]
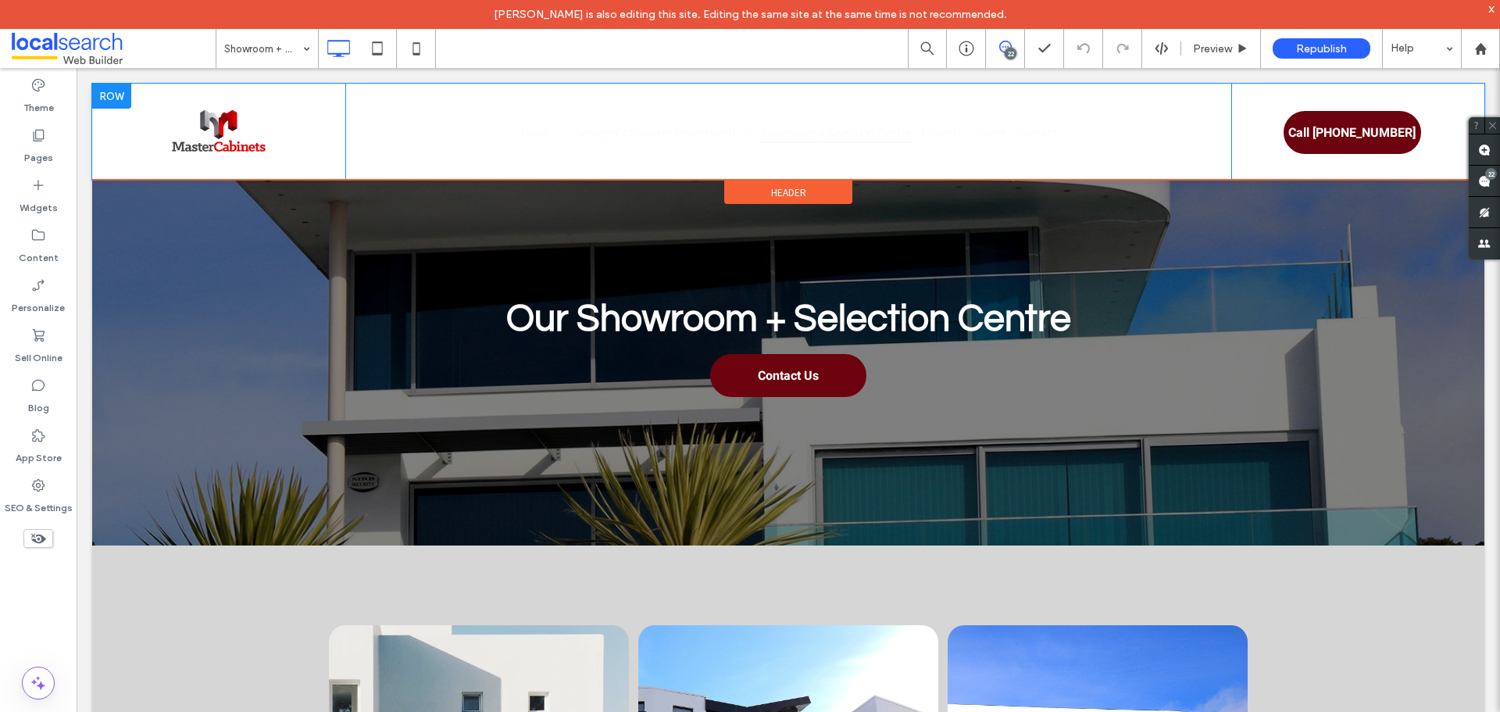
click at [121, 98] on div at bounding box center [111, 96] width 39 height 25
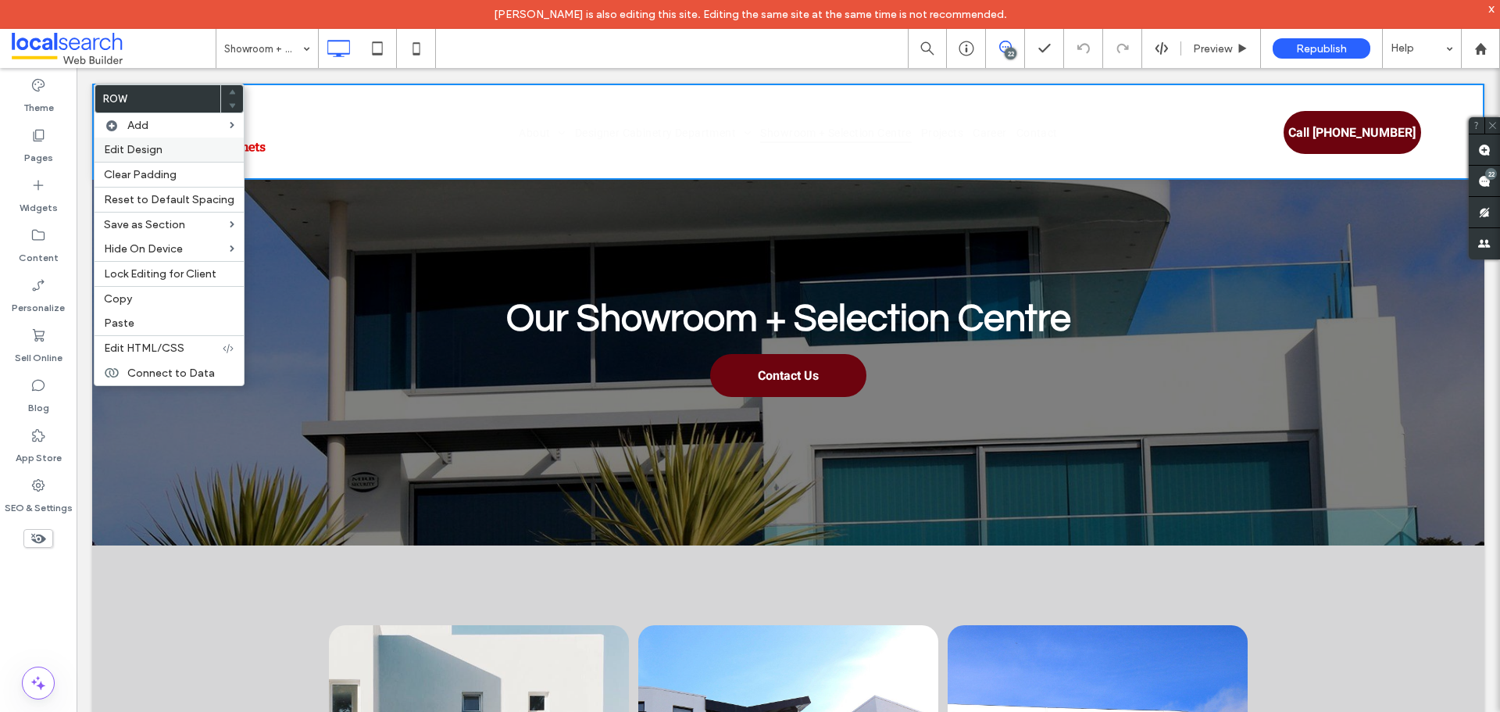
click at [212, 151] on label "Edit Design" at bounding box center [169, 149] width 130 height 13
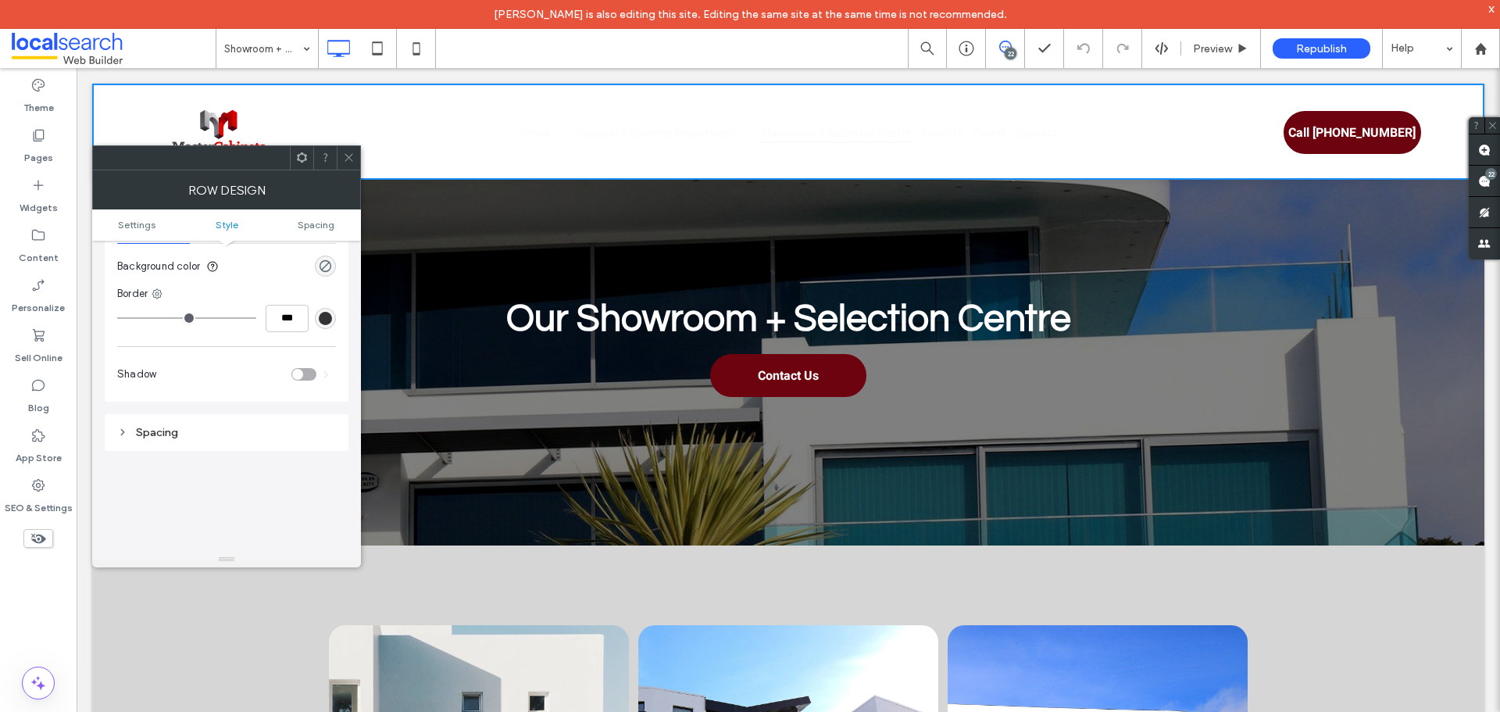
scroll to position [391, 0]
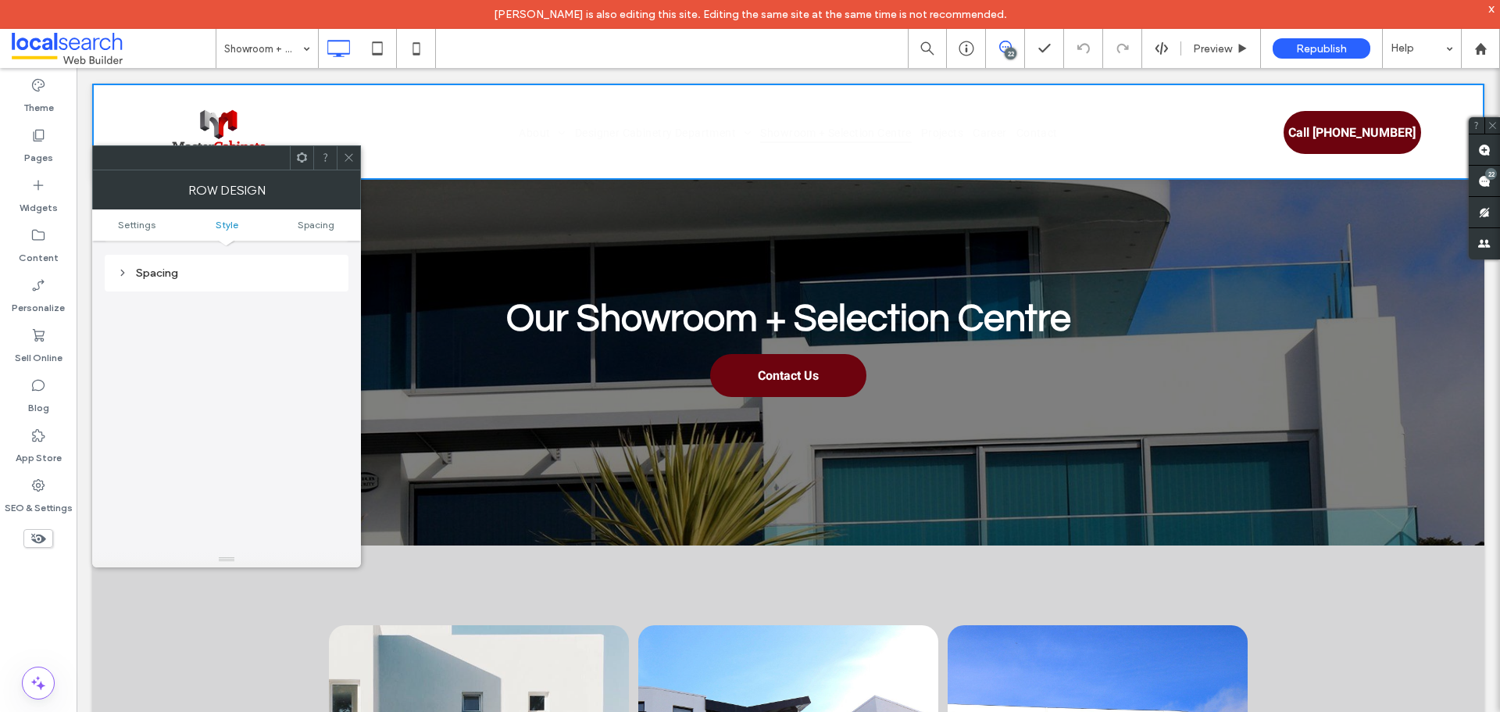
click at [269, 278] on div "Spacing" at bounding box center [226, 272] width 219 height 13
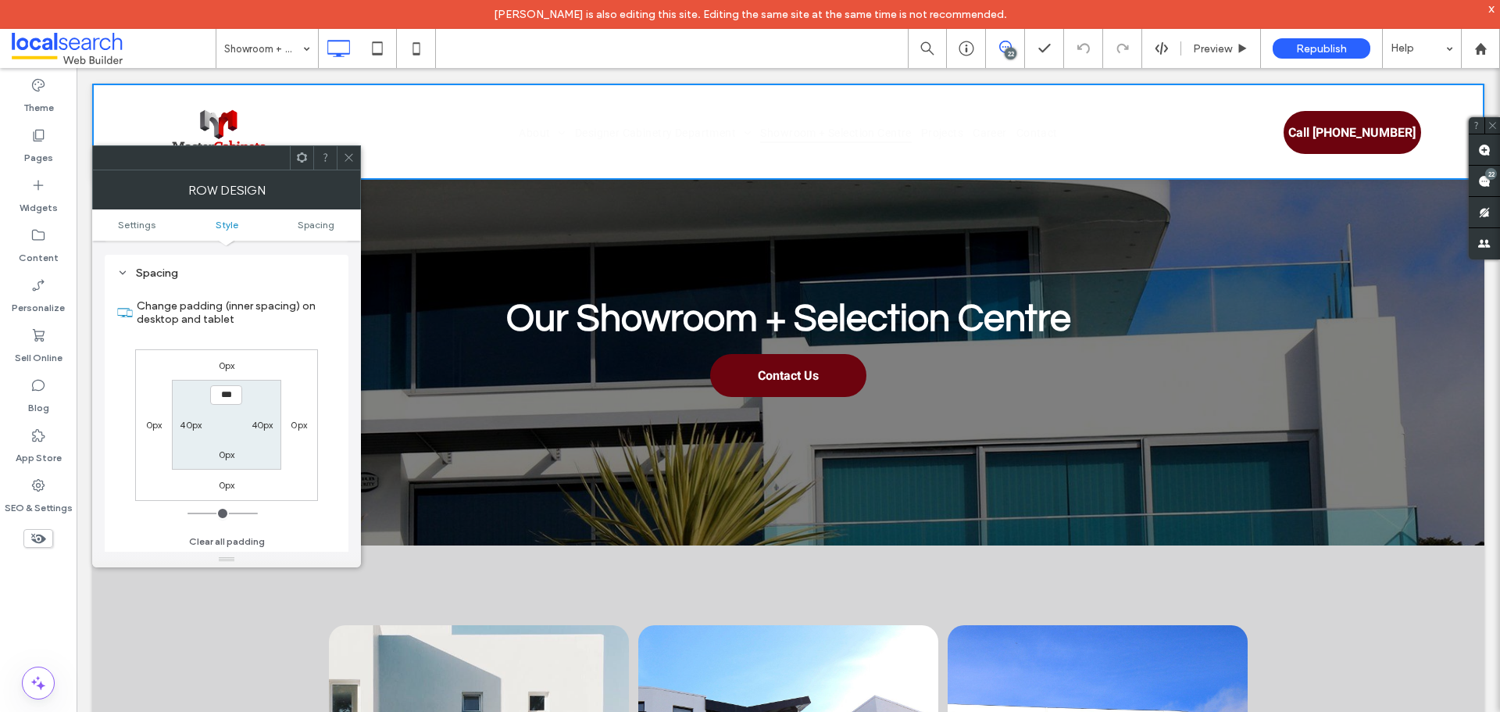
click at [337, 155] on div at bounding box center [348, 157] width 23 height 23
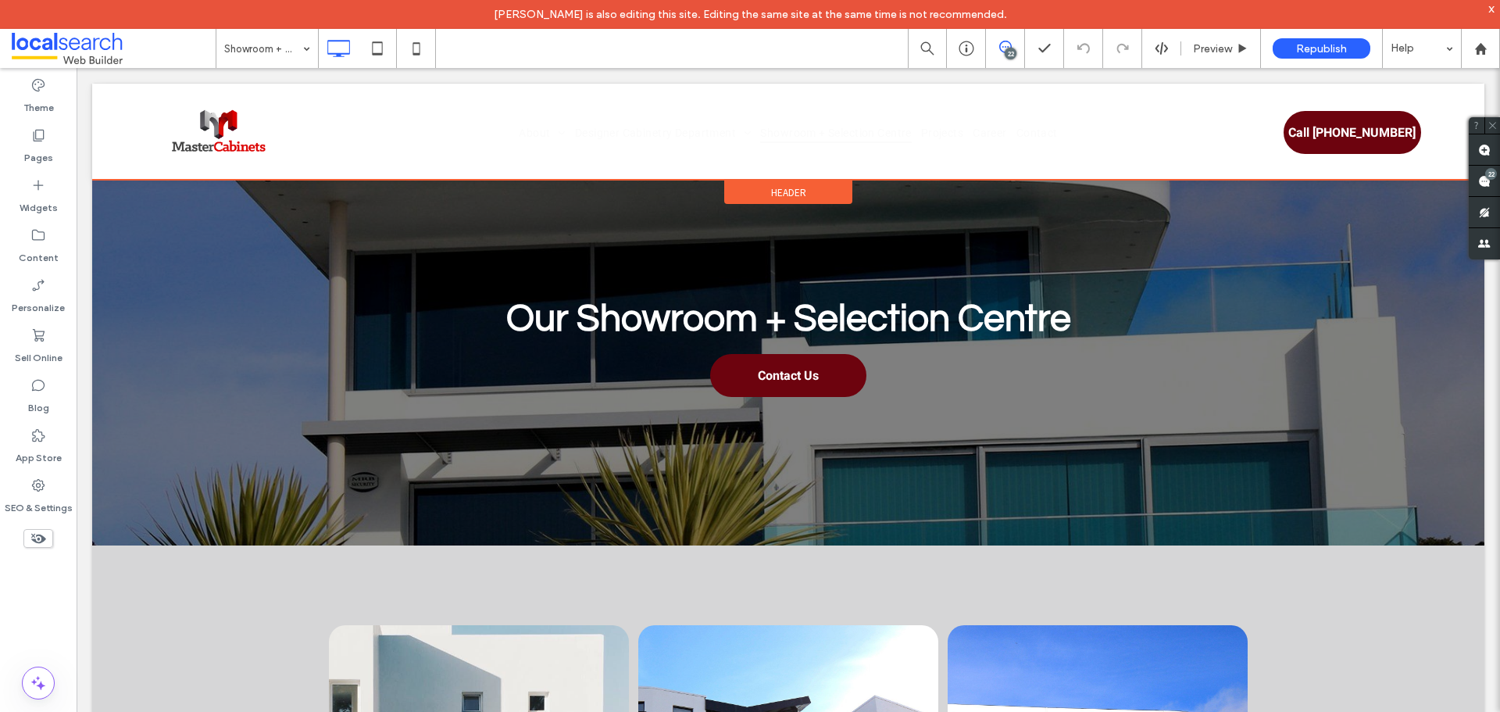
click at [787, 194] on span "Header" at bounding box center [788, 192] width 35 height 13
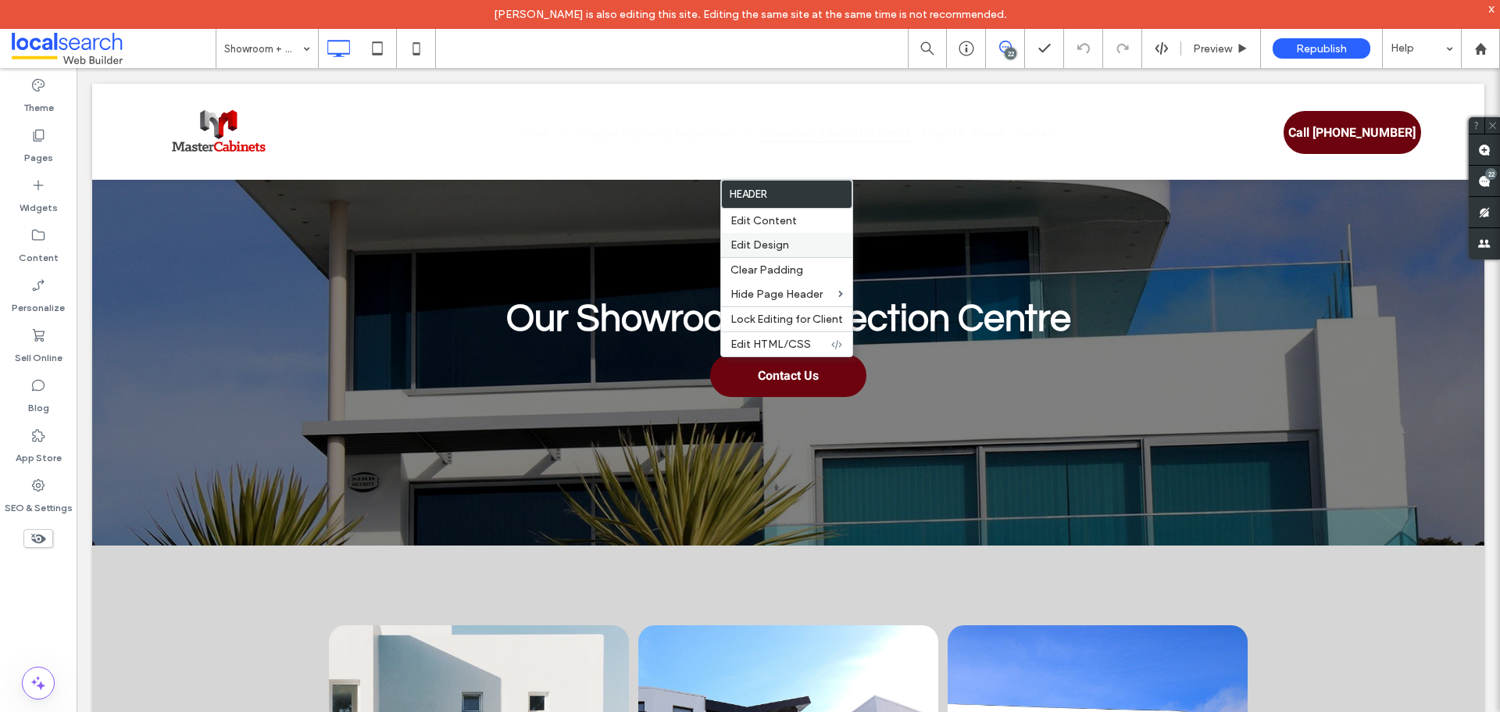
click at [790, 241] on label "Edit Design" at bounding box center [786, 244] width 112 height 13
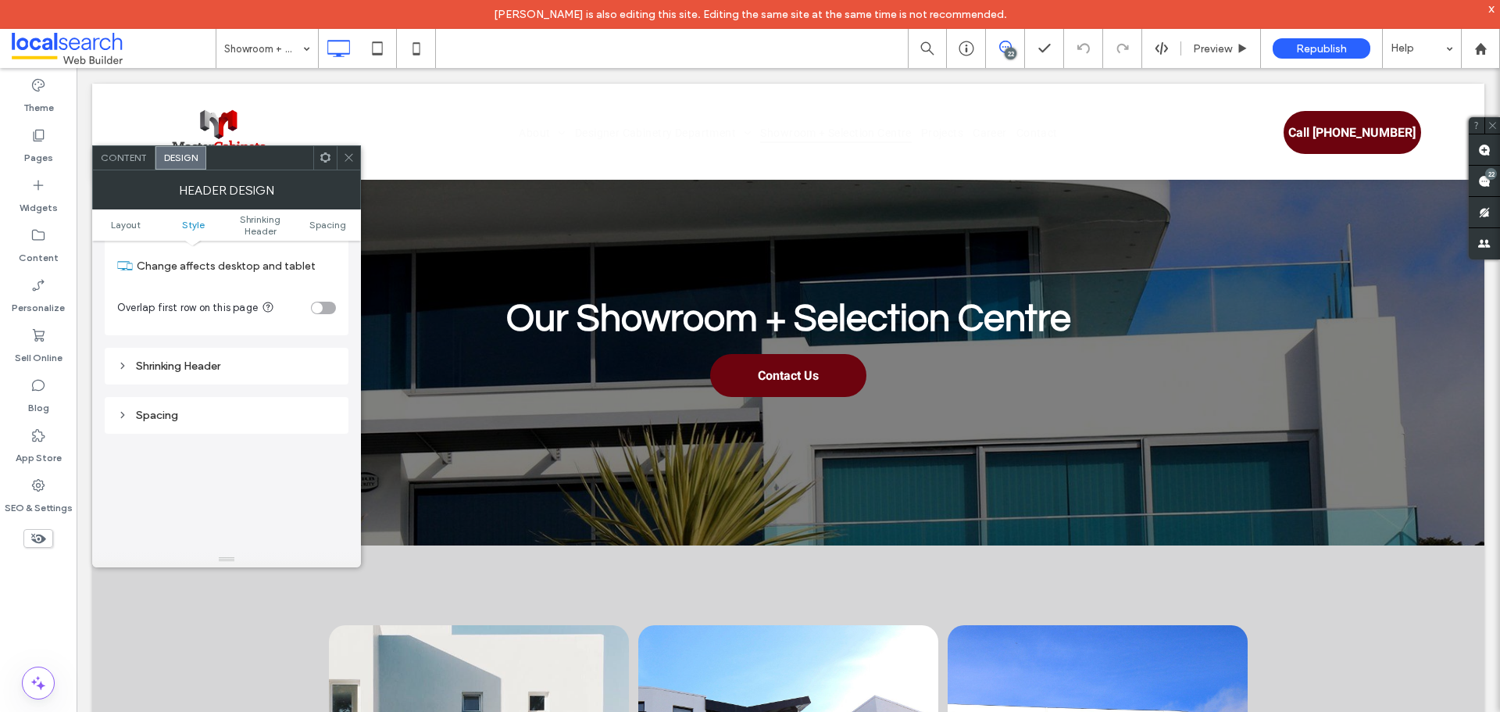
click at [276, 364] on div "Shrinking Header" at bounding box center [226, 365] width 219 height 13
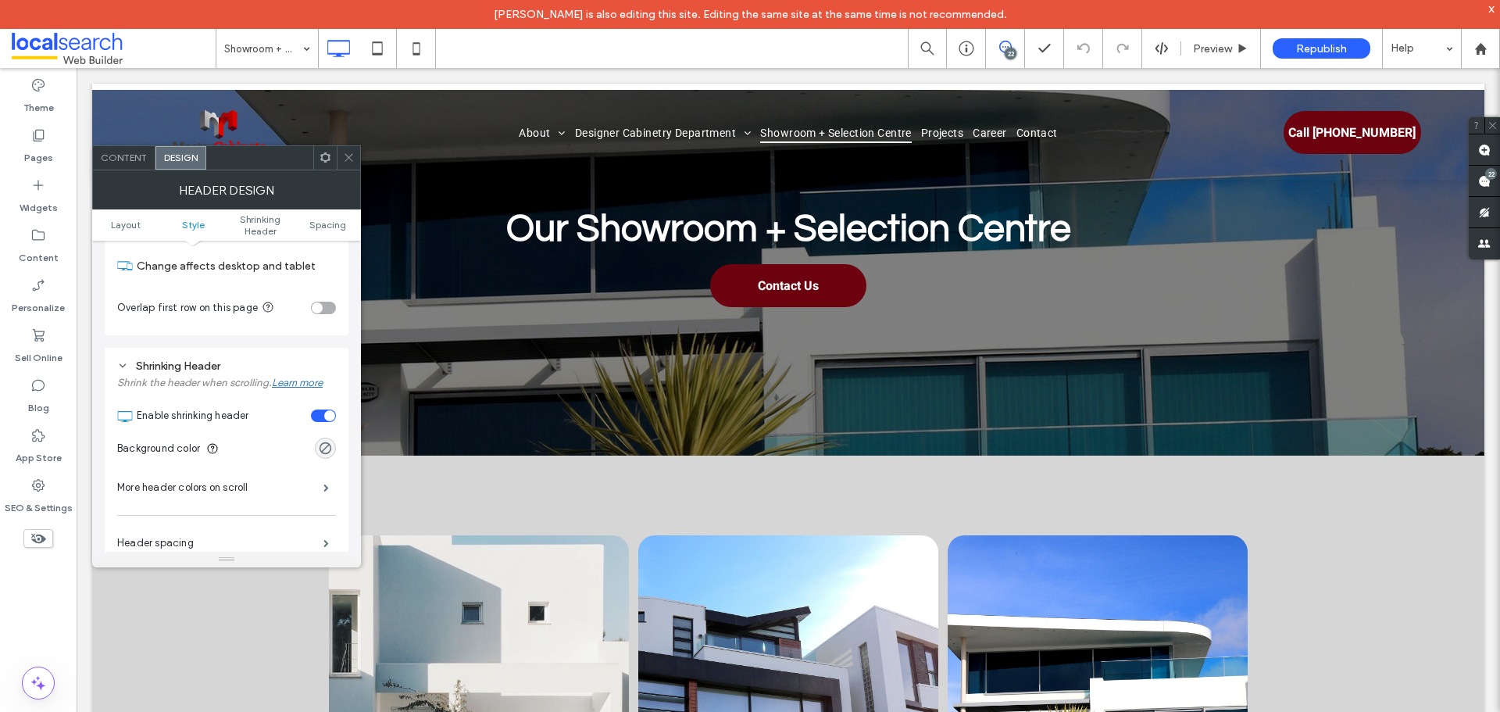
scroll to position [96, 0]
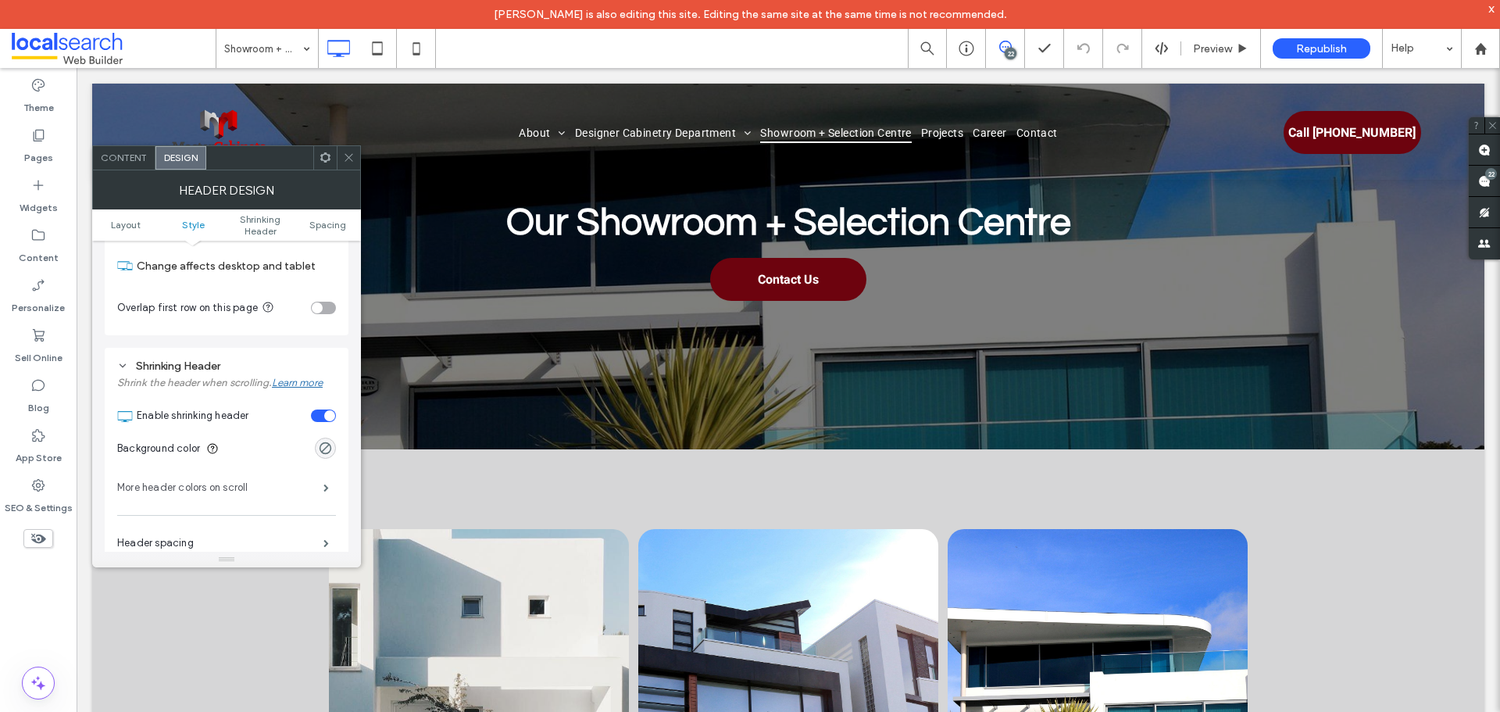
click at [311, 481] on label "More header colors on scroll" at bounding box center [220, 487] width 206 height 31
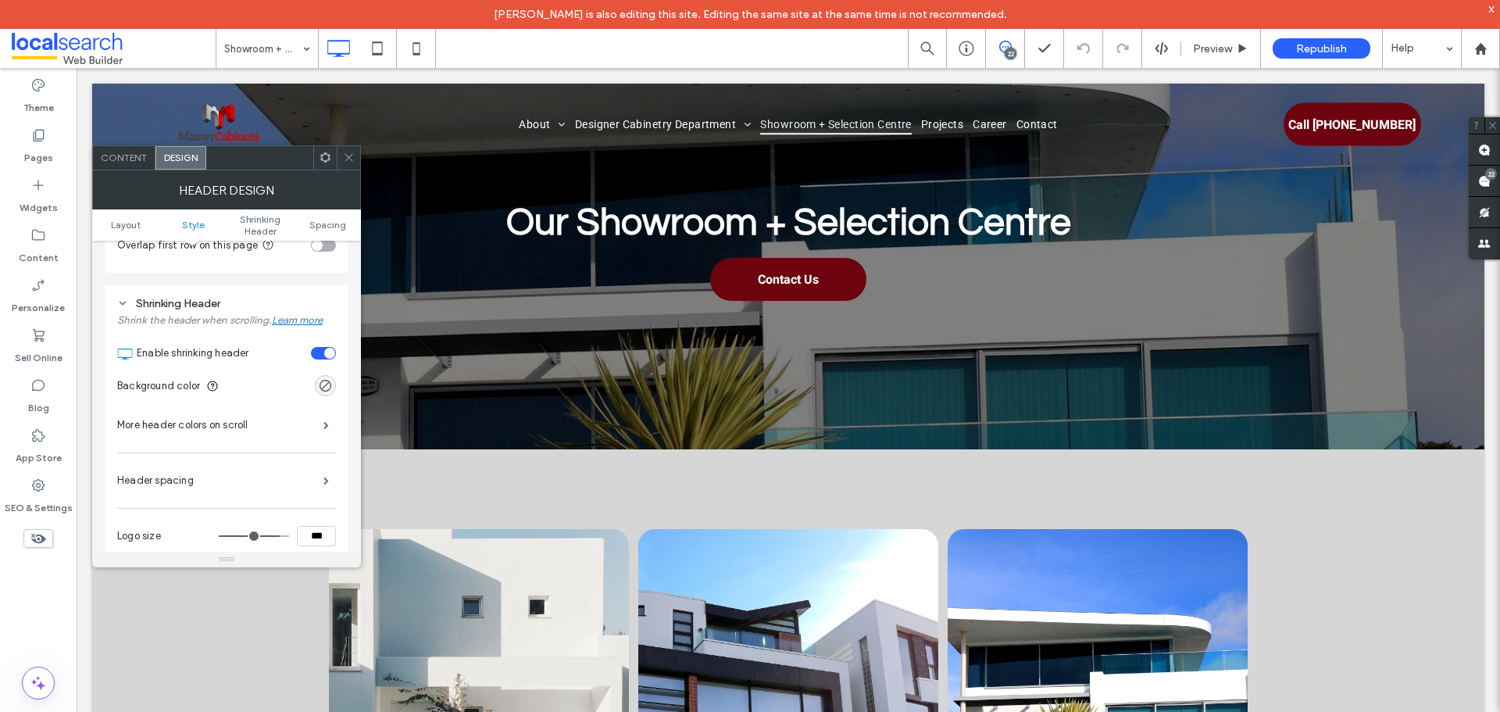
scroll to position [547, 0]
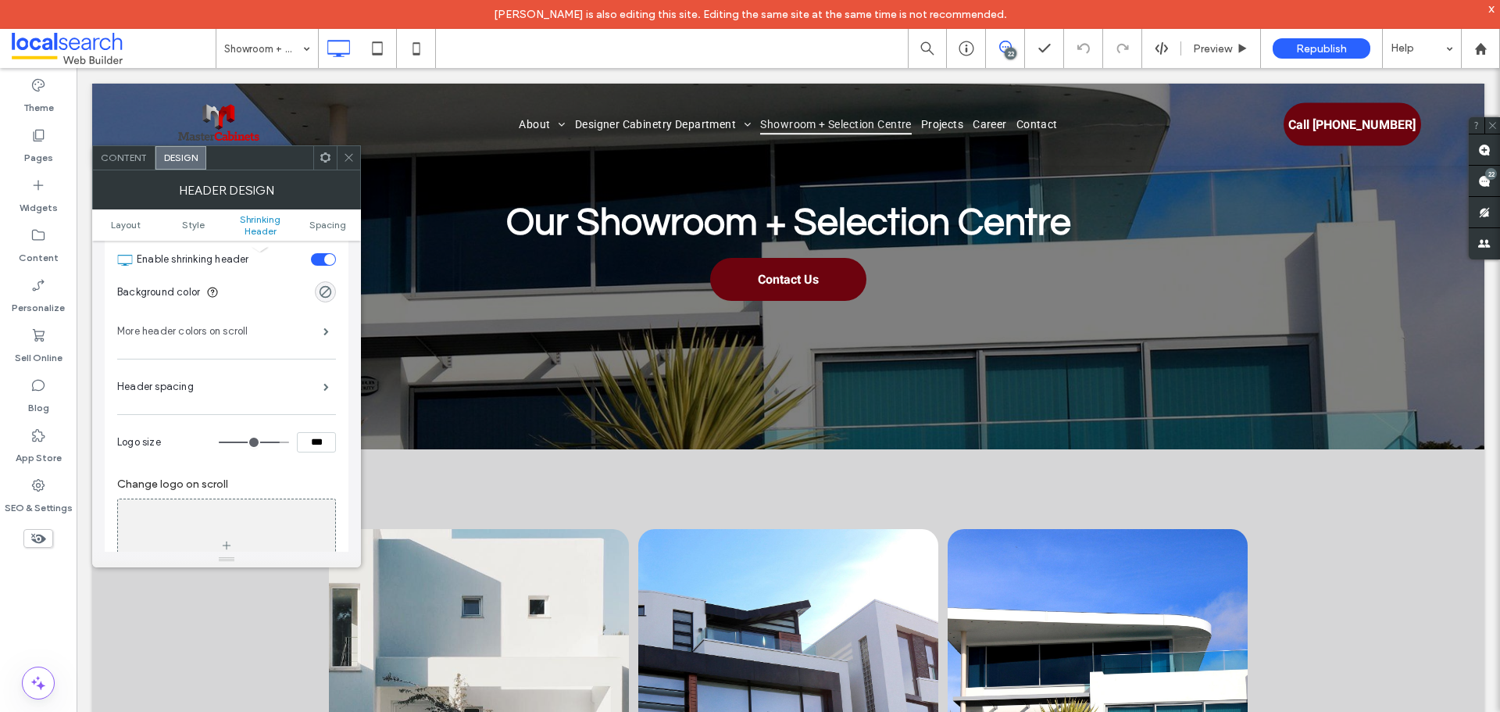
click at [284, 334] on label "More header colors on scroll" at bounding box center [220, 331] width 206 height 31
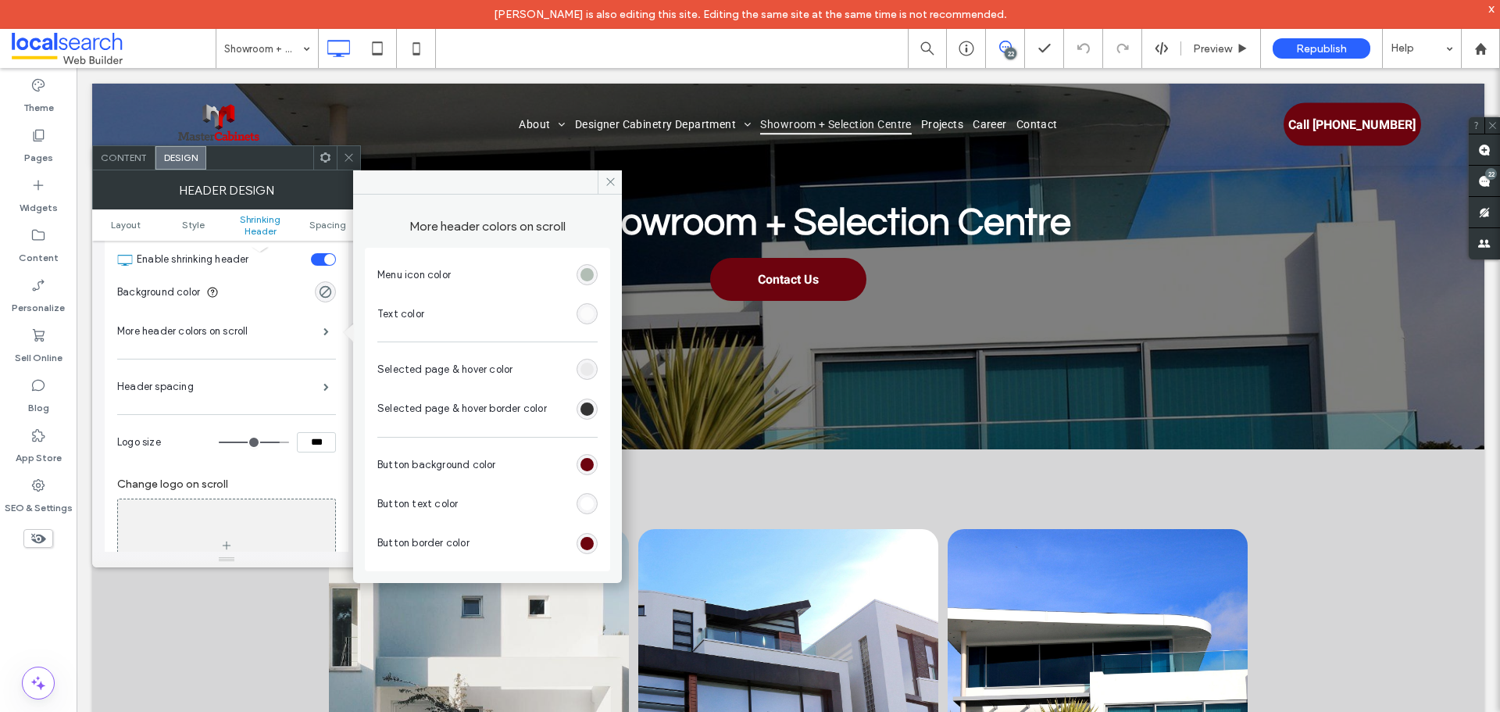
click at [293, 383] on div "Header spacing" at bounding box center [226, 386] width 219 height 39
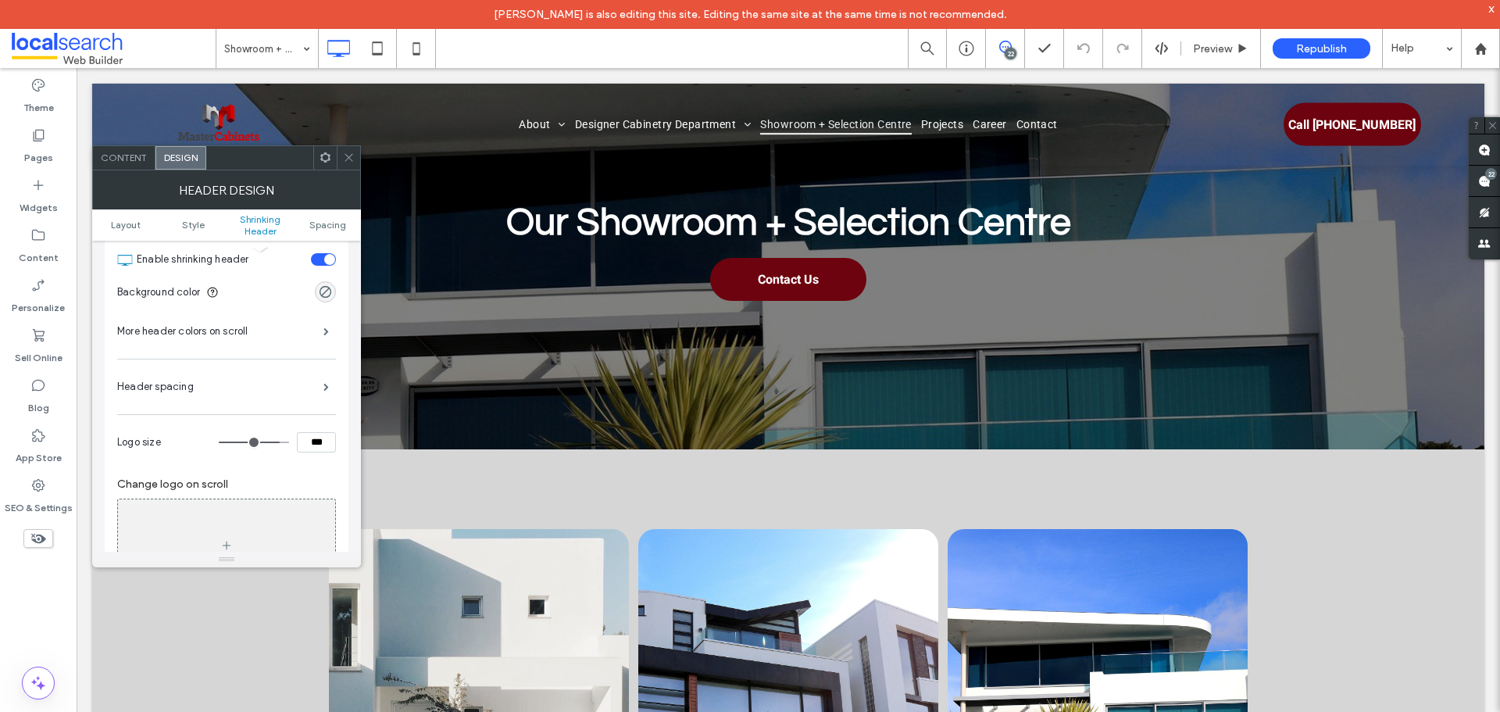
click at [306, 387] on div "Header spacing" at bounding box center [226, 386] width 219 height 39
click at [323, 387] on span at bounding box center [325, 387] width 5 height 8
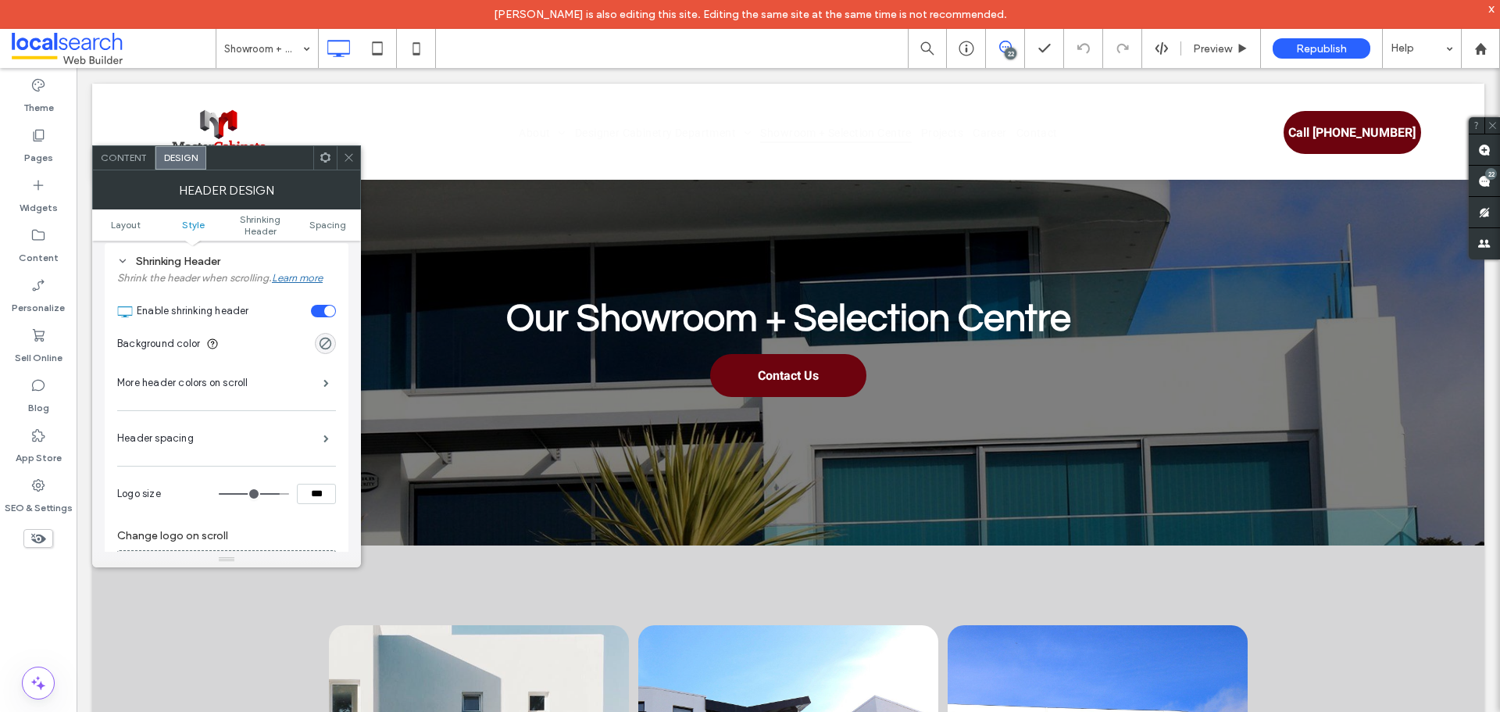
scroll to position [469, 0]
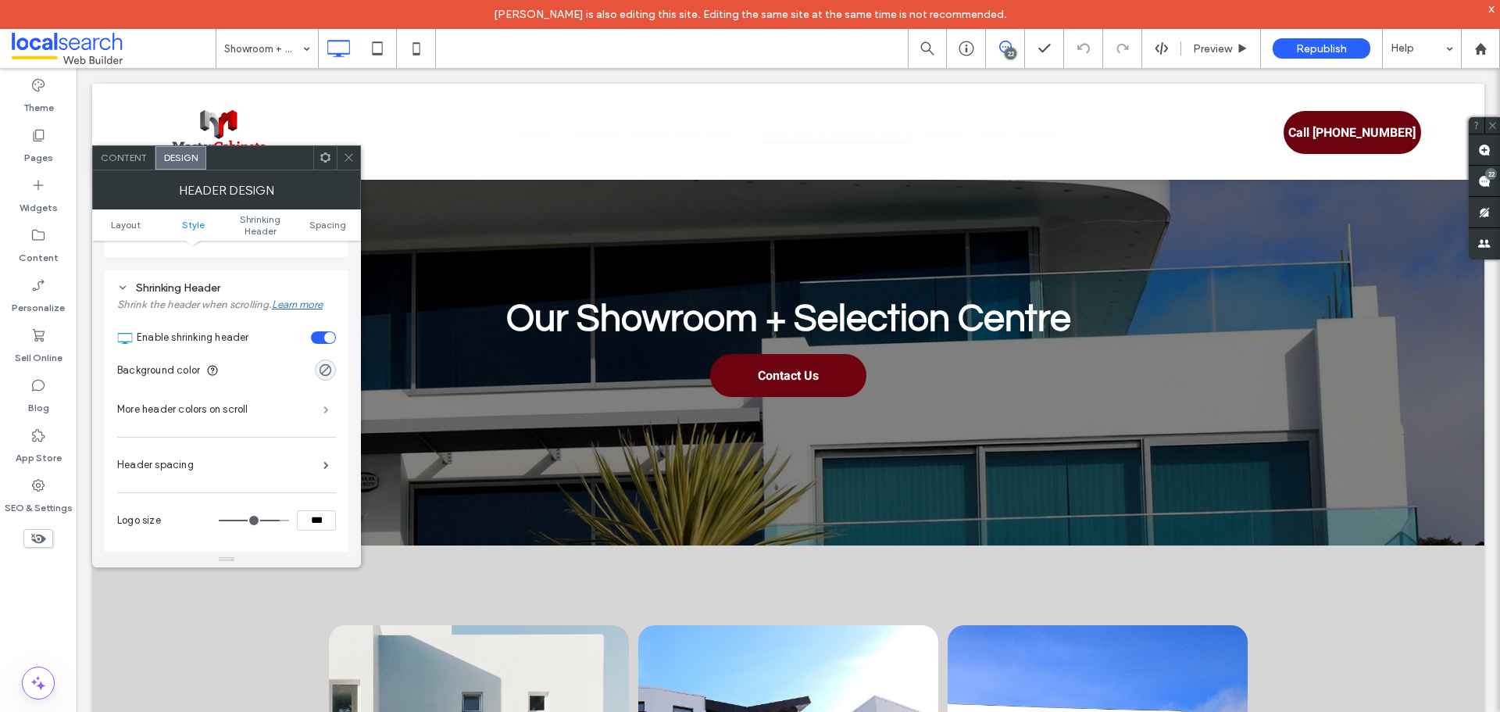
click at [323, 405] on span at bounding box center [325, 409] width 5 height 8
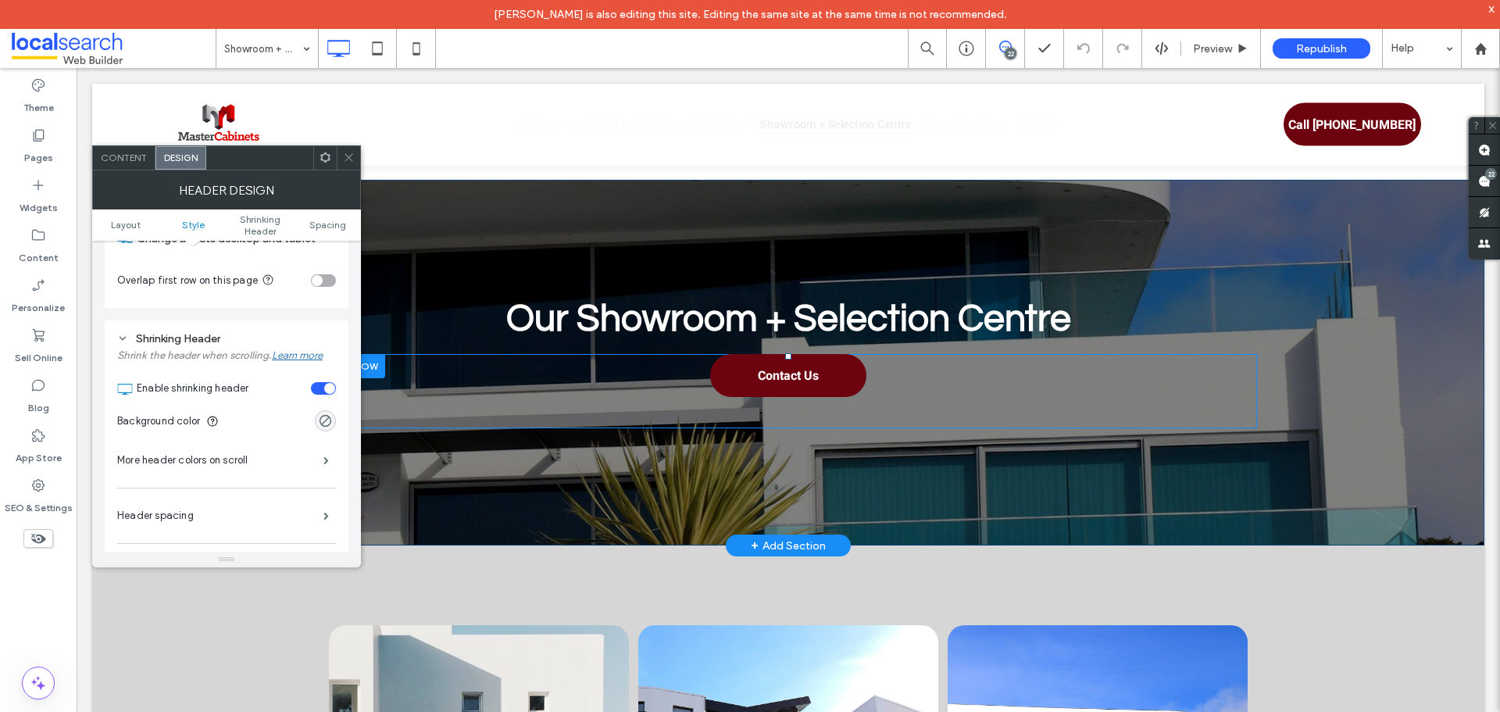
scroll to position [391, 0]
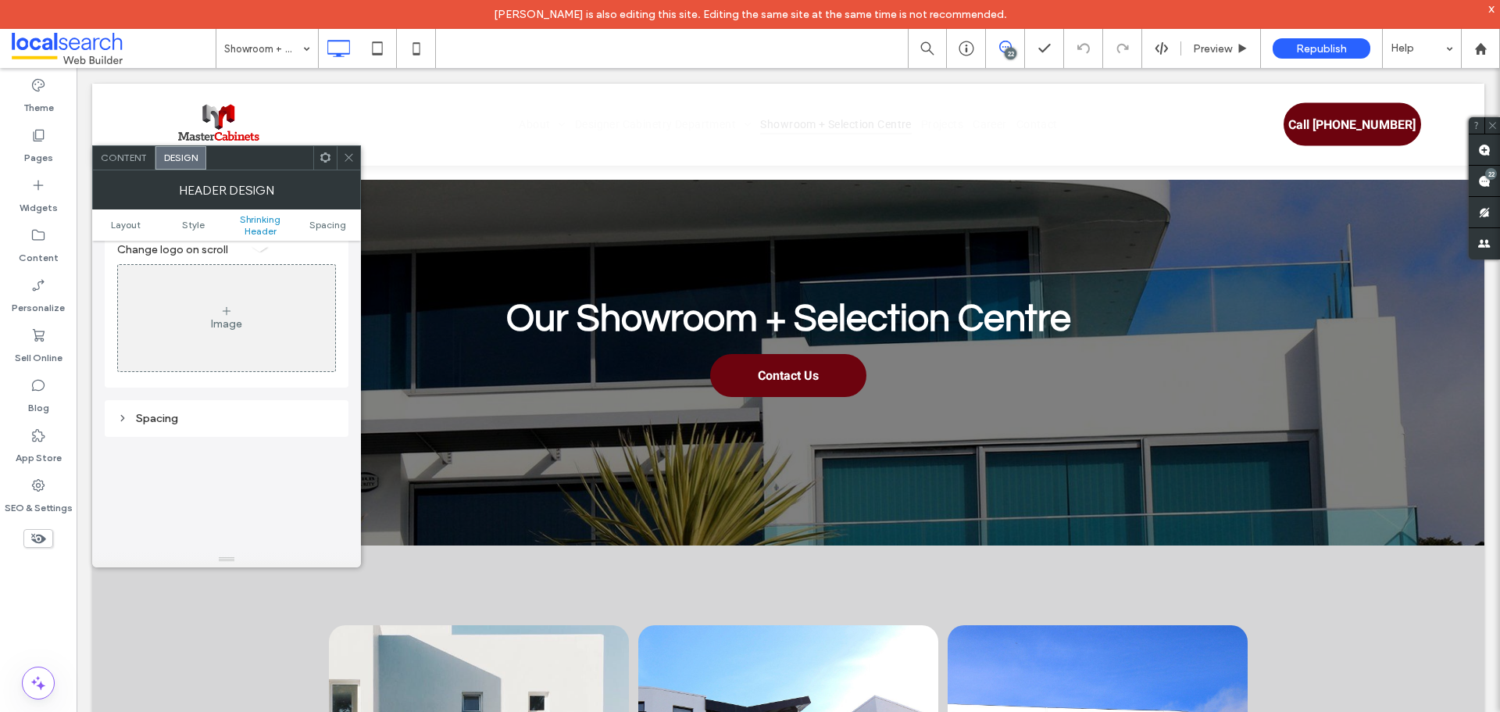
click at [273, 419] on div "Spacing" at bounding box center [226, 418] width 219 height 13
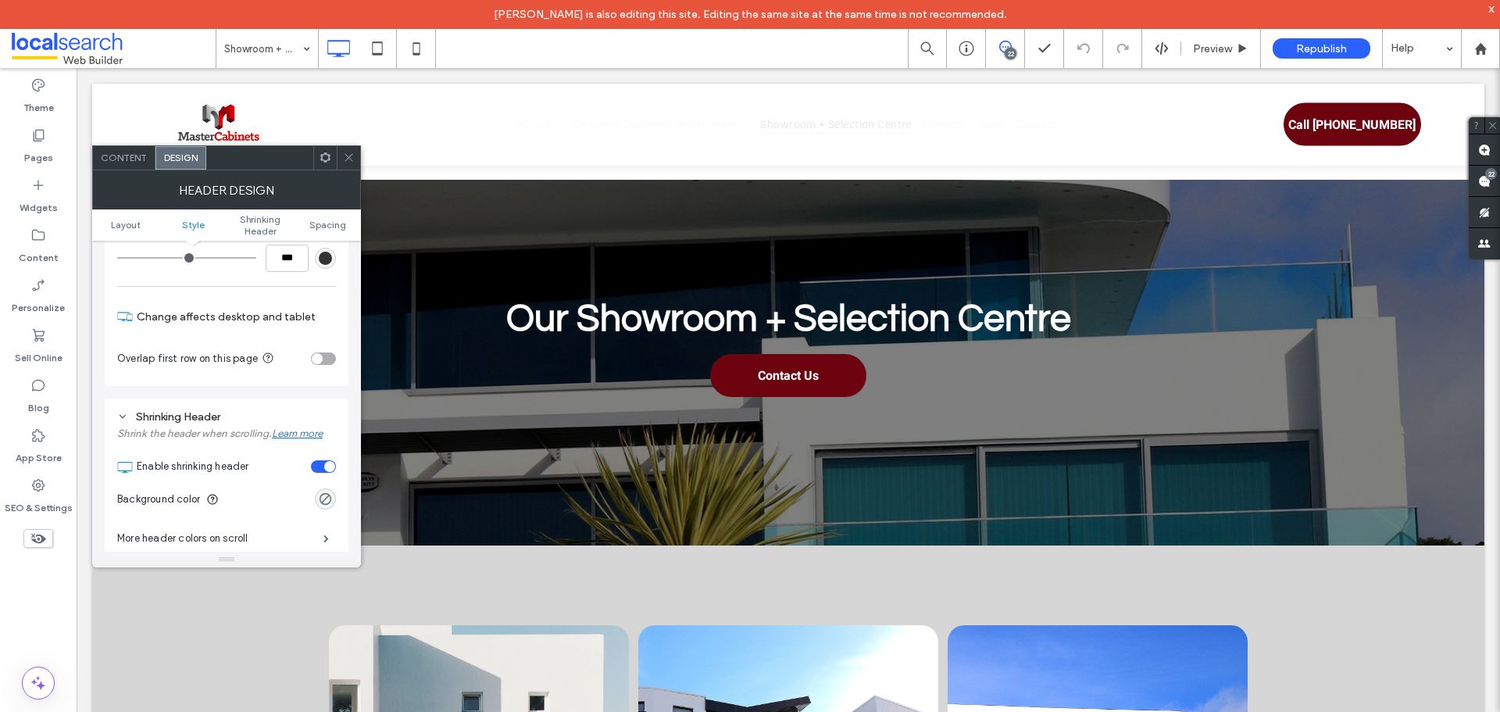
scroll to position [312, 0]
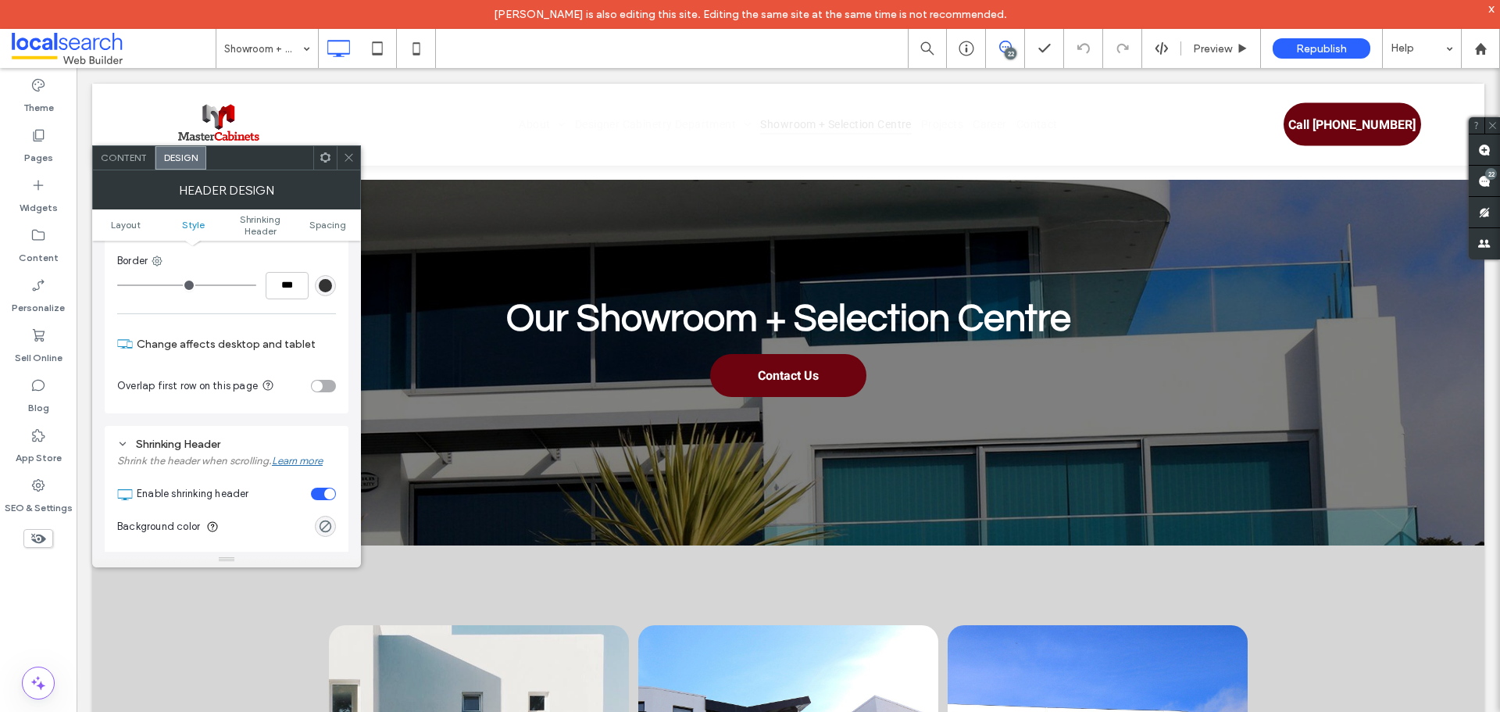
click at [319, 383] on div "toggle" at bounding box center [317, 385] width 11 height 11
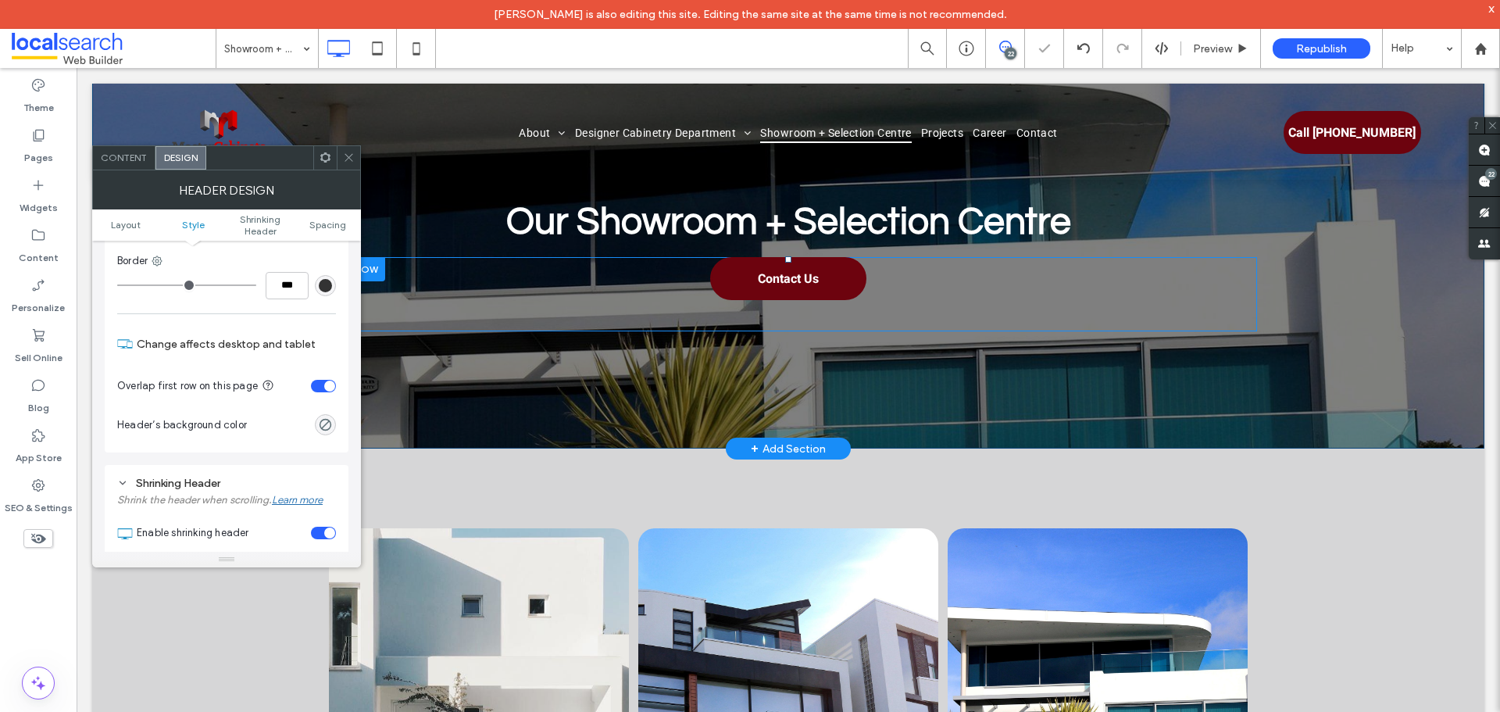
scroll to position [0, 0]
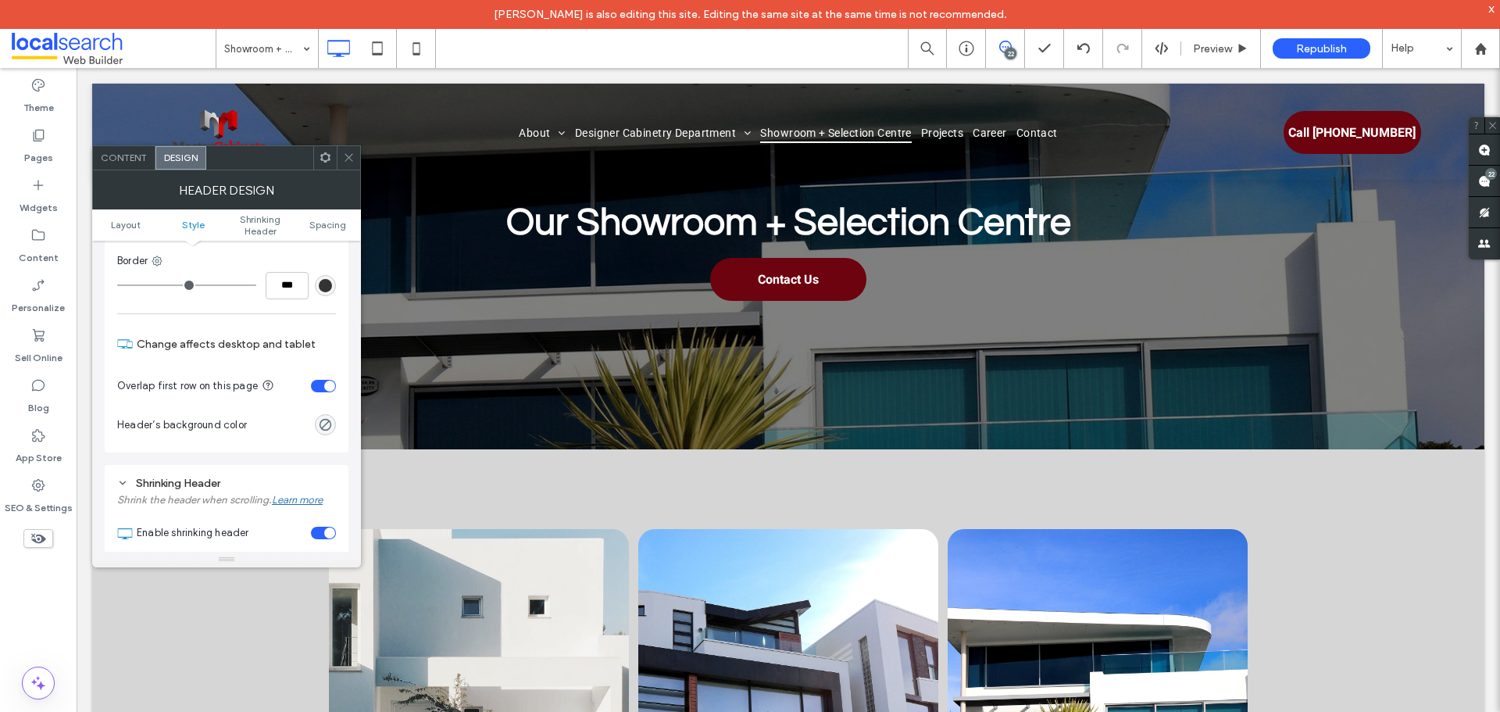
click at [354, 151] on span at bounding box center [349, 157] width 12 height 23
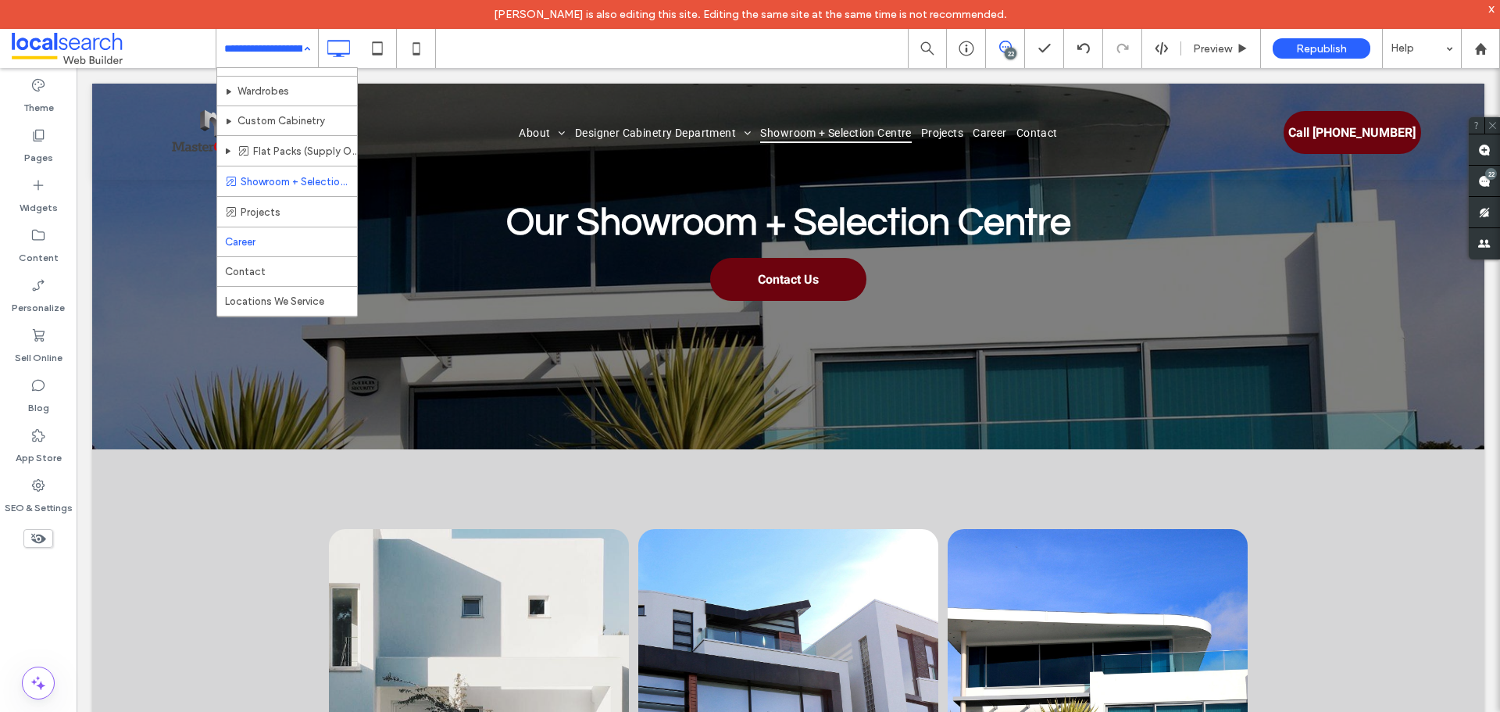
scroll to position [234, 0]
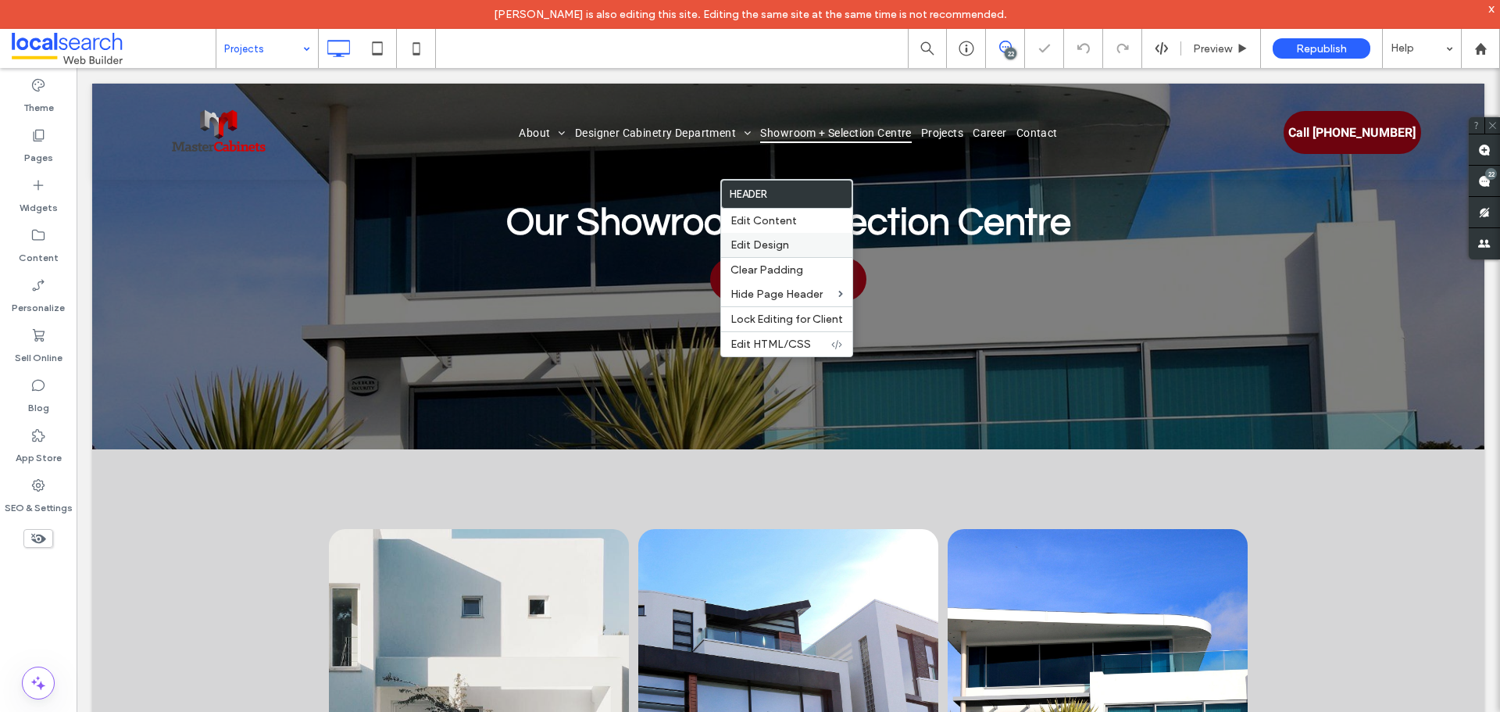
click at [787, 238] on span "Edit Design" at bounding box center [759, 244] width 59 height 13
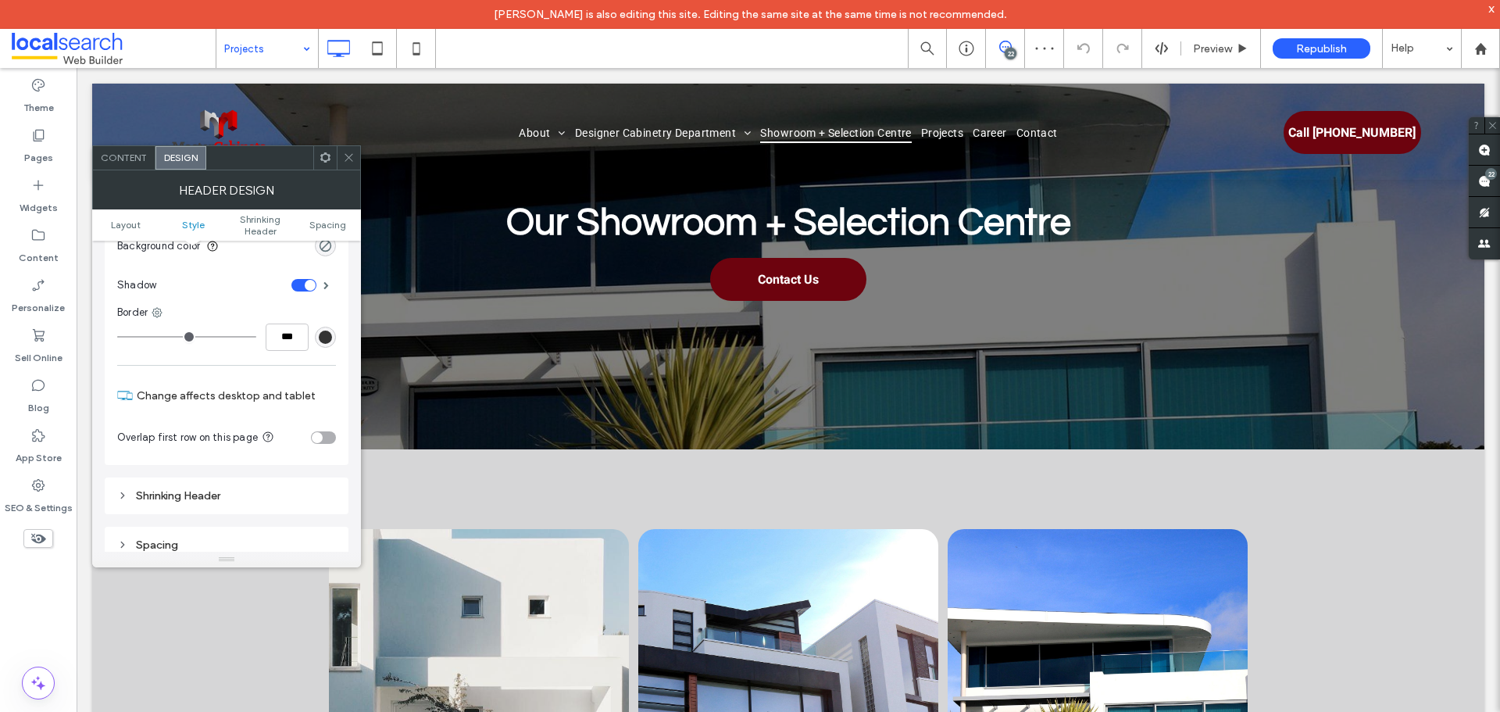
scroll to position [234, 0]
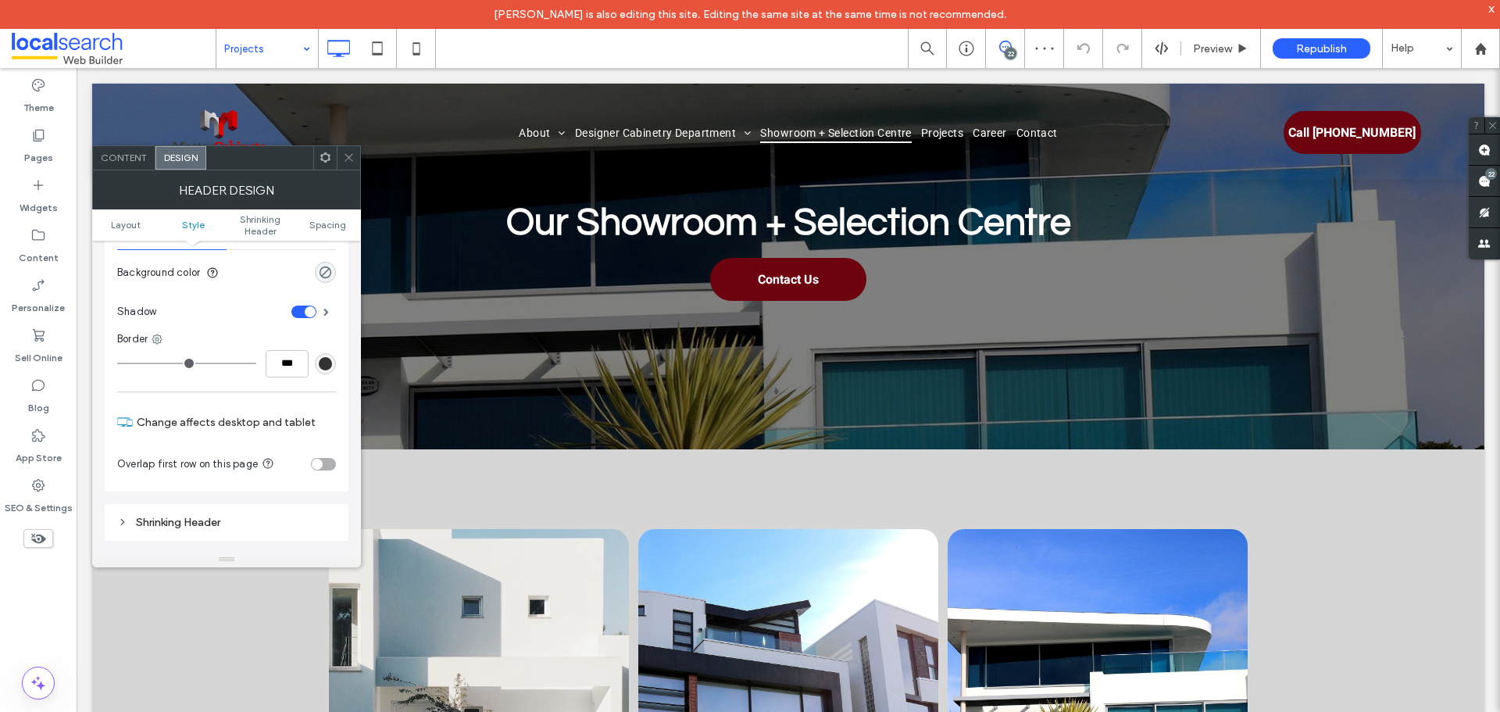
click at [319, 460] on div "toggle" at bounding box center [317, 463] width 11 height 11
click at [352, 154] on use at bounding box center [348, 158] width 8 height 8
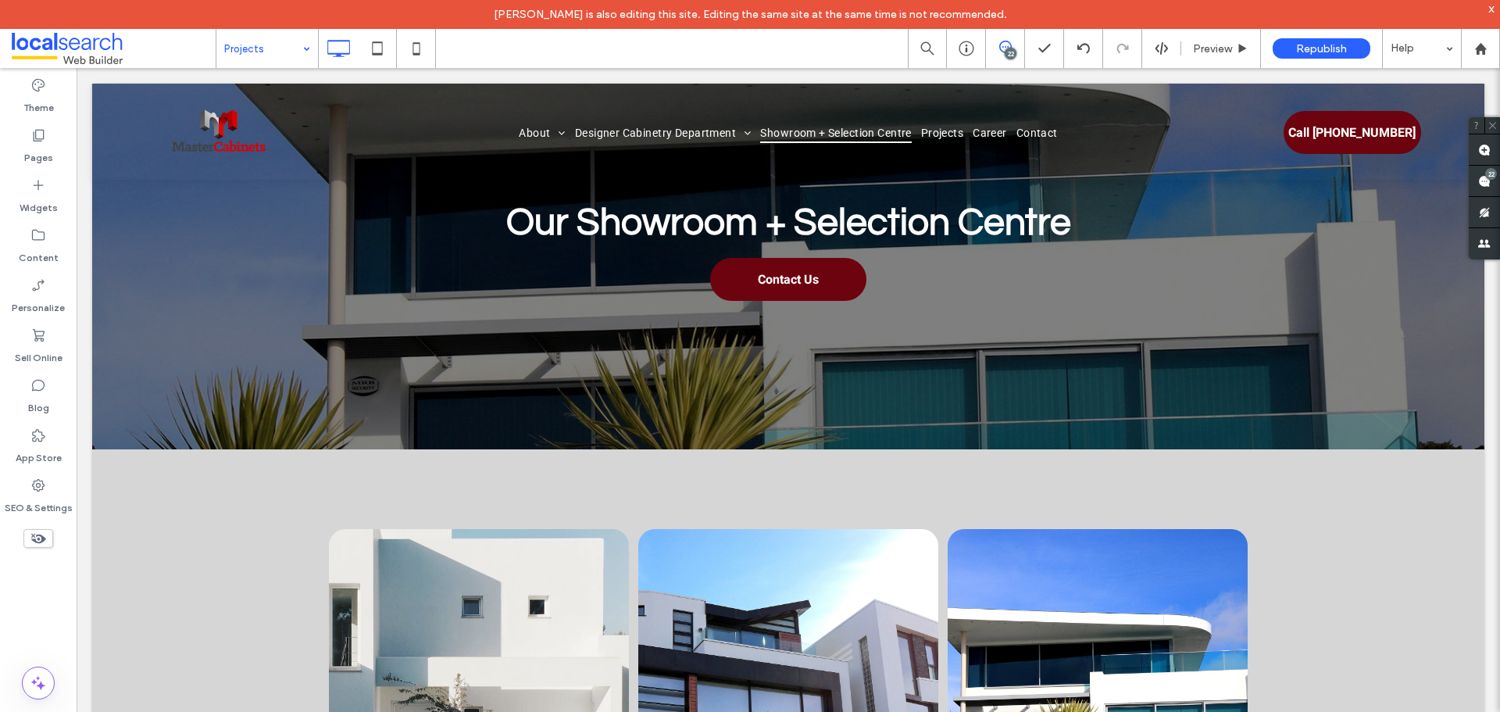
drag, startPoint x: 259, startPoint y: 49, endPoint x: 273, endPoint y: 64, distance: 20.4
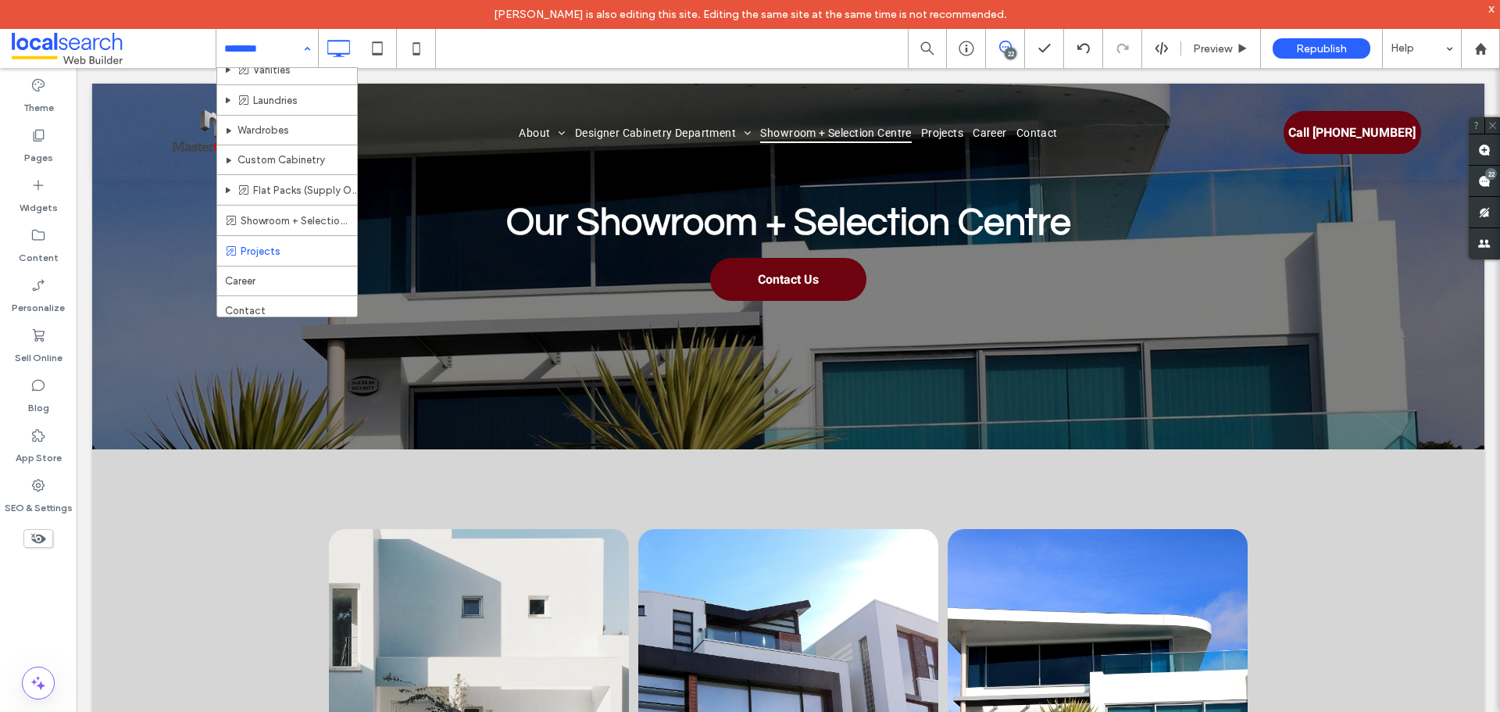
scroll to position [391, 0]
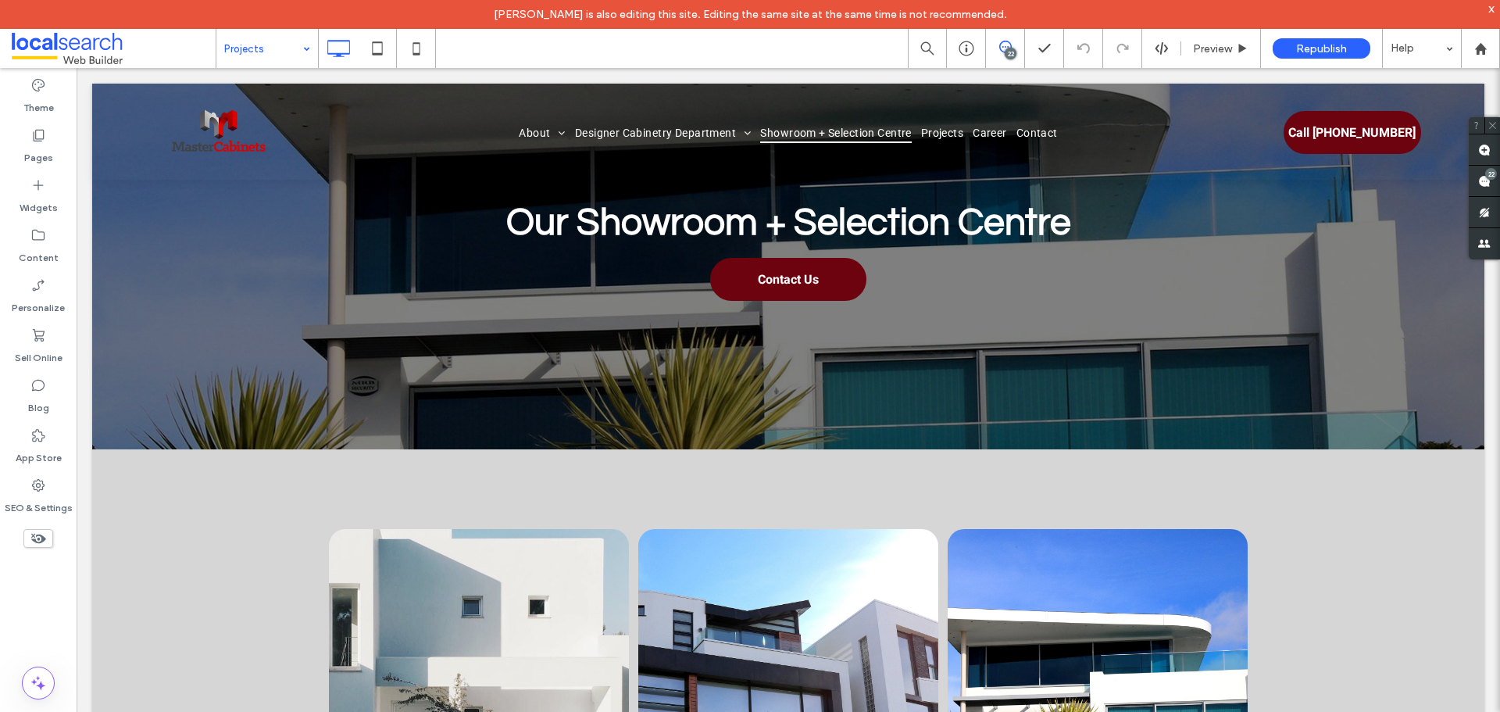
click at [280, 39] on input at bounding box center [263, 48] width 78 height 39
click at [1492, 173] on div "22" at bounding box center [1491, 174] width 12 height 12
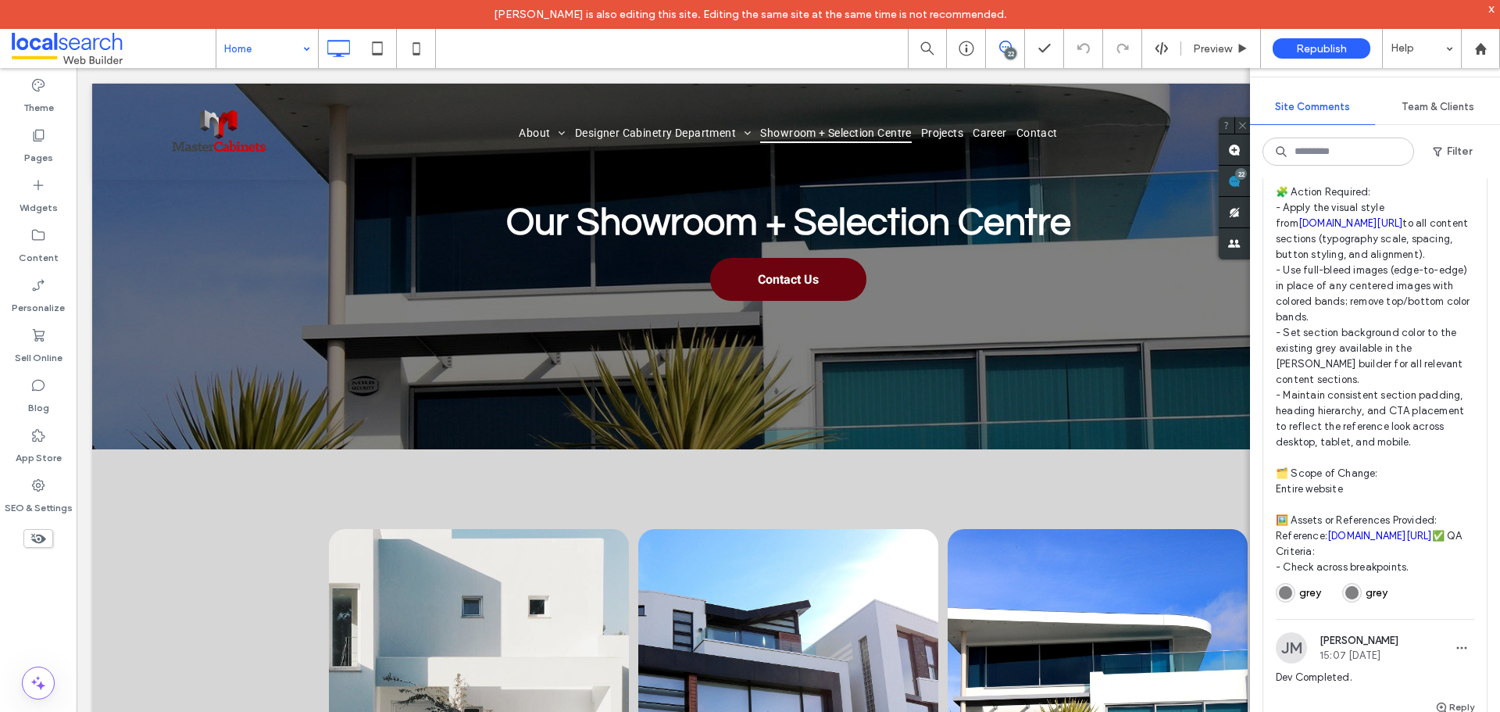
scroll to position [5290, 0]
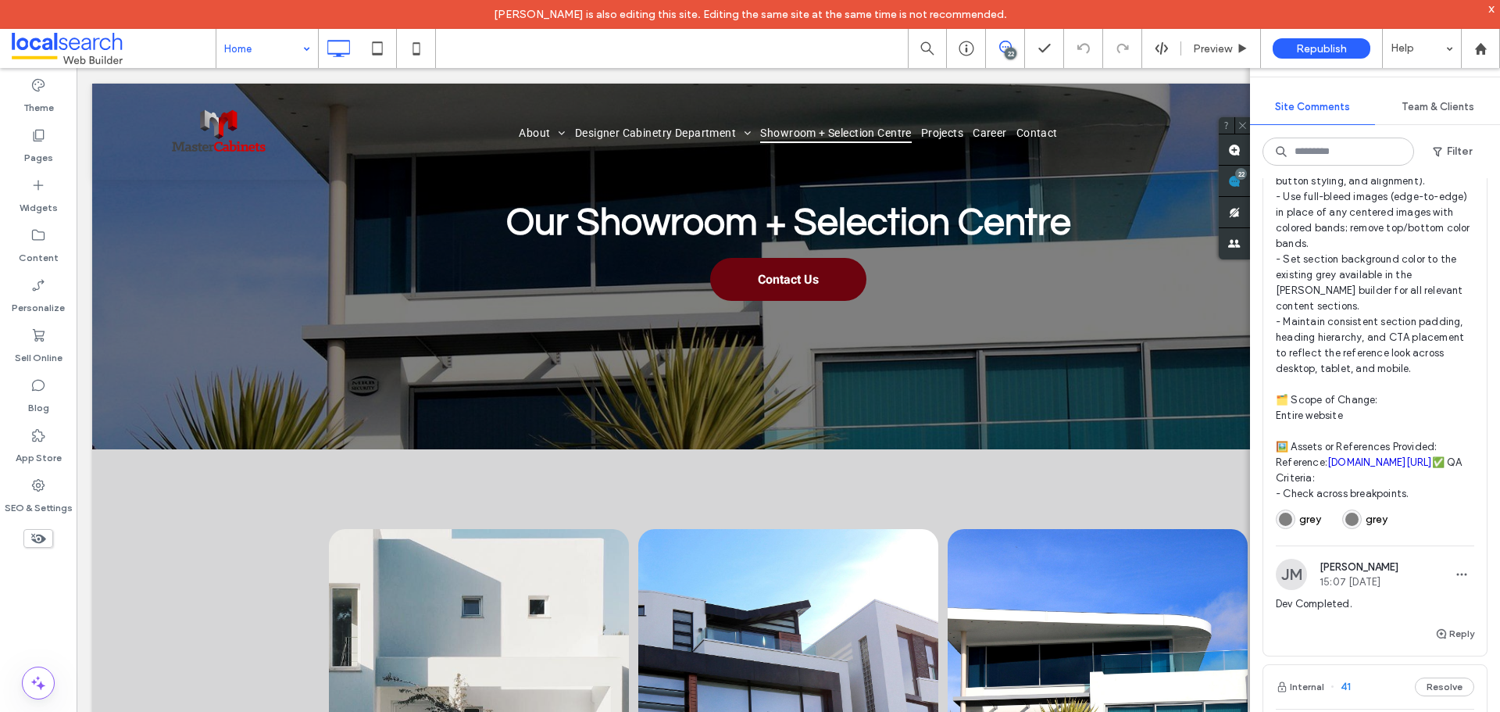
drag, startPoint x: 1006, startPoint y: 48, endPoint x: 1010, endPoint y: 56, distance: 8.7
click at [1006, 48] on div "22" at bounding box center [1010, 54] width 12 height 12
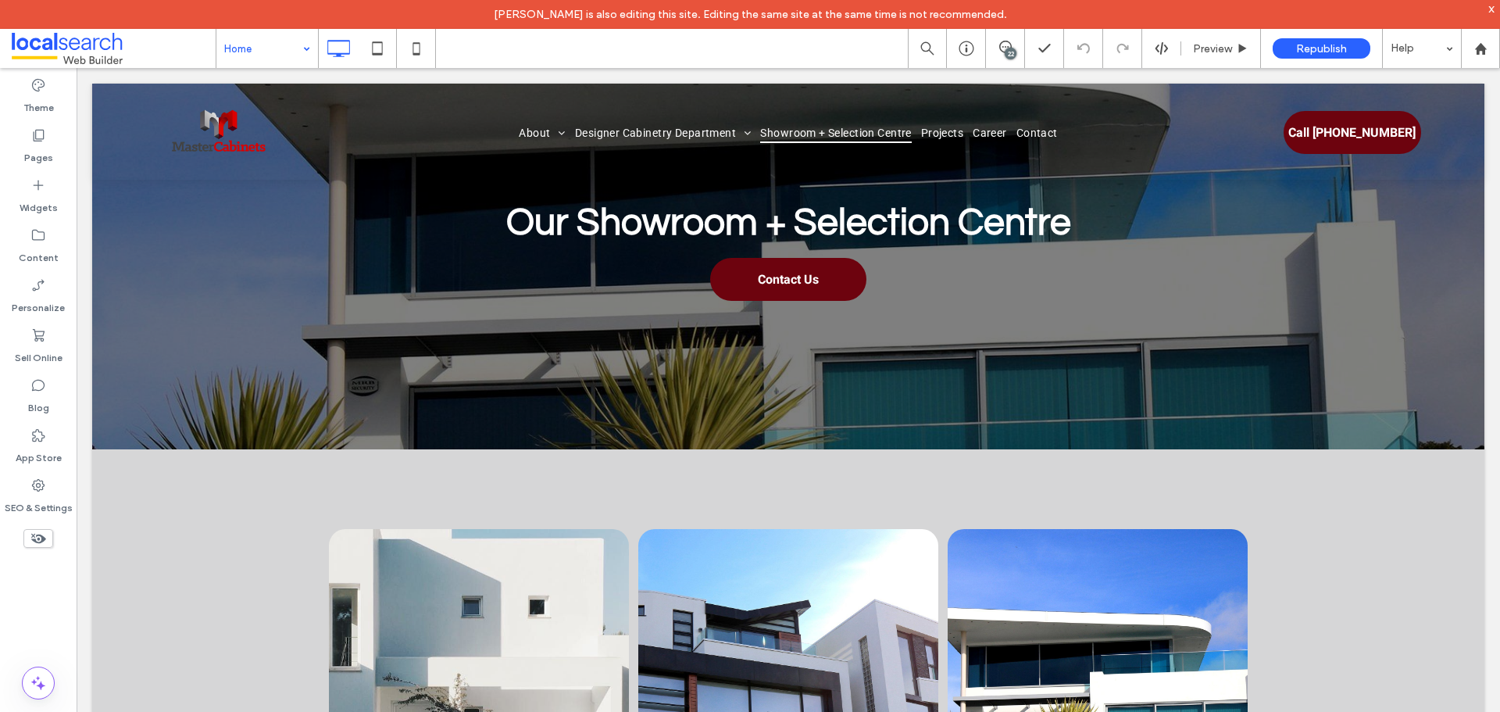
scroll to position [0, 0]
click at [1011, 59] on div "22" at bounding box center [1010, 54] width 12 height 12
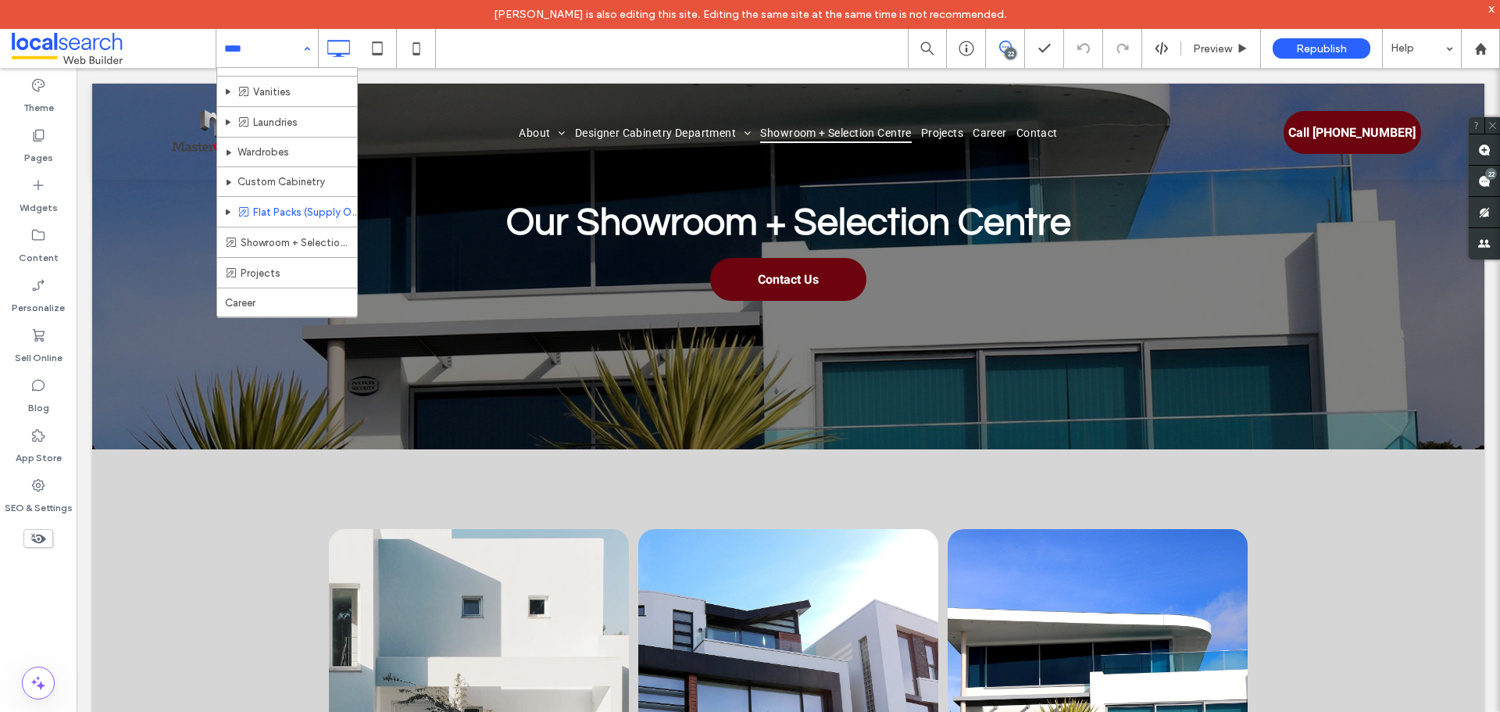
scroll to position [234, 0]
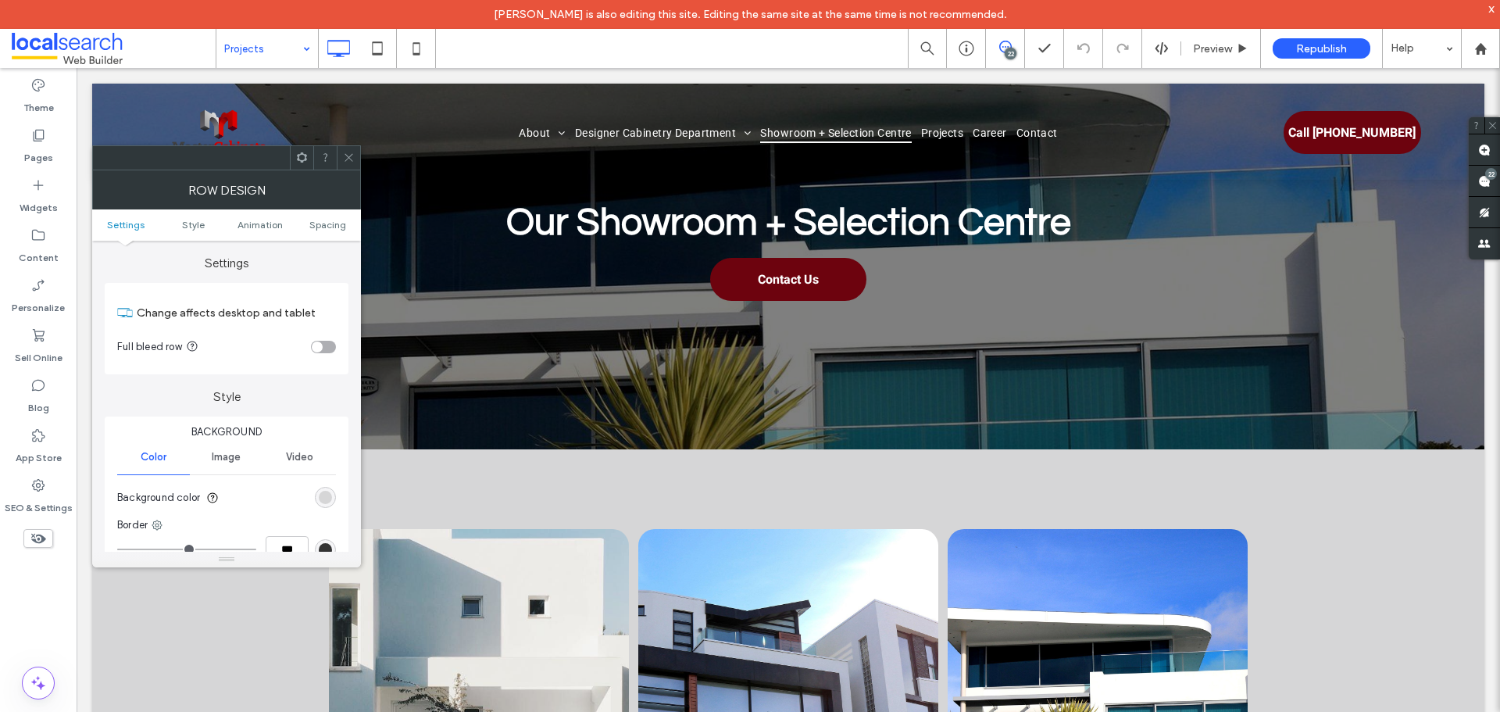
click at [323, 347] on div "toggle" at bounding box center [323, 347] width 25 height 12
click at [348, 159] on use at bounding box center [348, 158] width 8 height 8
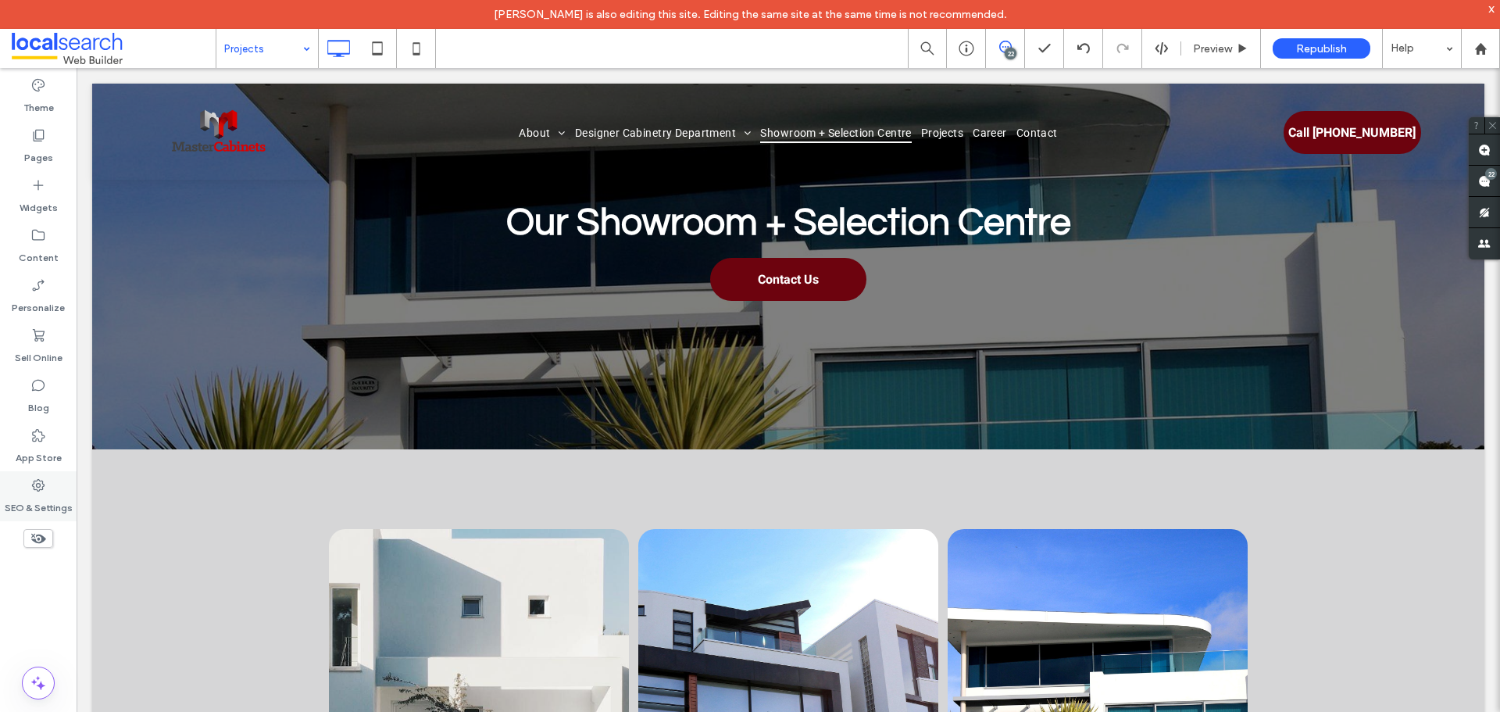
click at [37, 492] on icon at bounding box center [38, 485] width 16 height 16
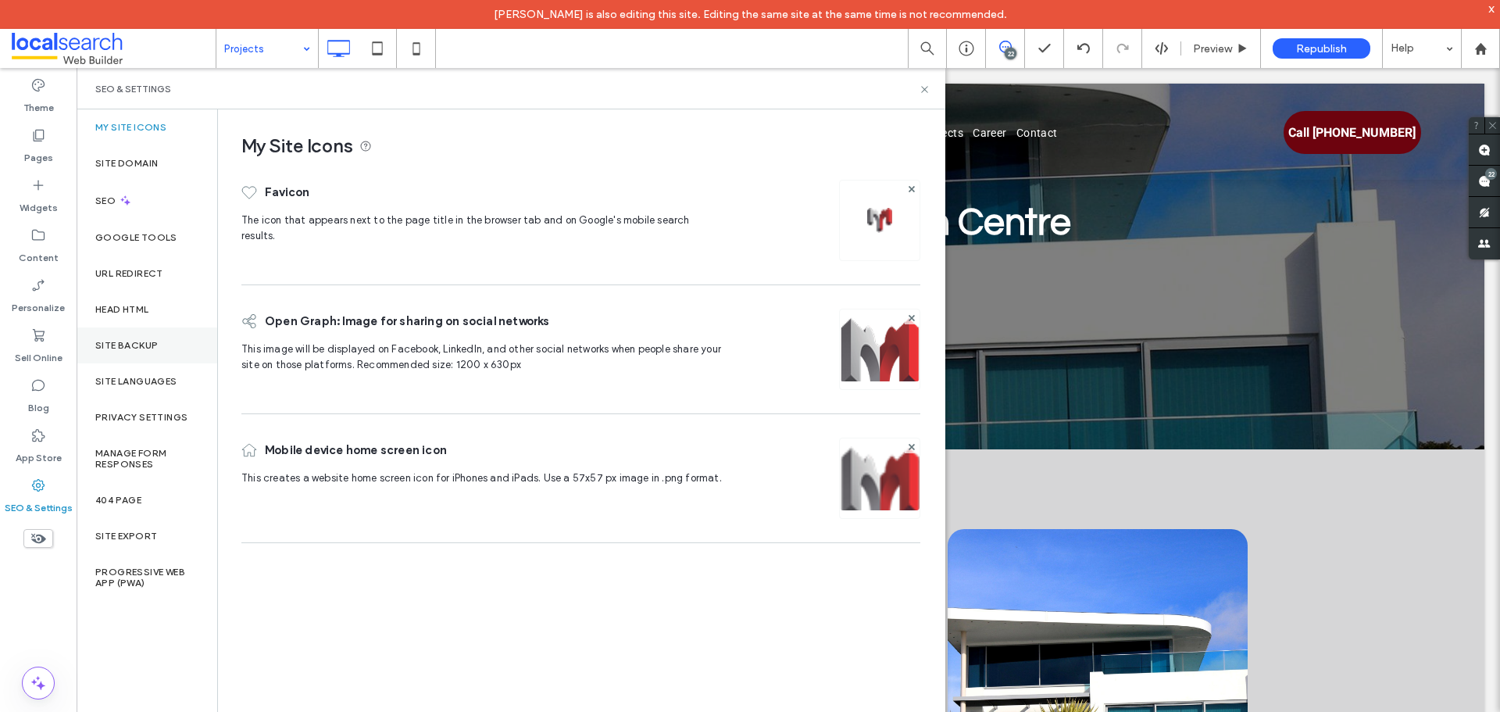
click at [163, 351] on div "Site Backup" at bounding box center [147, 345] width 141 height 36
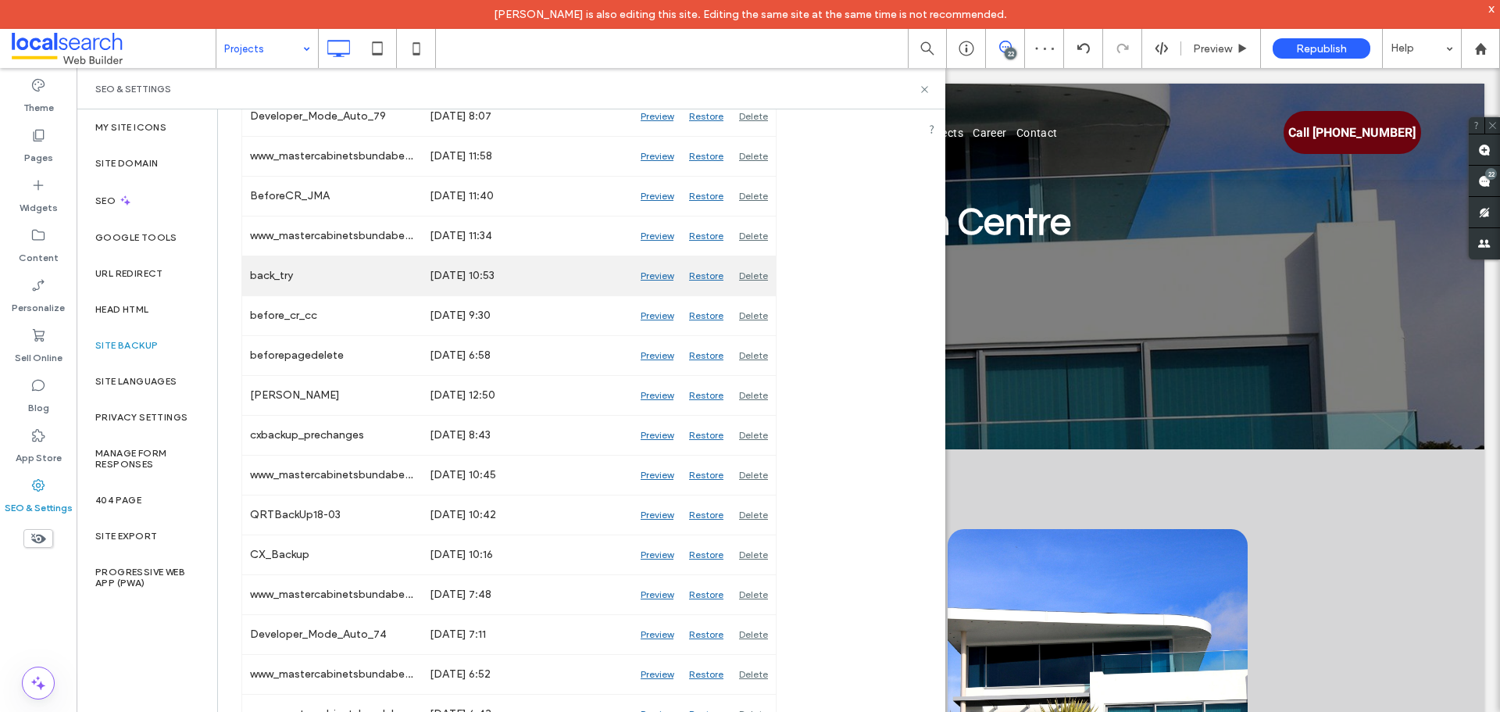
scroll to position [547, 0]
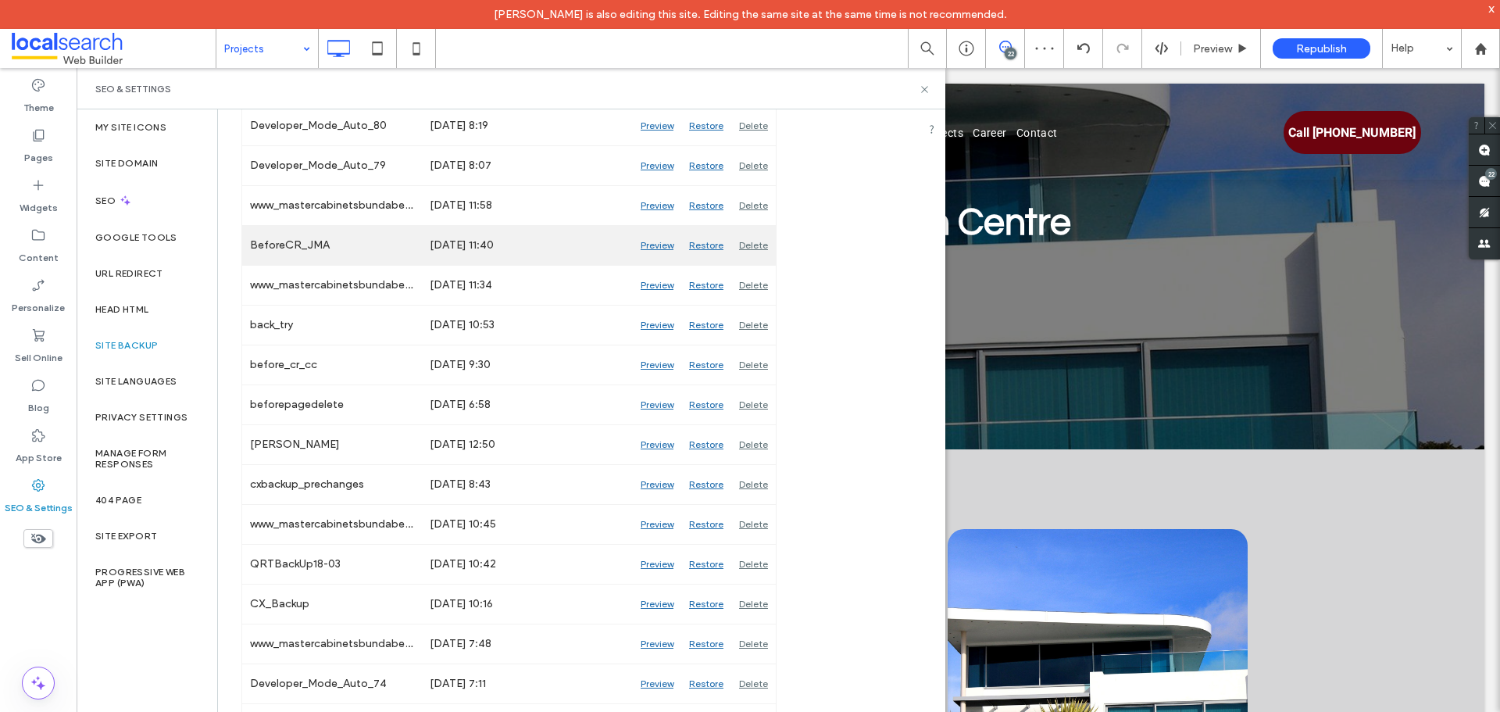
click at [658, 238] on div "Preview" at bounding box center [657, 245] width 48 height 39
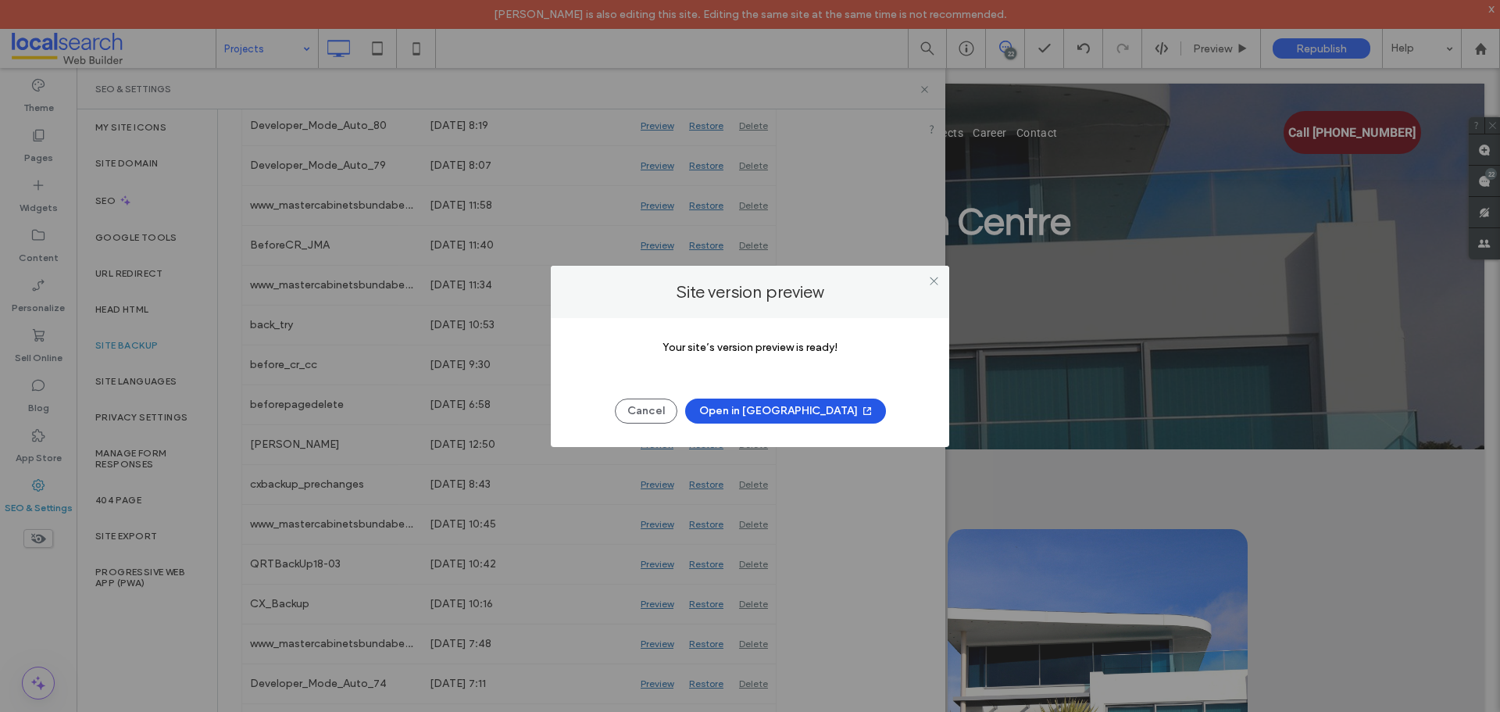
click at [797, 412] on button "Open in New Tab" at bounding box center [785, 410] width 201 height 25
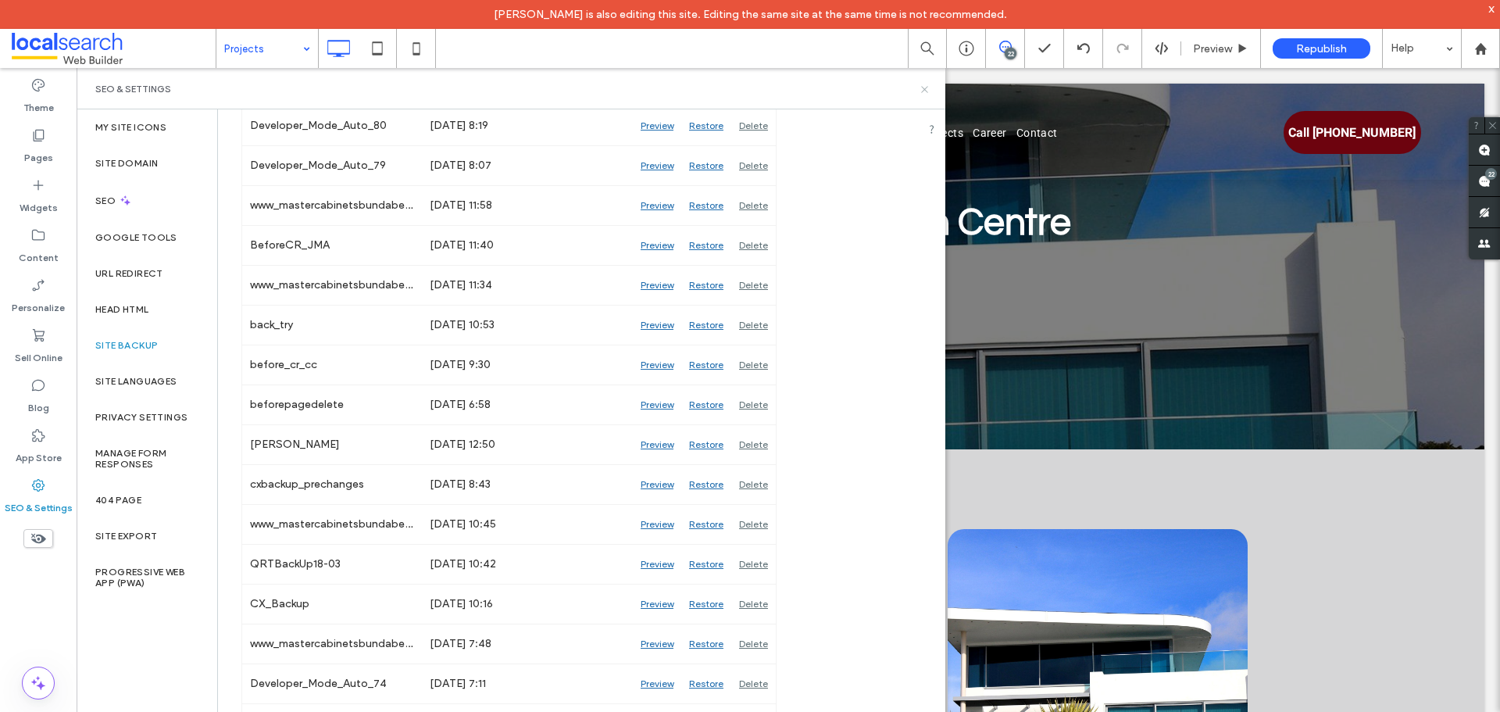
click at [921, 93] on icon at bounding box center [925, 90] width 12 height 12
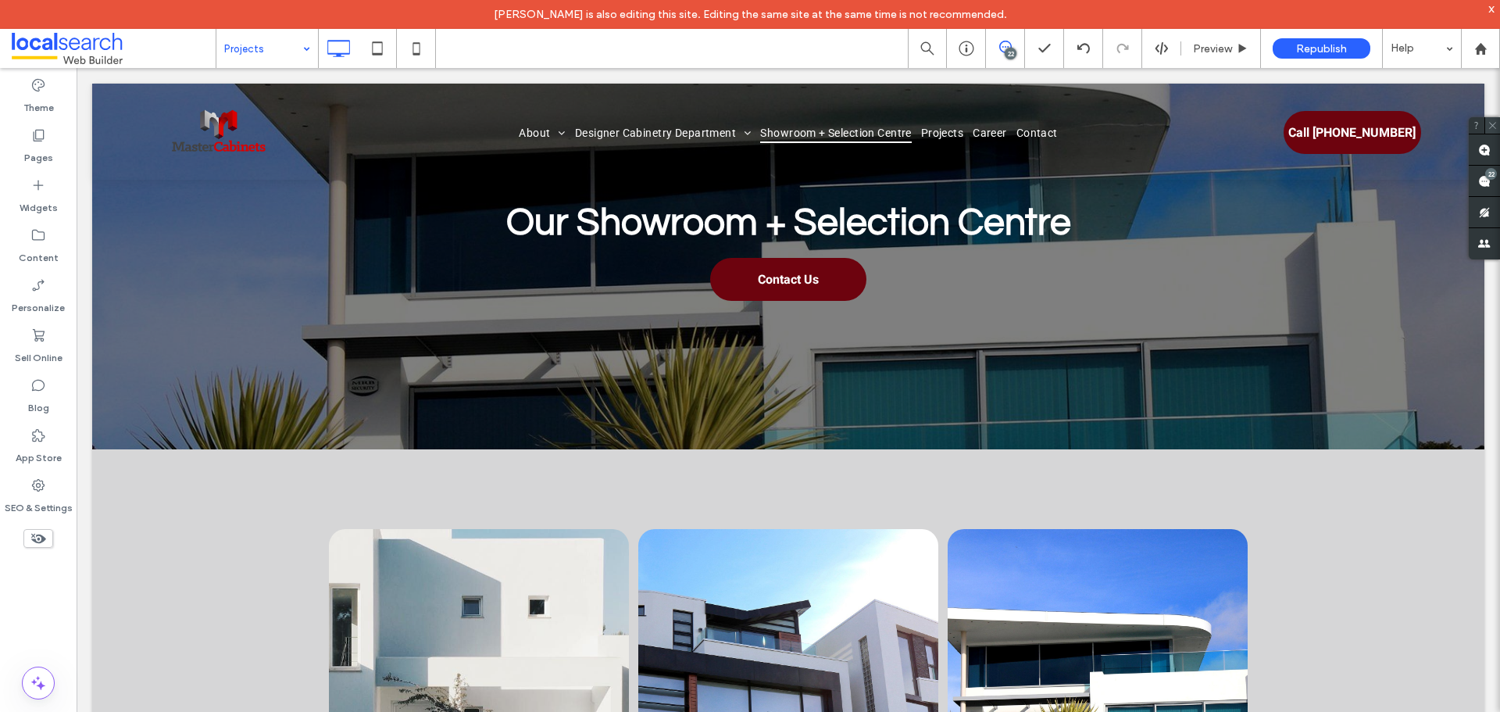
click at [1495, 123] on icon at bounding box center [1492, 125] width 10 height 10
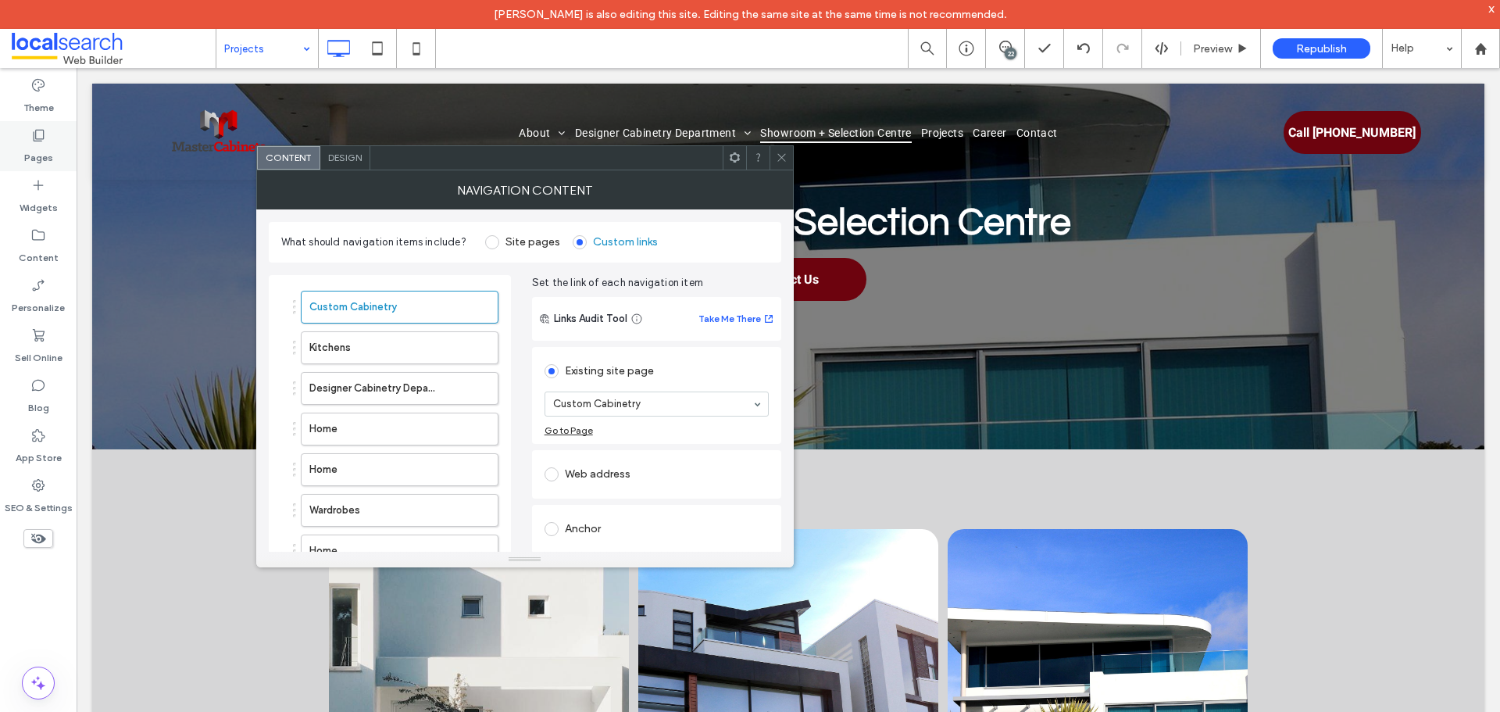
click at [48, 157] on label "Pages" at bounding box center [38, 154] width 29 height 22
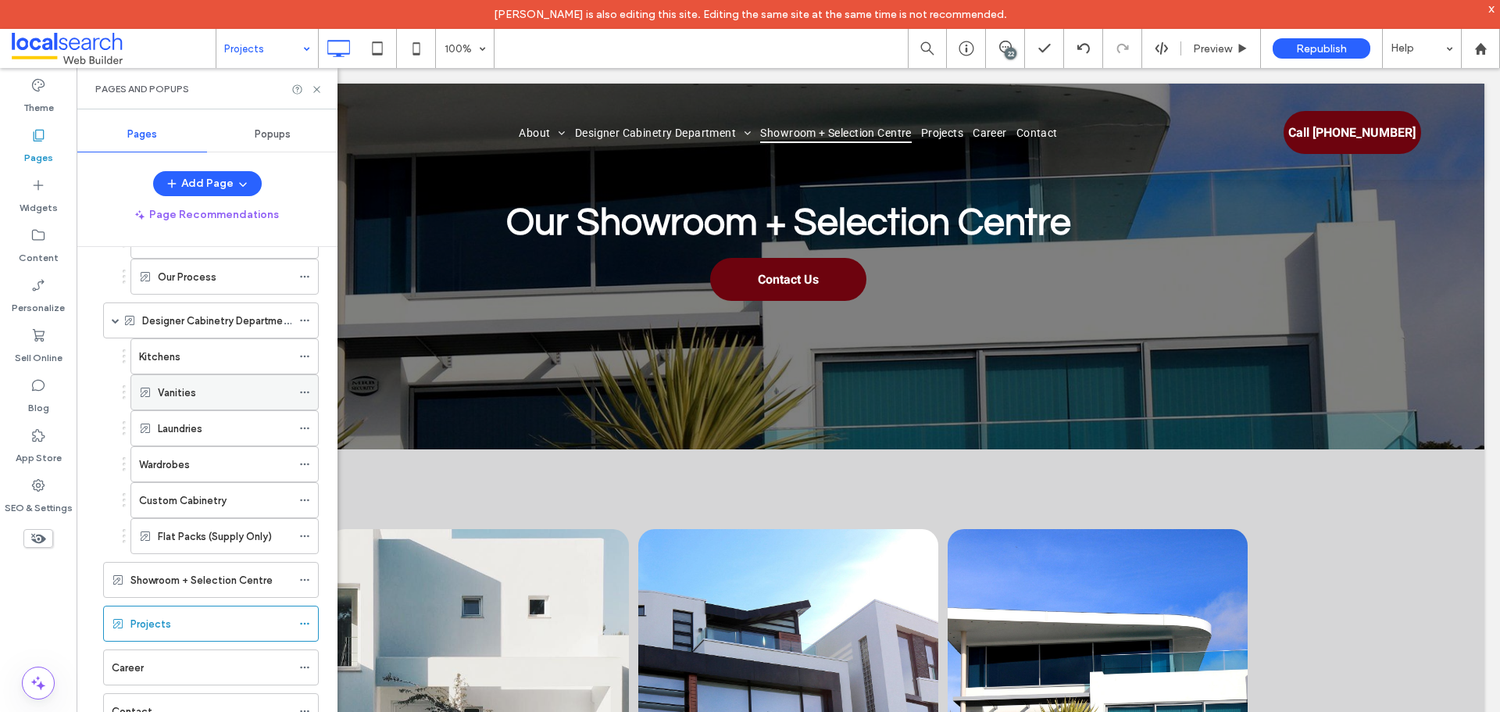
scroll to position [156, 0]
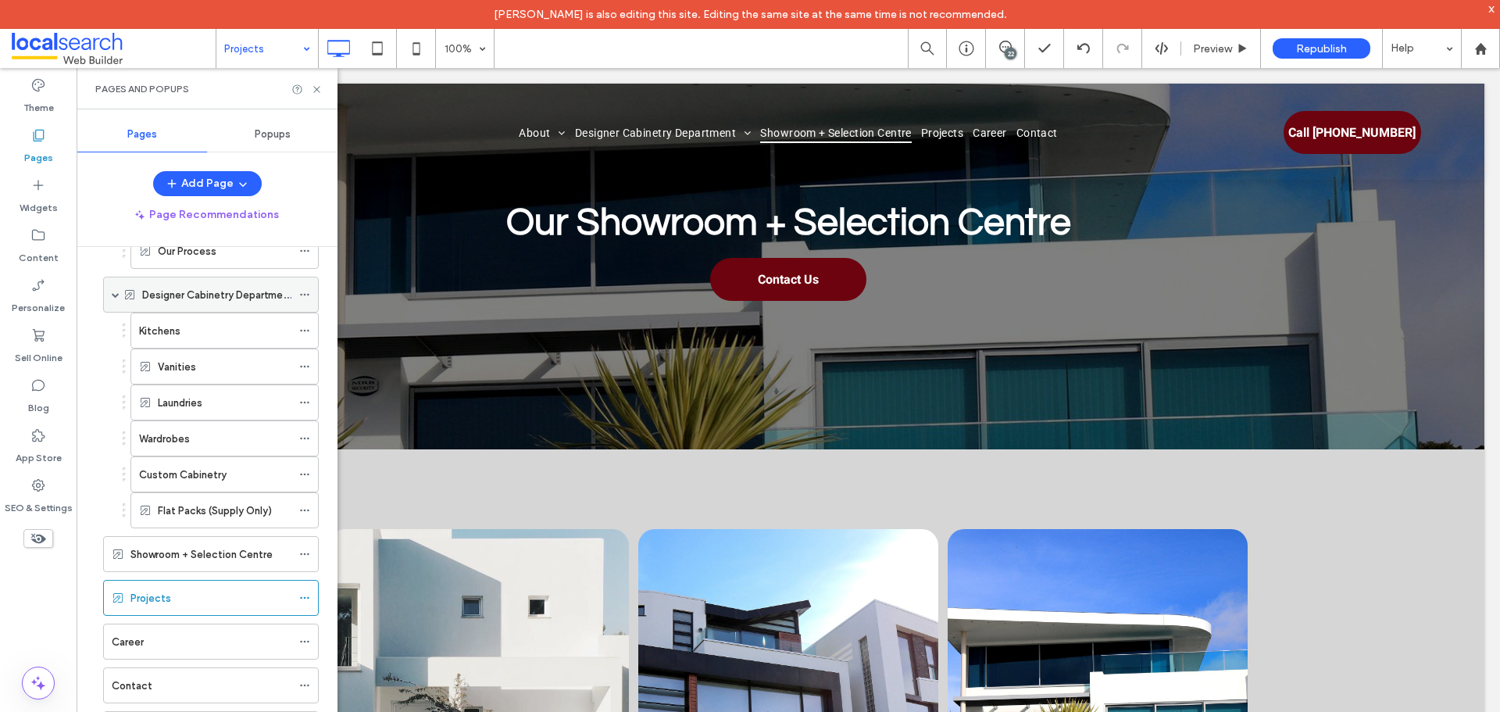
click at [111, 293] on div "Designer Cabinetry Department" at bounding box center [211, 294] width 216 height 36
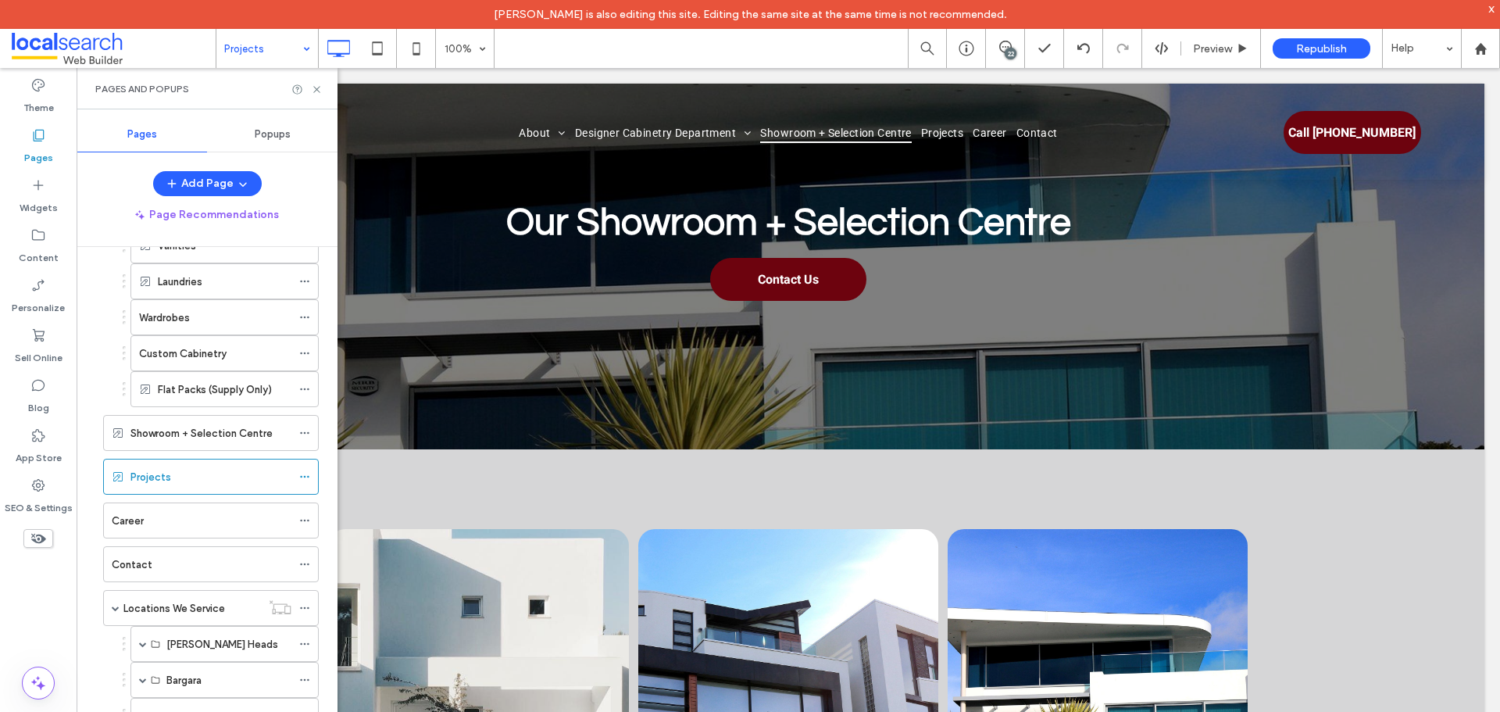
scroll to position [461, 0]
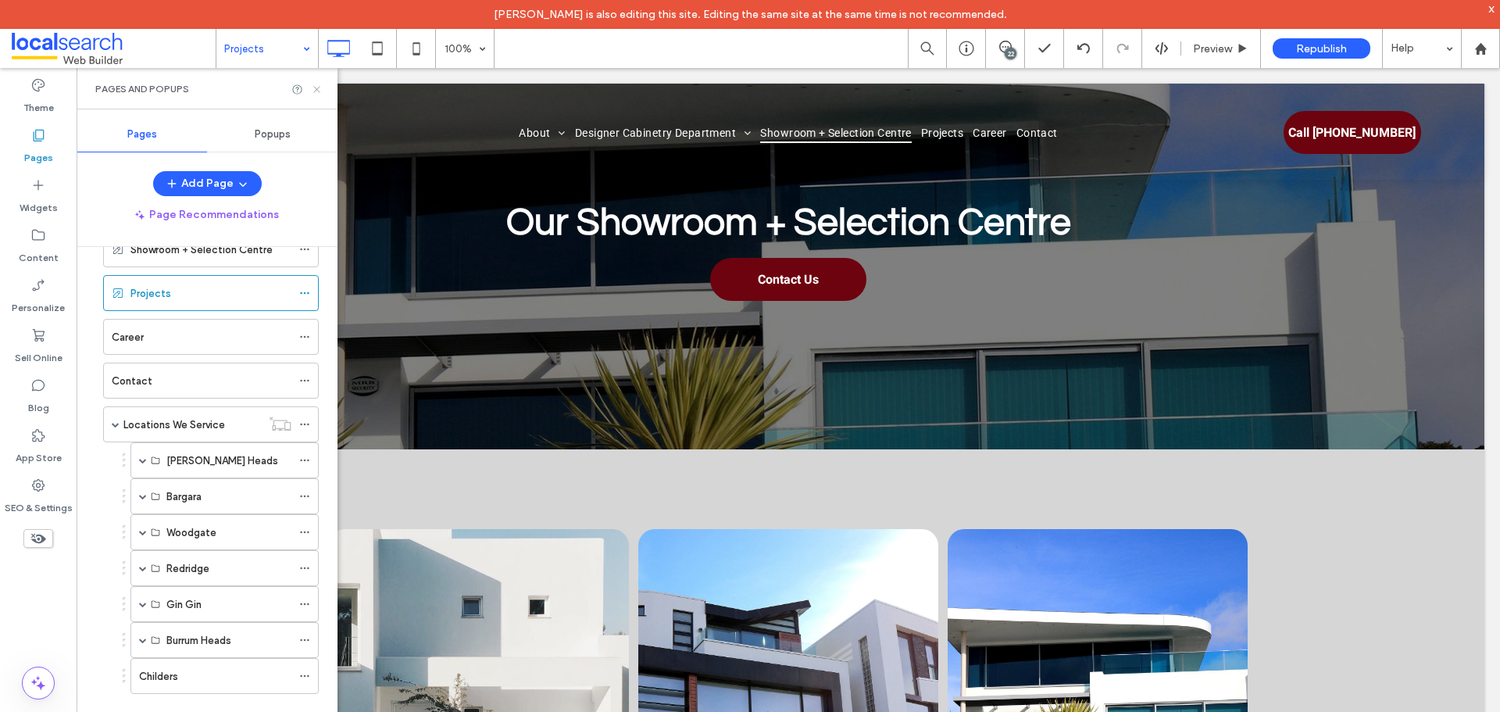
click at [319, 86] on use at bounding box center [316, 89] width 6 height 6
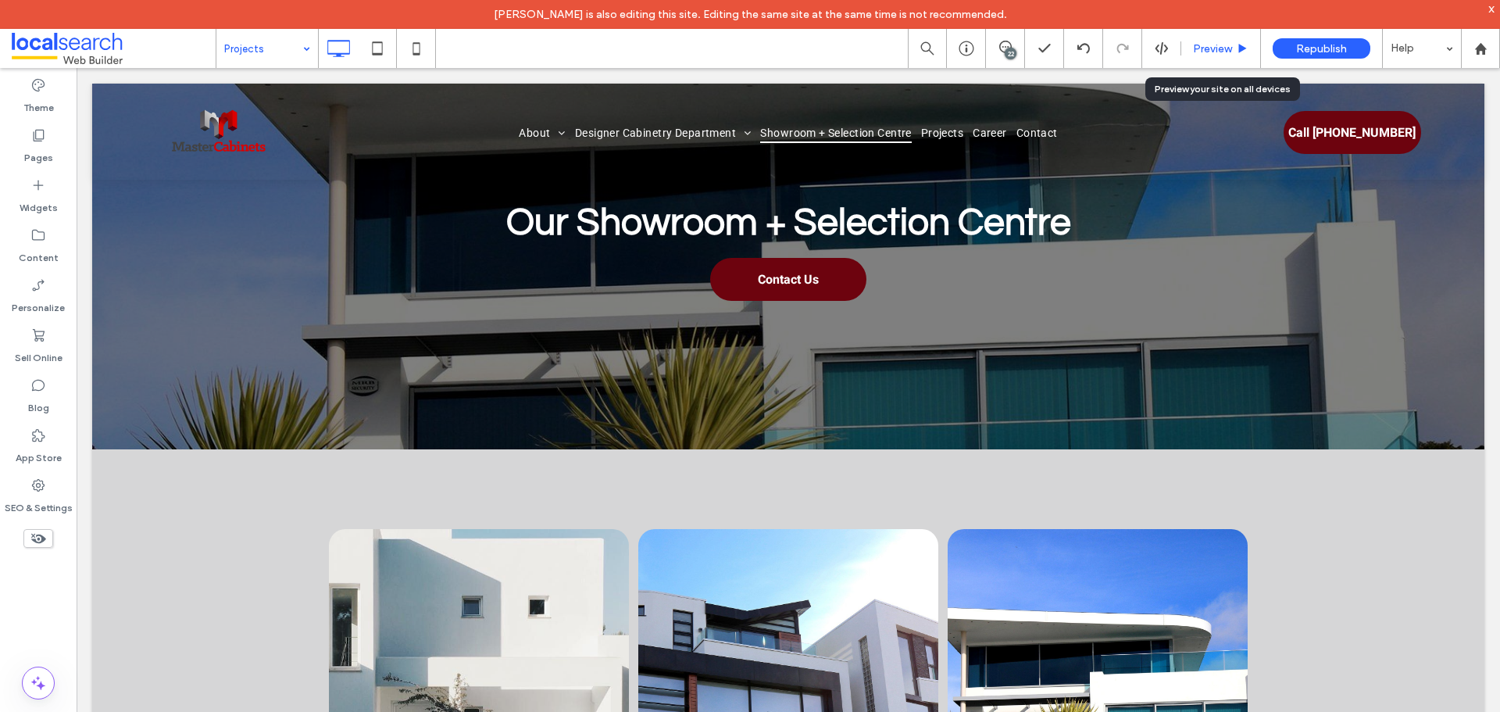
click at [1236, 55] on div "Preview" at bounding box center [1221, 48] width 80 height 39
click at [1207, 48] on span "Preview" at bounding box center [1212, 48] width 39 height 13
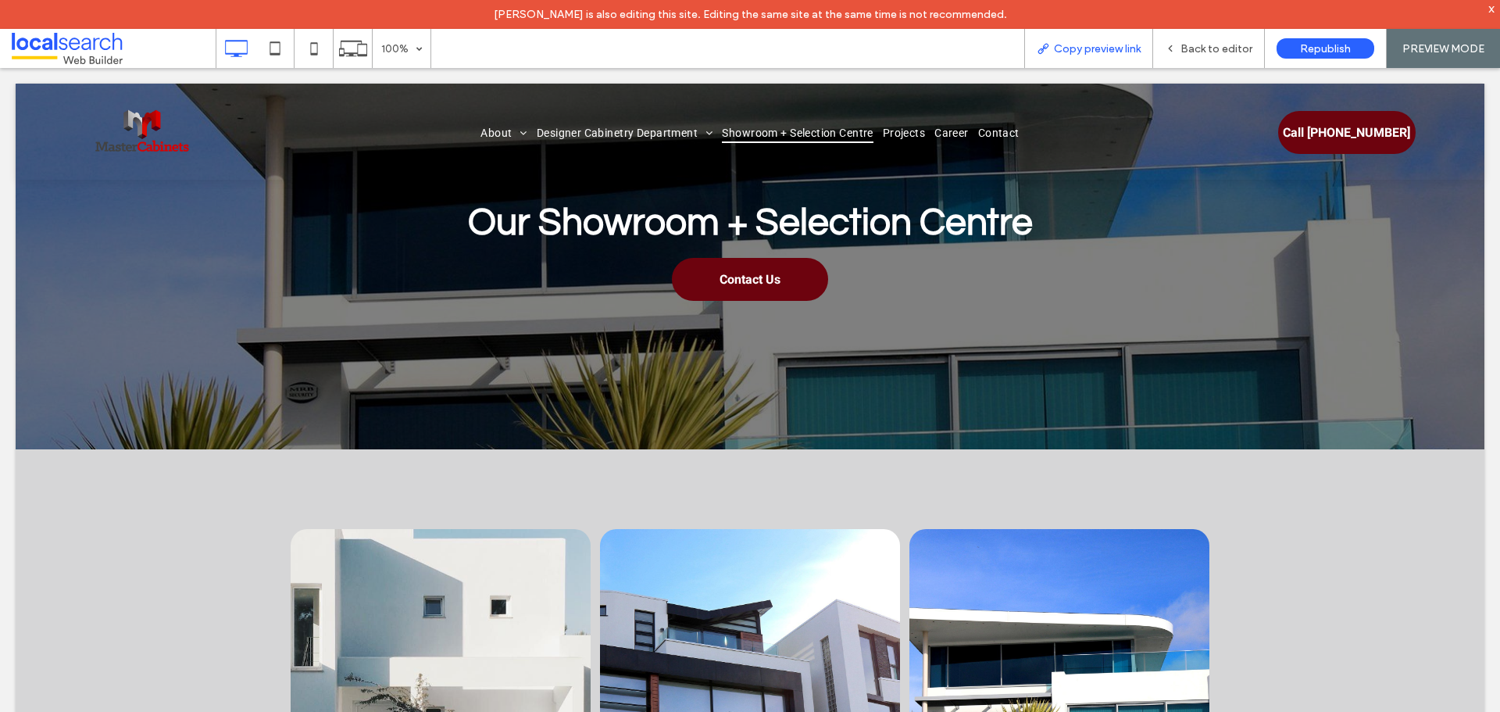
click at [1060, 53] on span "Copy preview link" at bounding box center [1097, 48] width 87 height 13
click at [1220, 55] on div "Back to editor" at bounding box center [1209, 48] width 112 height 39
click at [1205, 45] on span "Back to editor" at bounding box center [1216, 48] width 72 height 13
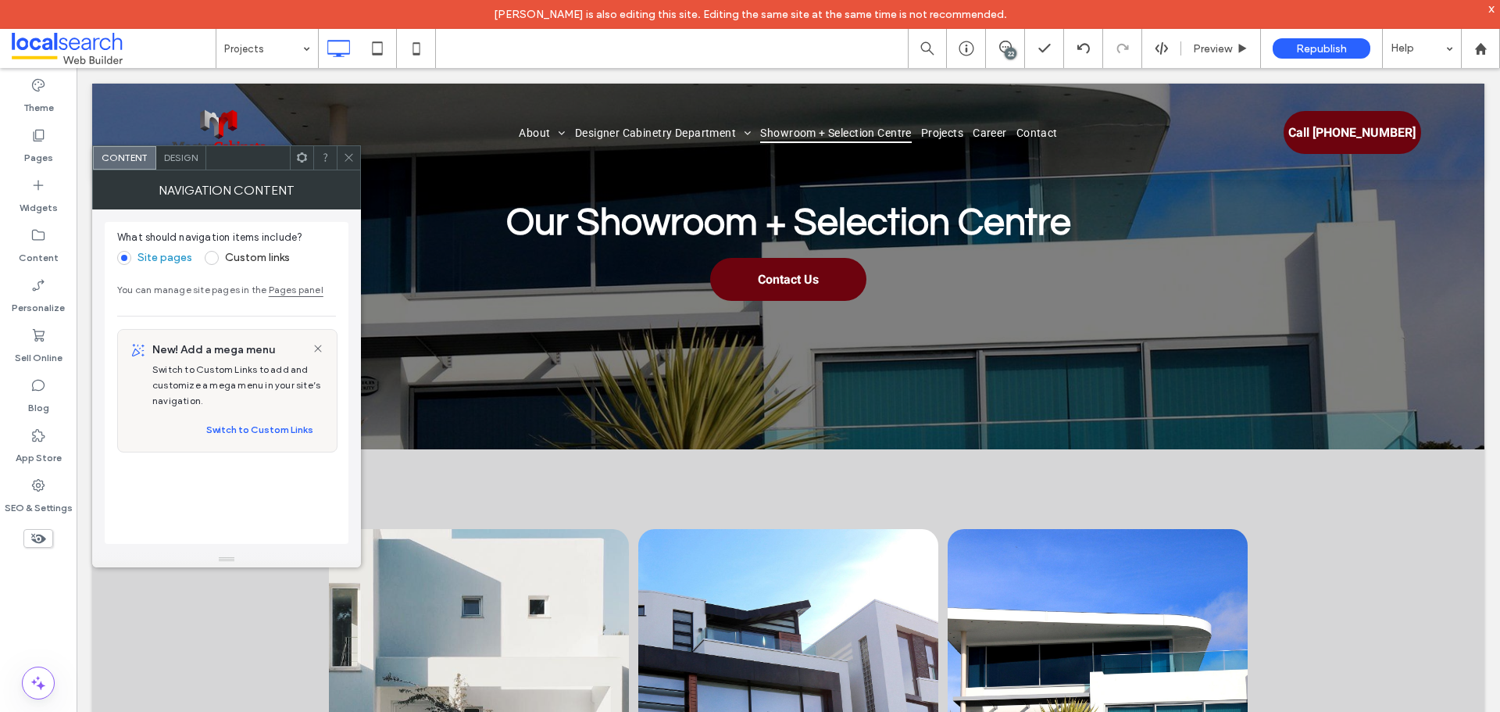
click at [351, 152] on icon at bounding box center [349, 158] width 12 height 12
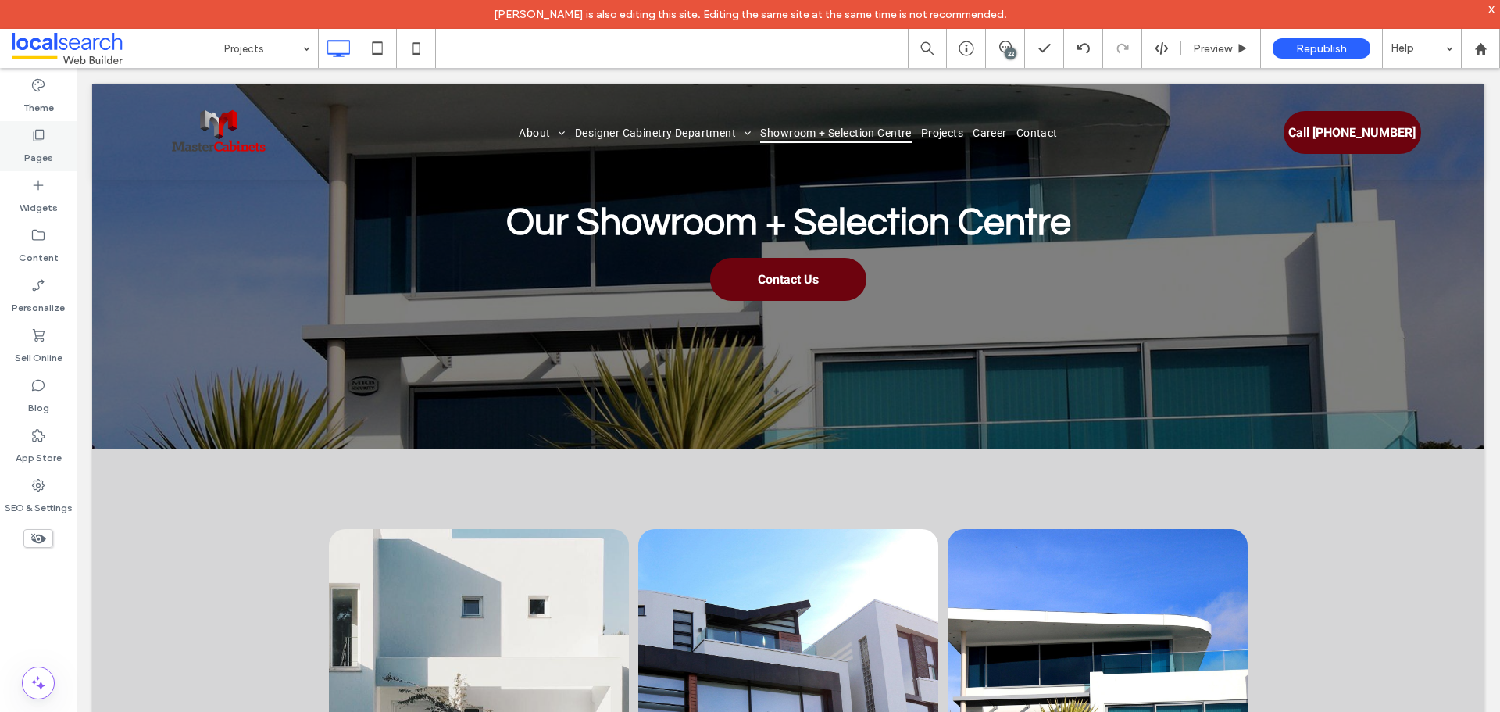
click at [41, 157] on label "Pages" at bounding box center [38, 154] width 29 height 22
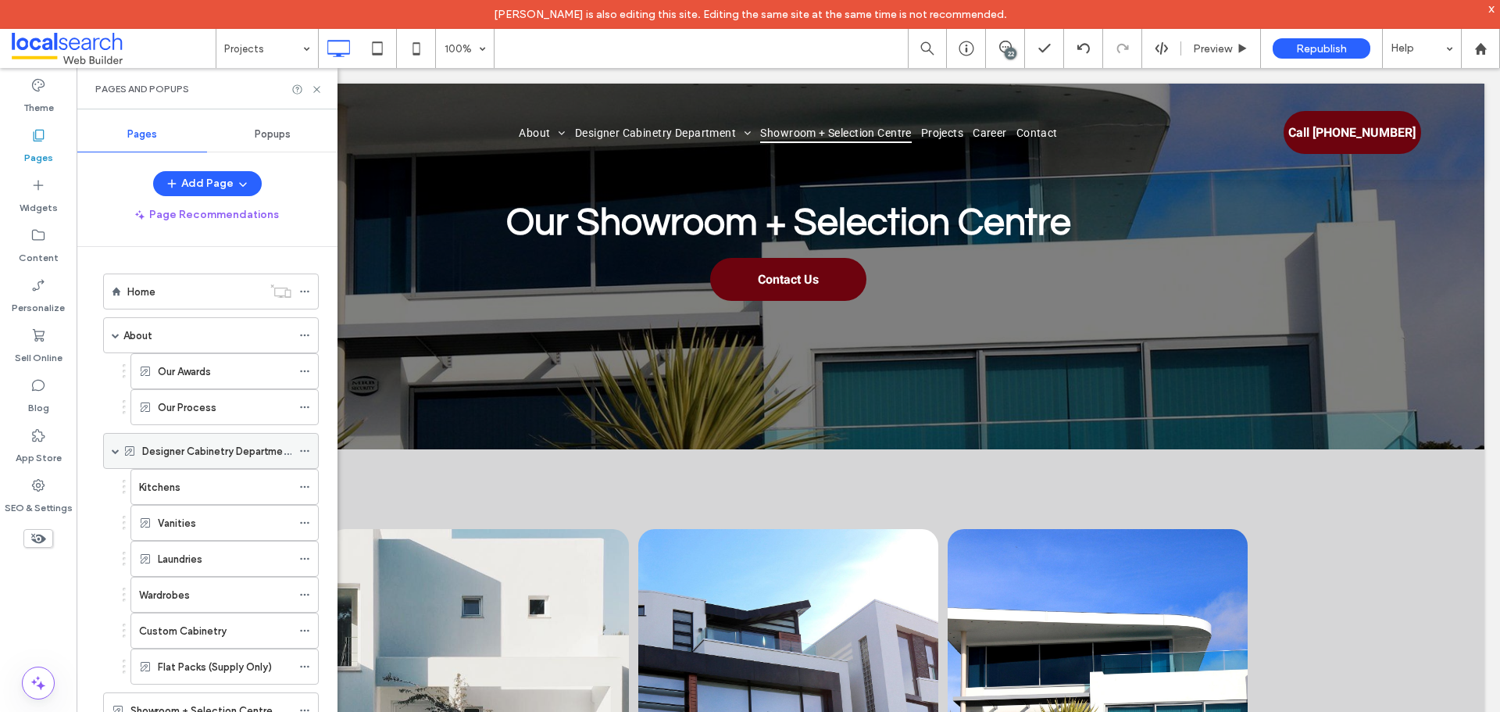
scroll to position [78, 0]
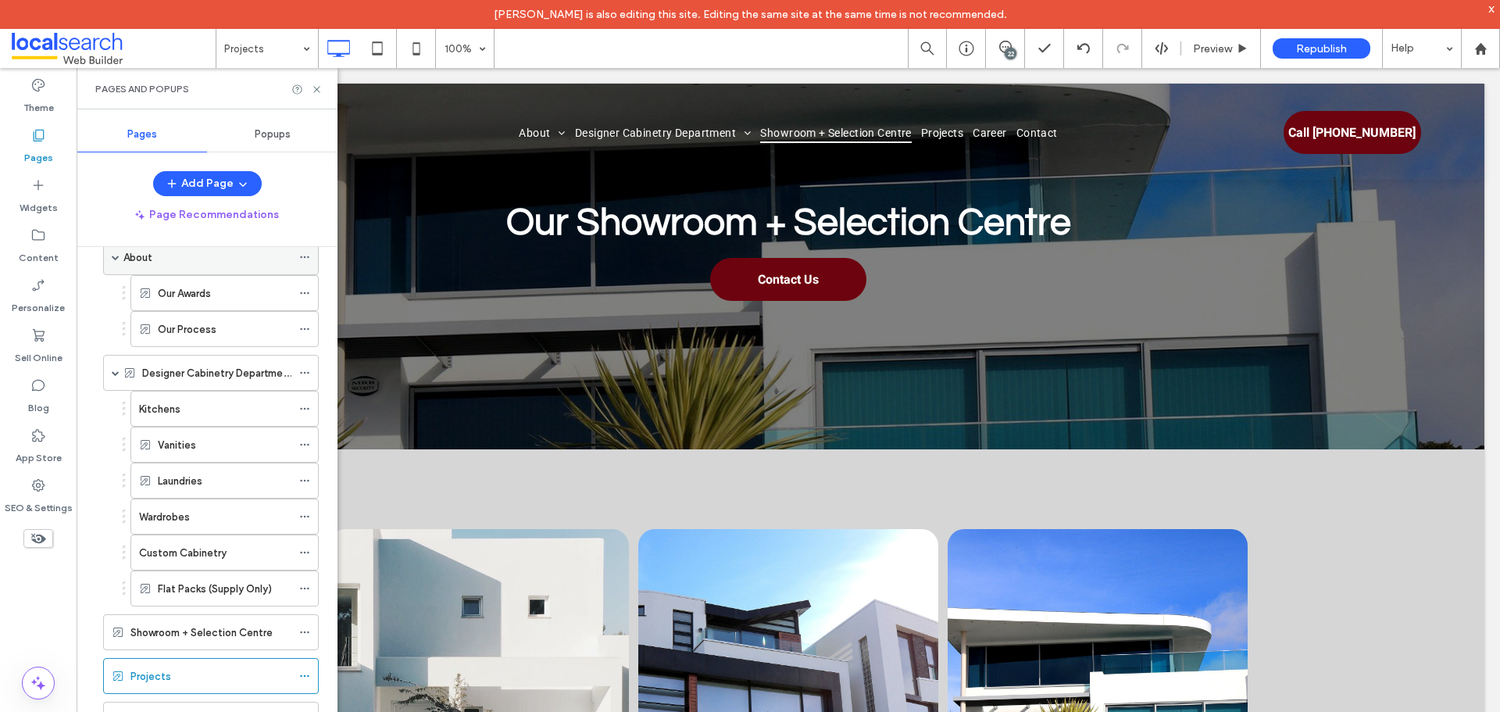
click at [116, 255] on span at bounding box center [116, 257] width 8 height 8
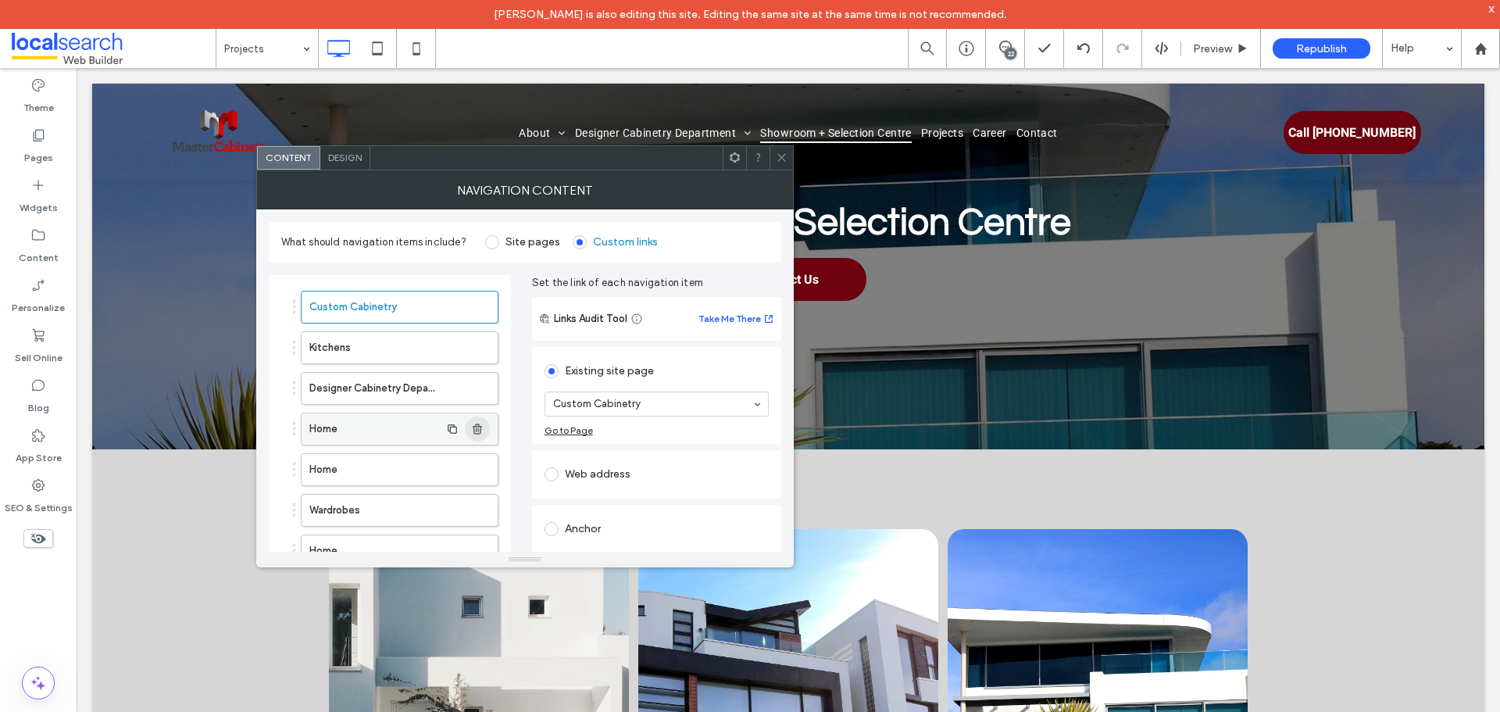
click at [480, 428] on use "button" at bounding box center [477, 428] width 9 height 10
click at [481, 472] on icon "button" at bounding box center [477, 469] width 12 height 12
click at [778, 166] on span at bounding box center [782, 157] width 12 height 23
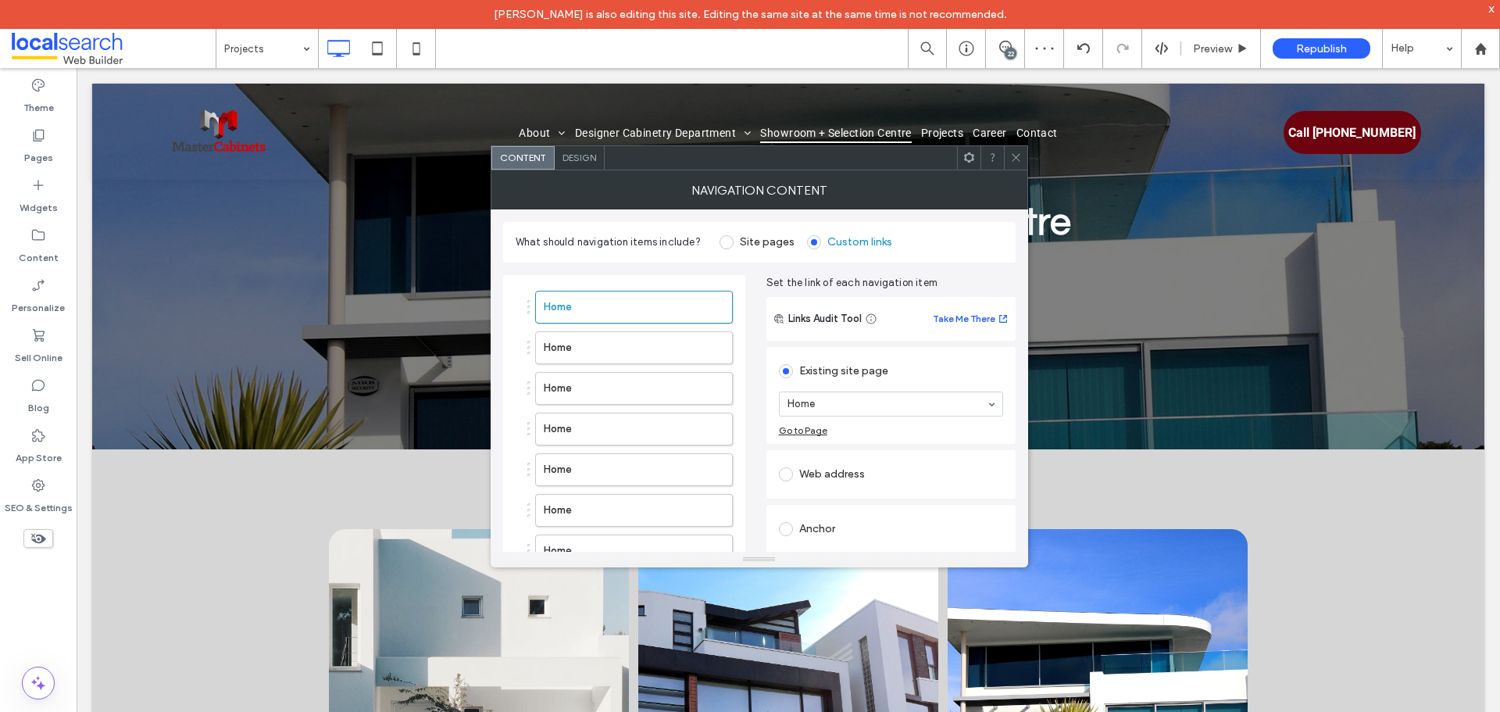
click at [1018, 155] on icon at bounding box center [1016, 158] width 12 height 12
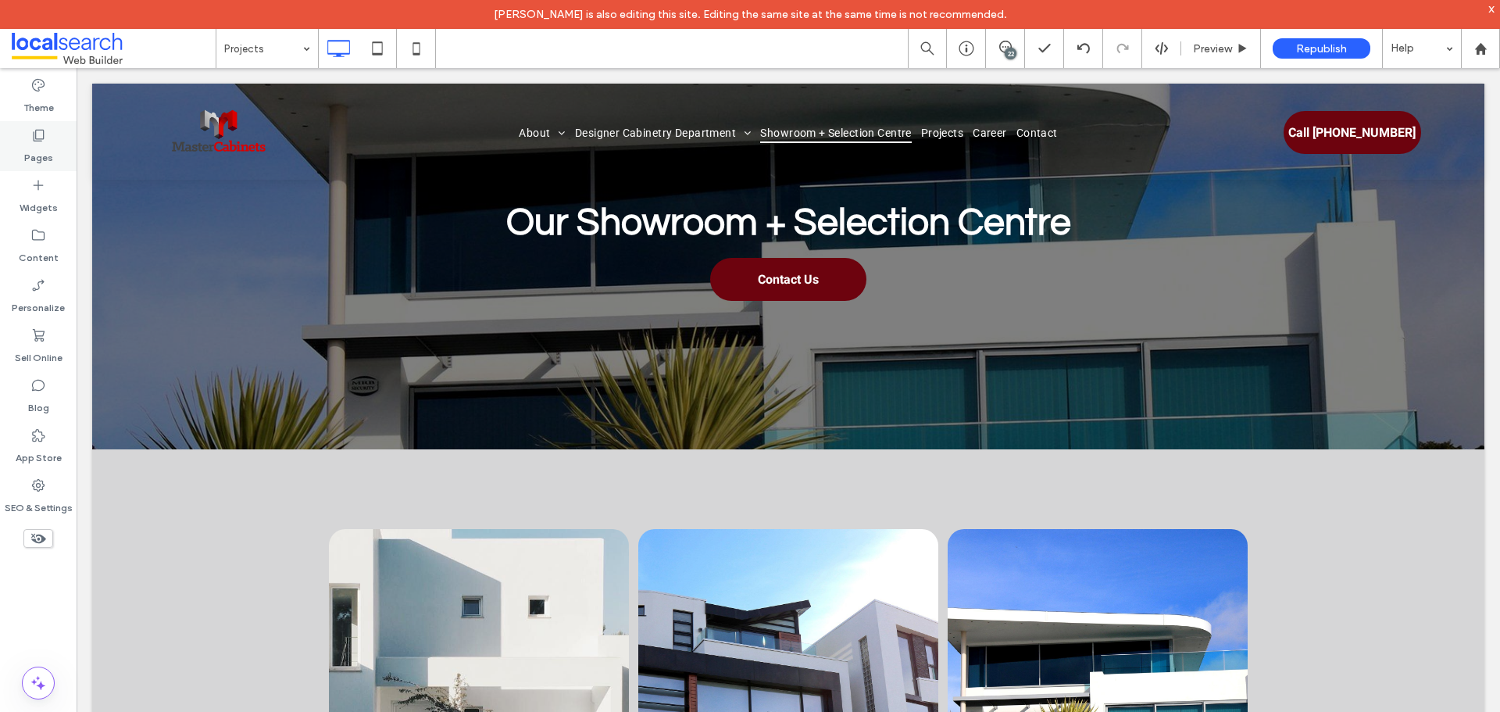
click at [35, 150] on label "Pages" at bounding box center [38, 154] width 29 height 22
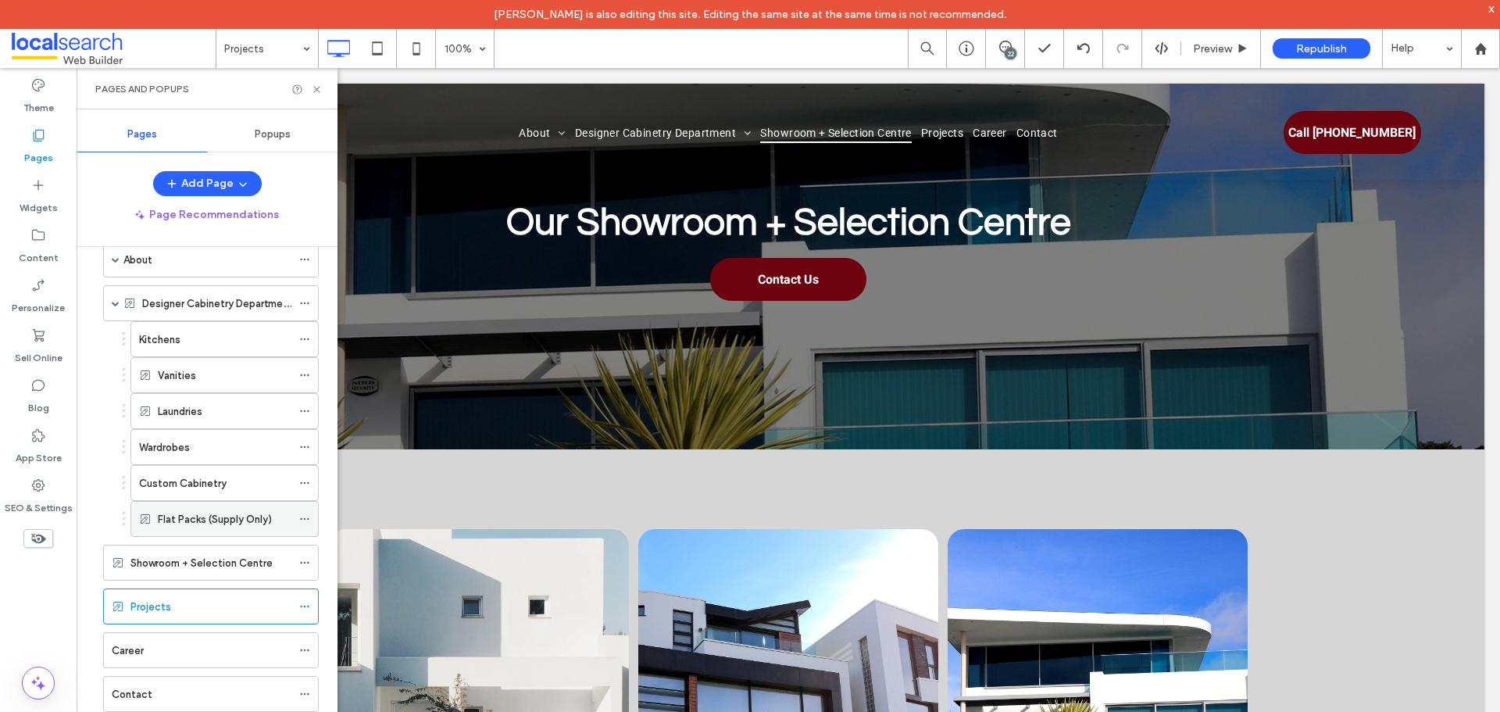
scroll to position [0, 0]
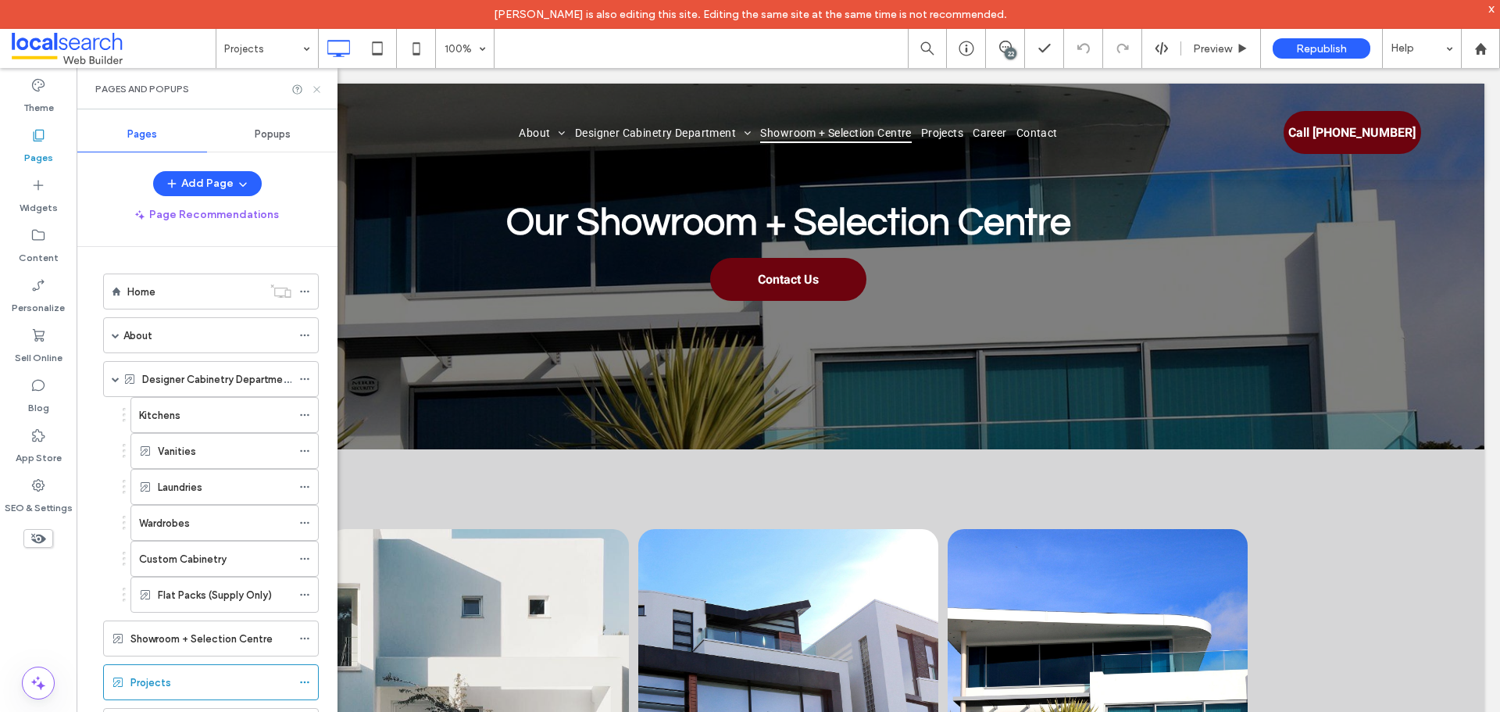
click at [319, 87] on use at bounding box center [316, 89] width 6 height 6
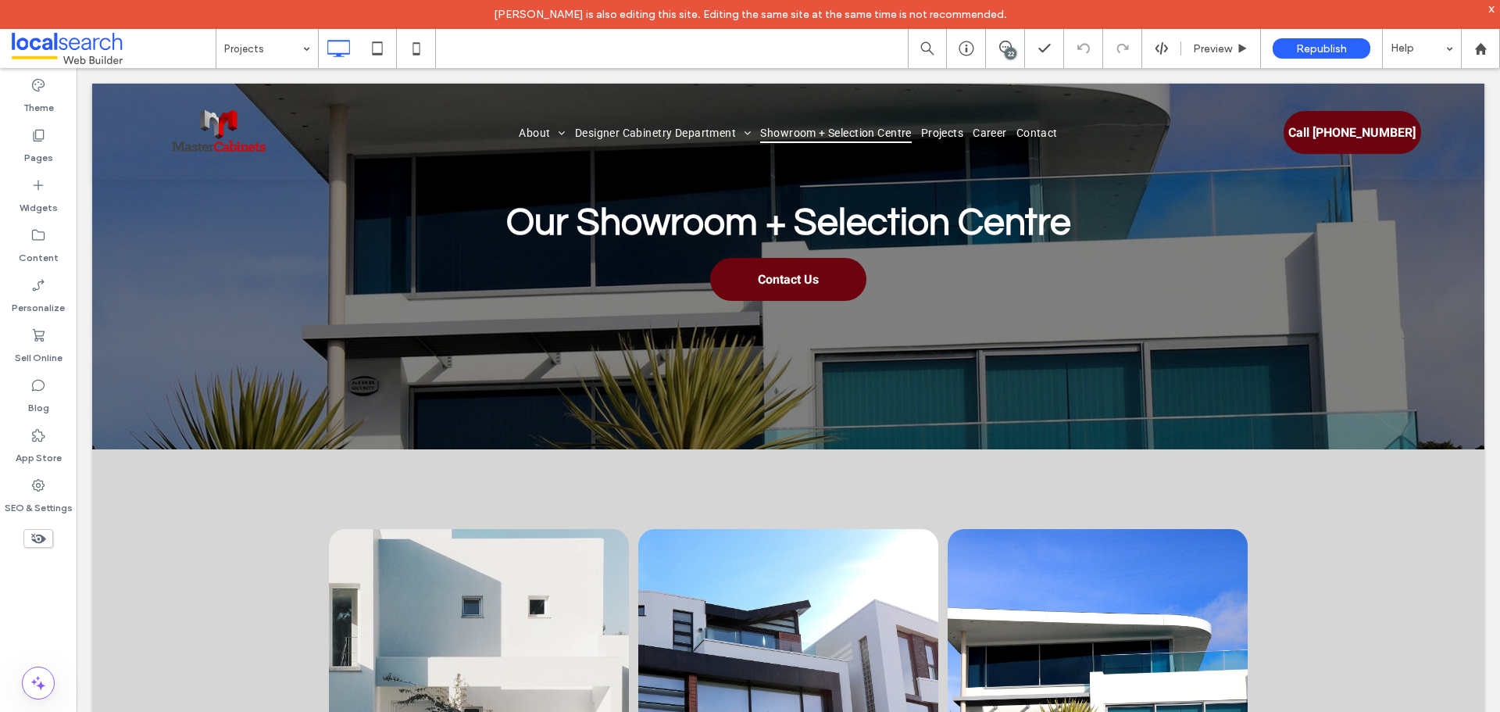
click at [1005, 52] on div "22" at bounding box center [1010, 54] width 12 height 12
click at [1489, 177] on div "22" at bounding box center [1491, 174] width 12 height 12
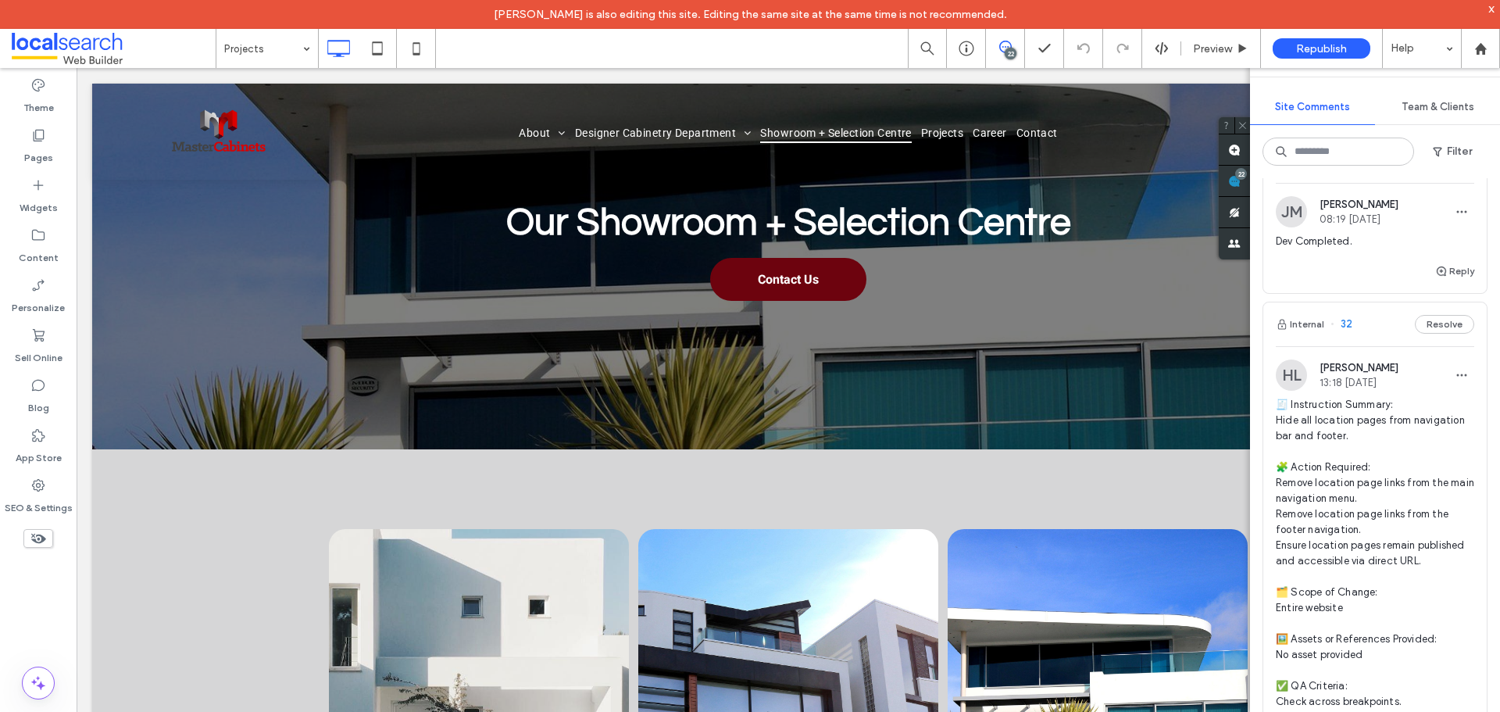
scroll to position [13746, 0]
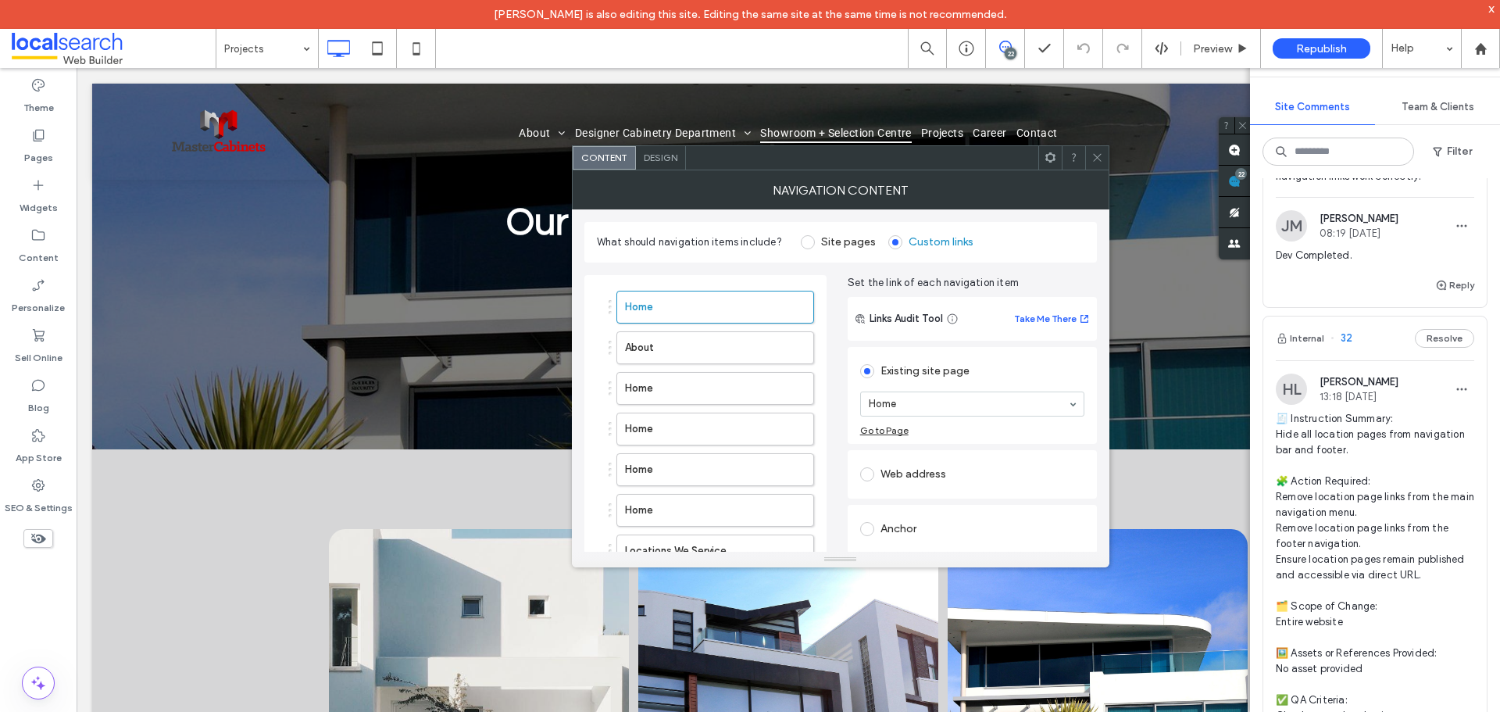
click at [1091, 155] on icon at bounding box center [1097, 158] width 12 height 12
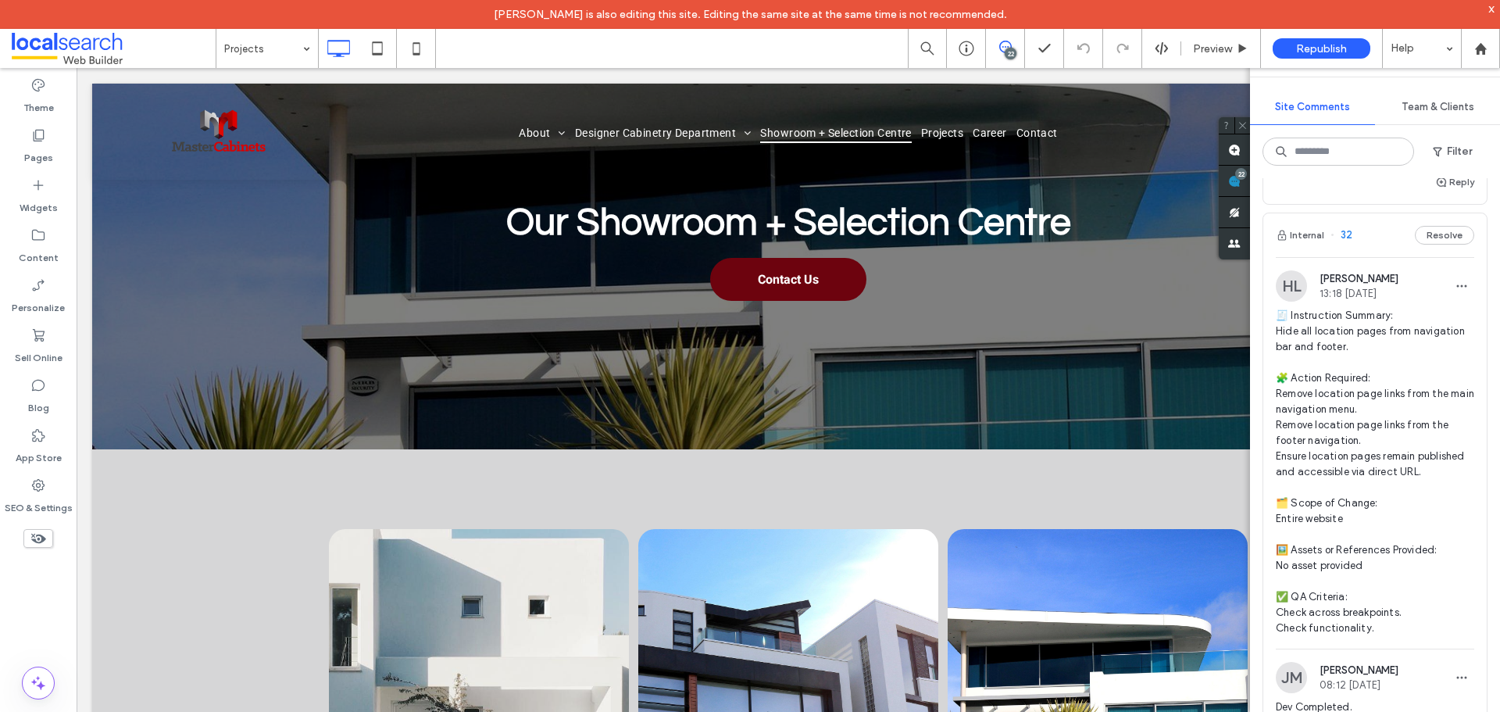
scroll to position [13825, 0]
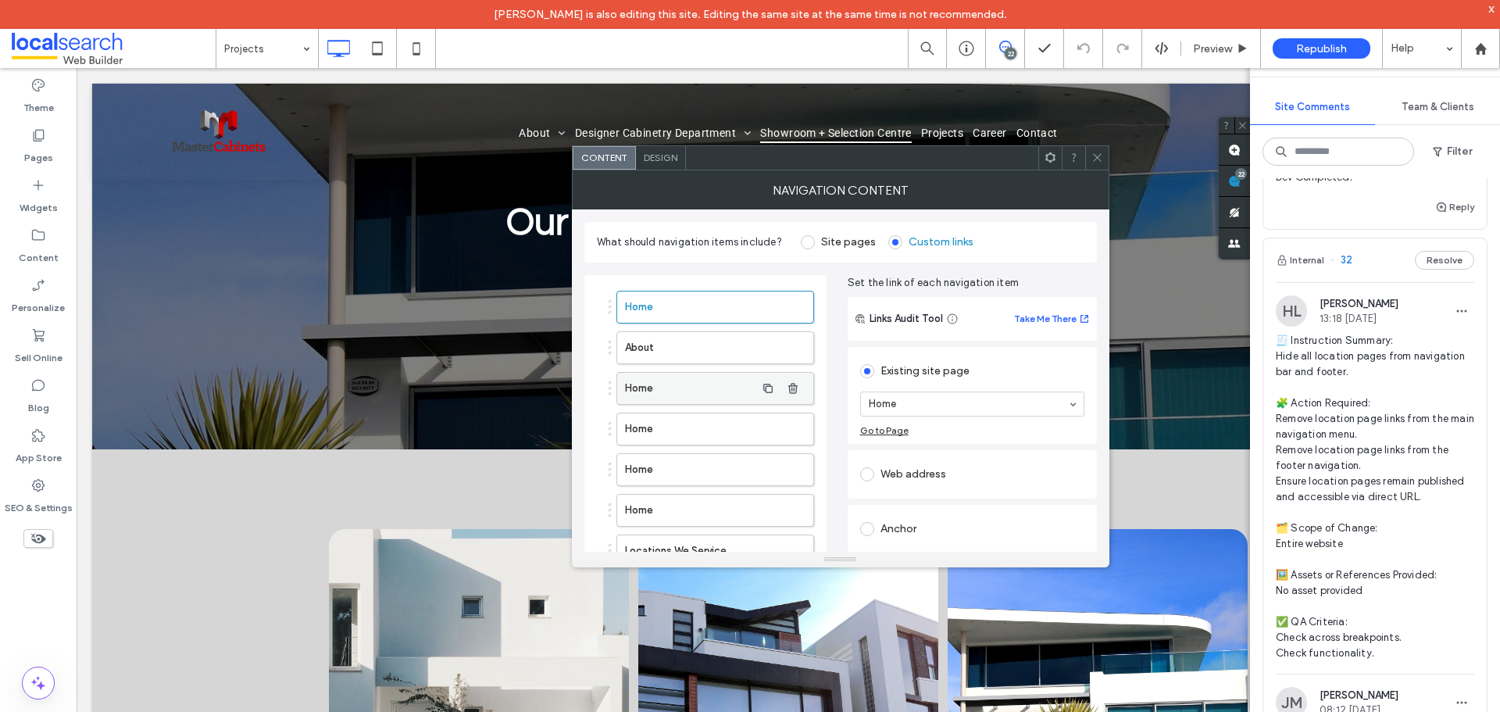
click at [692, 380] on label "Home" at bounding box center [690, 388] width 130 height 31
click at [733, 429] on label "Home" at bounding box center [690, 428] width 130 height 31
type input "***"
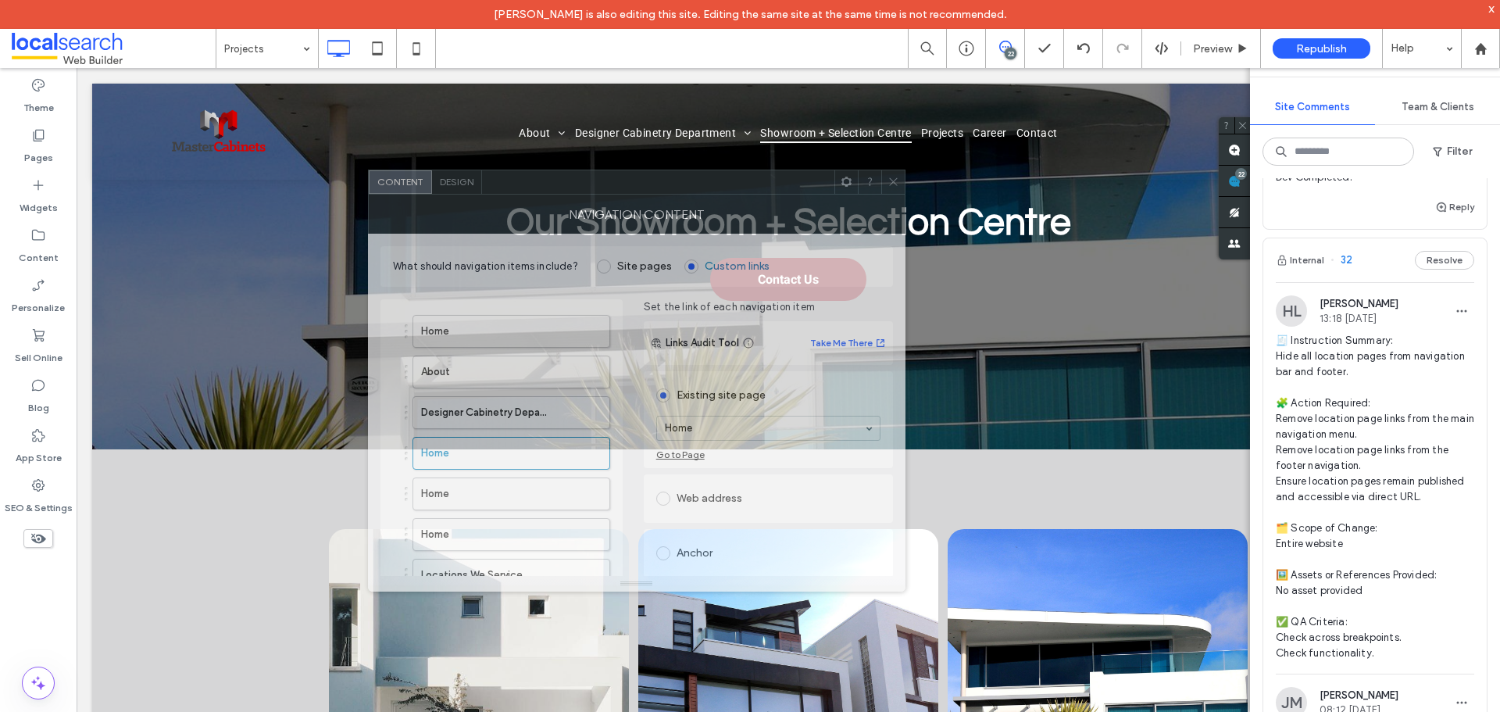
drag, startPoint x: 895, startPoint y: 166, endPoint x: 683, endPoint y: 200, distance: 215.1
click at [689, 191] on div at bounding box center [658, 181] width 352 height 23
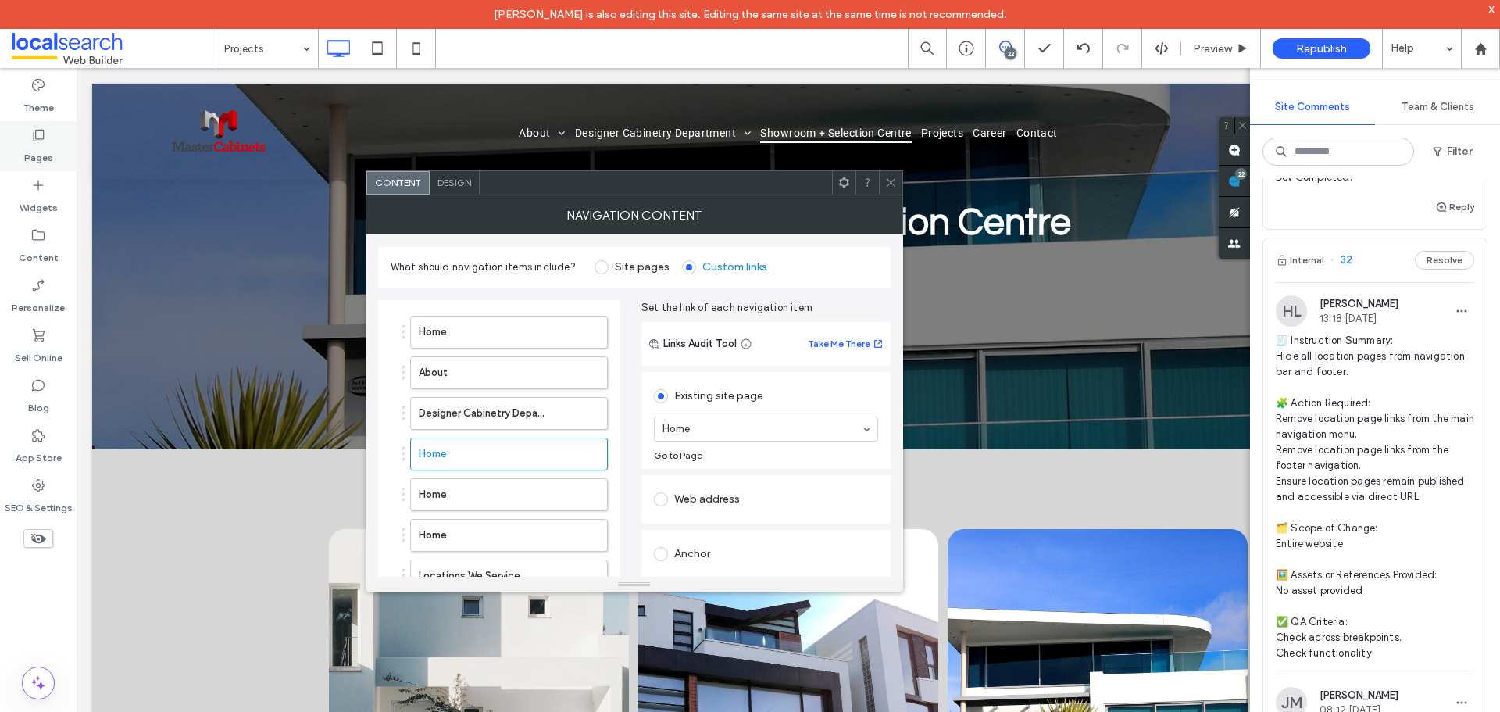
click at [30, 141] on icon at bounding box center [38, 135] width 16 height 16
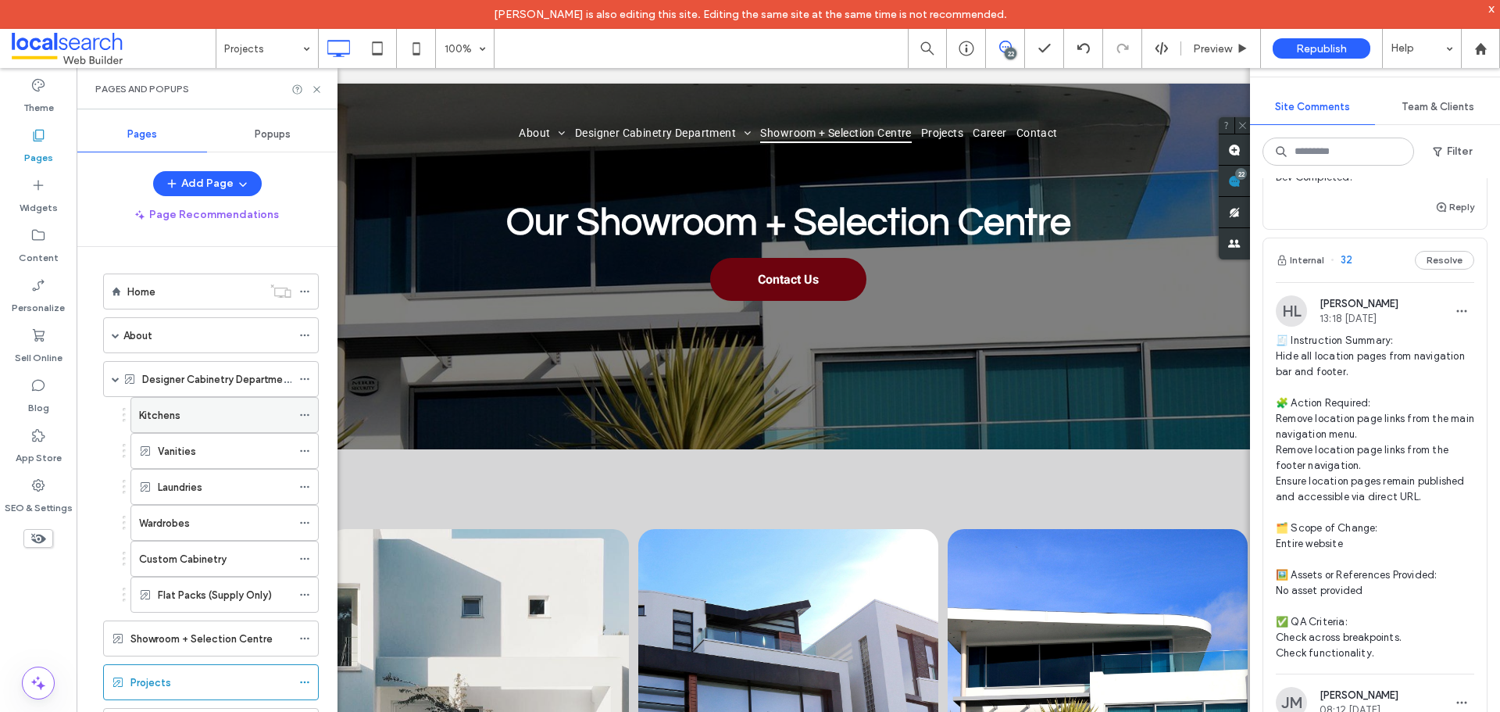
scroll to position [78, 0]
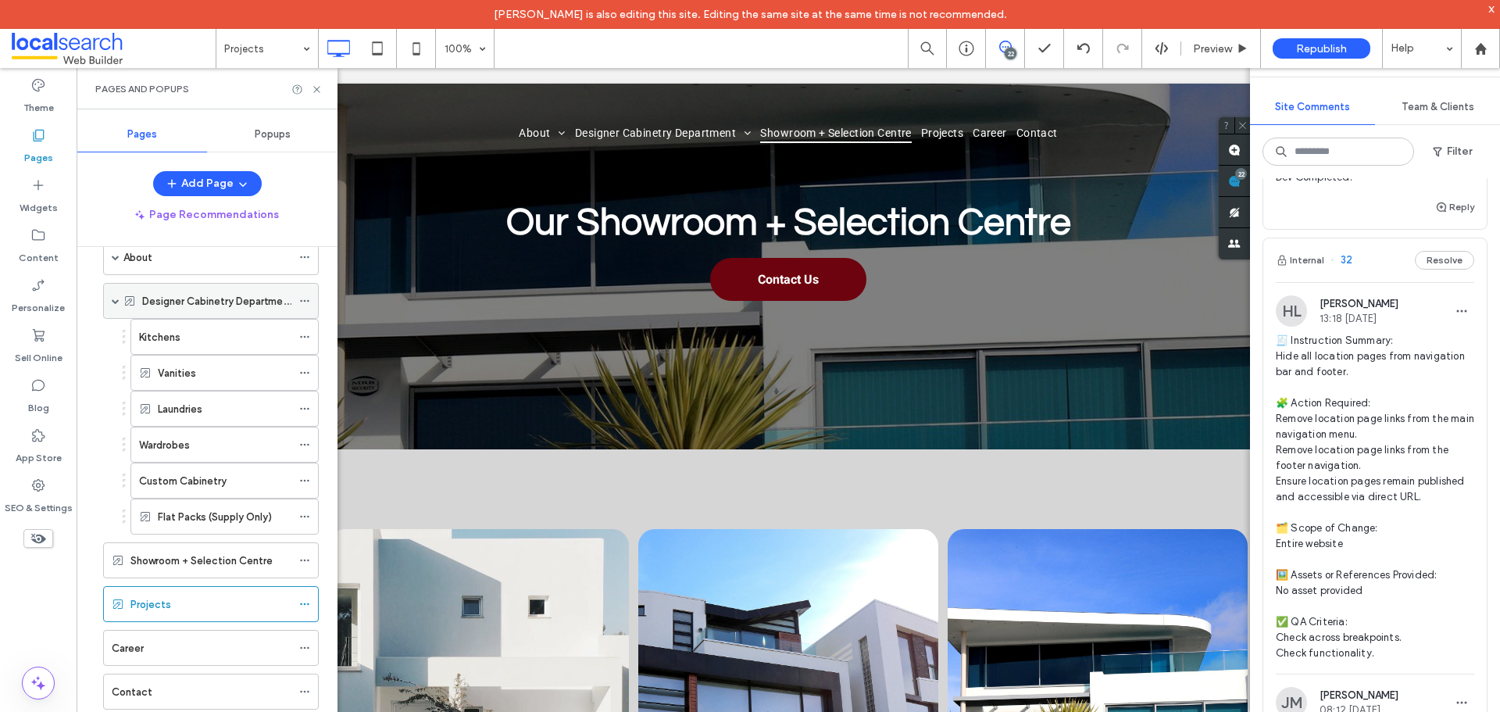
click at [110, 301] on div "Designer Cabinetry Department" at bounding box center [211, 301] width 216 height 36
click at [113, 296] on span at bounding box center [116, 301] width 8 height 34
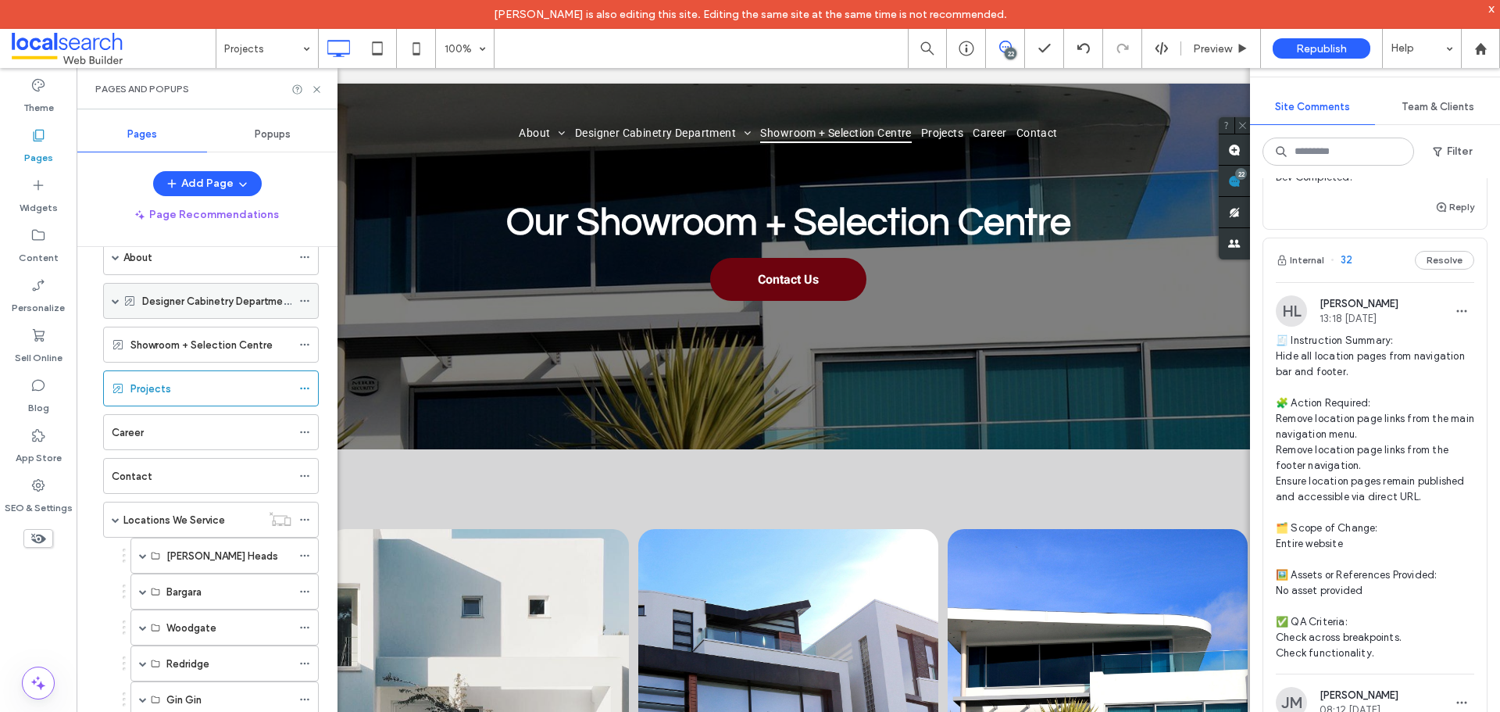
click at [114, 300] on span at bounding box center [116, 301] width 8 height 8
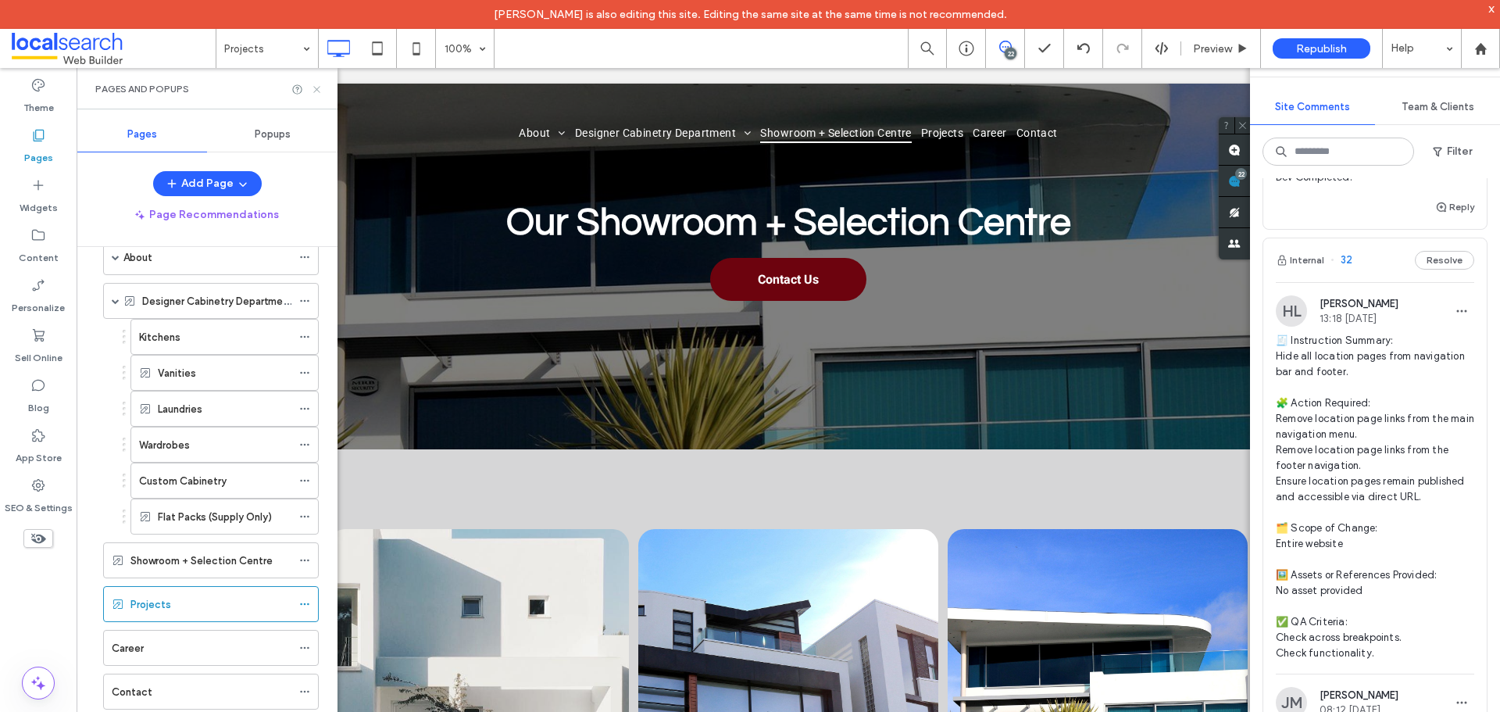
click at [320, 84] on icon at bounding box center [317, 90] width 12 height 12
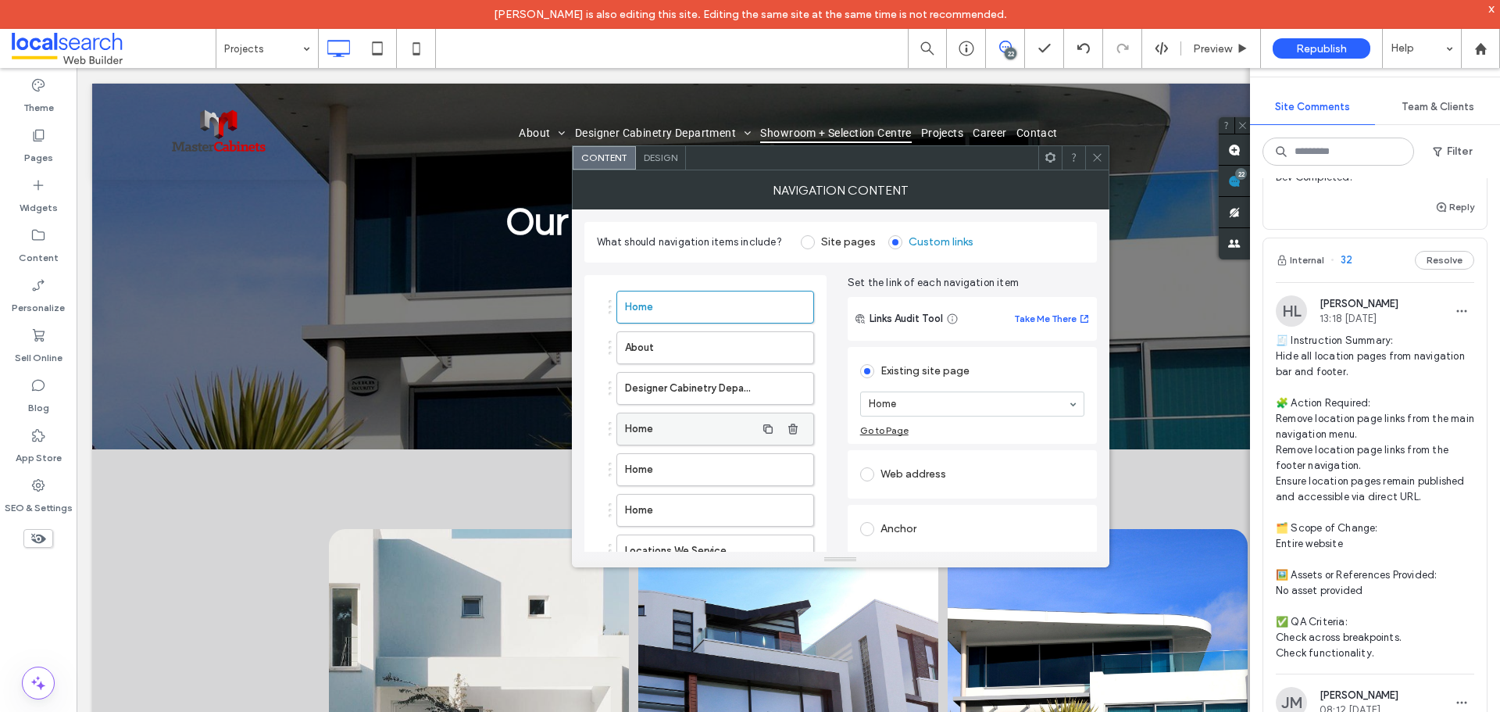
click at [702, 426] on label "Home" at bounding box center [690, 428] width 130 height 31
click at [1023, 390] on section "Home" at bounding box center [972, 403] width 224 height 41
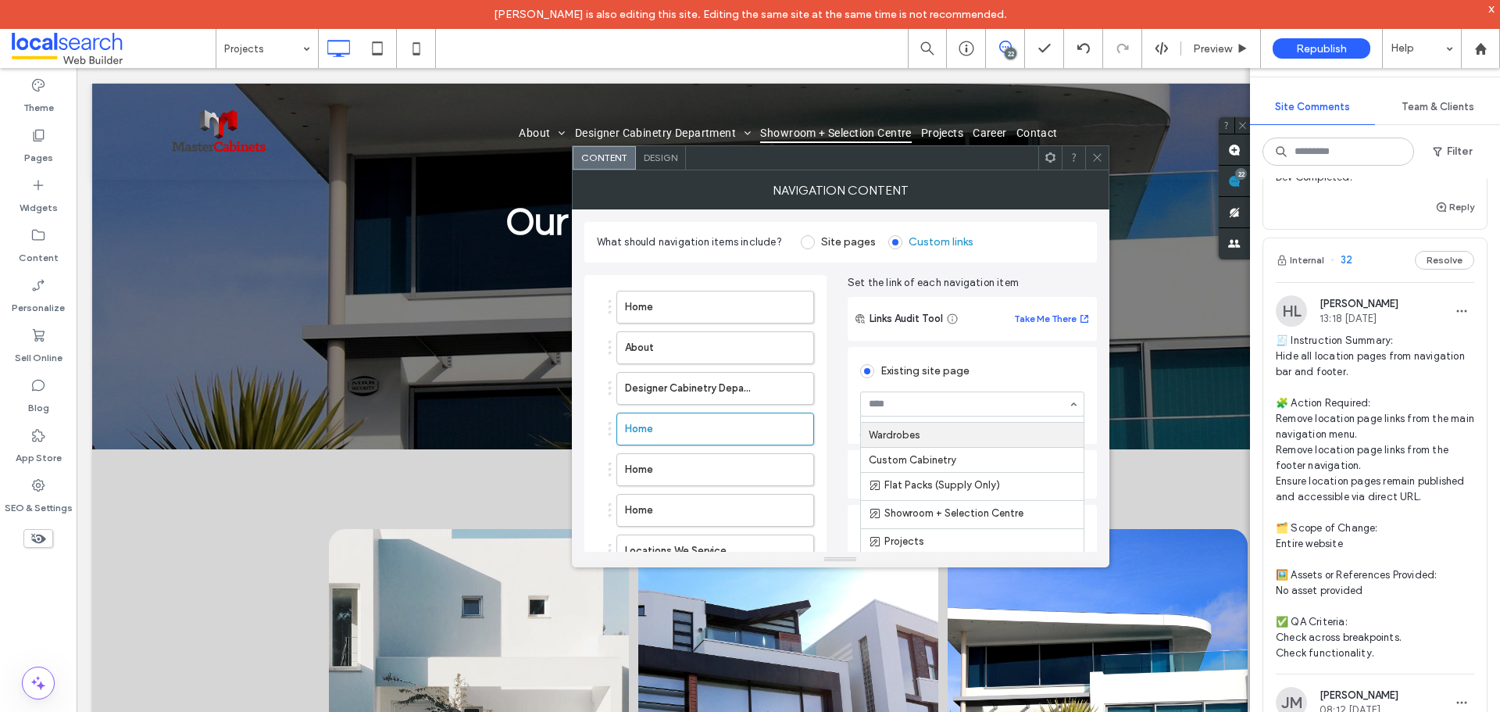
scroll to position [234, 0]
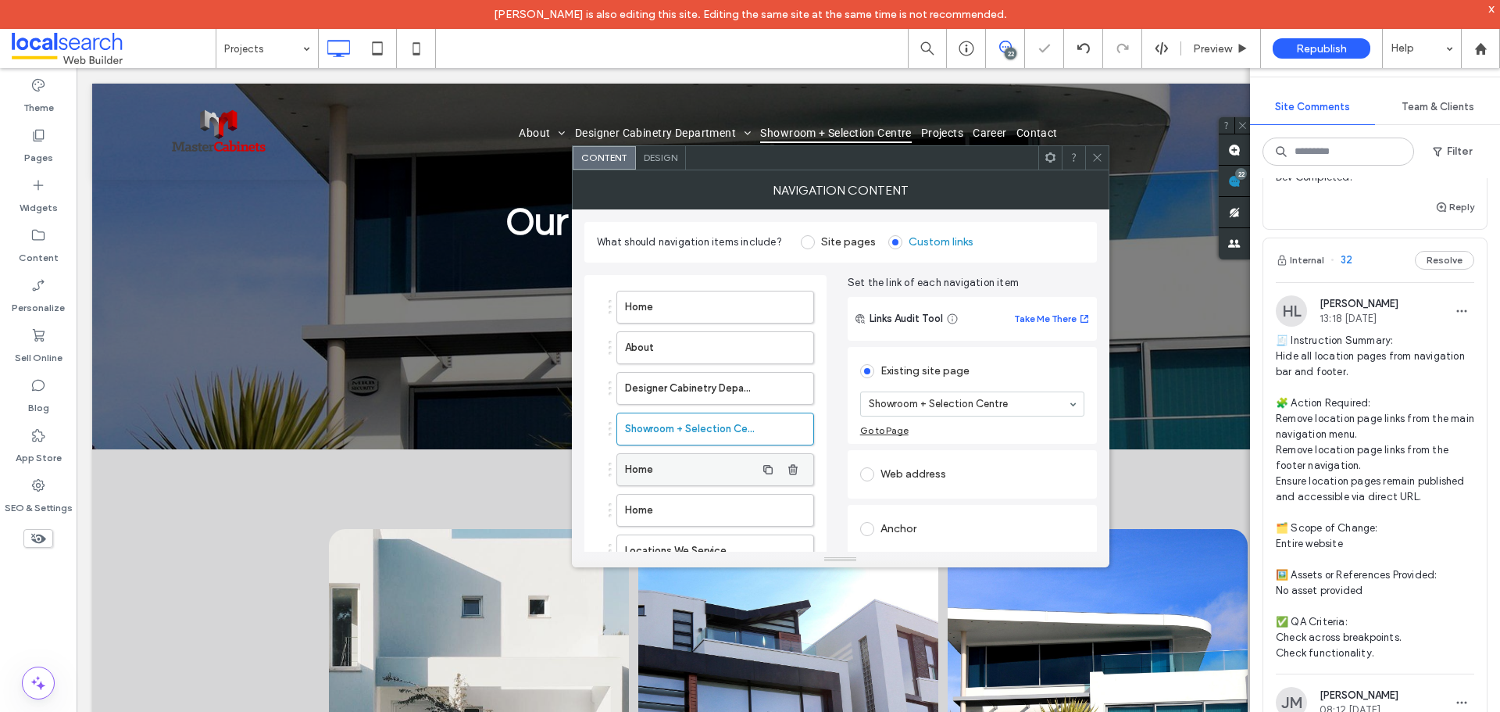
click at [715, 464] on label "Home" at bounding box center [690, 469] width 130 height 31
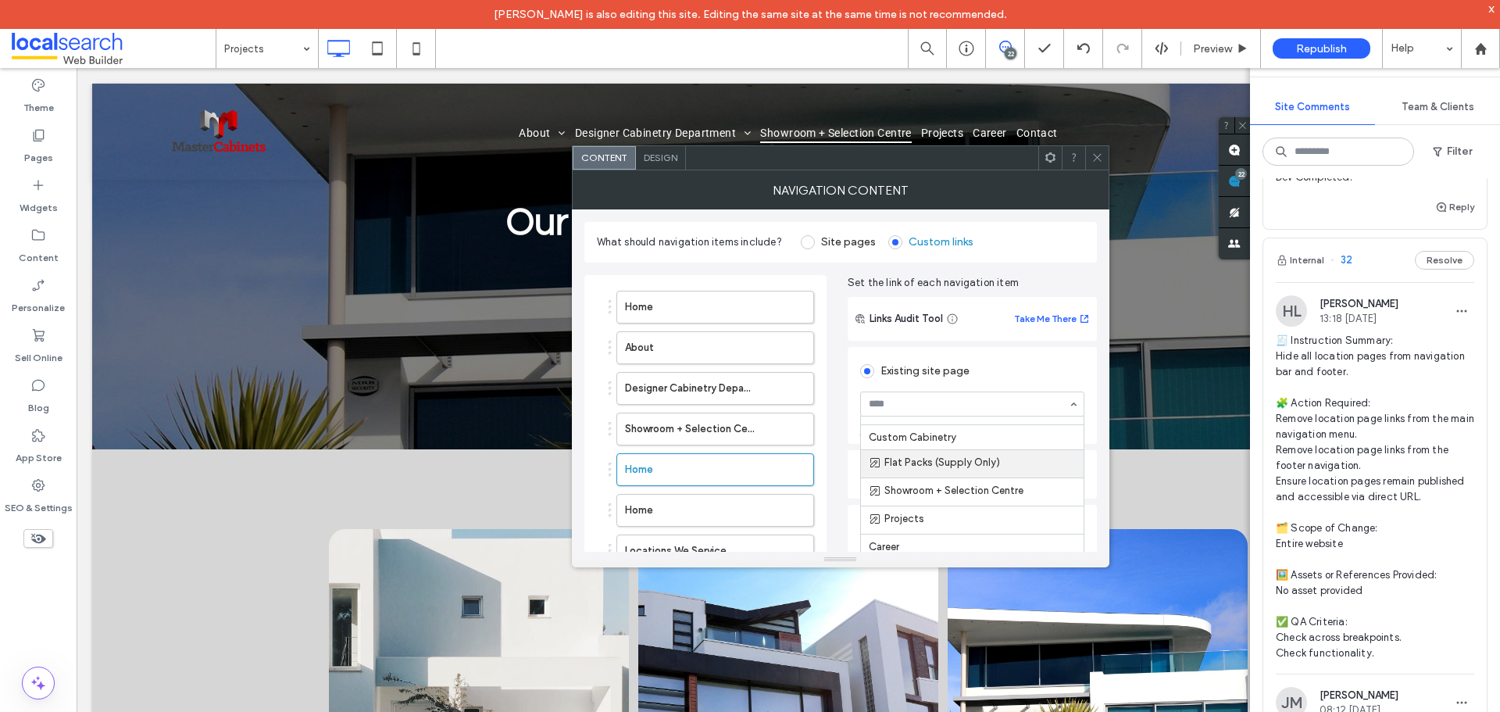
scroll to position [312, 0]
click at [683, 508] on label "Home" at bounding box center [690, 509] width 130 height 31
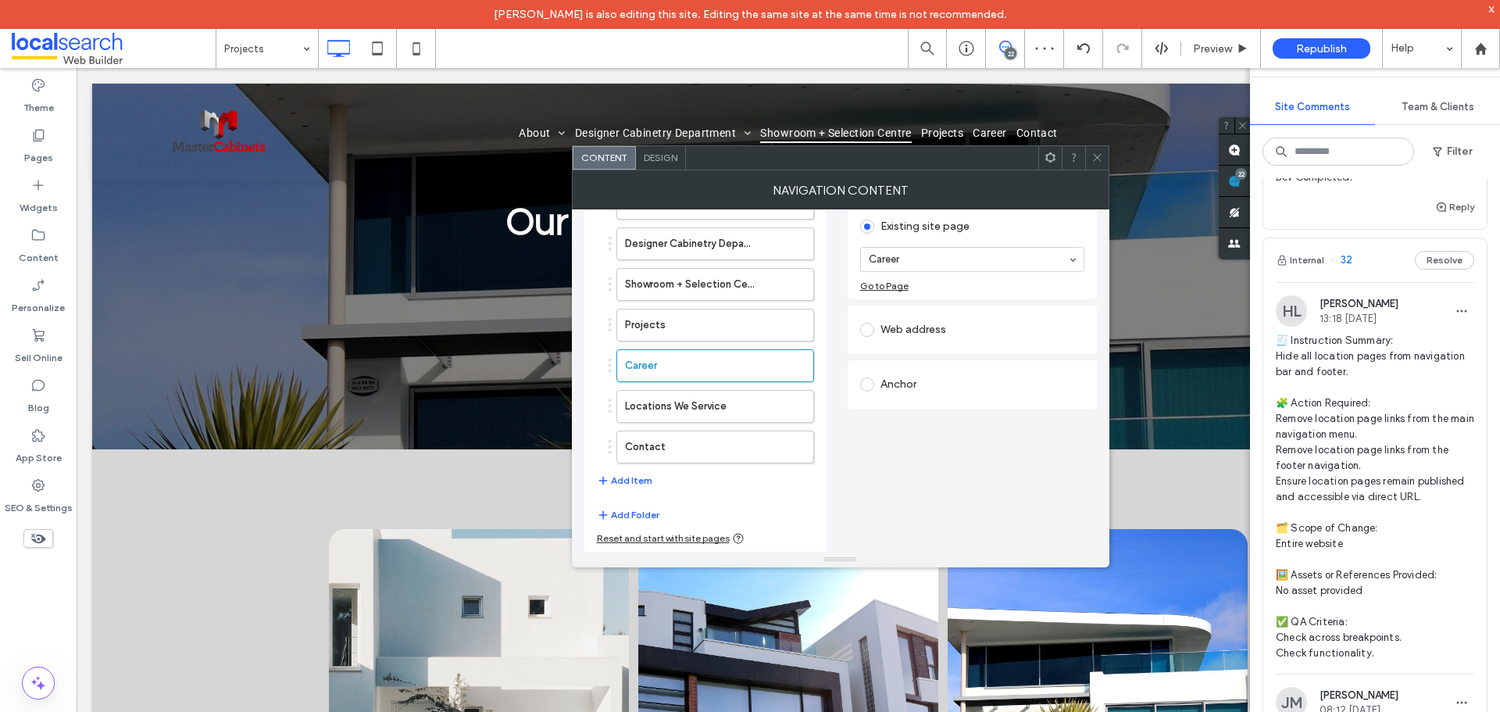
scroll to position [145, 0]
click at [701, 404] on label "Locations We Service" at bounding box center [690, 405] width 130 height 31
click at [1102, 159] on icon at bounding box center [1097, 158] width 12 height 12
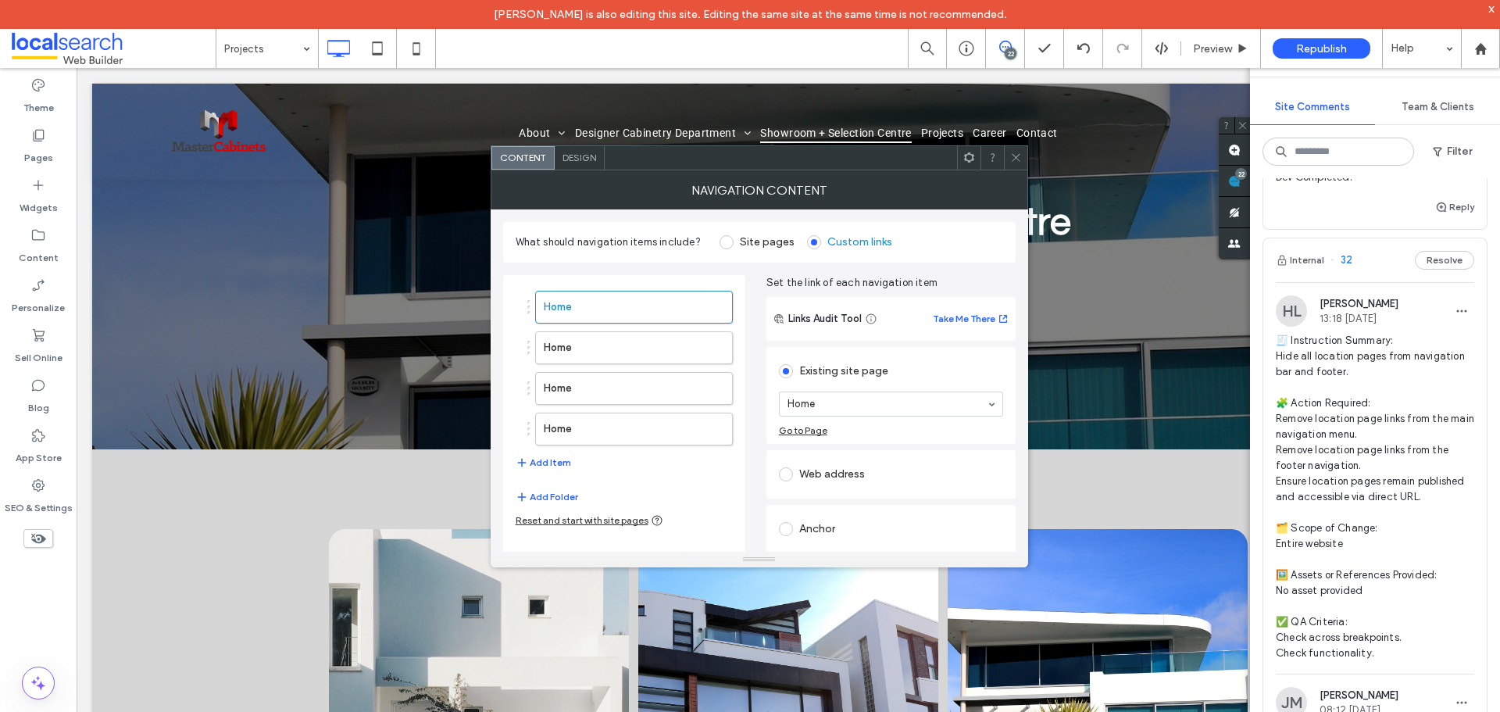
click at [1012, 159] on icon at bounding box center [1016, 158] width 12 height 12
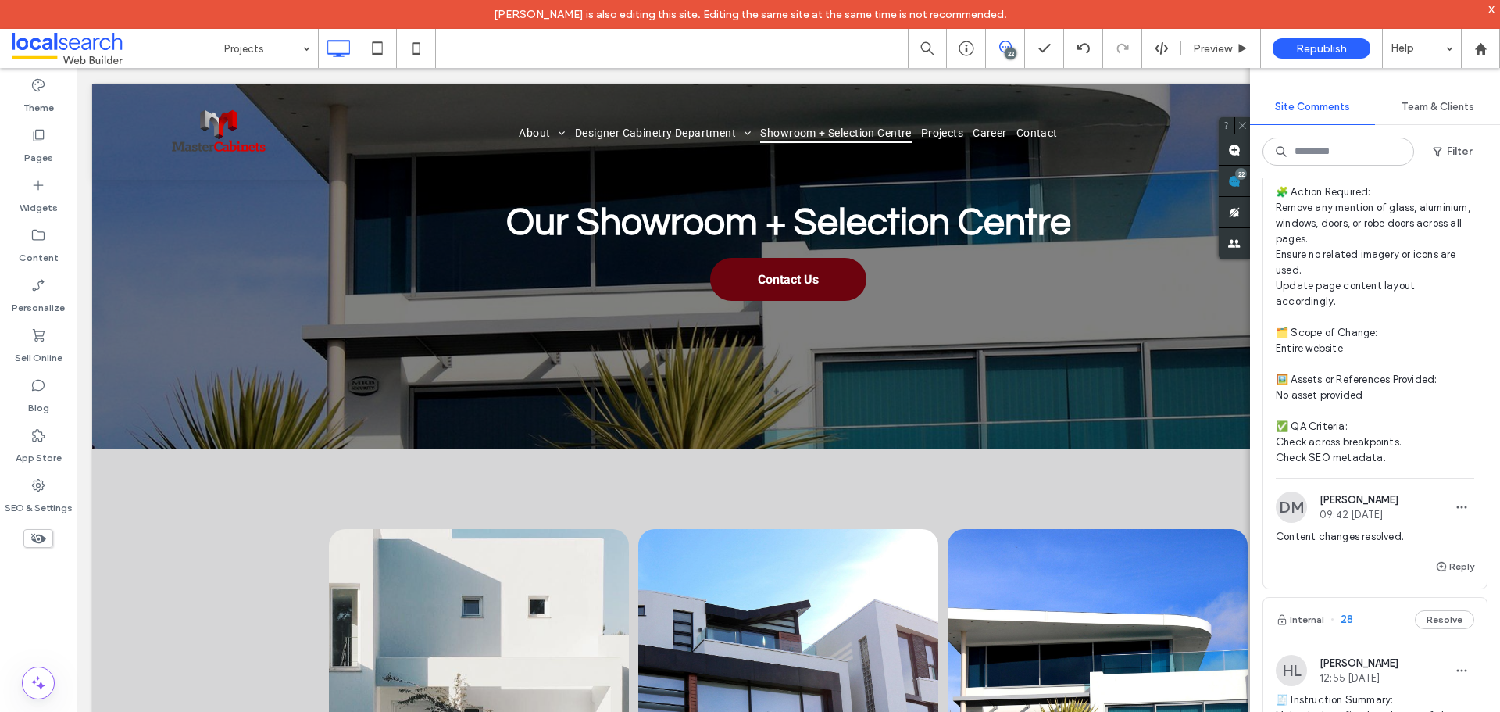
scroll to position [14684, 0]
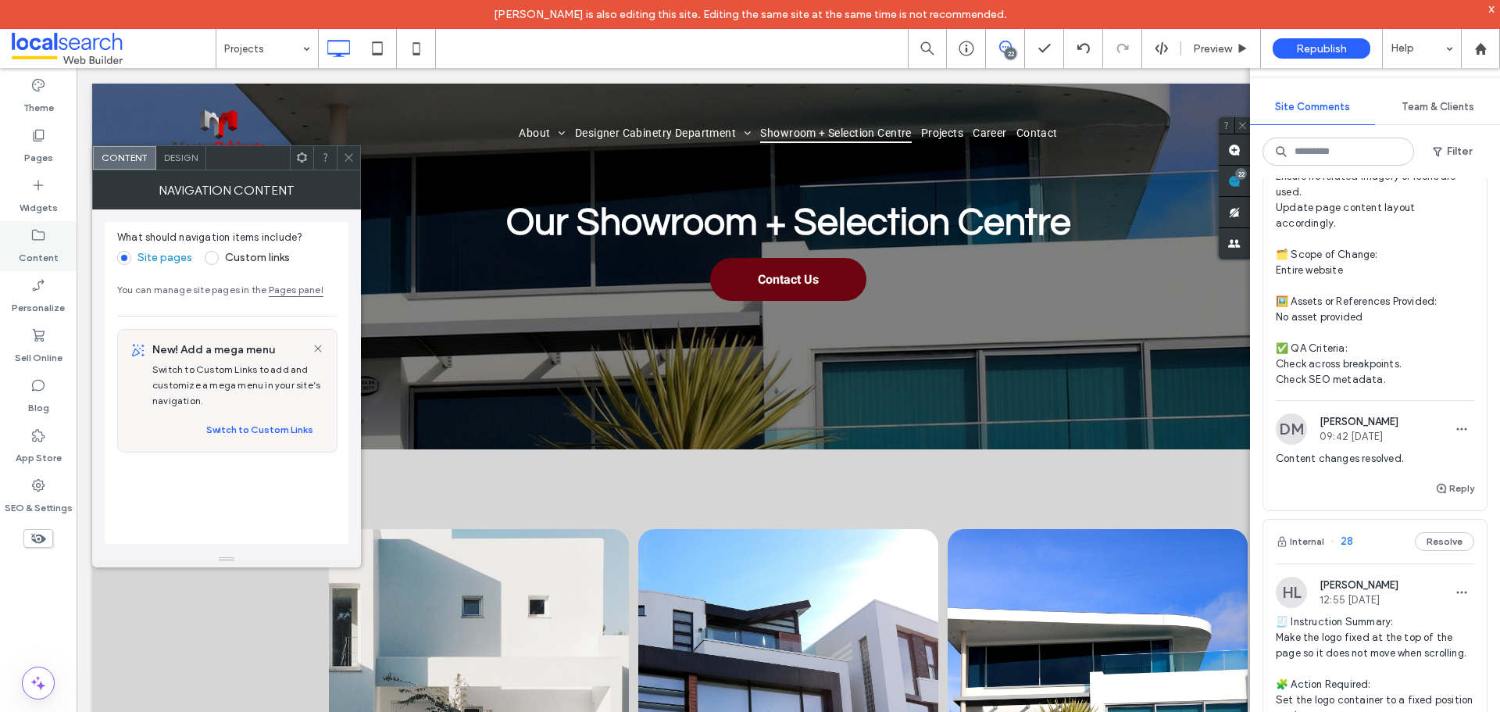
click at [189, 163] on div "Design" at bounding box center [181, 157] width 50 height 23
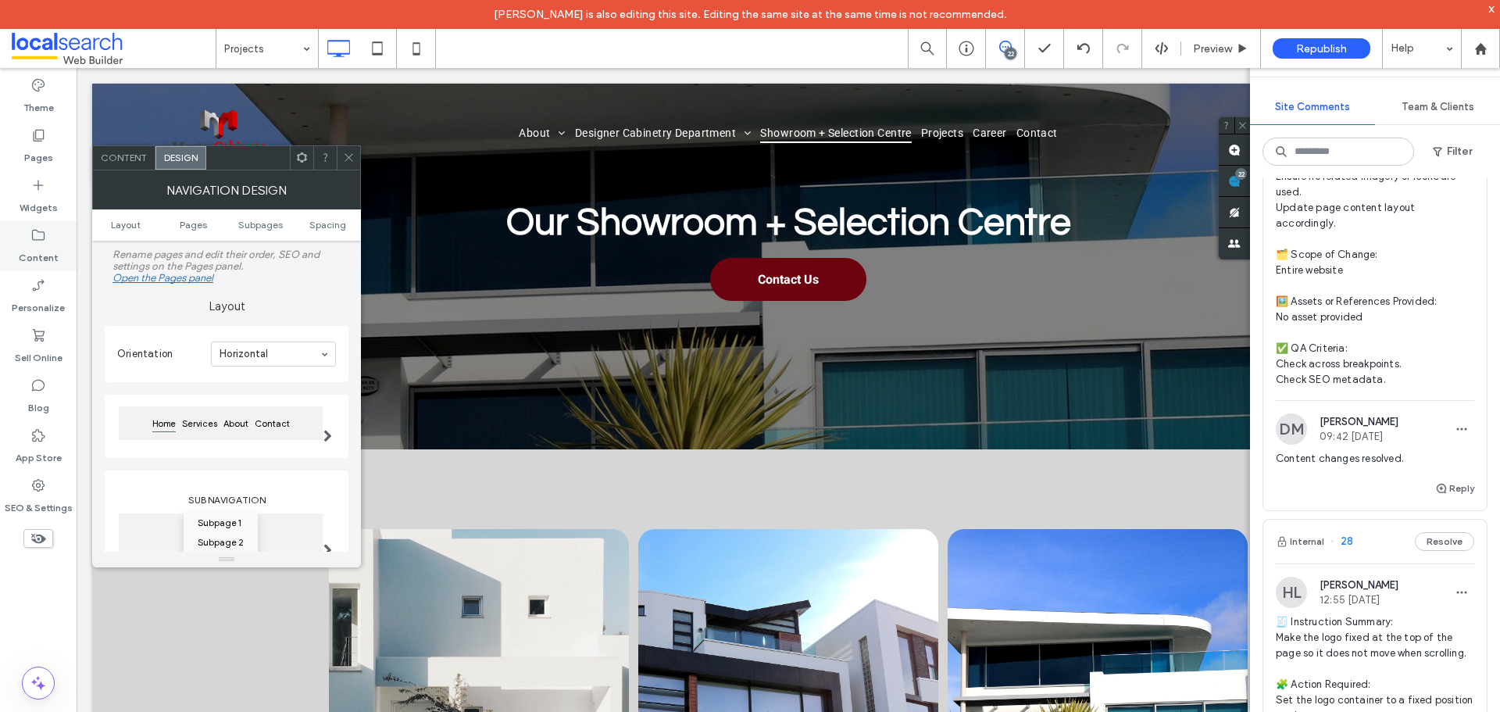
click at [45, 238] on use at bounding box center [38, 235] width 12 height 11
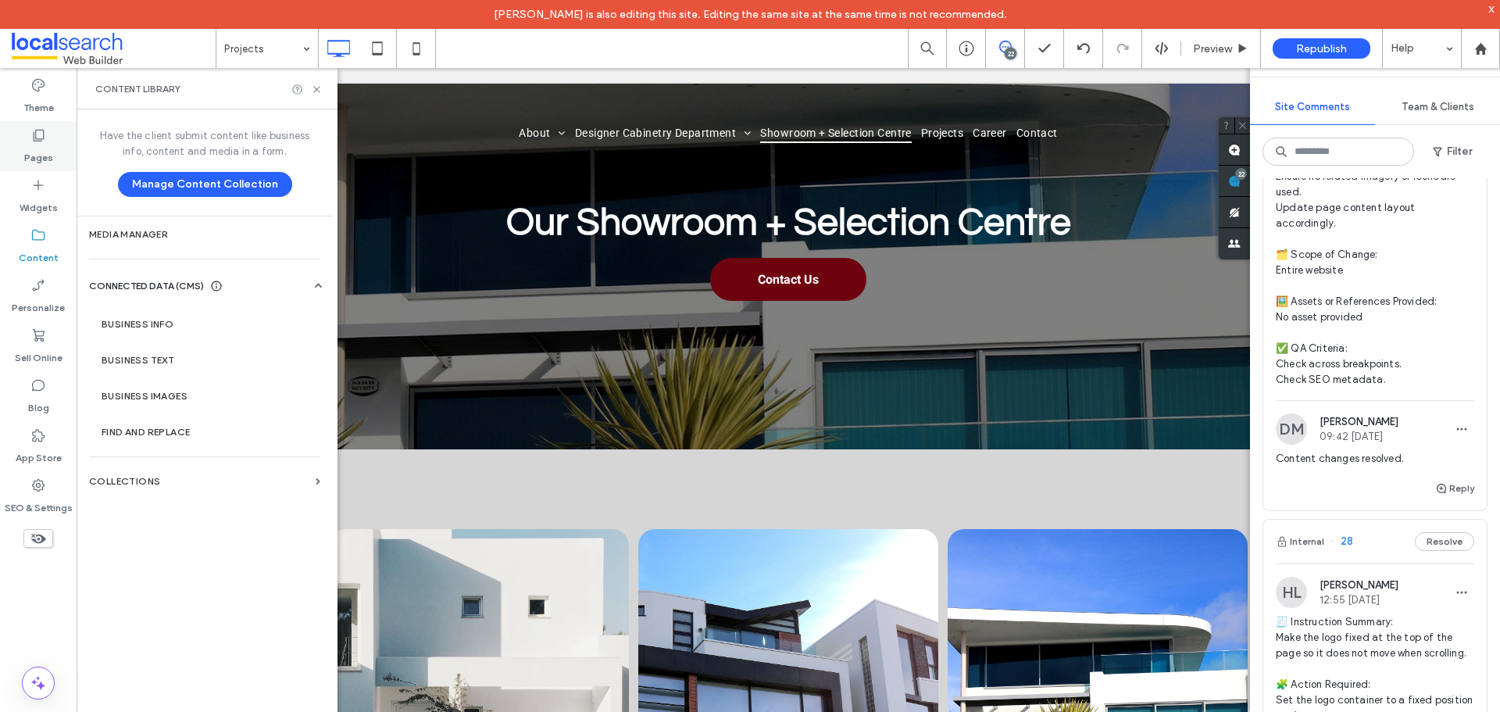
click at [49, 142] on div "Pages" at bounding box center [38, 146] width 77 height 50
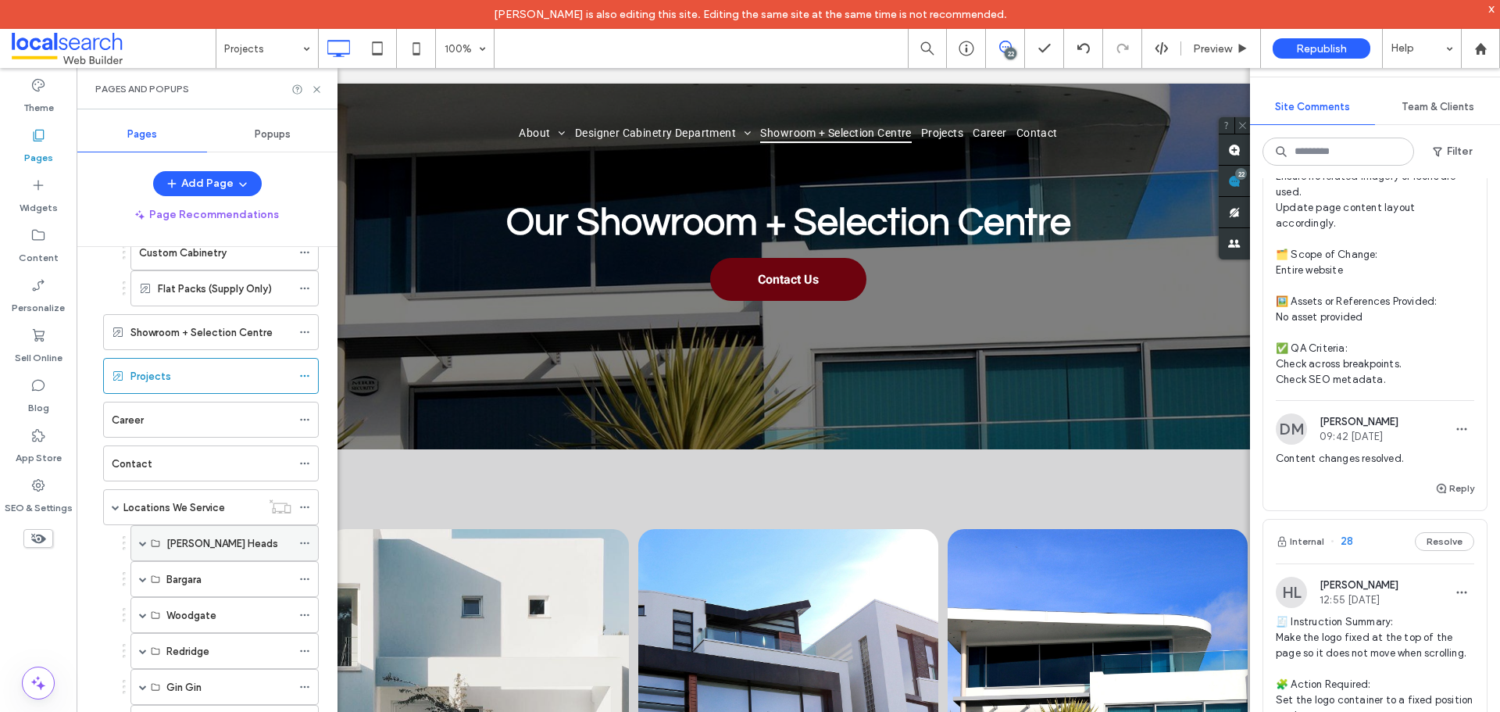
scroll to position [312, 0]
click at [305, 498] on icon at bounding box center [304, 500] width 11 height 11
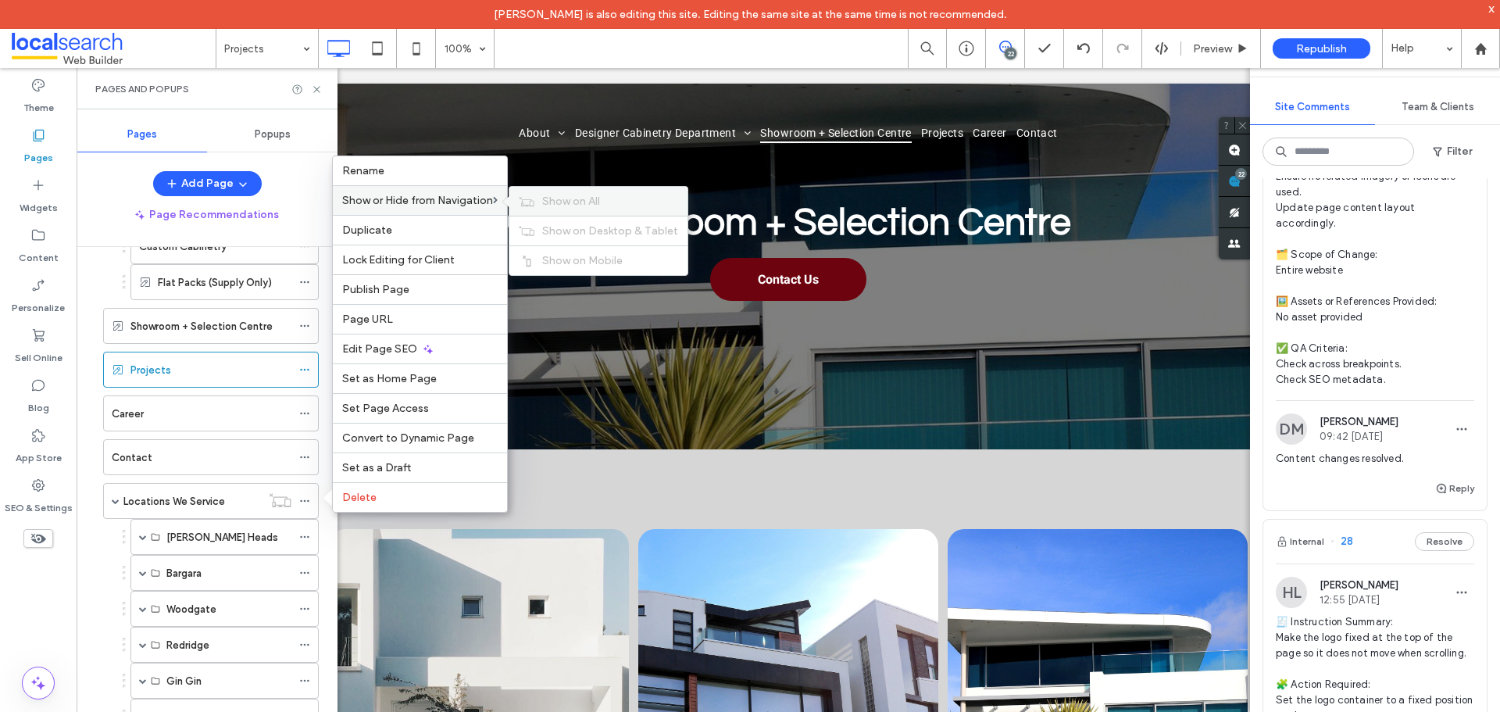
click at [573, 200] on span "Show on All" at bounding box center [571, 200] width 58 height 13
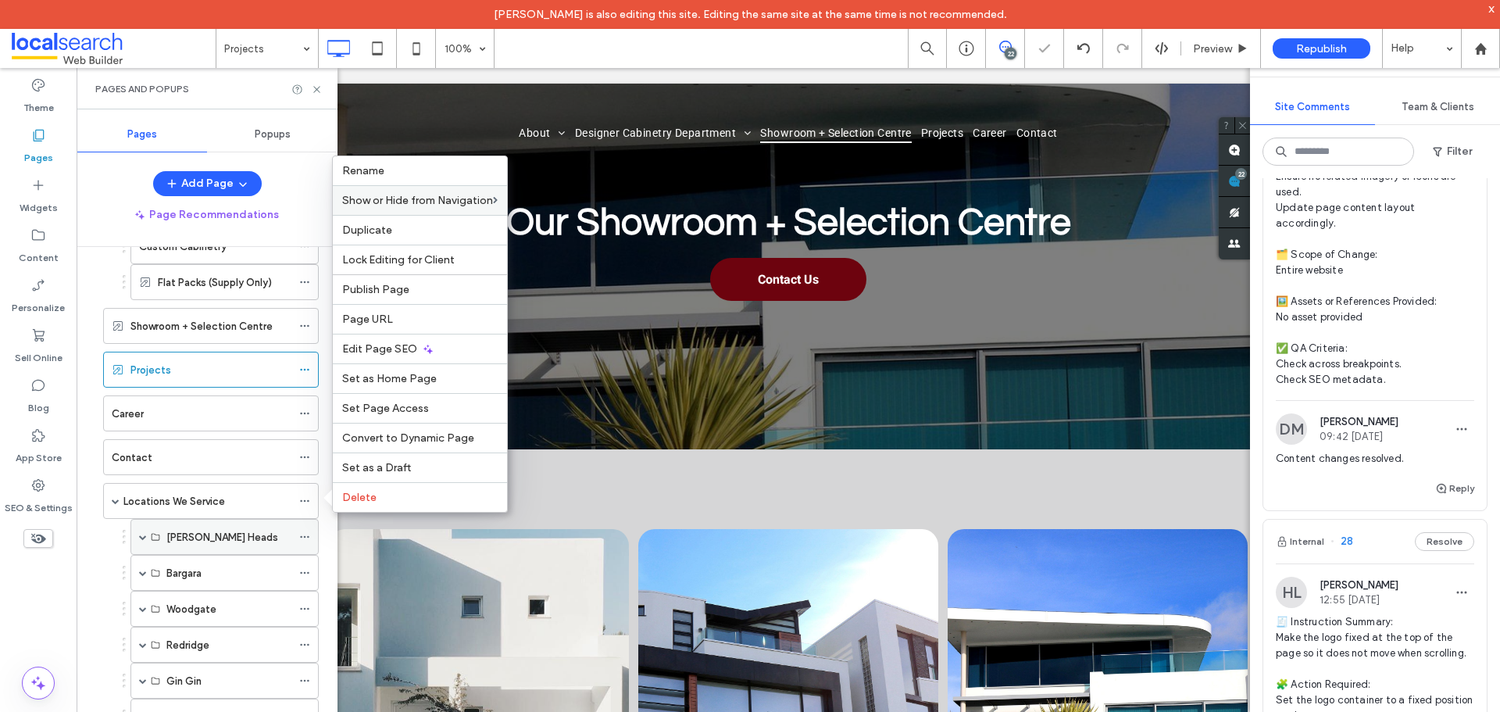
click at [305, 534] on icon at bounding box center [304, 536] width 11 height 11
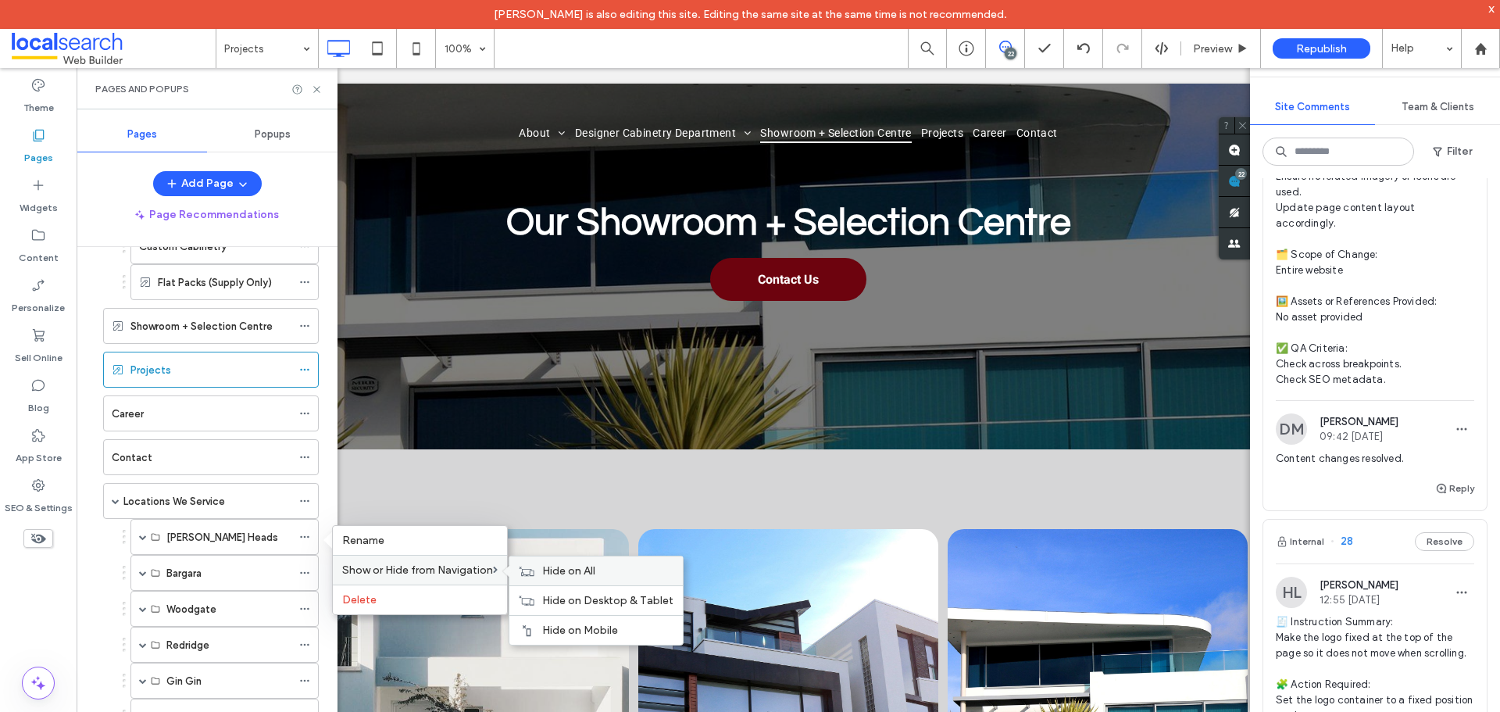
click at [615, 572] on label "Hide on All" at bounding box center [607, 570] width 131 height 13
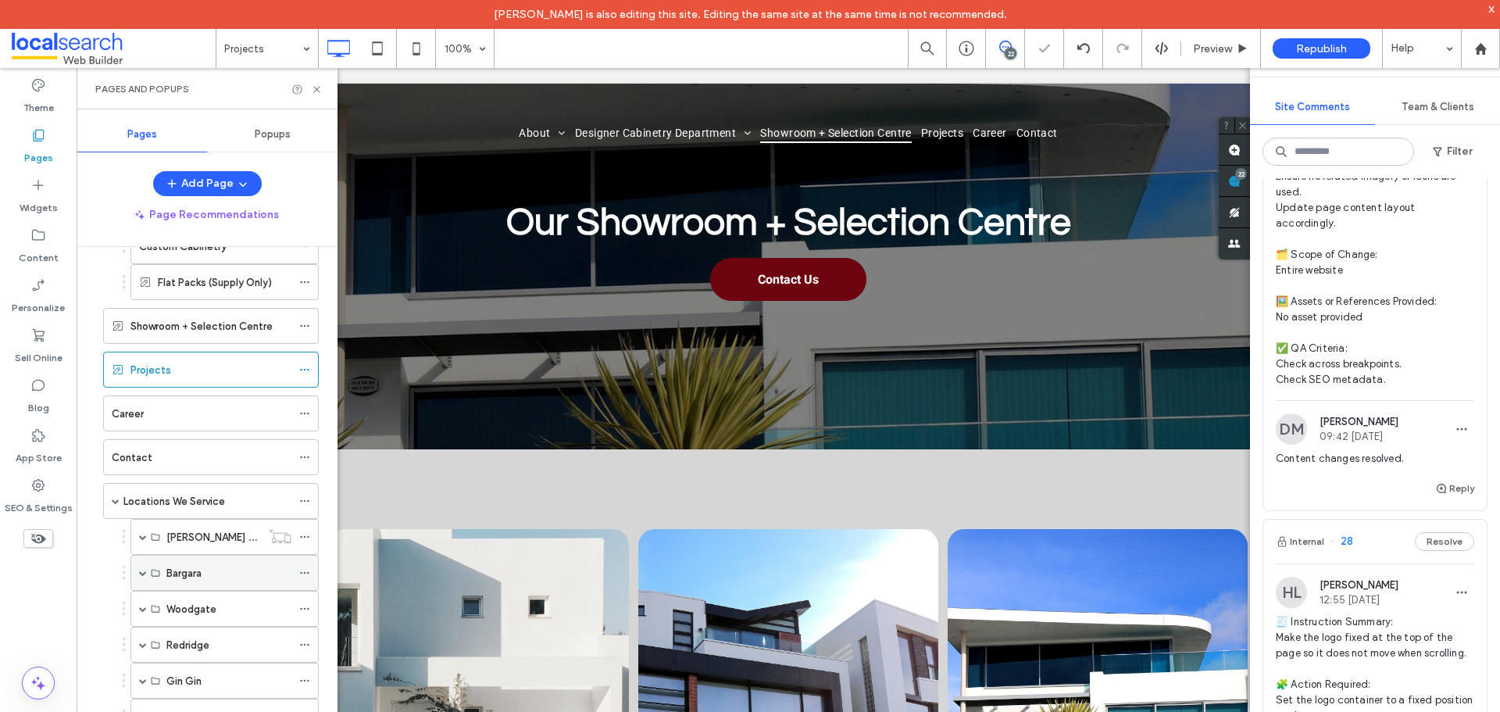
click at [305, 572] on icon at bounding box center [304, 572] width 11 height 11
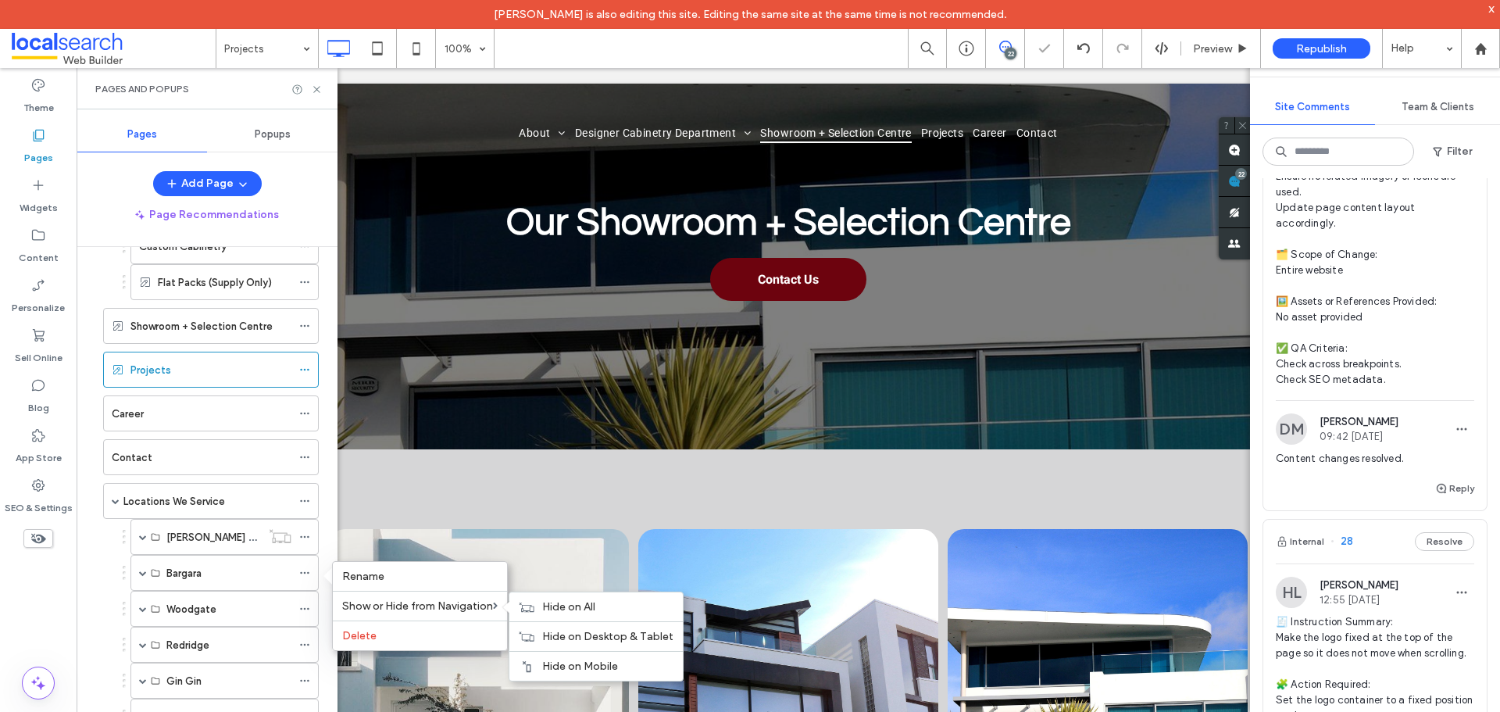
drag, startPoint x: 560, startPoint y: 608, endPoint x: 332, endPoint y: 596, distance: 228.4
click at [561, 608] on span "Hide on All" at bounding box center [568, 606] width 53 height 13
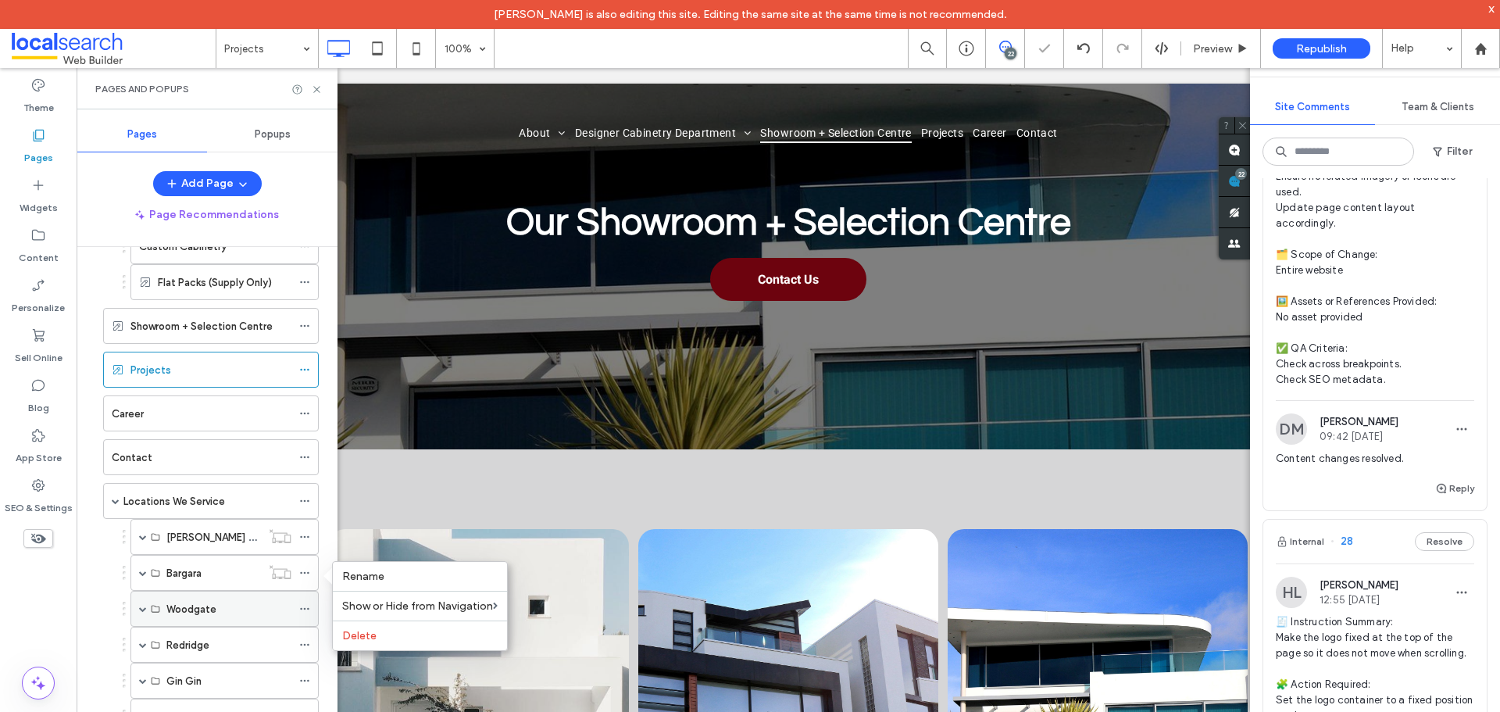
click at [307, 610] on icon at bounding box center [304, 608] width 11 height 11
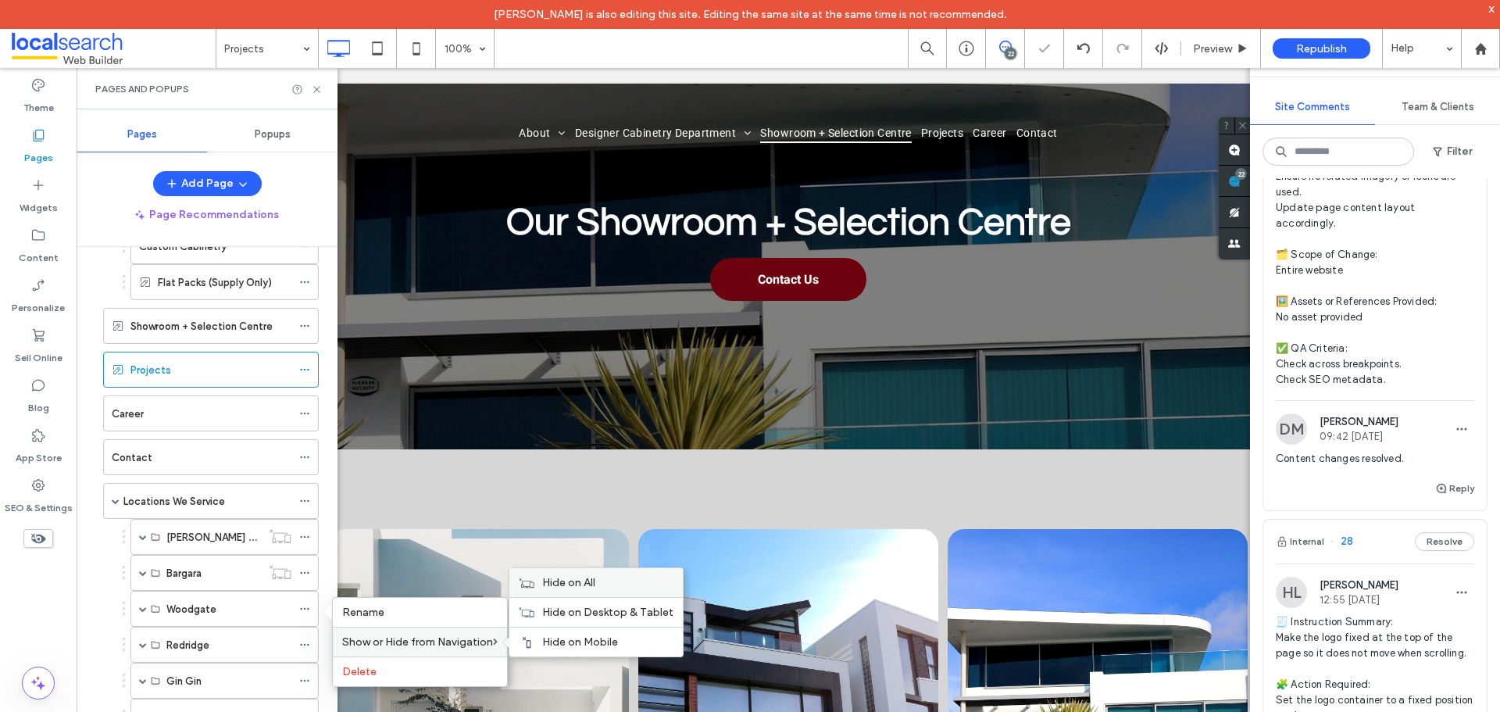
drag, startPoint x: 579, startPoint y: 585, endPoint x: 553, endPoint y: 591, distance: 26.5
click at [580, 583] on span "Hide on All" at bounding box center [568, 582] width 53 height 13
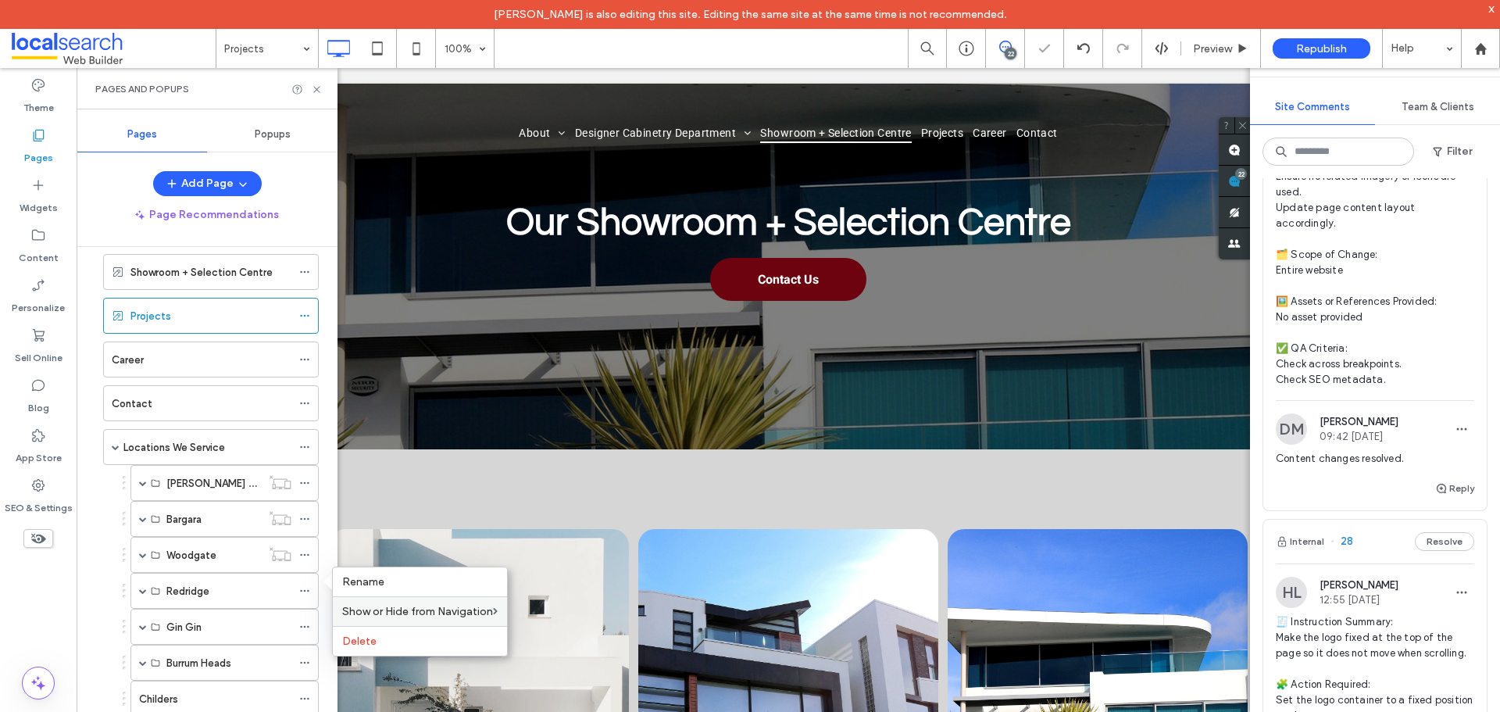
scroll to position [389, 0]
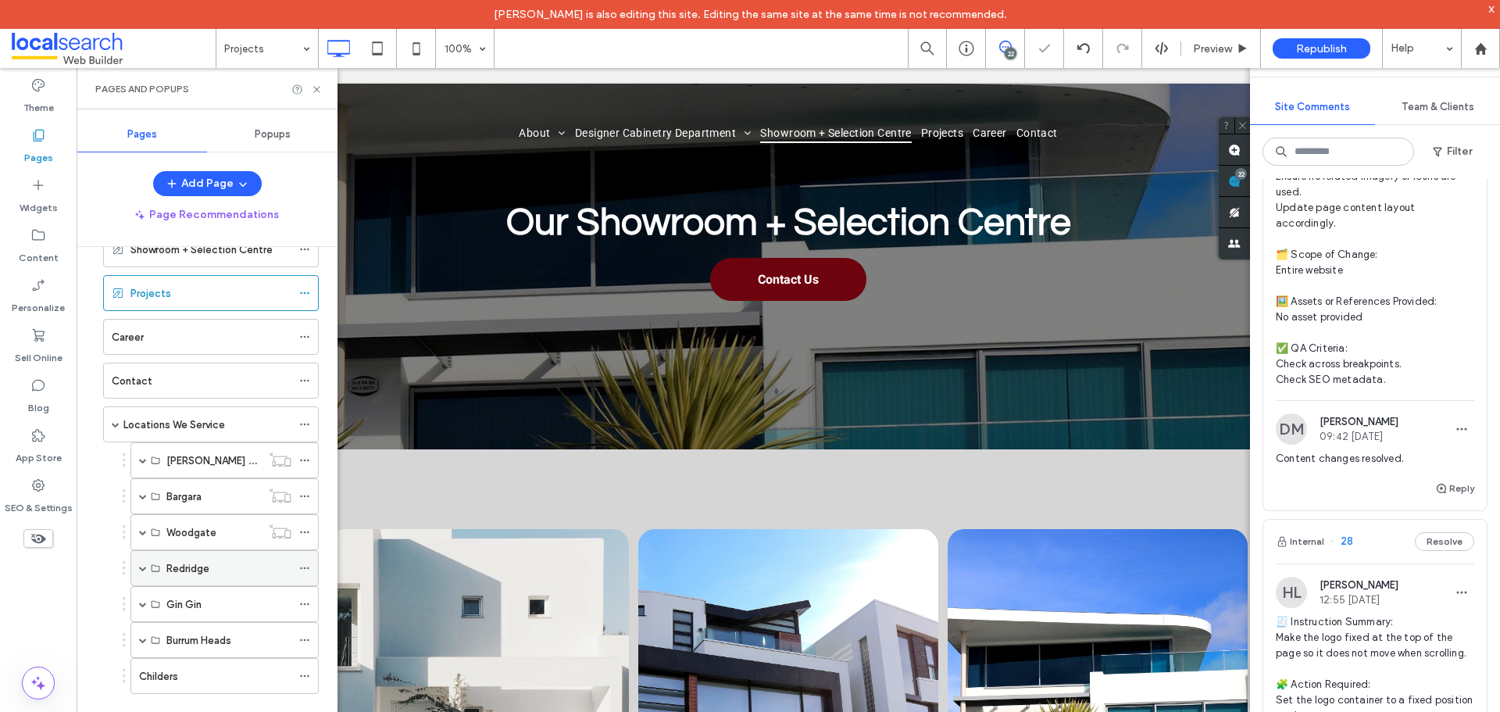
click at [304, 564] on icon at bounding box center [304, 567] width 11 height 11
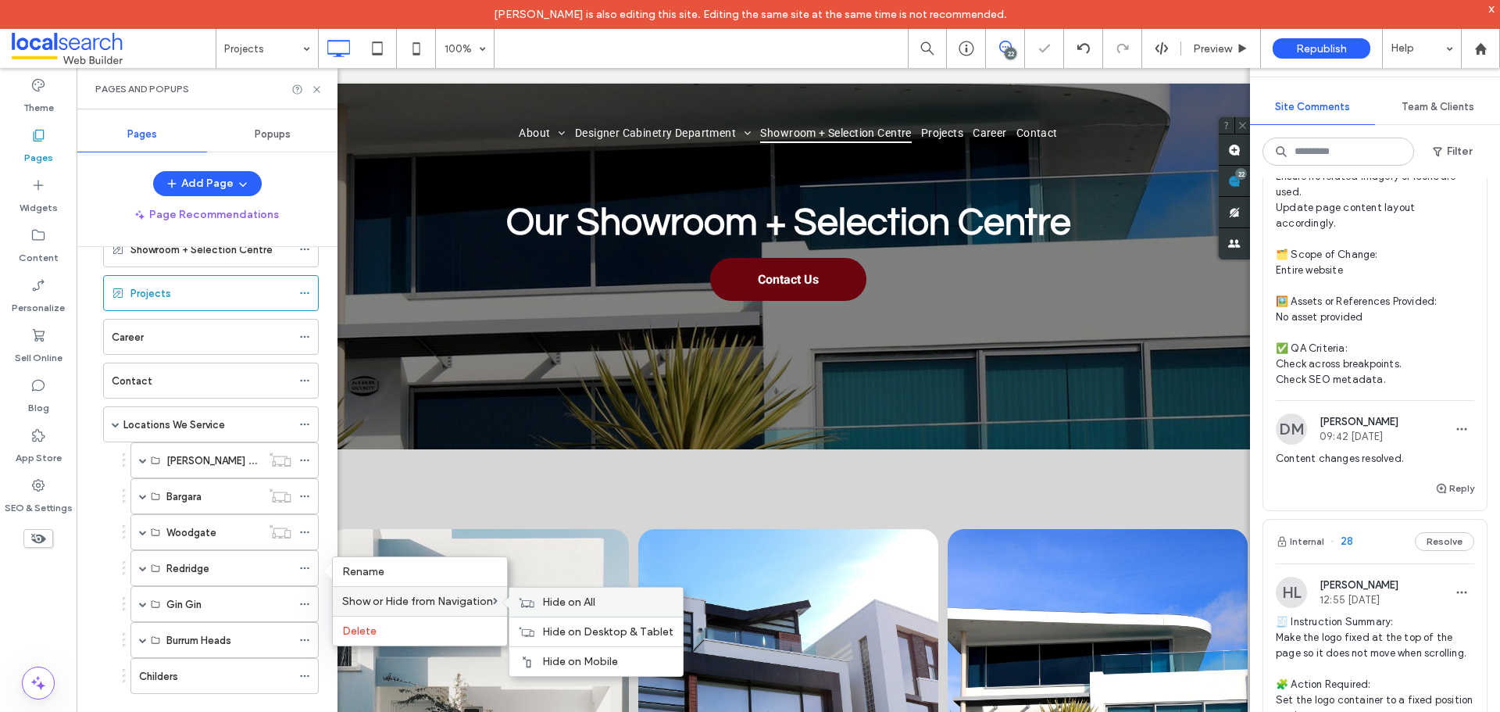
click at [544, 603] on div "Hide on All" at bounding box center [595, 601] width 173 height 29
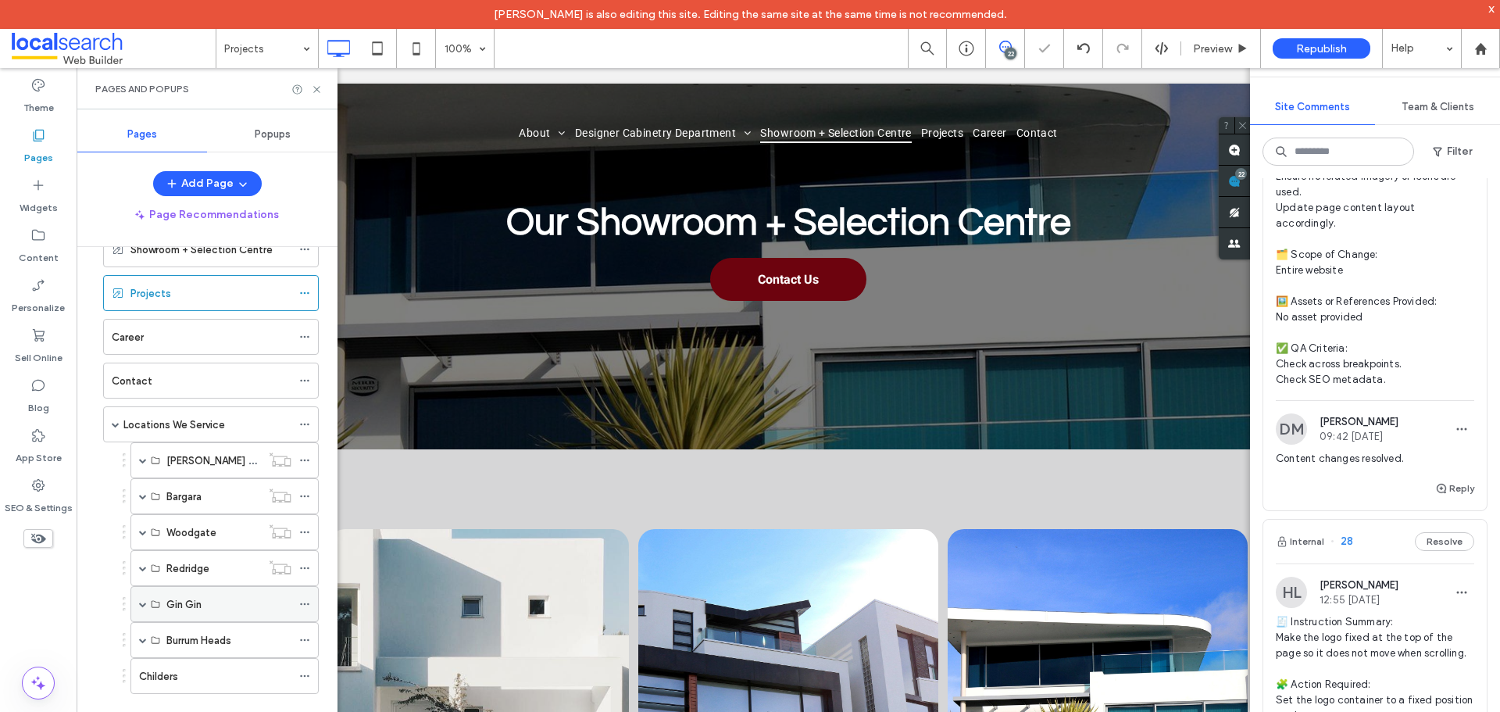
click at [301, 605] on icon at bounding box center [304, 603] width 11 height 11
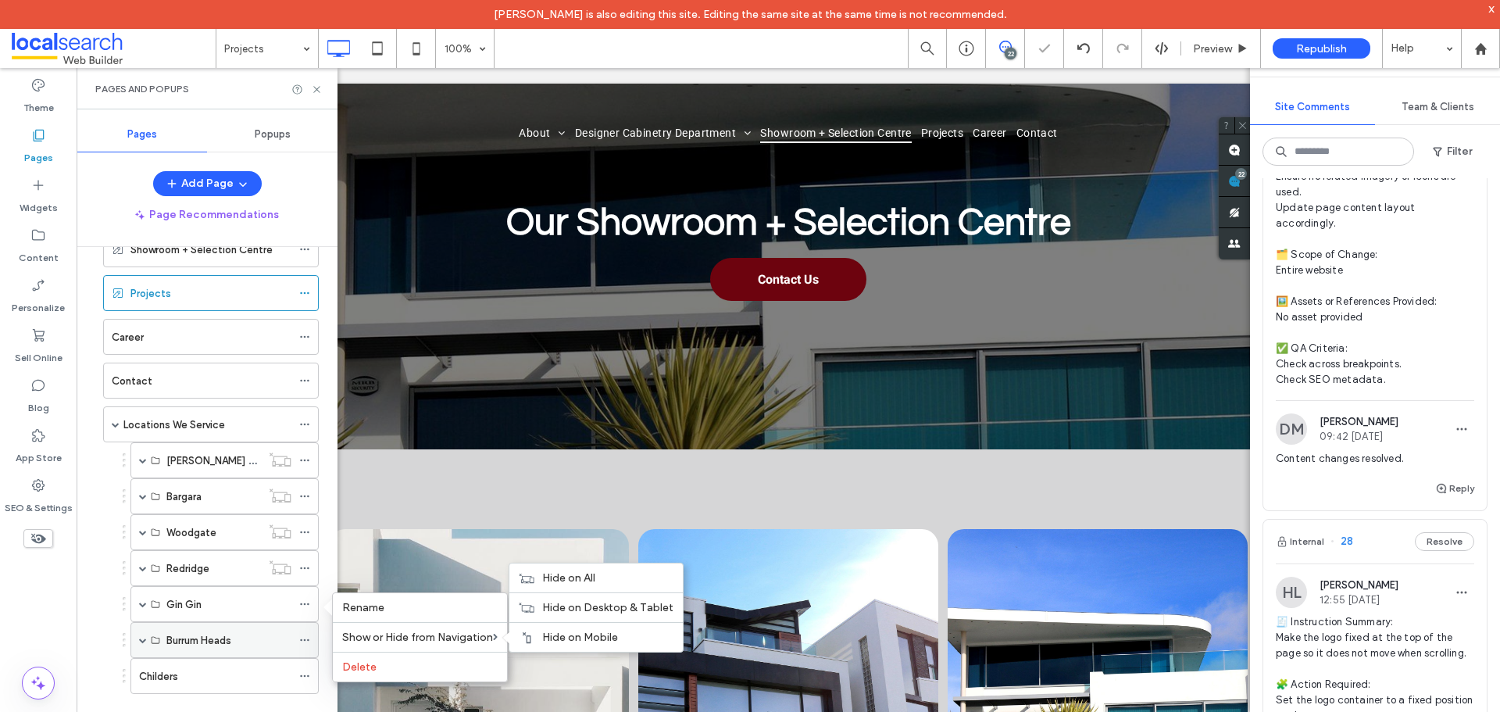
click at [570, 586] on div "Hide on All" at bounding box center [595, 577] width 173 height 29
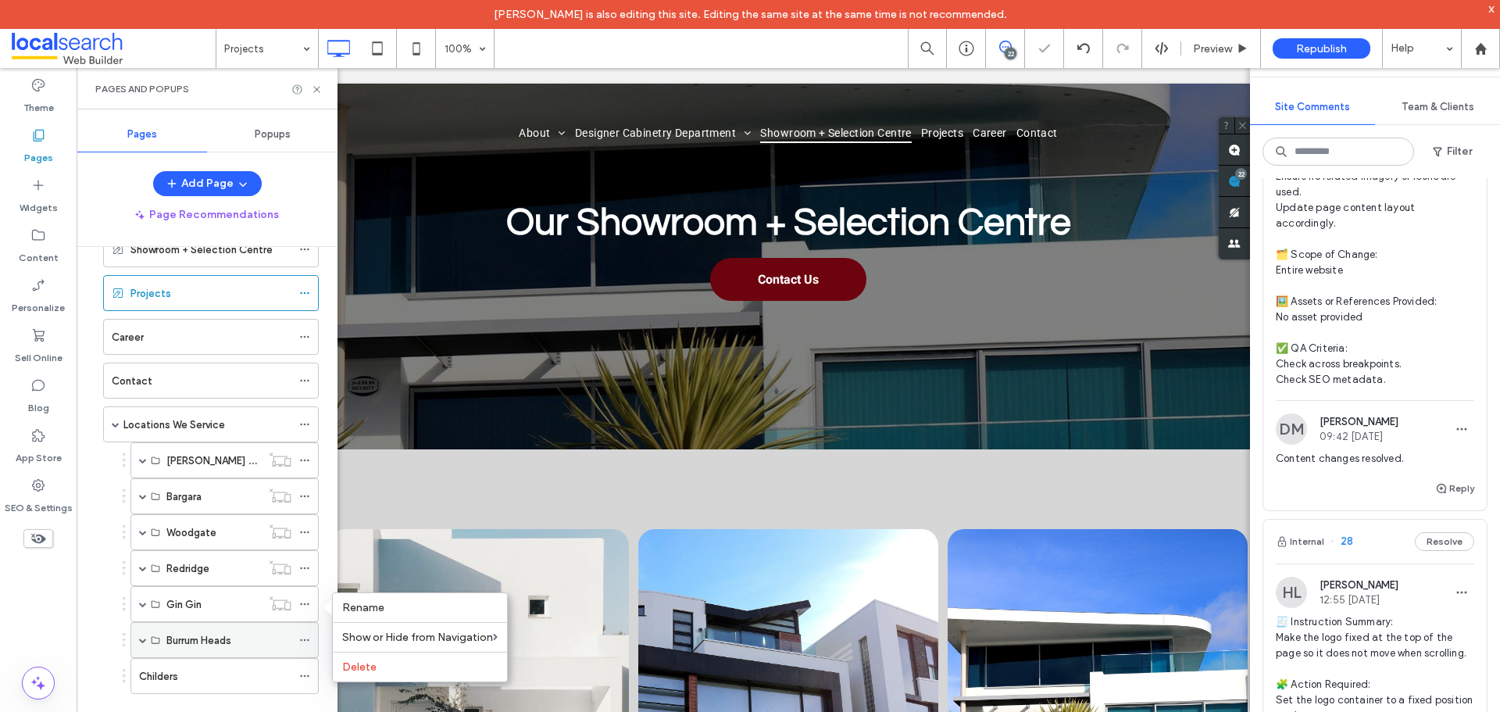
click at [306, 641] on icon at bounding box center [304, 639] width 11 height 11
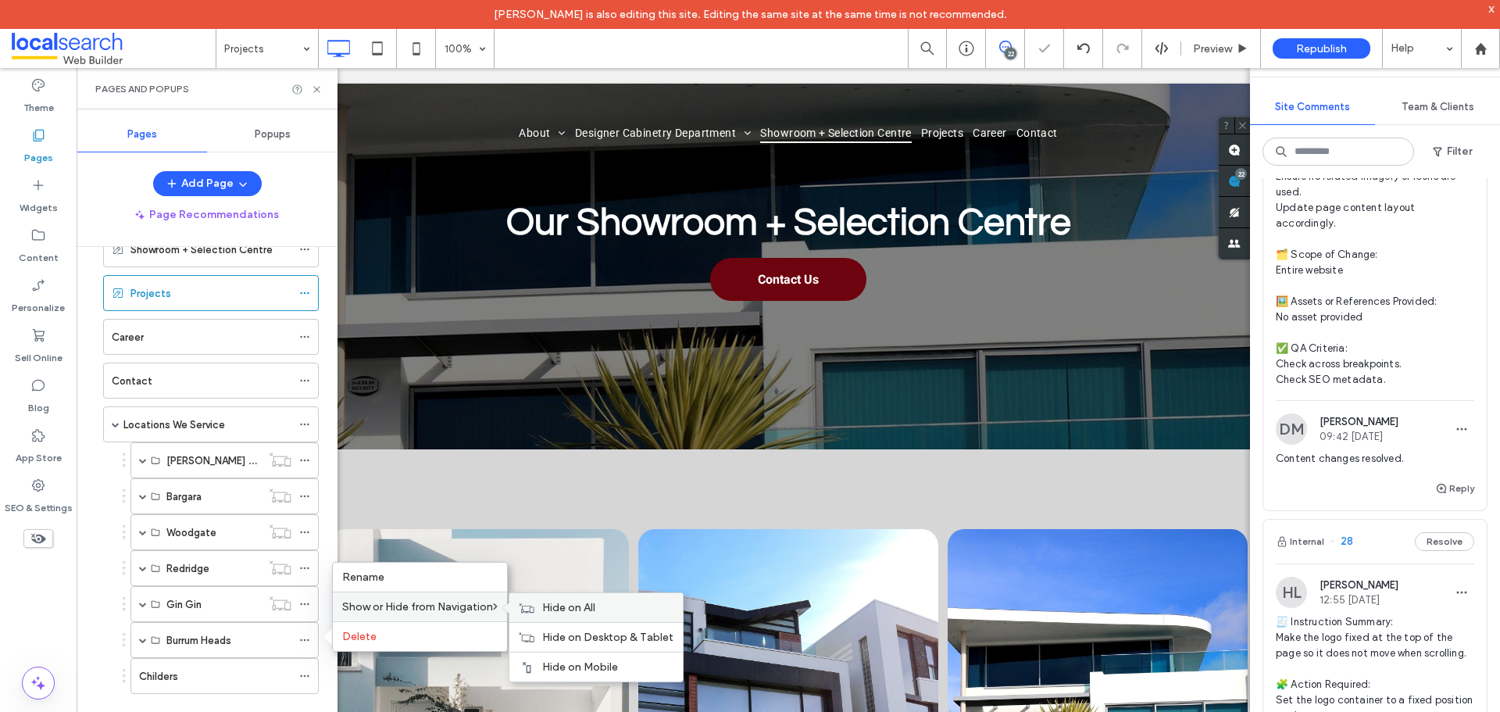
click at [580, 603] on span "Hide on All" at bounding box center [568, 607] width 53 height 13
drag, startPoint x: 309, startPoint y: 676, endPoint x: 329, endPoint y: 658, distance: 26.5
click at [309, 676] on icon at bounding box center [304, 675] width 11 height 11
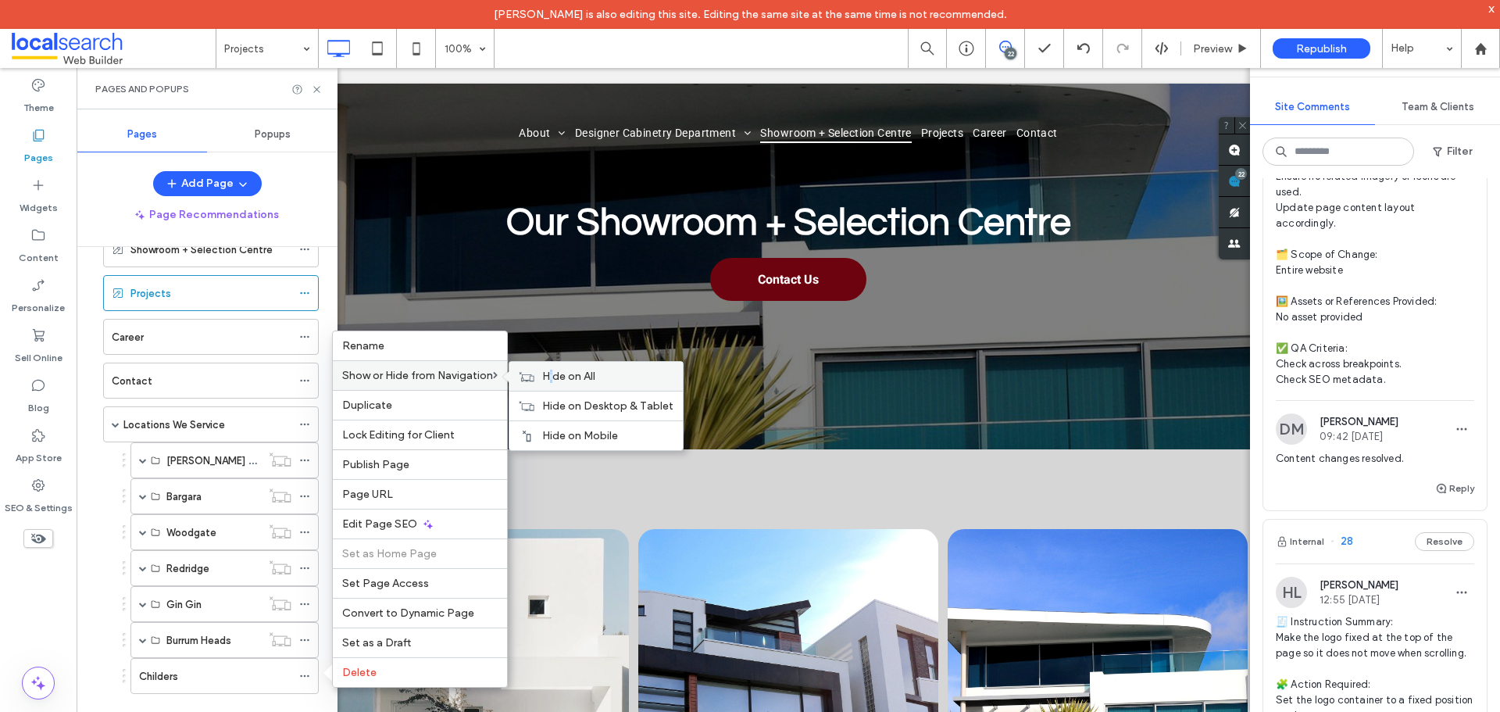
click at [555, 378] on span "Hide on All" at bounding box center [568, 375] width 53 height 13
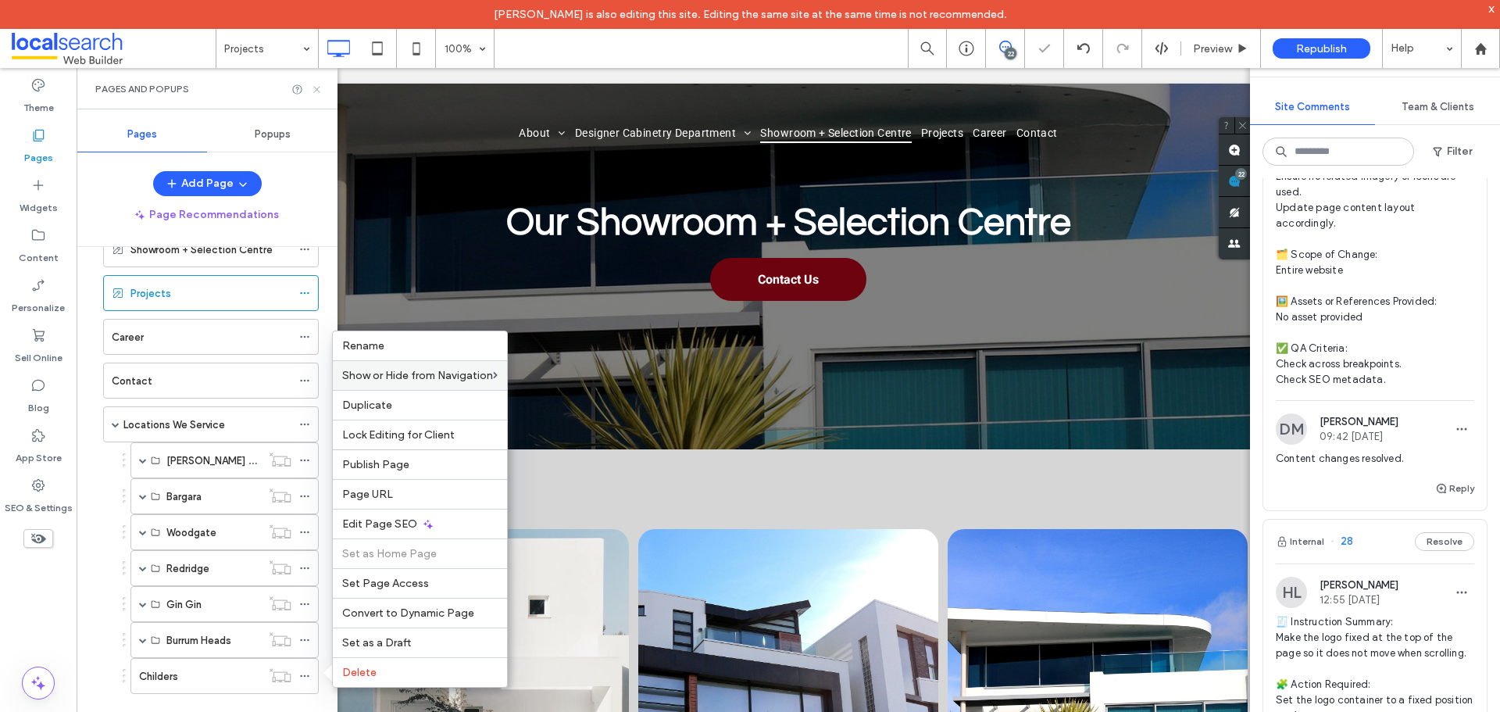
click at [319, 87] on use at bounding box center [316, 89] width 6 height 6
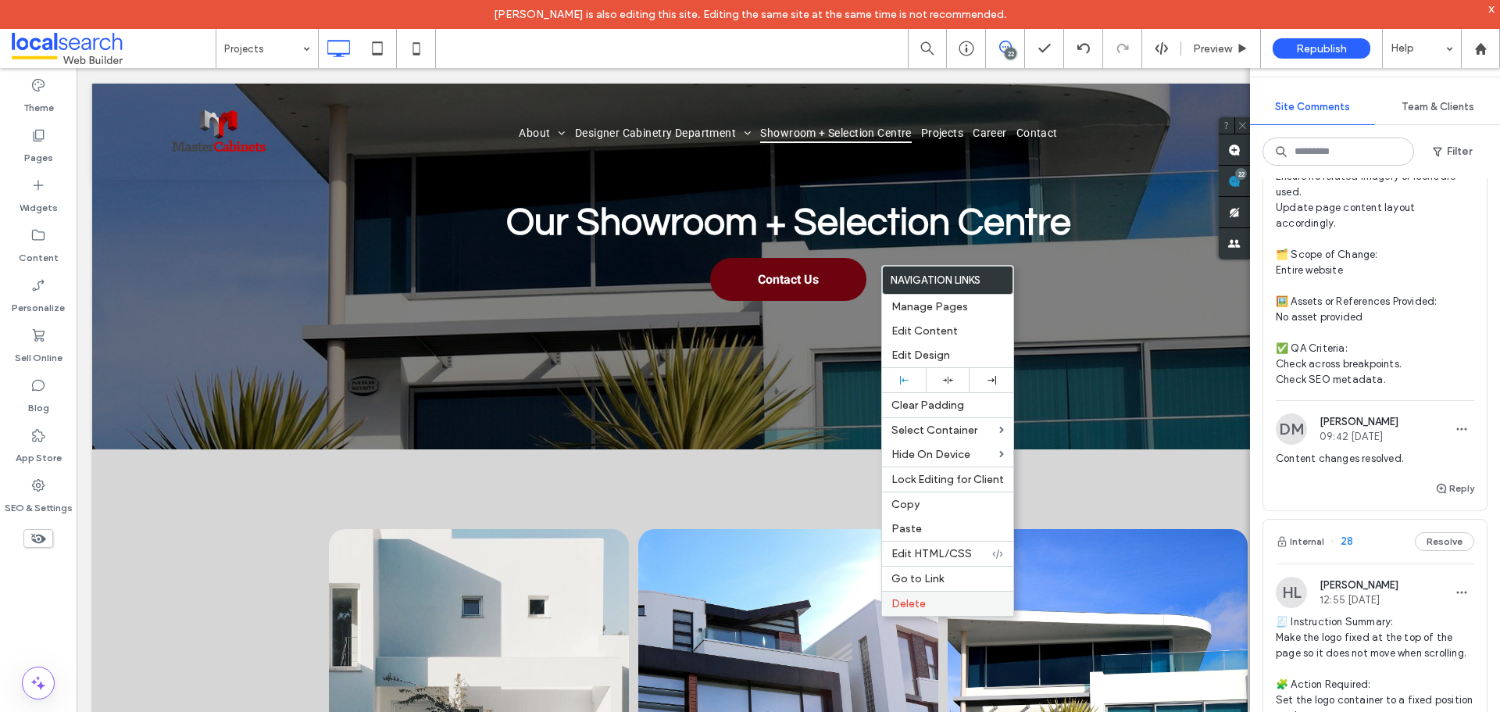
click at [941, 602] on label "Delete" at bounding box center [947, 603] width 112 height 13
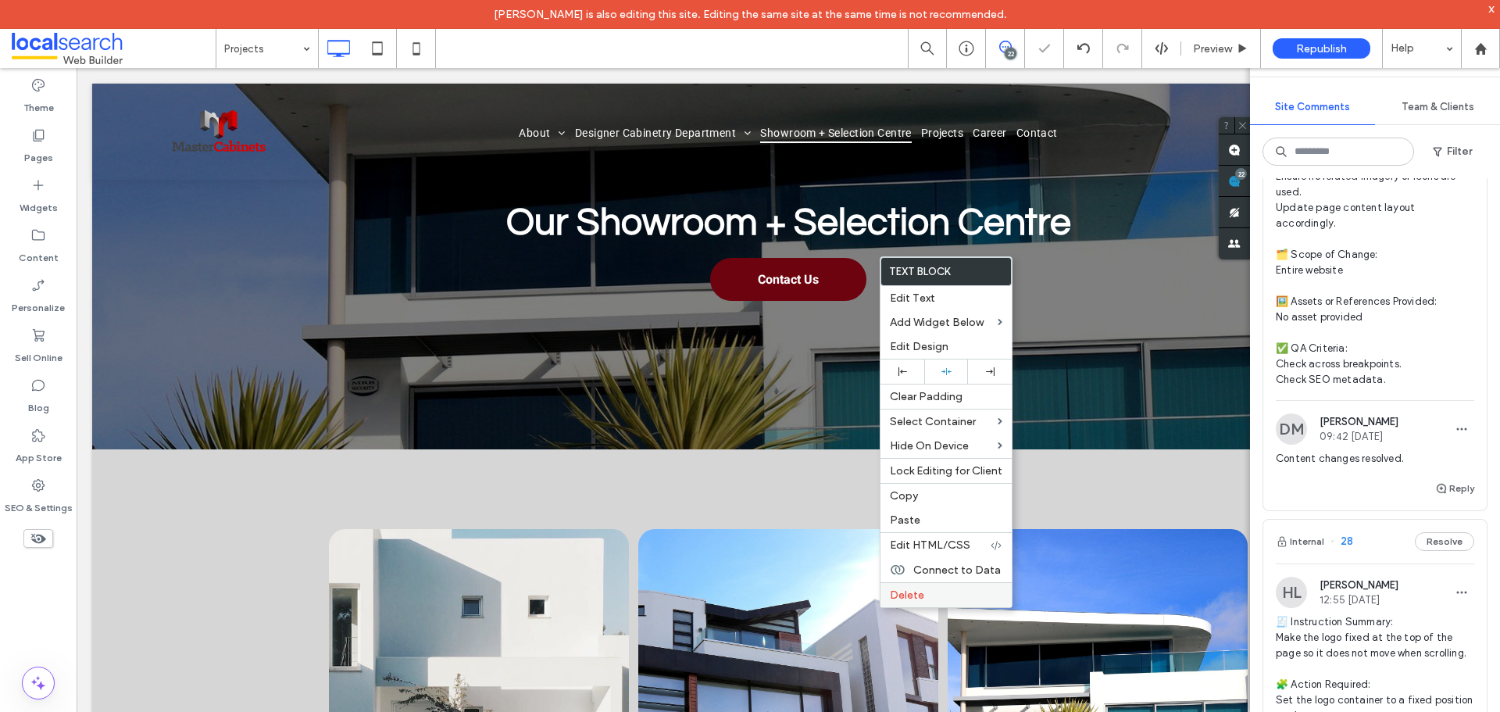
click at [925, 594] on label "Delete" at bounding box center [946, 594] width 112 height 13
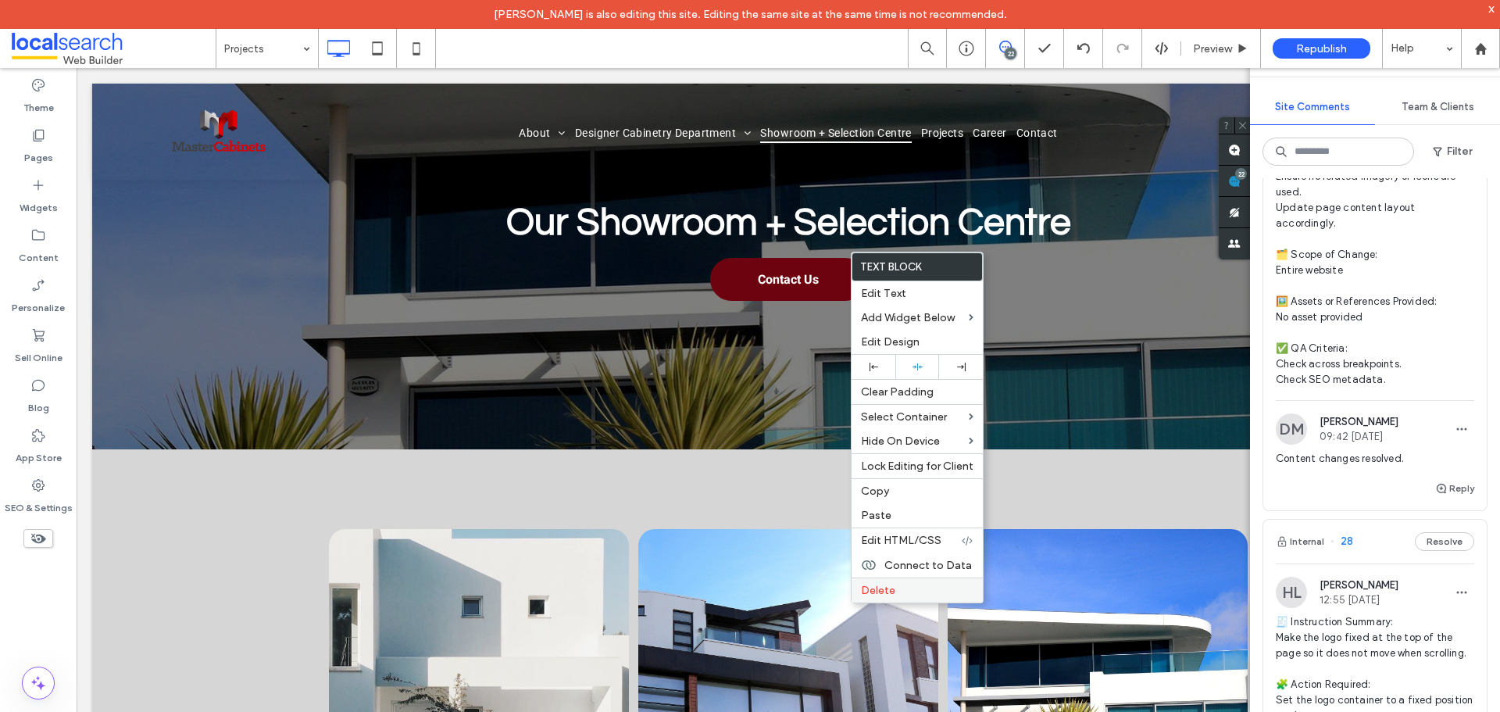
click at [900, 592] on label "Delete" at bounding box center [917, 589] width 112 height 13
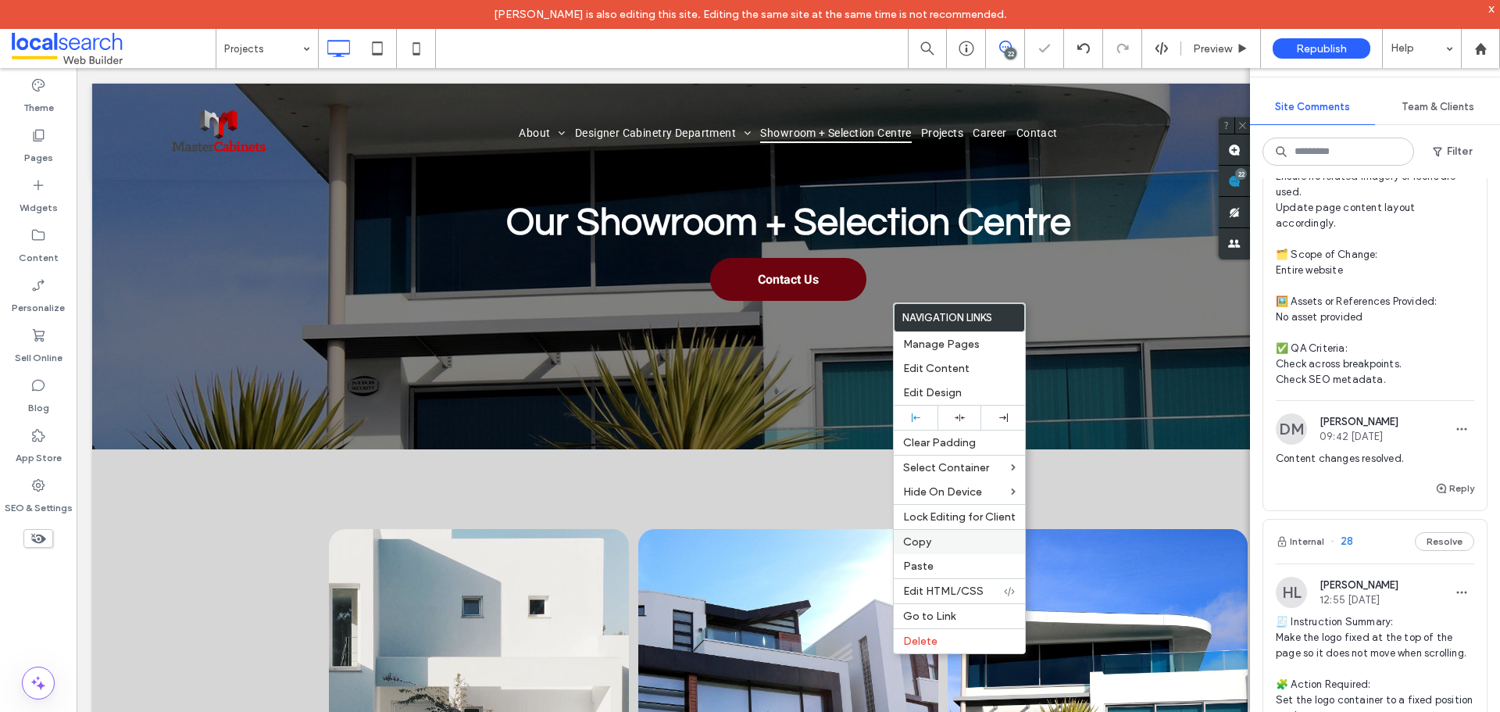
click at [950, 640] on label "Delete" at bounding box center [959, 640] width 112 height 13
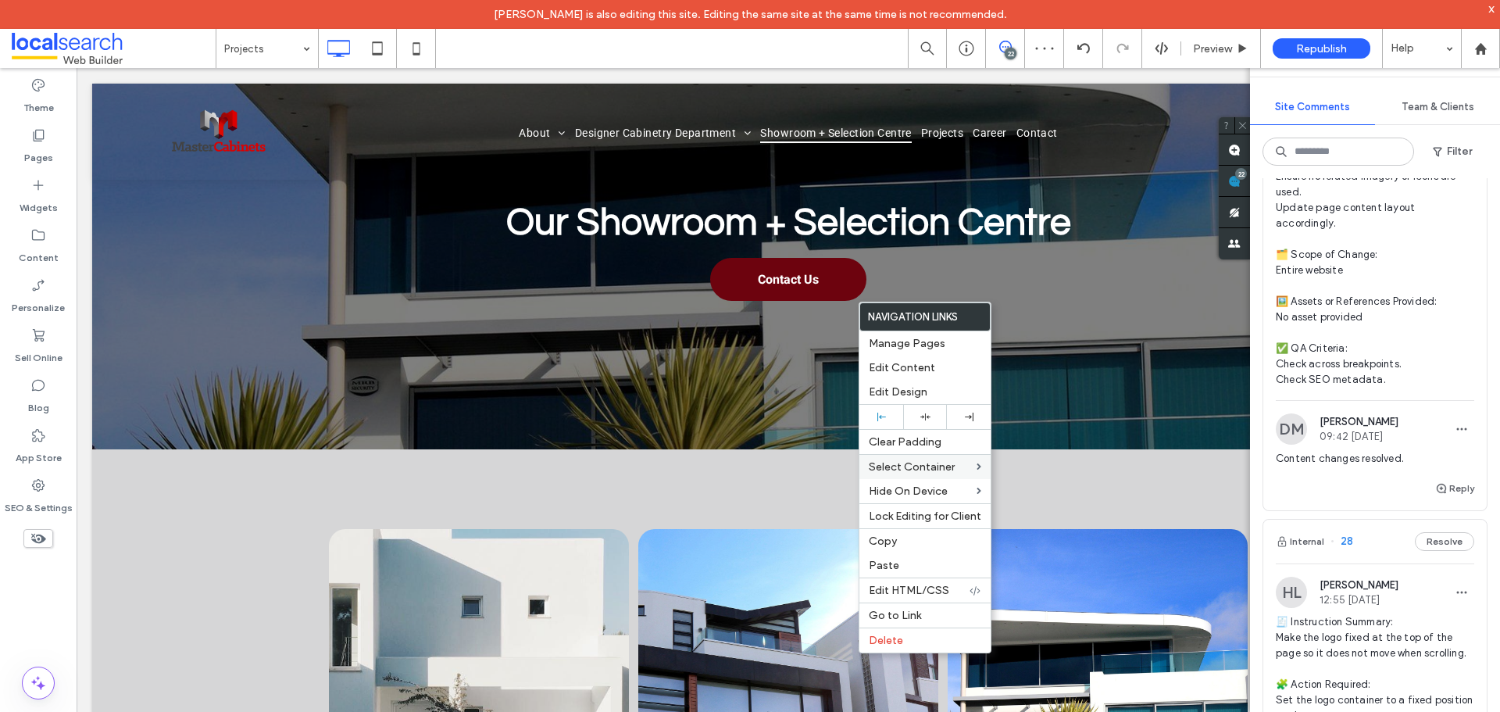
drag, startPoint x: 935, startPoint y: 648, endPoint x: 915, endPoint y: 468, distance: 181.5
click at [935, 649] on div "Delete" at bounding box center [924, 639] width 131 height 25
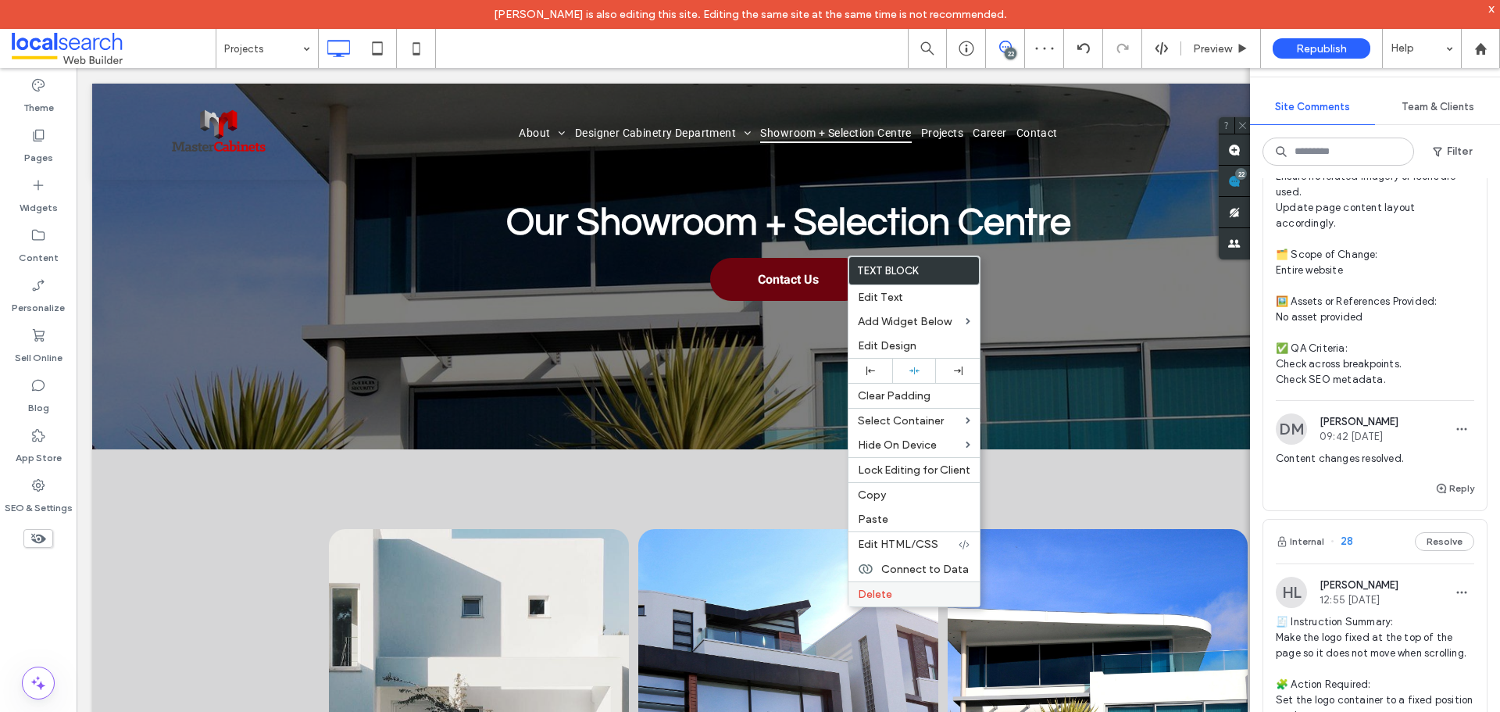
click at [897, 596] on label "Delete" at bounding box center [914, 593] width 112 height 13
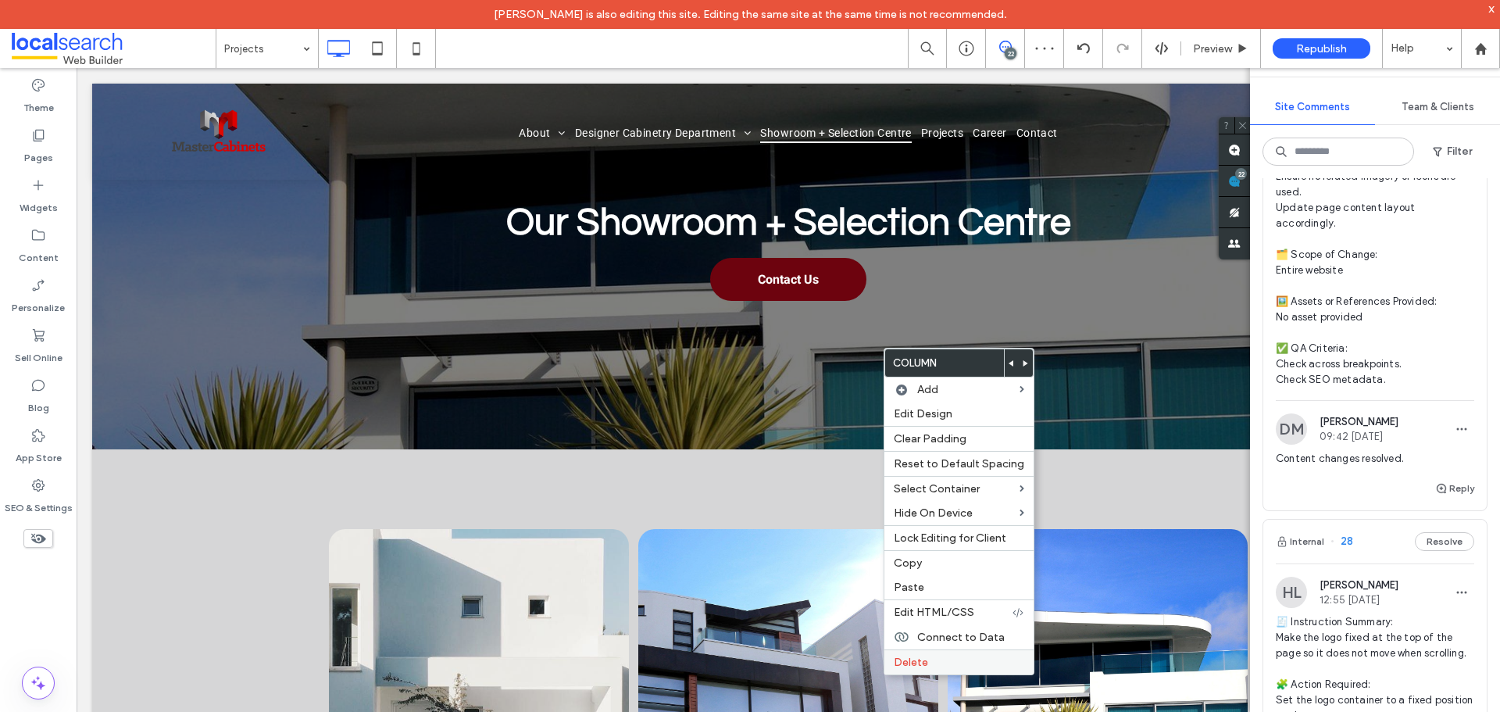
click at [907, 672] on div "Delete" at bounding box center [958, 661] width 149 height 25
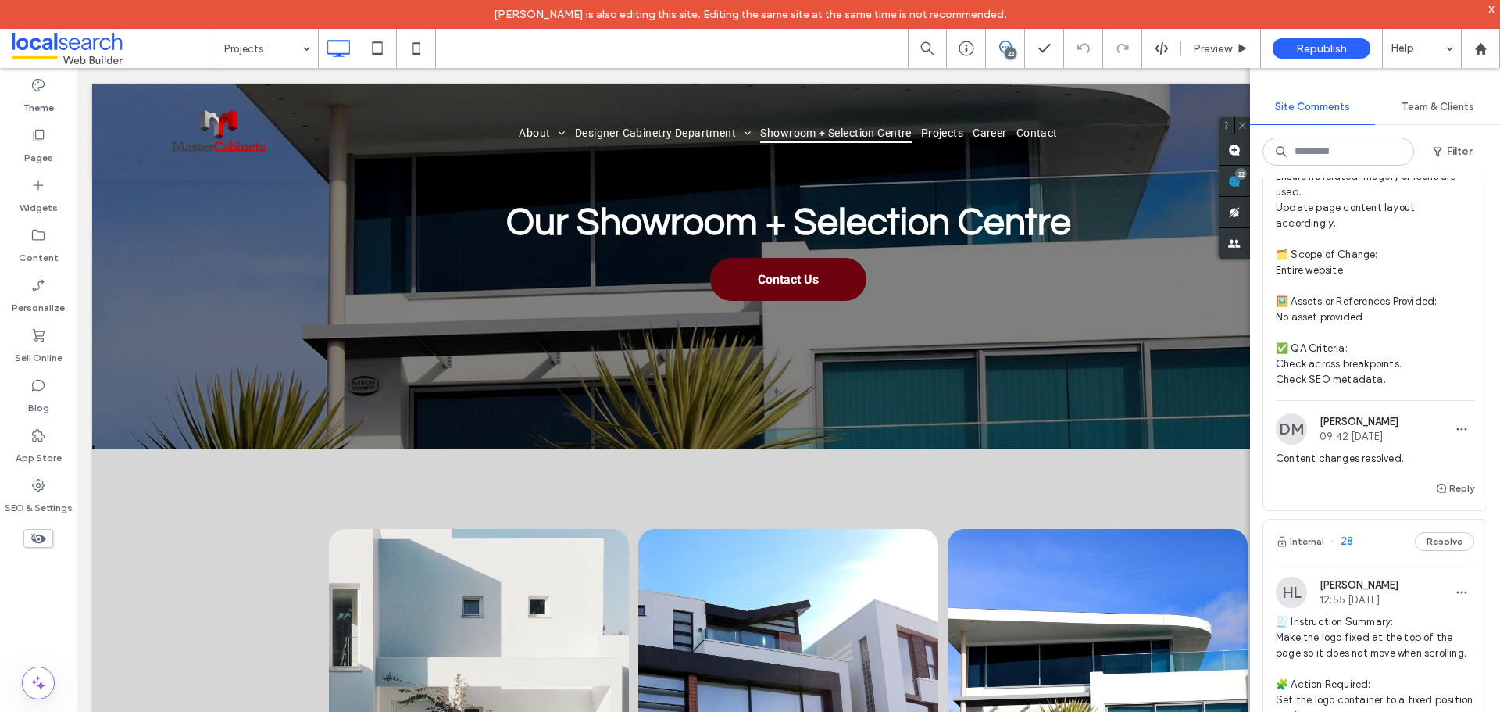
click at [45, 145] on label "Pages" at bounding box center [38, 154] width 29 height 22
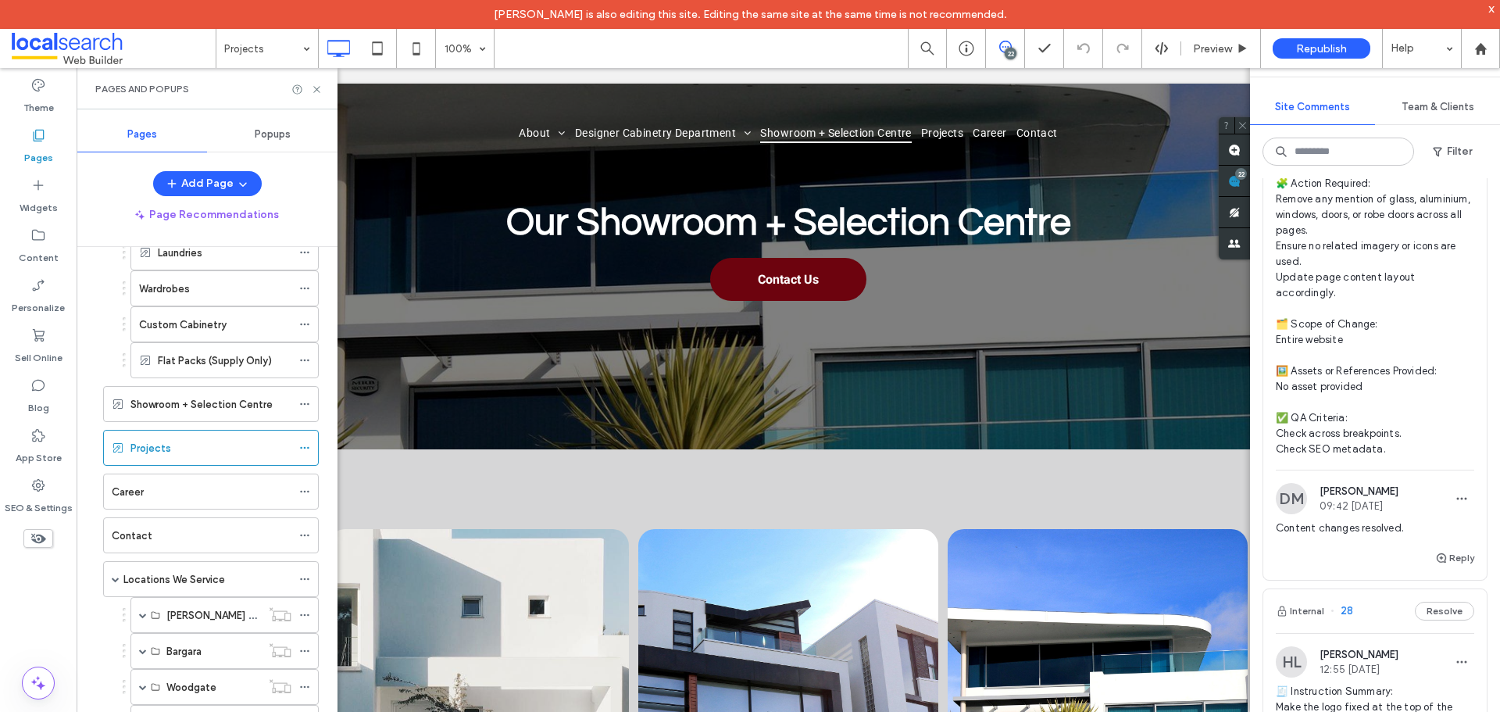
scroll to position [14449, 0]
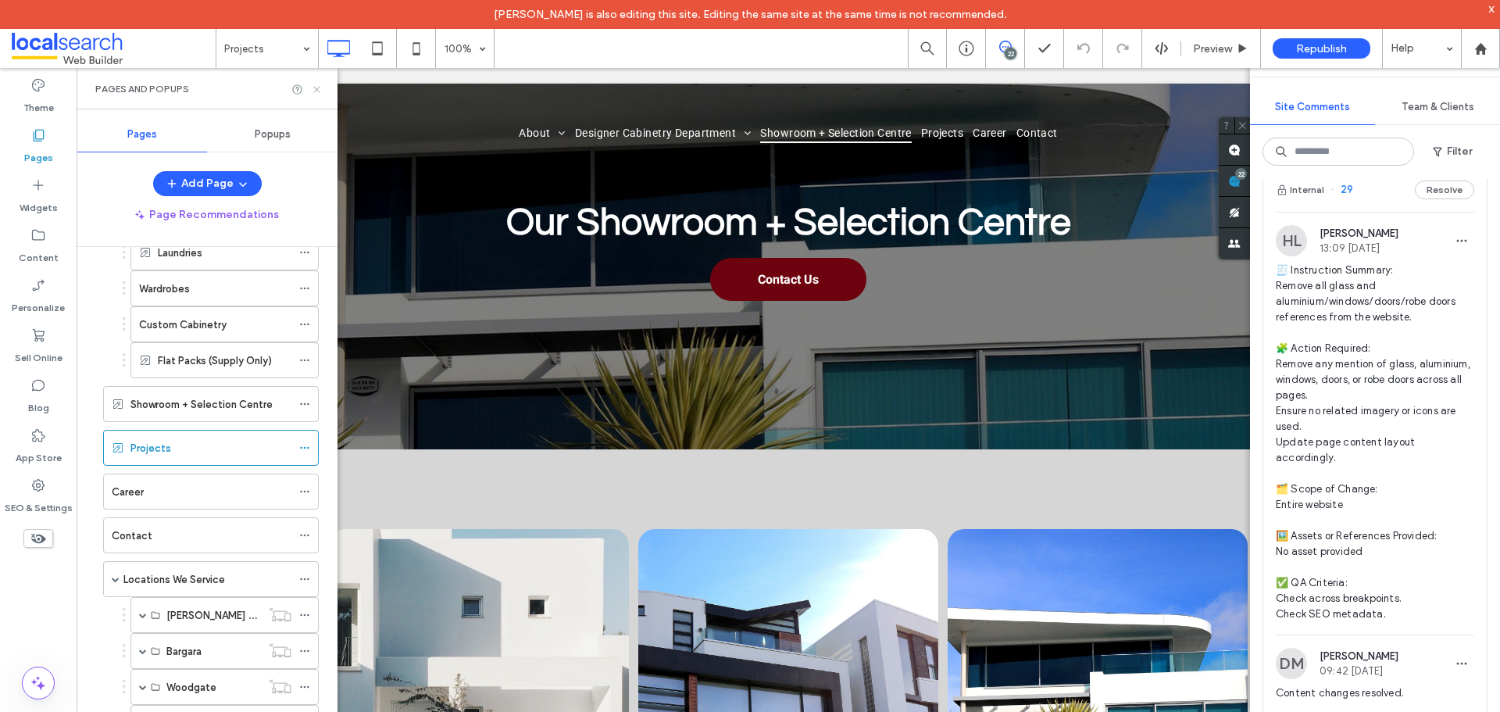
click at [317, 88] on use at bounding box center [316, 89] width 6 height 6
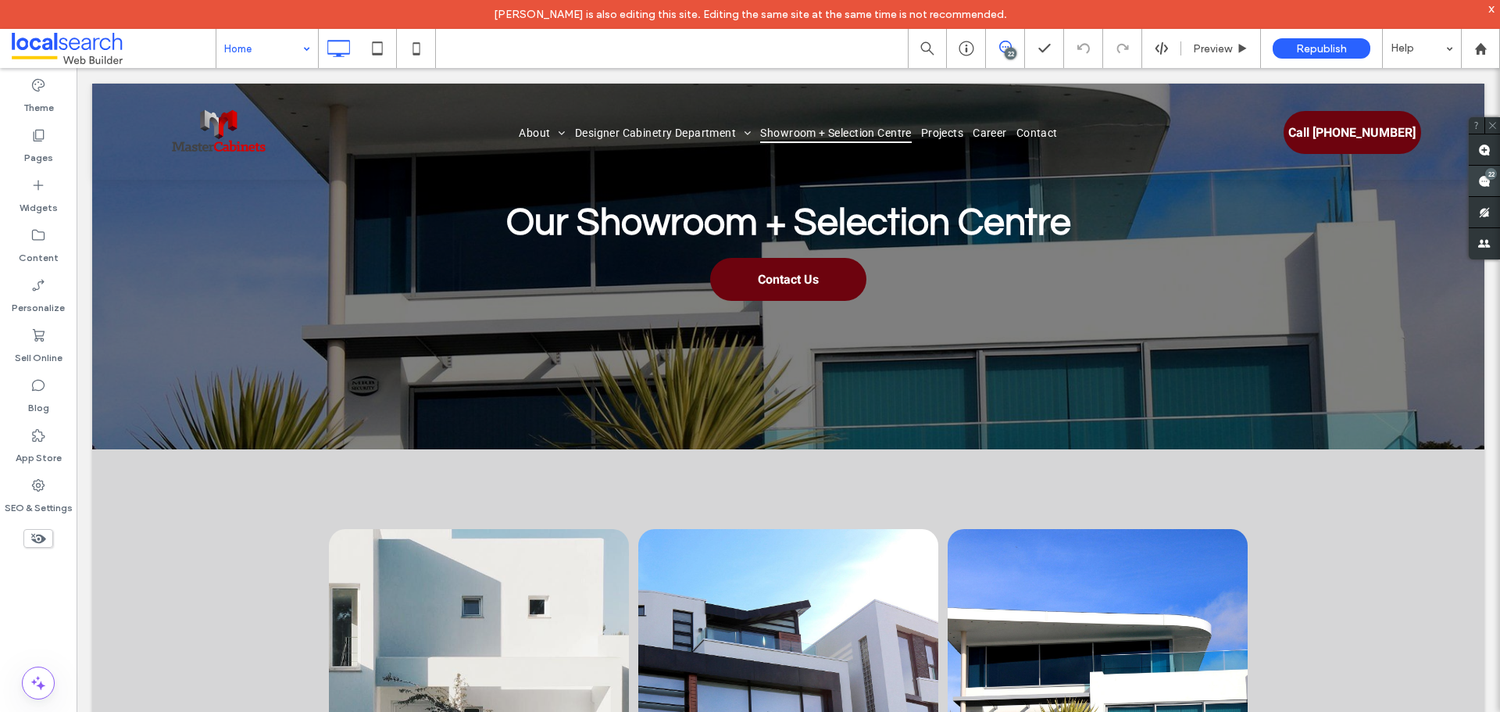
click at [1468, 178] on span at bounding box center [1483, 181] width 31 height 30
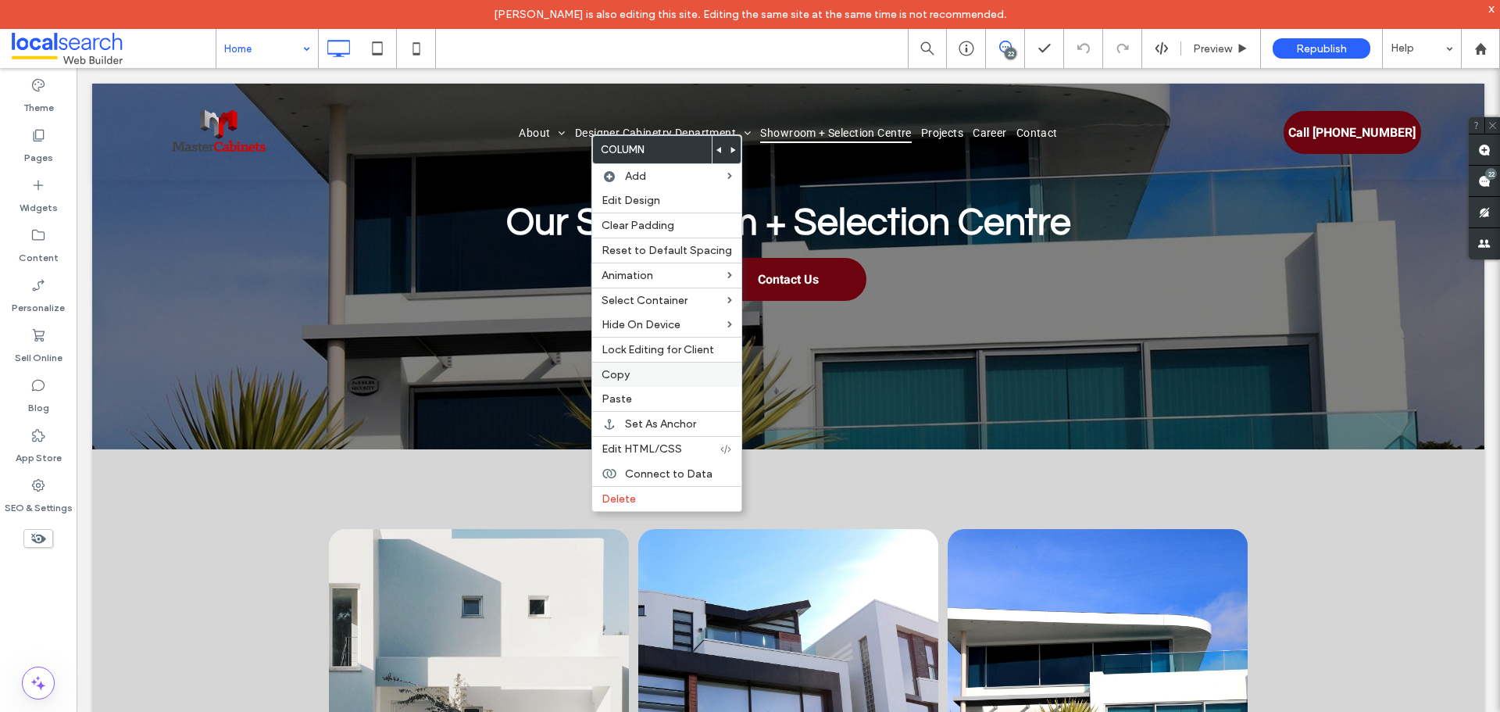
click at [653, 380] on label "Copy" at bounding box center [666, 374] width 130 height 13
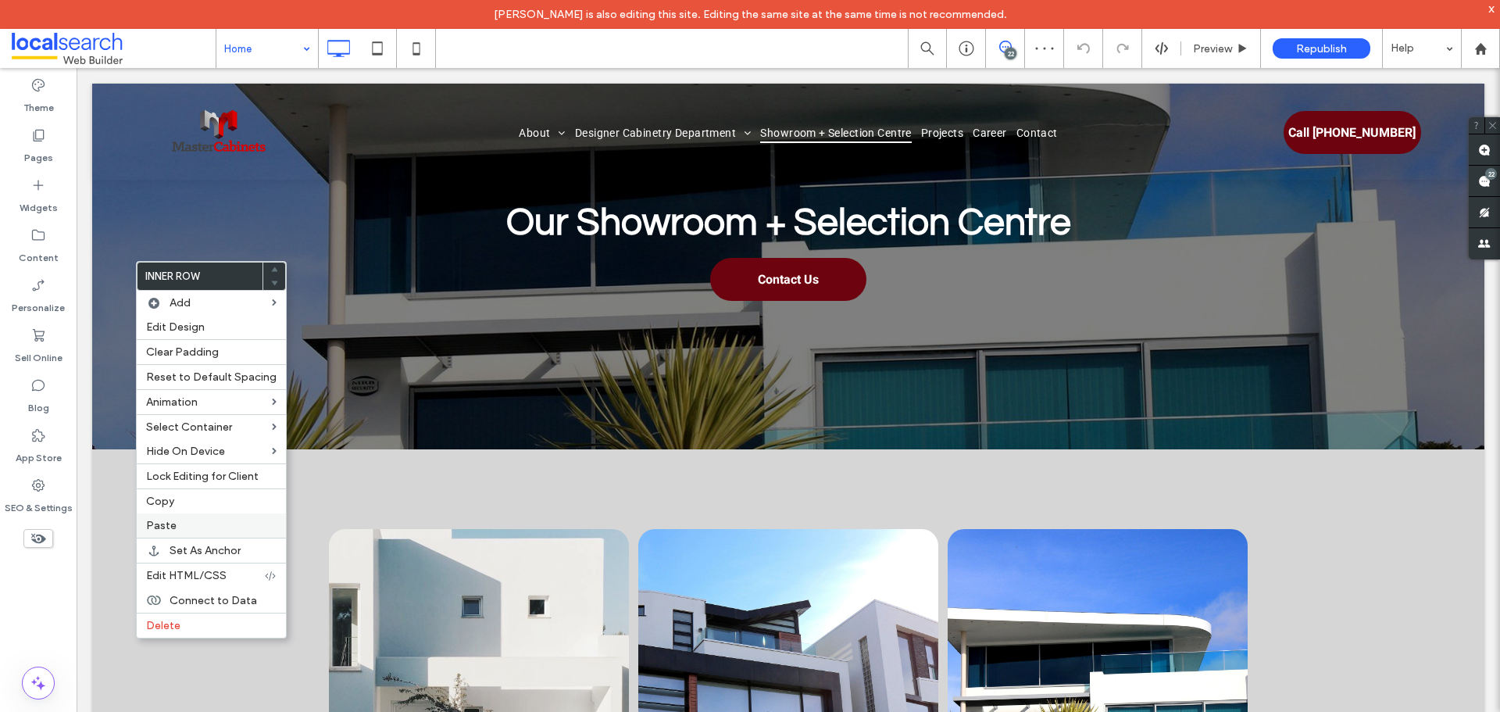
click at [195, 526] on label "Paste" at bounding box center [211, 525] width 130 height 13
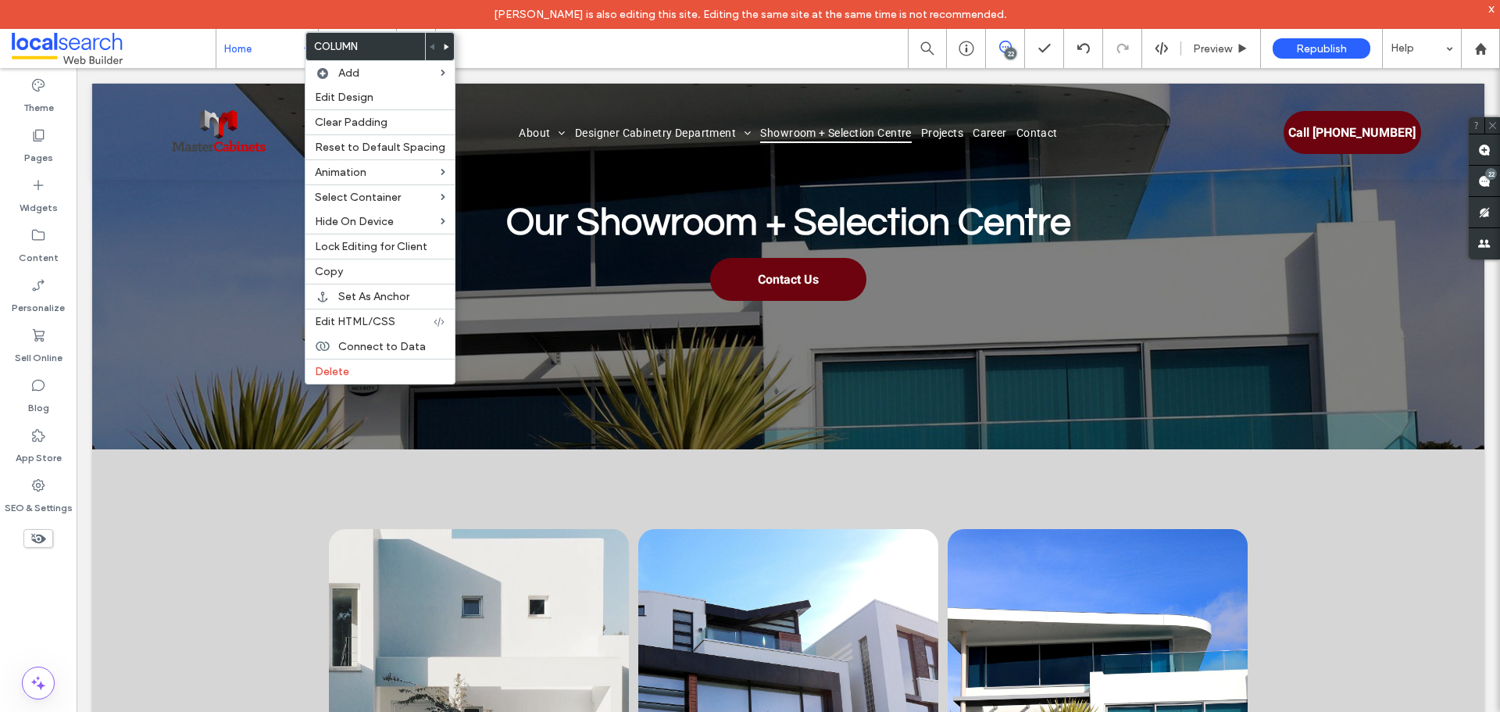
click at [445, 46] on div at bounding box center [447, 46] width 14 height 27
click at [444, 46] on icon at bounding box center [447, 47] width 6 height 6
click at [444, 48] on use at bounding box center [446, 47] width 5 height 6
click at [442, 48] on body "[PERSON_NAME] is also editing this site. Editing the same site at the same time…" at bounding box center [750, 356] width 1500 height 712
click at [444, 48] on icon at bounding box center [447, 47] width 6 height 6
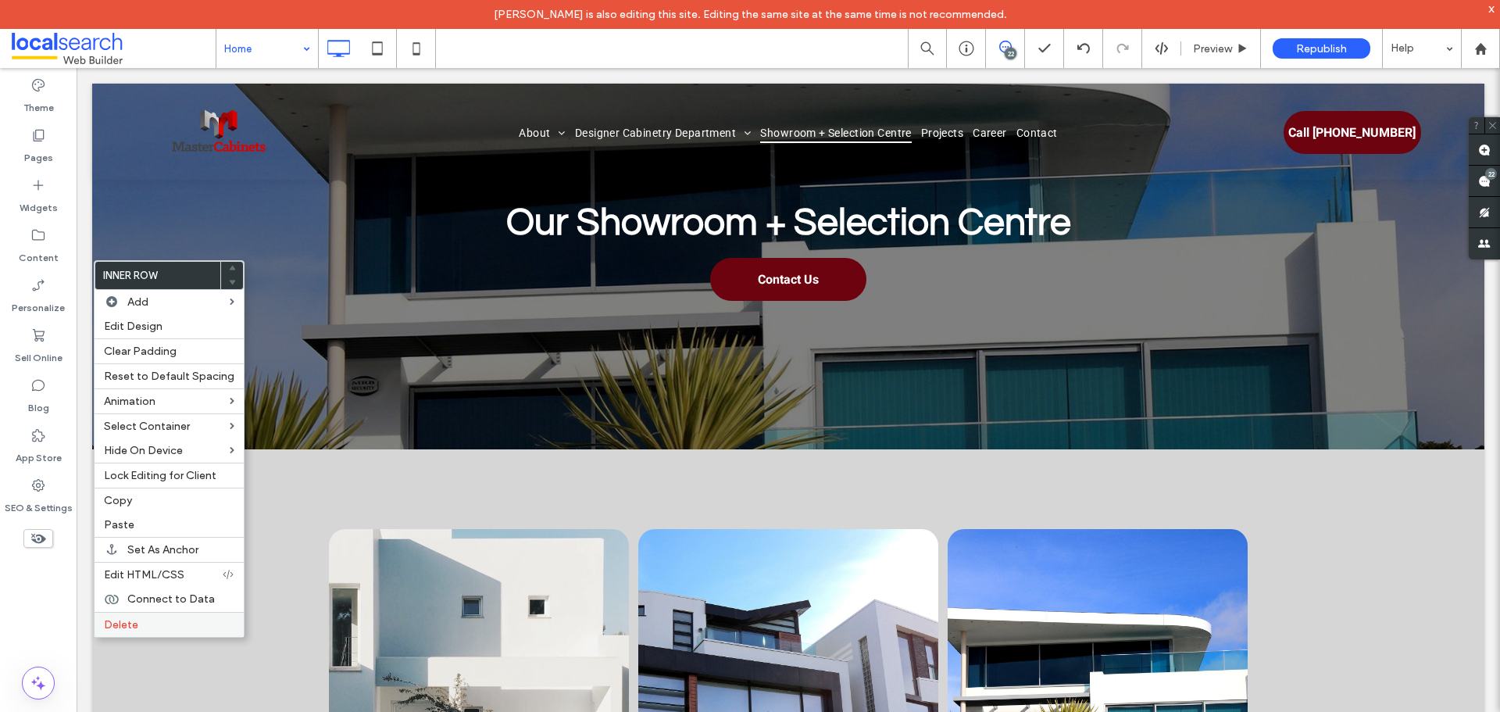
click at [166, 626] on label "Delete" at bounding box center [169, 624] width 130 height 13
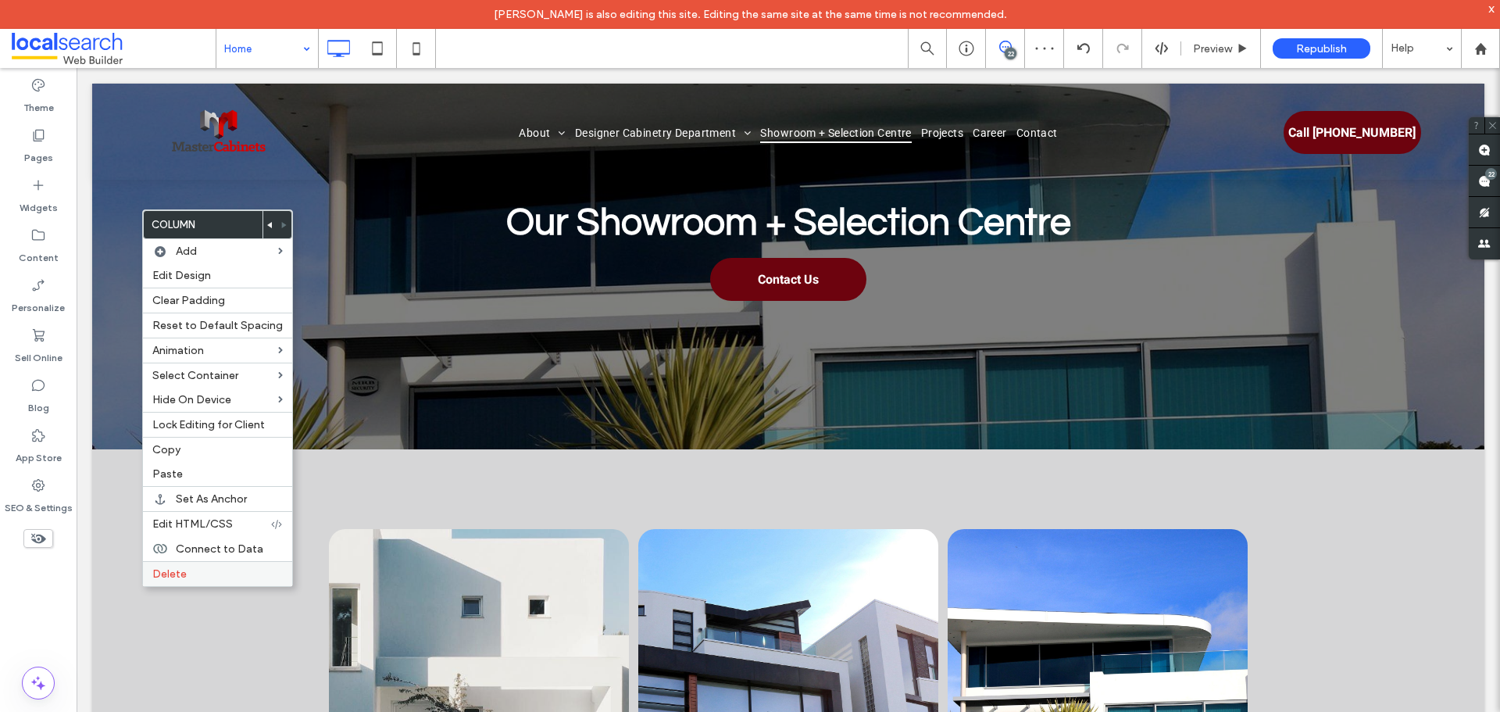
click at [198, 577] on label "Delete" at bounding box center [217, 573] width 130 height 13
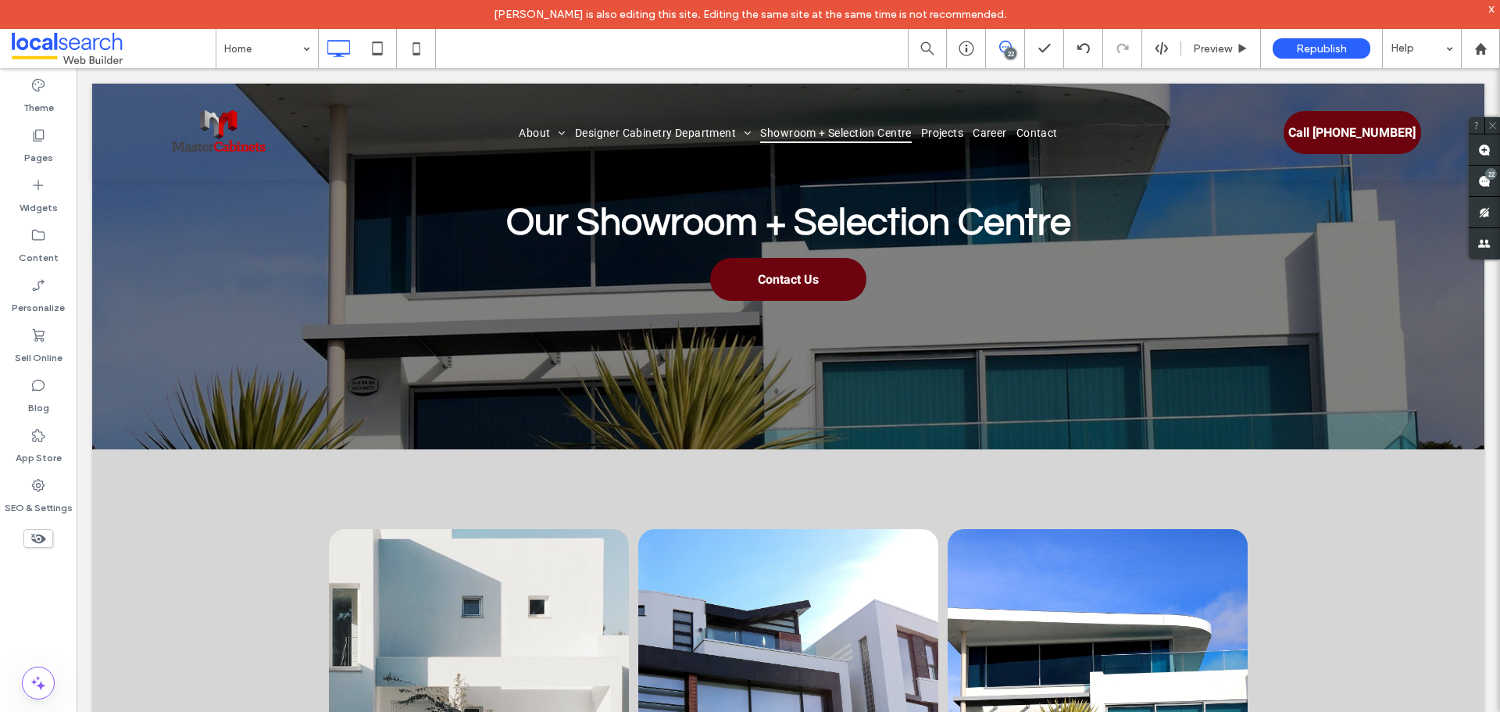
click at [278, 52] on div at bounding box center [750, 356] width 1500 height 712
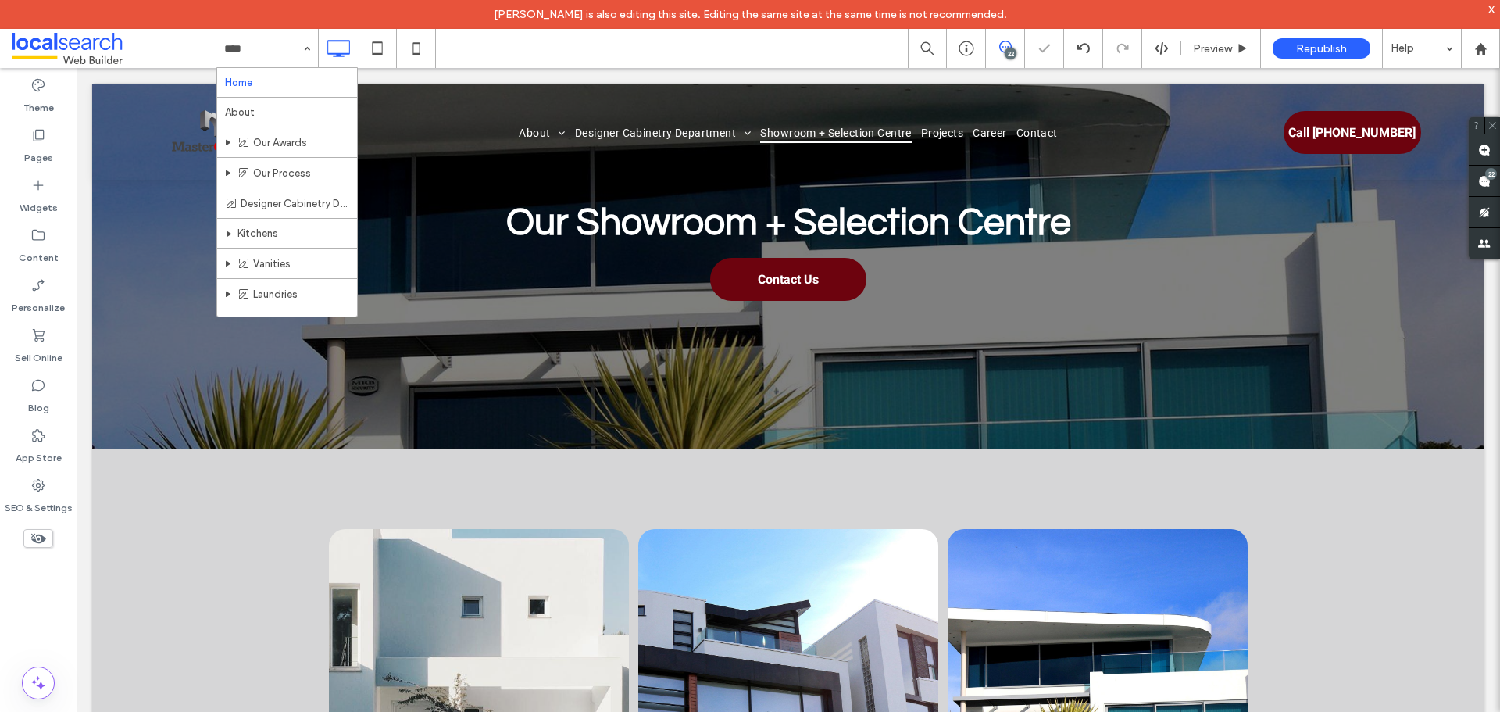
click at [285, 52] on input at bounding box center [263, 48] width 78 height 39
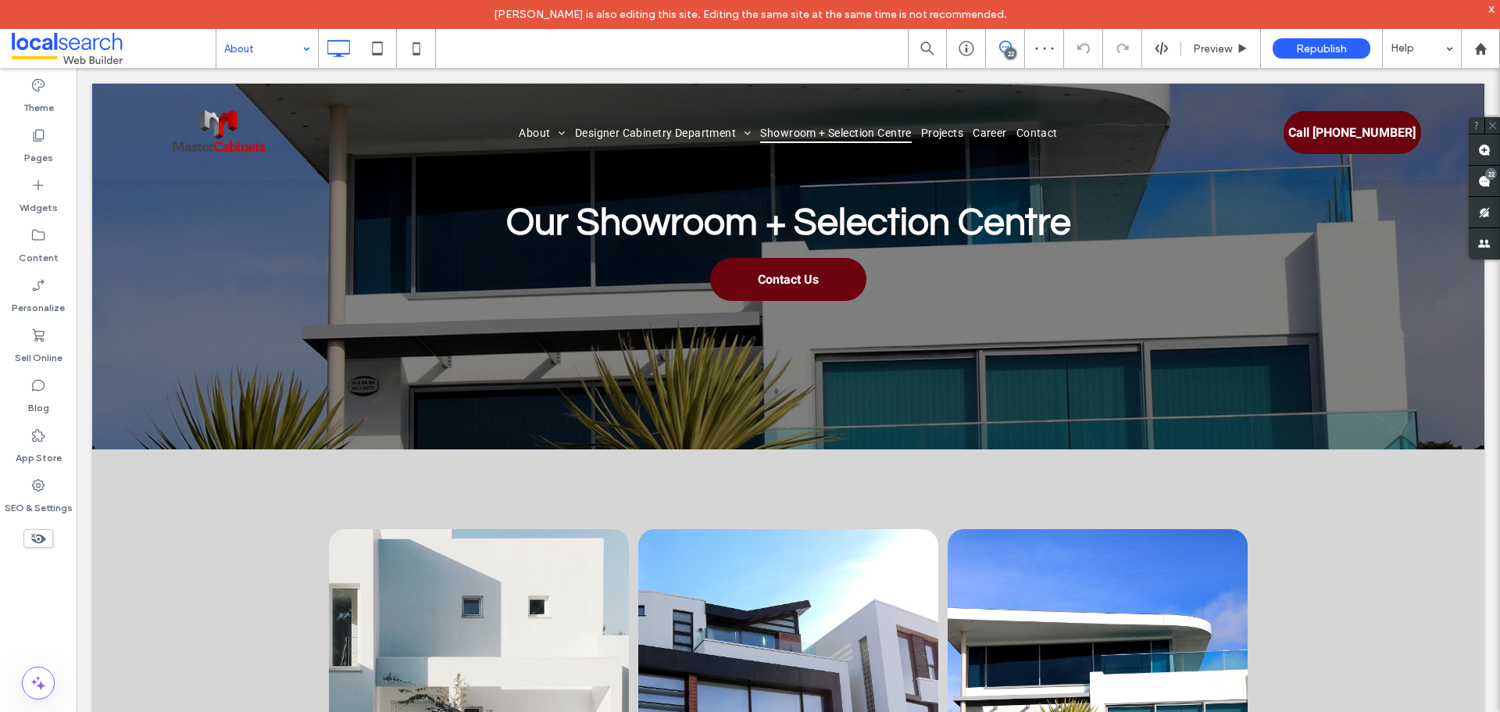
click at [307, 45] on div "About" at bounding box center [267, 48] width 102 height 39
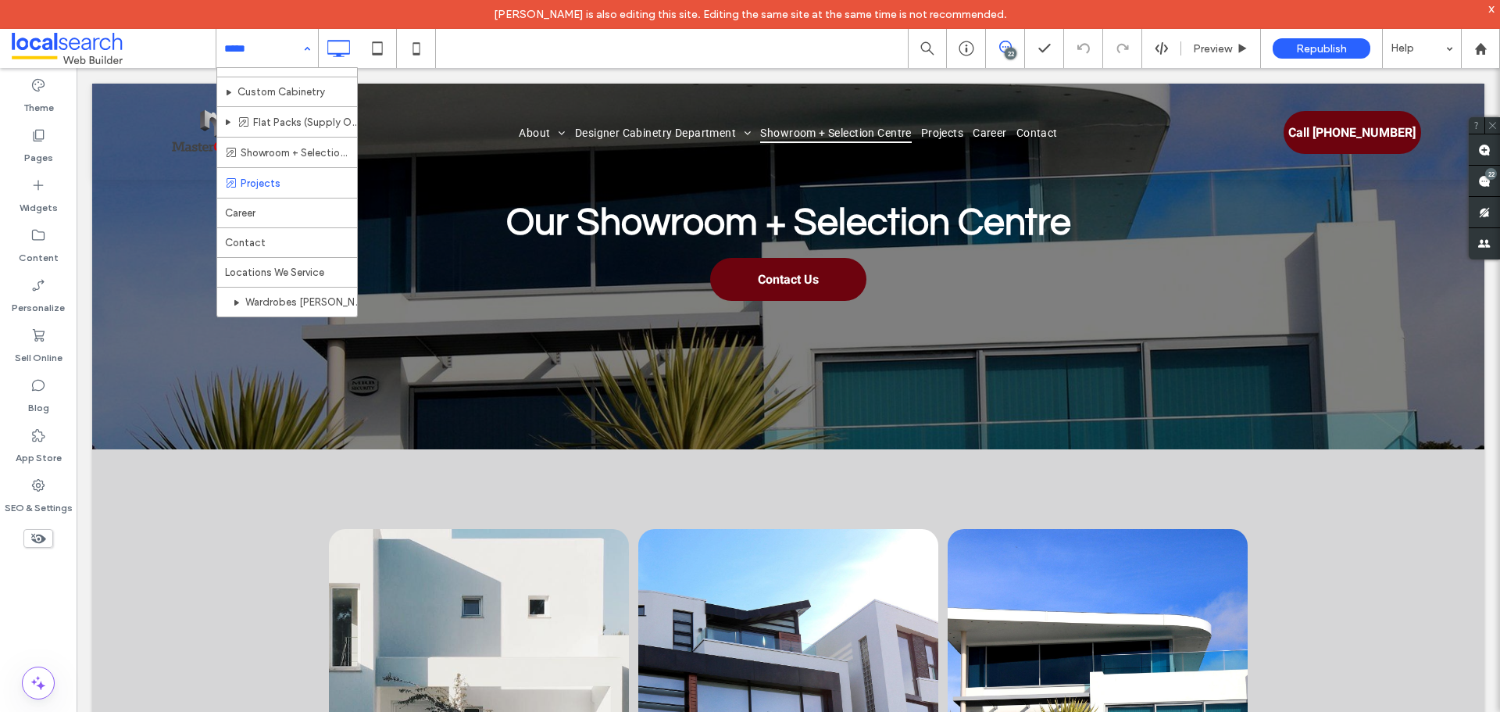
scroll to position [234, 0]
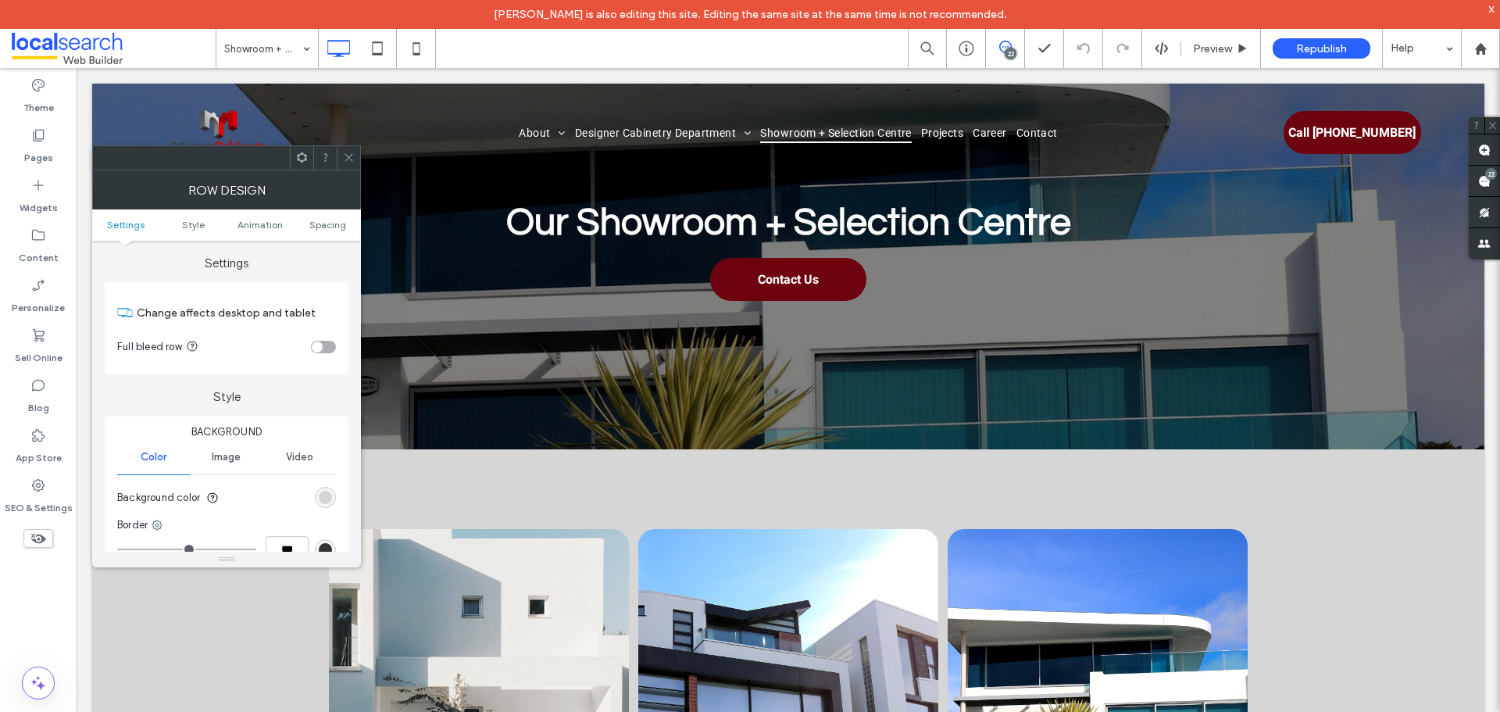
click at [327, 345] on div "toggle" at bounding box center [323, 347] width 25 height 12
click at [347, 158] on icon at bounding box center [349, 158] width 12 height 12
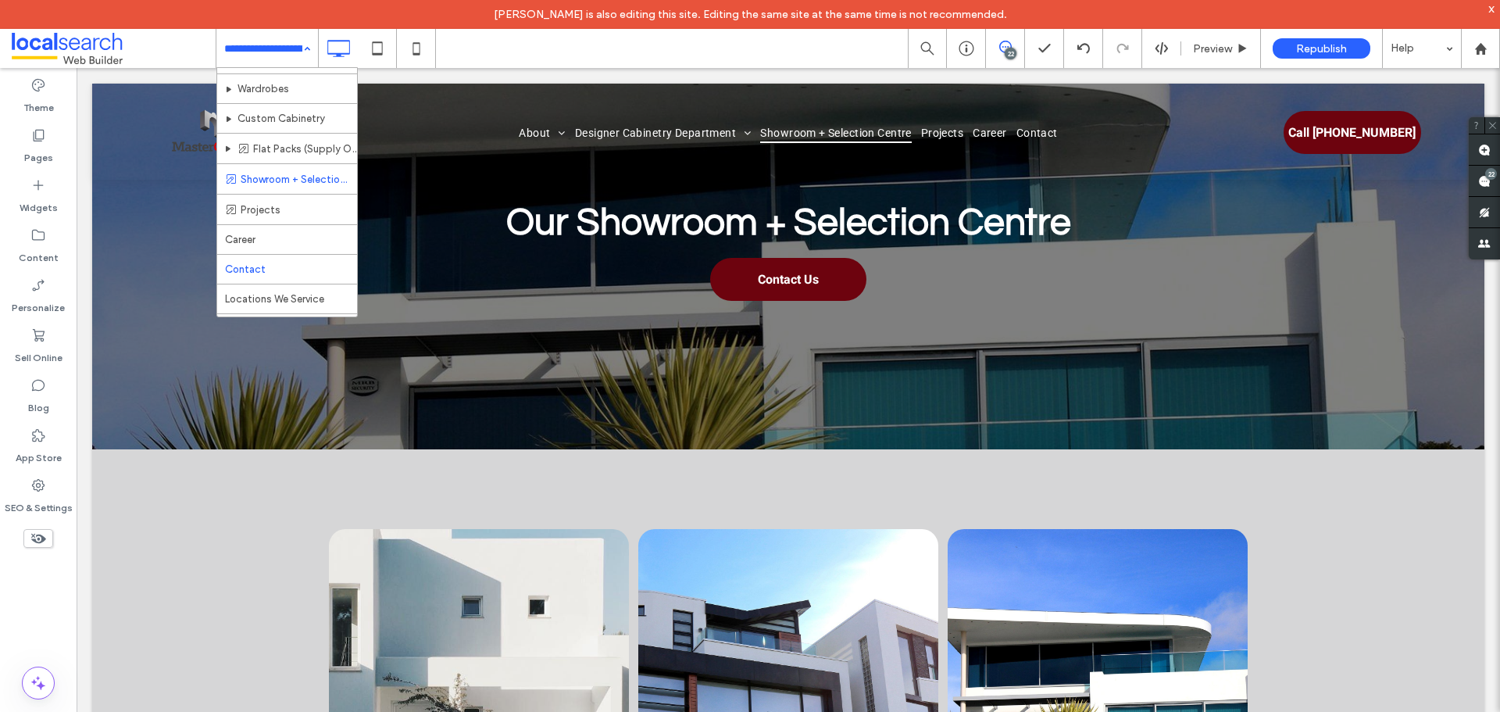
scroll to position [234, 0]
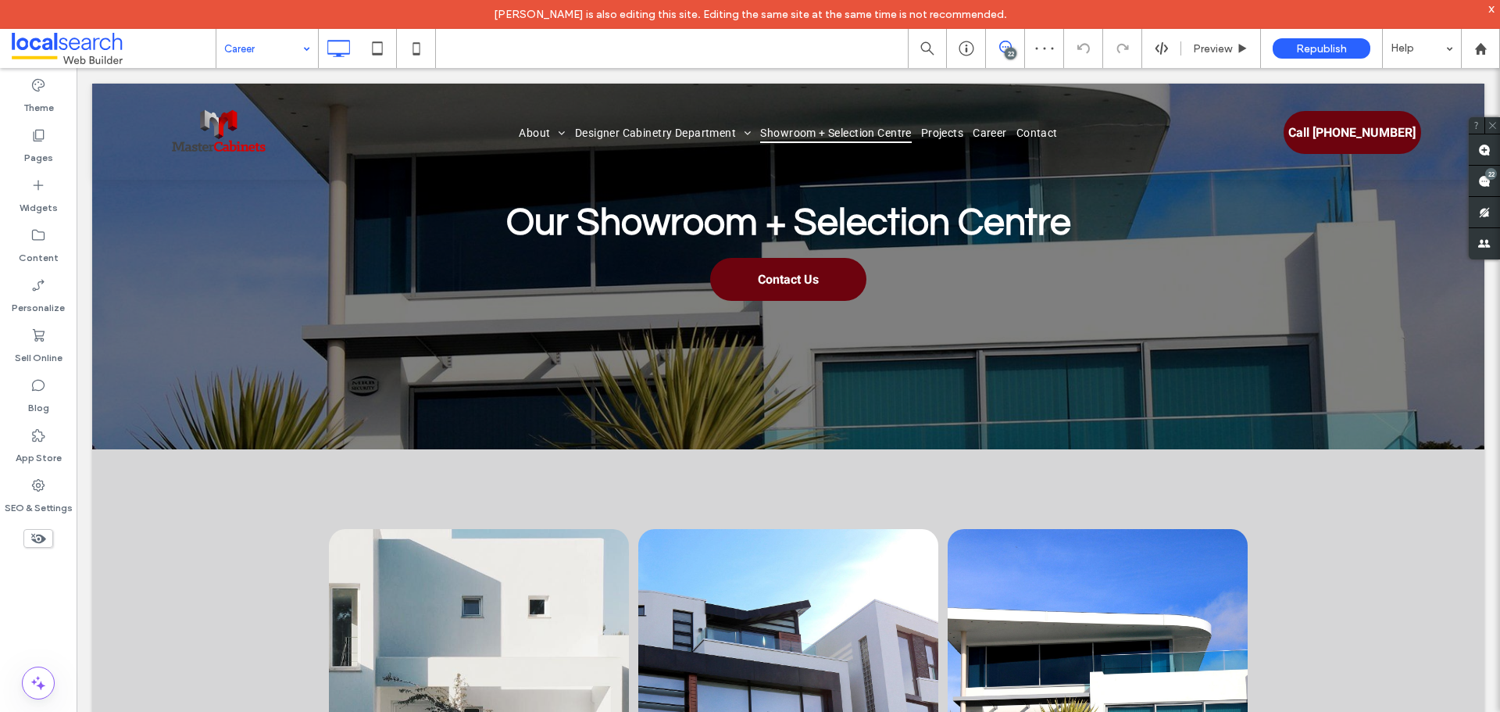
click at [271, 53] on input at bounding box center [263, 48] width 78 height 39
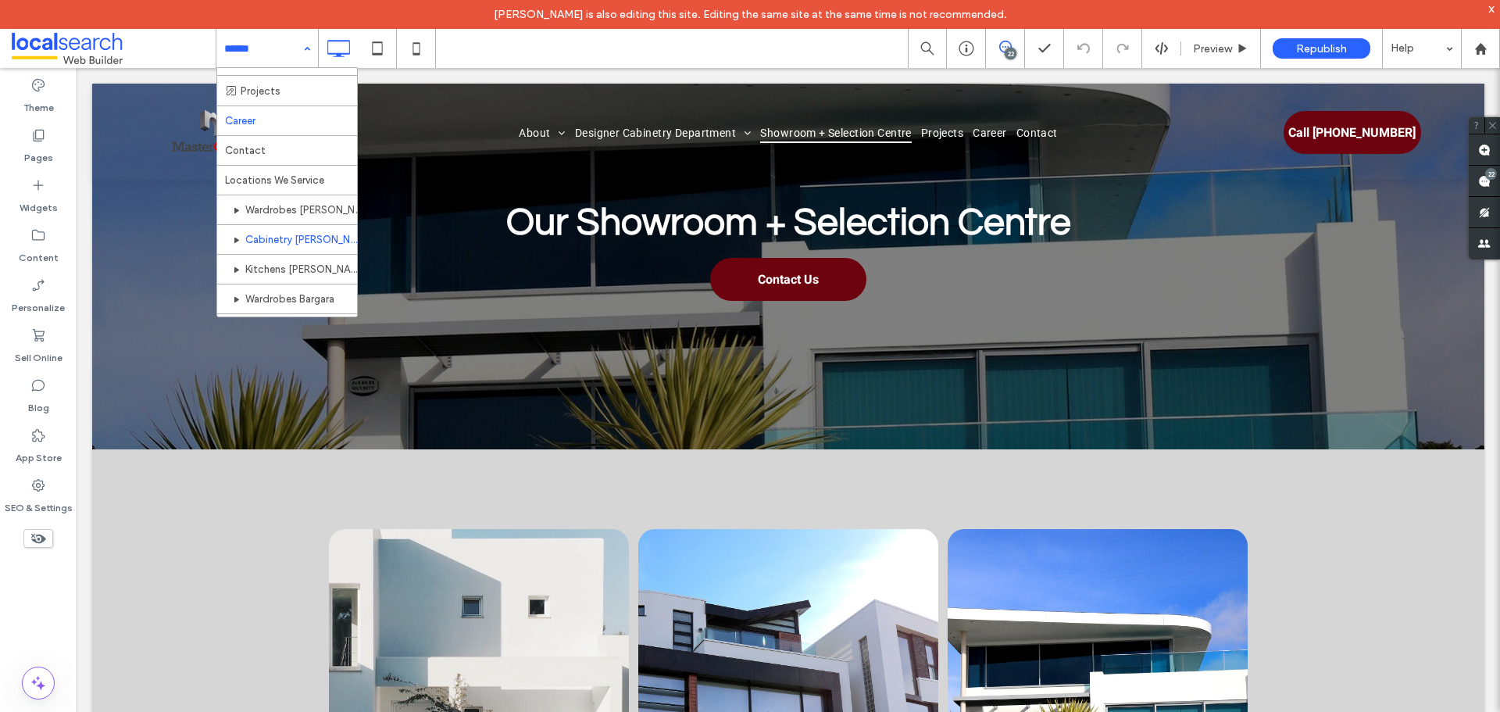
scroll to position [326, 0]
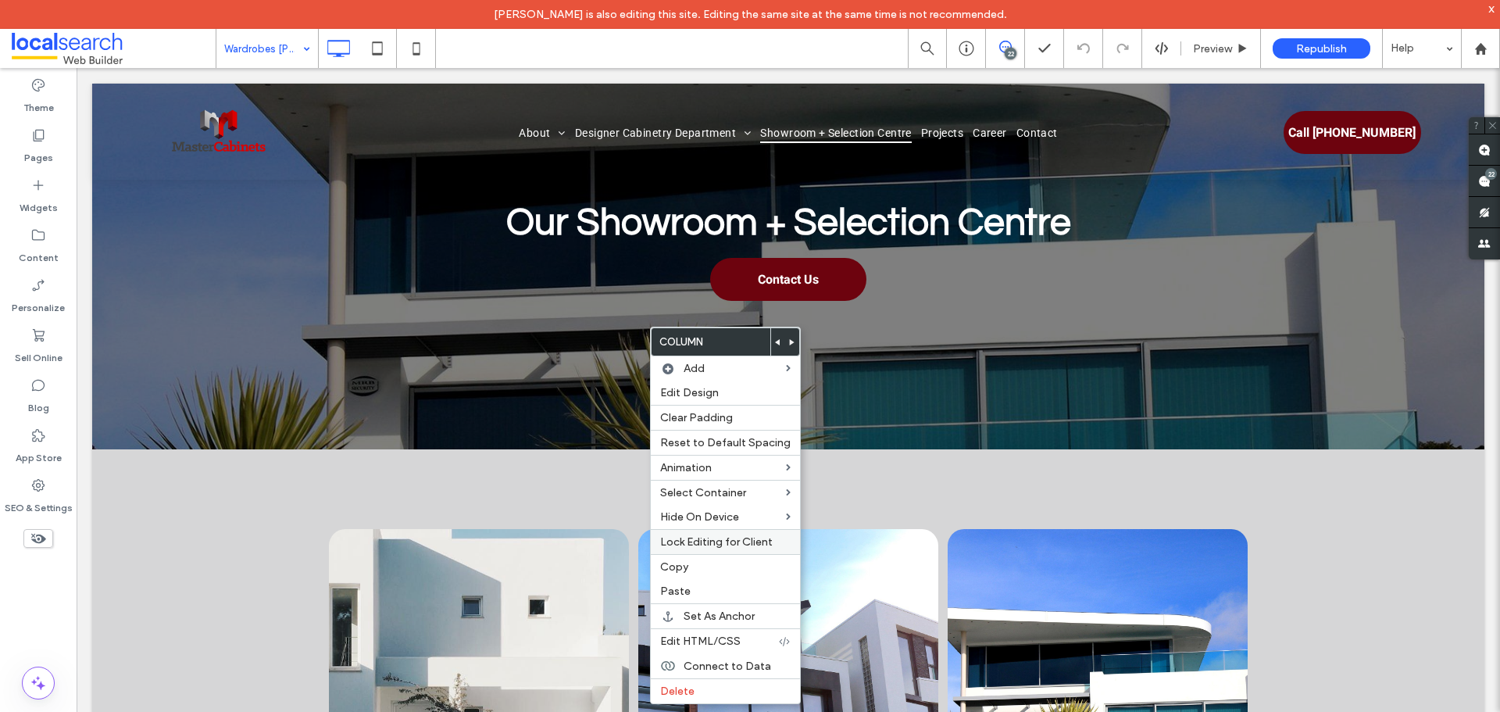
drag, startPoint x: 683, startPoint y: 566, endPoint x: 785, endPoint y: 537, distance: 106.5
click at [683, 565] on span "Copy" at bounding box center [674, 566] width 28 height 13
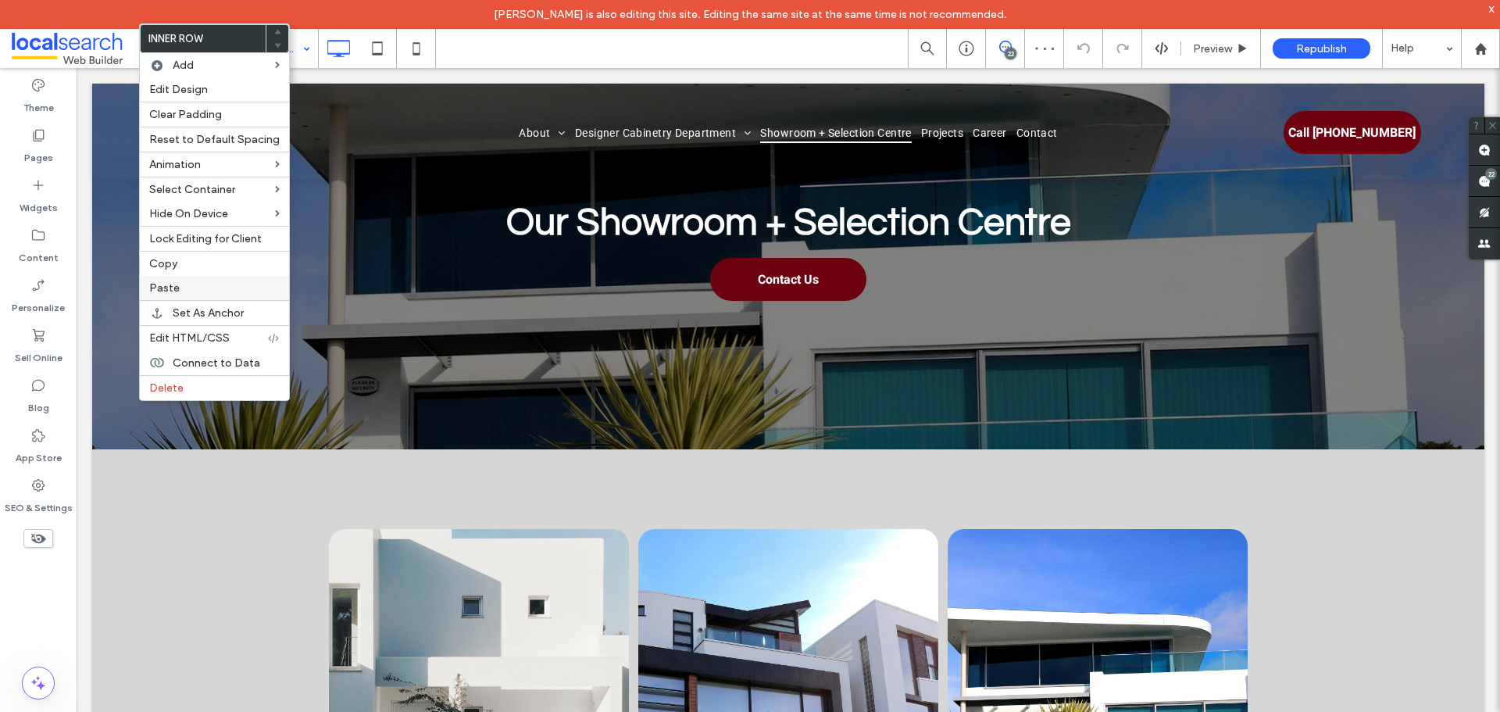
click at [215, 293] on label "Paste" at bounding box center [214, 287] width 130 height 13
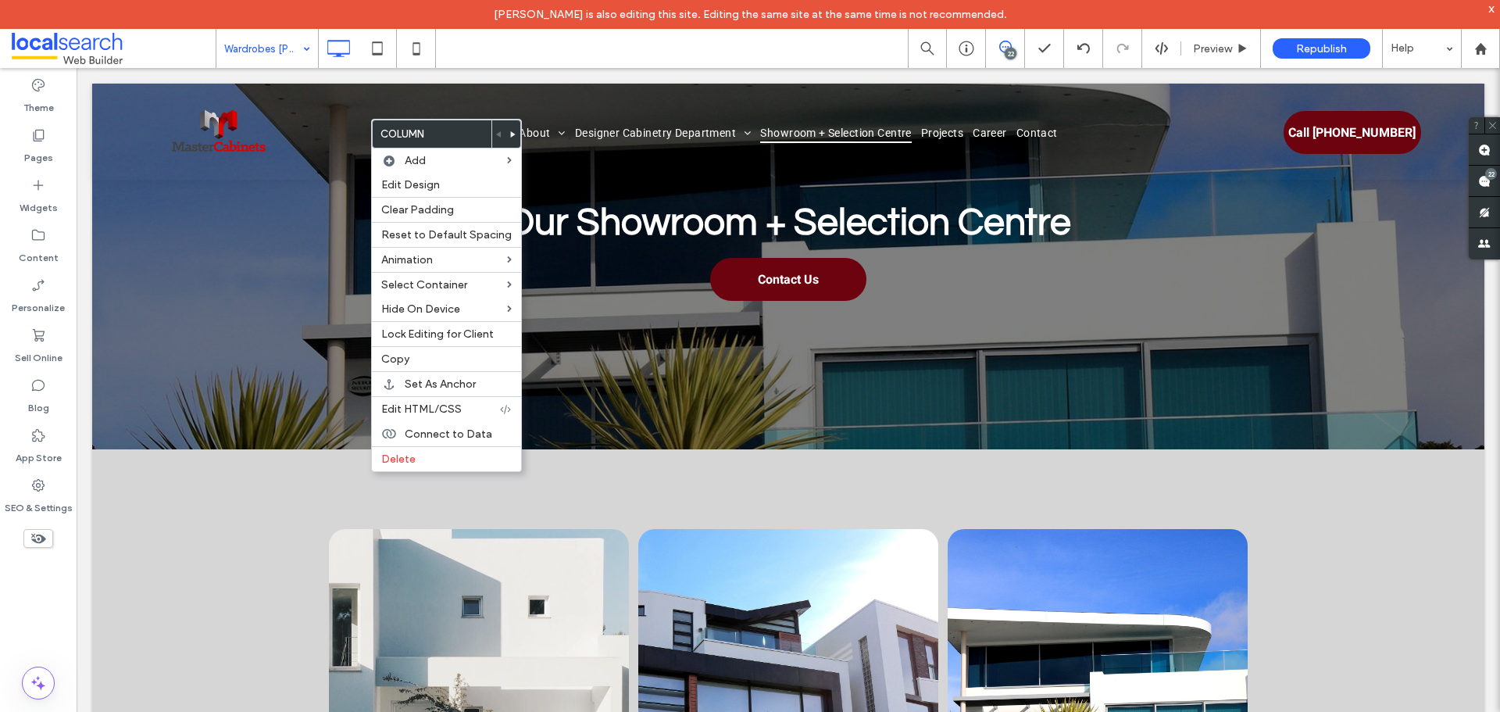
click at [514, 130] on div at bounding box center [513, 133] width 14 height 27
click at [511, 131] on icon at bounding box center [513, 134] width 6 height 6
click at [511, 131] on body "[PERSON_NAME] is also editing this site. Editing the same site at the same time…" at bounding box center [750, 356] width 1500 height 712
click at [511, 131] on icon at bounding box center [513, 134] width 6 height 6
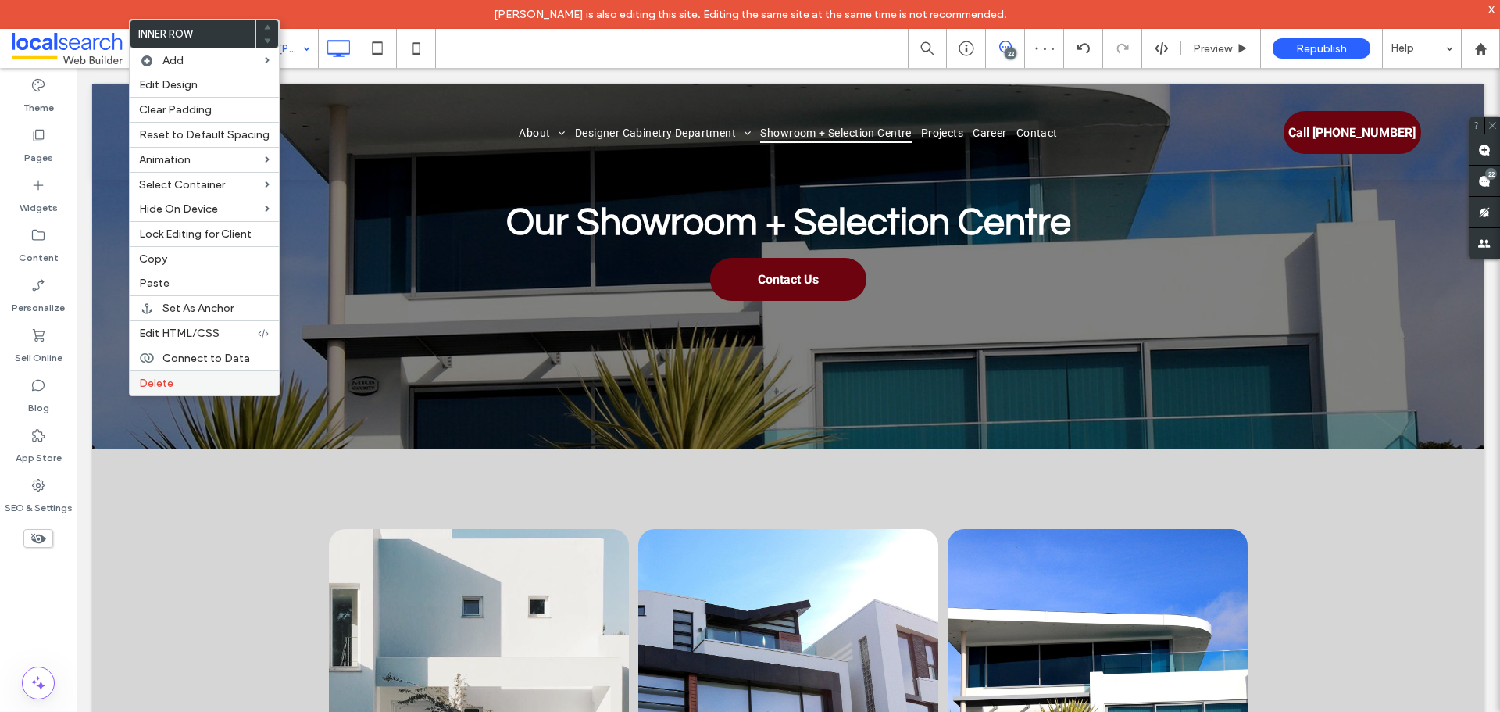
click at [187, 386] on label "Delete" at bounding box center [204, 382] width 130 height 13
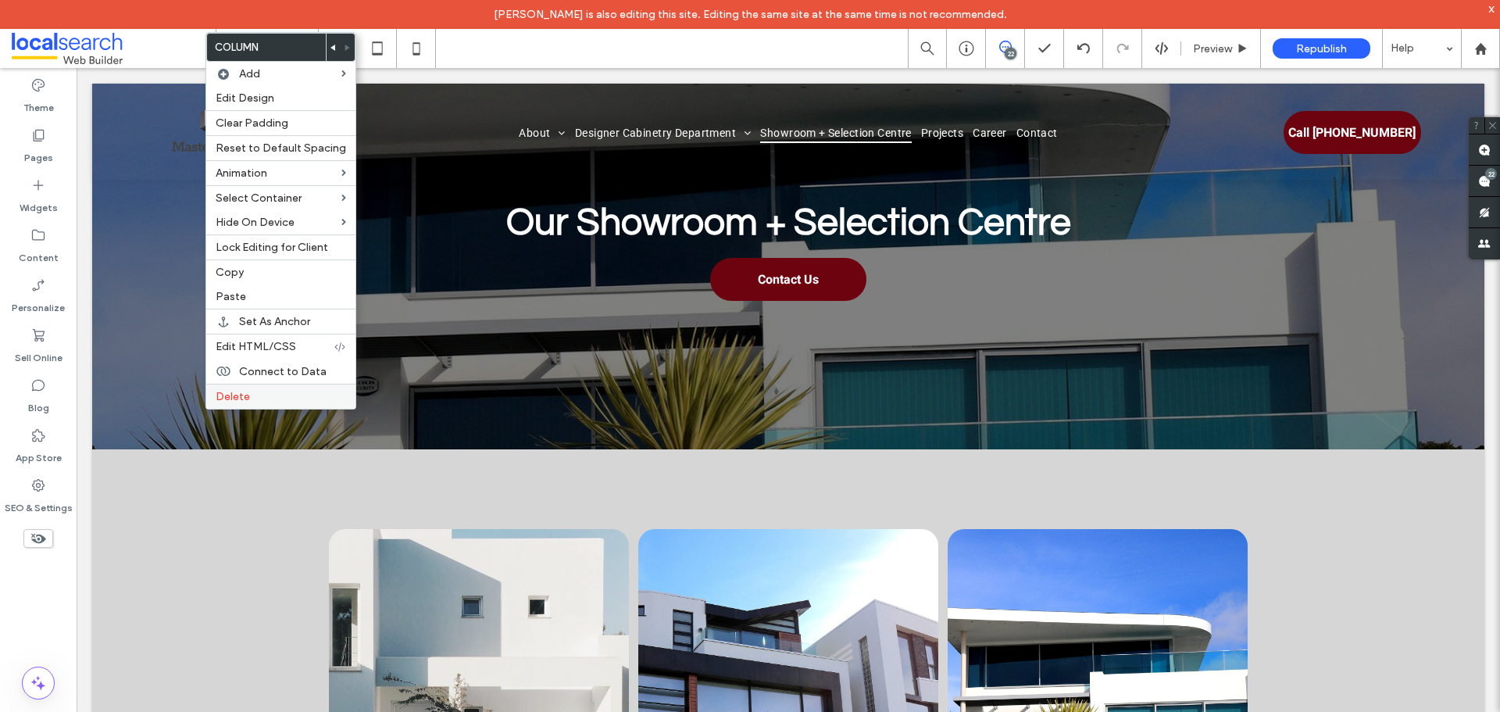
click at [280, 392] on label "Delete" at bounding box center [281, 396] width 130 height 13
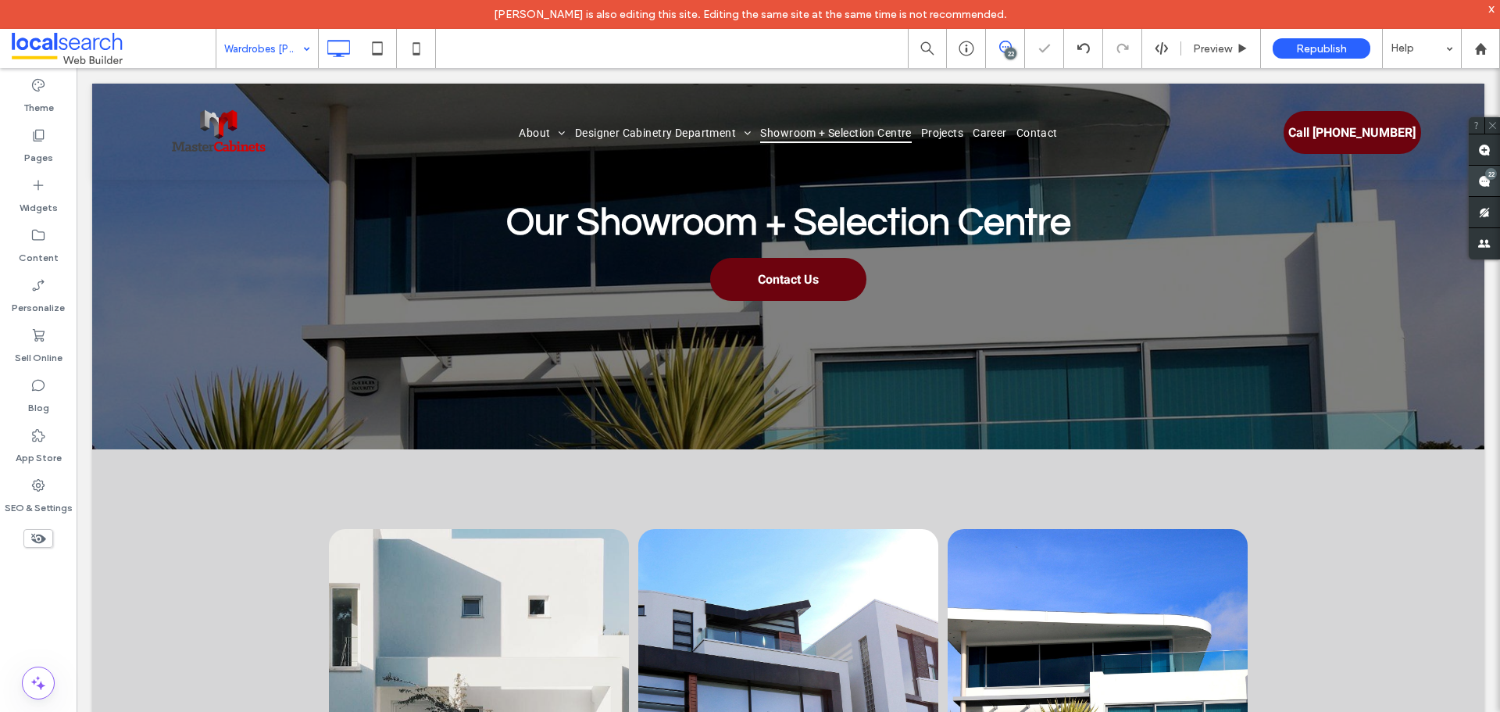
click at [1480, 175] on use at bounding box center [1484, 181] width 12 height 12
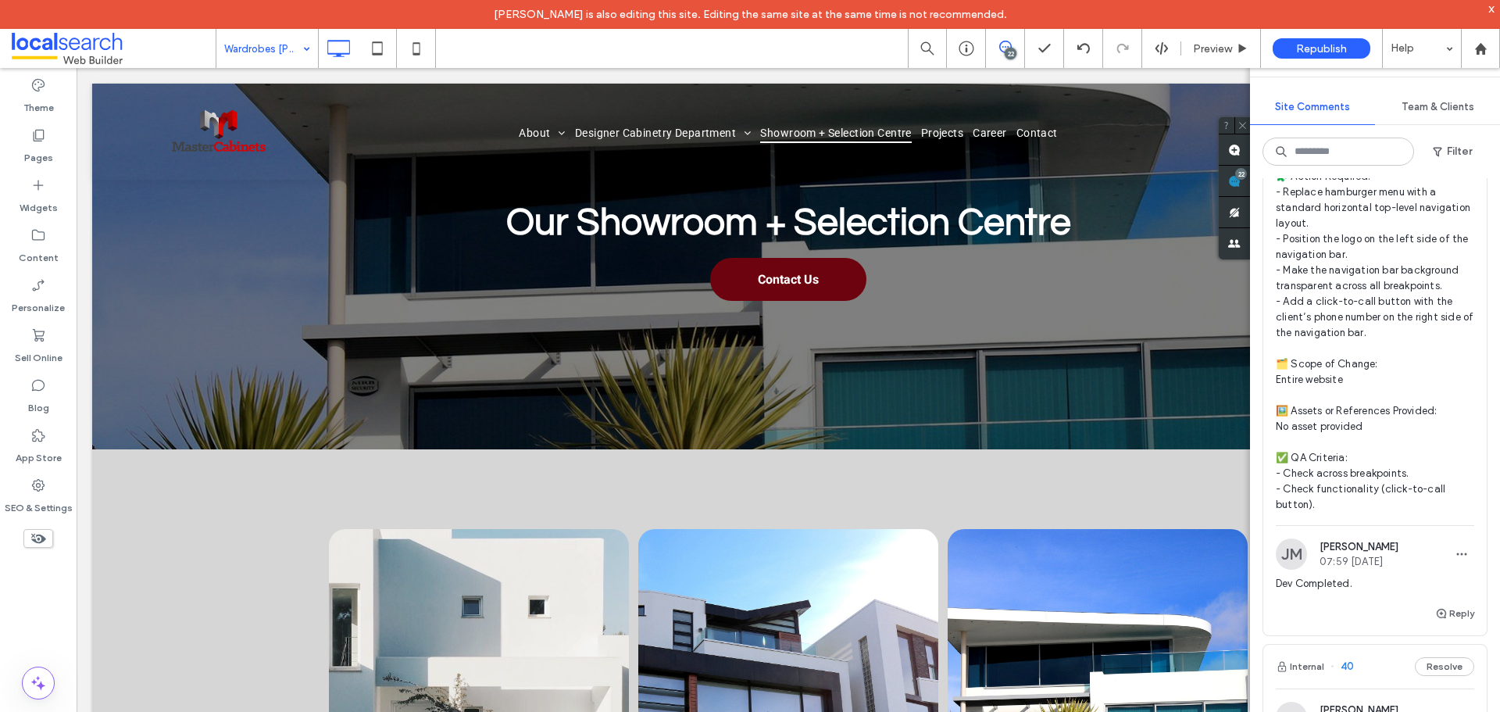
scroll to position [6014, 0]
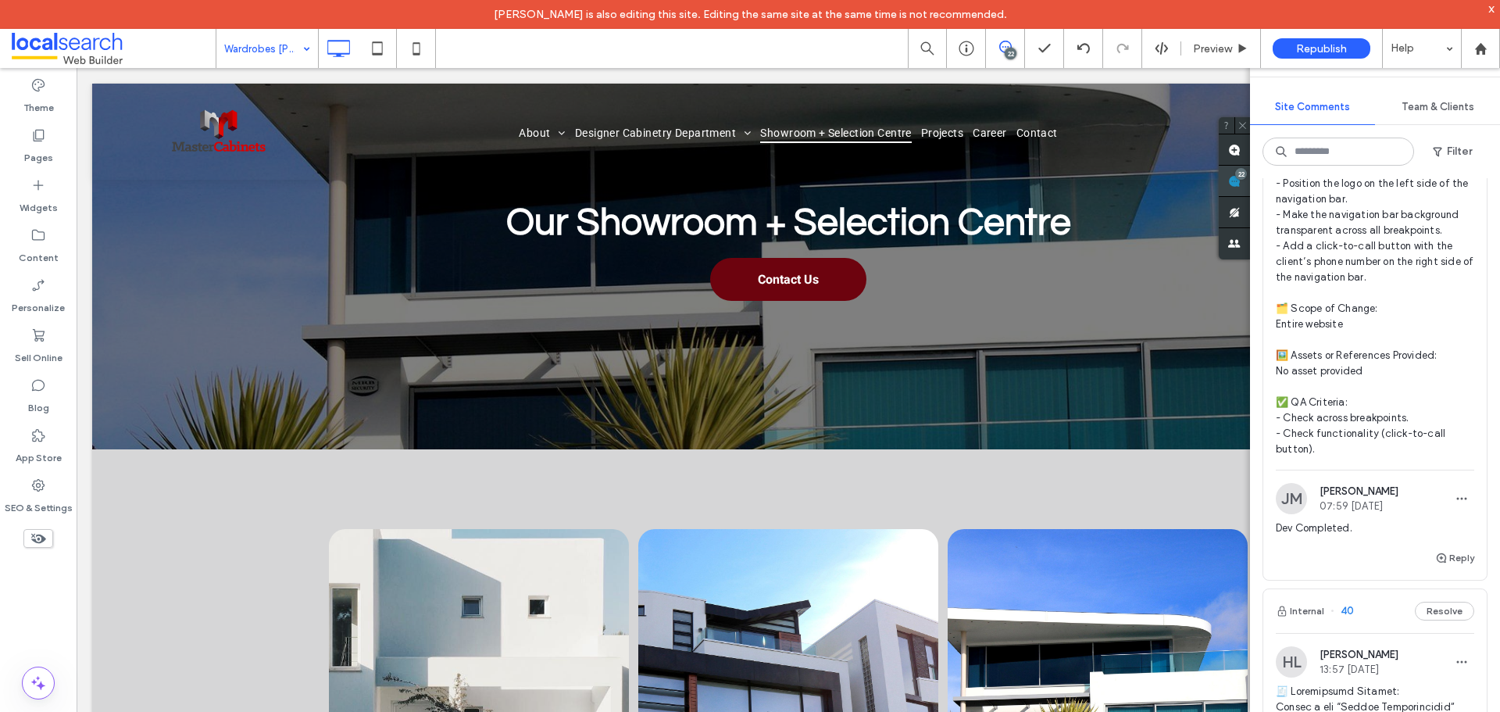
drag, startPoint x: 1232, startPoint y: 177, endPoint x: 1224, endPoint y: 191, distance: 15.8
click at [1233, 177] on use at bounding box center [1234, 181] width 12 height 12
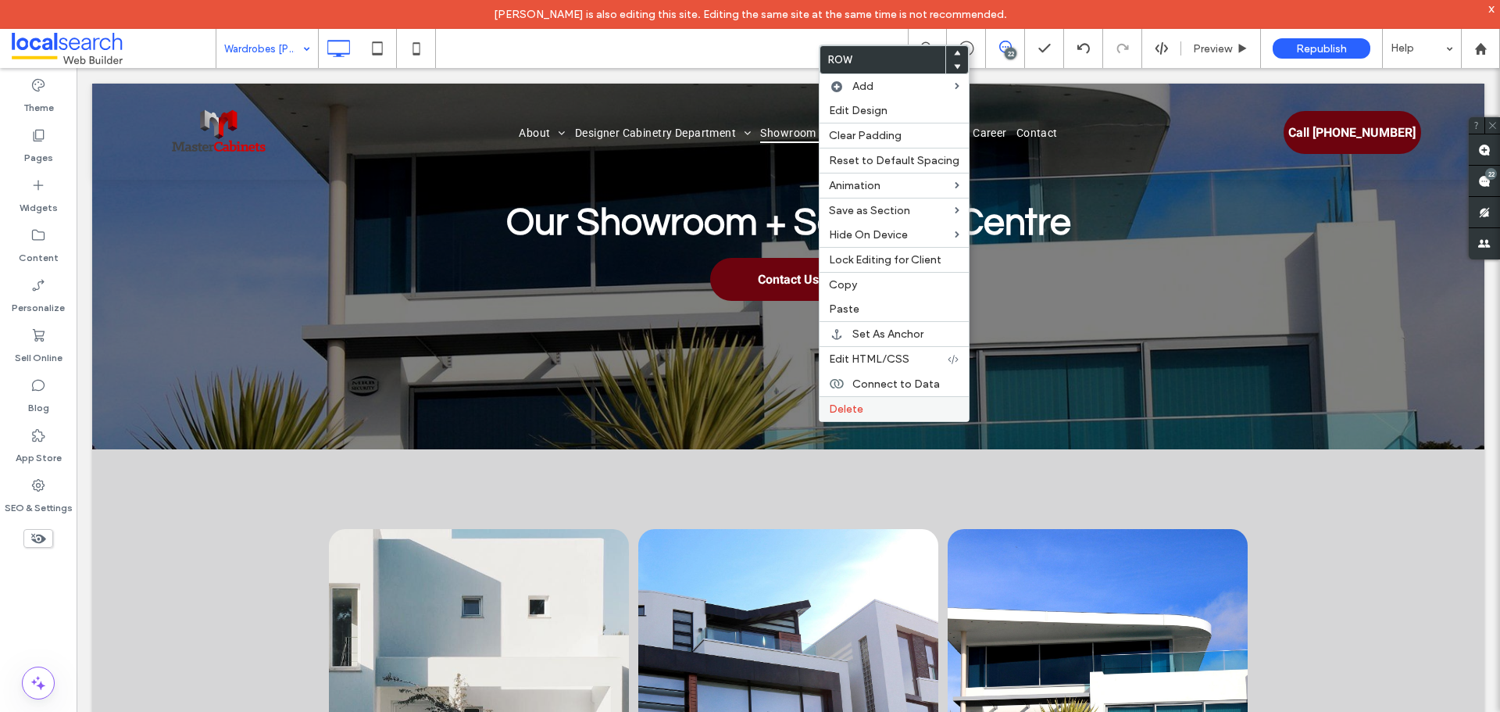
click at [899, 406] on label "Delete" at bounding box center [894, 408] width 130 height 13
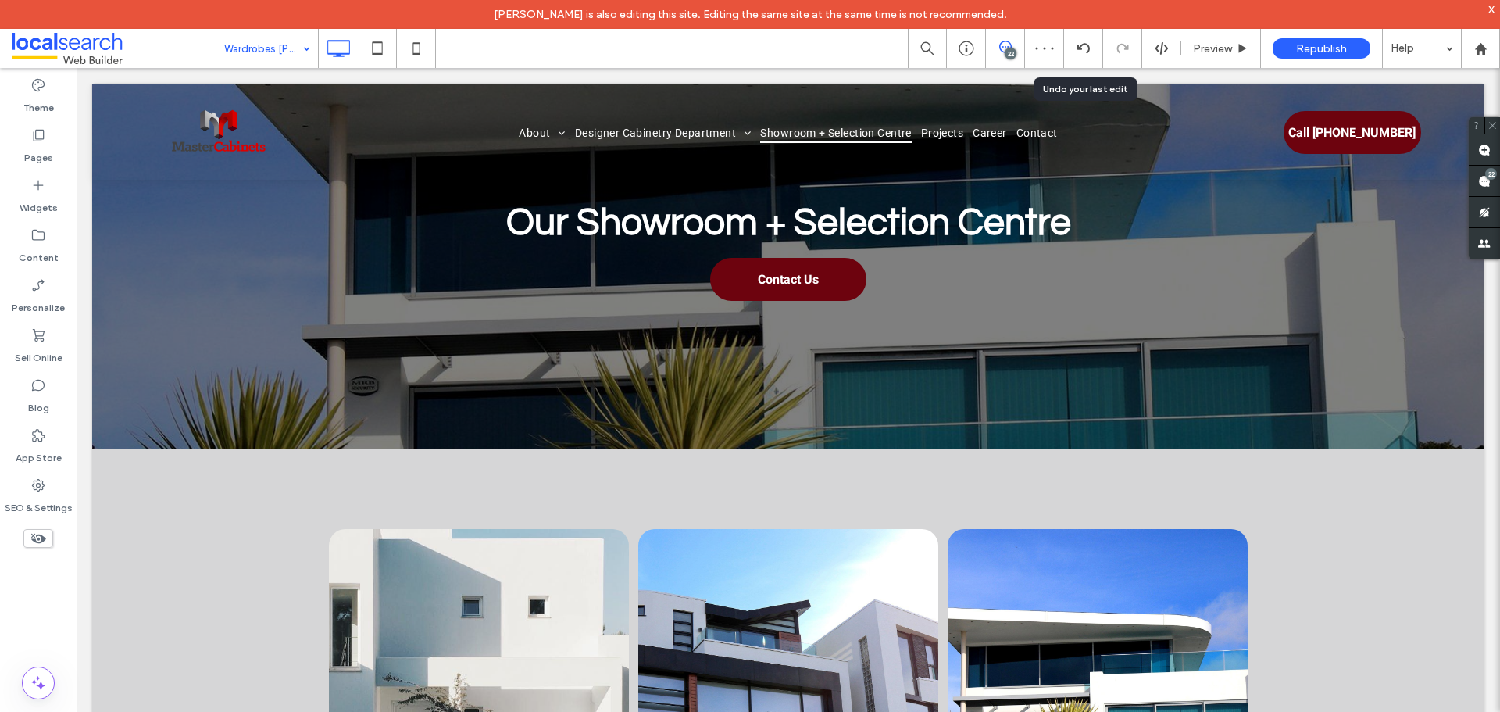
drag, startPoint x: 1083, startPoint y: 47, endPoint x: 1088, endPoint y: 88, distance: 41.7
click at [1085, 48] on icon at bounding box center [1083, 48] width 12 height 12
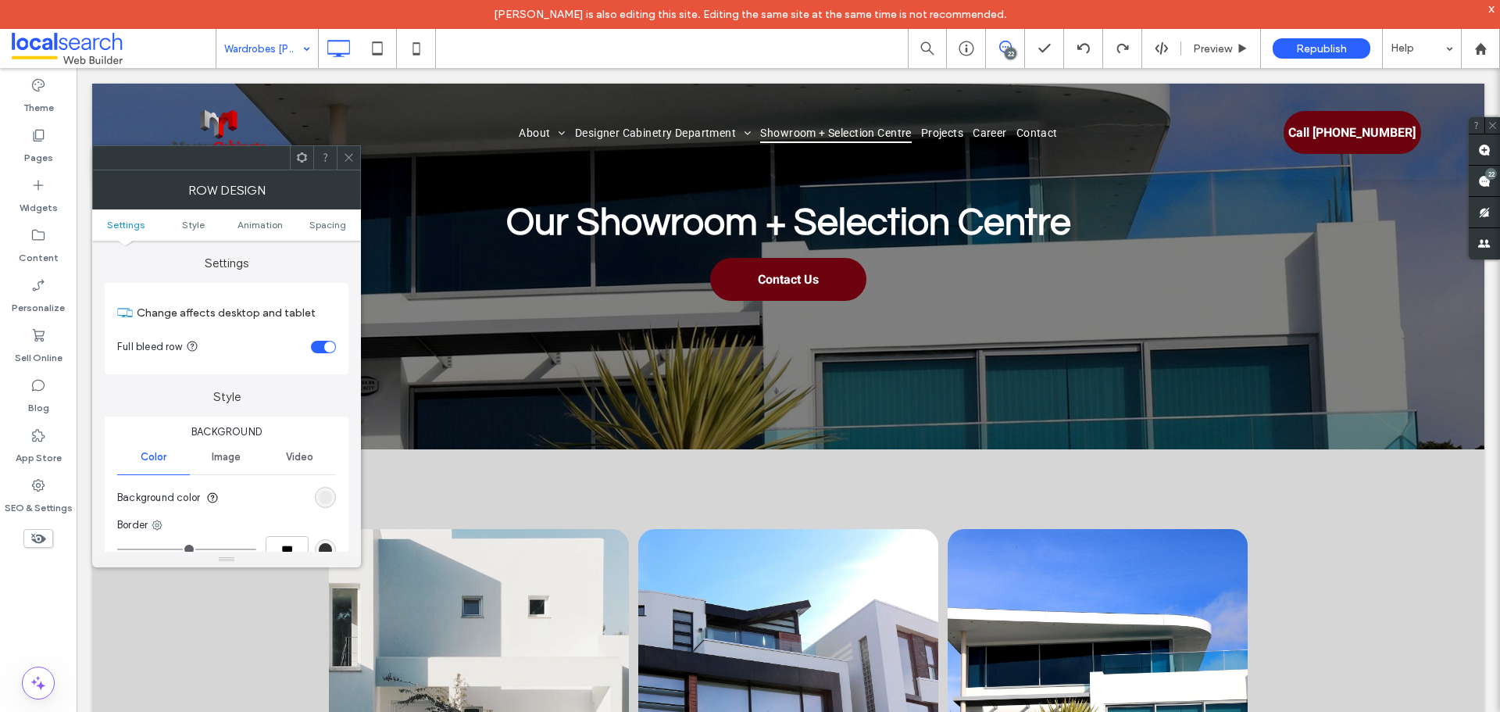
drag, startPoint x: 348, startPoint y: 161, endPoint x: 360, endPoint y: 180, distance: 22.5
click at [348, 160] on icon at bounding box center [349, 158] width 12 height 12
click at [324, 217] on ul "Settings Style Animation Spacing" at bounding box center [226, 224] width 269 height 31
click at [325, 226] on span "Spacing" at bounding box center [327, 225] width 37 height 12
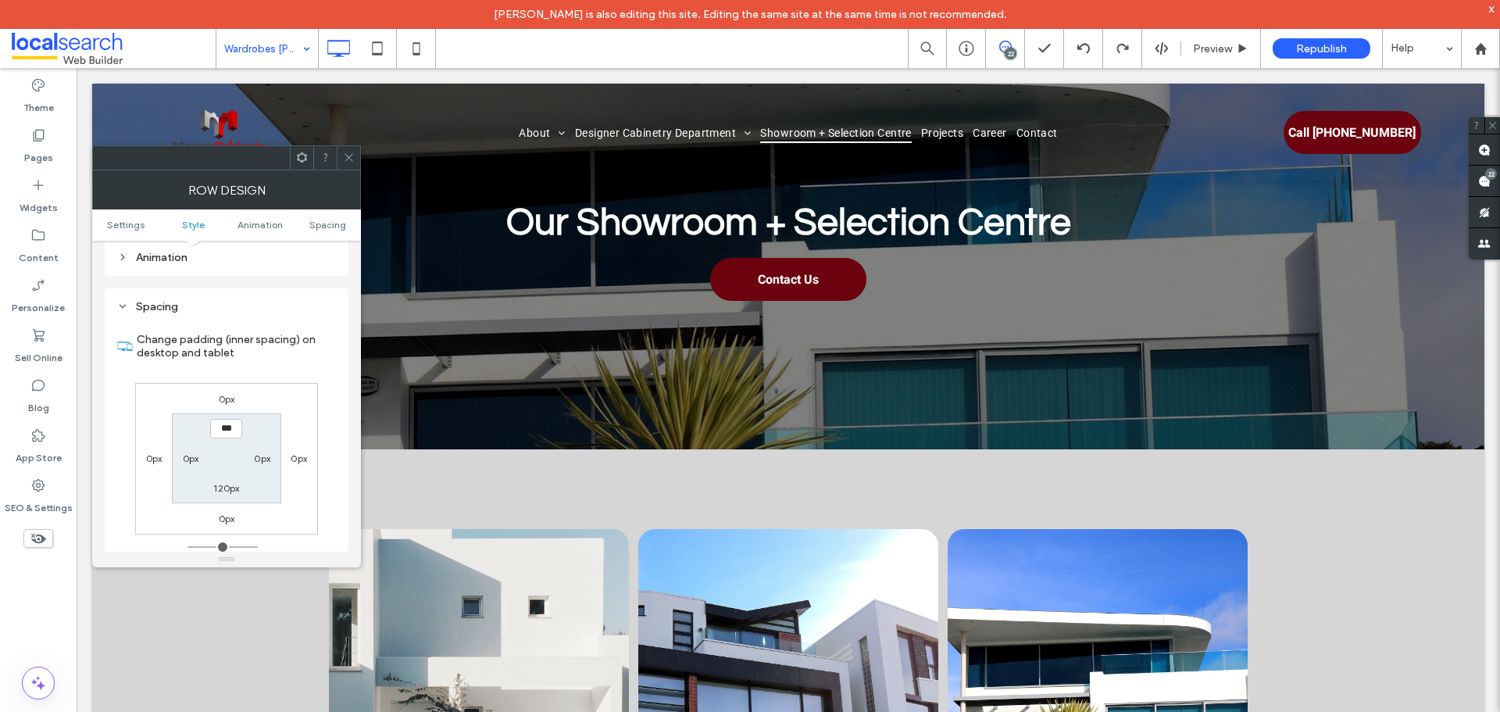
scroll to position [441, 0]
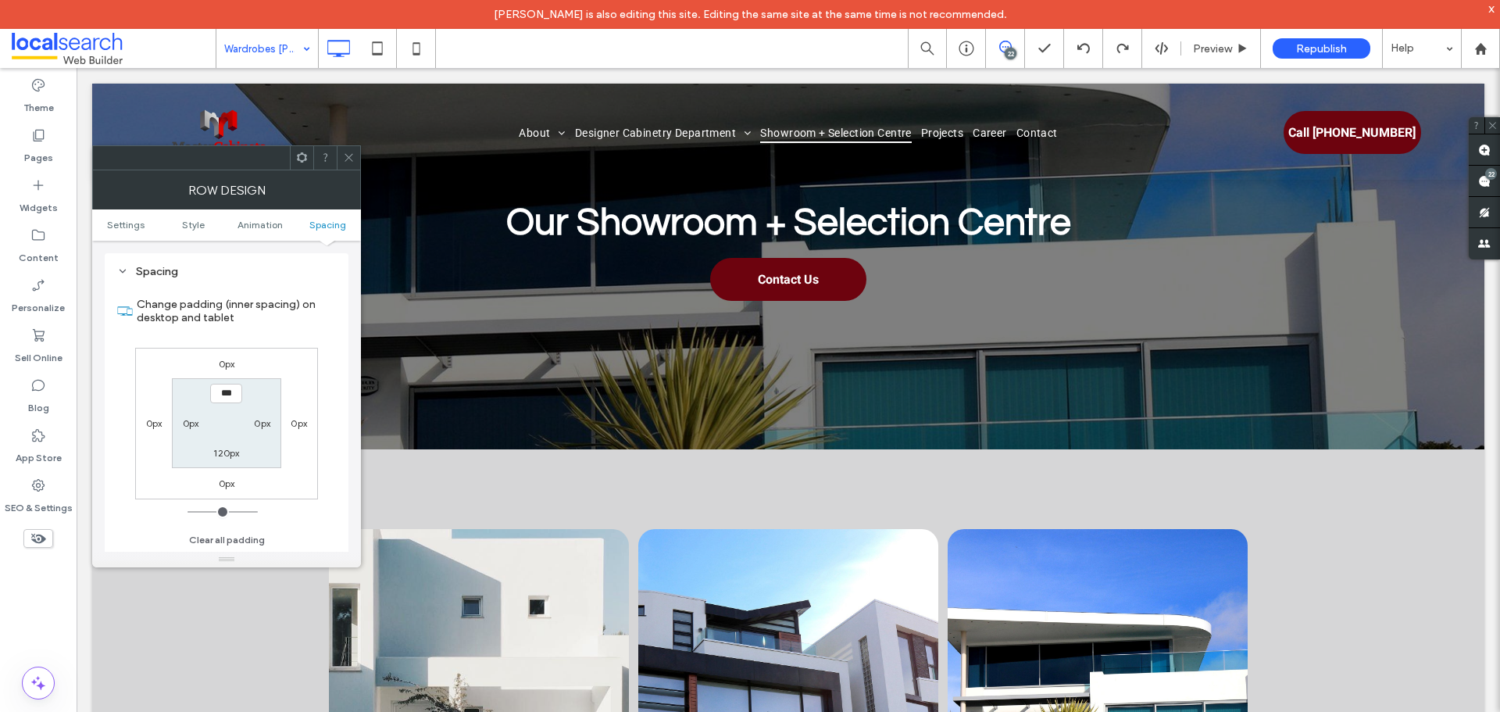
click at [232, 450] on label "120px" at bounding box center [226, 453] width 26 height 12
type input "***"
type input "*"
type input "***"
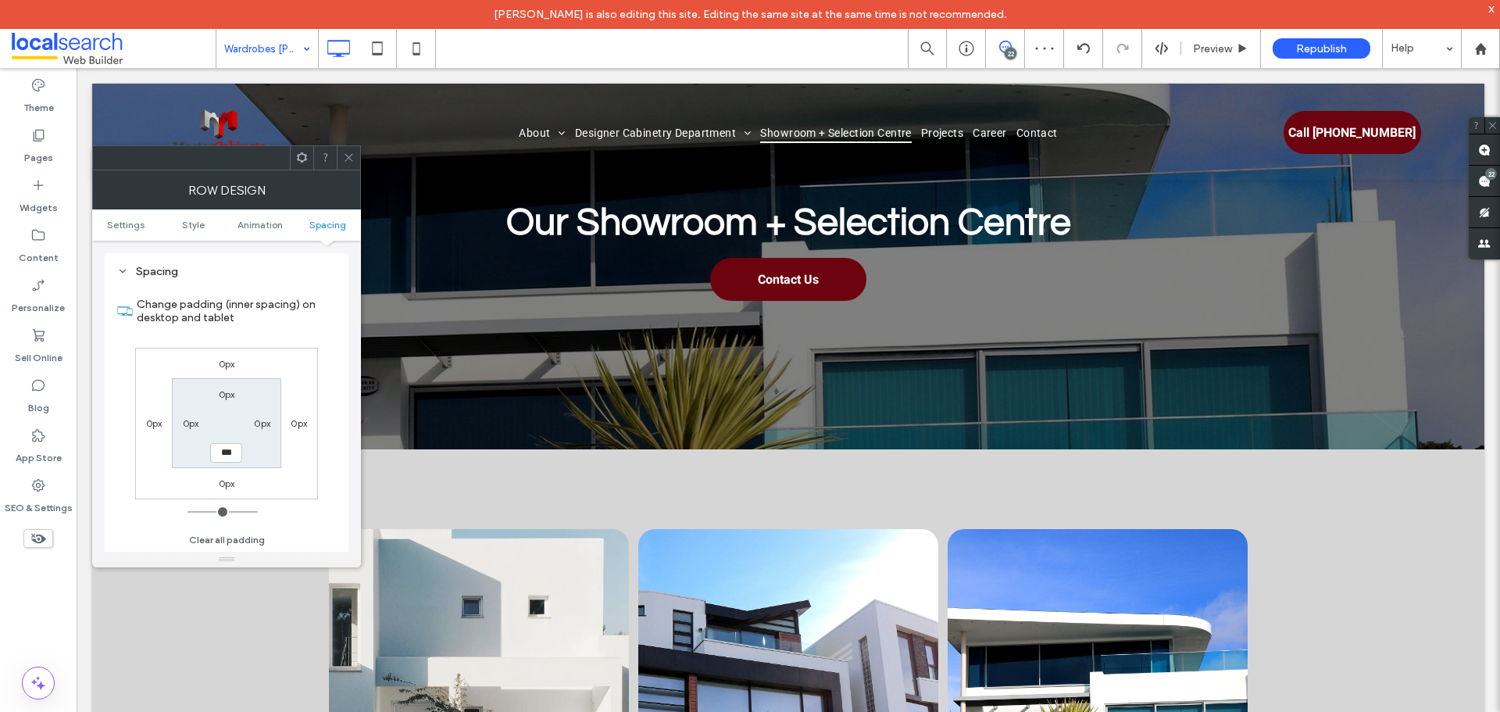
click at [343, 154] on div at bounding box center [348, 157] width 23 height 23
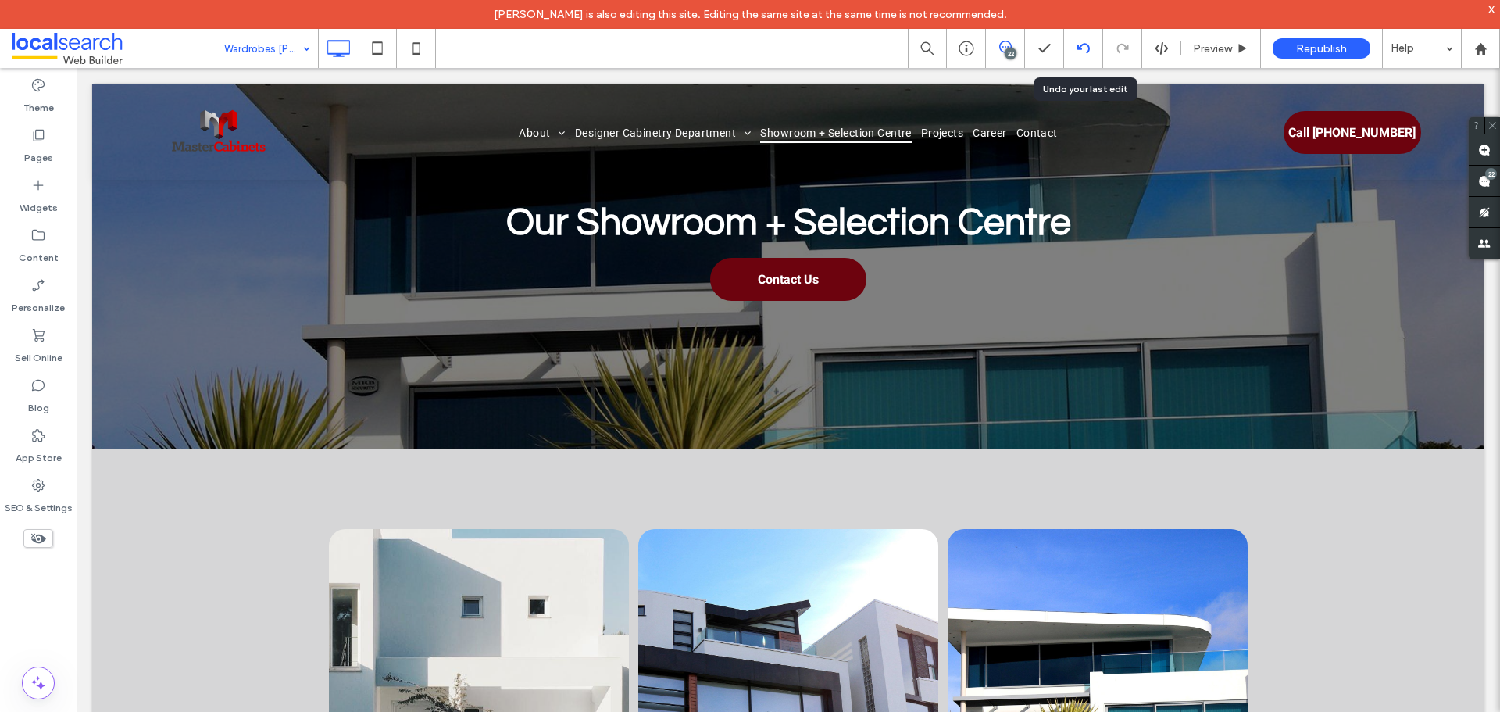
click at [1072, 46] on div at bounding box center [1083, 48] width 38 height 12
click at [1086, 48] on icon at bounding box center [1083, 48] width 12 height 12
click at [1079, 51] on div "Wardrobes Burnett Heads 22 Preview Republish Help Site Comments Team & Clients …" at bounding box center [750, 356] width 1500 height 712
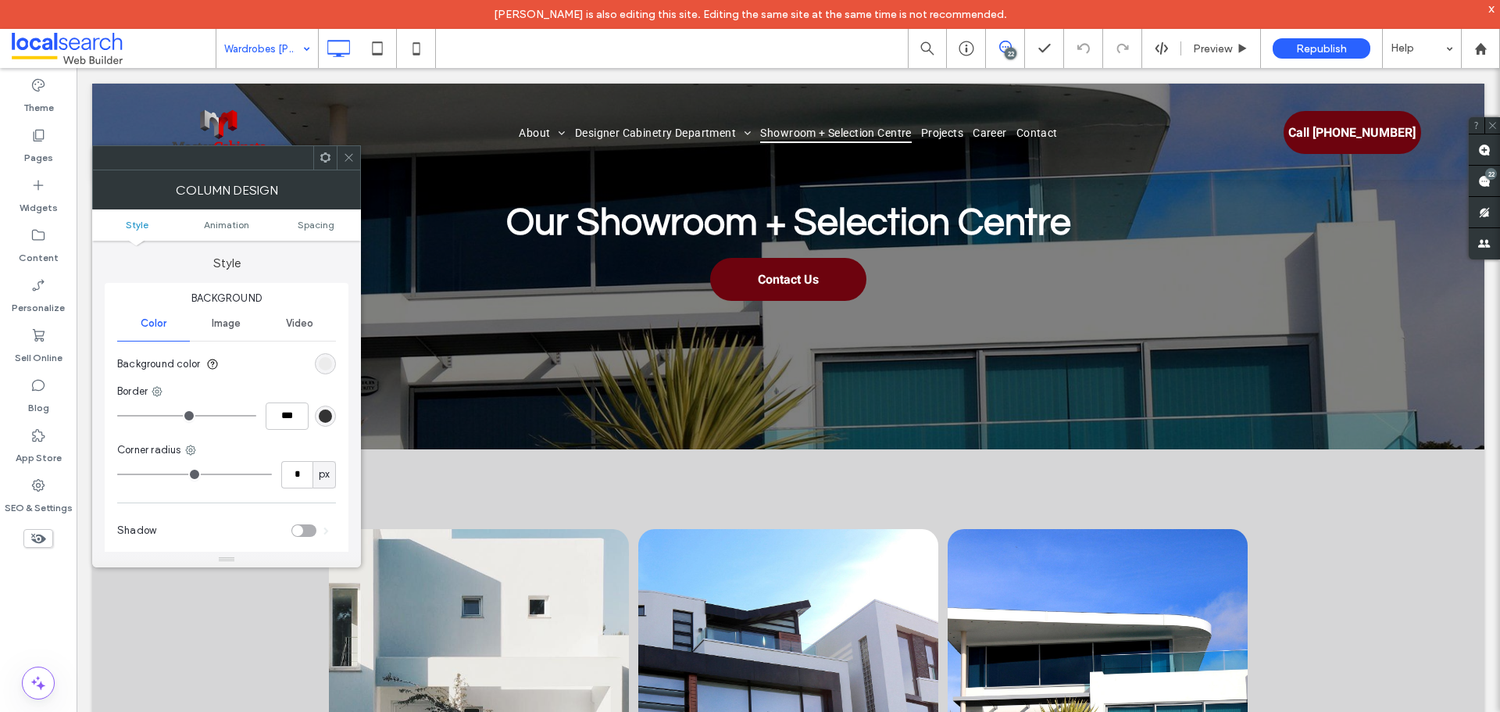
drag, startPoint x: 351, startPoint y: 144, endPoint x: 351, endPoint y: 158, distance: 13.3
click at [351, 153] on div at bounding box center [226, 157] width 269 height 25
click at [351, 158] on icon at bounding box center [349, 158] width 12 height 12
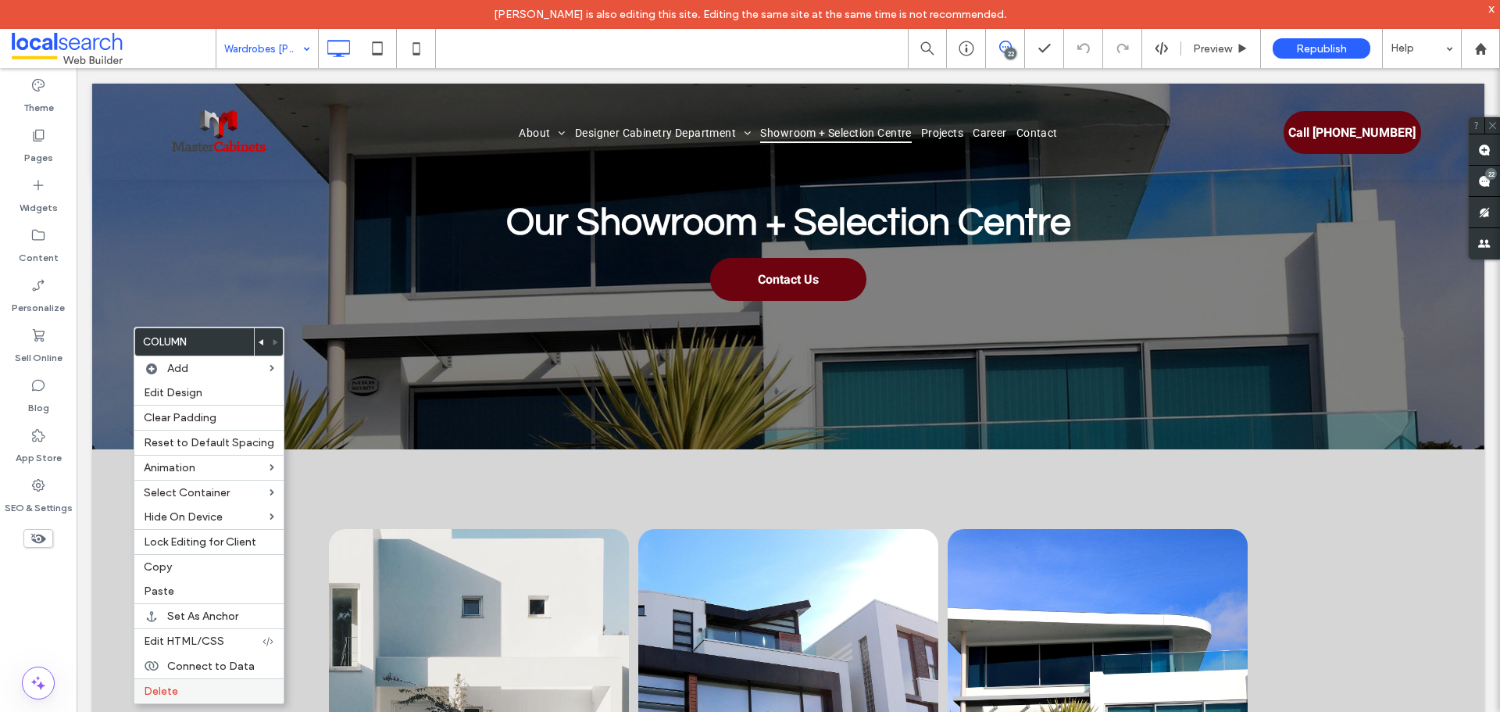
click at [169, 685] on span "Delete" at bounding box center [161, 690] width 34 height 13
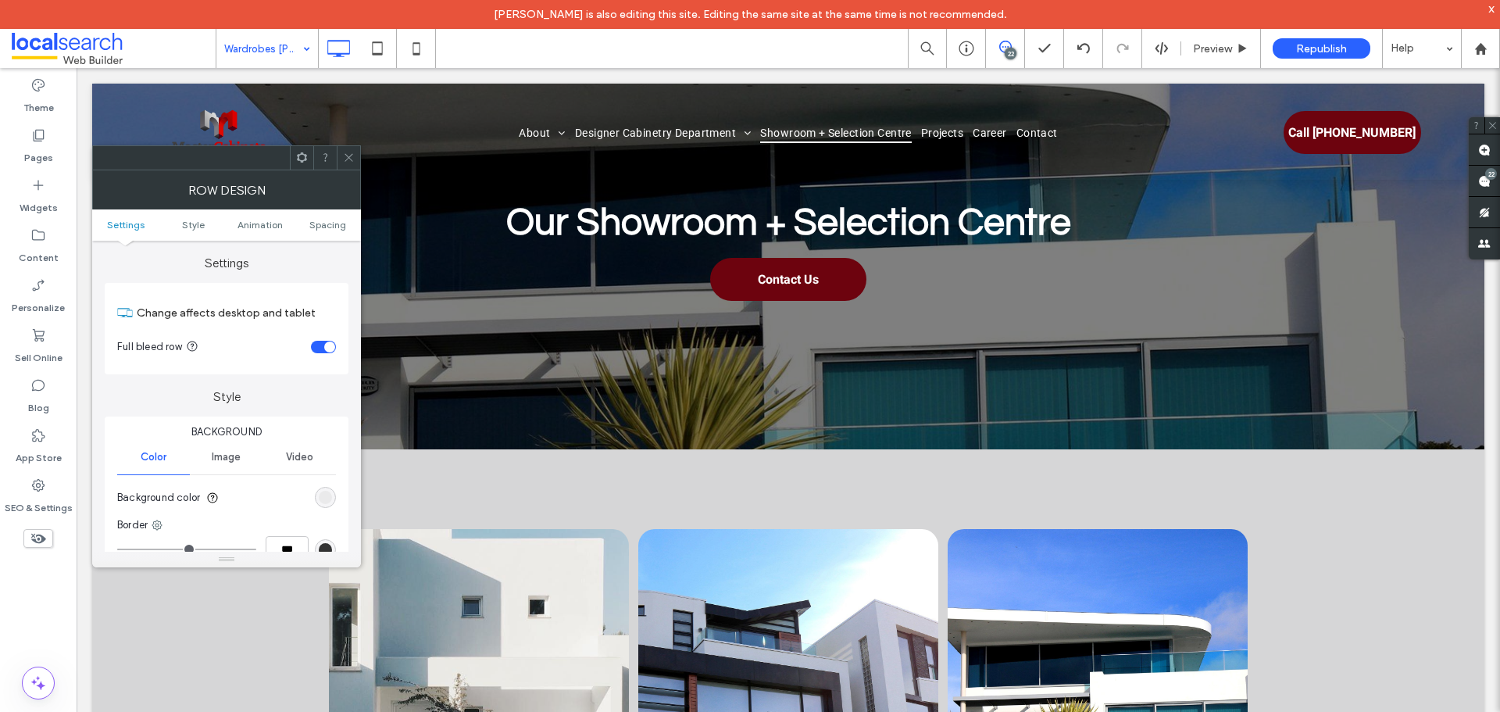
click at [346, 162] on icon at bounding box center [349, 158] width 12 height 12
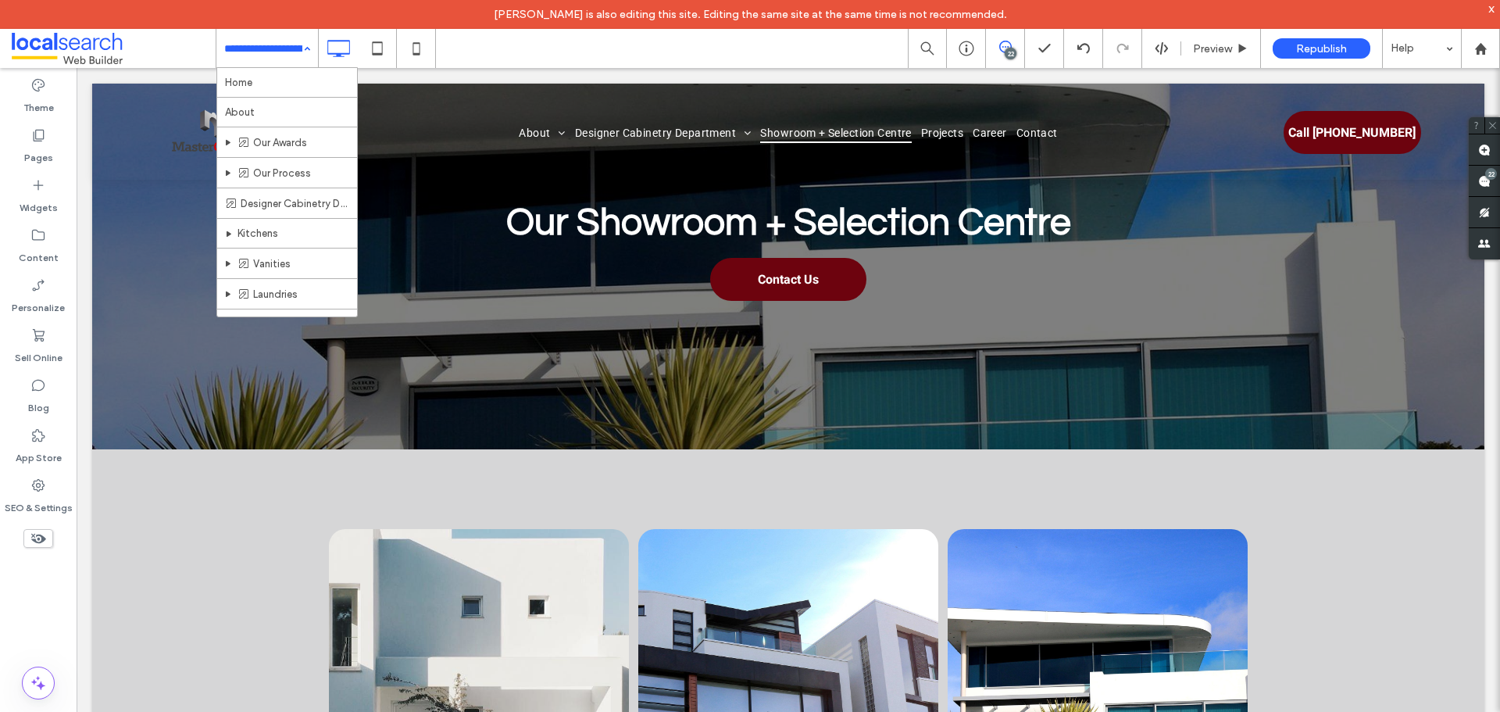
scroll to position [234, 0]
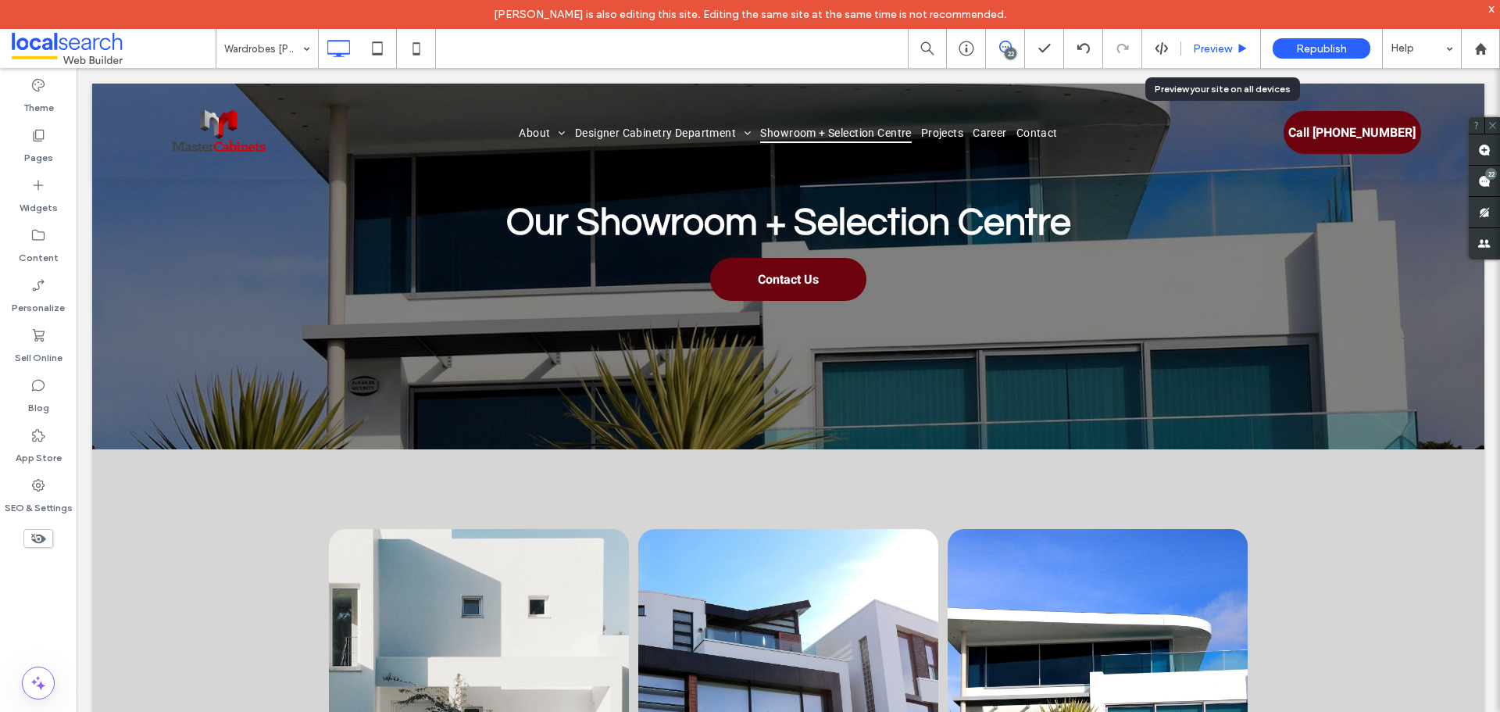
click at [1223, 55] on span "Preview" at bounding box center [1212, 48] width 39 height 13
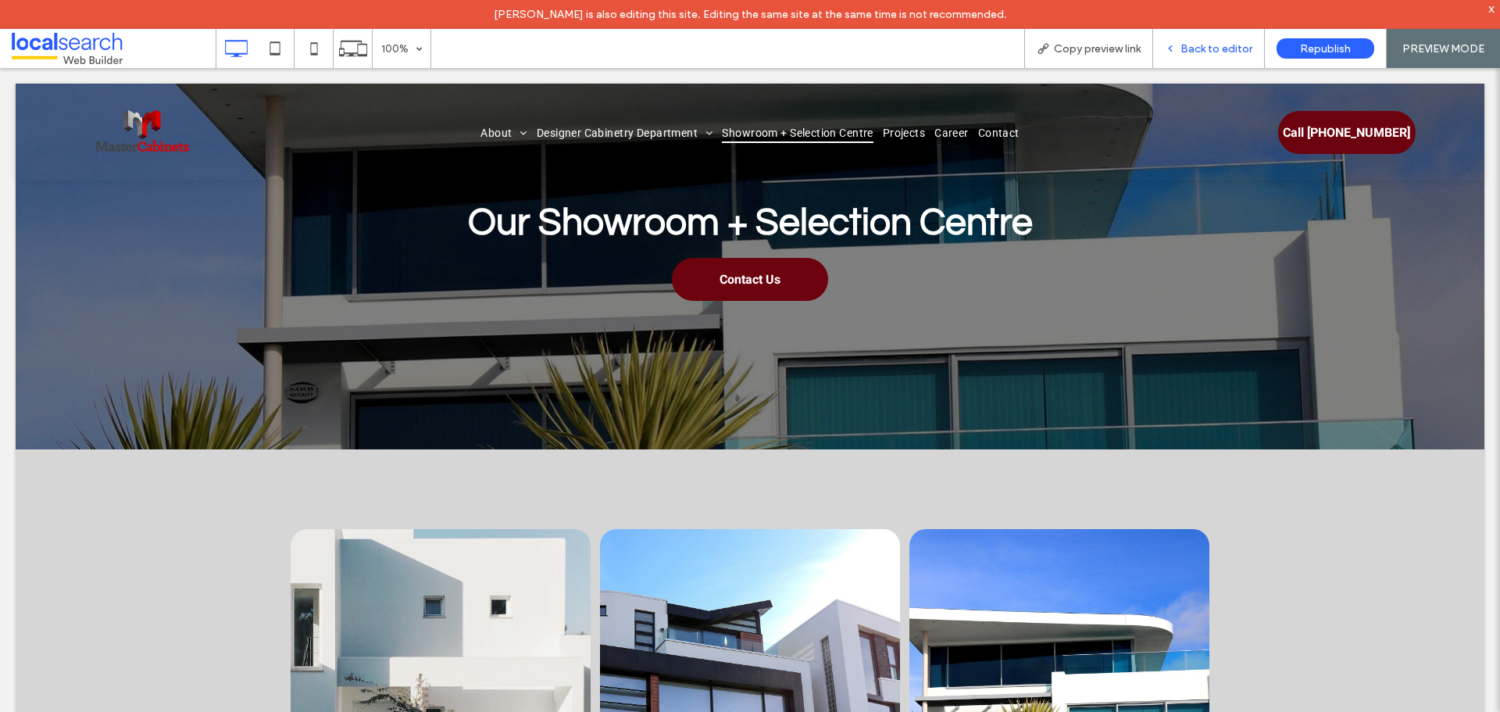
click at [1205, 49] on span "Back to editor" at bounding box center [1216, 48] width 72 height 13
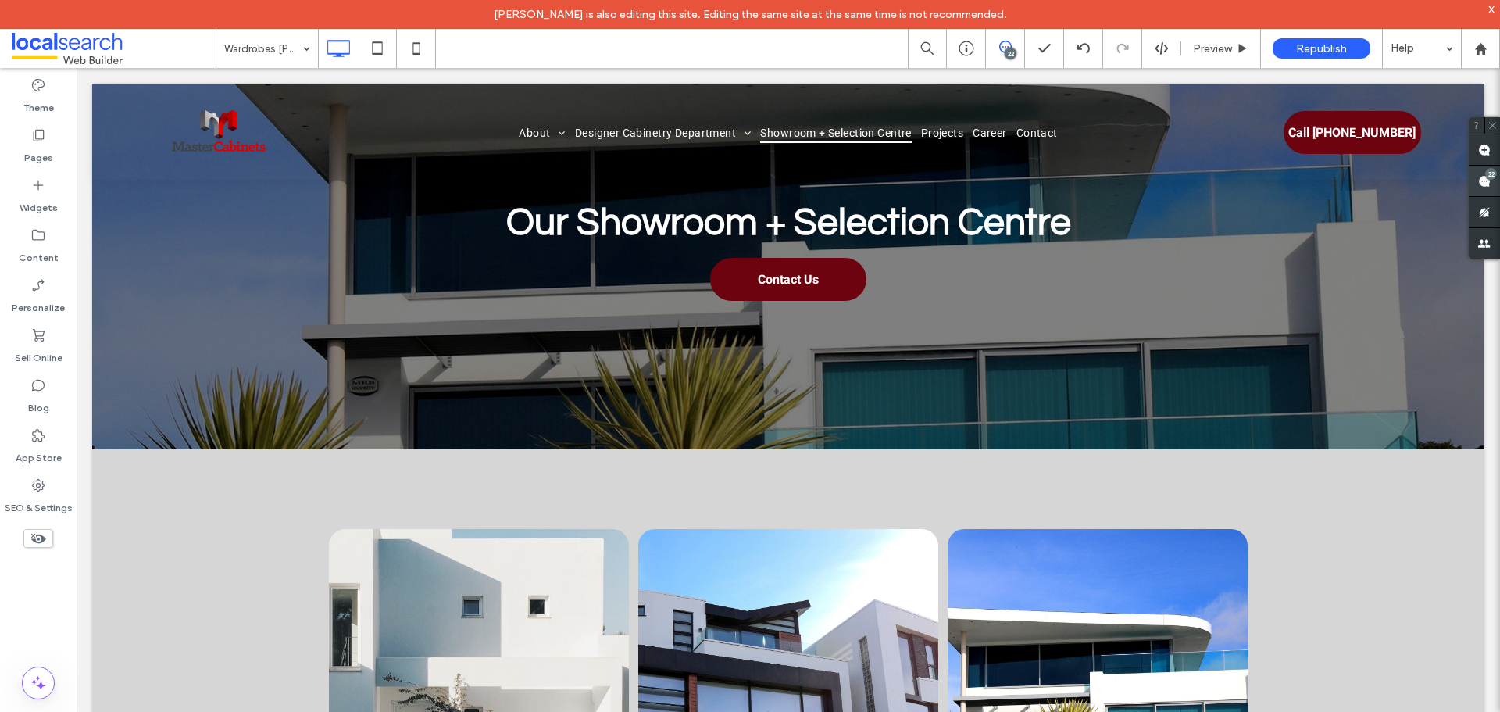
click at [1499, 182] on span at bounding box center [1483, 181] width 31 height 30
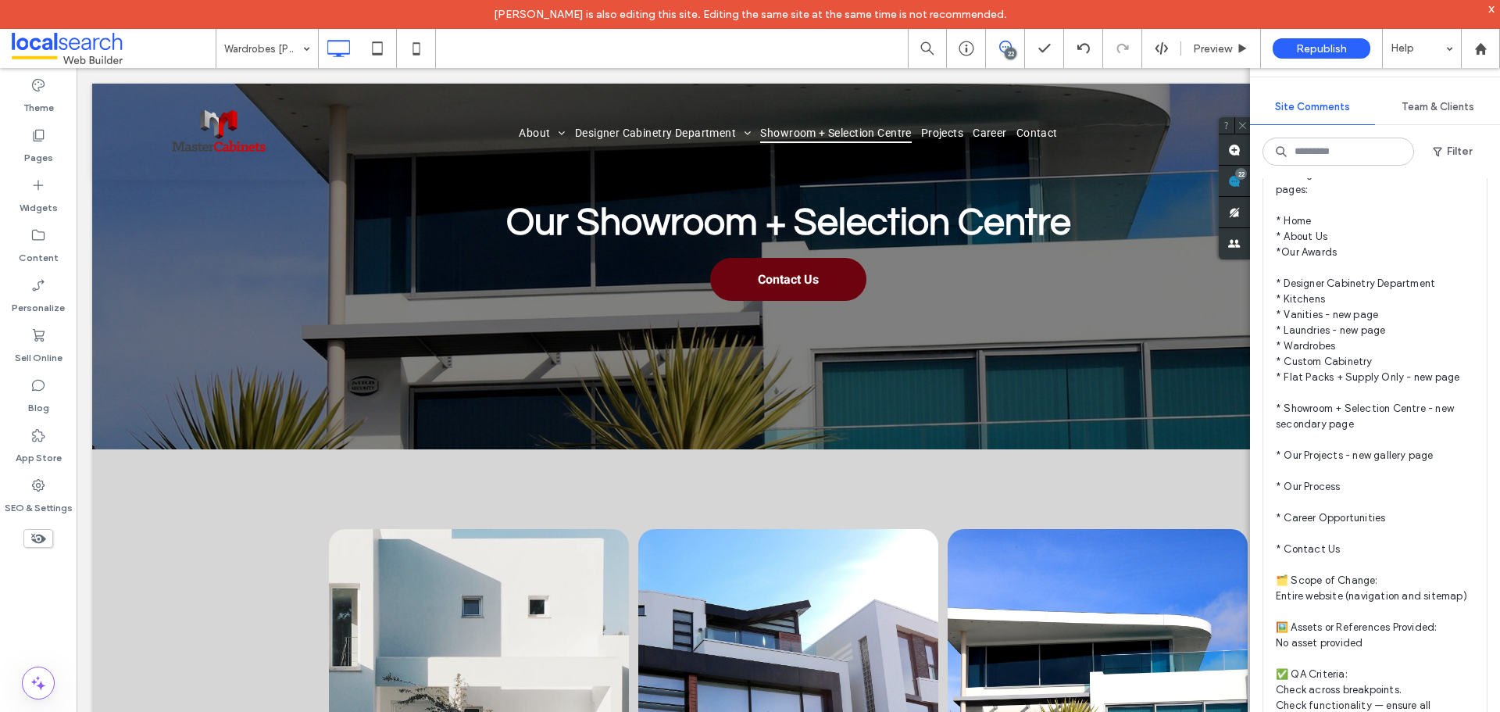
scroll to position [13280, 0]
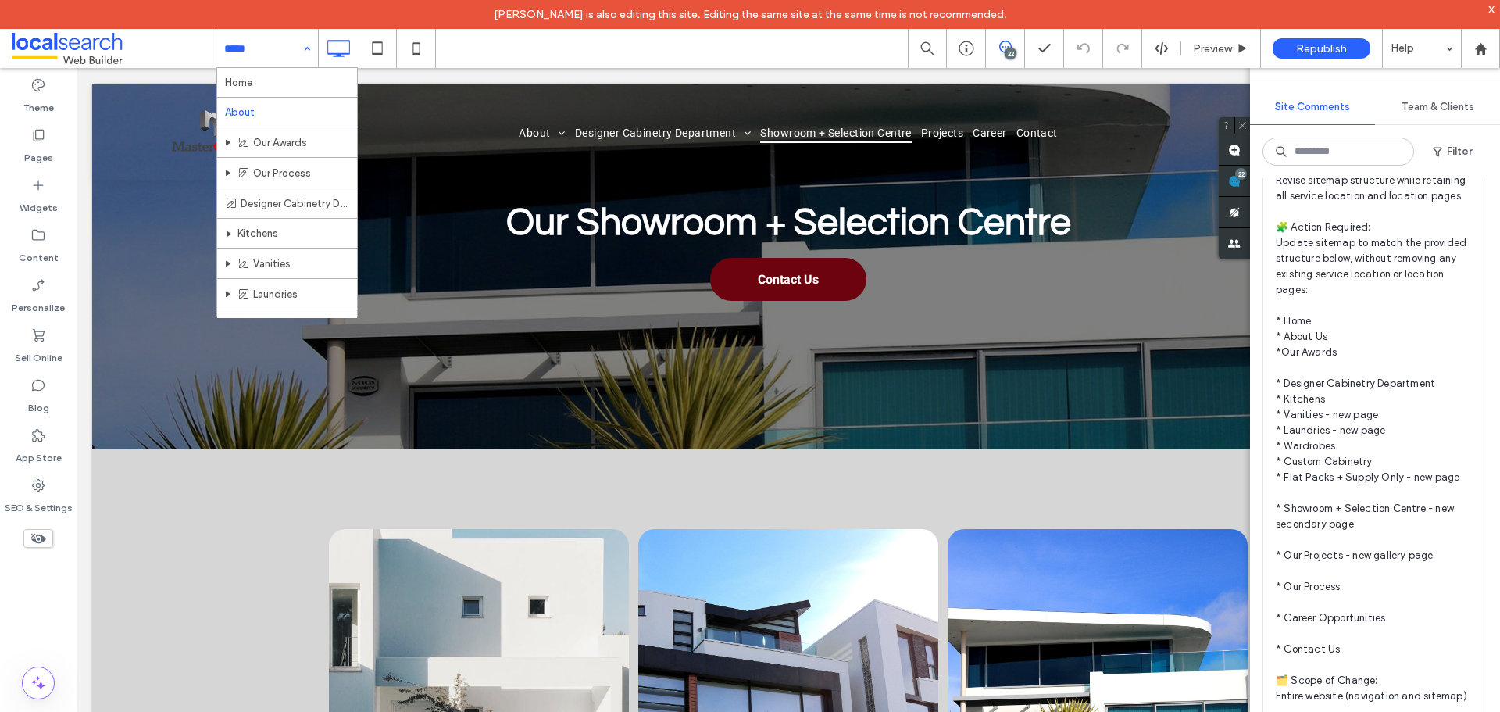
scroll to position [391, 0]
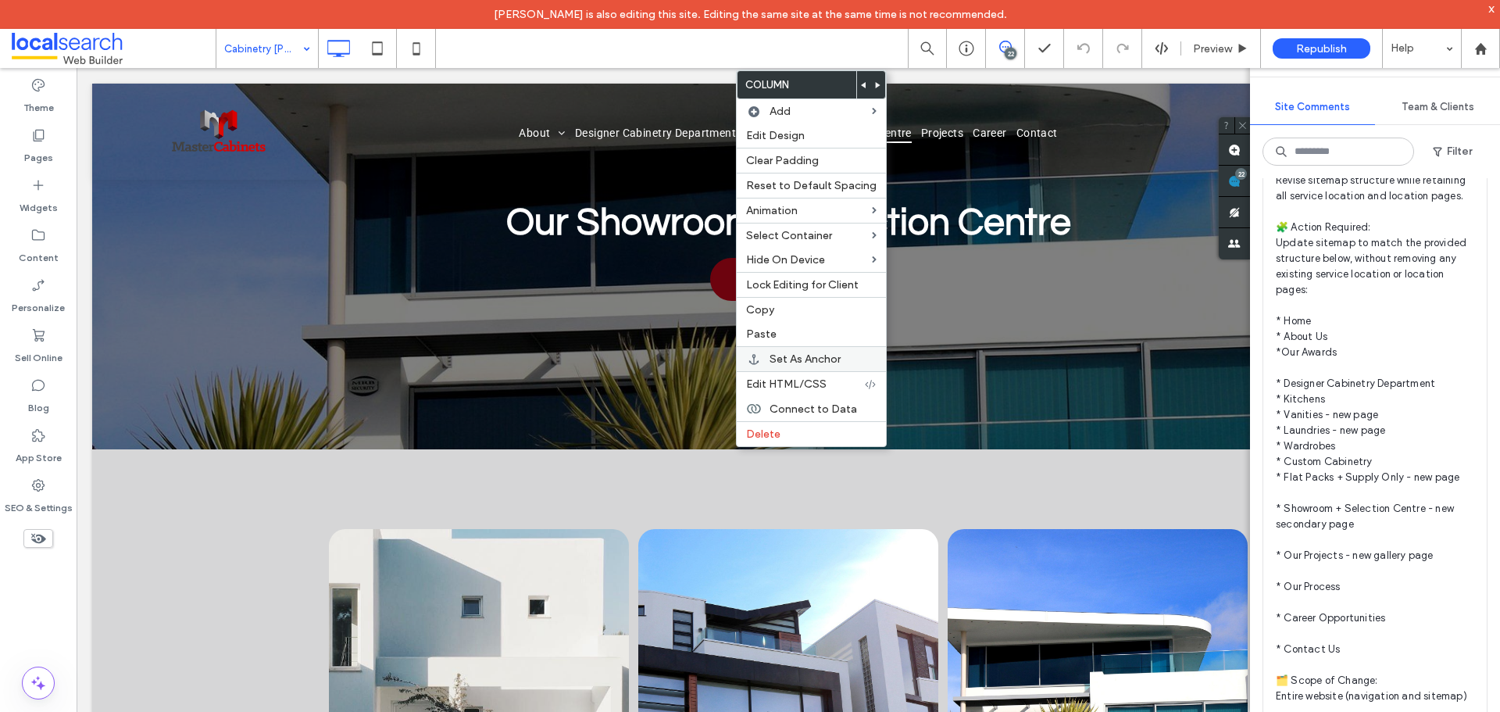
click at [804, 312] on label "Copy" at bounding box center [811, 309] width 130 height 13
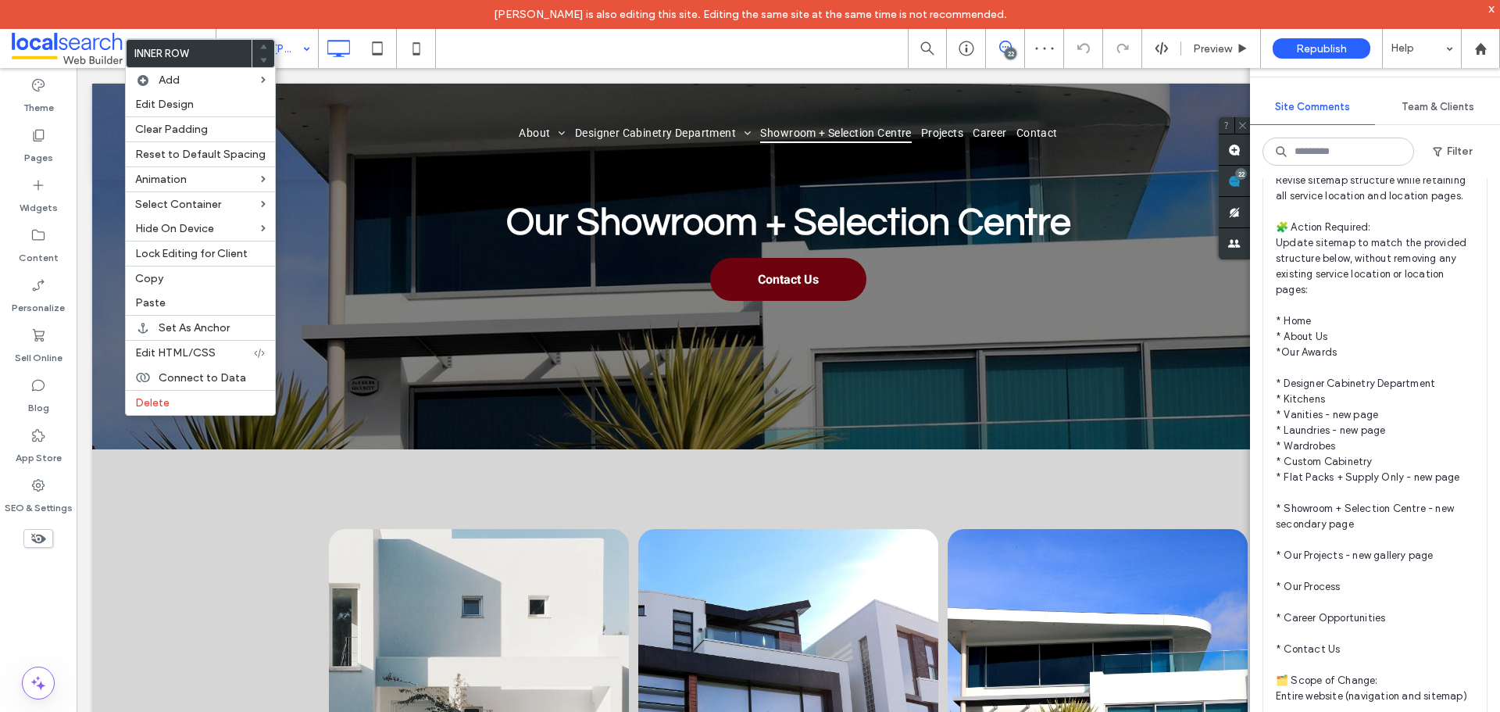
drag, startPoint x: 214, startPoint y: 297, endPoint x: 375, endPoint y: 365, distance: 174.7
click at [219, 296] on label "Paste" at bounding box center [200, 302] width 130 height 13
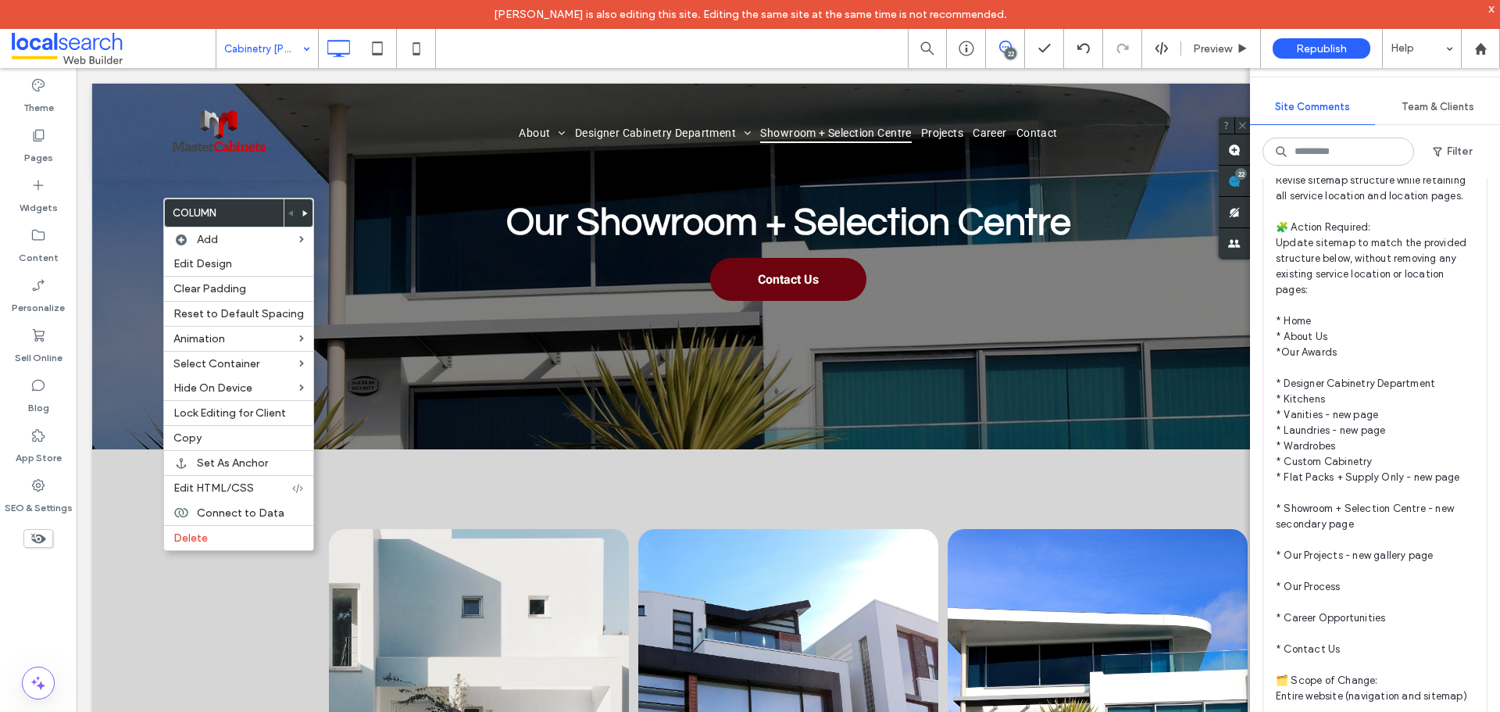
click at [298, 213] on div at bounding box center [305, 212] width 14 height 27
click at [303, 213] on use at bounding box center [305, 213] width 5 height 6
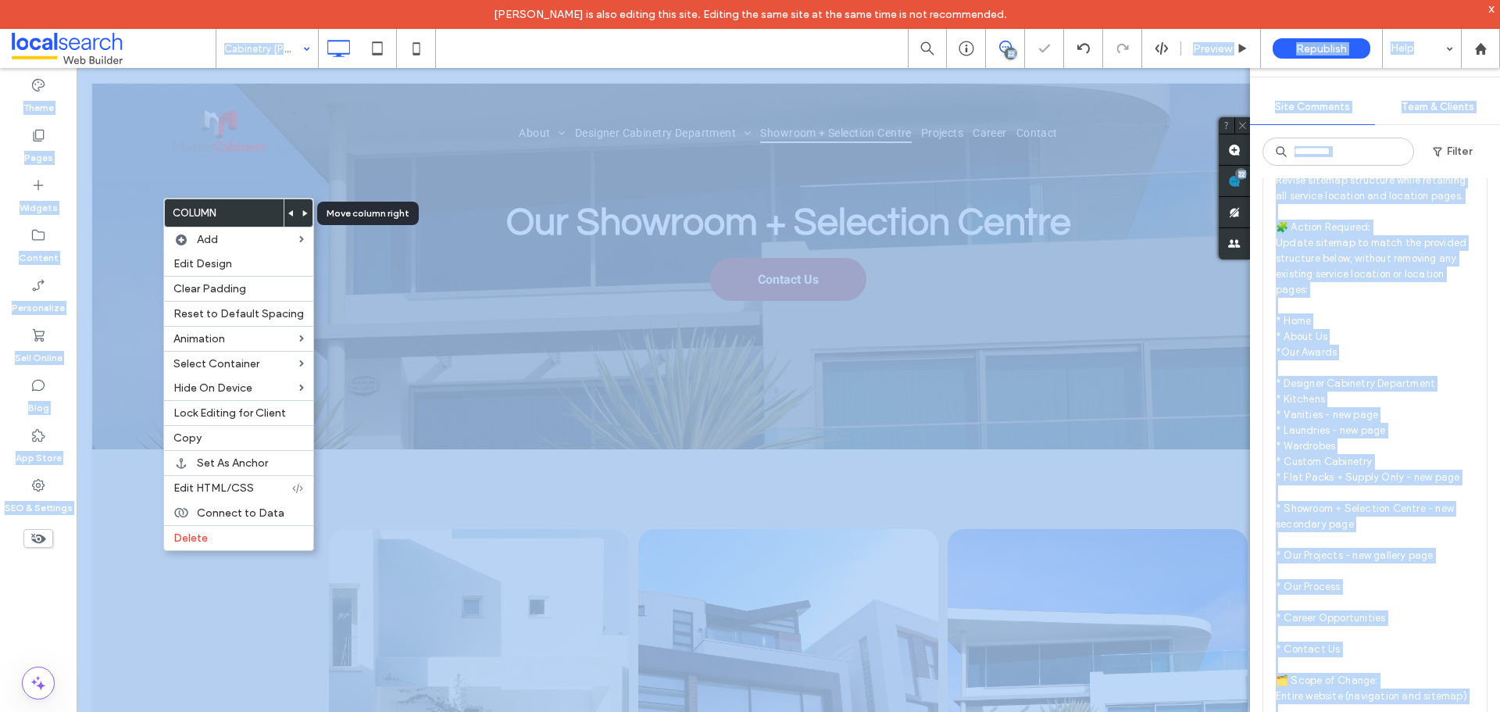
click at [300, 213] on body "[PERSON_NAME] is also editing this site. Editing the same site at the same time…" at bounding box center [750, 356] width 1500 height 712
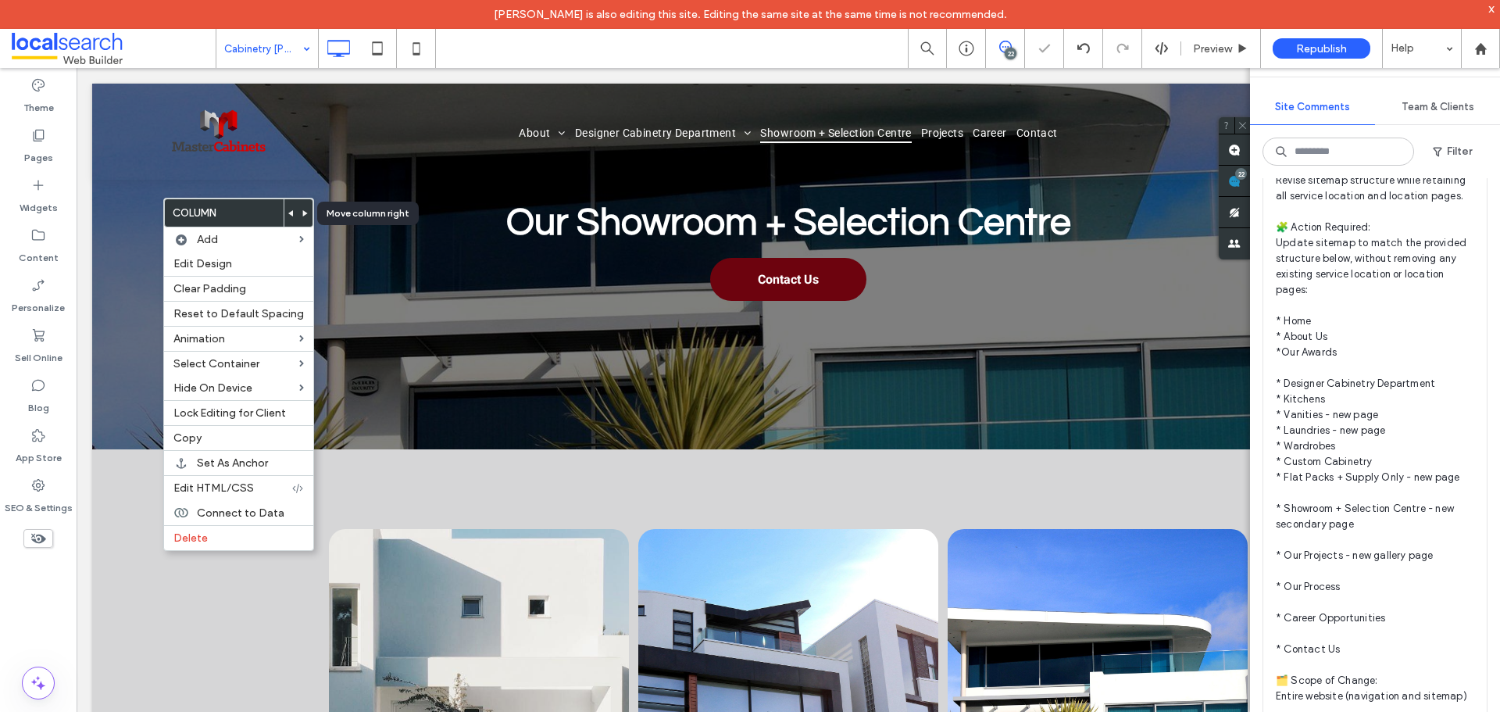
click at [302, 211] on icon at bounding box center [305, 213] width 6 height 6
click at [1242, 184] on span at bounding box center [1233, 181] width 31 height 30
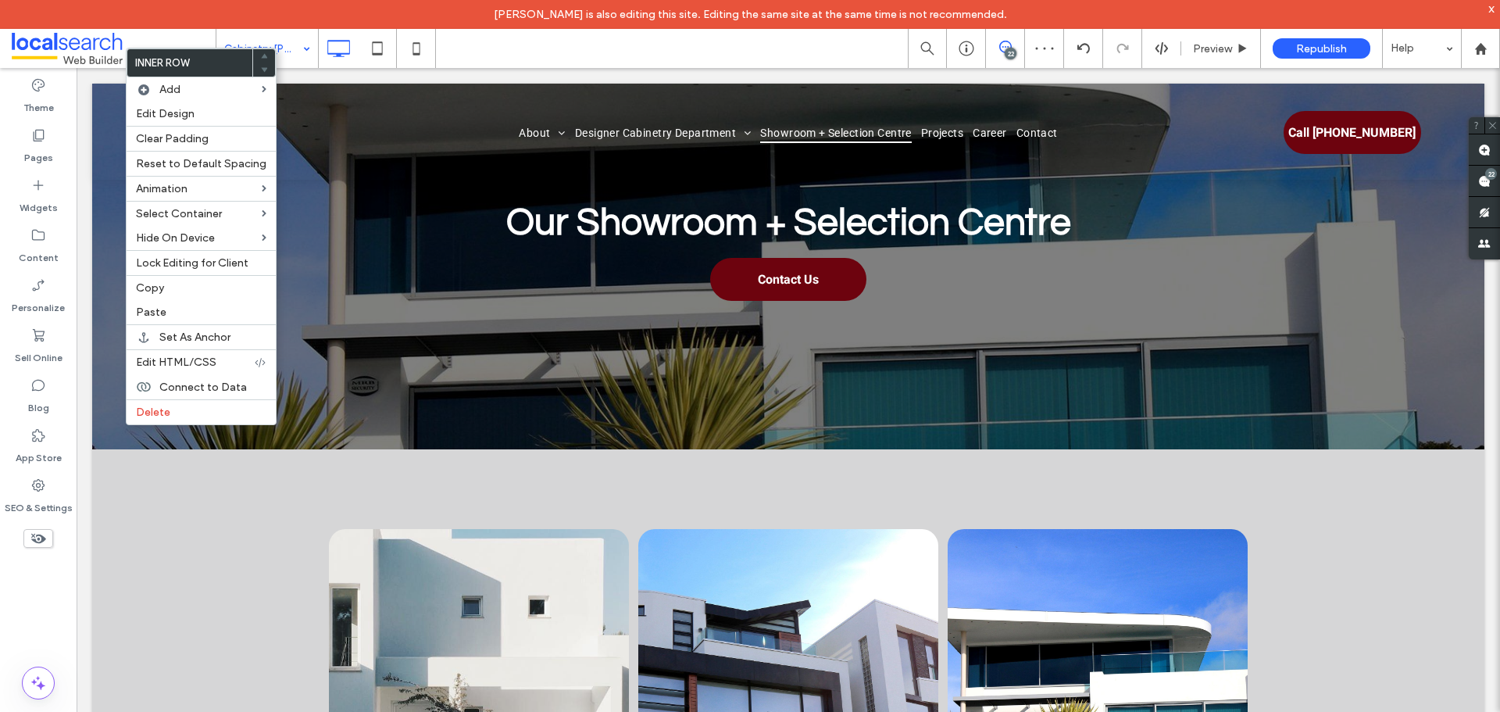
drag, startPoint x: 161, startPoint y: 418, endPoint x: 198, endPoint y: 452, distance: 50.9
click at [162, 418] on span "Delete" at bounding box center [153, 411] width 34 height 13
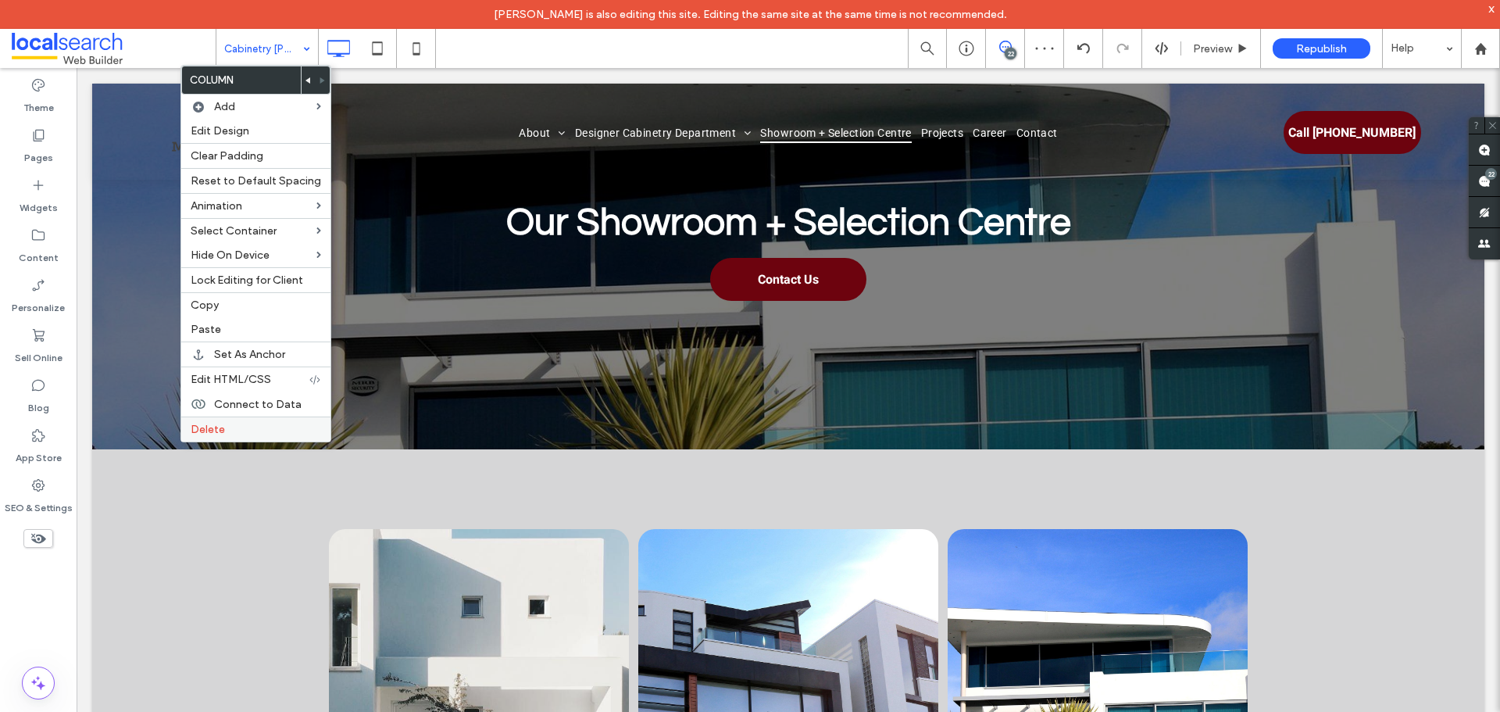
click at [252, 430] on label "Delete" at bounding box center [256, 429] width 130 height 13
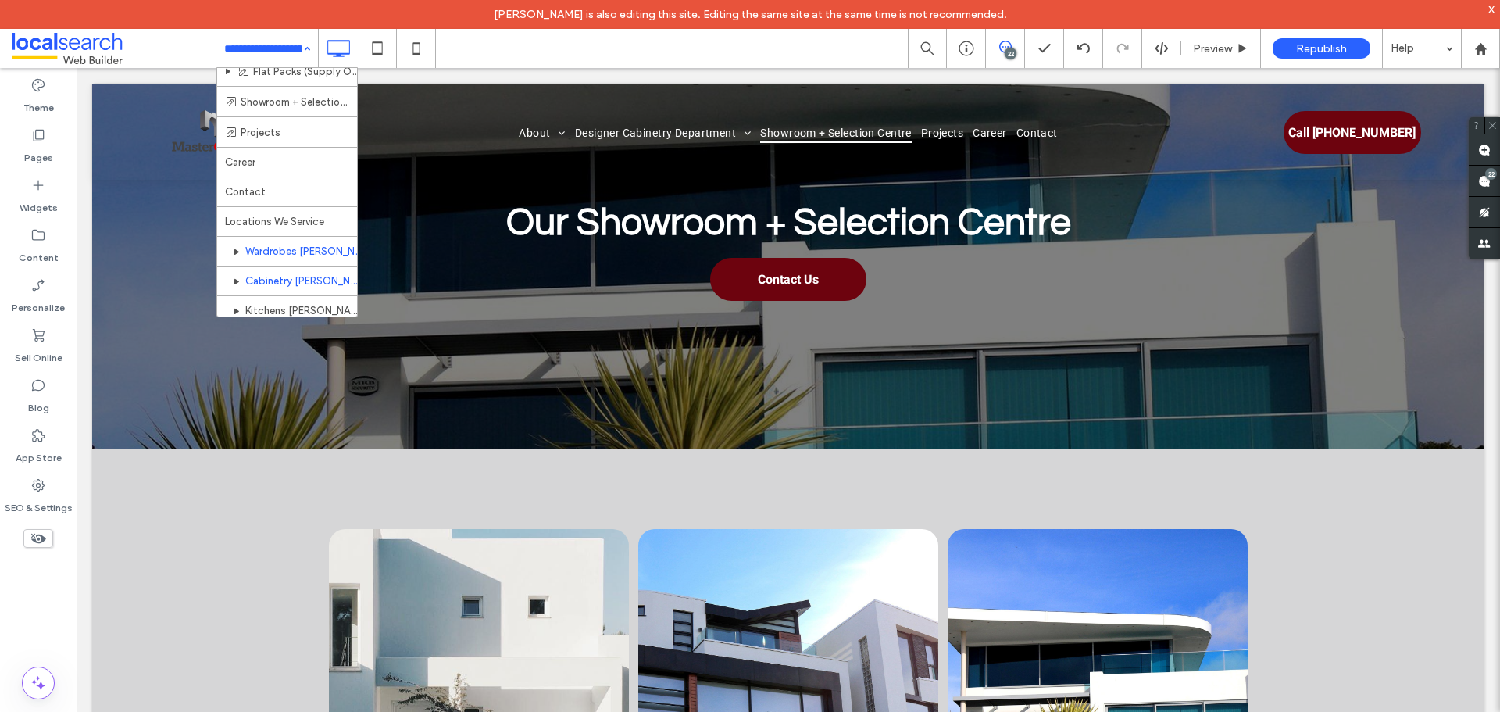
scroll to position [391, 0]
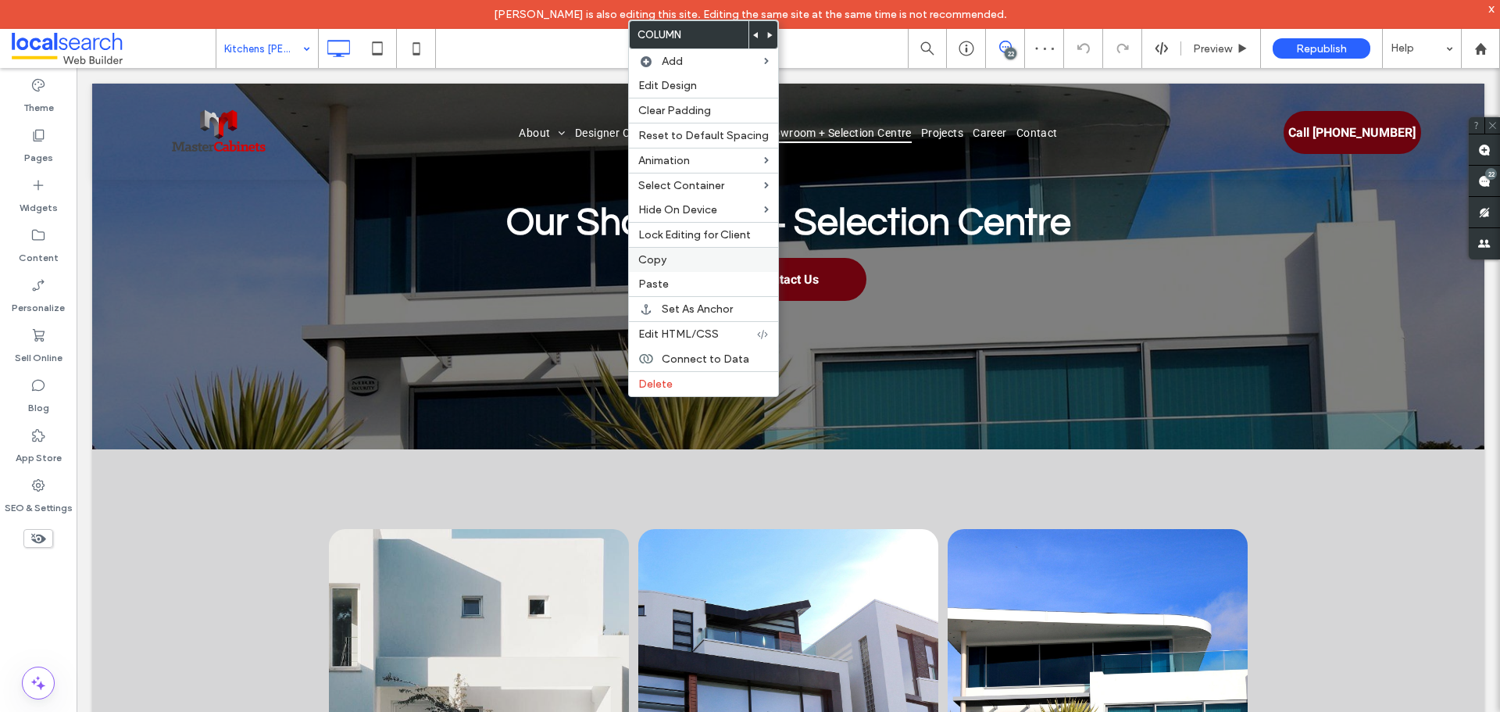
click at [667, 259] on label "Copy" at bounding box center [703, 259] width 130 height 13
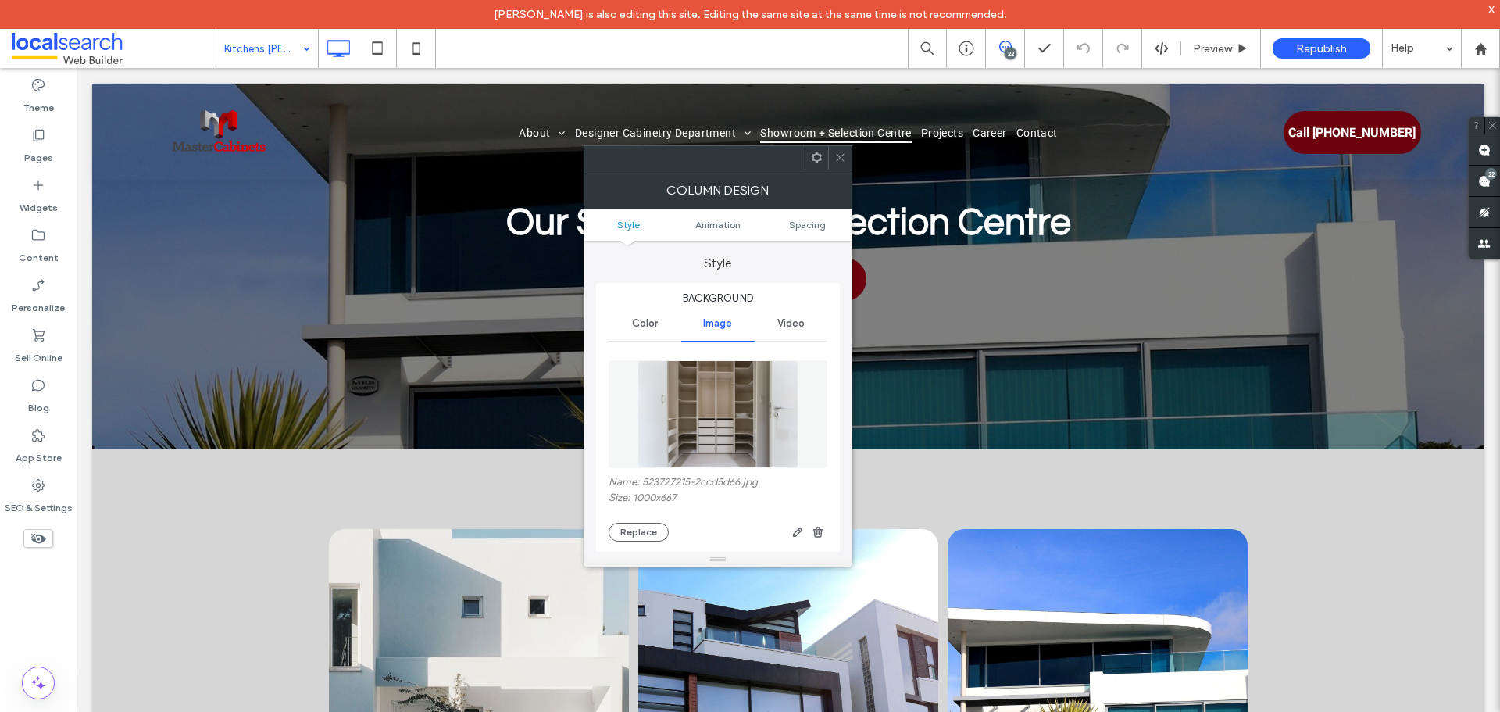
drag, startPoint x: 849, startPoint y: 159, endPoint x: 777, endPoint y: 184, distance: 76.3
click at [847, 158] on div at bounding box center [839, 157] width 23 height 23
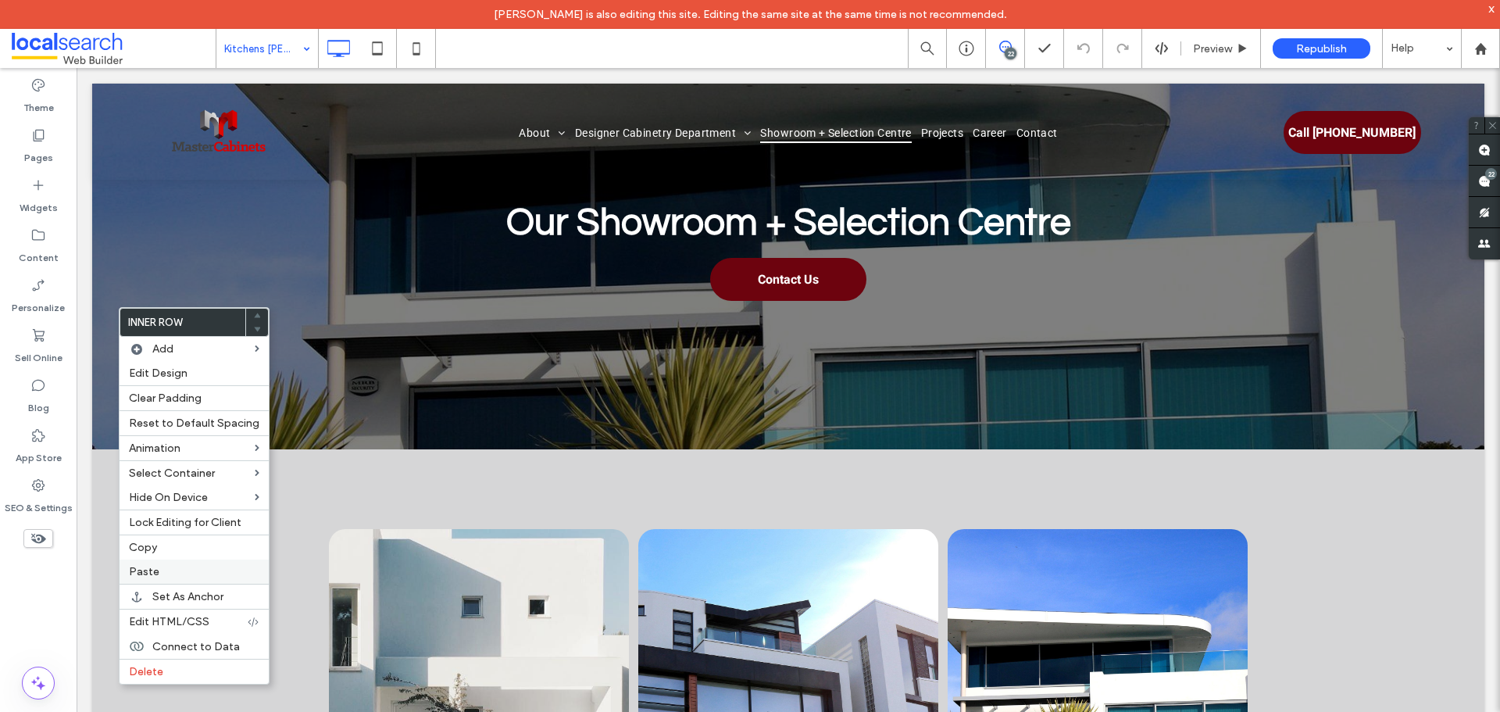
drag, startPoint x: 179, startPoint y: 573, endPoint x: 227, endPoint y: 576, distance: 47.7
click at [181, 573] on label "Paste" at bounding box center [194, 571] width 130 height 13
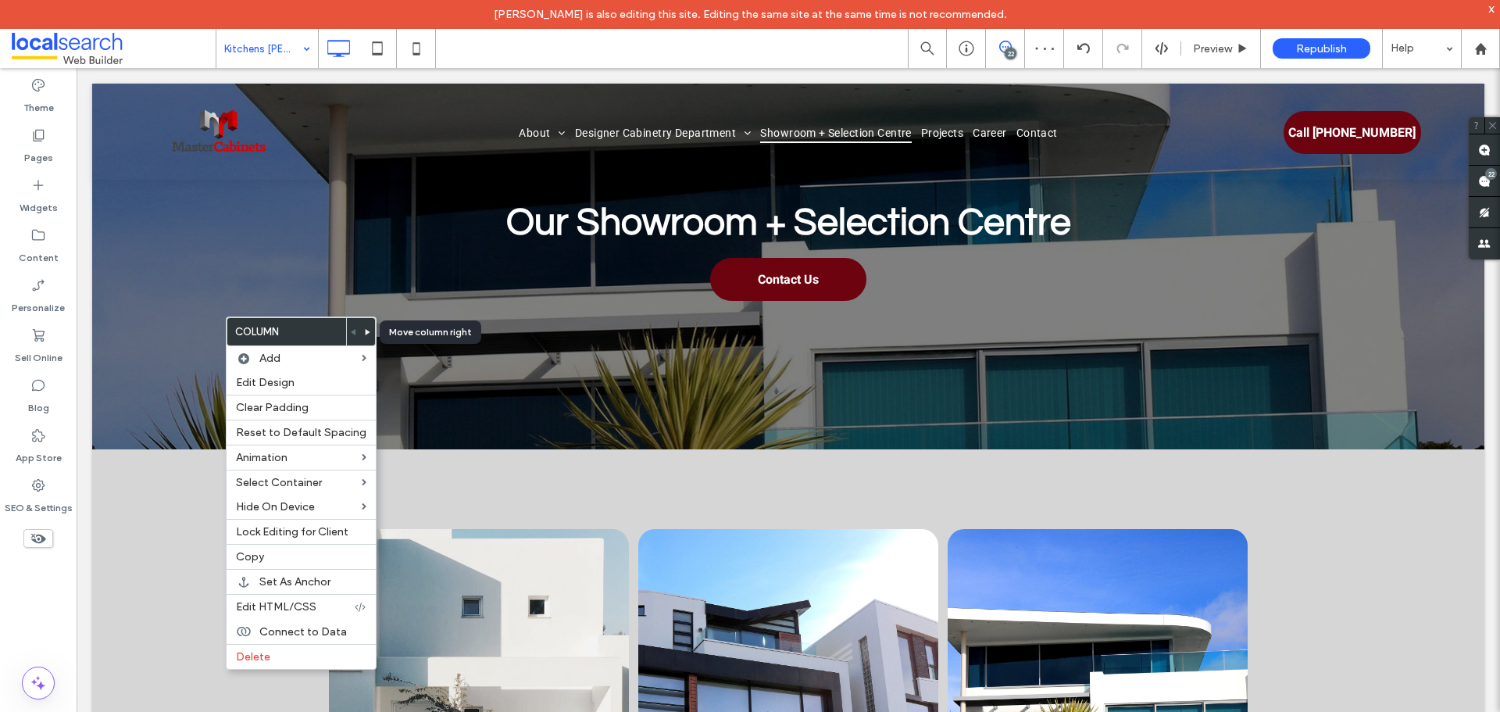
click at [366, 331] on use at bounding box center [368, 332] width 5 height 6
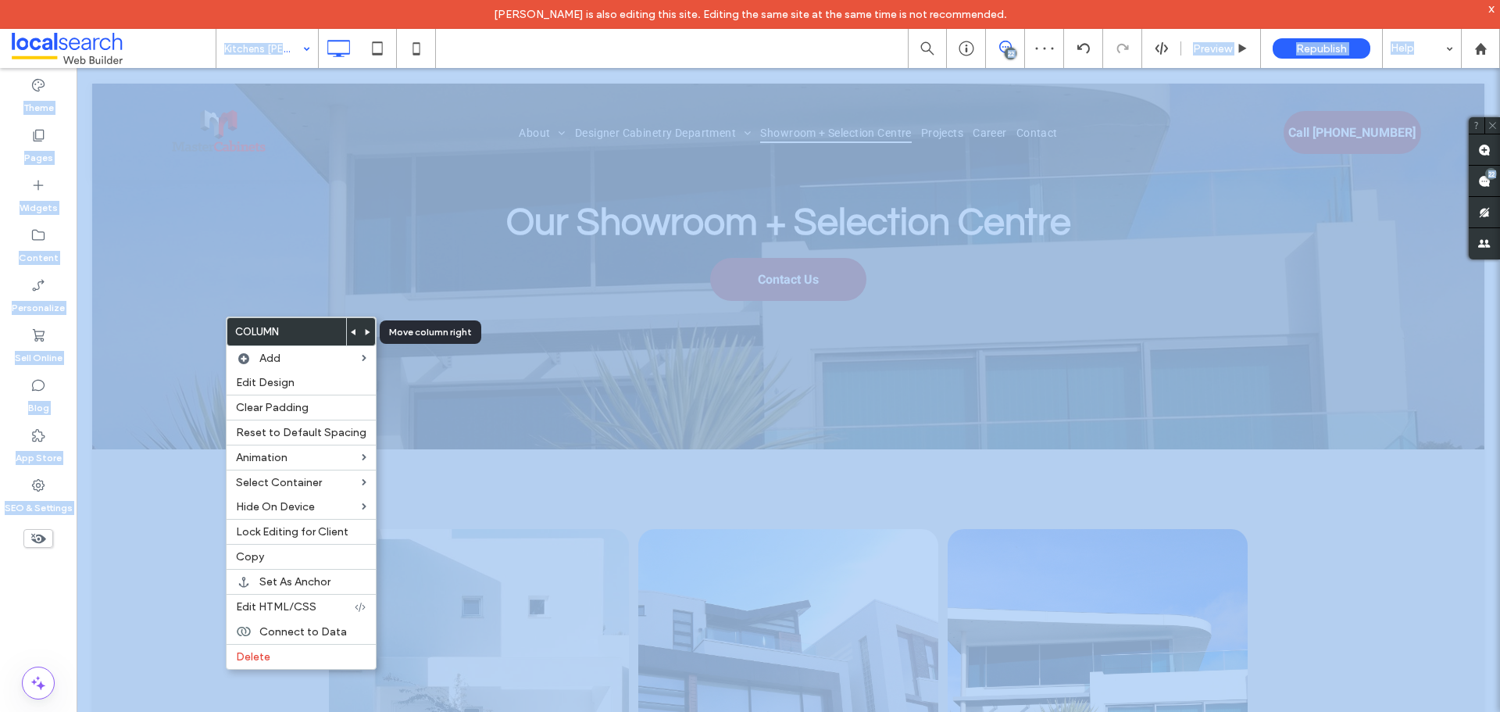
click at [364, 331] on body "[PERSON_NAME] is also editing this site. Editing the same site at the same time…" at bounding box center [750, 356] width 1500 height 712
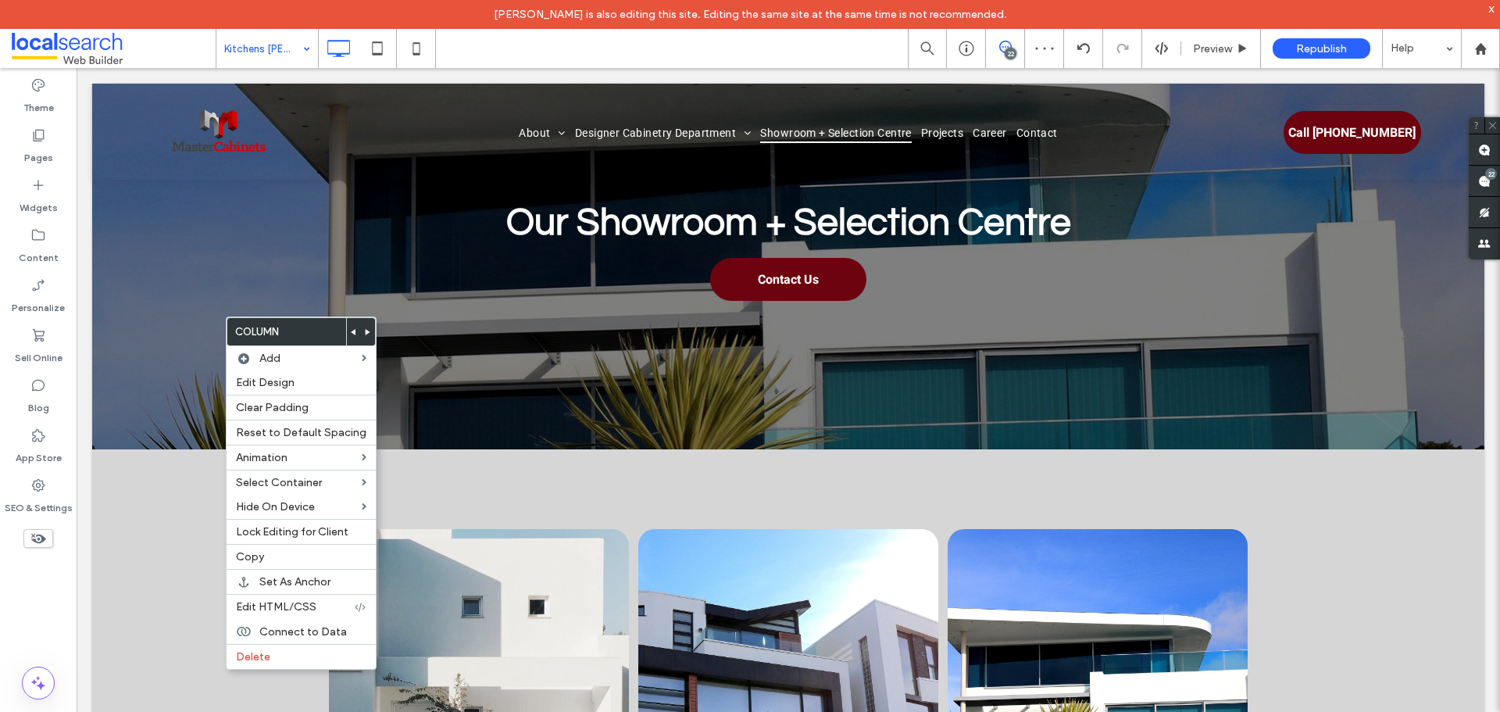
click at [365, 330] on icon at bounding box center [368, 332] width 6 height 6
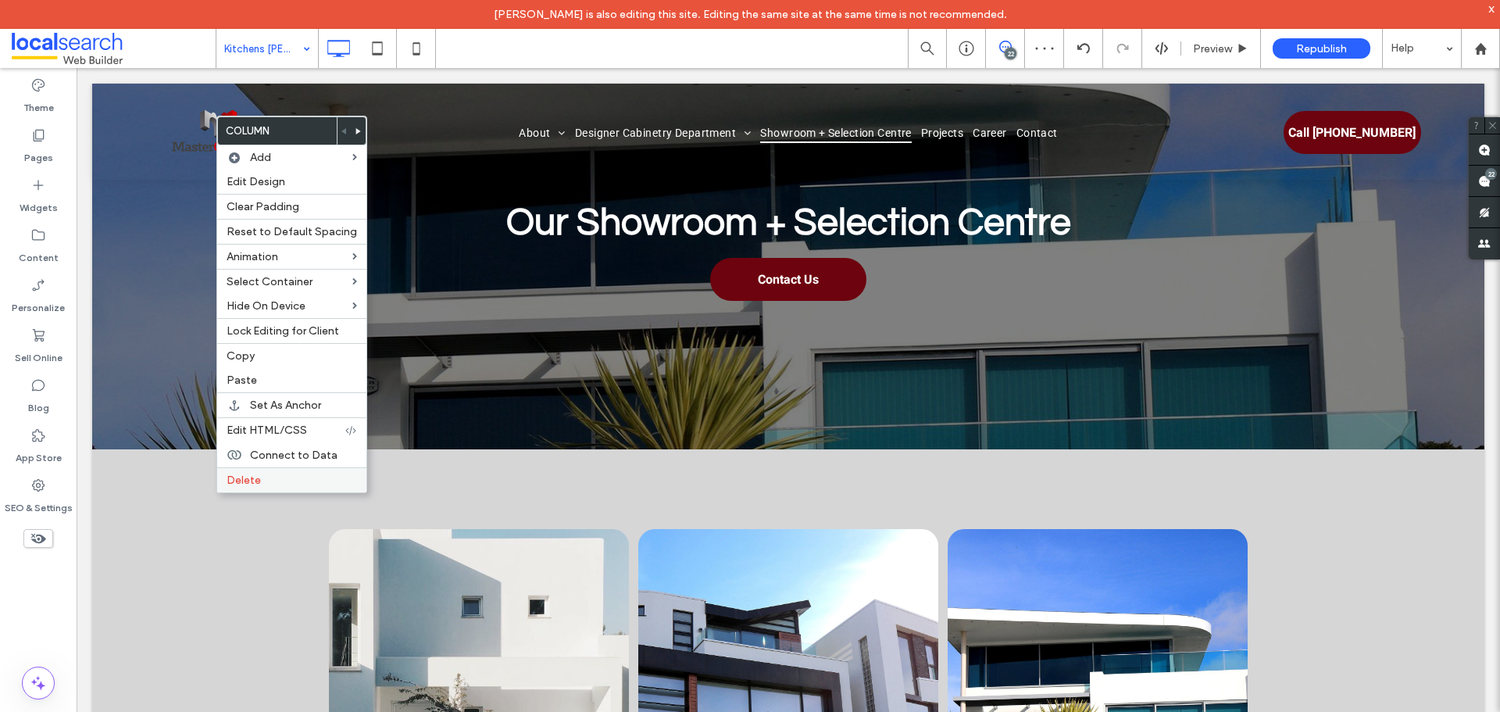
click at [274, 470] on div "Delete" at bounding box center [291, 479] width 149 height 25
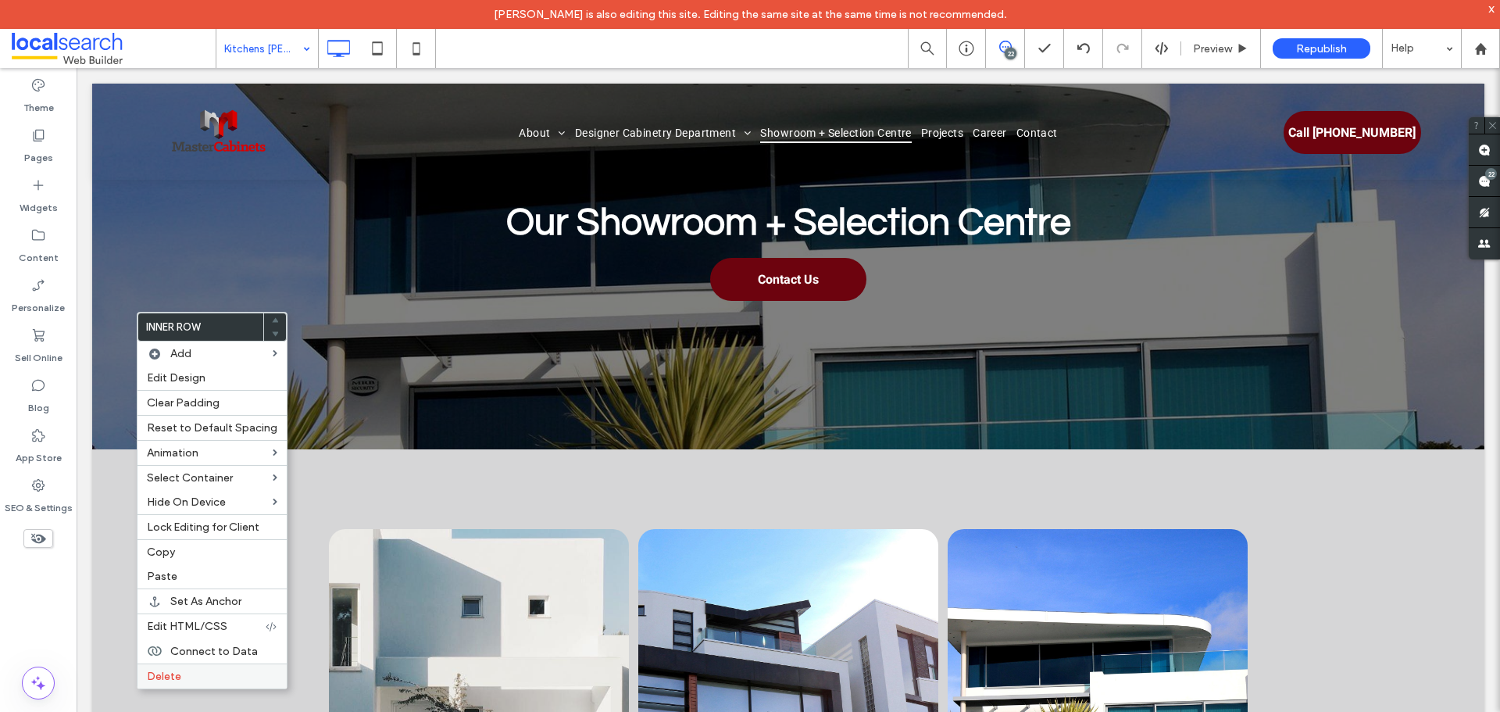
click at [178, 676] on span "Delete" at bounding box center [164, 675] width 34 height 13
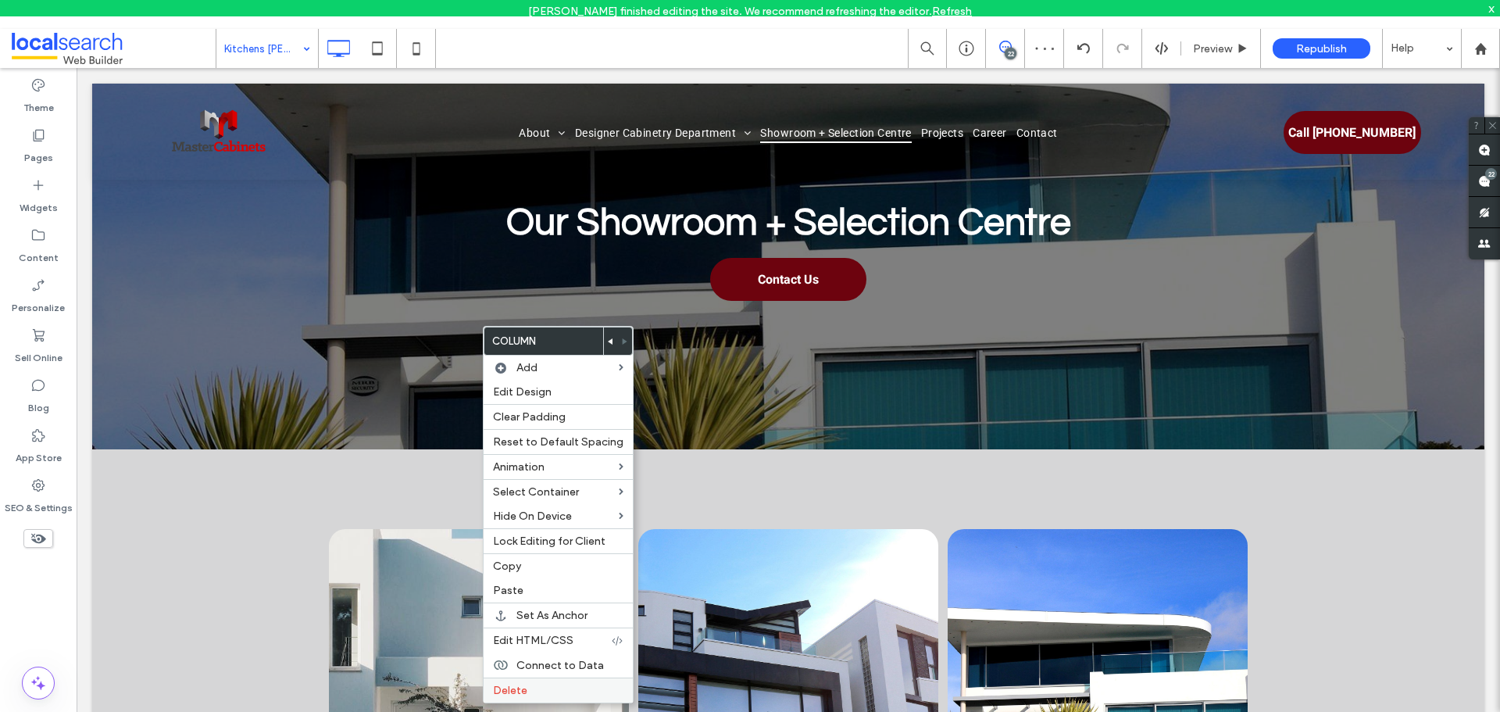
click at [502, 689] on span "Delete" at bounding box center [510, 689] width 34 height 13
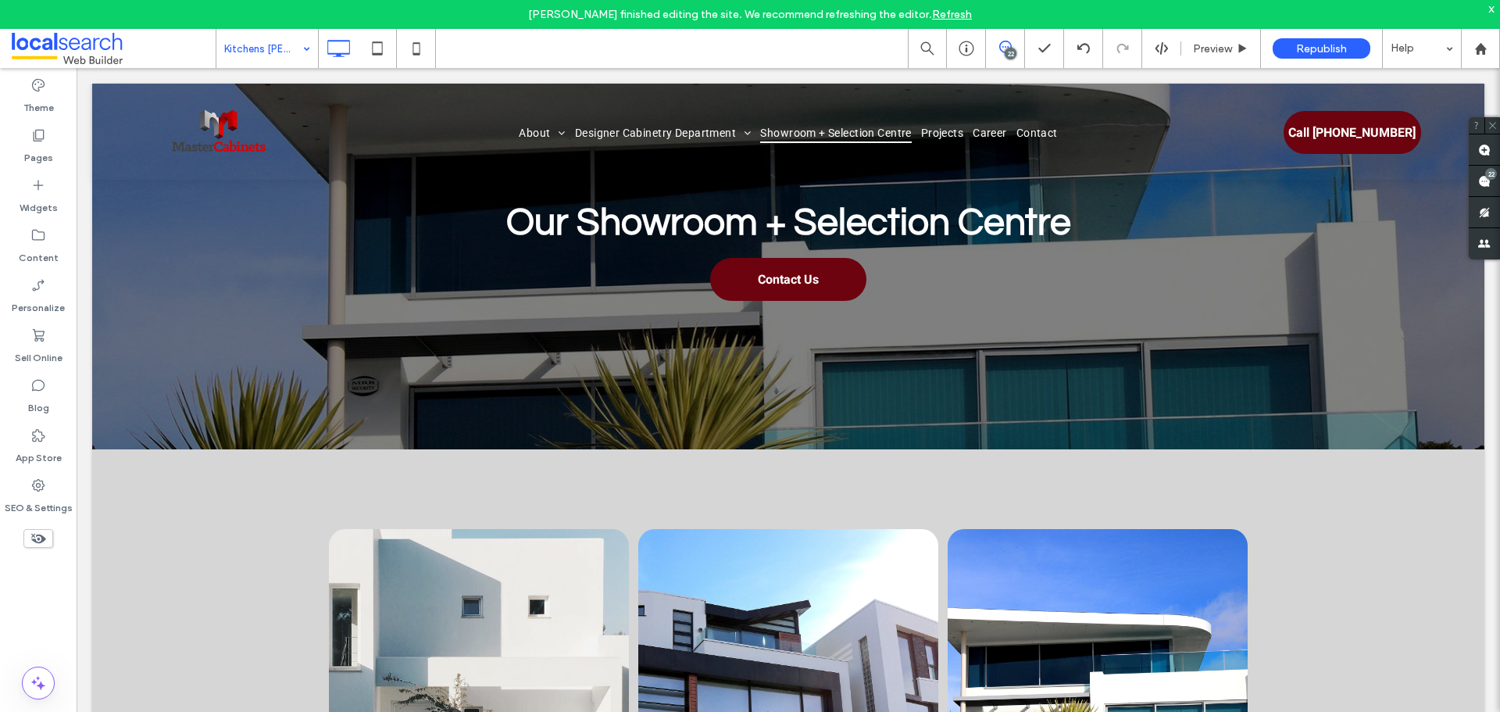
click at [945, 16] on link "Refresh" at bounding box center [952, 14] width 40 height 13
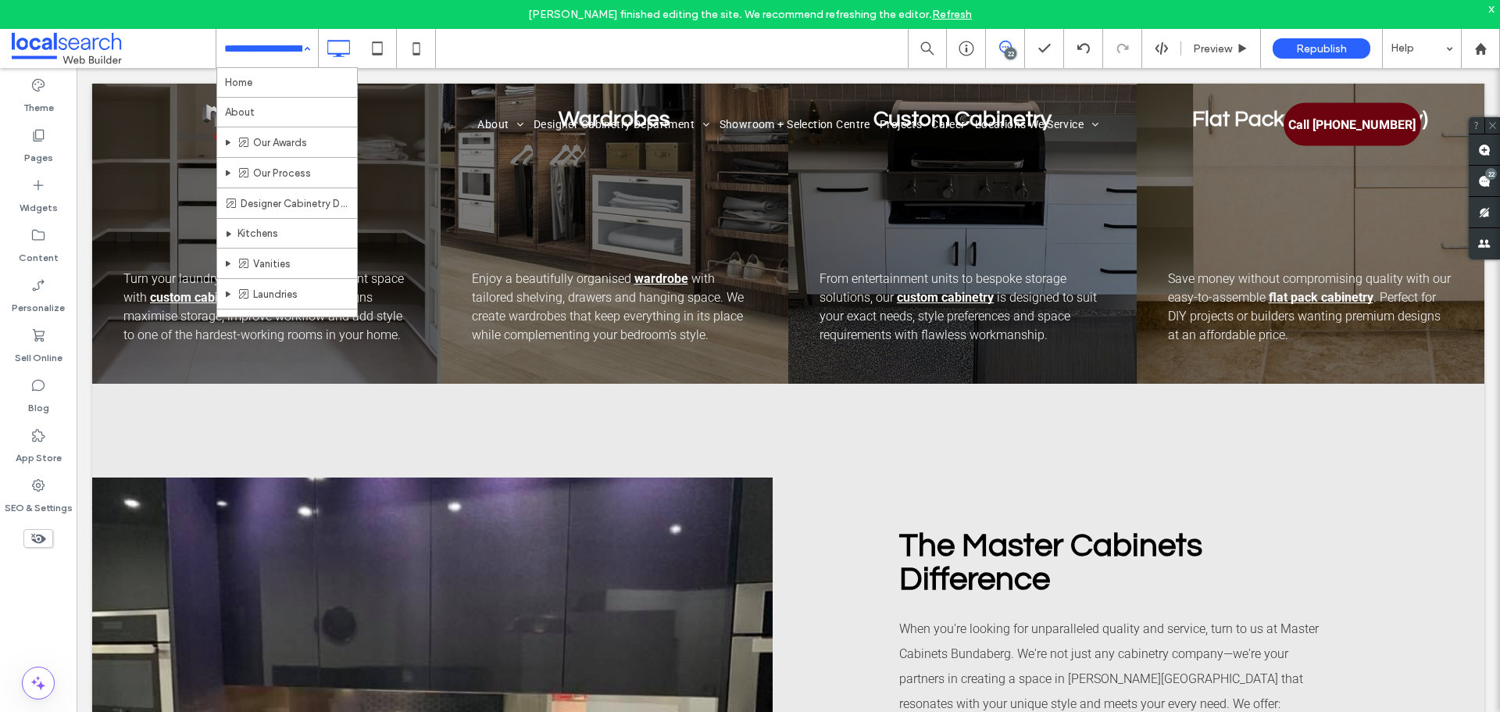
scroll to position [391, 0]
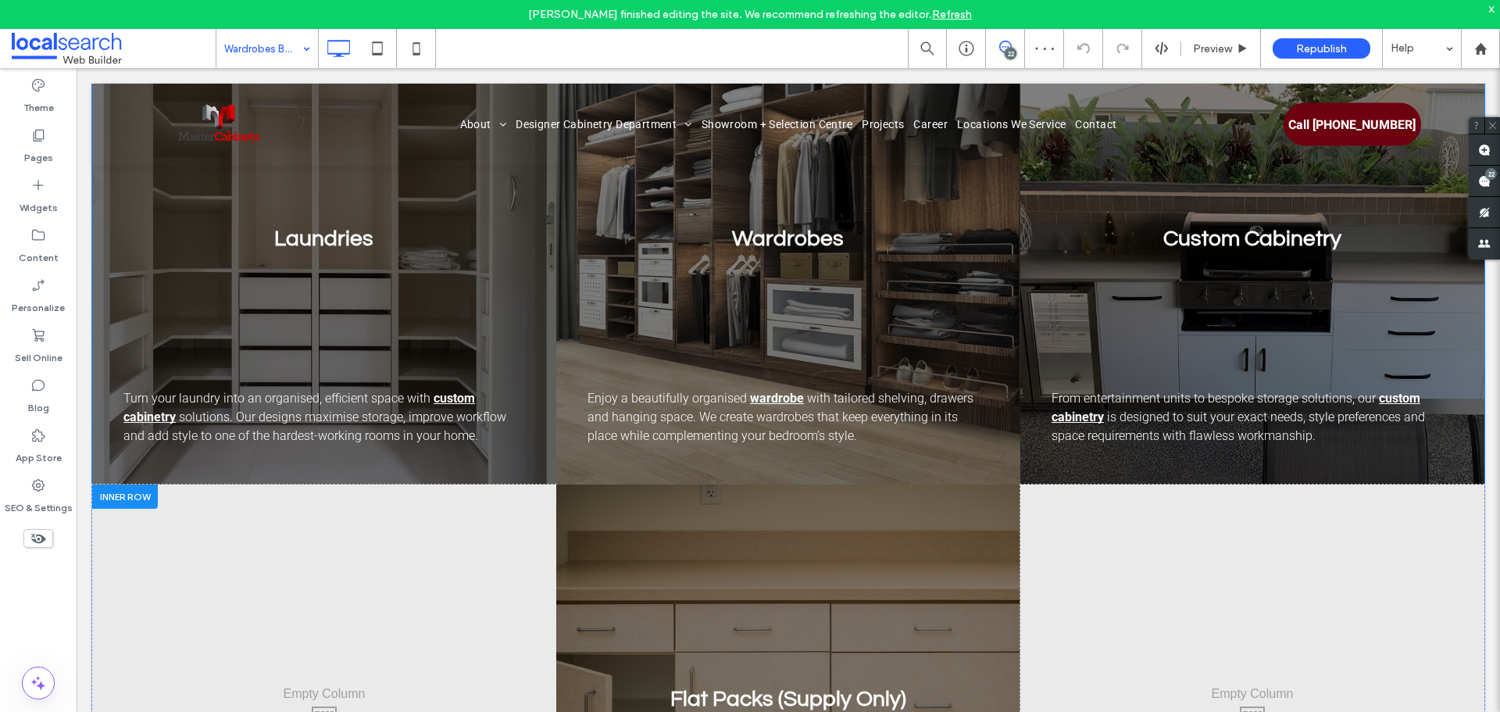
scroll to position [1875, 0]
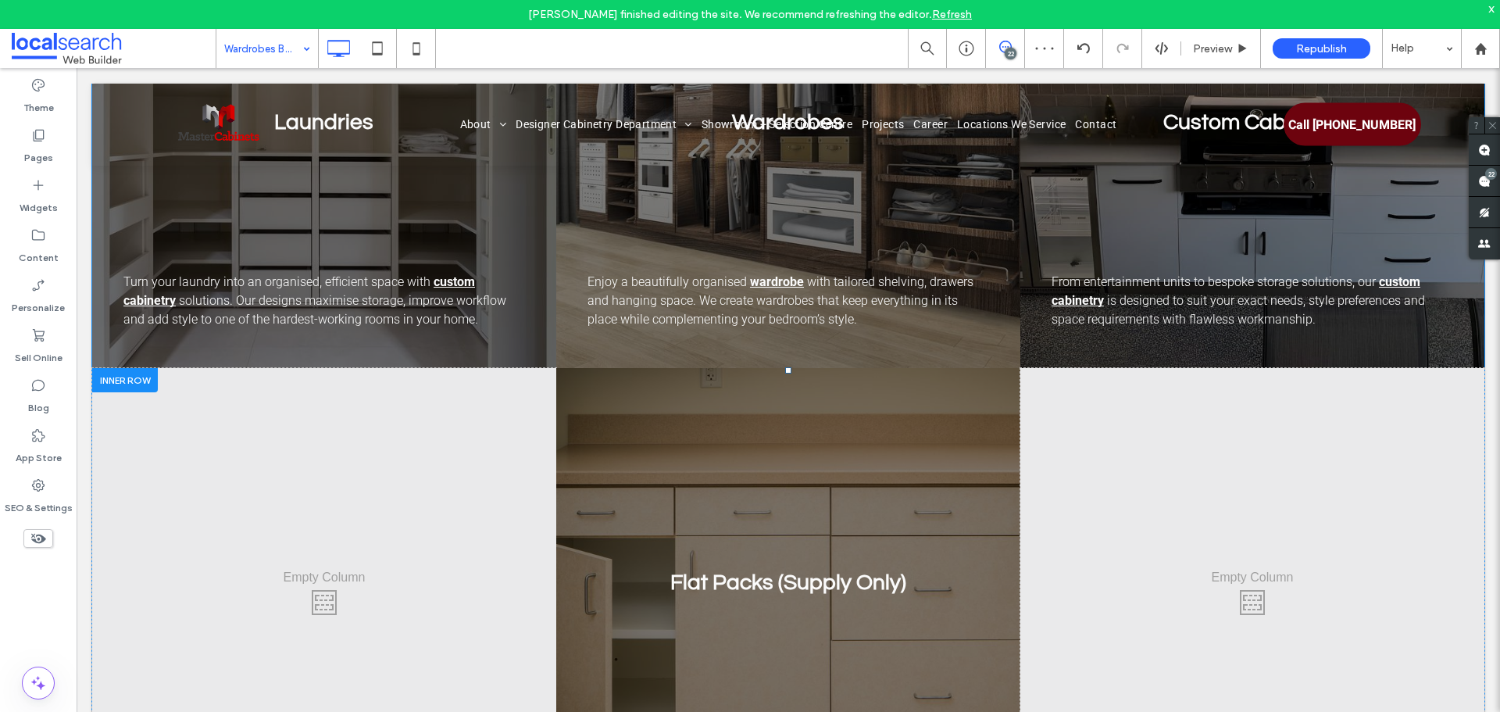
drag, startPoint x: 607, startPoint y: 422, endPoint x: 645, endPoint y: 563, distance: 146.5
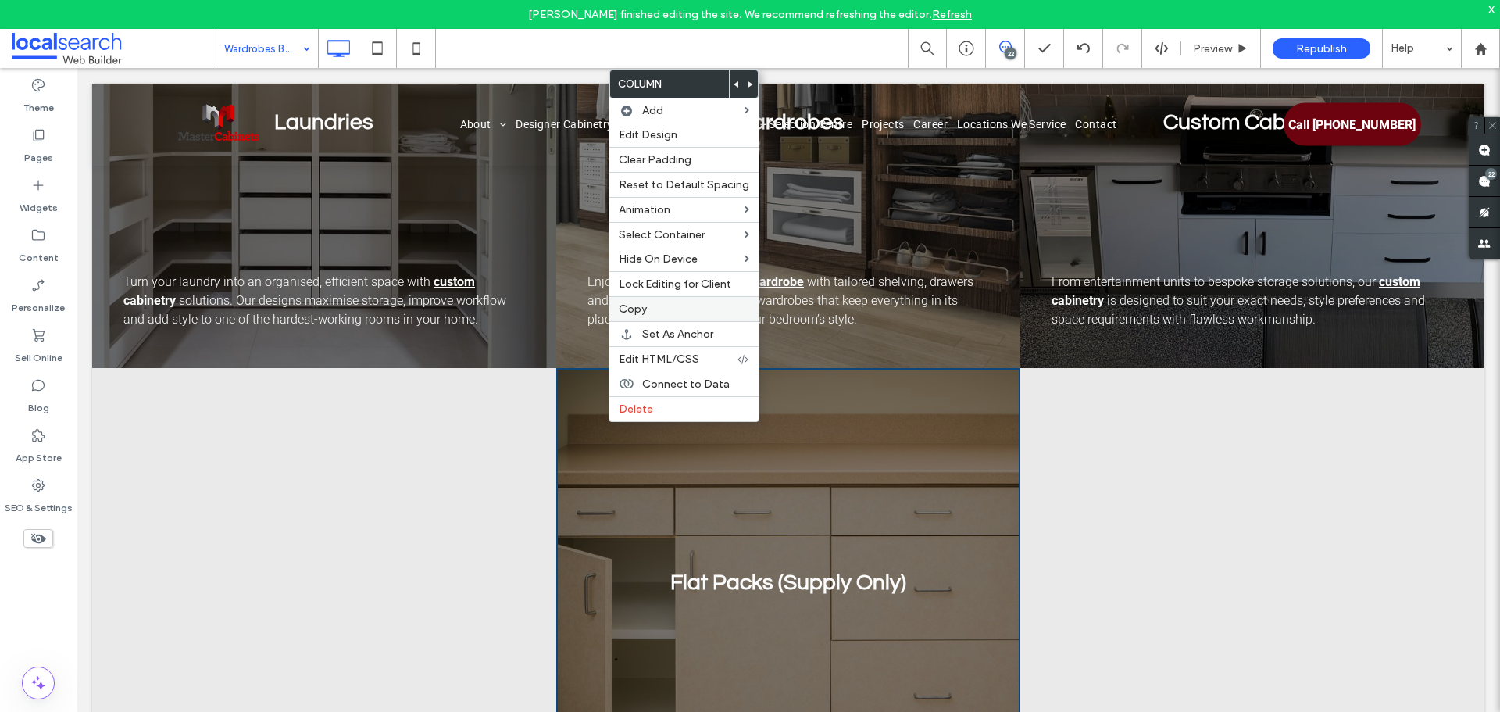
click at [667, 306] on label "Copy" at bounding box center [684, 308] width 130 height 13
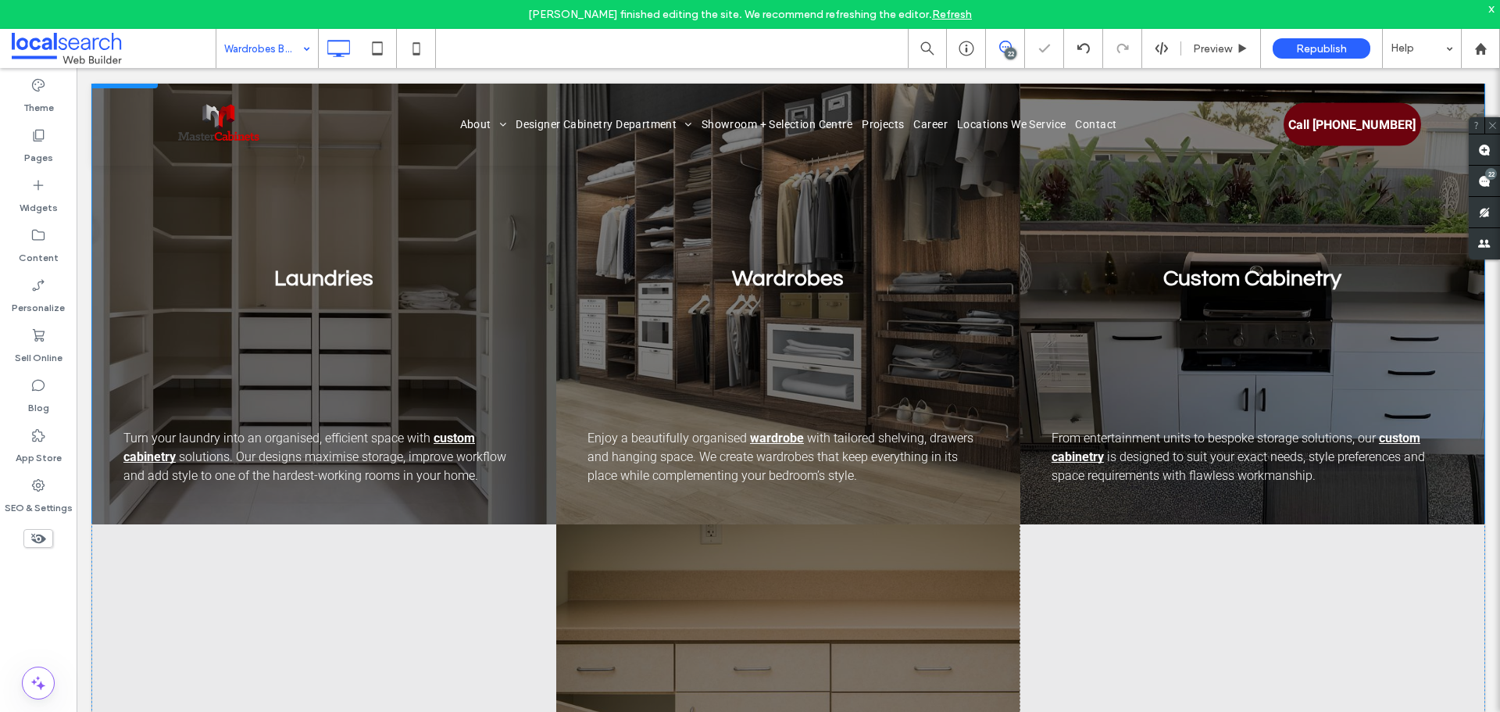
scroll to position [1562, 0]
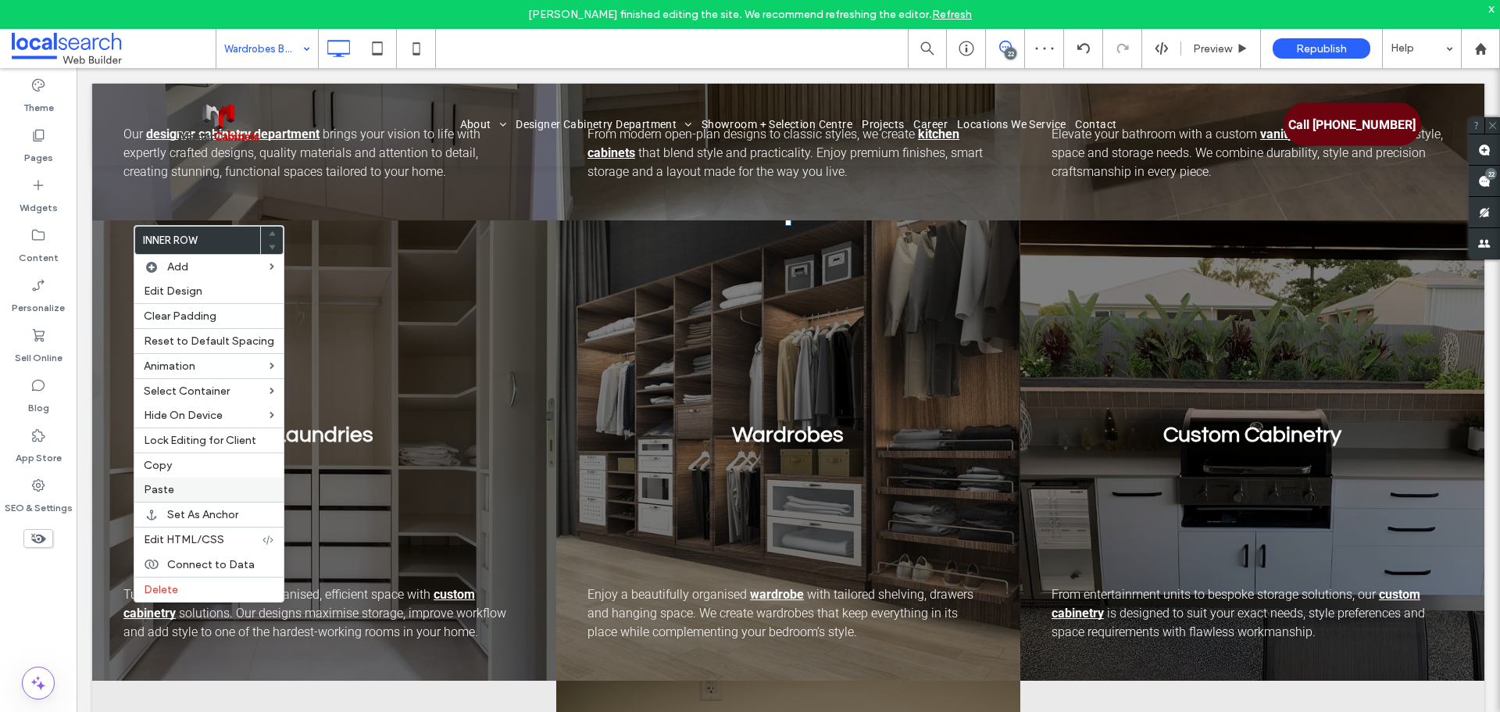
click at [173, 488] on label "Paste" at bounding box center [209, 489] width 130 height 13
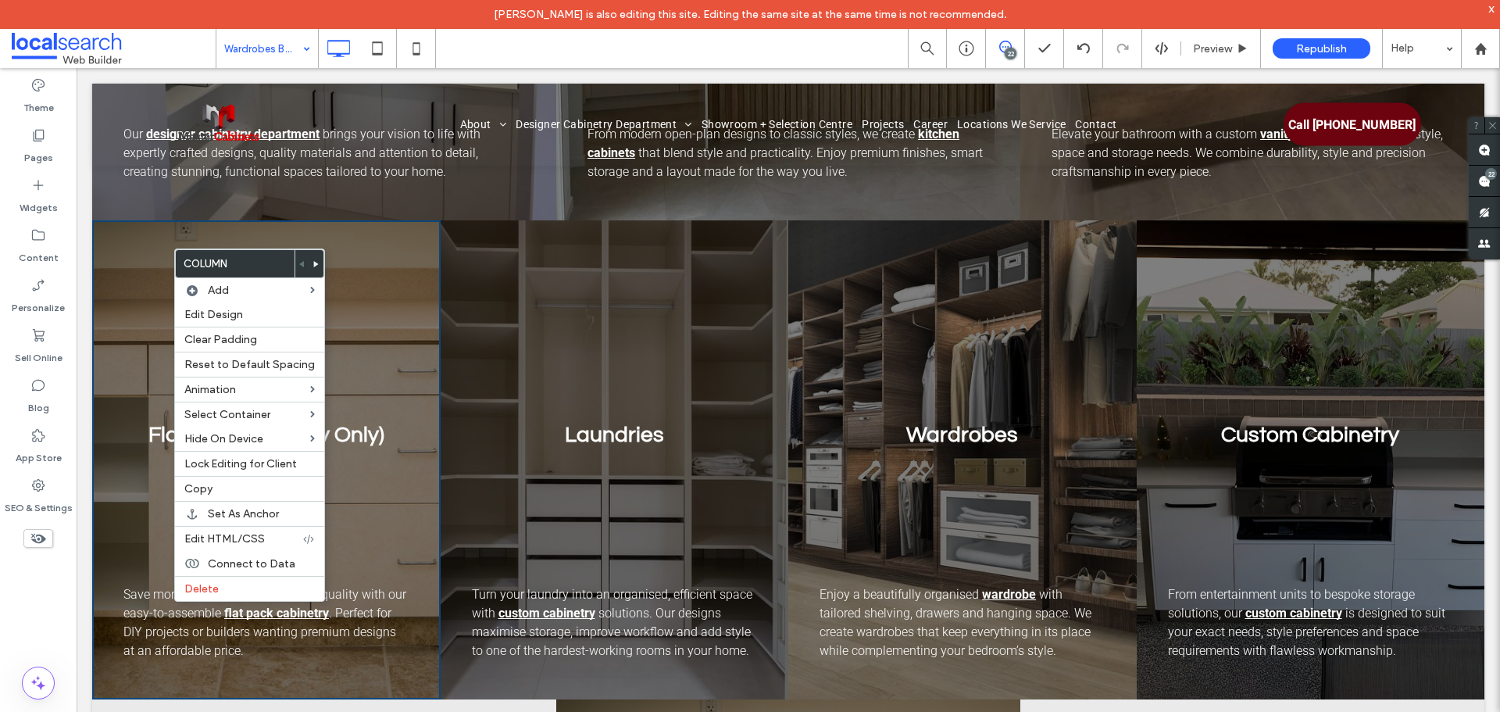
click at [314, 263] on use at bounding box center [316, 264] width 5 height 6
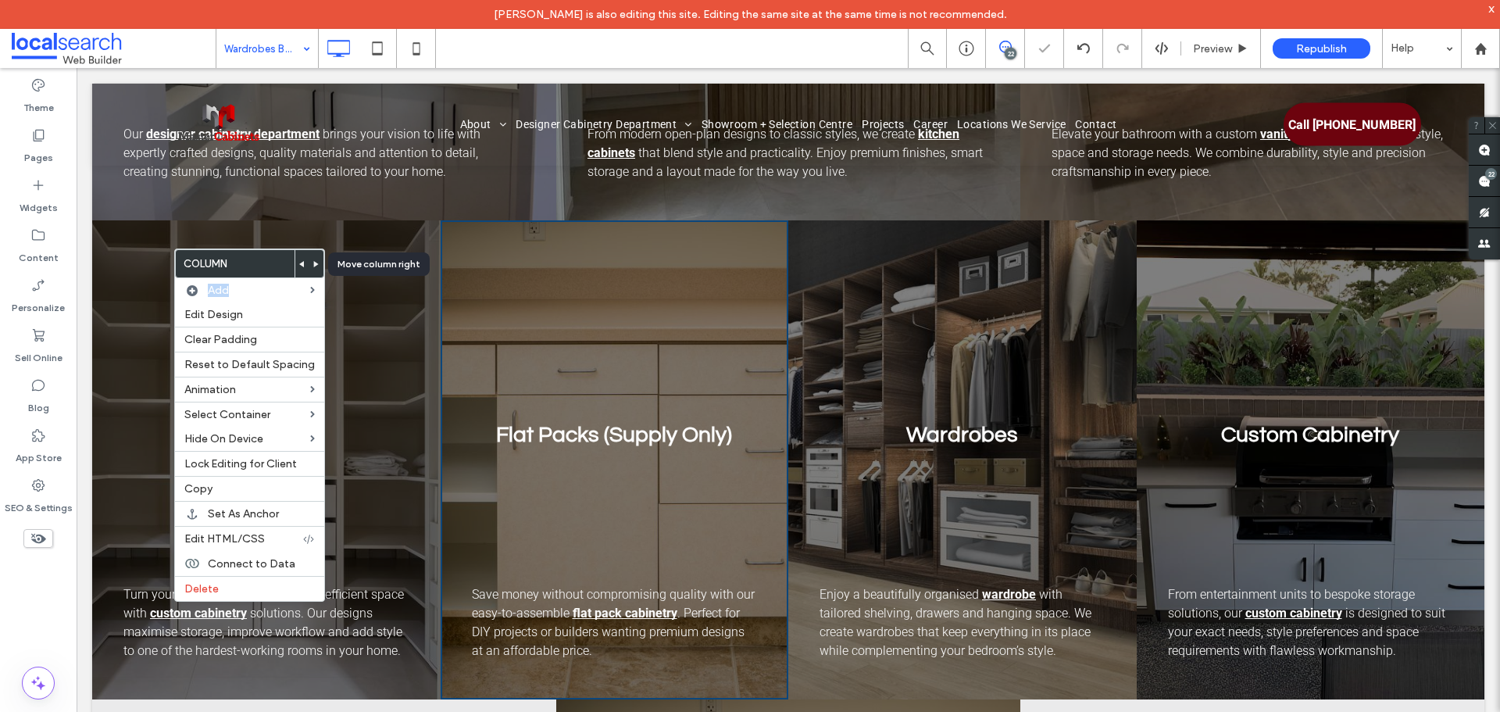
click at [313, 262] on icon at bounding box center [316, 264] width 6 height 6
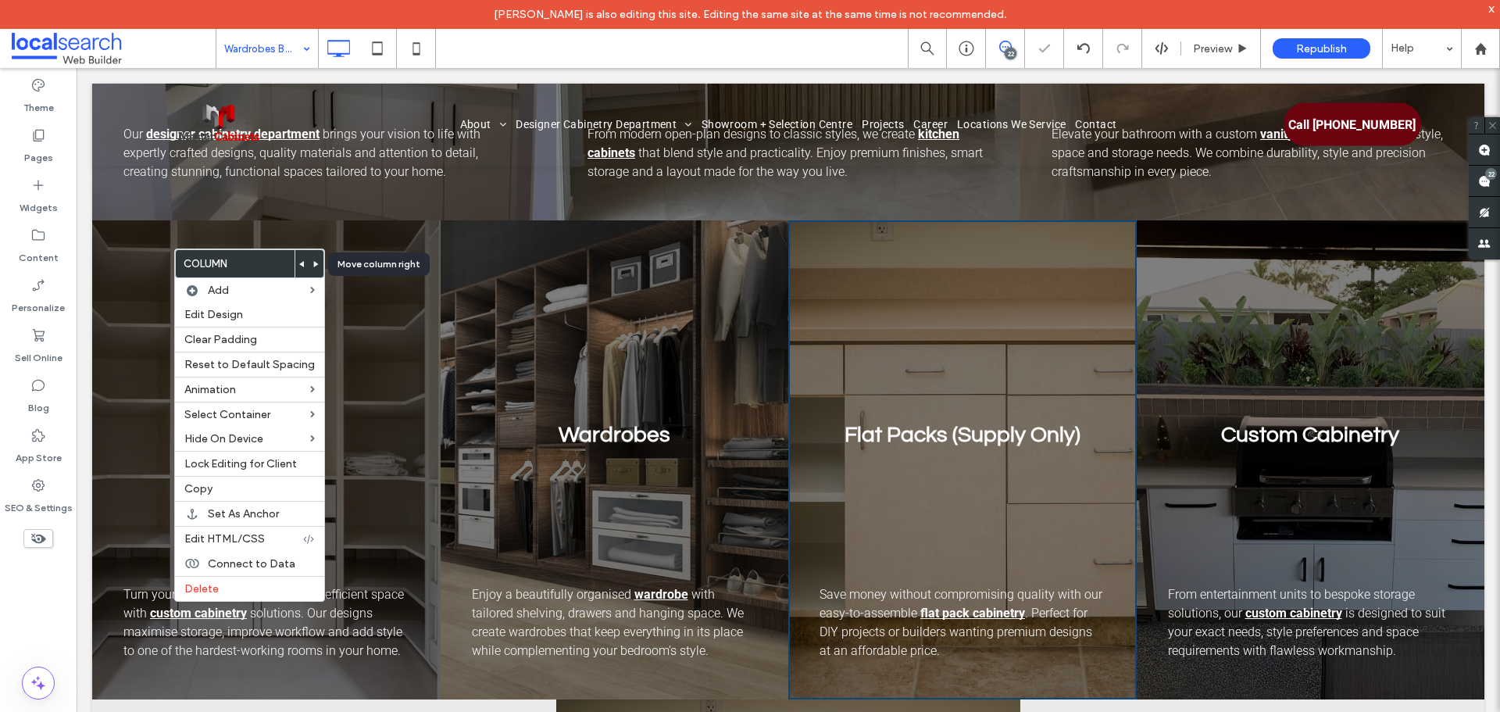
click at [313, 262] on icon at bounding box center [316, 264] width 6 height 6
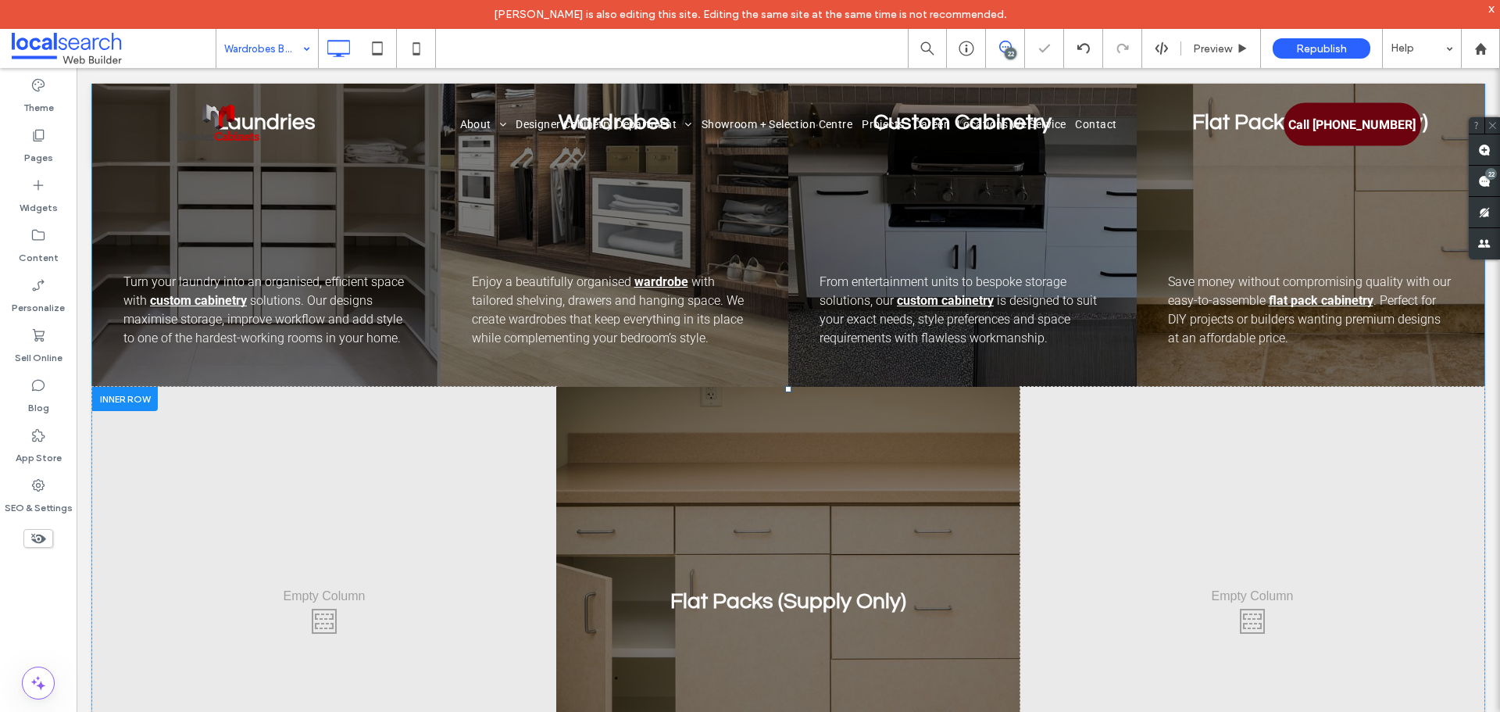
scroll to position [2031, 0]
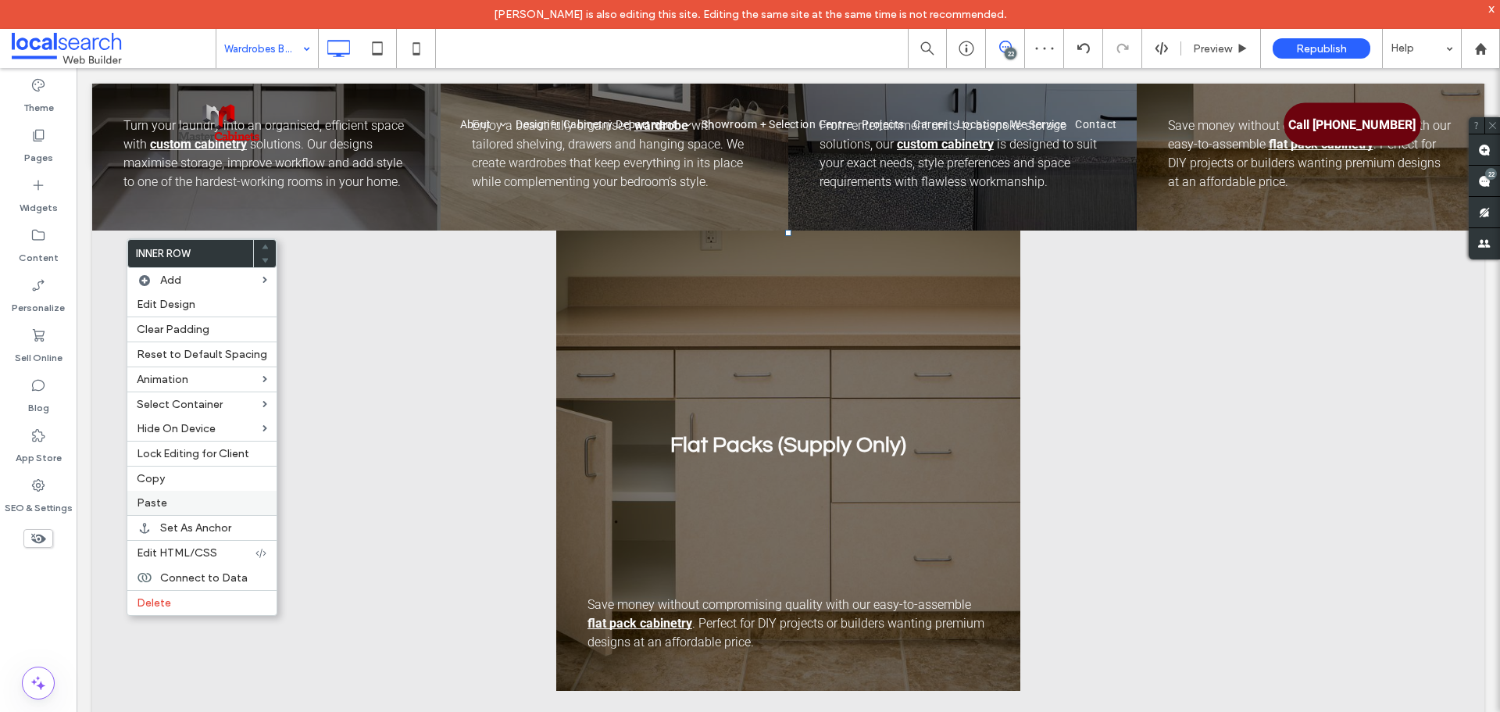
drag, startPoint x: 189, startPoint y: 595, endPoint x: 184, endPoint y: 498, distance: 97.7
click at [188, 597] on div "Delete" at bounding box center [201, 602] width 149 height 25
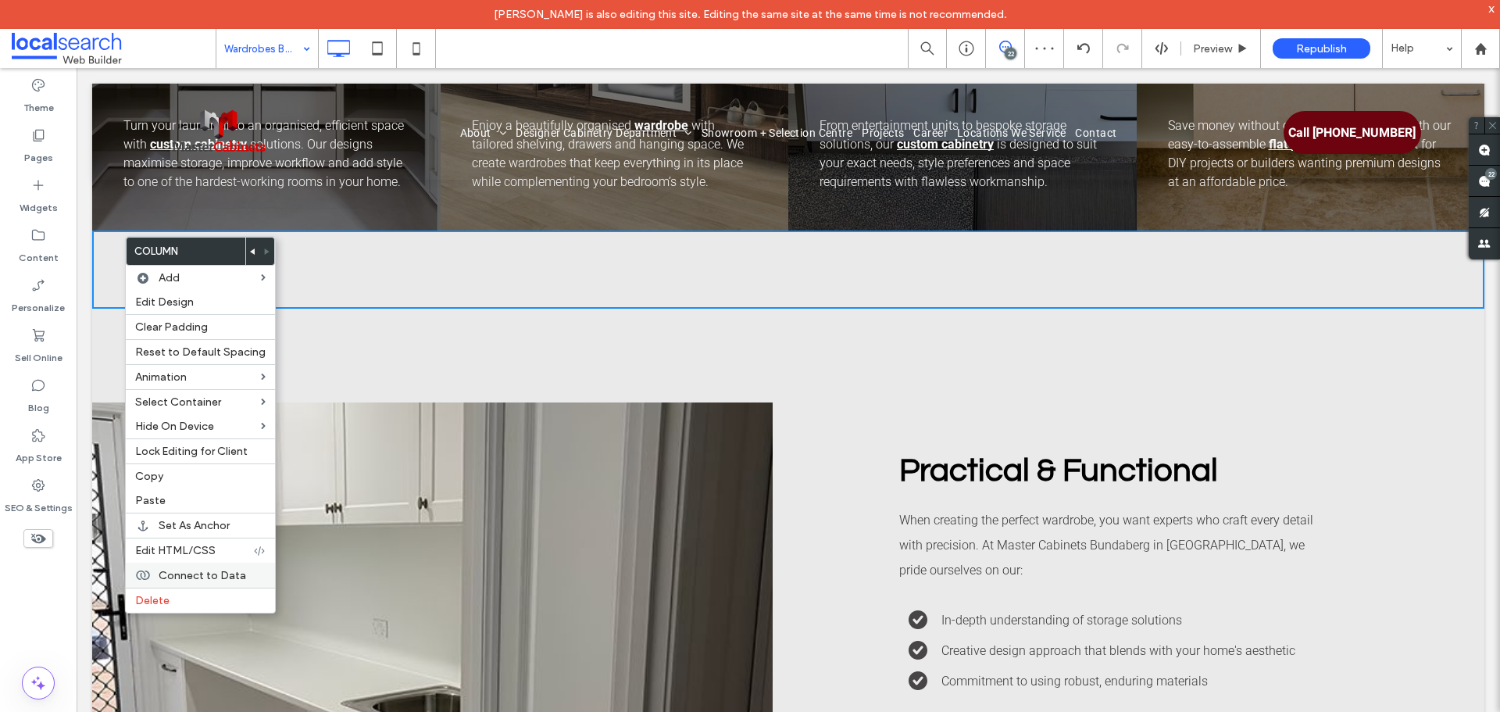
click at [215, 587] on div "Connect to Data" at bounding box center [200, 574] width 149 height 25
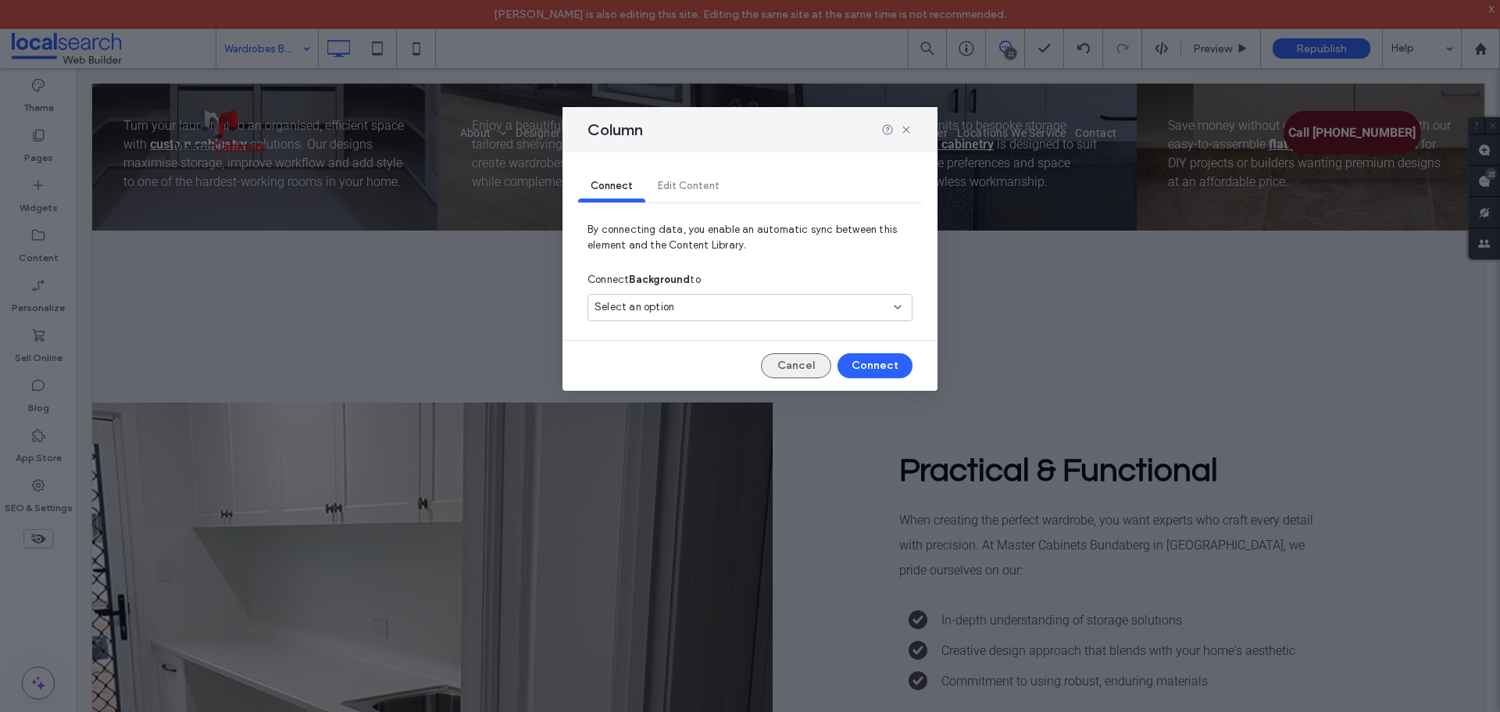
drag, startPoint x: 780, startPoint y: 364, endPoint x: 597, endPoint y: 274, distance: 204.3
click at [780, 364] on button "Cancel" at bounding box center [796, 365] width 70 height 25
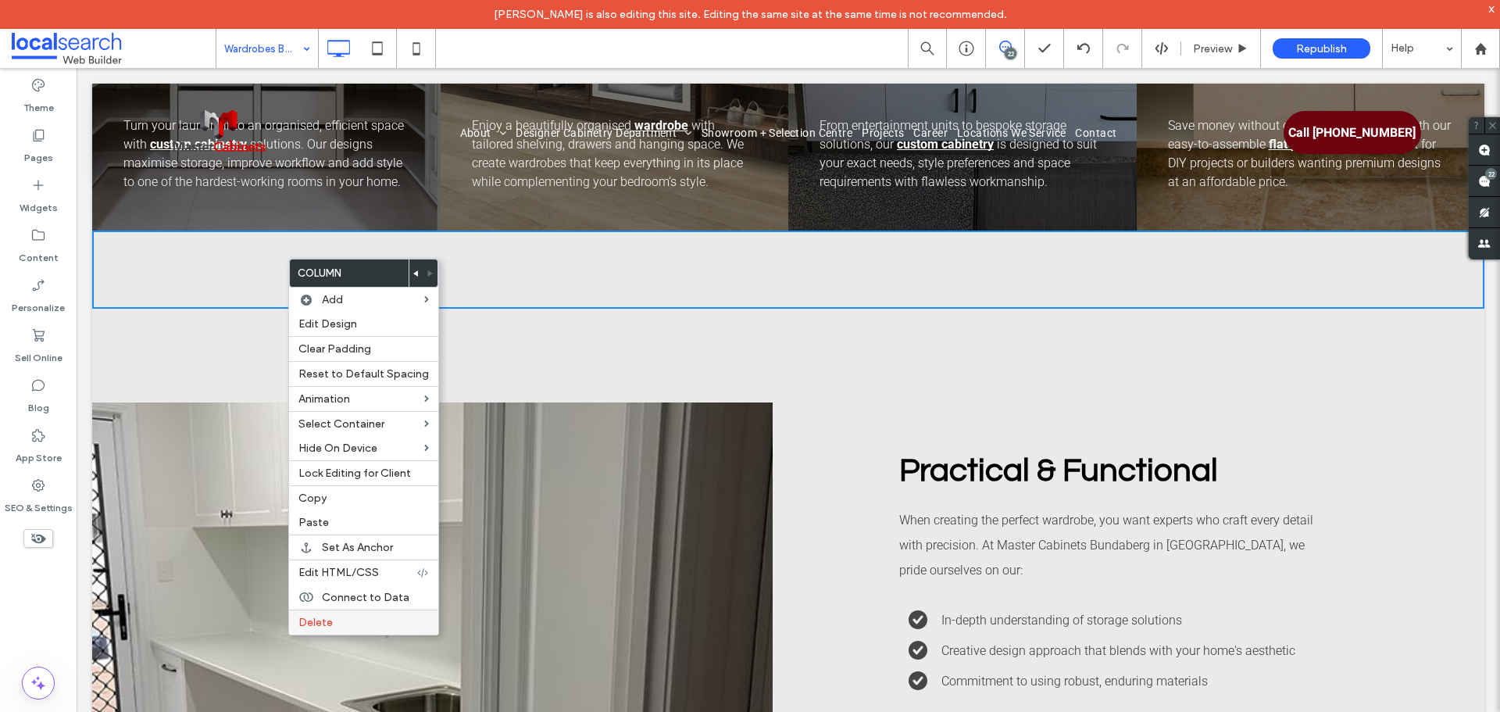
click at [373, 624] on label "Delete" at bounding box center [363, 621] width 130 height 13
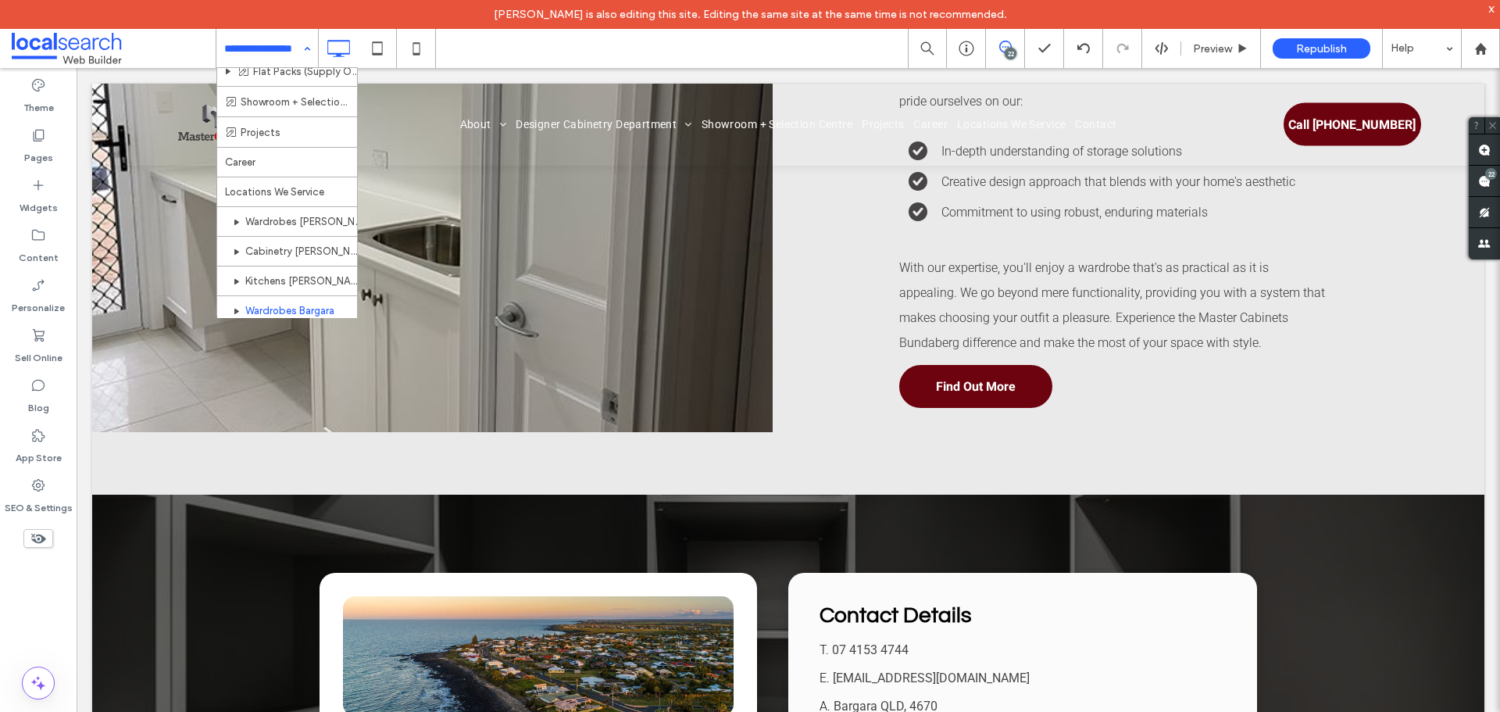
scroll to position [469, 0]
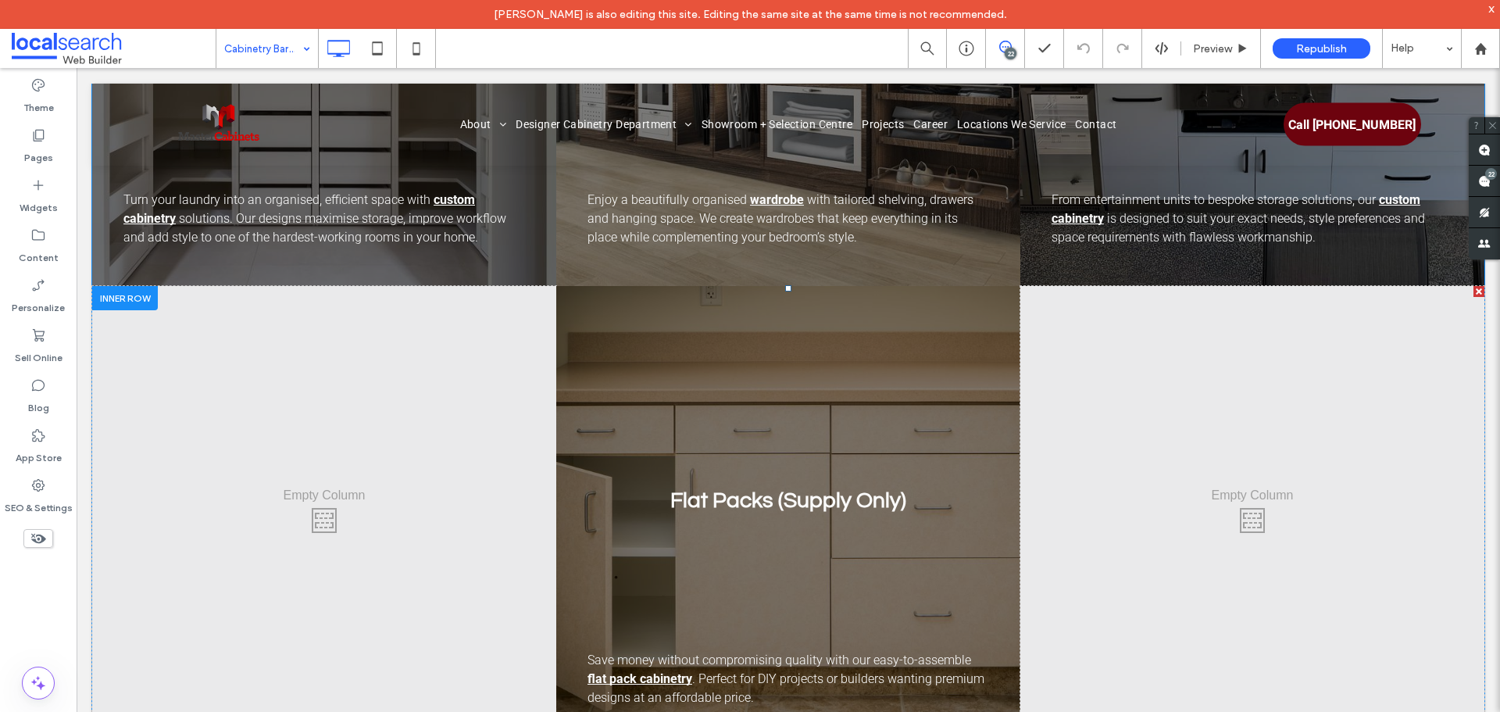
scroll to position [1796, 0]
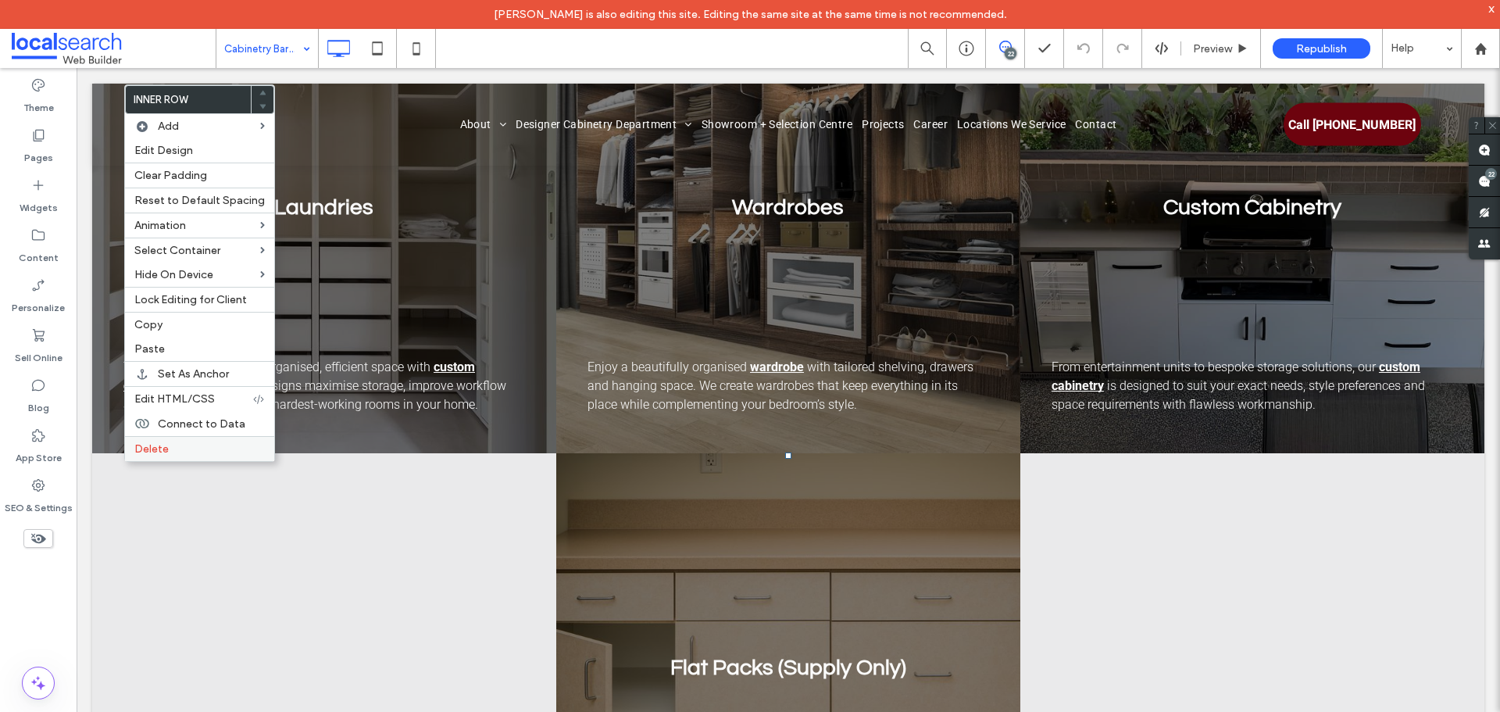
click at [199, 451] on label "Delete" at bounding box center [199, 448] width 130 height 13
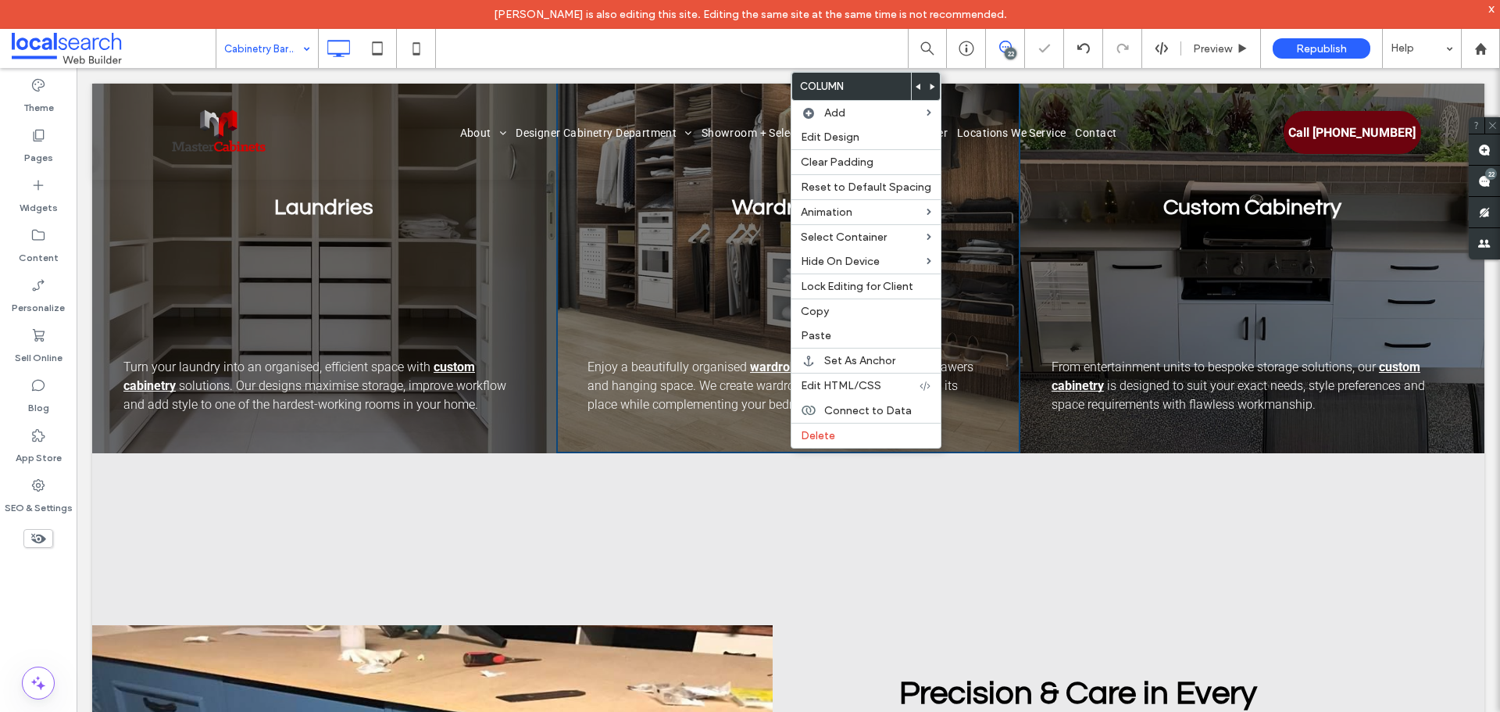
click at [570, 494] on div "Click To Paste" at bounding box center [788, 492] width 1392 height 78
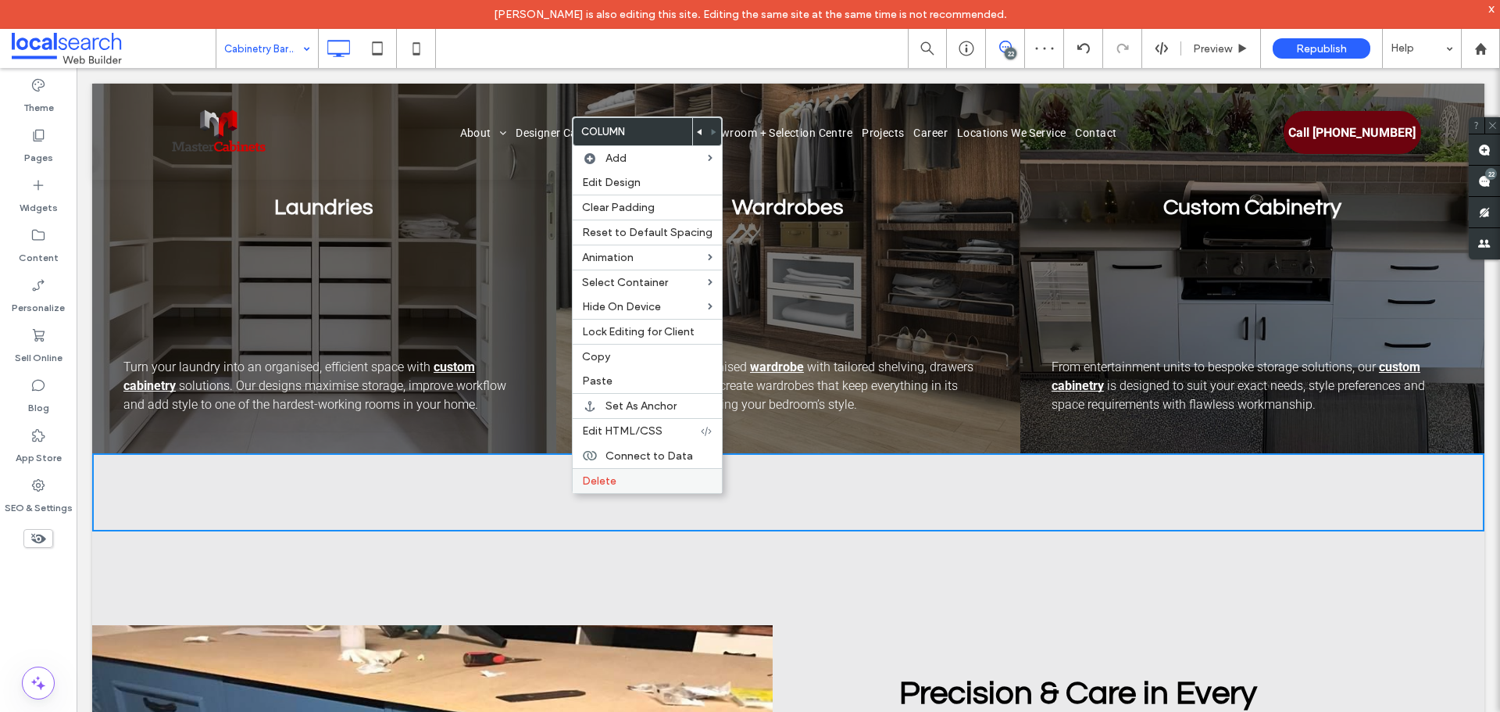
click at [632, 483] on label "Delete" at bounding box center [647, 480] width 130 height 13
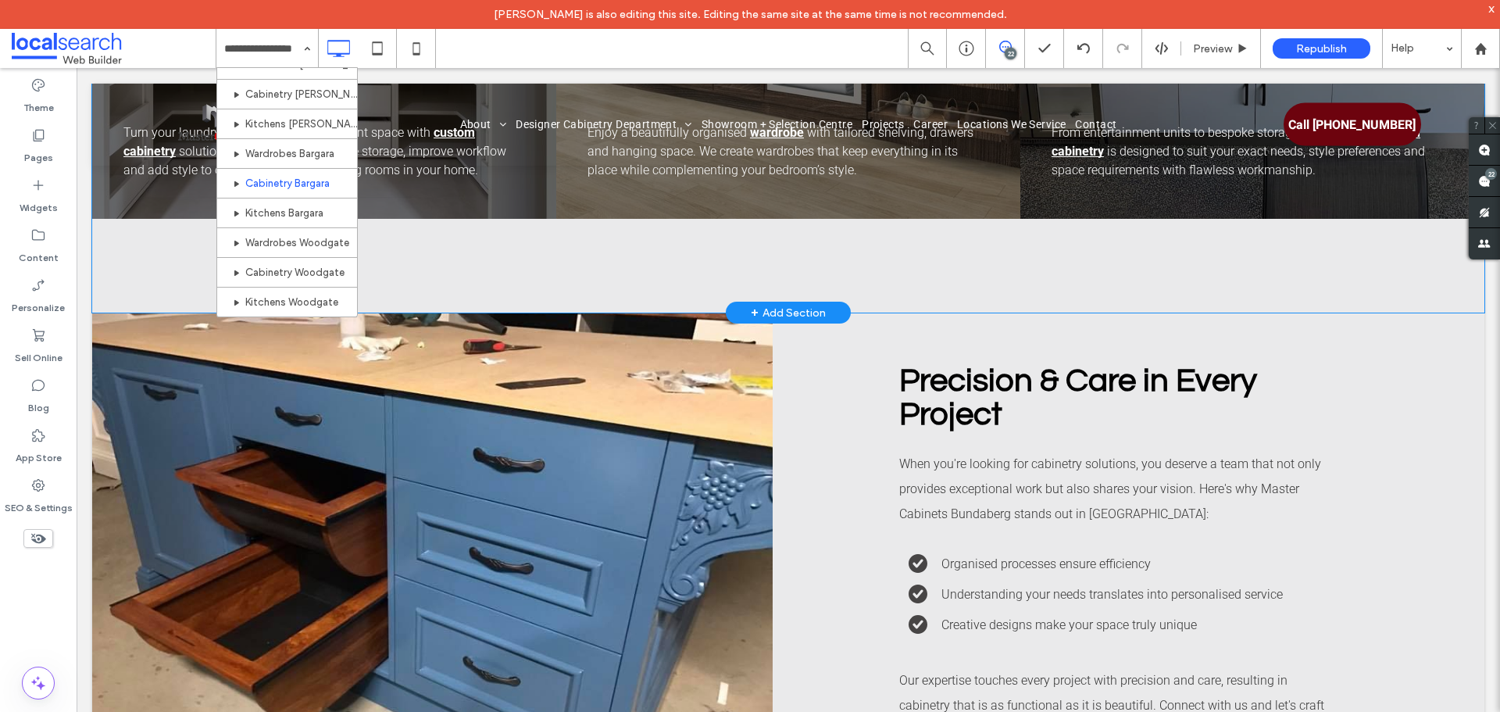
scroll to position [469, 0]
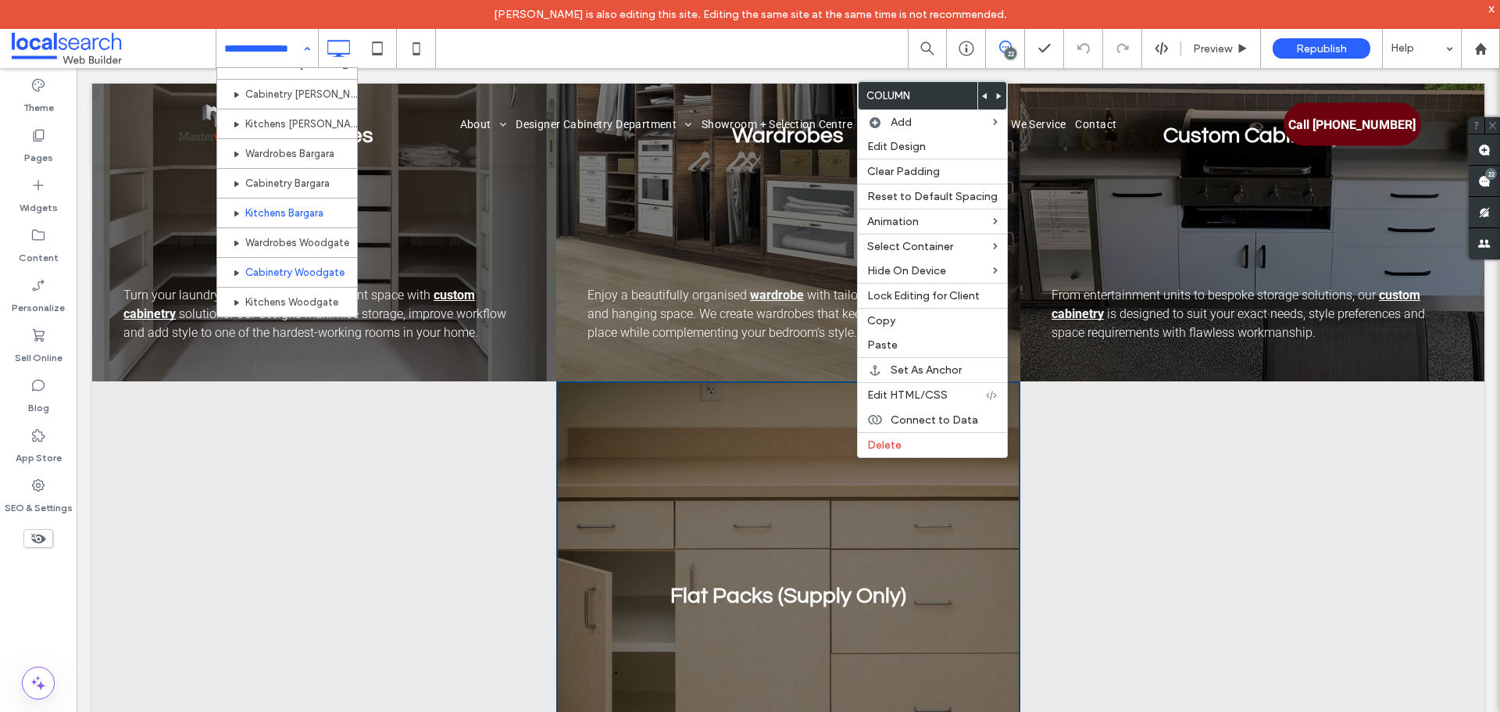
scroll to position [469, 0]
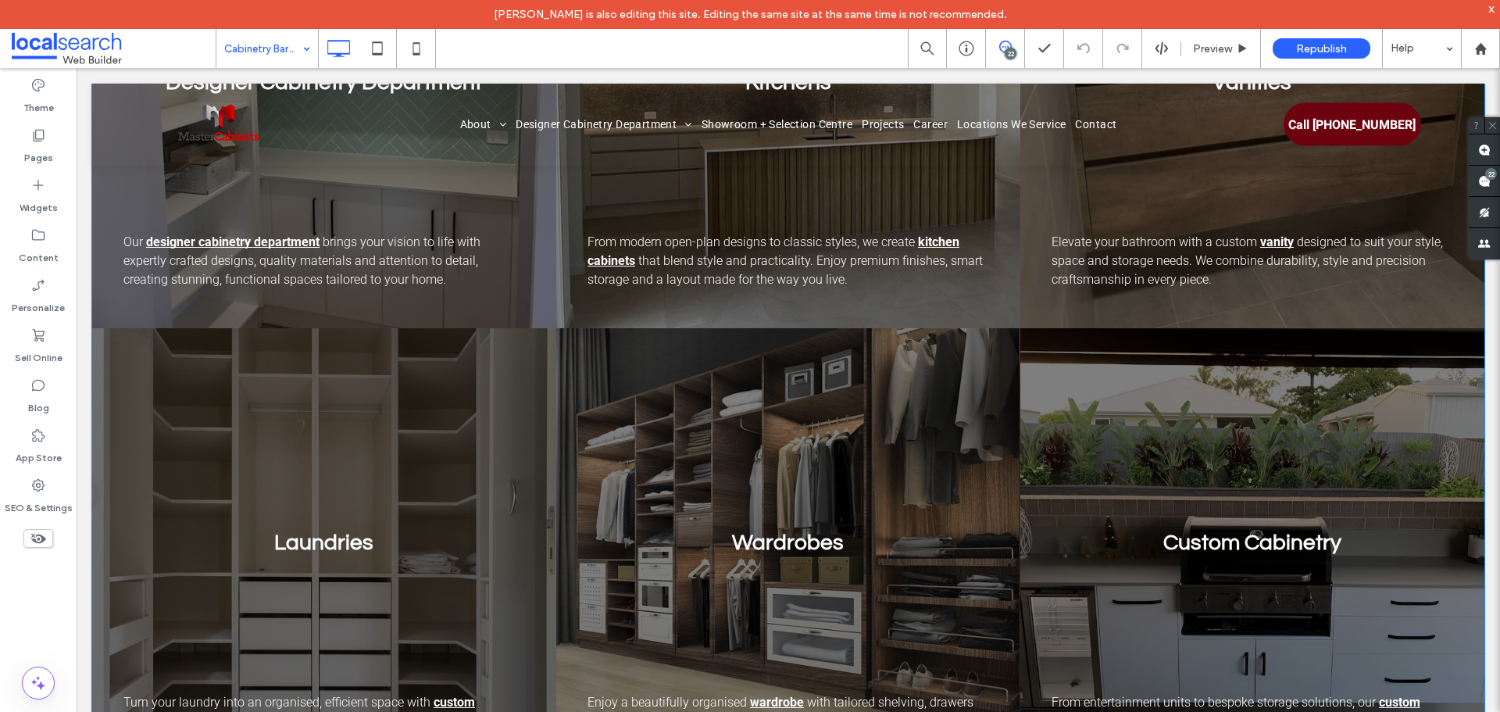
scroll to position [1312, 0]
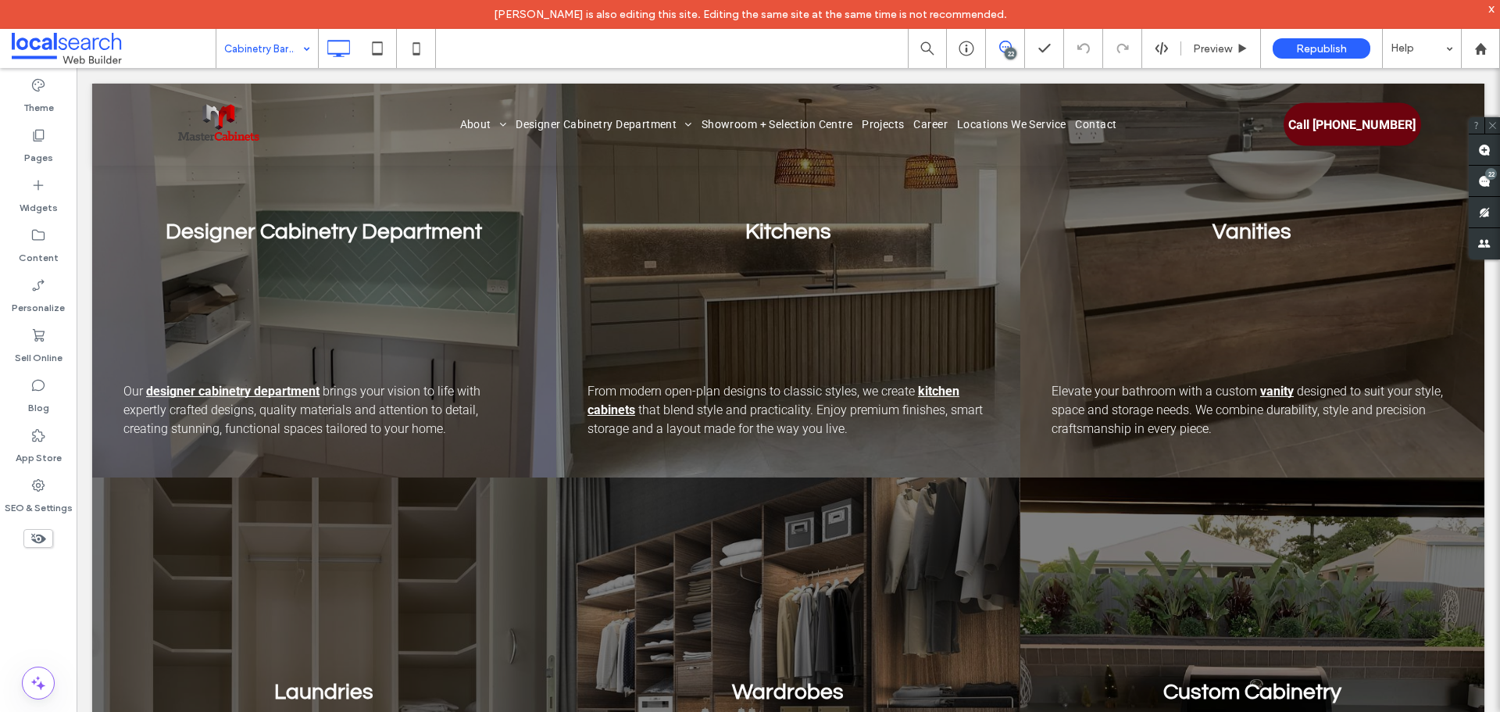
click at [262, 62] on input at bounding box center [263, 48] width 78 height 39
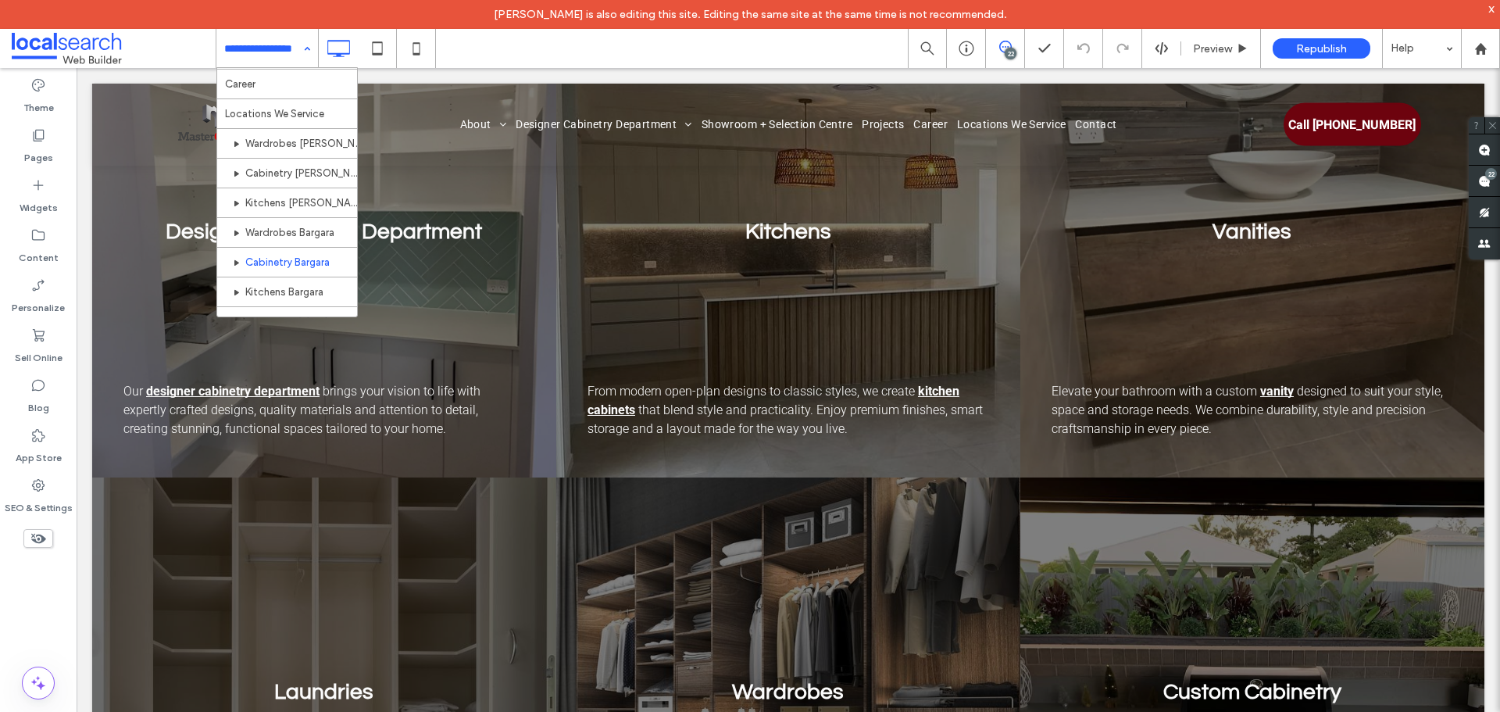
scroll to position [469, 0]
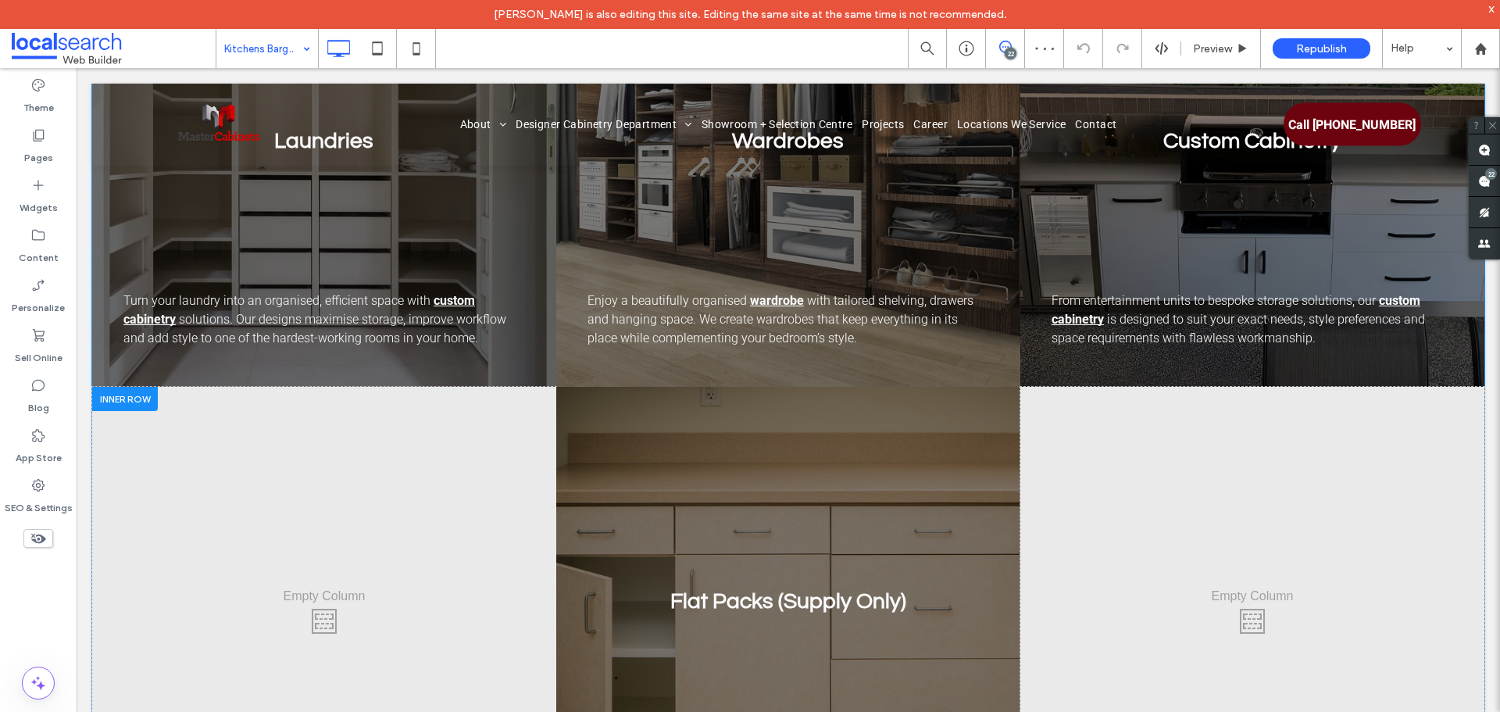
scroll to position [1875, 0]
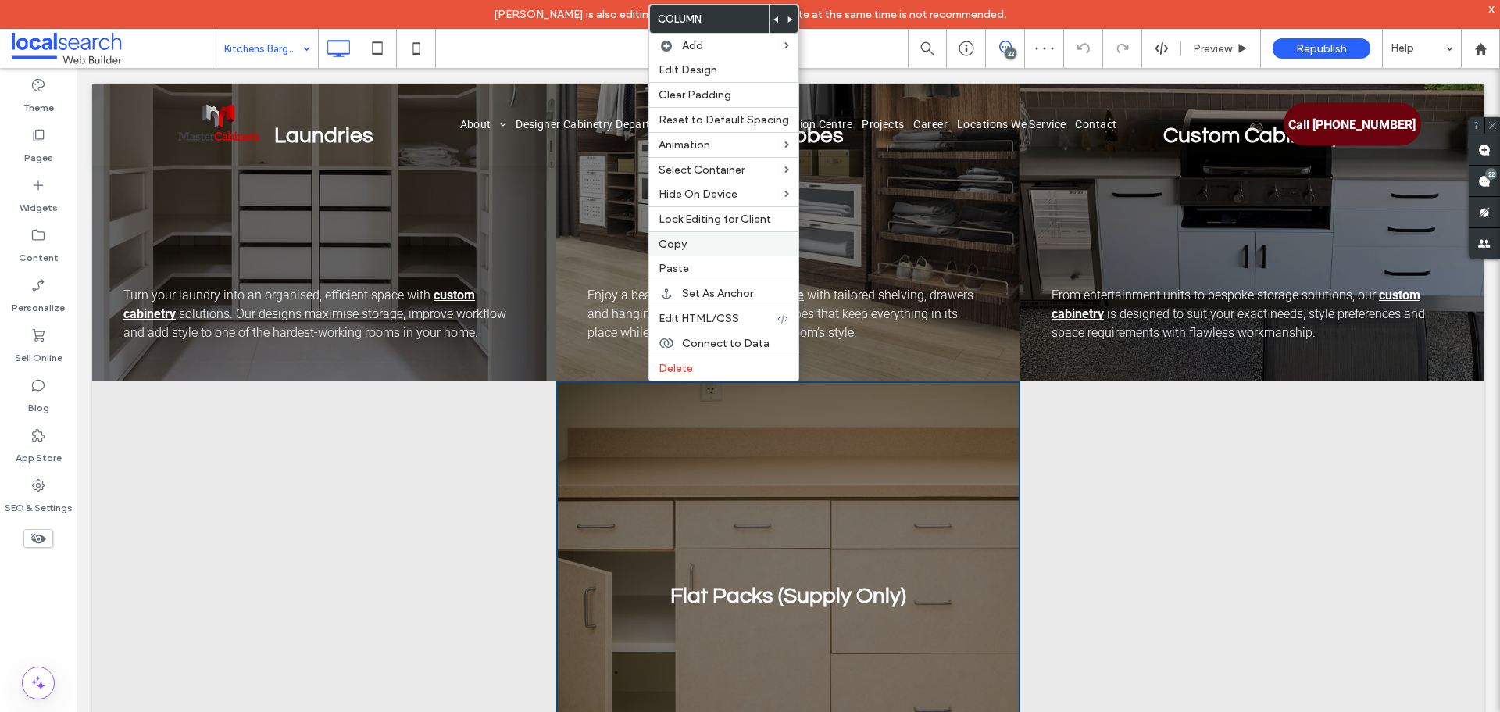
click at [691, 246] on label "Copy" at bounding box center [723, 243] width 130 height 13
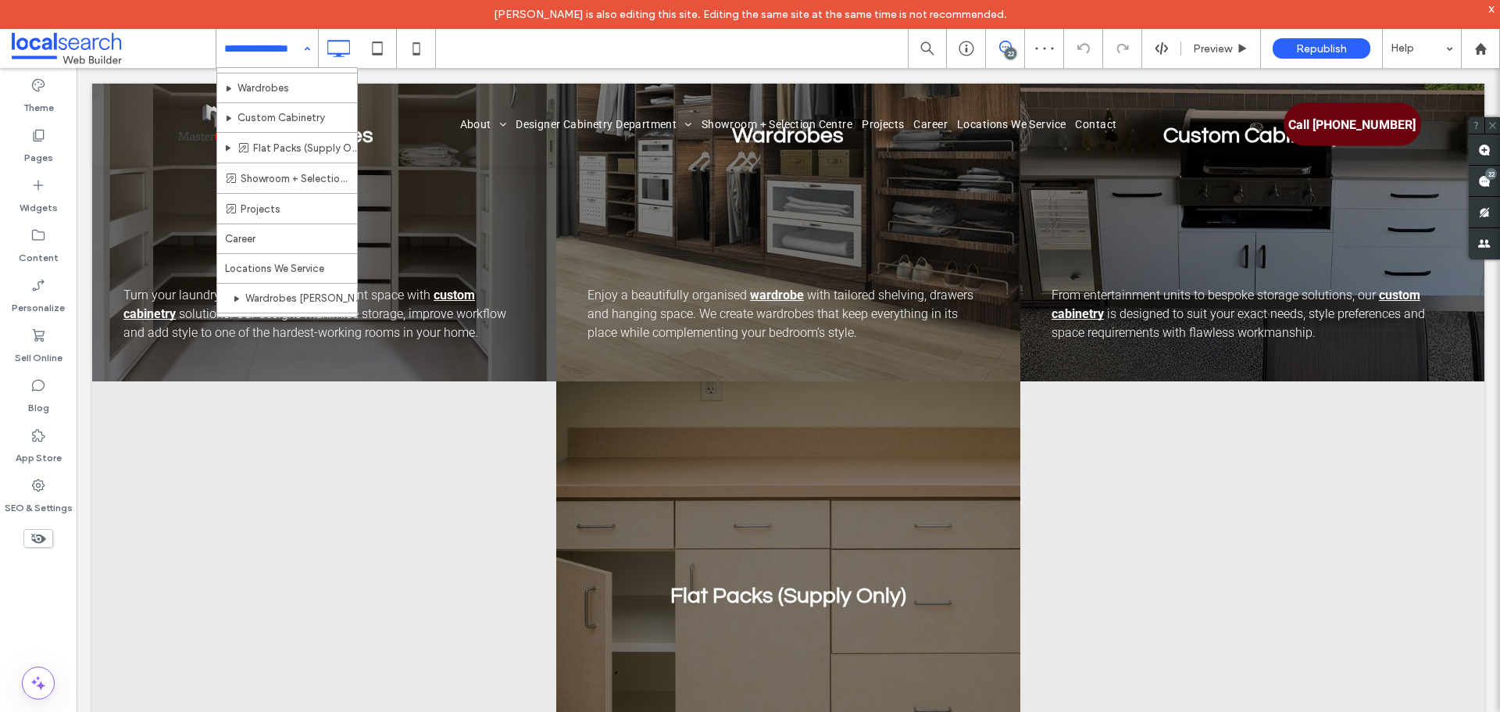
scroll to position [391, 0]
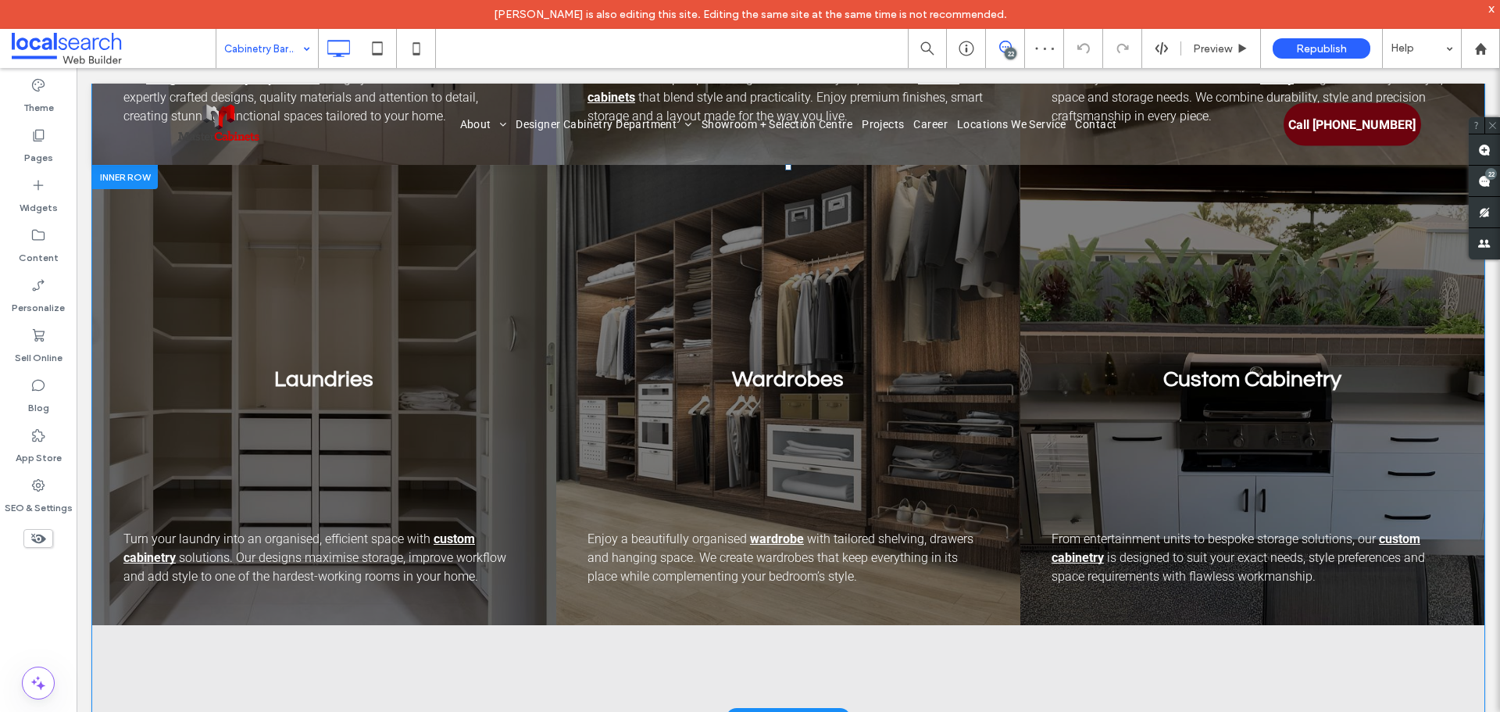
scroll to position [1484, 0]
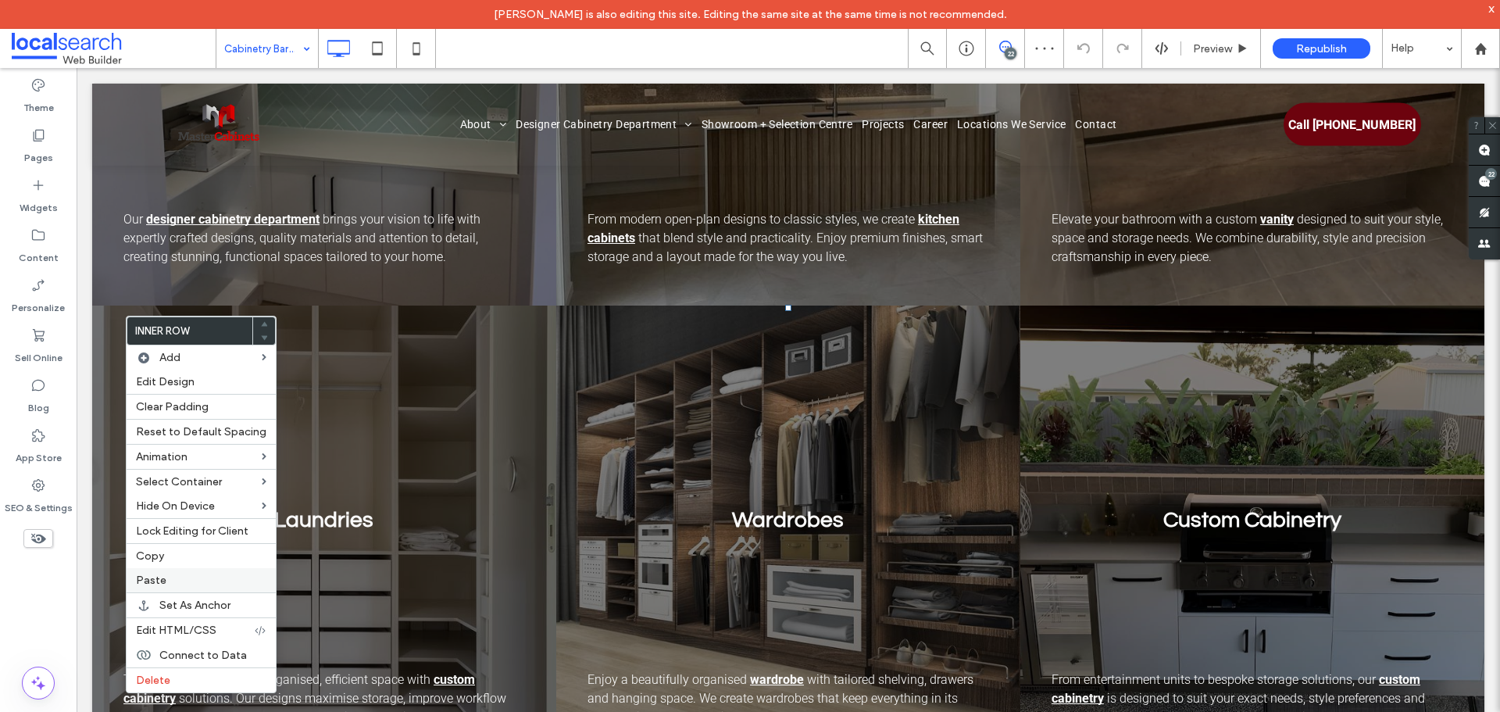
click at [182, 572] on div "Paste" at bounding box center [201, 580] width 149 height 24
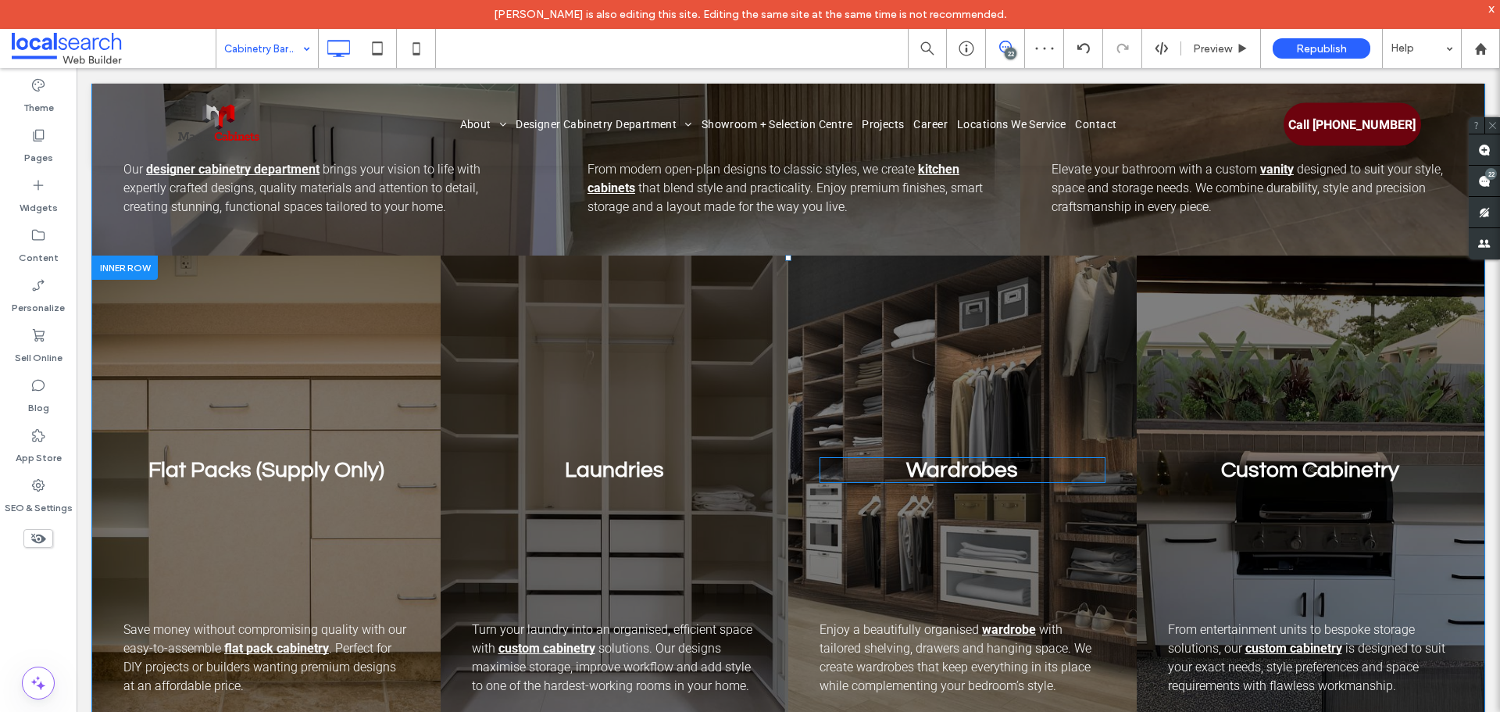
scroll to position [1562, 0]
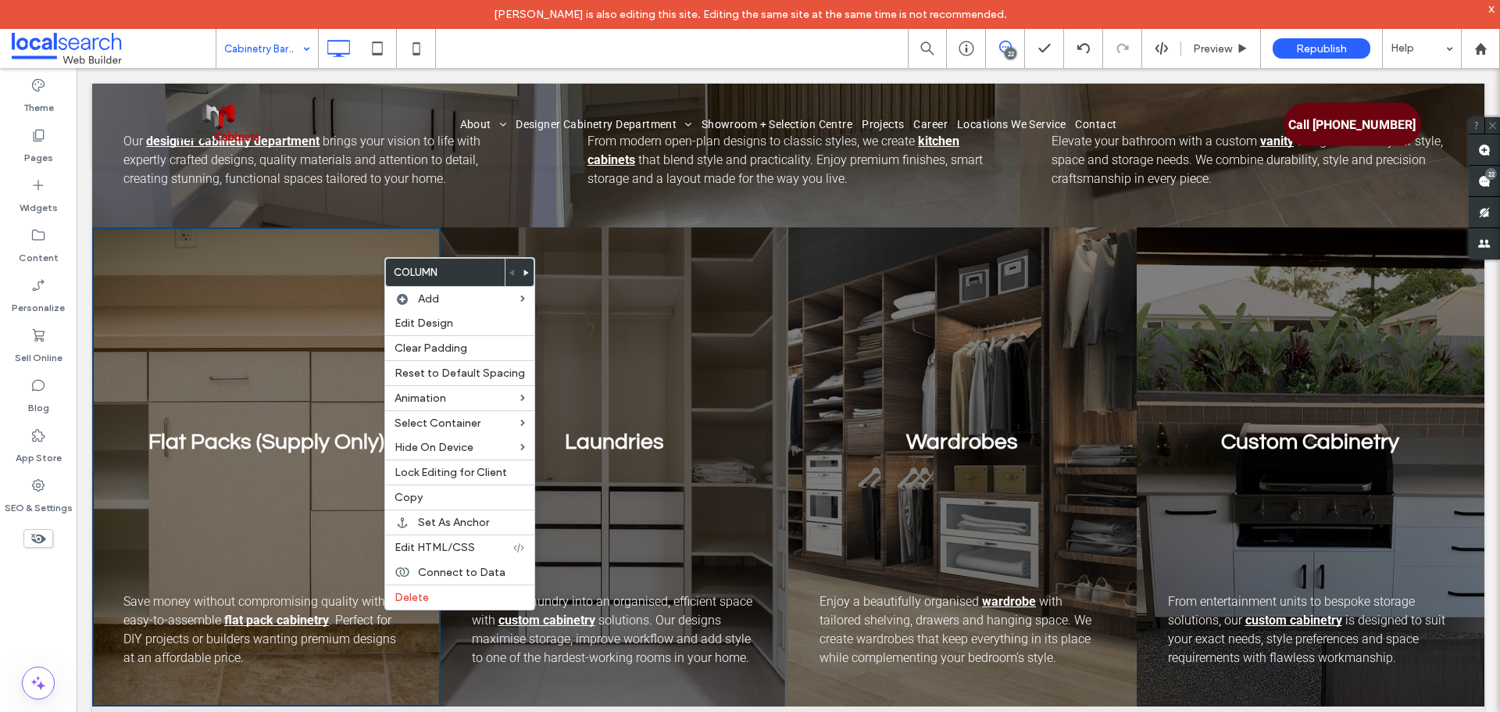
click at [519, 270] on div at bounding box center [526, 272] width 14 height 27
click at [523, 272] on icon at bounding box center [526, 272] width 6 height 6
click at [524, 272] on use at bounding box center [526, 272] width 5 height 6
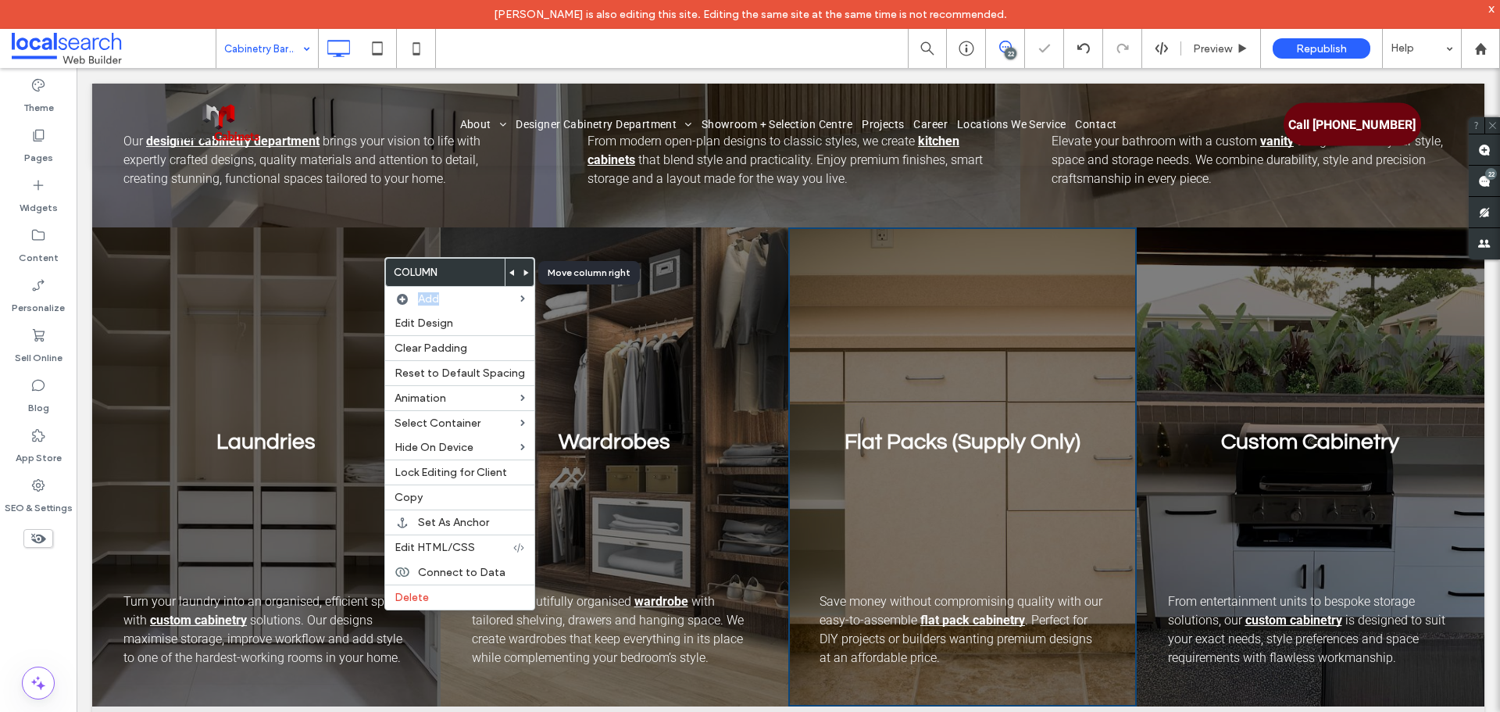
click at [520, 272] on body "[PERSON_NAME] is also editing this site. Editing the same site at the same time…" at bounding box center [750, 356] width 1500 height 712
click at [524, 272] on use at bounding box center [526, 272] width 5 height 6
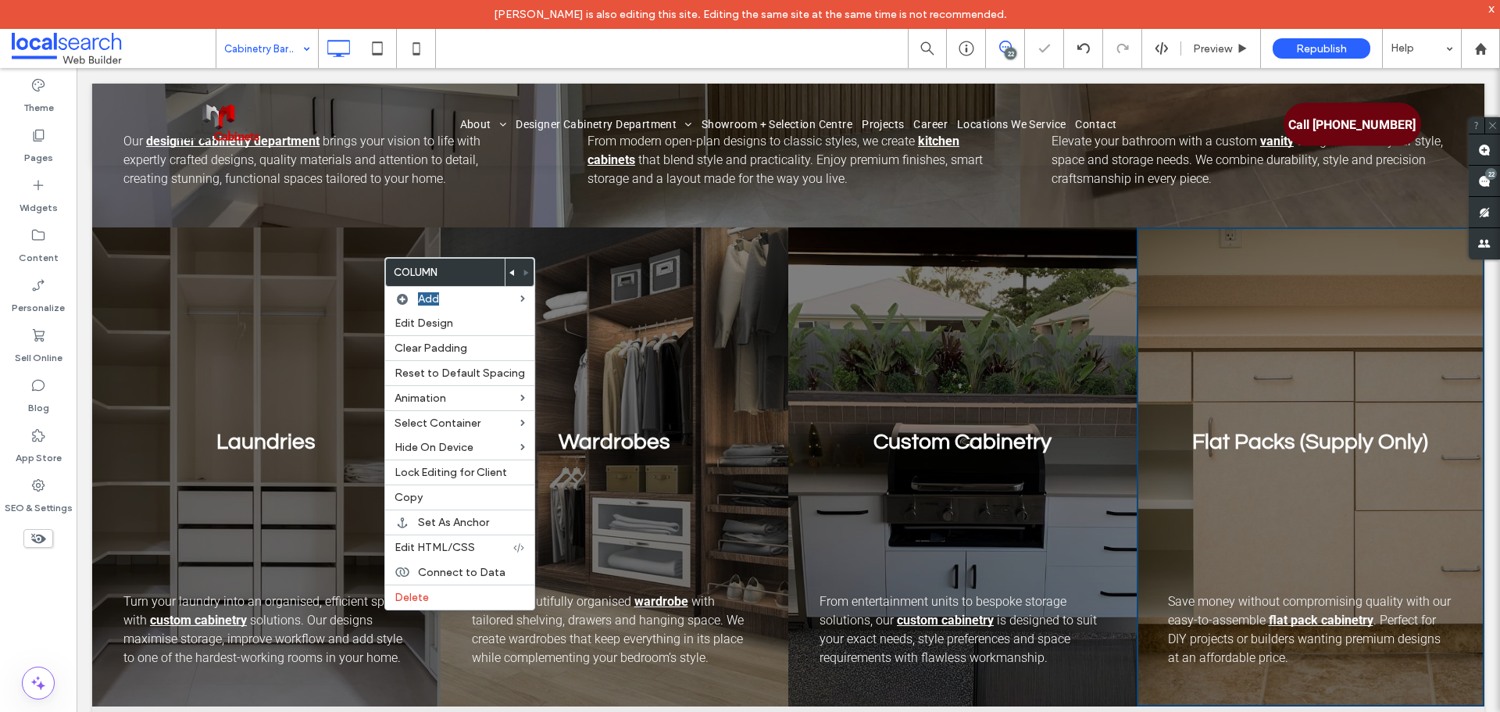
click at [633, 309] on div "Wardrobes Enjoy a beautifully organised wardrobe with tailored shelving, drawer…" at bounding box center [615, 466] width 348 height 479
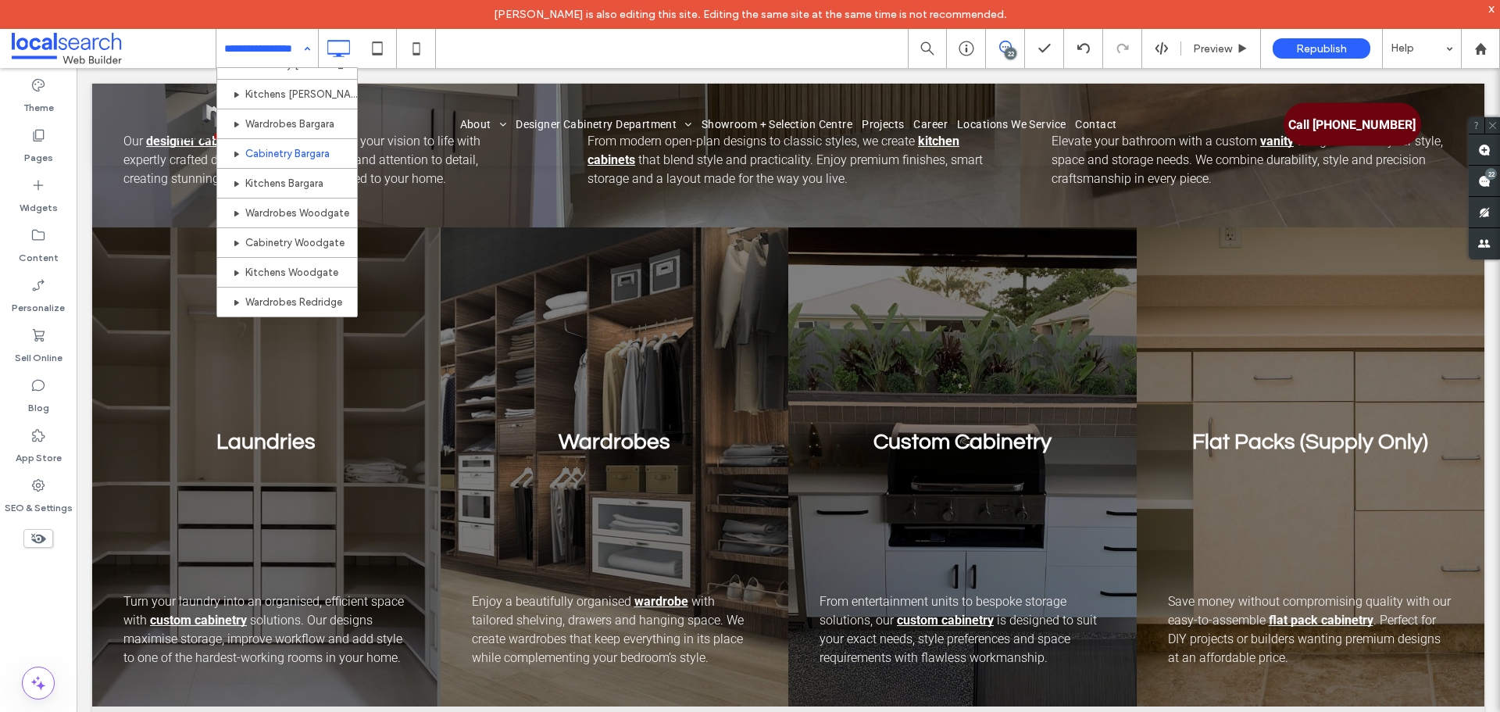
scroll to position [482, 0]
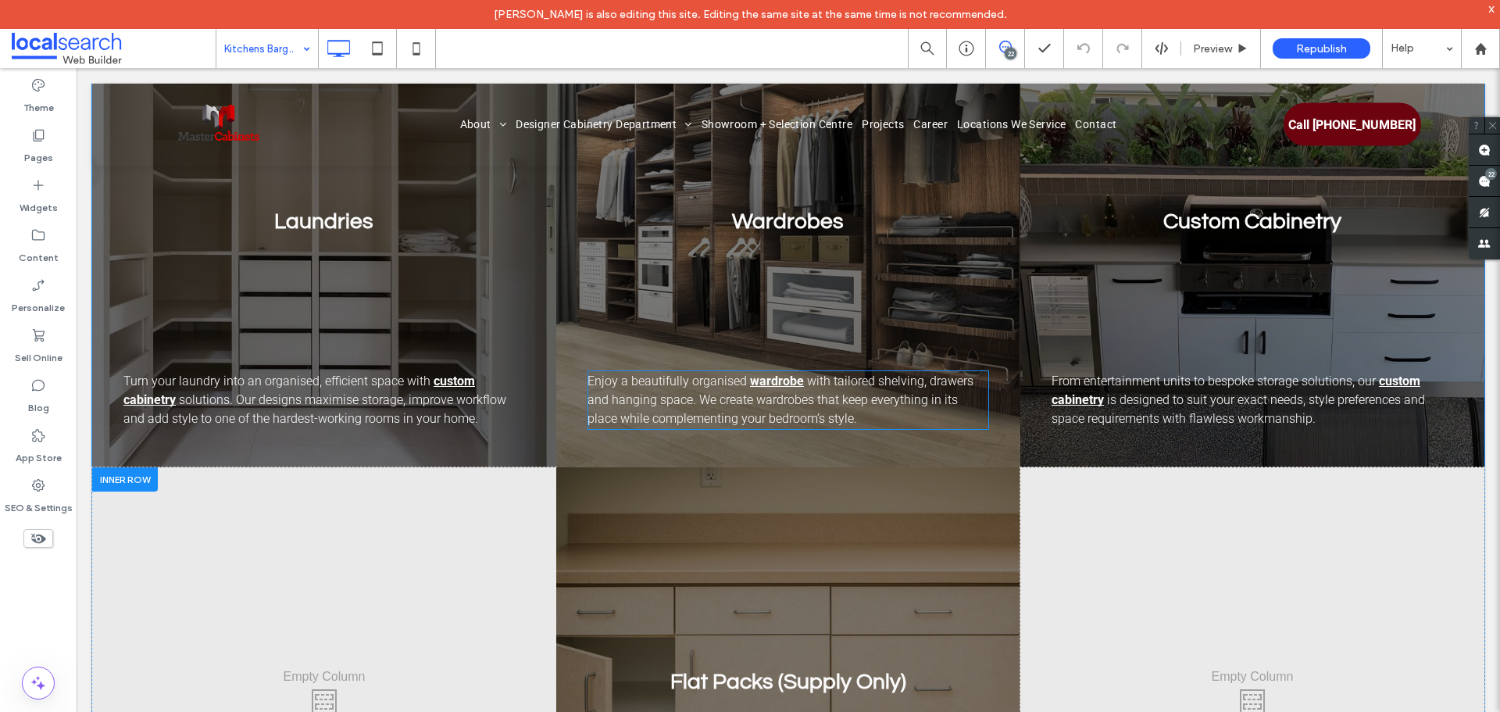
scroll to position [1875, 0]
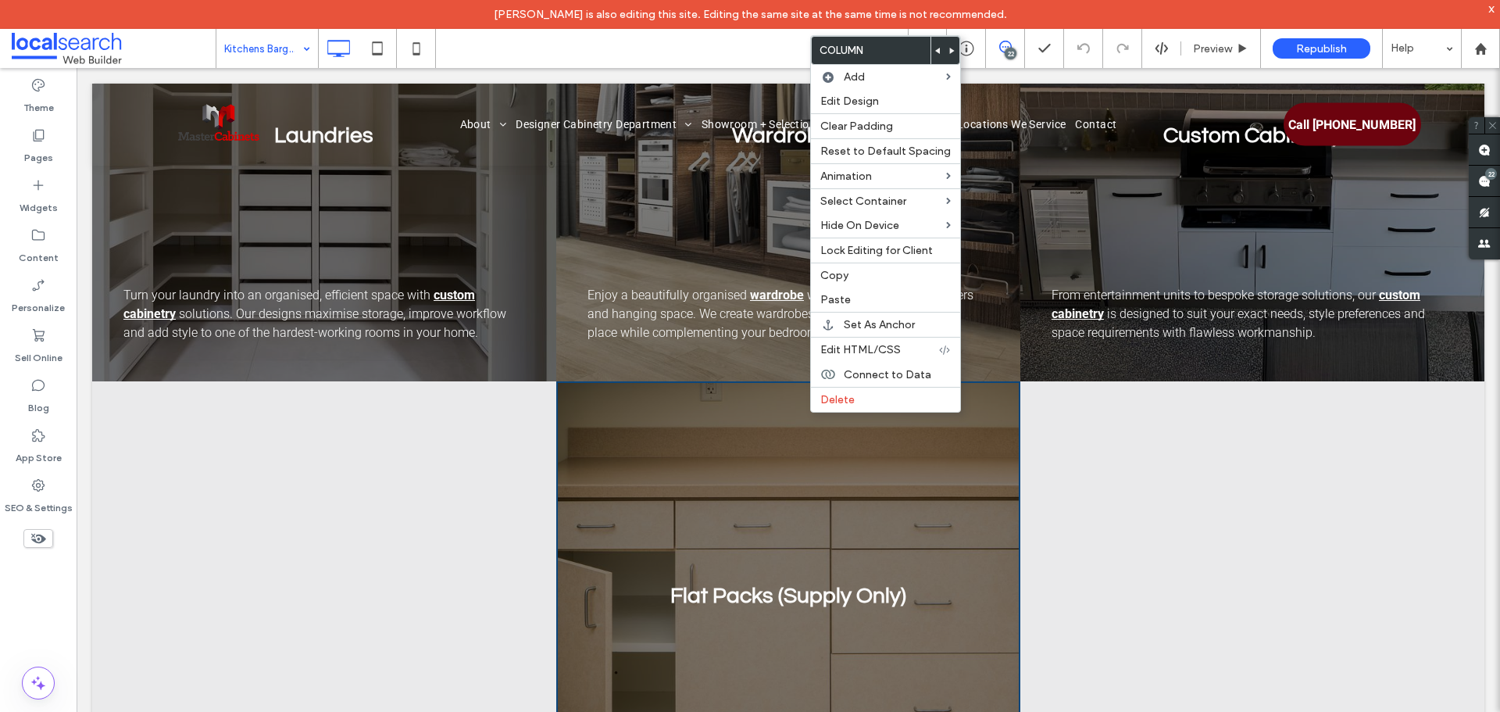
drag, startPoint x: 241, startPoint y: 369, endPoint x: 356, endPoint y: 376, distance: 115.8
click at [241, 381] on div "Click To Paste" at bounding box center [324, 611] width 464 height 460
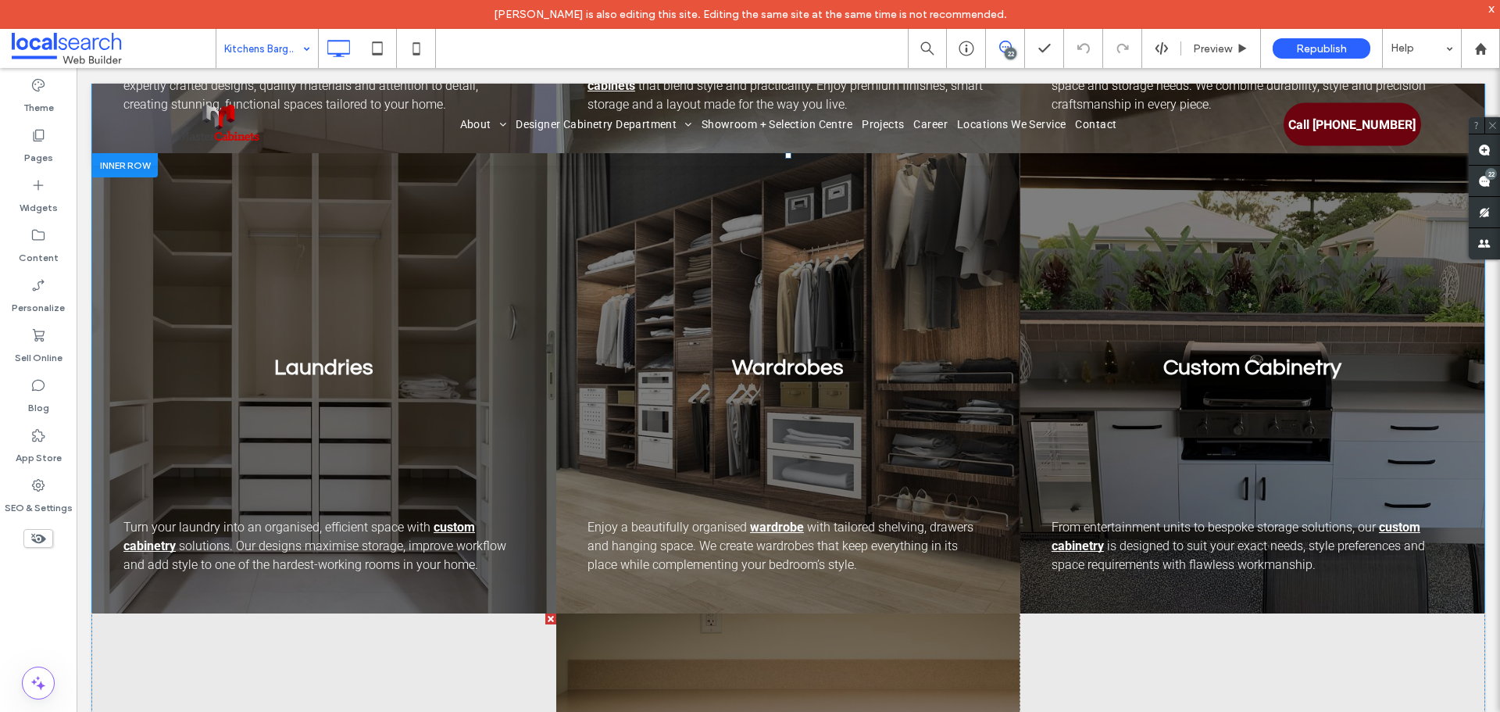
scroll to position [1640, 0]
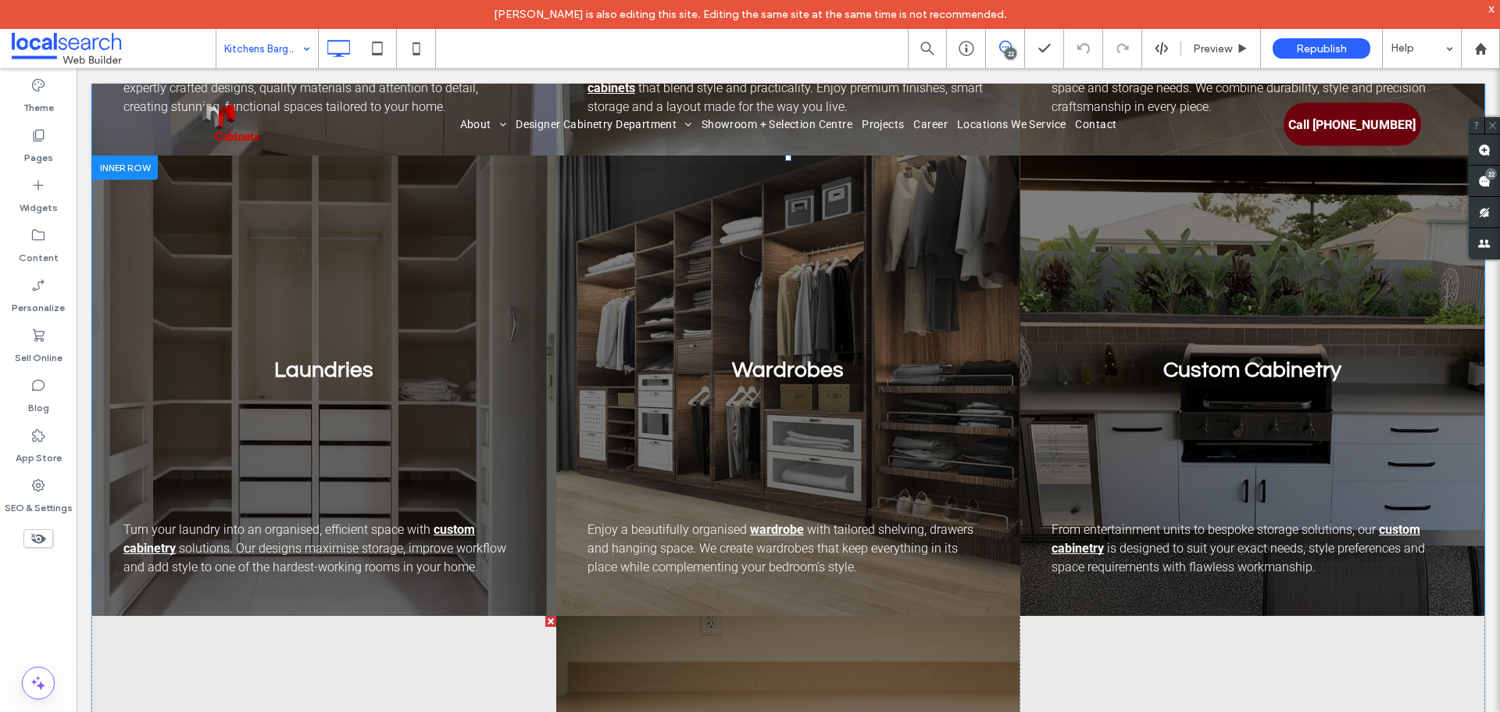
drag, startPoint x: 128, startPoint y: 133, endPoint x: 110, endPoint y: 273, distance: 141.0
click at [105, 270] on div "Laundries Turn your laundry into an organised, efficient space with custom cabi…" at bounding box center [324, 385] width 464 height 460
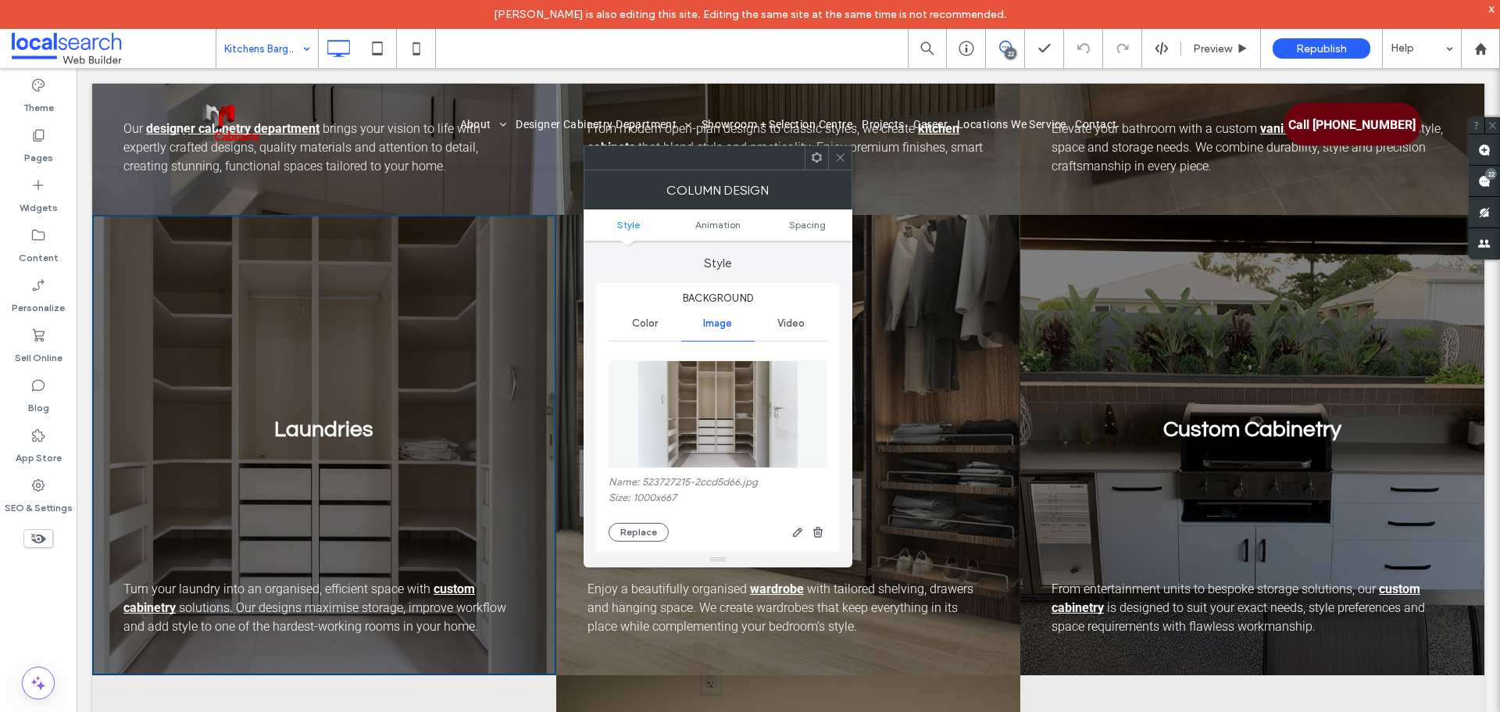
scroll to position [1484, 0]
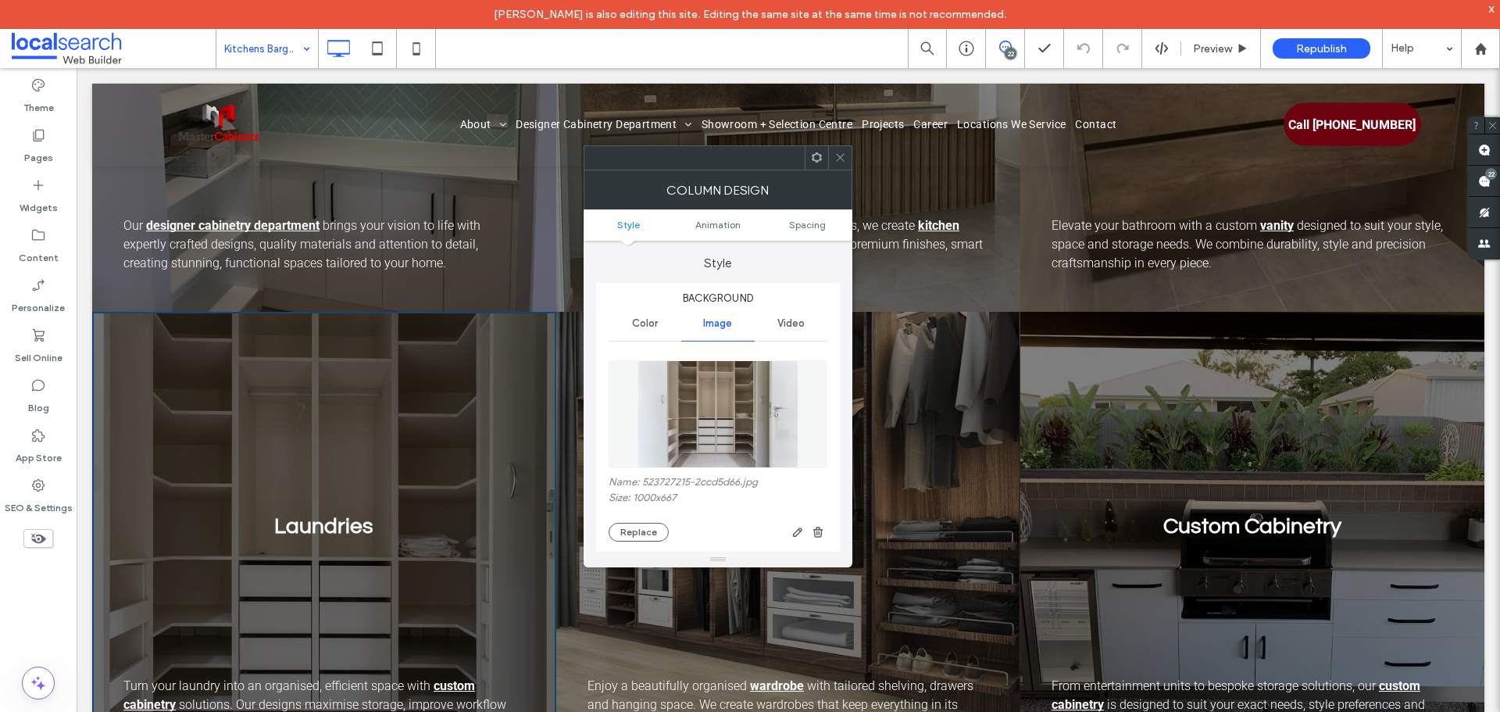
drag, startPoint x: 847, startPoint y: 155, endPoint x: 835, endPoint y: 164, distance: 14.5
click at [846, 156] on div at bounding box center [839, 157] width 23 height 23
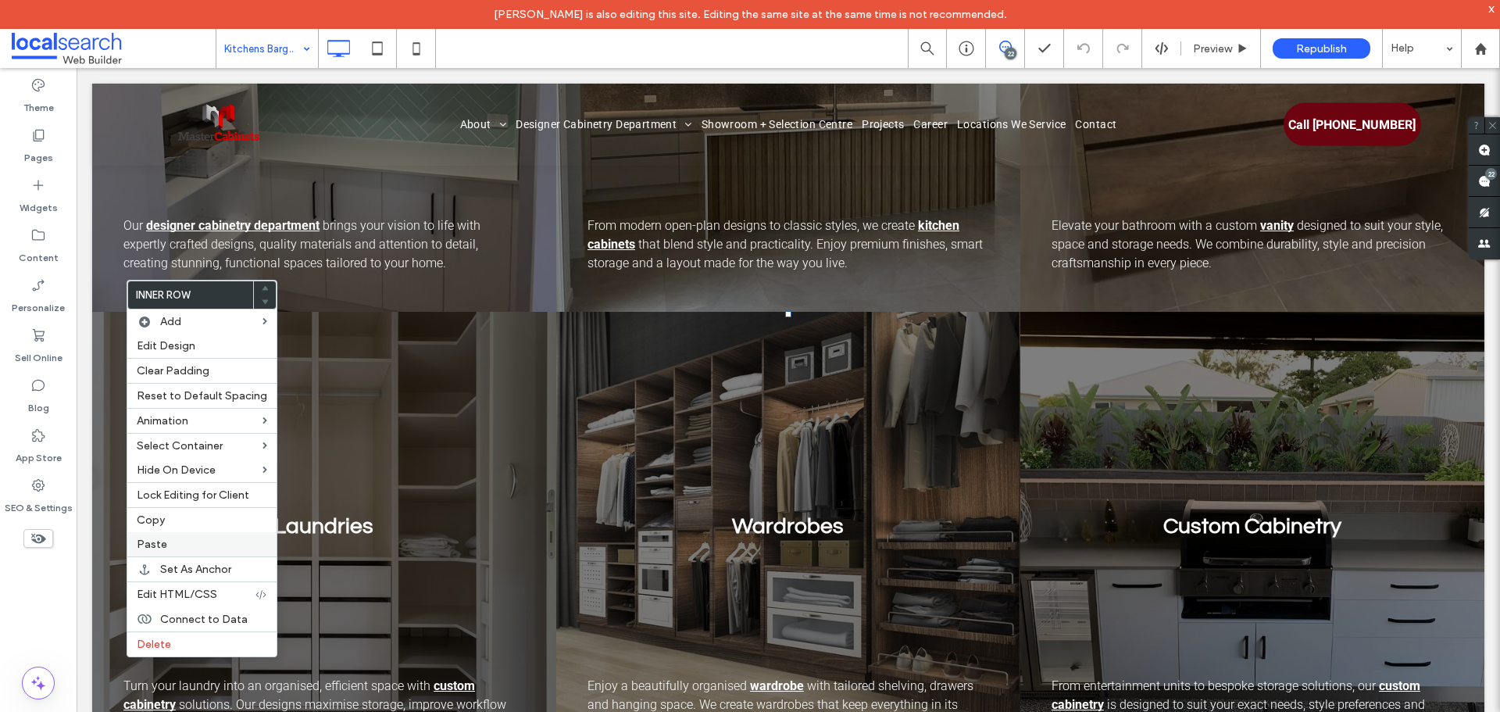
click at [177, 552] on div "Paste" at bounding box center [201, 544] width 149 height 24
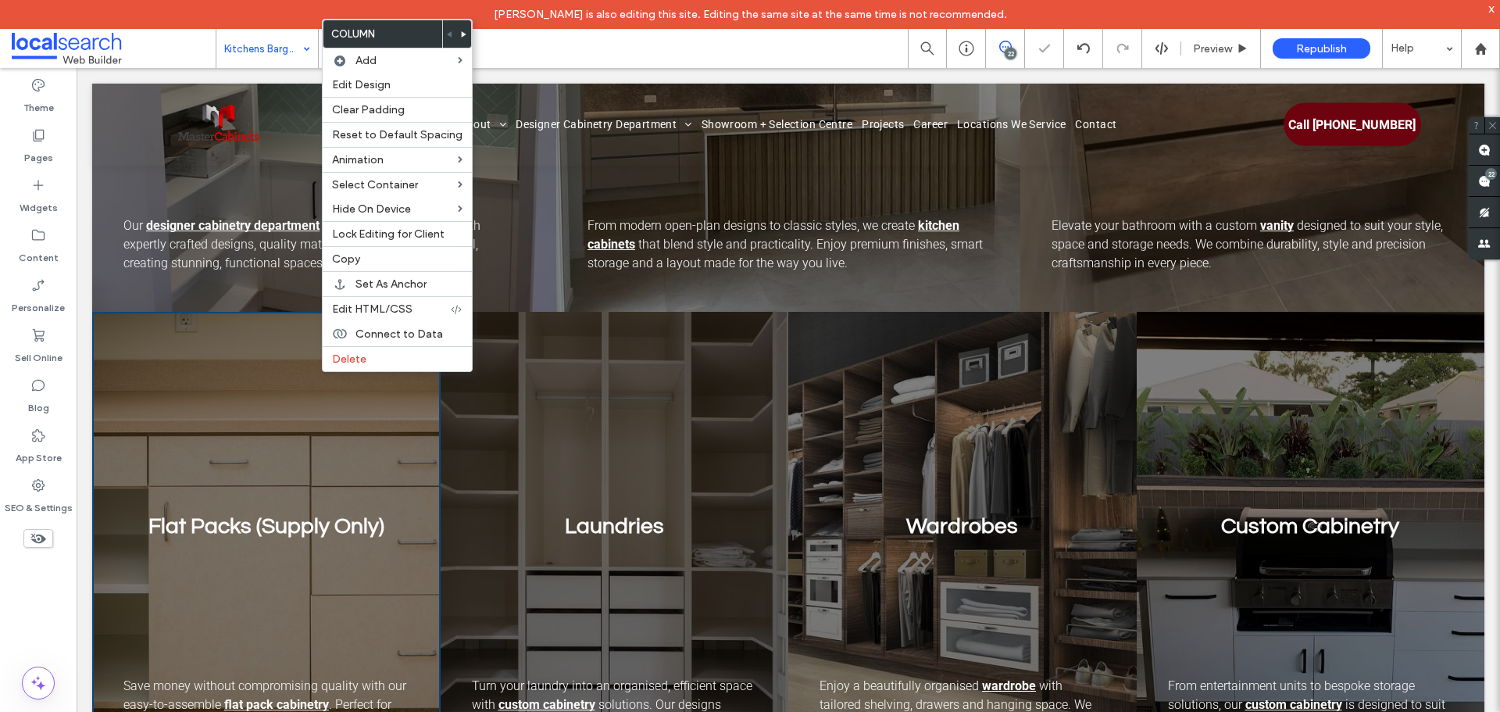
click at [461, 34] on icon at bounding box center [464, 34] width 6 height 6
click at [462, 33] on use at bounding box center [464, 34] width 5 height 6
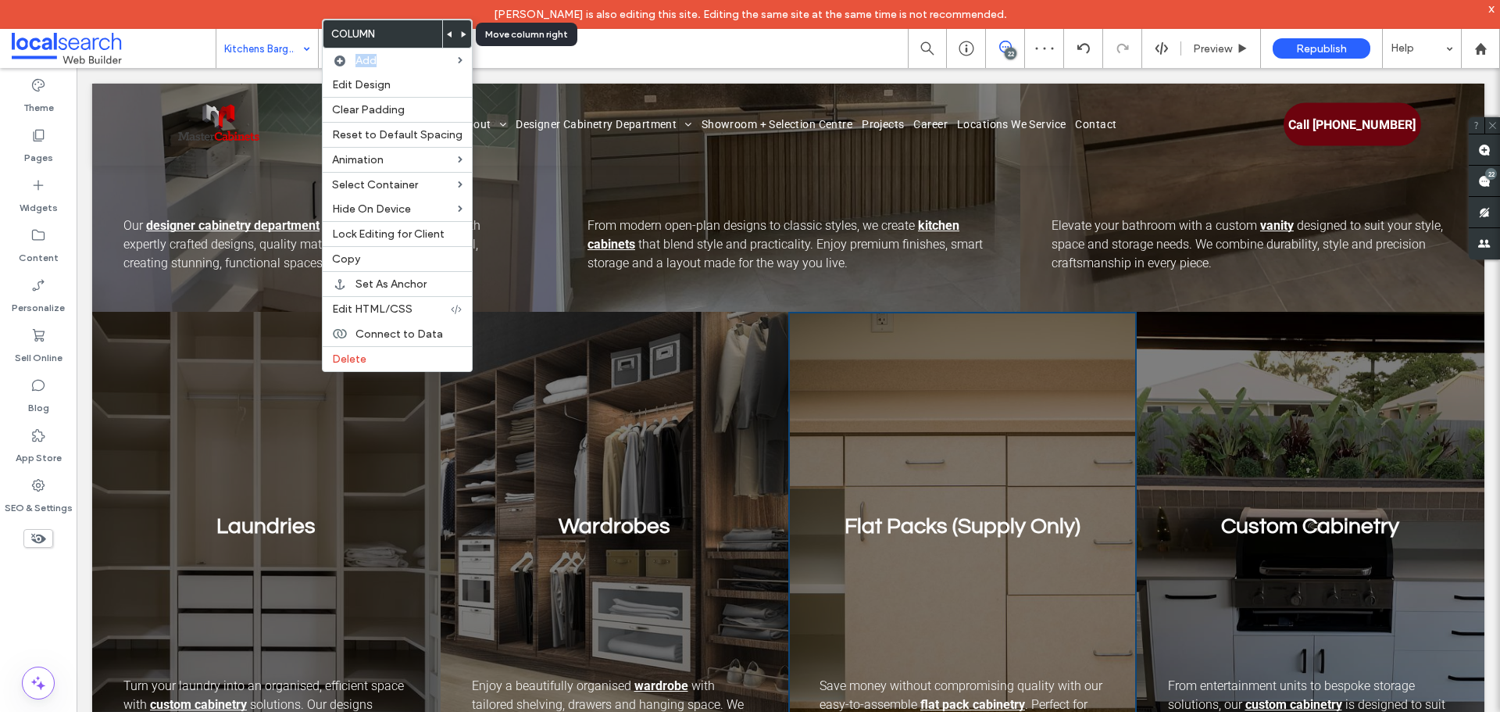
click at [462, 33] on use at bounding box center [464, 34] width 5 height 6
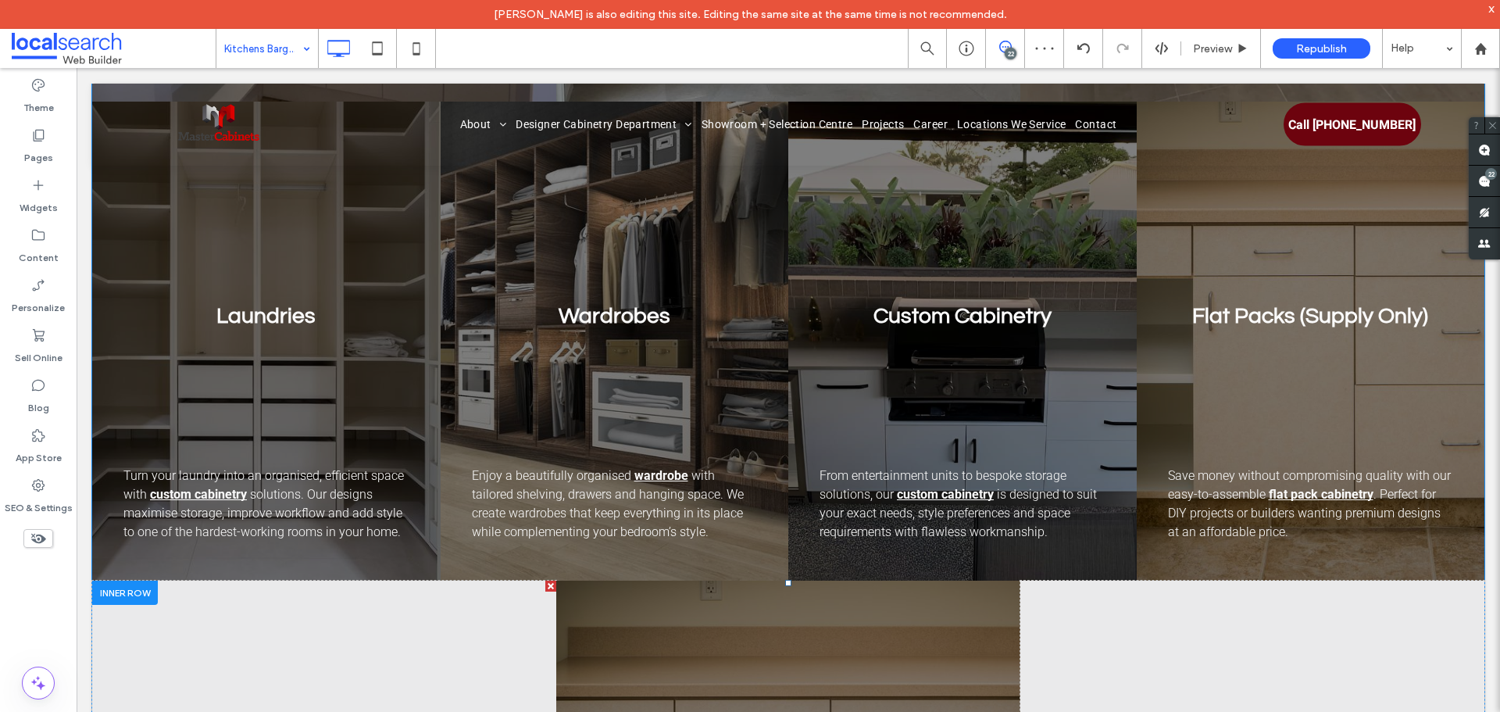
scroll to position [1796, 0]
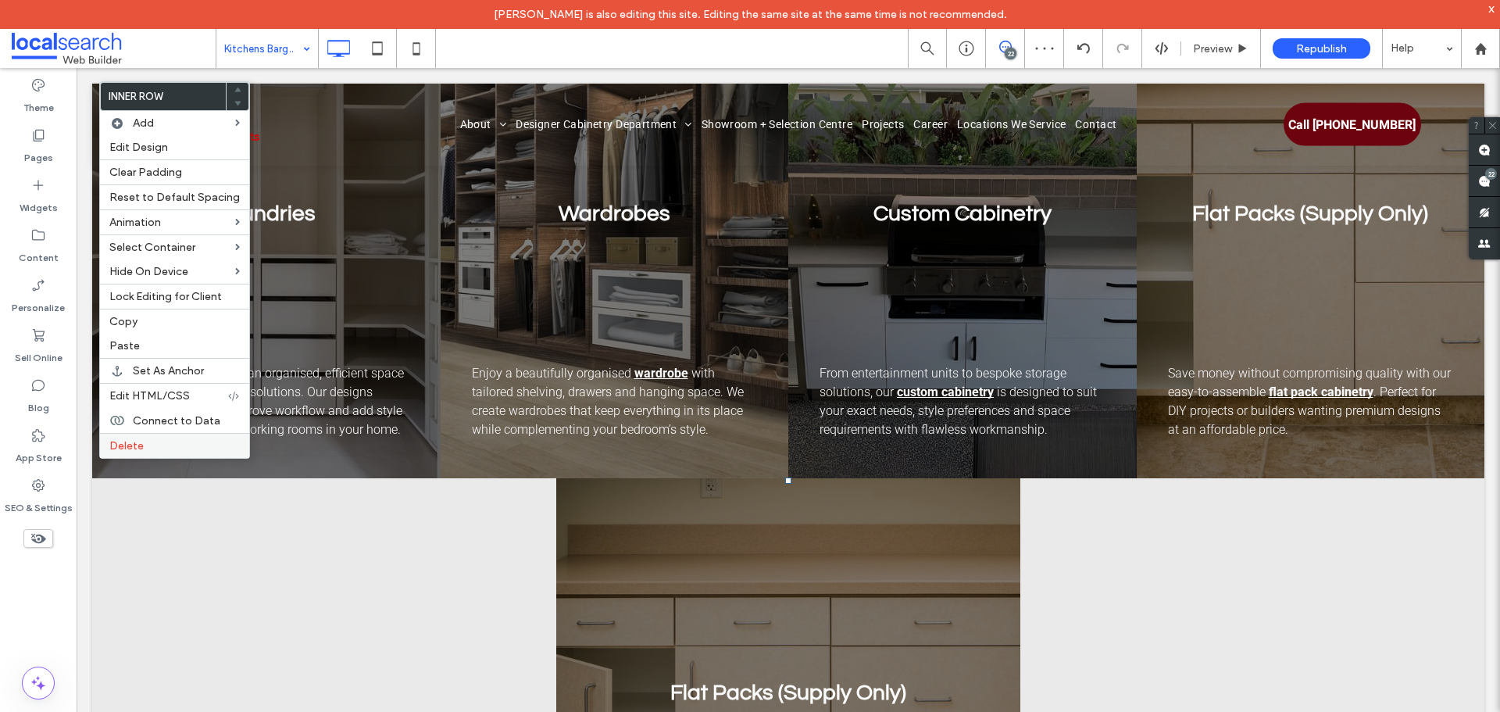
click at [175, 446] on label "Delete" at bounding box center [174, 445] width 130 height 13
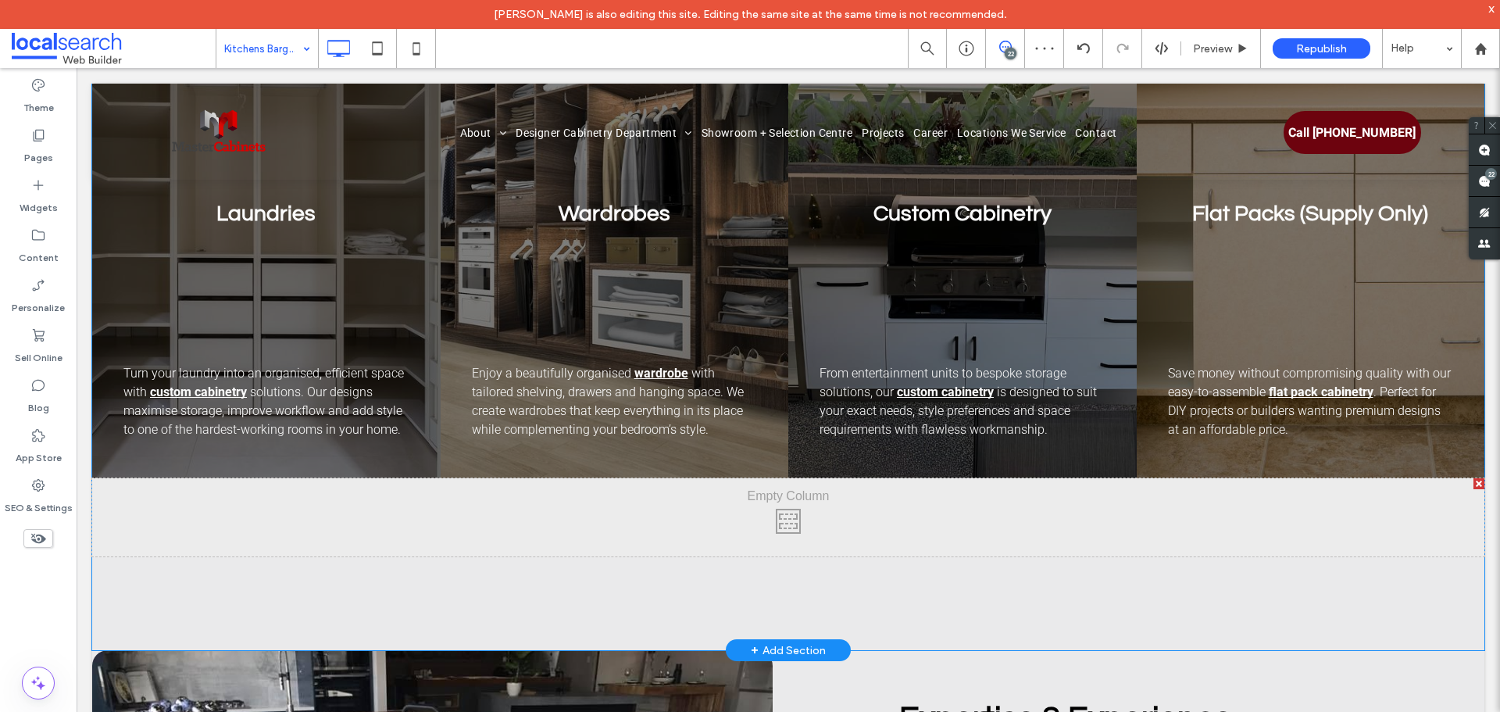
drag, startPoint x: 218, startPoint y: 536, endPoint x: 136, endPoint y: 481, distance: 98.6
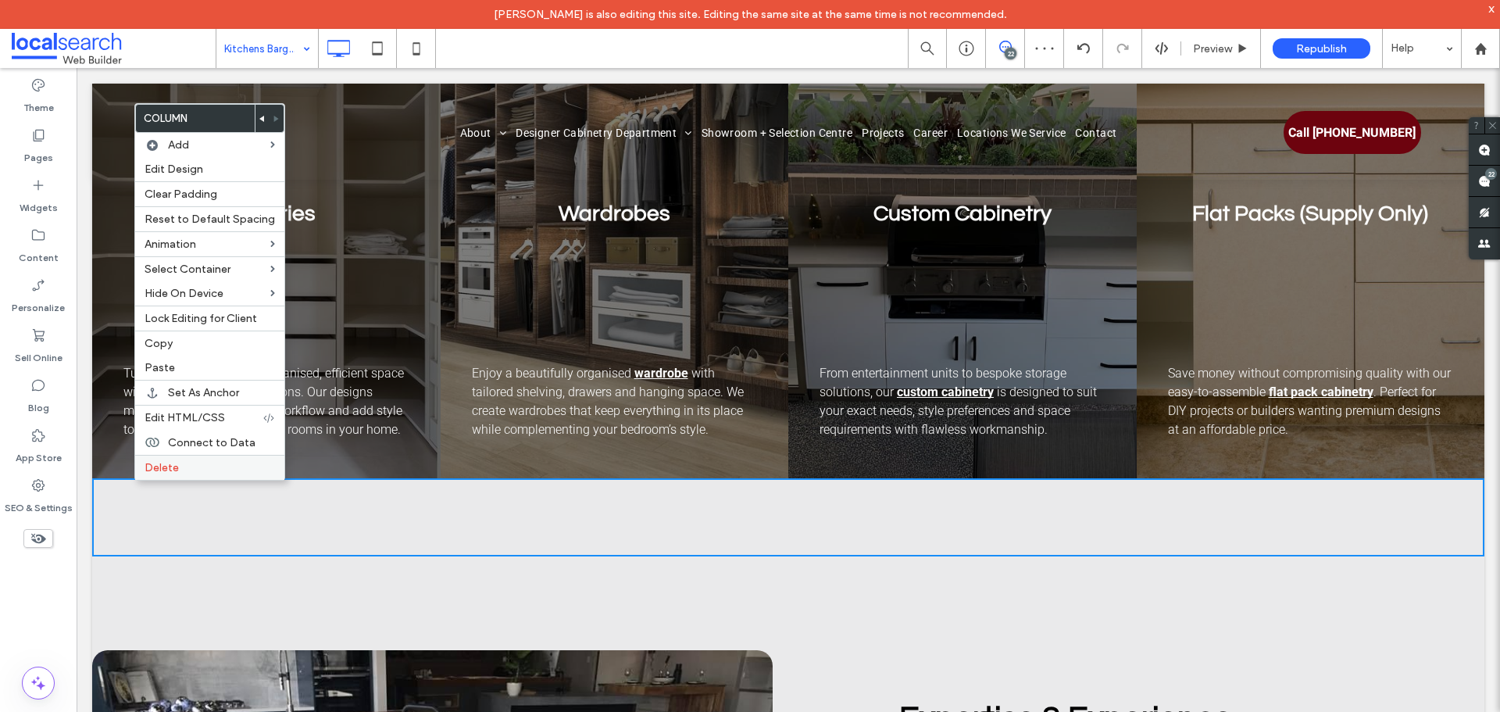
click at [168, 476] on div "Delete" at bounding box center [209, 467] width 149 height 25
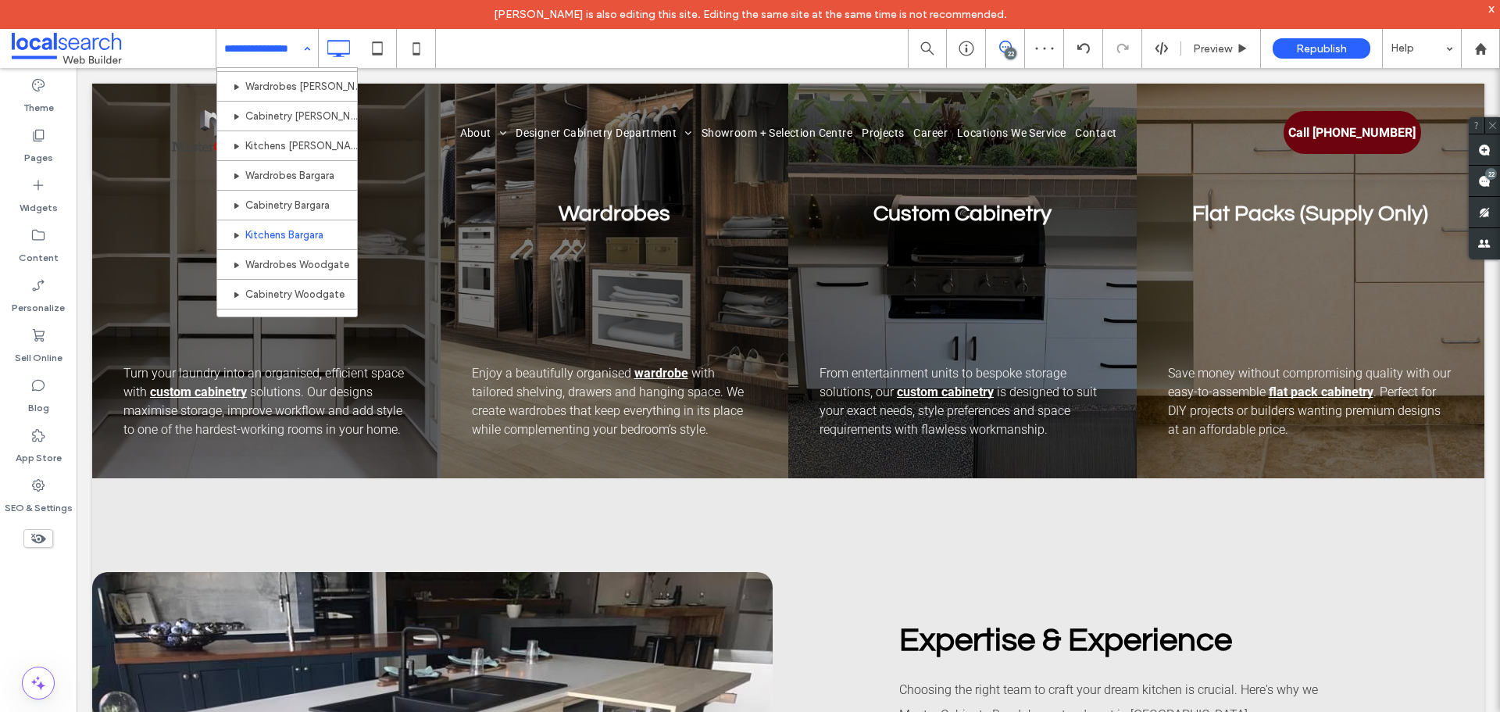
scroll to position [547, 0]
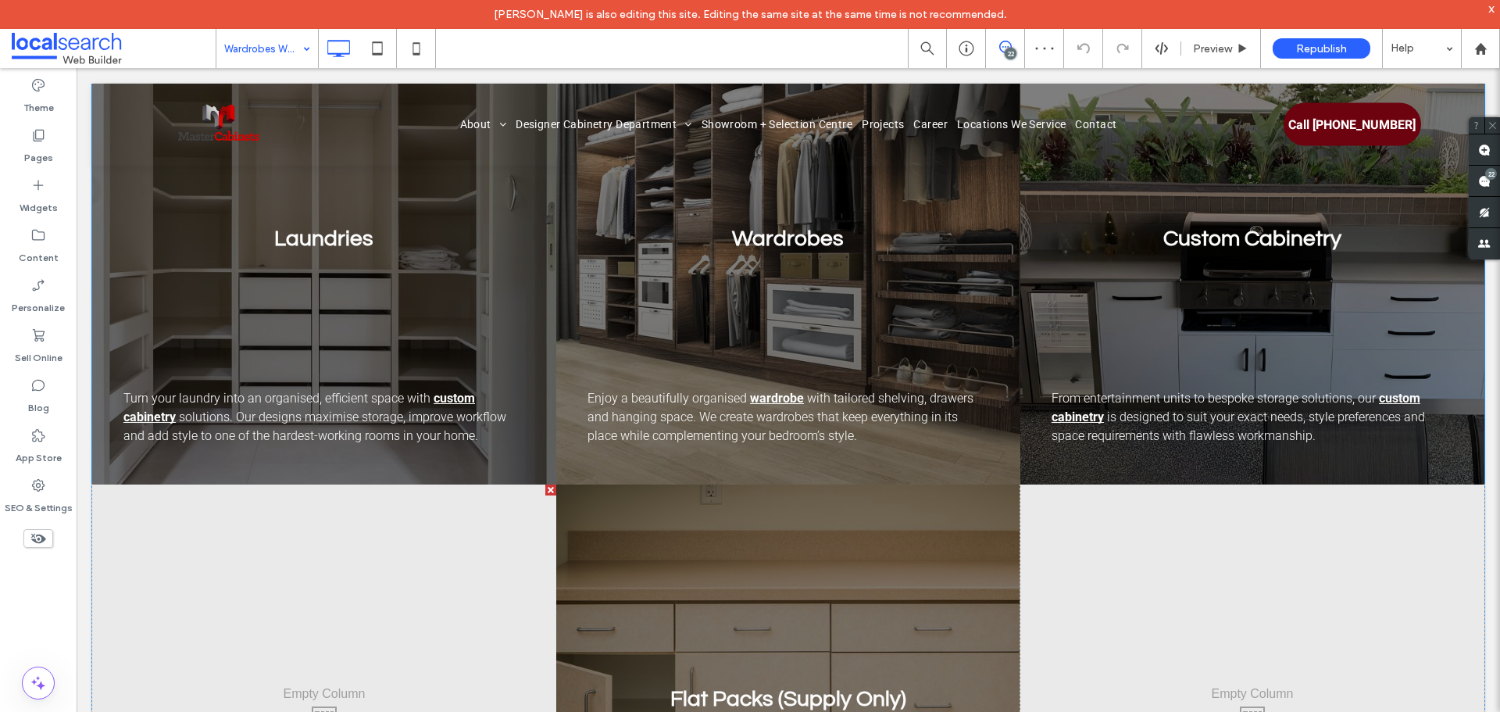
scroll to position [1640, 0]
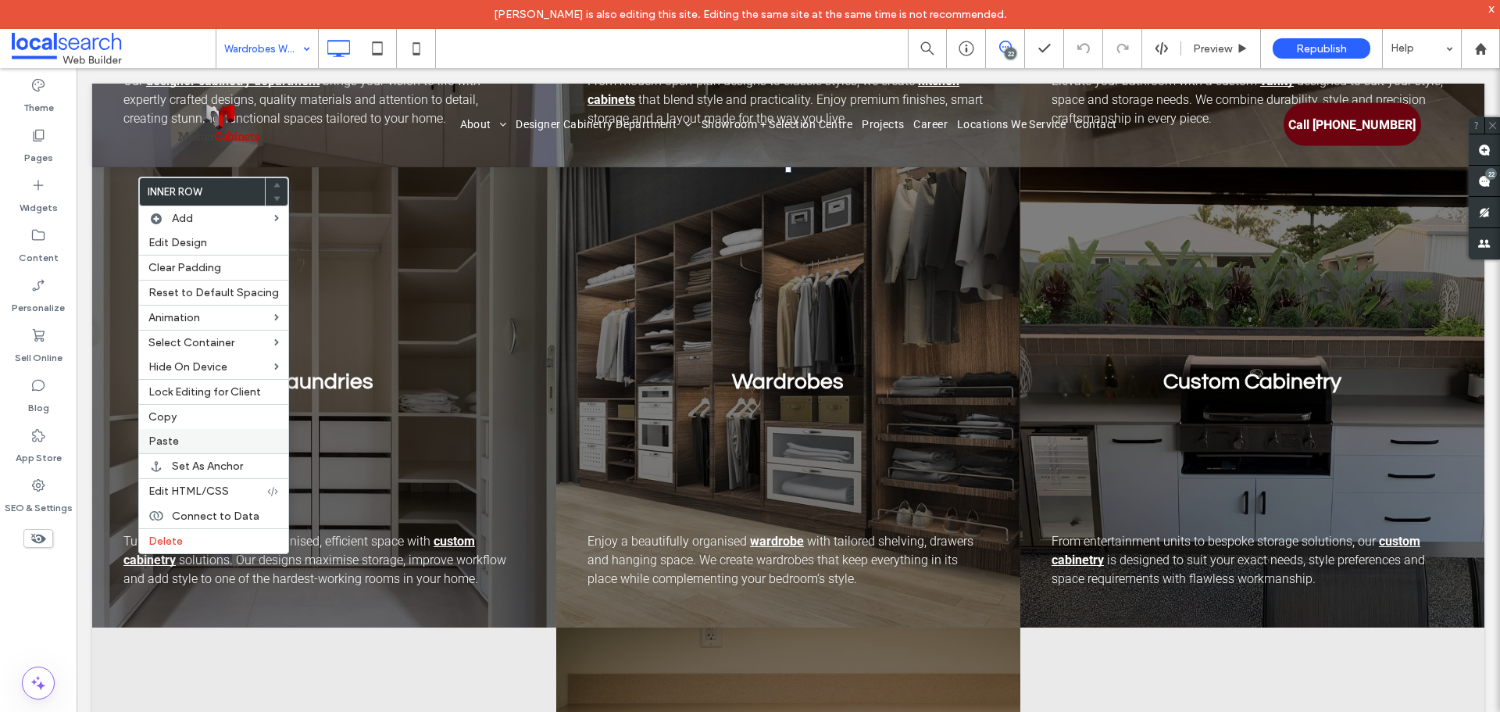
click at [182, 436] on label "Paste" at bounding box center [213, 440] width 130 height 13
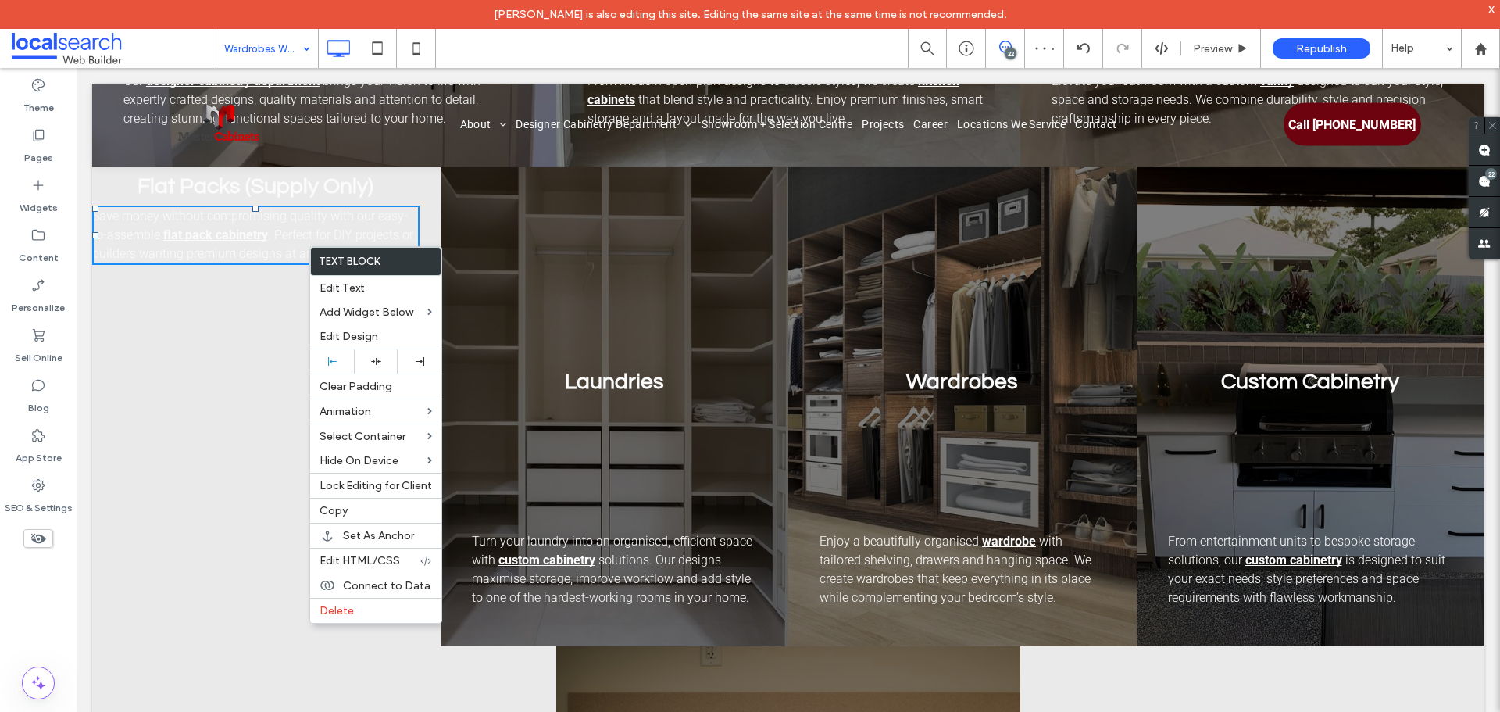
click at [266, 348] on div "Flat Packs (Supply Only) Save money without compromising quality with our easy-…" at bounding box center [266, 406] width 348 height 479
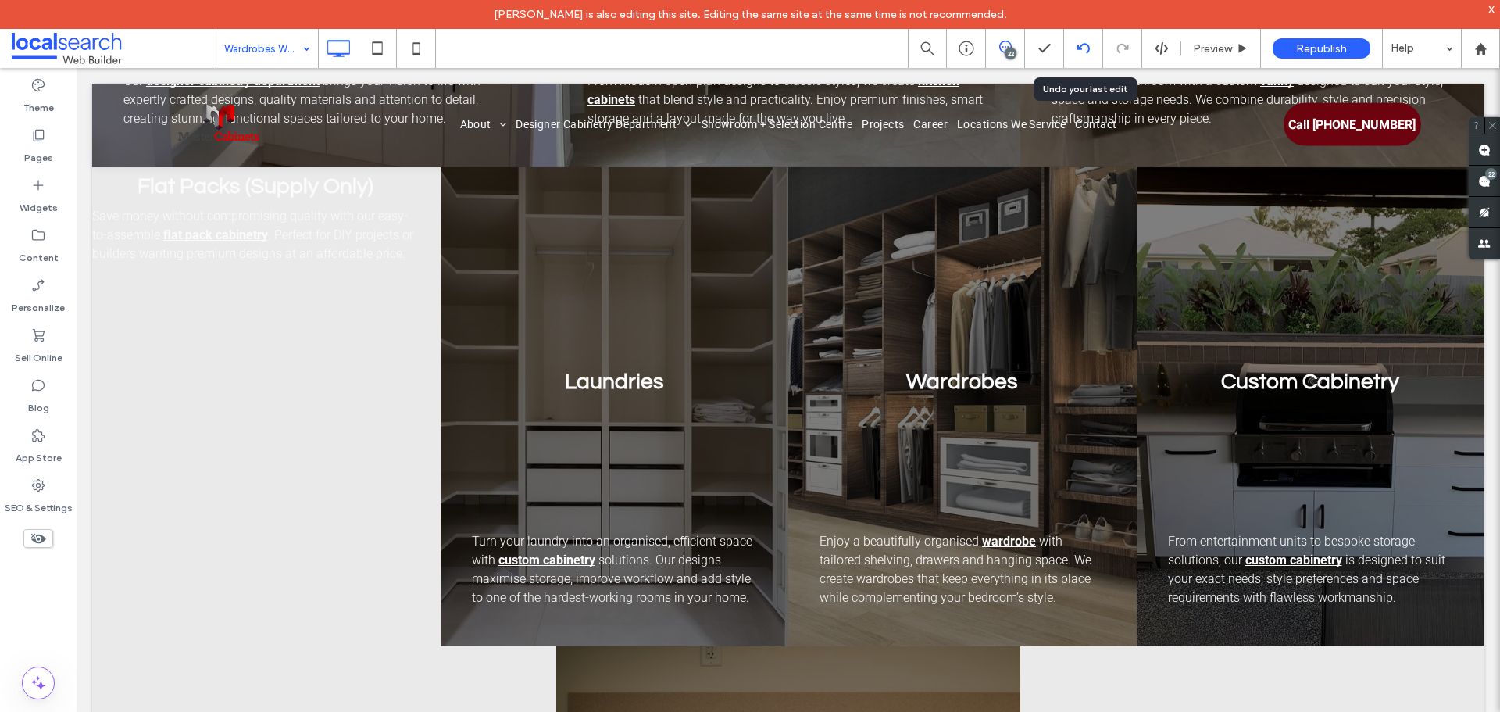
click at [1087, 45] on use at bounding box center [1082, 48] width 12 height 10
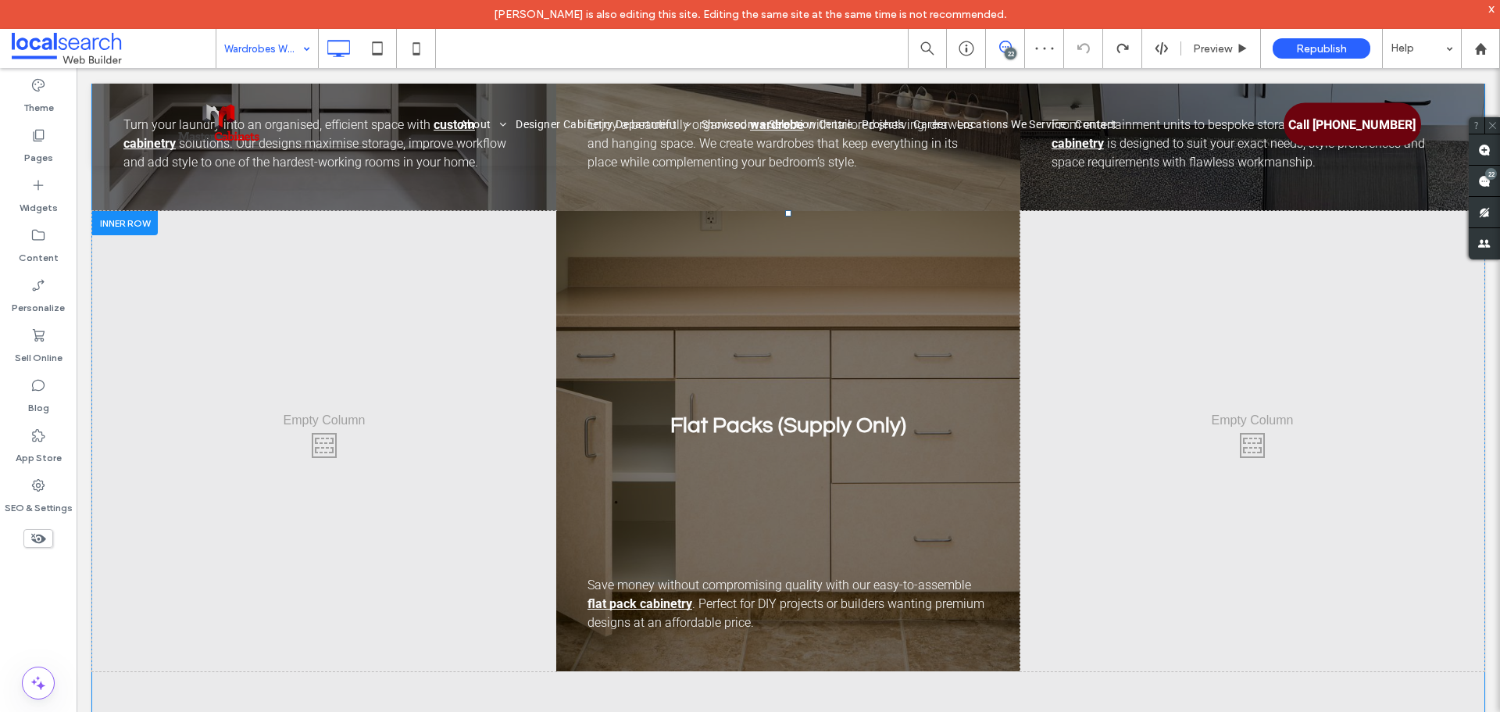
scroll to position [1953, 0]
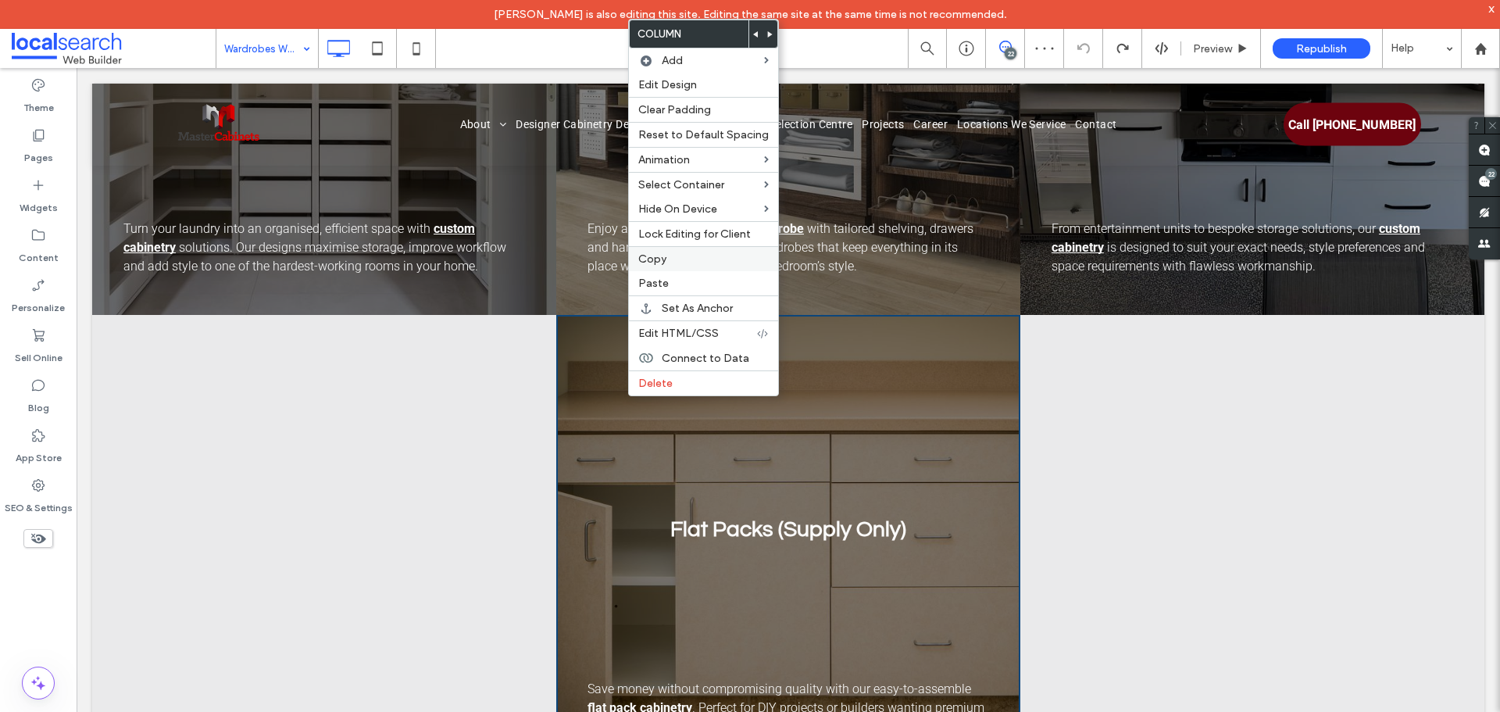
click at [679, 260] on label "Copy" at bounding box center [703, 258] width 130 height 13
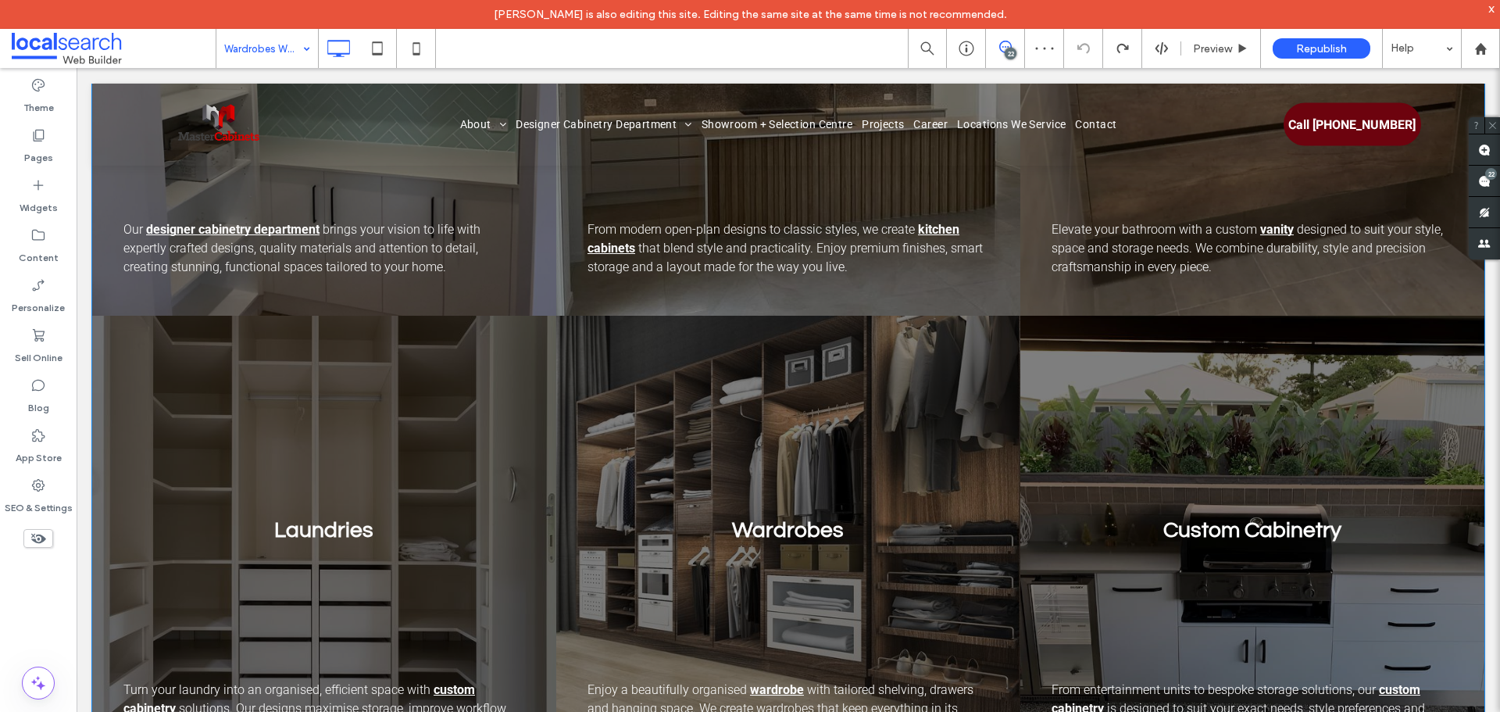
scroll to position [1484, 0]
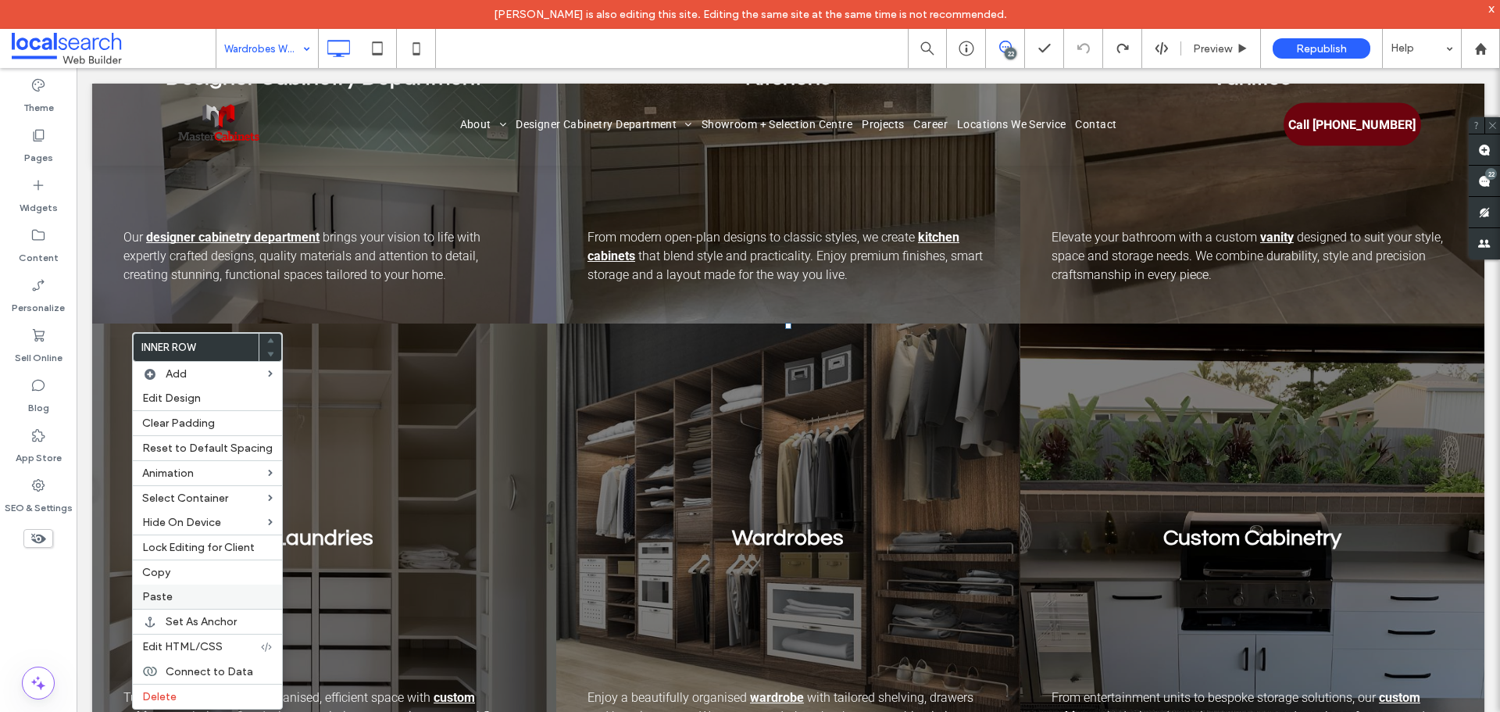
click at [209, 590] on label "Paste" at bounding box center [207, 596] width 130 height 13
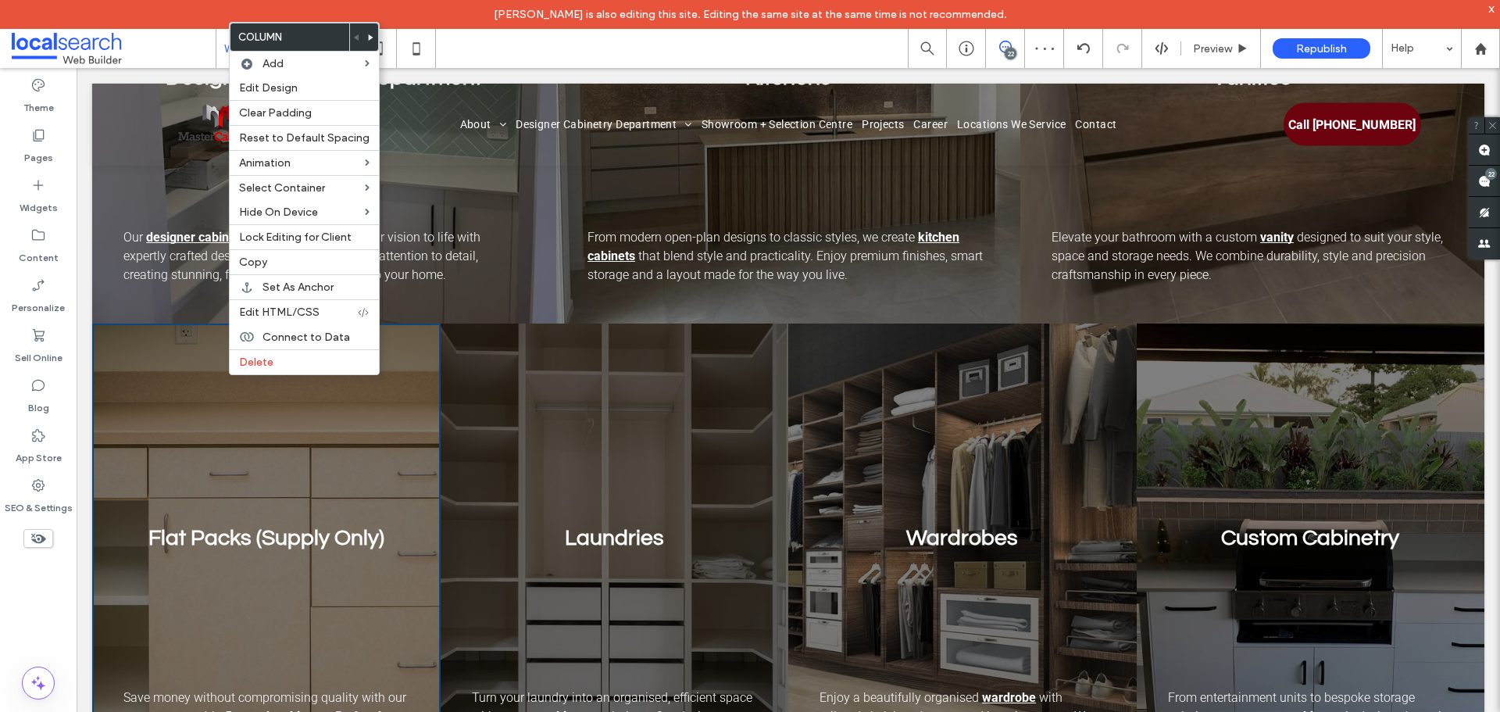
click at [368, 41] on span at bounding box center [371, 36] width 6 height 27
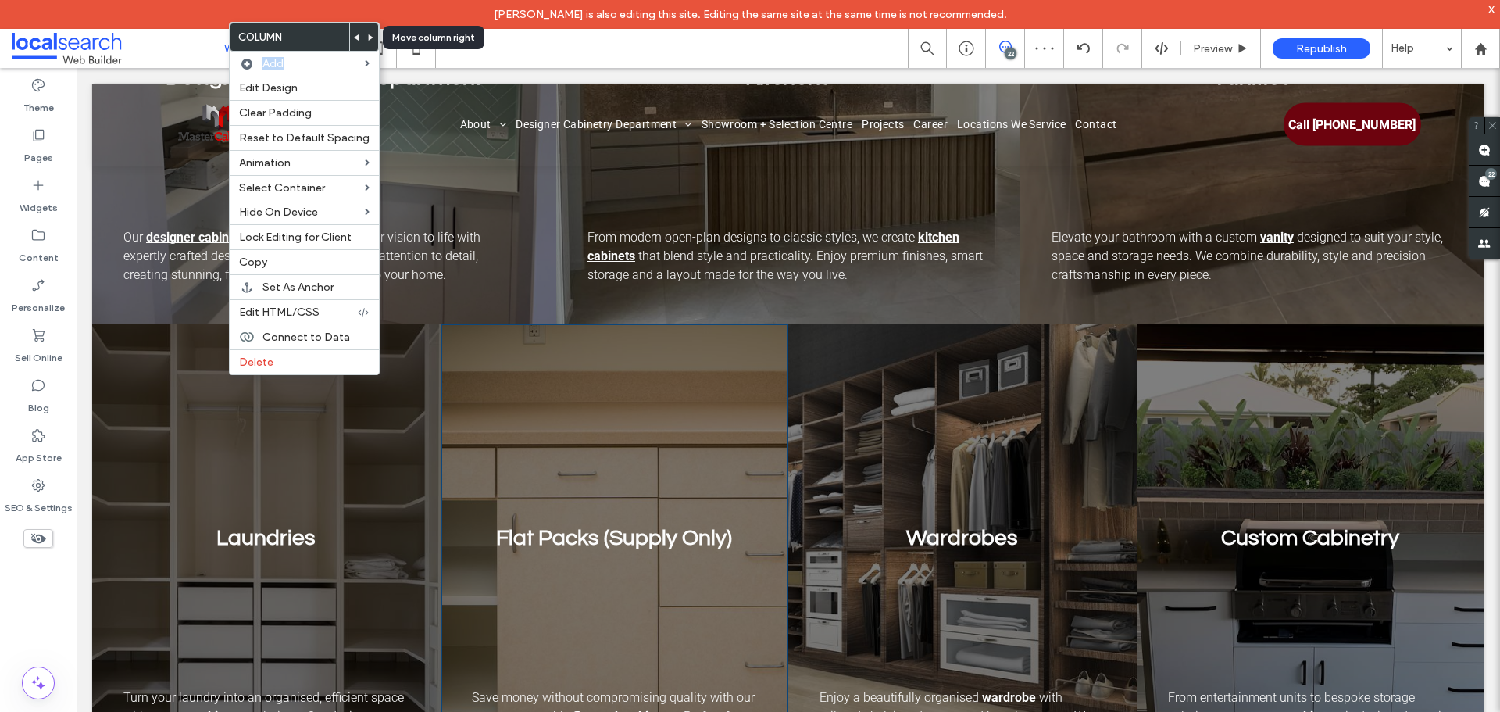
click at [368, 41] on span at bounding box center [371, 36] width 6 height 27
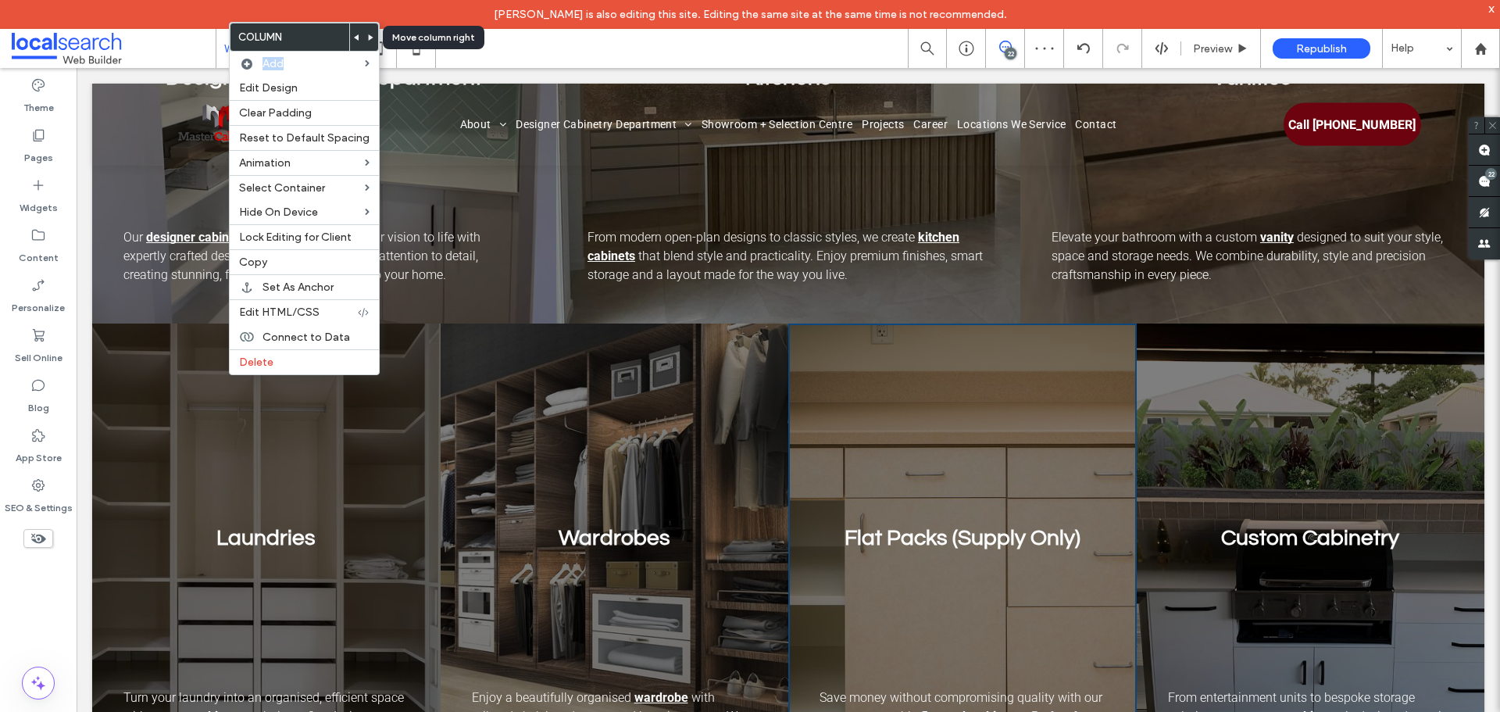
click at [367, 41] on body "[PERSON_NAME] is also editing this site. Editing the same site at the same time…" at bounding box center [750, 356] width 1500 height 712
click at [369, 37] on use at bounding box center [371, 37] width 5 height 6
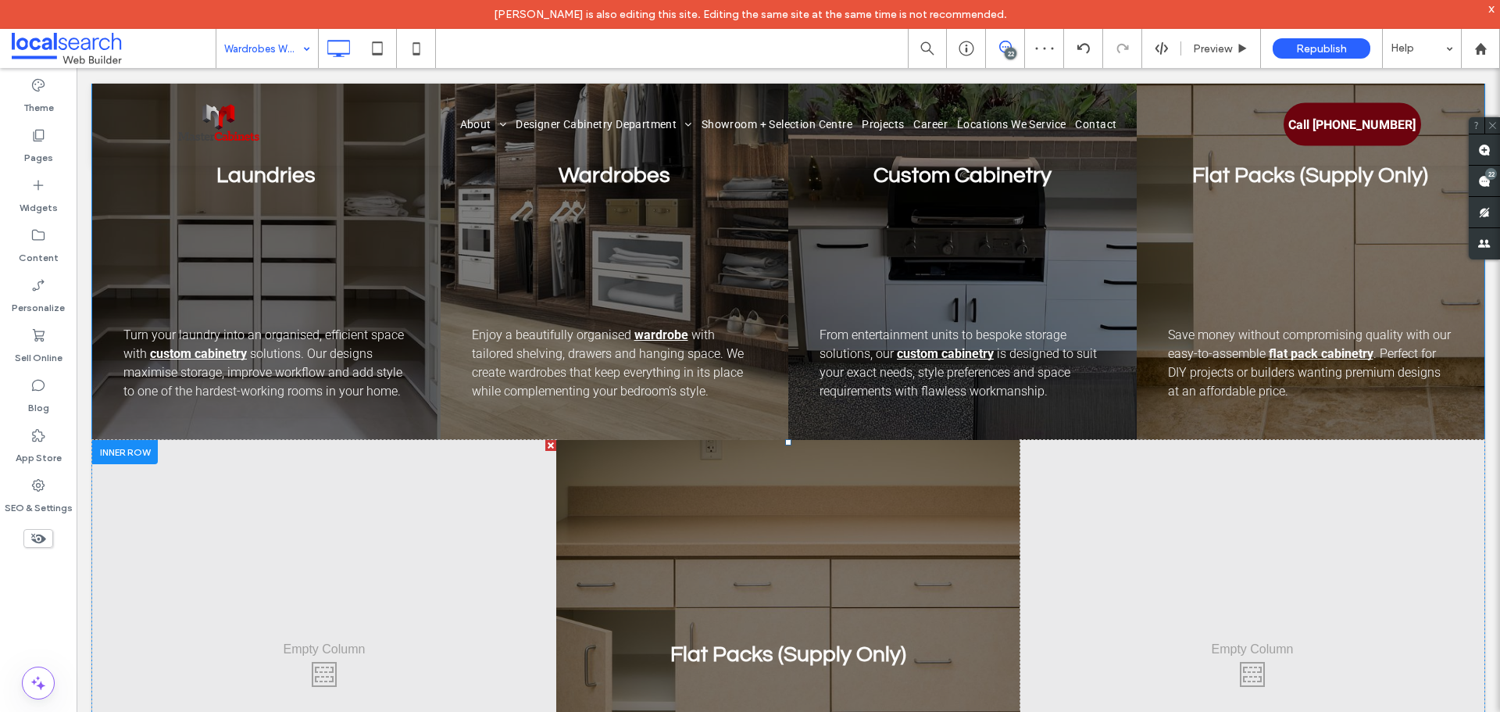
scroll to position [2031, 0]
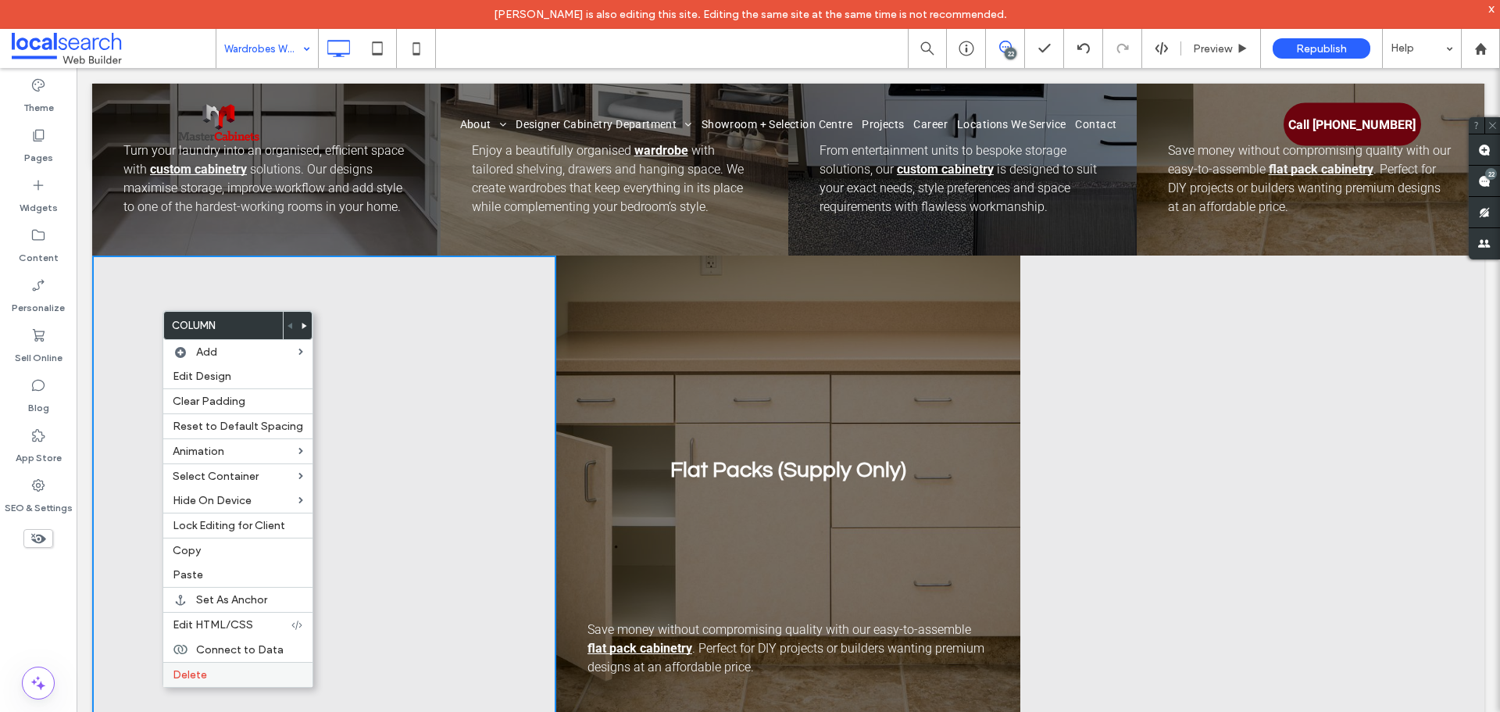
click at [221, 676] on label "Delete" at bounding box center [238, 674] width 130 height 13
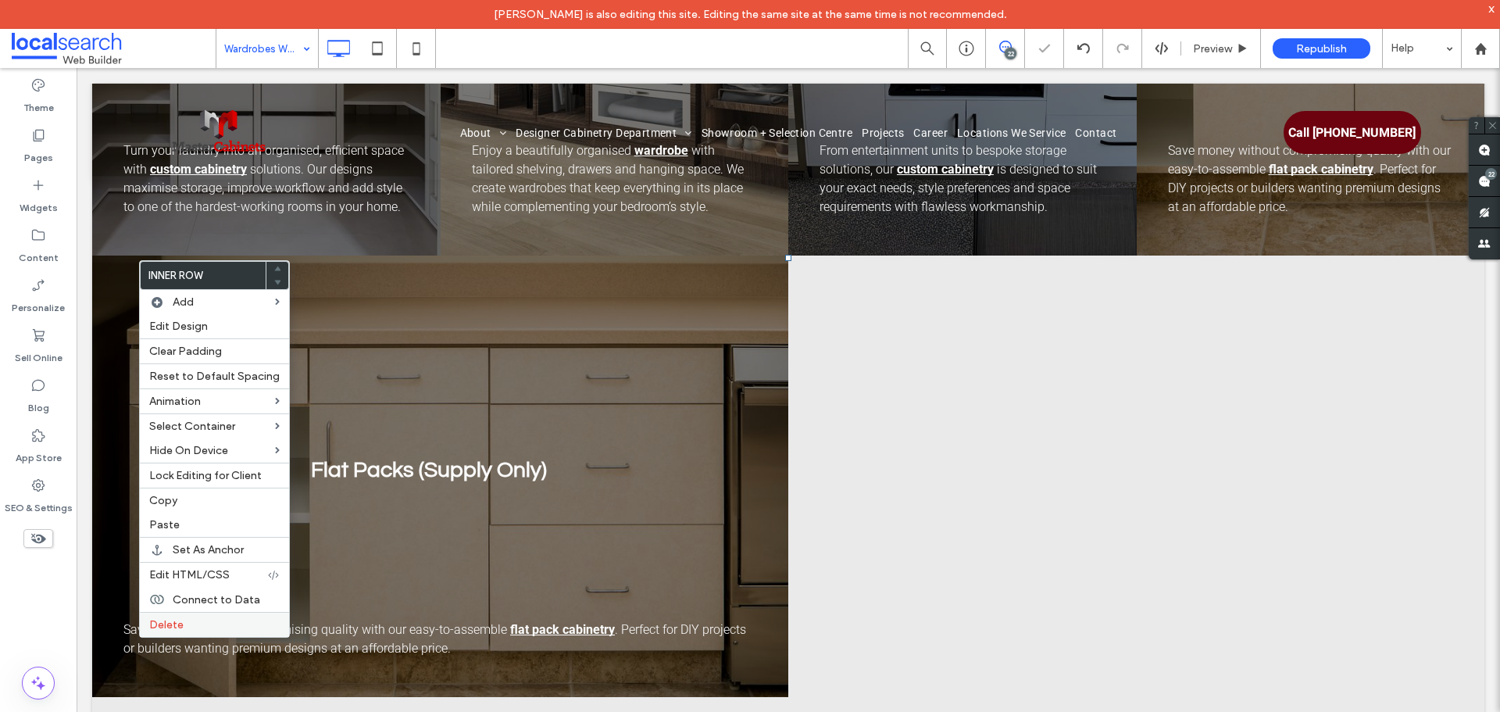
click at [199, 625] on label "Delete" at bounding box center [214, 624] width 130 height 13
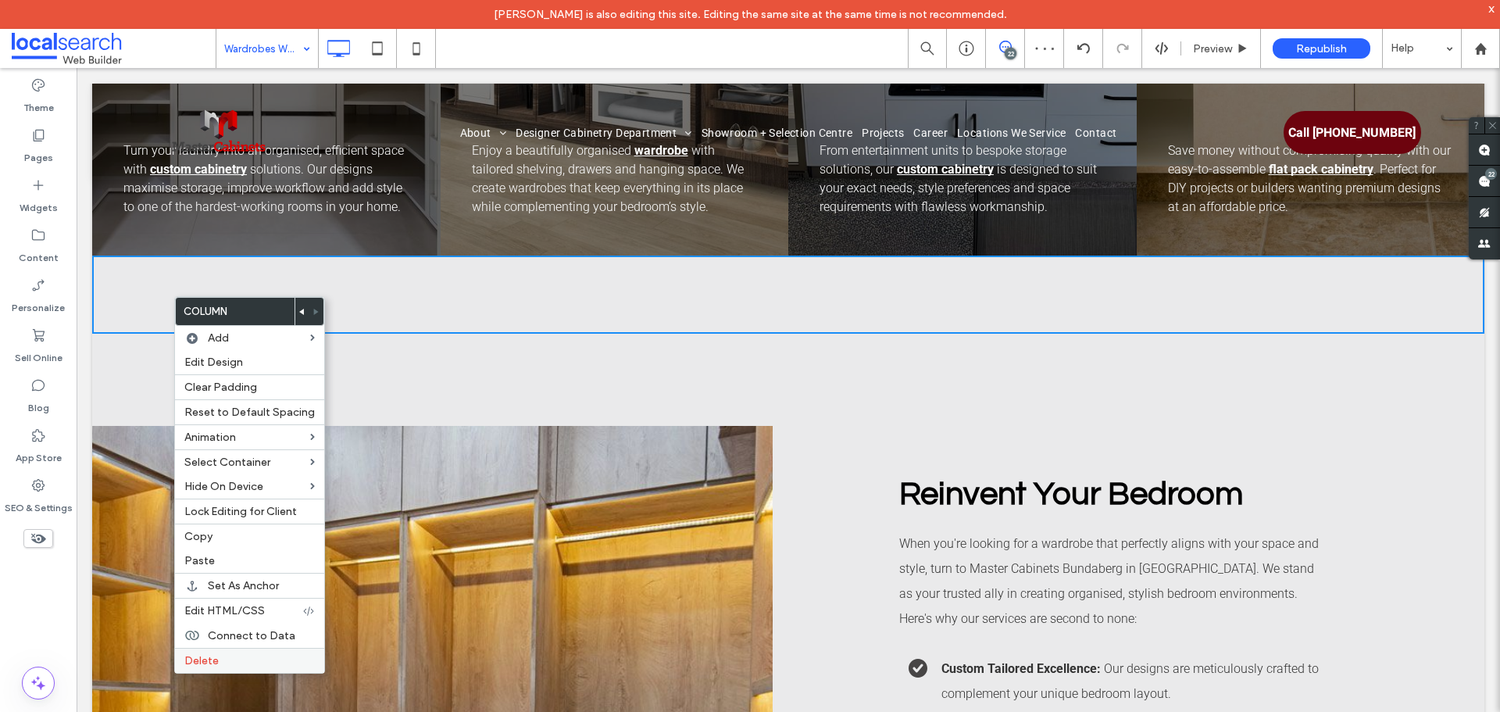
drag, startPoint x: 257, startPoint y: 662, endPoint x: 439, endPoint y: 475, distance: 260.7
click at [257, 662] on label "Delete" at bounding box center [249, 660] width 130 height 13
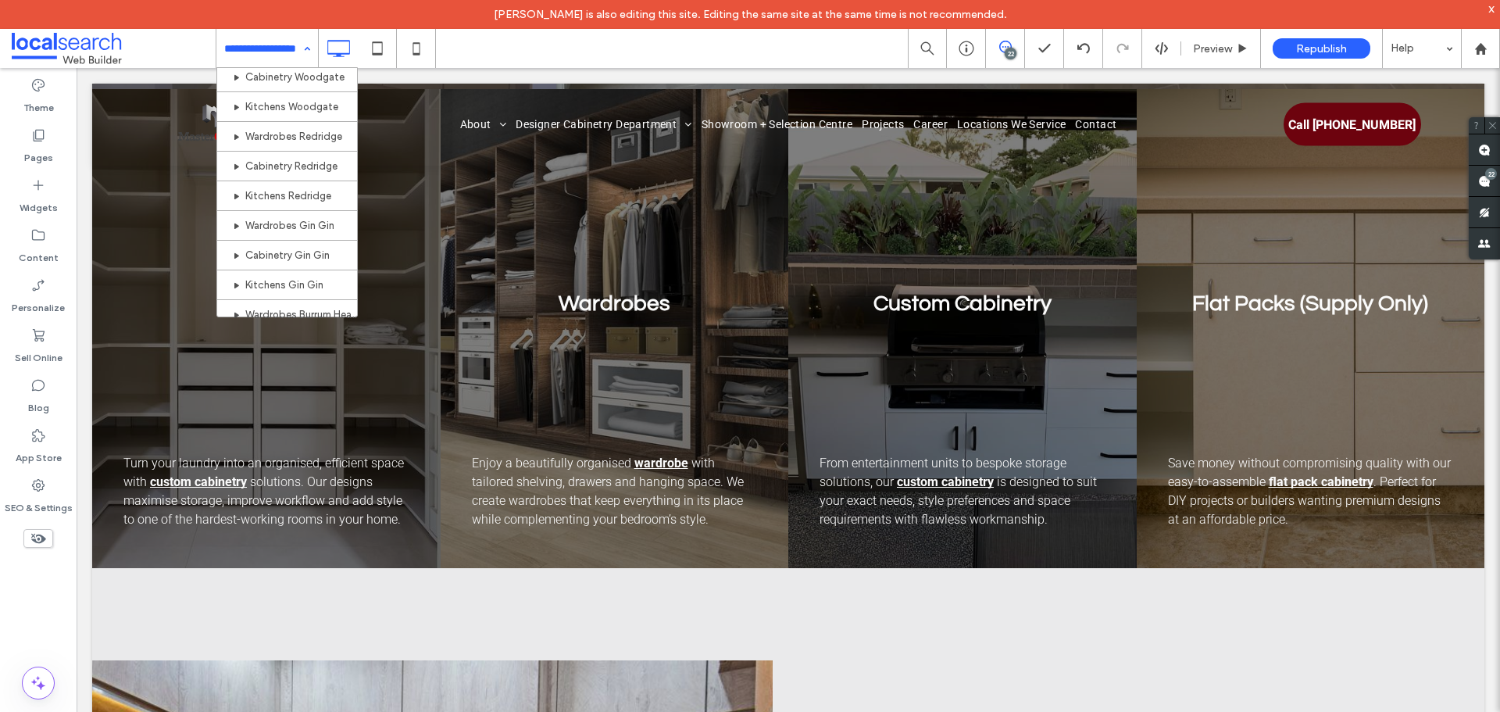
scroll to position [625, 0]
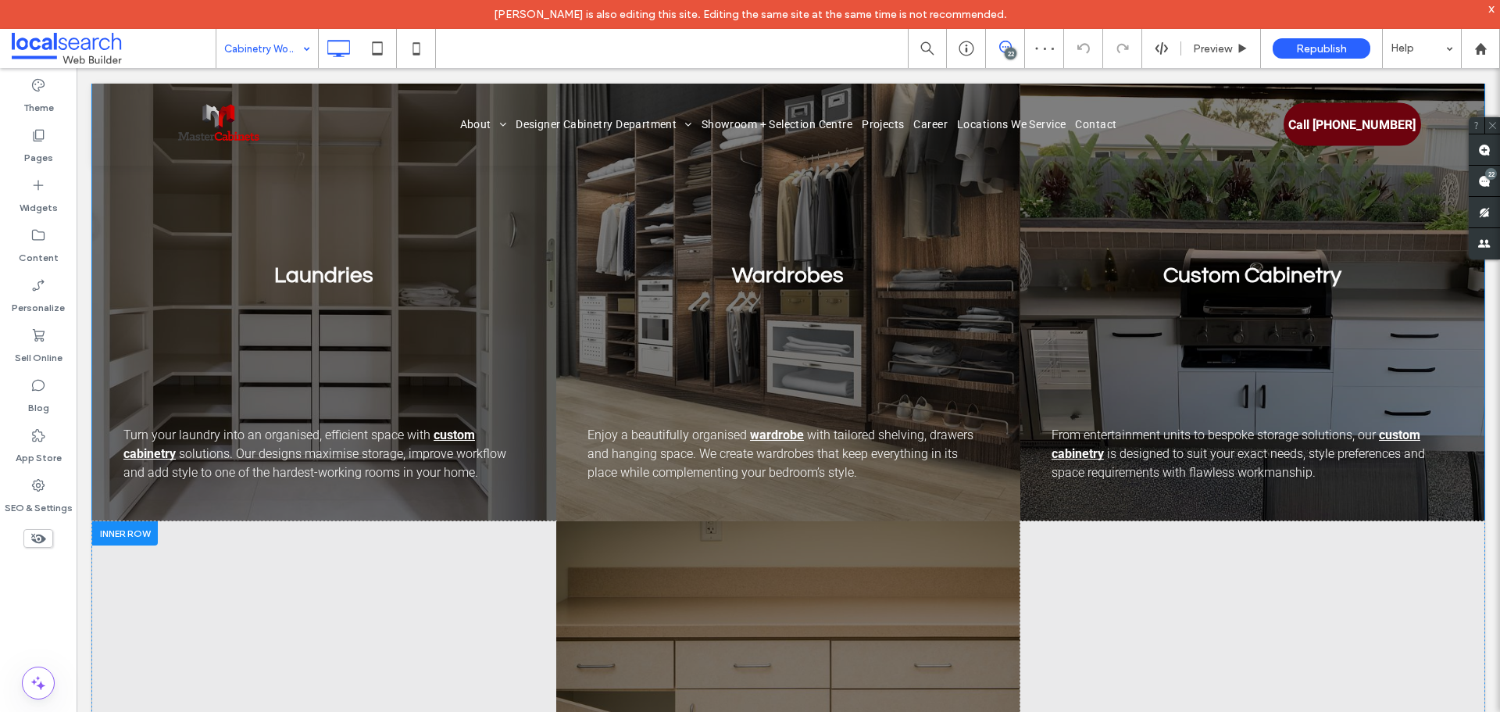
scroll to position [1875, 0]
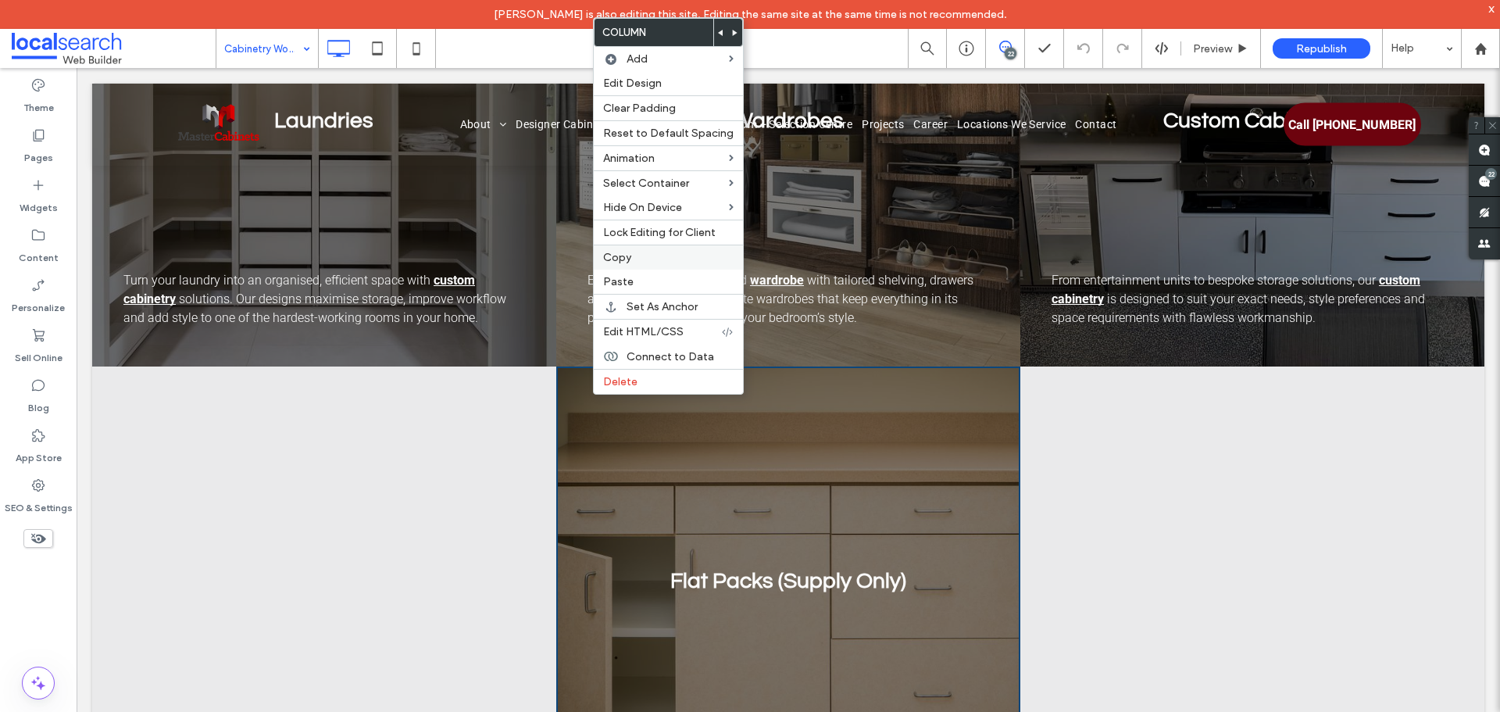
click at [652, 253] on label "Copy" at bounding box center [668, 257] width 130 height 13
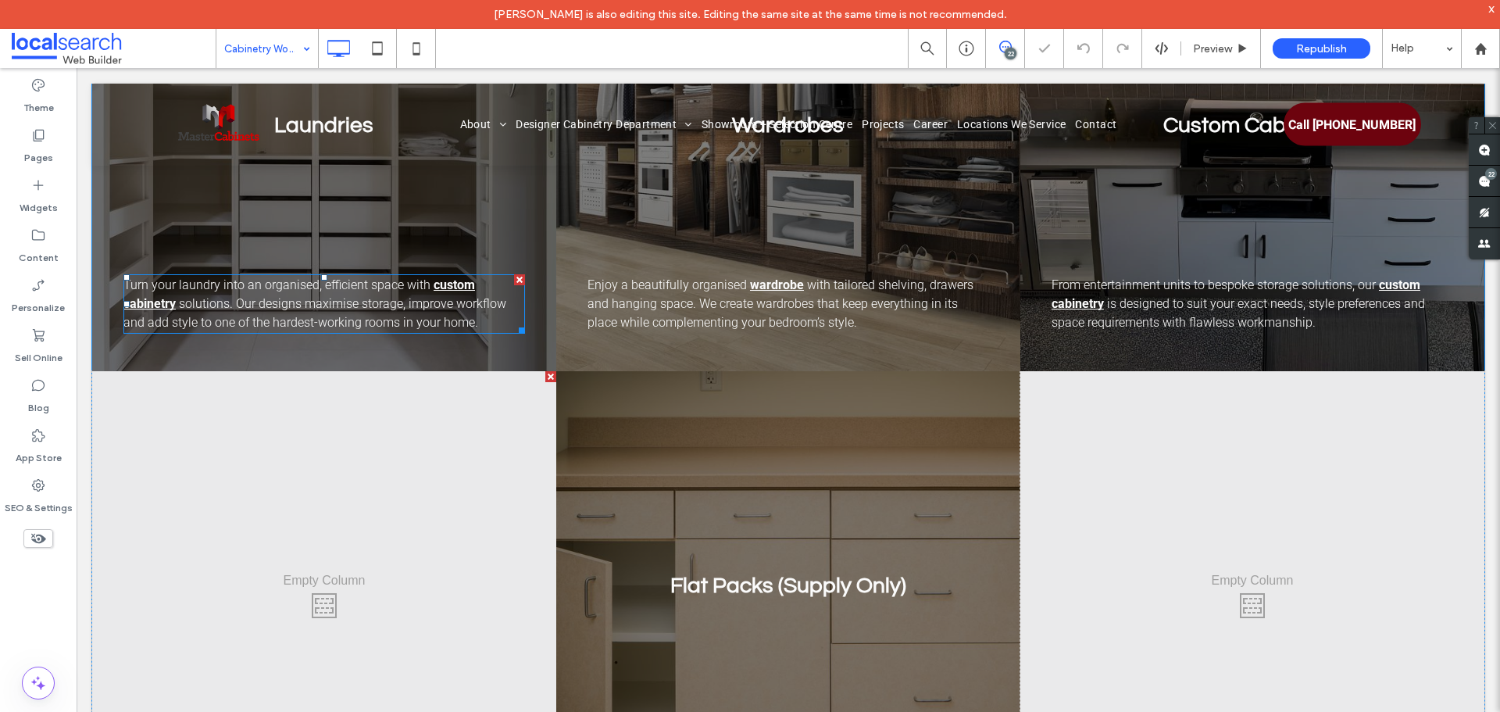
scroll to position [1640, 0]
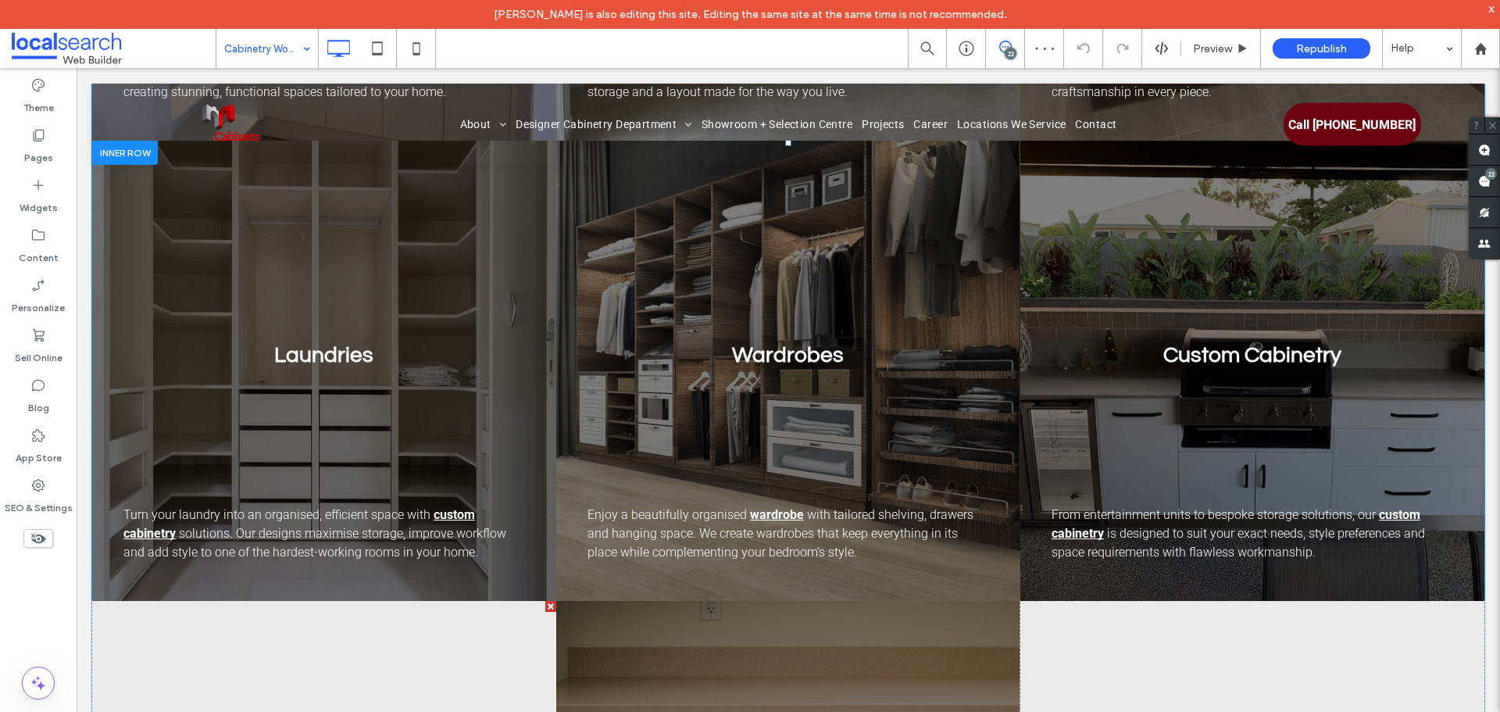
drag, startPoint x: 111, startPoint y: 156, endPoint x: 502, endPoint y: 374, distance: 447.9
click at [522, 369] on div "Laundries Turn your laundry into an organised, efficient space with custom cabi…" at bounding box center [324, 371] width 464 height 460
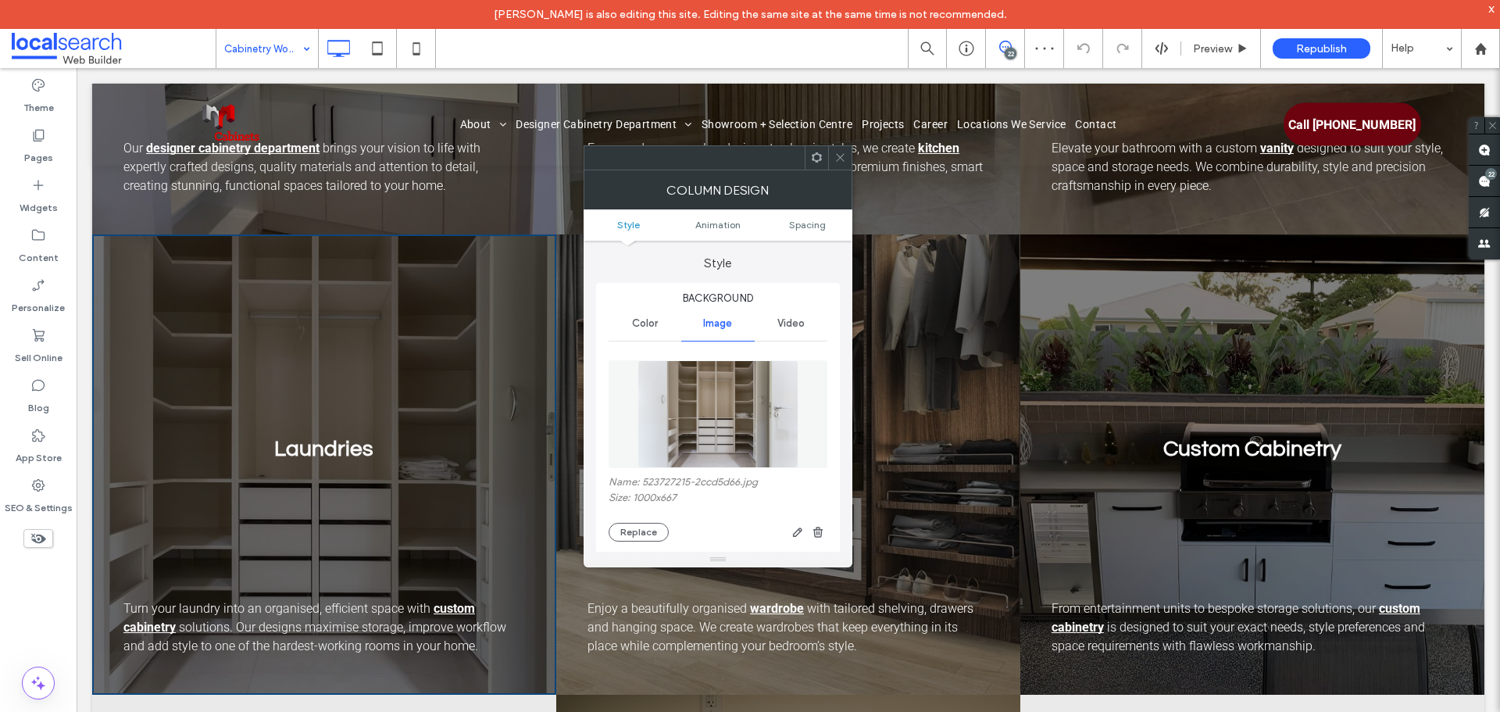
scroll to position [1484, 0]
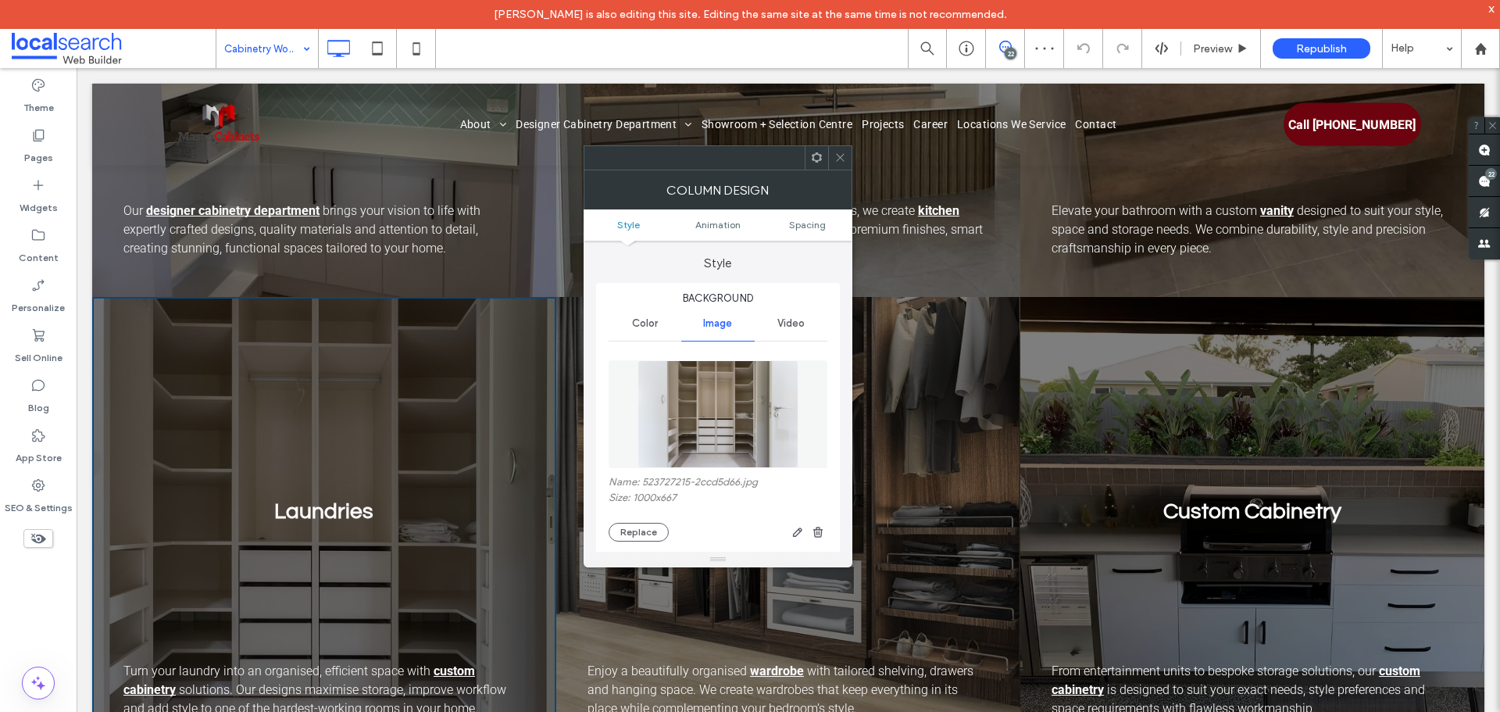
click at [851, 156] on div at bounding box center [788, 125] width 1392 height 82
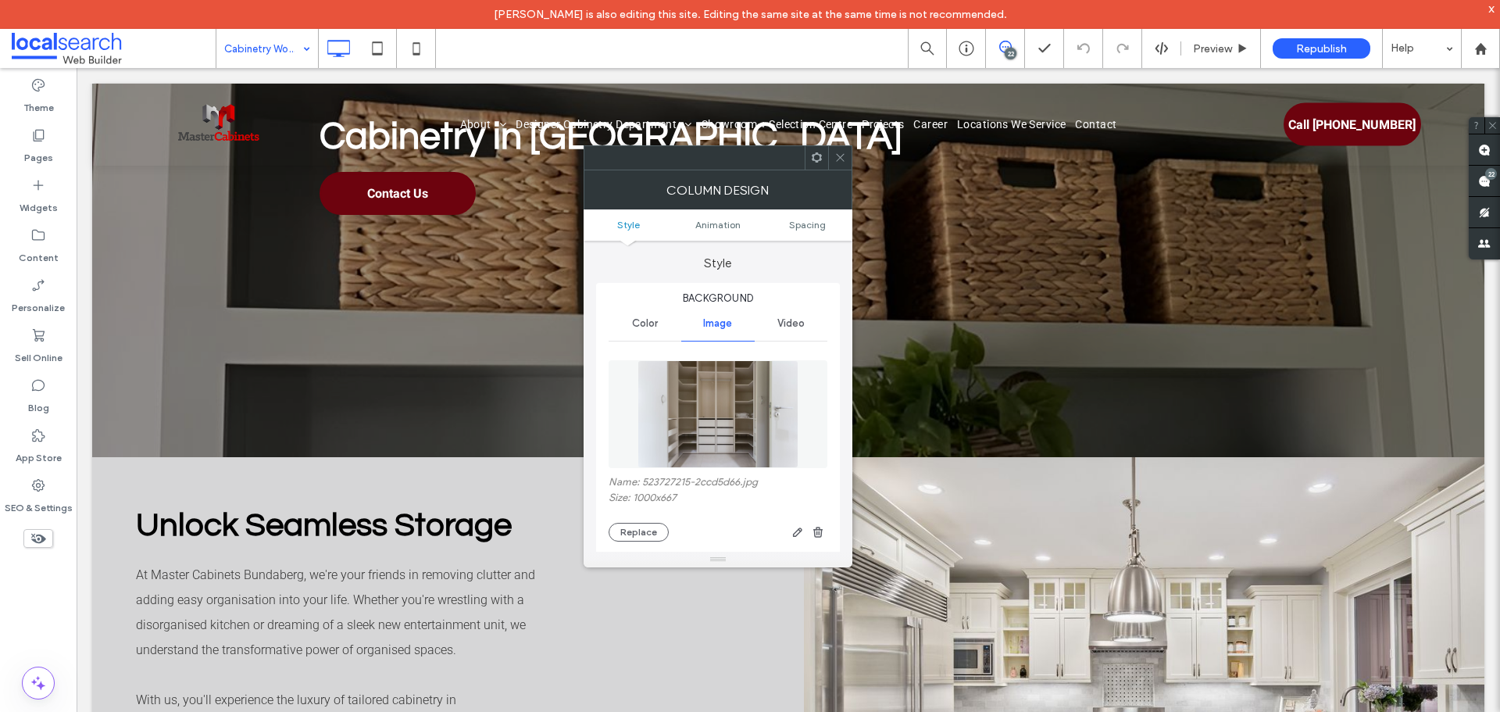
click at [842, 156] on icon at bounding box center [840, 158] width 12 height 12
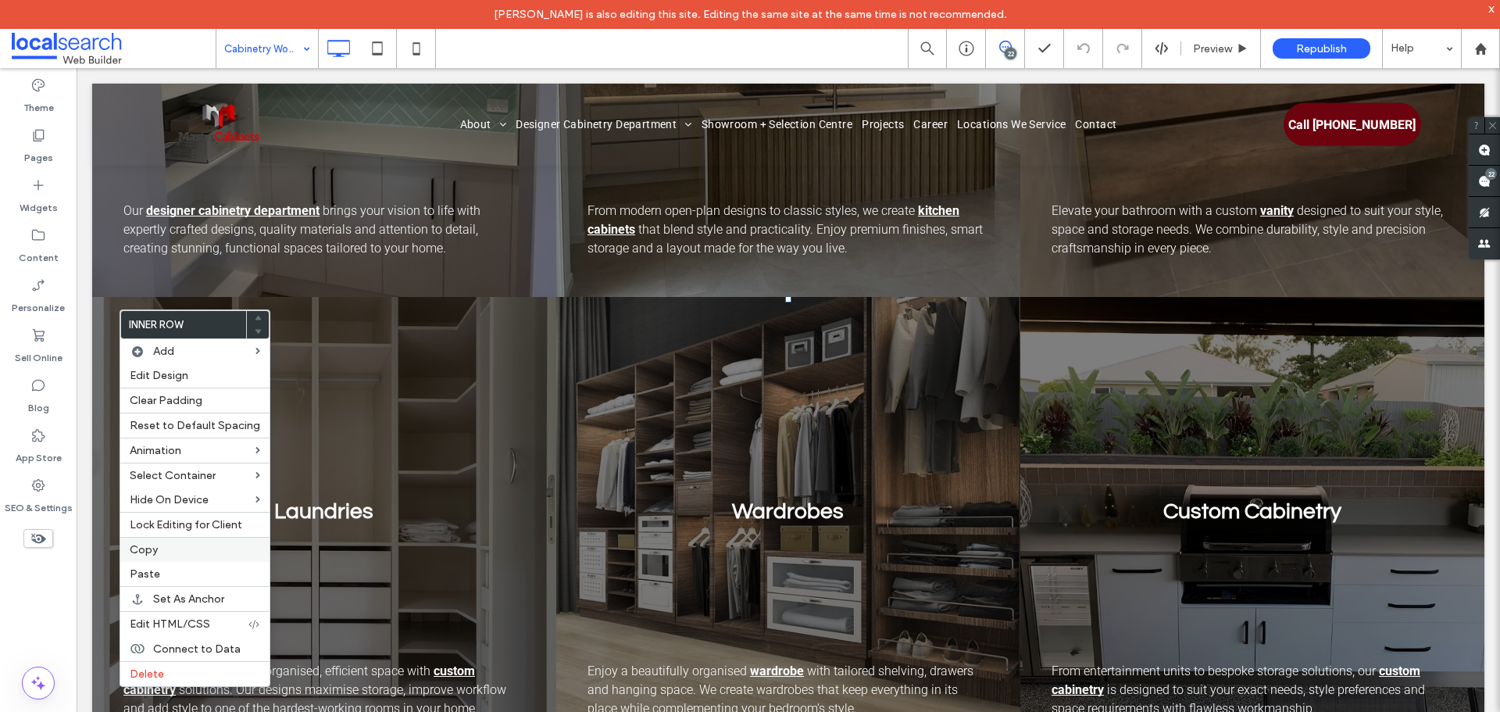
drag, startPoint x: 177, startPoint y: 569, endPoint x: 230, endPoint y: 554, distance: 54.6
click at [181, 569] on label "Paste" at bounding box center [195, 573] width 130 height 13
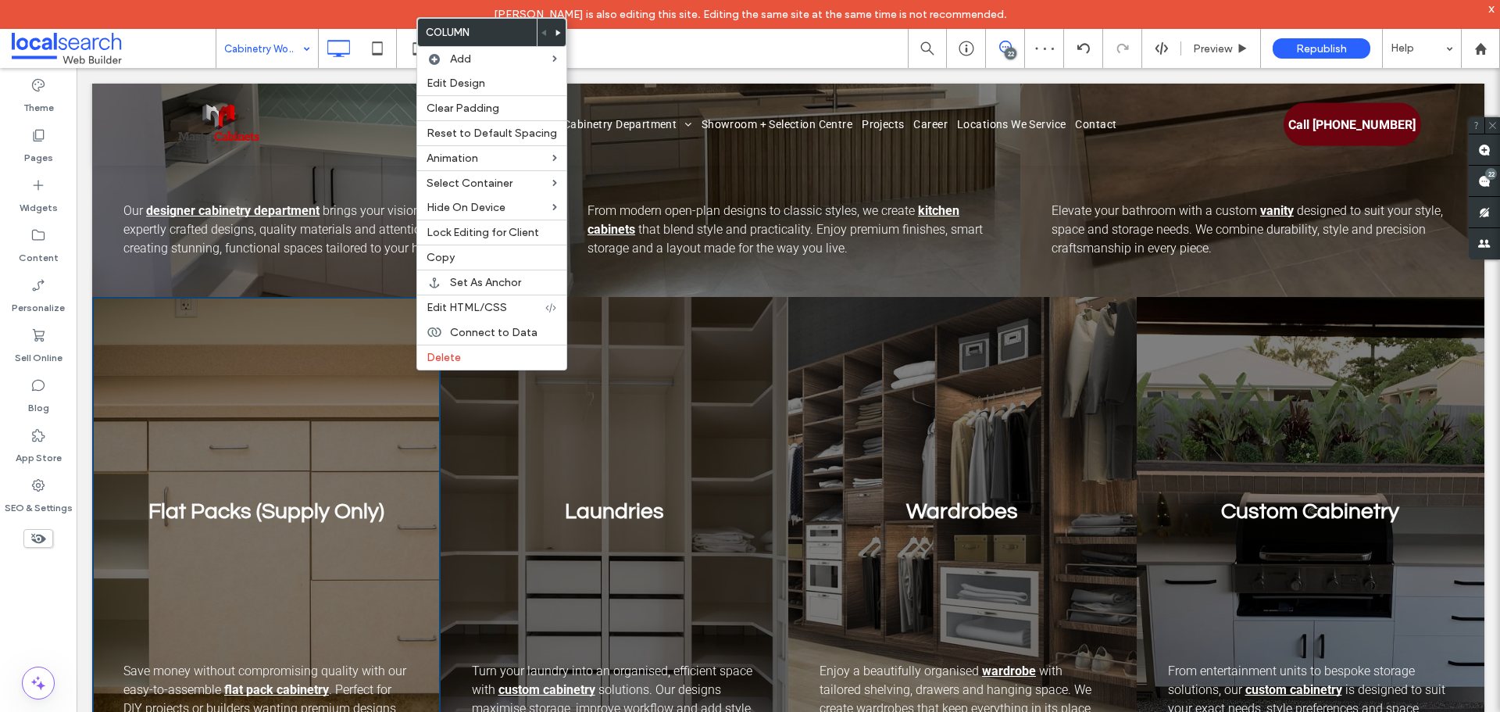
click at [556, 35] on icon at bounding box center [558, 33] width 6 height 6
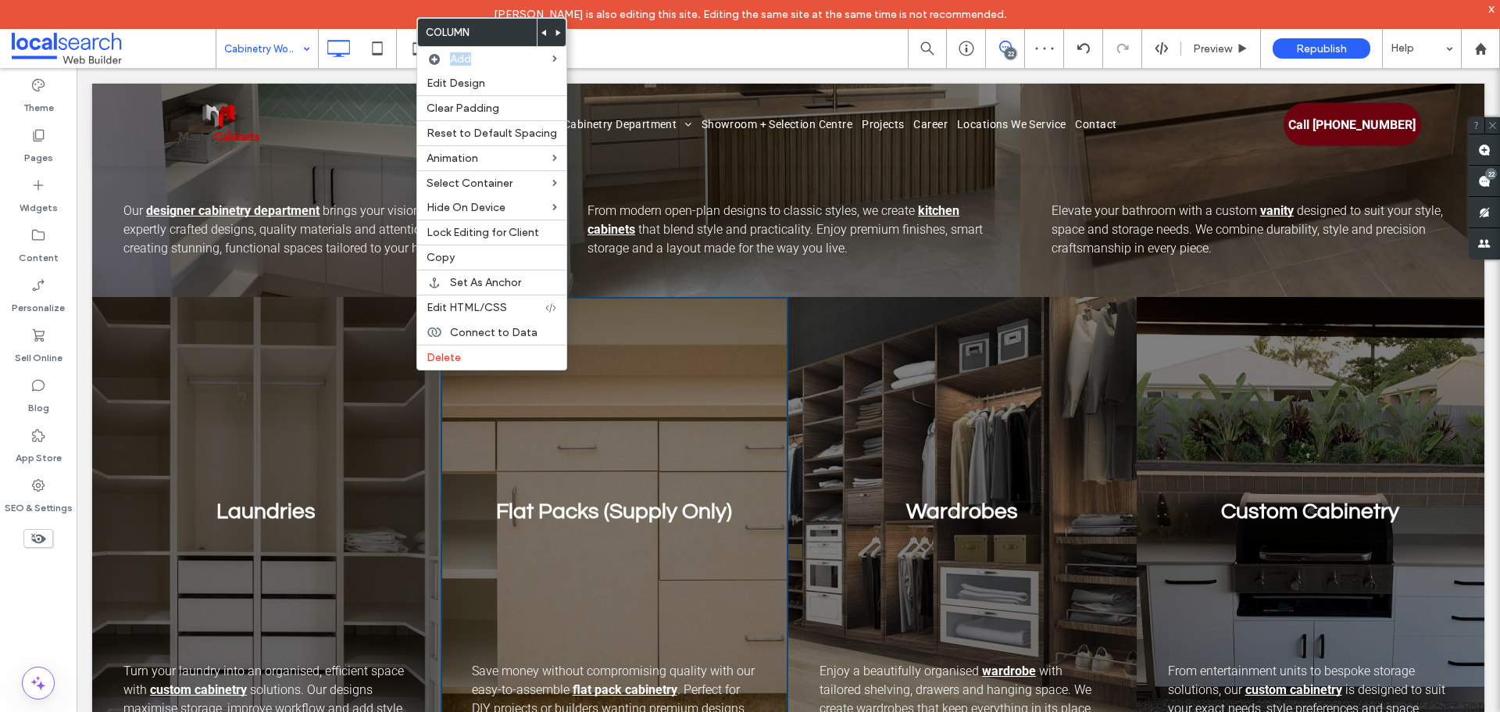
click at [556, 35] on icon at bounding box center [558, 33] width 6 height 6
click at [556, 35] on body "[PERSON_NAME] is also editing this site. Editing the same site at the same time…" at bounding box center [750, 356] width 1500 height 712
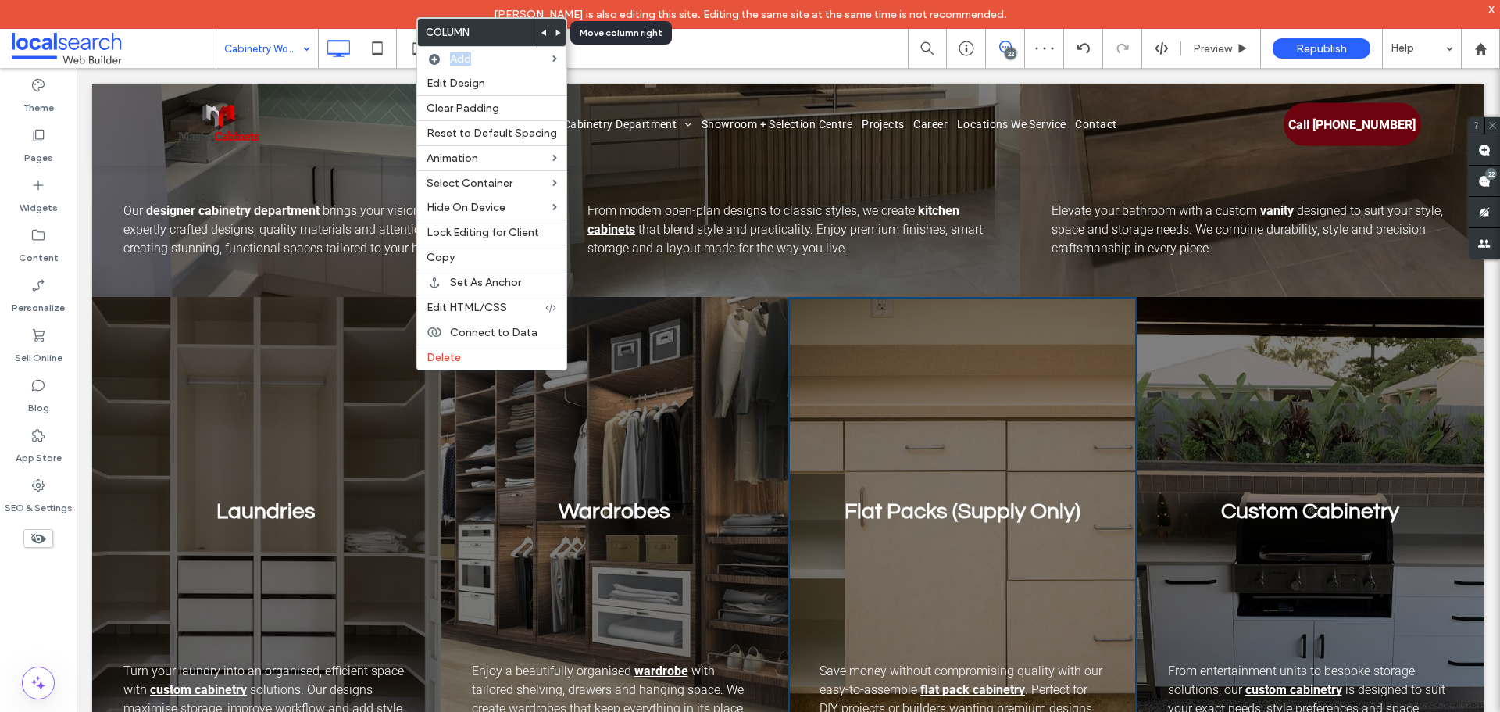
click at [556, 35] on icon at bounding box center [558, 33] width 6 height 6
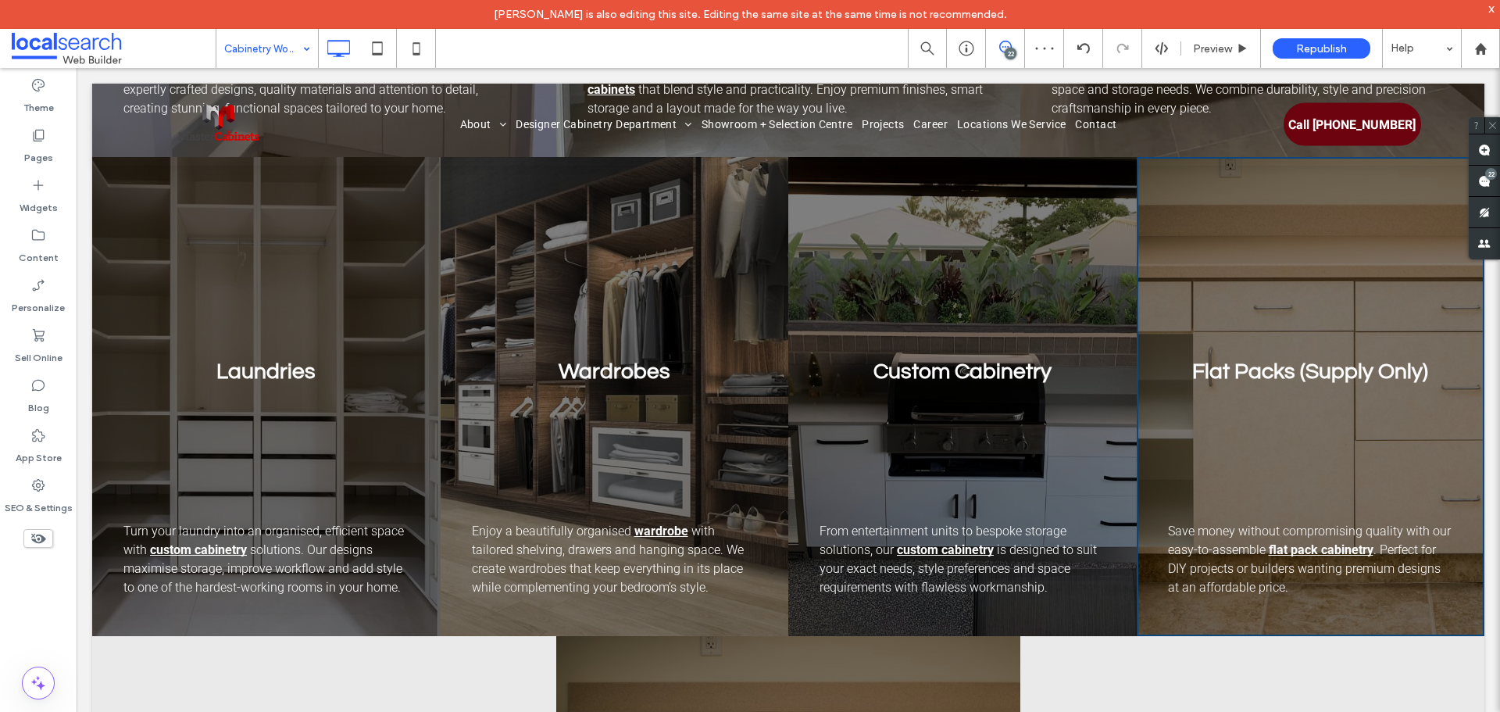
scroll to position [1875, 0]
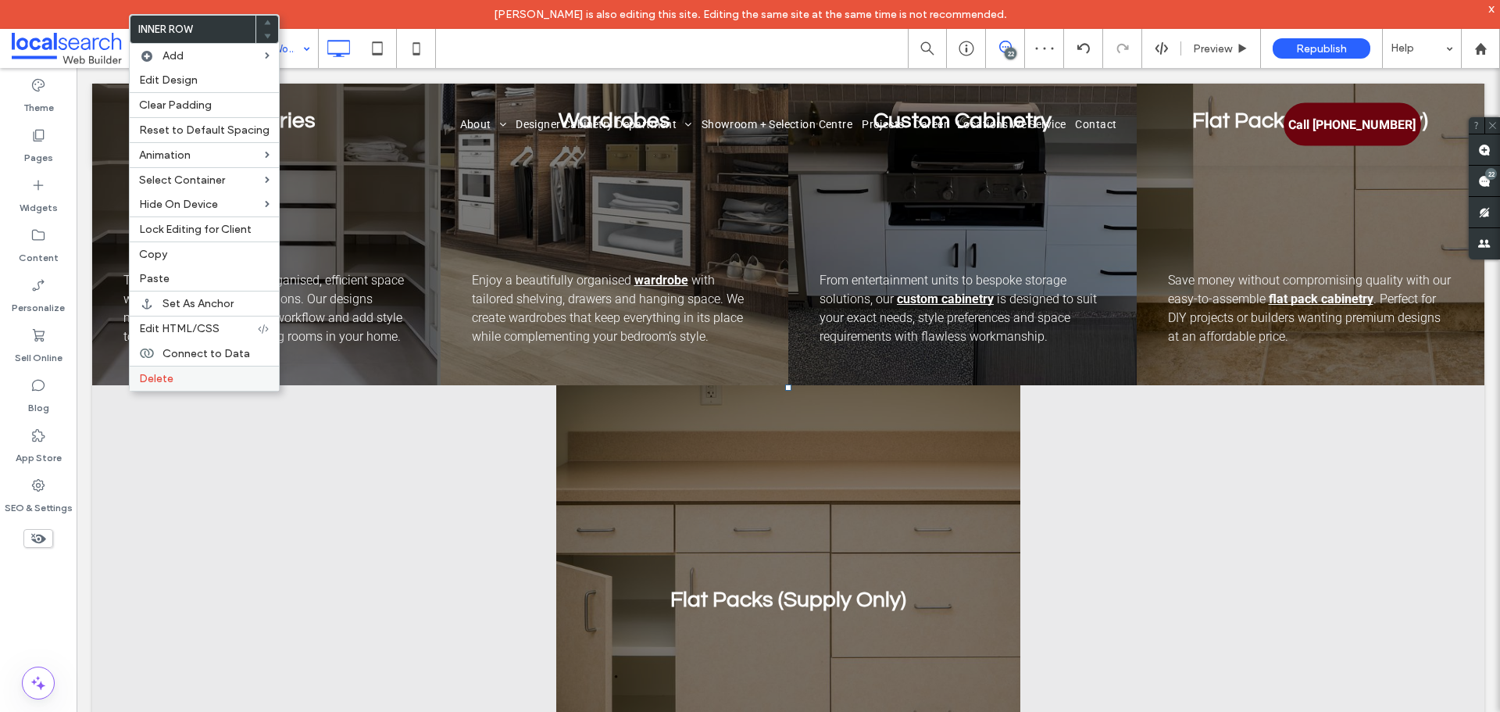
click at [197, 383] on label "Delete" at bounding box center [204, 378] width 130 height 13
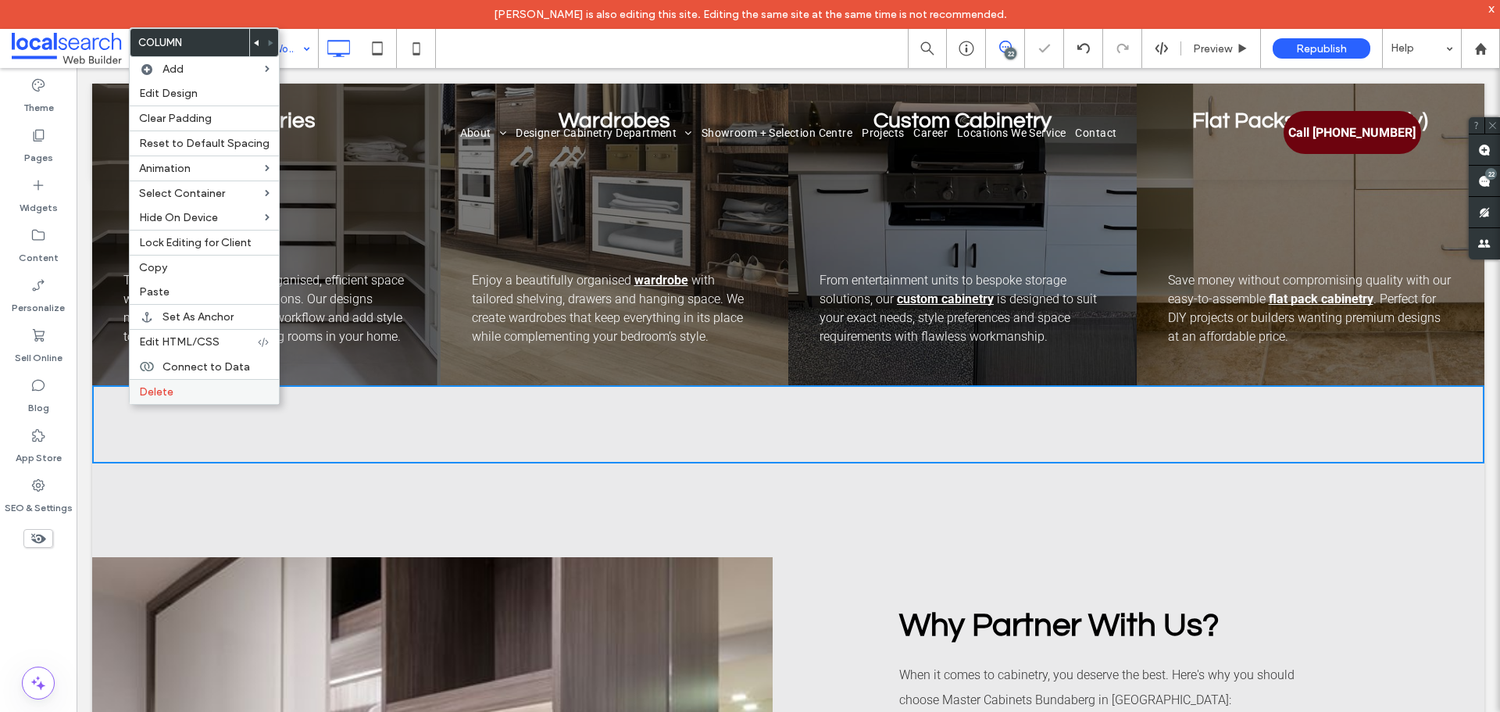
click at [168, 394] on span "Delete" at bounding box center [156, 391] width 34 height 13
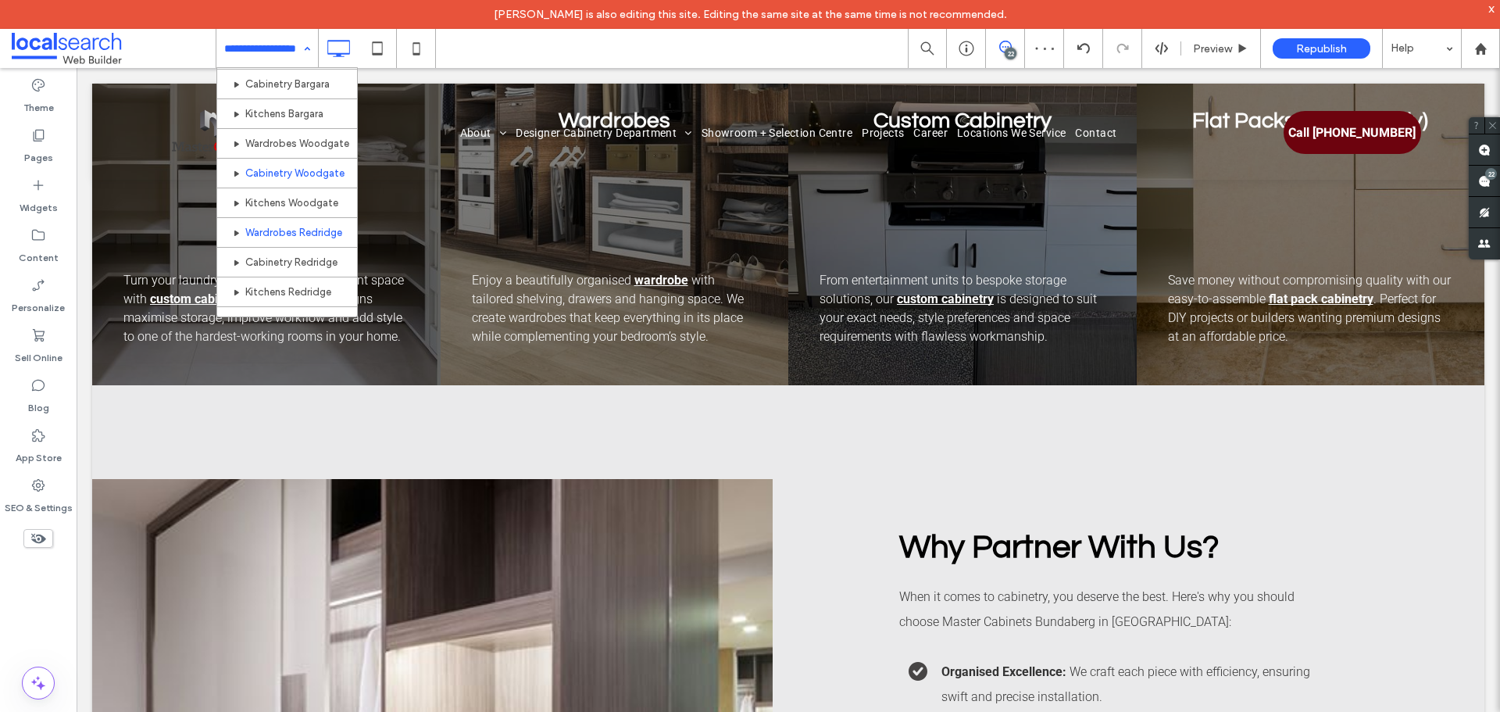
scroll to position [560, 0]
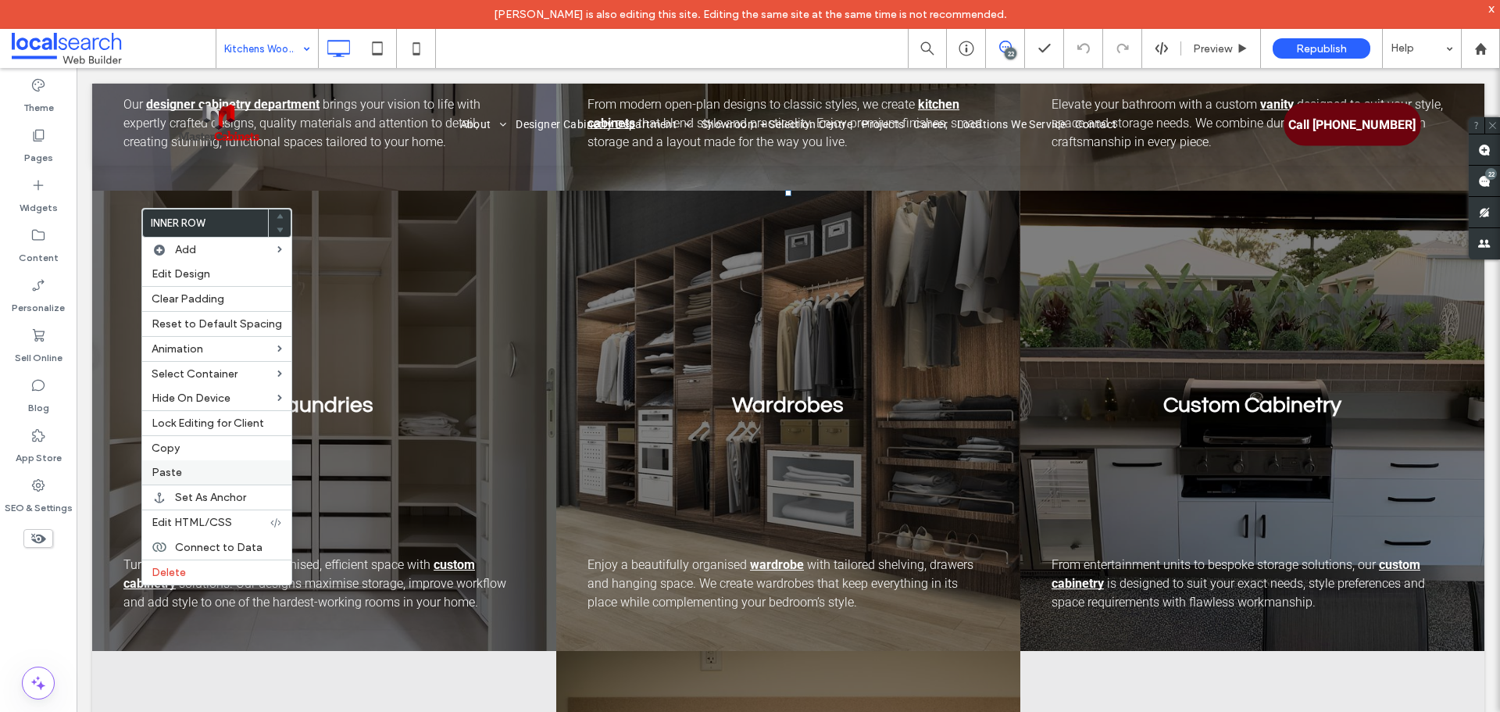
click at [212, 469] on label "Paste" at bounding box center [217, 472] width 130 height 13
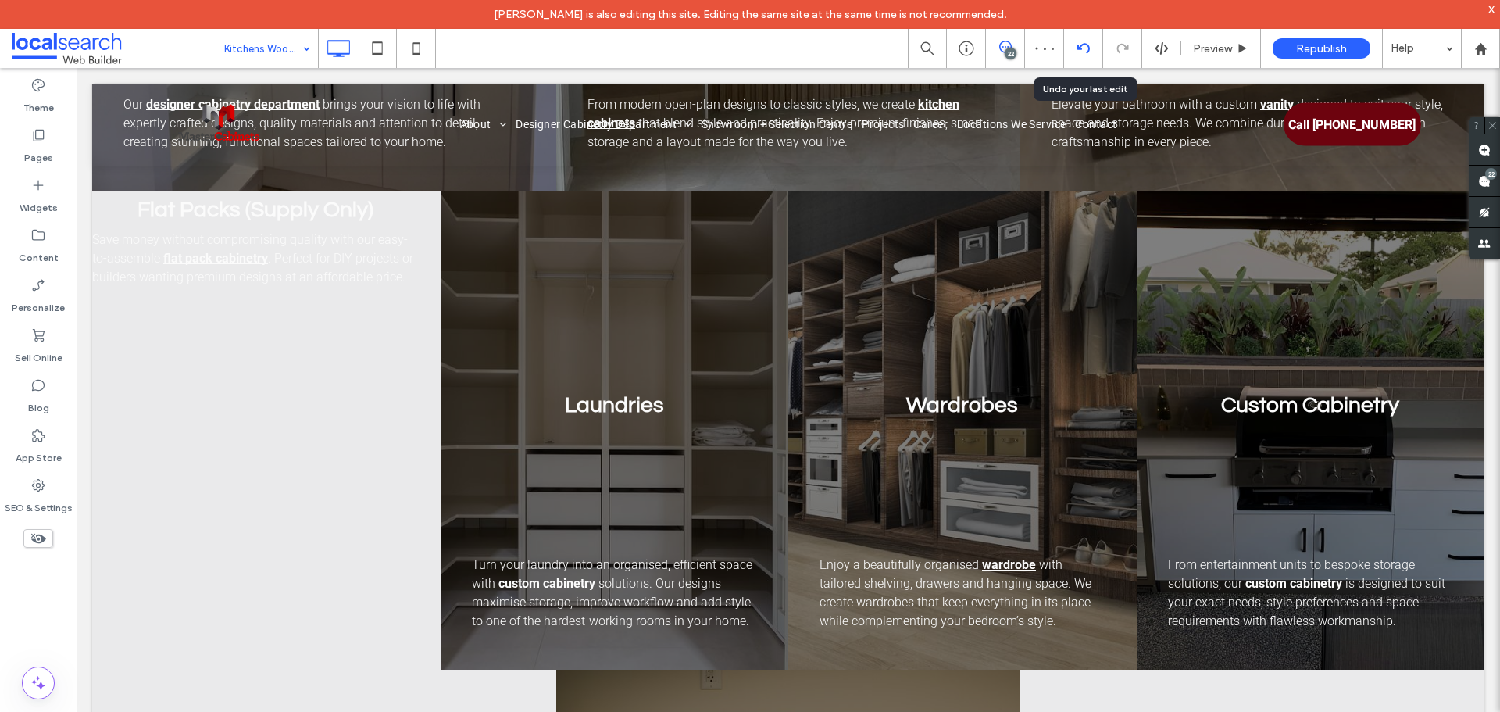
click at [1088, 50] on div at bounding box center [1083, 48] width 38 height 12
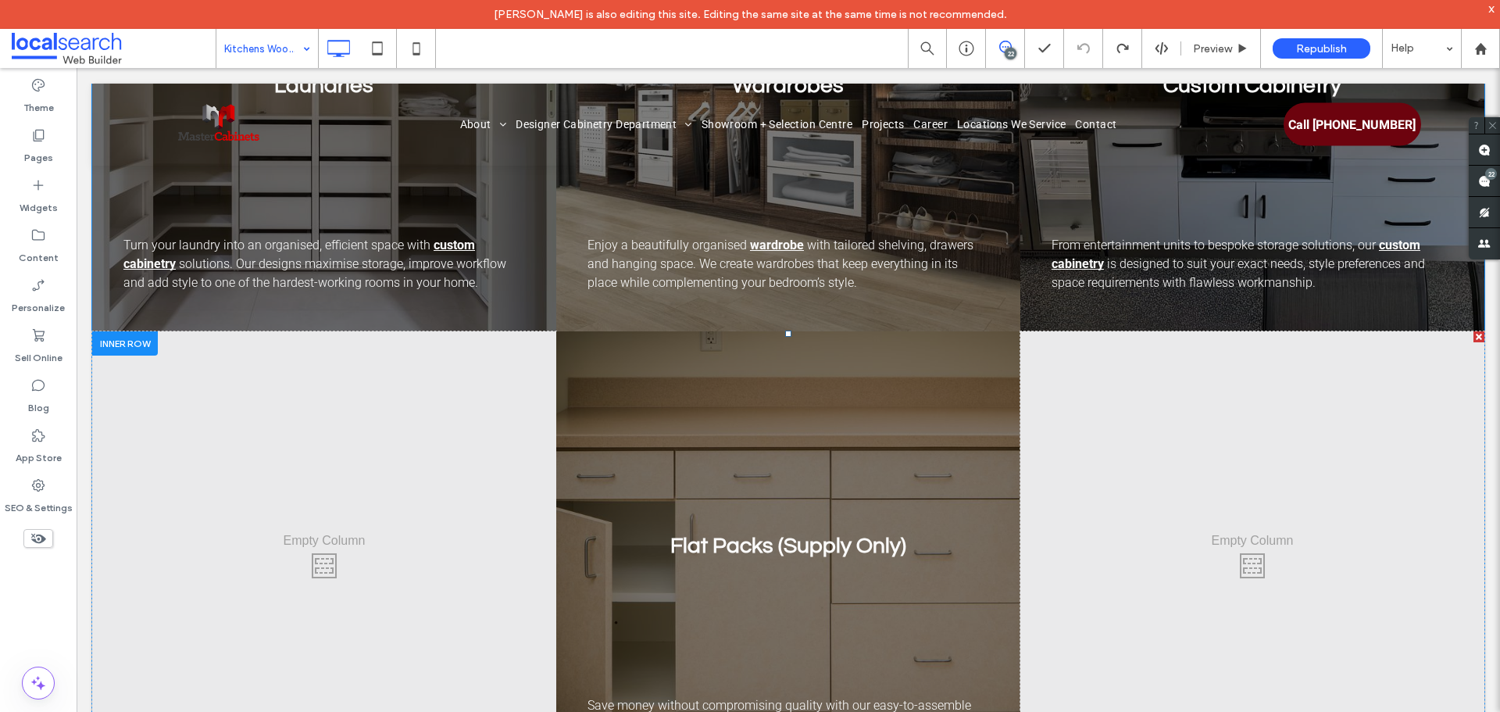
scroll to position [1875, 0]
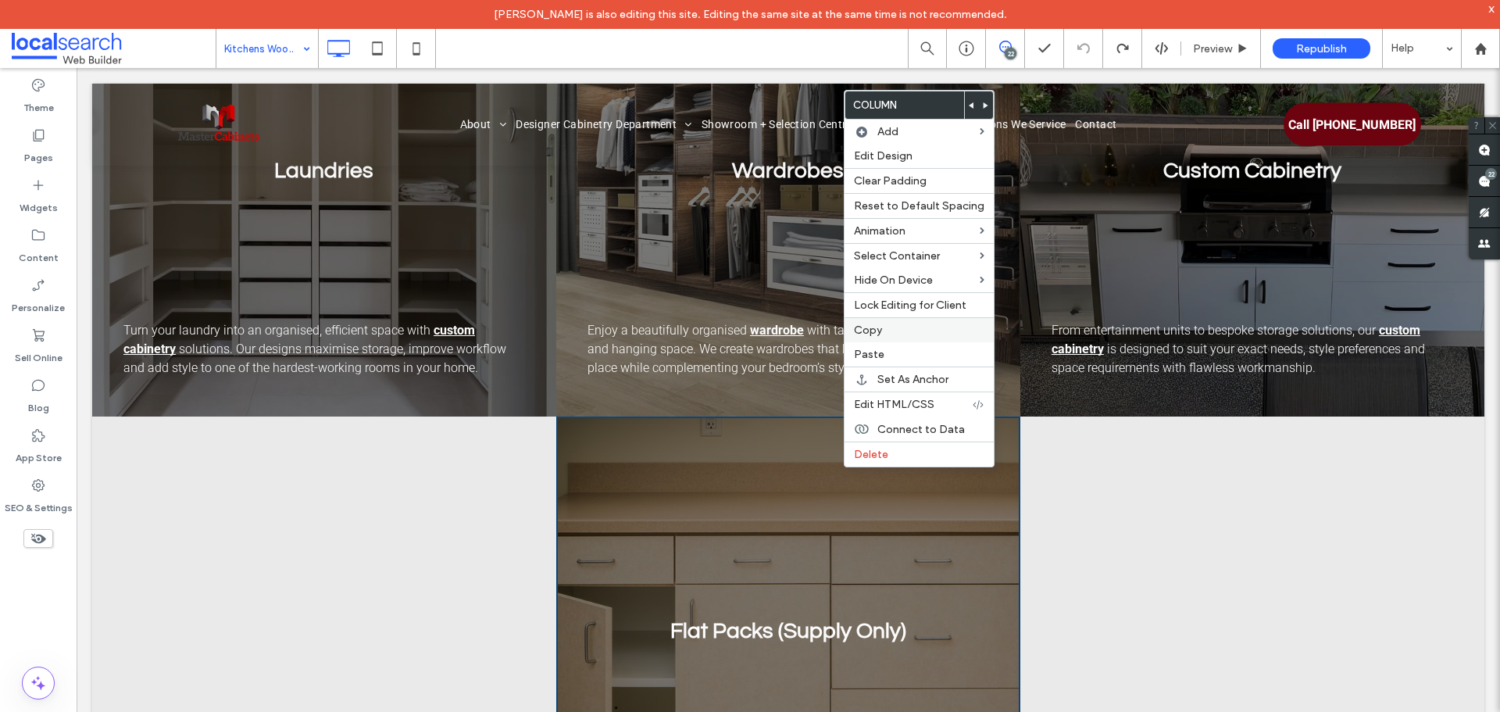
click at [908, 324] on label "Copy" at bounding box center [919, 329] width 130 height 13
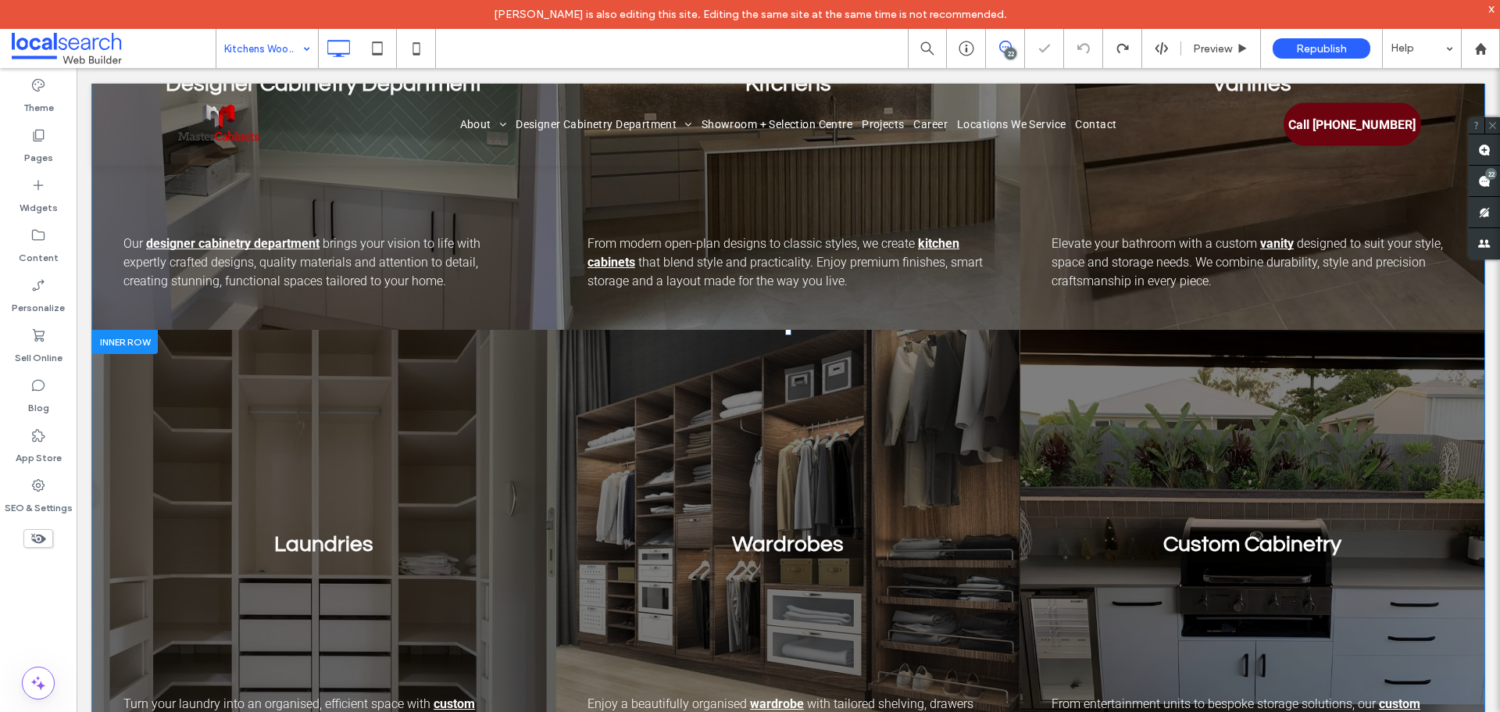
scroll to position [1484, 0]
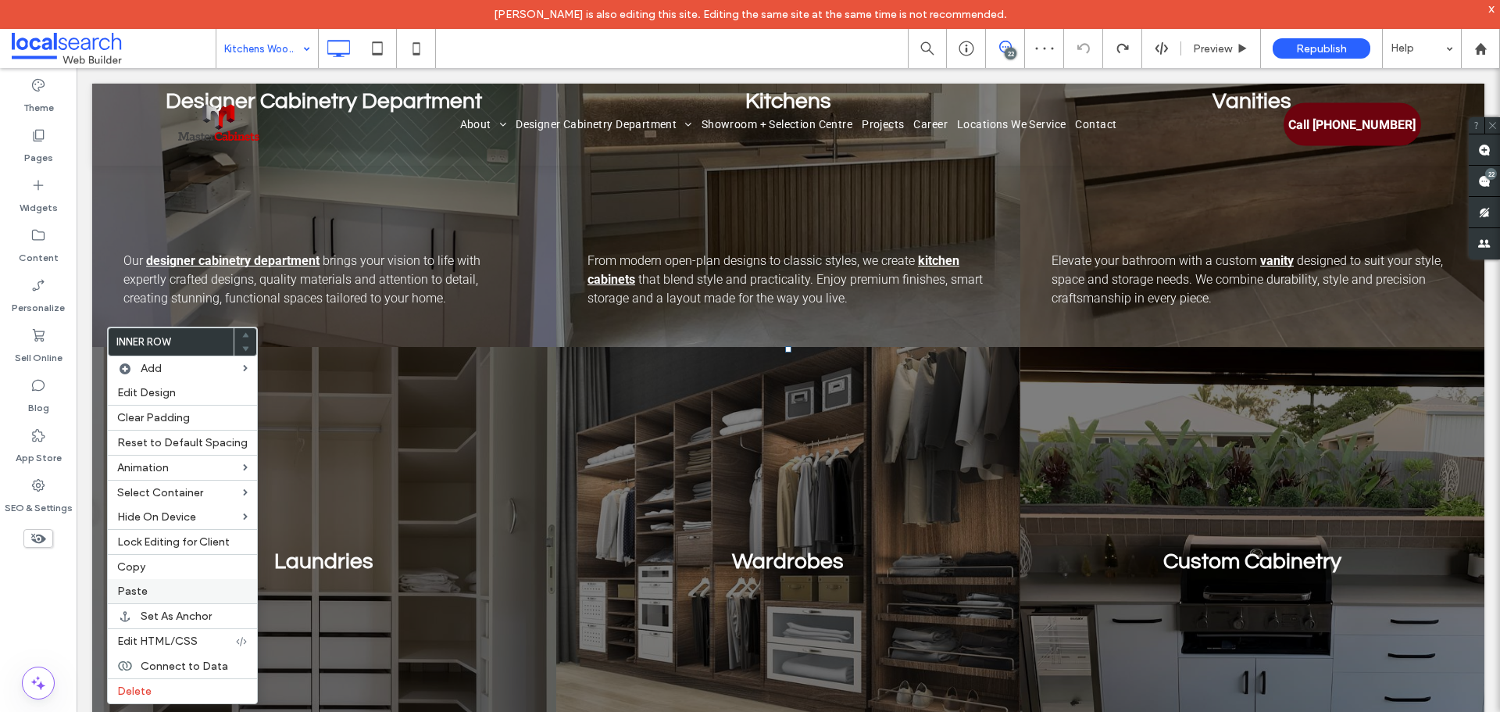
click at [165, 591] on label "Paste" at bounding box center [182, 590] width 130 height 13
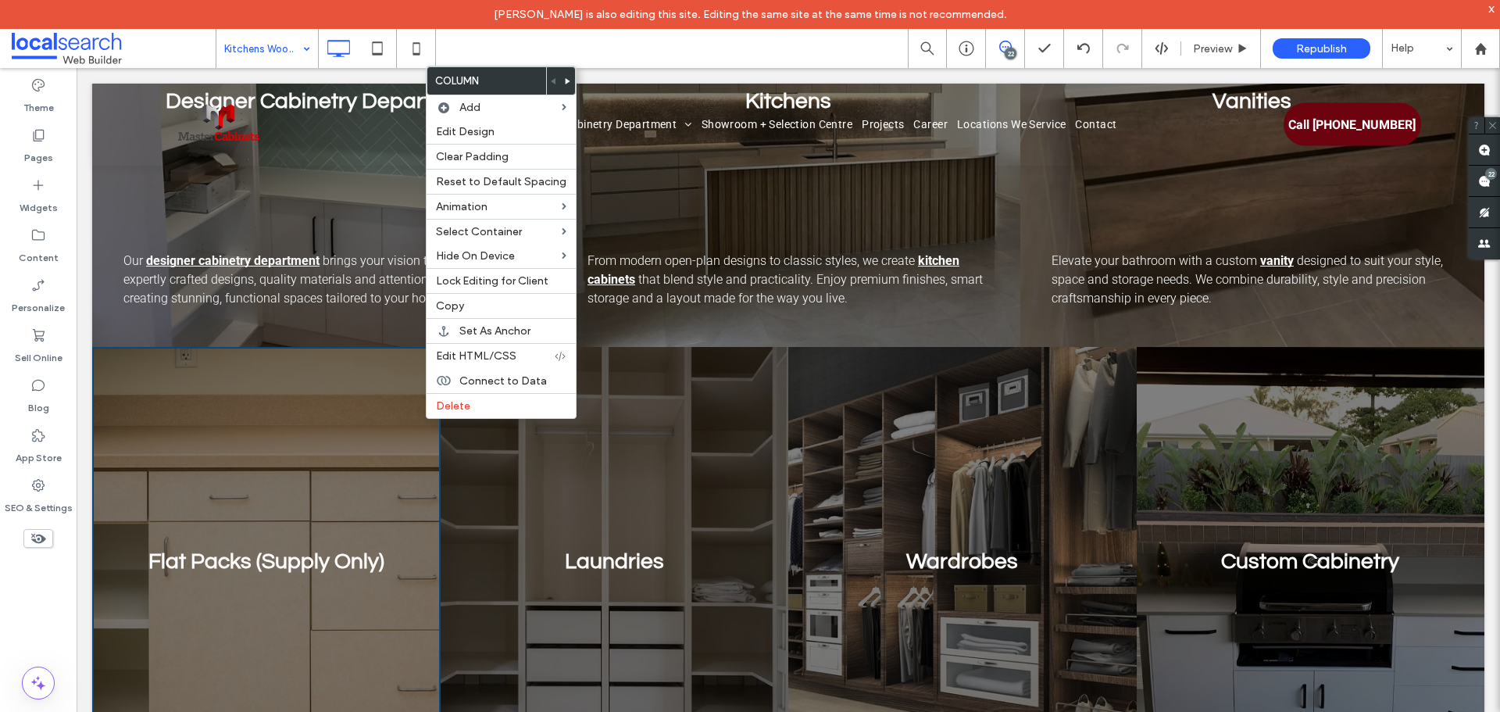
click at [565, 80] on icon at bounding box center [568, 81] width 6 height 6
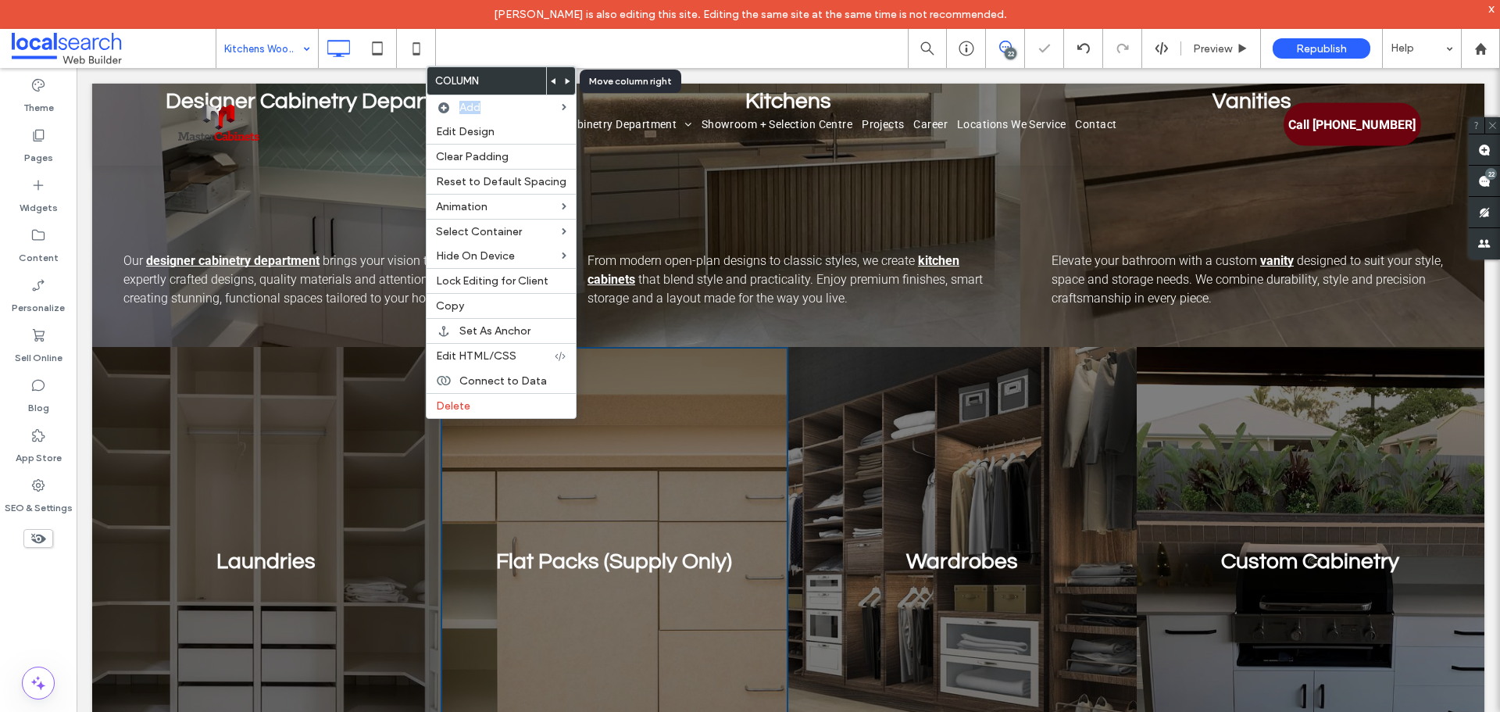
click at [565, 80] on body "[PERSON_NAME] is also editing this site. Editing the same site at the same time…" at bounding box center [750, 356] width 1500 height 712
click at [565, 80] on icon at bounding box center [568, 81] width 6 height 6
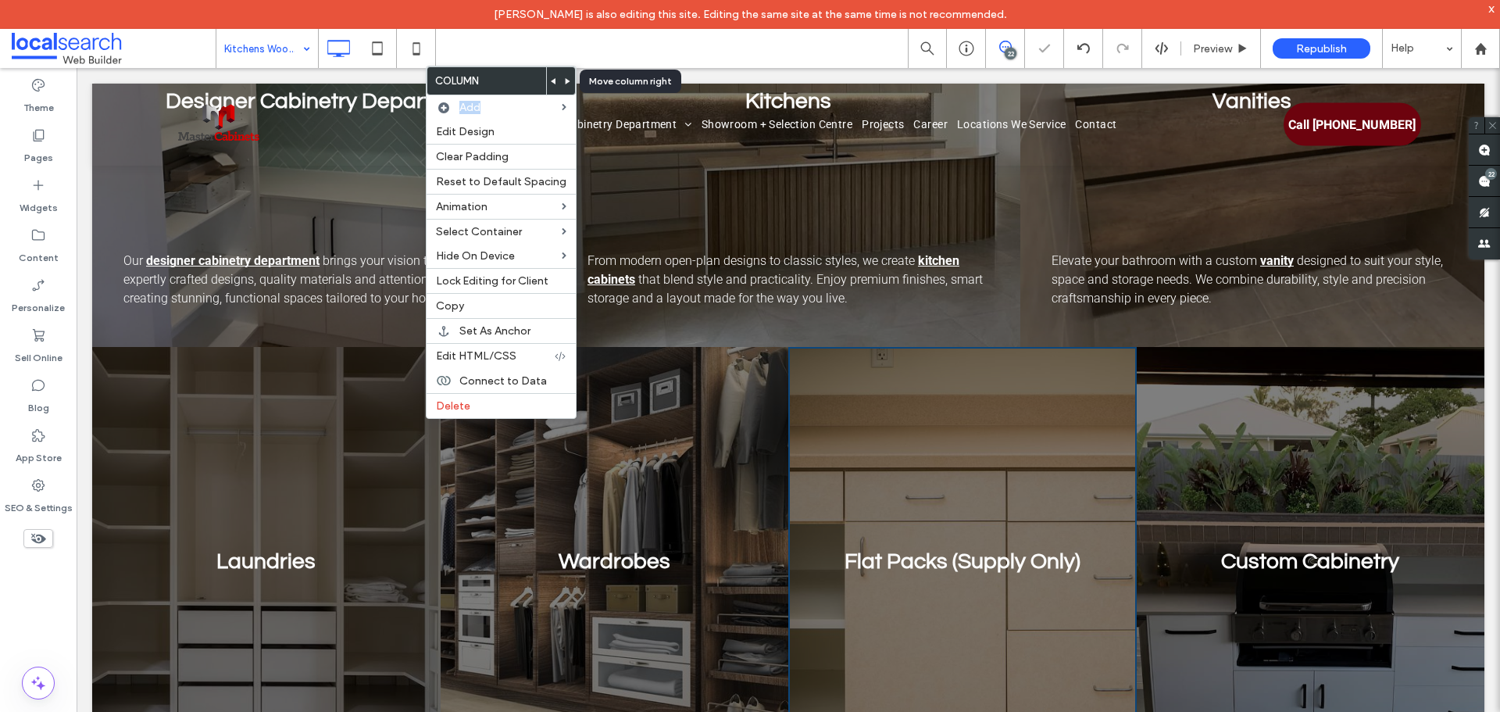
click at [565, 80] on icon at bounding box center [568, 81] width 6 height 6
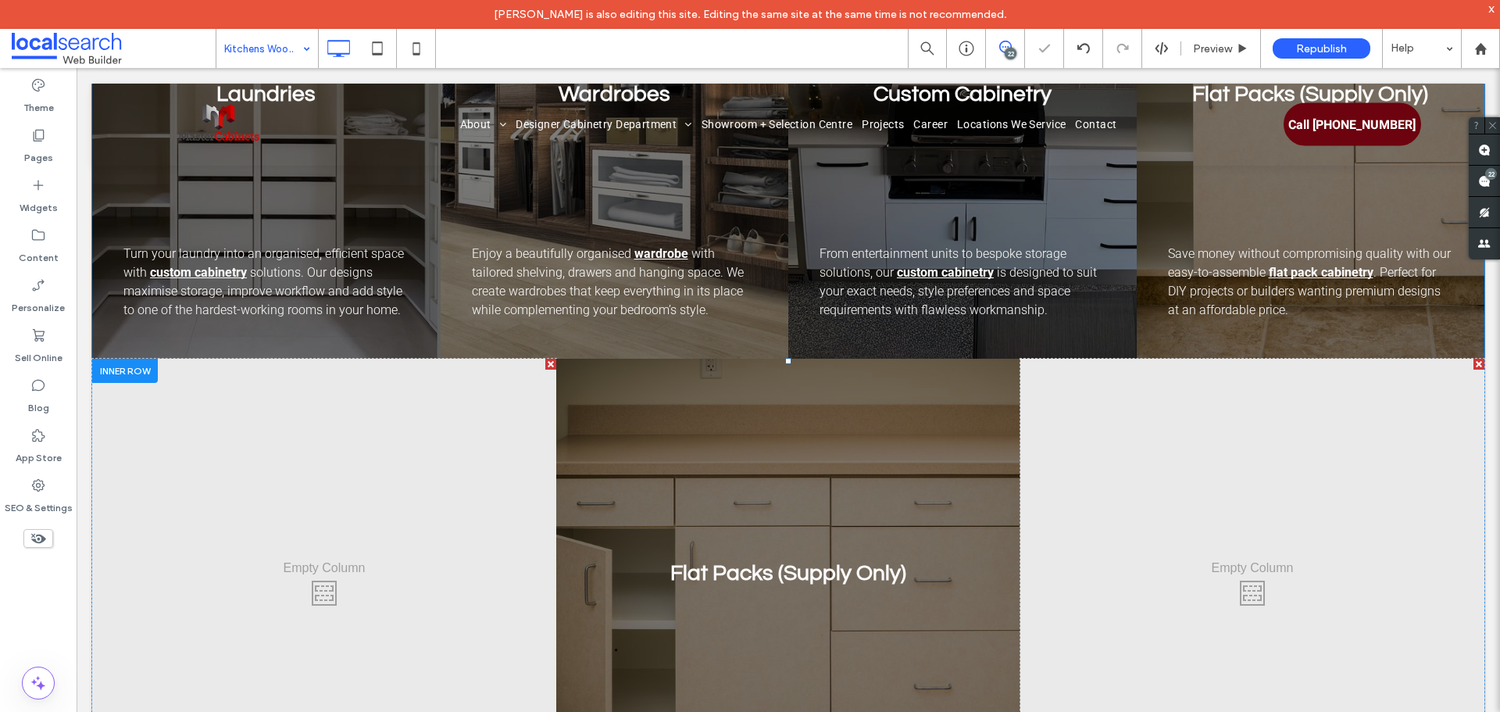
scroll to position [1953, 0]
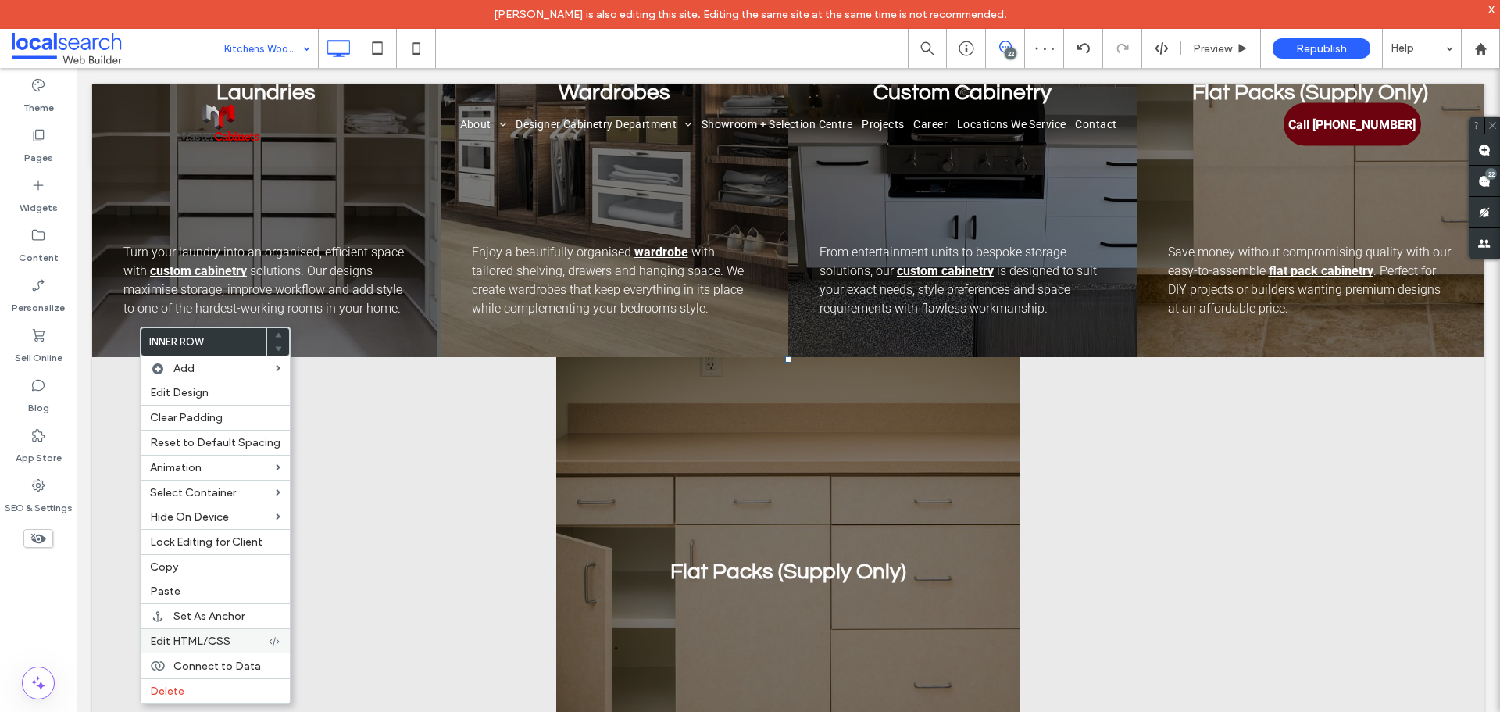
click at [187, 686] on label "Delete" at bounding box center [215, 690] width 130 height 13
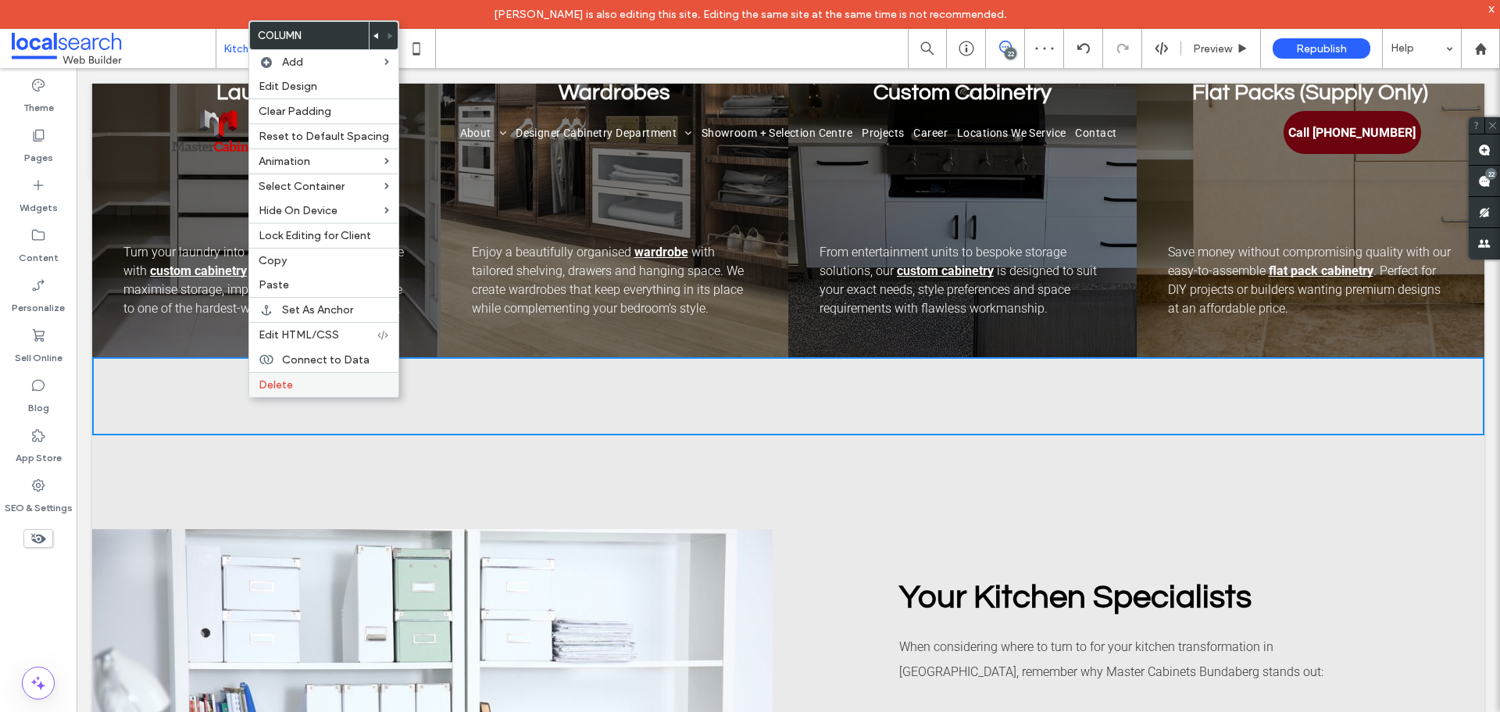
click at [305, 391] on div "Delete" at bounding box center [323, 384] width 149 height 25
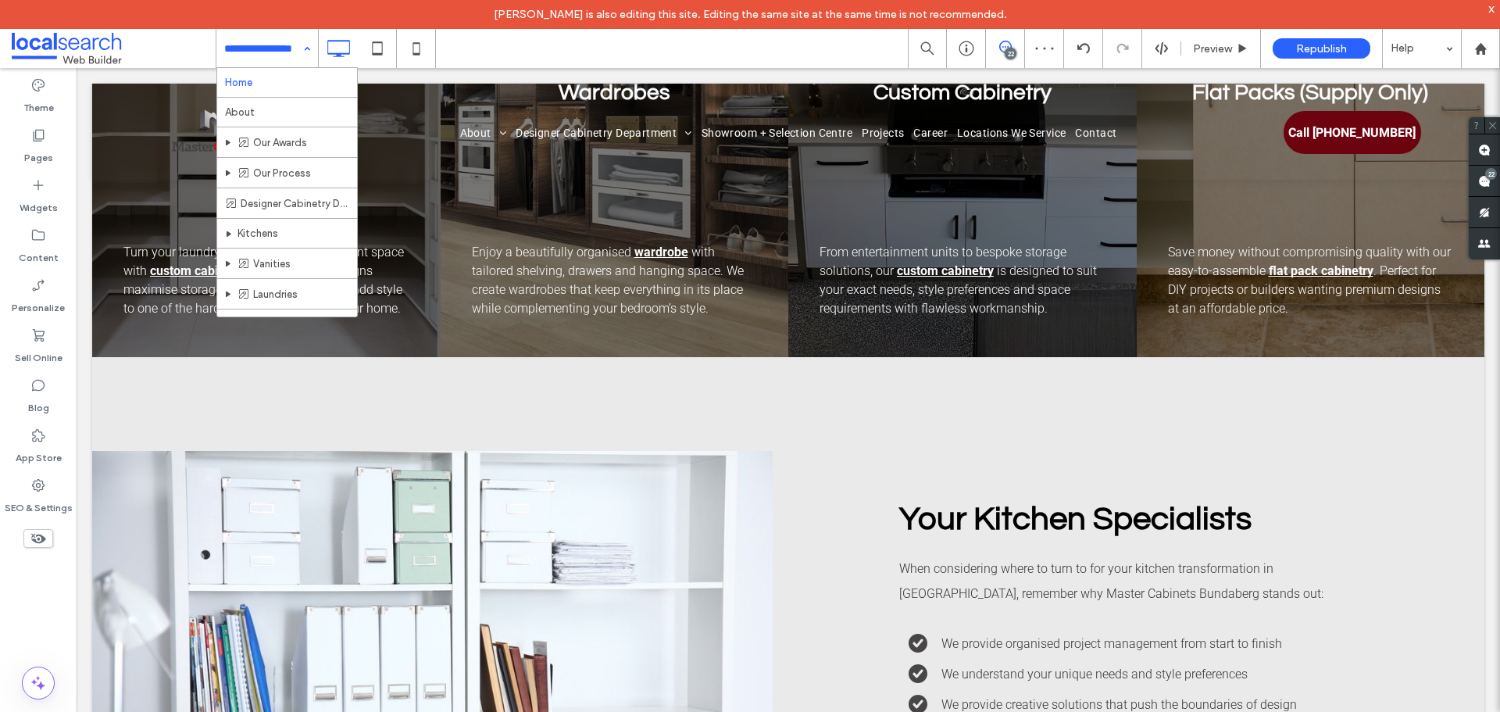
drag, startPoint x: 296, startPoint y: 58, endPoint x: 294, endPoint y: 80, distance: 21.9
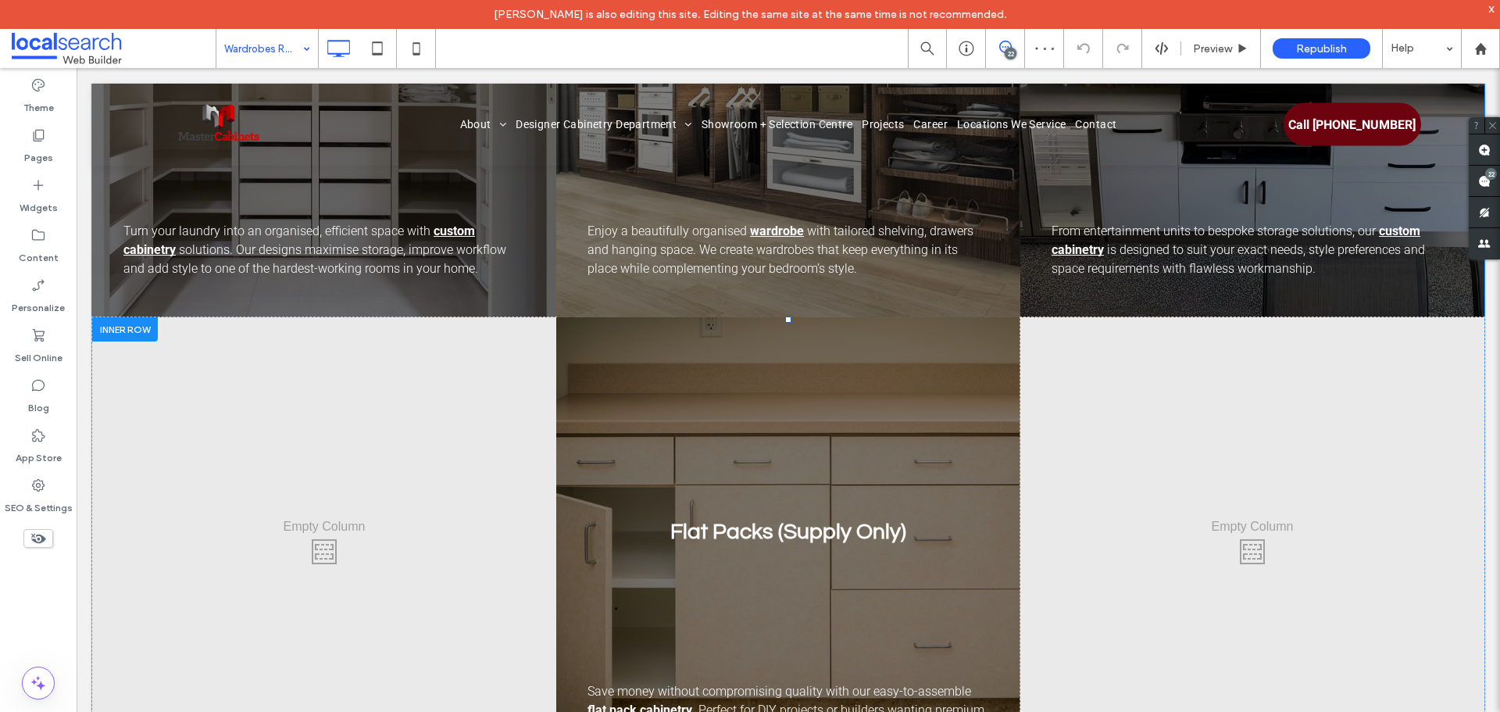
scroll to position [2109, 0]
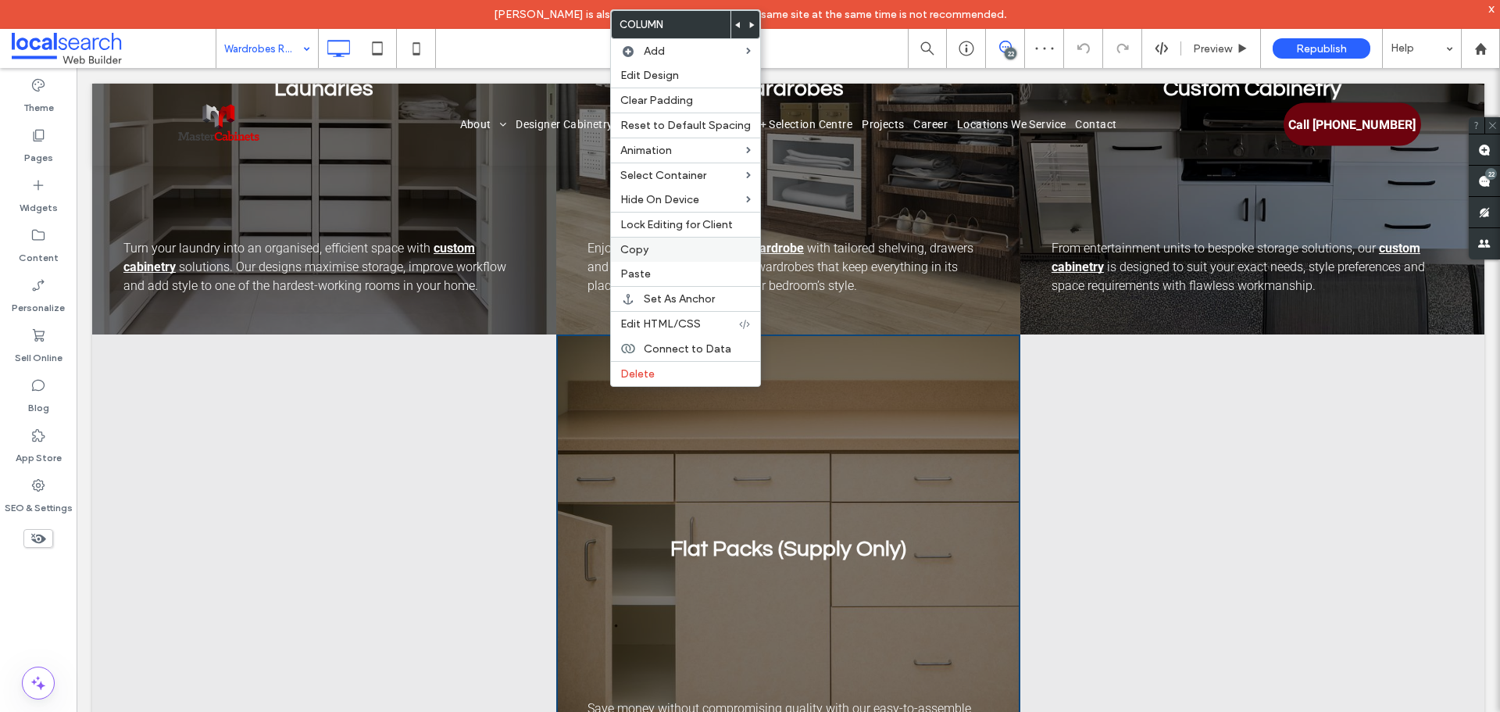
click at [648, 250] on label "Copy" at bounding box center [685, 249] width 130 height 13
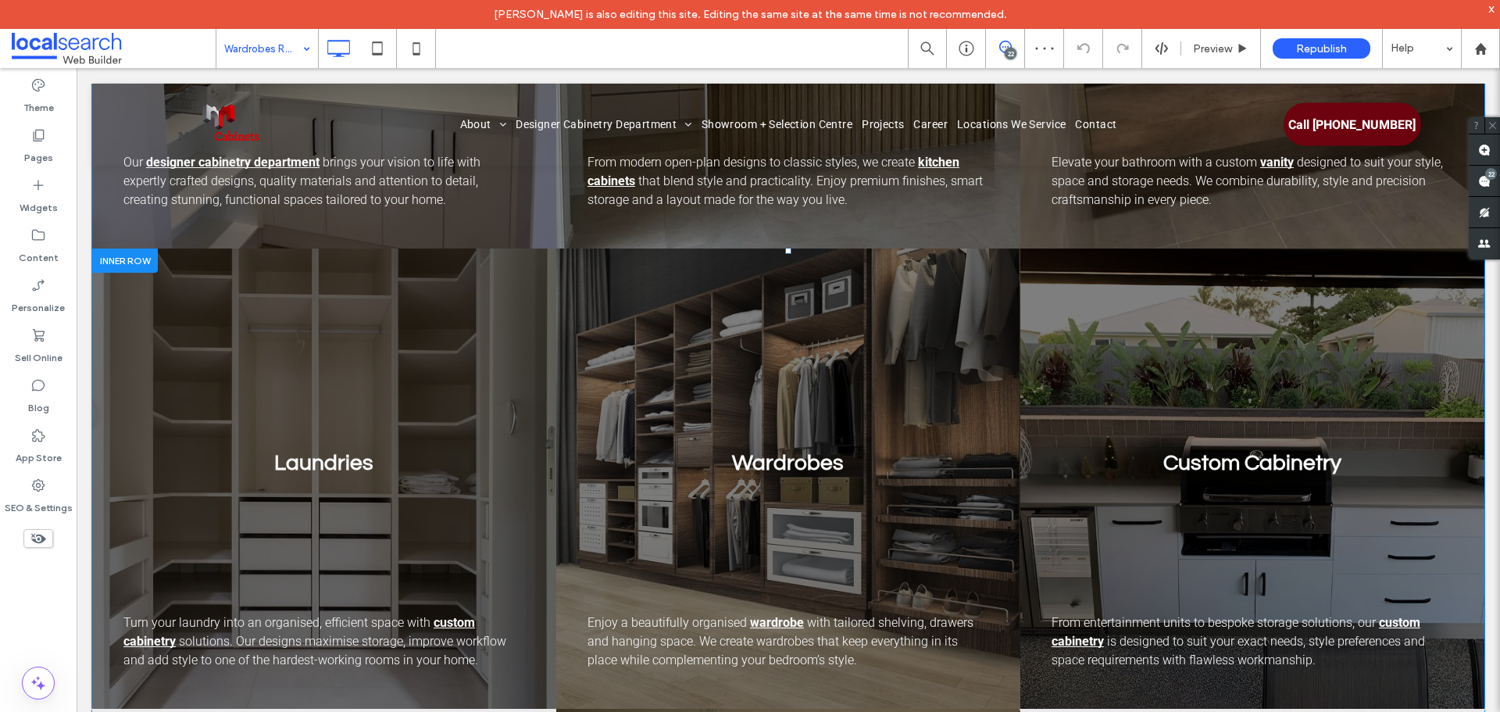
scroll to position [1718, 0]
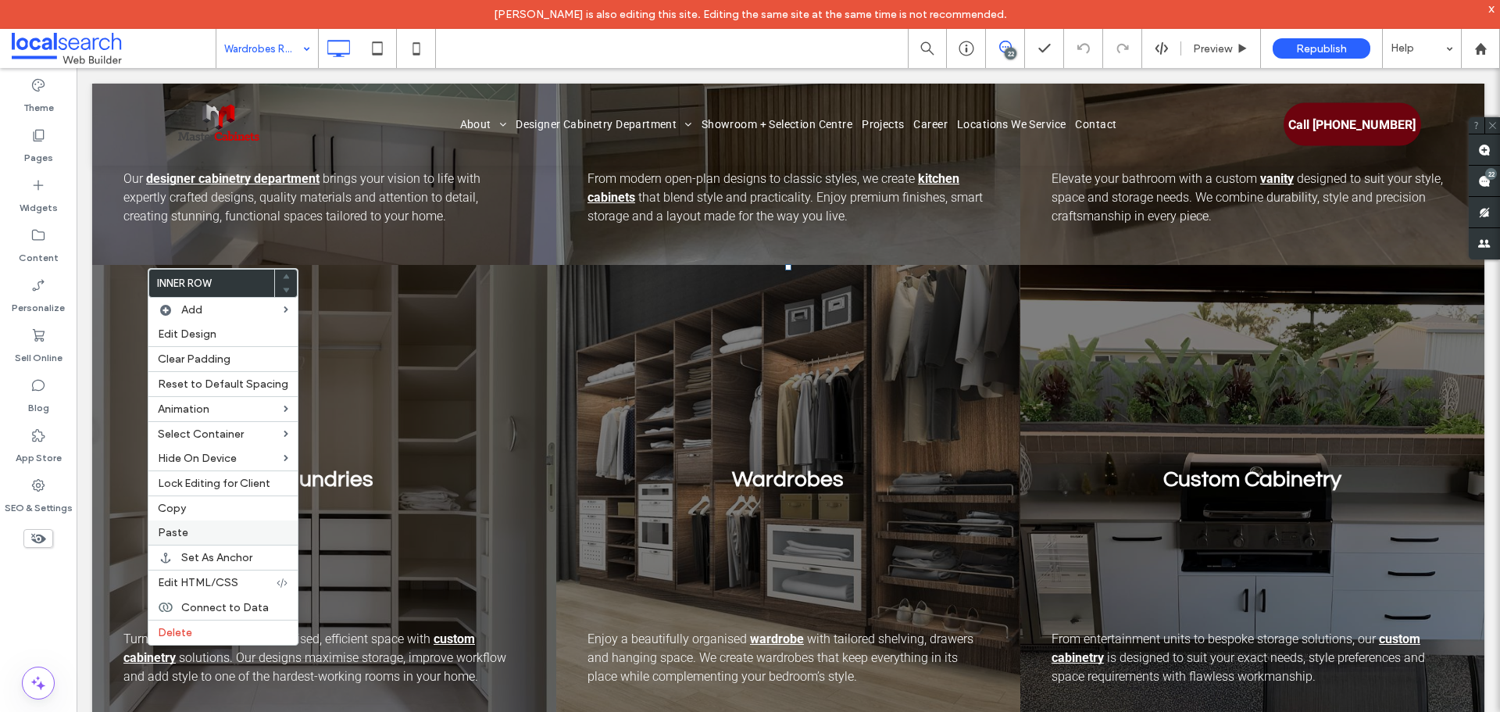
click at [212, 536] on label "Paste" at bounding box center [223, 532] width 130 height 13
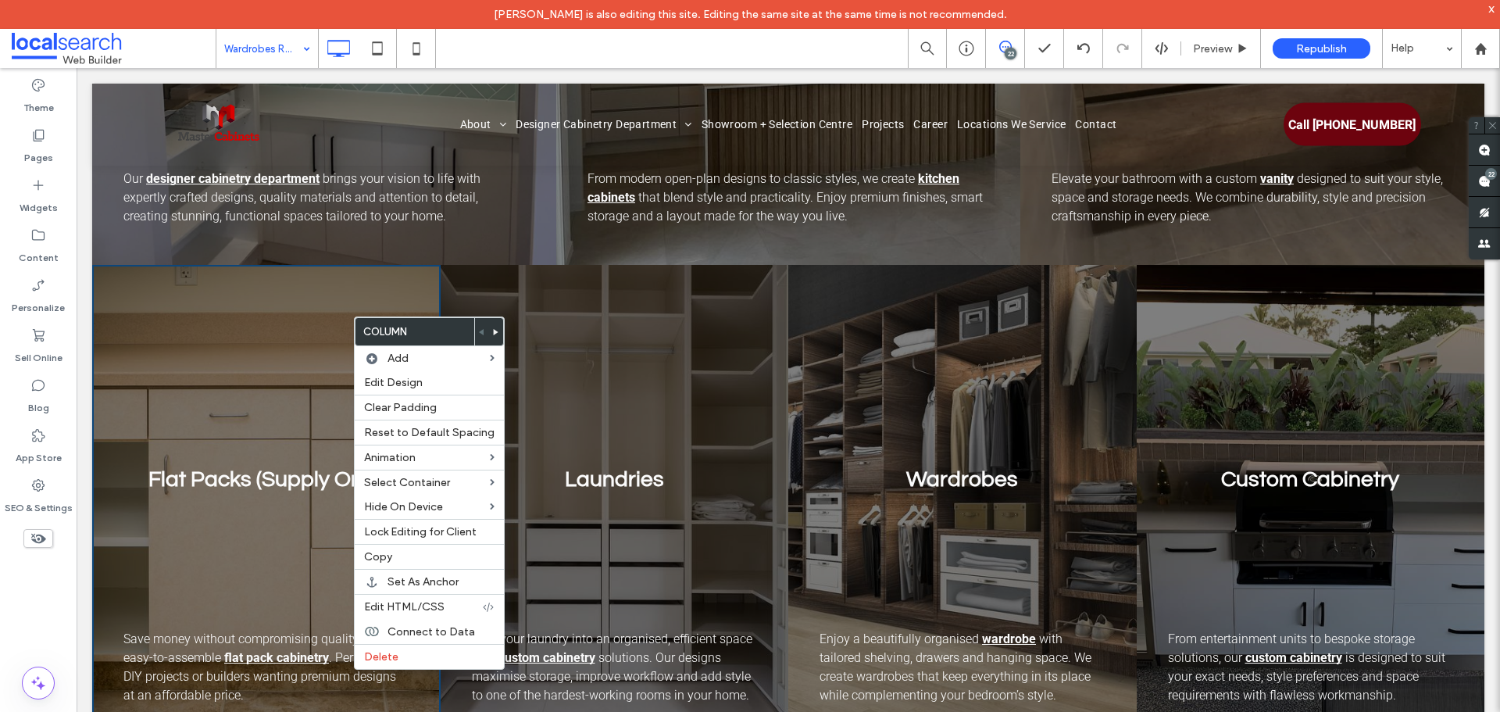
click at [494, 332] on div at bounding box center [496, 331] width 14 height 27
click at [494, 330] on div at bounding box center [496, 331] width 14 height 27
click at [493, 330] on icon at bounding box center [496, 332] width 6 height 6
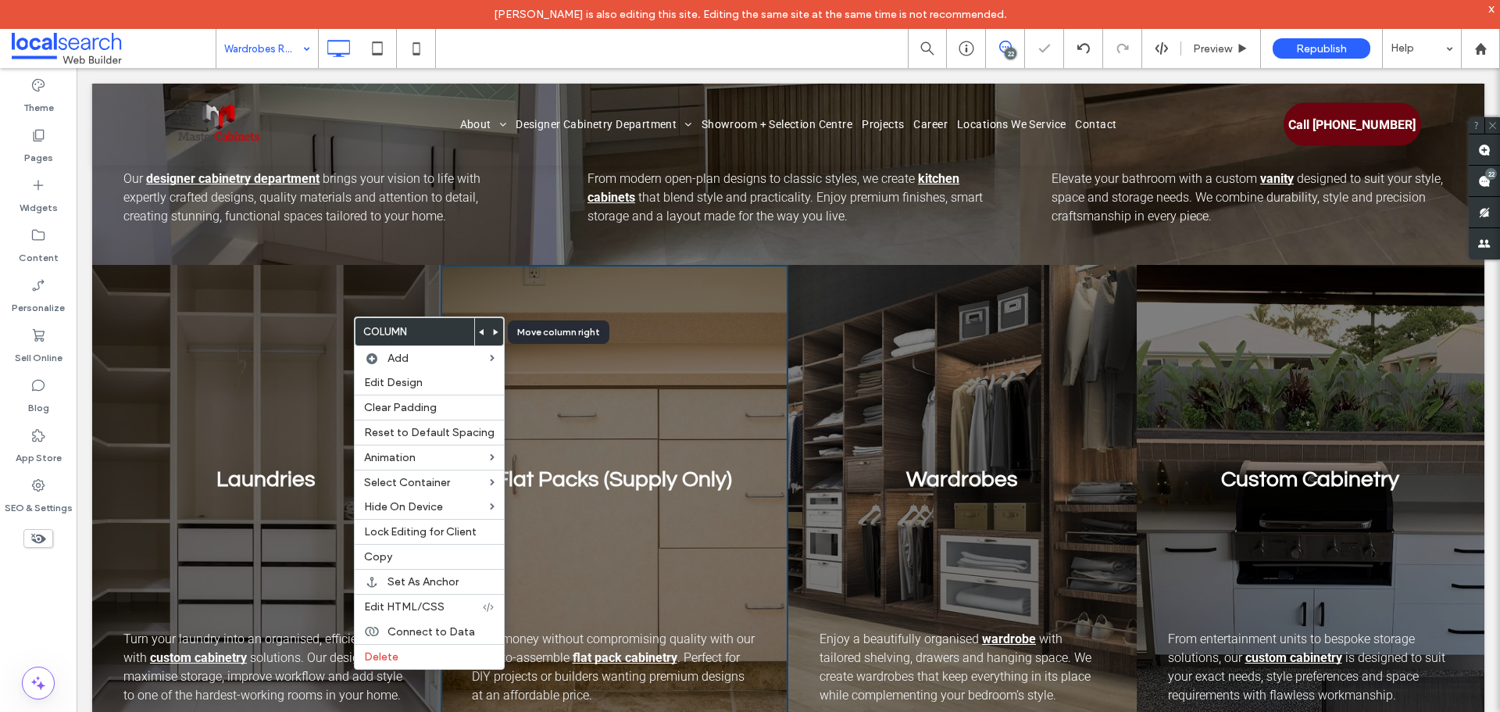
click at [497, 332] on body "[PERSON_NAME] is also editing this site. Editing the same site at the same time…" at bounding box center [750, 356] width 1500 height 712
click at [494, 330] on use at bounding box center [496, 332] width 5 height 6
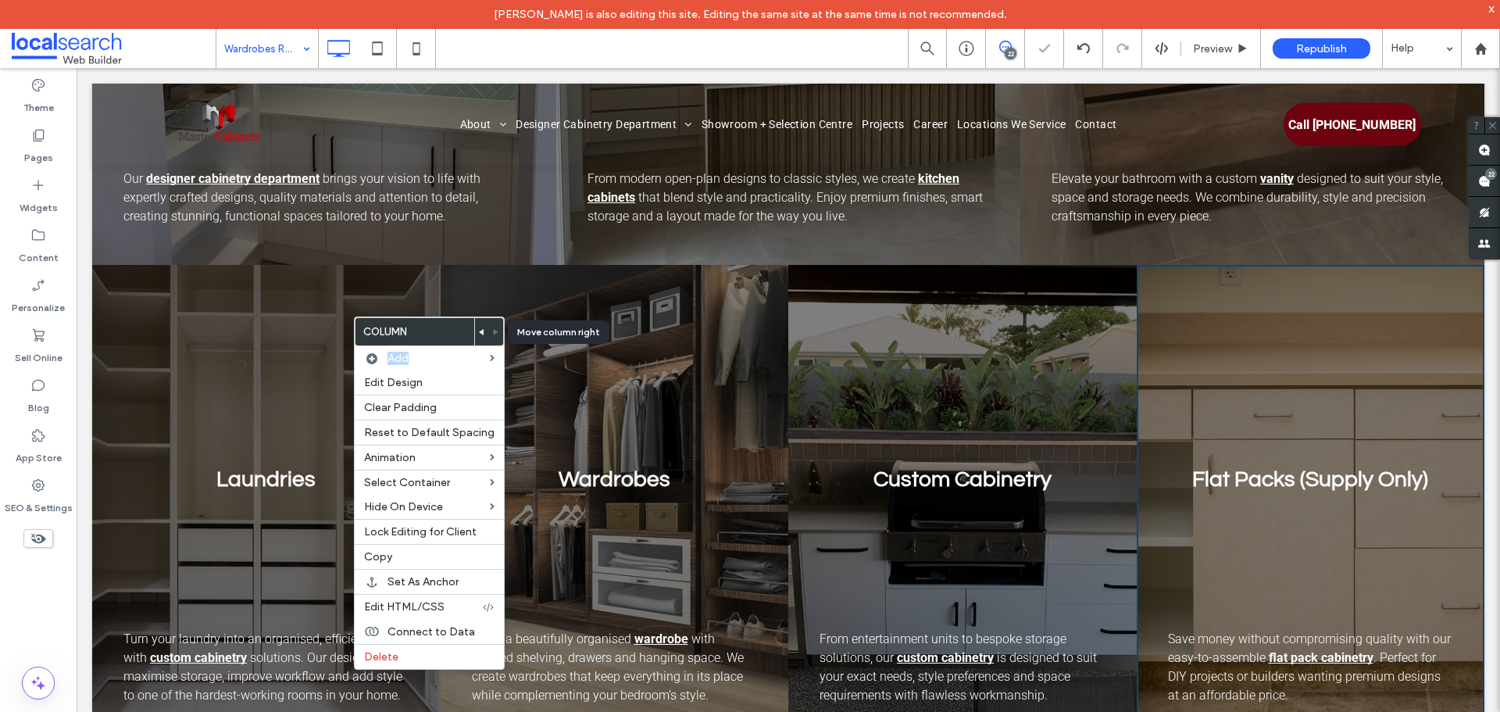
click at [490, 330] on body "[PERSON_NAME] is also editing this site. Editing the same site at the same time…" at bounding box center [750, 356] width 1500 height 712
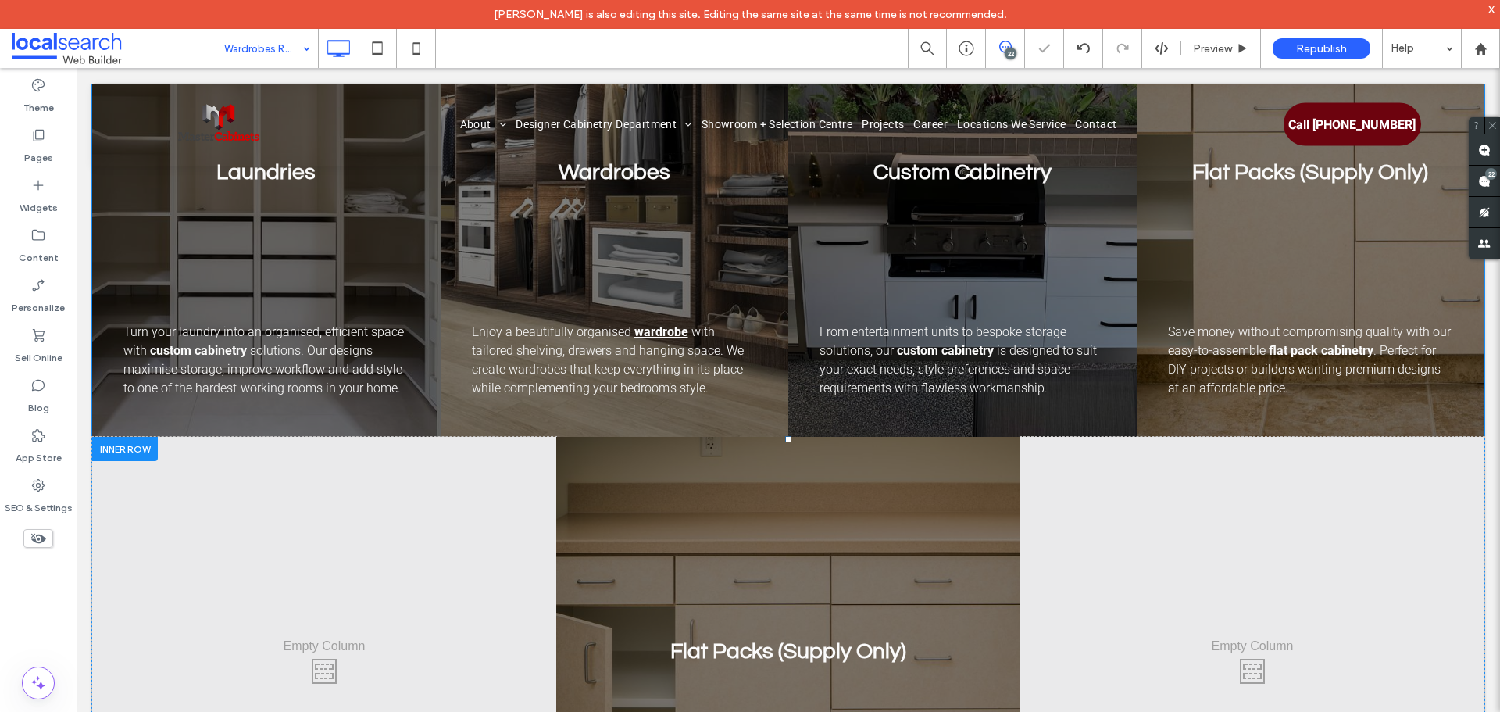
scroll to position [2031, 0]
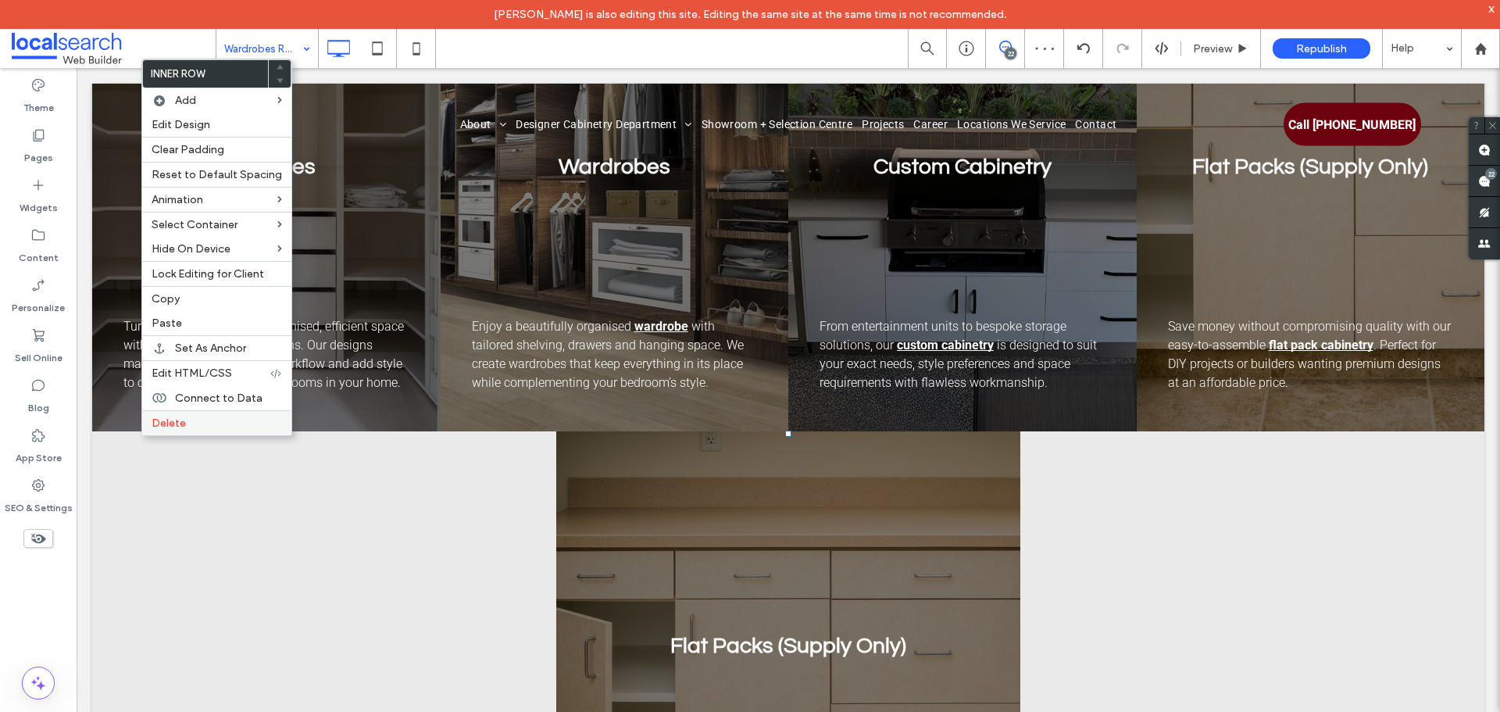
click at [194, 413] on div "Delete" at bounding box center [216, 422] width 149 height 25
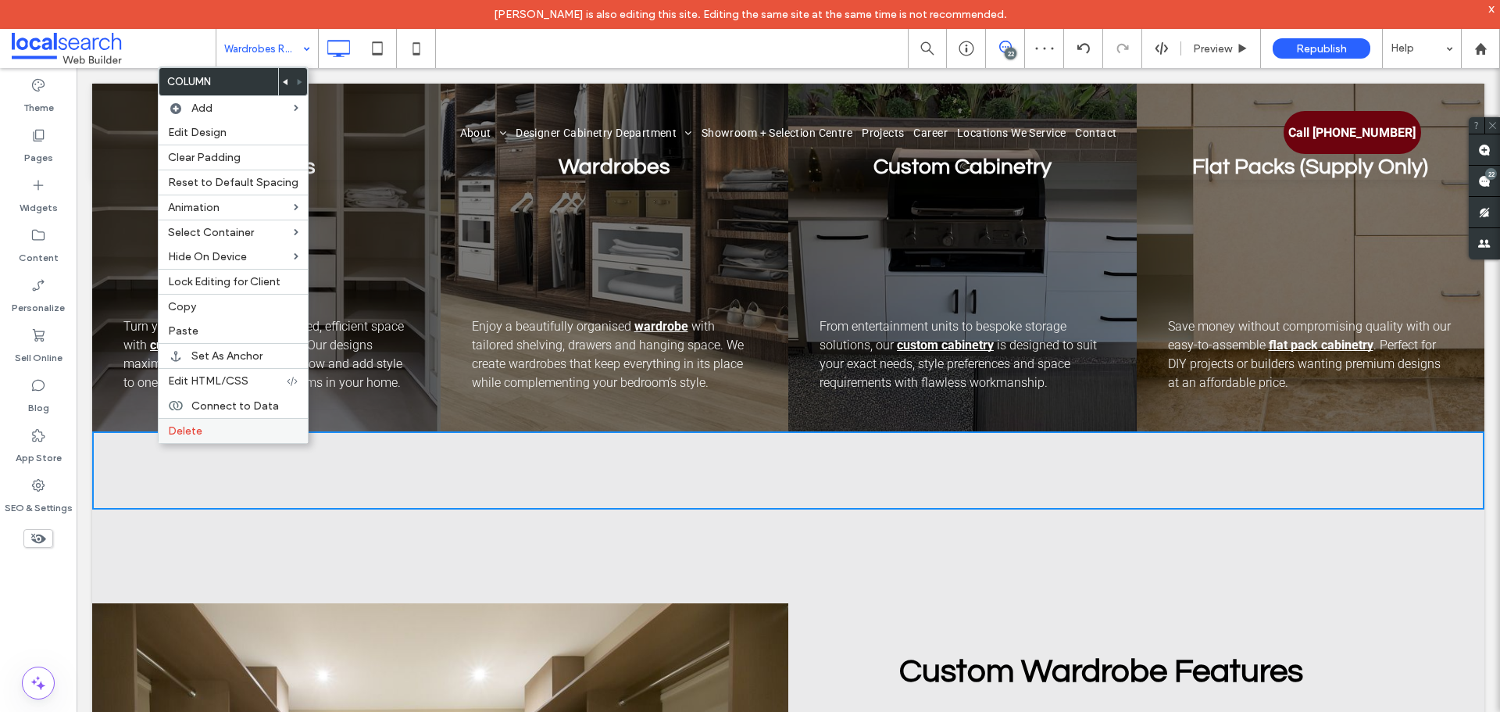
drag, startPoint x: 227, startPoint y: 423, endPoint x: 236, endPoint y: 423, distance: 8.6
click at [227, 422] on div "Delete" at bounding box center [233, 430] width 149 height 25
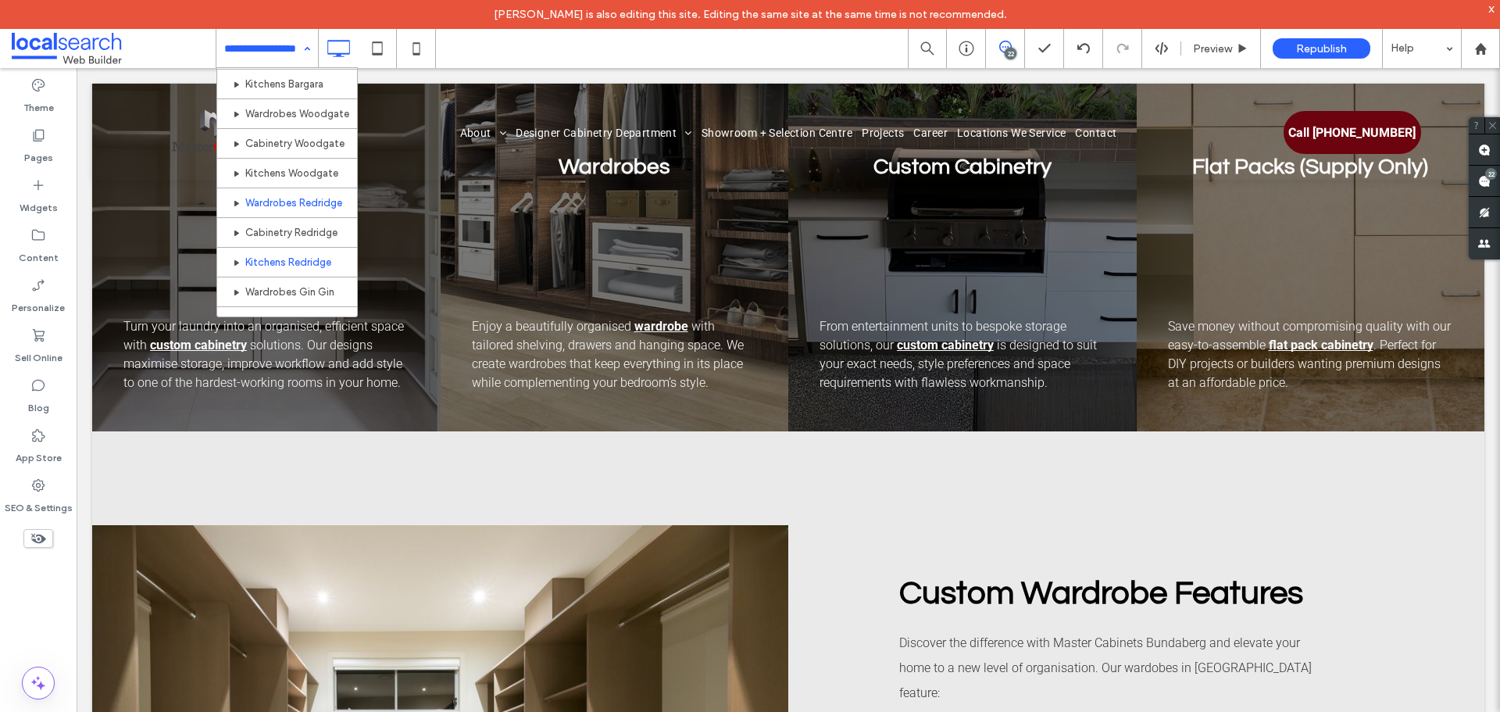
scroll to position [625, 0]
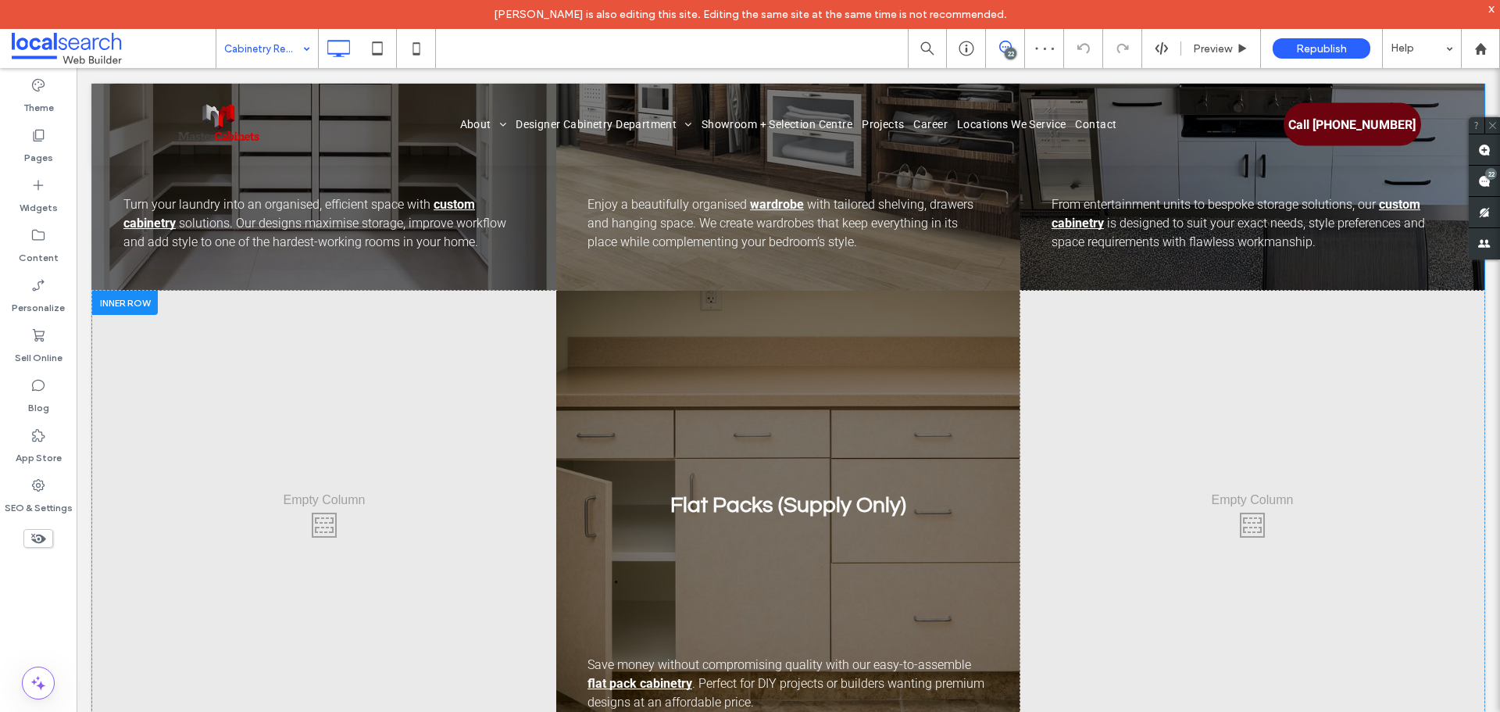
scroll to position [2015, 0]
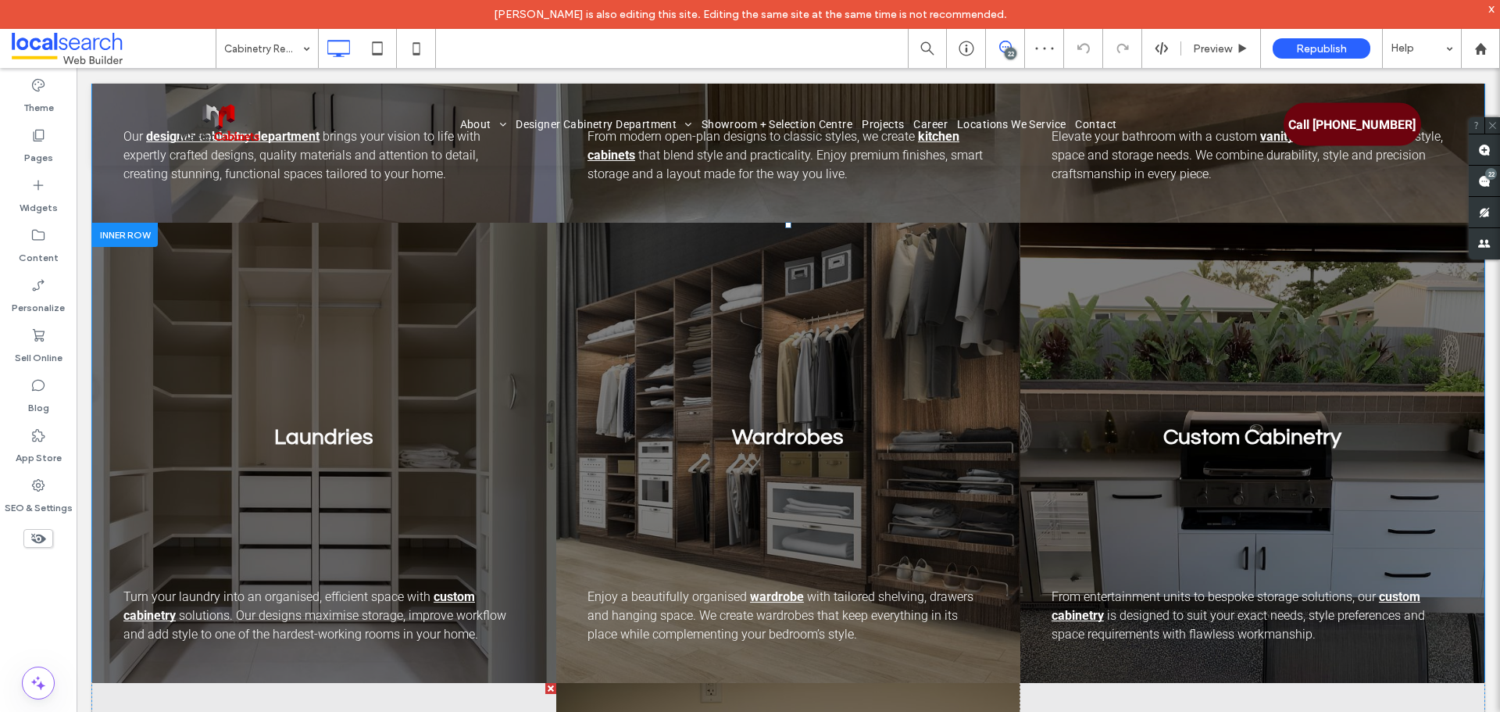
scroll to position [1625, 0]
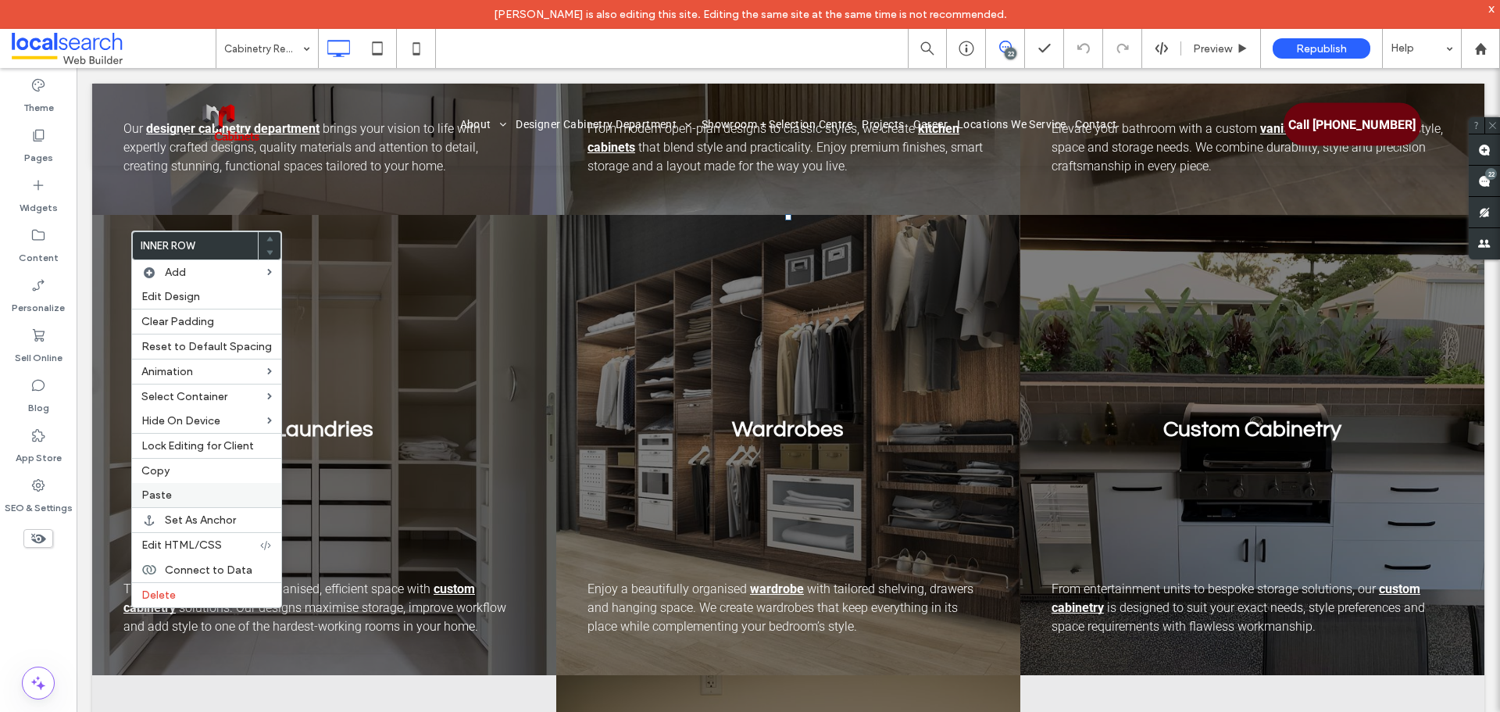
click at [200, 490] on label "Paste" at bounding box center [206, 494] width 130 height 13
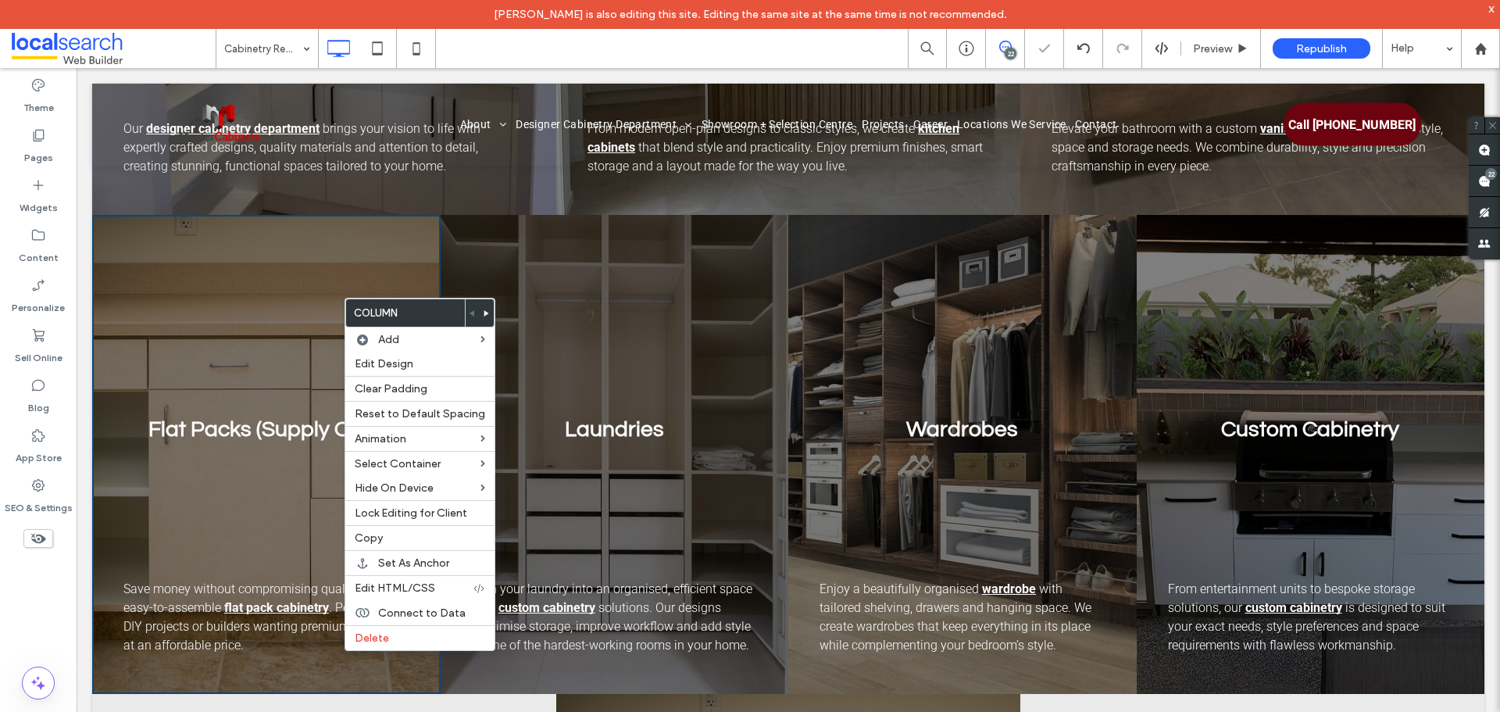
click at [484, 310] on use at bounding box center [486, 313] width 5 height 6
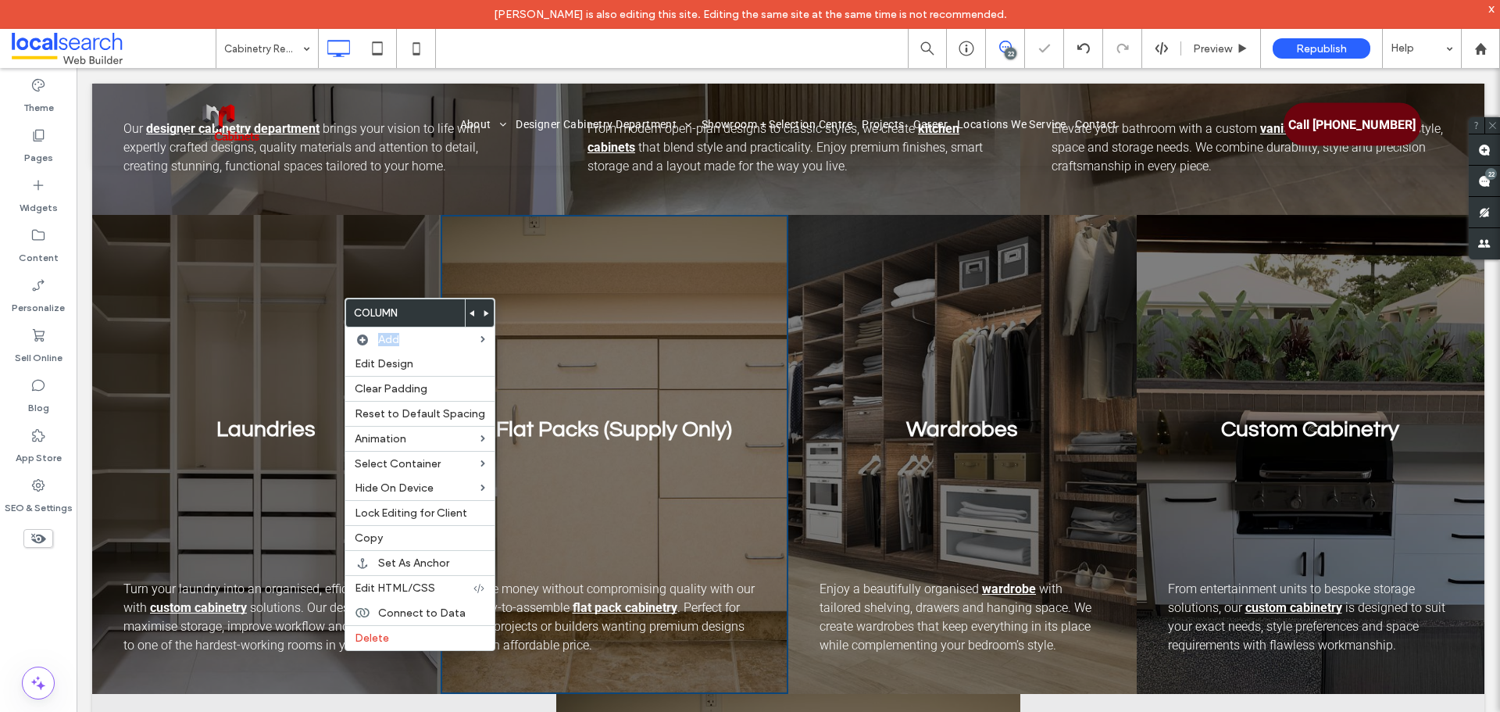
click at [483, 310] on icon at bounding box center [486, 313] width 6 height 6
click at [480, 310] on body "[PERSON_NAME] is also editing this site. Editing the same site at the same time…" at bounding box center [750, 356] width 1500 height 712
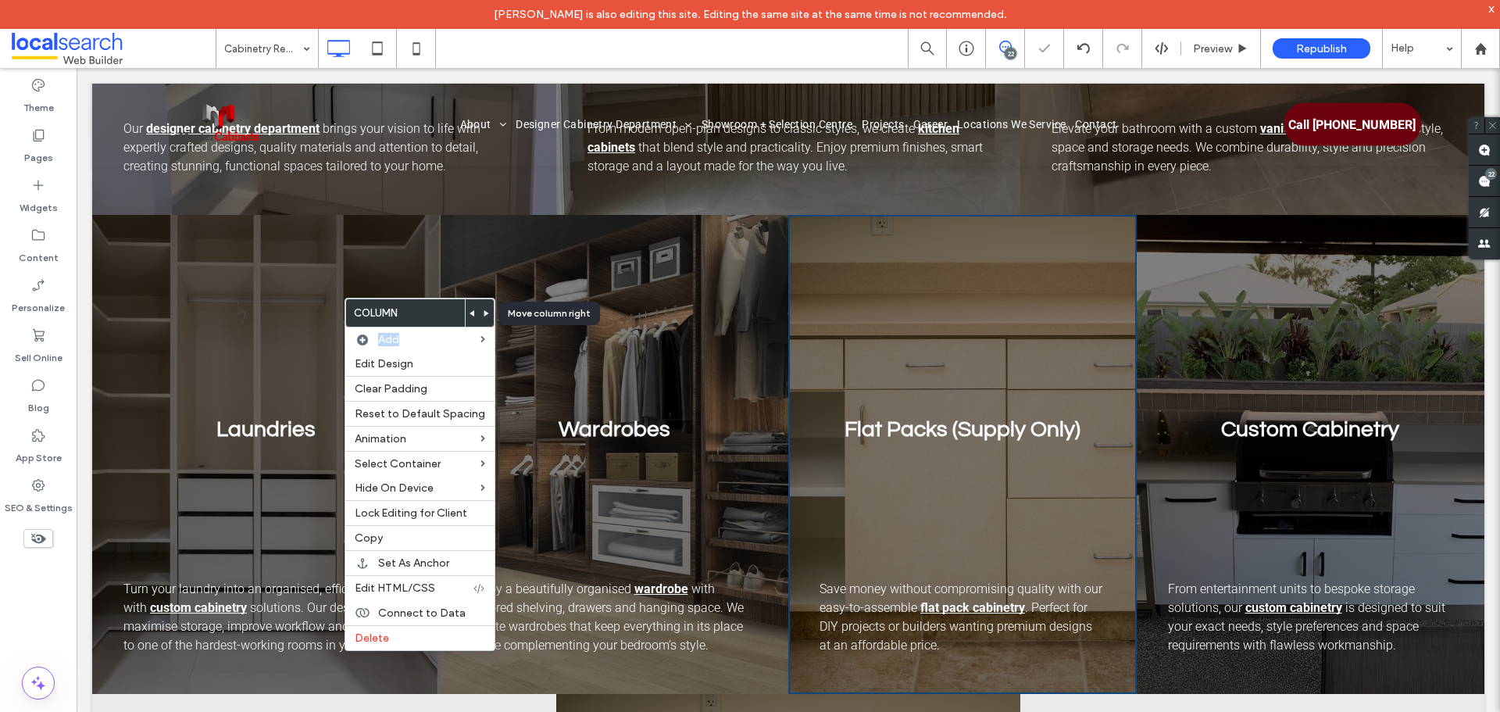
click at [483, 310] on icon at bounding box center [486, 313] width 6 height 6
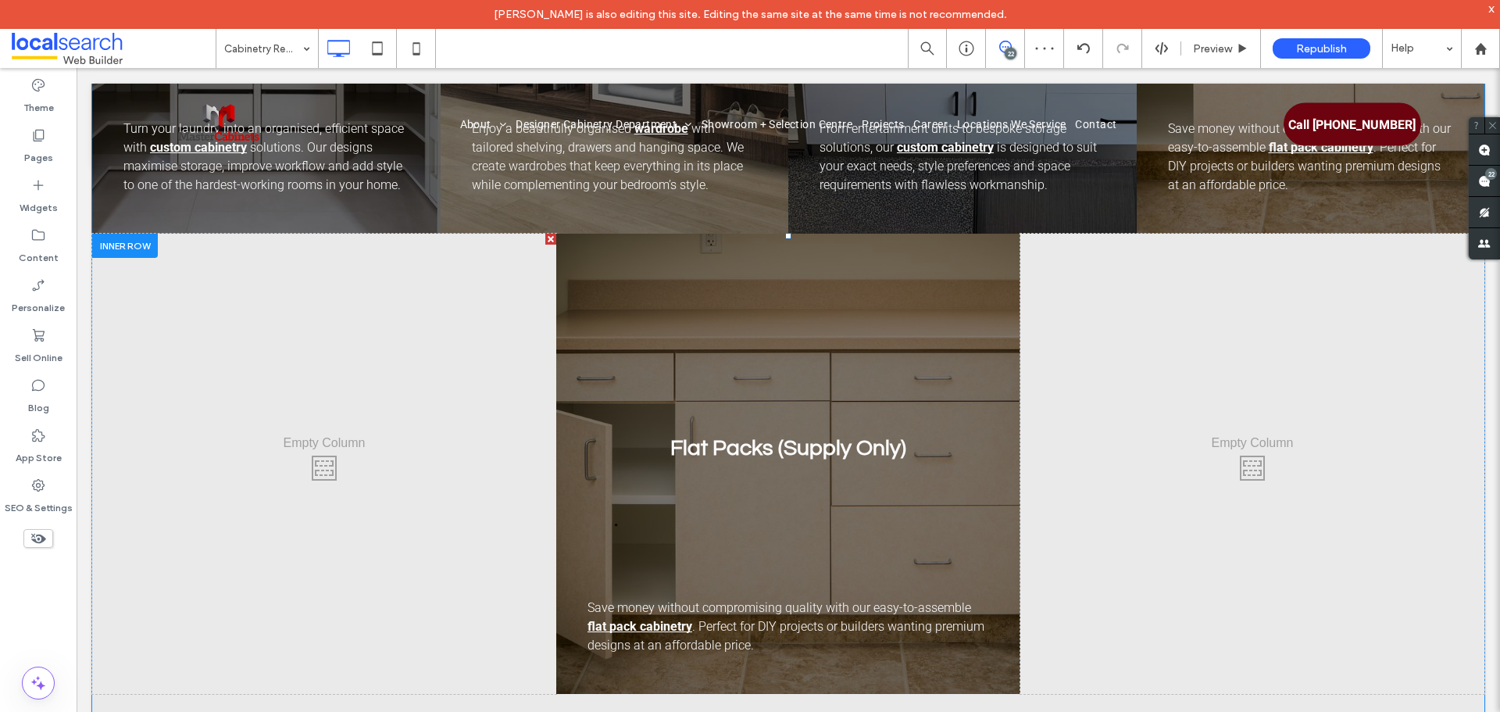
scroll to position [2015, 0]
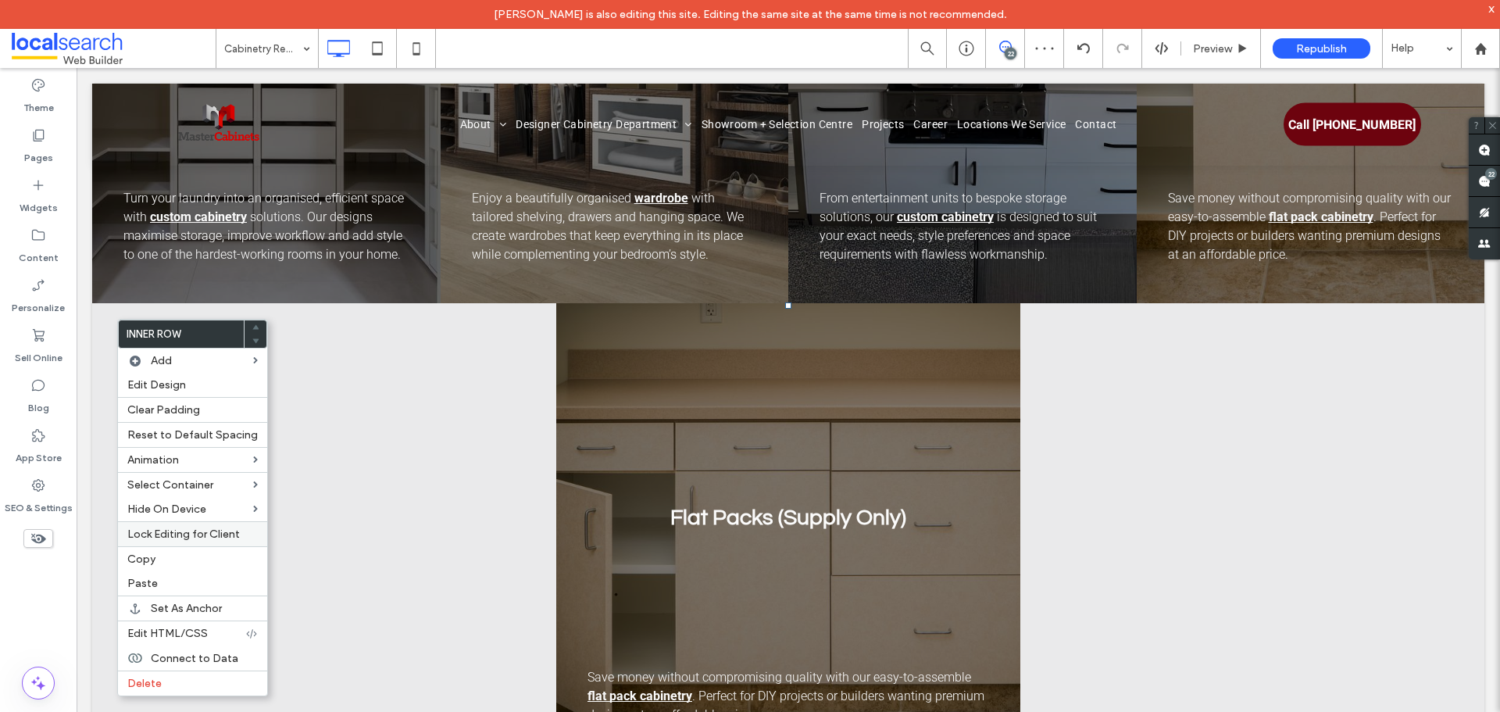
drag, startPoint x: 205, startPoint y: 677, endPoint x: 182, endPoint y: 531, distance: 147.8
click at [205, 676] on label "Delete" at bounding box center [192, 682] width 130 height 13
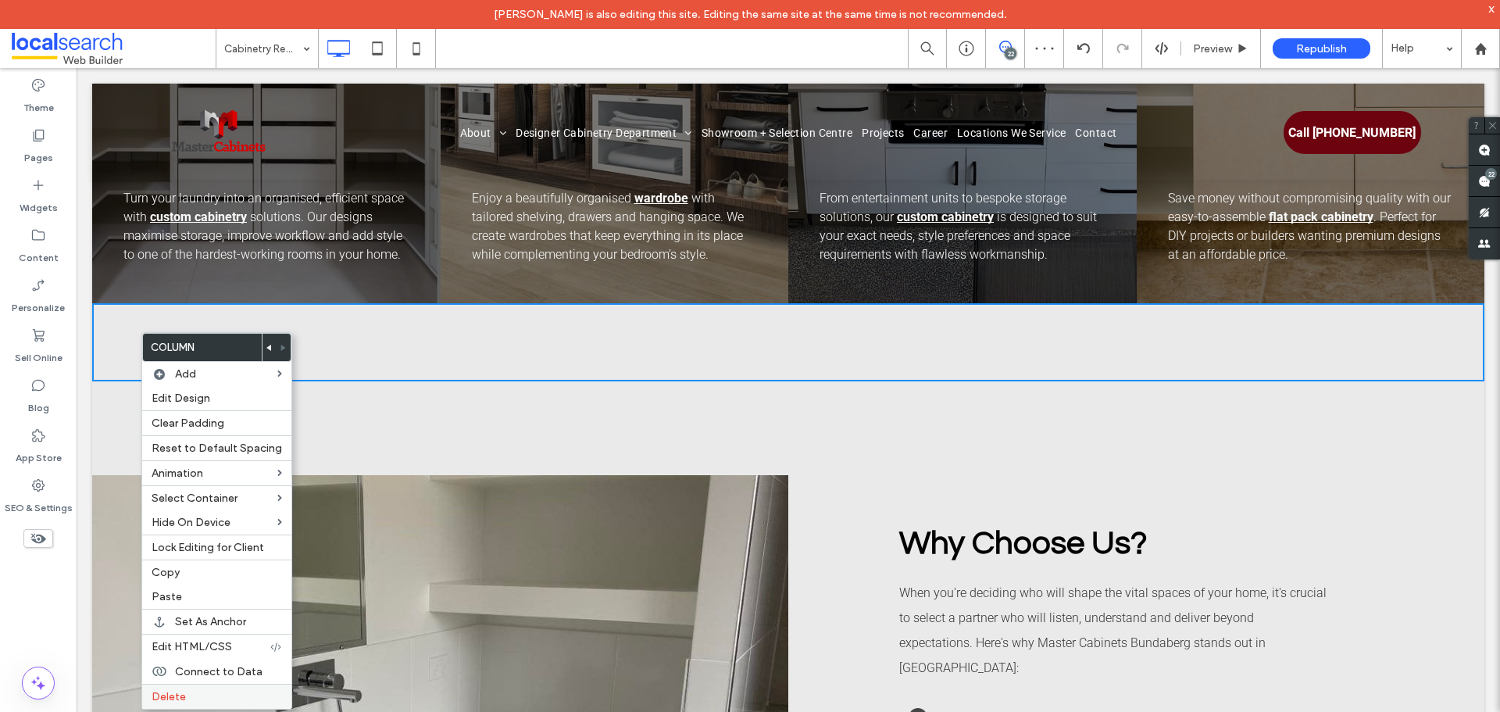
click at [230, 690] on label "Delete" at bounding box center [217, 696] width 130 height 13
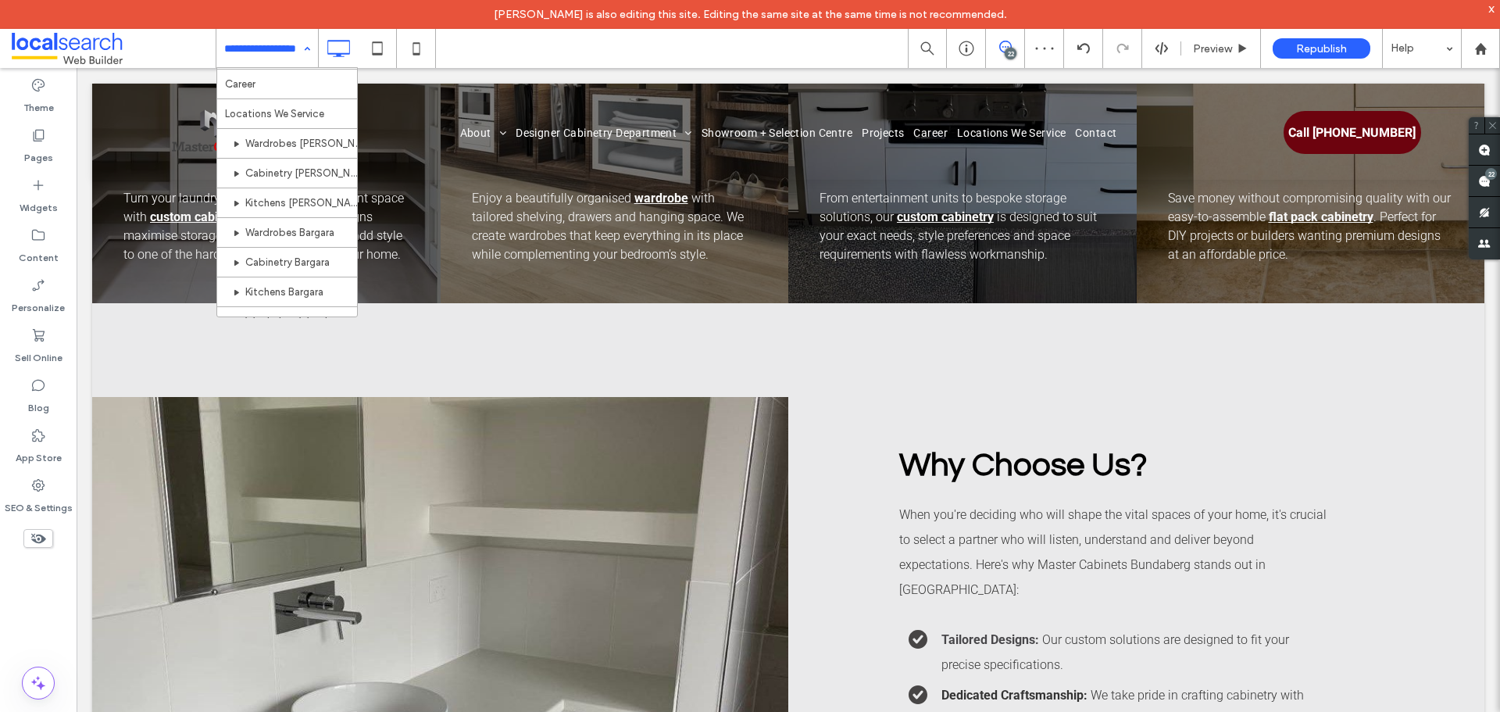
scroll to position [703, 0]
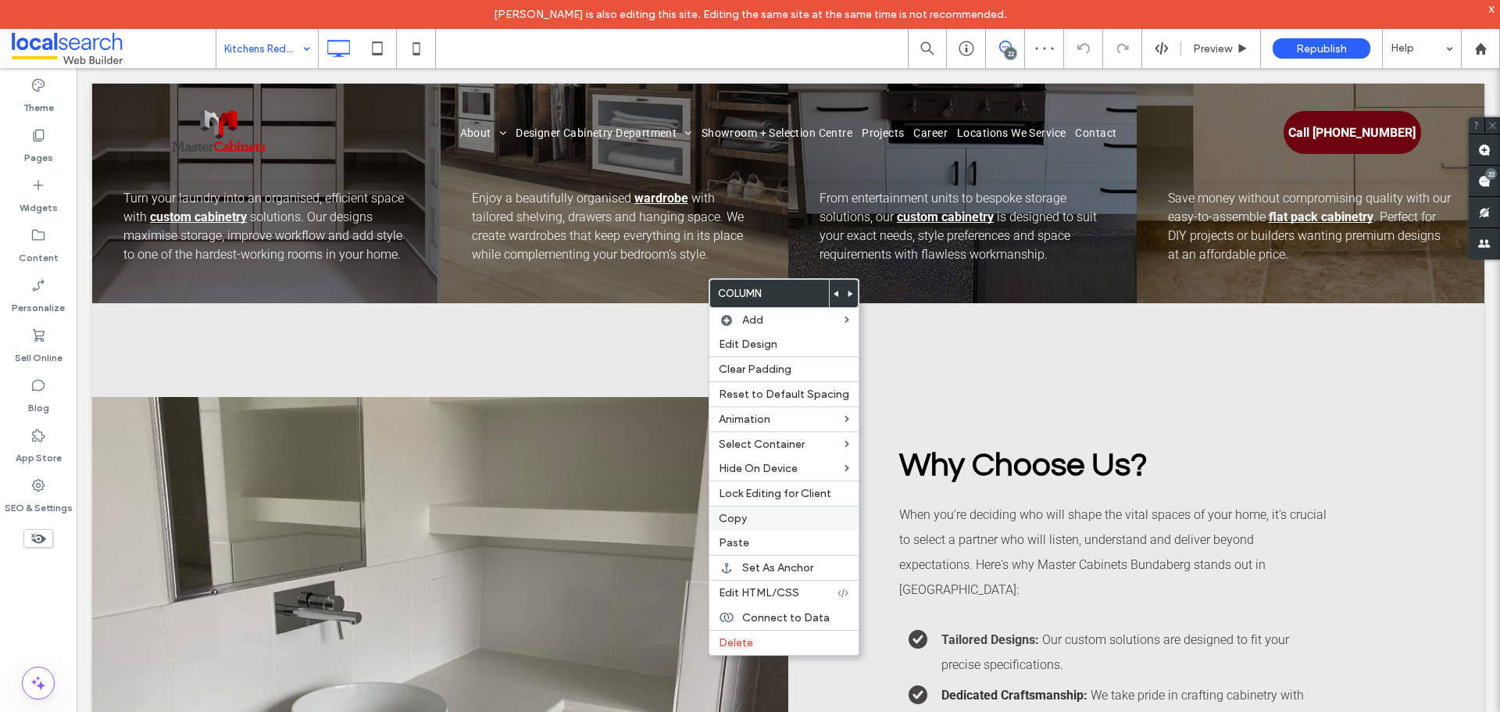
click at [744, 513] on span "Copy" at bounding box center [733, 518] width 28 height 13
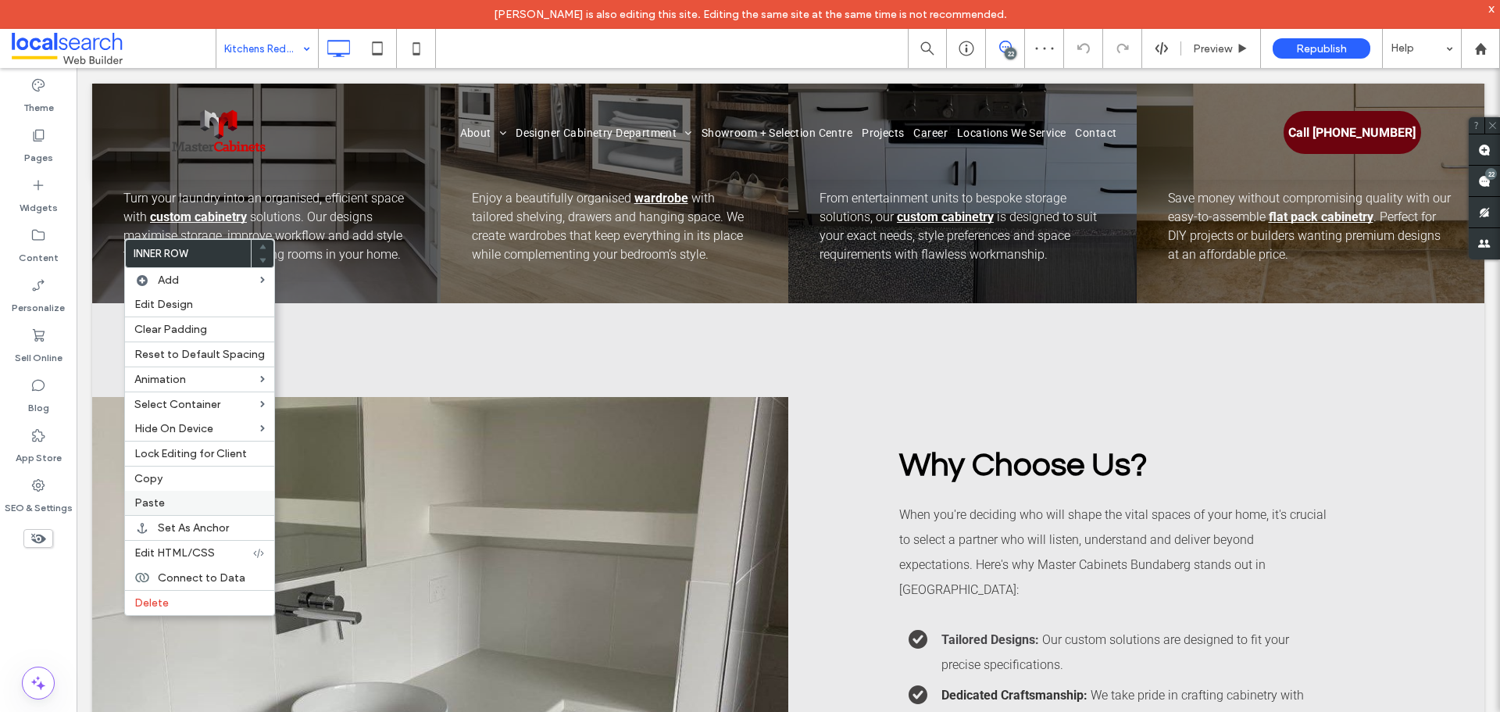
click at [189, 497] on label "Paste" at bounding box center [199, 502] width 130 height 13
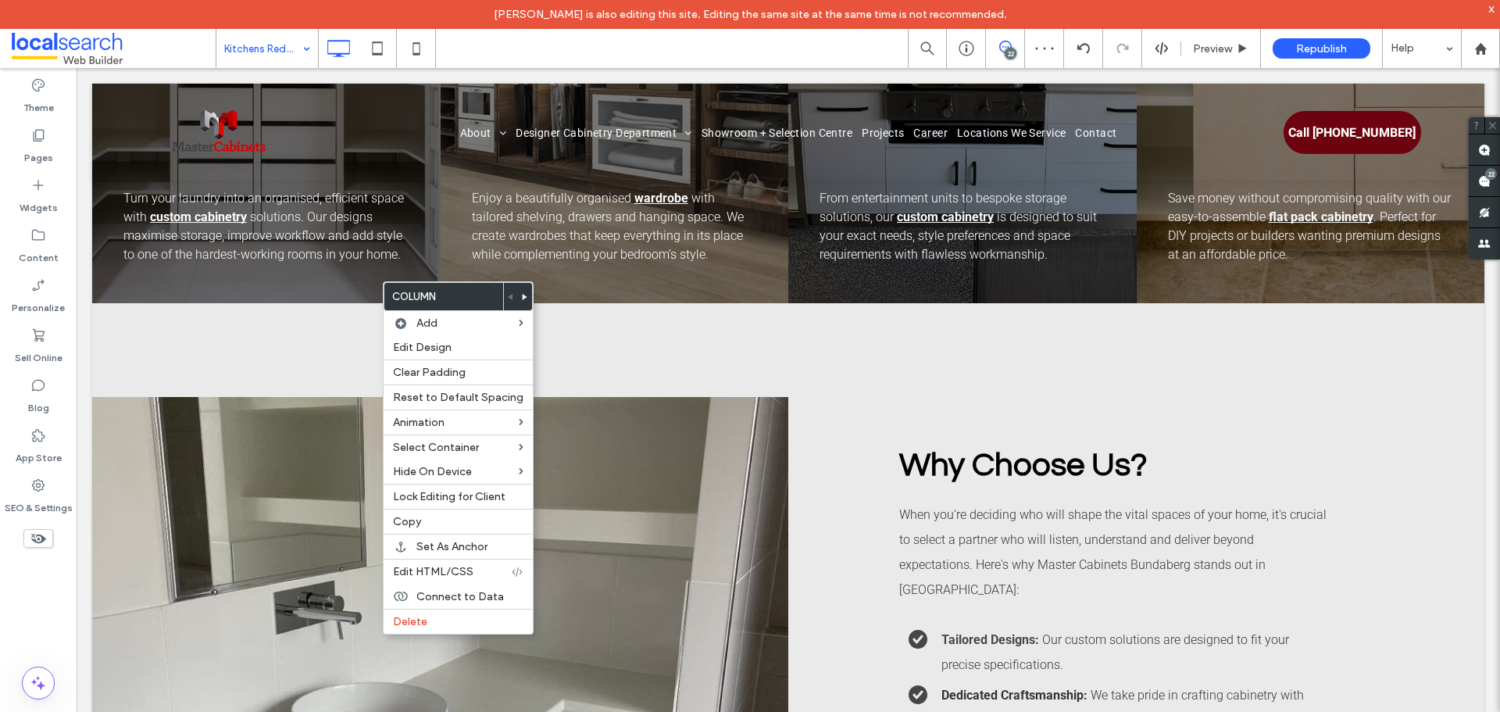
click at [523, 297] on use at bounding box center [525, 297] width 5 height 6
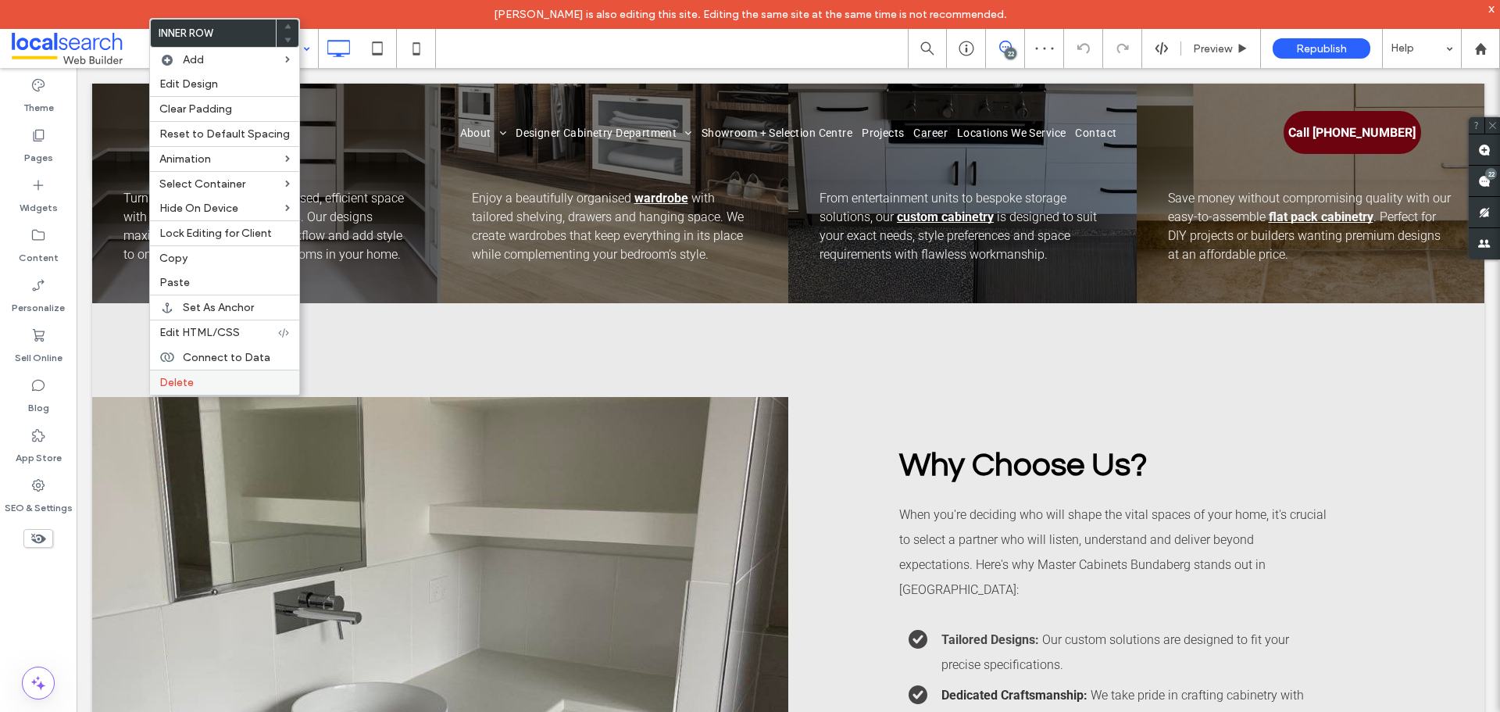
click at [202, 381] on label "Delete" at bounding box center [224, 382] width 130 height 13
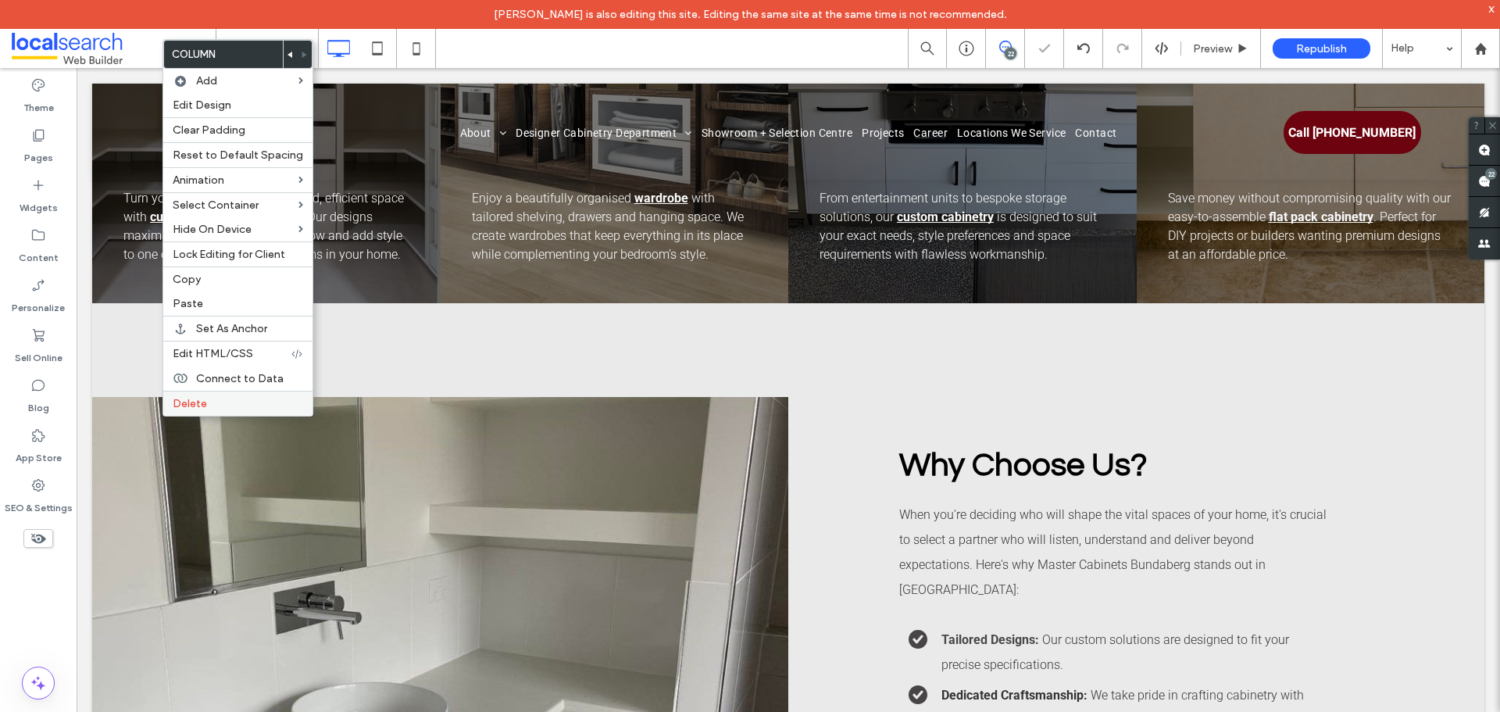
click at [211, 408] on label "Delete" at bounding box center [238, 403] width 130 height 13
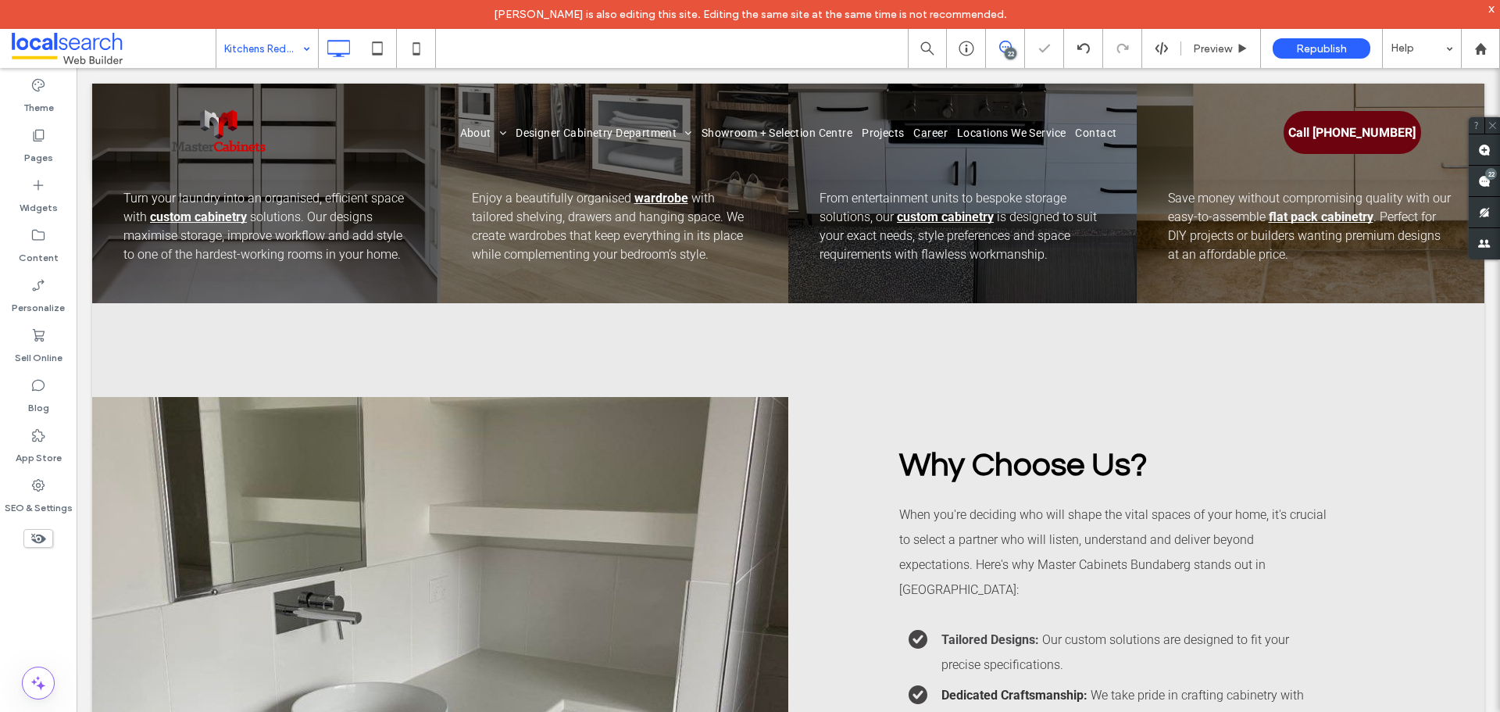
click at [294, 61] on div at bounding box center [750, 356] width 1500 height 712
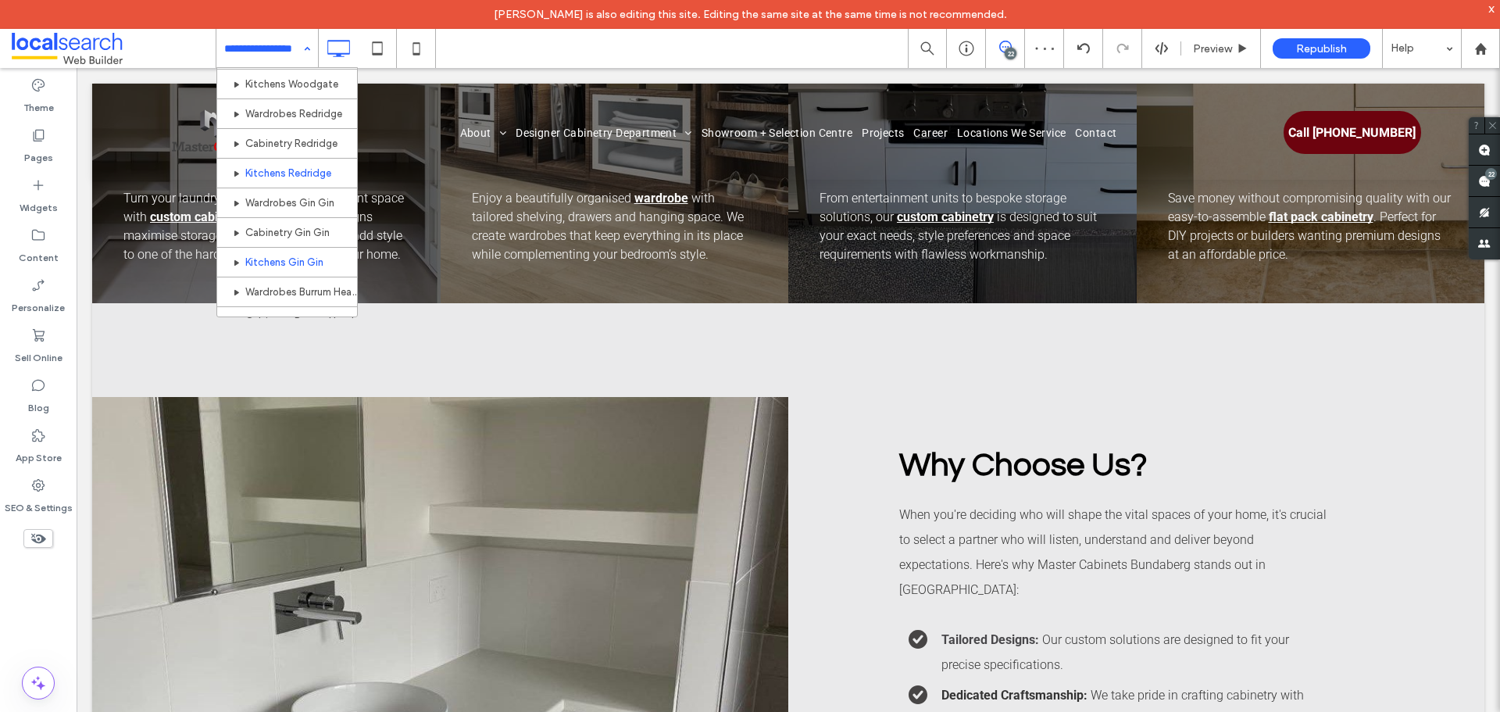
scroll to position [703, 0]
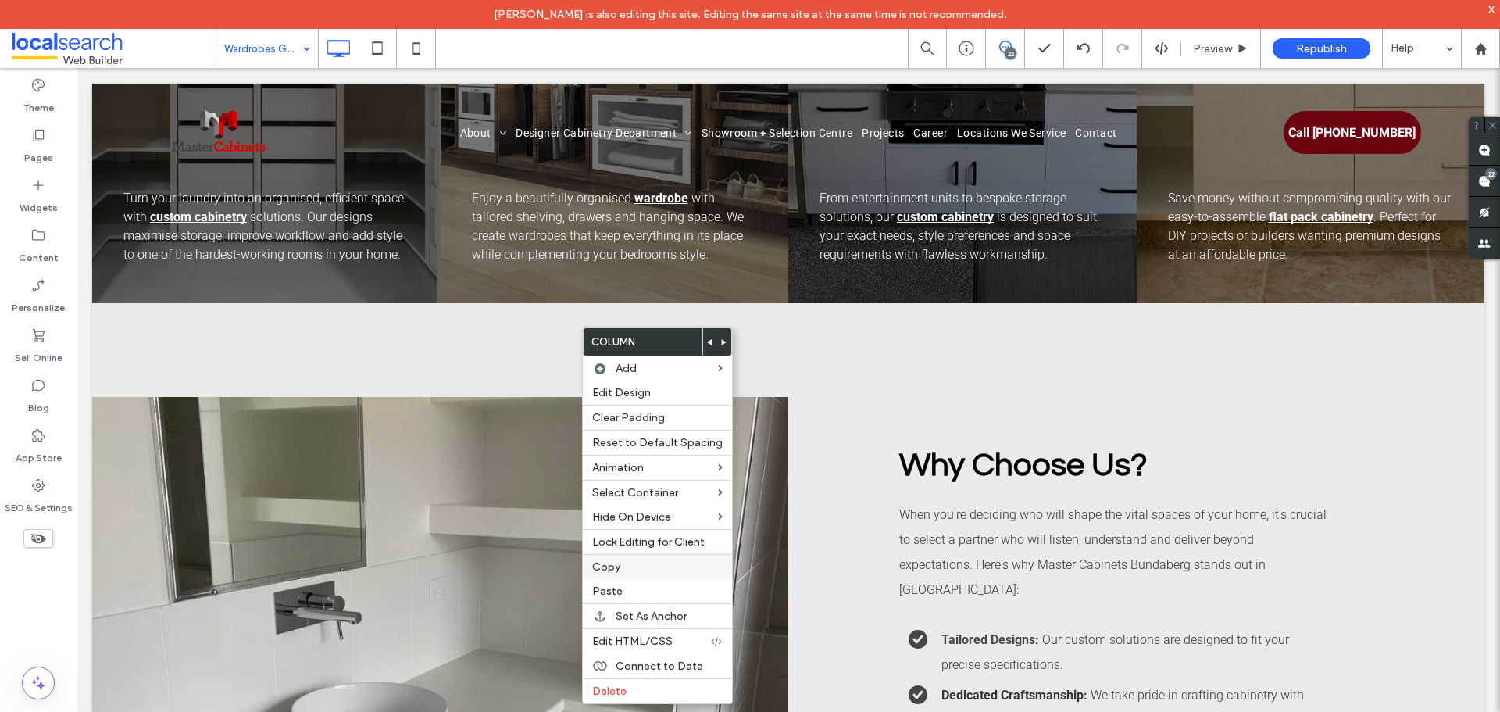
click at [643, 566] on label "Copy" at bounding box center [657, 566] width 130 height 13
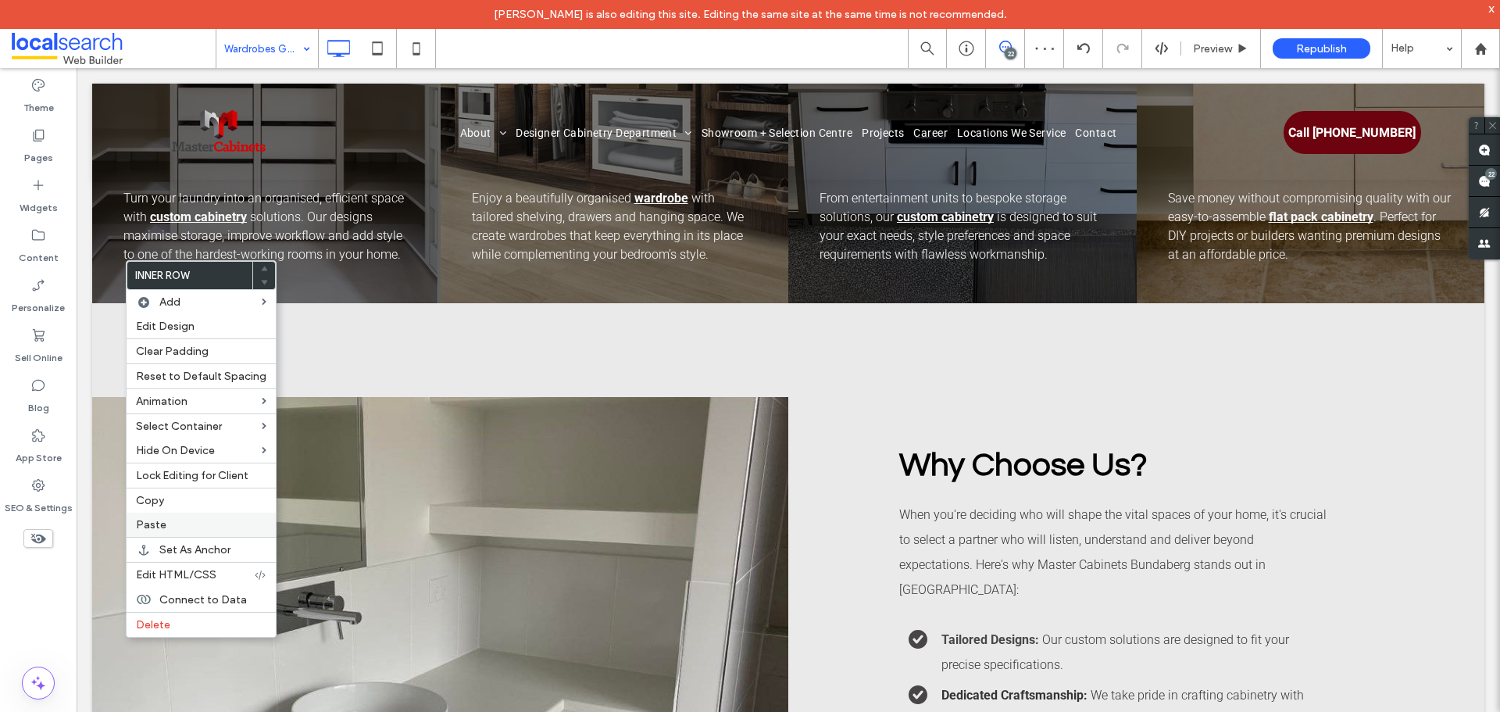
click at [189, 521] on label "Paste" at bounding box center [201, 524] width 130 height 13
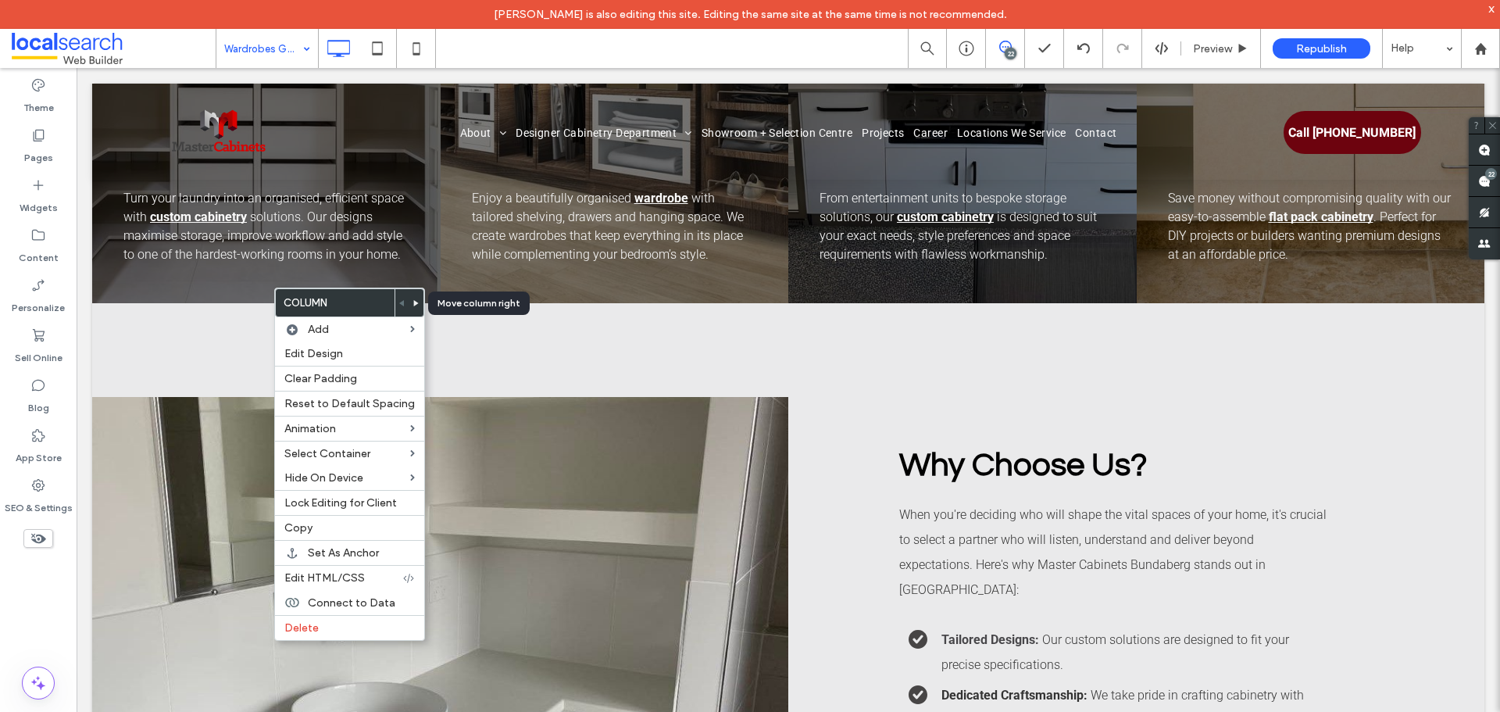
click at [414, 302] on icon at bounding box center [416, 303] width 6 height 6
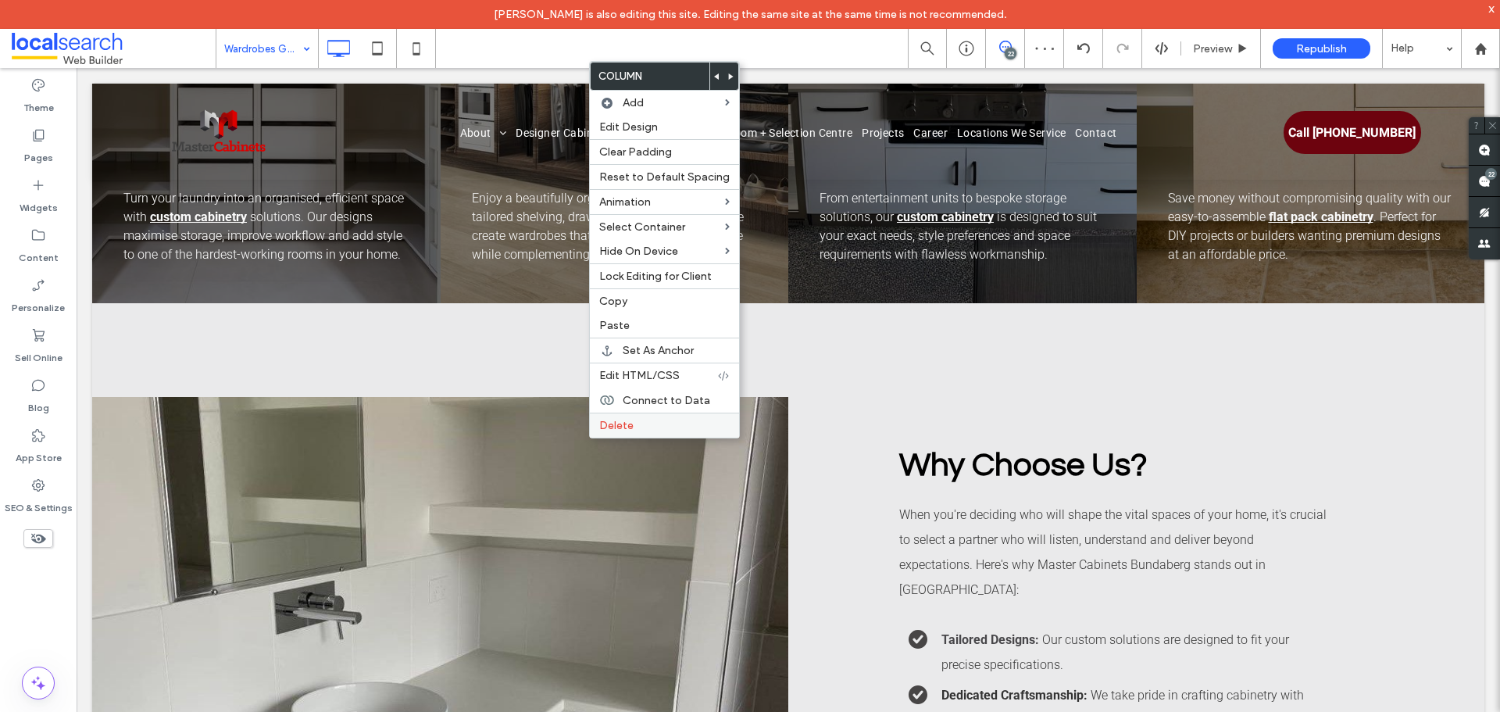
click at [636, 428] on label "Delete" at bounding box center [664, 425] width 130 height 13
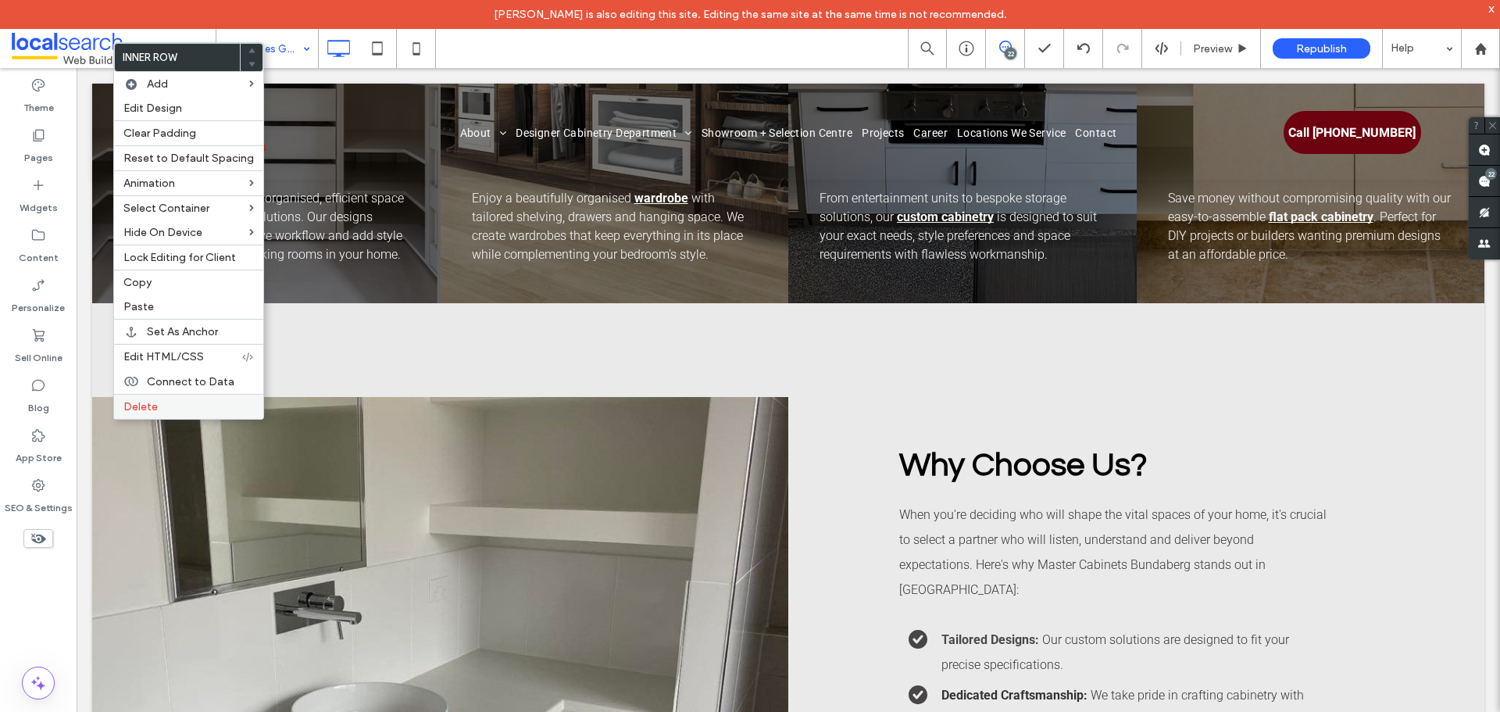
click at [159, 412] on label "Delete" at bounding box center [188, 406] width 130 height 13
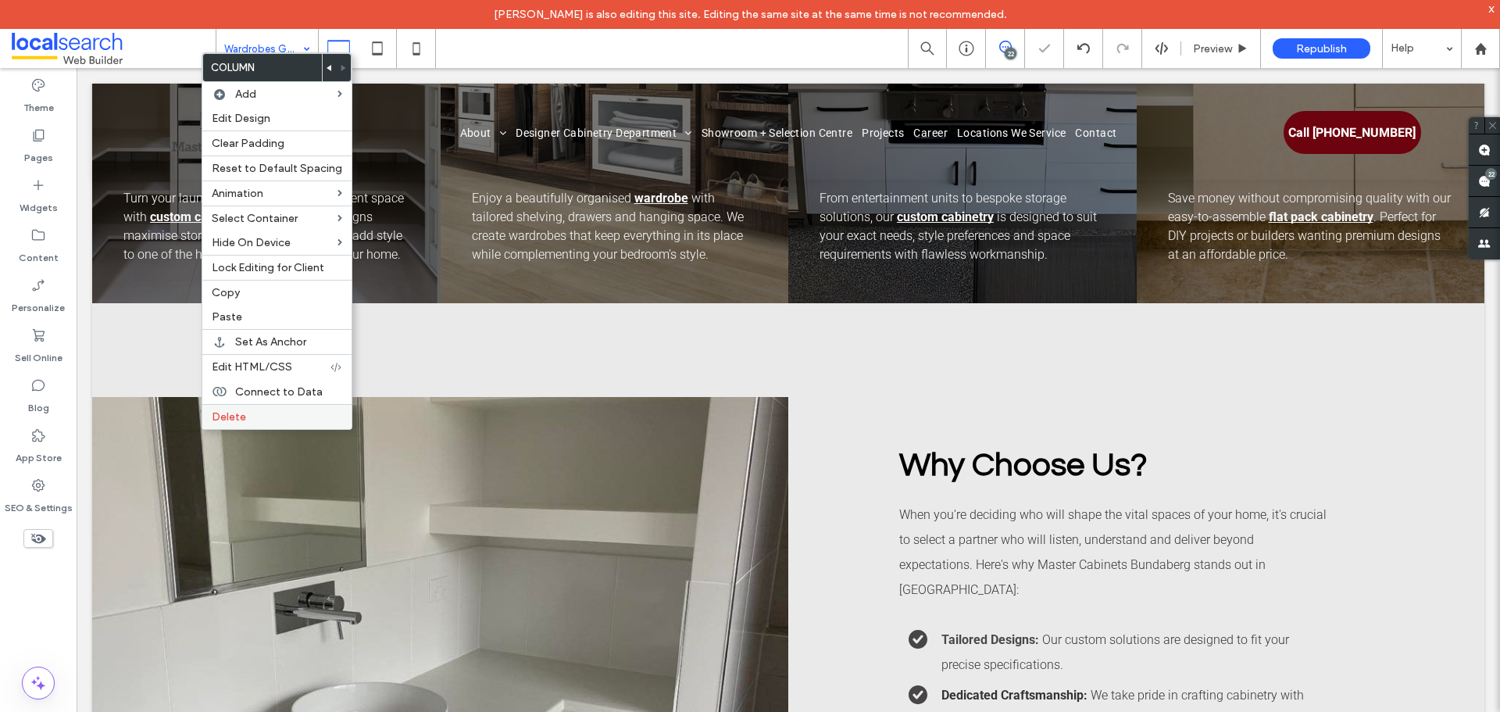
click at [241, 415] on span "Delete" at bounding box center [229, 416] width 34 height 13
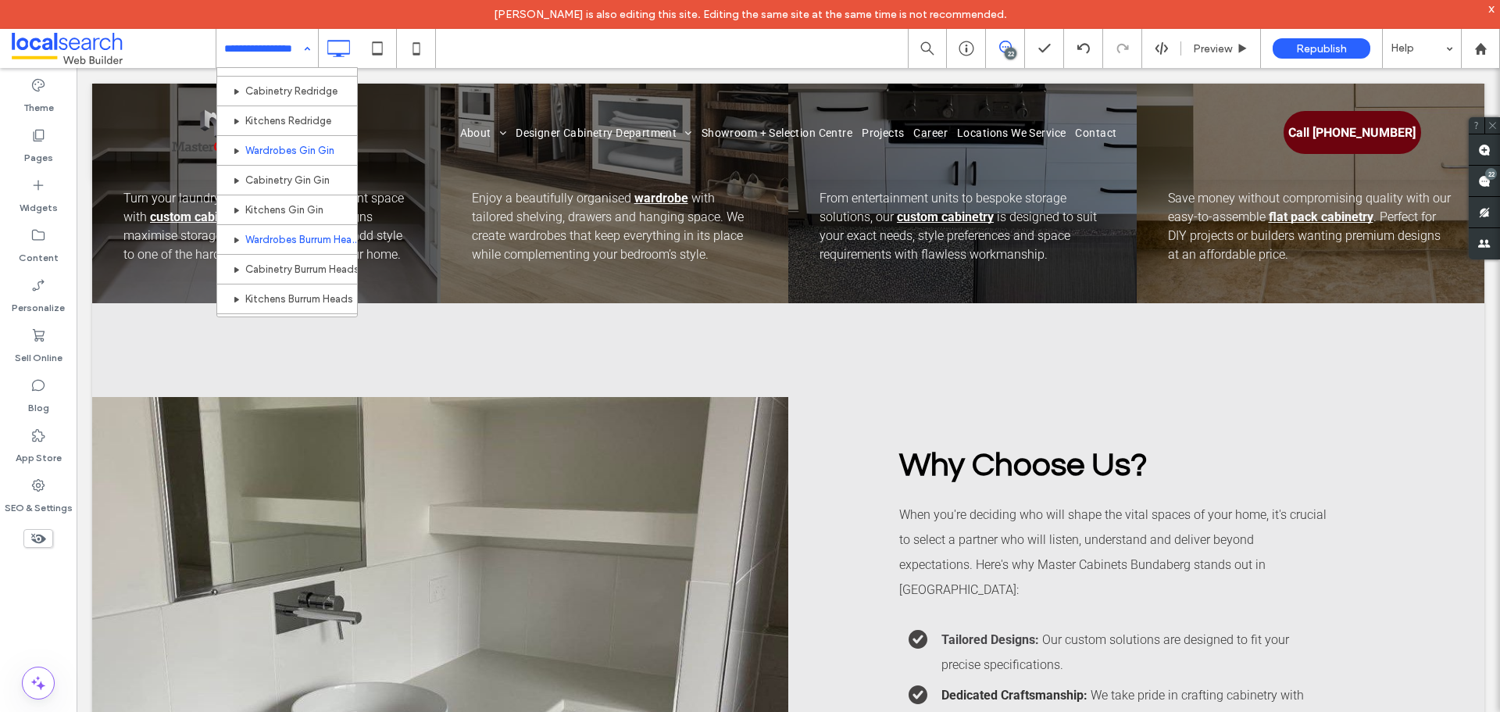
scroll to position [716, 0]
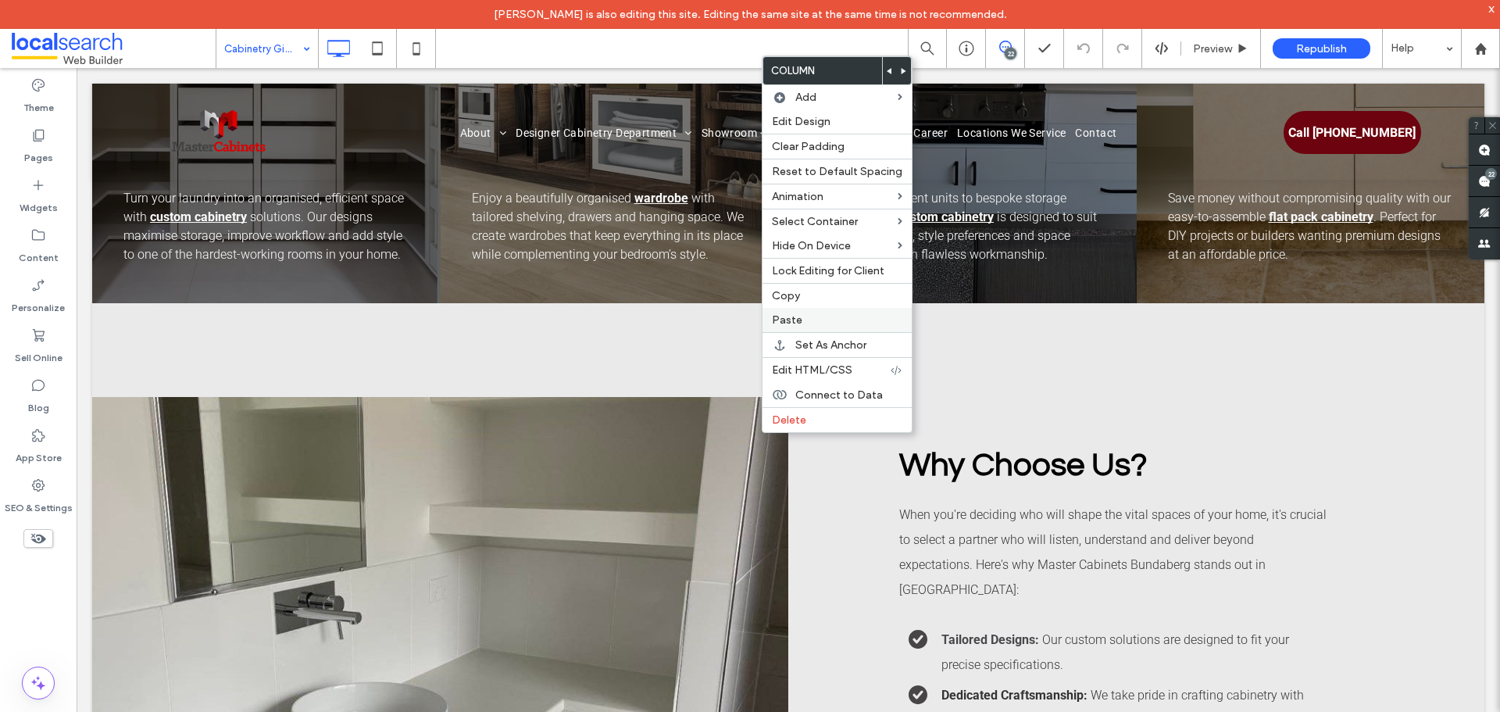
drag, startPoint x: 826, startPoint y: 294, endPoint x: 784, endPoint y: 314, distance: 46.5
click at [826, 294] on label "Copy" at bounding box center [837, 295] width 130 height 13
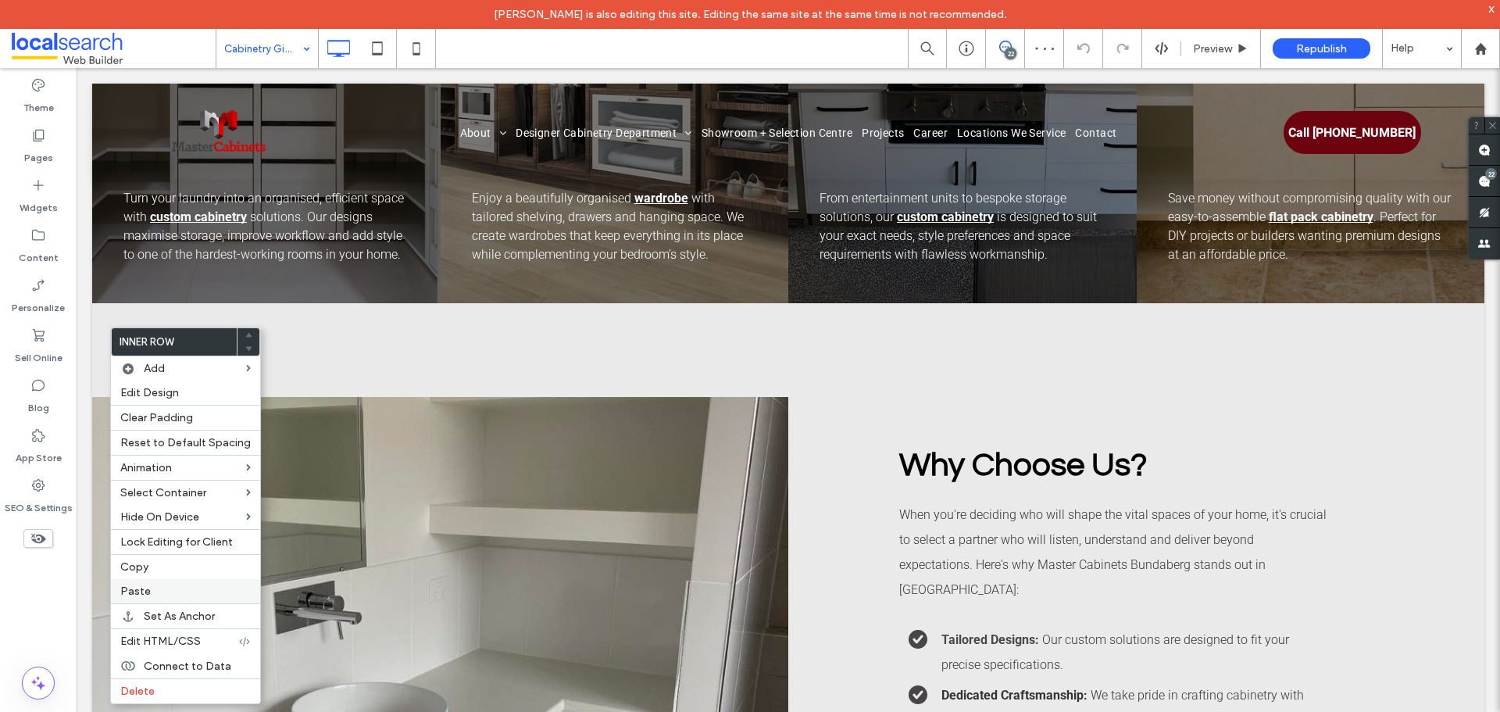
click at [174, 593] on label "Paste" at bounding box center [185, 590] width 130 height 13
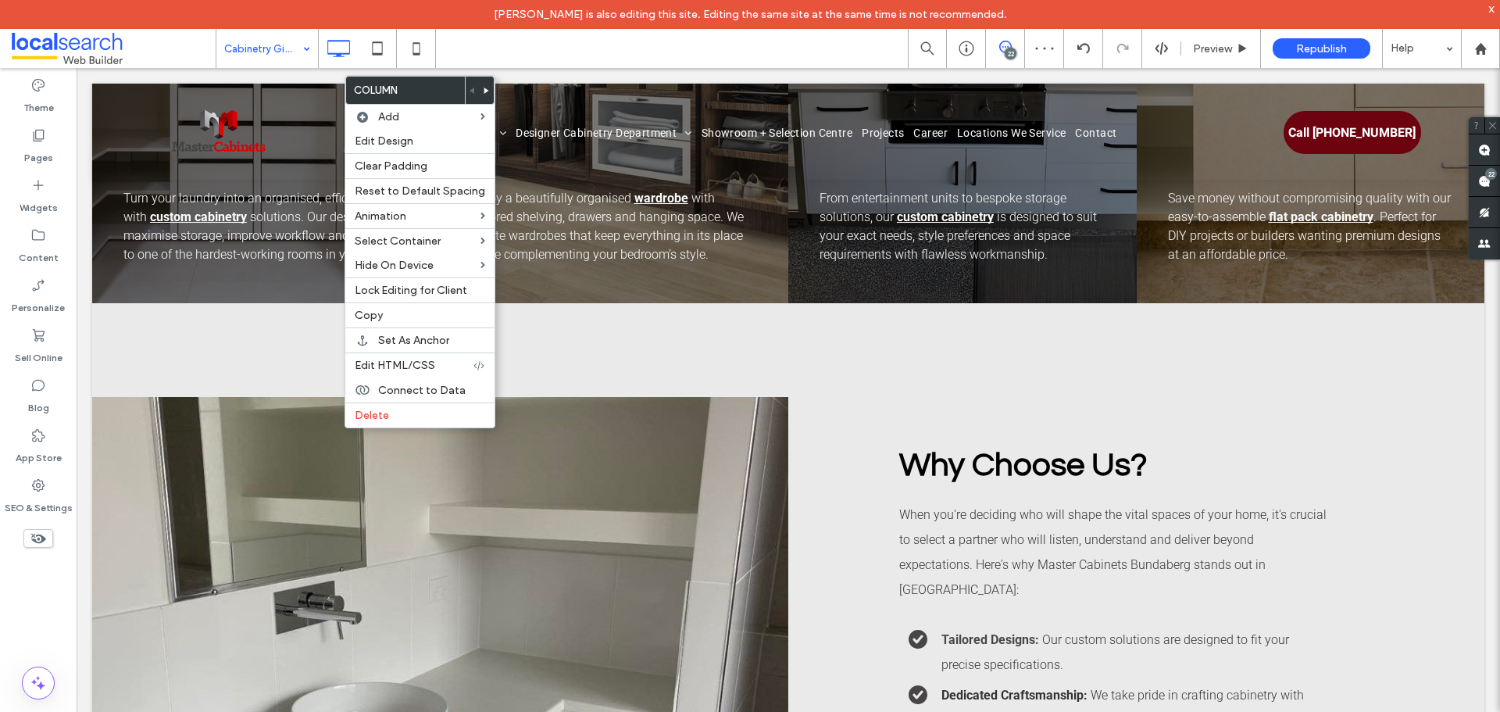
click at [484, 91] on div at bounding box center [487, 90] width 14 height 27
click at [483, 91] on icon at bounding box center [486, 90] width 6 height 6
click at [483, 90] on body "[PERSON_NAME] is also editing this site. Editing the same site at the same time…" at bounding box center [750, 356] width 1500 height 712
click at [484, 90] on use at bounding box center [486, 90] width 5 height 6
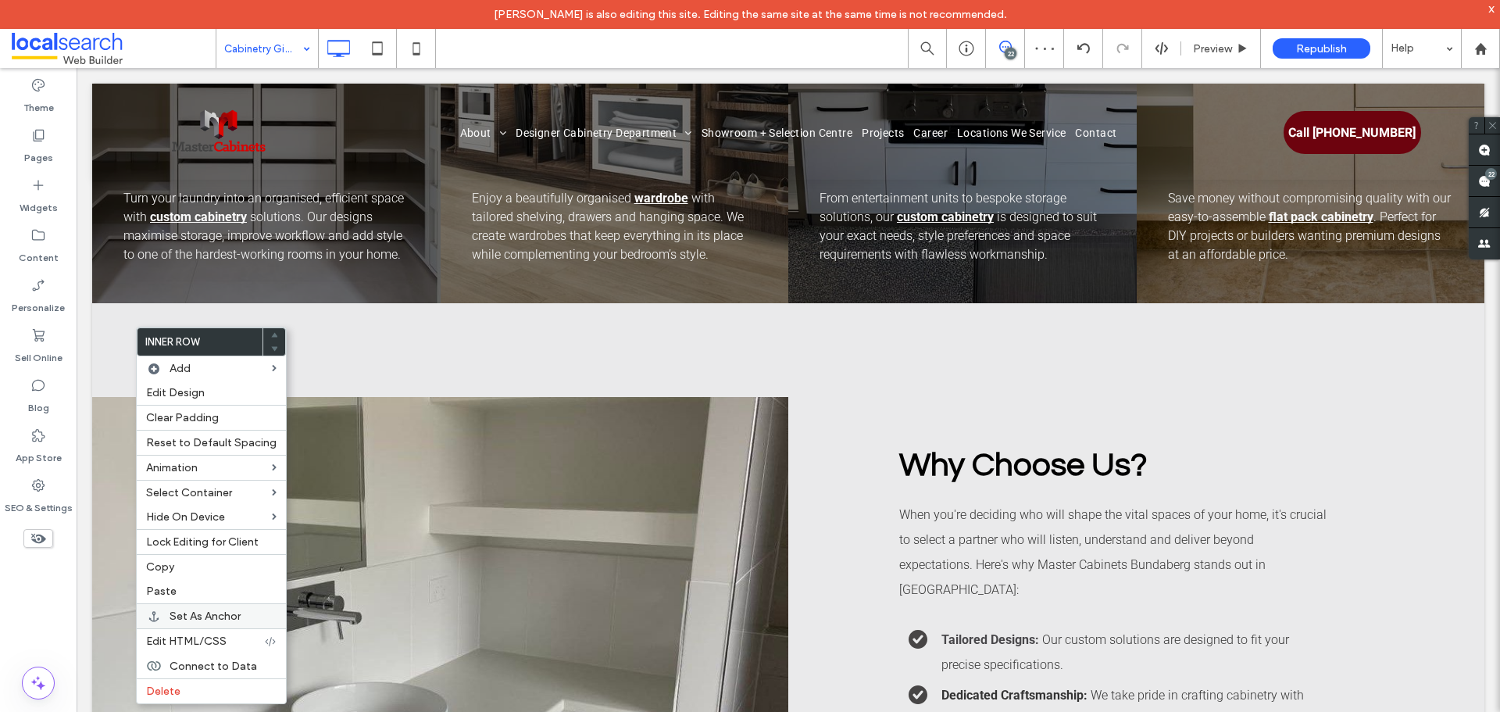
click at [198, 689] on label "Delete" at bounding box center [211, 690] width 130 height 13
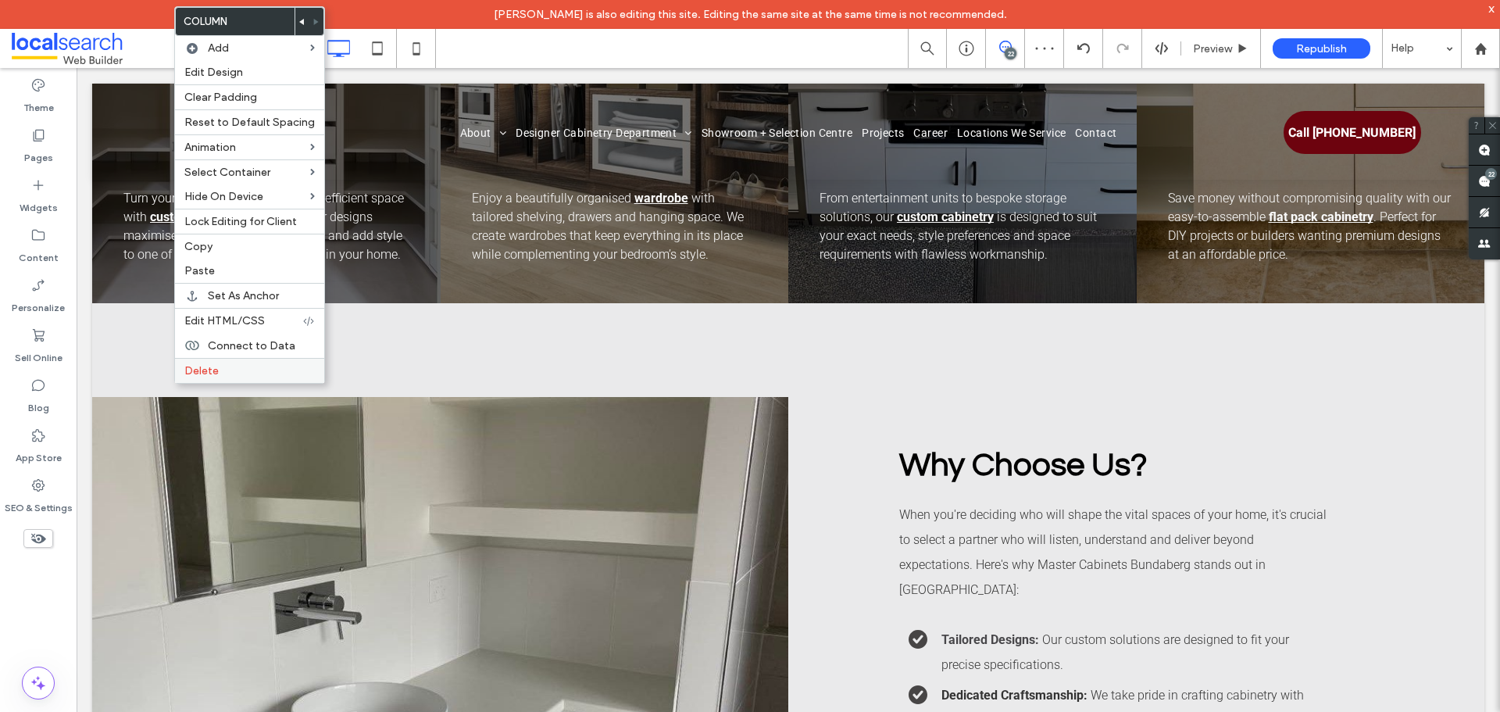
click at [241, 371] on label "Delete" at bounding box center [249, 370] width 130 height 13
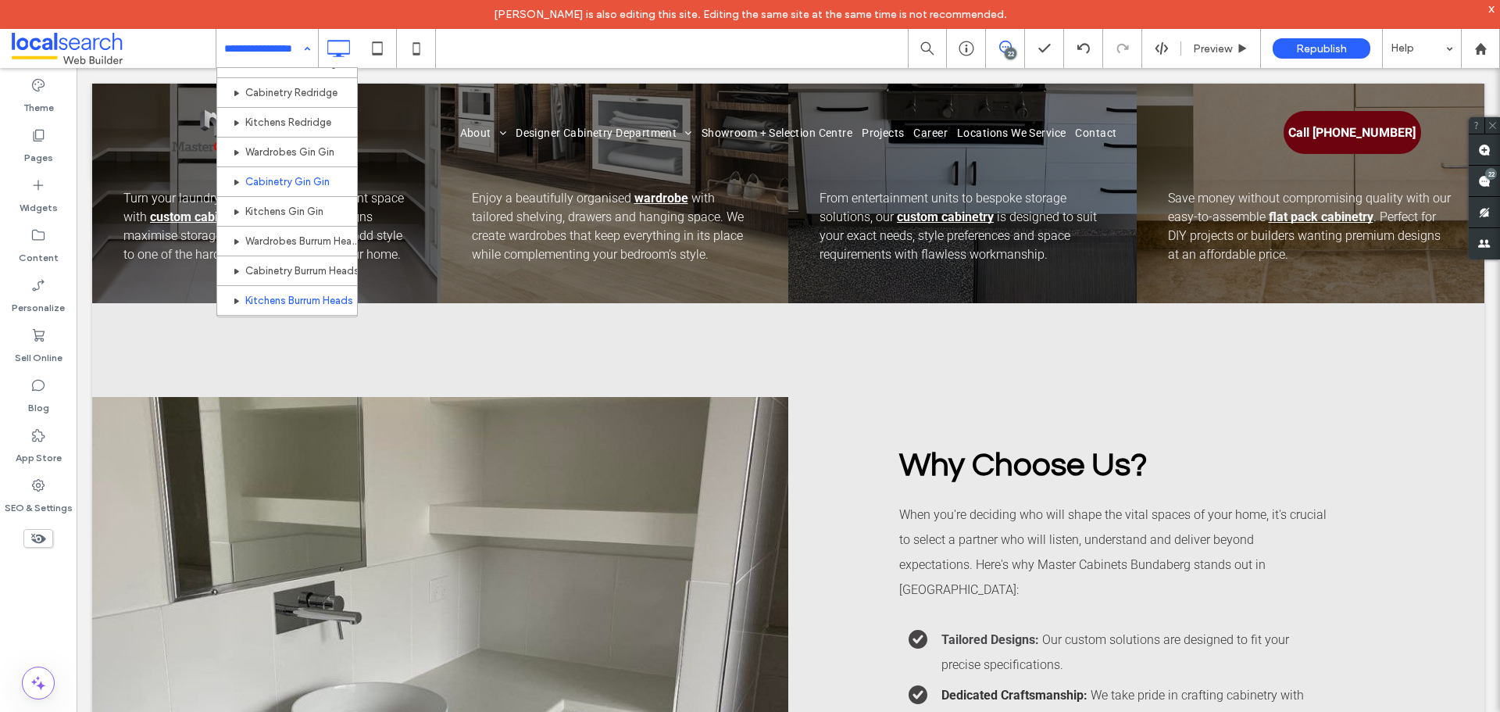
scroll to position [794, 0]
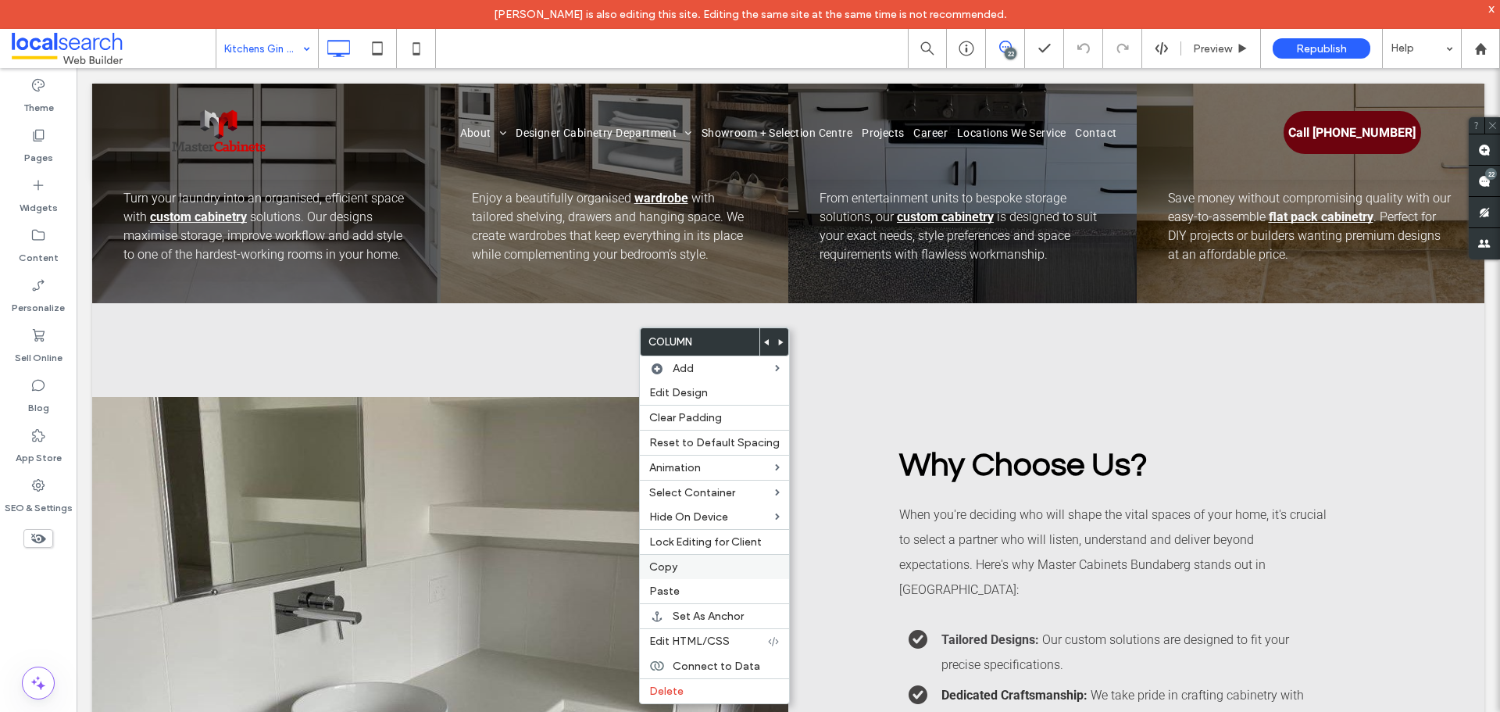
drag, startPoint x: 688, startPoint y: 560, endPoint x: 655, endPoint y: 529, distance: 45.3
click at [688, 561] on label "Copy" at bounding box center [714, 566] width 130 height 13
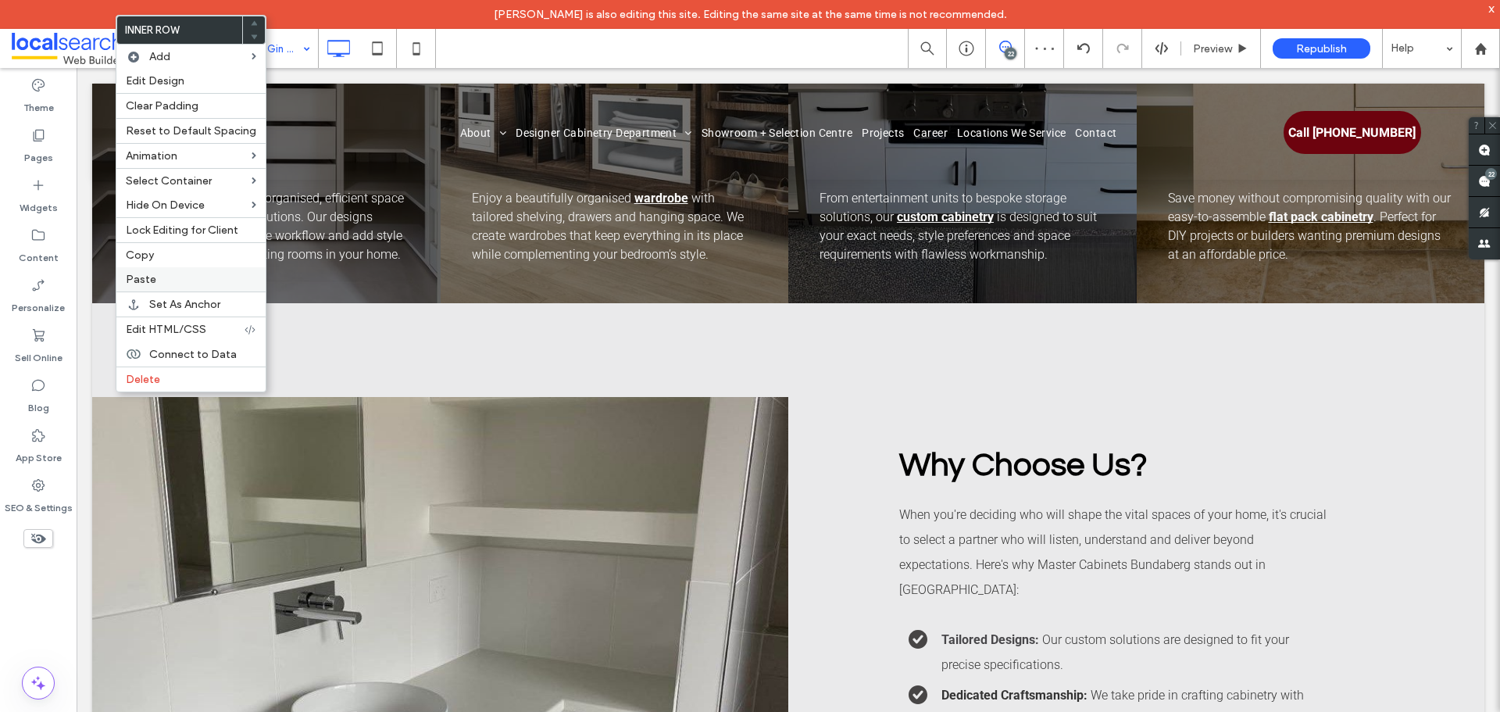
click at [187, 272] on div "Paste" at bounding box center [190, 279] width 149 height 24
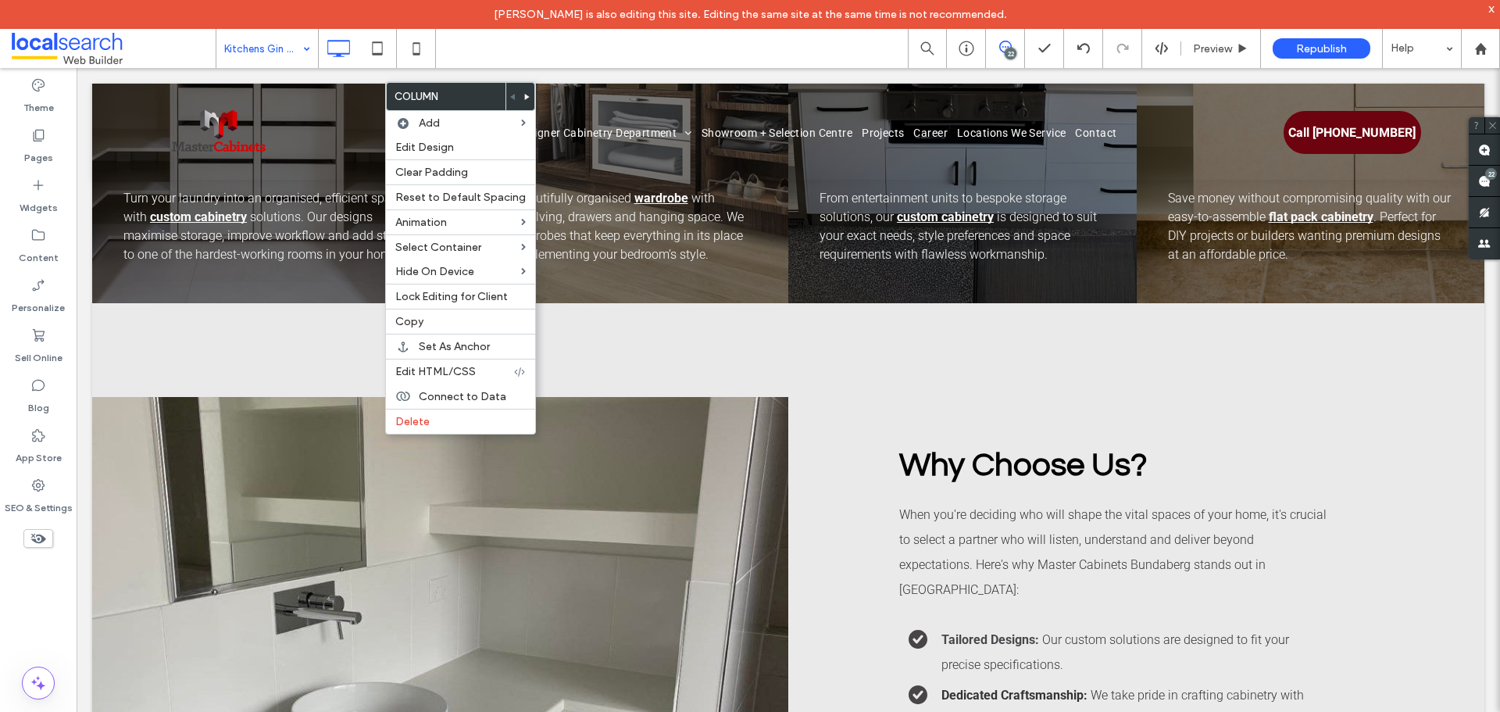
click at [524, 91] on span at bounding box center [527, 96] width 6 height 27
click at [524, 92] on span at bounding box center [527, 96] width 6 height 27
click at [524, 94] on icon at bounding box center [527, 97] width 6 height 6
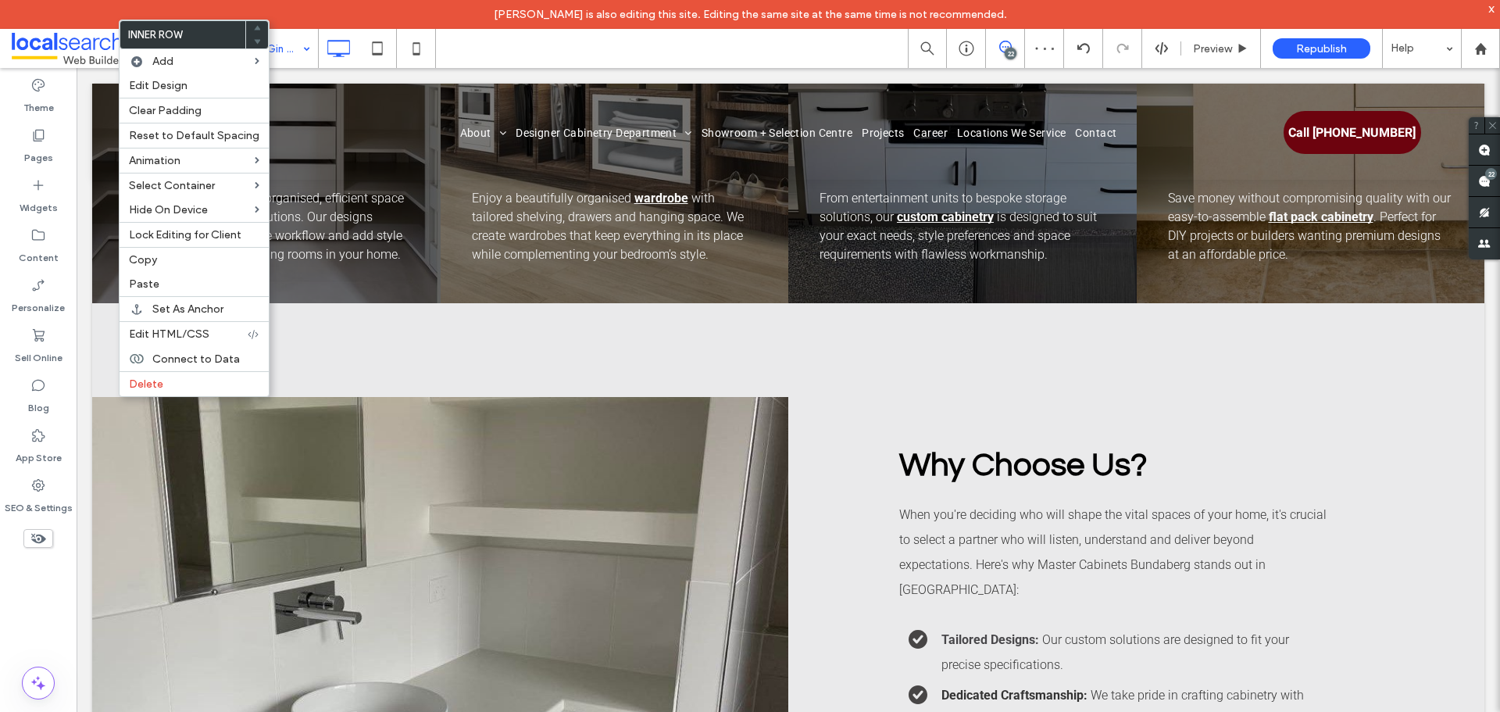
drag, startPoint x: 178, startPoint y: 392, endPoint x: 200, endPoint y: 406, distance: 26.0
click at [178, 391] on div "Delete" at bounding box center [194, 383] width 149 height 25
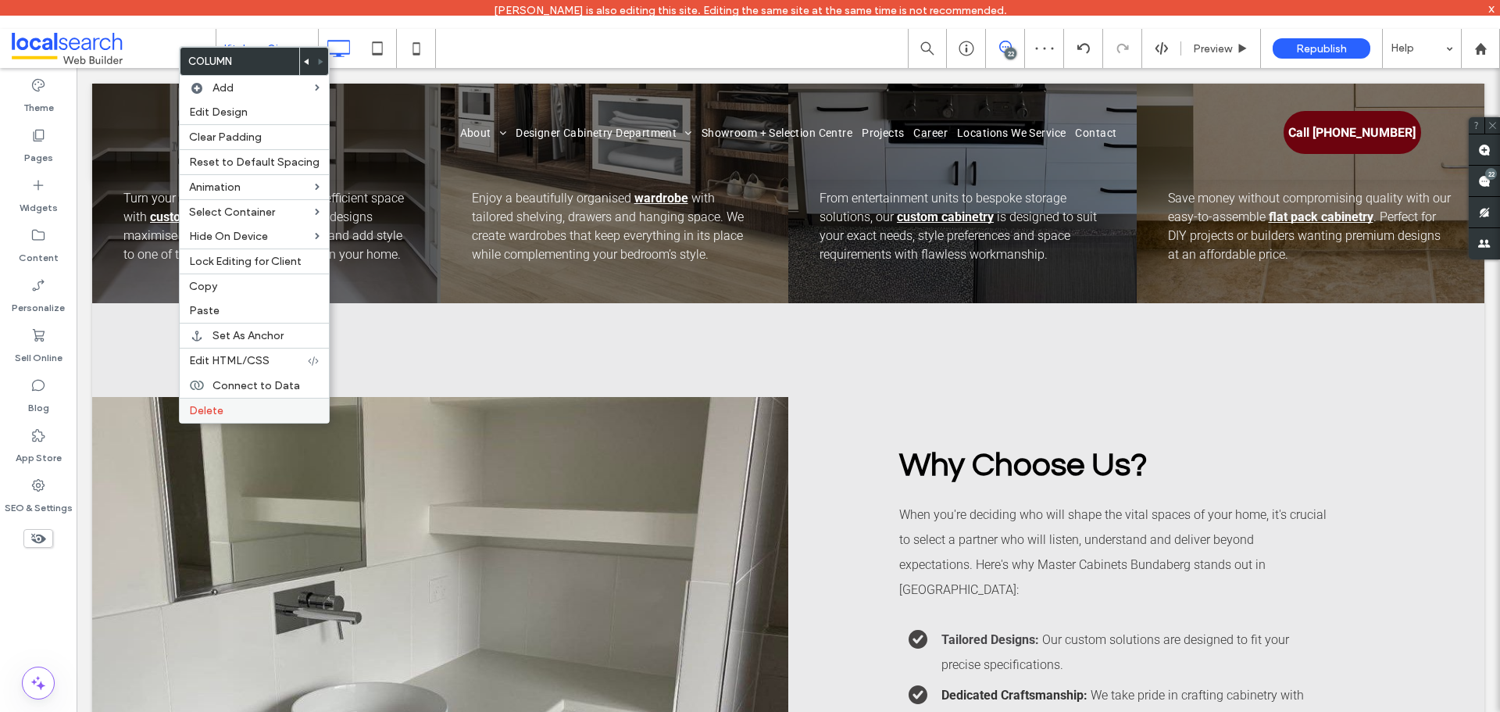
click at [237, 412] on label "Delete" at bounding box center [254, 410] width 130 height 13
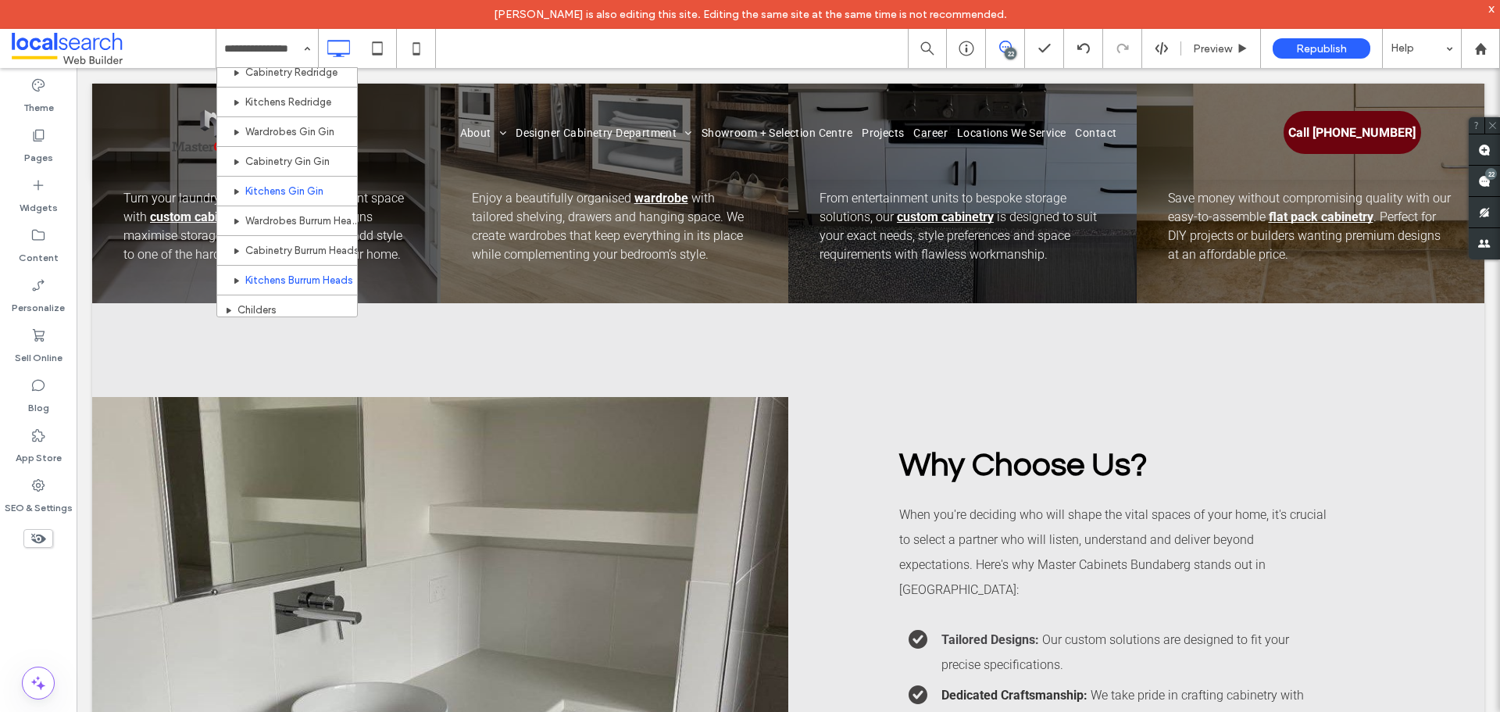
scroll to position [794, 0]
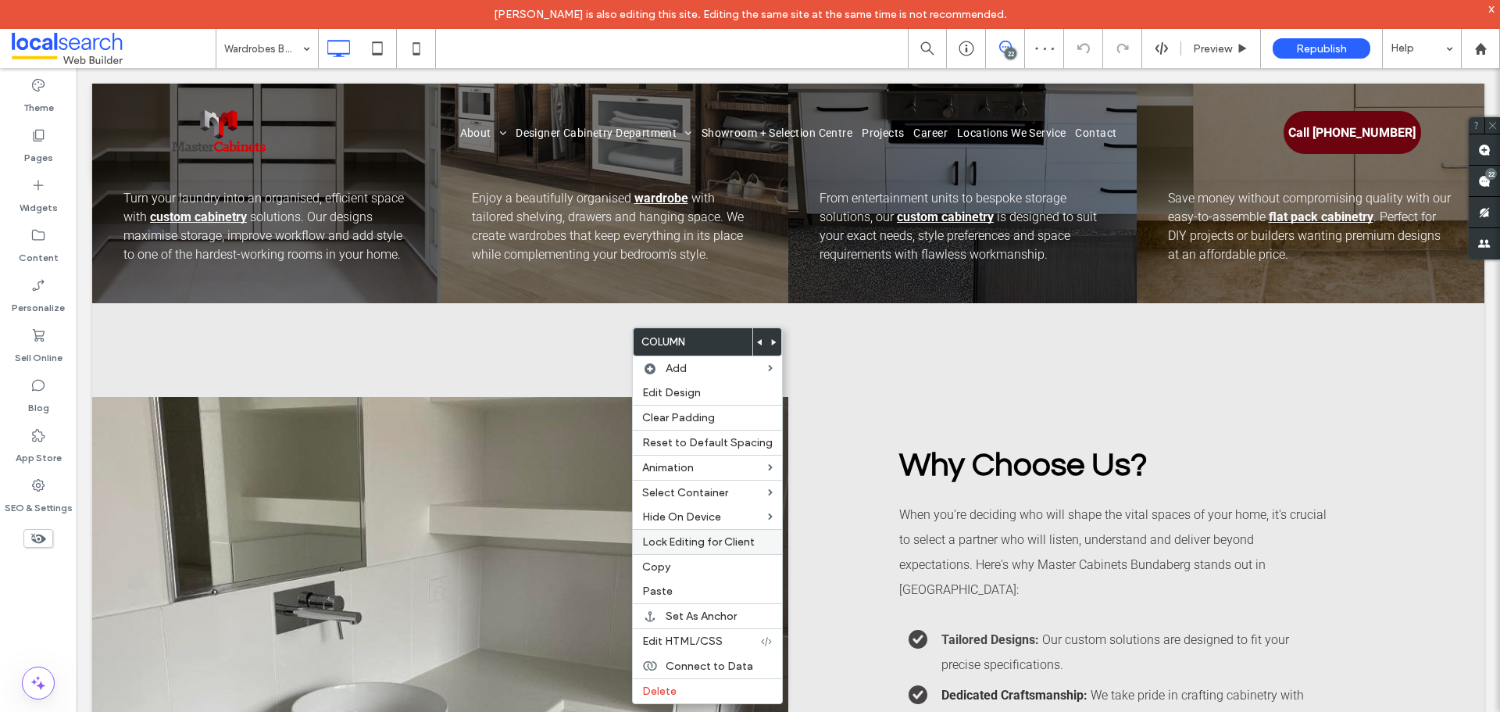
drag, startPoint x: 690, startPoint y: 568, endPoint x: 687, endPoint y: 544, distance: 23.8
click at [690, 567] on label "Copy" at bounding box center [707, 566] width 130 height 13
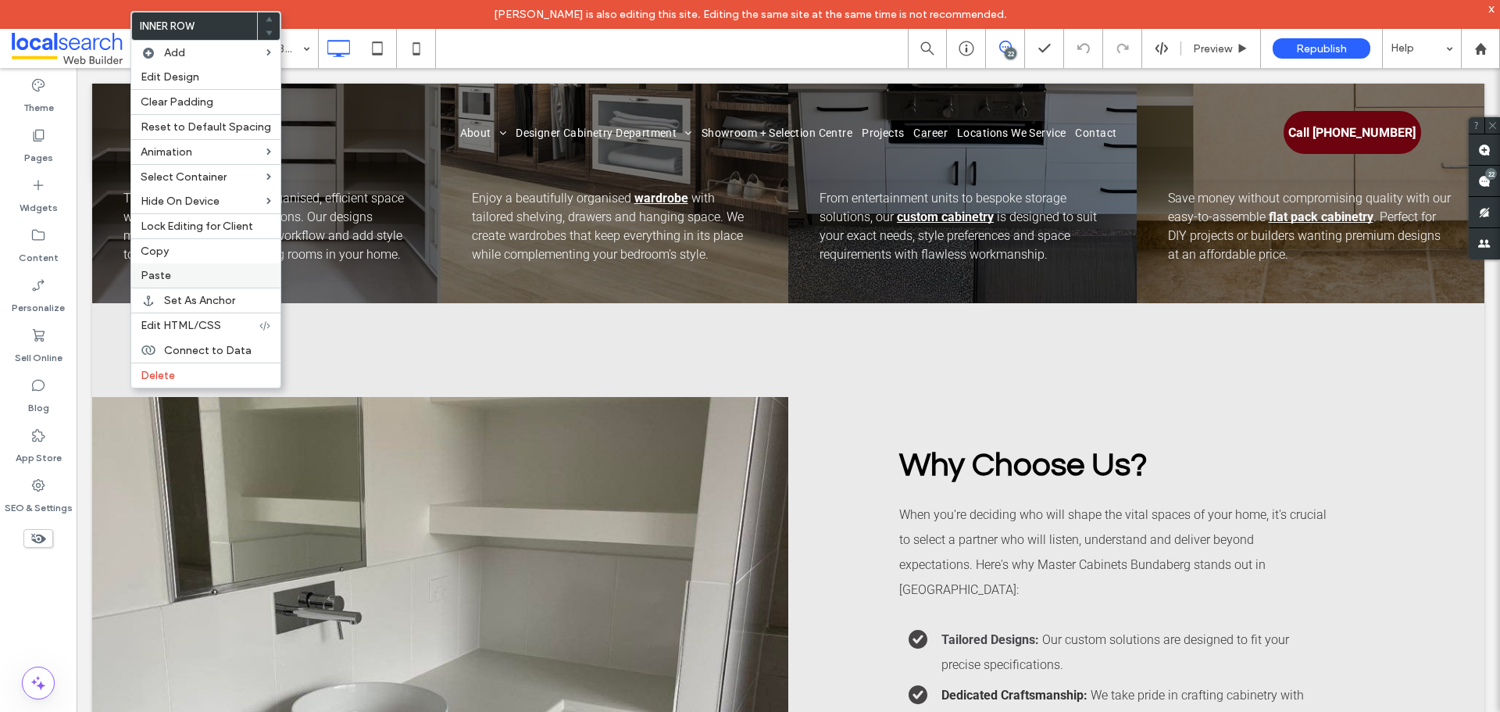
click at [178, 273] on label "Paste" at bounding box center [206, 275] width 130 height 13
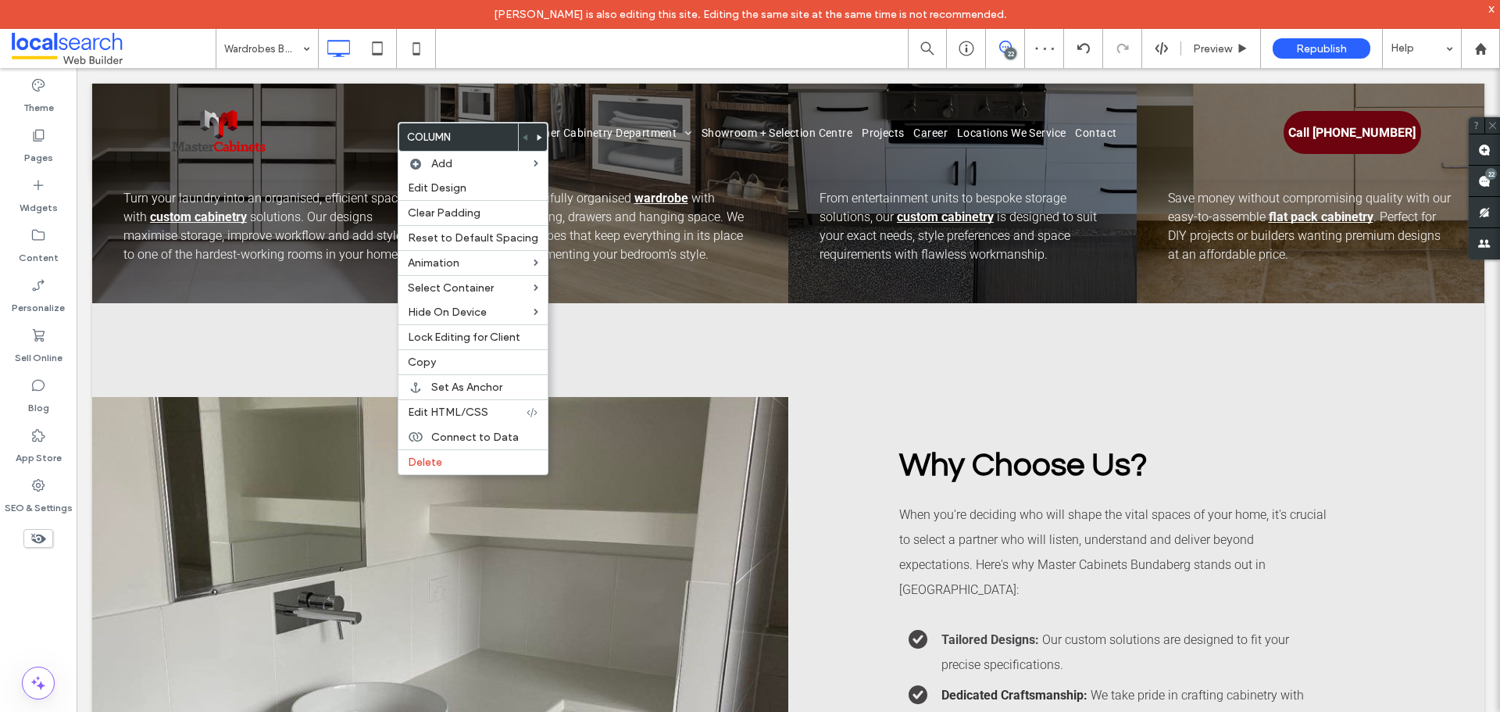
click at [537, 139] on icon at bounding box center [540, 137] width 6 height 6
click at [536, 137] on body "[PERSON_NAME] is also editing this site. Editing the same site at the same time…" at bounding box center [750, 356] width 1500 height 712
click at [537, 137] on use at bounding box center [539, 137] width 5 height 6
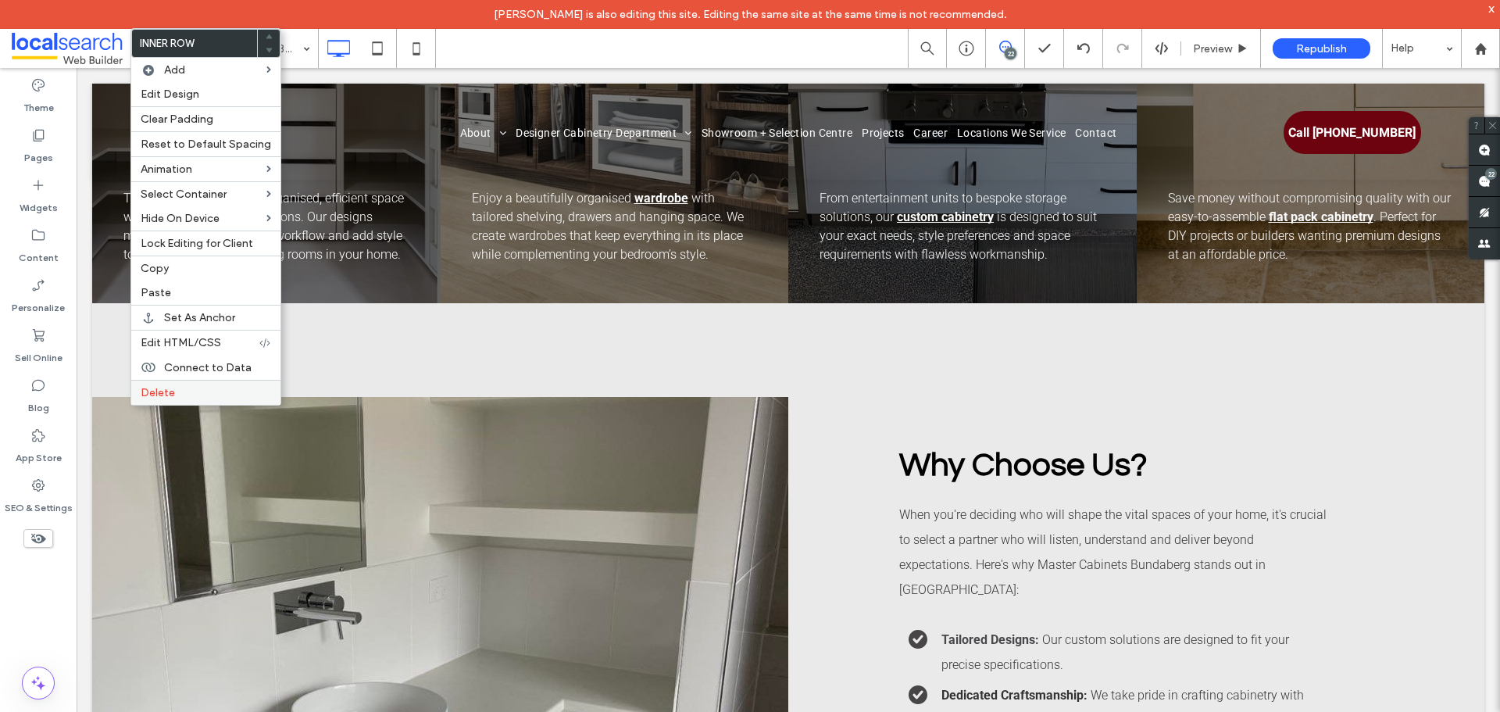
click at [184, 402] on div "Delete" at bounding box center [205, 392] width 149 height 25
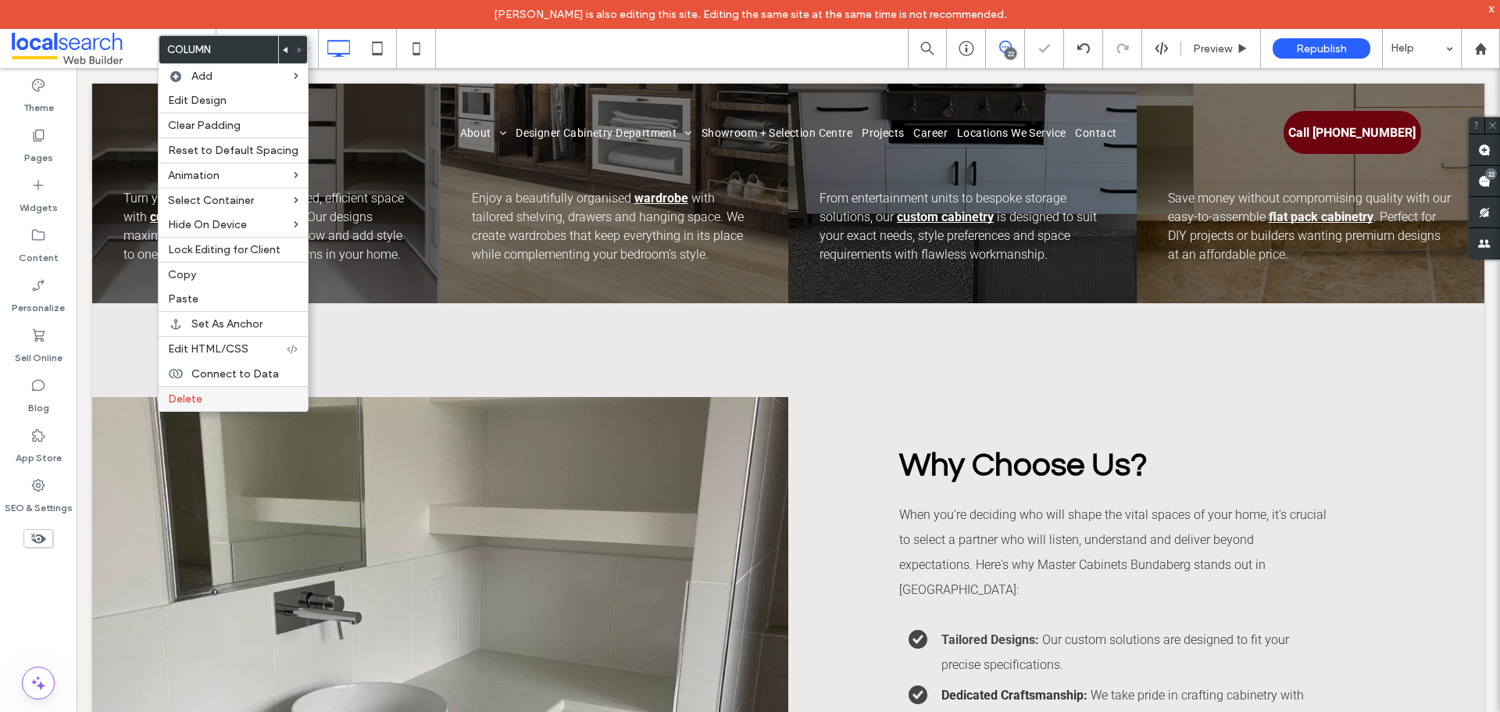
click at [195, 401] on span "Delete" at bounding box center [185, 398] width 34 height 13
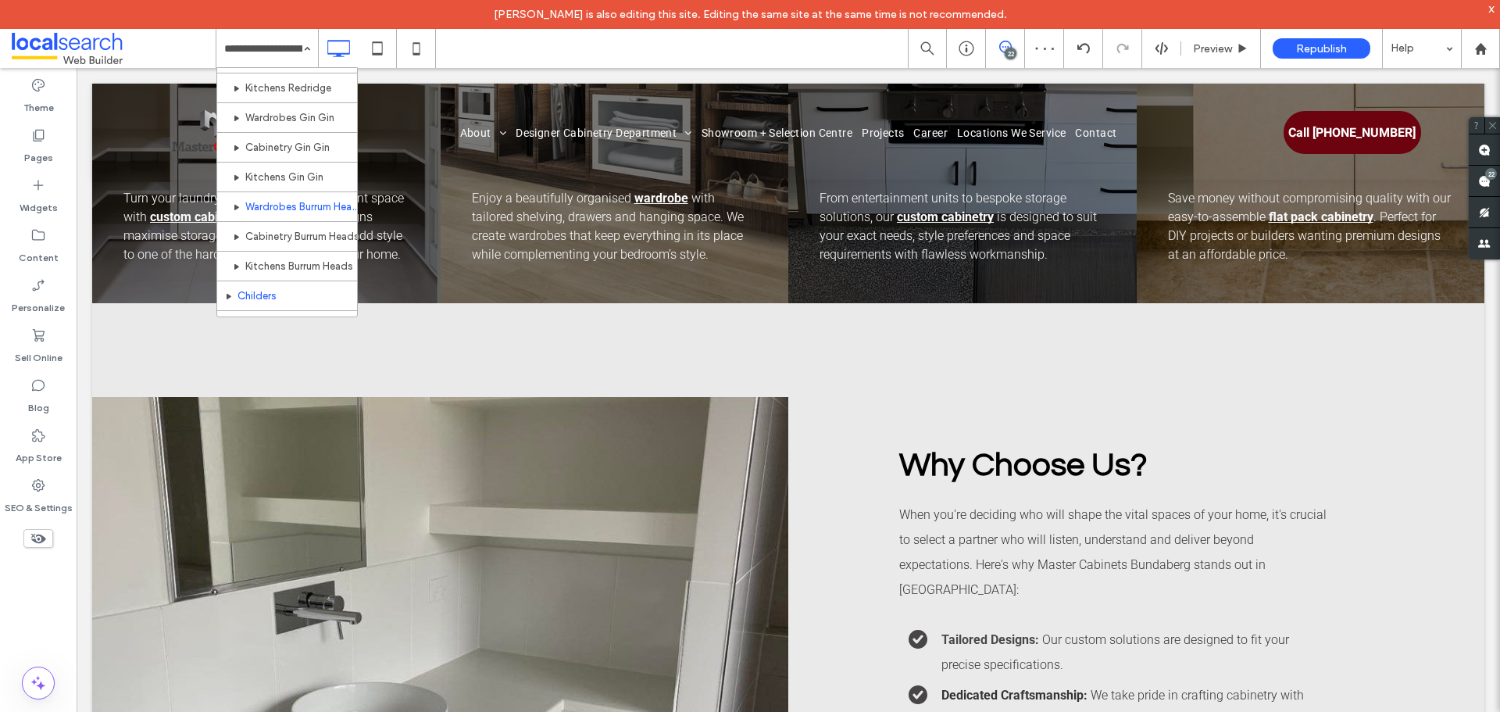
scroll to position [794, 0]
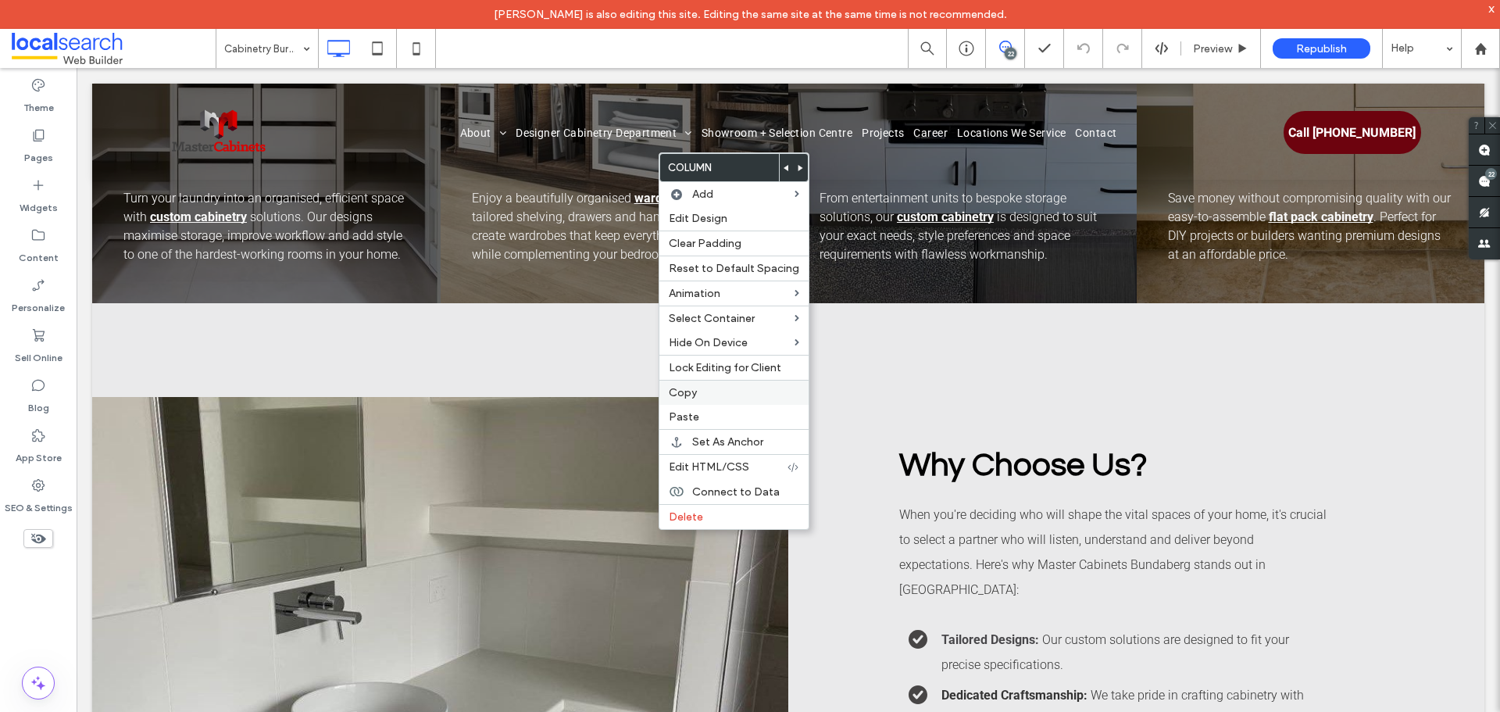
click at [701, 394] on label "Copy" at bounding box center [734, 392] width 130 height 13
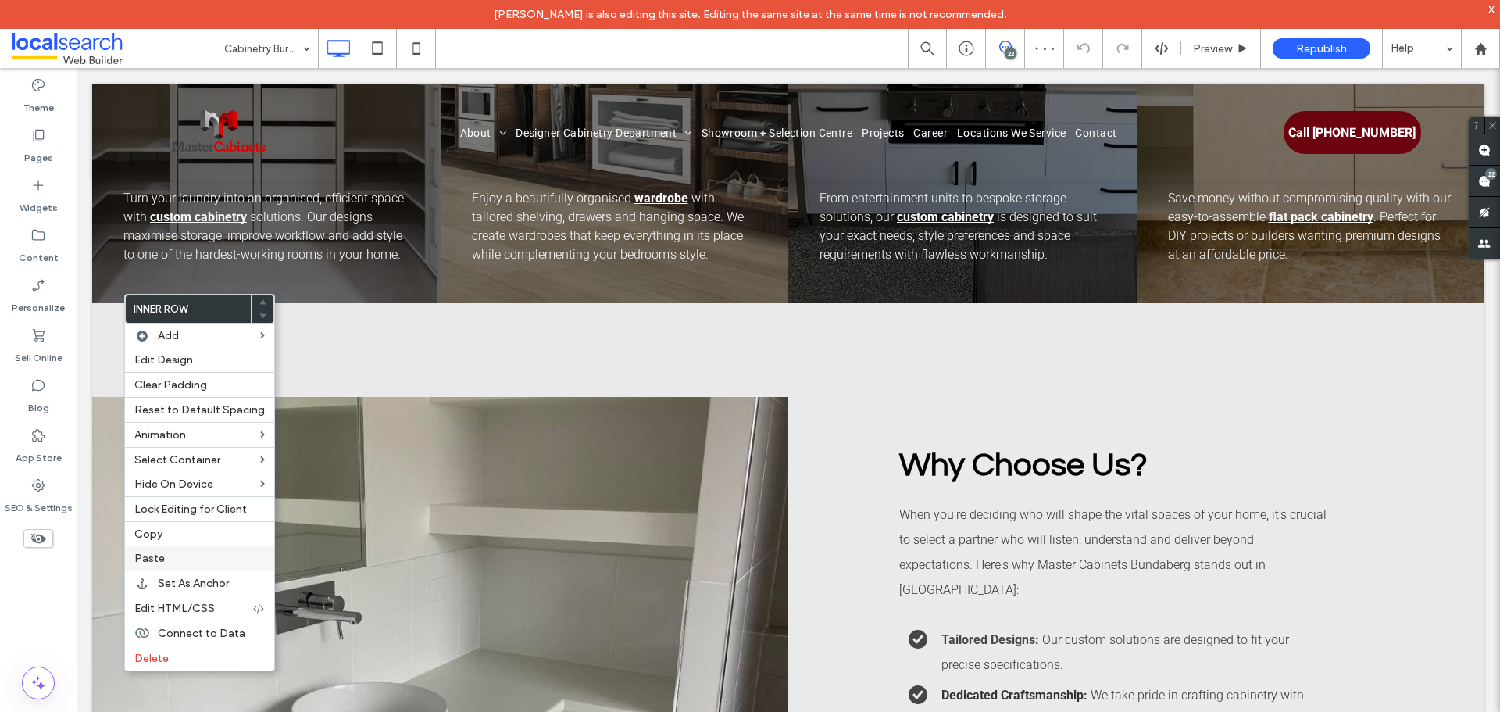
click at [186, 553] on label "Paste" at bounding box center [199, 557] width 130 height 13
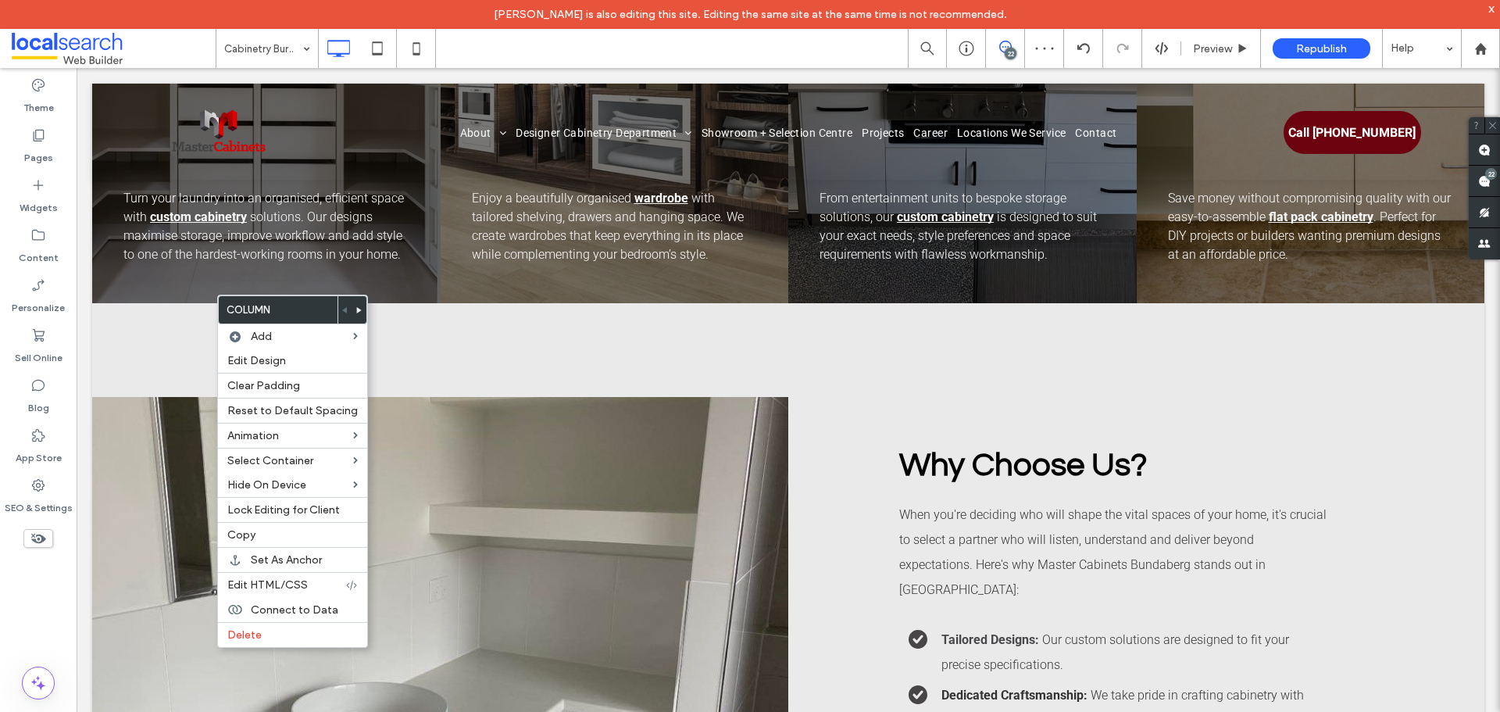
click at [356, 309] on icon at bounding box center [359, 310] width 6 height 6
click at [356, 308] on icon at bounding box center [359, 310] width 6 height 6
click at [355, 308] on body "[PERSON_NAME] is also editing this site. Editing the same site at the same time…" at bounding box center [750, 356] width 1500 height 712
click at [356, 309] on icon at bounding box center [359, 310] width 6 height 6
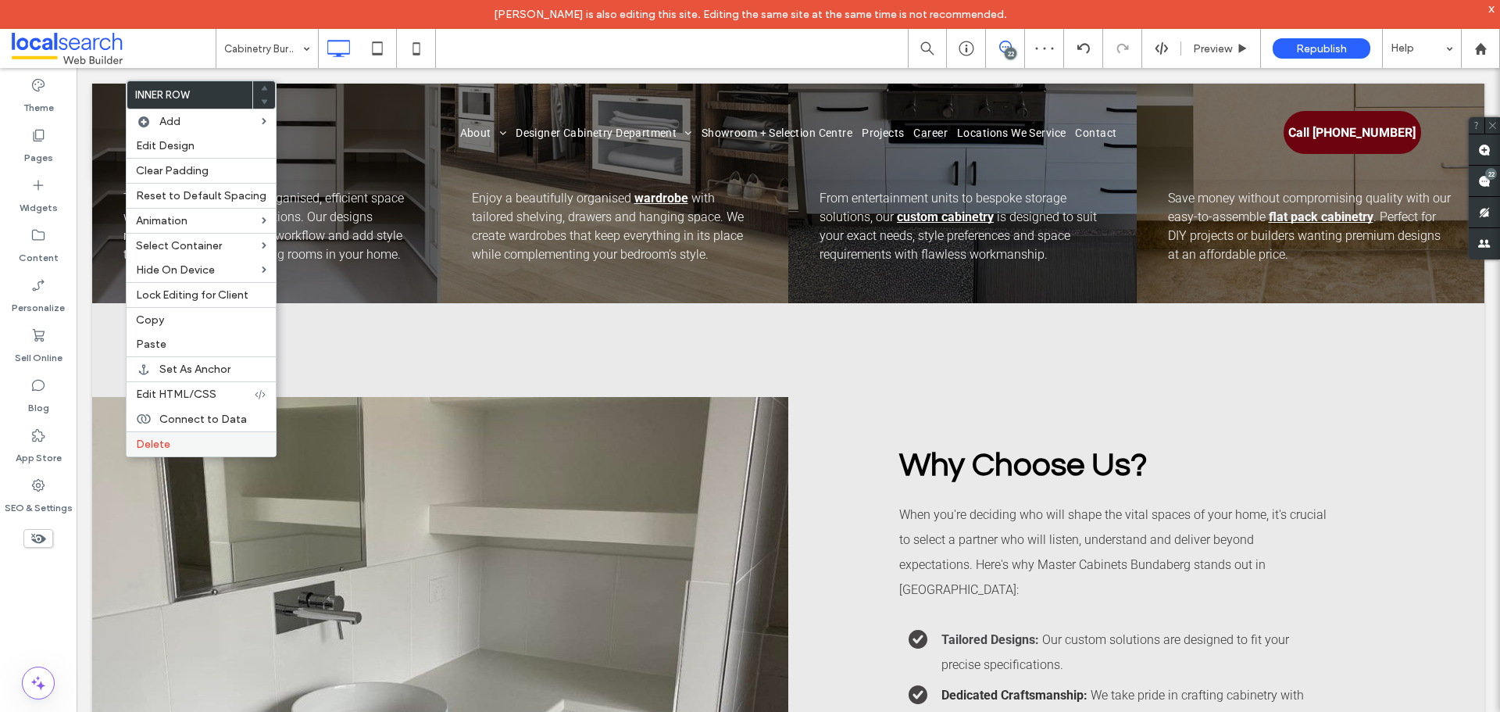
click at [173, 431] on div "Delete" at bounding box center [201, 443] width 149 height 25
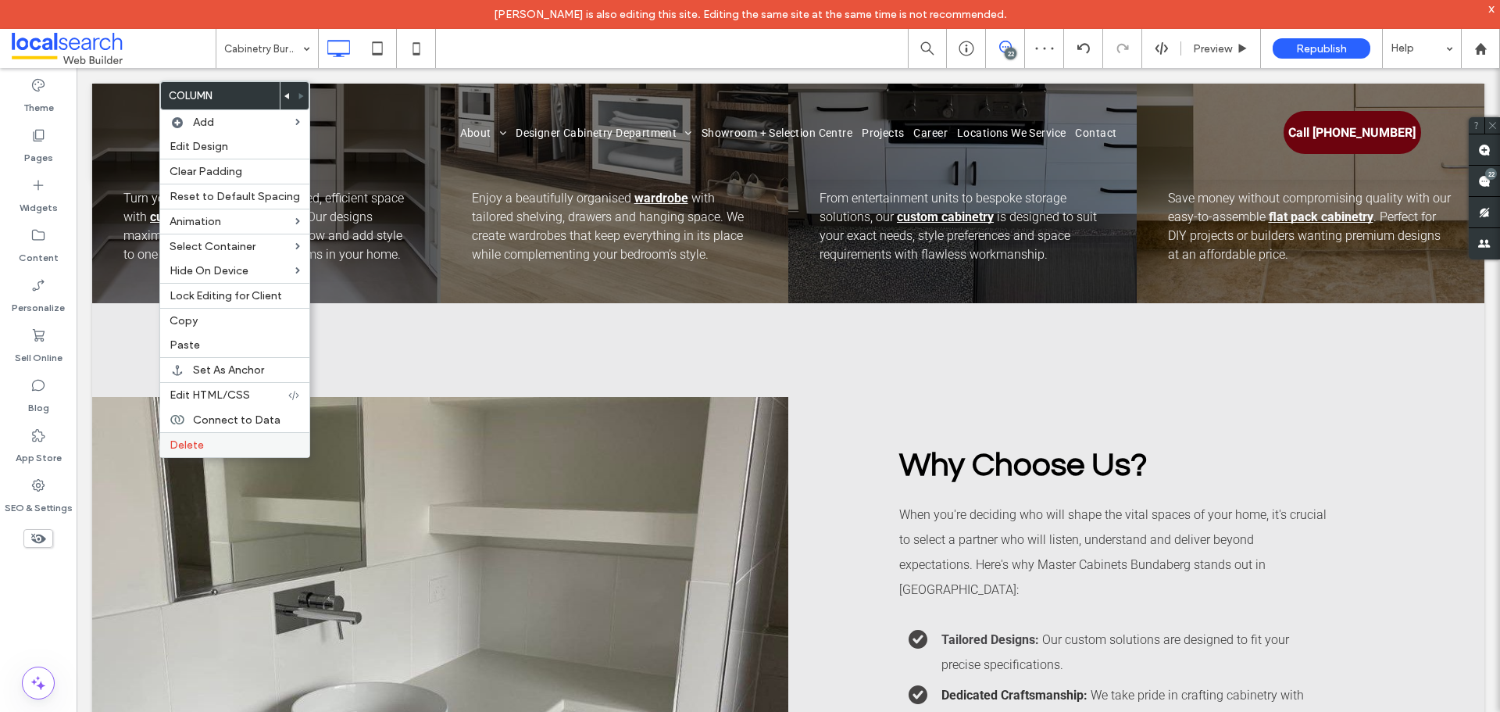
click at [206, 443] on label "Delete" at bounding box center [234, 444] width 130 height 13
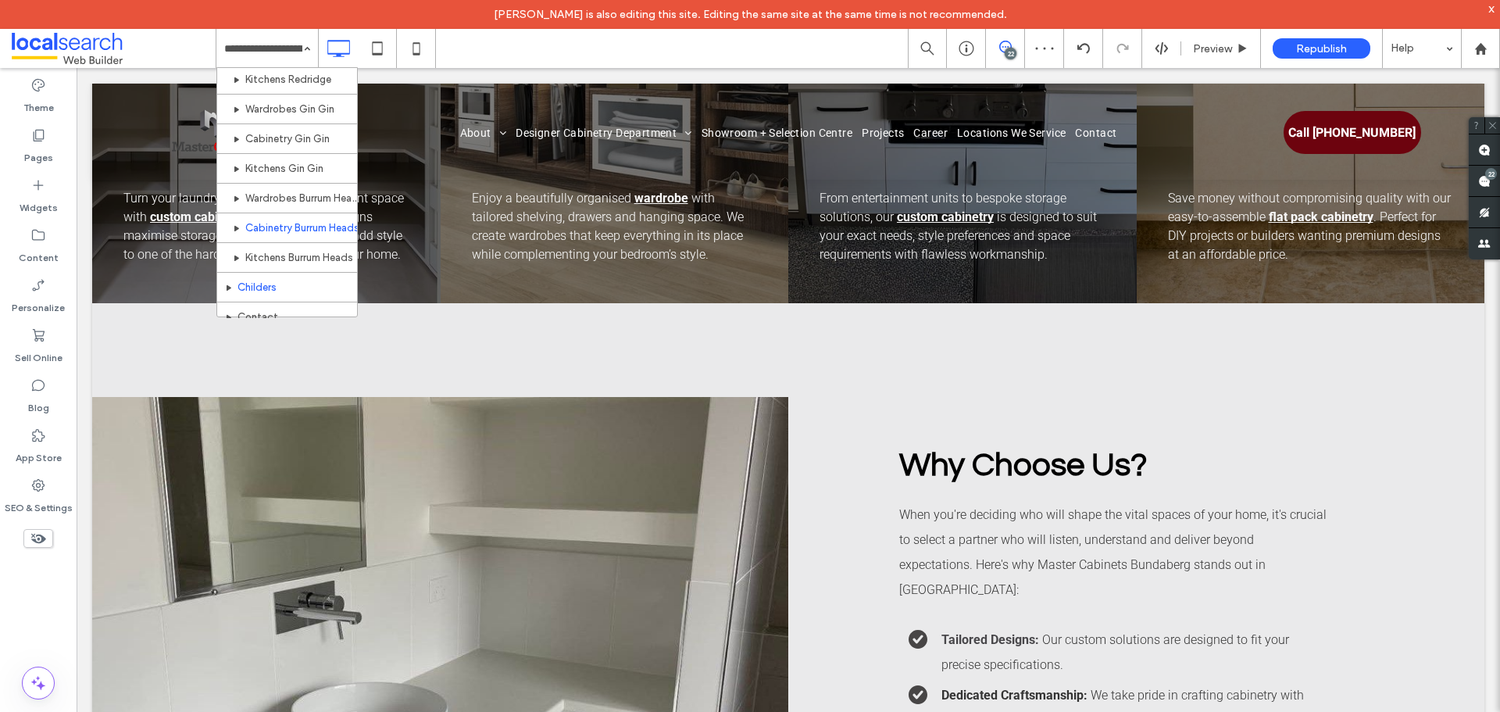
scroll to position [794, 0]
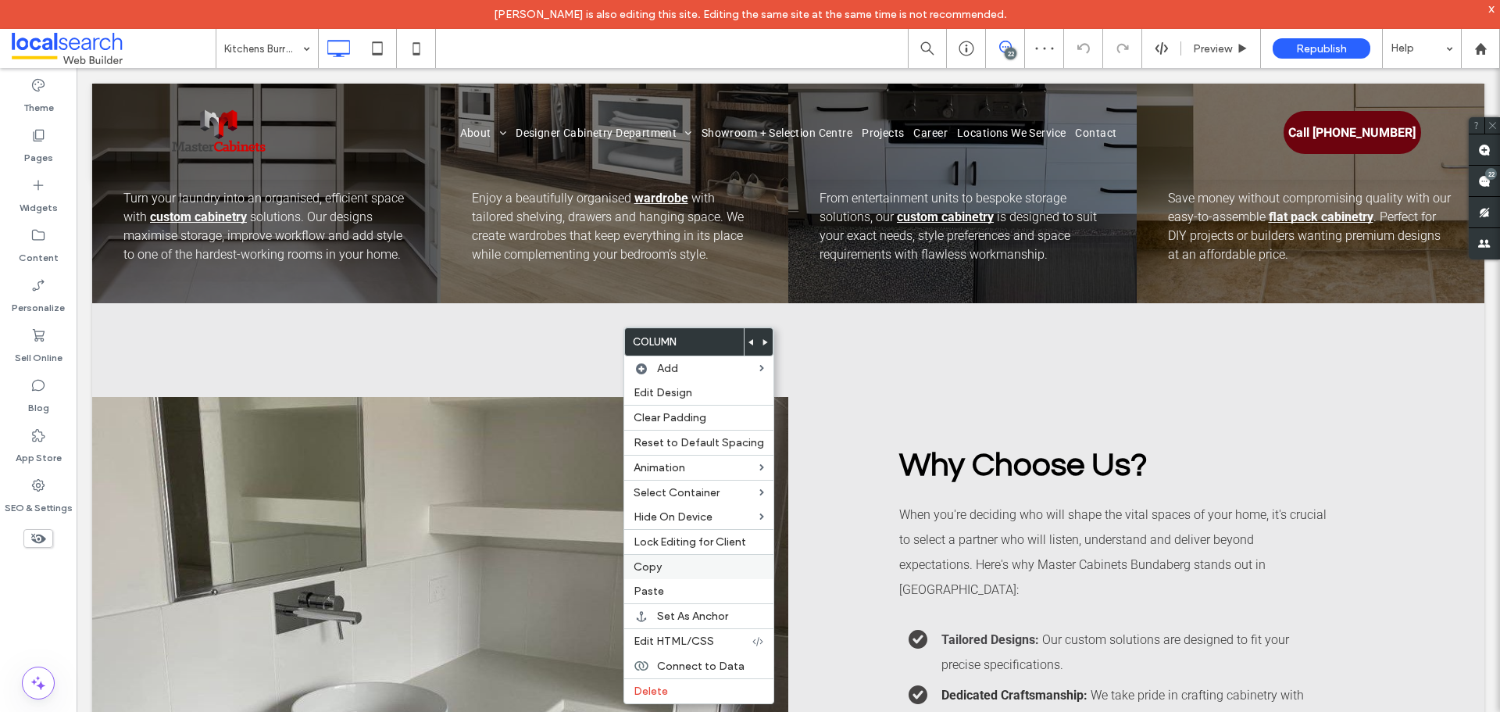
click at [676, 566] on label "Copy" at bounding box center [698, 566] width 130 height 13
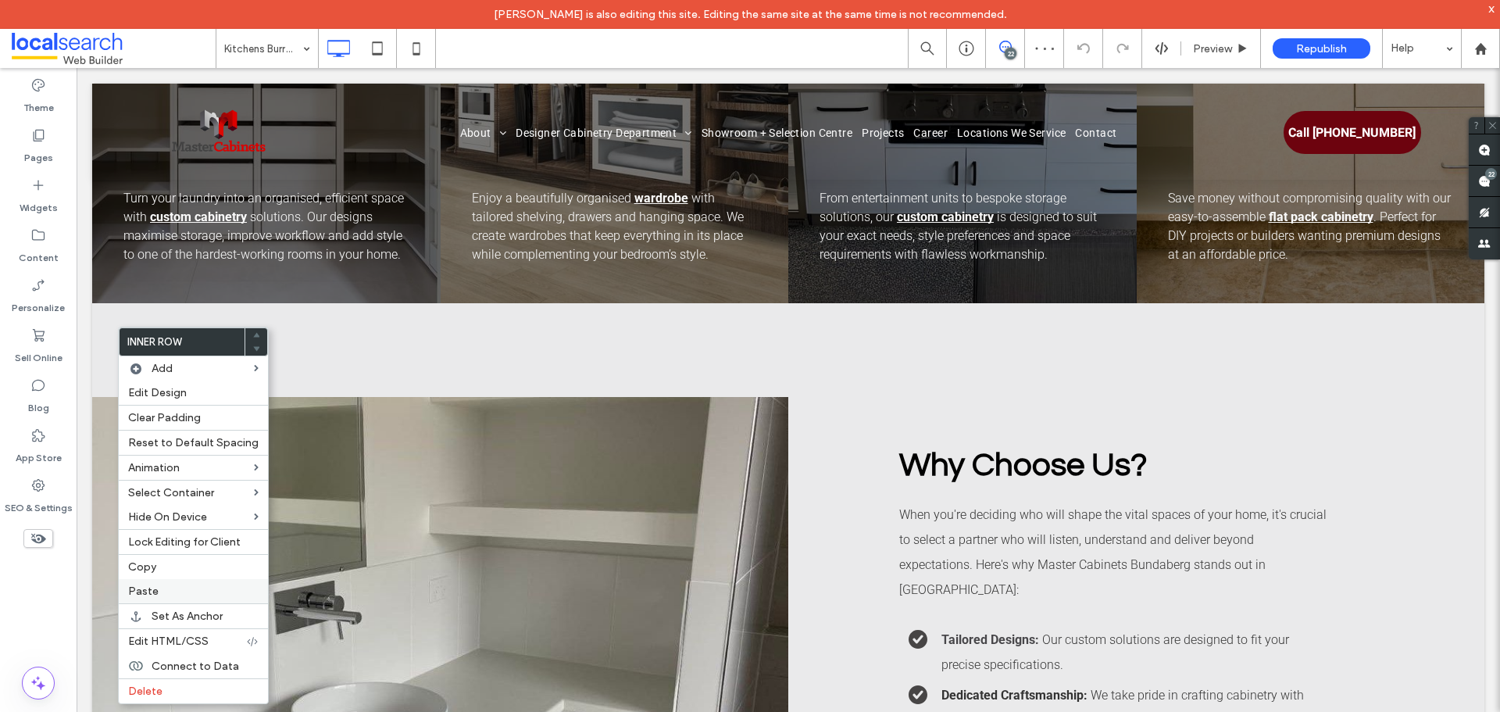
click at [167, 583] on div "Paste" at bounding box center [193, 591] width 149 height 24
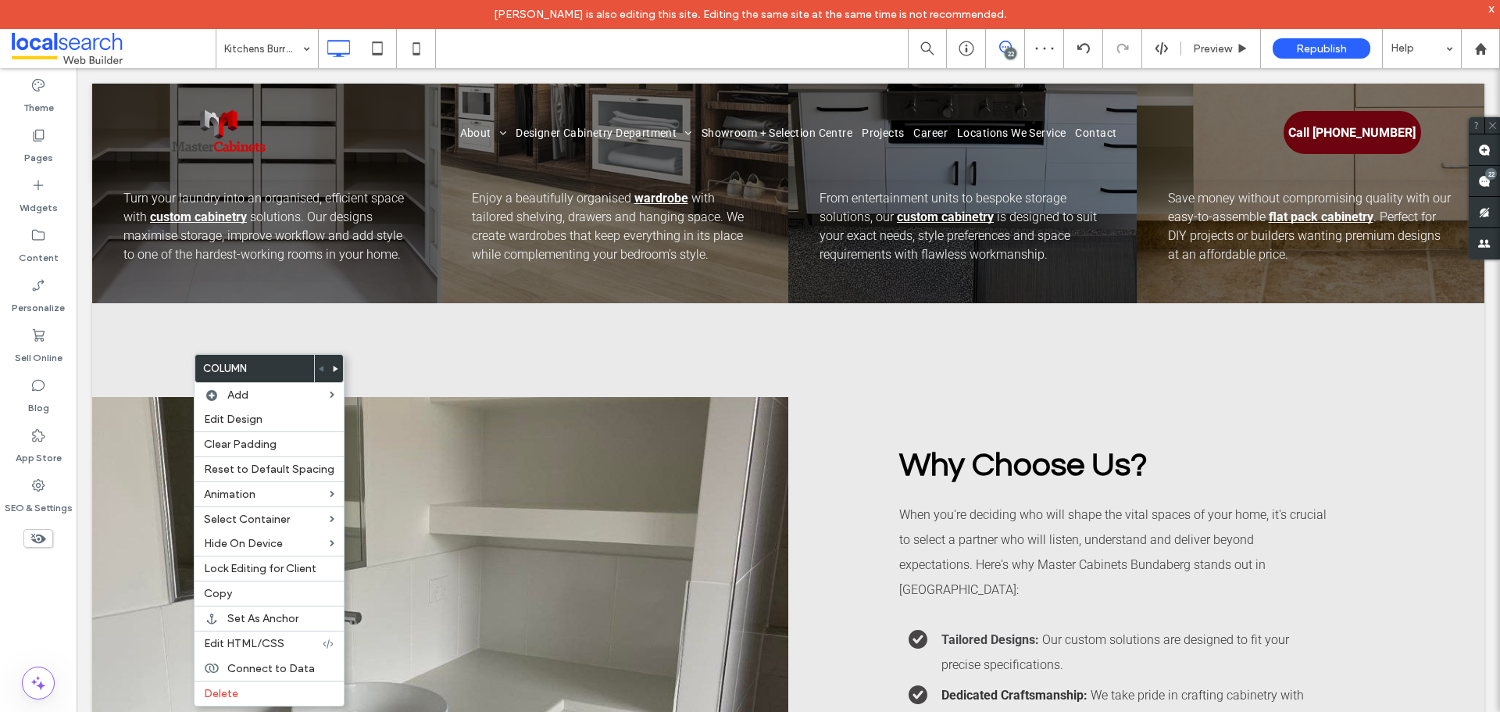
click at [329, 371] on div at bounding box center [336, 368] width 14 height 27
click at [333, 366] on icon at bounding box center [336, 369] width 6 height 6
click at [333, 366] on body "[PERSON_NAME] is also editing this site. Editing the same site at the same time…" at bounding box center [750, 356] width 1500 height 712
click at [333, 366] on icon at bounding box center [336, 369] width 6 height 6
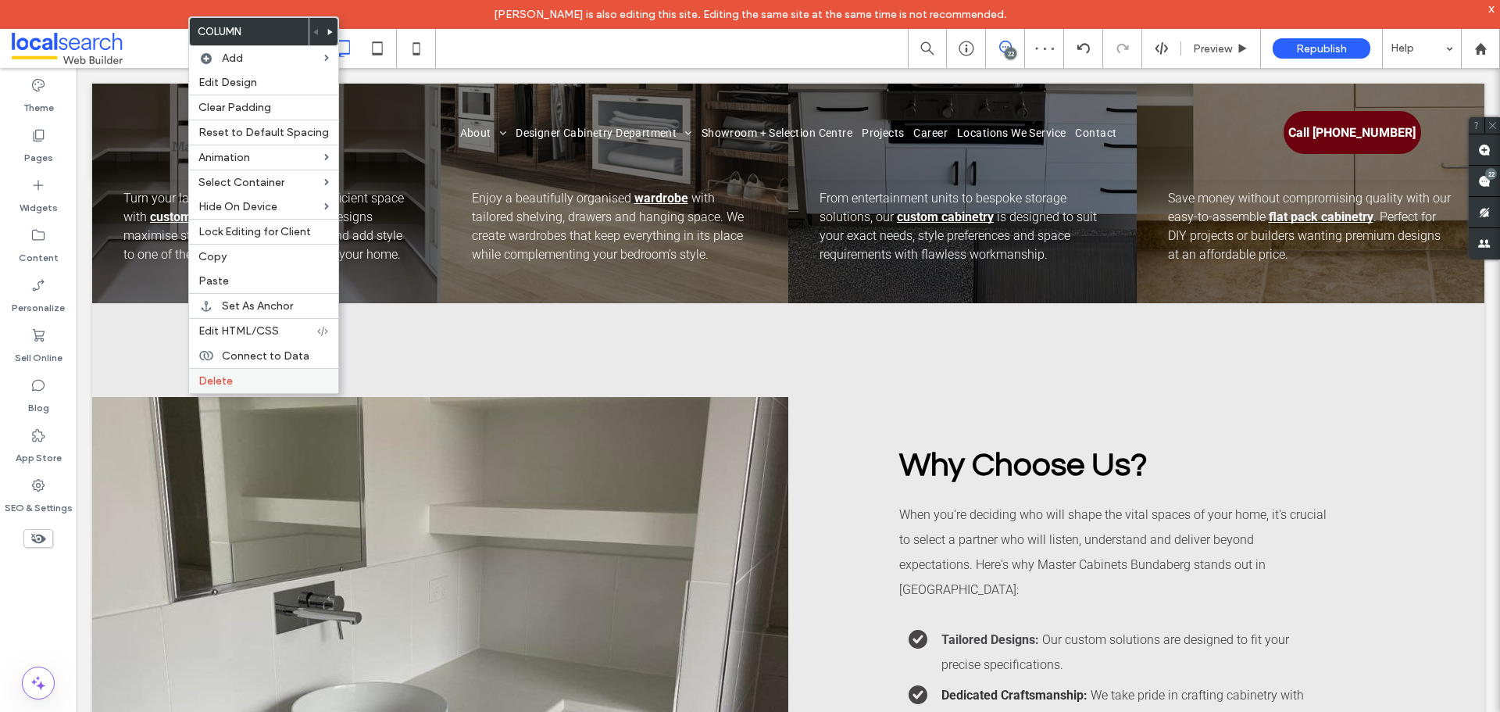
click at [248, 384] on label "Delete" at bounding box center [263, 380] width 130 height 13
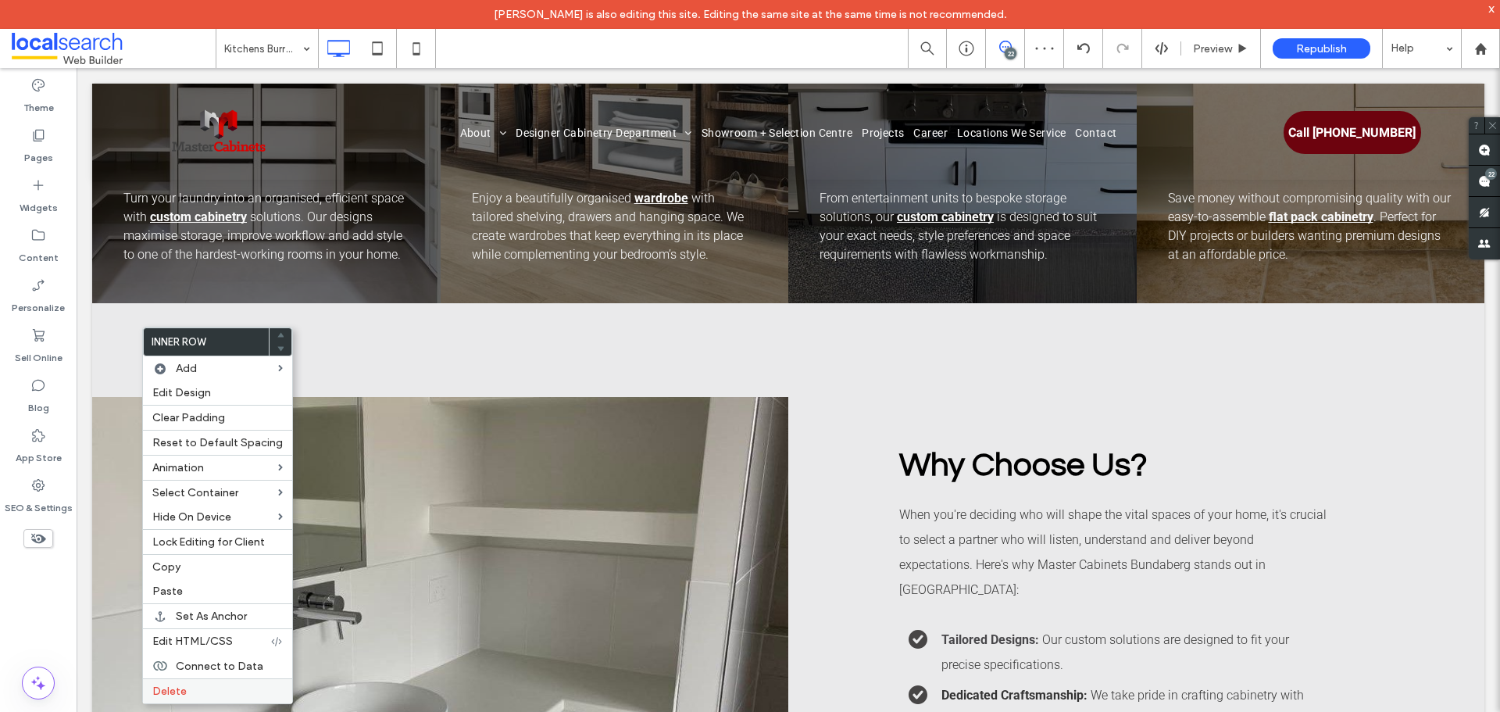
click at [190, 687] on label "Delete" at bounding box center [217, 690] width 130 height 13
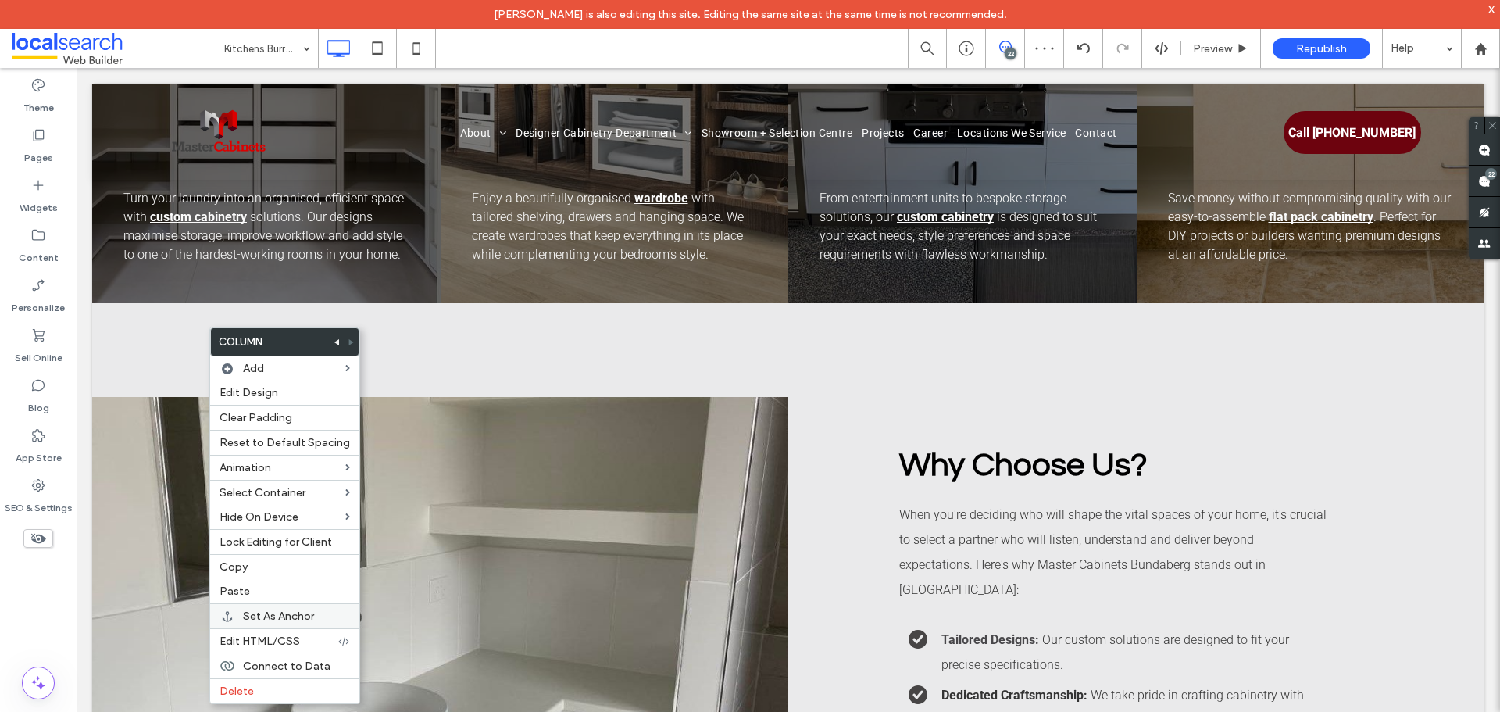
drag, startPoint x: 282, startPoint y: 684, endPoint x: 284, endPoint y: 603, distance: 81.2
click at [281, 685] on label "Delete" at bounding box center [284, 690] width 130 height 13
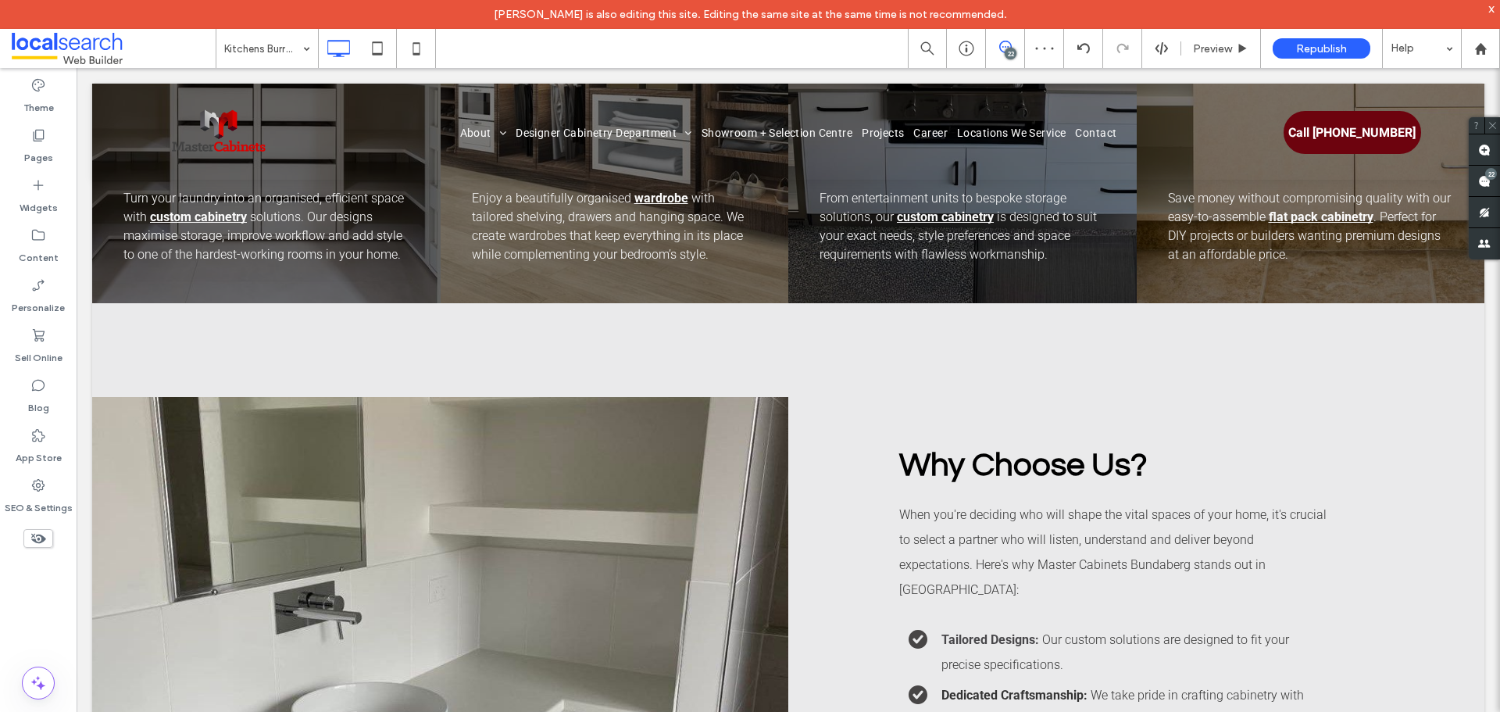
click at [276, 55] on div "Kitchens Burrum Heads 22 Preview Republish Help Site Comments Team & Clients Au…" at bounding box center [750, 356] width 1500 height 712
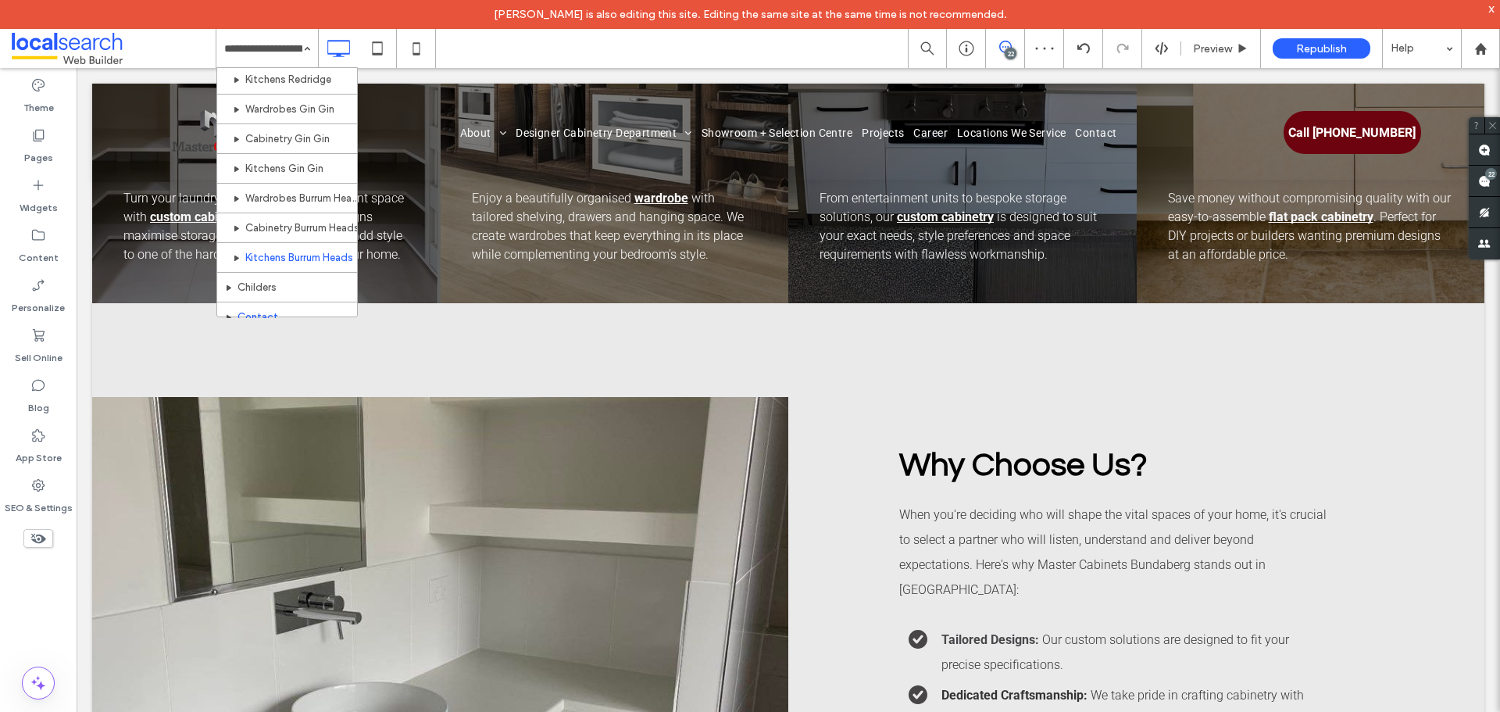
scroll to position [794, 0]
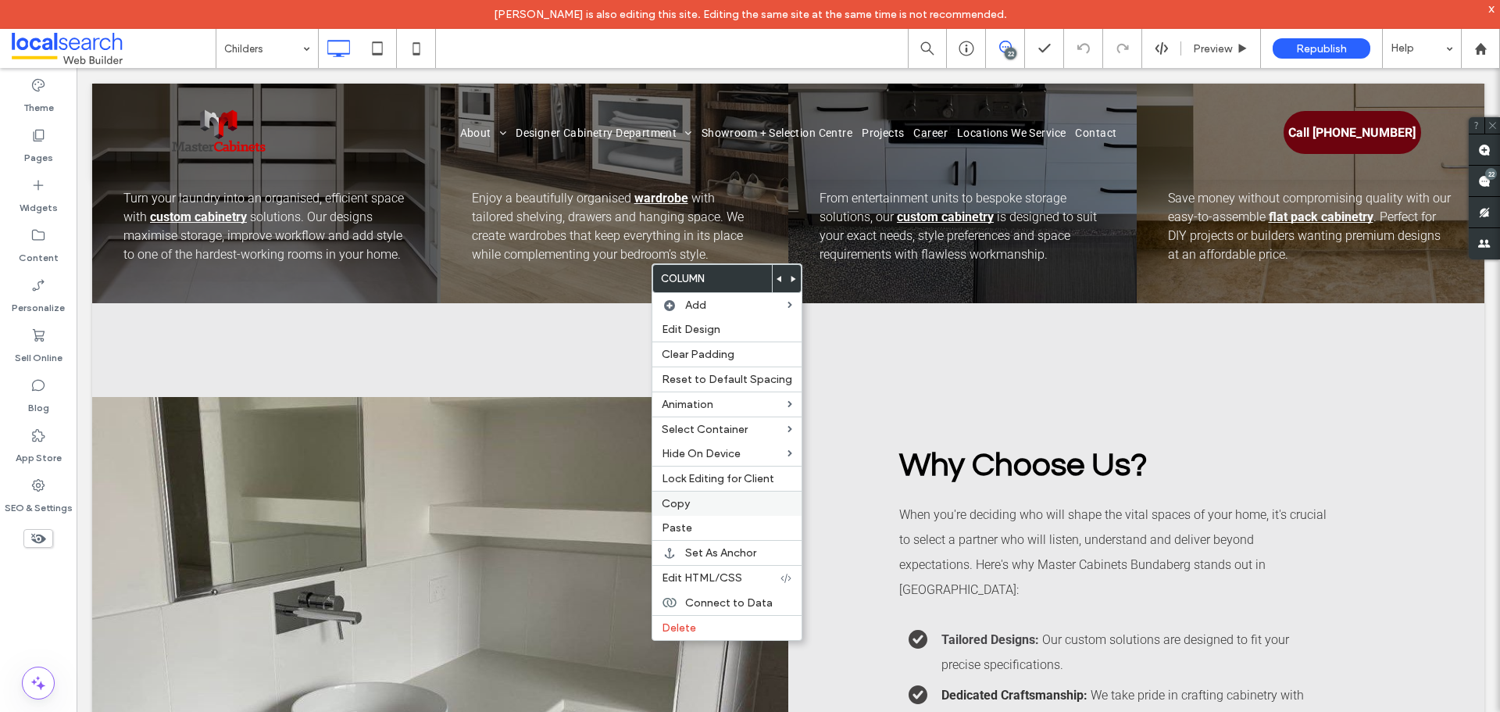
click at [695, 505] on label "Copy" at bounding box center [727, 503] width 130 height 13
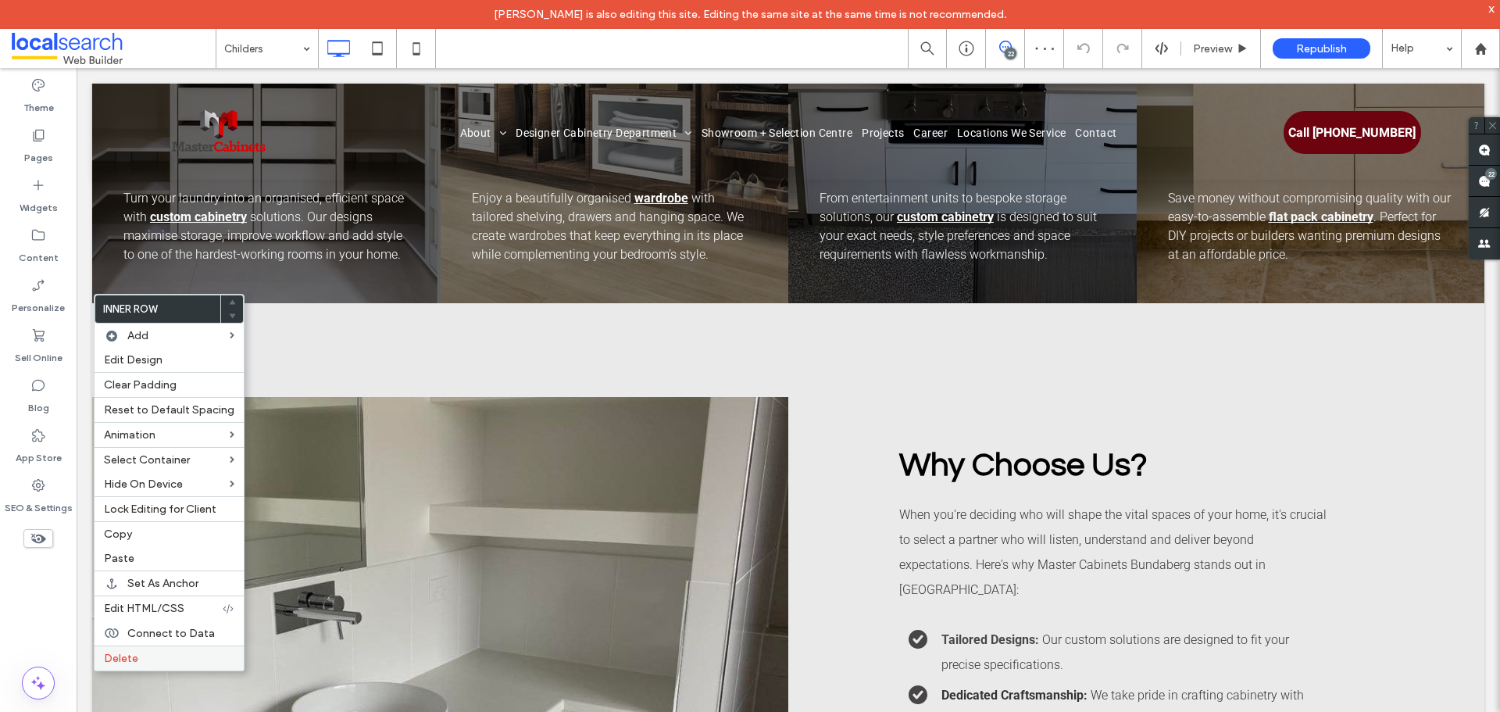
click at [162, 658] on label "Delete" at bounding box center [169, 657] width 130 height 13
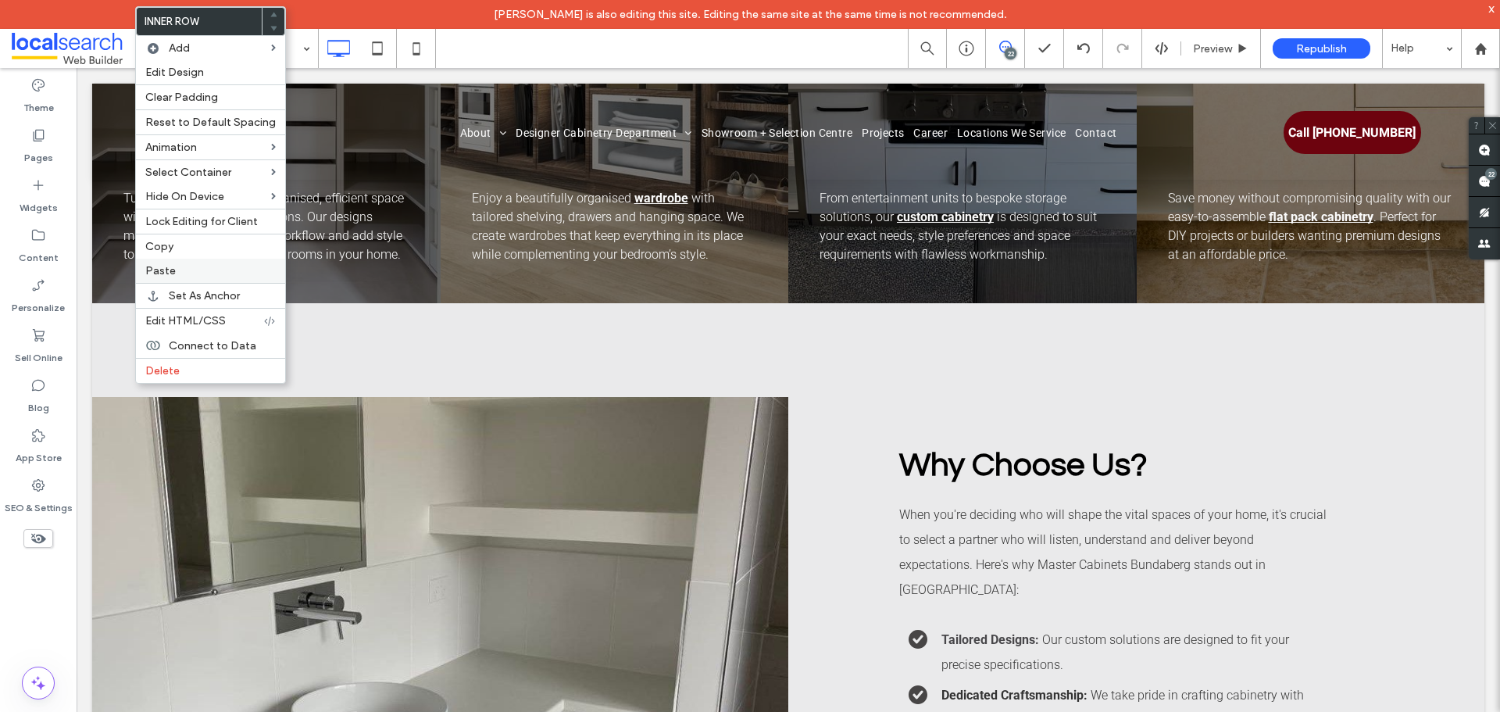
click at [201, 264] on label "Paste" at bounding box center [210, 270] width 130 height 13
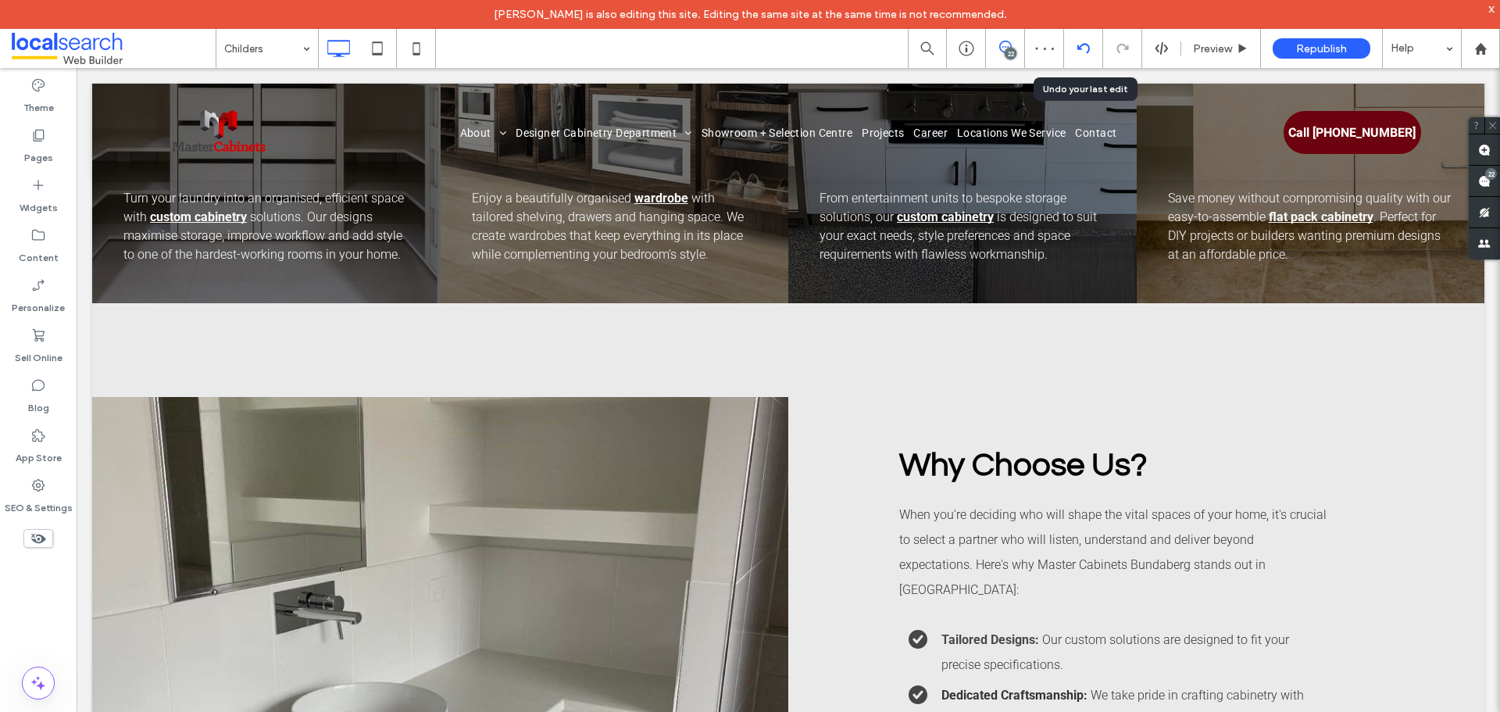
click at [1079, 48] on use at bounding box center [1082, 48] width 12 height 10
click at [1084, 48] on icon at bounding box center [1083, 48] width 12 height 12
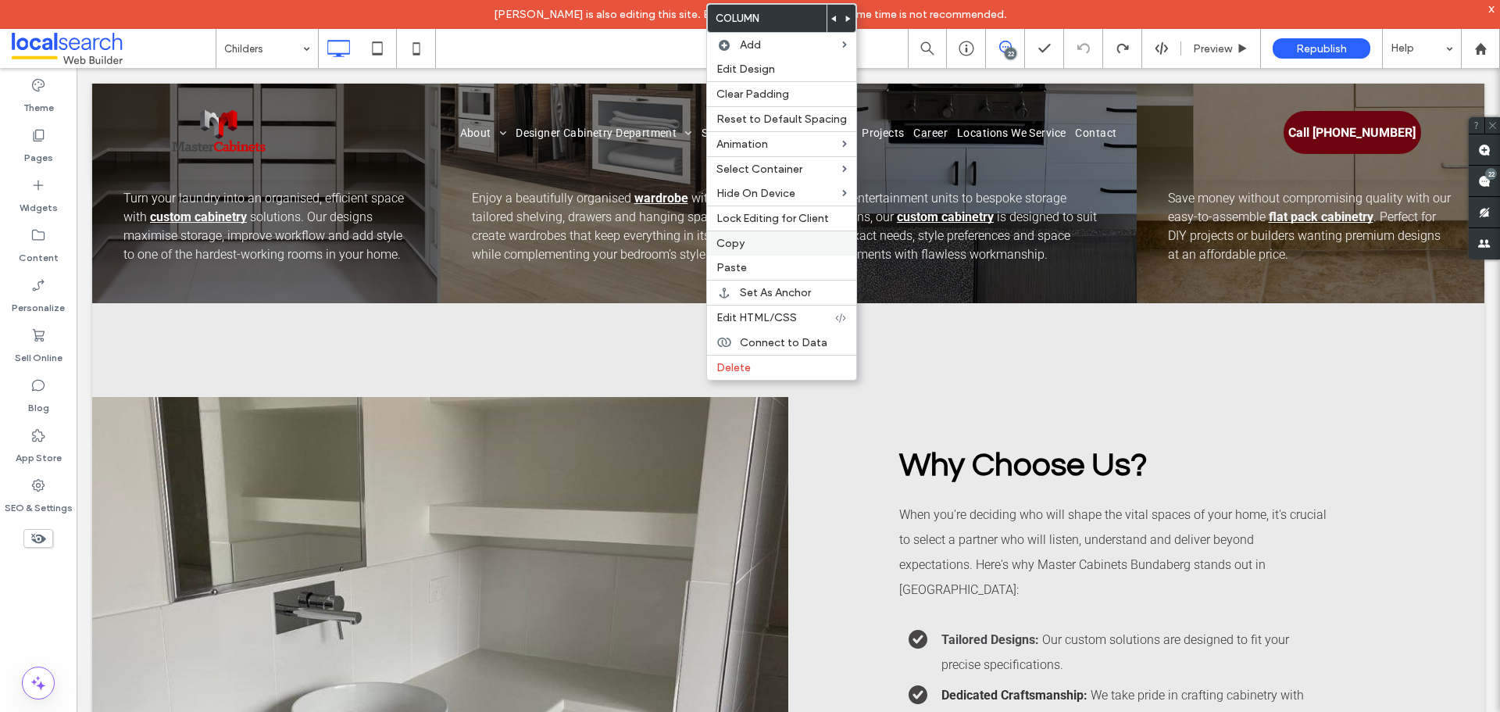
click at [779, 249] on label "Copy" at bounding box center [781, 243] width 130 height 13
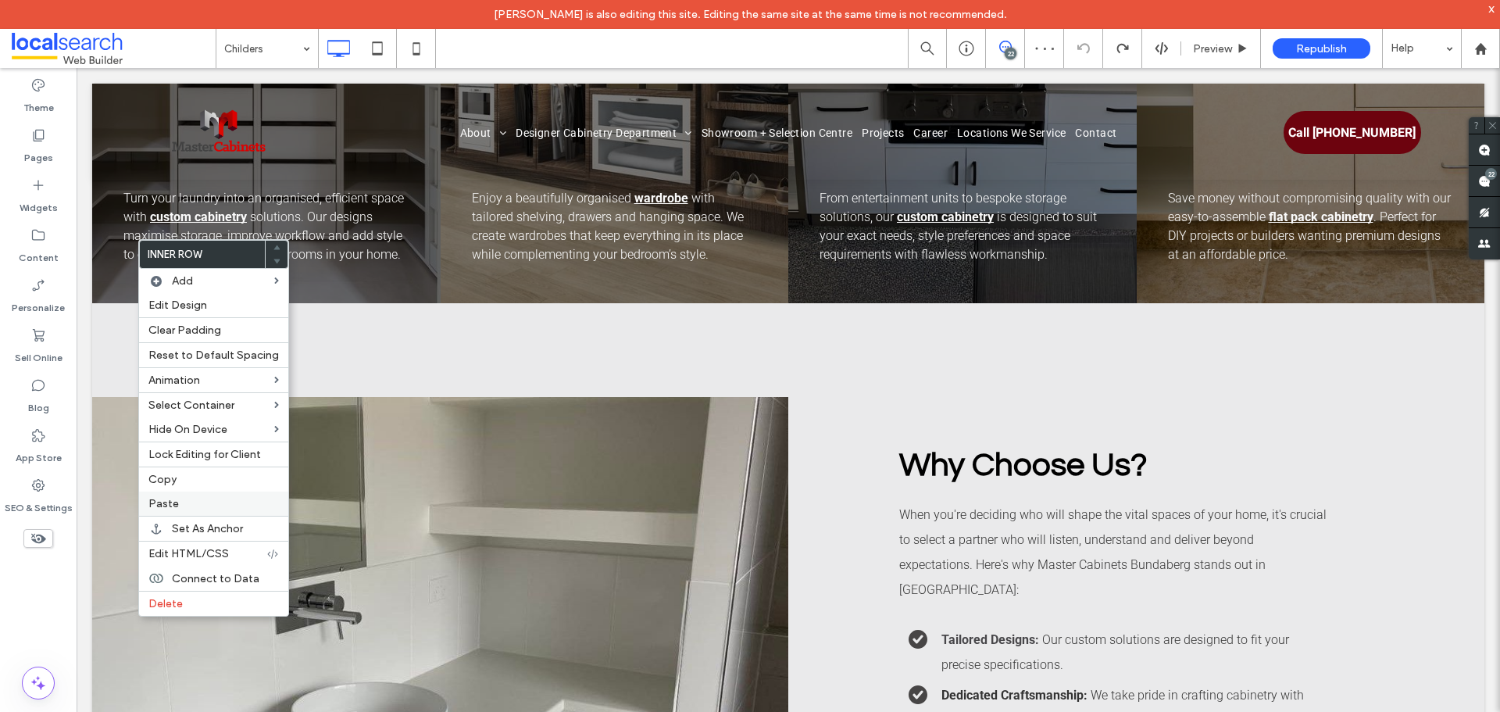
click at [193, 499] on label "Paste" at bounding box center [213, 503] width 130 height 13
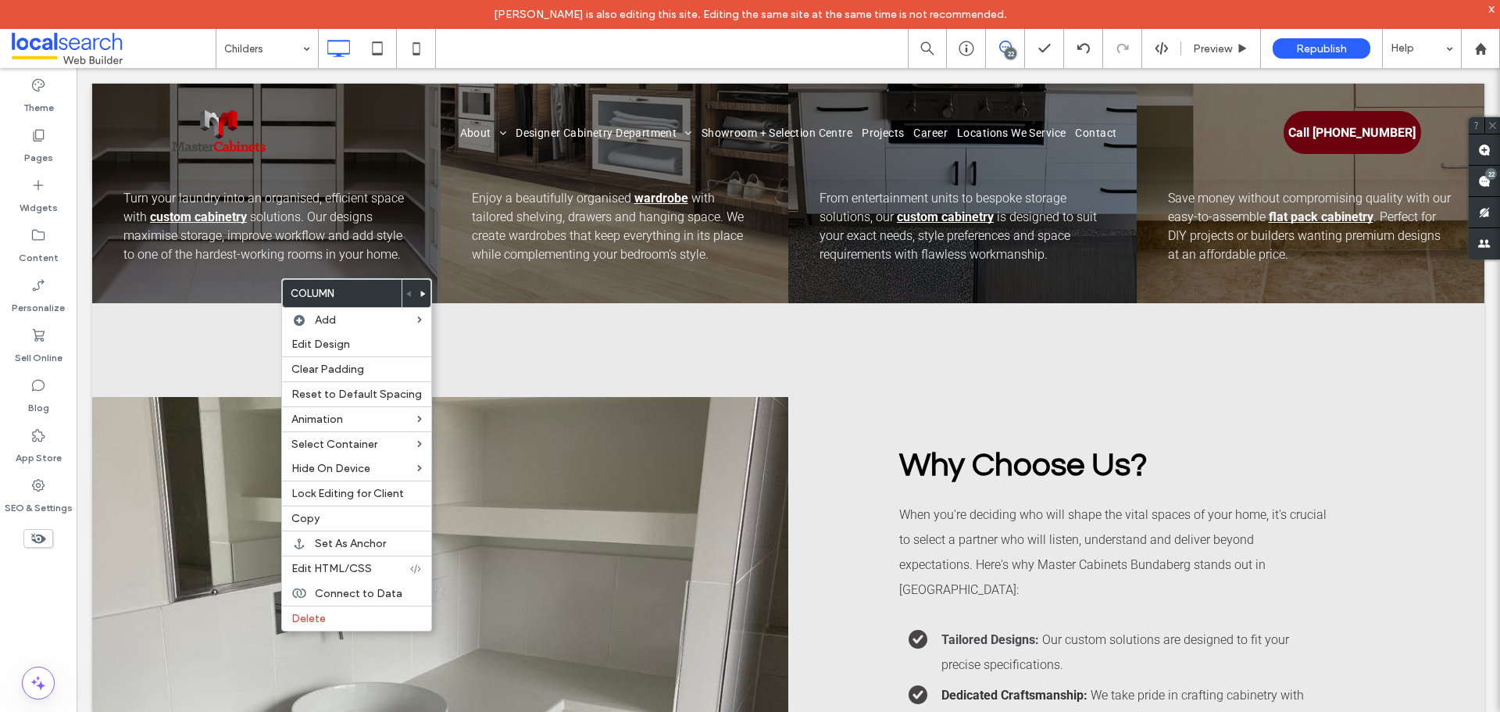
click at [421, 294] on use at bounding box center [423, 294] width 5 height 6
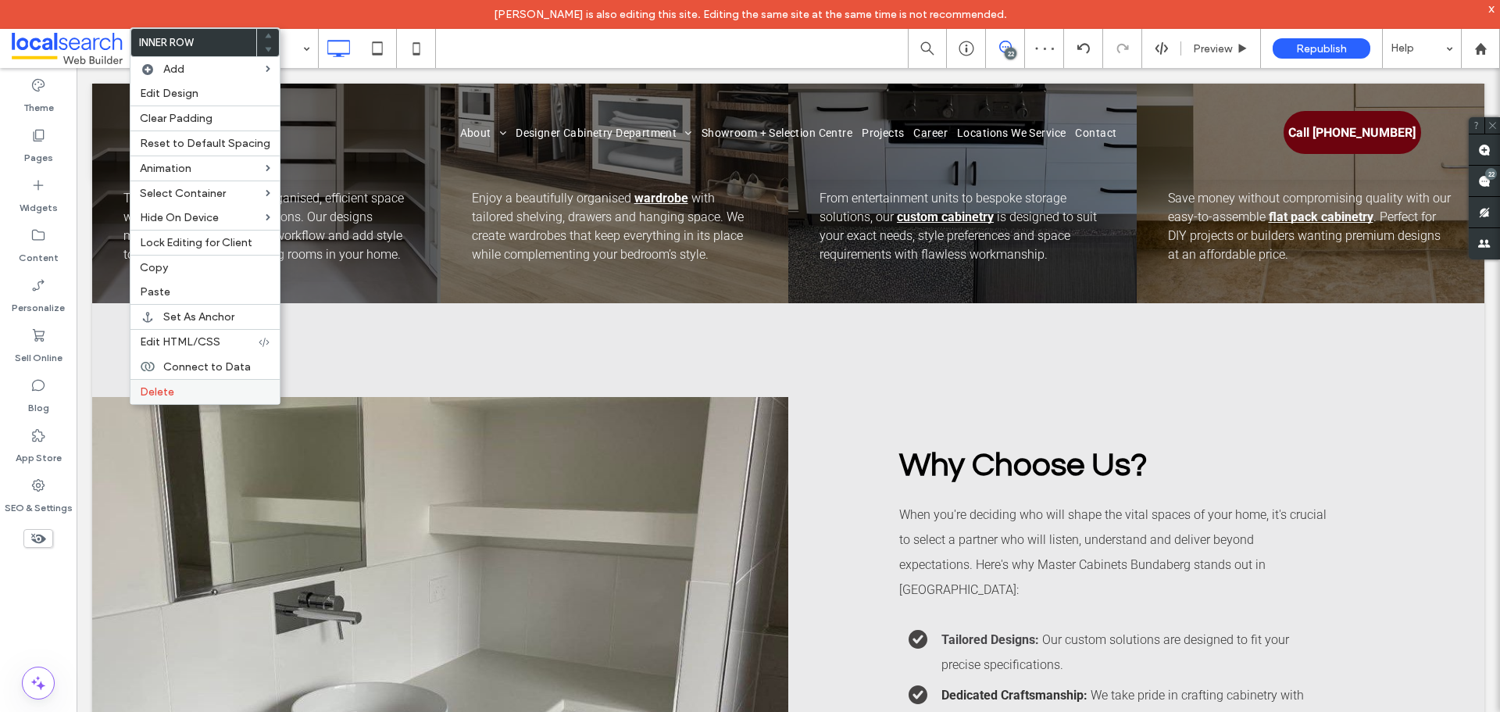
click at [219, 401] on div "Delete" at bounding box center [204, 391] width 149 height 25
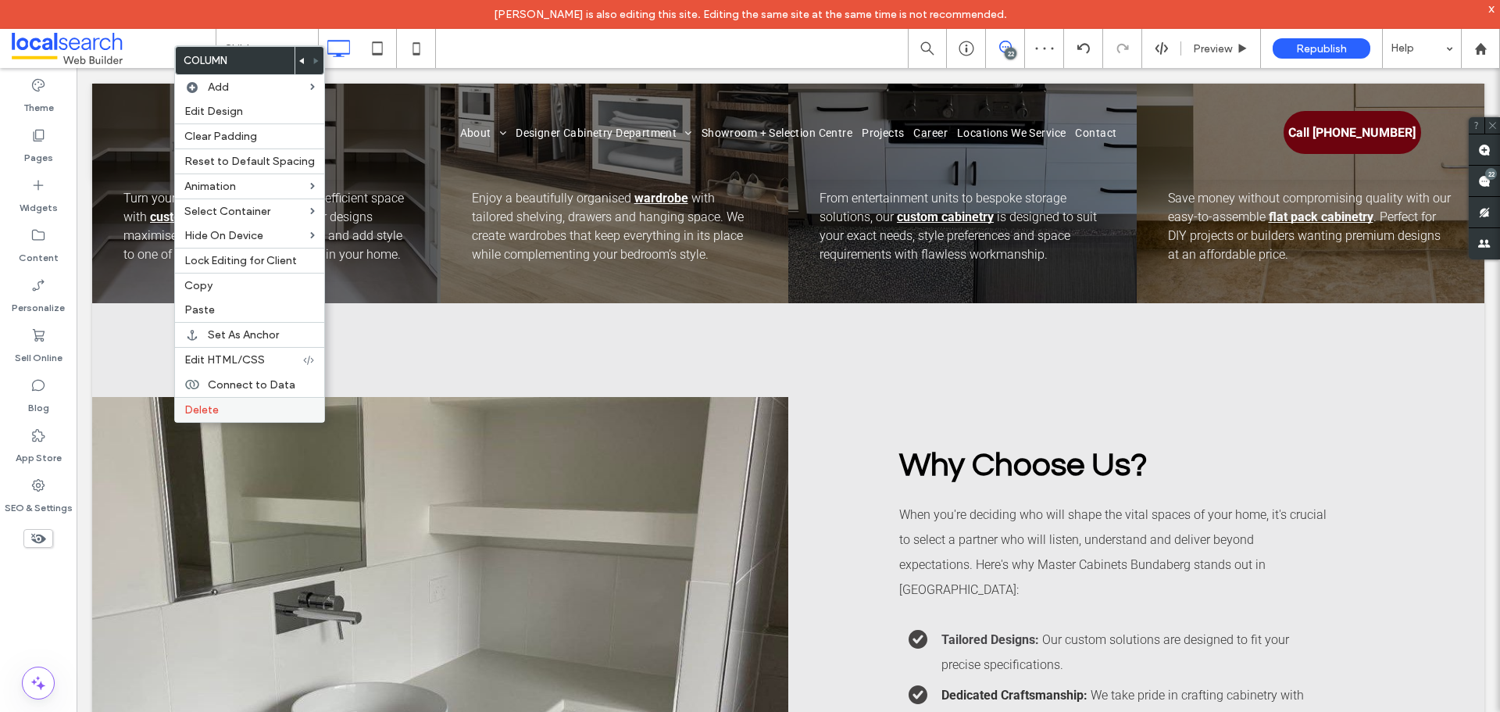
click at [235, 405] on label "Delete" at bounding box center [249, 409] width 130 height 13
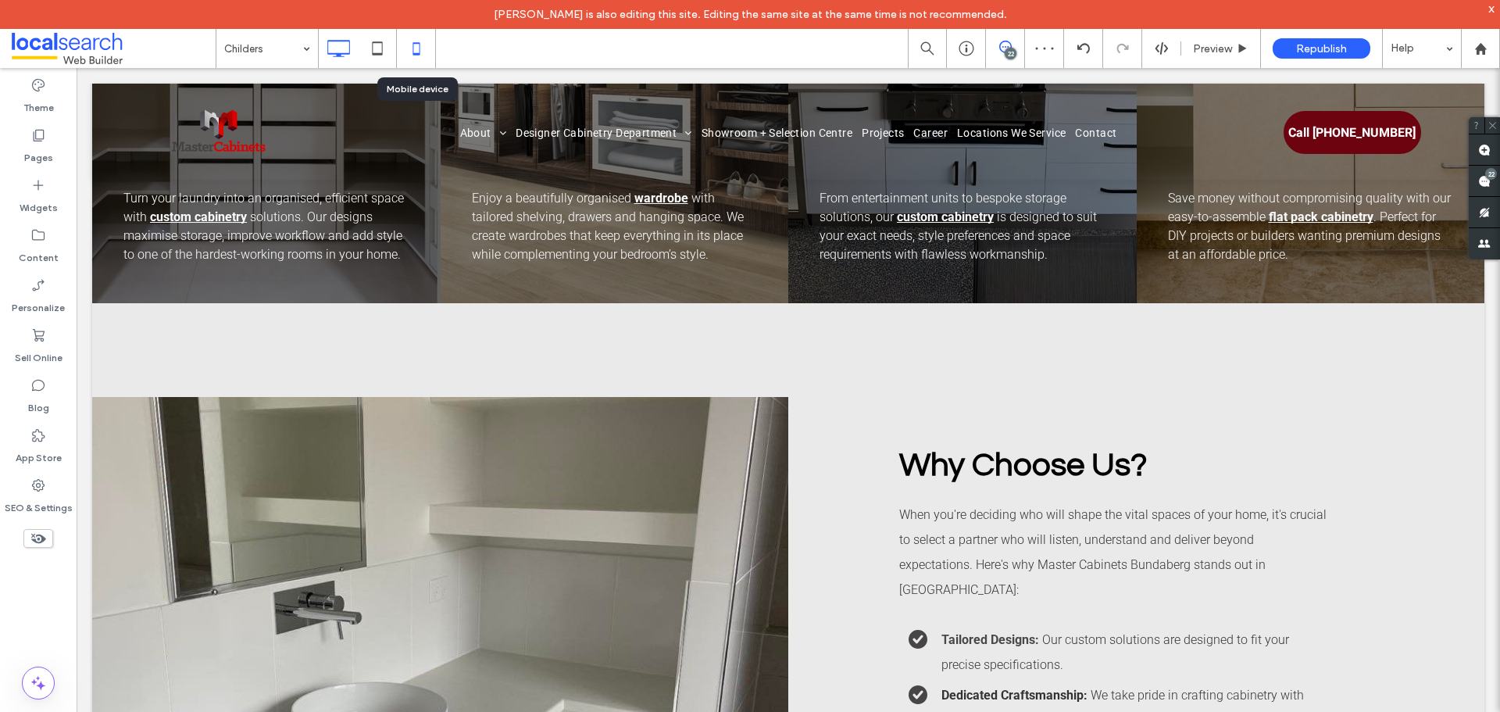
click at [427, 52] on icon at bounding box center [416, 48] width 31 height 31
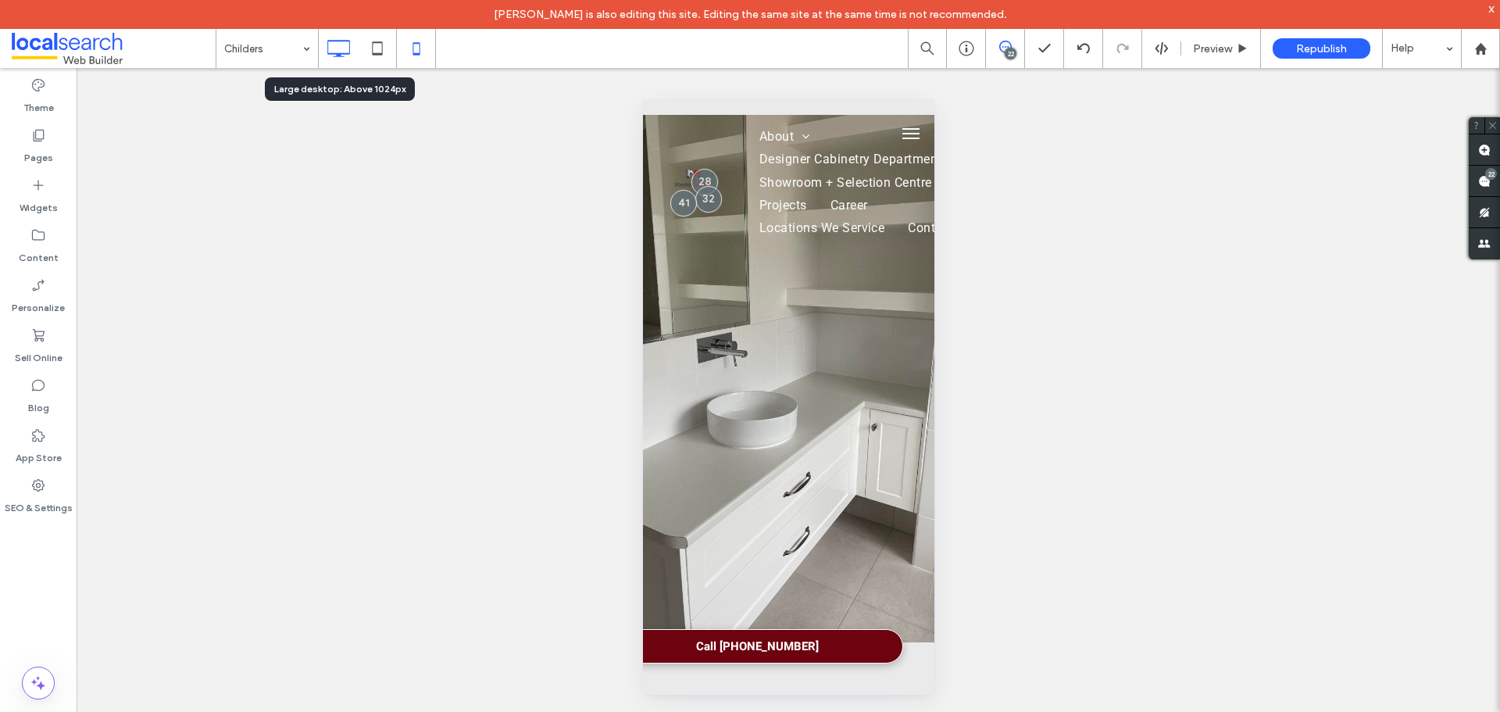
click at [334, 48] on icon at bounding box center [338, 48] width 31 height 31
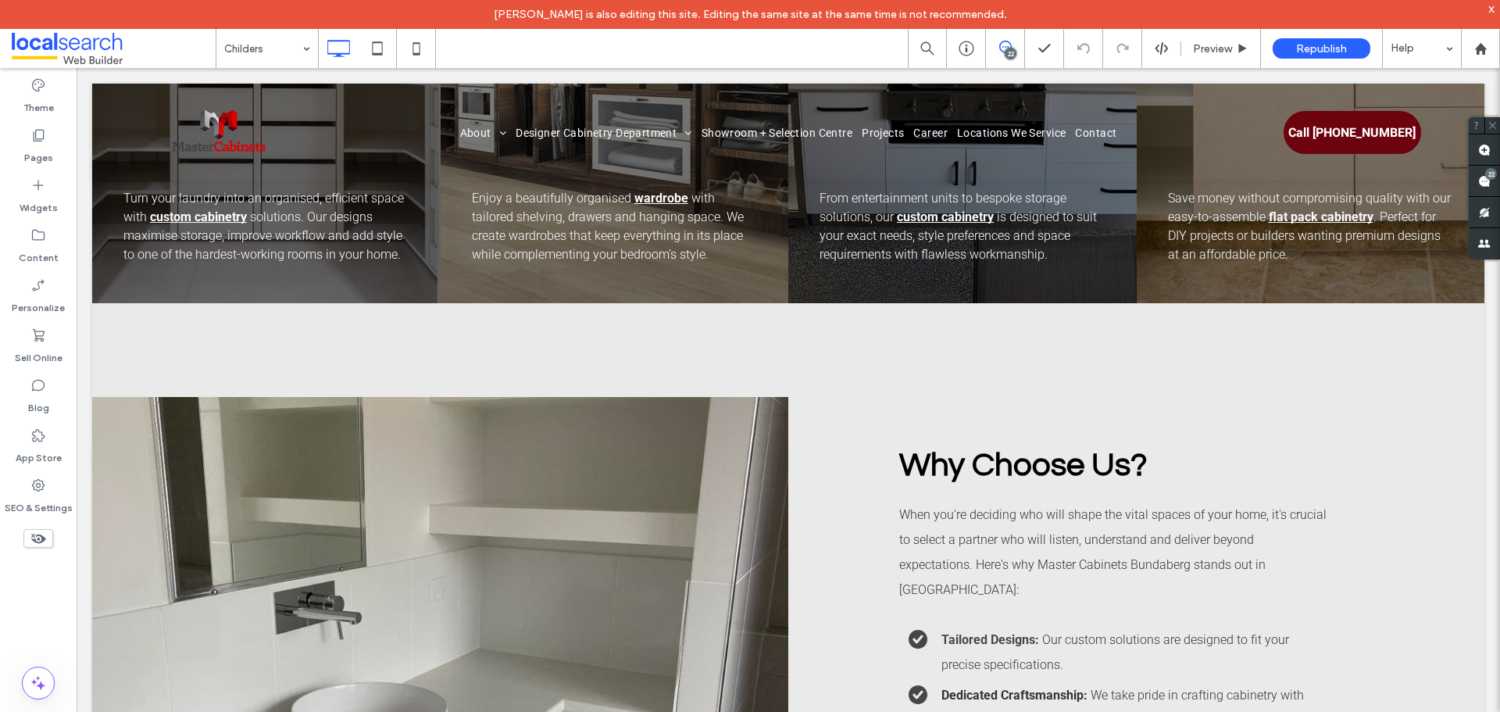
click at [1004, 53] on div "22" at bounding box center [1010, 54] width 12 height 12
click at [1008, 51] on div "22" at bounding box center [1010, 54] width 12 height 12
click at [1486, 174] on div "22" at bounding box center [1491, 174] width 12 height 12
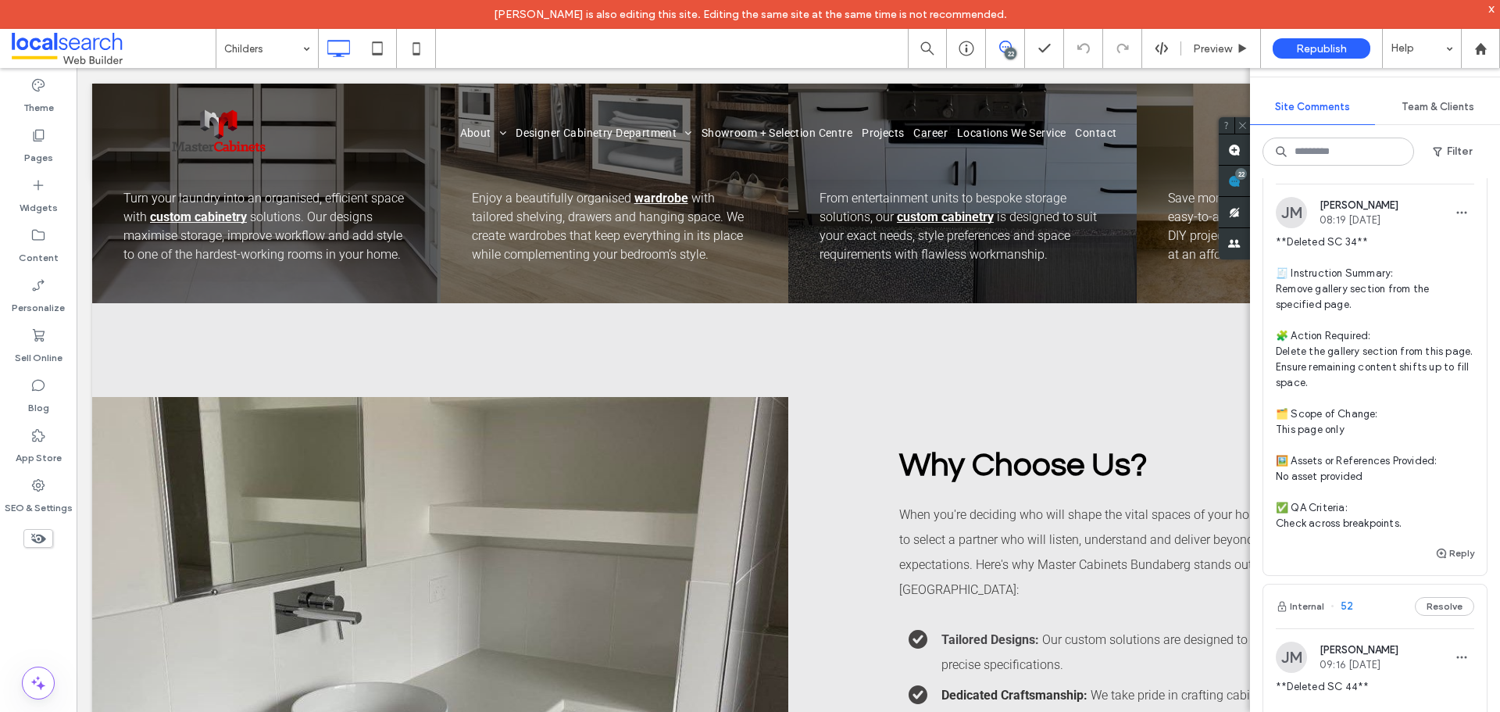
scroll to position [78, 0]
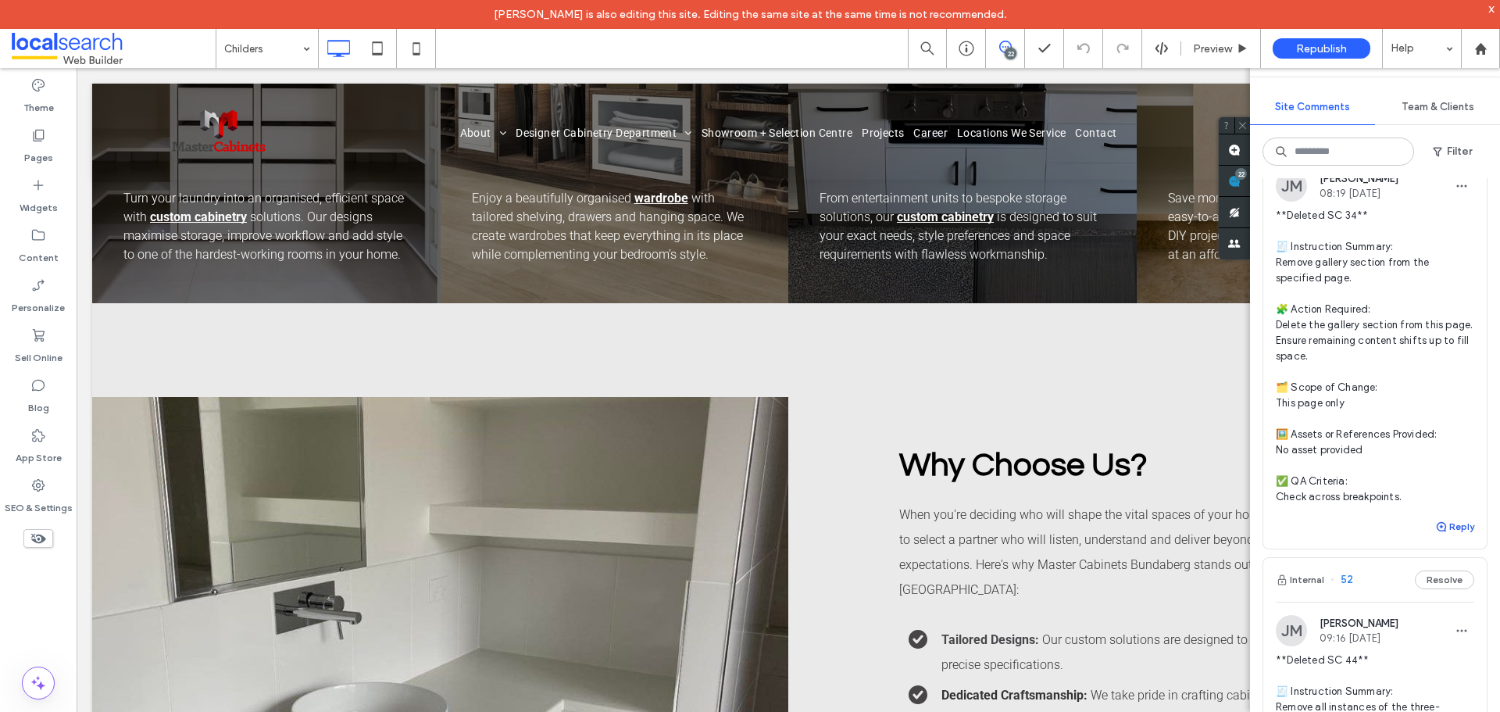
click at [1446, 536] on button "Reply" at bounding box center [1454, 526] width 39 height 19
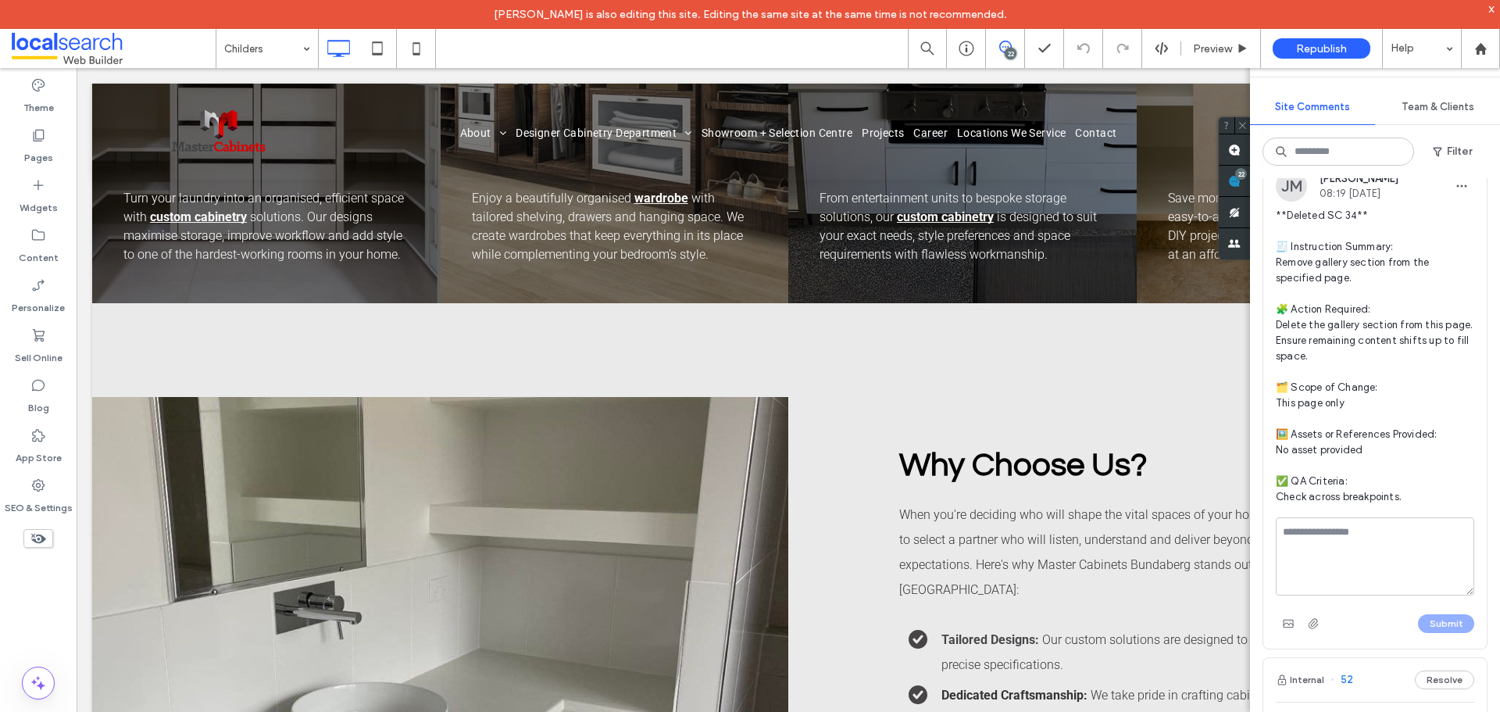
click at [1364, 570] on textarea at bounding box center [1374, 556] width 198 height 78
type textarea "**********"
click at [1425, 633] on button "Submit" at bounding box center [1446, 623] width 56 height 19
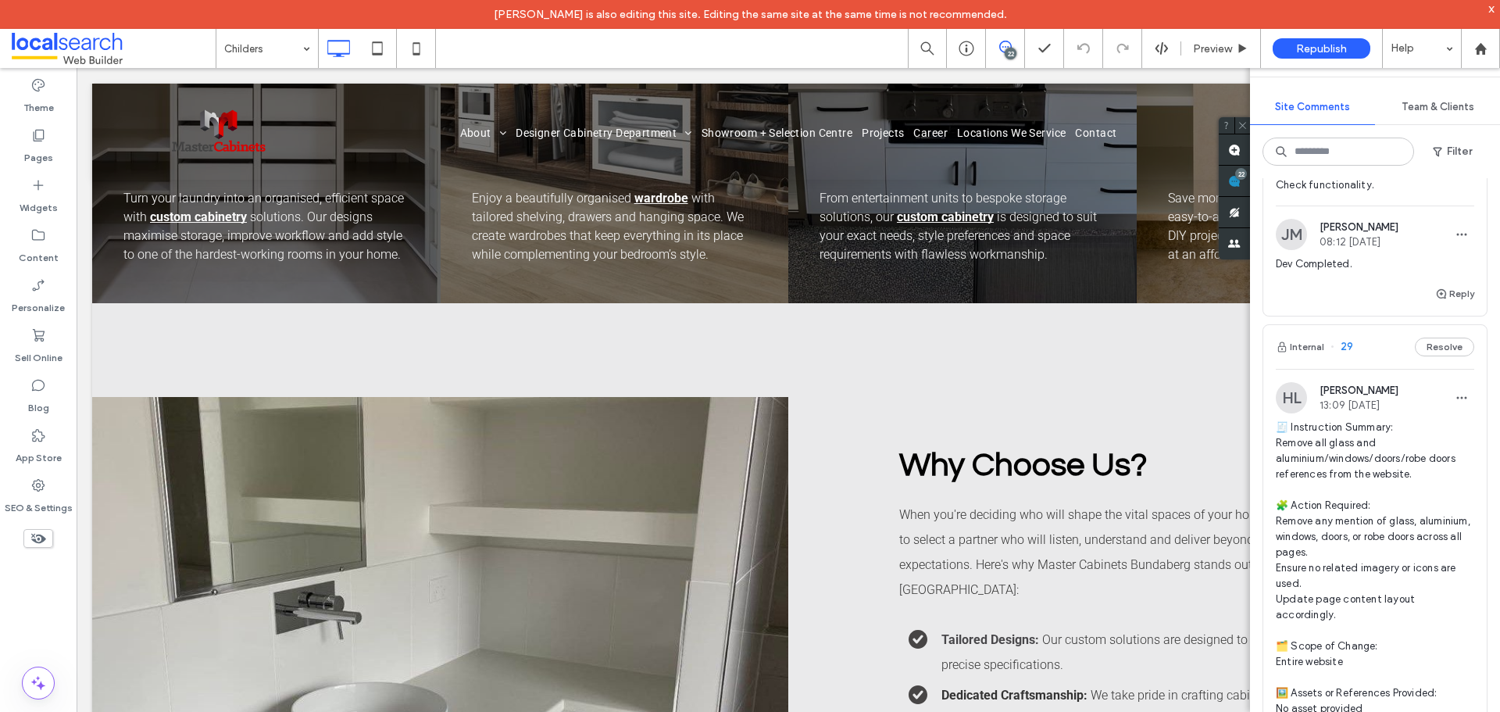
scroll to position [14293, 0]
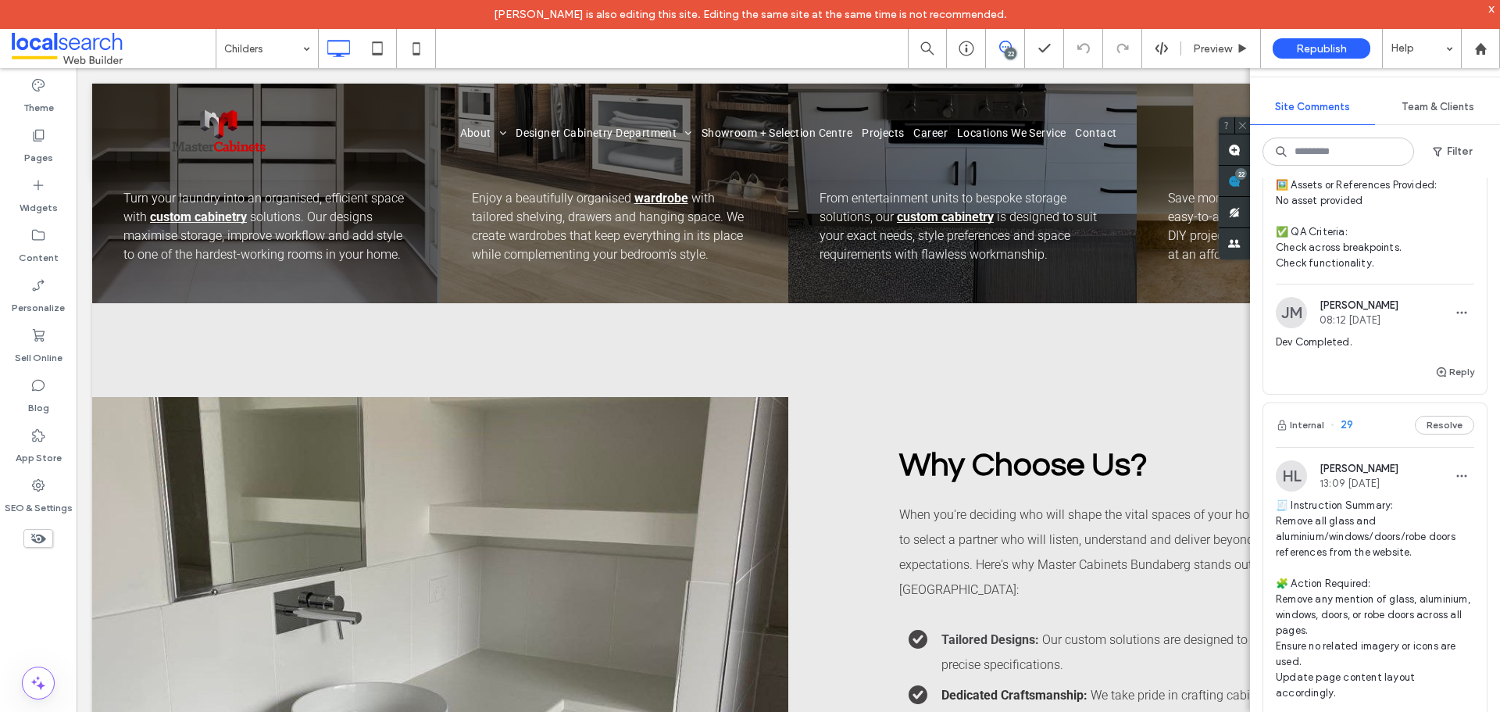
click at [1414, 571] on div "Delete" at bounding box center [1391, 563] width 139 height 30
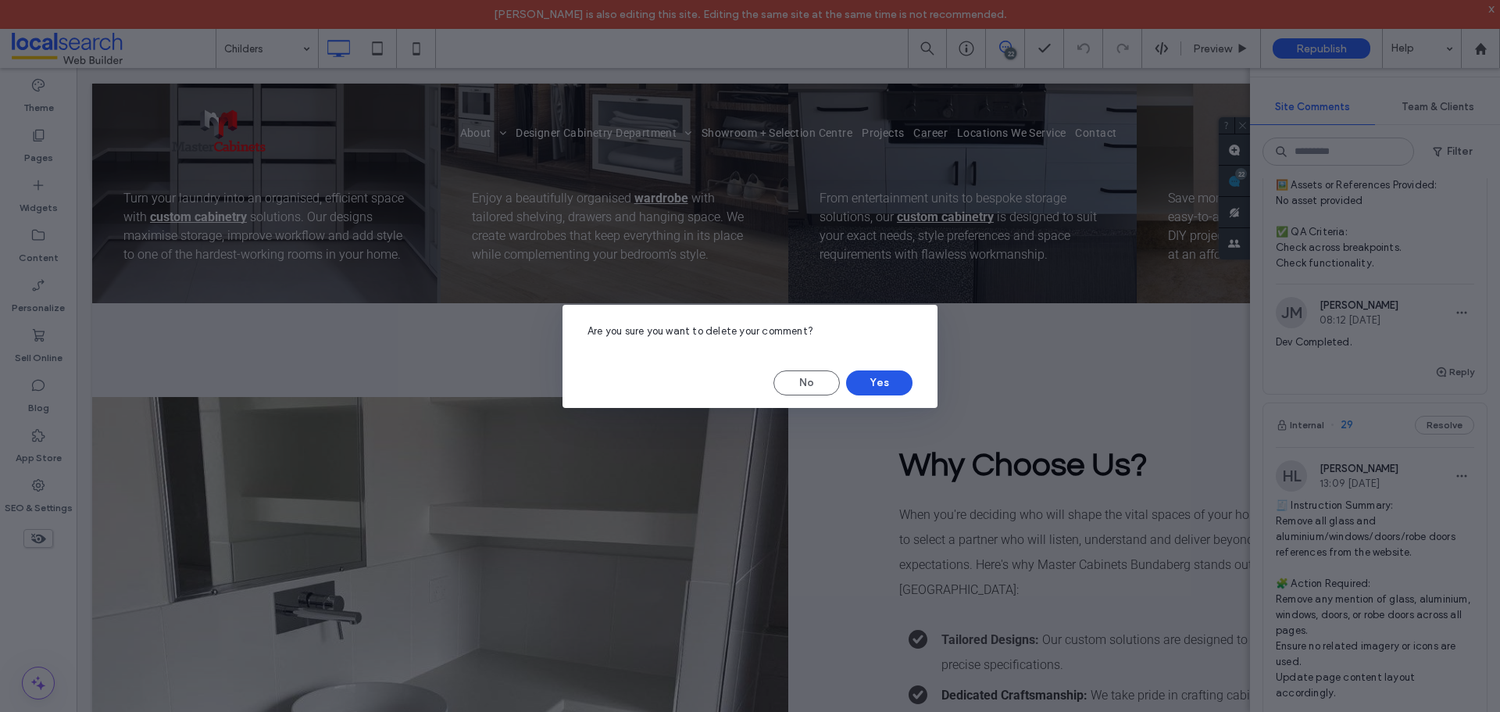
click at [879, 382] on button "Yes" at bounding box center [879, 382] width 66 height 25
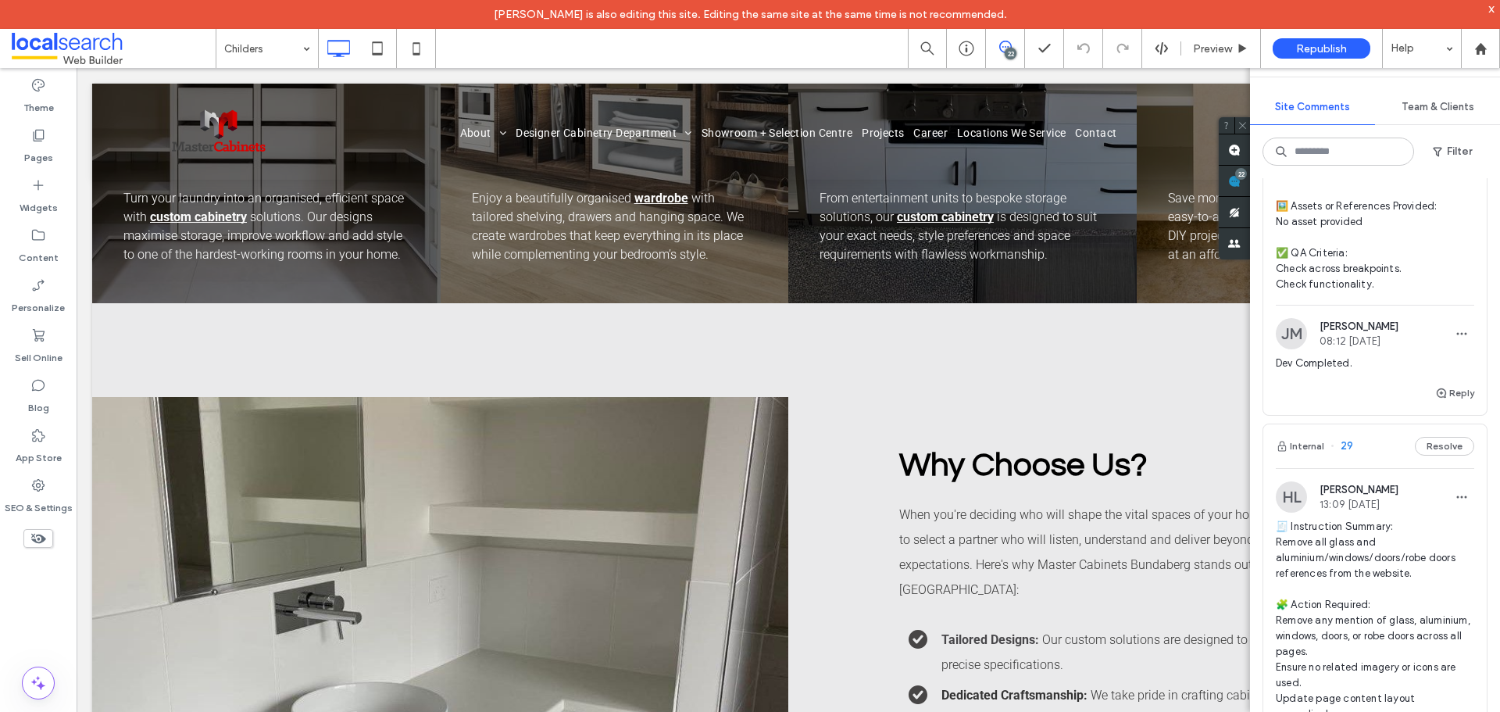
type textarea "***"
type textarea "*"
type textarea "**********"
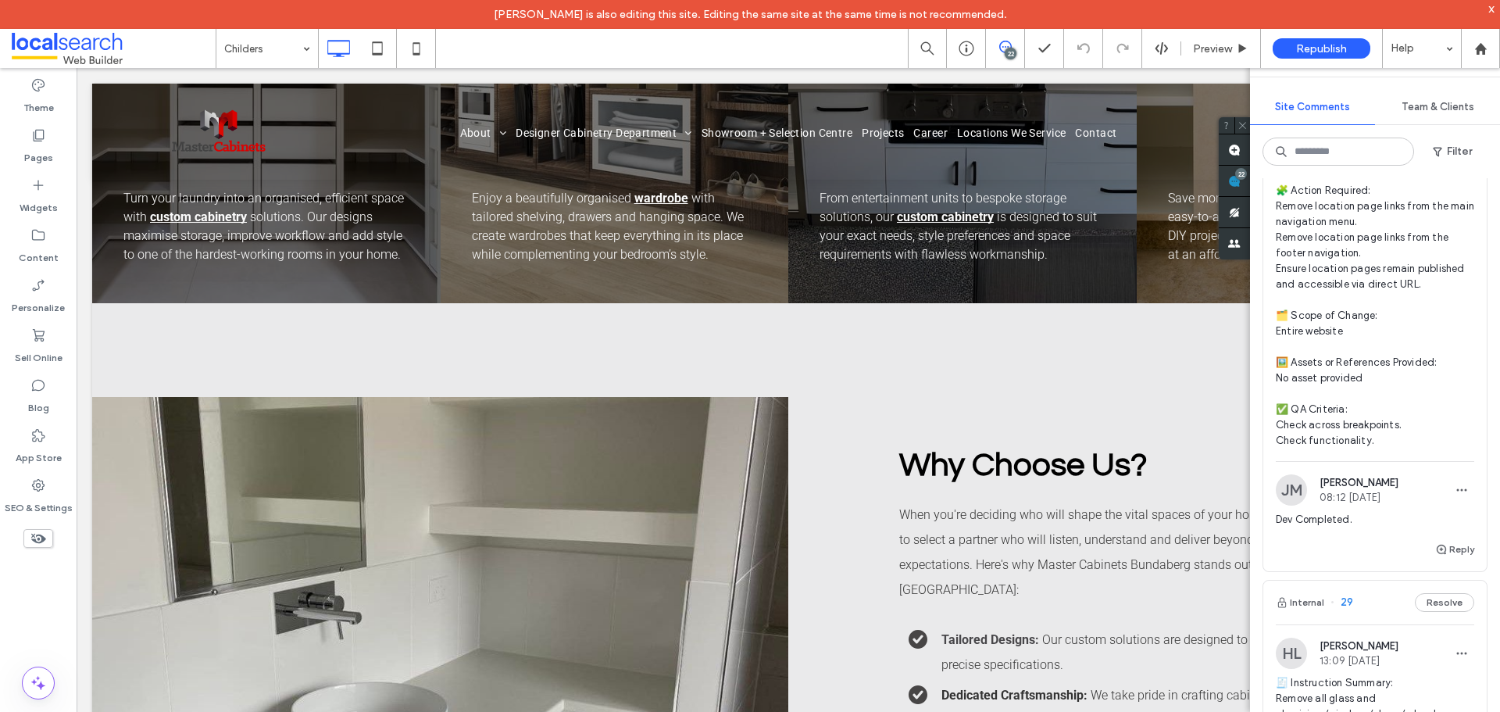
scroll to position [14215, 0]
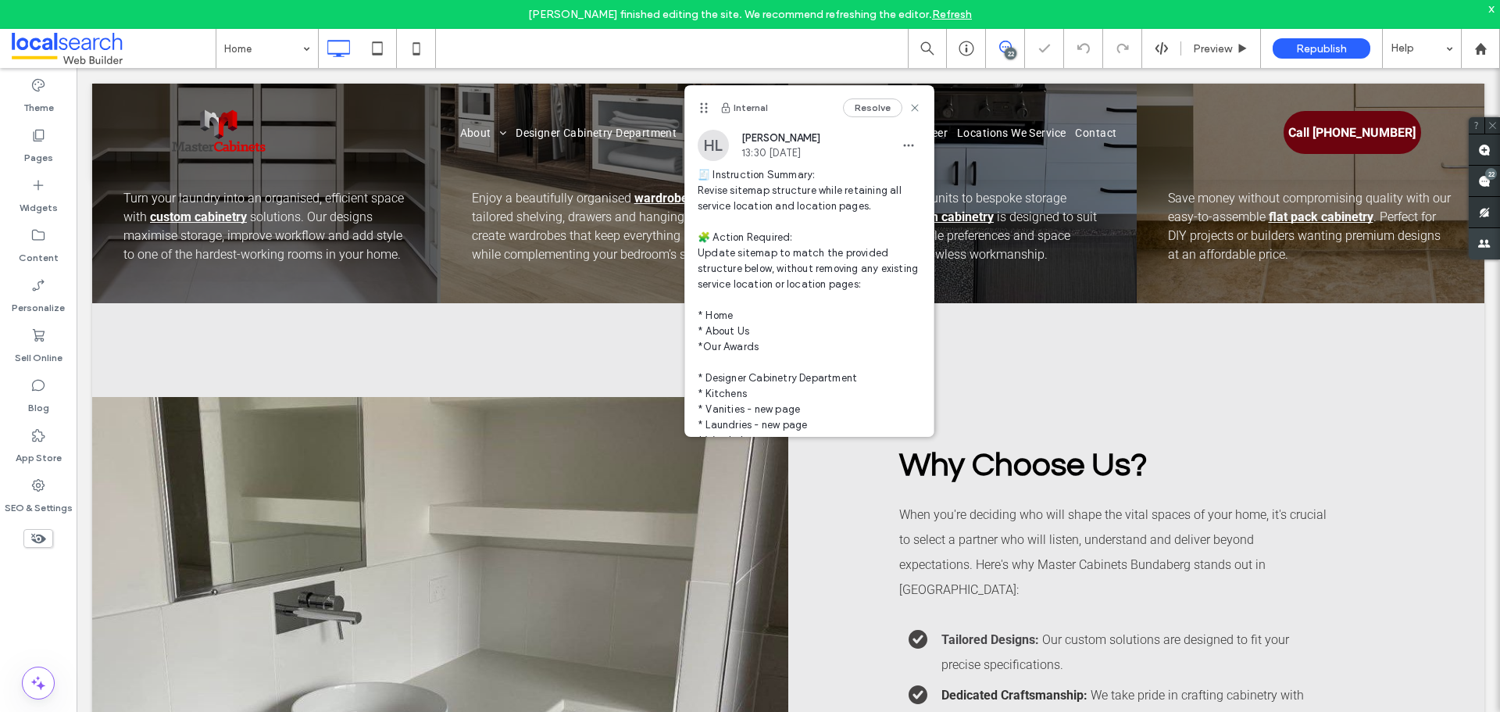
click at [1489, 186] on use at bounding box center [1484, 181] width 12 height 12
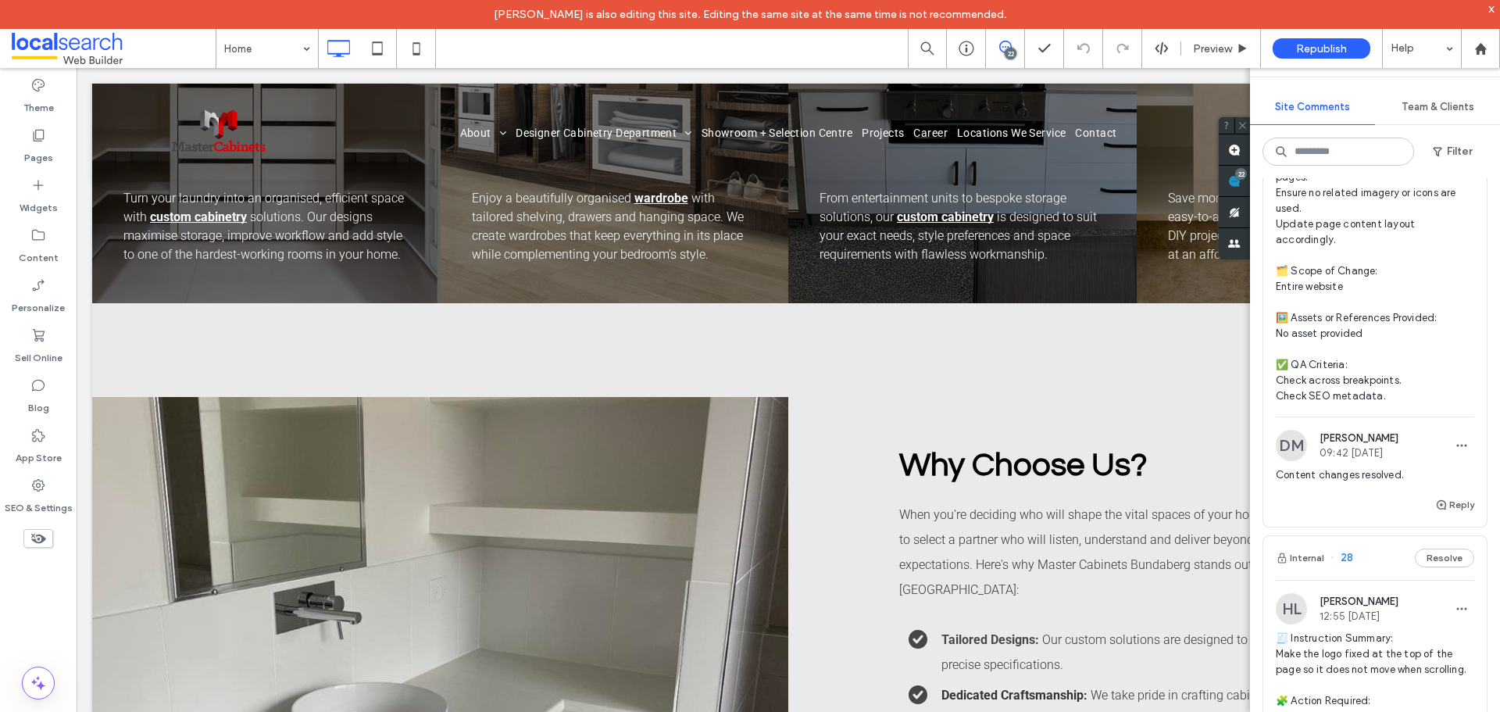
scroll to position [14589, 0]
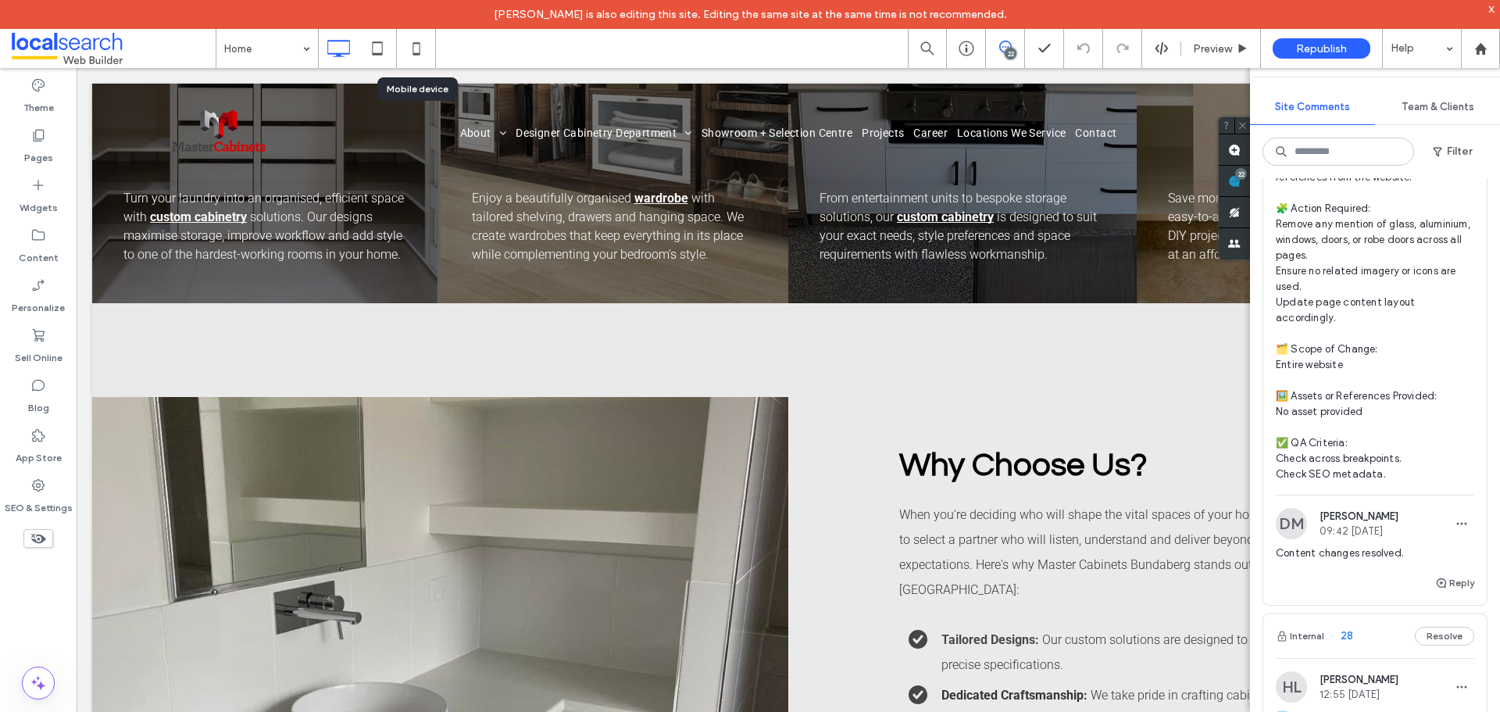
drag, startPoint x: 408, startPoint y: 48, endPoint x: 497, endPoint y: 160, distance: 142.4
click at [408, 48] on icon at bounding box center [416, 48] width 31 height 31
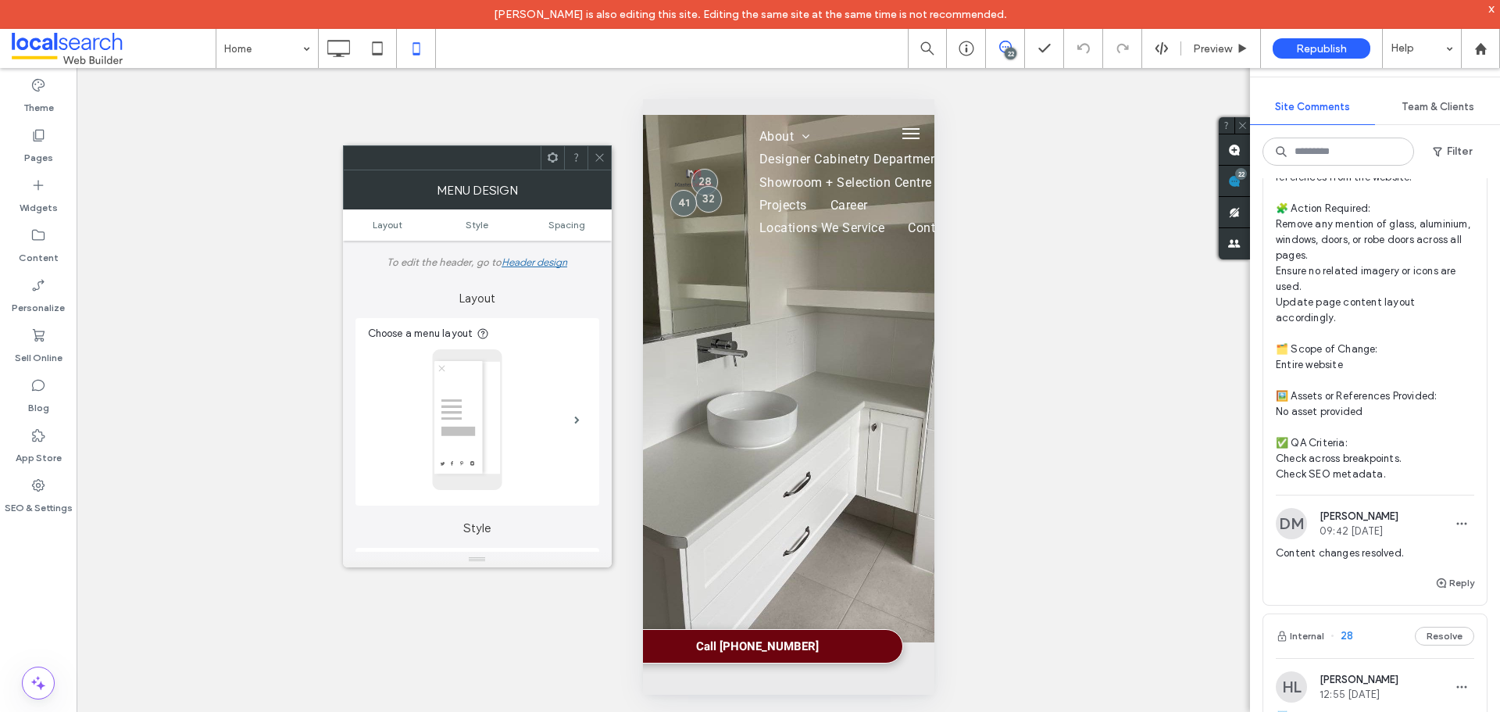
click at [608, 162] on div at bounding box center [598, 157] width 23 height 23
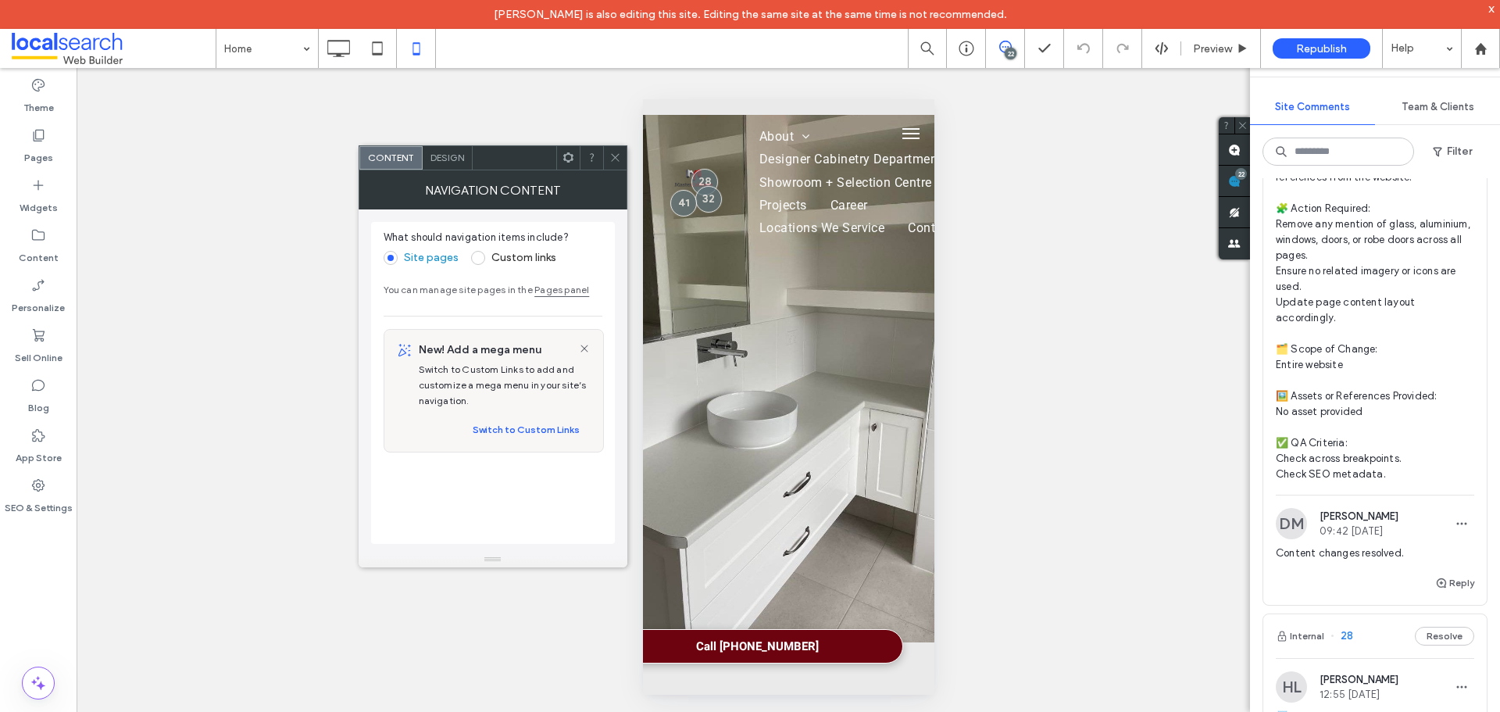
click at [615, 156] on icon at bounding box center [615, 158] width 12 height 12
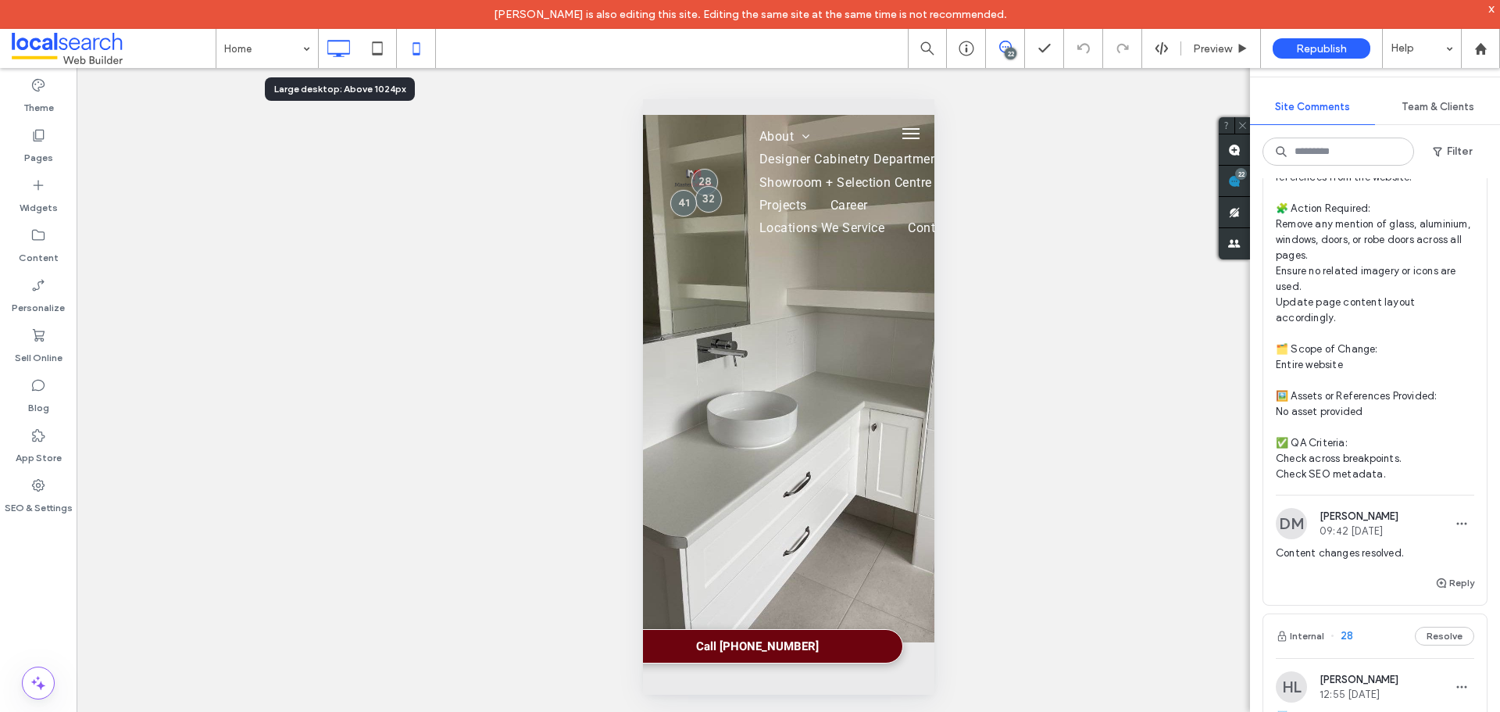
click at [332, 47] on icon at bounding box center [338, 48] width 31 height 31
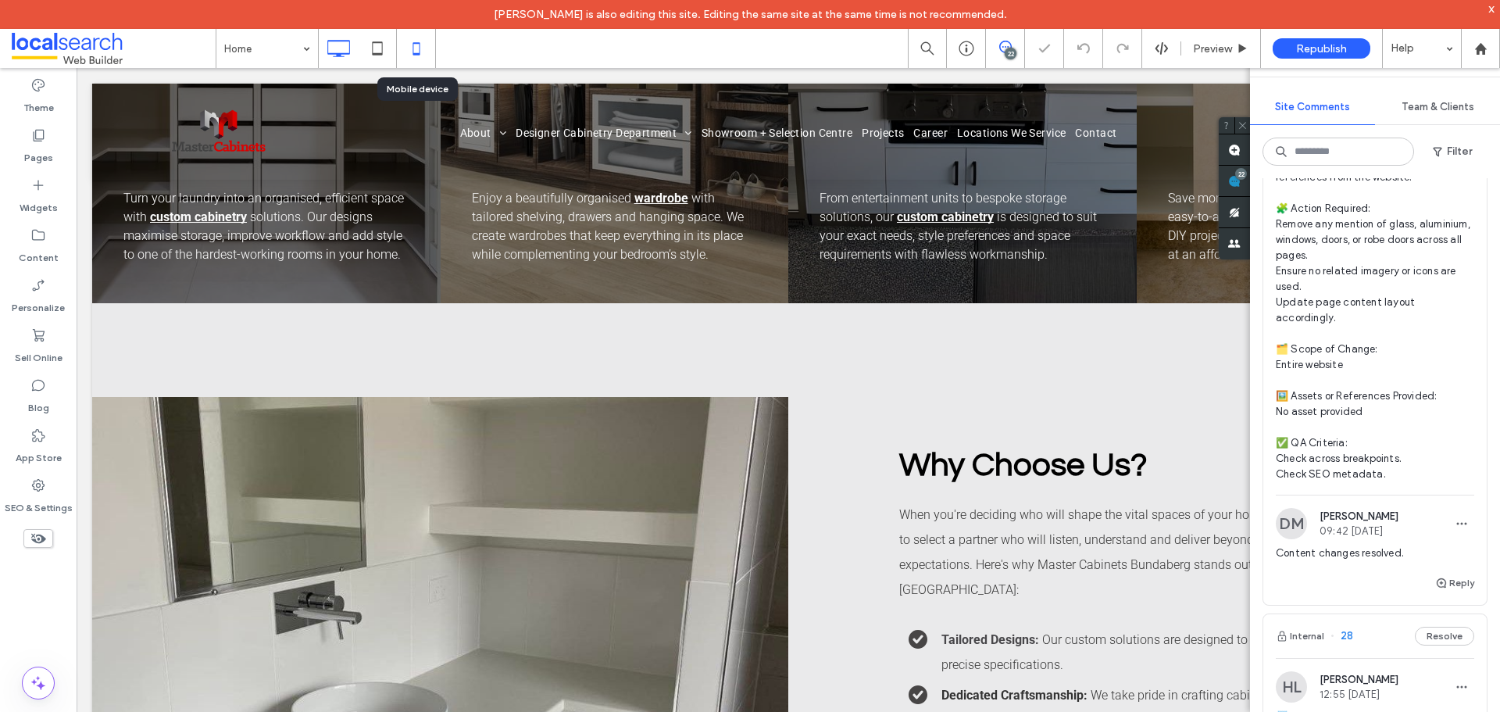
click at [427, 56] on icon at bounding box center [416, 48] width 31 height 31
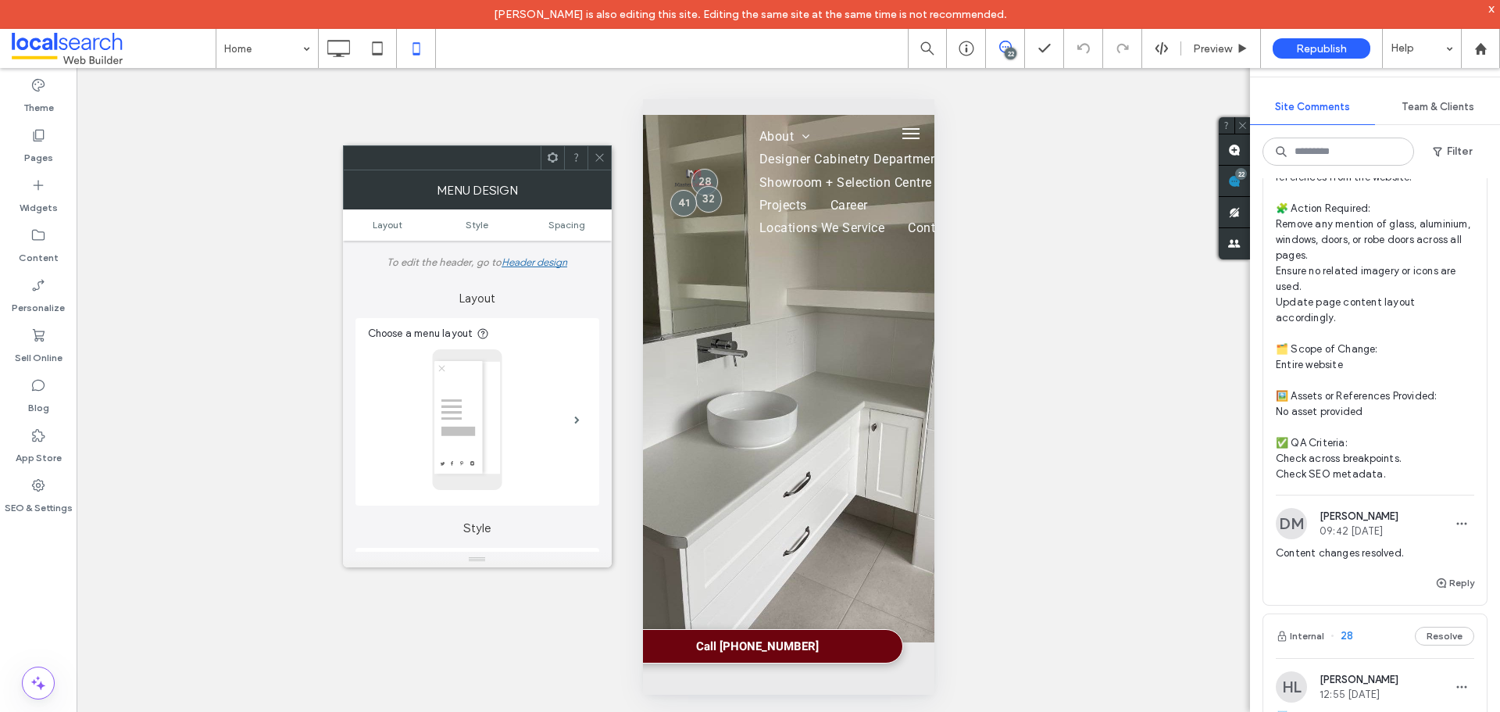
click at [599, 153] on icon at bounding box center [600, 158] width 12 height 12
click at [601, 159] on use at bounding box center [599, 158] width 8 height 8
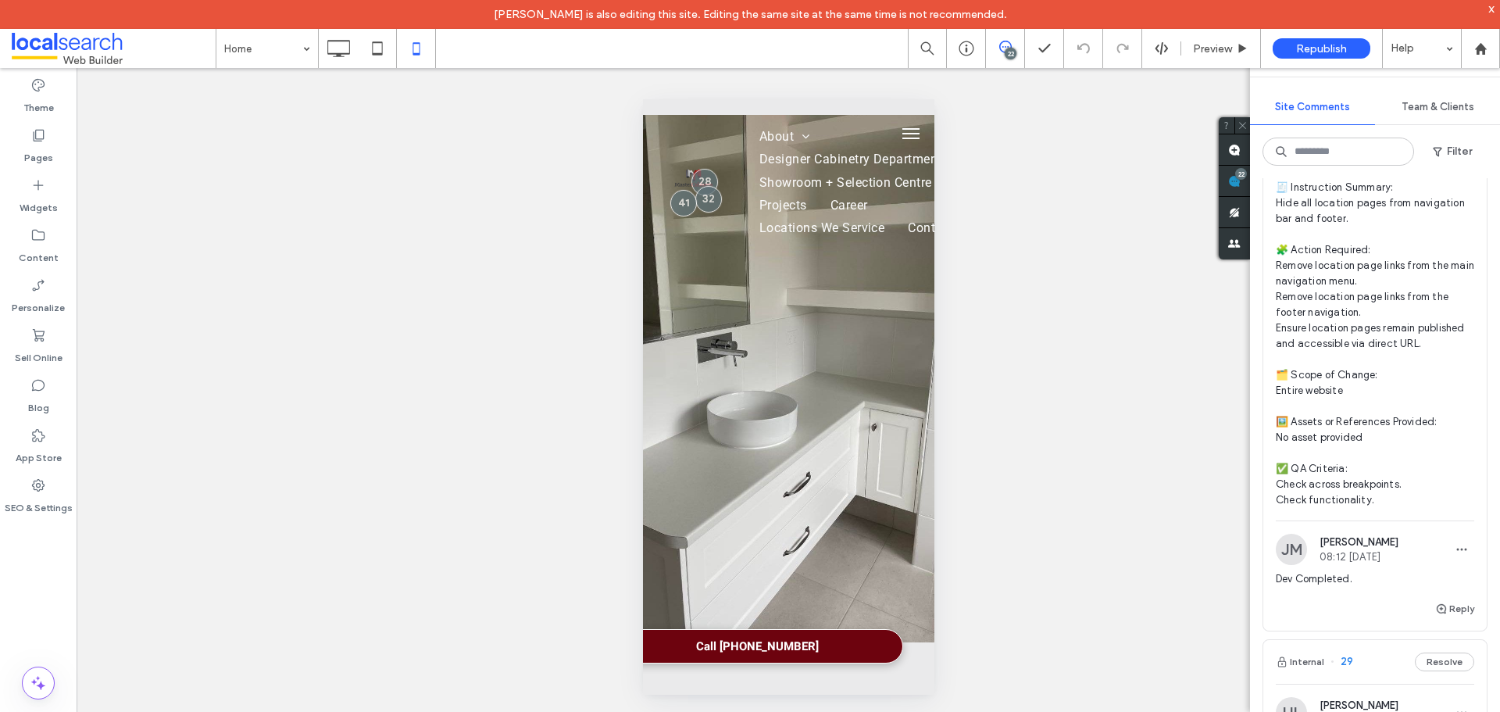
scroll to position [14199, 0]
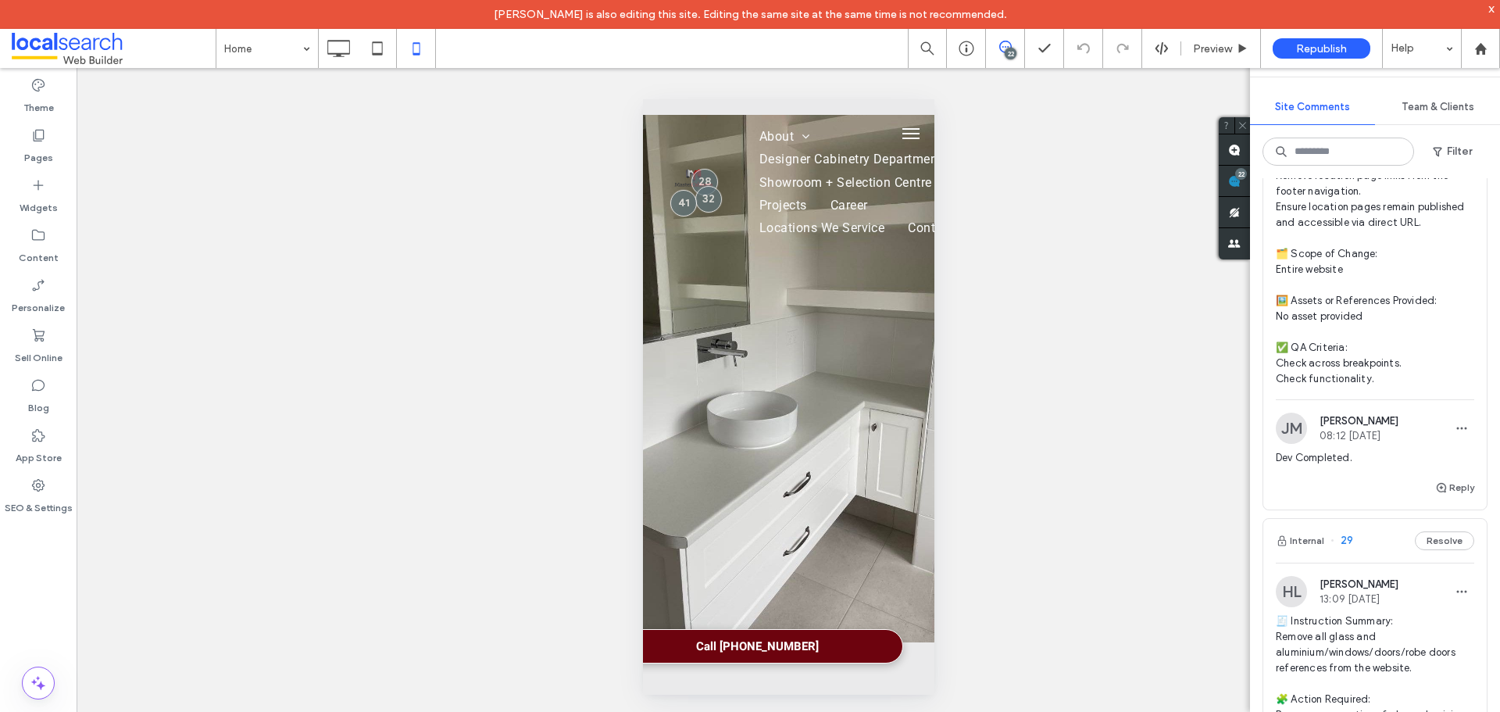
type textarea "**********"
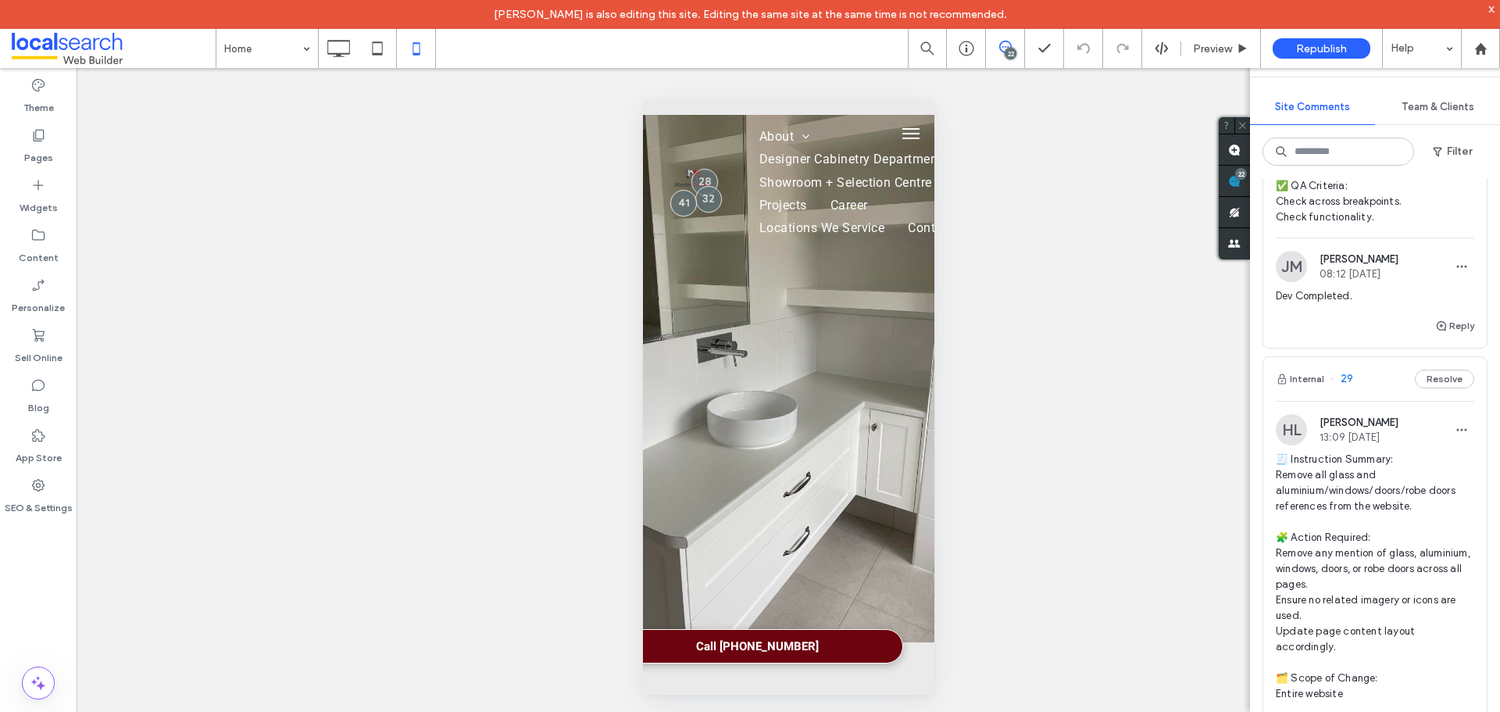
scroll to position [14355, 0]
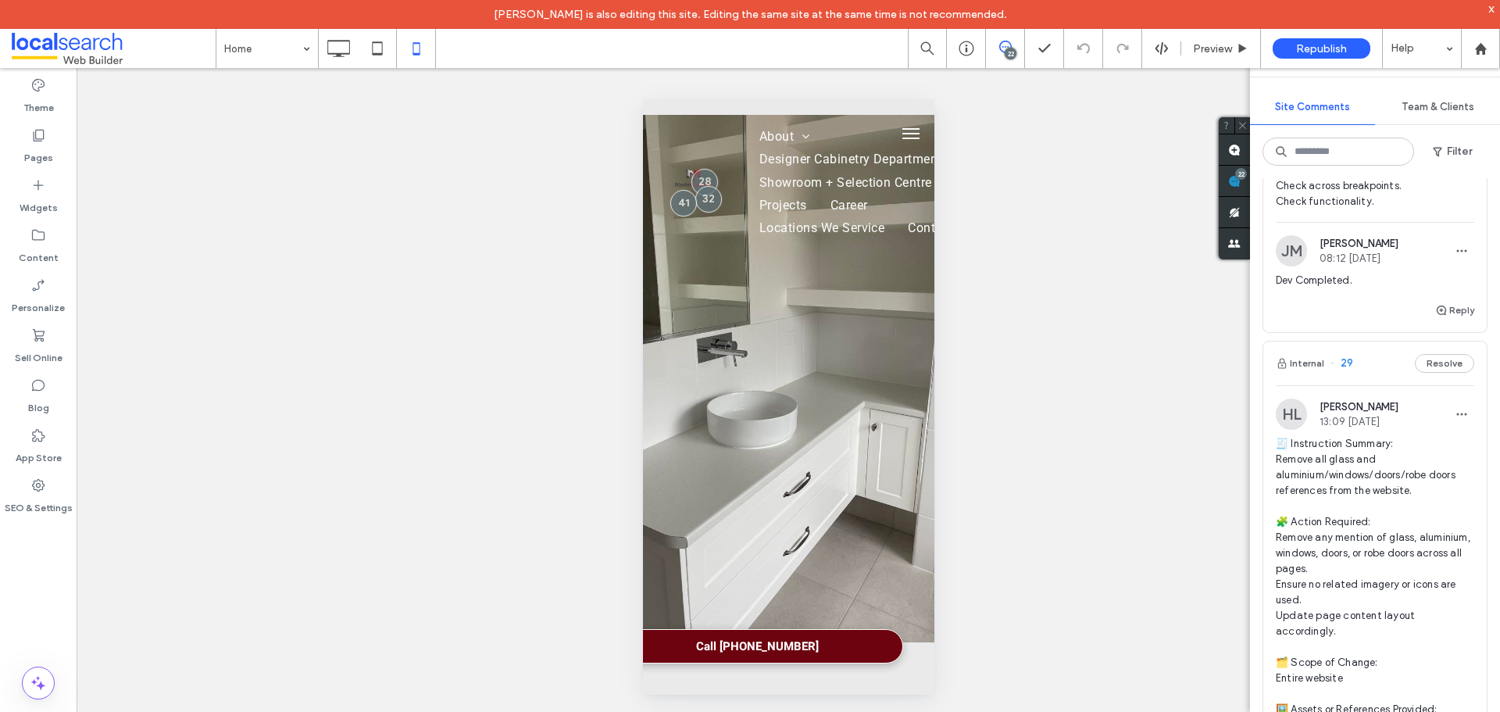
drag, startPoint x: 1451, startPoint y: 437, endPoint x: 1451, endPoint y: 448, distance: 10.2
click at [1408, 499] on div "Delete" at bounding box center [1391, 501] width 139 height 30
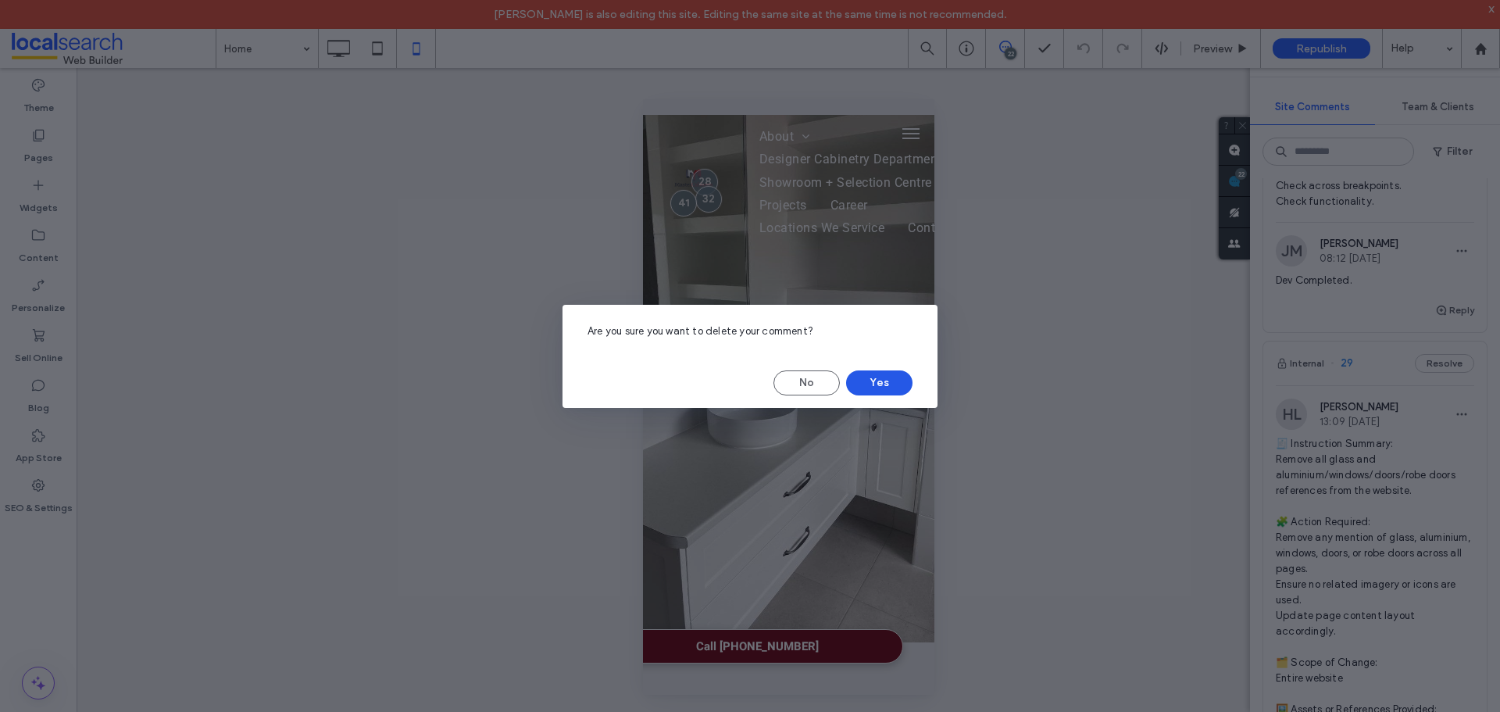
click at [870, 376] on button "Yes" at bounding box center [879, 382] width 66 height 25
